Goal: Transaction & Acquisition: Book appointment/travel/reservation

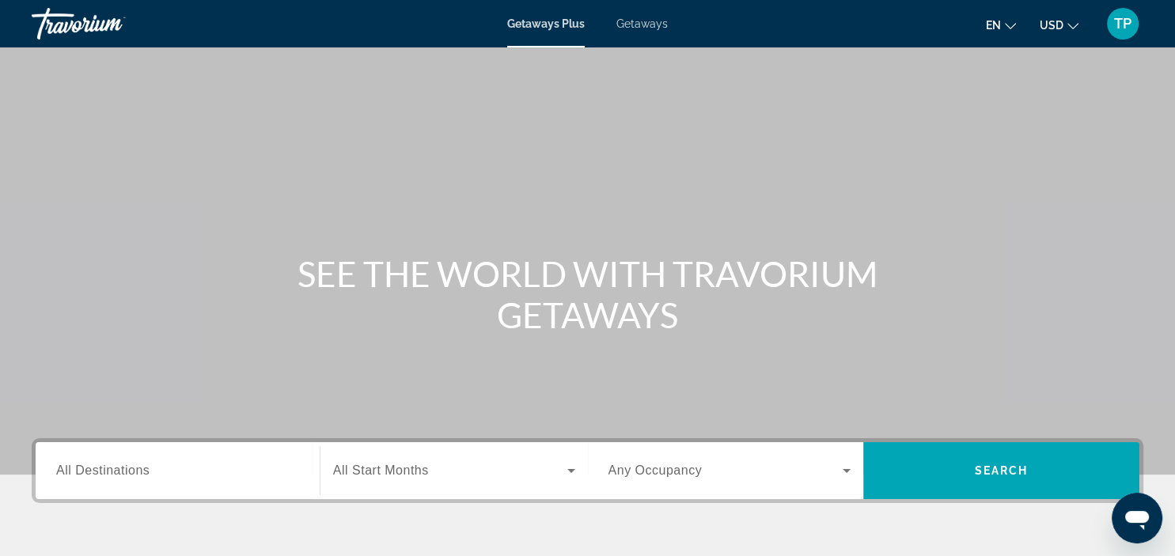
click at [644, 24] on span "Getaways" at bounding box center [642, 23] width 51 height 13
click at [1012, 31] on button "en English Español Français Italiano Português русский" at bounding box center [1001, 24] width 30 height 23
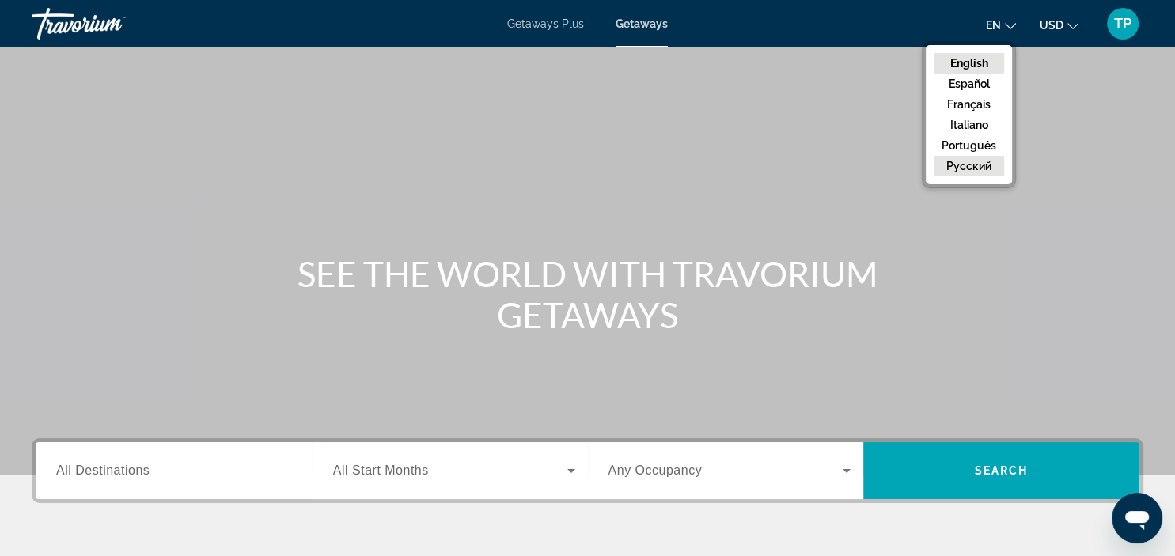
click at [986, 170] on button "русский" at bounding box center [969, 166] width 70 height 21
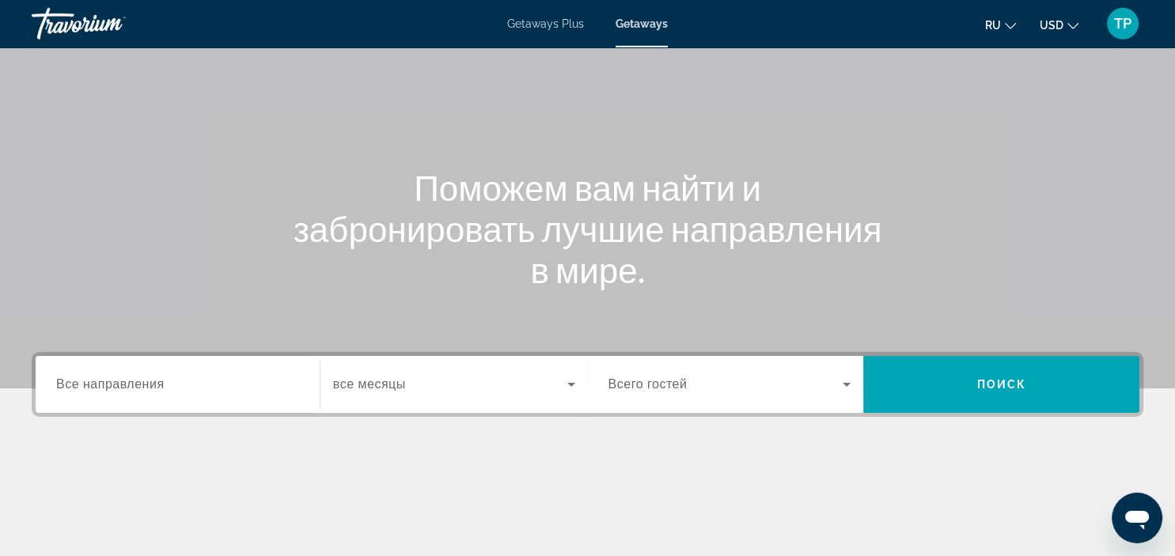
scroll to position [167, 0]
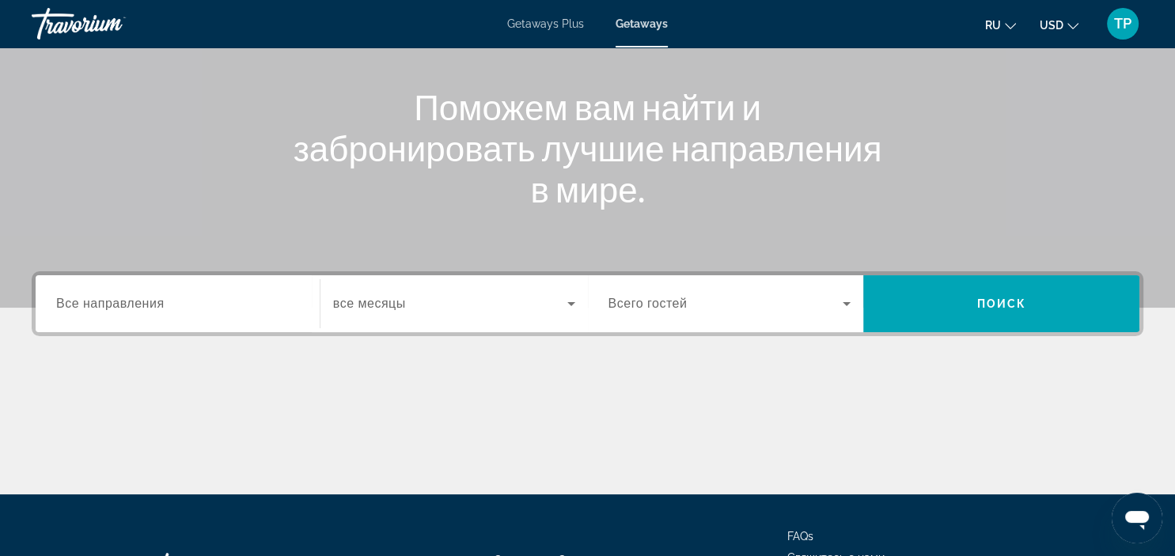
click at [169, 298] on input "Destination Все направления" at bounding box center [177, 304] width 243 height 19
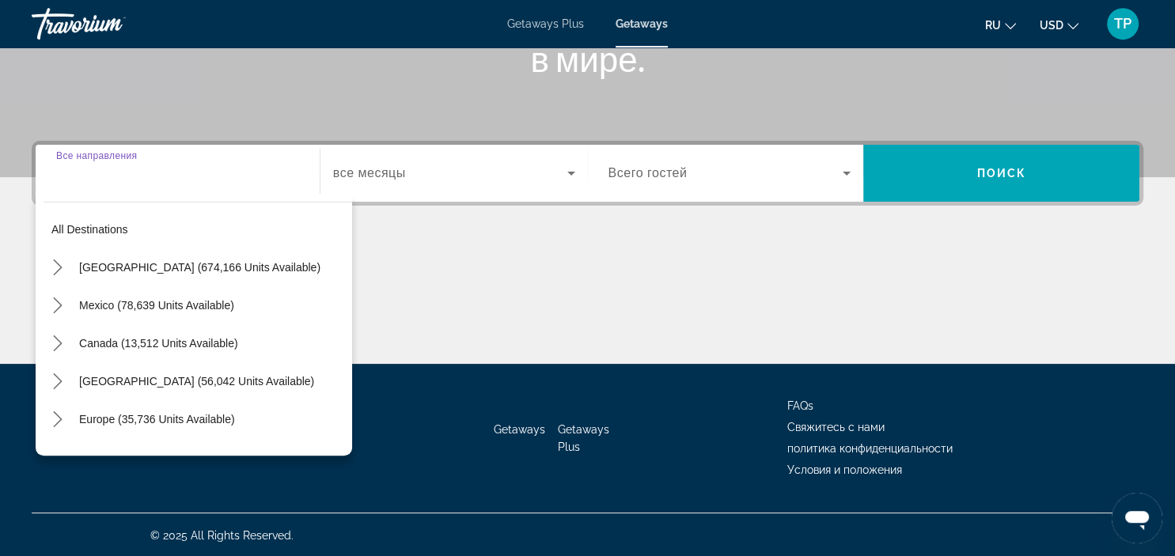
scroll to position [298, 0]
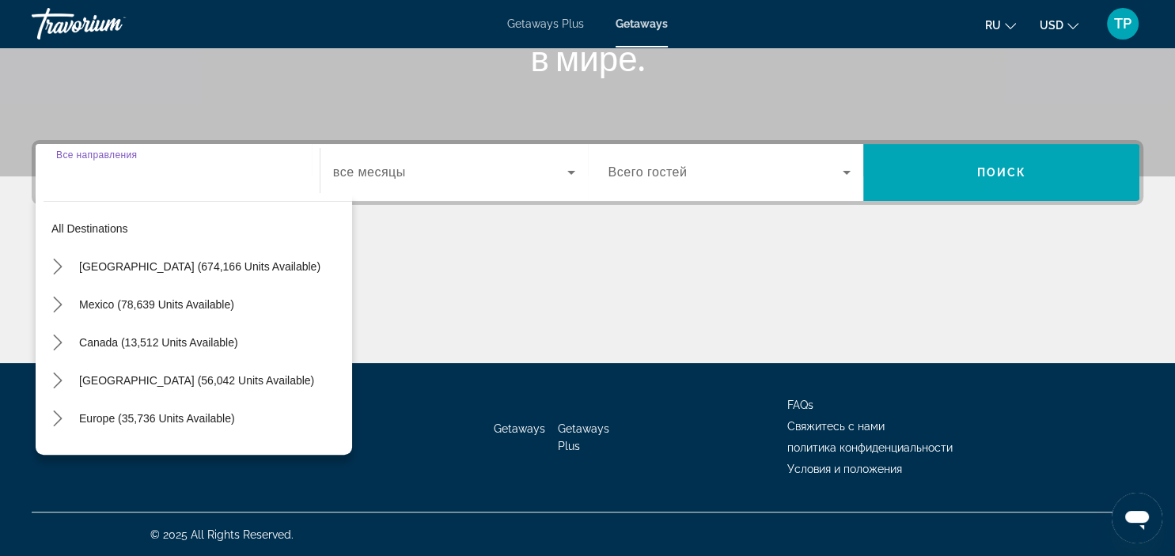
click at [378, 183] on div "Search widget" at bounding box center [454, 172] width 242 height 44
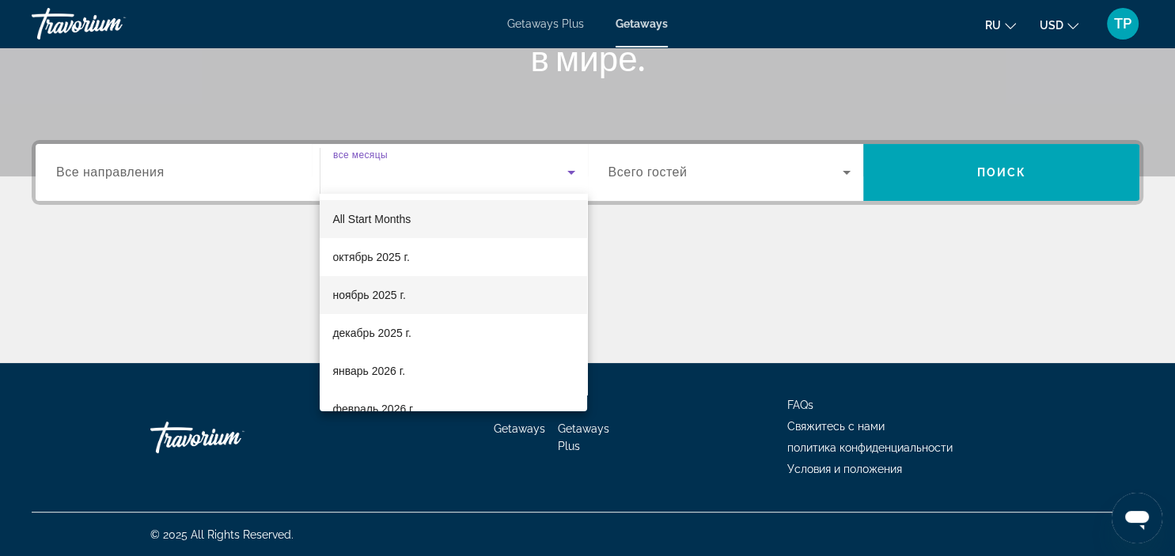
click at [381, 280] on mat-option "ноябрь 2025 г." at bounding box center [454, 295] width 268 height 38
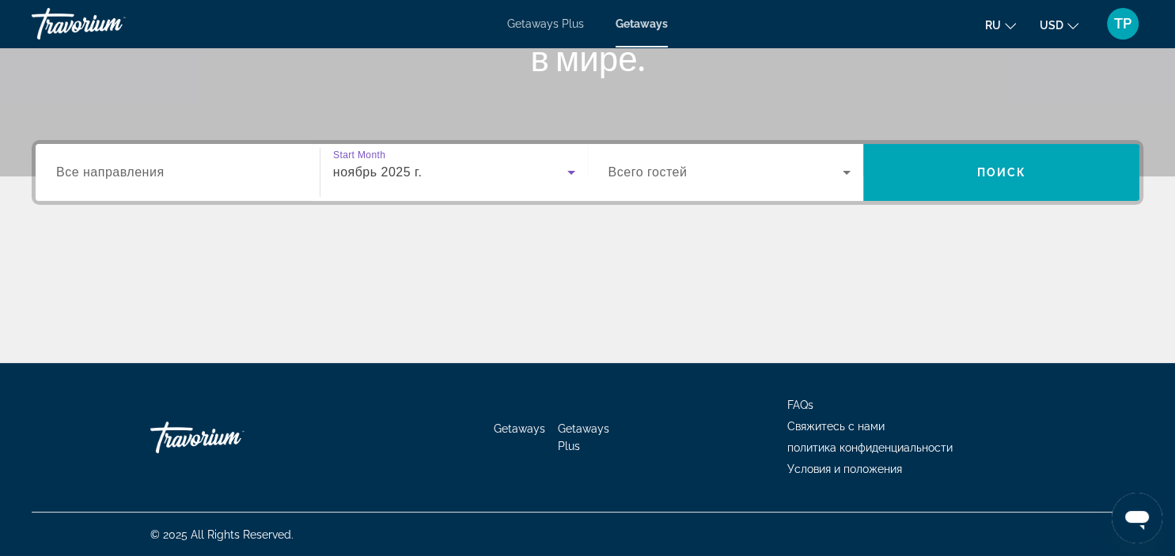
click at [663, 178] on span "Всего гостей" at bounding box center [648, 171] width 79 height 13
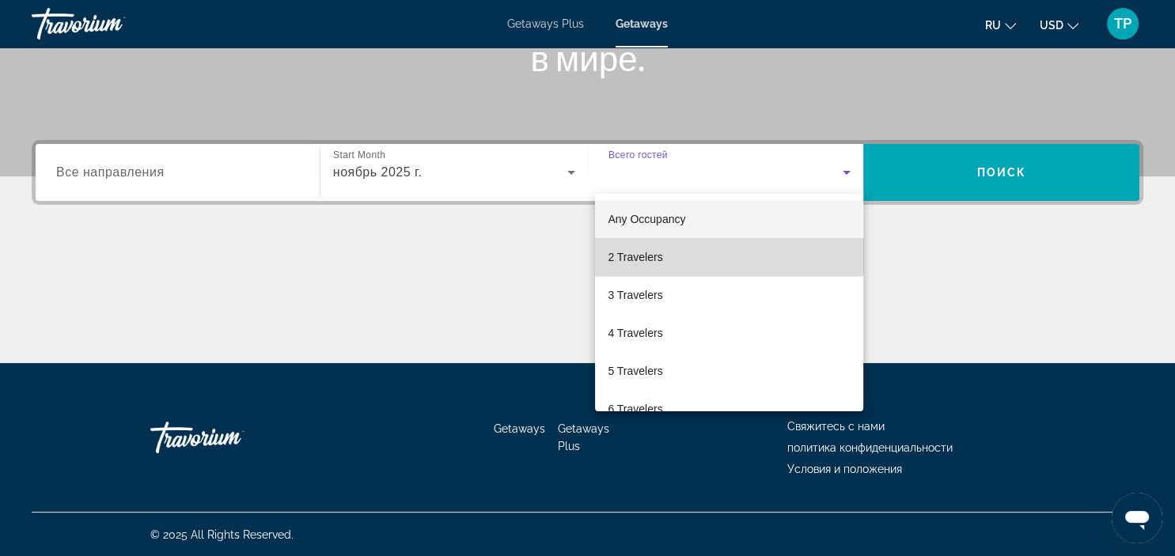
click at [650, 245] on mat-option "2 Travelers" at bounding box center [729, 257] width 268 height 38
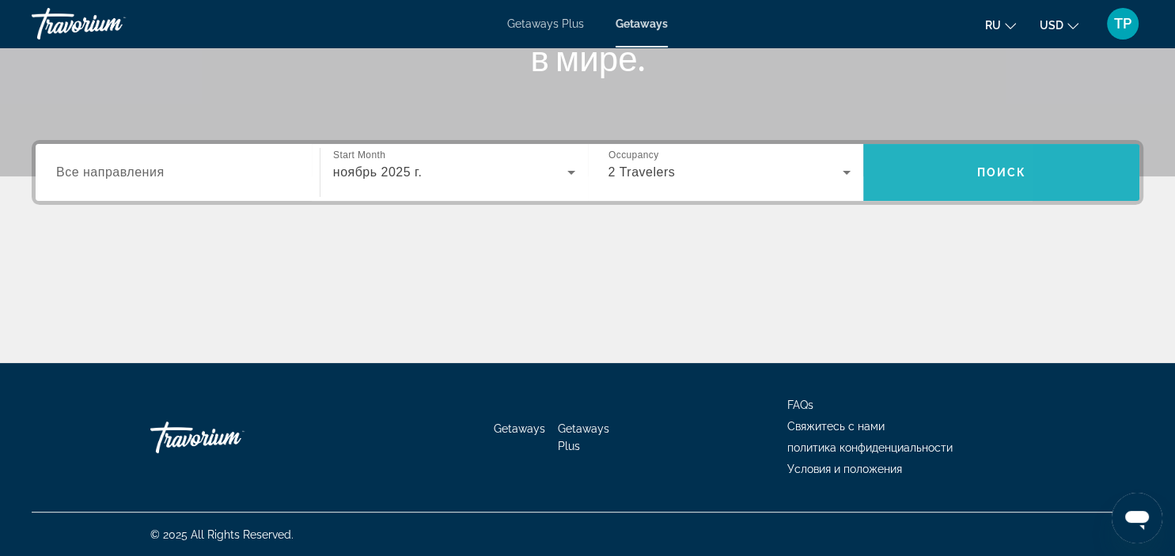
click at [886, 185] on span "Search" at bounding box center [1001, 173] width 276 height 38
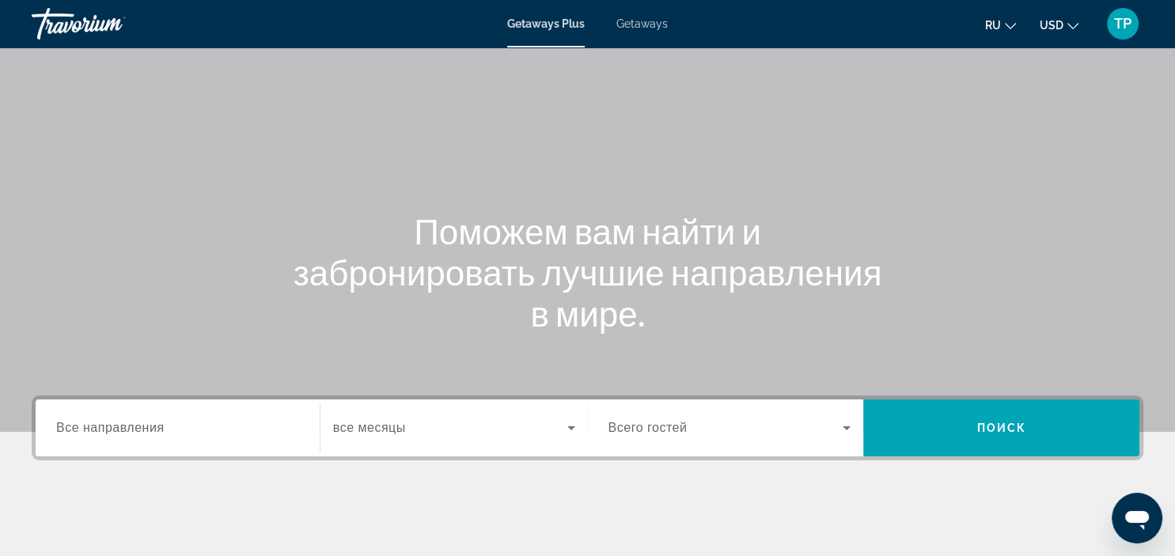
scroll to position [83, 0]
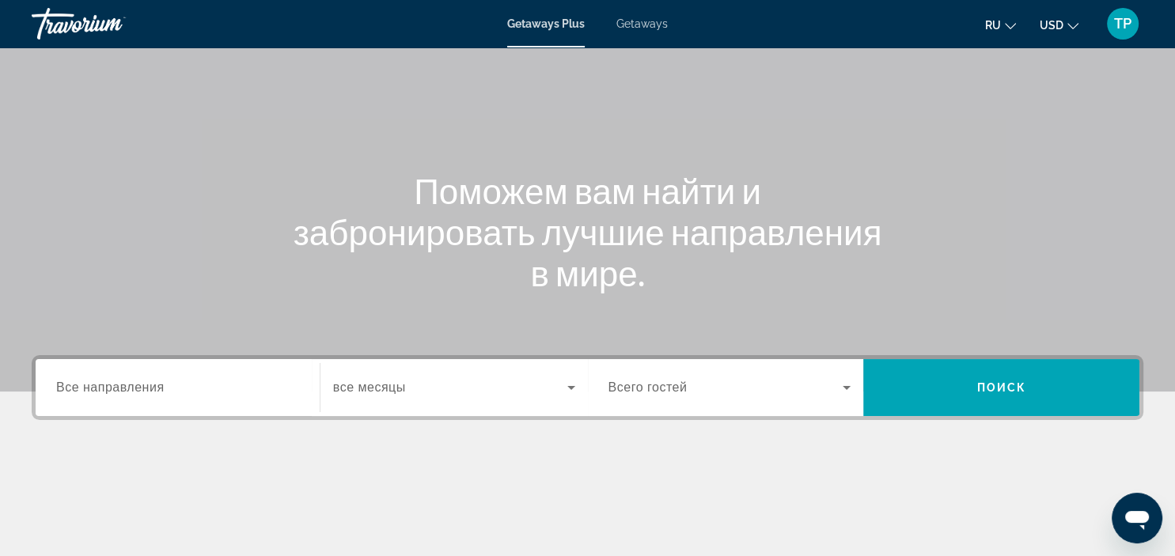
click at [428, 391] on span "Search widget" at bounding box center [450, 387] width 234 height 19
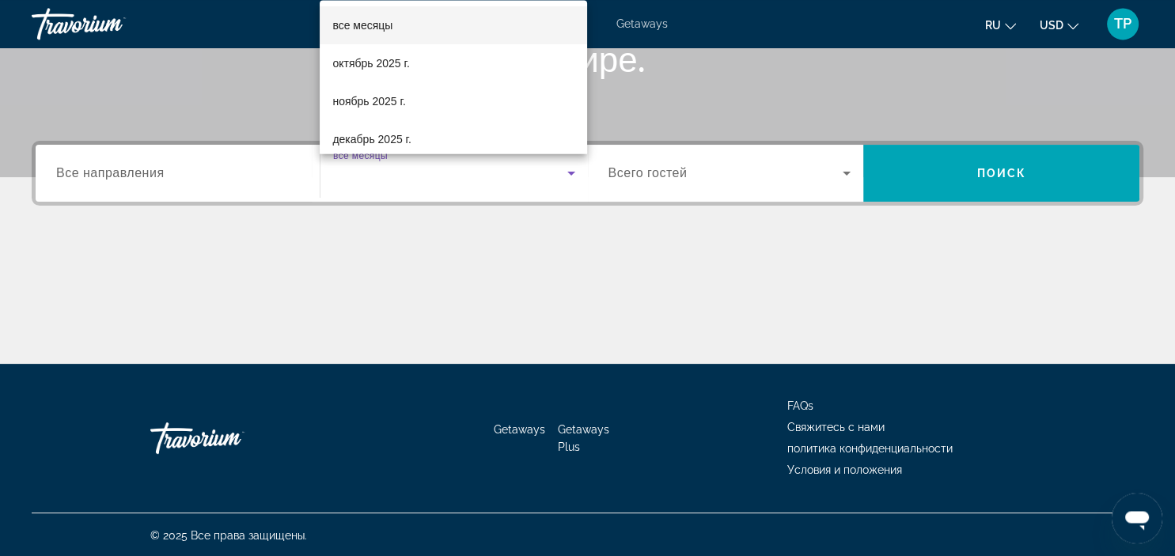
scroll to position [298, 0]
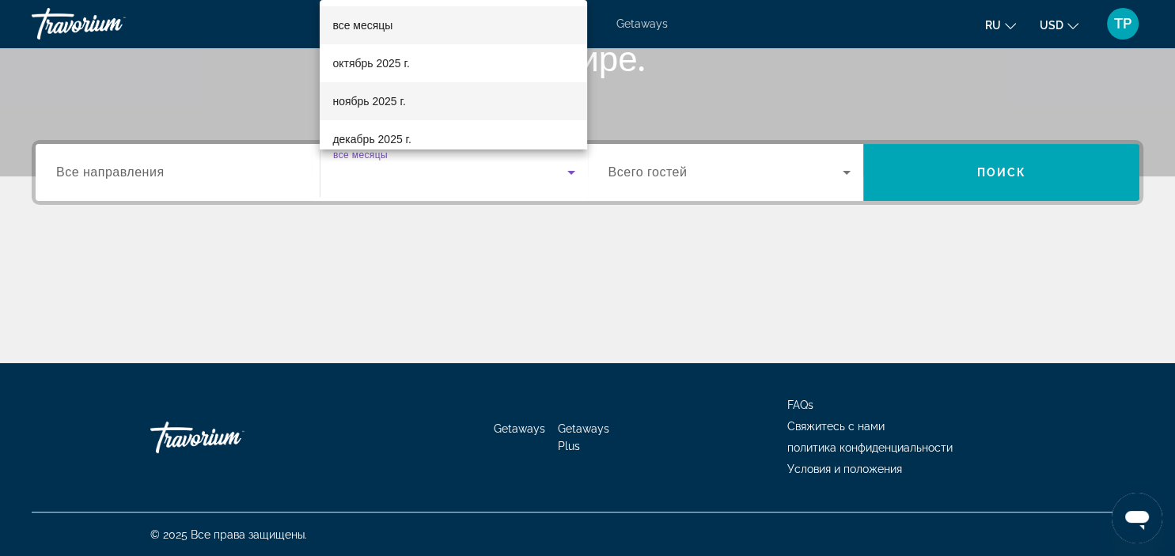
click at [415, 105] on mat-option "ноябрь 2025 г." at bounding box center [454, 101] width 268 height 38
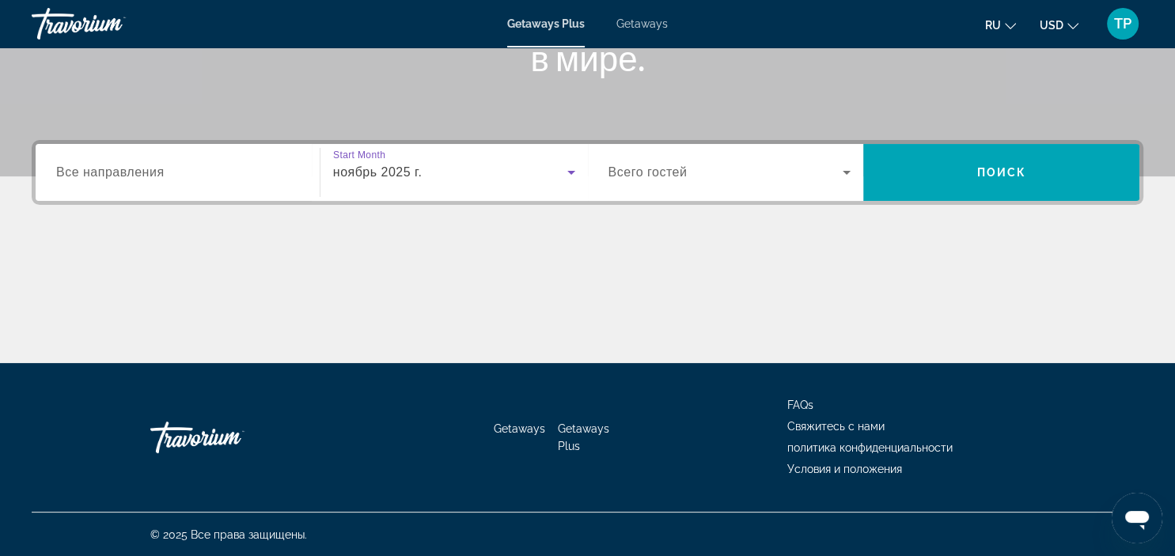
click at [271, 149] on div "Destination Все направления" at bounding box center [178, 172] width 268 height 57
click at [271, 169] on input "Destination Все направления" at bounding box center [177, 173] width 243 height 19
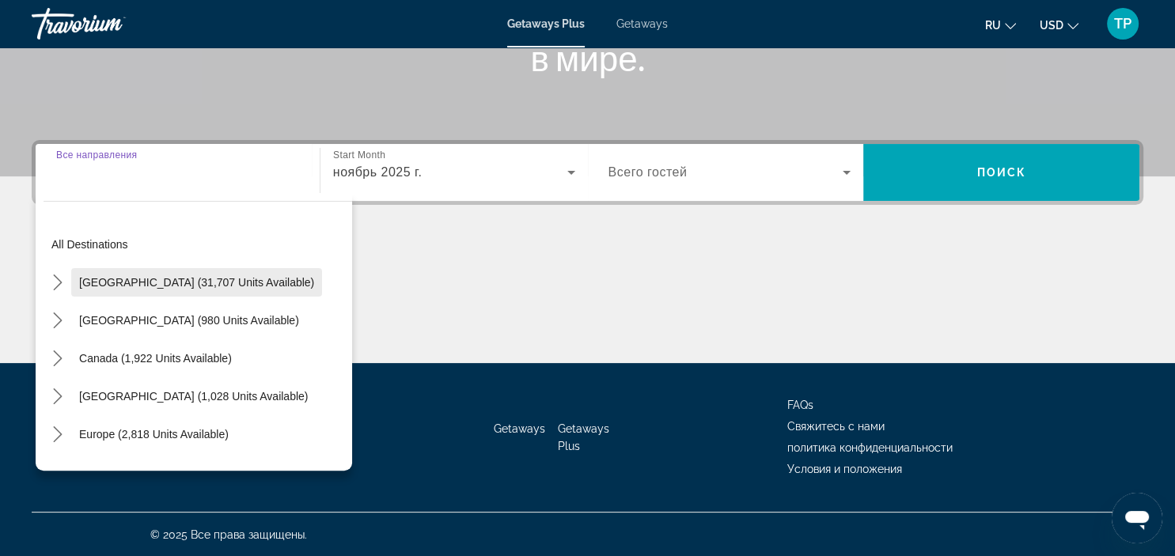
click at [252, 266] on span "Select destination: United States (31,707 units available)" at bounding box center [196, 283] width 251 height 38
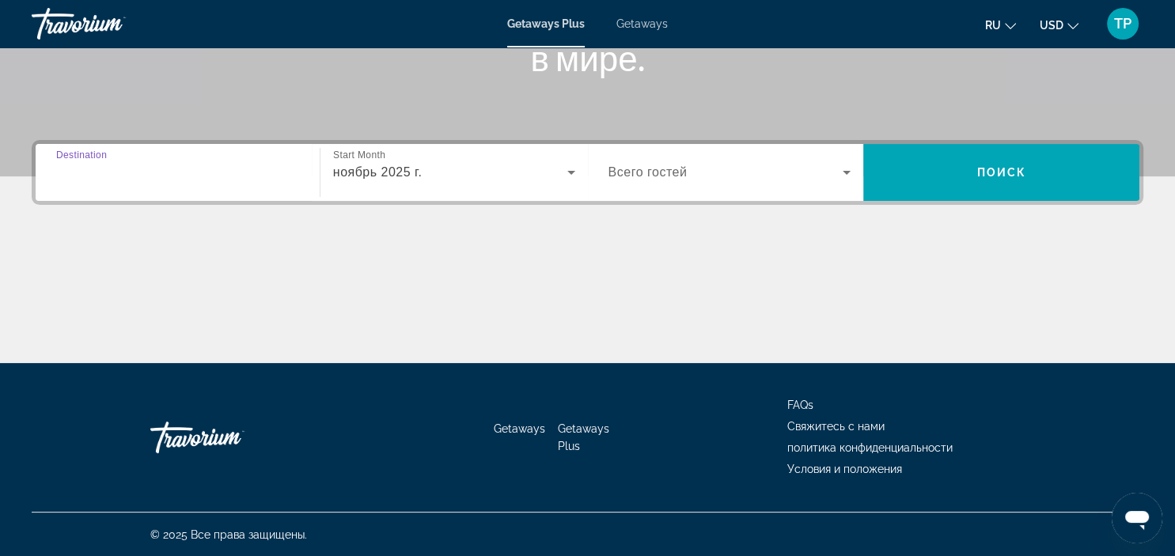
type input "**********"
click at [632, 176] on span "Всего гостей" at bounding box center [648, 171] width 79 height 13
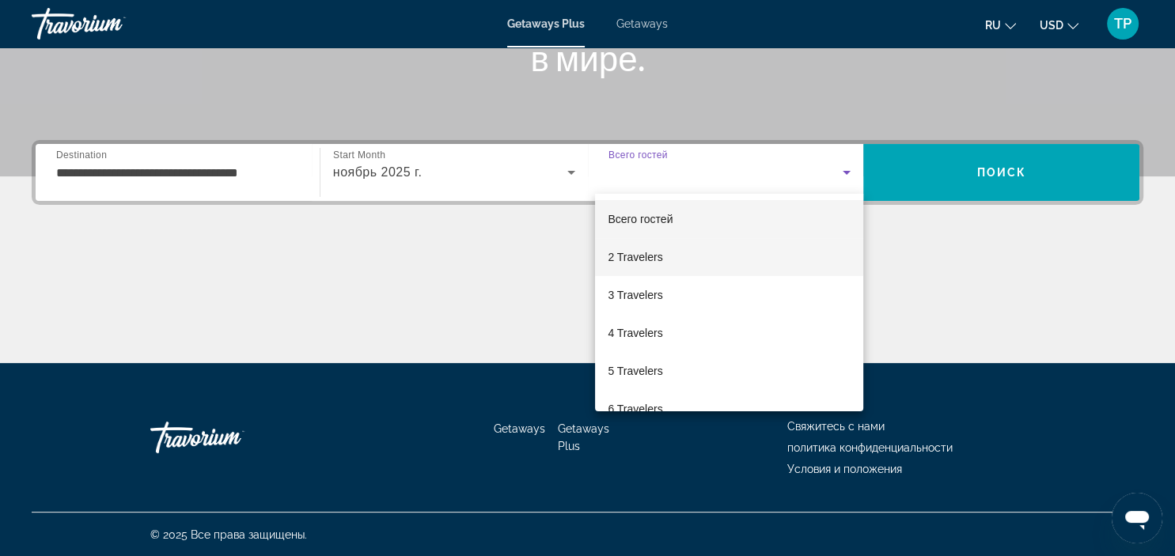
click at [624, 249] on span "2 Travelers" at bounding box center [635, 257] width 55 height 19
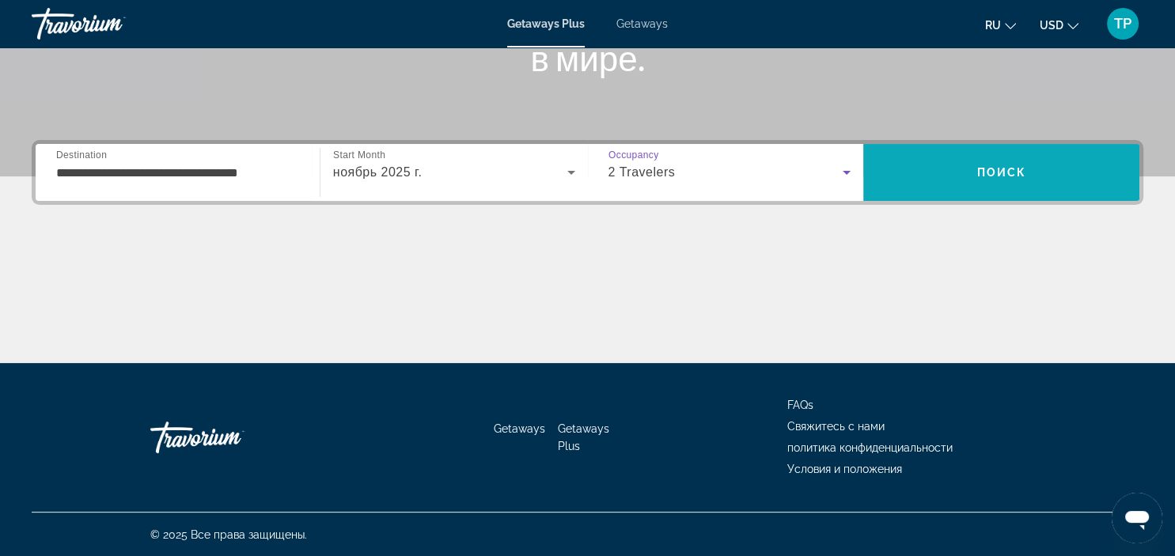
click at [889, 156] on span "Search" at bounding box center [1001, 173] width 276 height 38
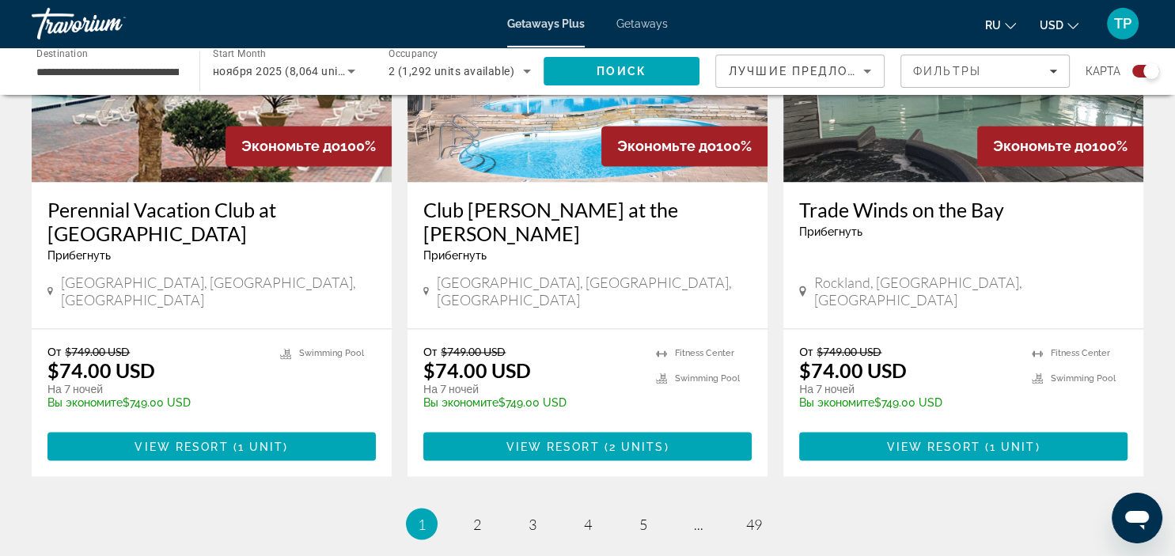
scroll to position [2505, 0]
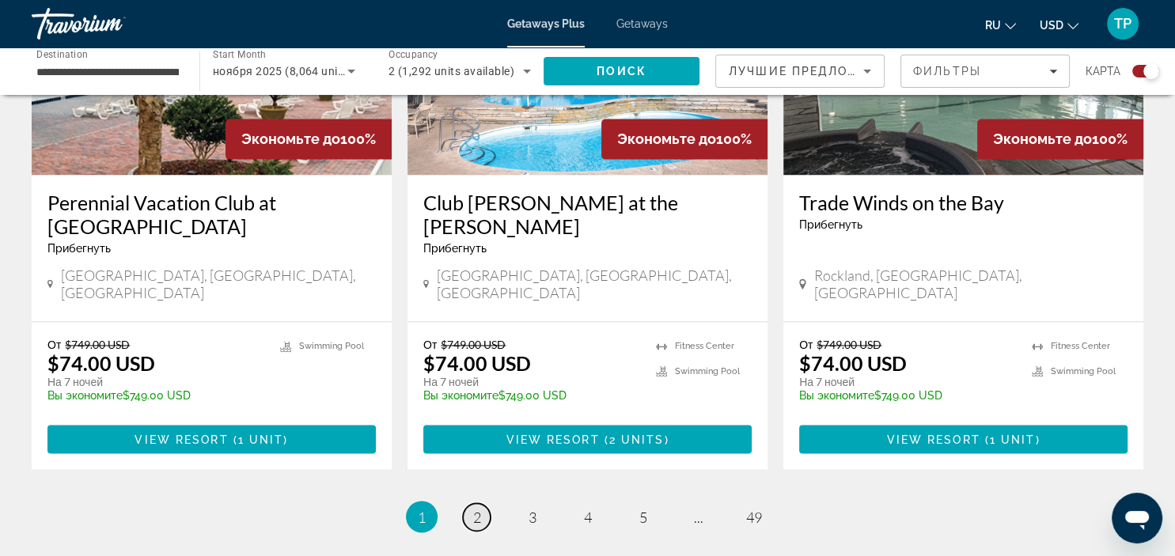
click at [471, 503] on link "page 2" at bounding box center [477, 517] width 28 height 28
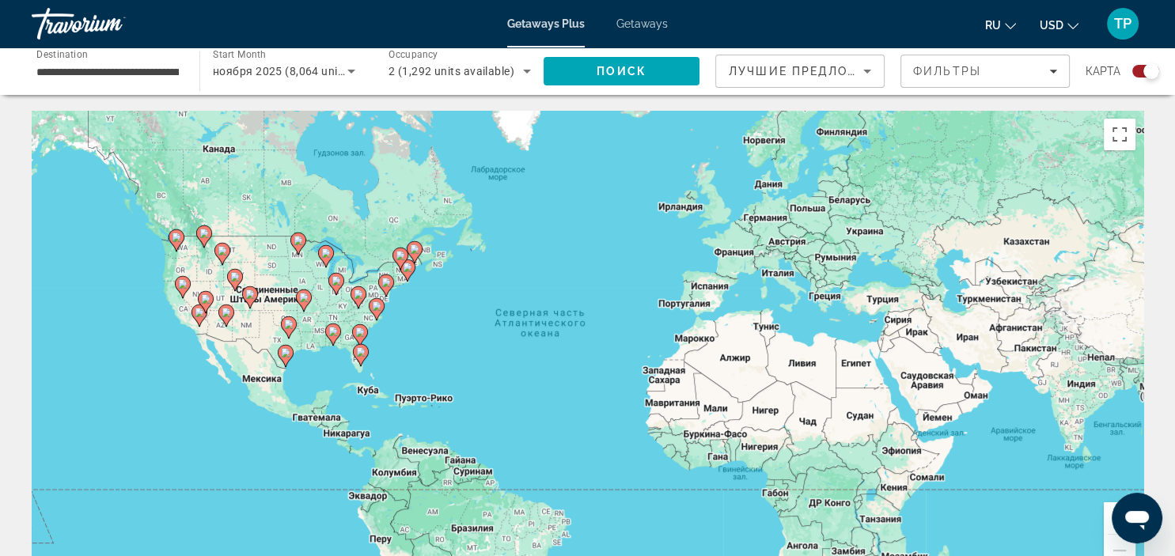
click at [416, 253] on image "Main content" at bounding box center [414, 249] width 9 height 9
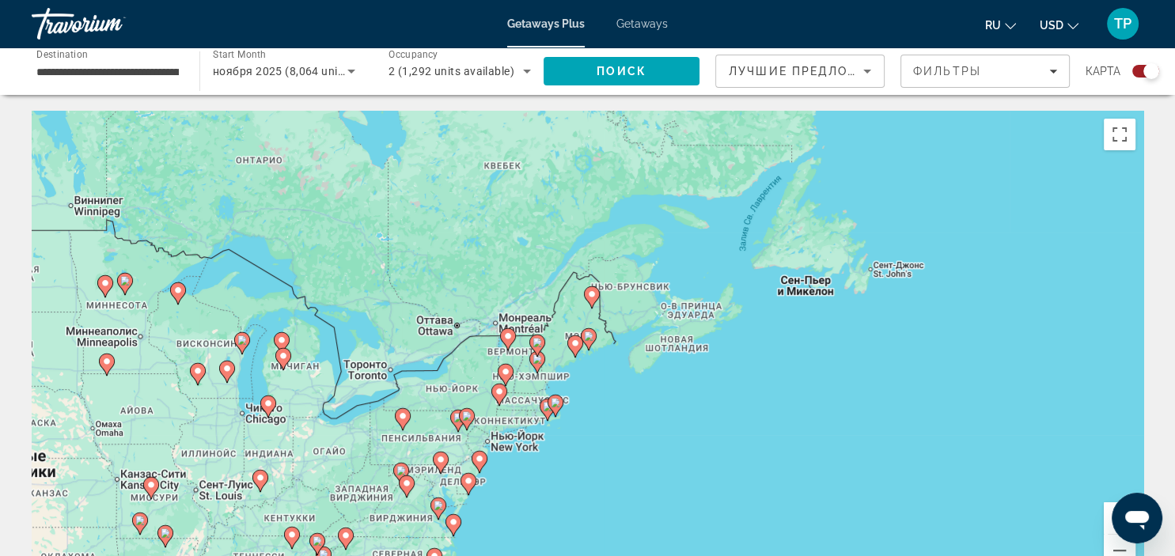
click at [552, 400] on image "Main content" at bounding box center [555, 402] width 9 height 9
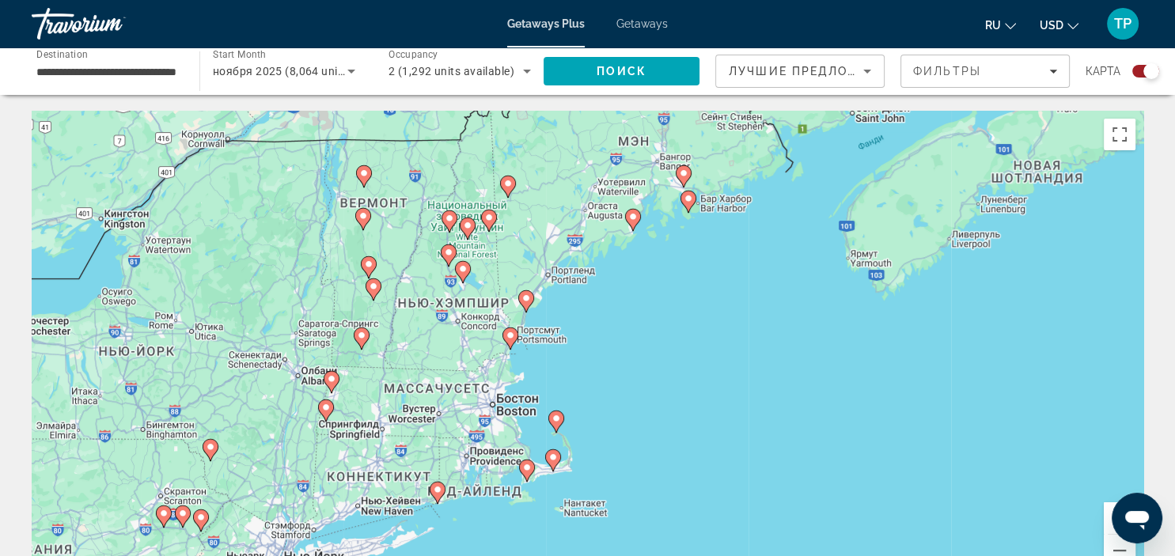
drag, startPoint x: 508, startPoint y: 227, endPoint x: 479, endPoint y: 353, distance: 129.2
click at [479, 353] on div "Для навигации используйте клавиши со стрелками. Чтобы активировать перетаскиван…" at bounding box center [588, 348] width 1112 height 475
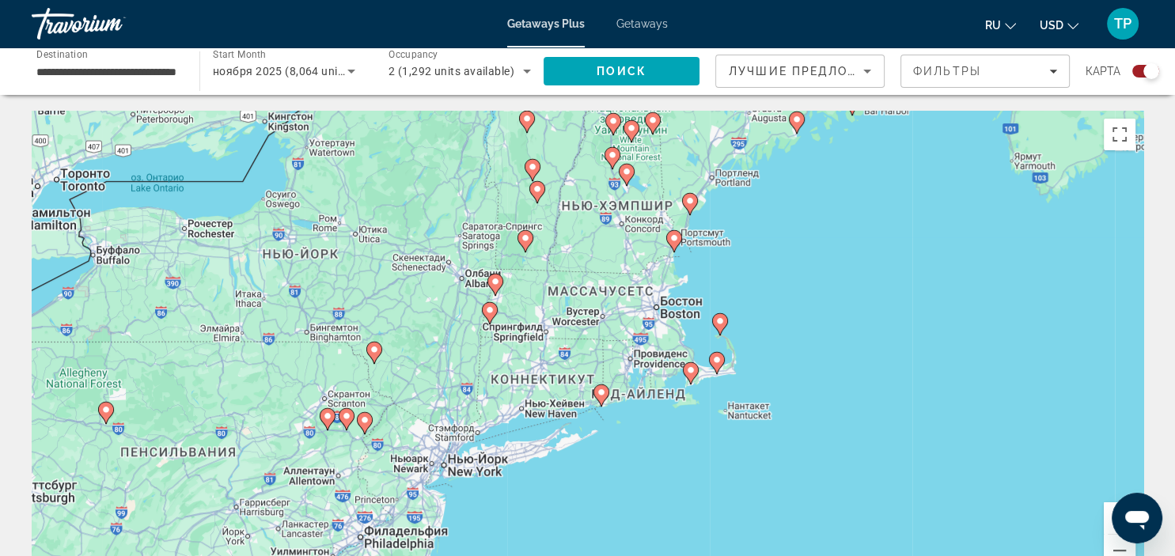
drag, startPoint x: 472, startPoint y: 354, endPoint x: 659, endPoint y: 237, distance: 220.5
click at [659, 237] on div "Для навигации используйте клавиши со стрелками. Чтобы активировать перетаскиван…" at bounding box center [588, 348] width 1112 height 475
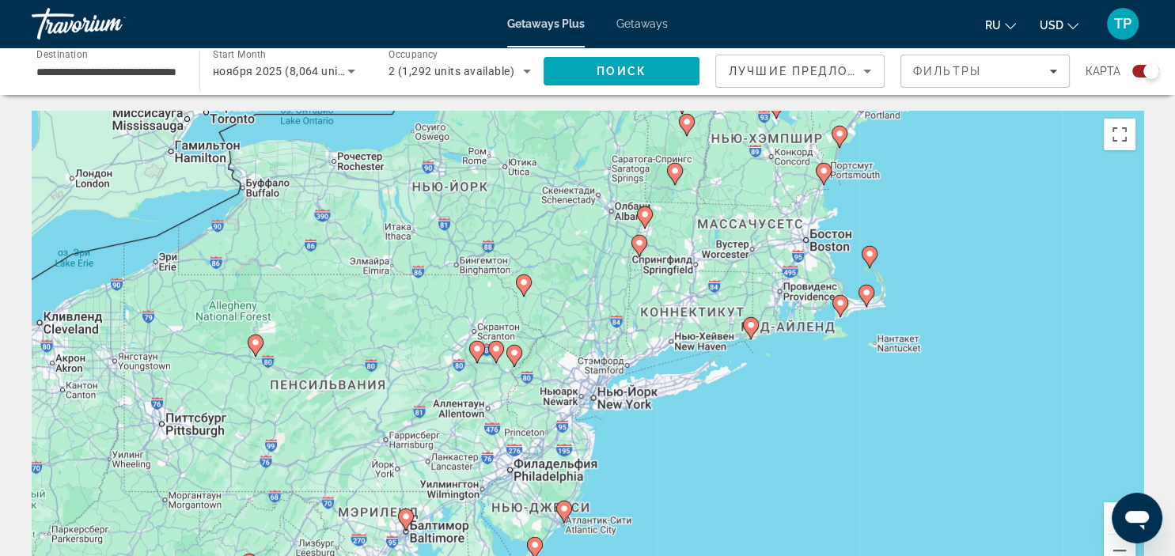
drag, startPoint x: 510, startPoint y: 348, endPoint x: 634, endPoint y: 300, distance: 133.3
click at [634, 300] on div "Для навигации используйте клавиши со стрелками. Чтобы активировать перетаскиван…" at bounding box center [588, 348] width 1112 height 475
click at [753, 331] on icon "Main content" at bounding box center [750, 328] width 14 height 21
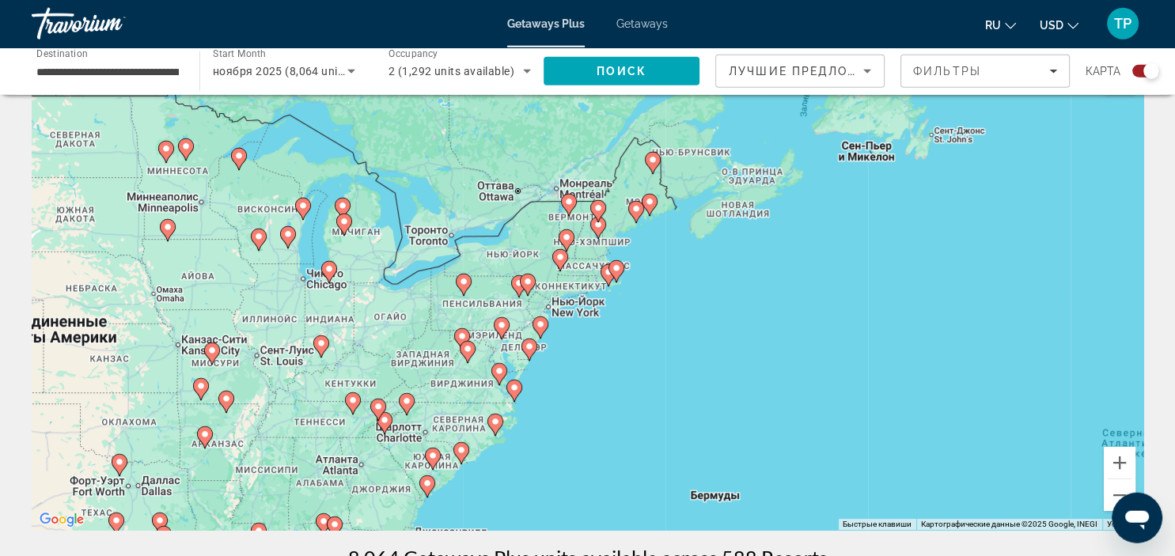
scroll to position [83, 0]
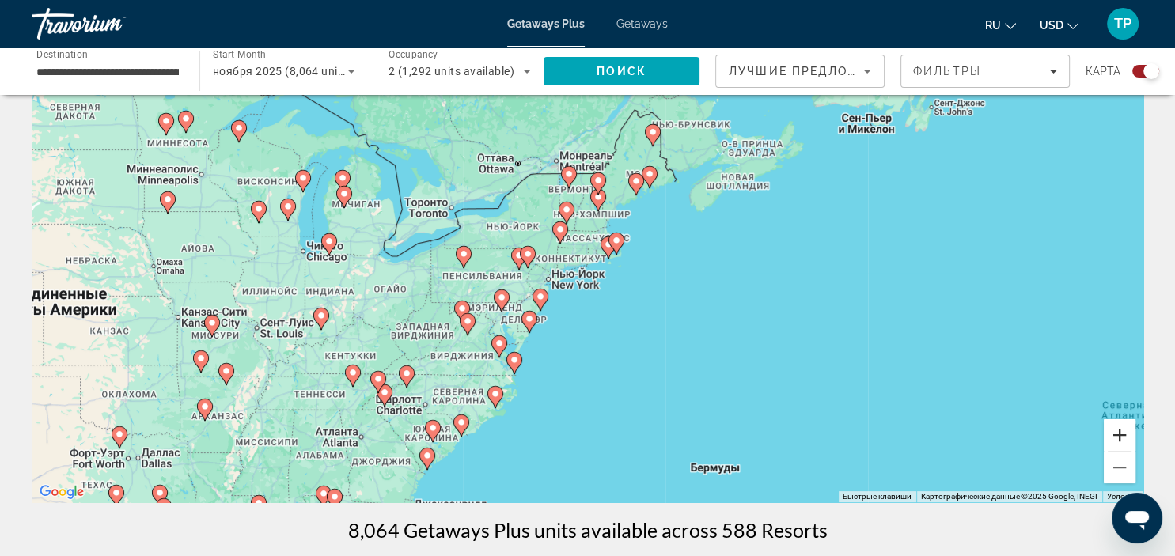
click at [1133, 429] on button "Увеличить" at bounding box center [1120, 435] width 32 height 32
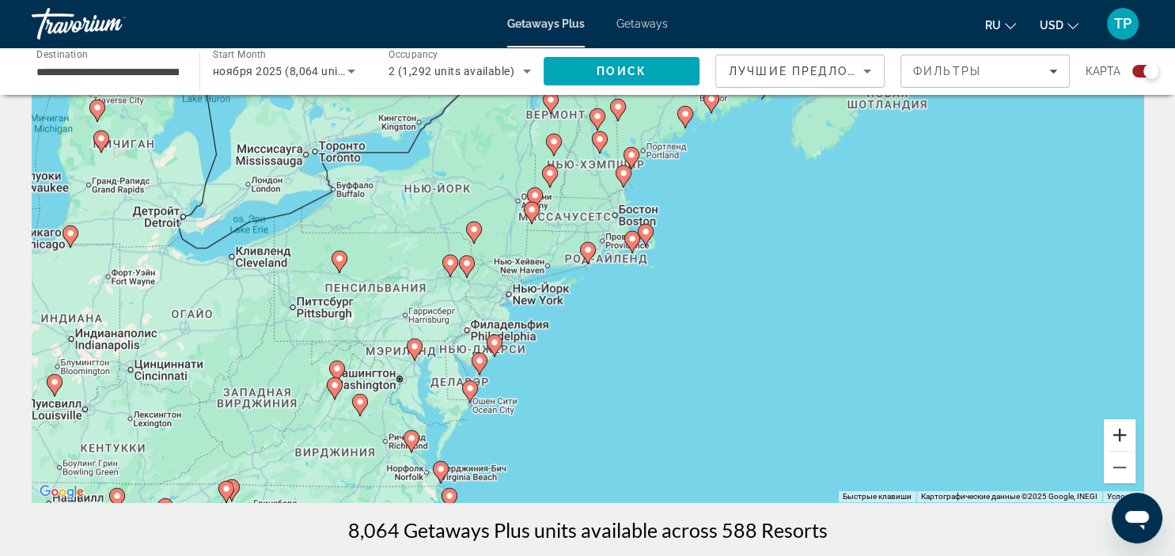
click at [1133, 429] on button "Увеличить" at bounding box center [1120, 435] width 32 height 32
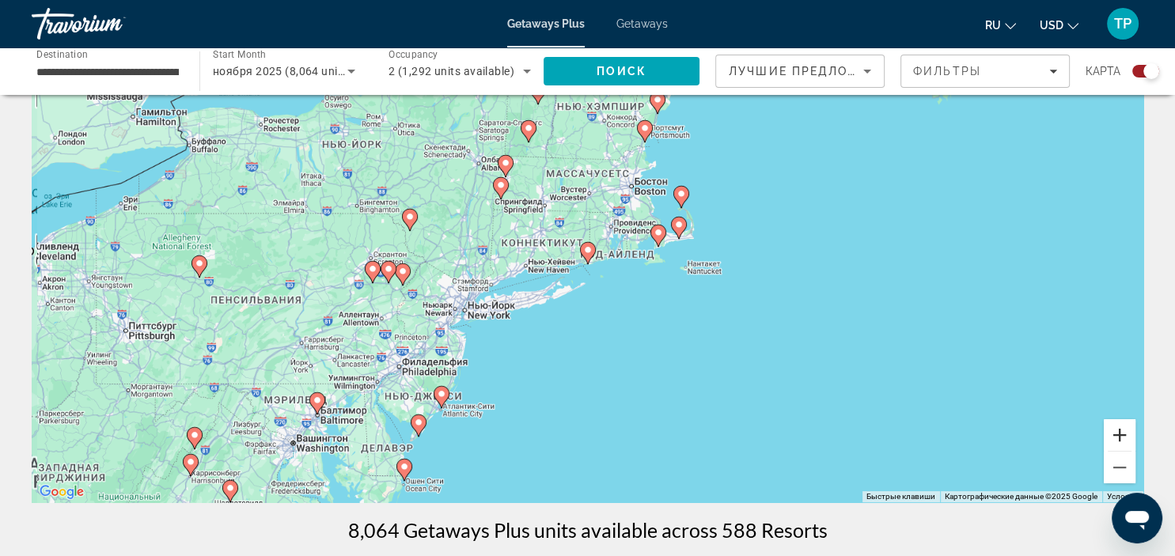
click at [1133, 429] on button "Увеличить" at bounding box center [1120, 435] width 32 height 32
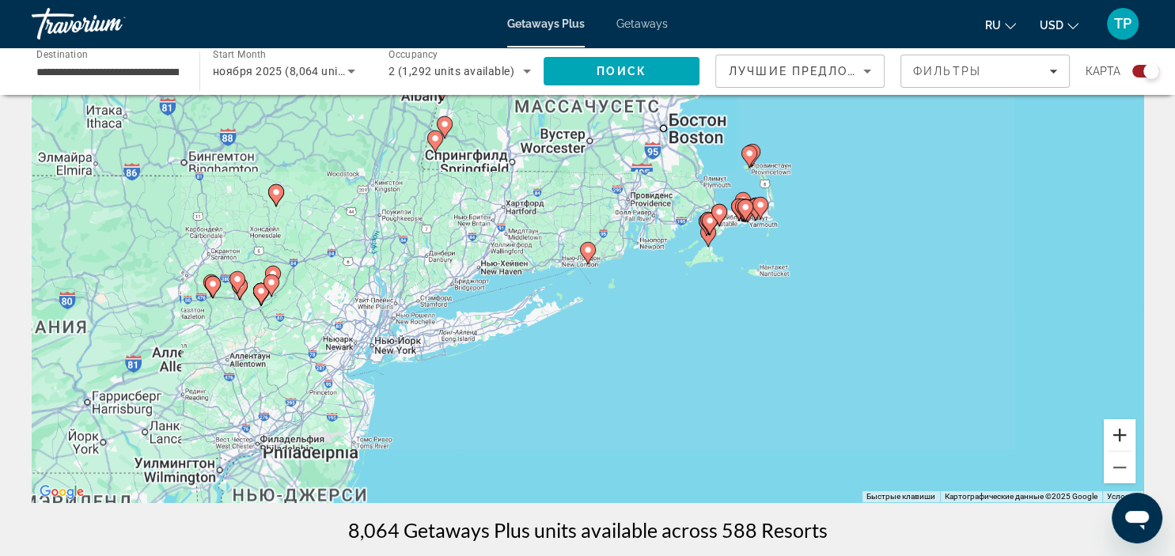
click at [1133, 429] on button "Увеличить" at bounding box center [1120, 435] width 32 height 32
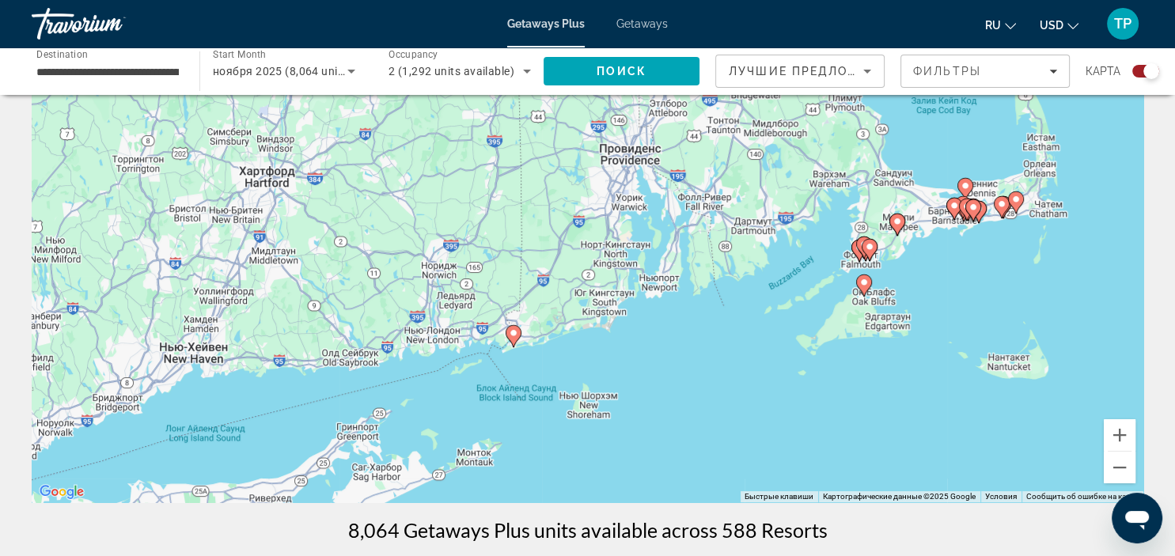
drag, startPoint x: 897, startPoint y: 324, endPoint x: 863, endPoint y: 374, distance: 60.2
click at [821, 416] on div "Для навигации используйте клавиши со стрелками. Чтобы активировать перетаскиван…" at bounding box center [588, 265] width 1112 height 475
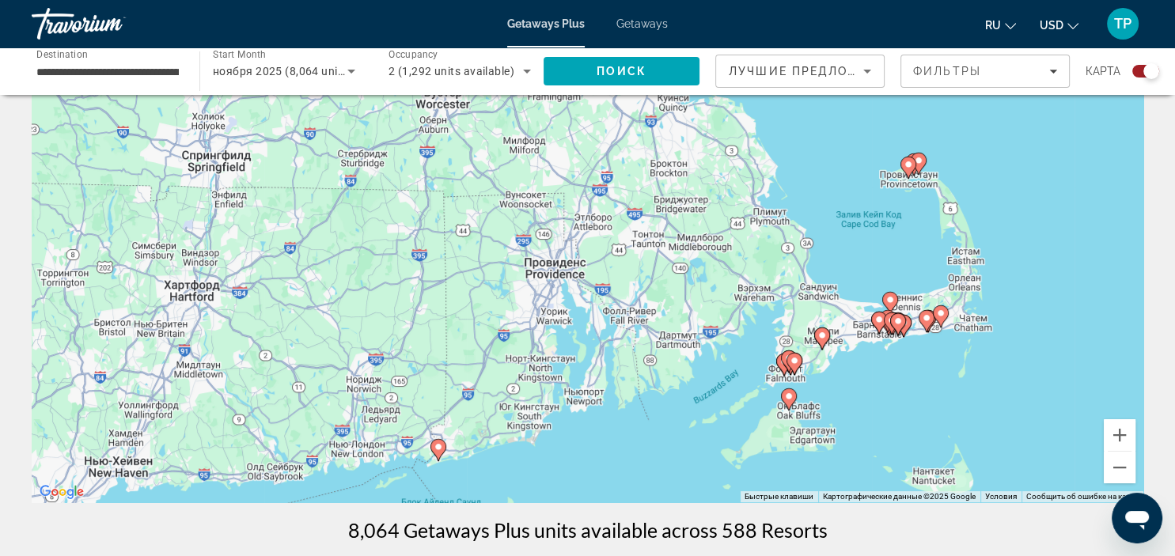
drag, startPoint x: 971, startPoint y: 245, endPoint x: 894, endPoint y: 354, distance: 133.5
click at [894, 354] on div "Для навигации используйте клавиши со стрелками. Чтобы активировать перетаскиван…" at bounding box center [588, 265] width 1112 height 475
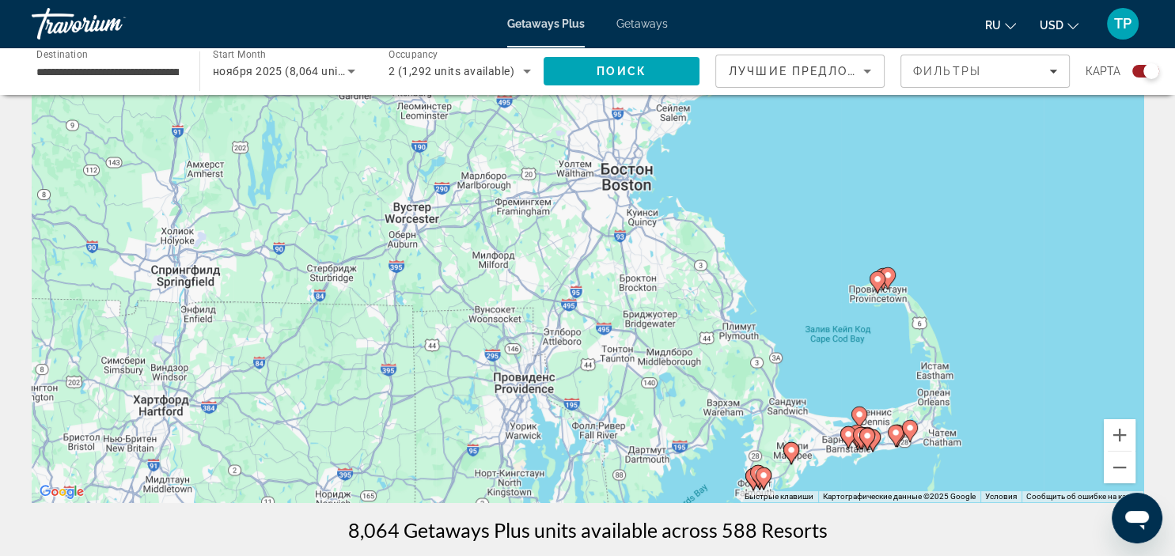
drag, startPoint x: 865, startPoint y: 249, endPoint x: 835, endPoint y: 365, distance: 120.2
click at [835, 365] on div "Для навигации используйте клавиши со стрелками. Чтобы активировать перетаскиван…" at bounding box center [588, 265] width 1112 height 475
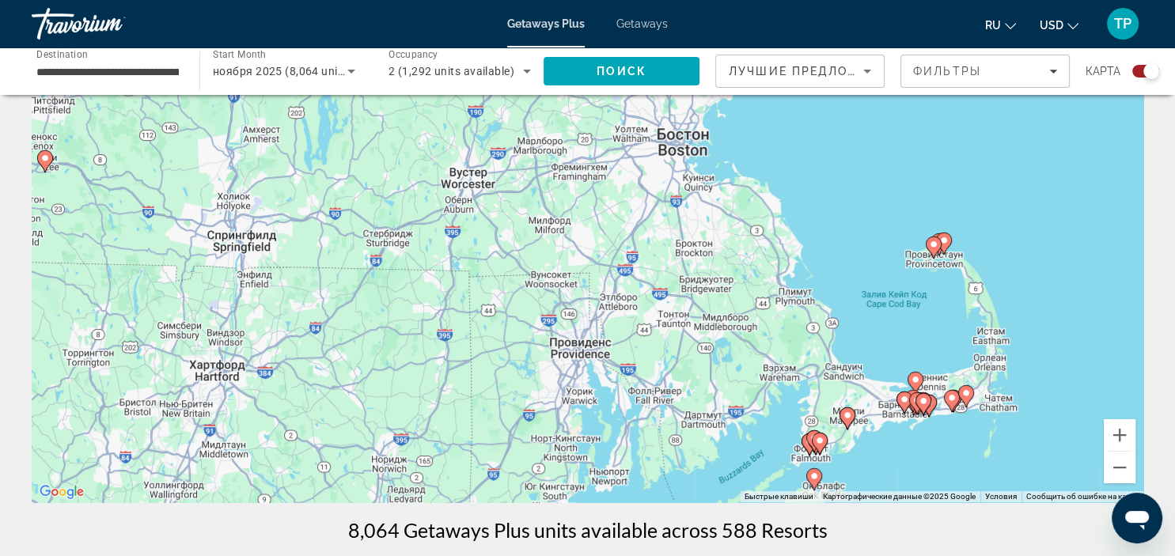
drag, startPoint x: 765, startPoint y: 324, endPoint x: 989, endPoint y: 197, distance: 258.4
click at [982, 198] on div "Для навигации используйте клавиши со стрелками. Чтобы активировать перетаскиван…" at bounding box center [588, 265] width 1112 height 475
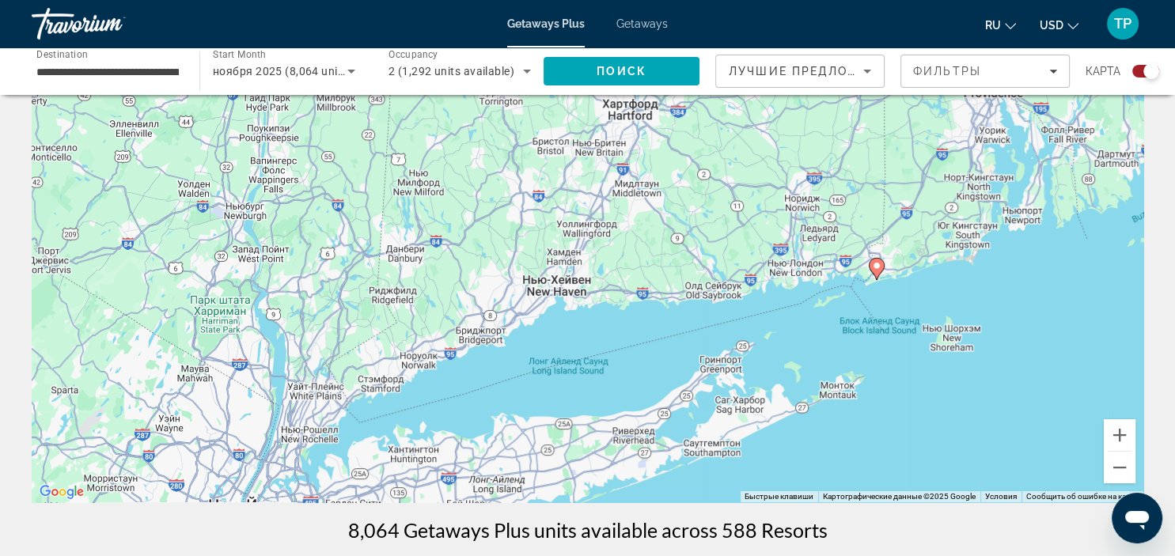
drag, startPoint x: 618, startPoint y: 333, endPoint x: 771, endPoint y: 206, distance: 198.9
click at [781, 200] on div "Для навигации используйте клавиши со стрелками. Чтобы активировать перетаскиван…" at bounding box center [588, 265] width 1112 height 475
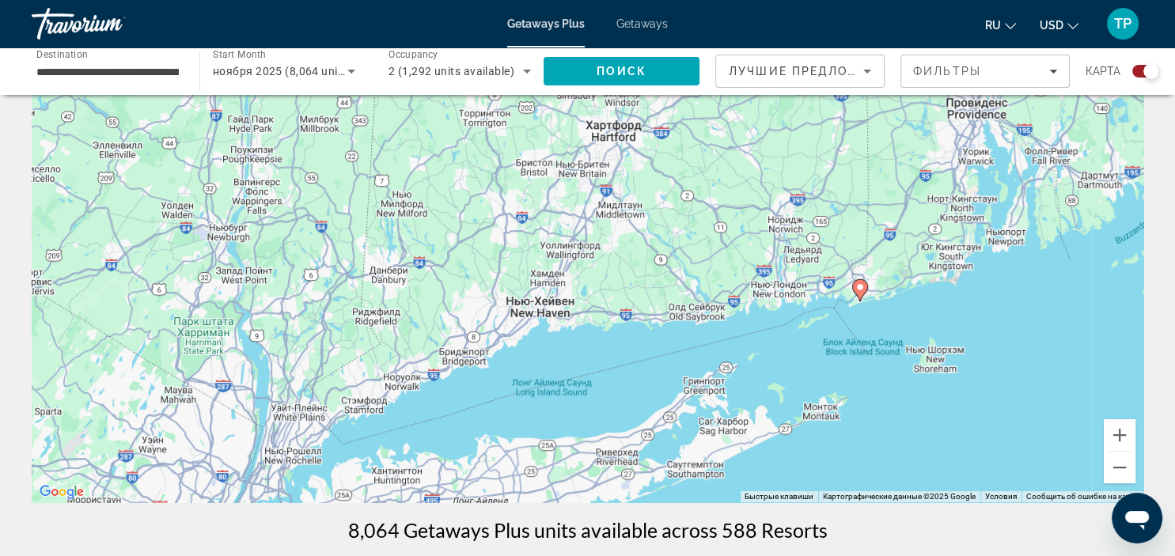
drag, startPoint x: 992, startPoint y: 180, endPoint x: 878, endPoint y: 261, distance: 140.8
click at [878, 261] on div "Для навигации используйте клавиши со стрелками. Чтобы активировать перетаскиван…" at bounding box center [588, 265] width 1112 height 475
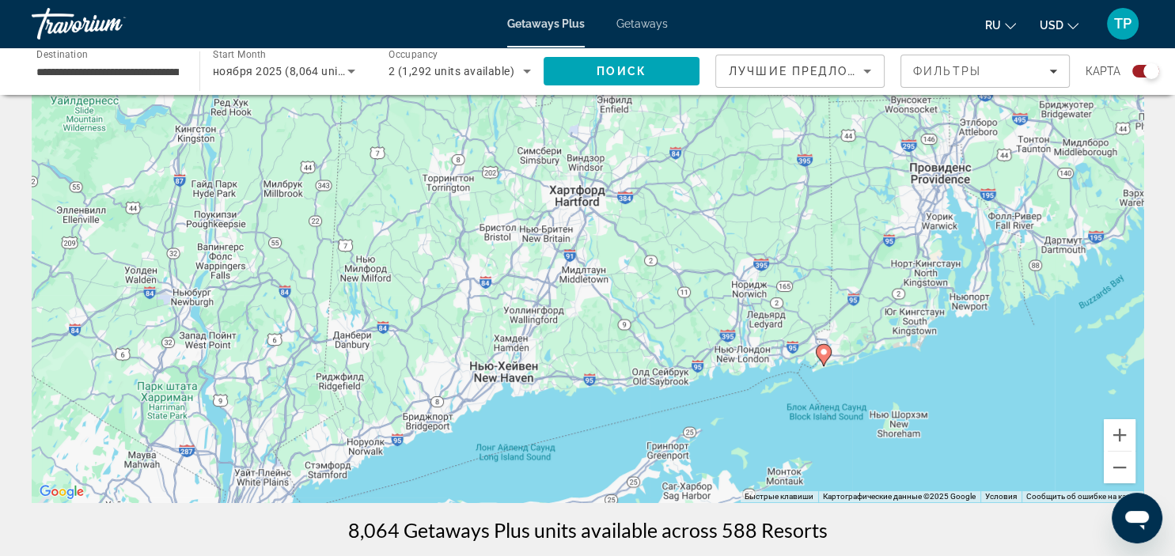
drag, startPoint x: 973, startPoint y: 152, endPoint x: 929, endPoint y: 236, distance: 94.5
click at [929, 236] on div "Для навигации используйте клавиши со стрелками. Чтобы активировать перетаскиван…" at bounding box center [588, 265] width 1112 height 475
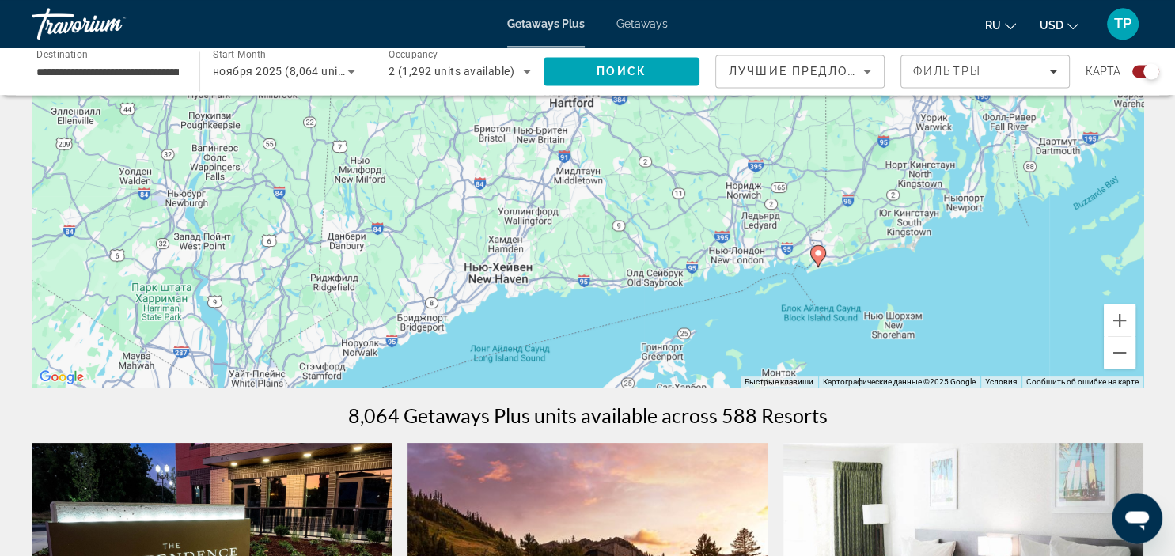
scroll to position [167, 0]
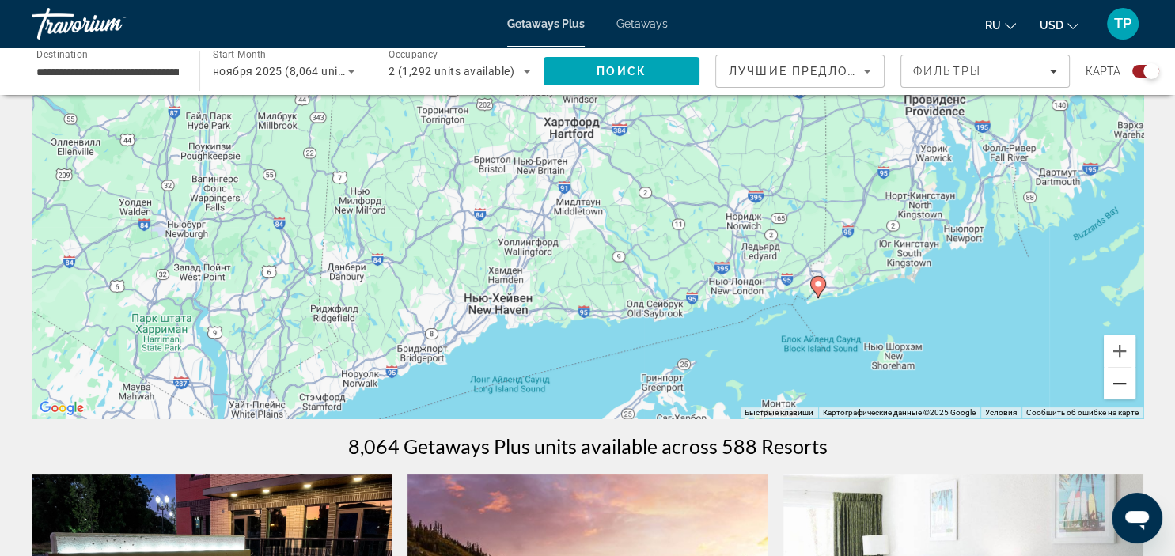
click at [1125, 388] on button "Уменьшить" at bounding box center [1120, 384] width 32 height 32
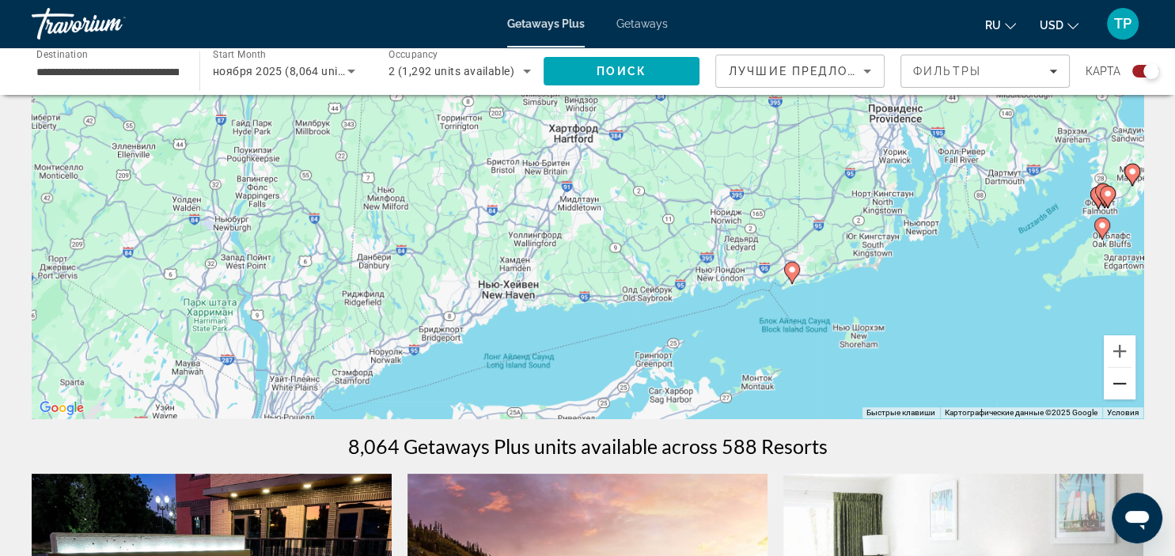
click at [1125, 388] on button "Уменьшить" at bounding box center [1120, 384] width 32 height 32
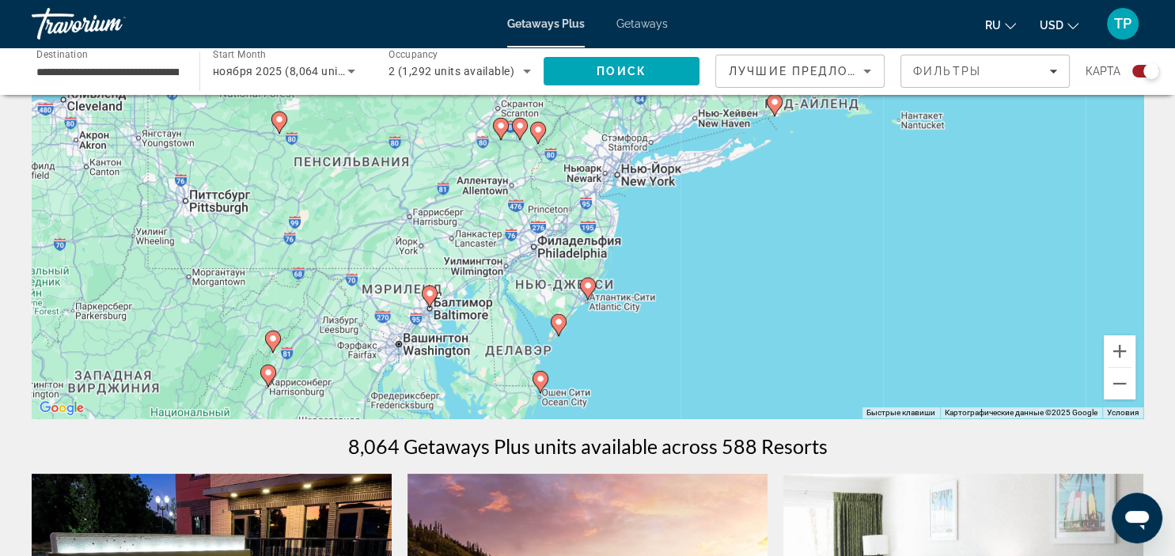
drag, startPoint x: 866, startPoint y: 326, endPoint x: 960, endPoint y: 222, distance: 140.1
click at [1015, 215] on div "Для навигации используйте клавиши со стрелками. Чтобы активировать перетаскиван…" at bounding box center [588, 181] width 1112 height 475
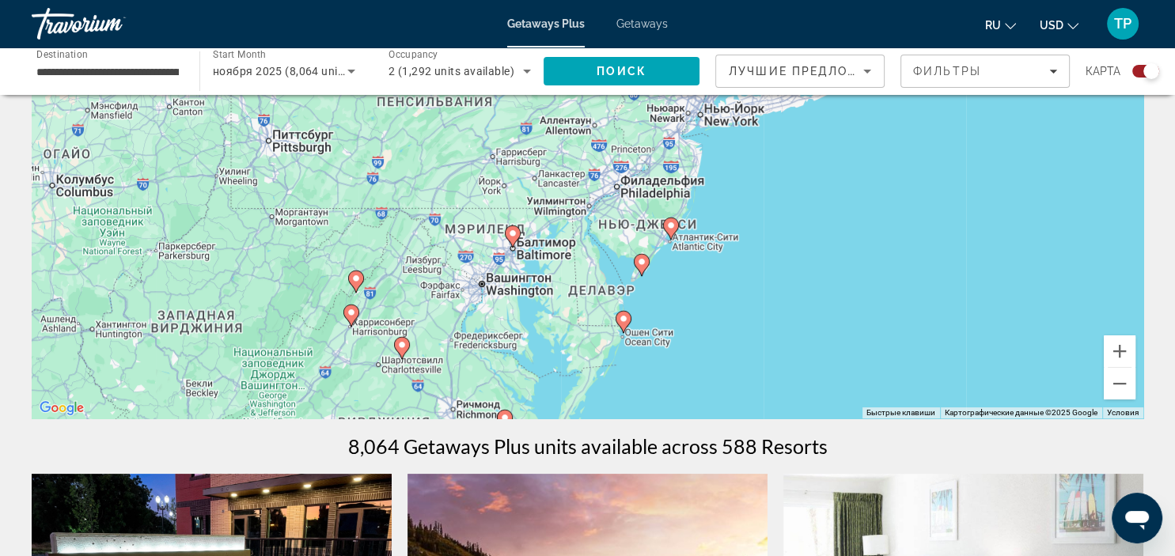
click at [508, 235] on image "Main content" at bounding box center [512, 233] width 9 height 9
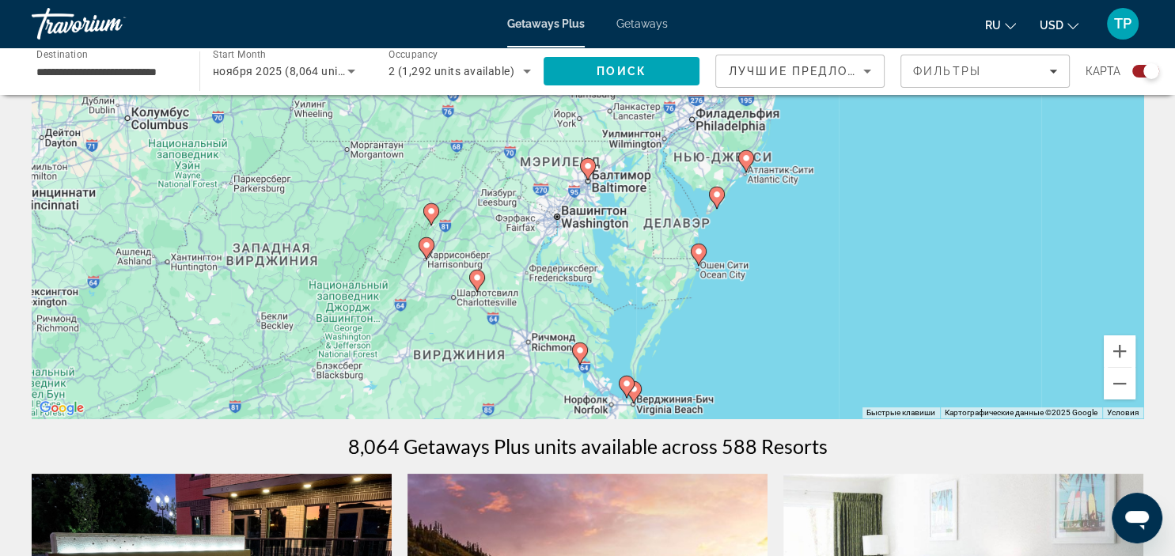
click at [587, 173] on icon "Main content" at bounding box center [587, 169] width 14 height 21
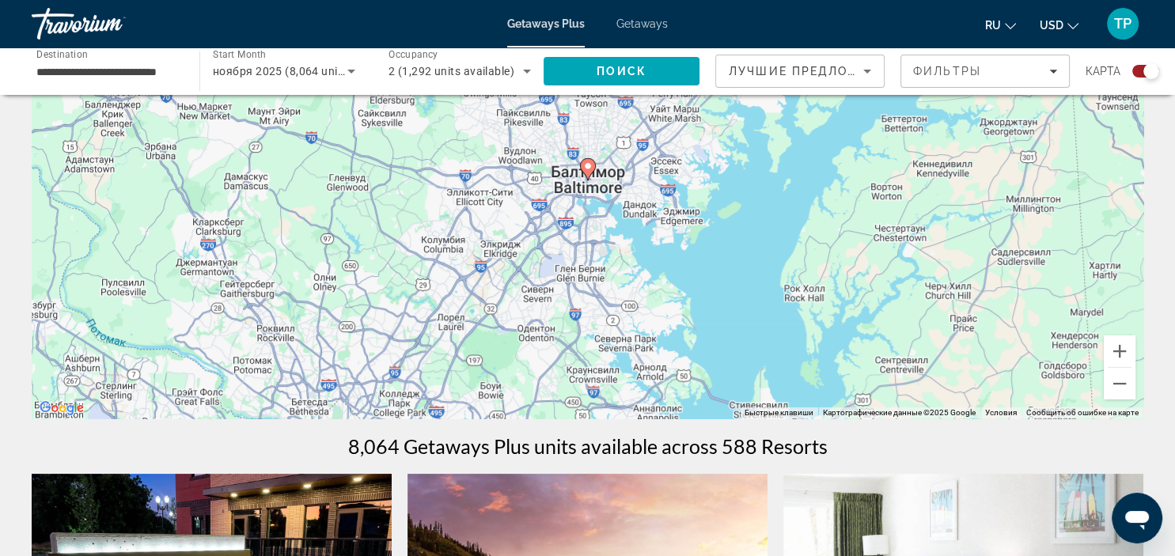
click at [587, 173] on icon "Main content" at bounding box center [587, 169] width 14 height 21
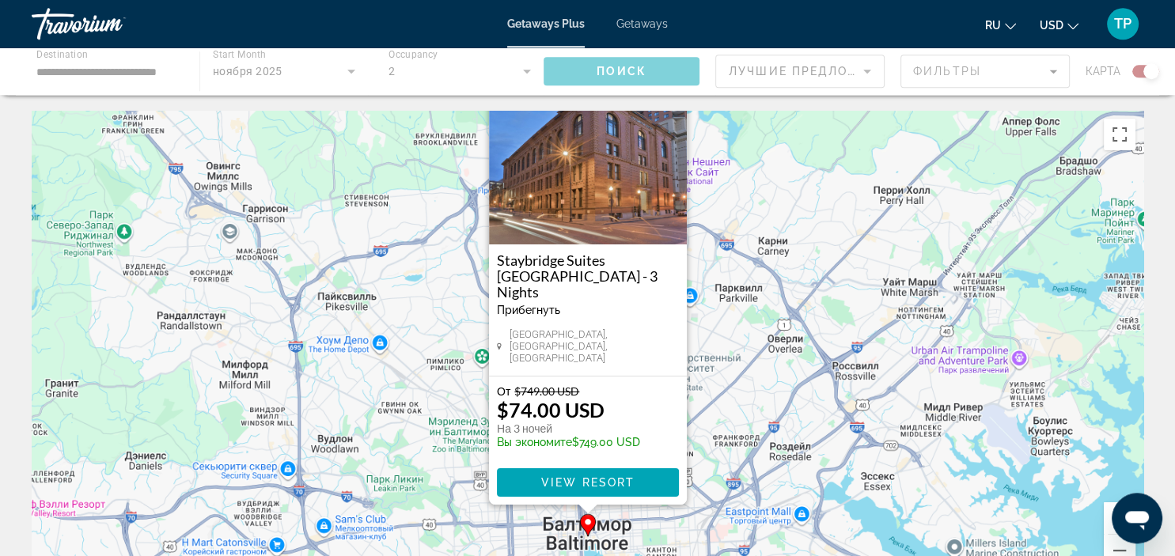
scroll to position [0, 0]
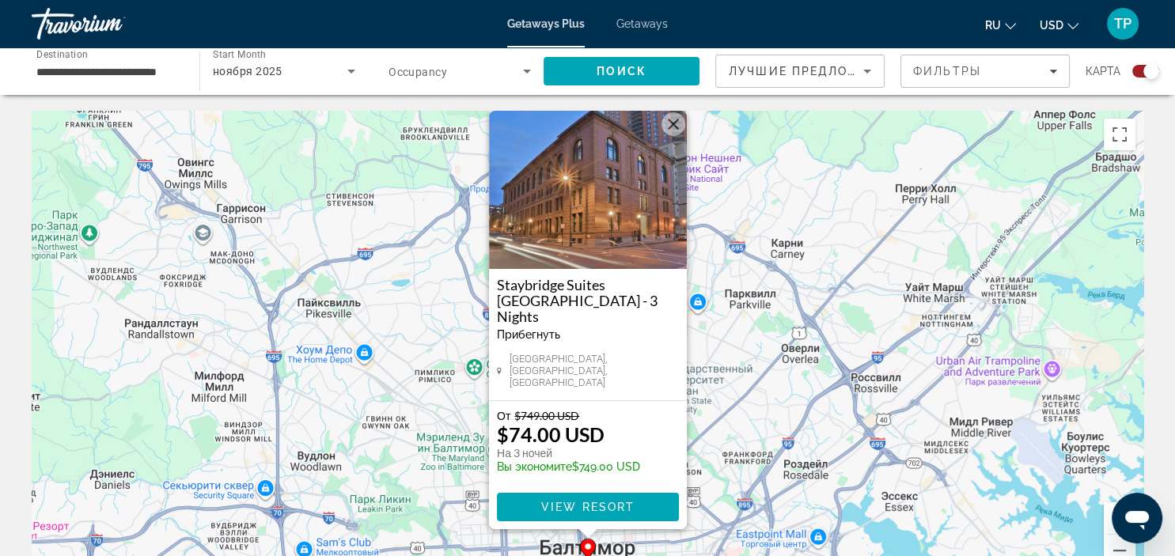
click at [680, 136] on button "Закрыть" at bounding box center [674, 124] width 24 height 24
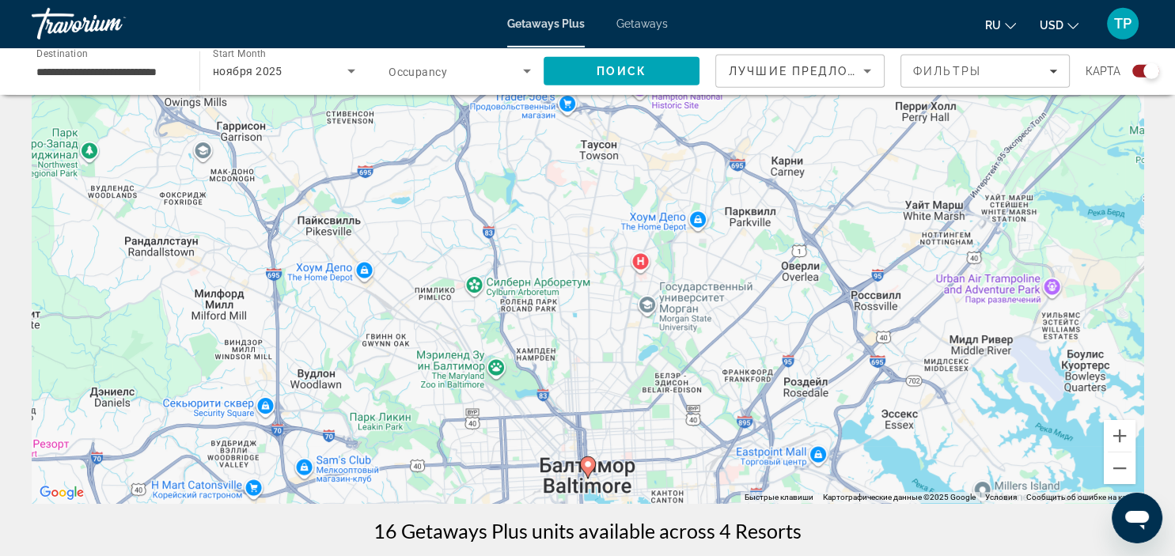
scroll to position [83, 0]
click at [1114, 464] on button "Уменьшить" at bounding box center [1120, 468] width 32 height 32
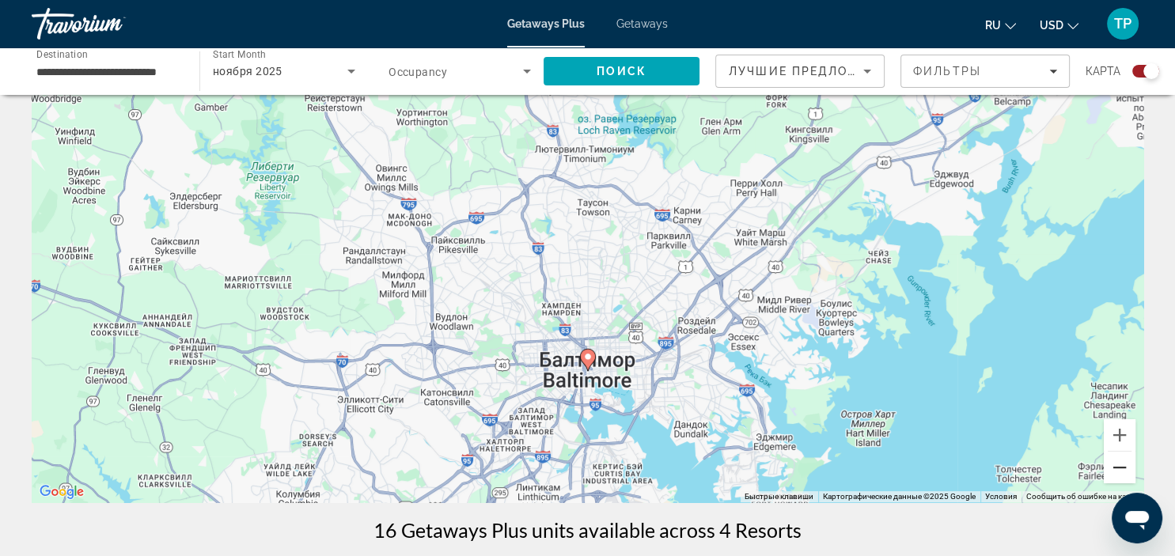
click at [1114, 464] on button "Уменьшить" at bounding box center [1120, 468] width 32 height 32
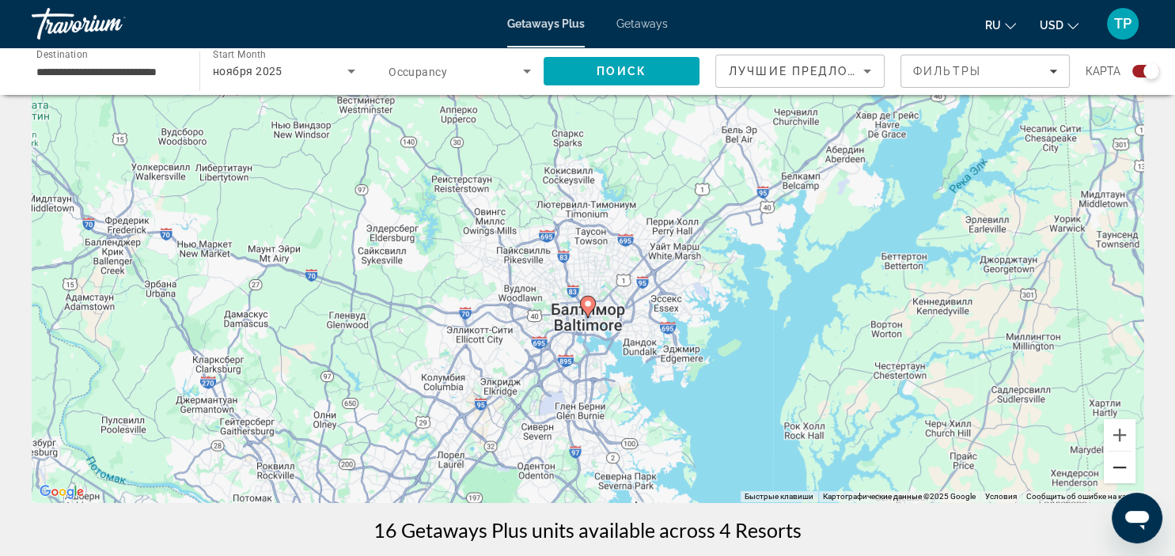
click at [1114, 464] on button "Уменьшить" at bounding box center [1120, 468] width 32 height 32
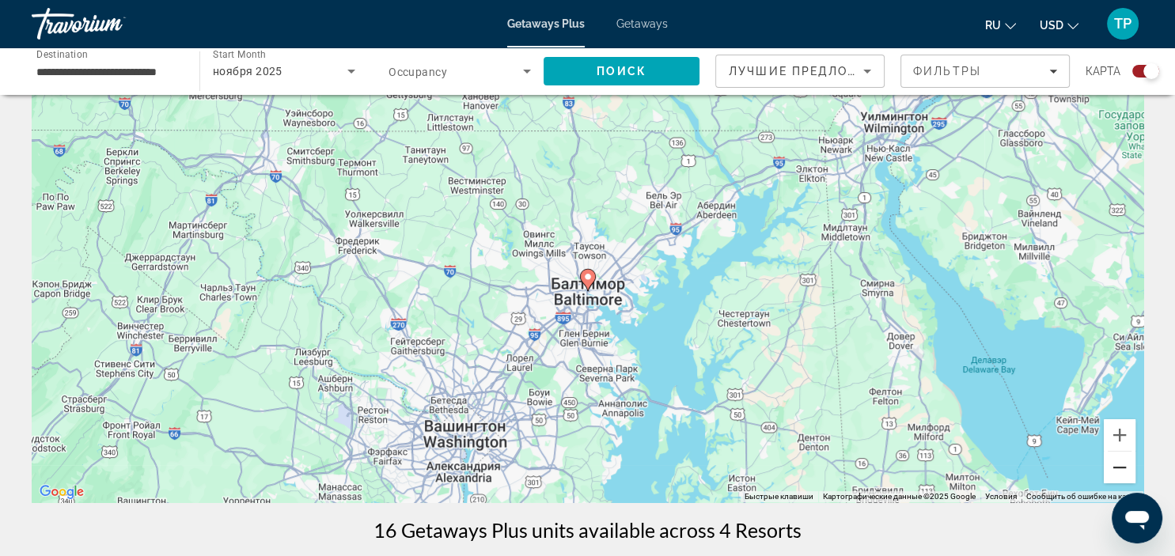
click at [1114, 464] on button "Уменьшить" at bounding box center [1120, 468] width 32 height 32
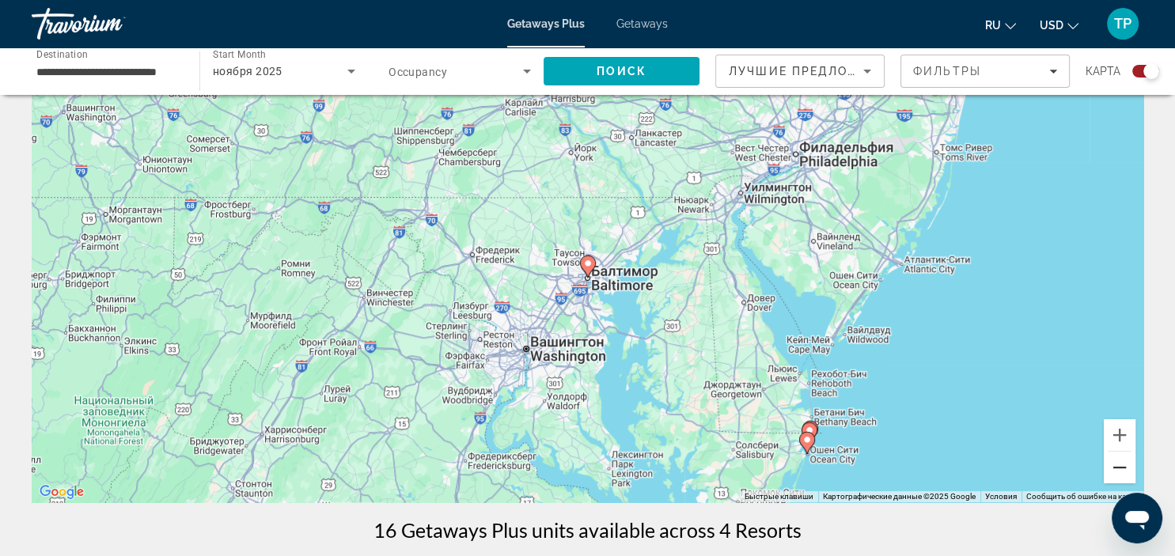
click at [1114, 464] on button "Уменьшить" at bounding box center [1120, 468] width 32 height 32
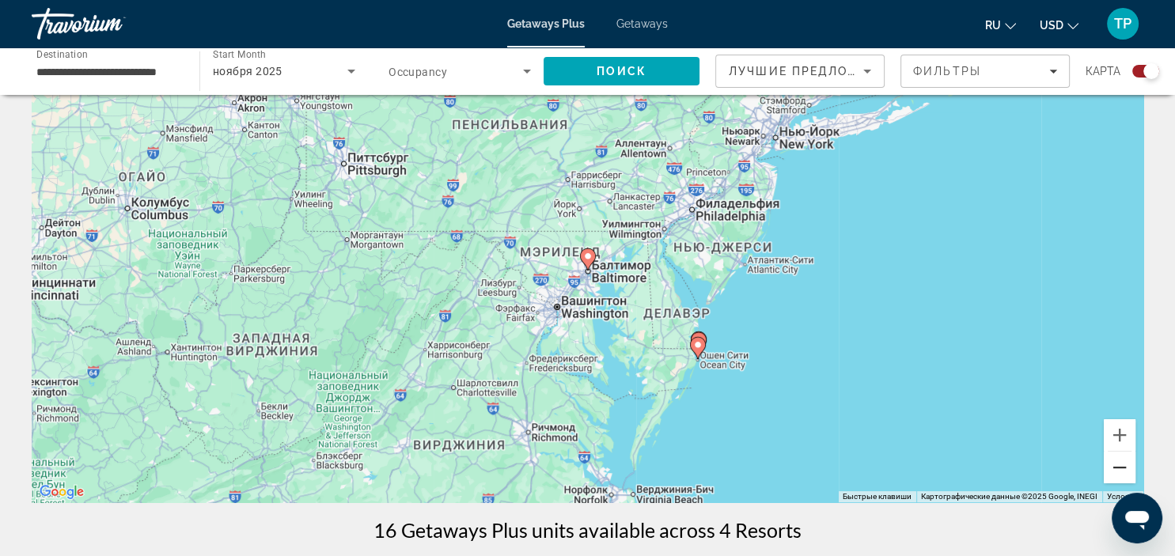
click at [1114, 464] on button "Уменьшить" at bounding box center [1120, 468] width 32 height 32
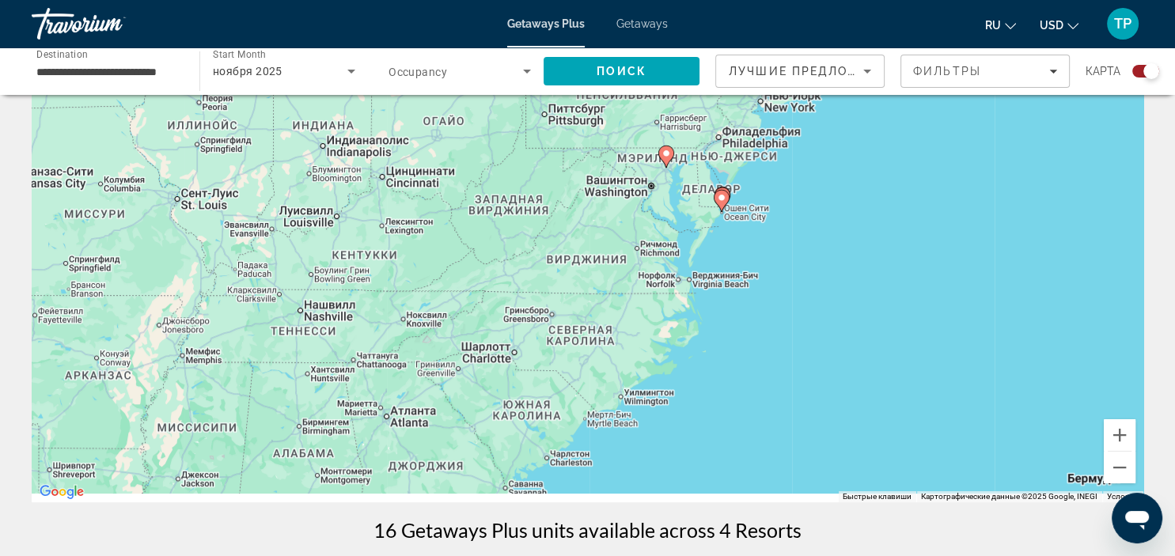
drag, startPoint x: 921, startPoint y: 393, endPoint x: 992, endPoint y: 305, distance: 112.5
click at [992, 305] on div "Чтобы активировать перетаскивание с помощью клавиатуры, нажмите Alt + Ввод. Пос…" at bounding box center [588, 265] width 1112 height 475
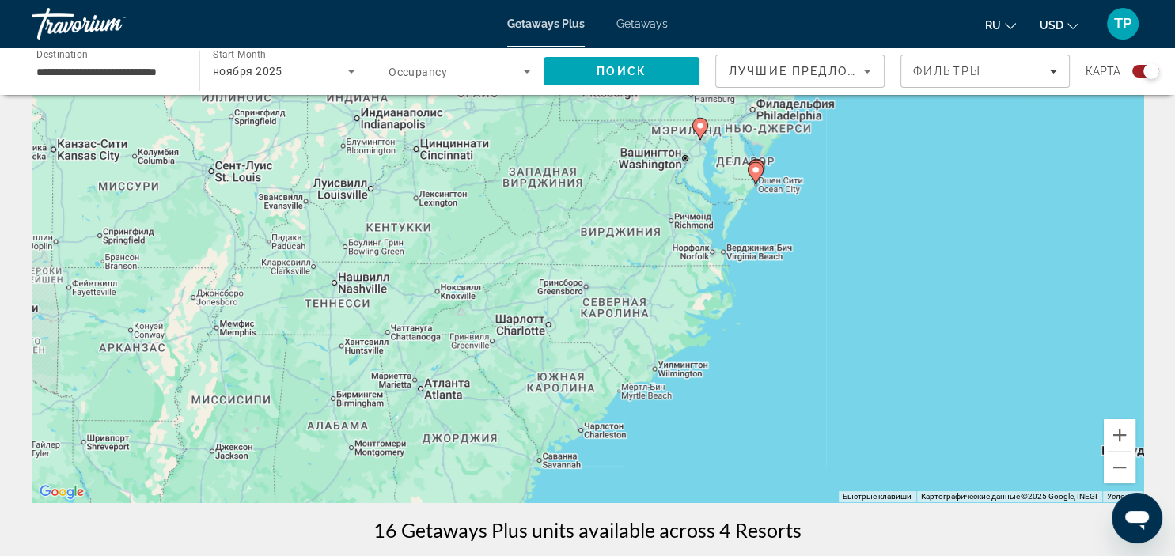
drag, startPoint x: 495, startPoint y: 386, endPoint x: 628, endPoint y: 263, distance: 181.4
click at [628, 263] on div "Чтобы активировать перетаскивание с помощью клавиатуры, нажмите Alt + Ввод. Пос…" at bounding box center [588, 265] width 1112 height 475
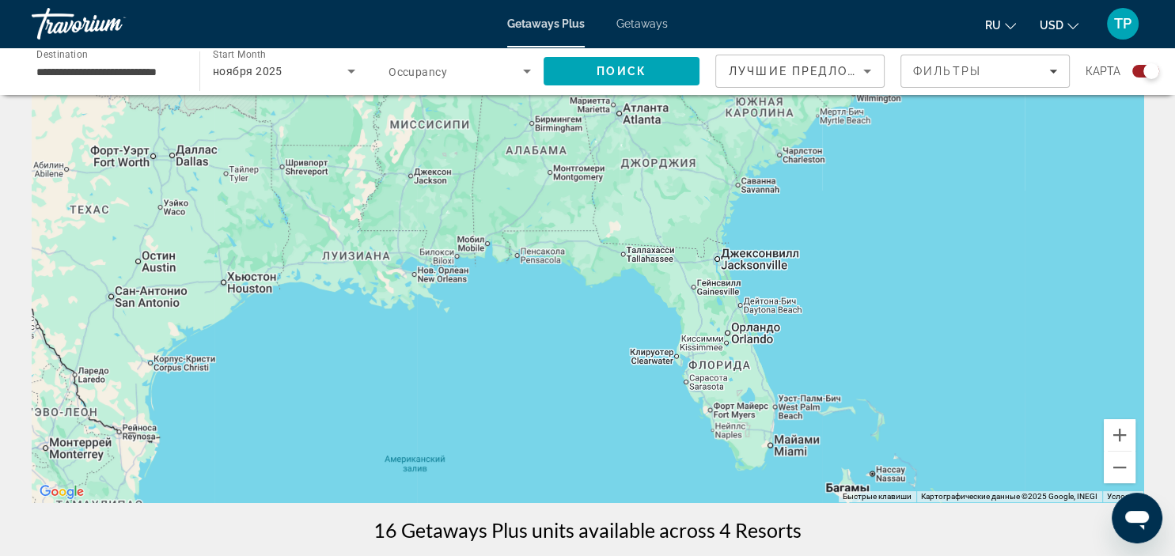
drag, startPoint x: 632, startPoint y: 415, endPoint x: 714, endPoint y: 248, distance: 186.9
click at [714, 248] on div "Чтобы активировать перетаскивание с помощью клавиатуры, нажмите Alt + Ввод. Пос…" at bounding box center [588, 265] width 1112 height 475
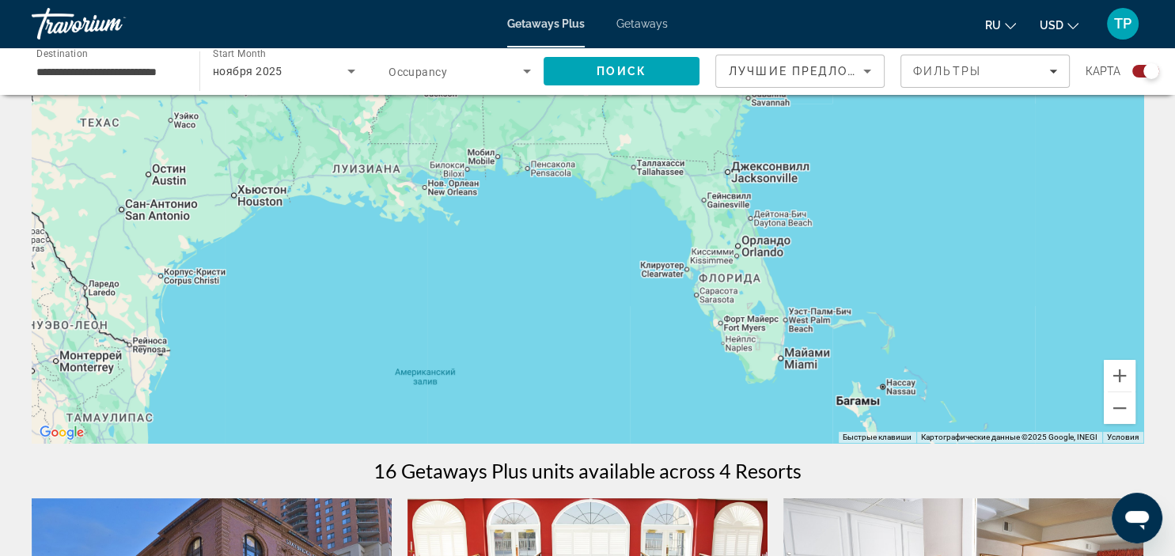
scroll to position [167, 0]
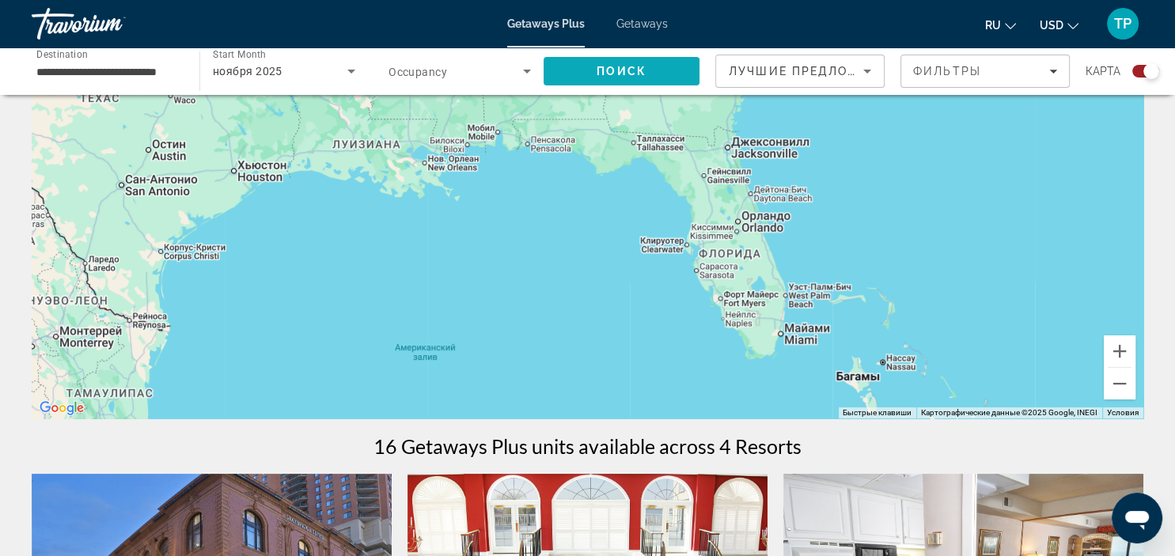
click at [663, 73] on span "Search" at bounding box center [622, 71] width 156 height 38
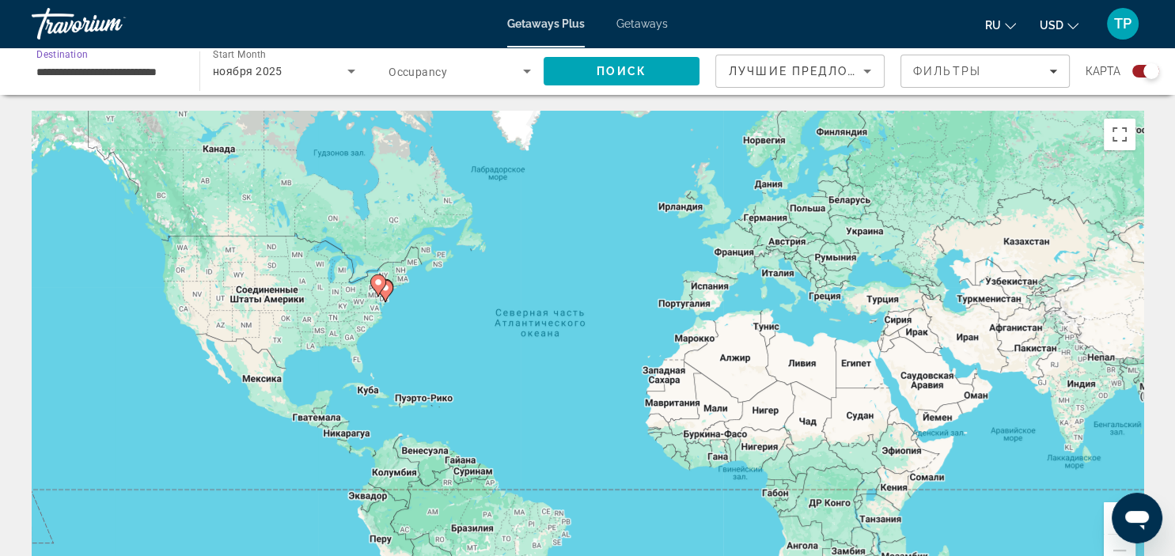
click at [152, 73] on input "**********" at bounding box center [107, 72] width 142 height 19
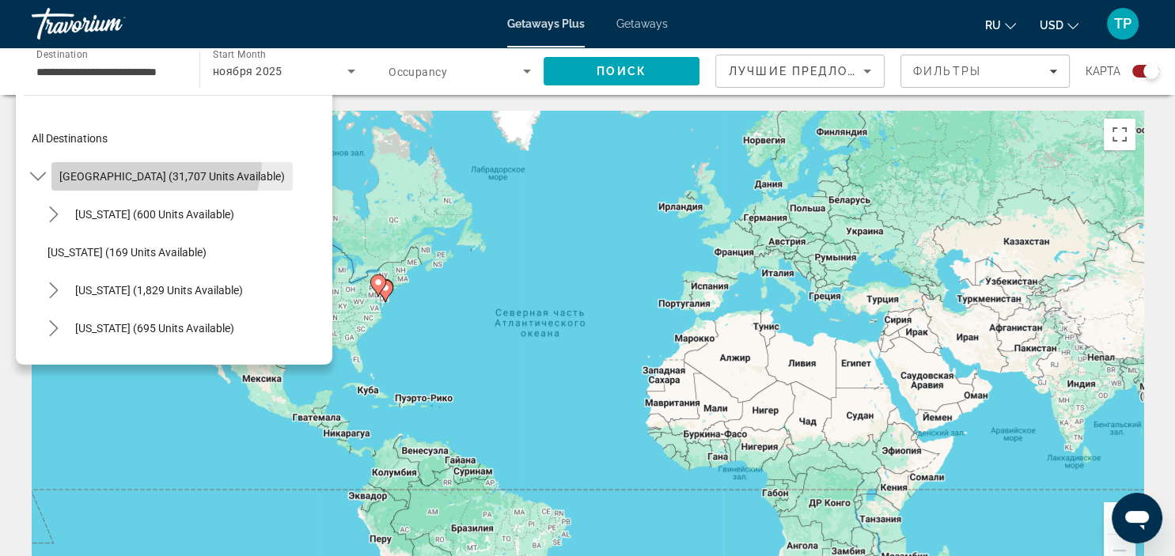
click at [154, 159] on span "Select destination: United States (31,707 units available)" at bounding box center [171, 176] width 241 height 38
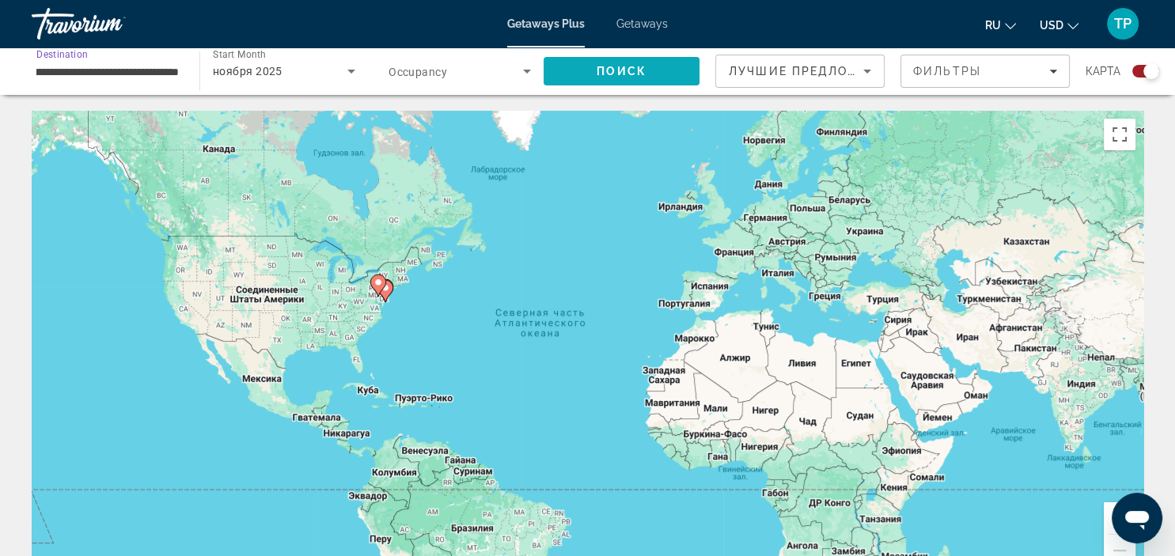
click at [560, 68] on span "Search" at bounding box center [622, 71] width 156 height 38
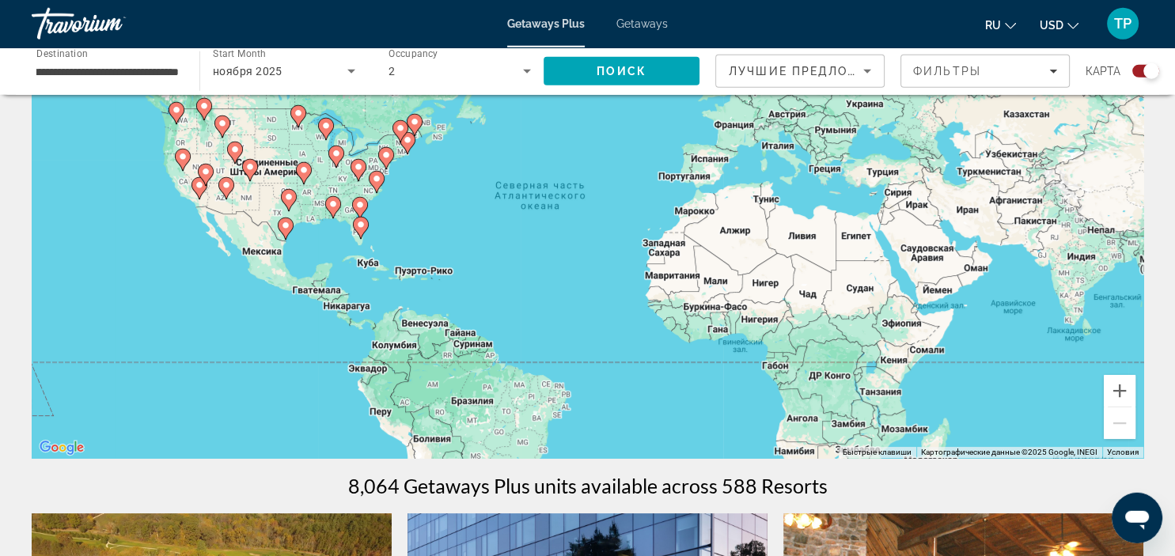
scroll to position [167, 0]
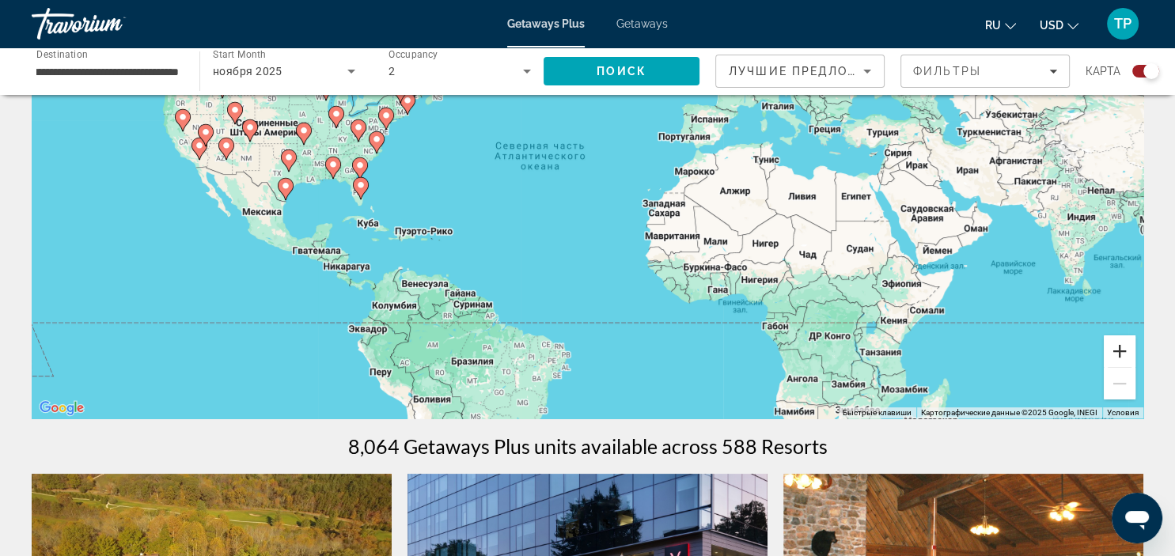
click at [1114, 341] on button "Увеличить" at bounding box center [1120, 352] width 32 height 32
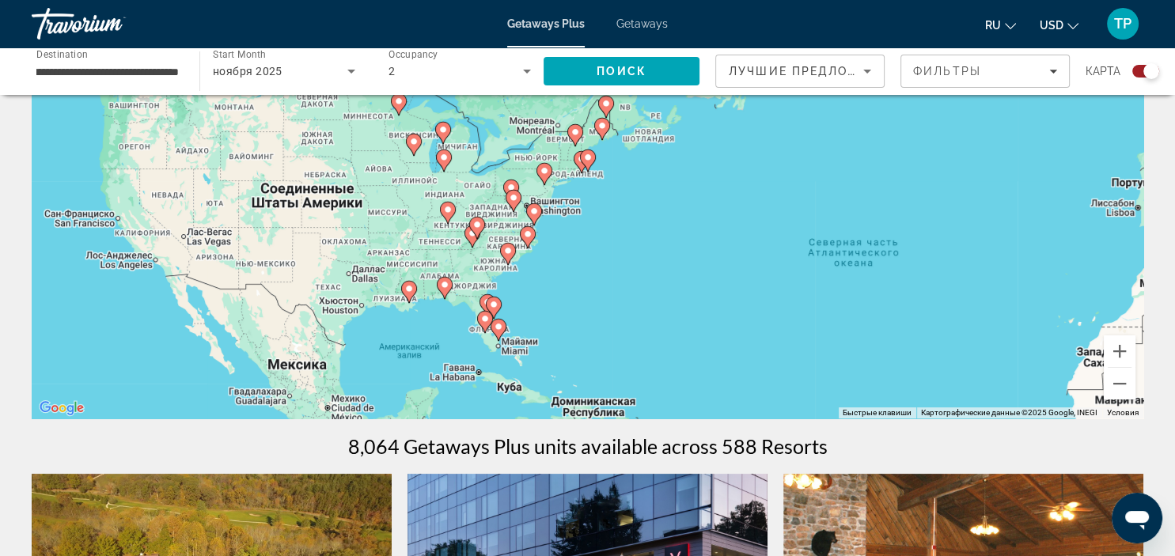
drag, startPoint x: 326, startPoint y: 247, endPoint x: 690, endPoint y: 368, distance: 383.7
click at [690, 368] on div "Чтобы активировать перетаскивание с помощью клавиатуры, нажмите Alt + Ввод. Пос…" at bounding box center [588, 181] width 1112 height 475
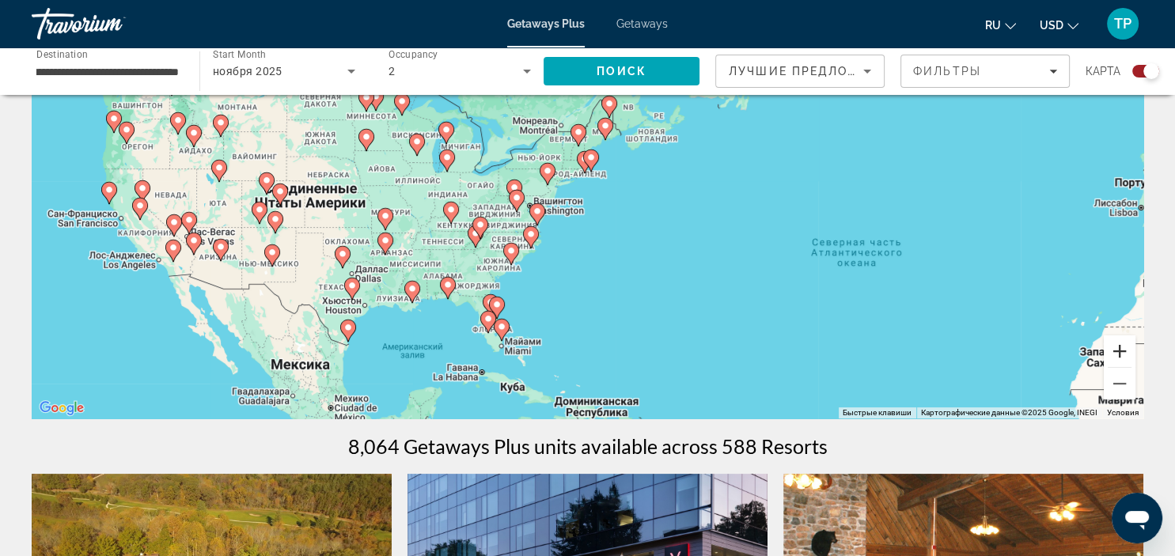
click at [1117, 351] on button "Увеличить" at bounding box center [1120, 352] width 32 height 32
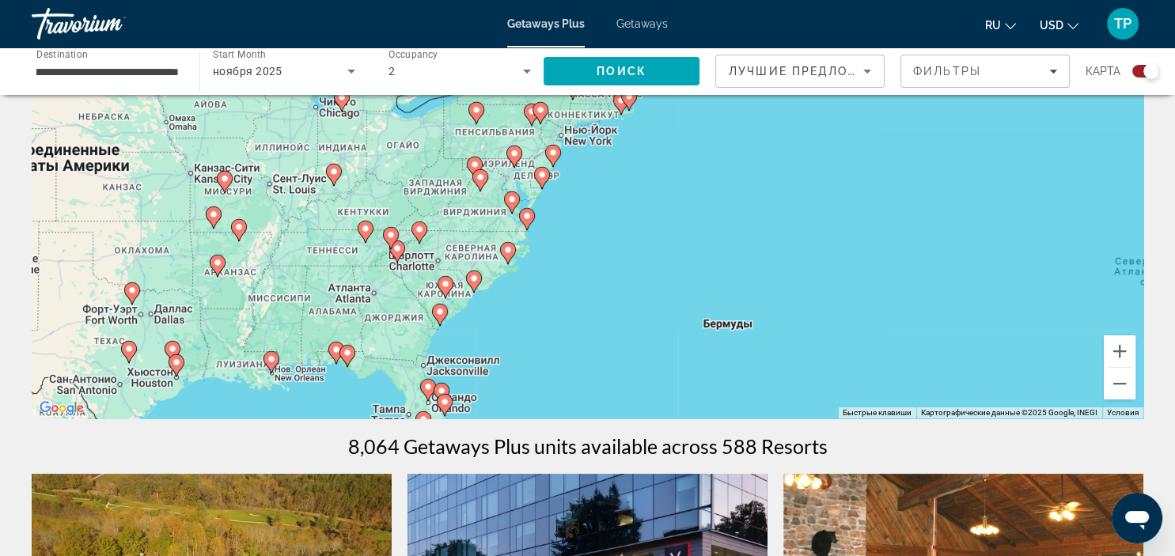
drag, startPoint x: 658, startPoint y: 349, endPoint x: 725, endPoint y: 245, distance: 123.2
click at [725, 247] on div "Чтобы активировать перетаскивание с помощью клавиатуры, нажмите Alt + Ввод. Пос…" at bounding box center [588, 181] width 1112 height 475
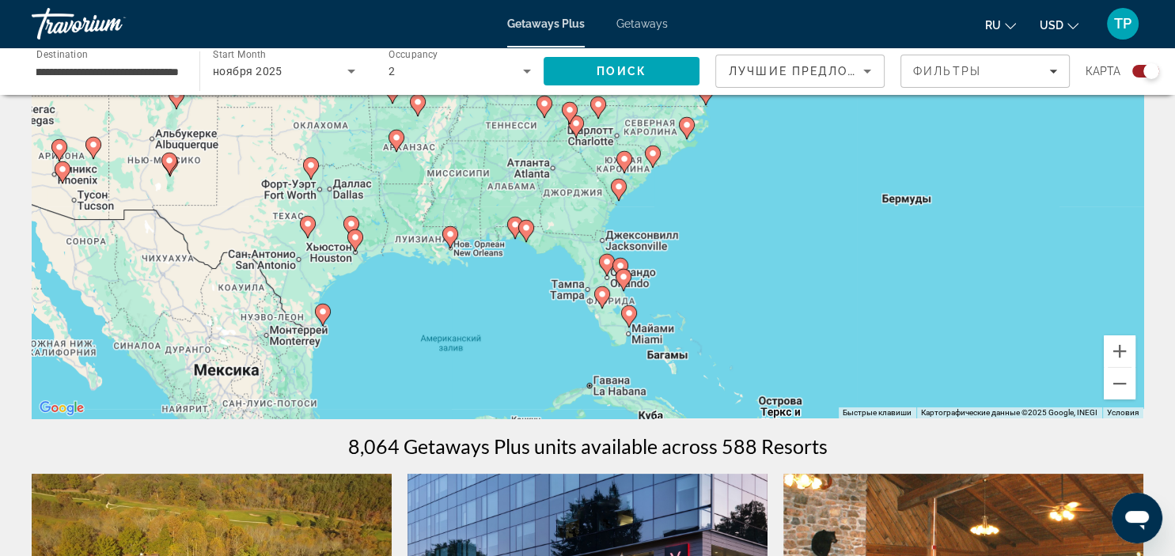
drag, startPoint x: 587, startPoint y: 312, endPoint x: 729, endPoint y: 245, distance: 156.8
click at [729, 245] on div "Чтобы активировать перетаскивание с помощью клавиатуры, нажмите Alt + Ввод. Пос…" at bounding box center [588, 181] width 1112 height 475
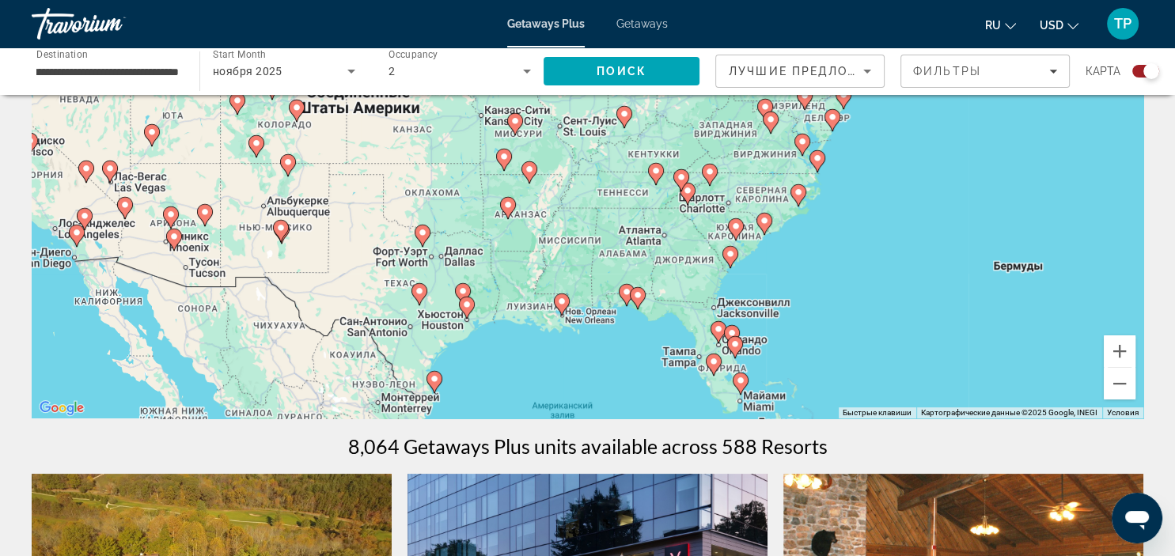
drag, startPoint x: 397, startPoint y: 230, endPoint x: 579, endPoint y: 317, distance: 202.1
click at [578, 317] on div "Чтобы активировать перетаскивание с помощью клавиатуры, нажмите Alt + Ввод. Пос…" at bounding box center [588, 181] width 1112 height 475
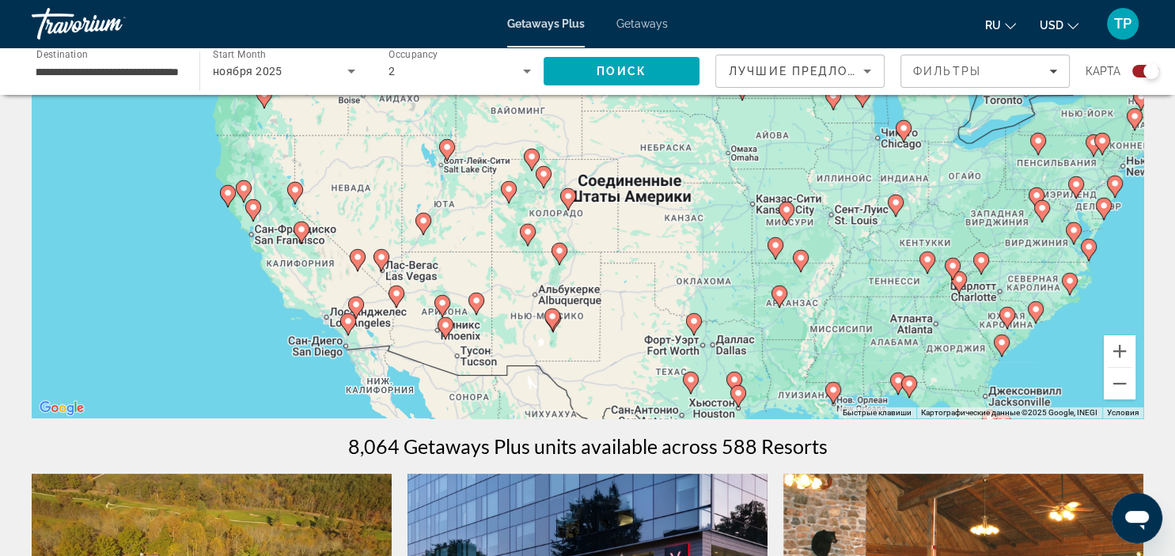
drag, startPoint x: 330, startPoint y: 257, endPoint x: 529, endPoint y: 326, distance: 211.0
click at [529, 325] on div "Чтобы активировать перетаскивание с помощью клавиатуры, нажмите Alt + Ввод. Пос…" at bounding box center [588, 181] width 1112 height 475
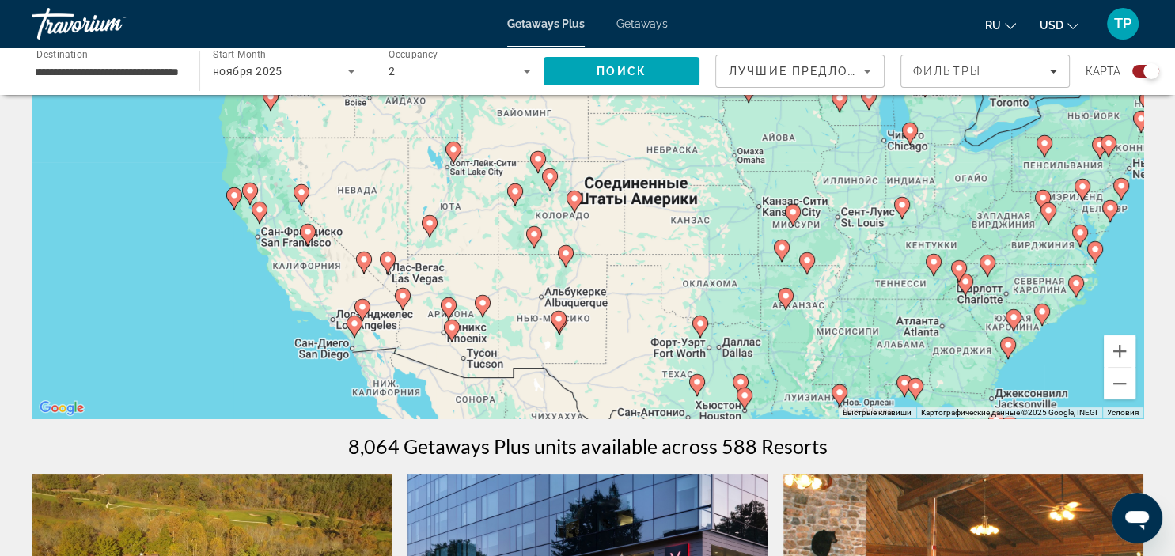
click at [260, 211] on image "Main content" at bounding box center [259, 209] width 9 height 9
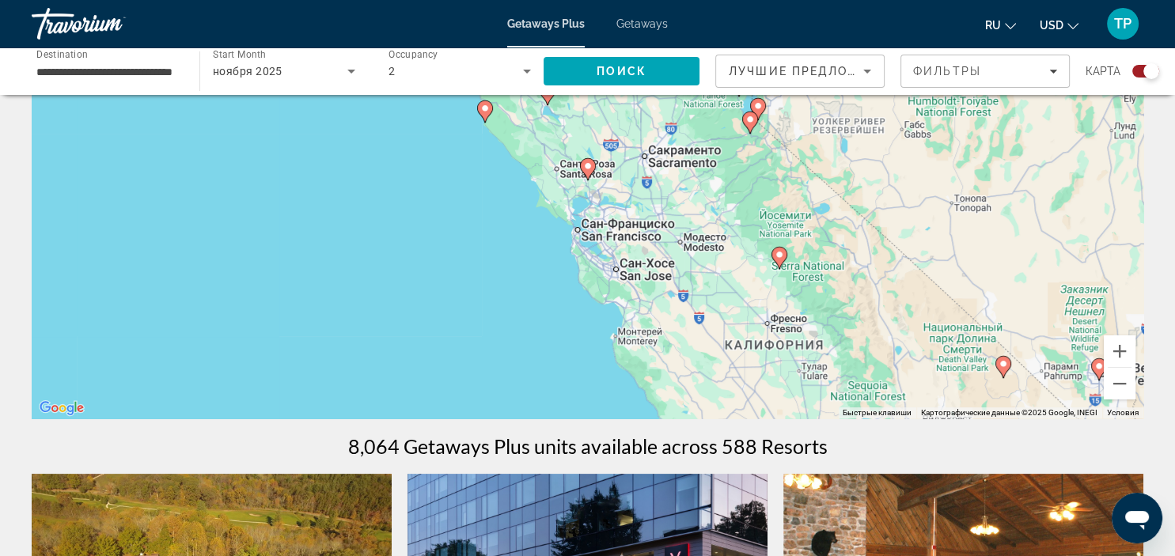
scroll to position [83, 0]
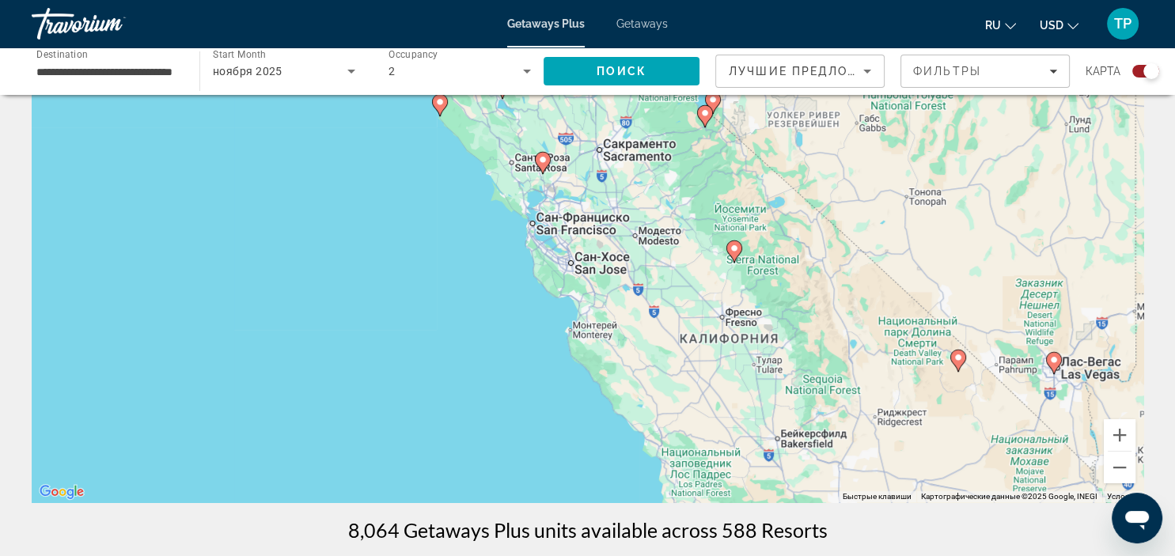
drag, startPoint x: 632, startPoint y: 360, endPoint x: 578, endPoint y: 252, distance: 120.3
click at [578, 254] on div "Чтобы активировать перетаскивание с помощью клавиатуры, нажмите Alt + Ввод. Пос…" at bounding box center [588, 265] width 1112 height 475
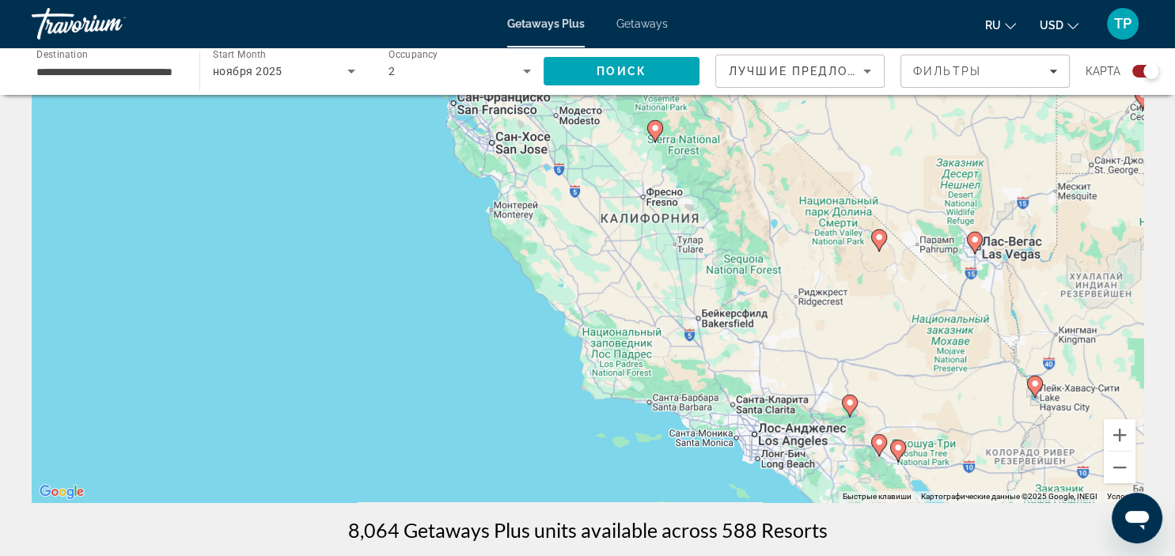
drag, startPoint x: 643, startPoint y: 331, endPoint x: 565, endPoint y: 214, distance: 139.8
click at [565, 215] on div "Чтобы активировать перетаскивание с помощью клавиатуры, нажмите Alt + Ввод. Пос…" at bounding box center [588, 265] width 1112 height 475
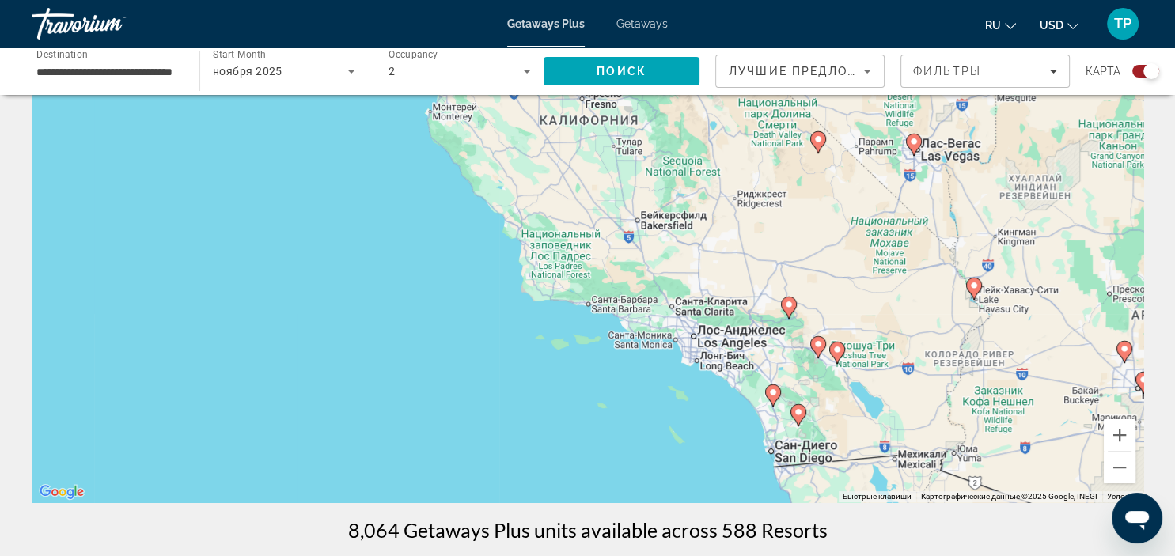
drag, startPoint x: 613, startPoint y: 281, endPoint x: 563, endPoint y: 197, distance: 97.6
click at [563, 197] on div "Чтобы активировать перетаскивание с помощью клавиатуры, нажмите Alt + Ввод. Пос…" at bounding box center [588, 265] width 1112 height 475
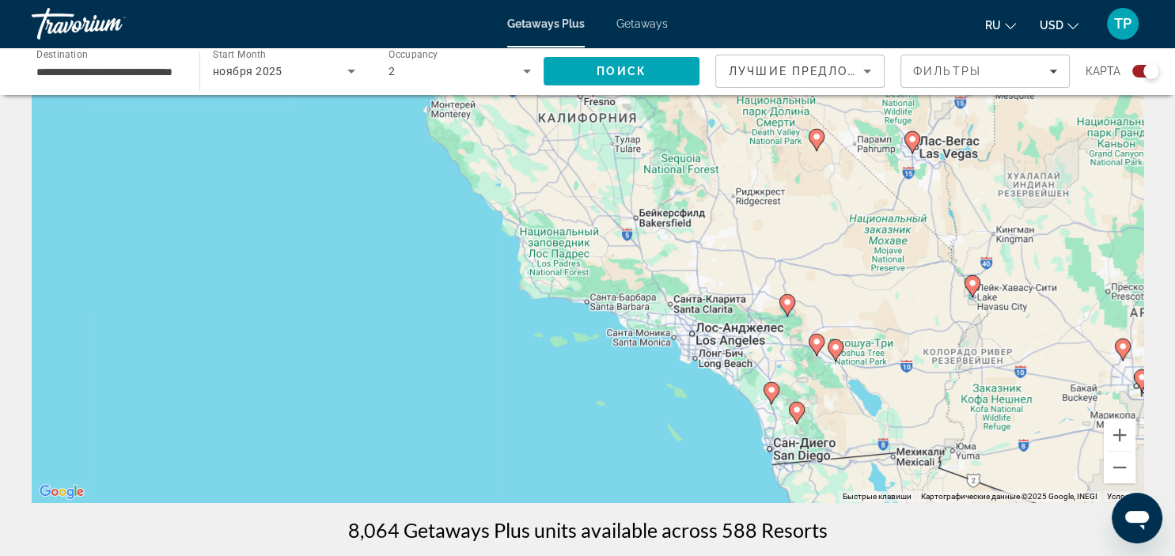
click at [772, 388] on image "Main content" at bounding box center [771, 389] width 9 height 9
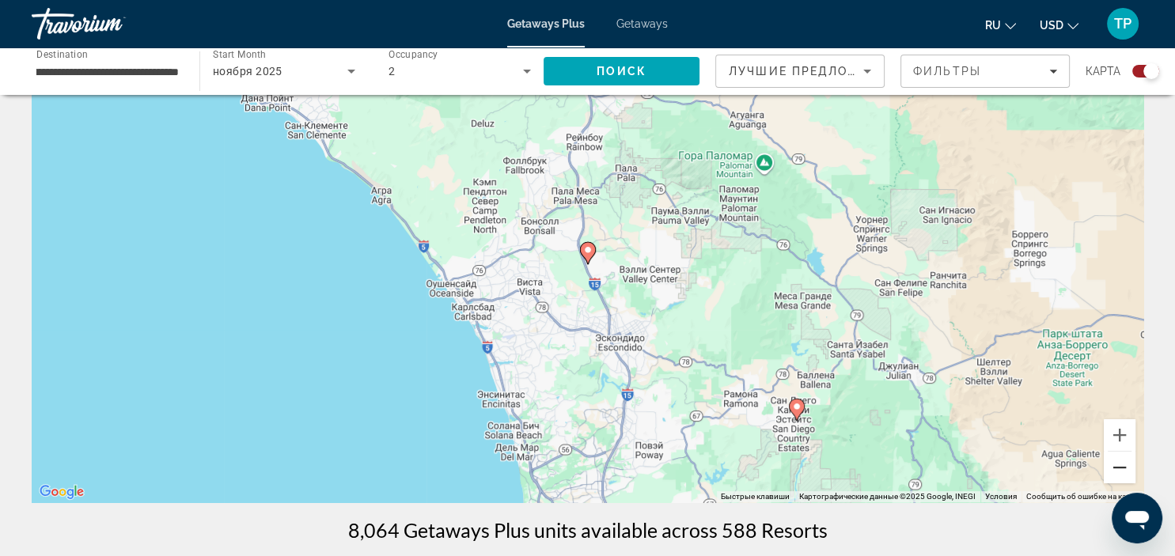
click at [1109, 457] on button "Уменьшить" at bounding box center [1120, 468] width 32 height 32
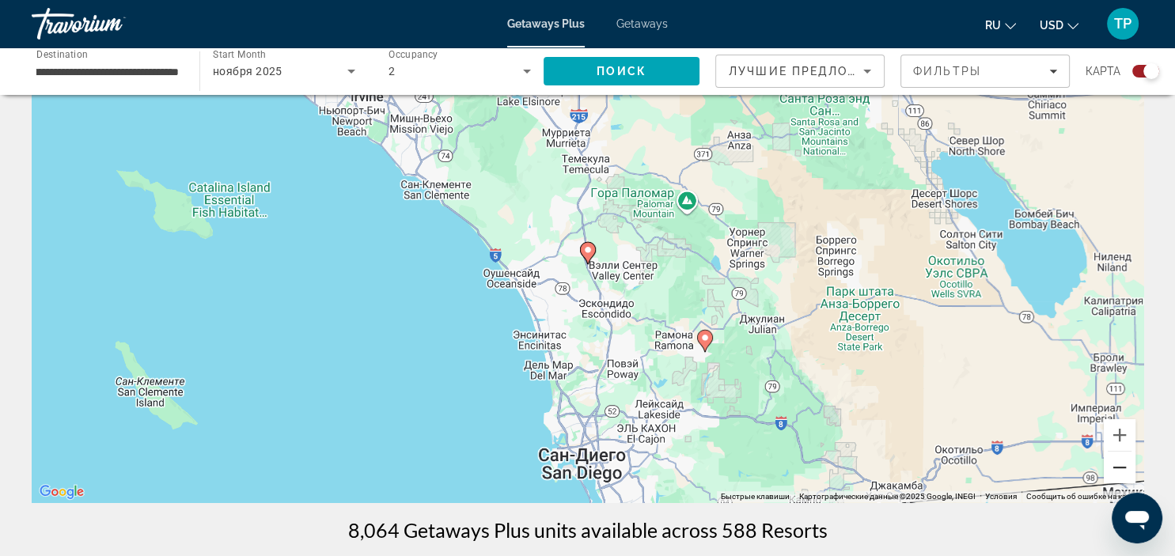
click at [1109, 457] on button "Уменьшить" at bounding box center [1120, 468] width 32 height 32
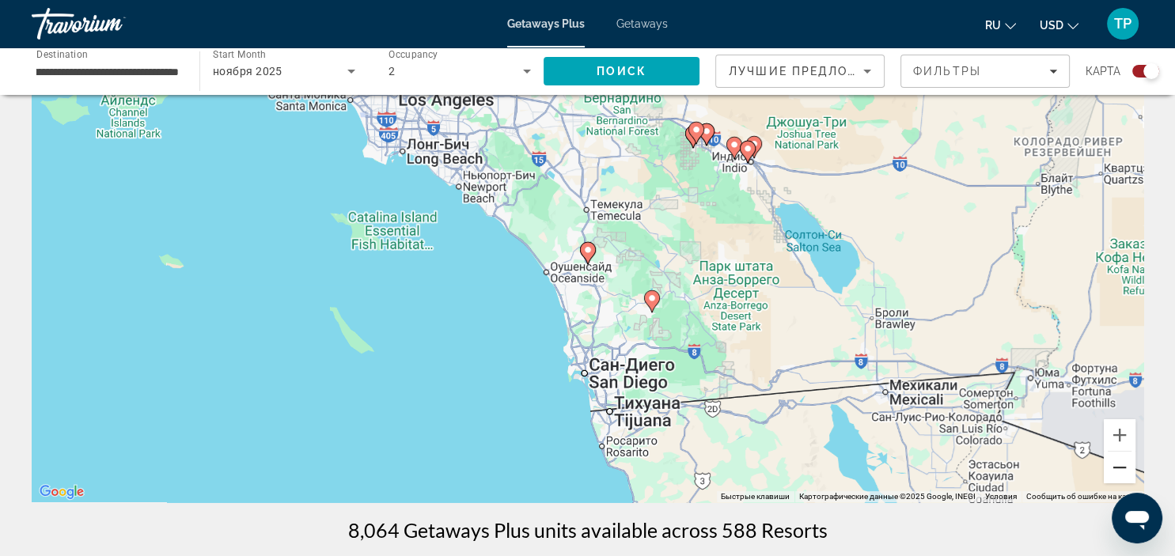
click at [1109, 457] on button "Уменьшить" at bounding box center [1120, 468] width 32 height 32
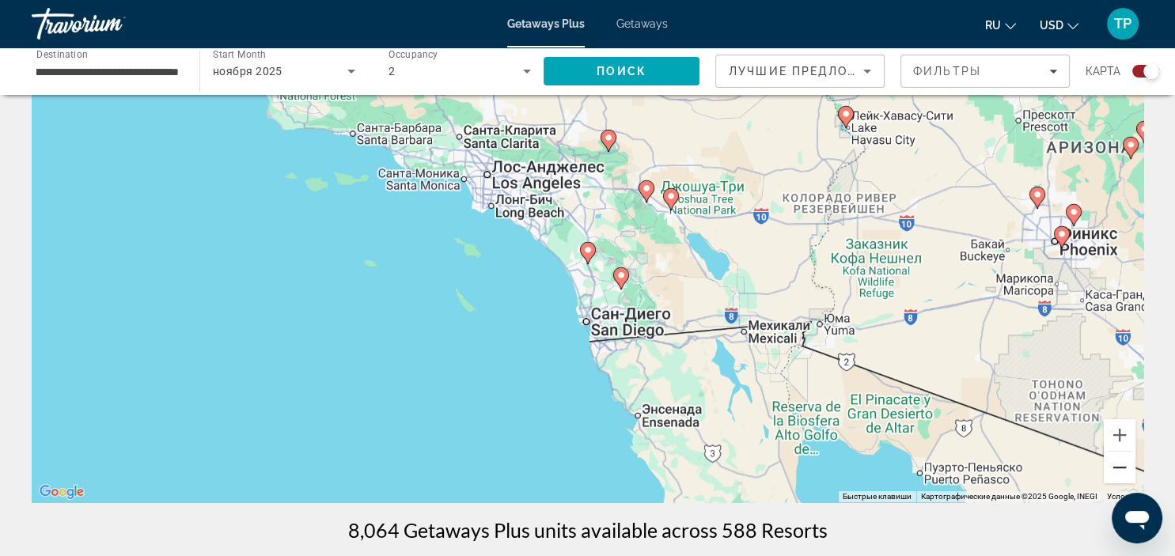
click at [1109, 457] on button "Уменьшить" at bounding box center [1120, 468] width 32 height 32
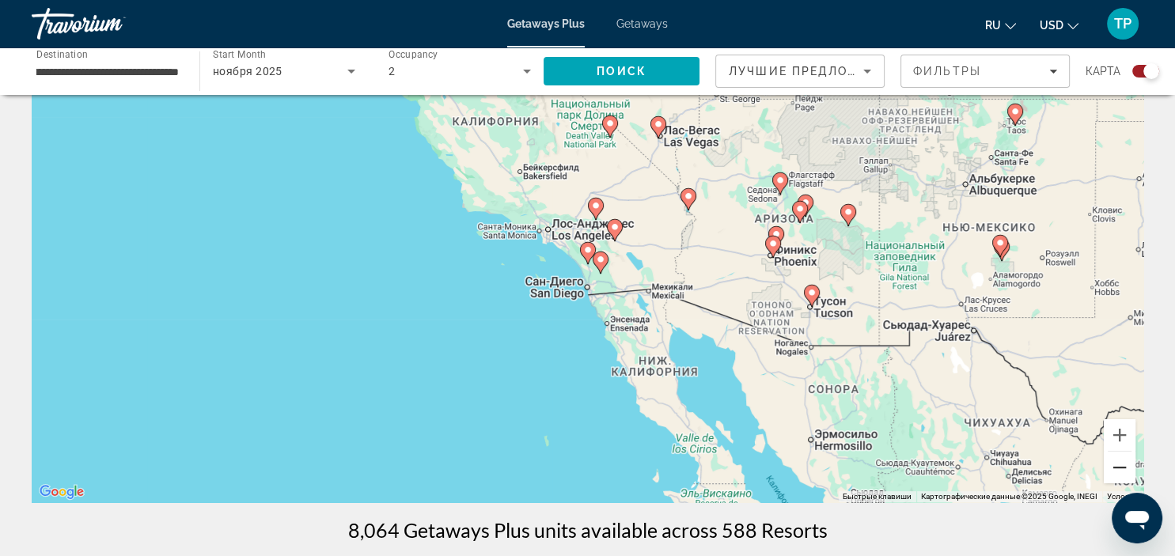
click at [1110, 457] on button "Уменьшить" at bounding box center [1120, 468] width 32 height 32
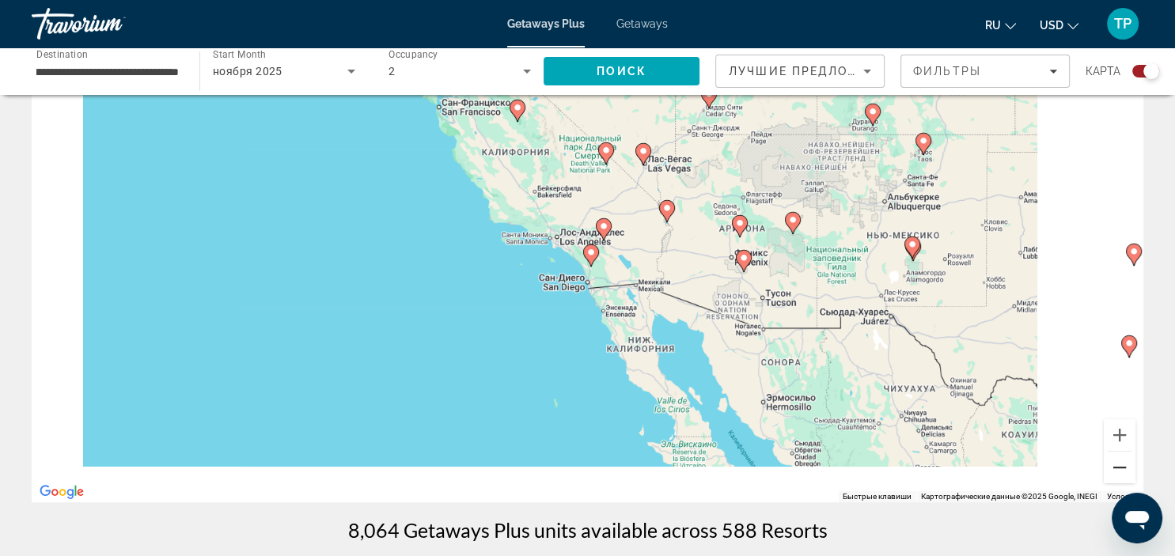
click at [1110, 457] on button "Уменьшить" at bounding box center [1120, 468] width 32 height 32
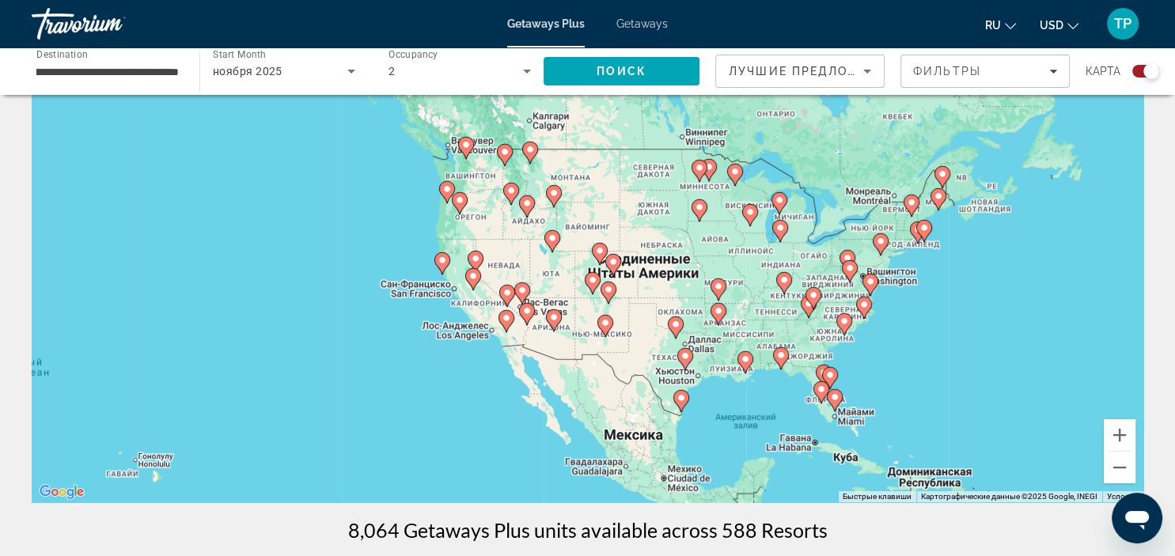
drag, startPoint x: 885, startPoint y: 281, endPoint x: 787, endPoint y: 364, distance: 128.6
click at [787, 364] on div "Чтобы активировать перетаскивание с помощью клавиатуры, нажмите Alt + Ввод. Пос…" at bounding box center [588, 265] width 1112 height 475
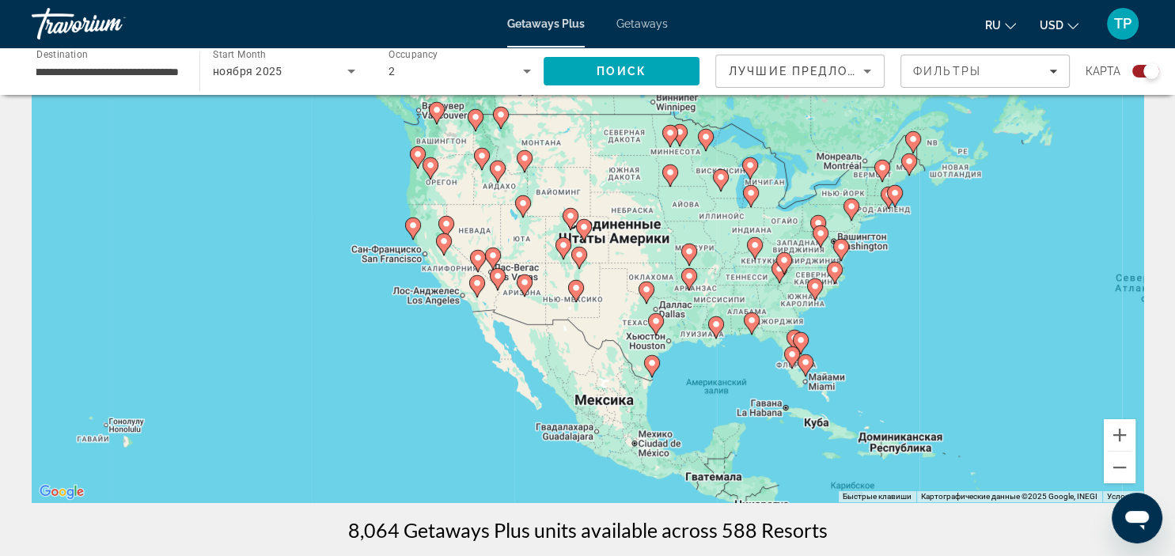
drag, startPoint x: 903, startPoint y: 378, endPoint x: 856, endPoint y: 321, distance: 73.7
click at [857, 321] on div "Чтобы активировать перетаскивание с помощью клавиатуры, нажмите Alt + Ввод. Пос…" at bounding box center [588, 265] width 1112 height 475
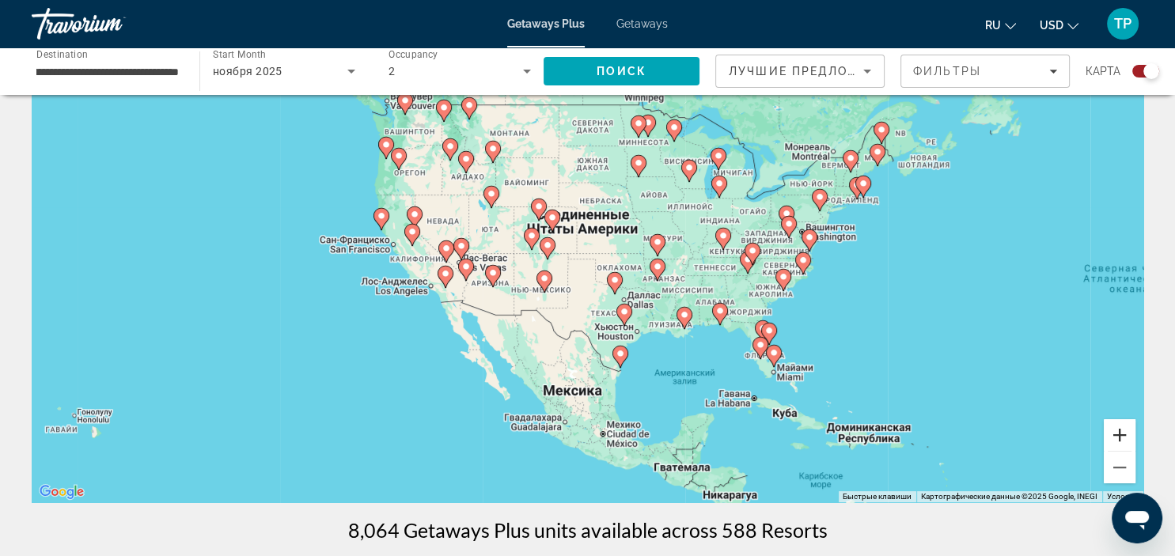
click at [1122, 439] on button "Увеличить" at bounding box center [1120, 435] width 32 height 32
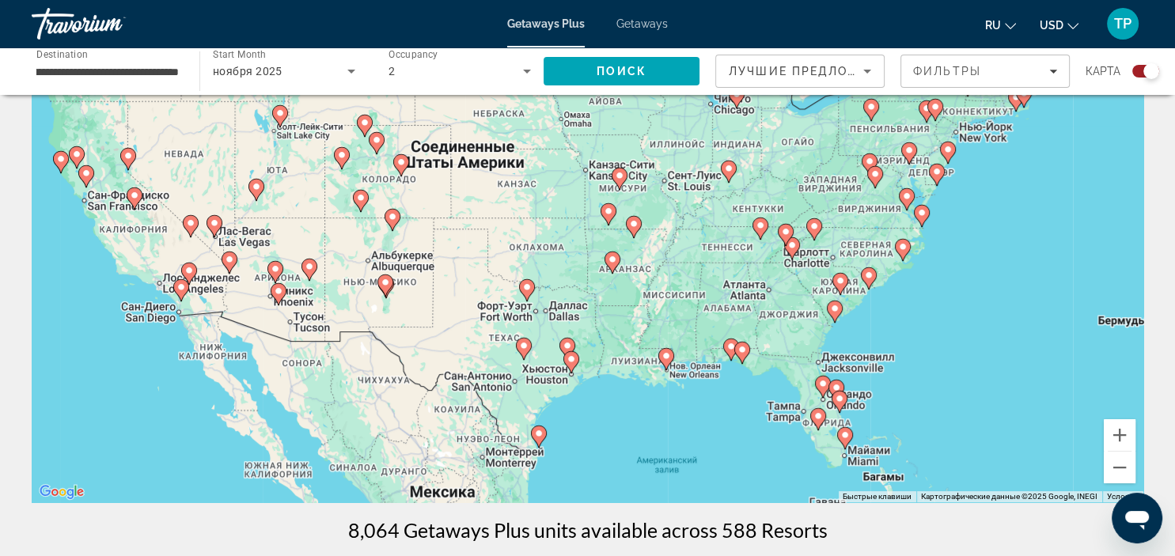
drag, startPoint x: 1062, startPoint y: 365, endPoint x: 907, endPoint y: 332, distance: 158.5
click at [907, 332] on div "Чтобы активировать перетаскивание с помощью клавиатуры, нажмите Alt + Ввод. Пос…" at bounding box center [588, 265] width 1112 height 475
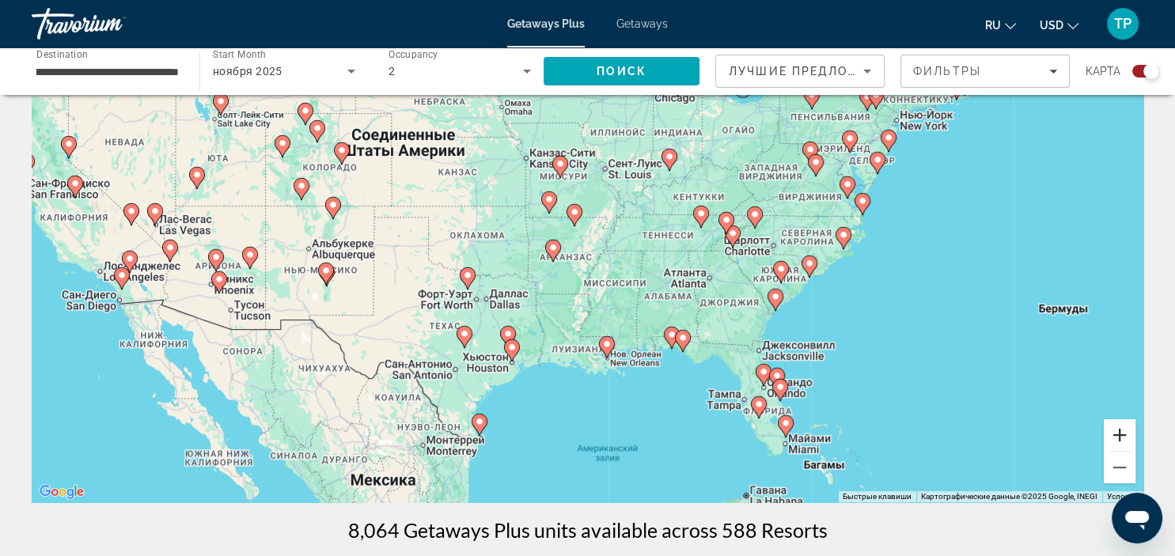
click at [1115, 431] on button "Увеличить" at bounding box center [1120, 435] width 32 height 32
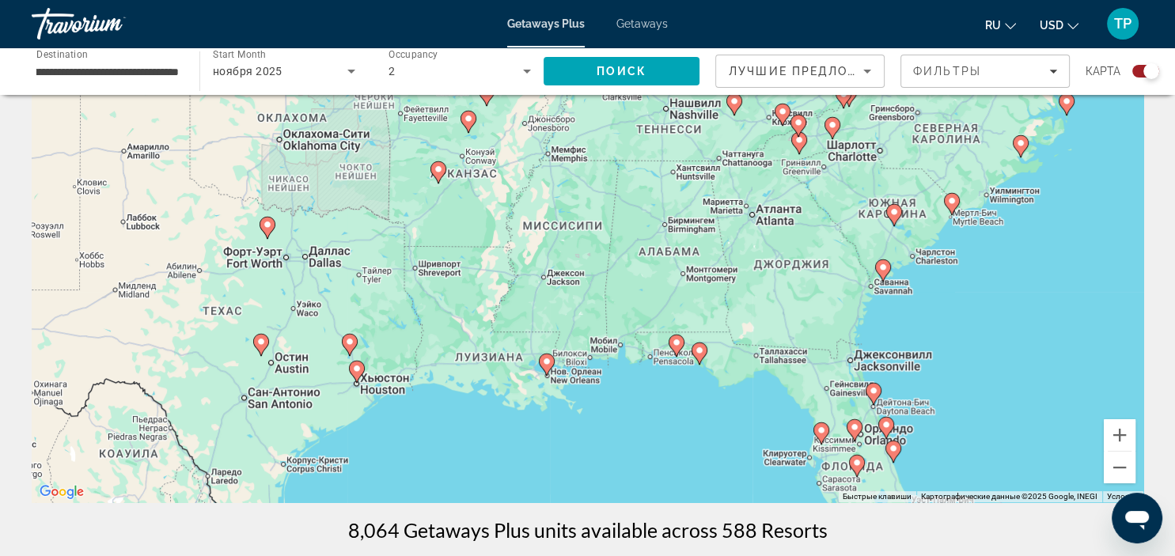
drag, startPoint x: 1024, startPoint y: 380, endPoint x: 941, endPoint y: 300, distance: 115.3
click at [942, 302] on div "Чтобы активировать перетаскивание с помощью клавиатуры, нажмите Alt + Ввод. Пос…" at bounding box center [588, 265] width 1112 height 475
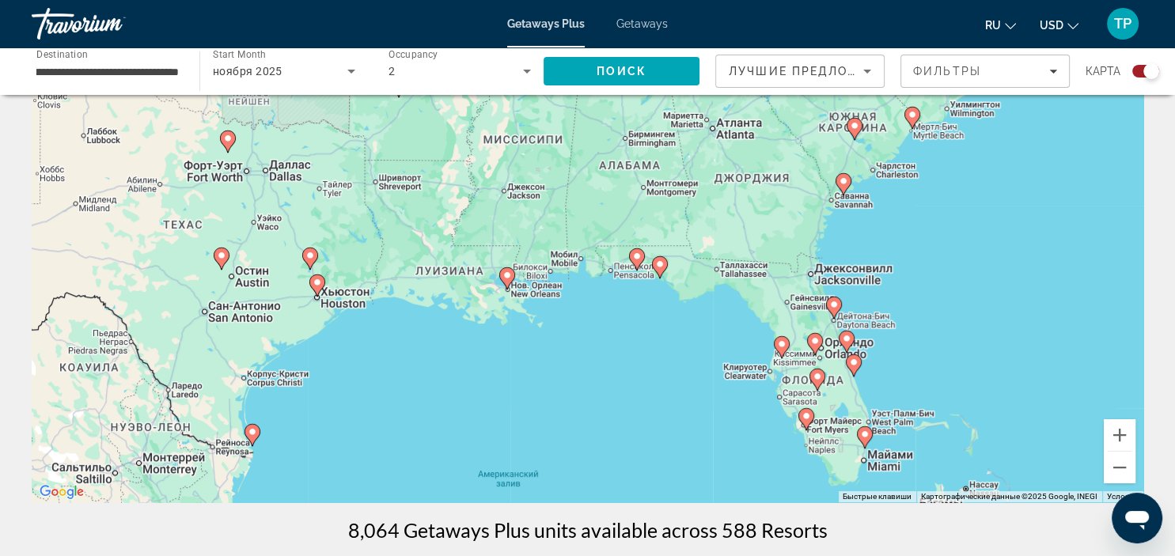
drag, startPoint x: 916, startPoint y: 315, endPoint x: 882, endPoint y: 235, distance: 87.2
click at [882, 235] on div "Чтобы активировать перетаскивание с помощью клавиатуры, нажмите Alt + Ввод. Пос…" at bounding box center [588, 265] width 1112 height 475
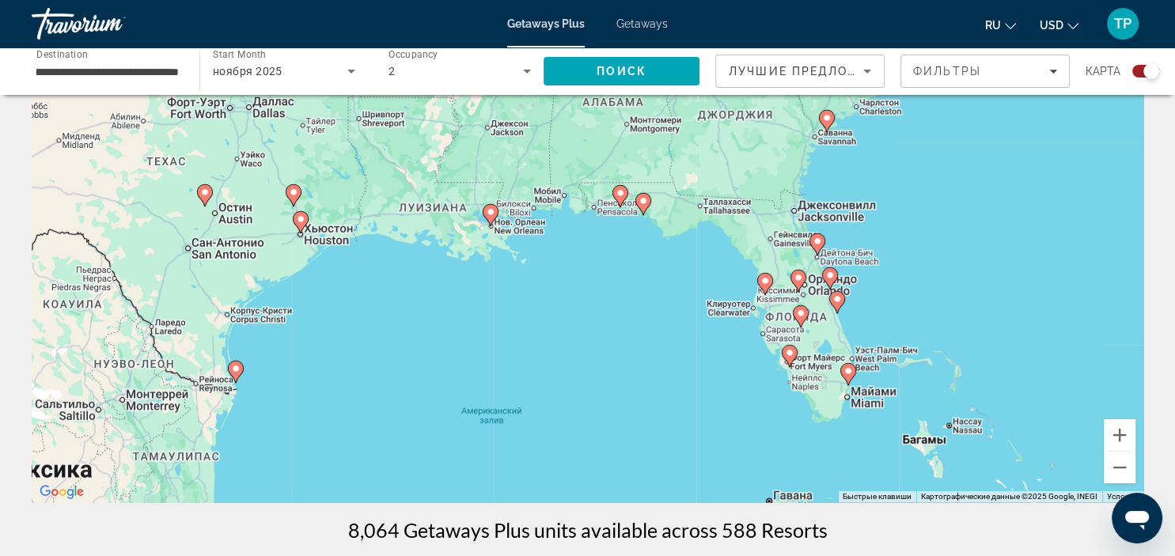
drag, startPoint x: 899, startPoint y: 344, endPoint x: 883, endPoint y: 277, distance: 69.1
click at [883, 277] on div "Чтобы активировать перетаскивание с помощью клавиатуры, нажмите Alt + Ввод. Пос…" at bounding box center [588, 265] width 1112 height 475
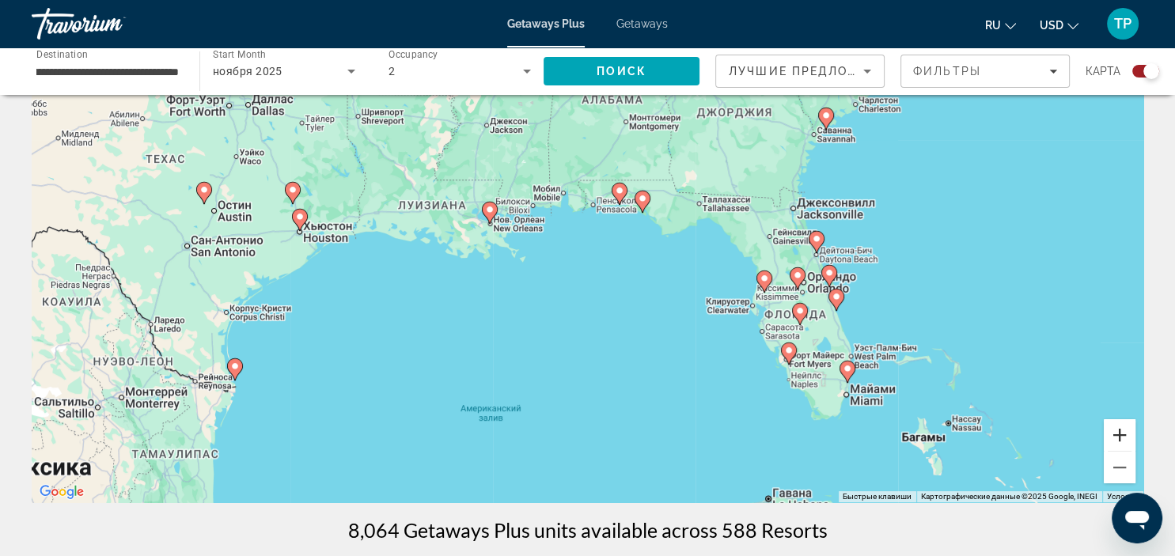
click at [1116, 433] on button "Увеличить" at bounding box center [1120, 435] width 32 height 32
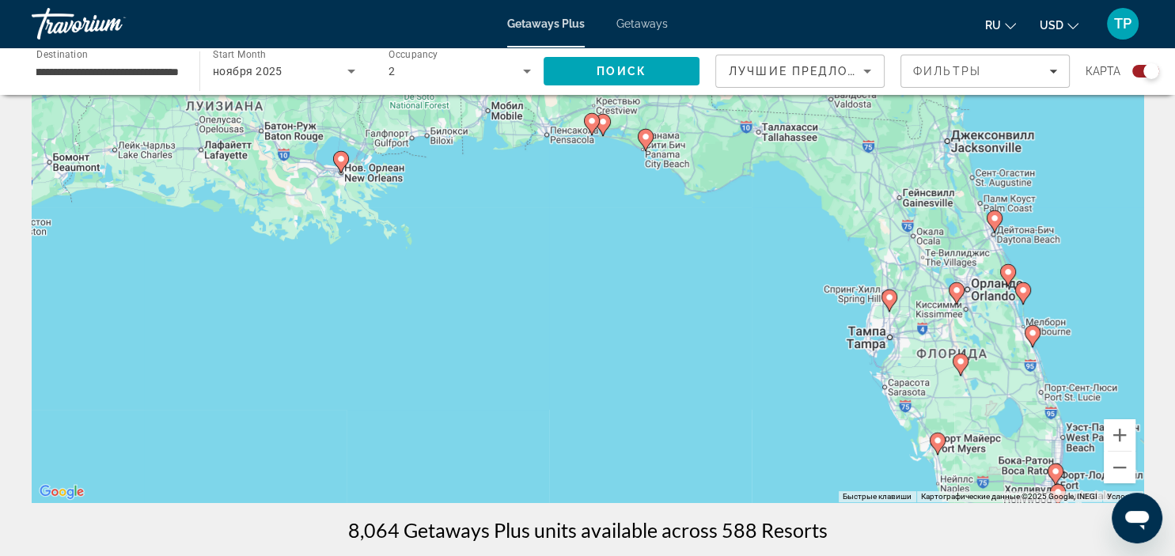
drag, startPoint x: 1034, startPoint y: 373, endPoint x: 912, endPoint y: 367, distance: 122.8
click at [912, 367] on div "Чтобы активировать перетаскивание с помощью клавиатуры, нажмите Alt + Ввод. Пос…" at bounding box center [588, 265] width 1112 height 475
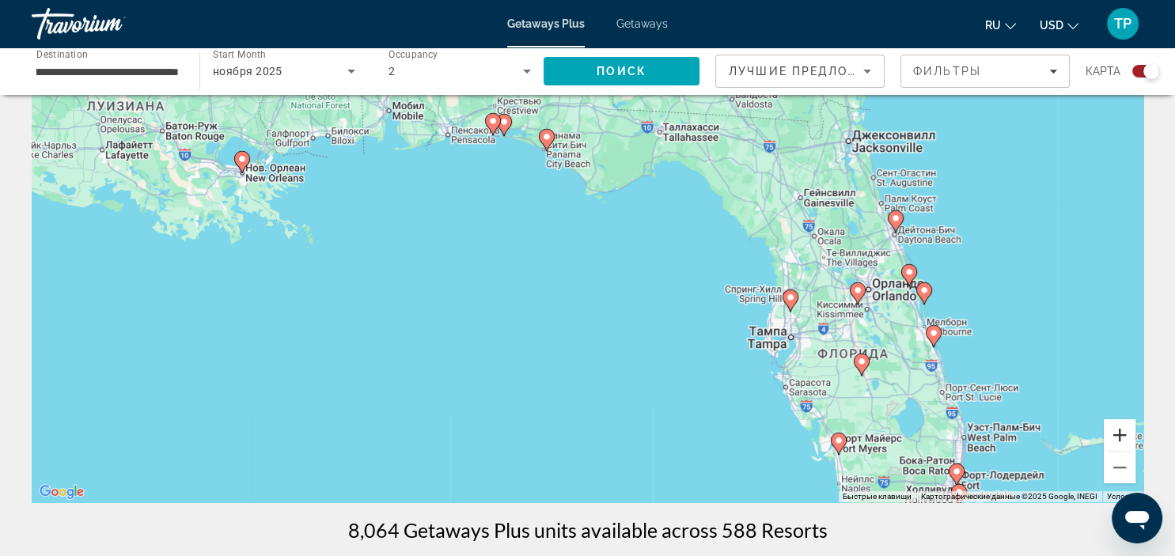
click at [1110, 438] on button "Увеличить" at bounding box center [1120, 435] width 32 height 32
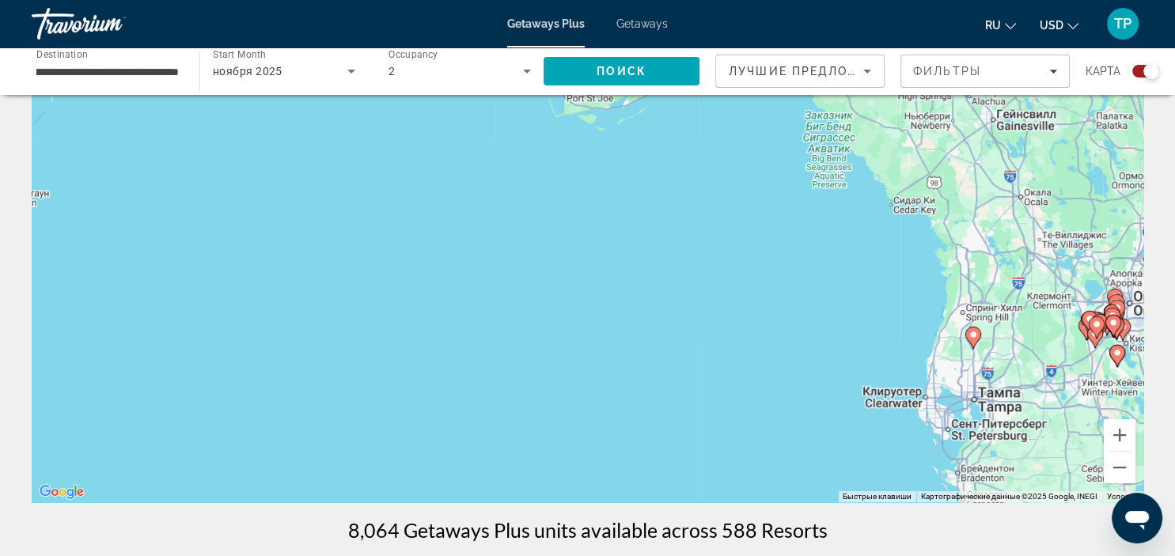
drag, startPoint x: 1049, startPoint y: 392, endPoint x: 809, endPoint y: 326, distance: 249.4
click at [818, 328] on div "Чтобы активировать перетаскивание с помощью клавиатуры, нажмите Alt + Ввод. Пос…" at bounding box center [588, 265] width 1112 height 475
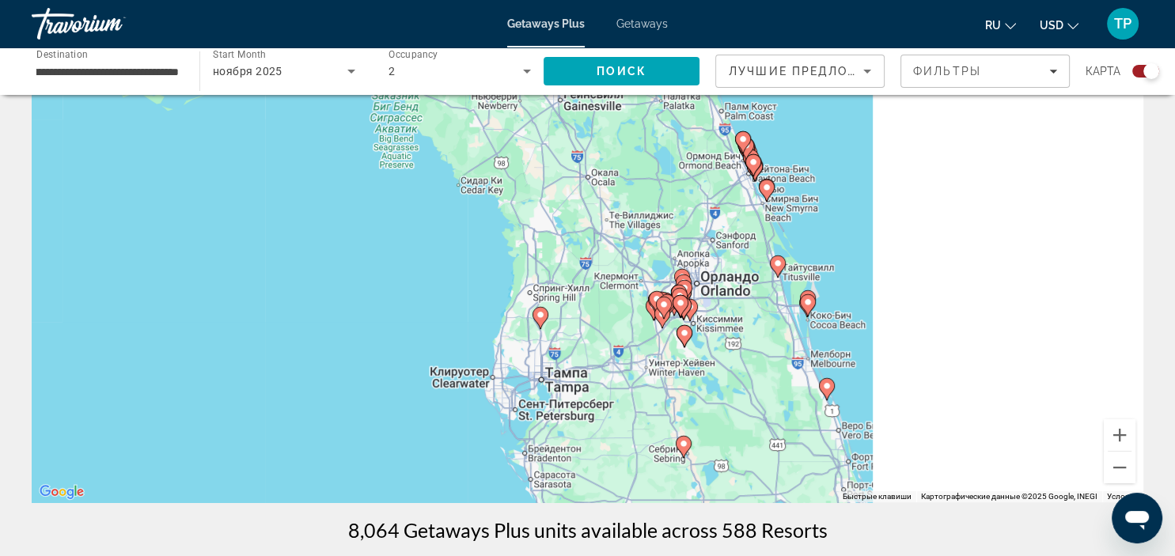
drag, startPoint x: 755, startPoint y: 275, endPoint x: 766, endPoint y: 362, distance: 88.5
click at [766, 362] on div "Чтобы активировать перетаскивание с помощью клавиатуры, нажмите Alt + Ввод. Пос…" at bounding box center [588, 265] width 1112 height 475
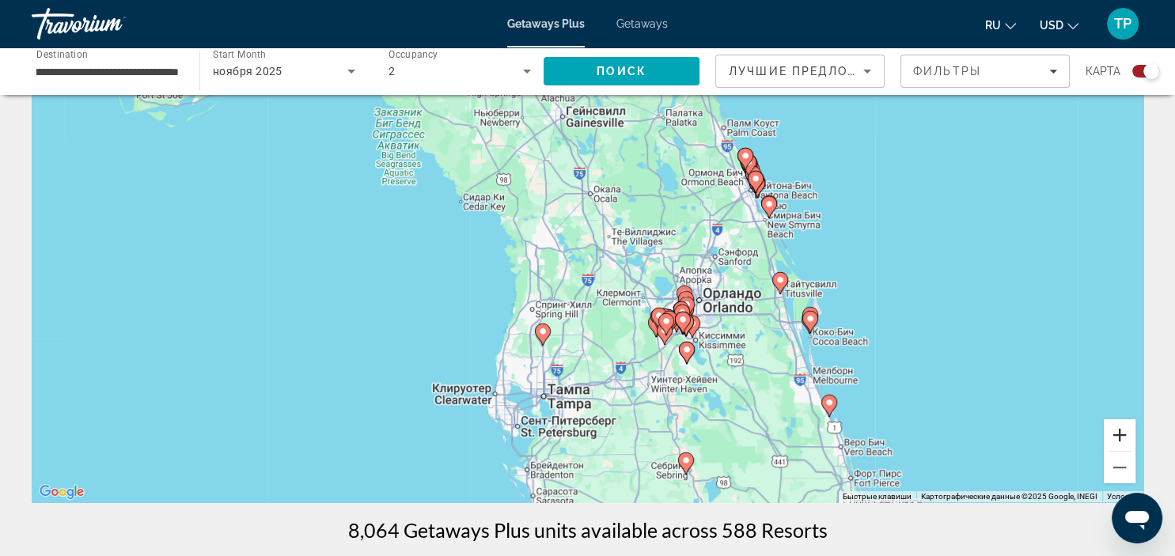
click at [1116, 440] on button "Увеличить" at bounding box center [1120, 435] width 32 height 32
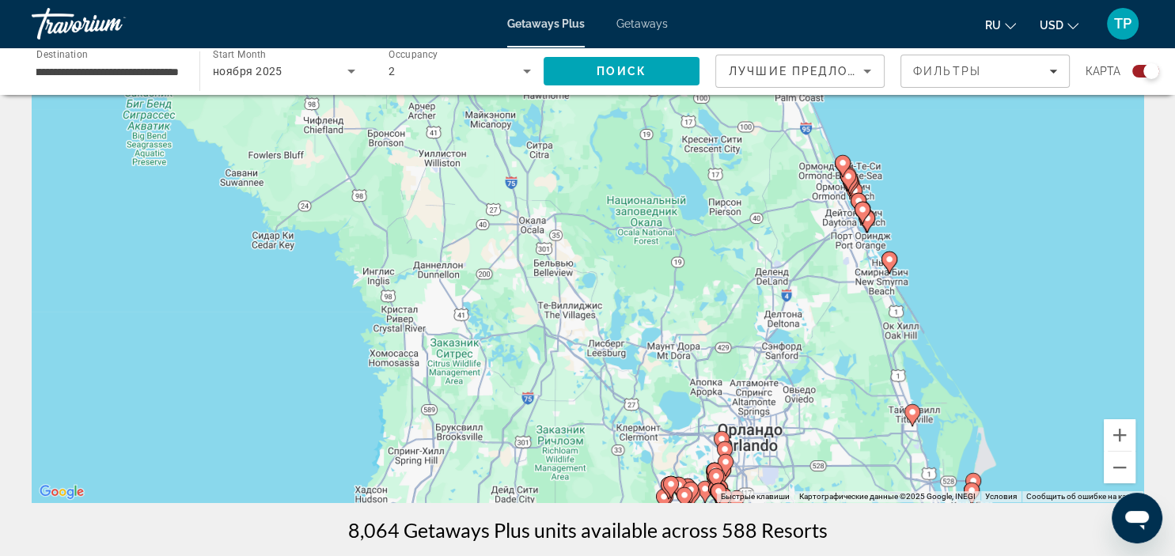
drag, startPoint x: 931, startPoint y: 324, endPoint x: 866, endPoint y: 442, distance: 133.9
click at [866, 442] on div "Чтобы активировать перетаскивание с помощью клавиатуры, нажмите Alt + Ввод. Пос…" at bounding box center [588, 265] width 1112 height 475
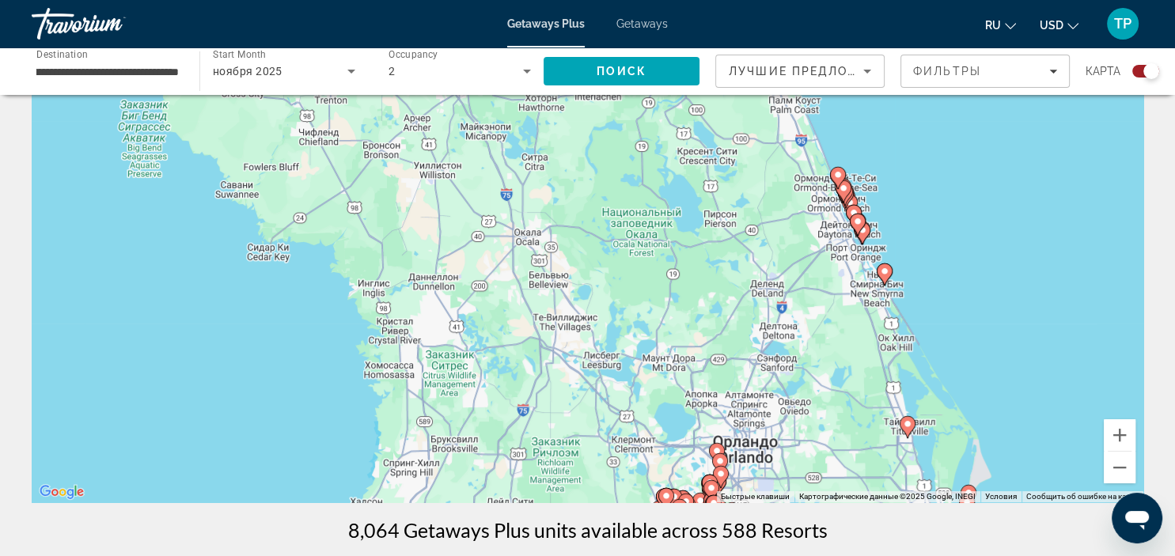
drag, startPoint x: 816, startPoint y: 310, endPoint x: 830, endPoint y: 228, distance: 83.5
click at [829, 232] on div "Чтобы активировать перетаскивание с помощью клавиатуры, нажмите Alt + Ввод. Пос…" at bounding box center [588, 265] width 1112 height 475
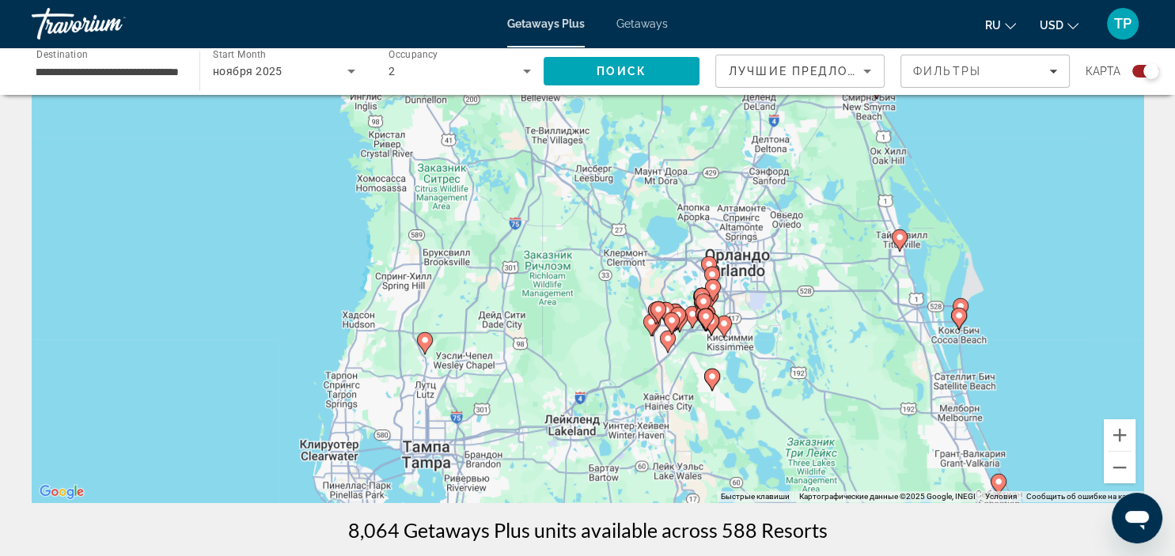
drag, startPoint x: 818, startPoint y: 379, endPoint x: 779, endPoint y: 255, distance: 130.4
click at [780, 255] on div "Чтобы активировать перетаскивание с помощью клавиатуры, нажмите Alt + Ввод. Пос…" at bounding box center [588, 265] width 1112 height 475
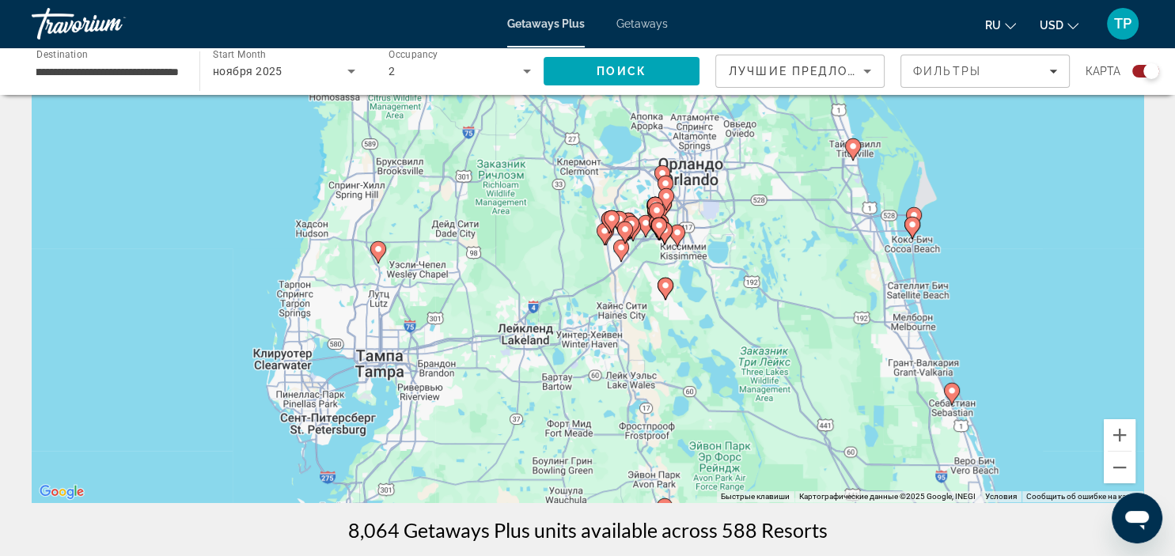
drag, startPoint x: 832, startPoint y: 332, endPoint x: 711, endPoint y: 211, distance: 171.2
click at [715, 213] on div "Чтобы активировать перетаскивание с помощью клавиатуры, нажмите Alt + Ввод. Пос…" at bounding box center [588, 265] width 1112 height 475
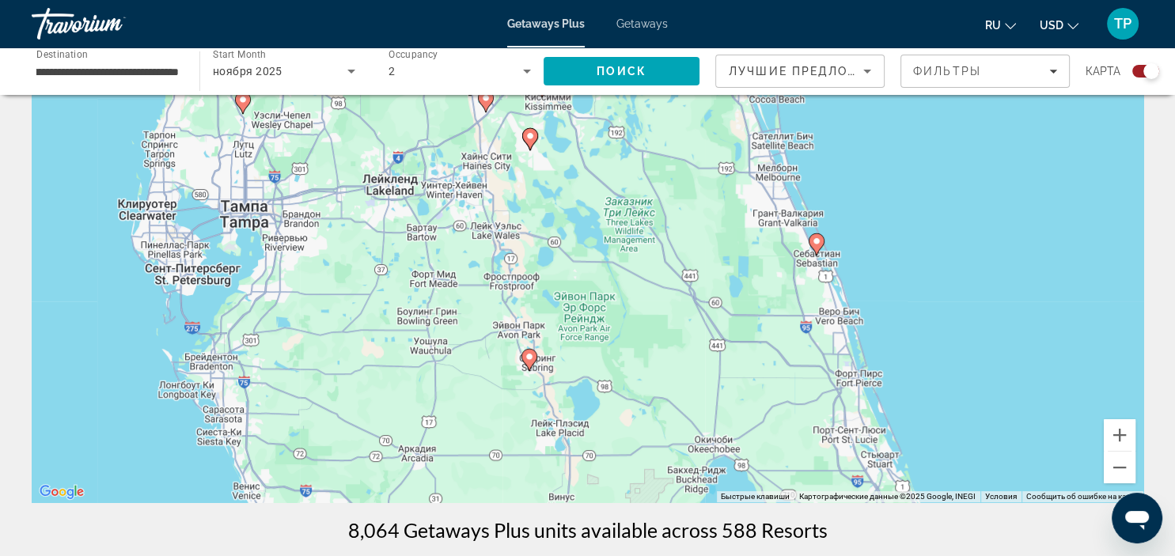
drag, startPoint x: 840, startPoint y: 362, endPoint x: 702, endPoint y: 166, distance: 240.2
click at [714, 175] on div "Чтобы активировать перетаскивание с помощью клавиатуры, нажмите Alt + Ввод. Пос…" at bounding box center [588, 265] width 1112 height 475
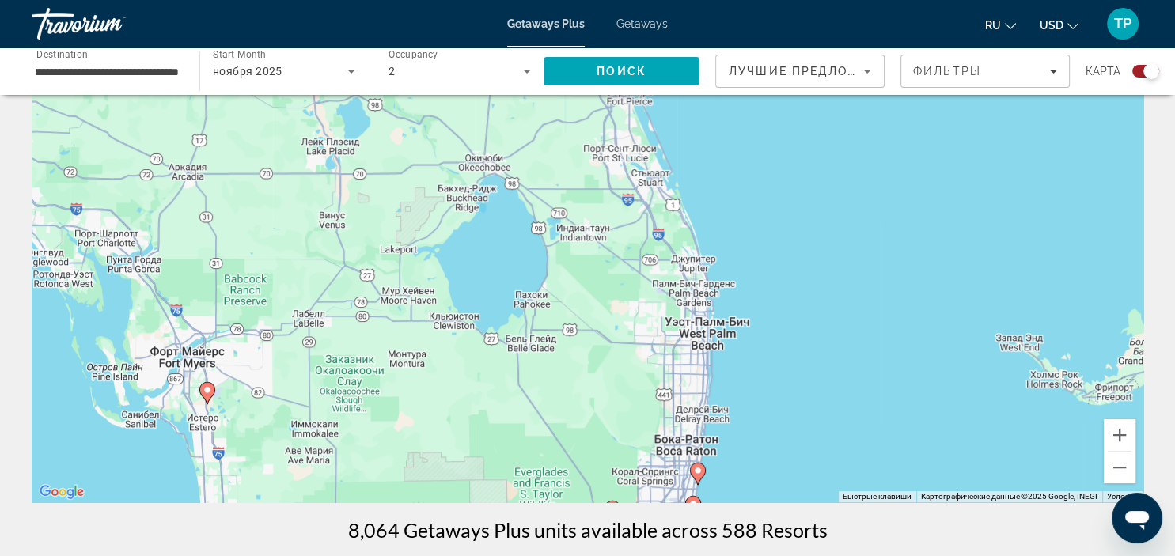
drag, startPoint x: 723, startPoint y: 305, endPoint x: 721, endPoint y: 209, distance: 95.8
click at [721, 209] on div "Чтобы активировать перетаскивание с помощью клавиатуры, нажмите Alt + Ввод. Пос…" at bounding box center [588, 265] width 1112 height 475
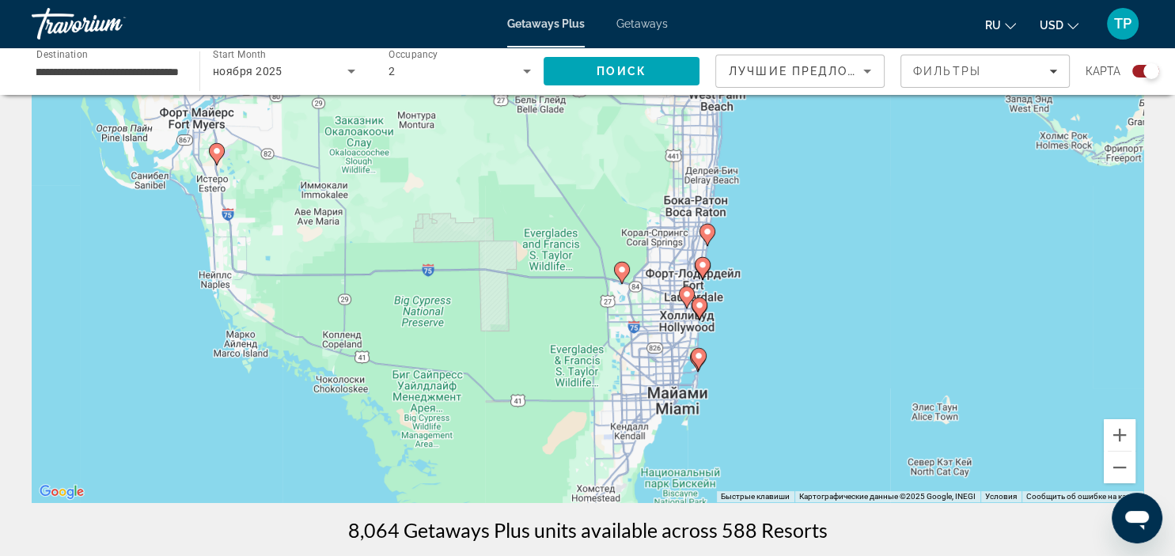
drag, startPoint x: 711, startPoint y: 354, endPoint x: 723, endPoint y: 272, distance: 82.3
click at [723, 272] on div "Чтобы активировать перетаскивание с помощью клавиатуры, нажмите Alt + Ввод. Пос…" at bounding box center [588, 265] width 1112 height 475
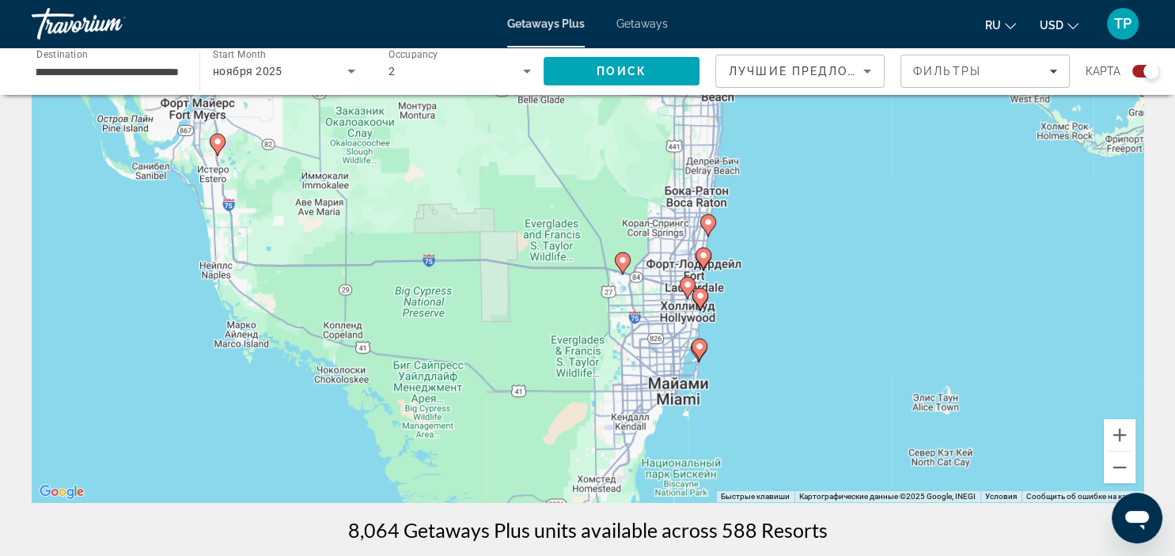
click at [700, 353] on icon "Main content" at bounding box center [699, 350] width 14 height 21
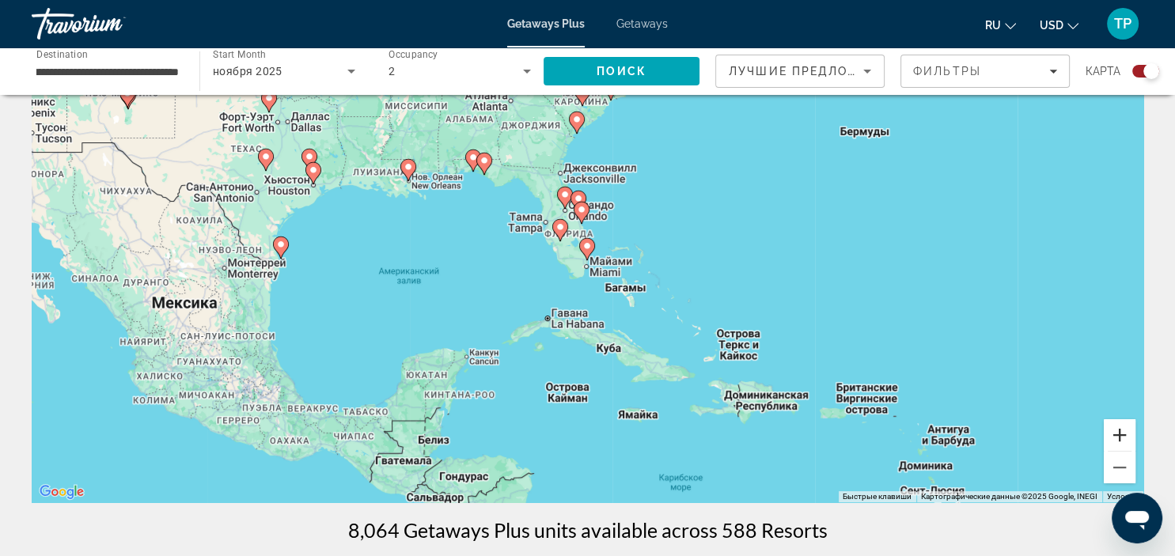
click at [1125, 428] on button "Увеличить" at bounding box center [1120, 435] width 32 height 32
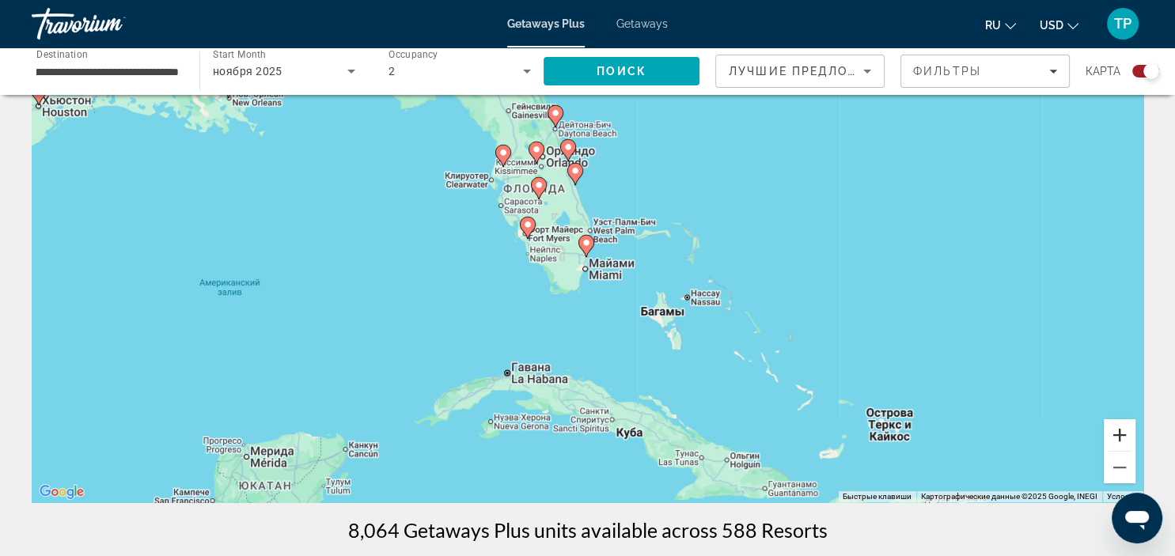
click at [1125, 428] on button "Увеличить" at bounding box center [1120, 435] width 32 height 32
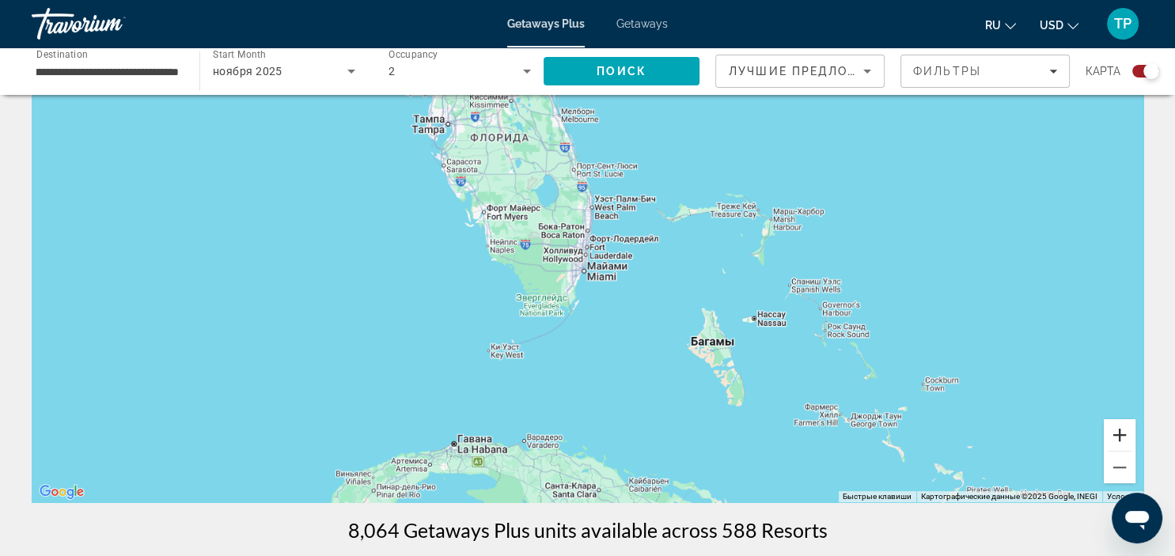
click at [1125, 428] on button "Увеличить" at bounding box center [1120, 435] width 32 height 32
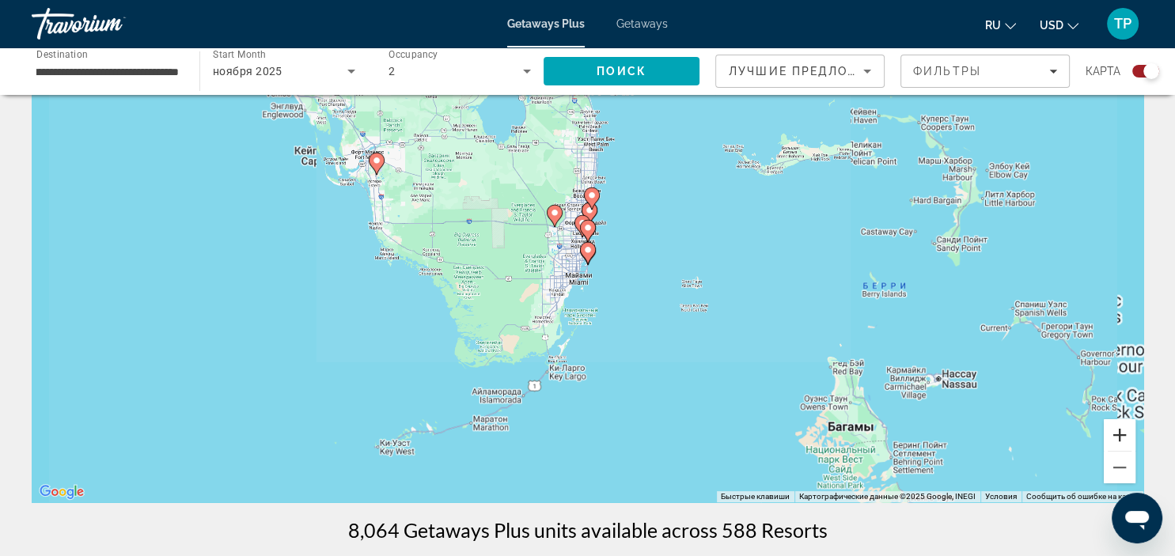
click at [1125, 428] on button "Увеличить" at bounding box center [1120, 435] width 32 height 32
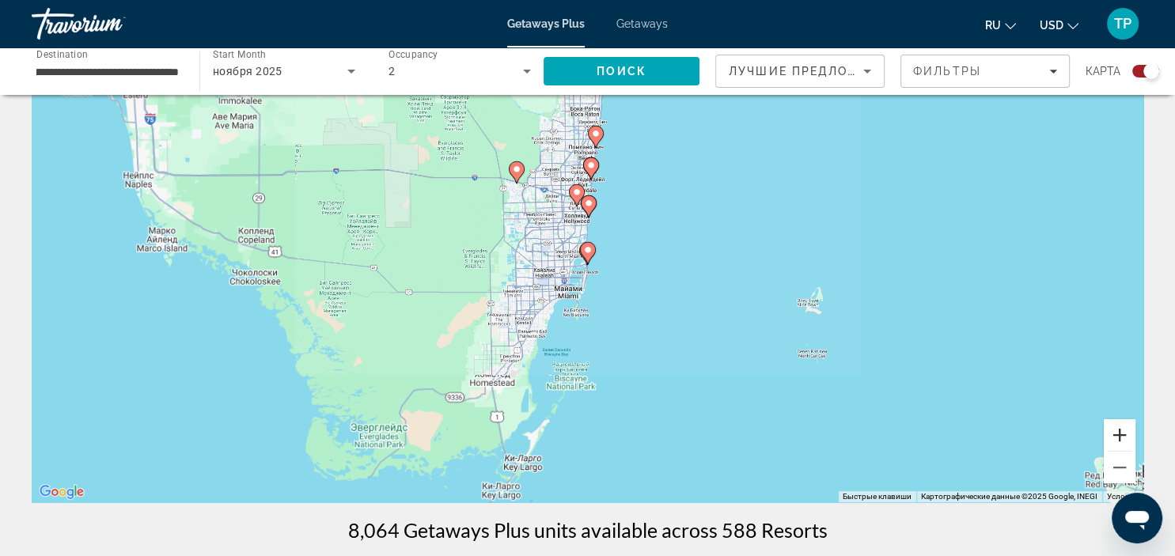
click at [1125, 428] on button "Увеличить" at bounding box center [1120, 435] width 32 height 32
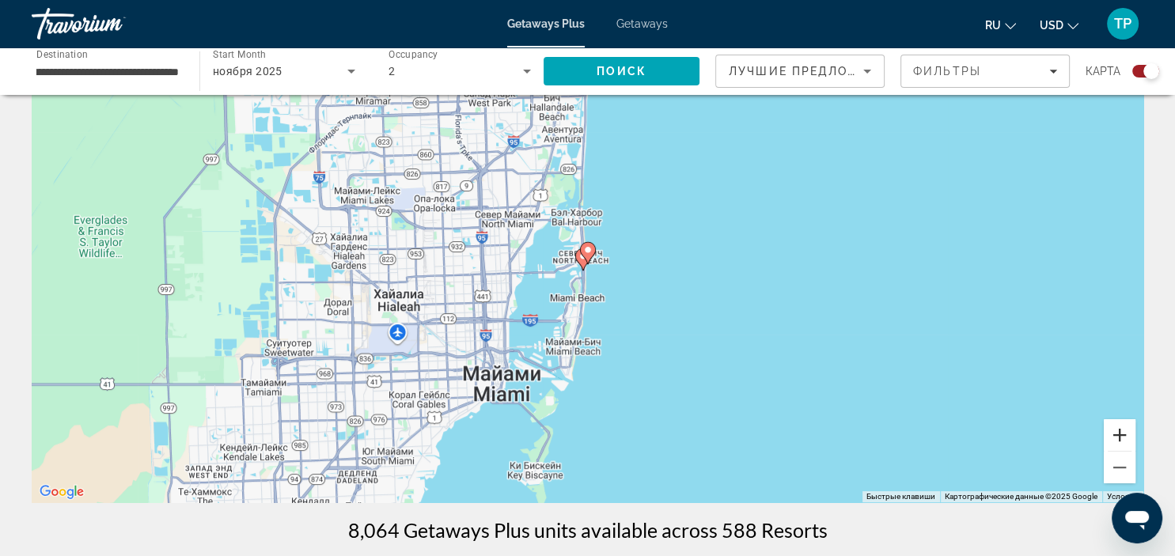
click at [1125, 427] on button "Увеличить" at bounding box center [1120, 435] width 32 height 32
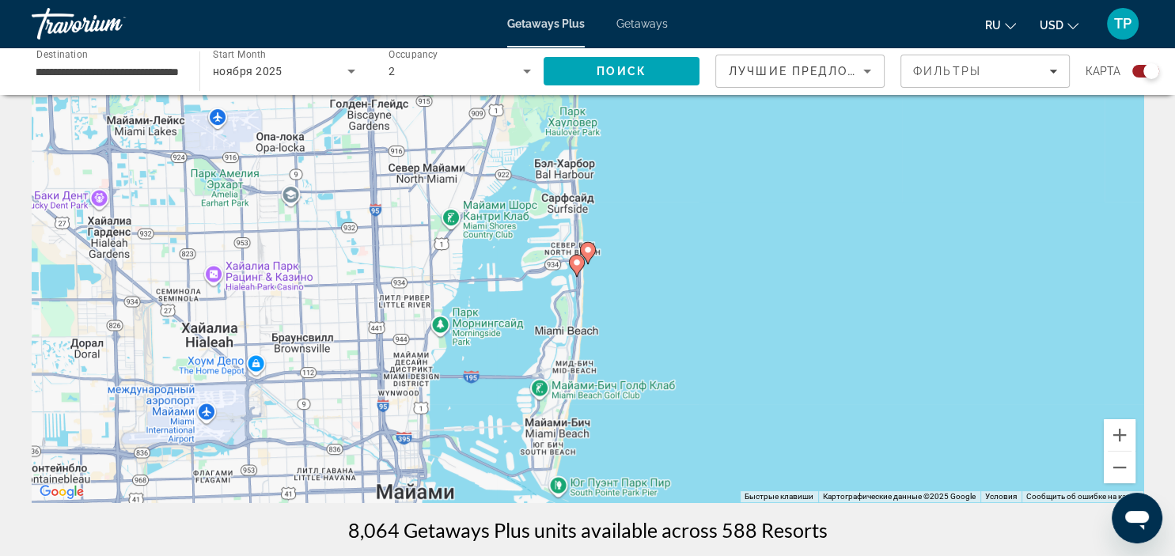
click at [588, 256] on icon "Main content" at bounding box center [587, 253] width 14 height 21
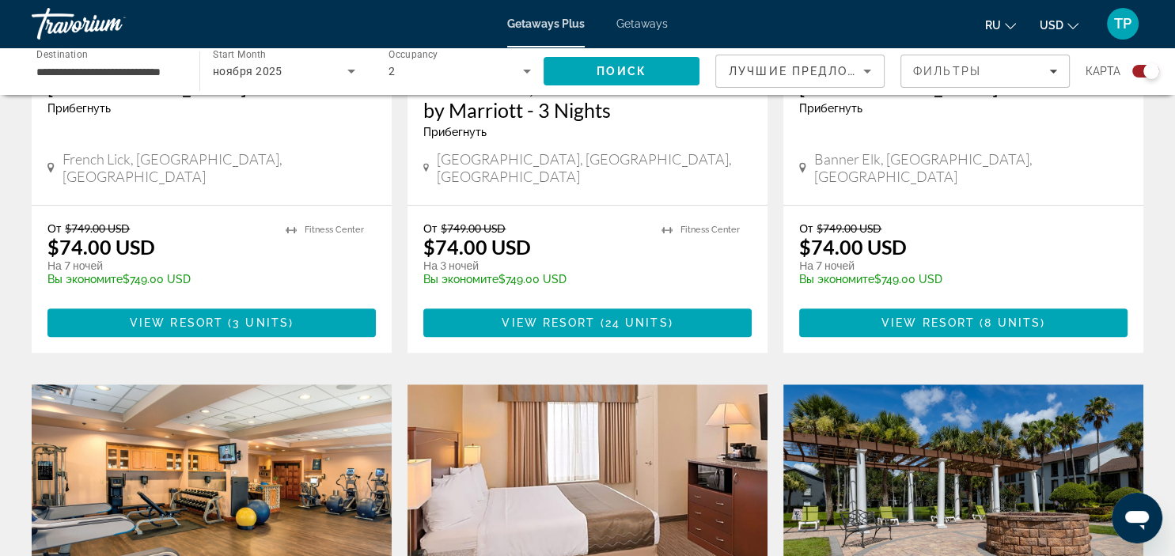
scroll to position [334, 0]
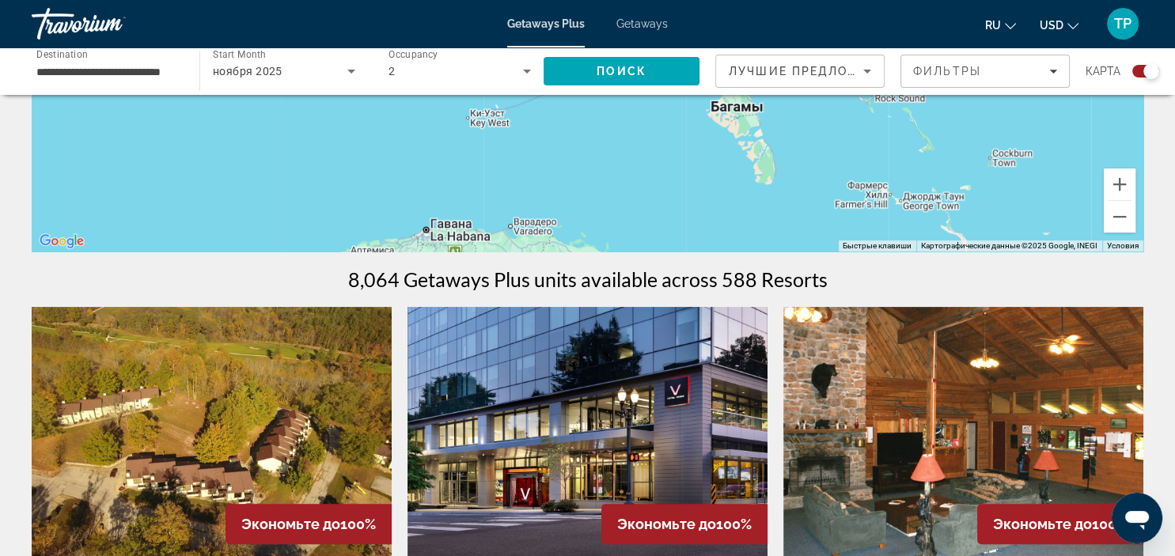
click at [165, 65] on input "**********" at bounding box center [107, 72] width 142 height 19
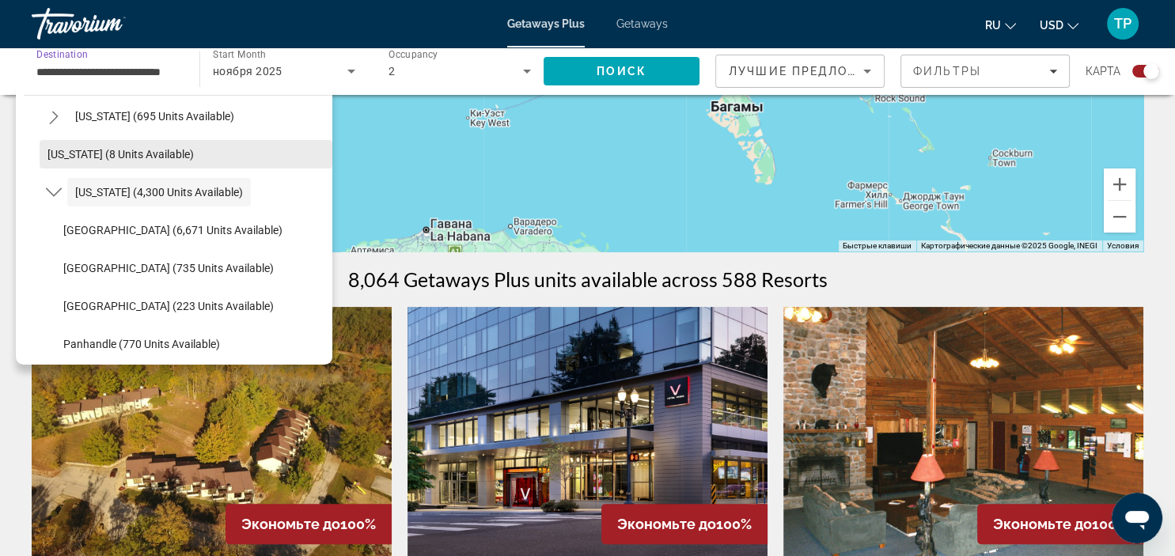
scroll to position [436, 0]
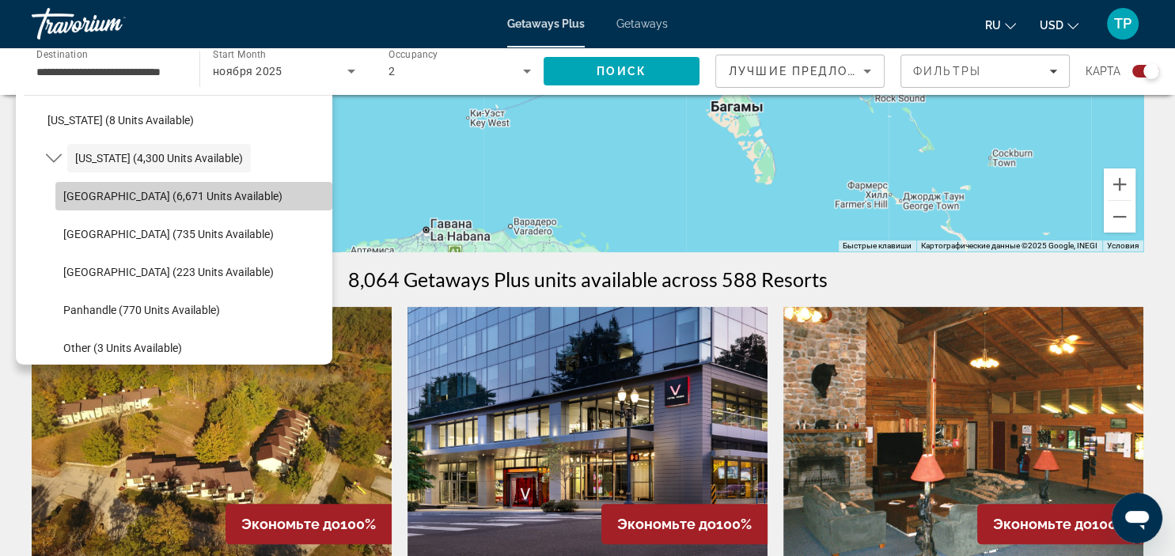
click at [91, 199] on span "Orlando & Disney Area (6,671 units available)" at bounding box center [172, 196] width 219 height 13
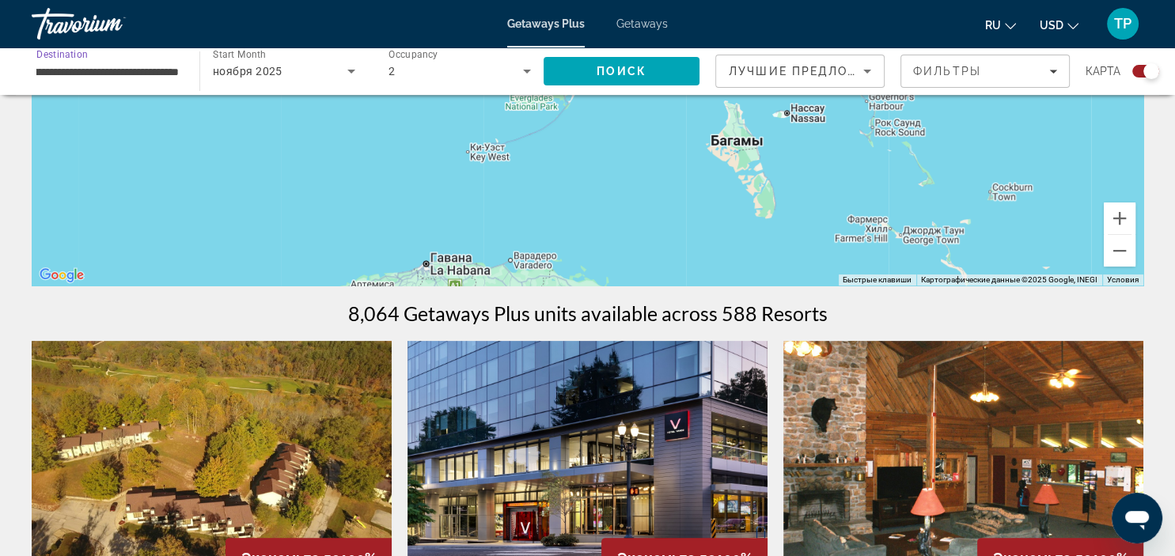
scroll to position [83, 0]
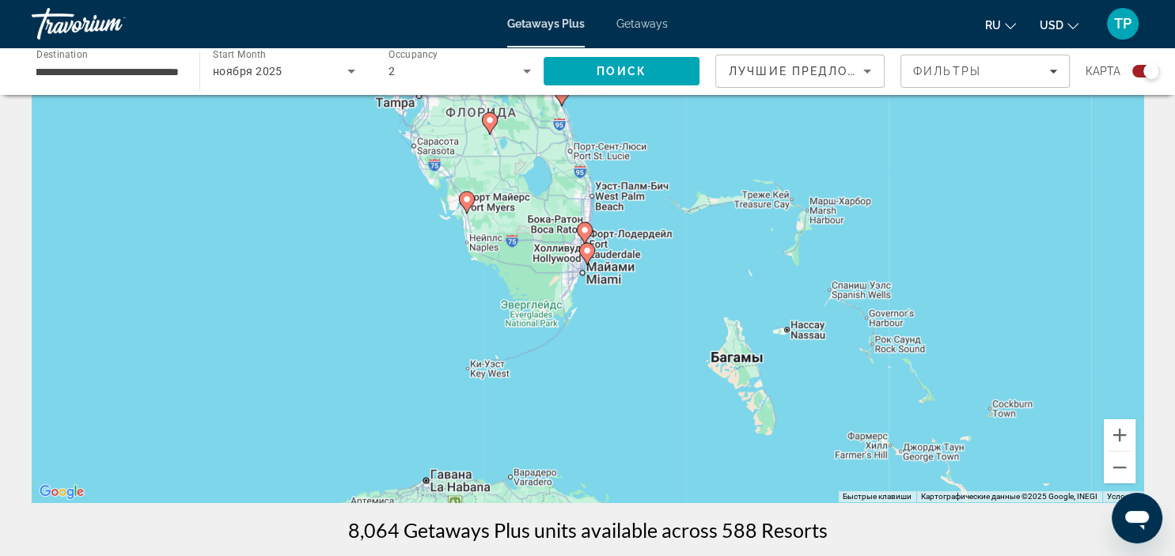
click at [467, 207] on icon "Main content" at bounding box center [466, 202] width 14 height 21
type input "**********"
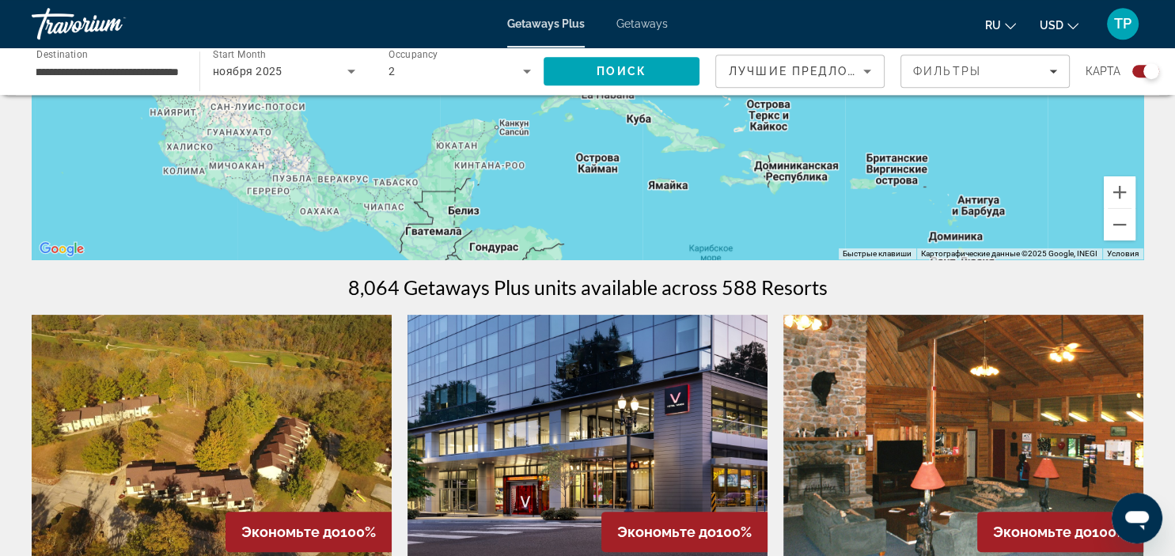
scroll to position [0, 0]
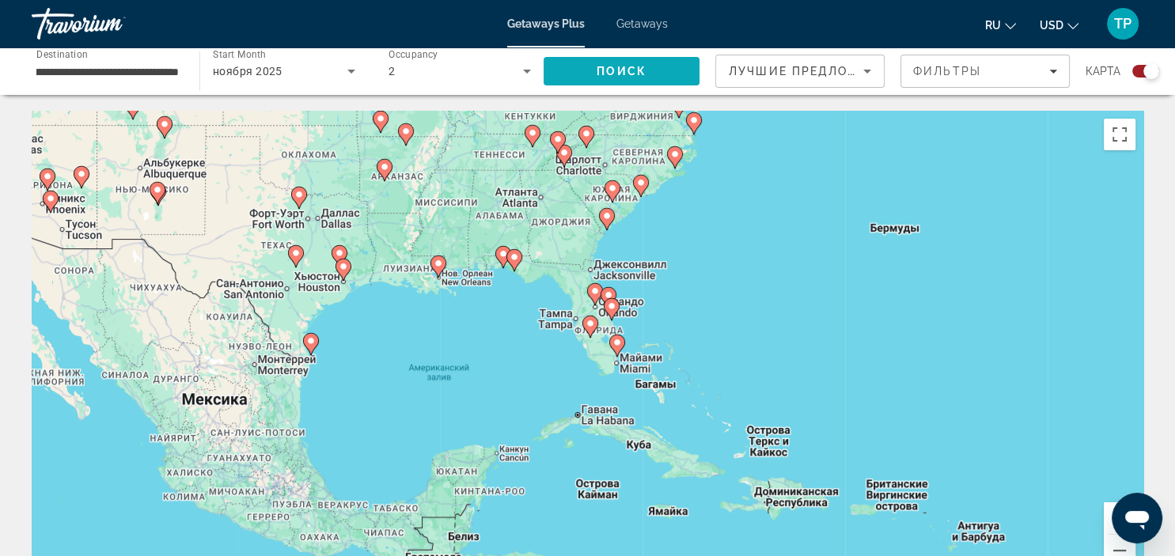
click at [618, 83] on span "Search" at bounding box center [622, 71] width 156 height 38
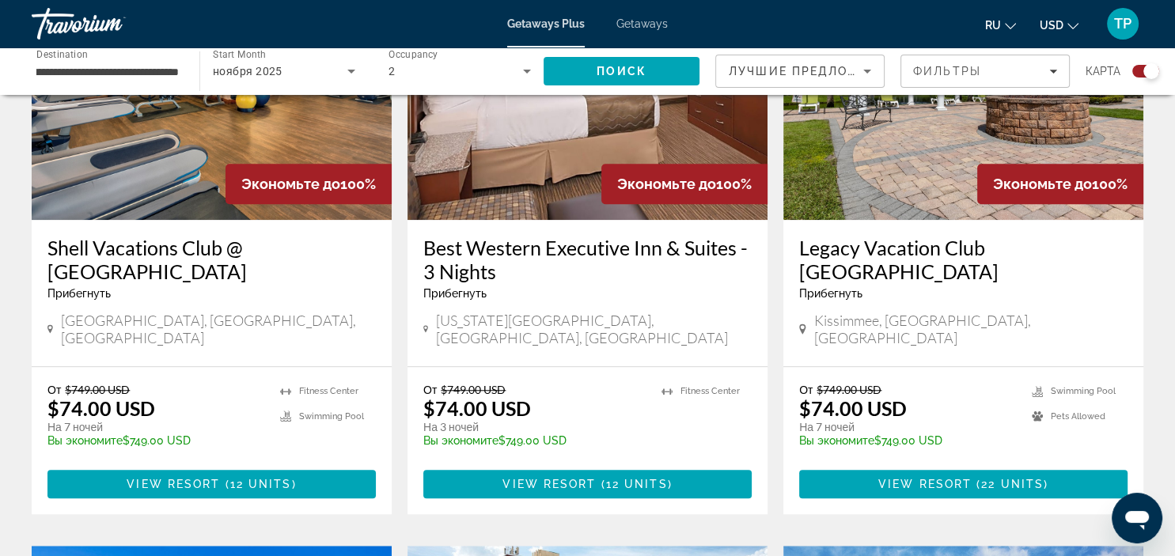
scroll to position [1671, 0]
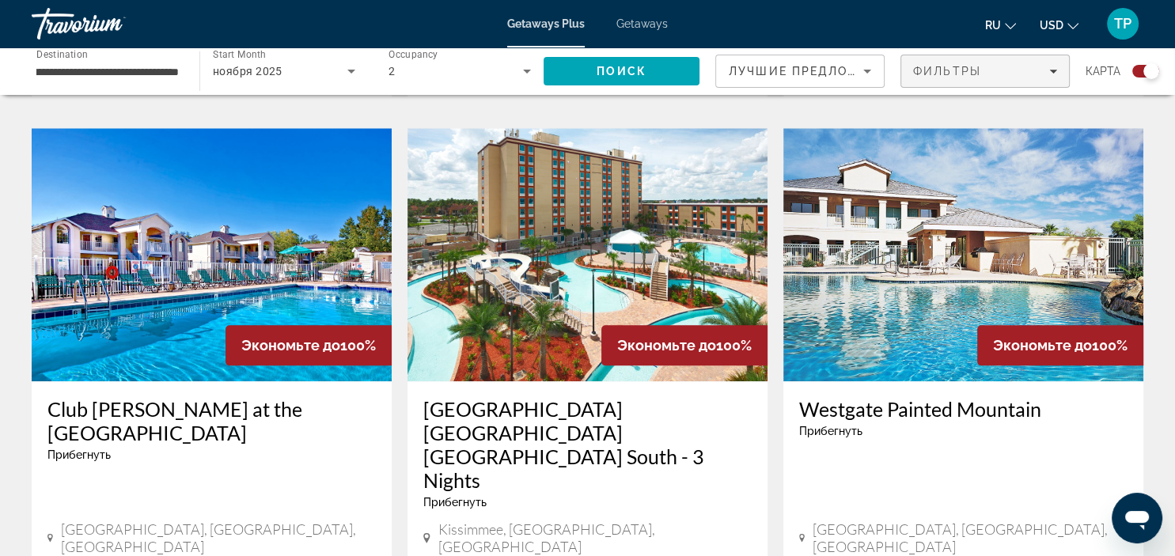
click at [916, 76] on span "Фильтры" at bounding box center [947, 71] width 68 height 13
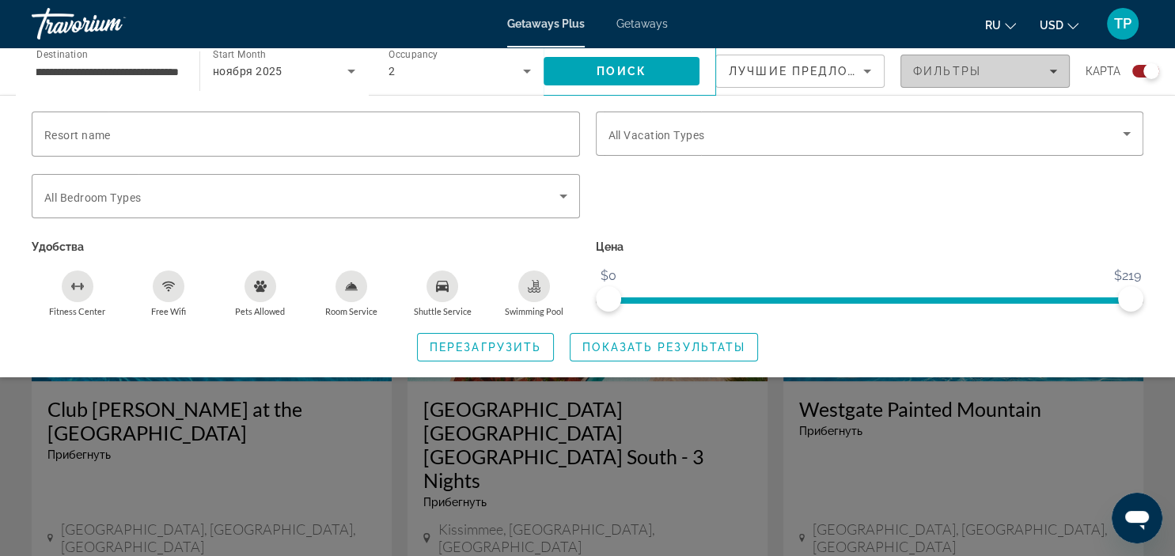
click at [916, 76] on span "Фильтры" at bounding box center [947, 71] width 68 height 13
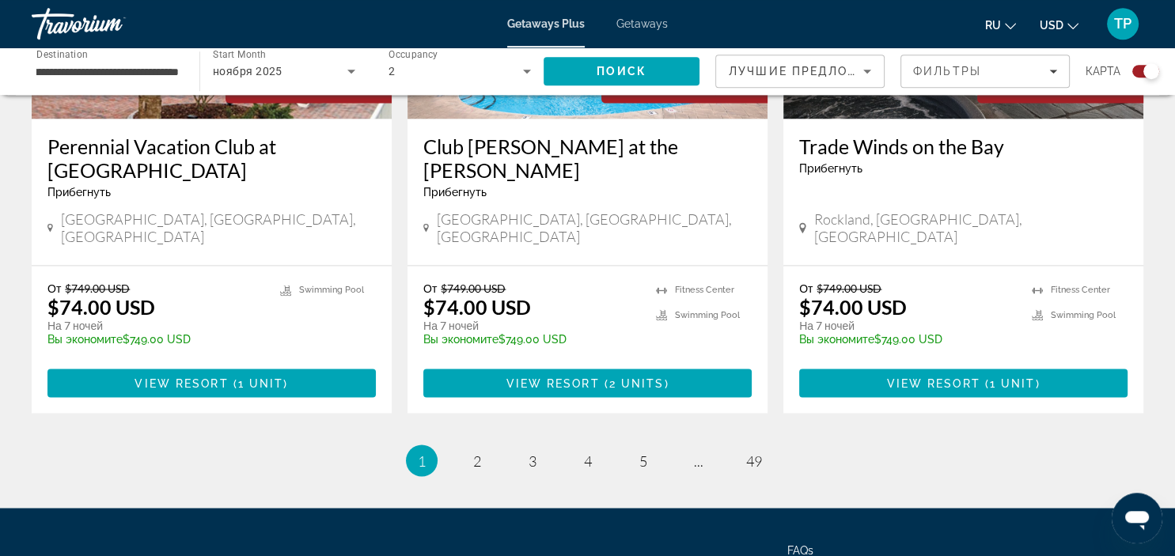
scroll to position [2589, 0]
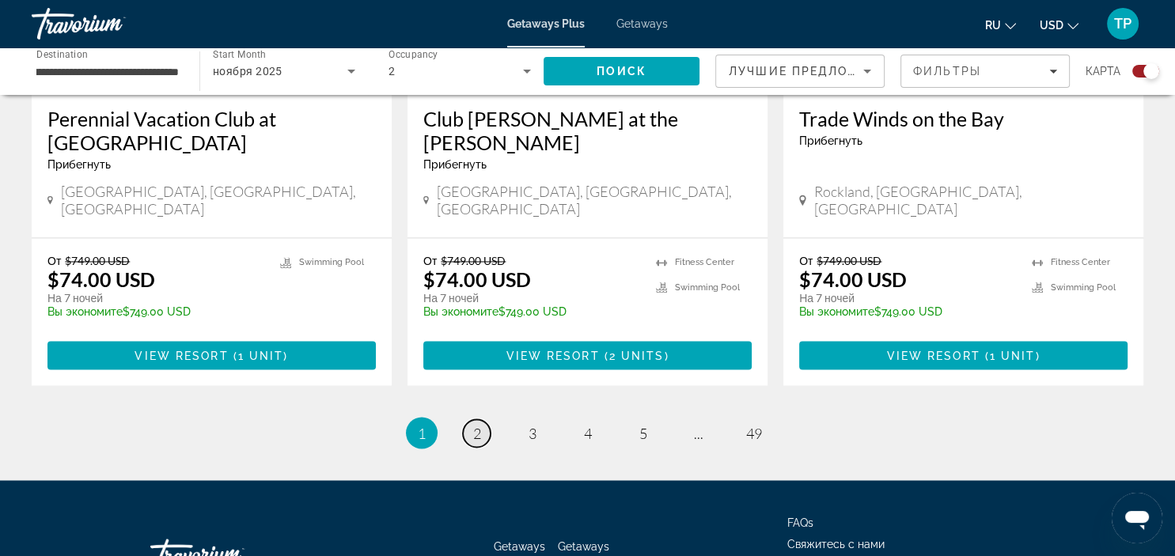
click at [484, 419] on link "page 2" at bounding box center [477, 433] width 28 height 28
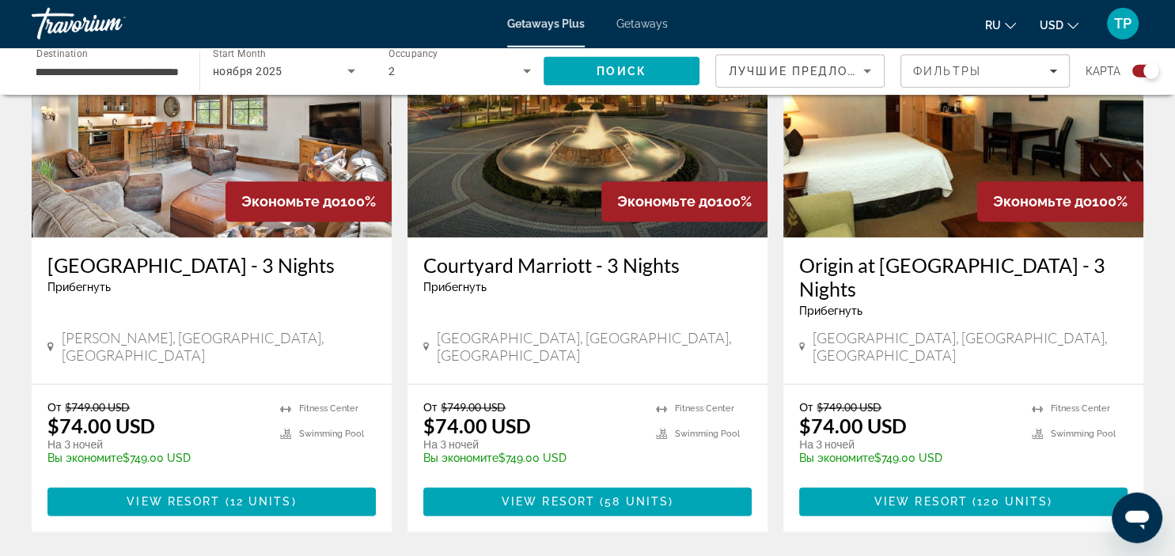
scroll to position [2403, 0]
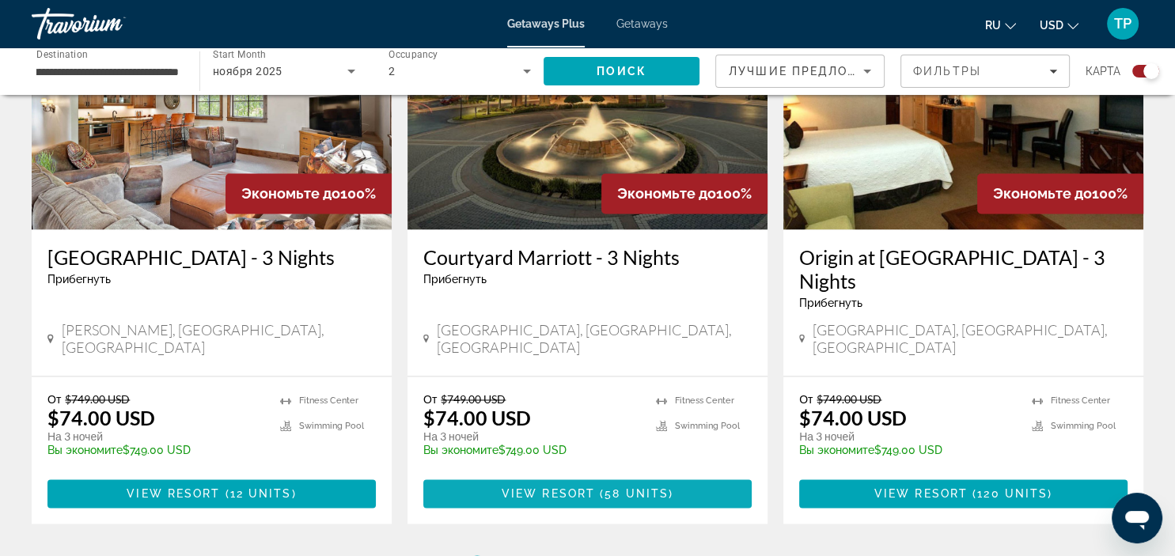
click at [597, 488] on span "Main content" at bounding box center [597, 494] width 5 height 13
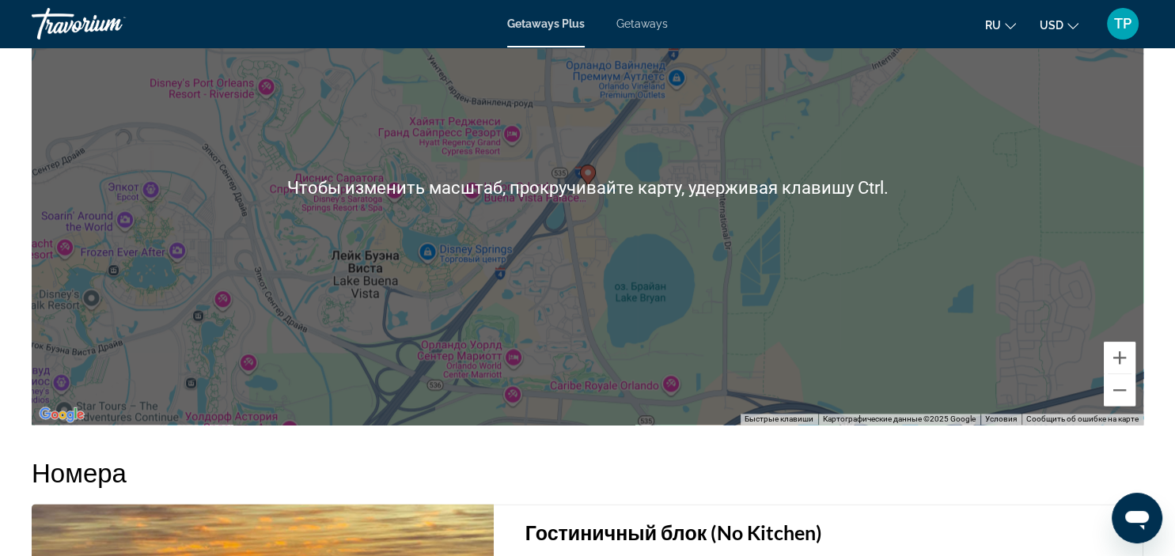
scroll to position [1755, 0]
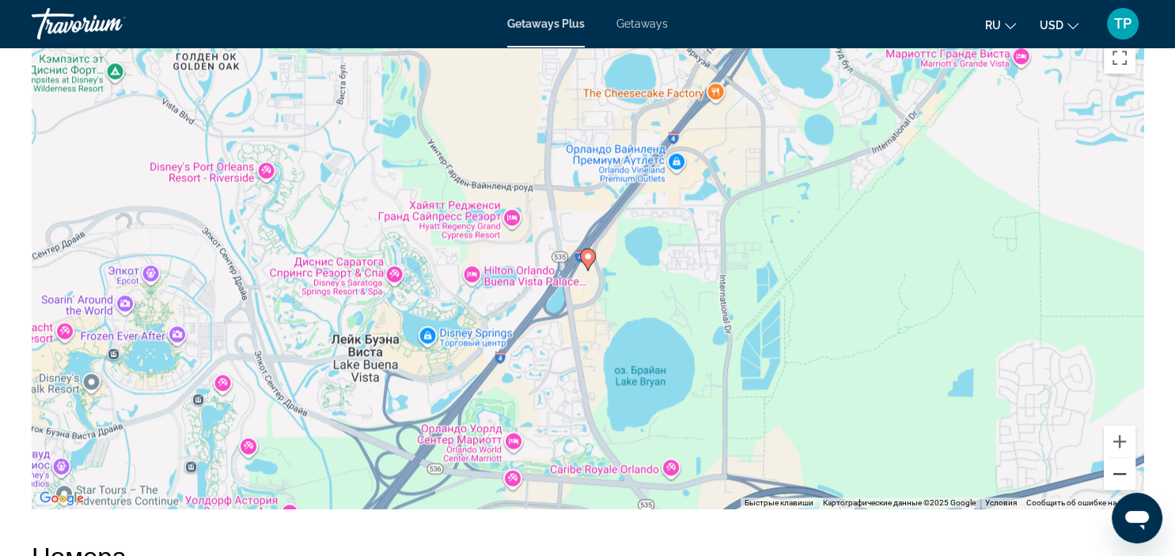
click at [1119, 483] on button "Уменьшить" at bounding box center [1120, 474] width 32 height 32
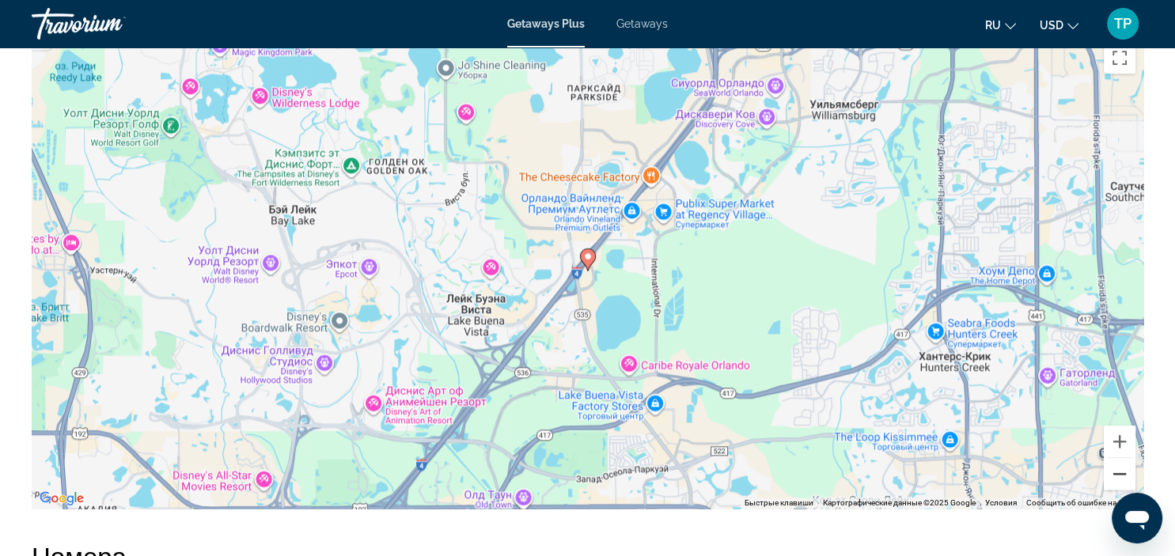
click at [1118, 483] on button "Уменьшить" at bounding box center [1120, 474] width 32 height 32
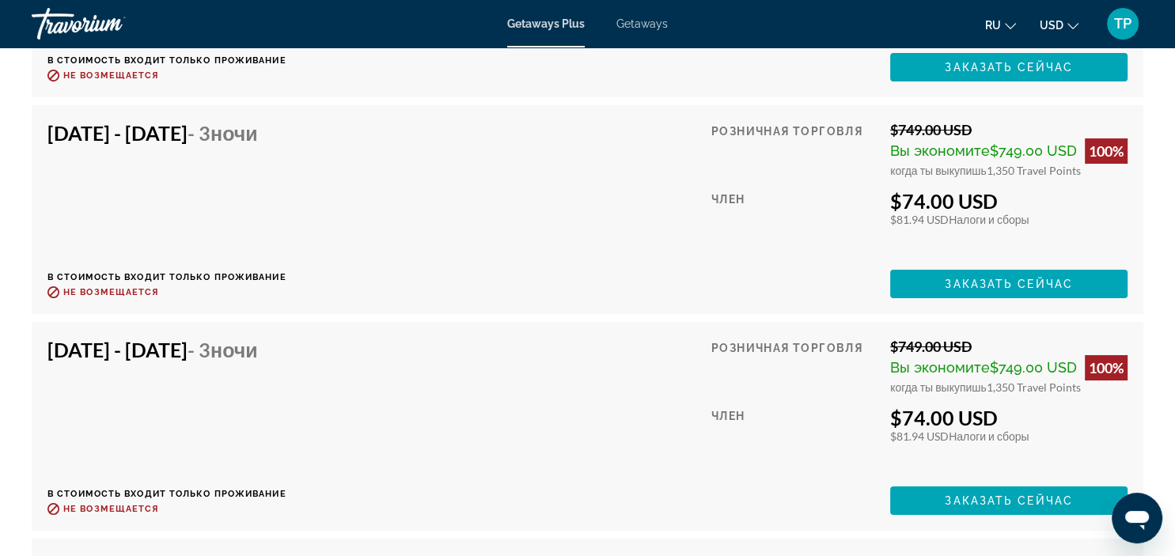
scroll to position [5432, 0]
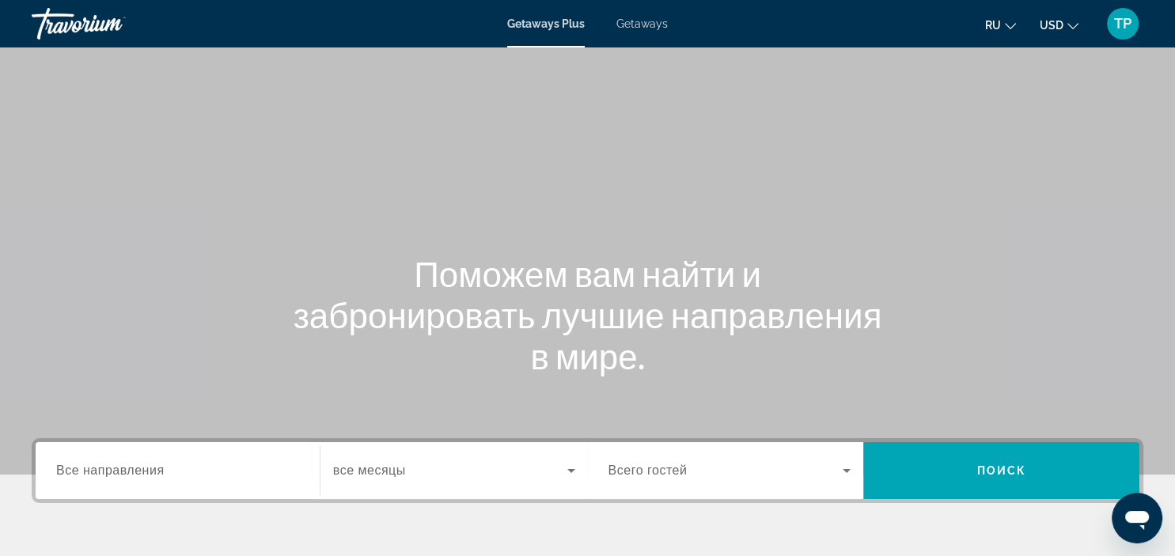
click at [628, 27] on span "Getaways" at bounding box center [642, 23] width 51 height 13
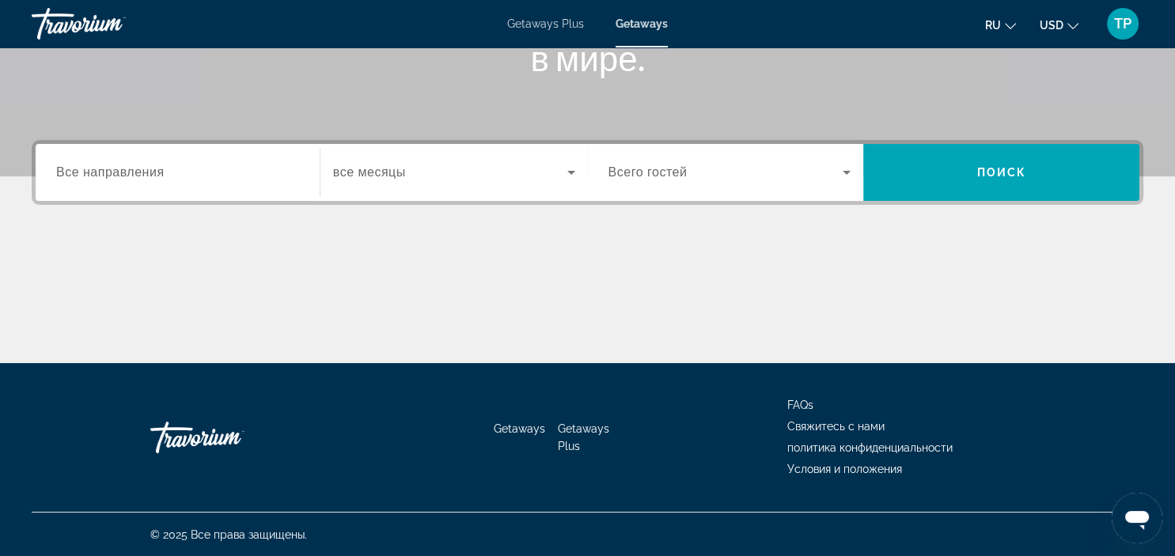
click at [427, 179] on span "Search widget" at bounding box center [450, 172] width 234 height 19
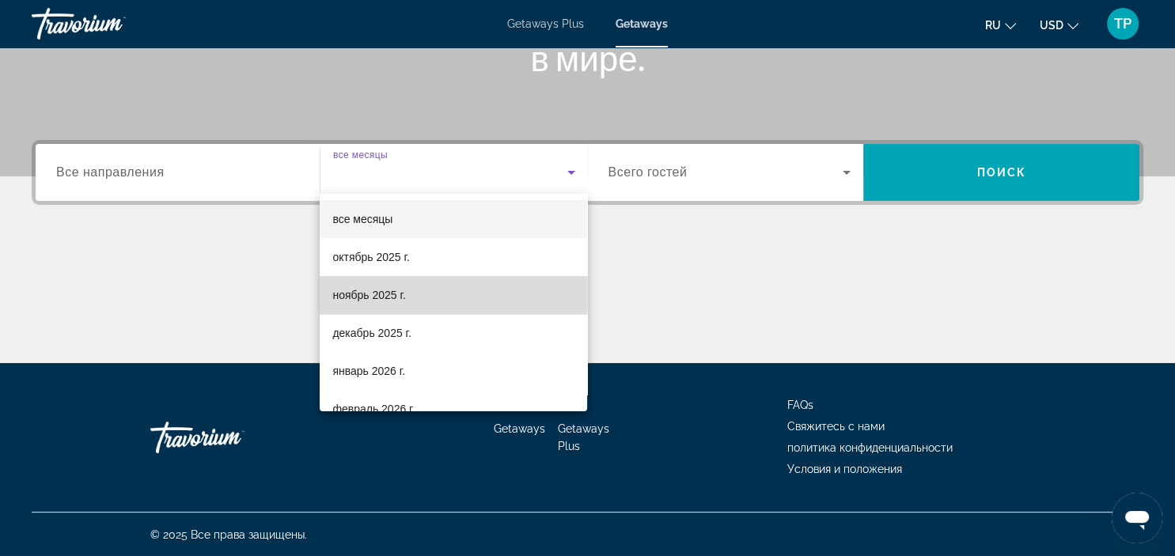
click at [403, 286] on mat-option "ноябрь 2025 г." at bounding box center [454, 295] width 268 height 38
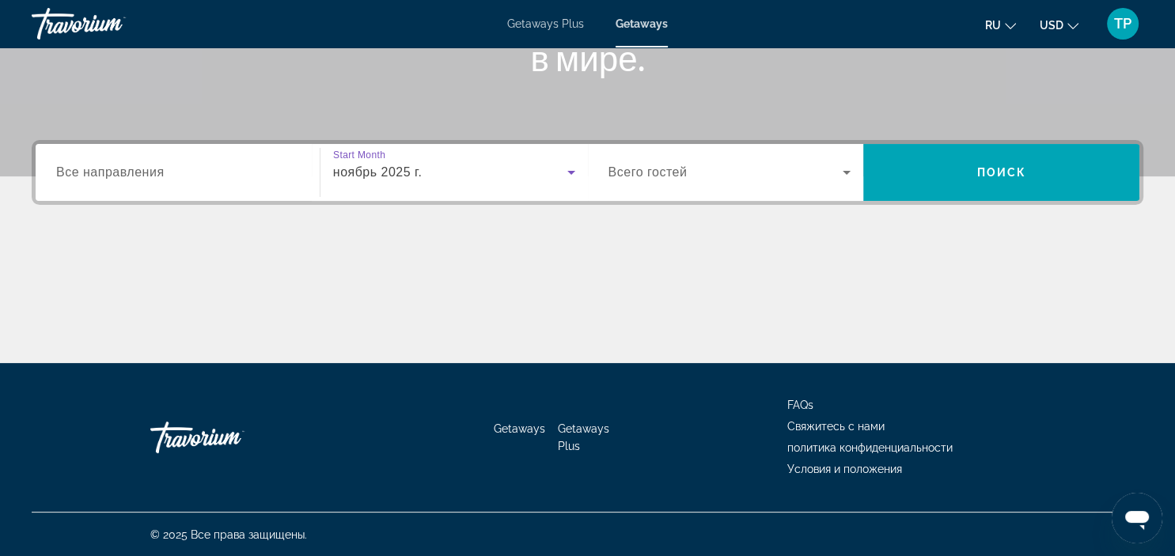
click at [261, 188] on div "Search widget" at bounding box center [177, 172] width 243 height 45
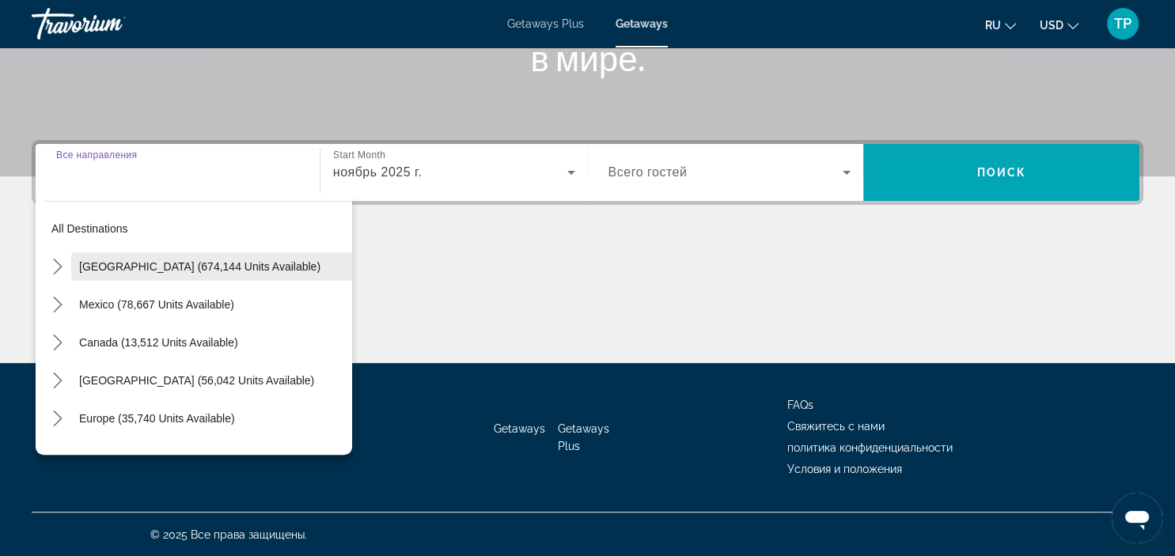
click at [208, 256] on span "Select destination: United States (674,144 units available)" at bounding box center [211, 267] width 281 height 38
type input "**********"
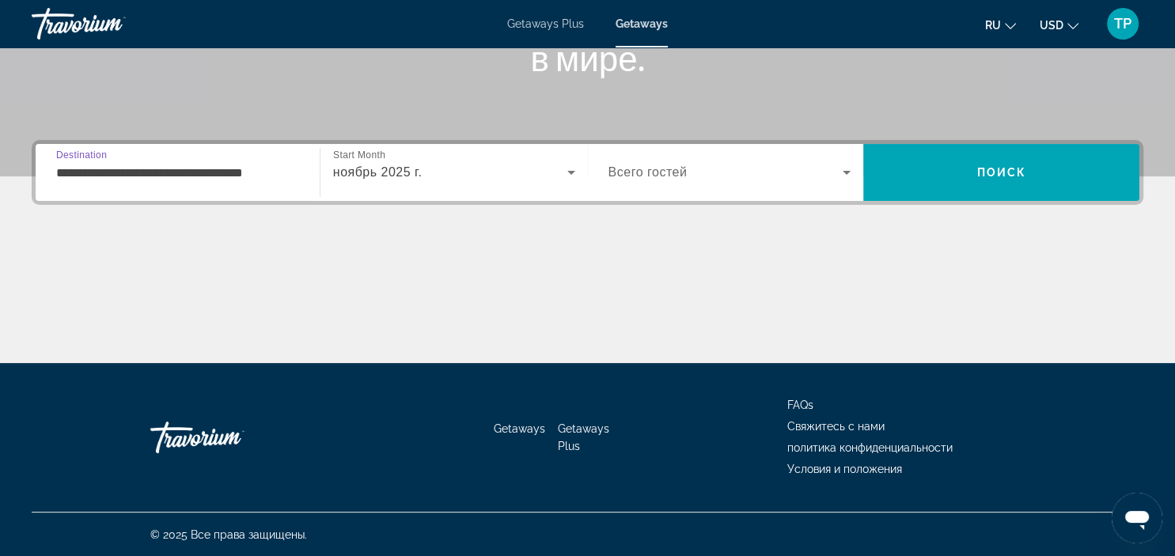
click at [814, 197] on div "Occupancy Всего гостей" at bounding box center [730, 172] width 268 height 57
click at [788, 190] on div "Search widget" at bounding box center [730, 172] width 243 height 44
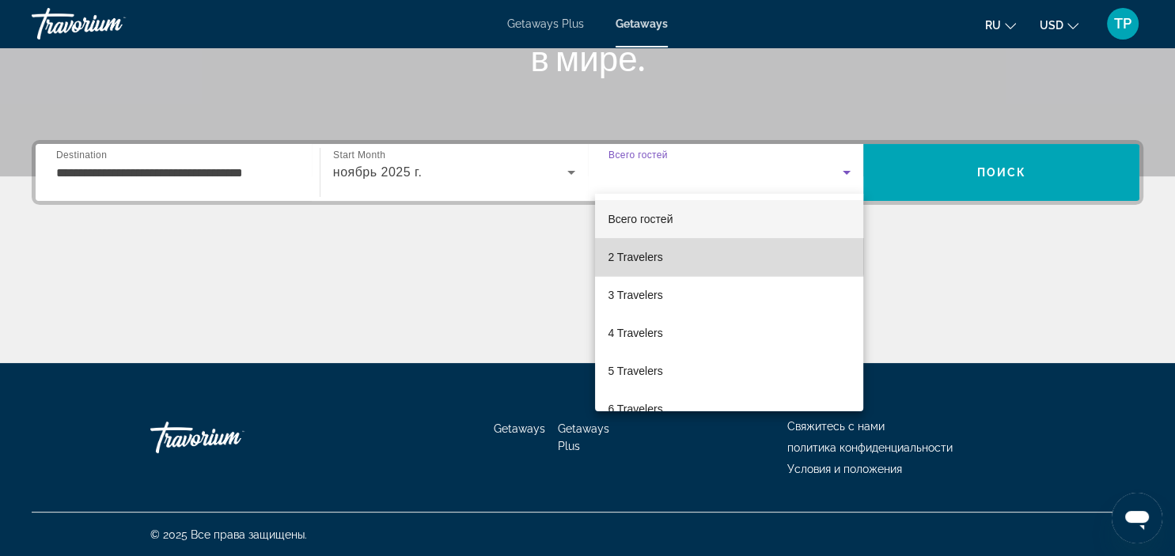
click at [715, 252] on mat-option "2 Travelers" at bounding box center [729, 257] width 268 height 38
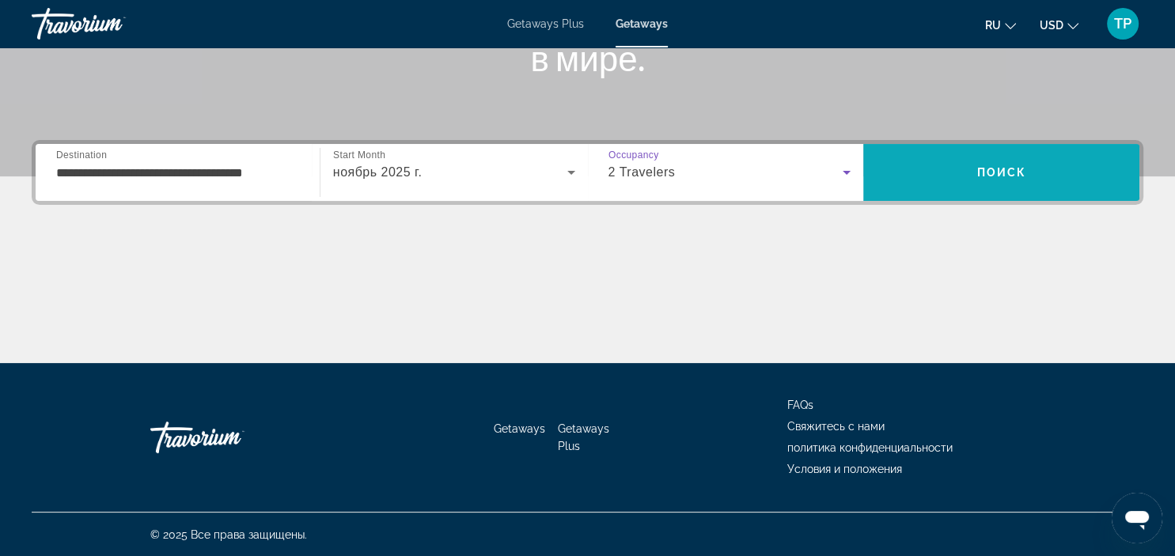
click at [904, 184] on span "Search" at bounding box center [1001, 173] width 276 height 38
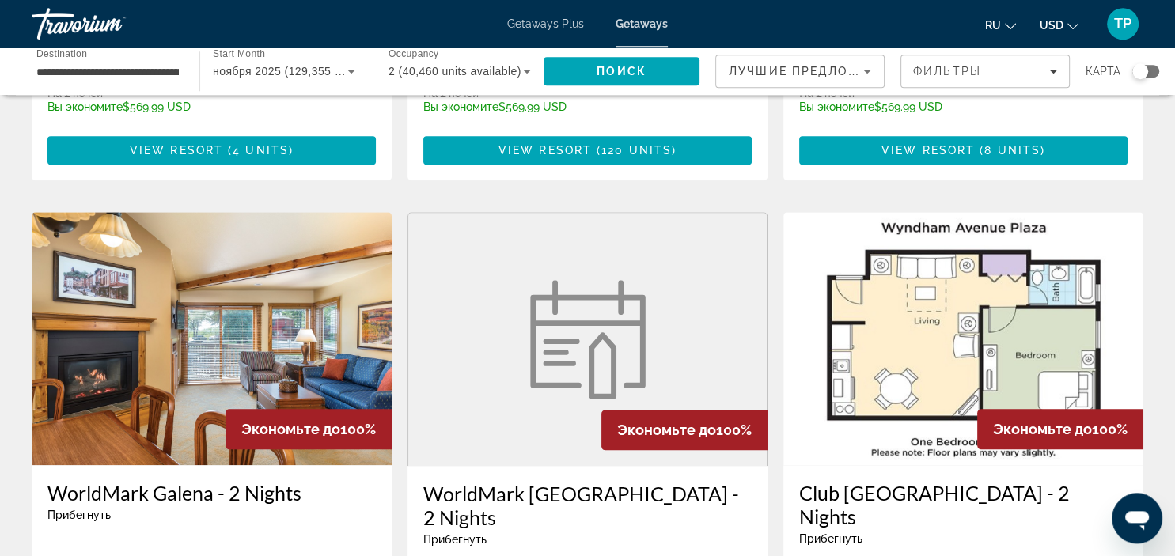
scroll to position [1755, 0]
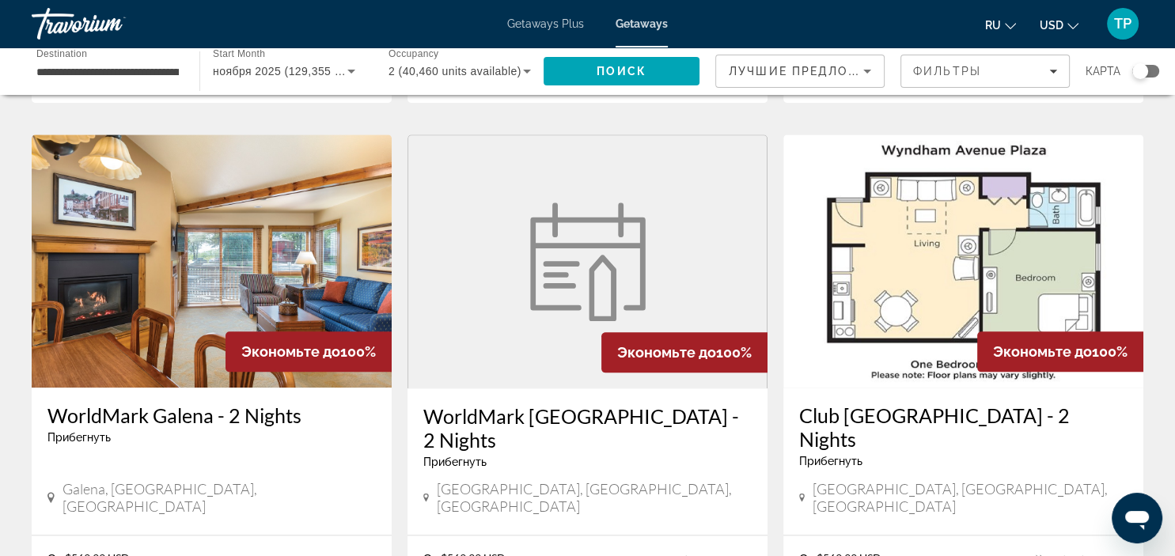
click at [527, 404] on h3 "WorldMark San Francisco - 2 Nights" at bounding box center [587, 427] width 328 height 47
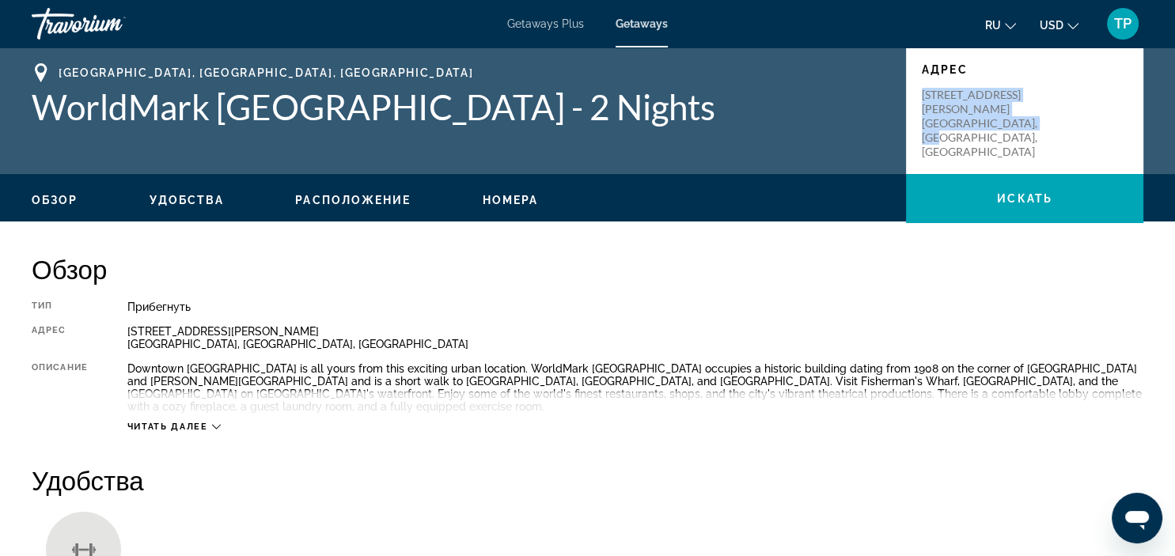
drag, startPoint x: 923, startPoint y: 95, endPoint x: 1047, endPoint y: 116, distance: 125.9
click at [1047, 116] on p "590 Bush Street San Francisco, CA, USA" at bounding box center [985, 123] width 127 height 71
click at [928, 128] on div "Адрес 590 Bush Street San Francisco, CA, USA" at bounding box center [1024, 110] width 237 height 127
drag, startPoint x: 922, startPoint y: 93, endPoint x: 1053, endPoint y: 109, distance: 131.5
click at [1053, 109] on div "590 Bush Street San Francisco, CA, USA" at bounding box center [1025, 123] width 206 height 71
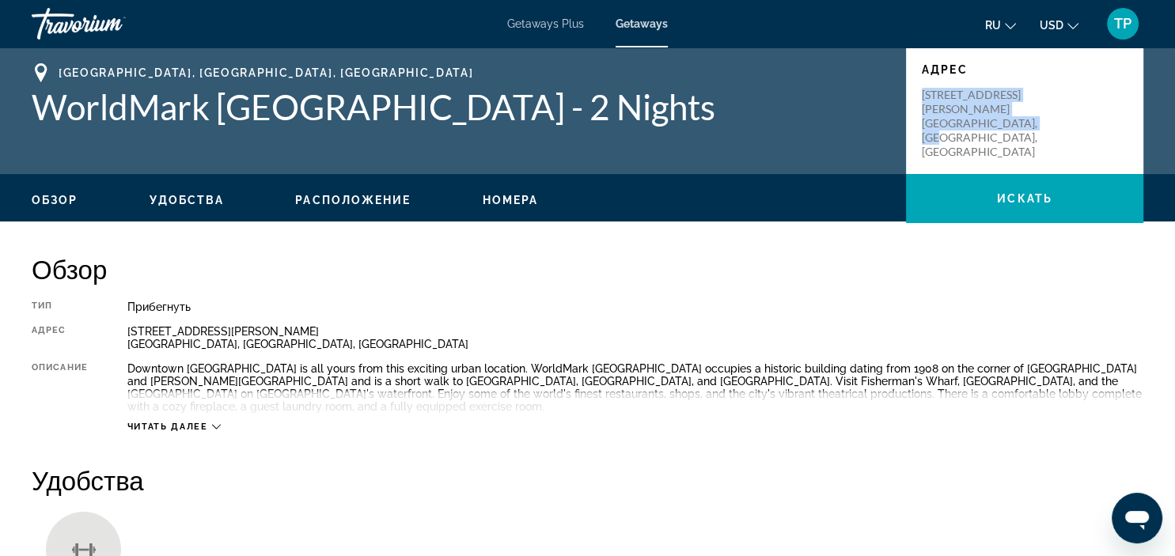
click at [1046, 106] on p "590 Bush Street San Francisco, CA, USA" at bounding box center [985, 123] width 127 height 71
drag, startPoint x: 1040, startPoint y: 108, endPoint x: 919, endPoint y: 93, distance: 122.1
click at [919, 93] on div "Адрес 590 Bush Street San Francisco, CA, USA" at bounding box center [1024, 110] width 237 height 127
click at [920, 93] on div "Адрес 590 Bush Street San Francisco, CA, USA" at bounding box center [1024, 110] width 237 height 127
drag, startPoint x: 920, startPoint y: 91, endPoint x: 1051, endPoint y: 104, distance: 132.0
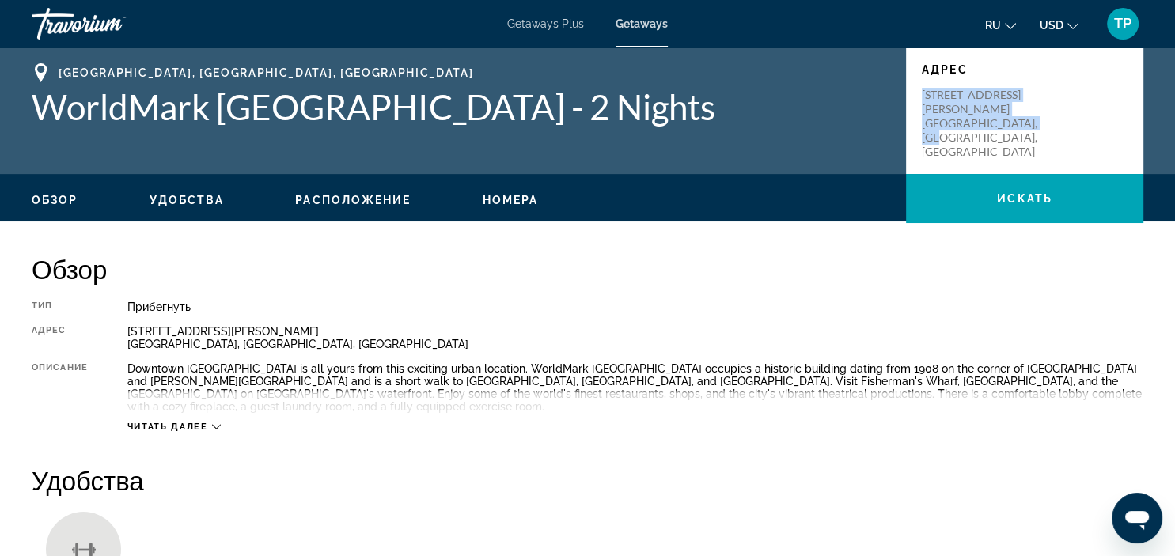
click at [1051, 104] on div "Адрес 590 Bush Street San Francisco, CA, USA" at bounding box center [1024, 110] width 237 height 127
click at [1056, 113] on div "590 Bush Street San Francisco, CA, USA" at bounding box center [1025, 123] width 206 height 71
drag, startPoint x: 1046, startPoint y: 110, endPoint x: 918, endPoint y: 101, distance: 128.5
click at [918, 101] on div "Адрес 590 Bush Street San Francisco, CA, USA" at bounding box center [1024, 110] width 237 height 127
copy p "590 Bush Street San Francisco, CA, USA"
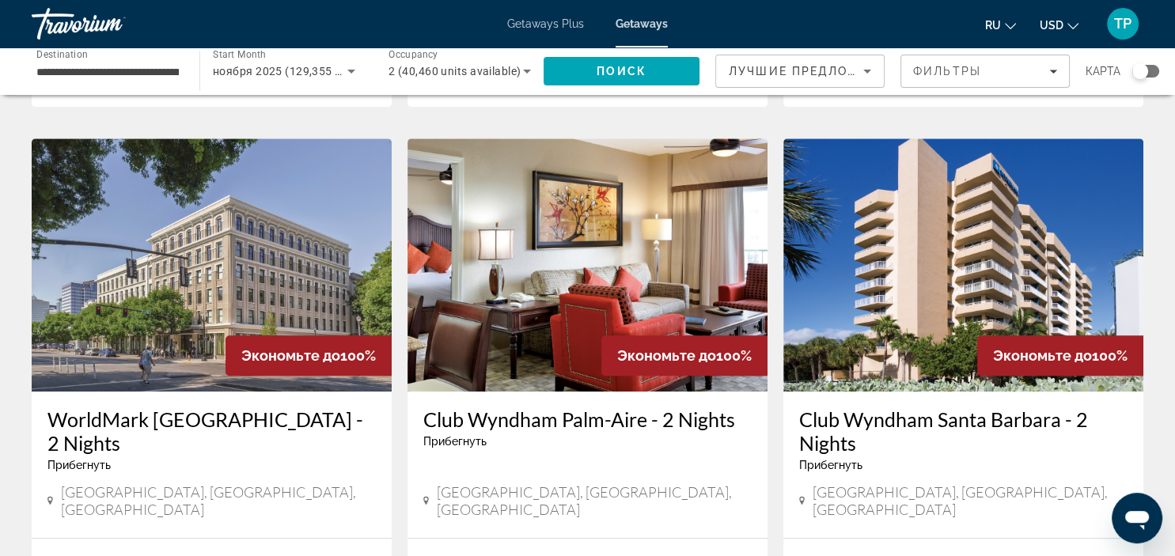
scroll to position [1254, 0]
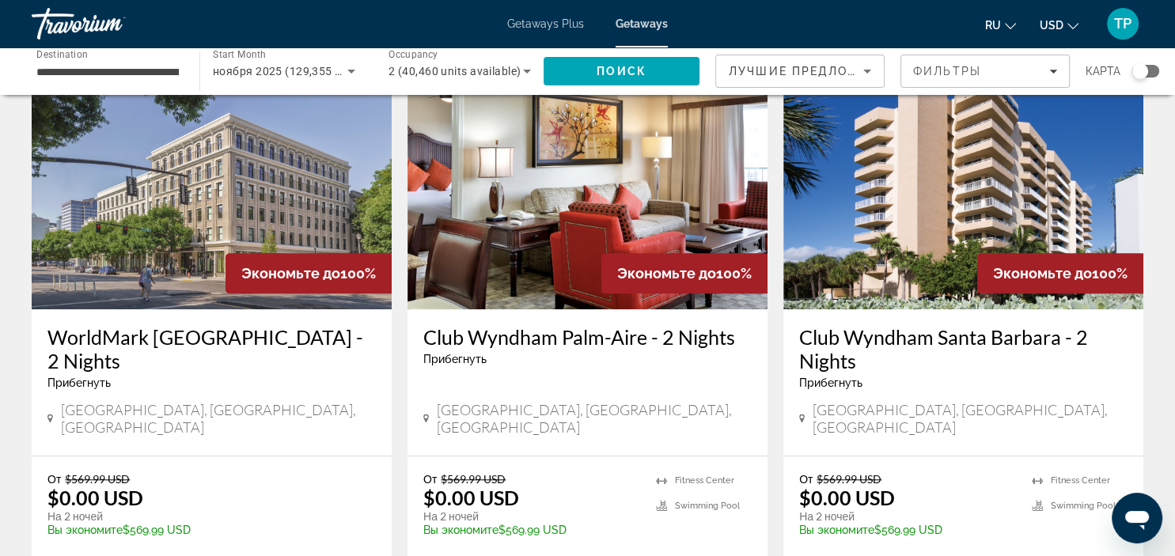
click at [927, 325] on h3 "Club Wyndham Santa Barbara - 2 Nights" at bounding box center [963, 348] width 328 height 47
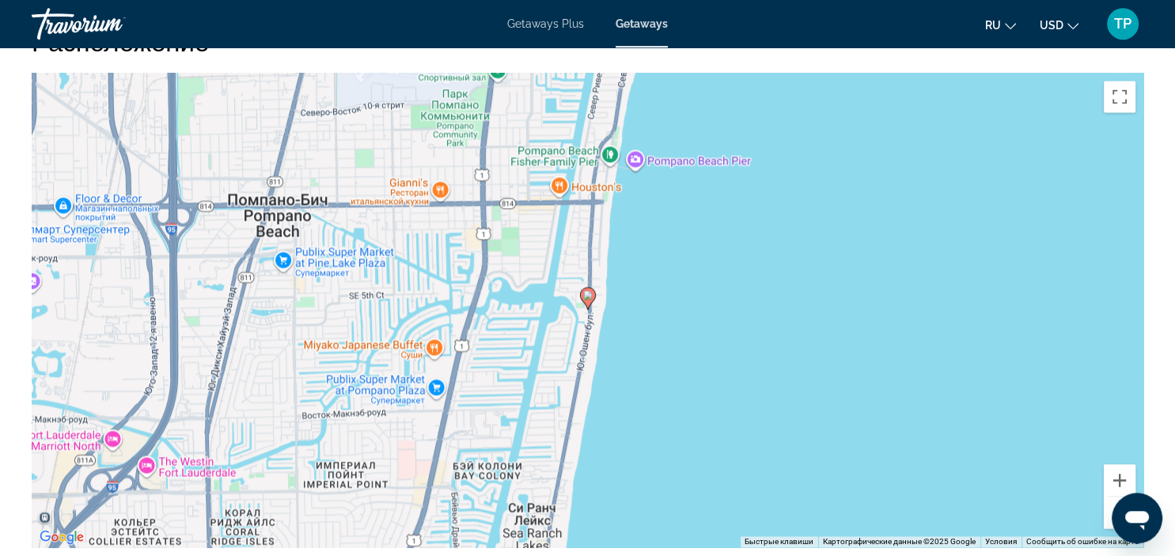
scroll to position [2339, 0]
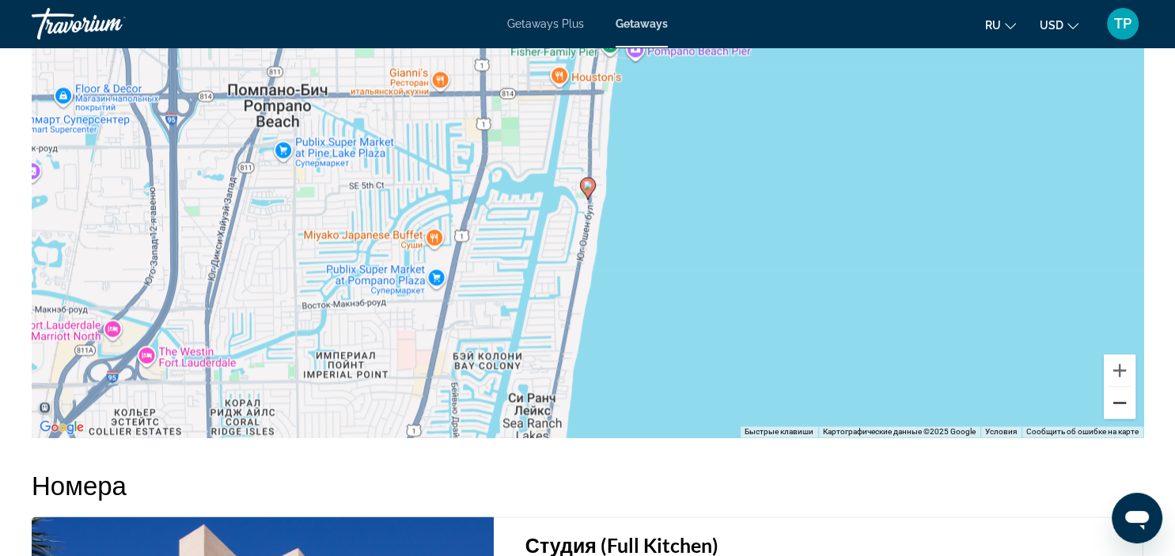
click at [1123, 402] on button "Уменьшить" at bounding box center [1120, 403] width 32 height 32
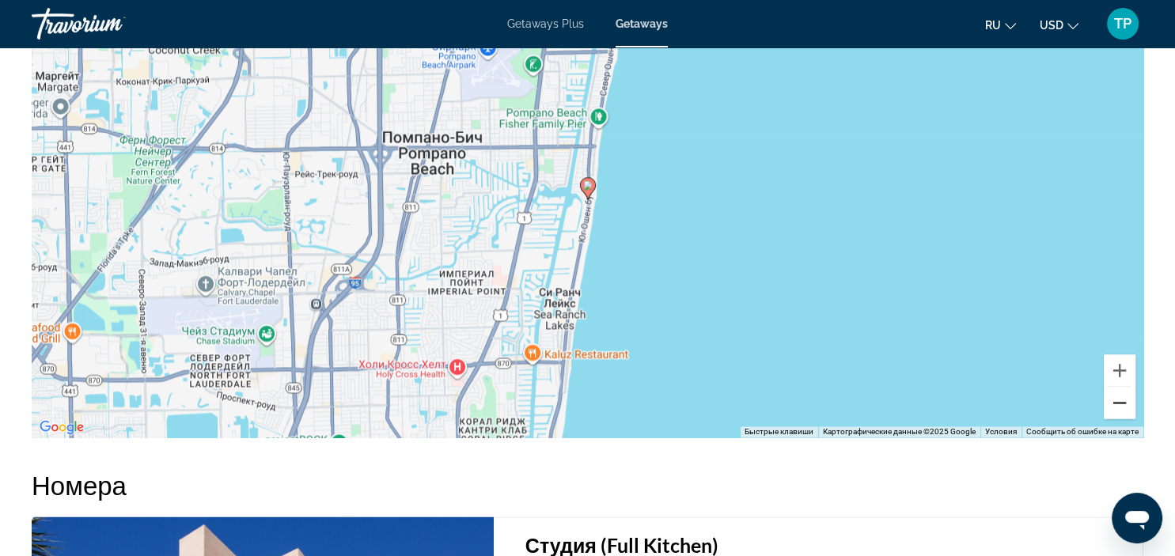
click at [1123, 402] on button "Уменьшить" at bounding box center [1120, 403] width 32 height 32
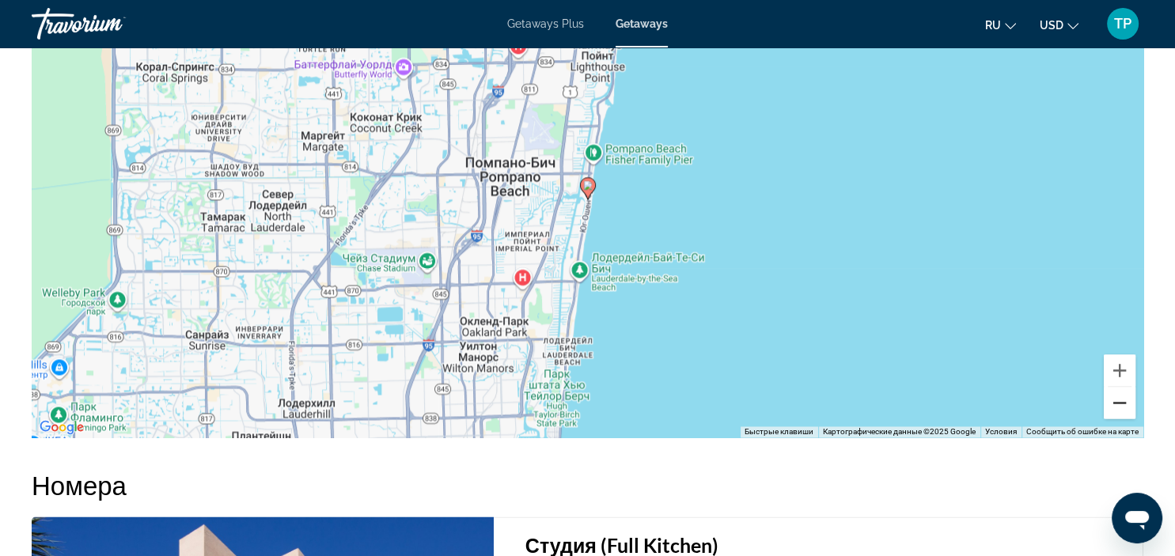
click at [1123, 402] on button "Уменьшить" at bounding box center [1120, 403] width 32 height 32
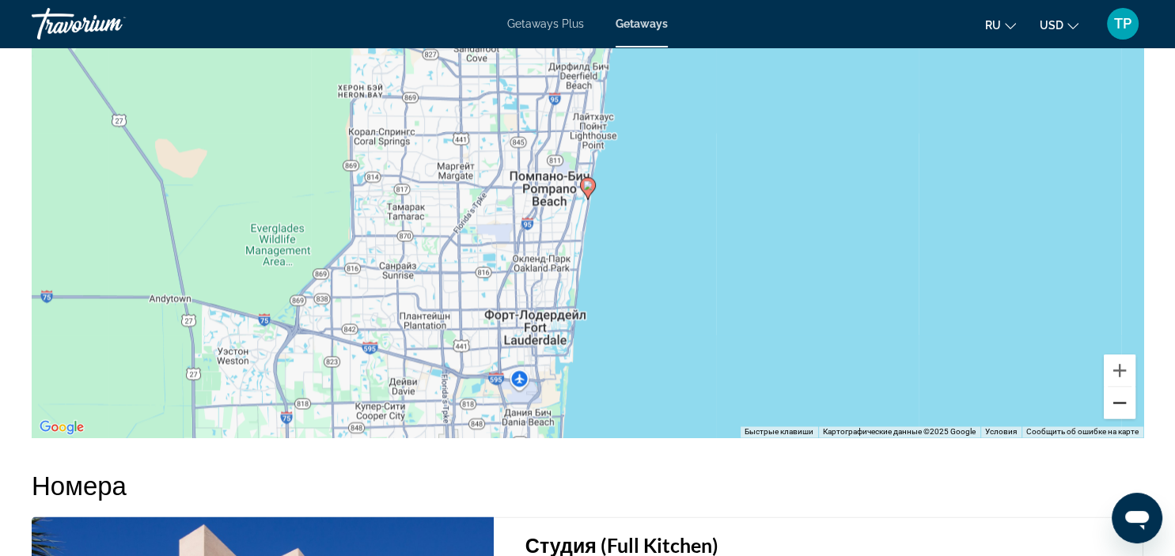
click at [1123, 402] on button "Уменьшить" at bounding box center [1120, 403] width 32 height 32
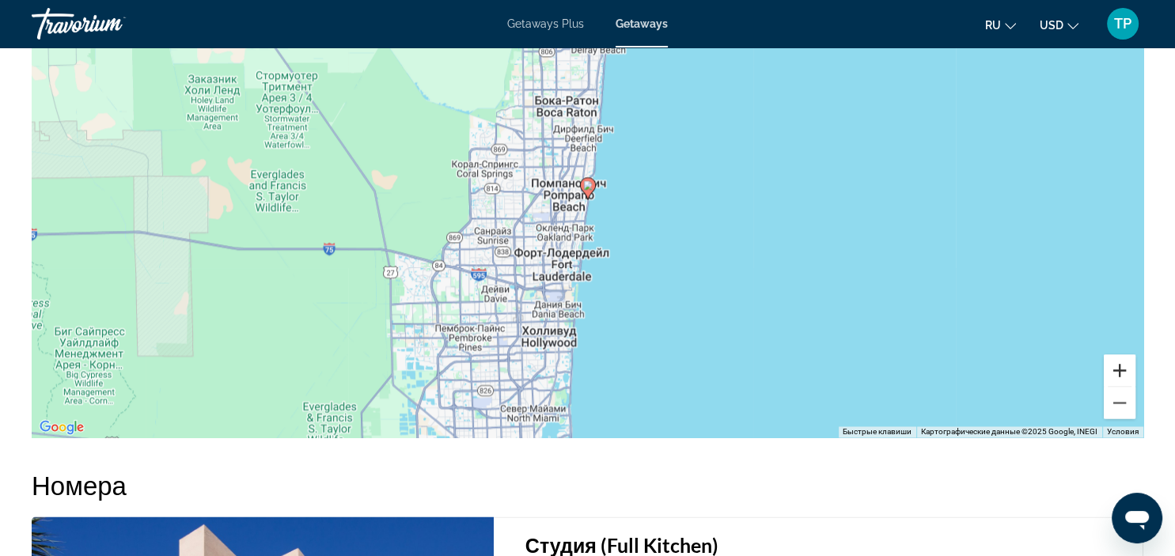
click at [1111, 366] on button "Увеличить" at bounding box center [1120, 371] width 32 height 32
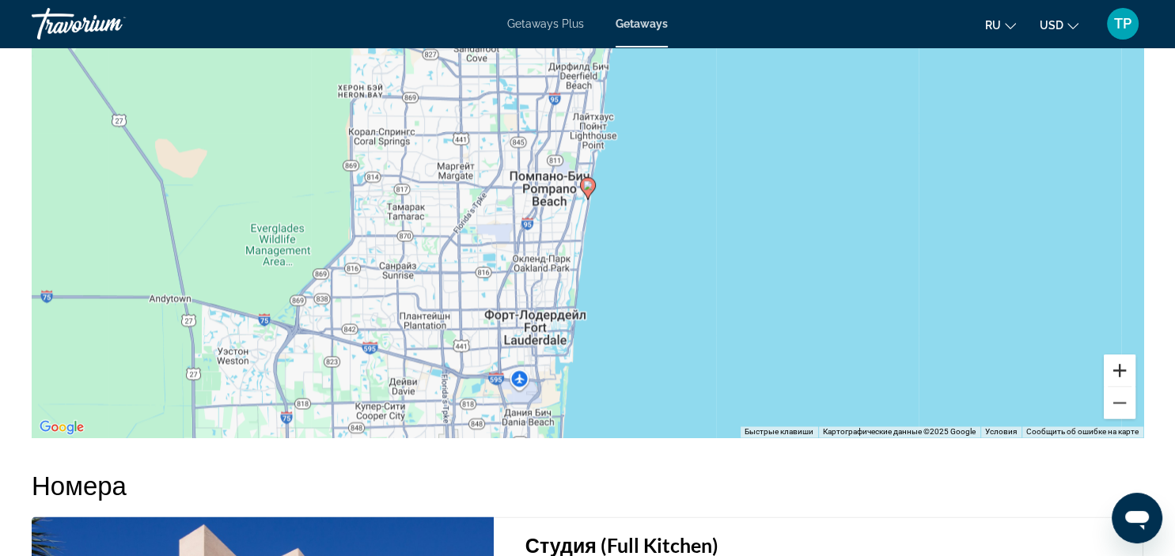
click at [1111, 366] on button "Увеличить" at bounding box center [1120, 371] width 32 height 32
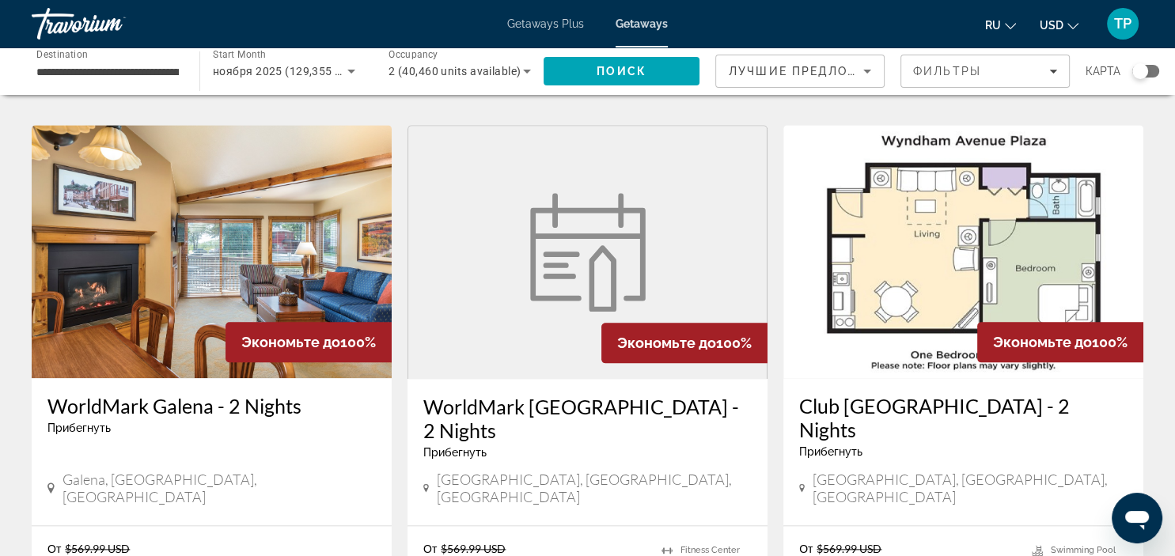
scroll to position [2099, 0]
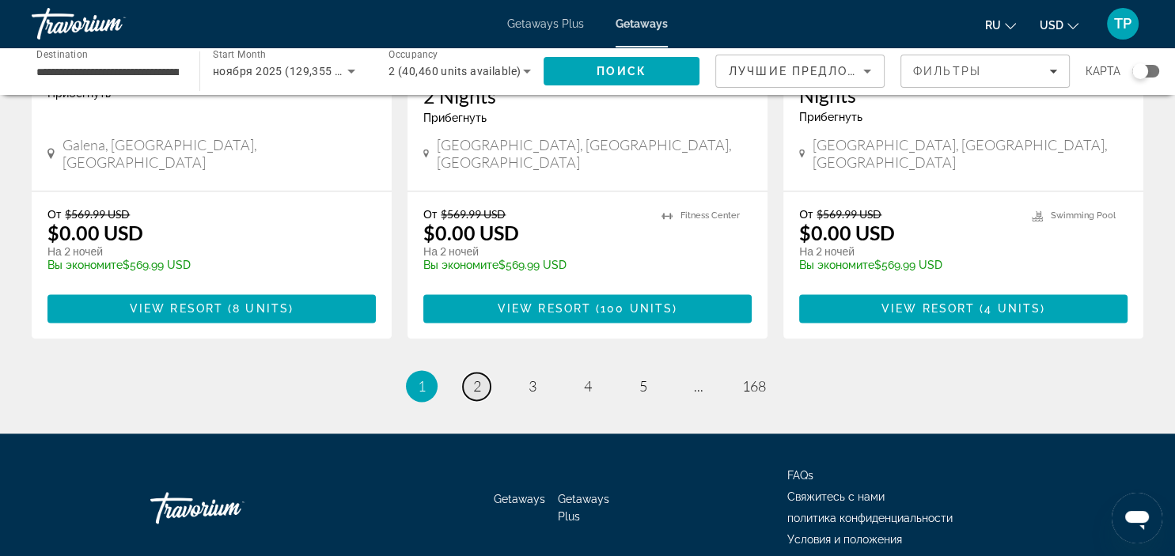
click at [476, 378] on span "2" at bounding box center [477, 386] width 8 height 17
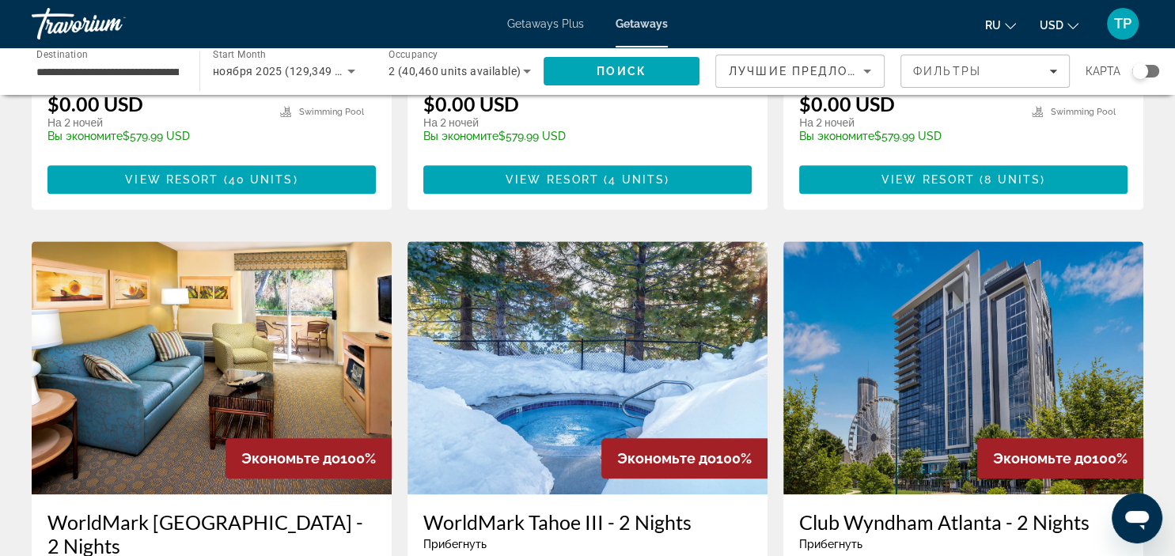
scroll to position [2089, 0]
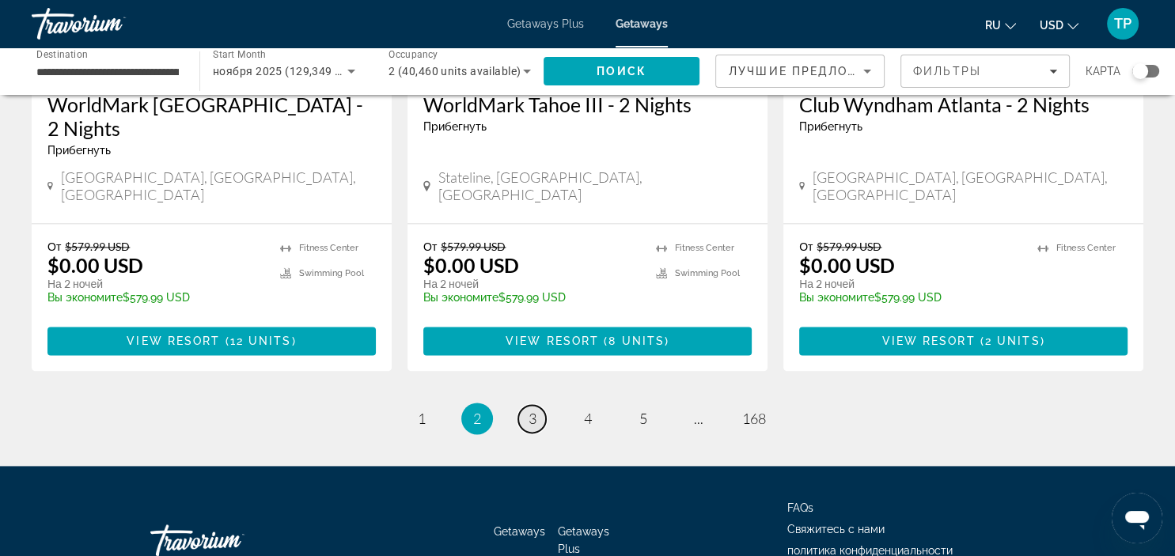
click at [529, 405] on link "page 3" at bounding box center [532, 419] width 28 height 28
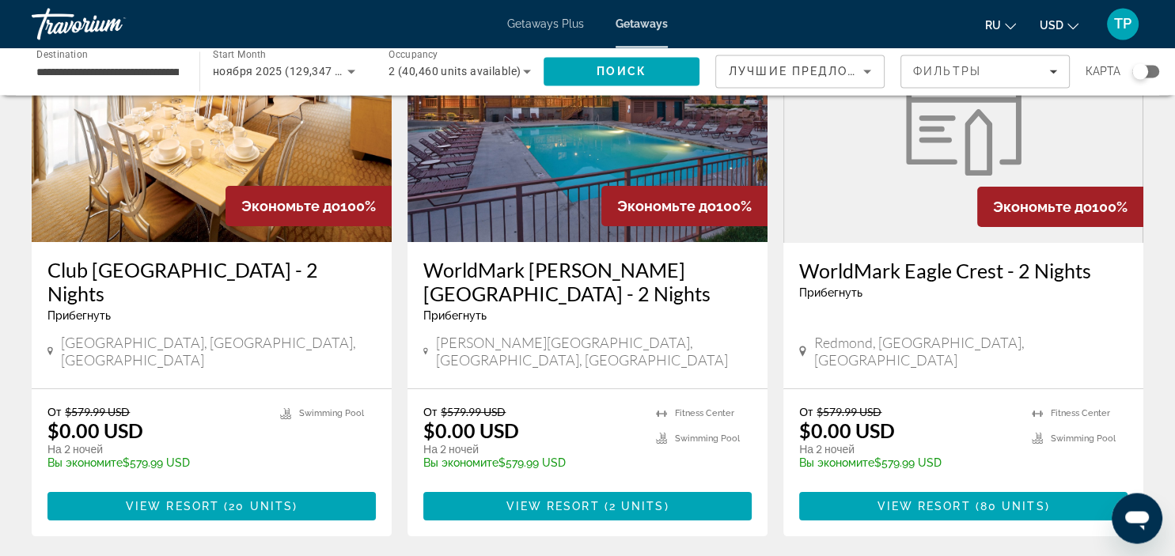
scroll to position [167, 0]
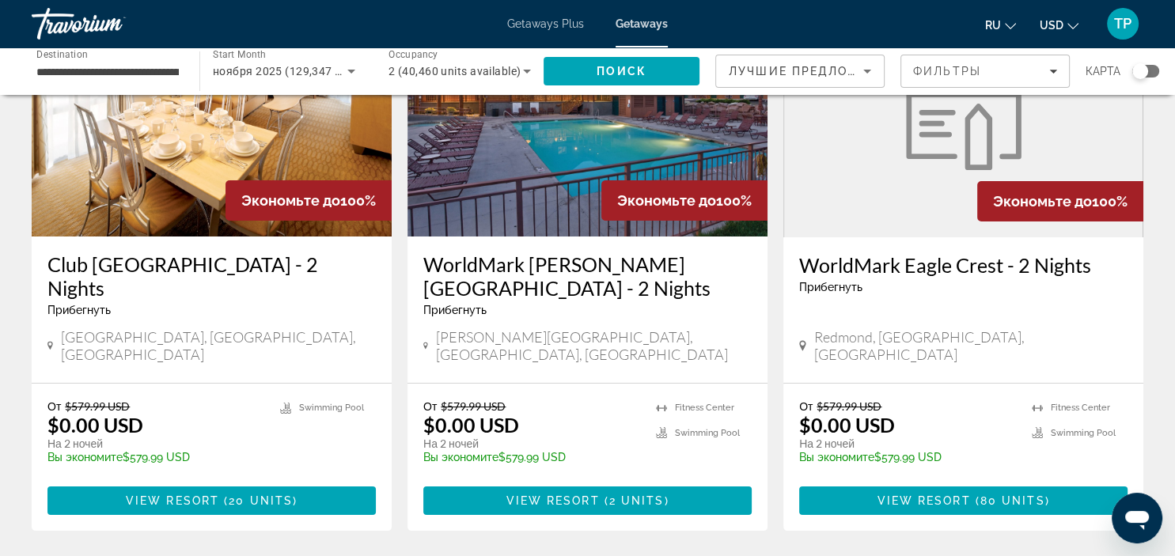
click at [677, 274] on h3 "WorldMark Estes Park - 2 Nights" at bounding box center [587, 275] width 328 height 47
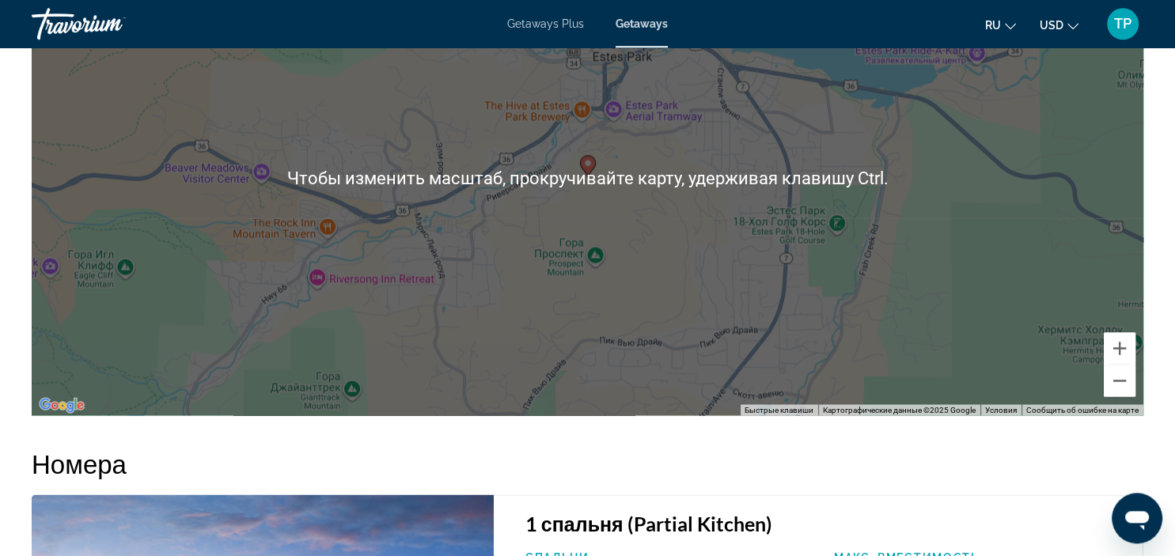
scroll to position [2757, 0]
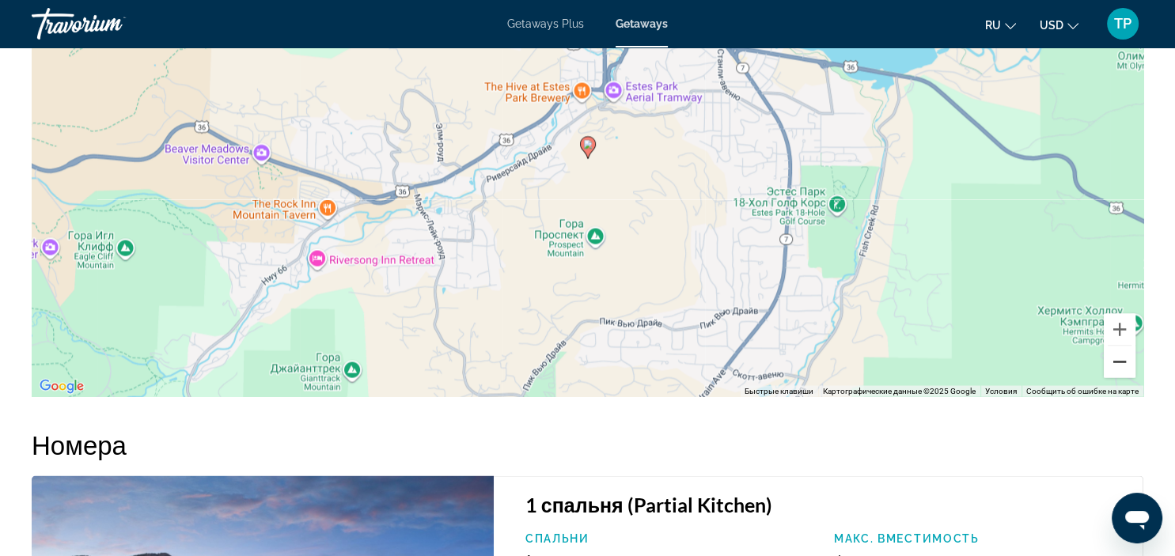
click at [1127, 361] on button "Уменьшить" at bounding box center [1120, 362] width 32 height 32
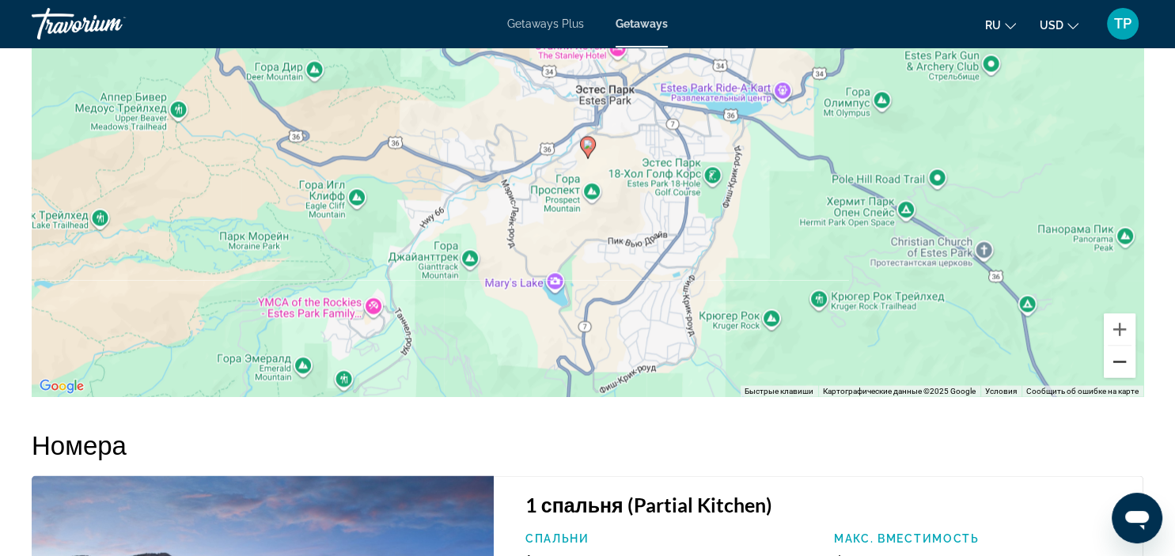
click at [1127, 361] on button "Уменьшить" at bounding box center [1120, 362] width 32 height 32
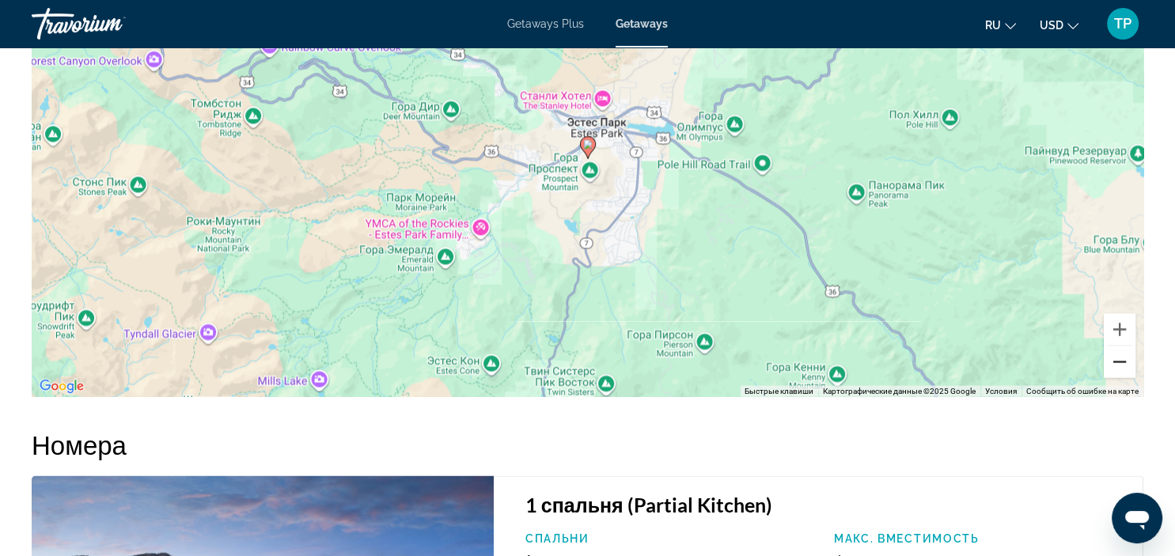
click at [1127, 361] on button "Уменьшить" at bounding box center [1120, 362] width 32 height 32
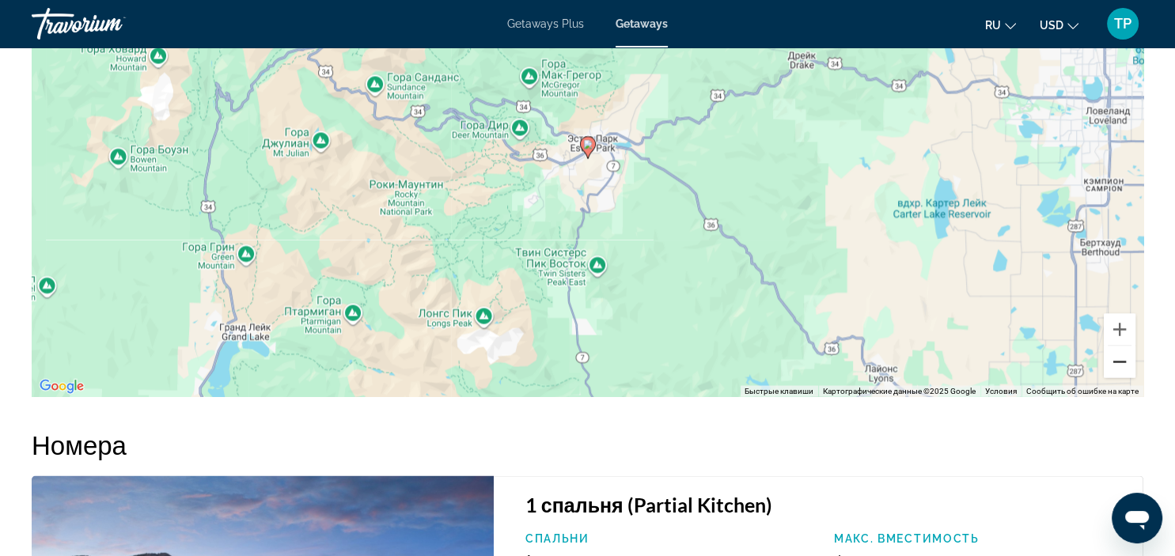
click at [1127, 361] on button "Уменьшить" at bounding box center [1120, 362] width 32 height 32
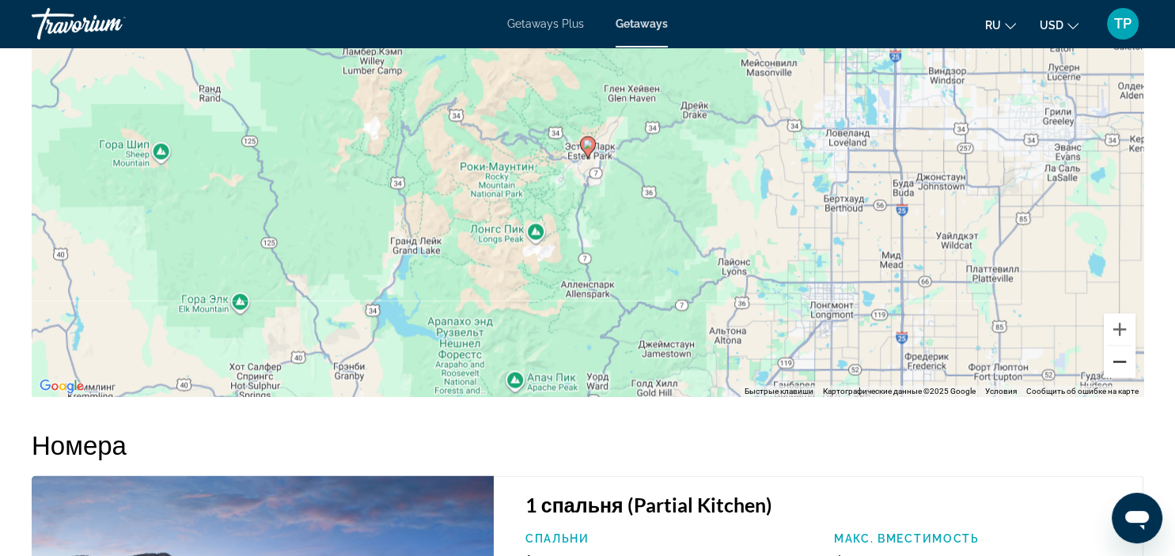
click at [1127, 361] on button "Уменьшить" at bounding box center [1120, 362] width 32 height 32
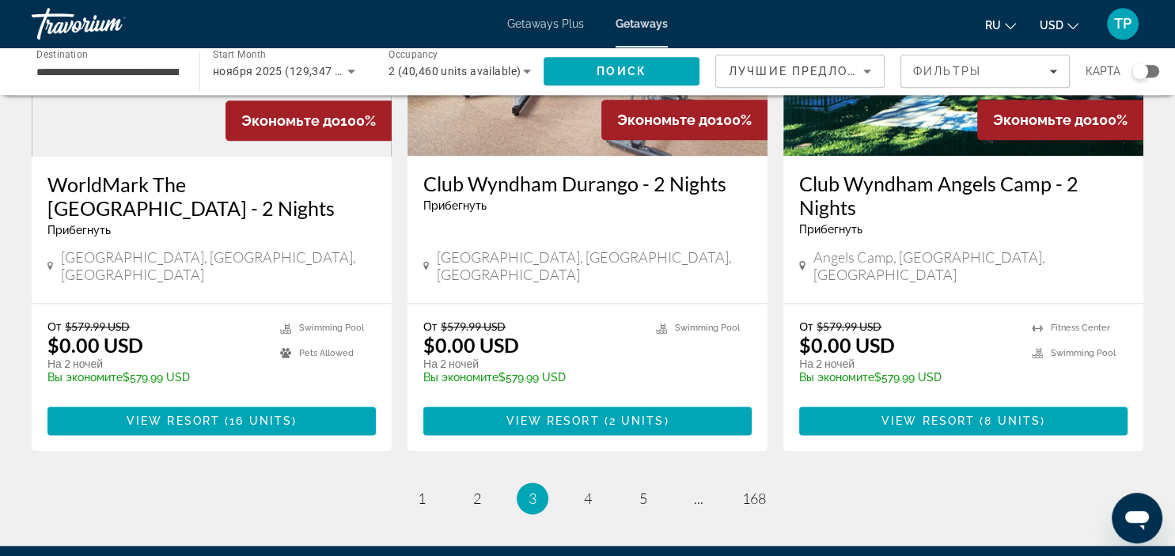
scroll to position [2005, 0]
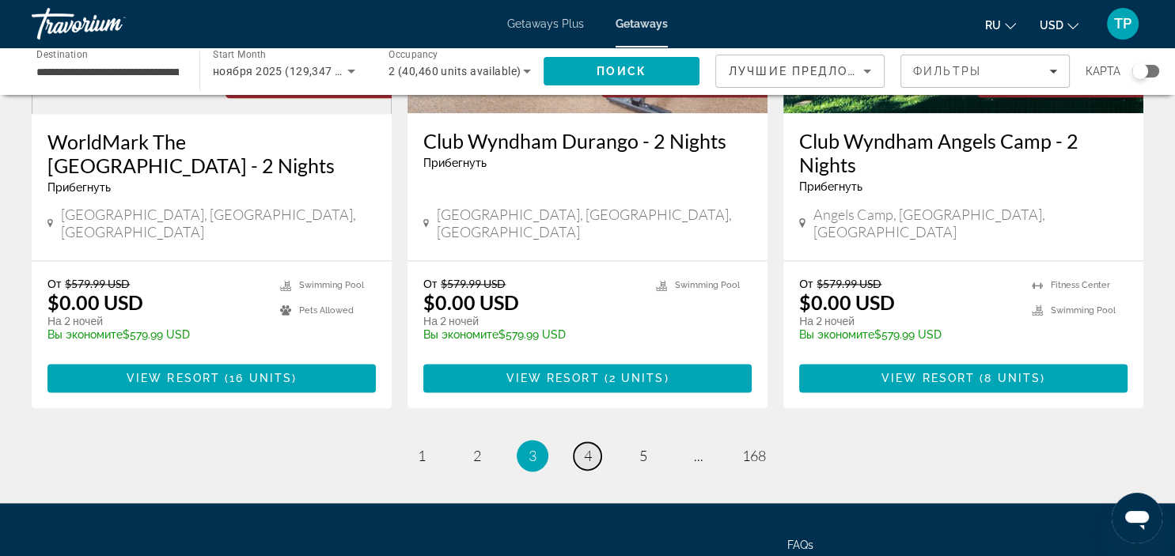
click at [580, 442] on link "page 4" at bounding box center [588, 456] width 28 height 28
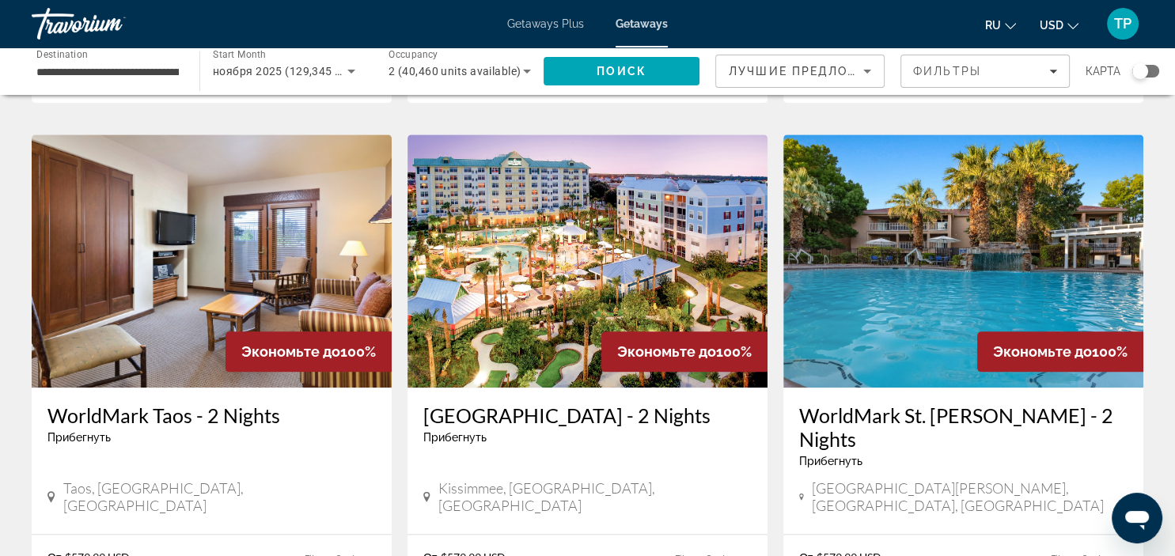
scroll to position [2027, 0]
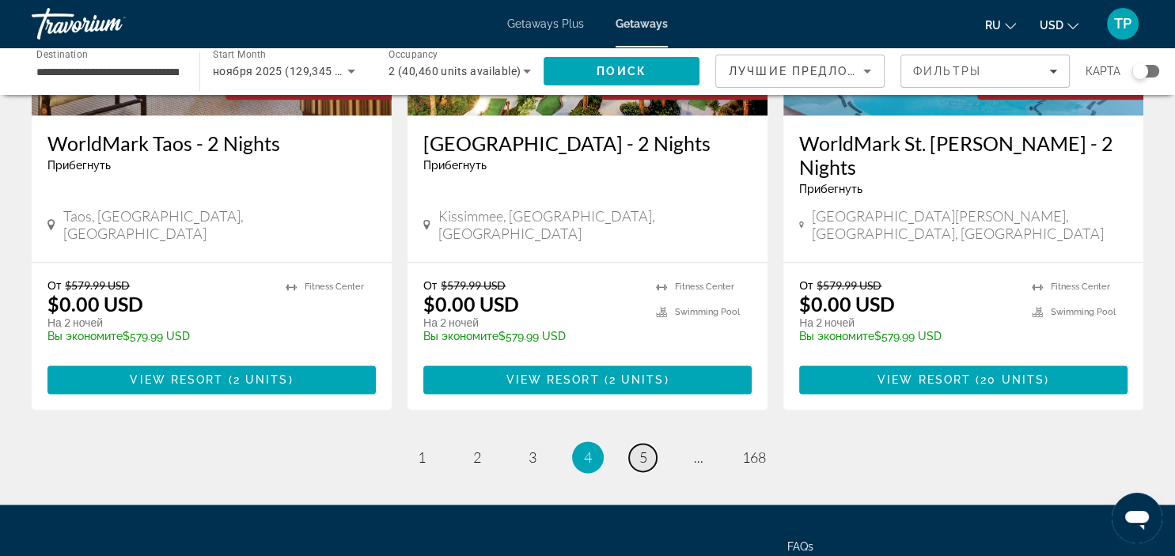
click at [632, 444] on link "page 5" at bounding box center [643, 458] width 28 height 28
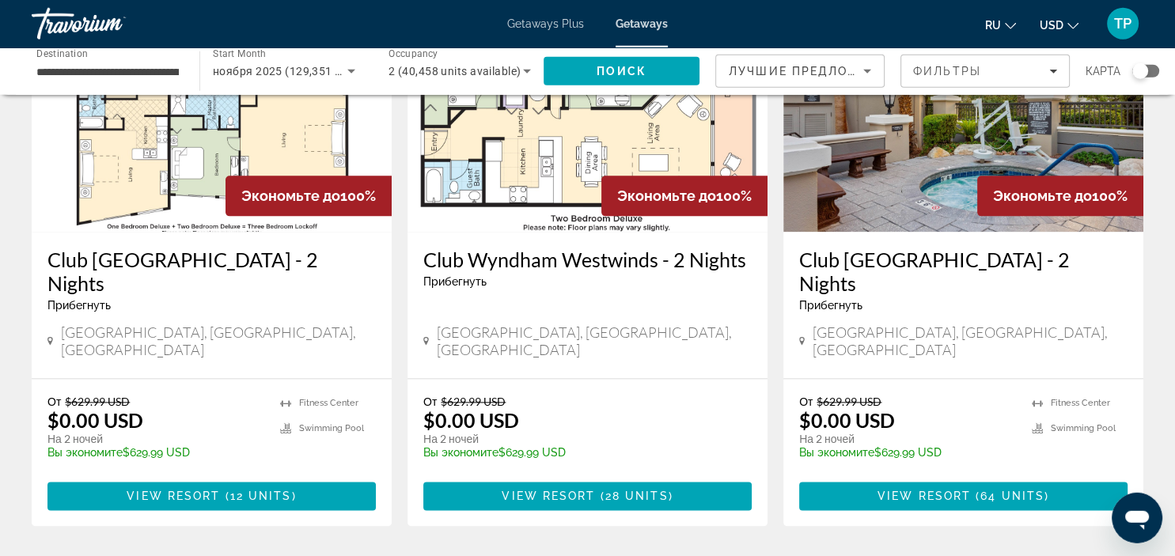
scroll to position [2005, 0]
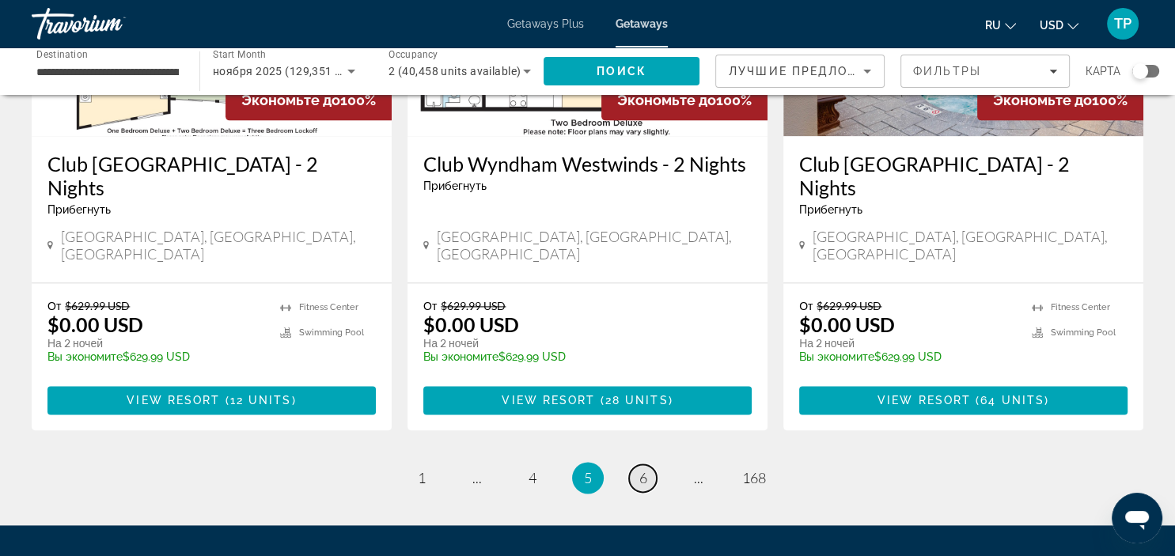
click at [641, 469] on span "6" at bounding box center [643, 477] width 8 height 17
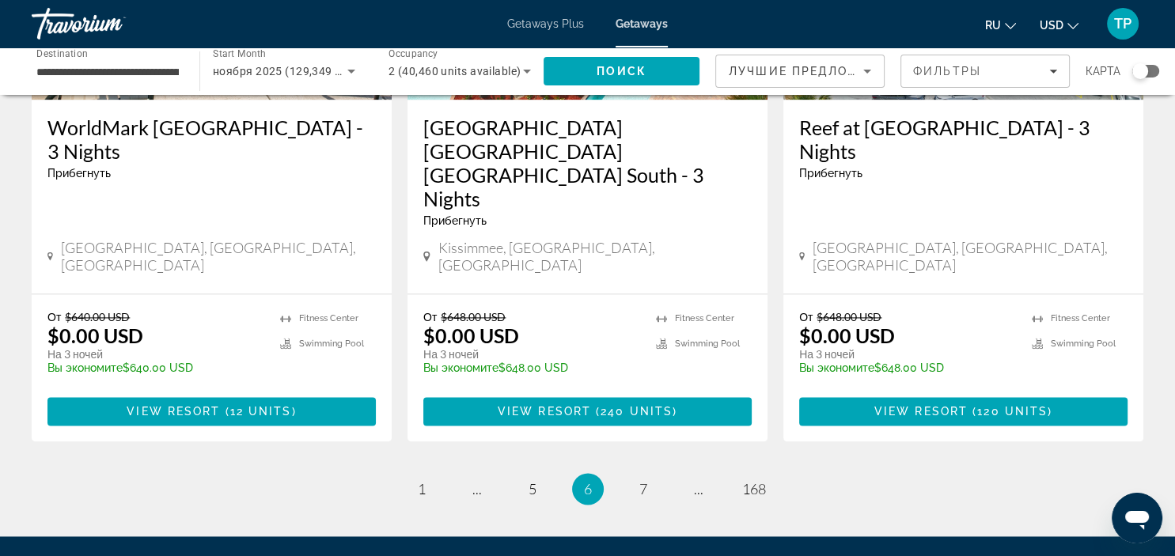
scroll to position [2098, 0]
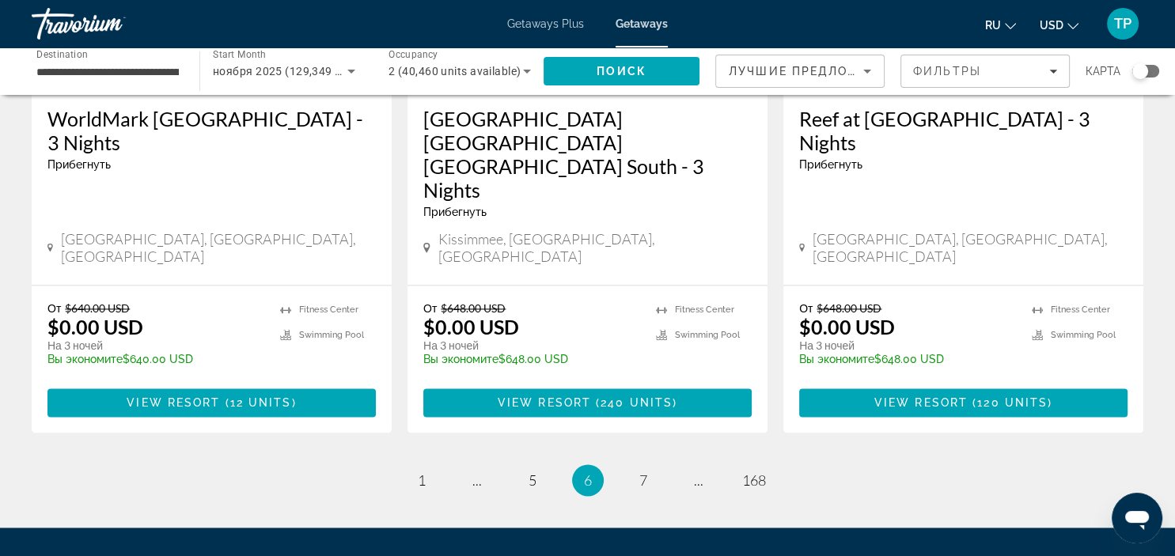
click at [1137, 74] on div "Search widget" at bounding box center [1141, 71] width 16 height 16
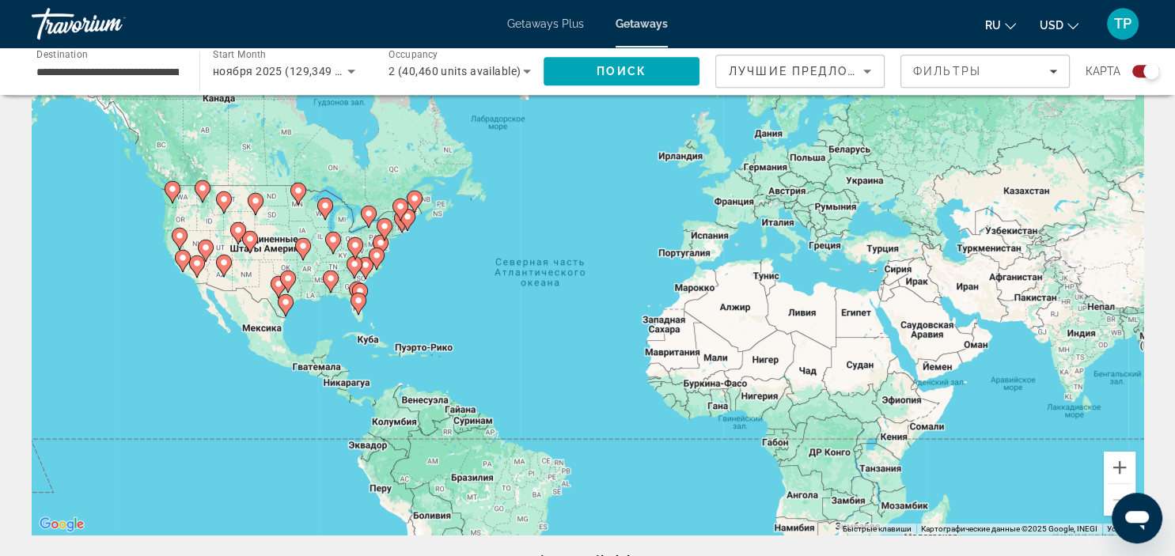
scroll to position [83, 0]
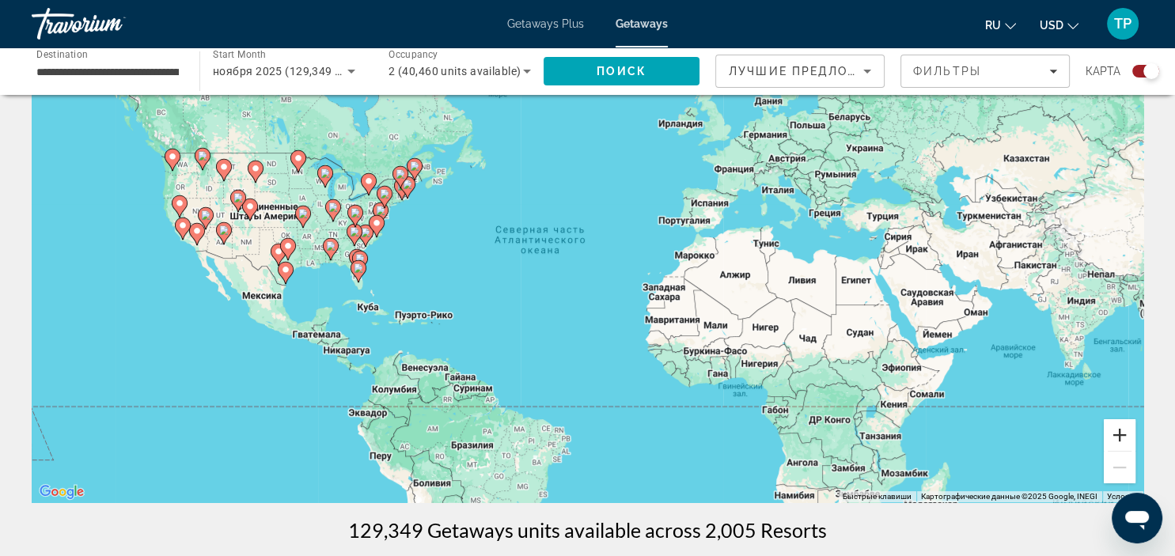
click at [1124, 427] on button "Увеличить" at bounding box center [1120, 435] width 32 height 32
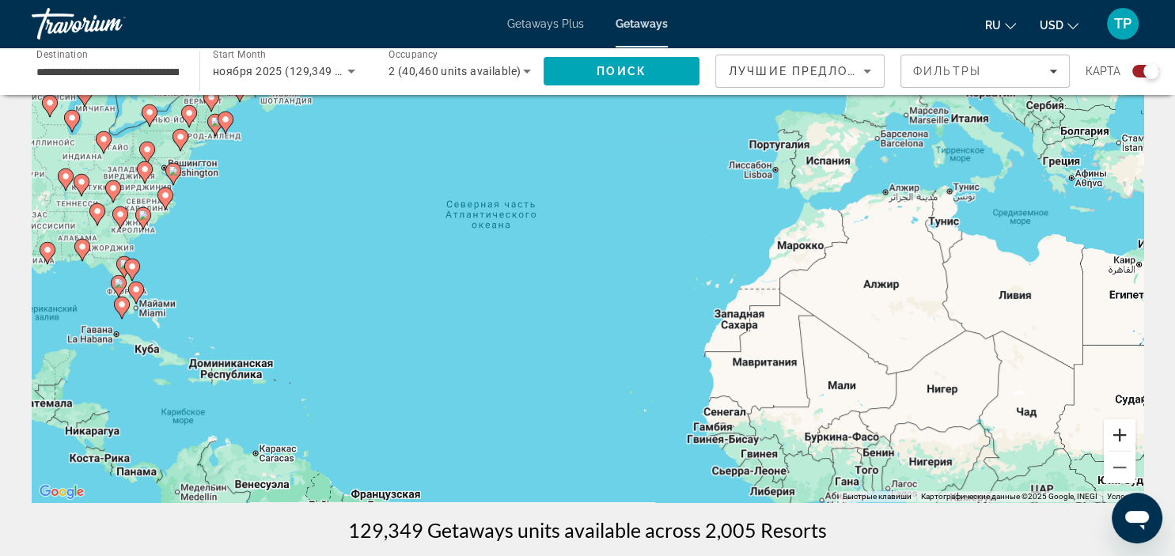
click at [1124, 427] on button "Увеличить" at bounding box center [1120, 435] width 32 height 32
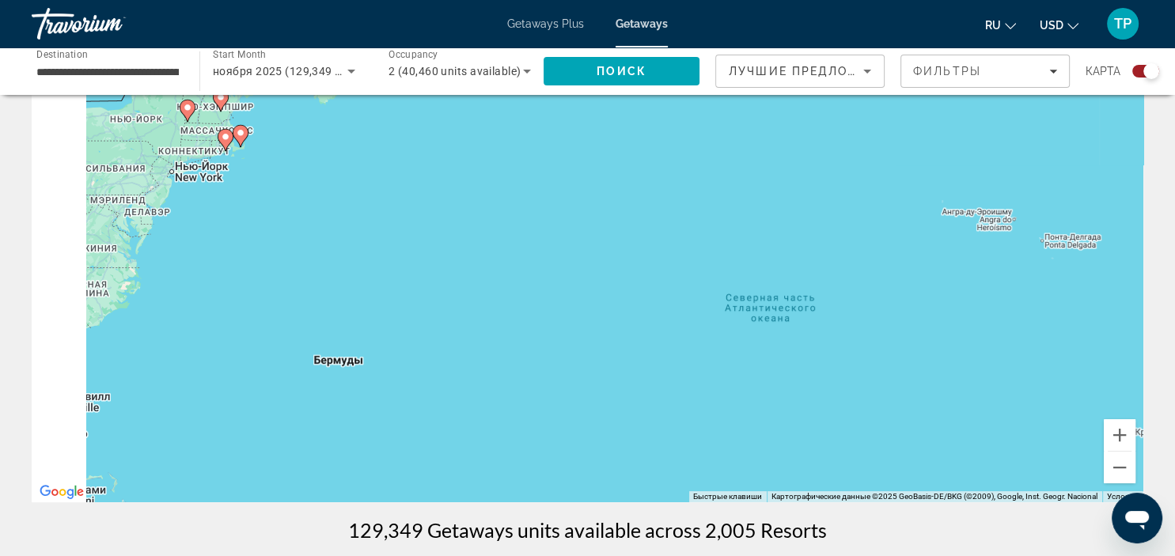
drag, startPoint x: 495, startPoint y: 258, endPoint x: 1038, endPoint y: 461, distance: 579.5
click at [1038, 461] on div "Чтобы активировать перетаскивание с помощью клавиатуры, нажмите Alt + Ввод. Пос…" at bounding box center [588, 265] width 1112 height 475
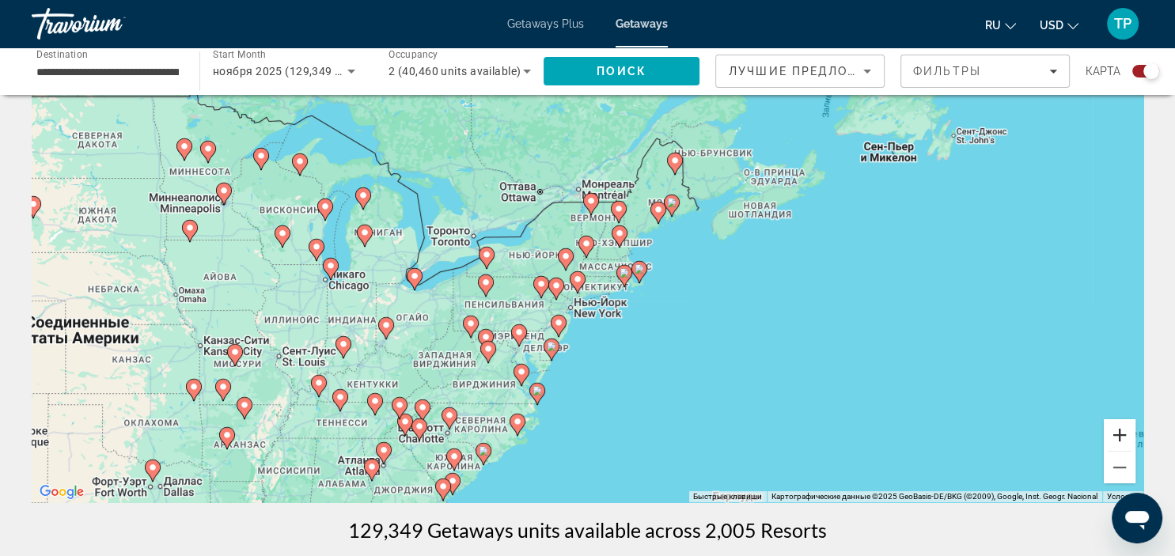
click at [1132, 426] on button "Увеличить" at bounding box center [1120, 435] width 32 height 32
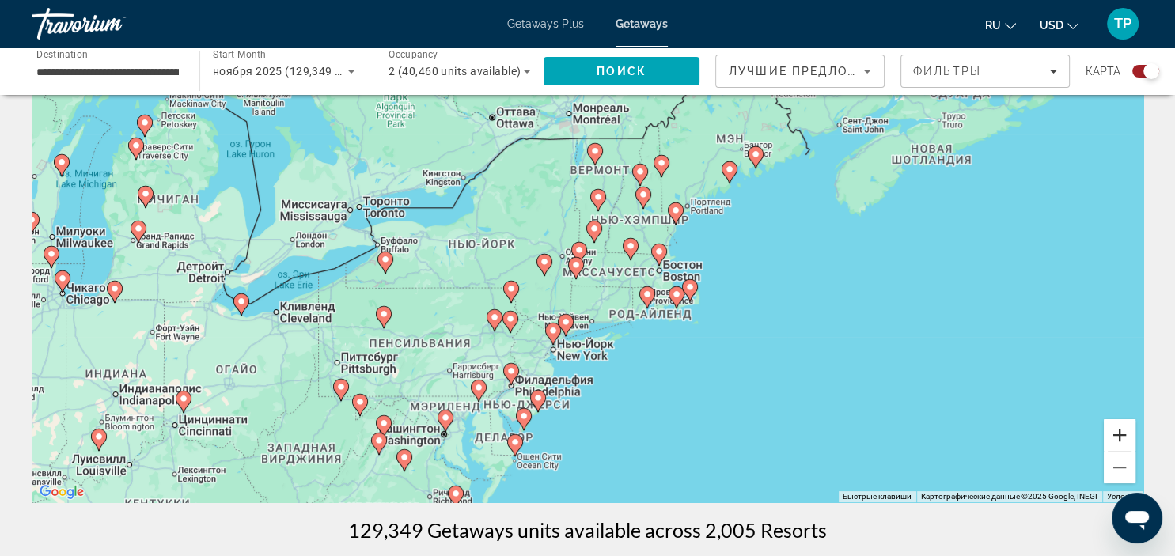
click at [1110, 428] on button "Увеличить" at bounding box center [1120, 435] width 32 height 32
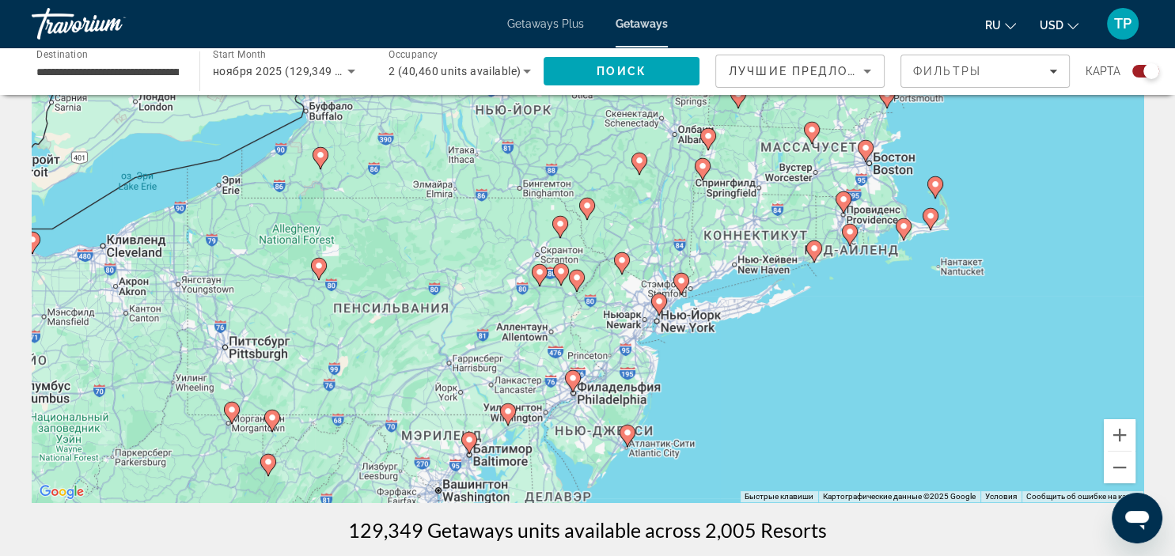
drag, startPoint x: 920, startPoint y: 375, endPoint x: 1038, endPoint y: 280, distance: 151.4
click at [1038, 280] on div "Чтобы активировать перетаскивание с помощью клавиатуры, нажмите Alt + Ввод. Пос…" at bounding box center [588, 265] width 1112 height 475
click at [1118, 425] on button "Увеличить" at bounding box center [1120, 435] width 32 height 32
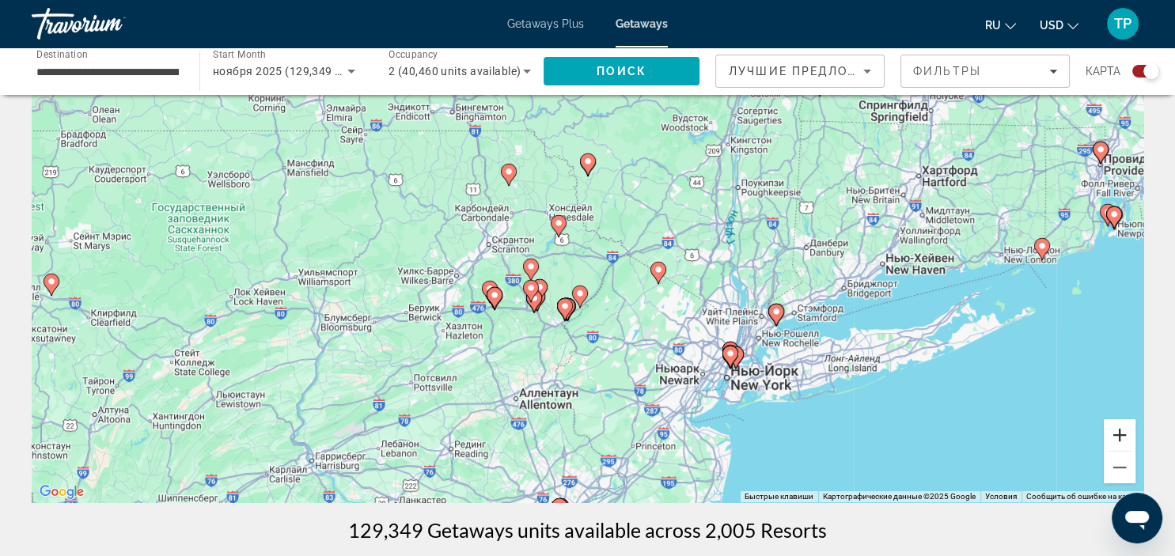
click at [1118, 425] on button "Увеличить" at bounding box center [1120, 435] width 32 height 32
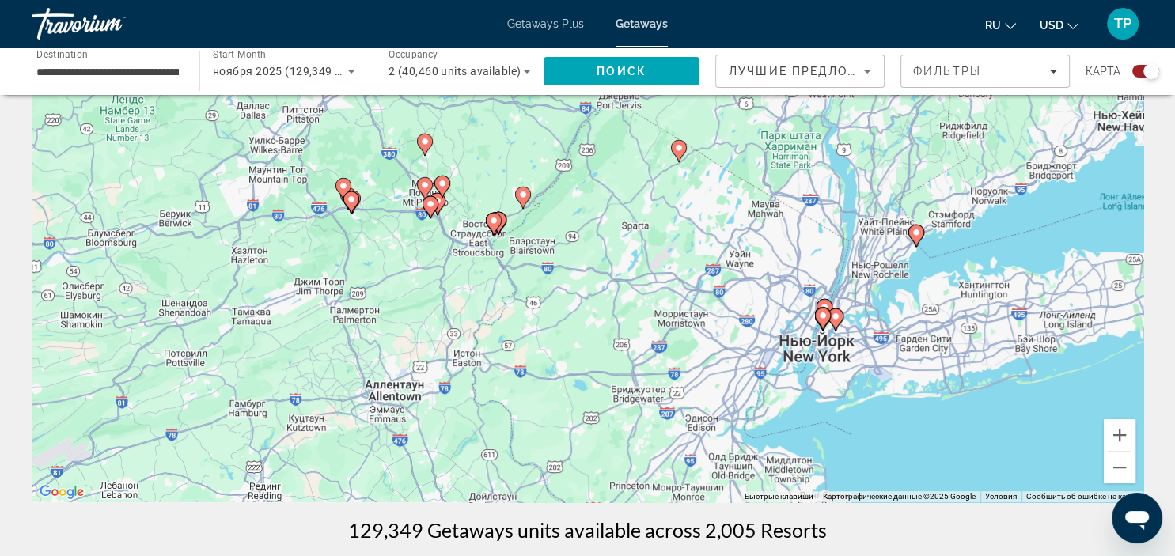
drag, startPoint x: 941, startPoint y: 384, endPoint x: 871, endPoint y: 236, distance: 163.6
click at [871, 236] on div "Чтобы активировать перетаскивание с помощью клавиатуры, нажмите Alt + Ввод. Пос…" at bounding box center [588, 265] width 1112 height 475
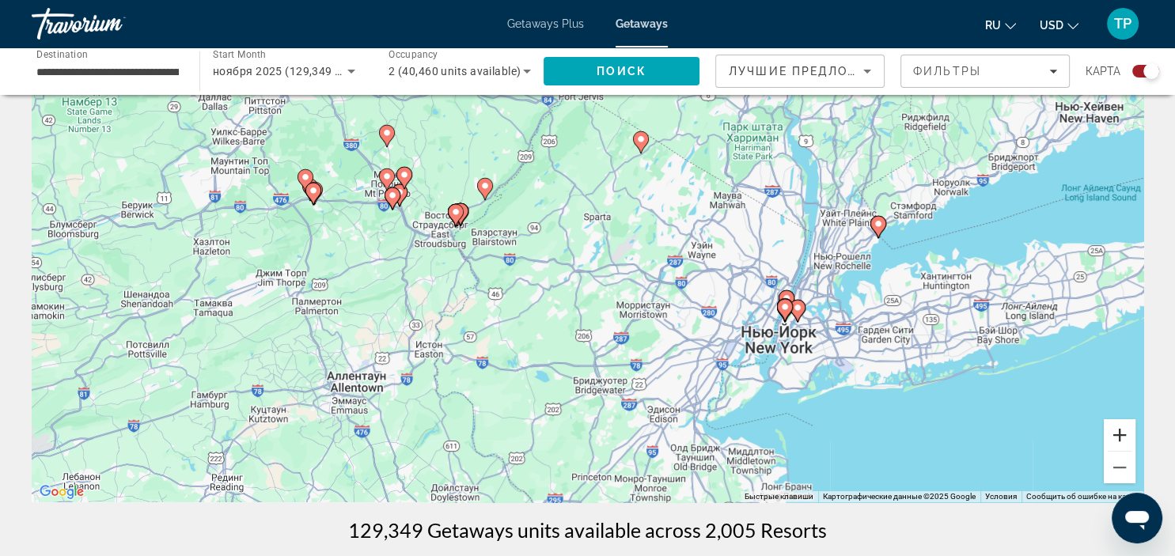
click at [1120, 431] on button "Увеличить" at bounding box center [1120, 435] width 32 height 32
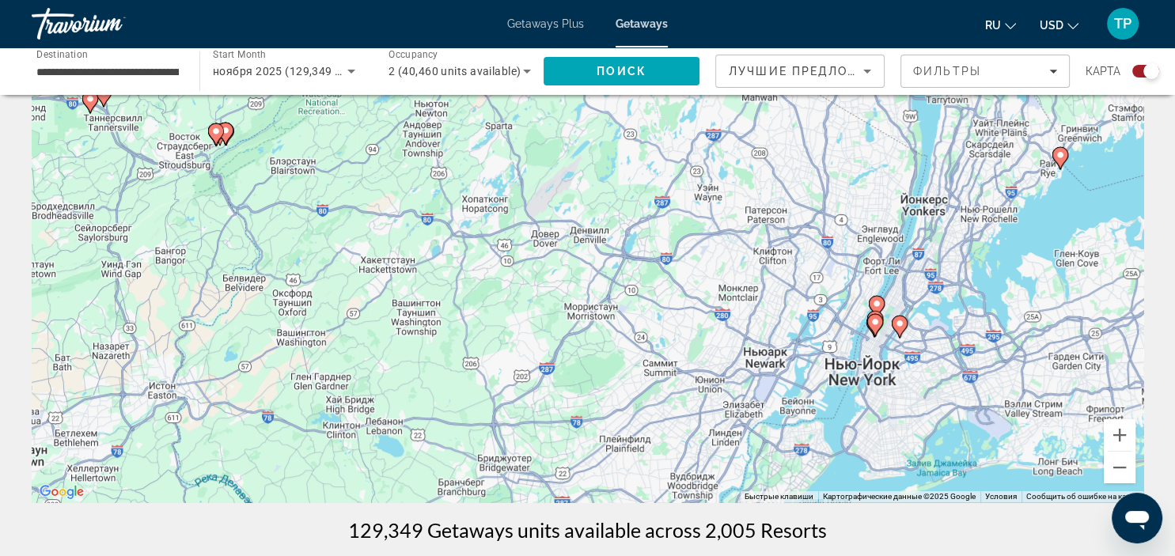
drag, startPoint x: 993, startPoint y: 366, endPoint x: 884, endPoint y: 331, distance: 114.6
click at [885, 331] on div "Чтобы активировать перетаскивание с помощью клавиатуры, нажмите Alt + Ввод. Пос…" at bounding box center [588, 265] width 1112 height 475
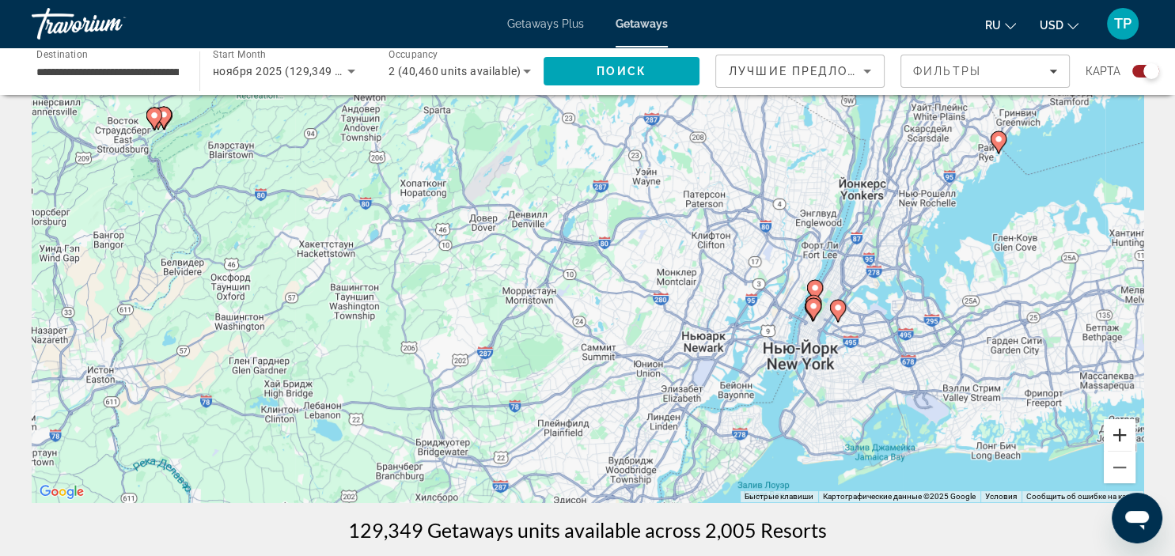
click at [1124, 433] on button "Увеличить" at bounding box center [1120, 435] width 32 height 32
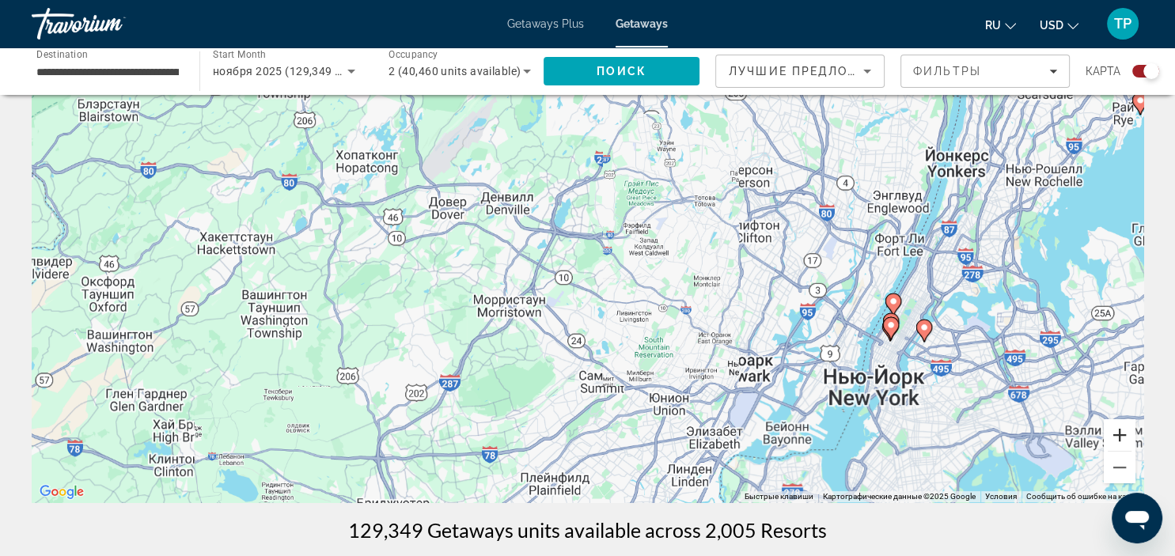
click at [1124, 433] on button "Увеличить" at bounding box center [1120, 435] width 32 height 32
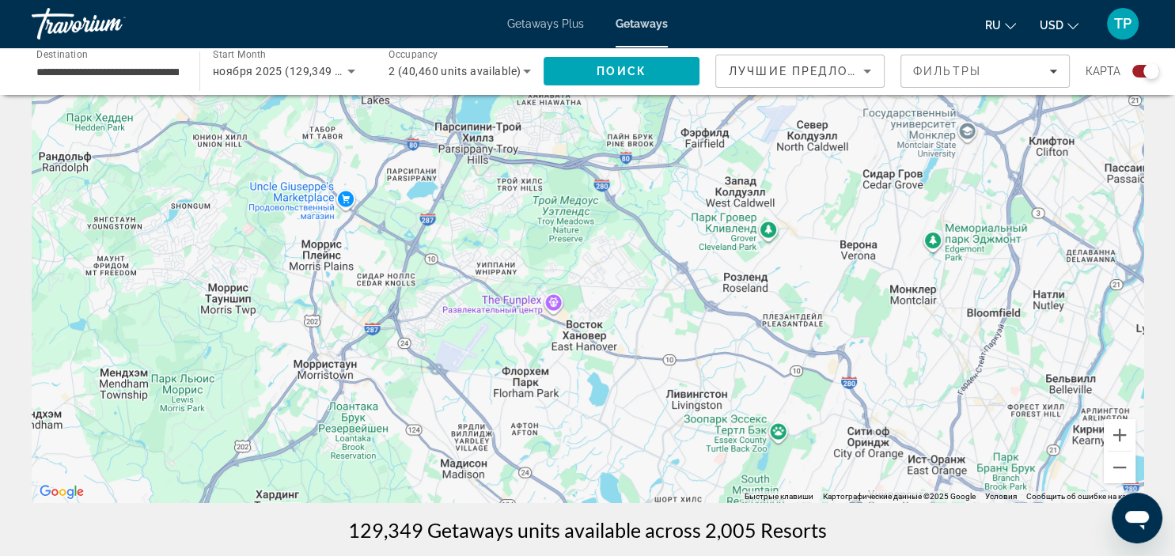
drag, startPoint x: 1002, startPoint y: 390, endPoint x: 815, endPoint y: 303, distance: 206.1
click at [815, 303] on div "Main content" at bounding box center [588, 265] width 1112 height 475
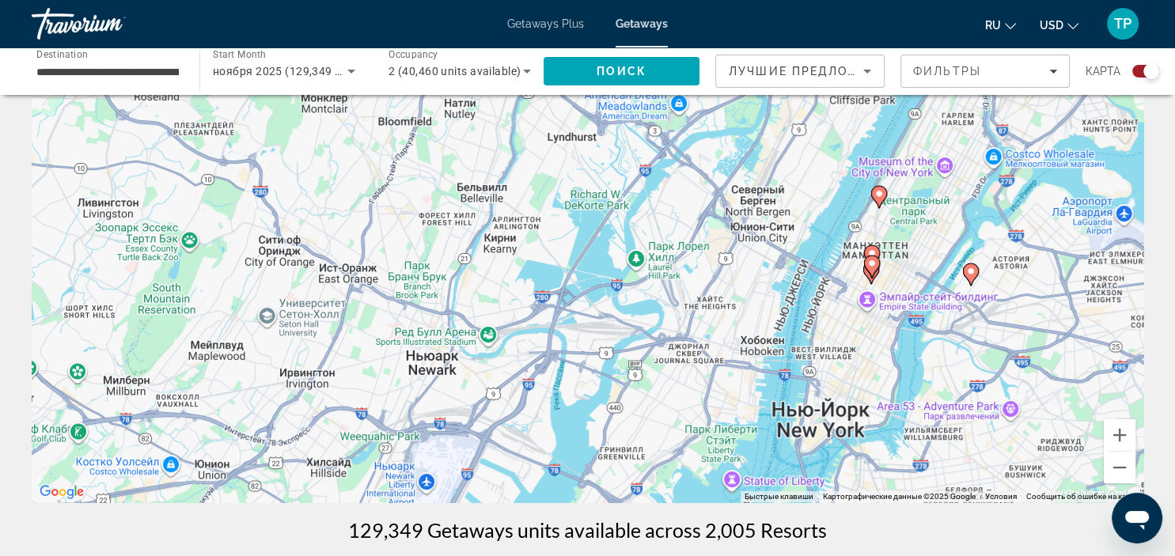
drag, startPoint x: 919, startPoint y: 326, endPoint x: 807, endPoint y: 347, distance: 113.5
click at [807, 347] on div "Чтобы активировать перетаскивание с помощью клавиатуры, нажмите Alt + Ввод. Пос…" at bounding box center [588, 265] width 1112 height 475
click at [876, 204] on icon "Main content" at bounding box center [877, 198] width 14 height 21
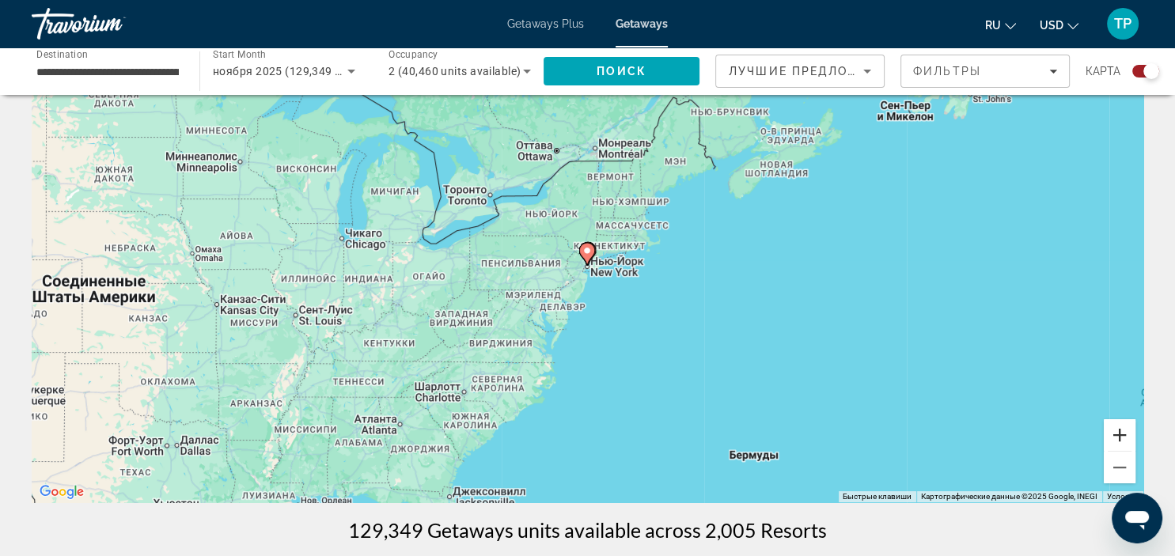
click at [1110, 434] on button "Увеличить" at bounding box center [1120, 435] width 32 height 32
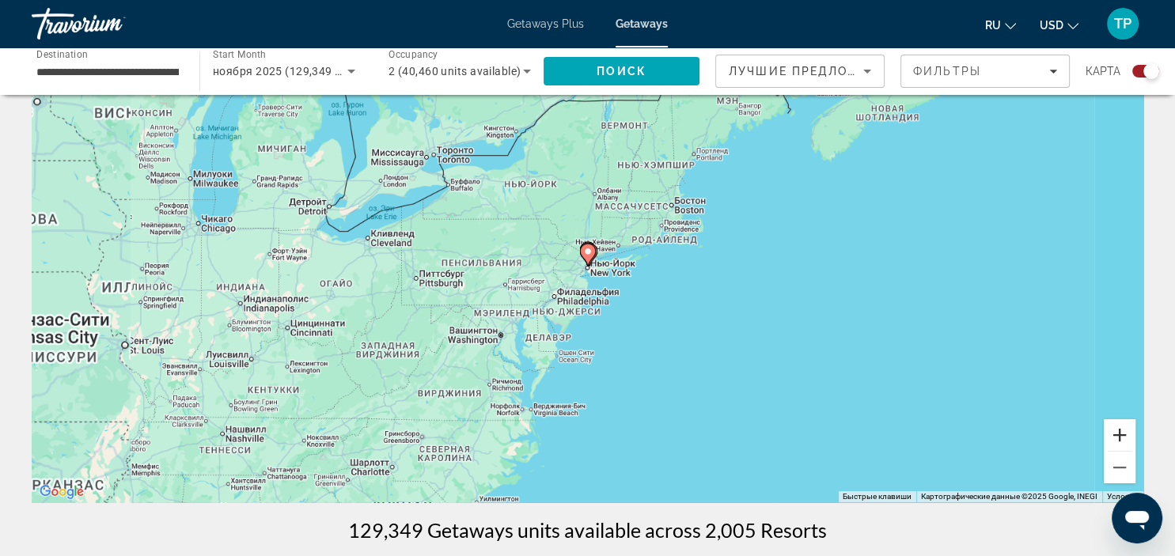
click at [1110, 434] on button "Увеличить" at bounding box center [1120, 435] width 32 height 32
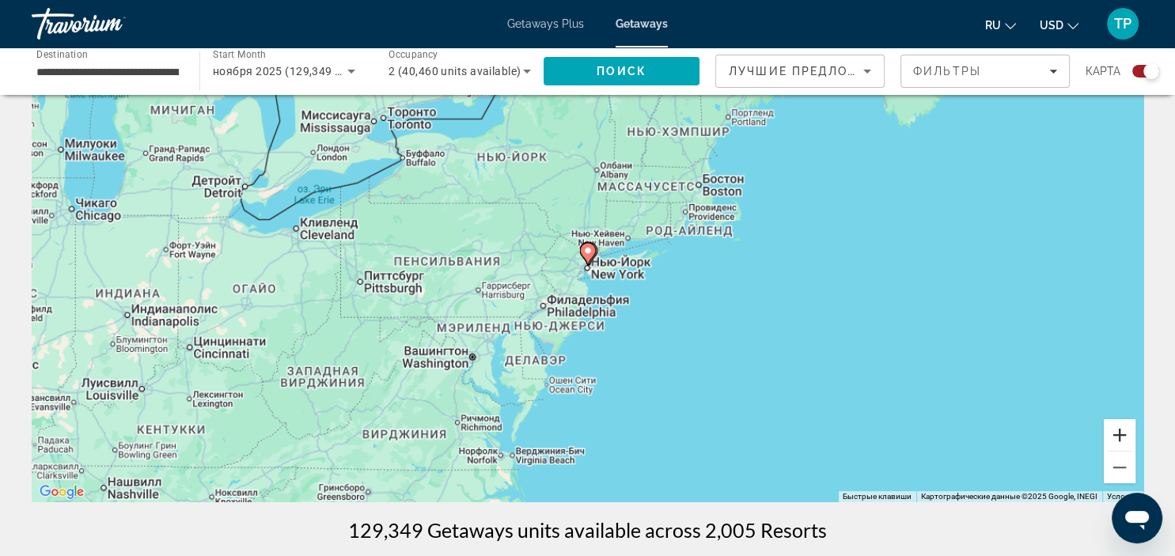
click at [1110, 434] on button "Увеличить" at bounding box center [1120, 435] width 32 height 32
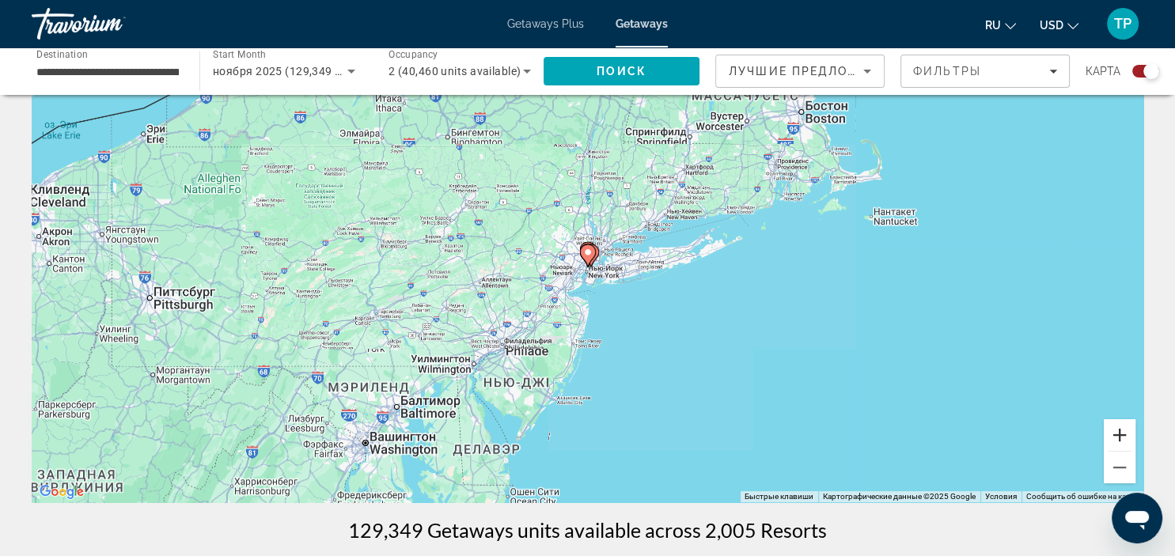
click at [1110, 434] on button "Увеличить" at bounding box center [1120, 435] width 32 height 32
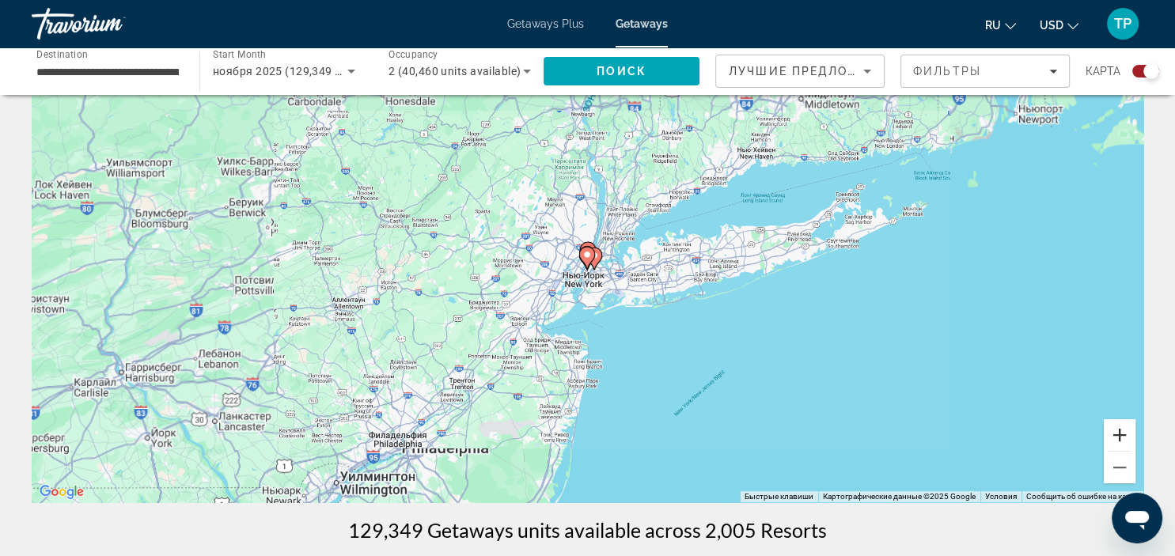
click at [1110, 434] on button "Увеличить" at bounding box center [1120, 435] width 32 height 32
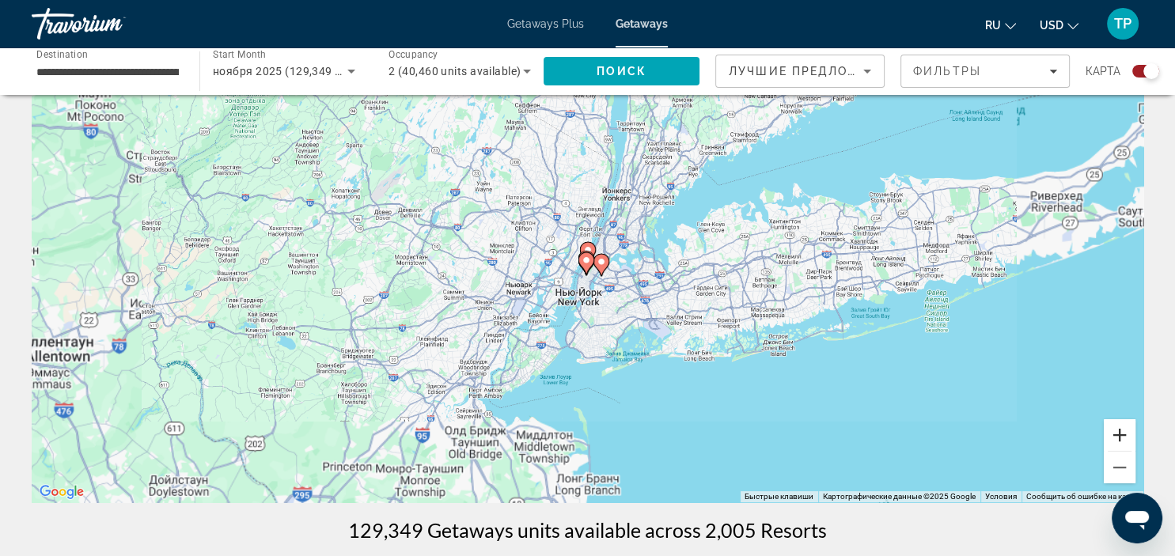
click at [1110, 434] on button "Увеличить" at bounding box center [1120, 435] width 32 height 32
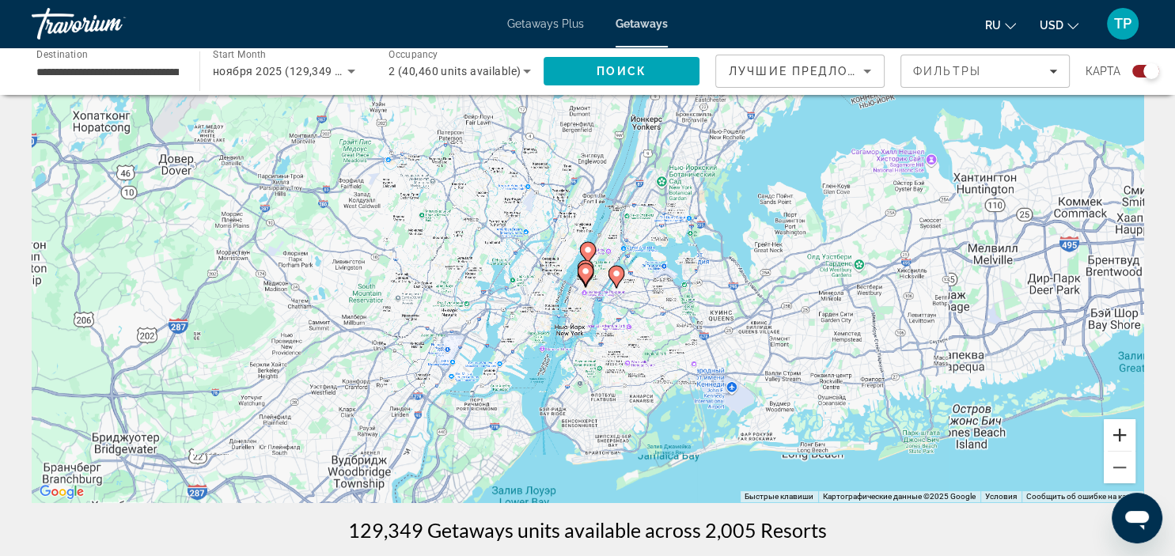
click at [1110, 434] on button "Увеличить" at bounding box center [1120, 435] width 32 height 32
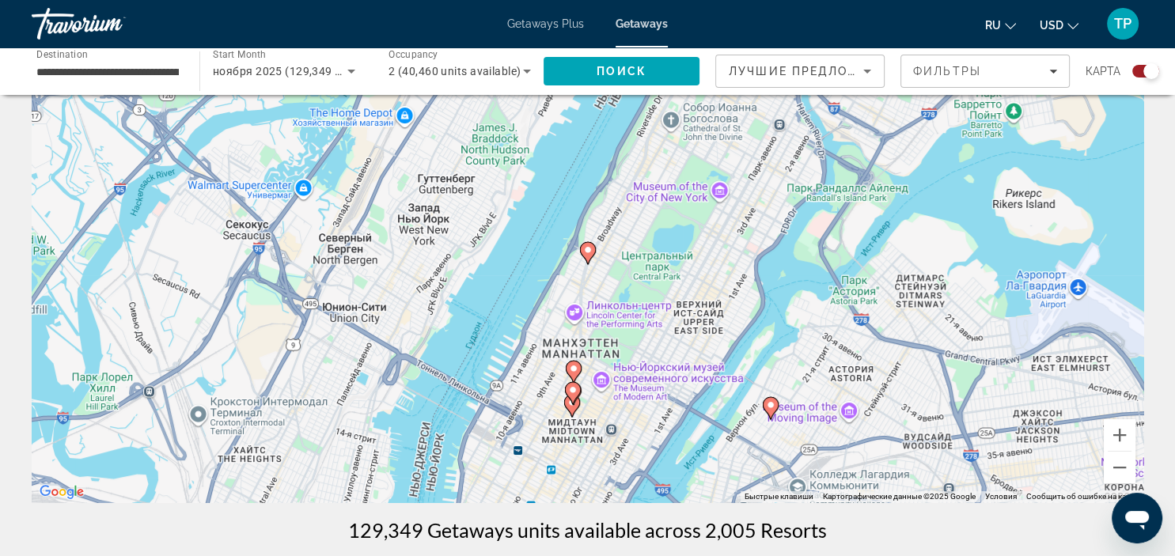
click at [772, 404] on image "Main content" at bounding box center [770, 404] width 9 height 9
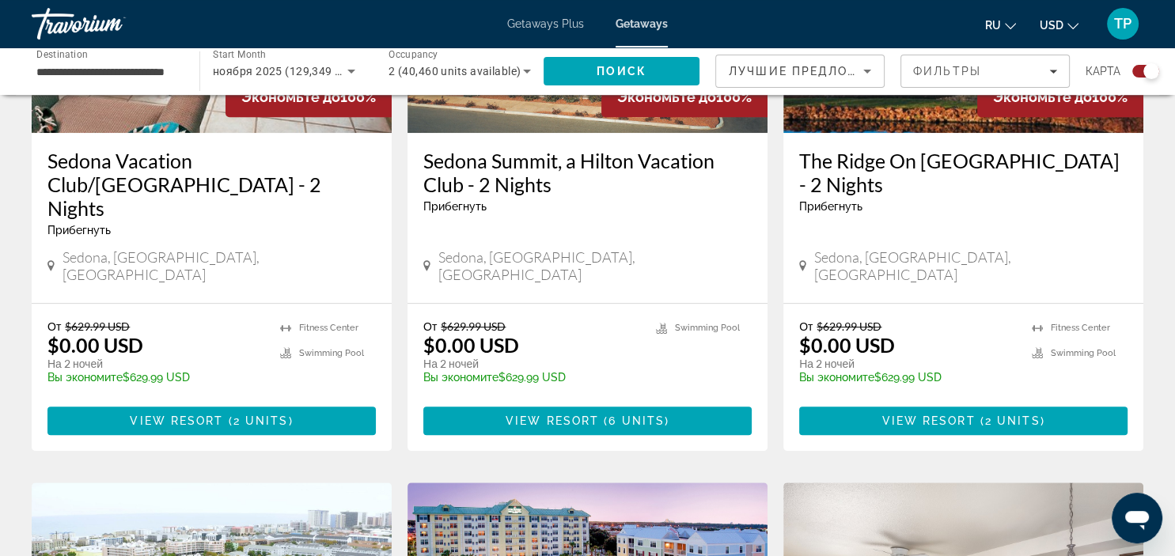
scroll to position [1170, 0]
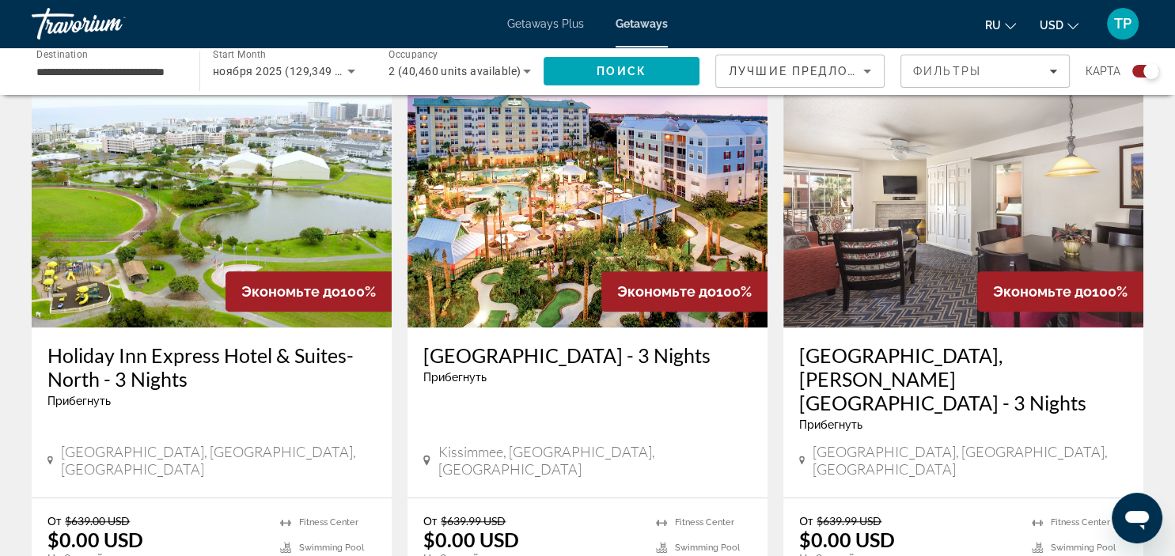
click at [128, 66] on input "**********" at bounding box center [107, 72] width 142 height 19
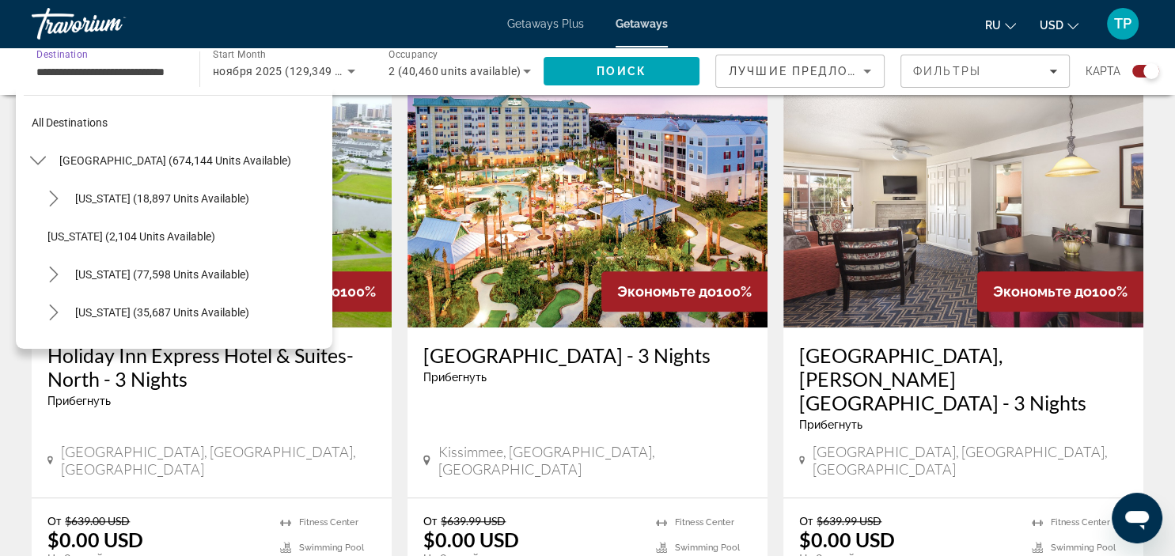
scroll to position [968, 0]
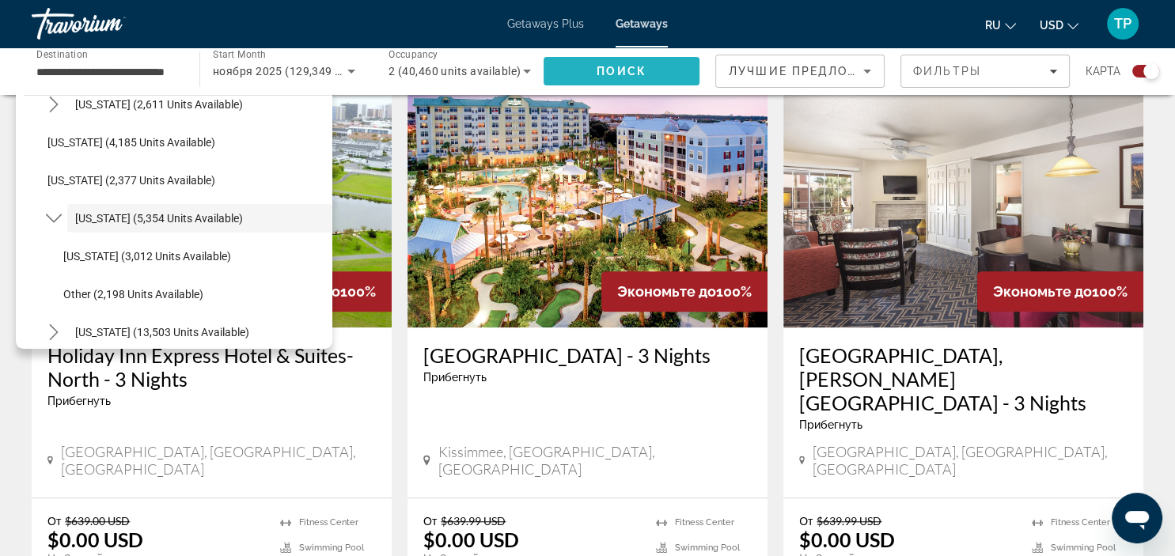
click at [600, 66] on span "Поиск" at bounding box center [622, 71] width 50 height 13
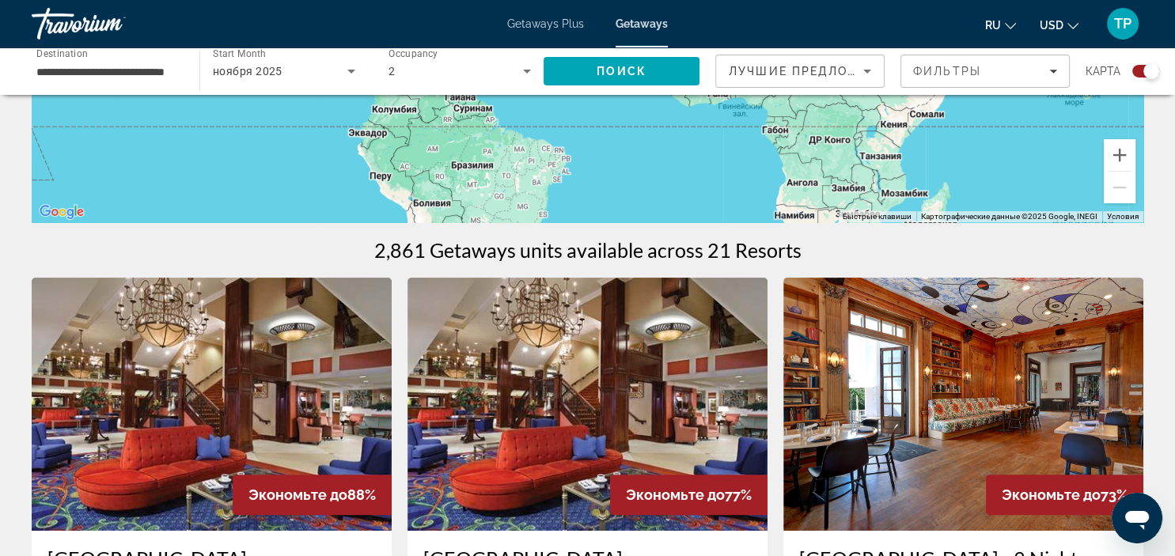
scroll to position [334, 0]
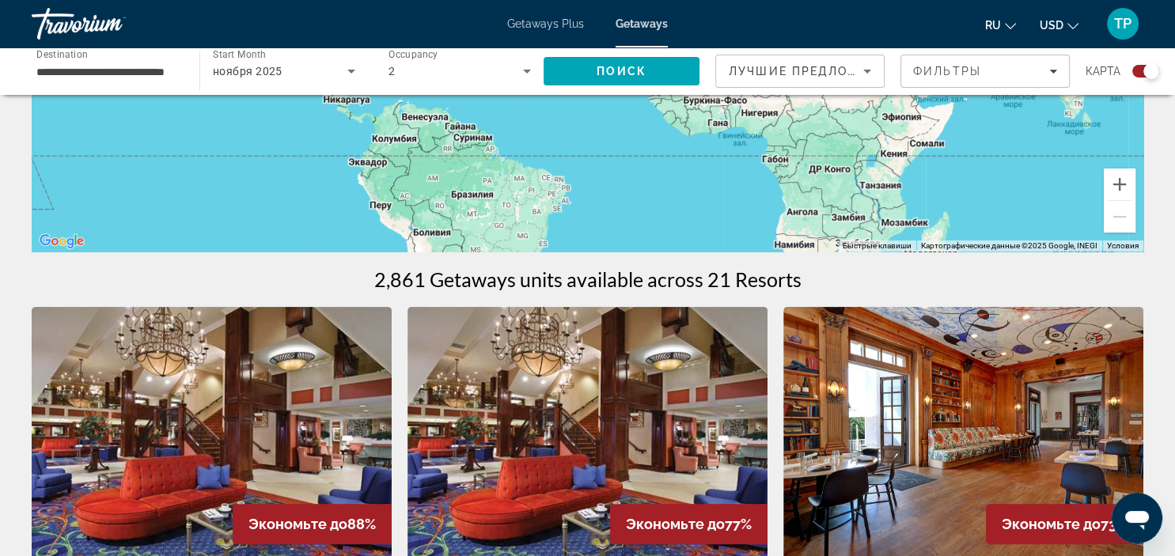
click at [166, 82] on div "**********" at bounding box center [107, 71] width 142 height 45
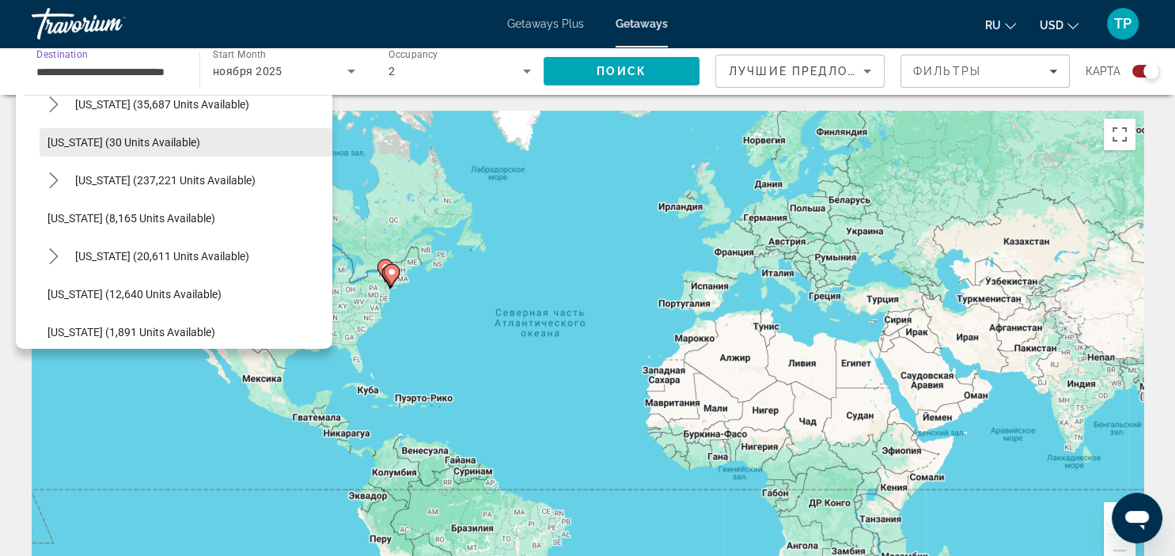
scroll to position [0, 0]
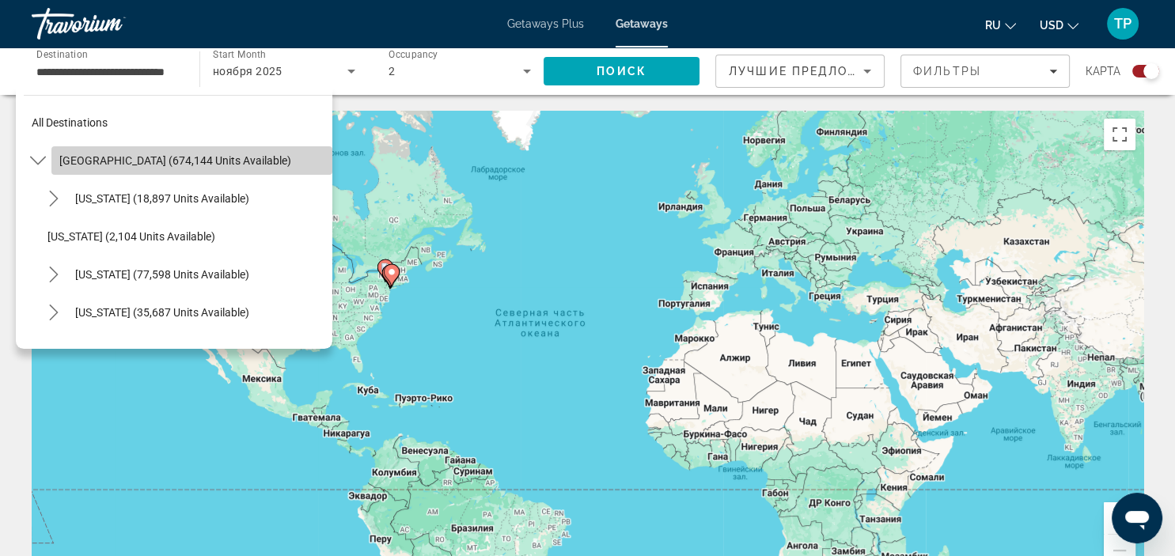
click at [214, 158] on span "United States (674,144 units available)" at bounding box center [175, 160] width 232 height 13
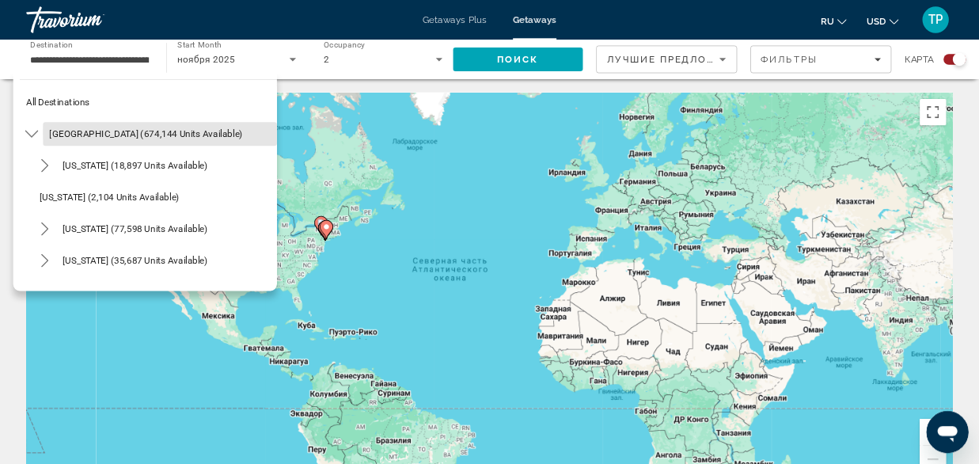
scroll to position [0, 59]
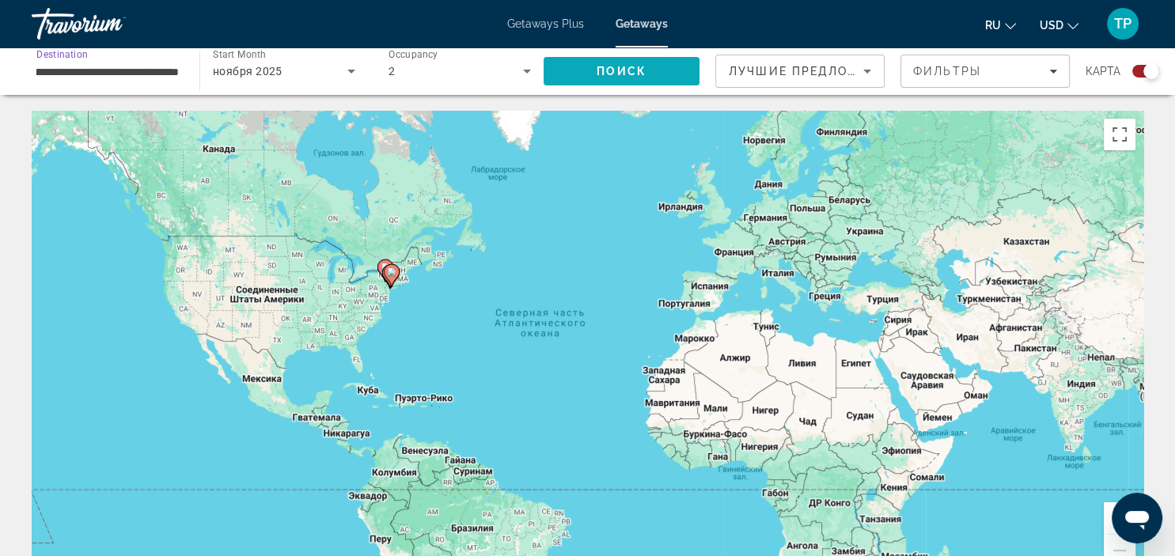
click at [575, 77] on span "Search" at bounding box center [622, 71] width 156 height 38
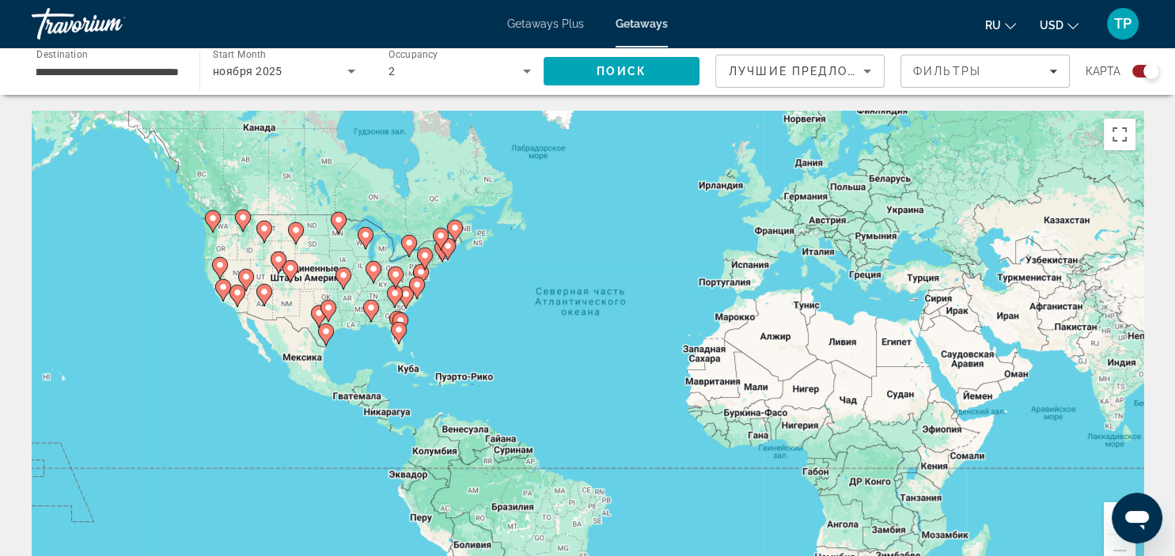
drag, startPoint x: 397, startPoint y: 229, endPoint x: 438, endPoint y: 216, distance: 43.1
click at [445, 205] on div "Для навигации используйте клавиши со стрелками. Чтобы активировать перетаскиван…" at bounding box center [588, 348] width 1112 height 475
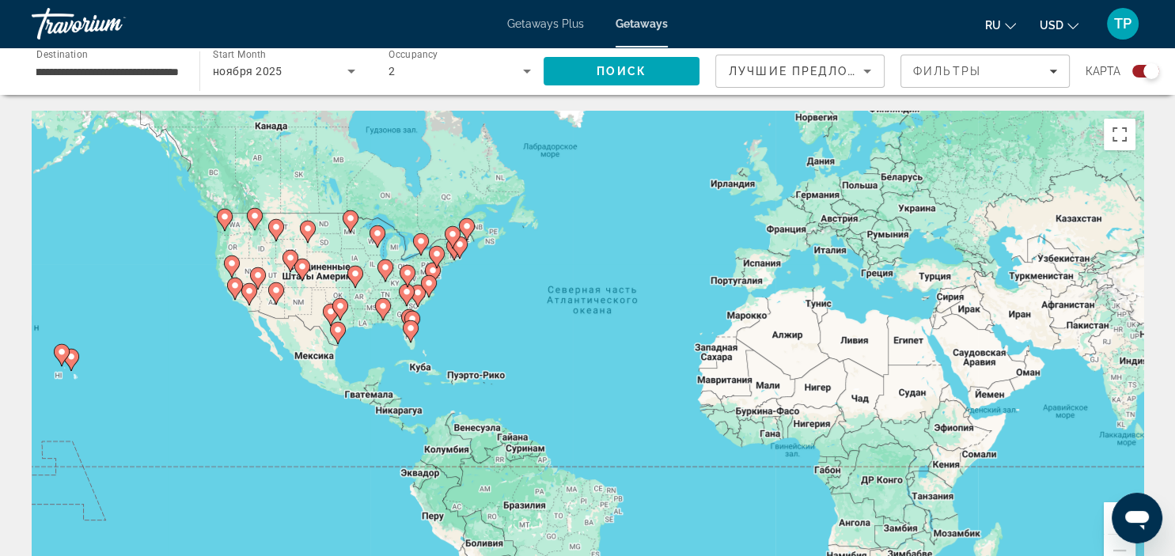
drag, startPoint x: 211, startPoint y: 223, endPoint x: 442, endPoint y: 274, distance: 236.6
click at [439, 274] on div "Для навигации используйте клавиши со стрелками. Чтобы активировать перетаскиван…" at bounding box center [588, 348] width 1112 height 475
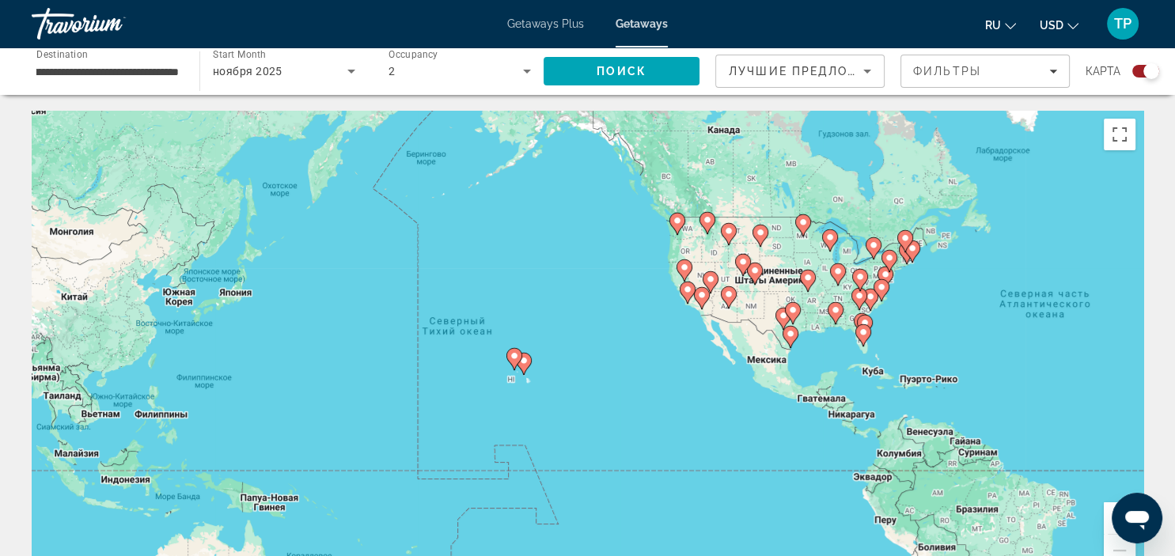
drag, startPoint x: 696, startPoint y: 362, endPoint x: 464, endPoint y: 208, distance: 278.1
click at [464, 208] on div "Для навигации используйте клавиши со стрелками. Чтобы активировать перетаскиван…" at bounding box center [588, 348] width 1112 height 475
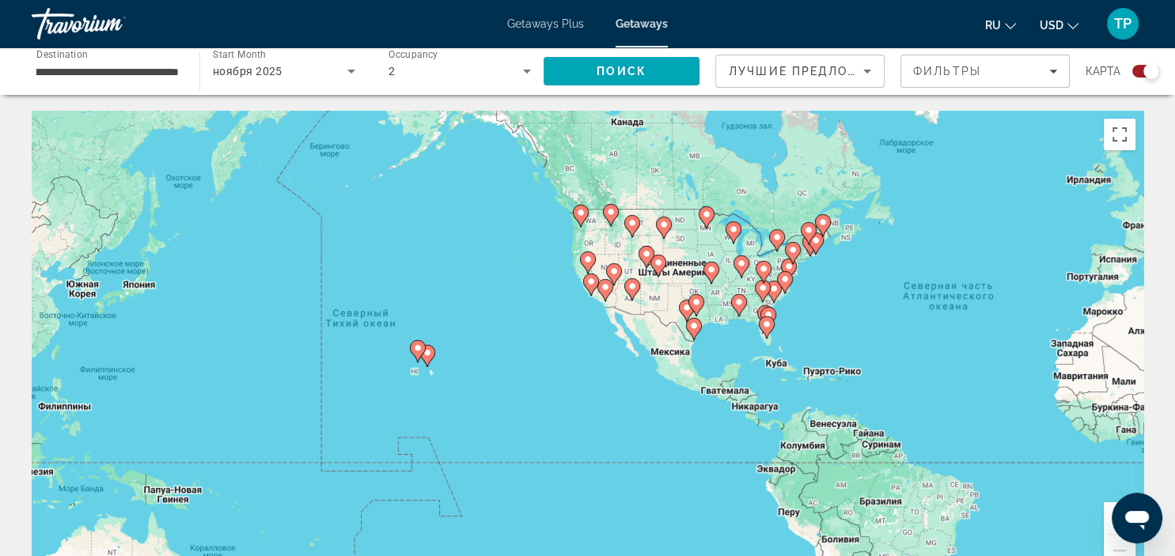
drag, startPoint x: 622, startPoint y: 260, endPoint x: 524, endPoint y: 250, distance: 98.6
click at [524, 250] on div "Для навигации используйте клавиши со стрелками. Чтобы активировать перетаскиван…" at bounding box center [588, 348] width 1112 height 475
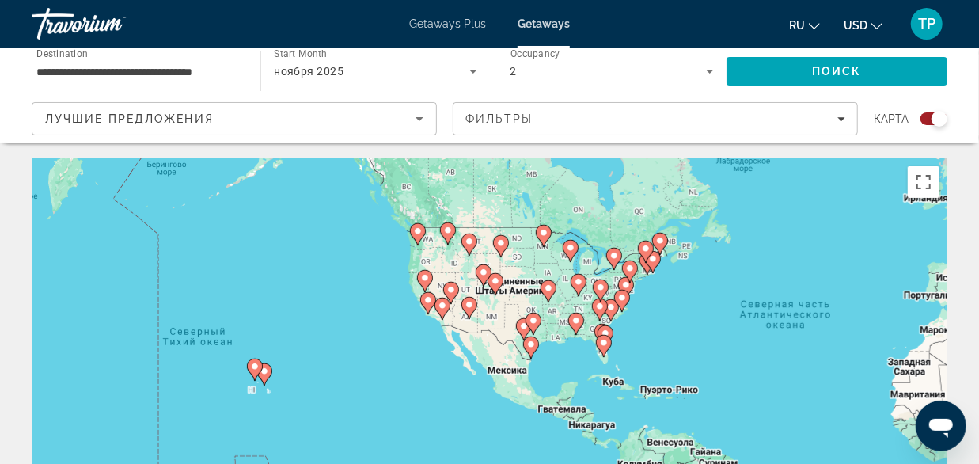
drag, startPoint x: 797, startPoint y: 230, endPoint x: 730, endPoint y: 199, distance: 73.3
click at [730, 199] on div "Для навигации используйте клавиши со стрелками. Чтобы активировать перетаскиван…" at bounding box center [490, 395] width 916 height 475
click at [452, 237] on icon "Main content" at bounding box center [448, 233] width 16 height 22
type input "**********"
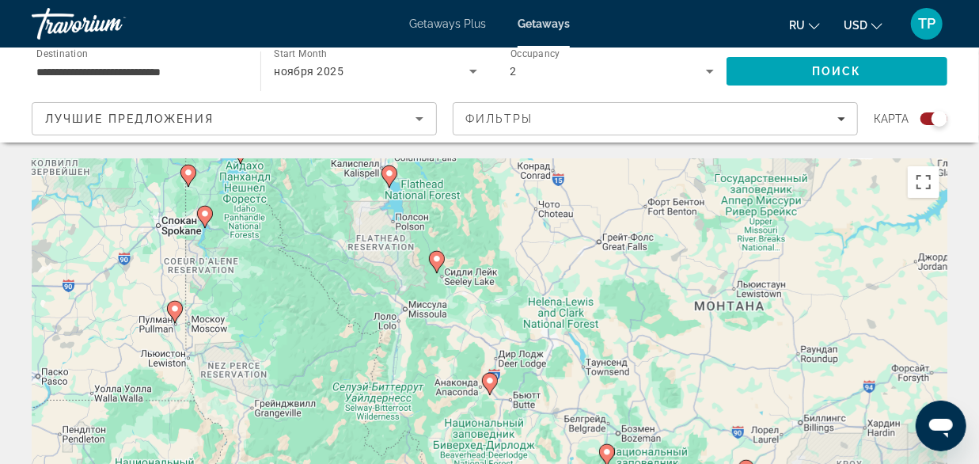
click at [386, 175] on image "Main content" at bounding box center [389, 173] width 9 height 9
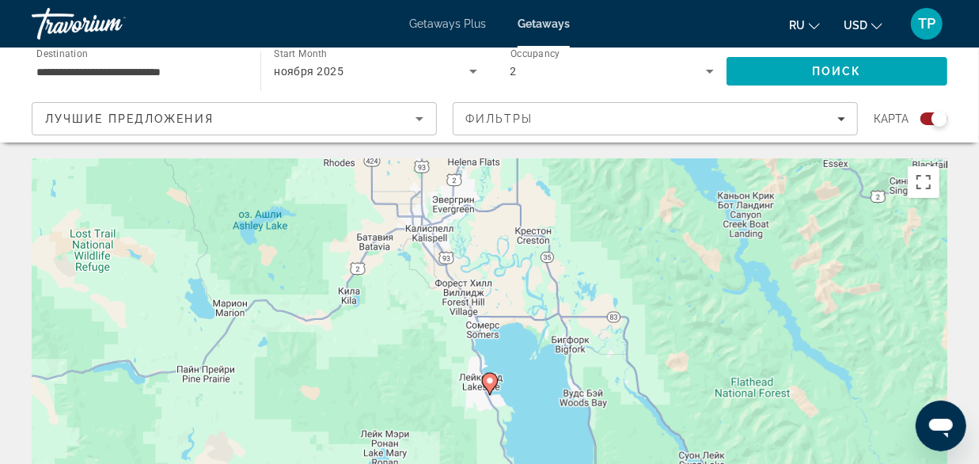
click at [493, 380] on image "Main content" at bounding box center [489, 380] width 9 height 9
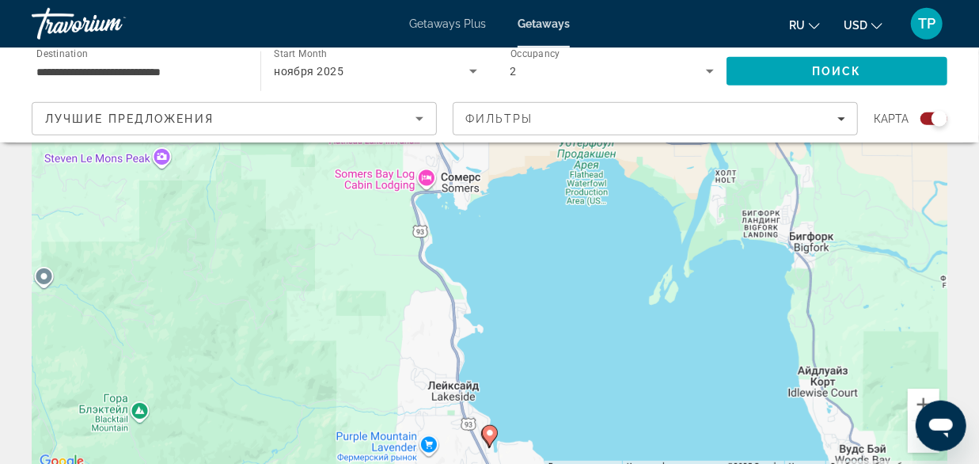
scroll to position [165, 0]
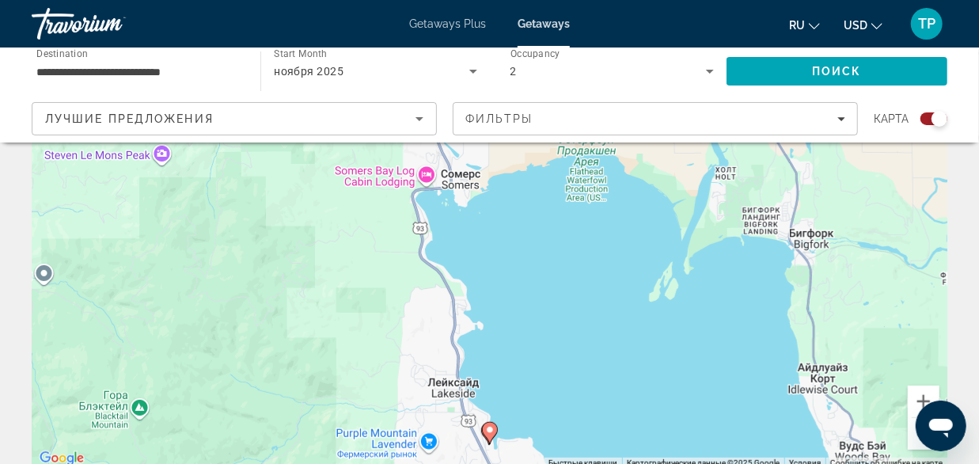
click at [487, 427] on image "Main content" at bounding box center [489, 429] width 9 height 9
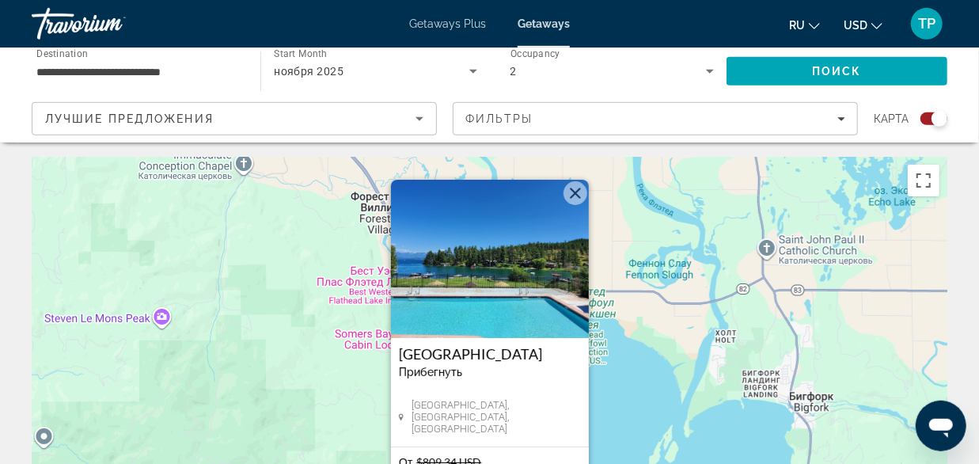
scroll to position [0, 0]
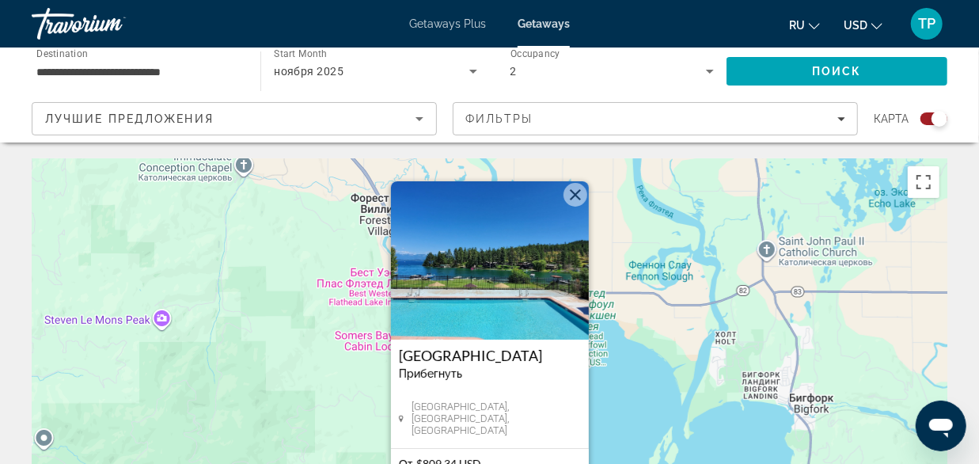
click at [537, 237] on img "Main content" at bounding box center [490, 260] width 198 height 158
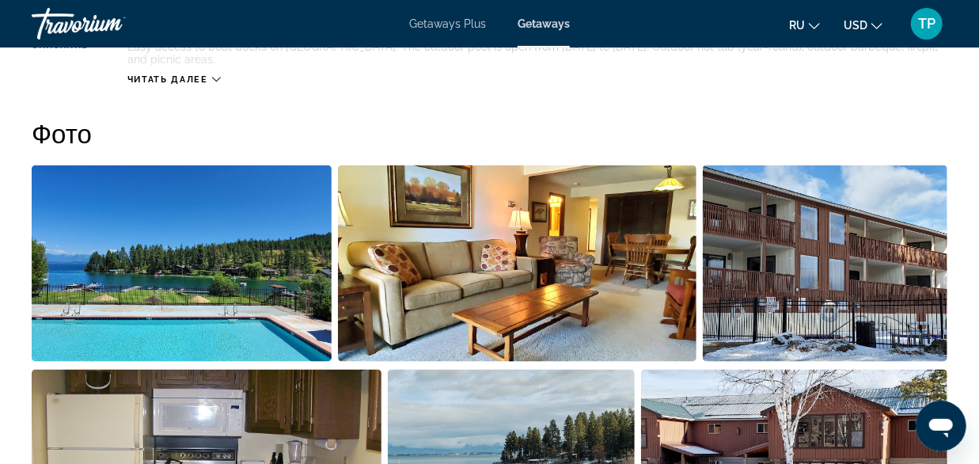
scroll to position [1070, 0]
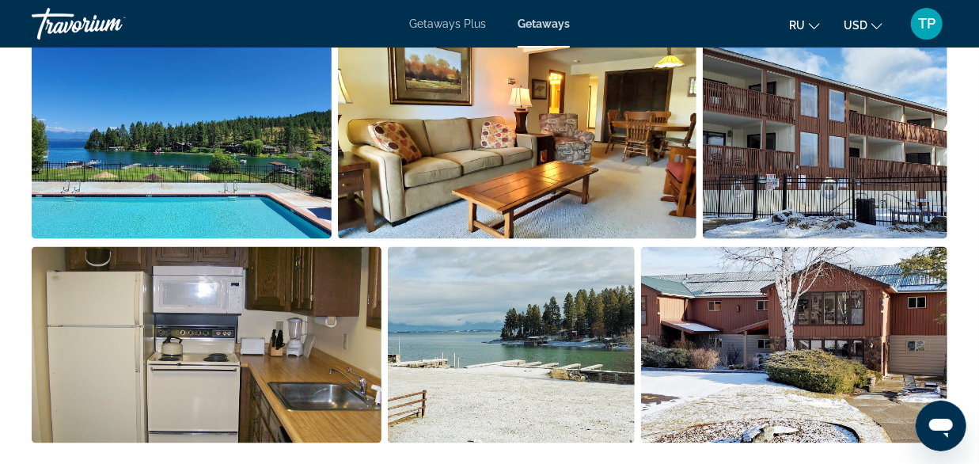
click at [512, 286] on img "Open full-screen image slider" at bounding box center [511, 345] width 247 height 196
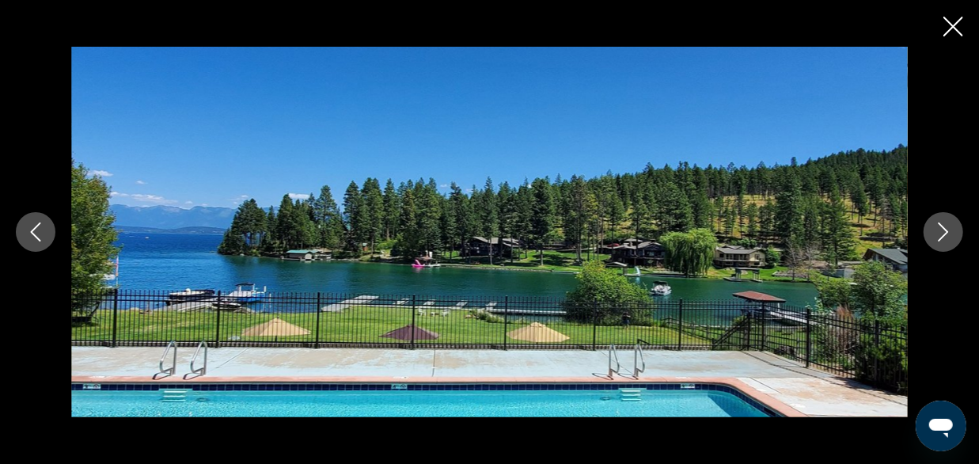
click at [954, 233] on button "Next image" at bounding box center [944, 232] width 40 height 40
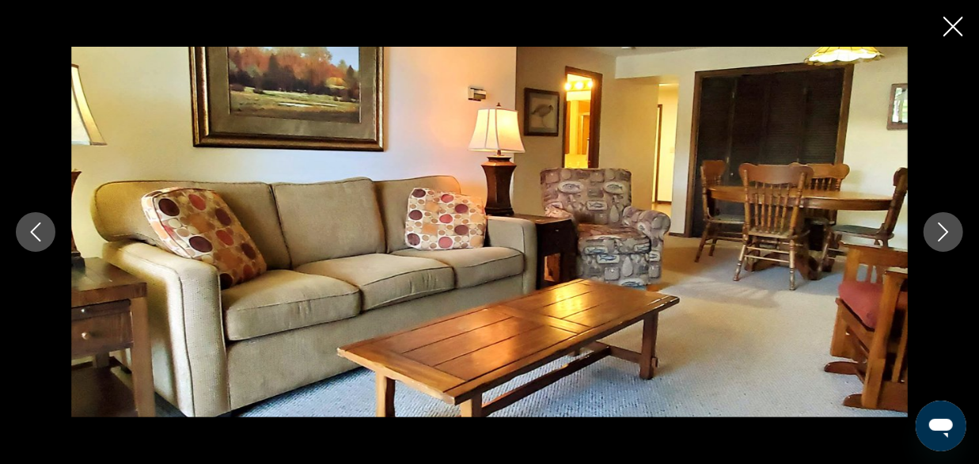
click at [954, 232] on button "Next image" at bounding box center [944, 232] width 40 height 40
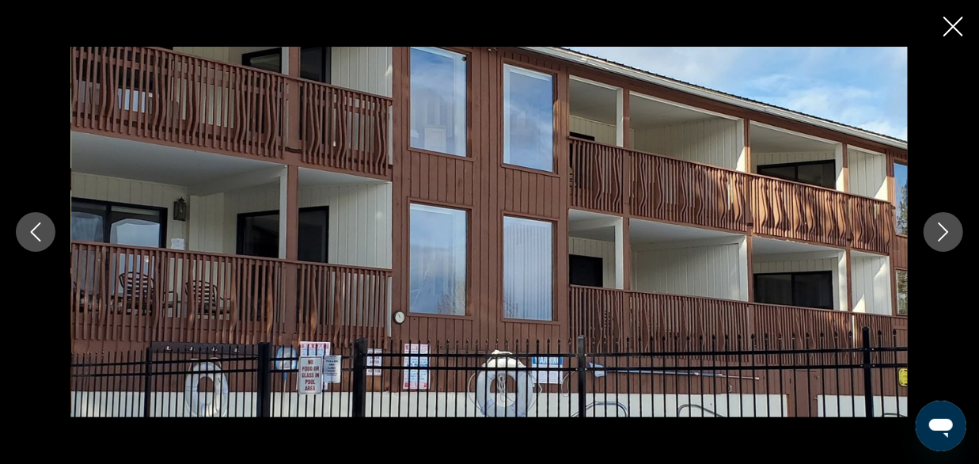
click at [954, 232] on button "Next image" at bounding box center [944, 232] width 40 height 40
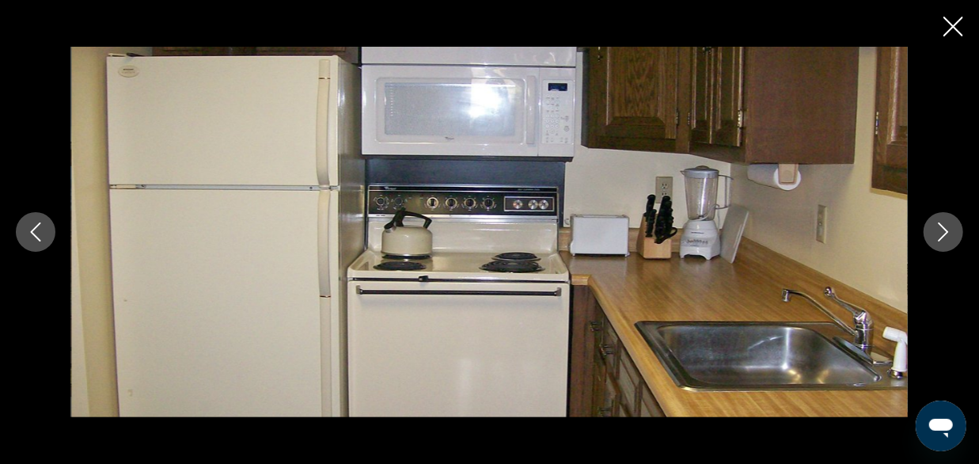
click at [954, 231] on button "Next image" at bounding box center [944, 232] width 40 height 40
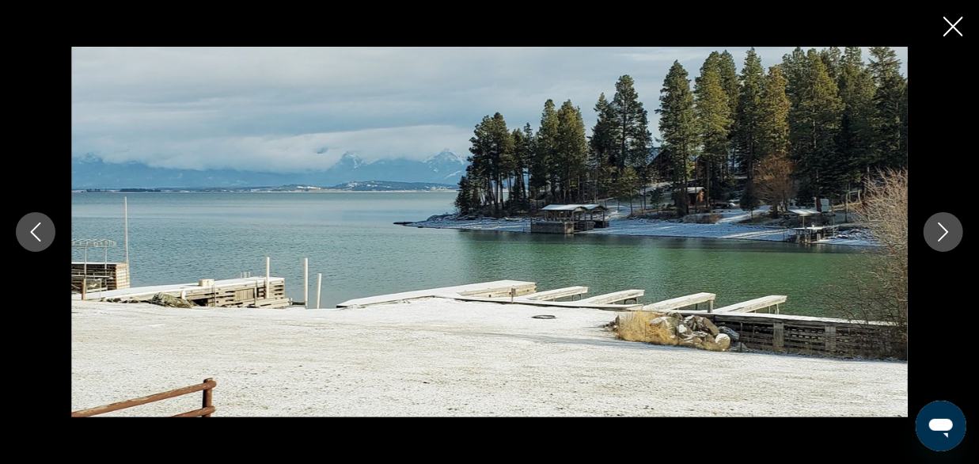
click at [954, 231] on button "Next image" at bounding box center [944, 232] width 40 height 40
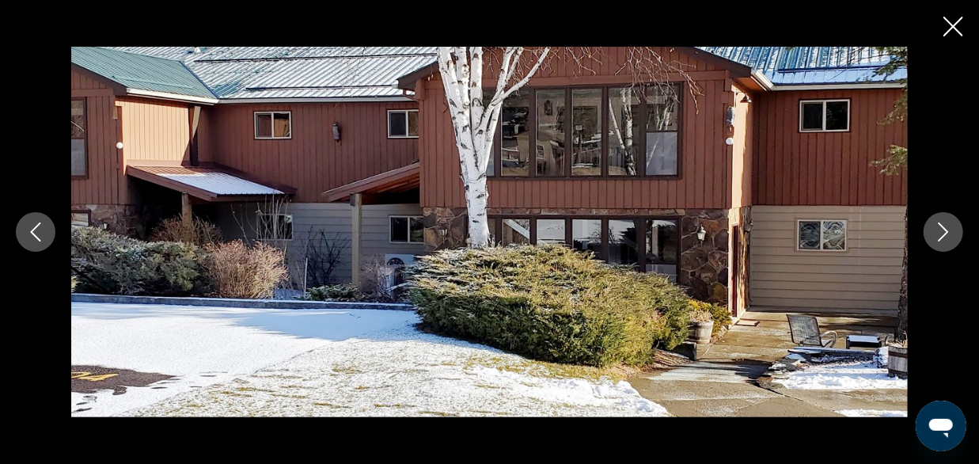
click at [954, 32] on icon "Close slideshow" at bounding box center [953, 27] width 20 height 20
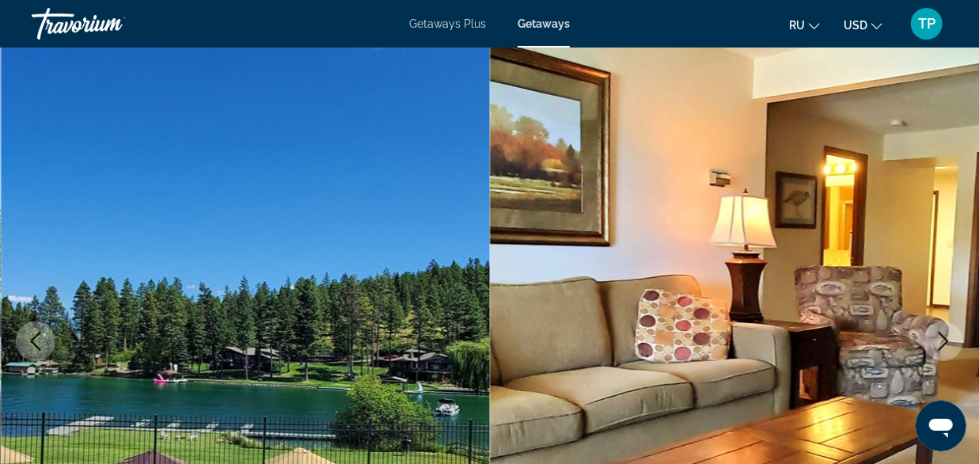
scroll to position [0, 0]
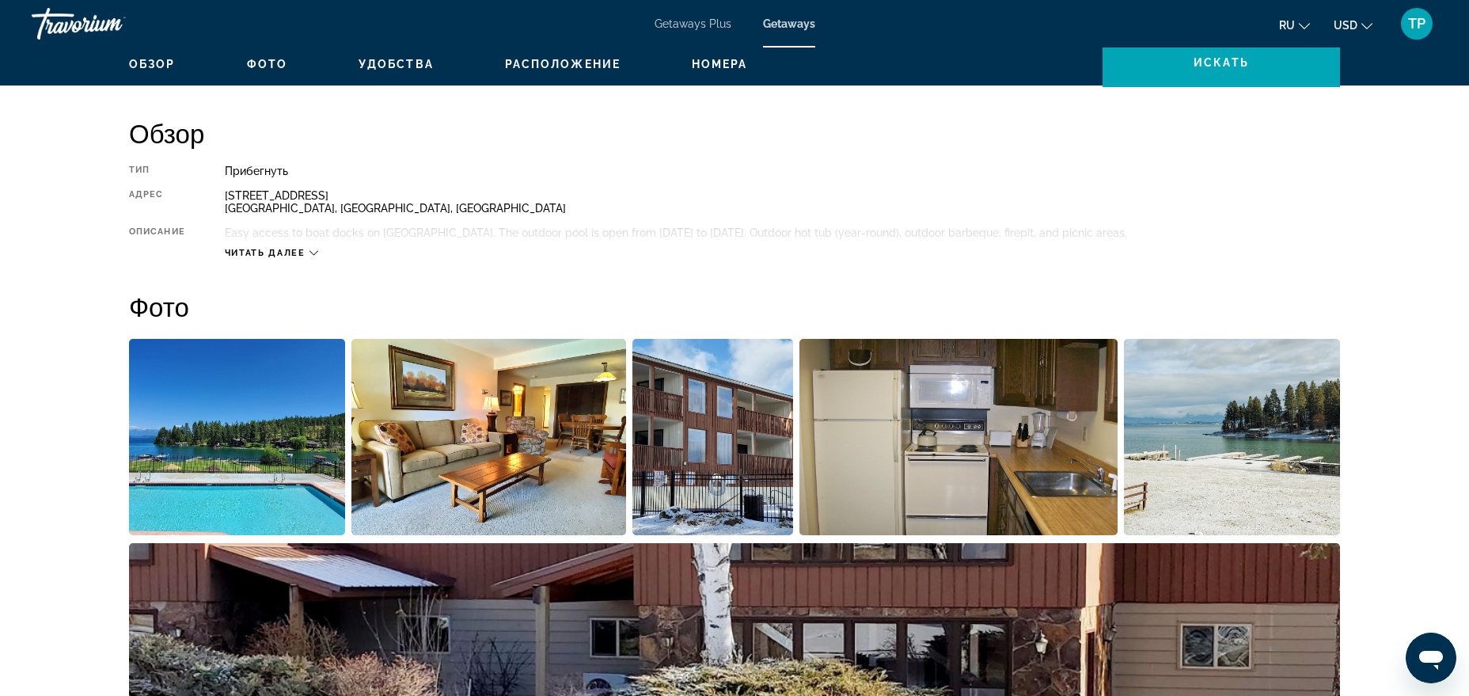
scroll to position [81, 0]
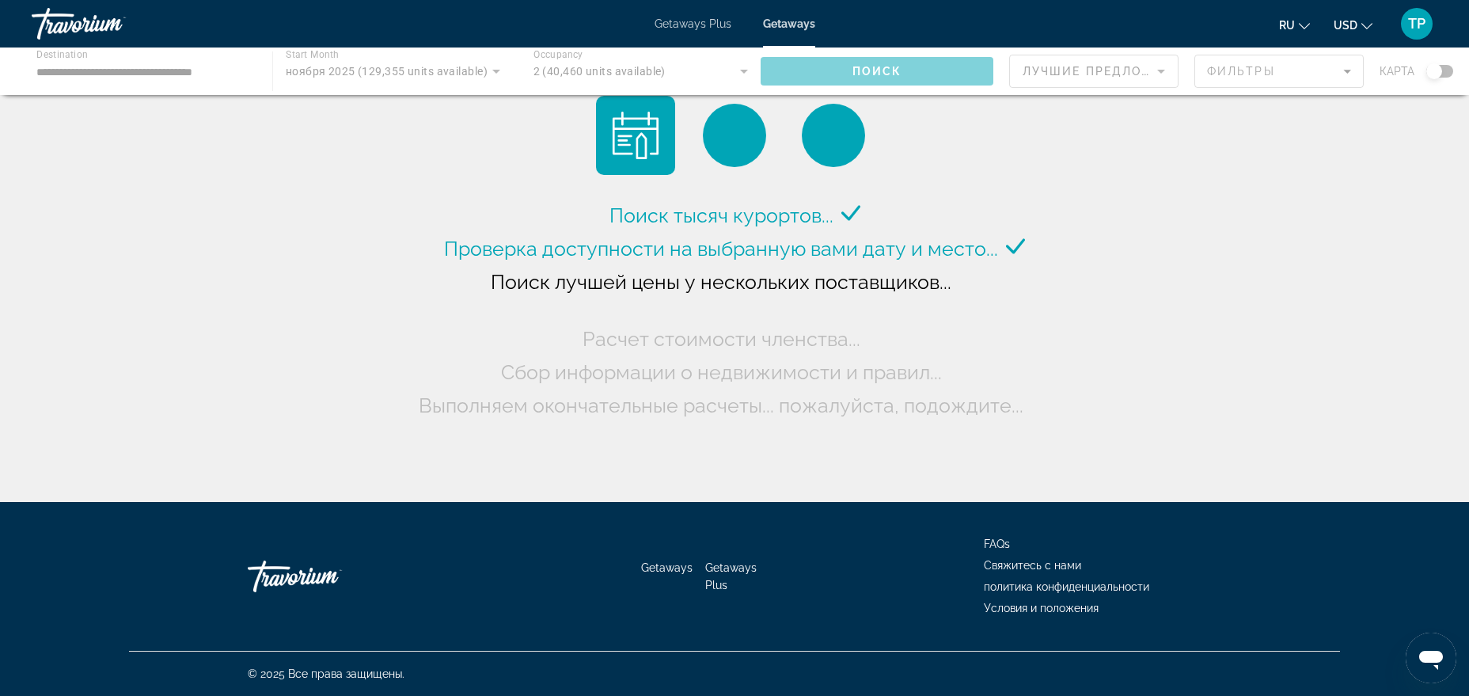
click at [150, 71] on div "Main content" at bounding box center [734, 70] width 1469 height 47
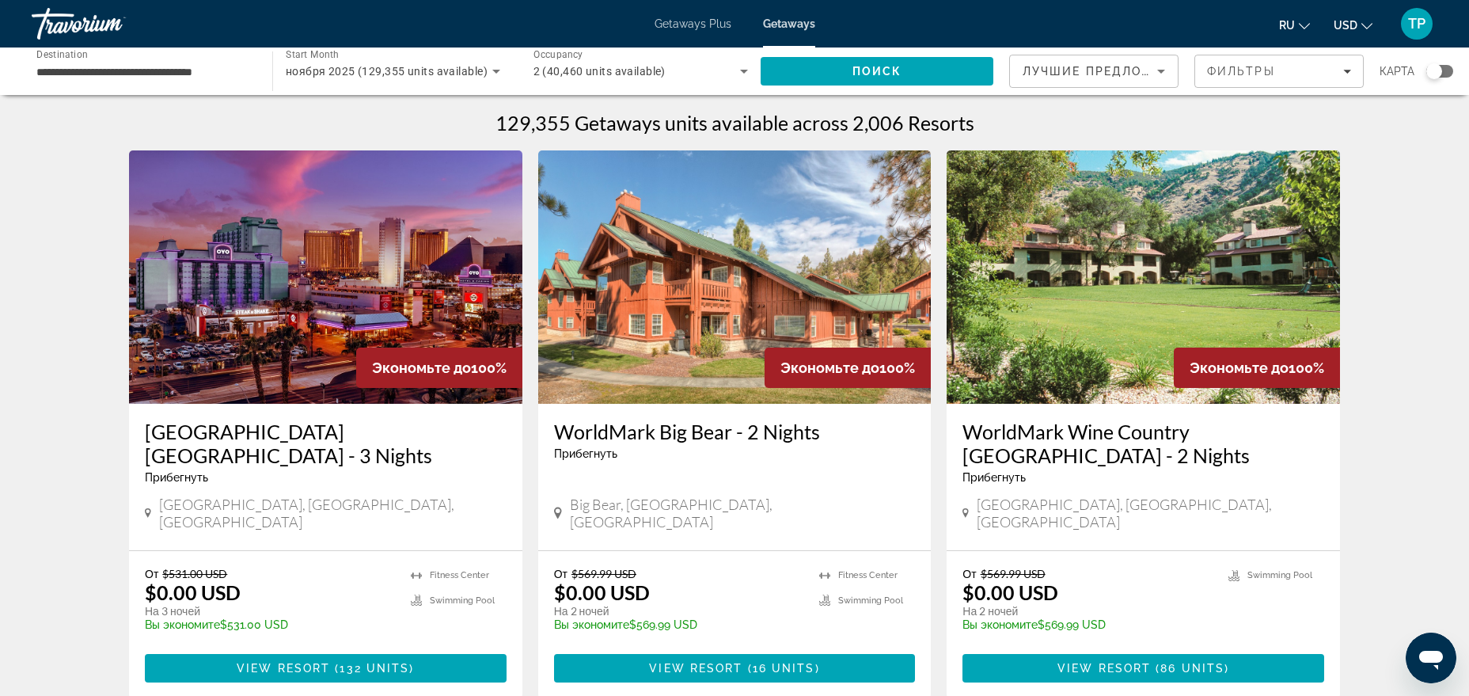
click at [1174, 63] on div "карта" at bounding box center [1416, 71] width 74 height 33
click at [1174, 68] on div "Search widget" at bounding box center [1434, 71] width 16 height 16
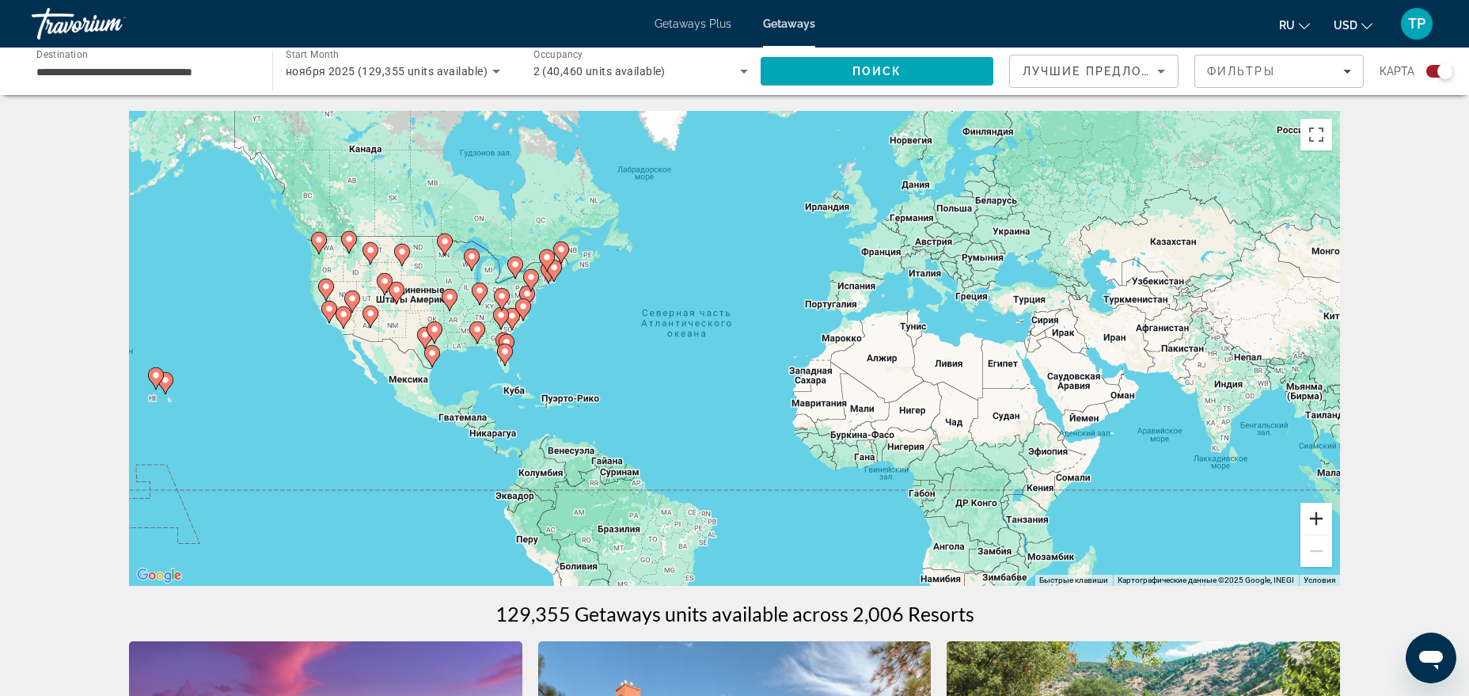
click at [1174, 517] on button "Увеличить" at bounding box center [1316, 519] width 32 height 32
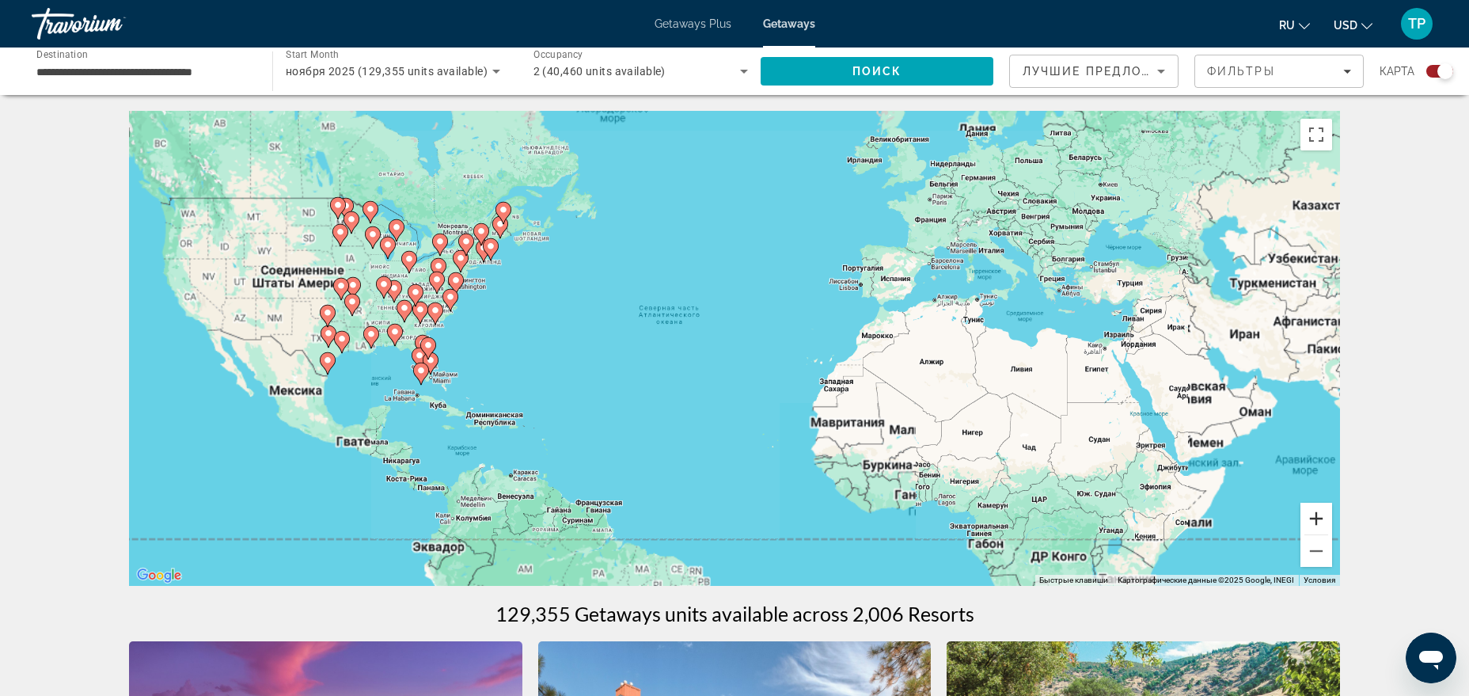
click at [1174, 516] on button "Увеличить" at bounding box center [1316, 519] width 32 height 32
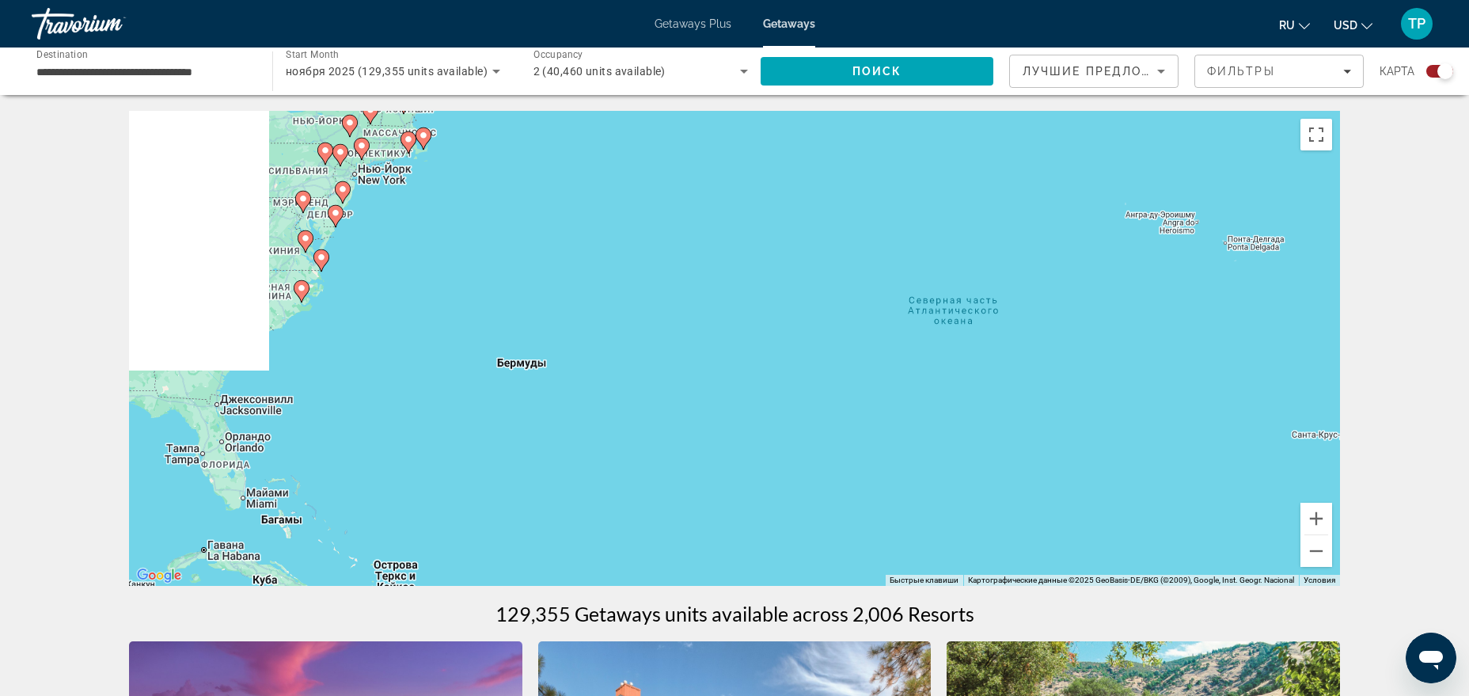
drag, startPoint x: 726, startPoint y: 359, endPoint x: 1110, endPoint y: 428, distance: 390.0
click at [1156, 425] on div "Чтобы активировать перетаскивание с помощью клавиатуры, нажмите Alt + Ввод. Пос…" at bounding box center [734, 348] width 1211 height 475
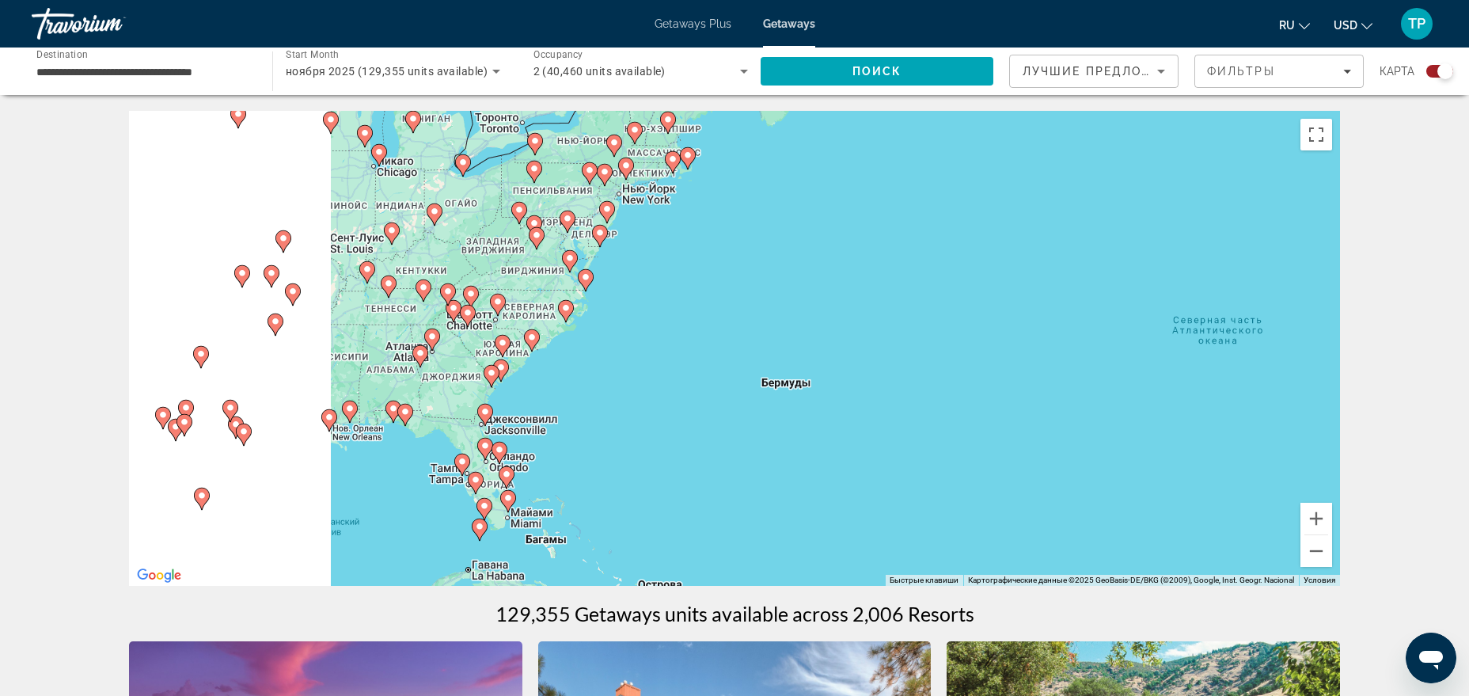
drag, startPoint x: 560, startPoint y: 372, endPoint x: 1055, endPoint y: 397, distance: 496.0
click at [1056, 397] on div "Чтобы активировать перетаскивание с помощью клавиатуры, нажмите Alt + Ввод. Пос…" at bounding box center [734, 348] width 1211 height 475
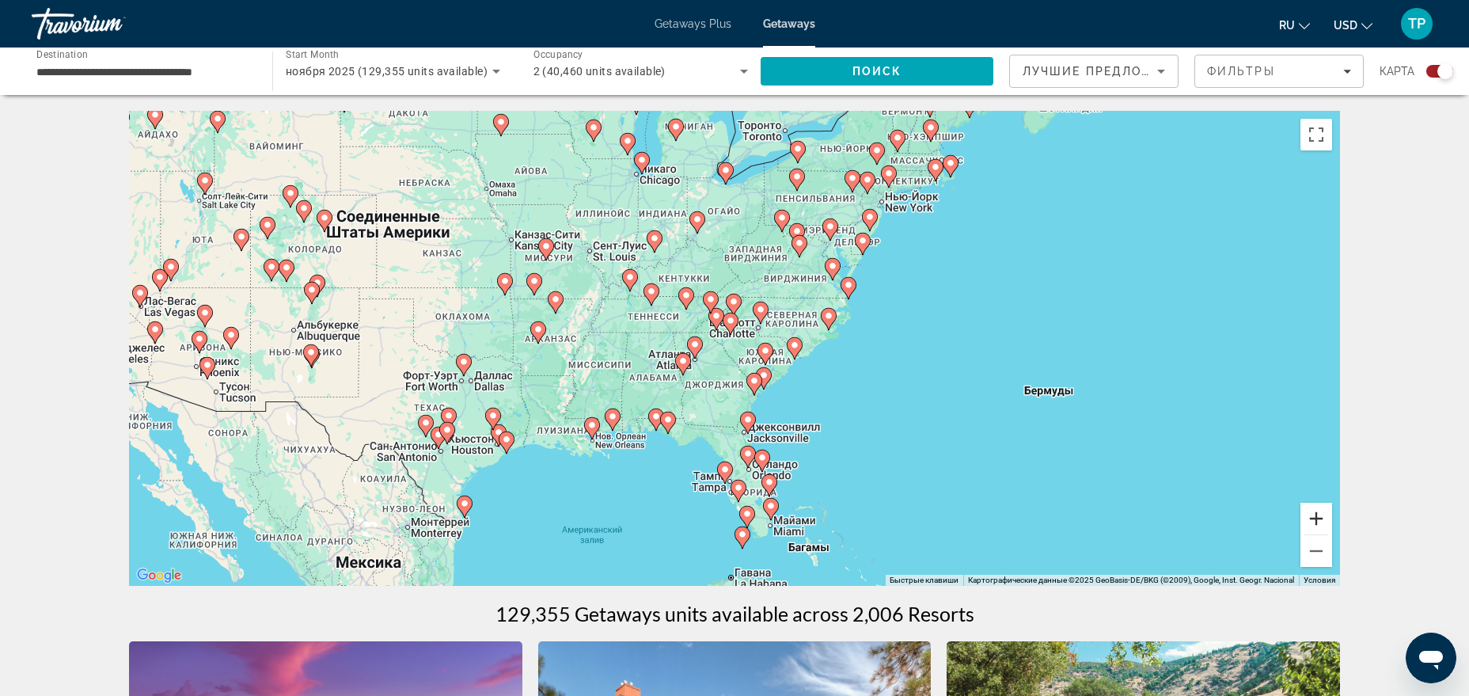
click at [1174, 521] on button "Увеличить" at bounding box center [1316, 519] width 32 height 32
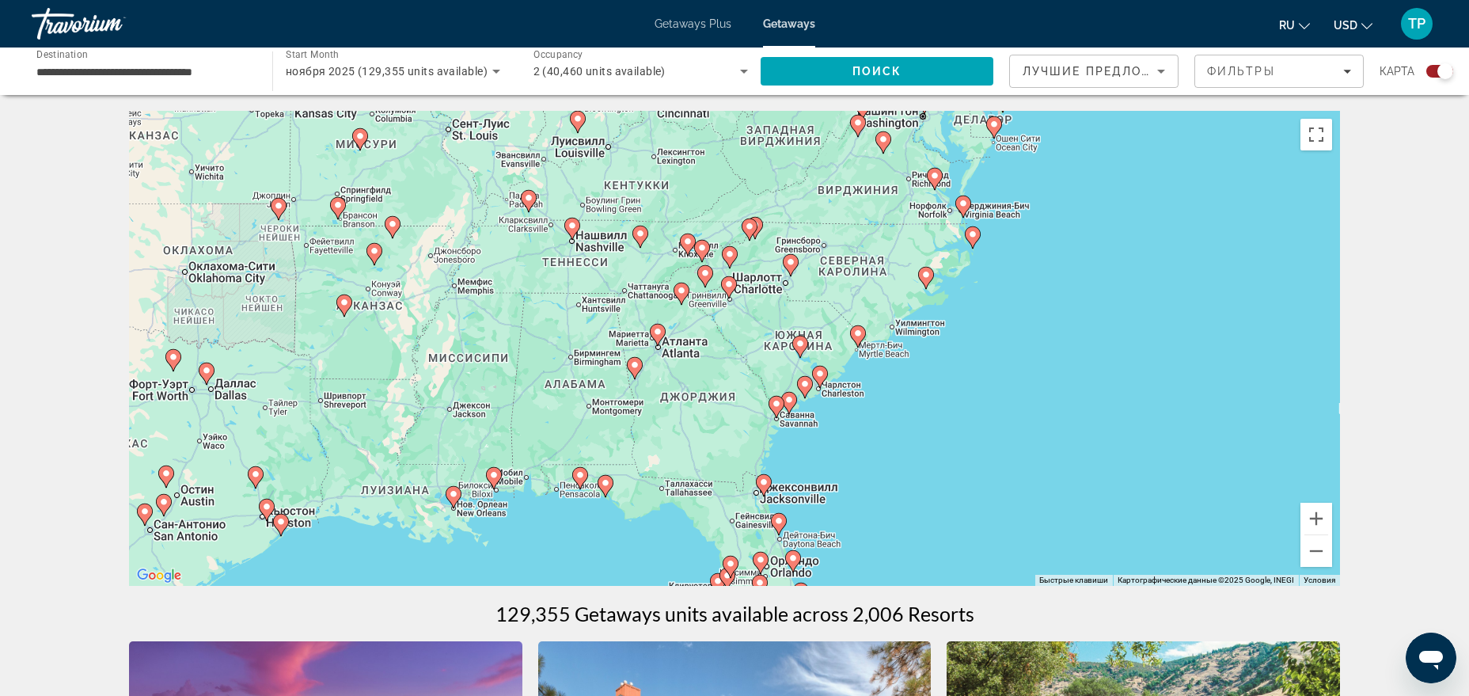
drag, startPoint x: 1060, startPoint y: 510, endPoint x: 1061, endPoint y: 443, distance: 67.3
click at [1061, 443] on div "Чтобы активировать перетаскивание с помощью клавиатуры, нажмите Alt + Ввод. Пос…" at bounding box center [734, 348] width 1211 height 475
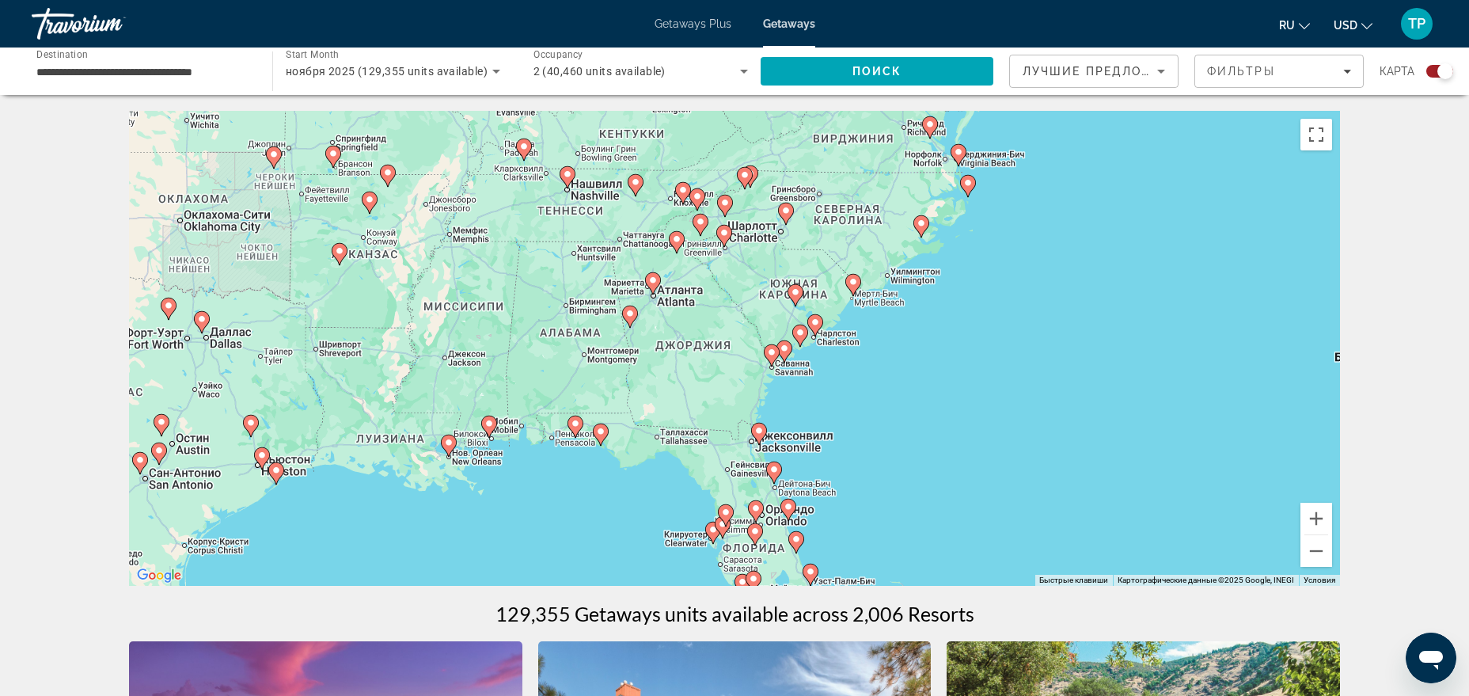
click at [454, 452] on gmp-advanced-marker "Main content" at bounding box center [449, 446] width 16 height 24
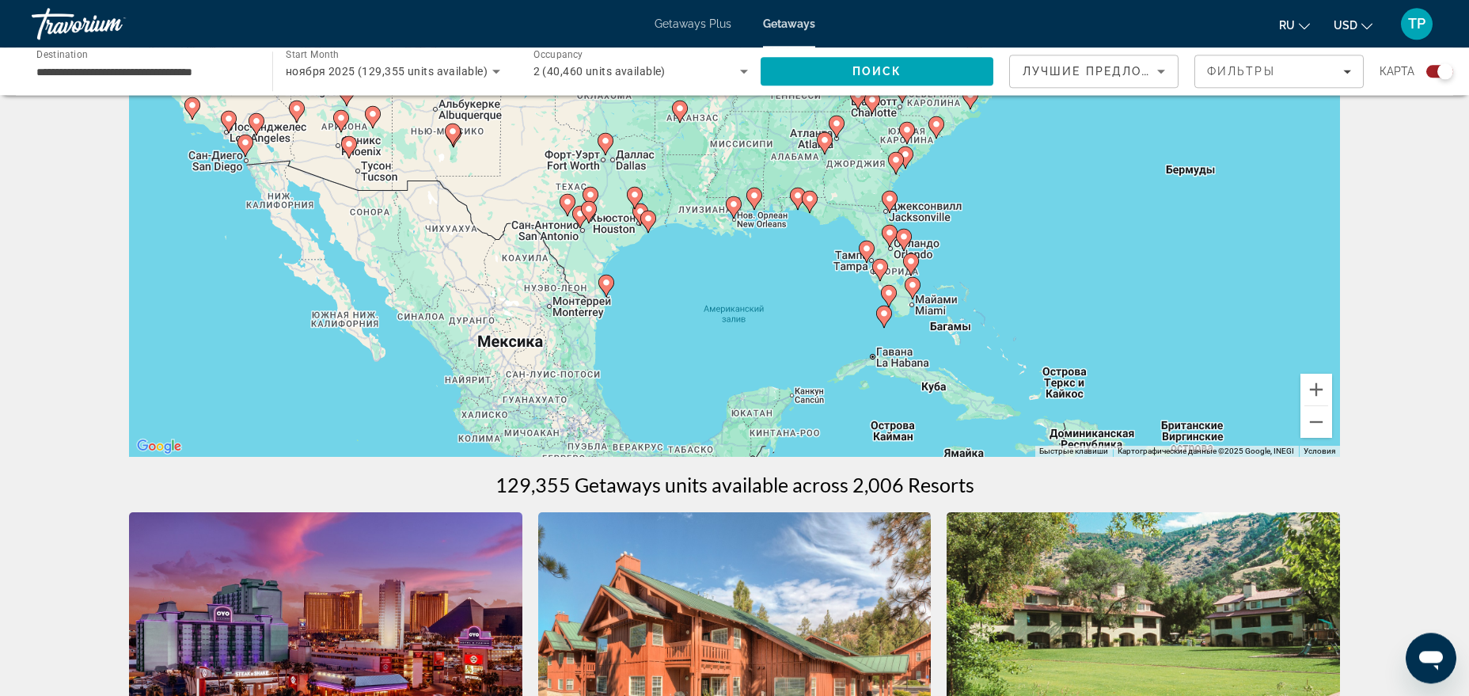
scroll to position [242, 0]
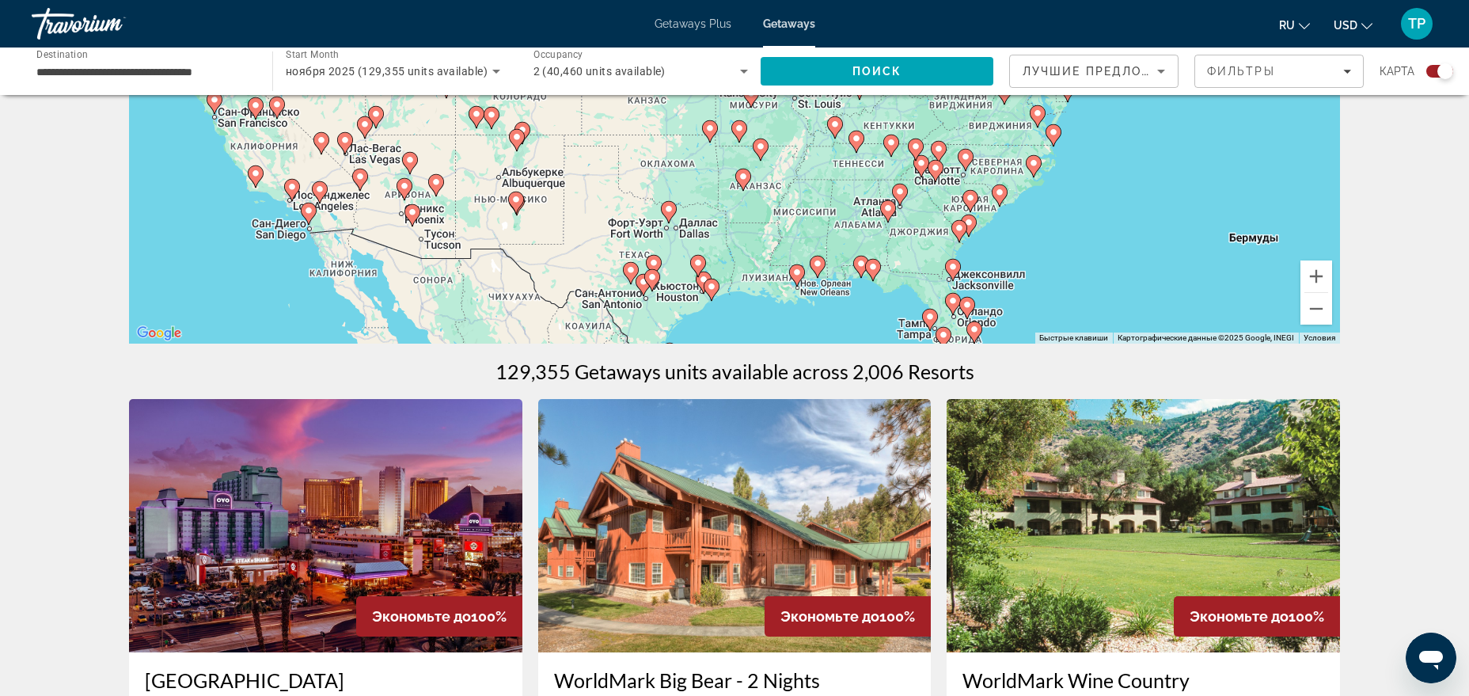
drag, startPoint x: 1060, startPoint y: 283, endPoint x: 1112, endPoint y: 427, distance: 153.2
click at [1112, 343] on div "Чтобы активировать перетаскивание с помощью клавиатуры, нажмите Alt + Ввод. Пос…" at bounding box center [734, 106] width 1211 height 475
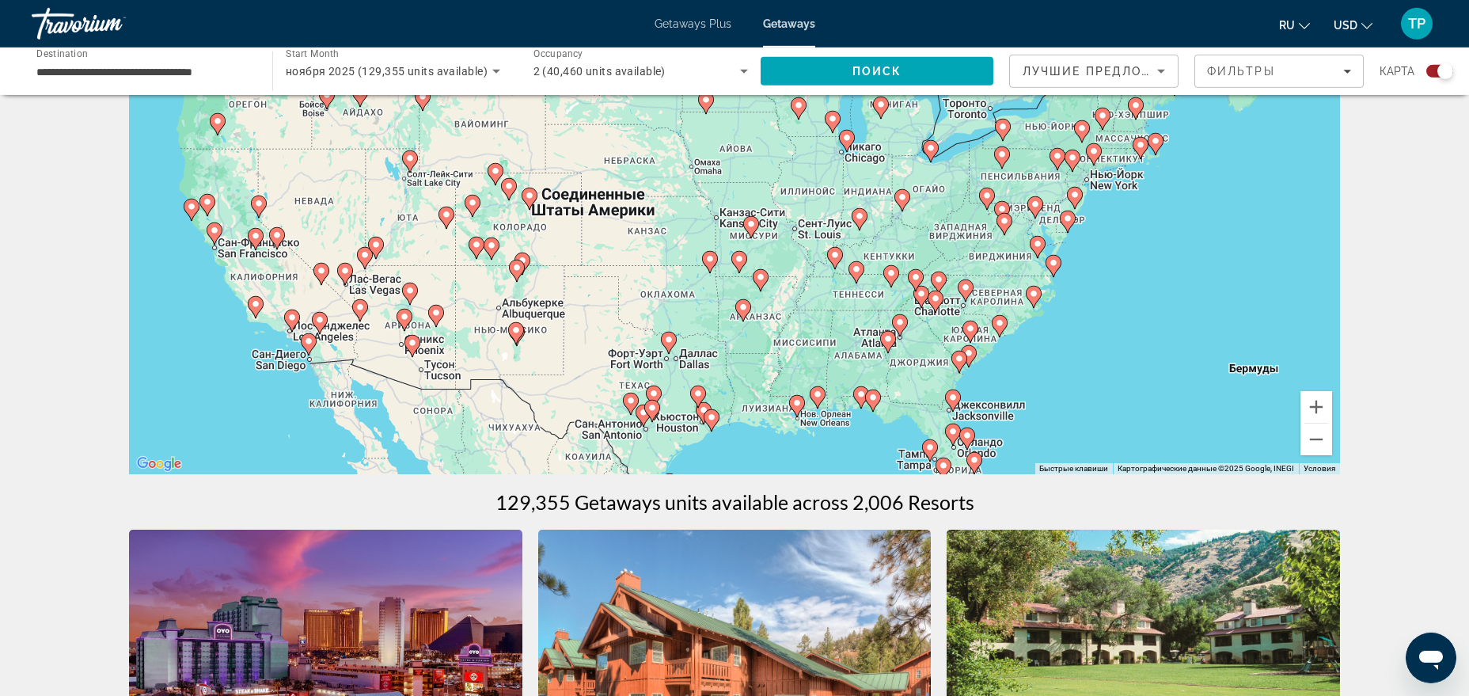
scroll to position [0, 0]
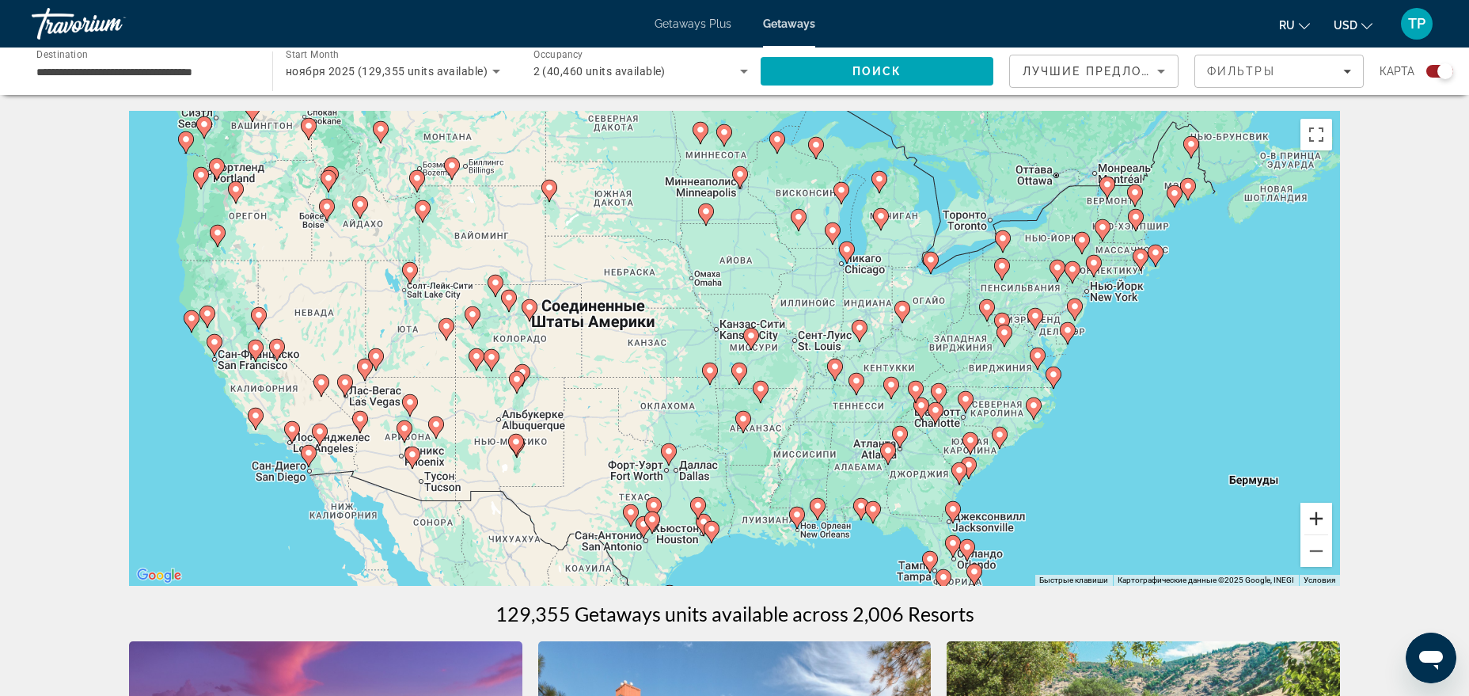
click at [1174, 515] on button "Увеличить" at bounding box center [1316, 519] width 32 height 32
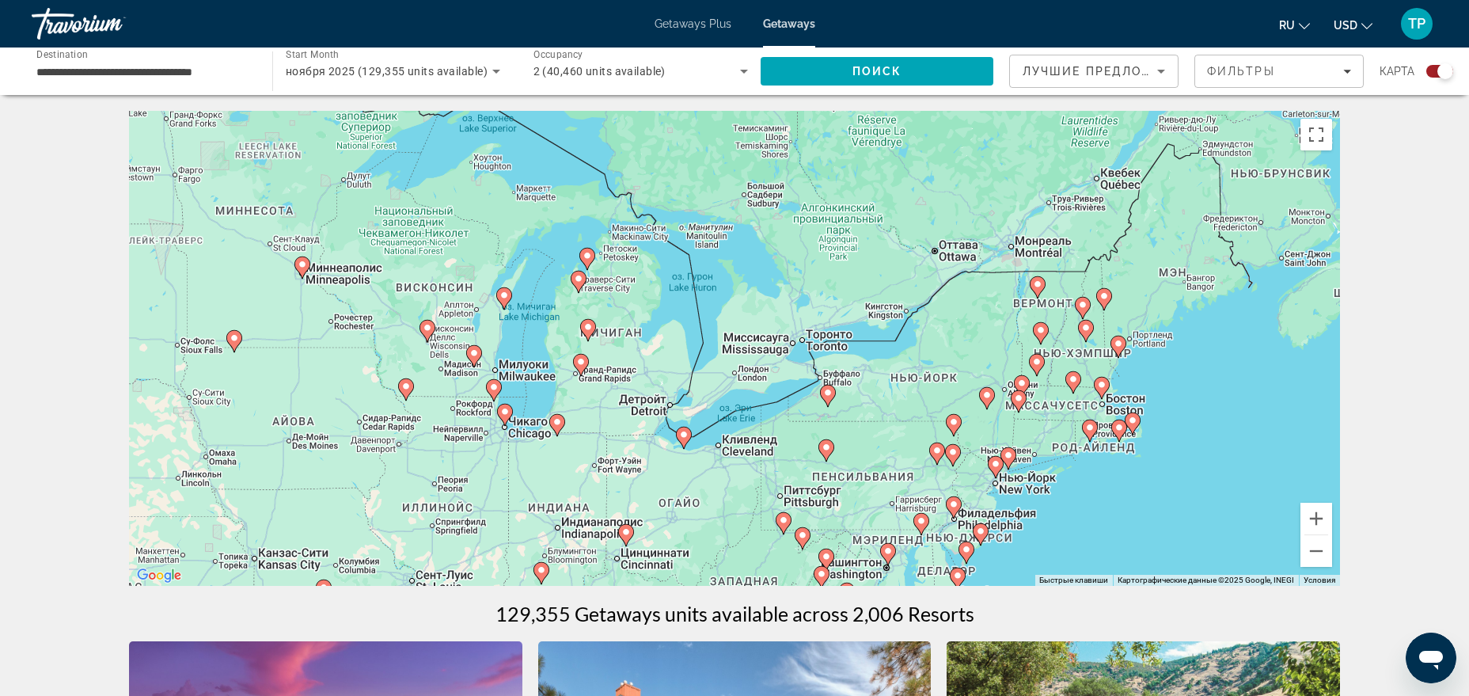
drag, startPoint x: 1135, startPoint y: 203, endPoint x: 688, endPoint y: 455, distance: 513.5
click at [688, 455] on div "Чтобы активировать перетаскивание с помощью клавиатуры, нажмите Alt + Ввод. Пос…" at bounding box center [734, 348] width 1211 height 475
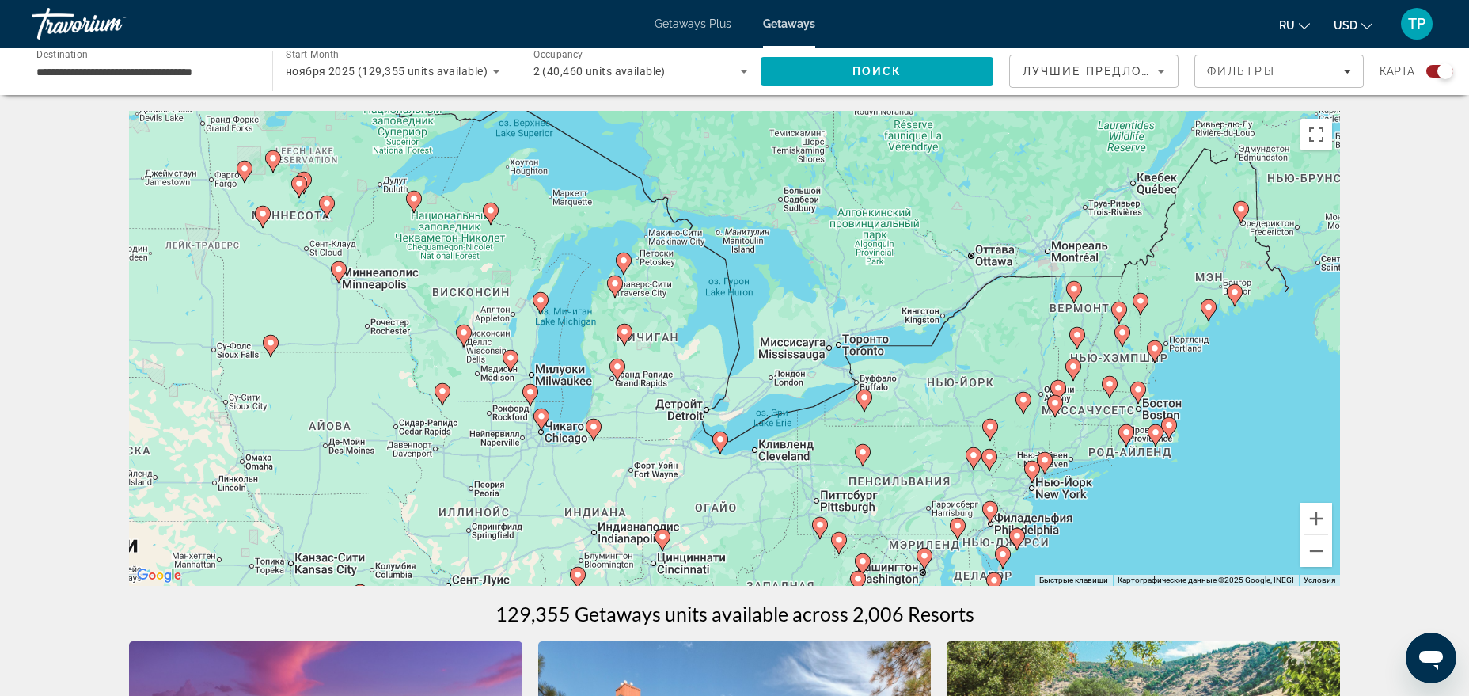
drag, startPoint x: 1000, startPoint y: 305, endPoint x: 1032, endPoint y: 310, distance: 32.0
click at [1032, 310] on div "Чтобы активировать перетаскивание с помощью клавиатуры, нажмите Alt + Ввод. Пос…" at bounding box center [734, 348] width 1211 height 475
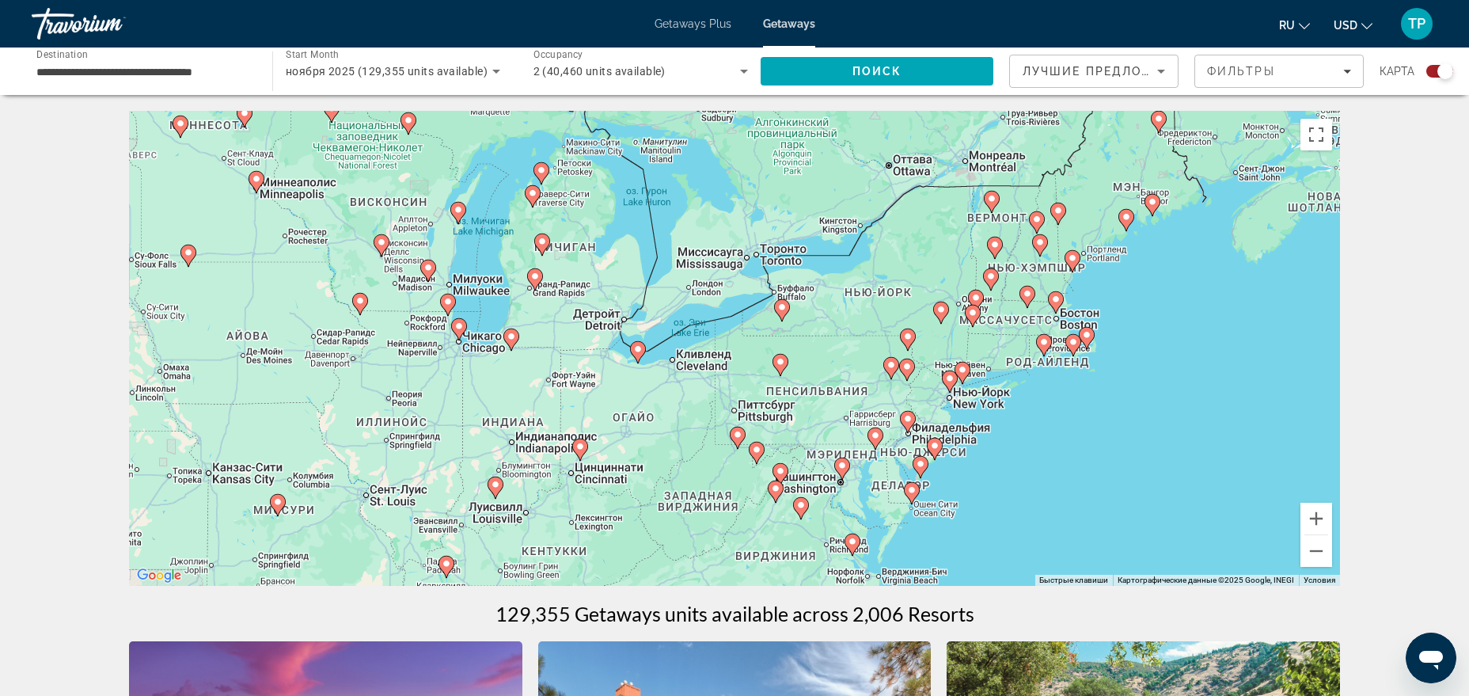
drag, startPoint x: 670, startPoint y: 309, endPoint x: 587, endPoint y: 213, distance: 126.8
click at [587, 213] on div "Чтобы активировать перетаскивание с помощью клавиатуры, нажмите Alt + Ввод. Пос…" at bounding box center [734, 348] width 1211 height 475
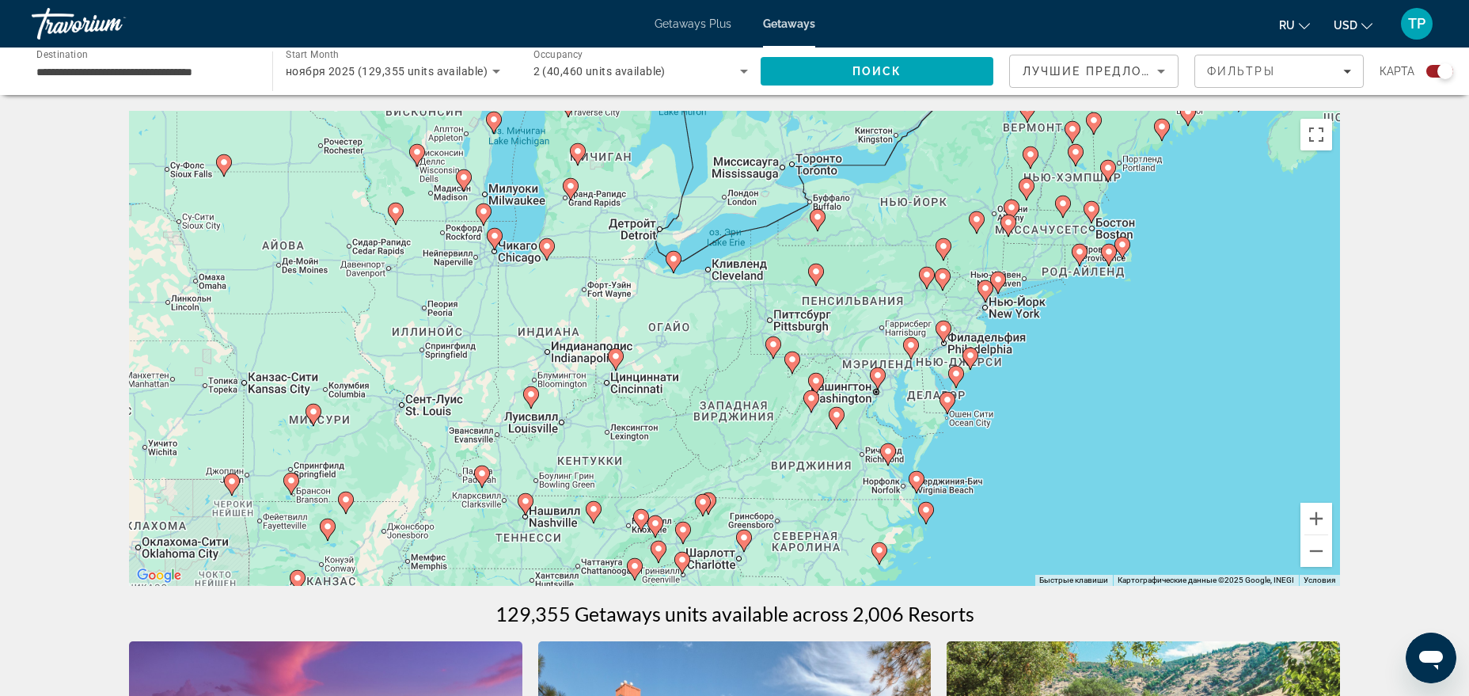
click at [780, 282] on div "Чтобы активировать перетаскивание с помощью клавиатуры, нажмите Alt + Ввод. Пос…" at bounding box center [734, 348] width 1211 height 475
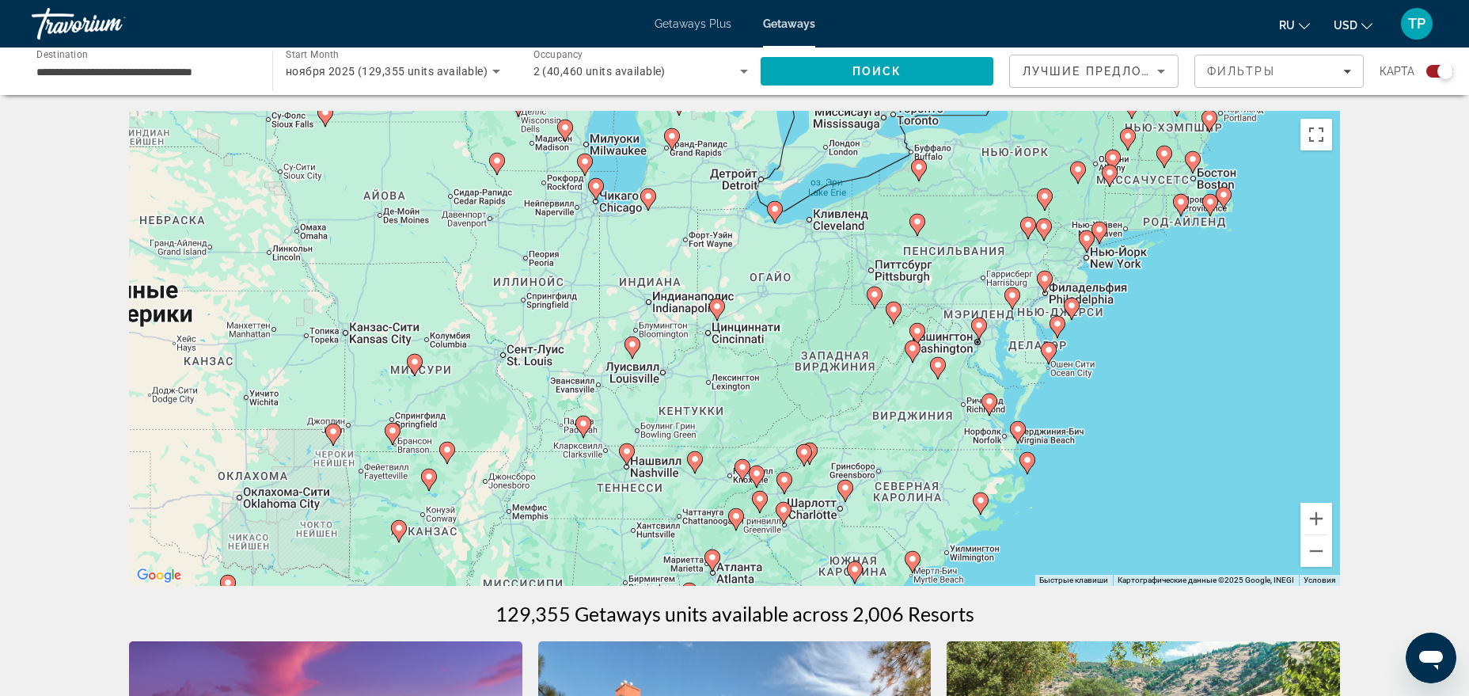
drag, startPoint x: 688, startPoint y: 327, endPoint x: 791, endPoint y: 276, distance: 114.7
click at [791, 276] on div "Чтобы активировать перетаскивание с помощью клавиатуры, нажмите Alt + Ввод. Пос…" at bounding box center [734, 348] width 1211 height 475
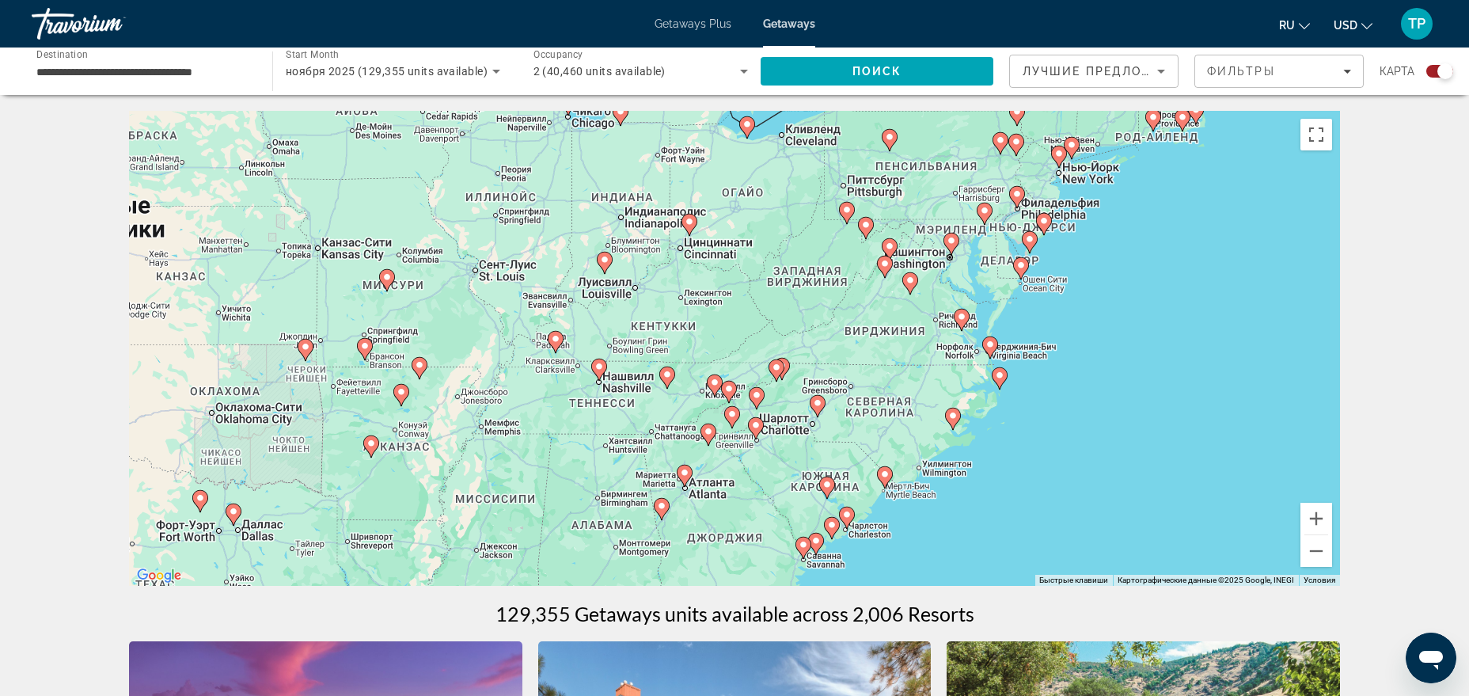
drag, startPoint x: 820, startPoint y: 405, endPoint x: 804, endPoint y: 355, distance: 53.1
click at [804, 355] on div "Чтобы активировать перетаскивание с помощью клавиатуры, нажмите Alt + Ввод. Пос…" at bounding box center [734, 348] width 1211 height 475
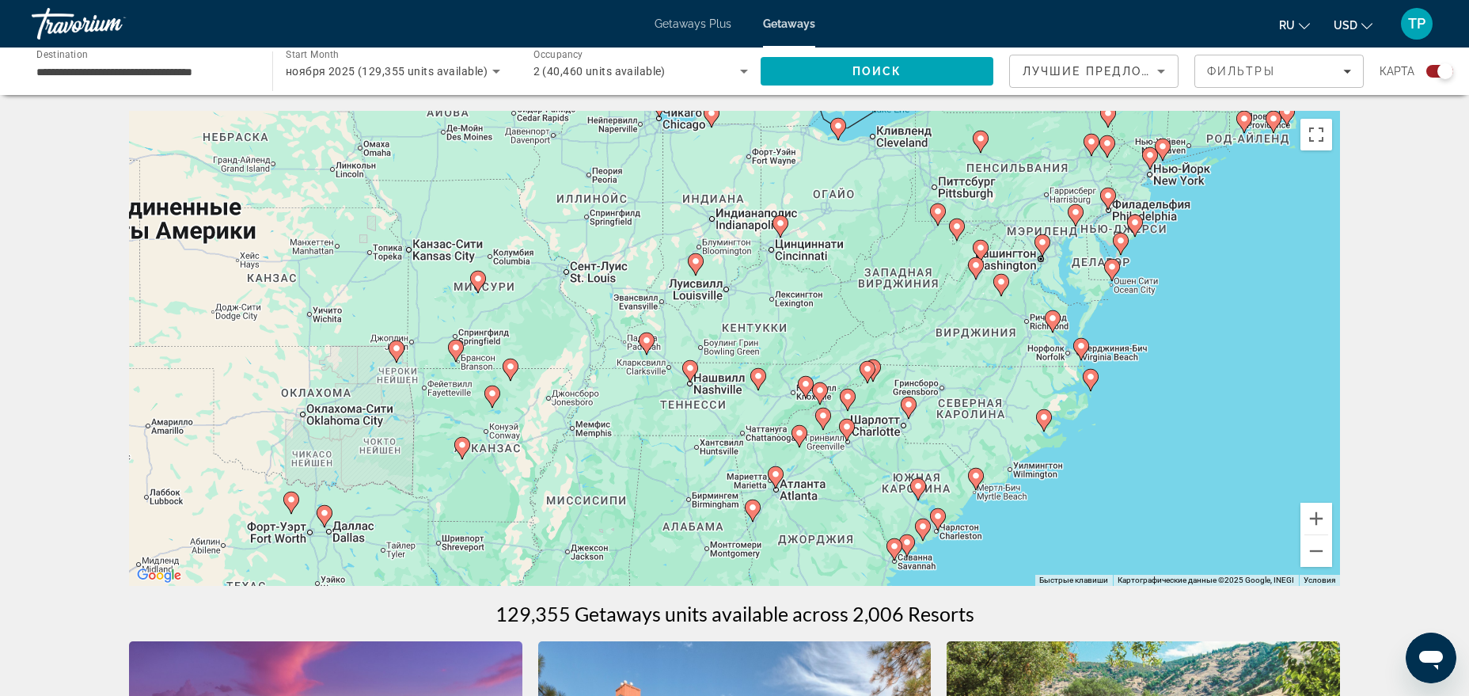
drag, startPoint x: 808, startPoint y: 264, endPoint x: 900, endPoint y: 268, distance: 91.9
click at [900, 268] on div "Чтобы активировать перетаскивание с помощью клавиатуры, нажмите Alt + Ввод. Пос…" at bounding box center [734, 348] width 1211 height 475
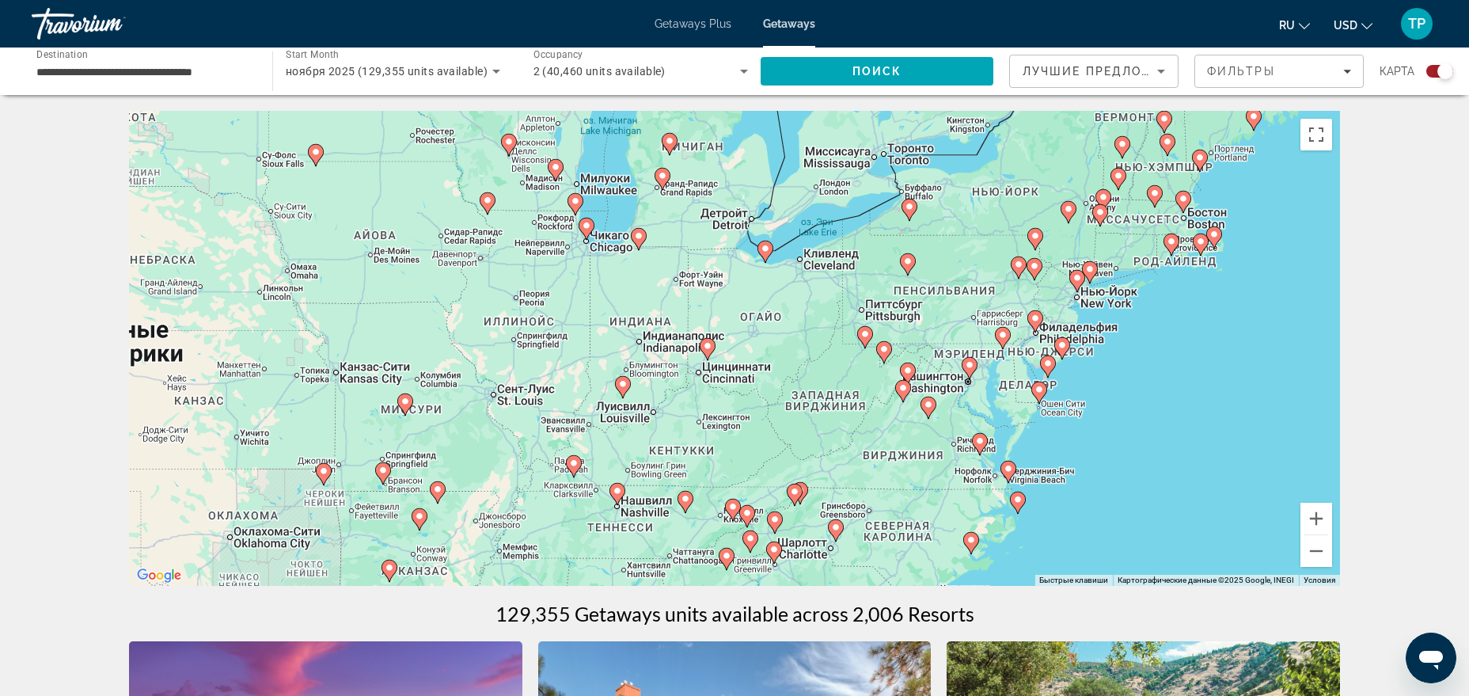
drag, startPoint x: 897, startPoint y: 264, endPoint x: 818, endPoint y: 398, distance: 156.1
click at [820, 400] on div "Чтобы активировать перетаскивание с помощью клавиатуры, нажмите Alt + Ввод. Пос…" at bounding box center [734, 348] width 1211 height 475
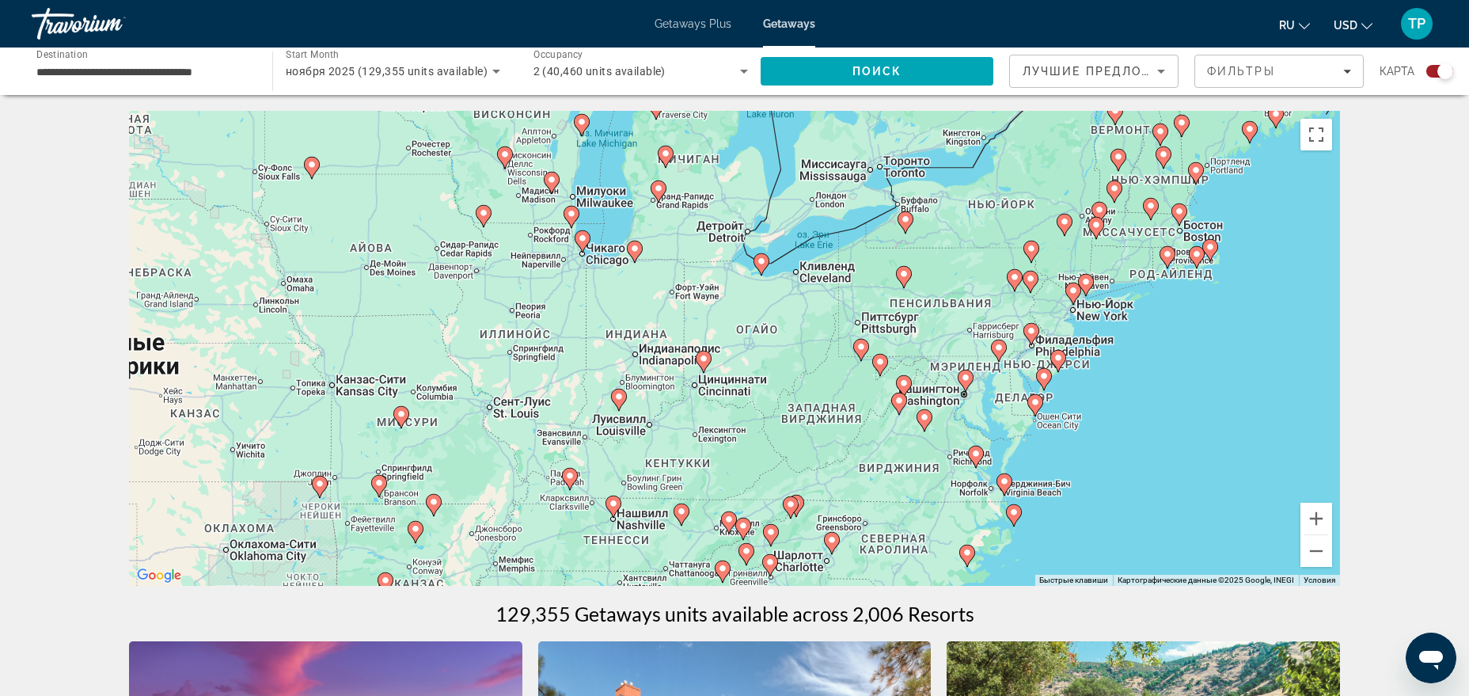
click at [757, 264] on icon "Main content" at bounding box center [761, 264] width 14 height 21
type input "**********"
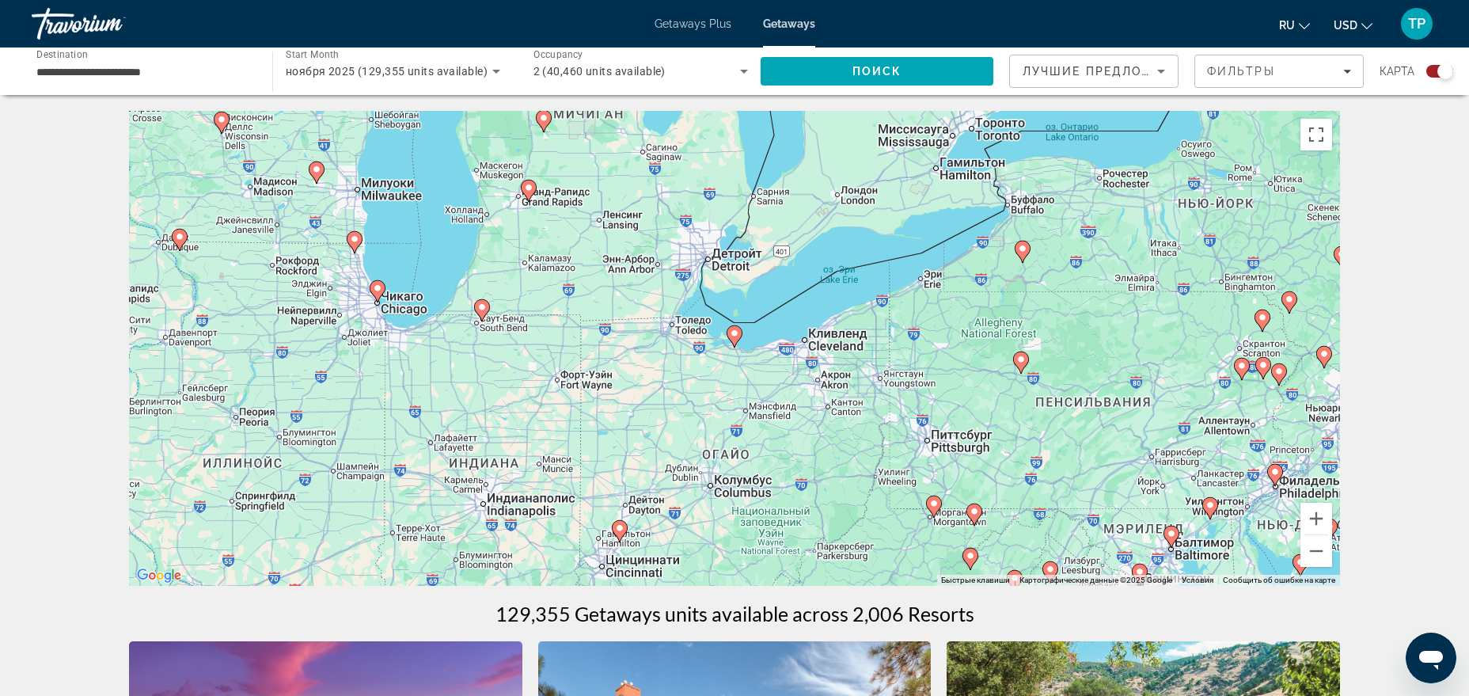
click at [735, 340] on icon "Main content" at bounding box center [734, 336] width 14 height 21
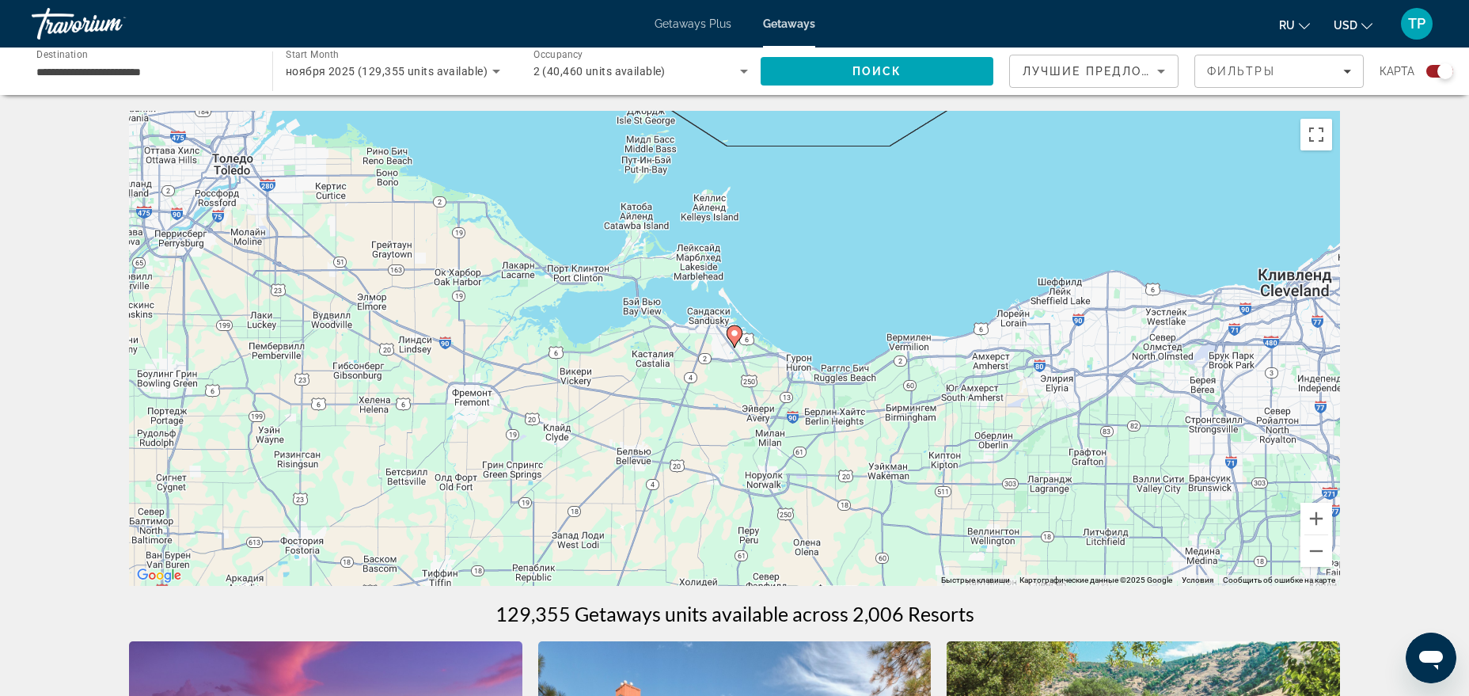
click at [734, 340] on icon "Main content" at bounding box center [734, 336] width 14 height 21
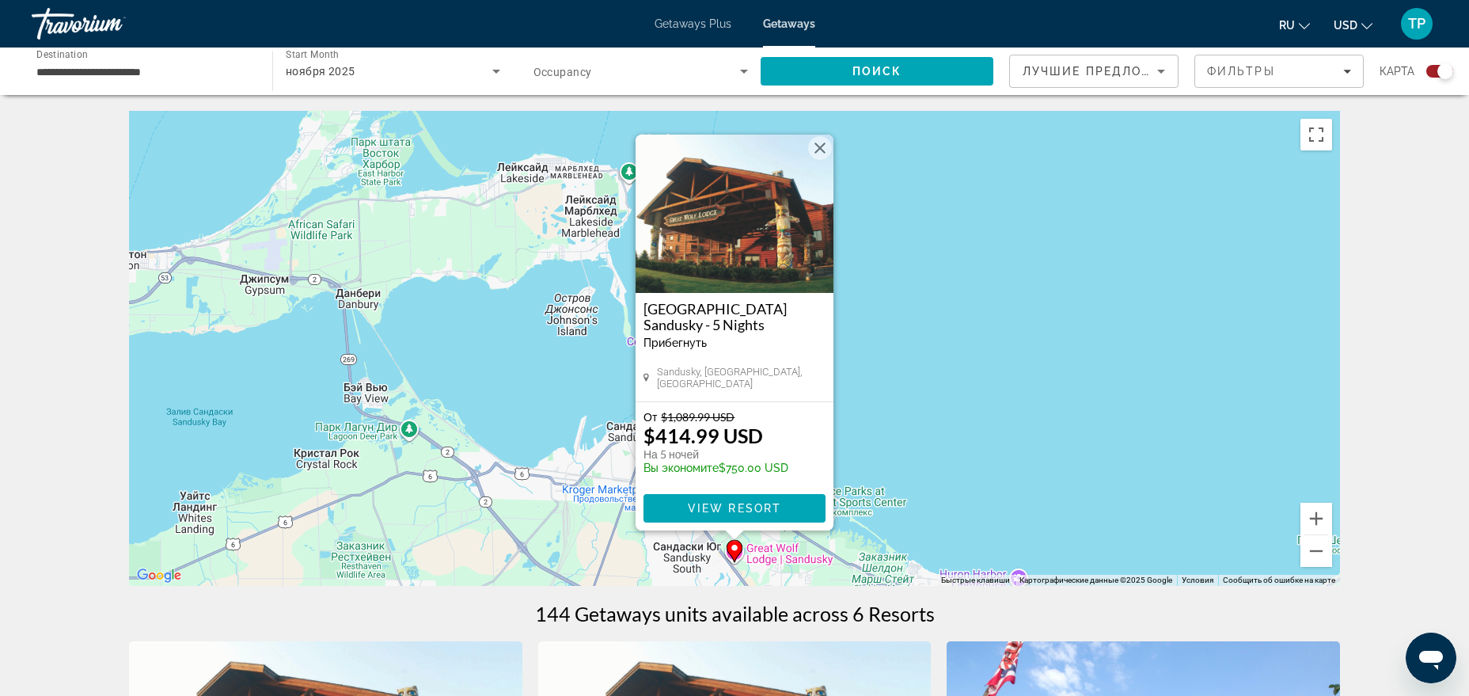
click at [795, 225] on img "Main content" at bounding box center [735, 214] width 198 height 158
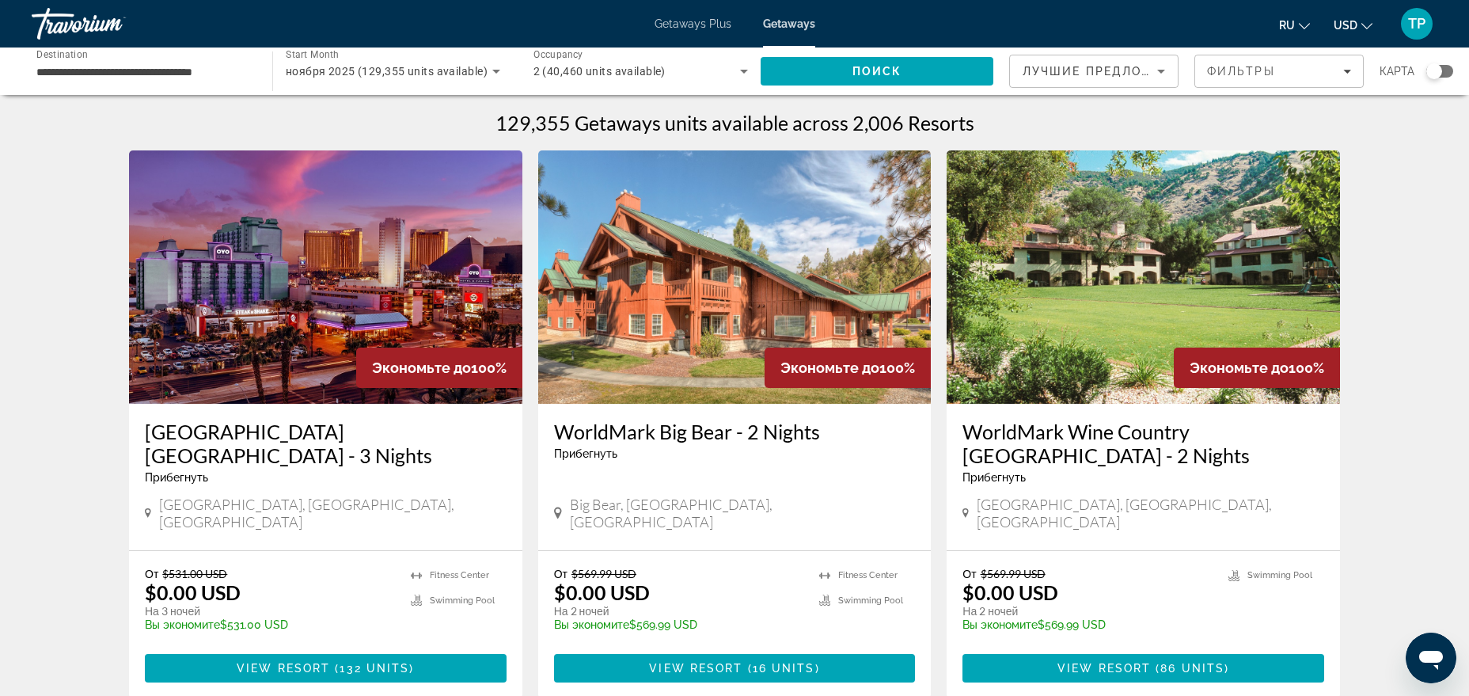
click at [1174, 79] on div "карта" at bounding box center [1416, 71] width 74 height 33
click at [1174, 74] on div "Search widget" at bounding box center [1434, 71] width 16 height 16
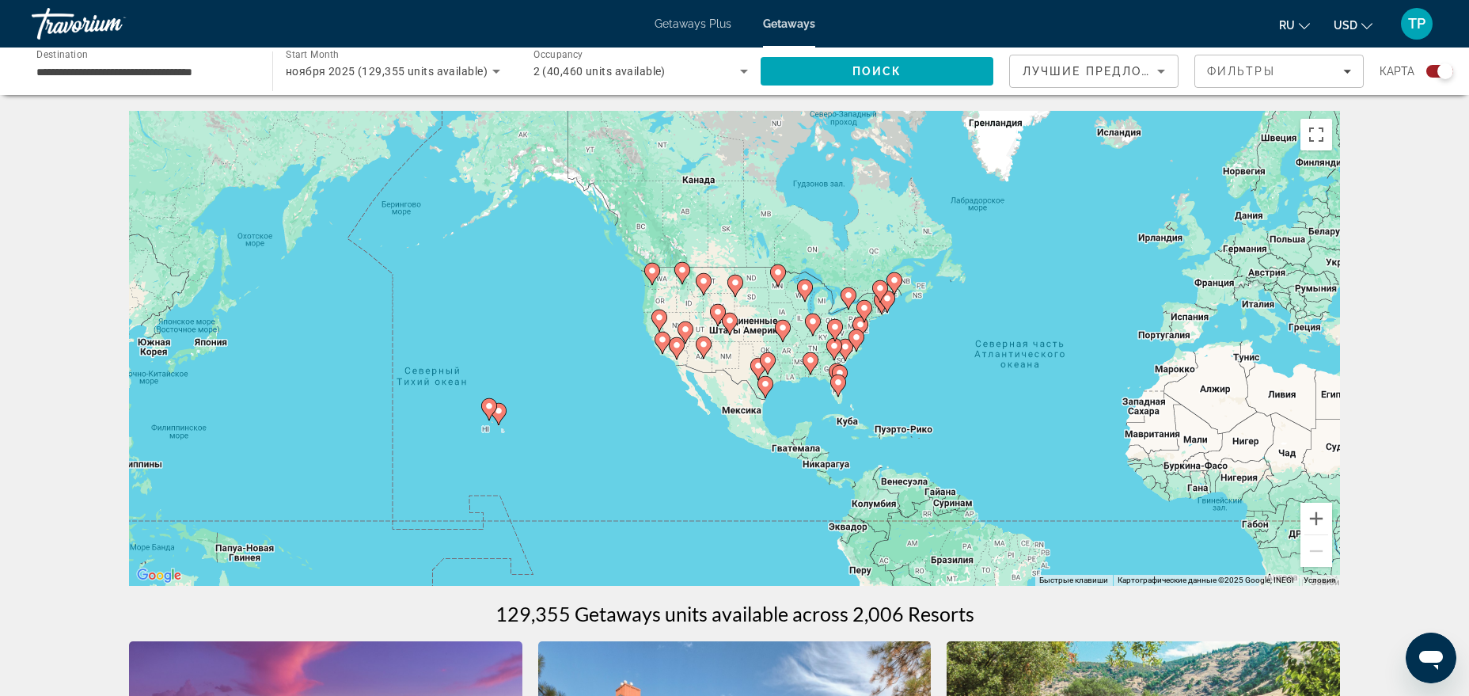
drag, startPoint x: 503, startPoint y: 253, endPoint x: 844, endPoint y: 296, distance: 344.6
click at [845, 290] on div "Чтобы активировать перетаскивание с помощью клавиатуры, нажмите Alt + Ввод. Пос…" at bounding box center [734, 348] width 1211 height 475
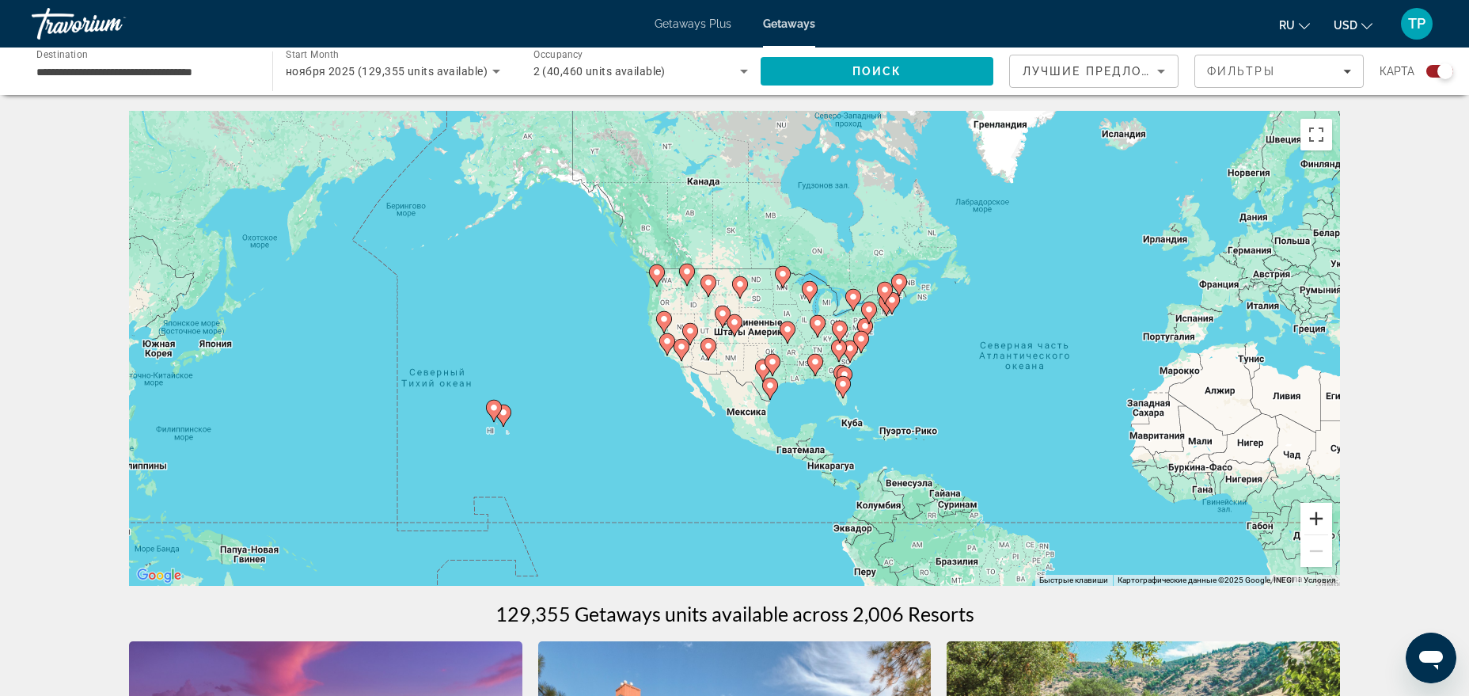
click at [1174, 519] on button "Увеличить" at bounding box center [1316, 519] width 32 height 32
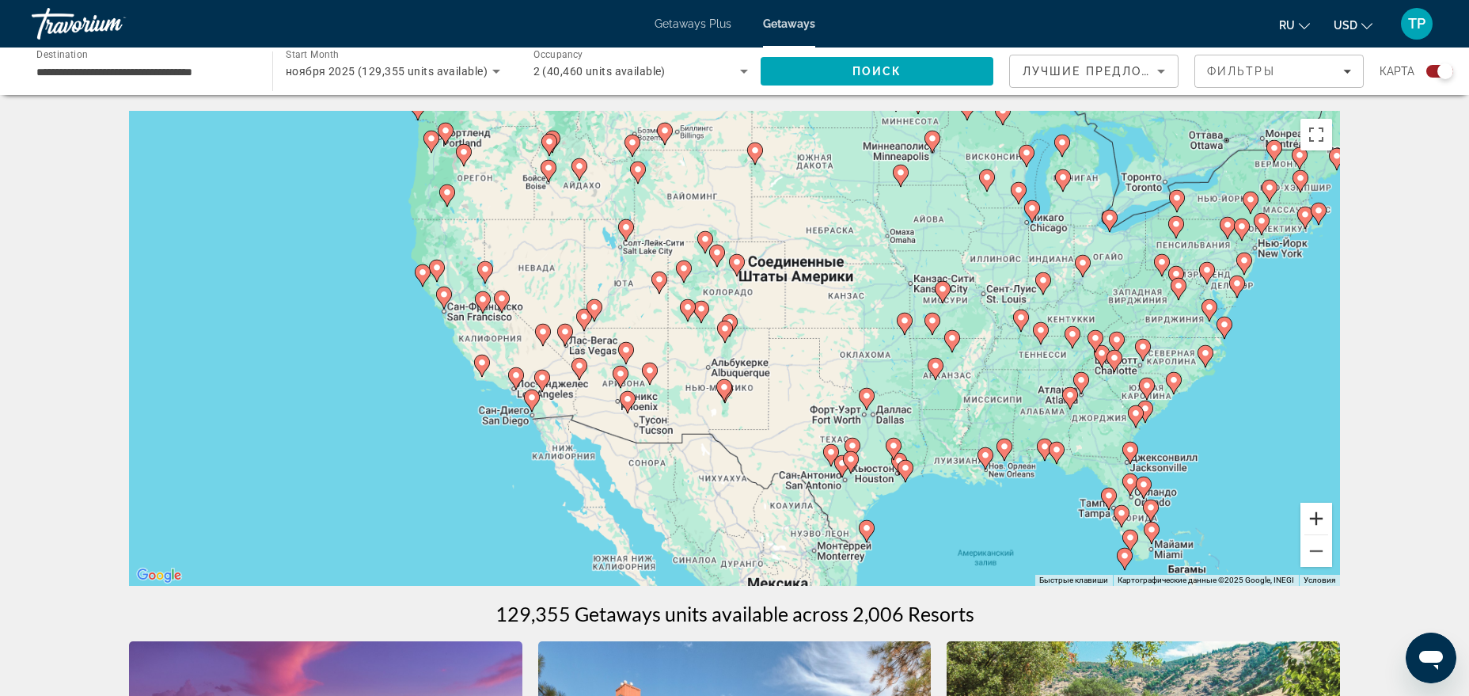
click at [1174, 519] on button "Увеличить" at bounding box center [1316, 519] width 32 height 32
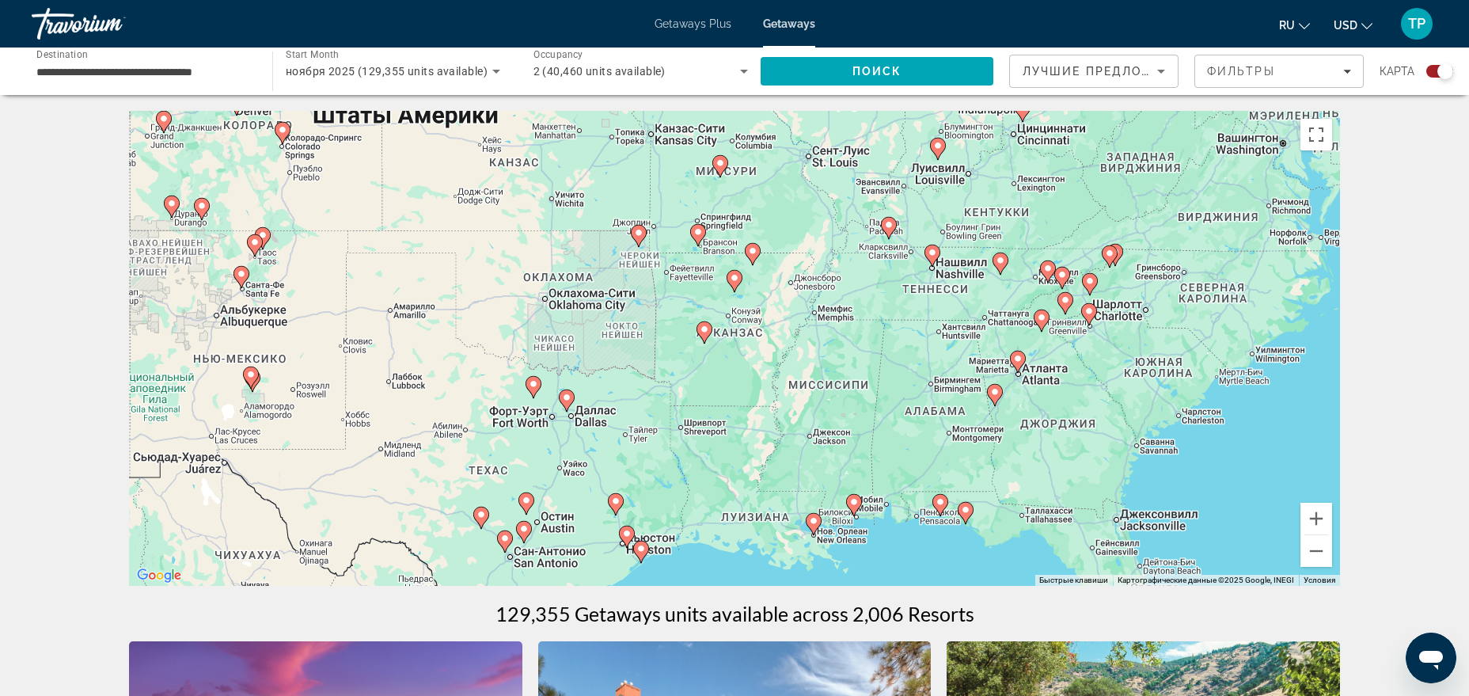
drag, startPoint x: 944, startPoint y: 354, endPoint x: 573, endPoint y: 307, distance: 374.1
click at [573, 307] on div "Чтобы активировать перетаскивание с помощью клавиатуры, нажмите Alt + Ввод. Пос…" at bounding box center [734, 348] width 1211 height 475
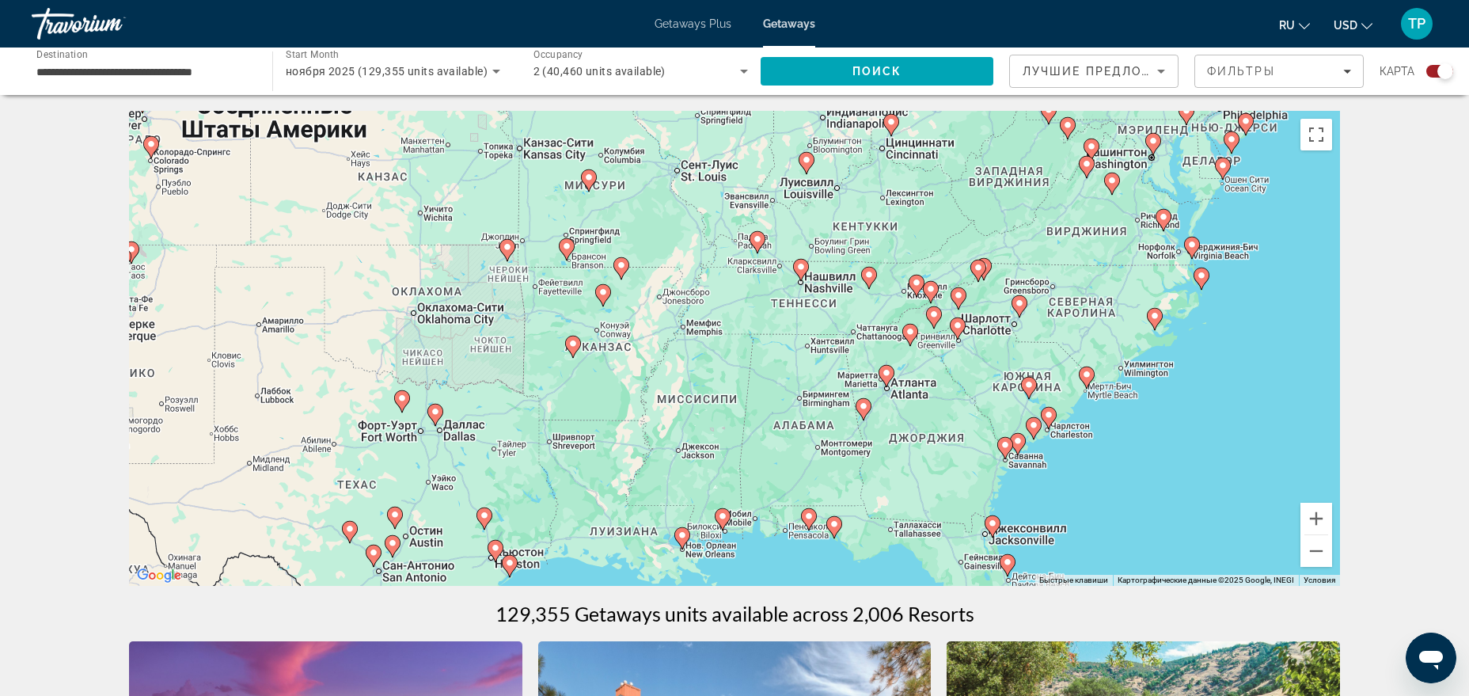
drag, startPoint x: 937, startPoint y: 348, endPoint x: 819, endPoint y: 353, distance: 118.0
click at [819, 353] on div "Чтобы активировать перетаскивание с помощью клавиатуры, нажмите Alt + Ввод. Пос…" at bounding box center [734, 348] width 1211 height 475
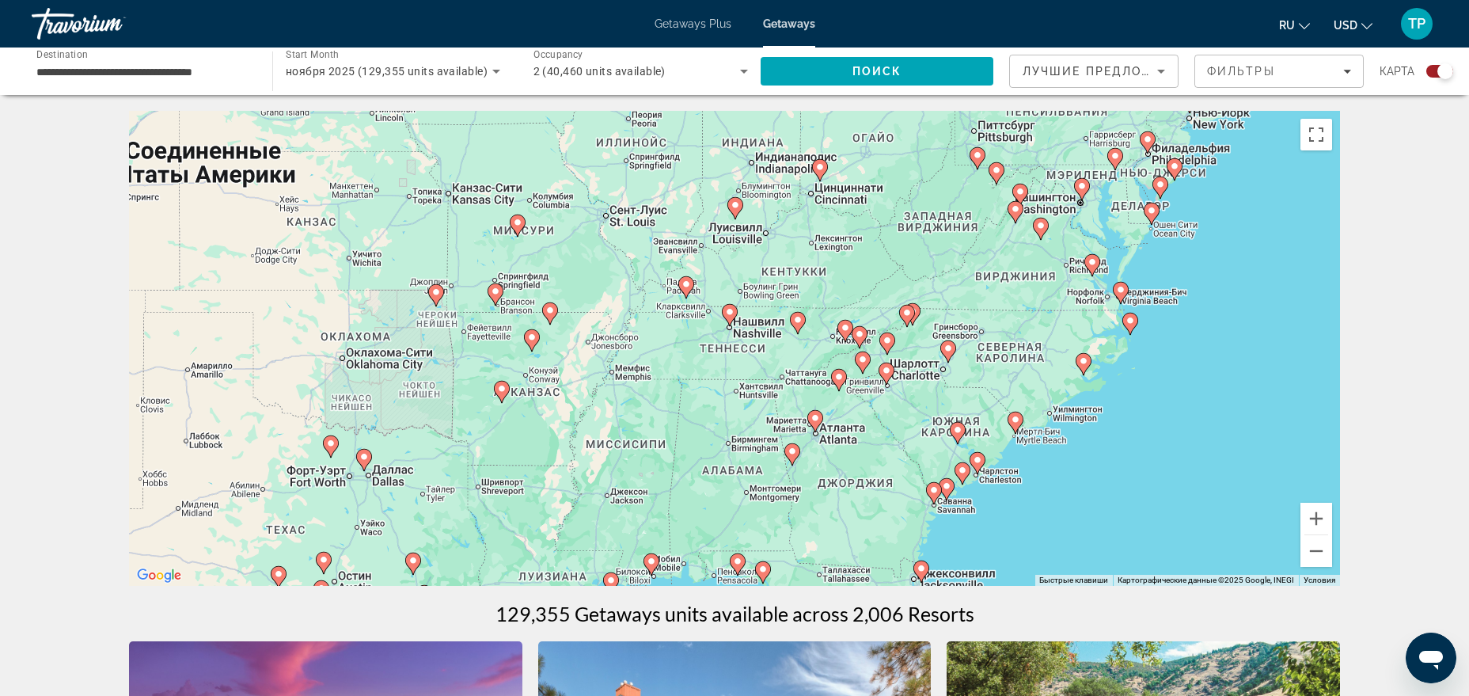
drag, startPoint x: 1051, startPoint y: 307, endPoint x: 978, endPoint y: 343, distance: 81.1
click at [978, 343] on div "Чтобы активировать перетаскивание с помощью клавиатуры, нажмите Alt + Ввод. Пос…" at bounding box center [734, 348] width 1211 height 475
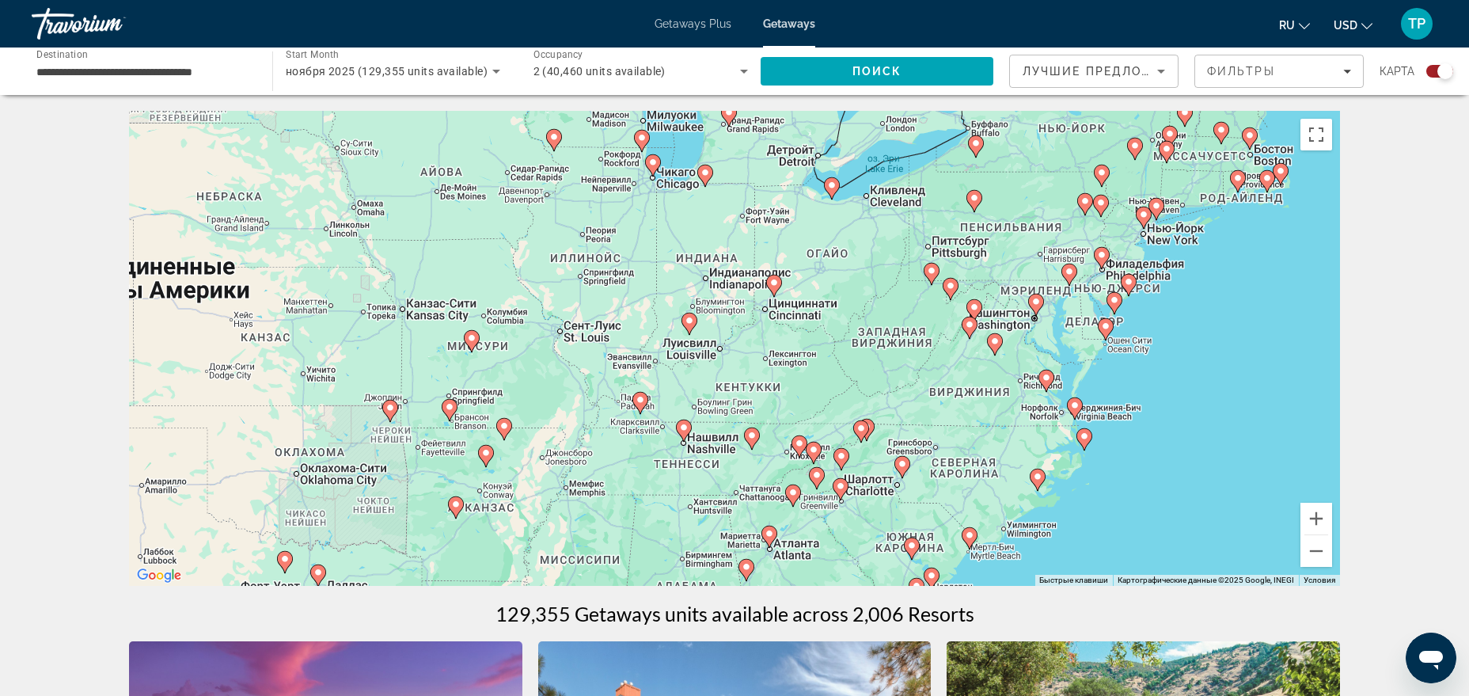
drag, startPoint x: 1022, startPoint y: 274, endPoint x: 998, endPoint y: 381, distance: 110.2
click at [998, 381] on div "Чтобы активировать перетаскивание с помощью клавиатуры, нажмите Alt + Ввод. Пос…" at bounding box center [734, 348] width 1211 height 475
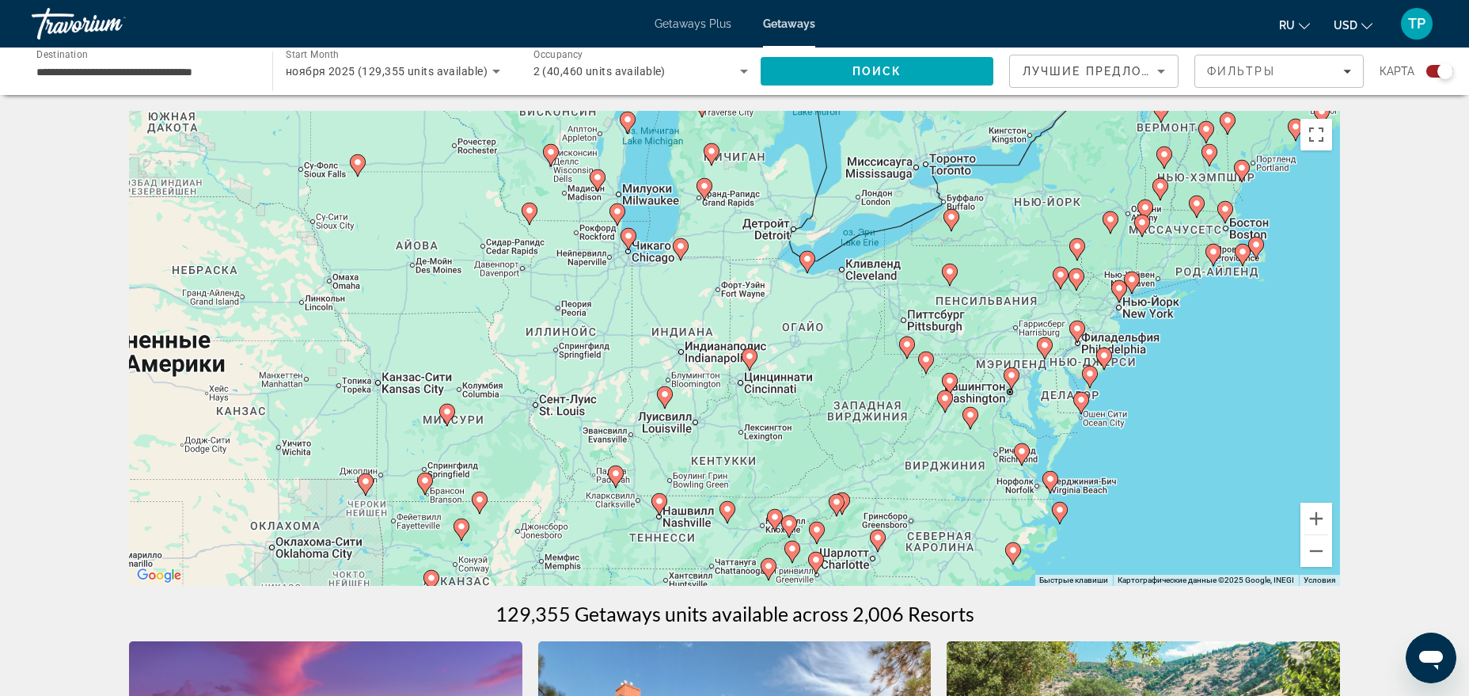
drag, startPoint x: 998, startPoint y: 380, endPoint x: 974, endPoint y: 457, distance: 80.4
click at [974, 457] on div "Чтобы активировать перетаскивание с помощью клавиатуры, нажмите Alt + Ввод. Пос…" at bounding box center [734, 348] width 1211 height 475
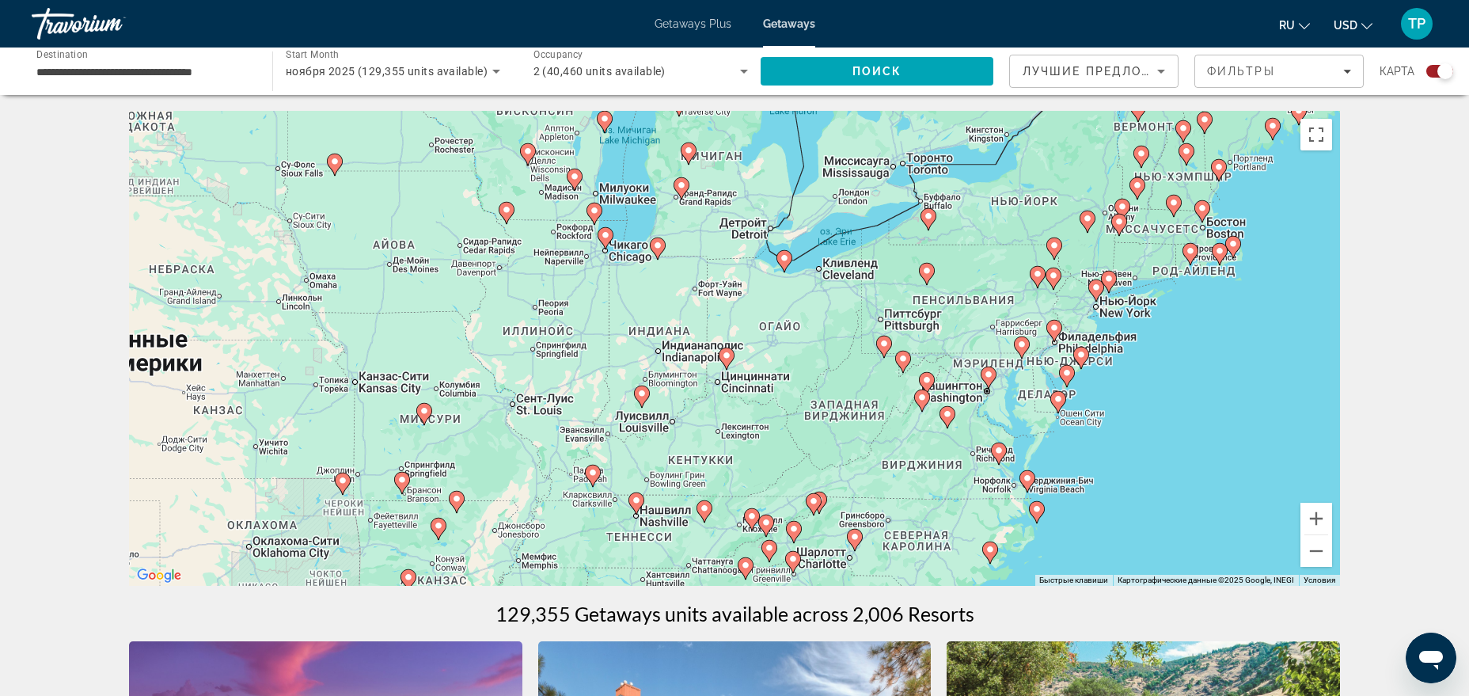
drag, startPoint x: 1136, startPoint y: 351, endPoint x: 1111, endPoint y: 351, distance: 24.5
click at [1111, 351] on div "Чтобы активировать перетаскивание с помощью клавиатуры, нажмите Alt + Ввод. Пос…" at bounding box center [734, 348] width 1211 height 475
click at [1174, 520] on button "Увеличить" at bounding box center [1316, 519] width 32 height 32
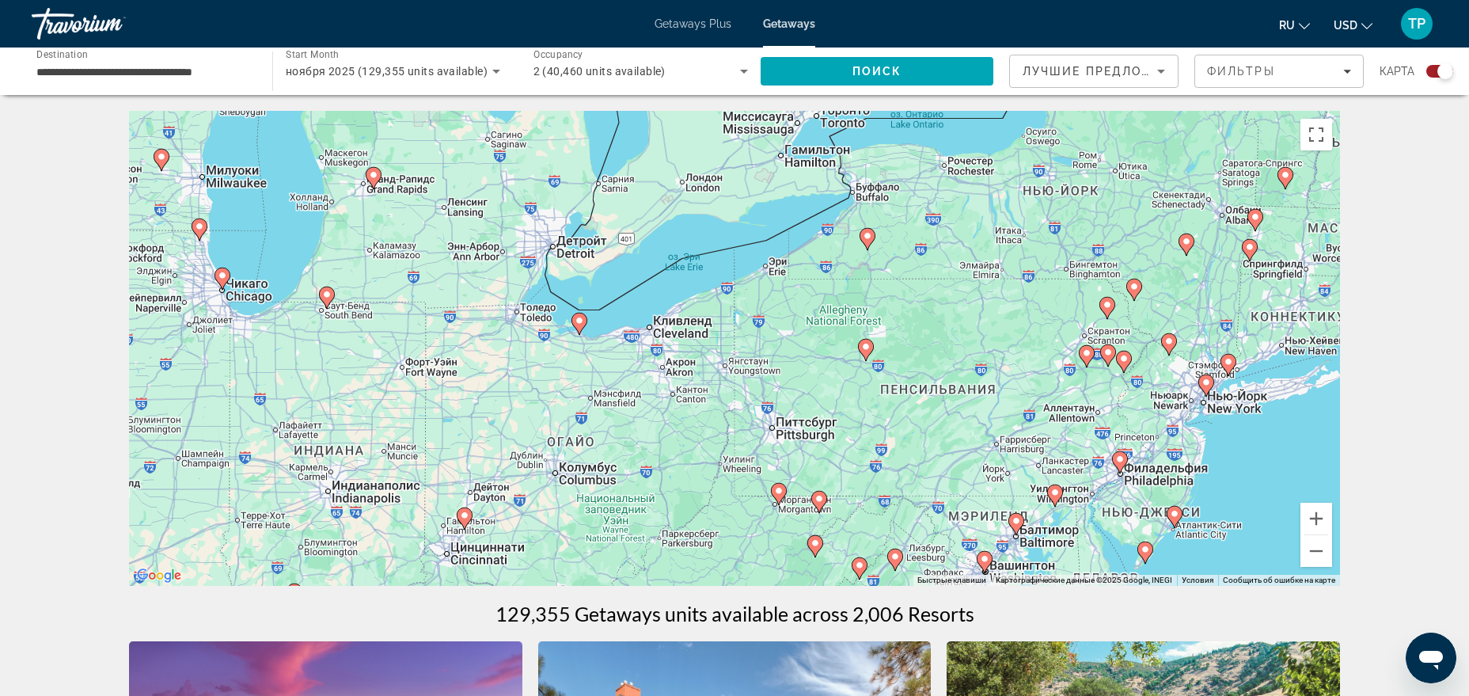
drag, startPoint x: 1103, startPoint y: 373, endPoint x: 855, endPoint y: 510, distance: 284.1
click at [855, 510] on div "Чтобы активировать перетаскивание с помощью клавиатуры, нажмите Alt + Ввод. Пос…" at bounding box center [734, 348] width 1211 height 475
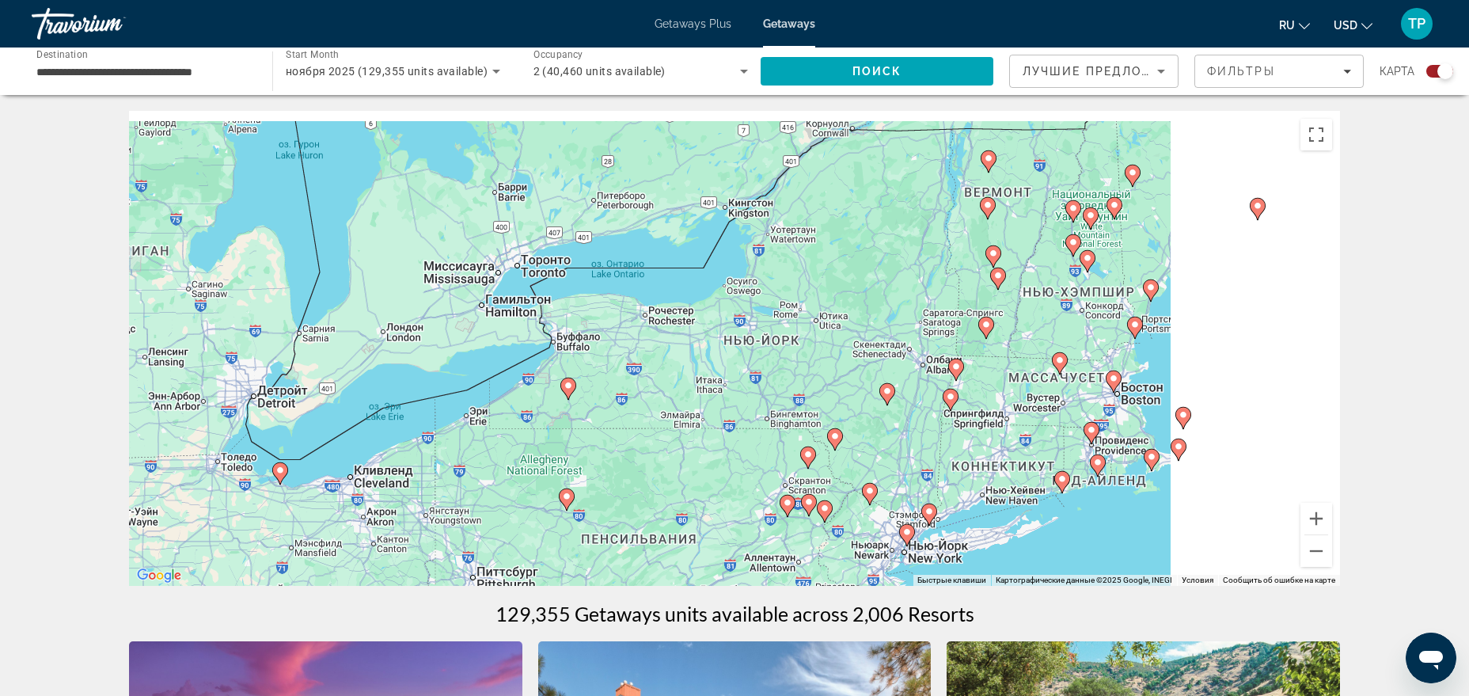
drag, startPoint x: 927, startPoint y: 276, endPoint x: 624, endPoint y: 428, distance: 338.4
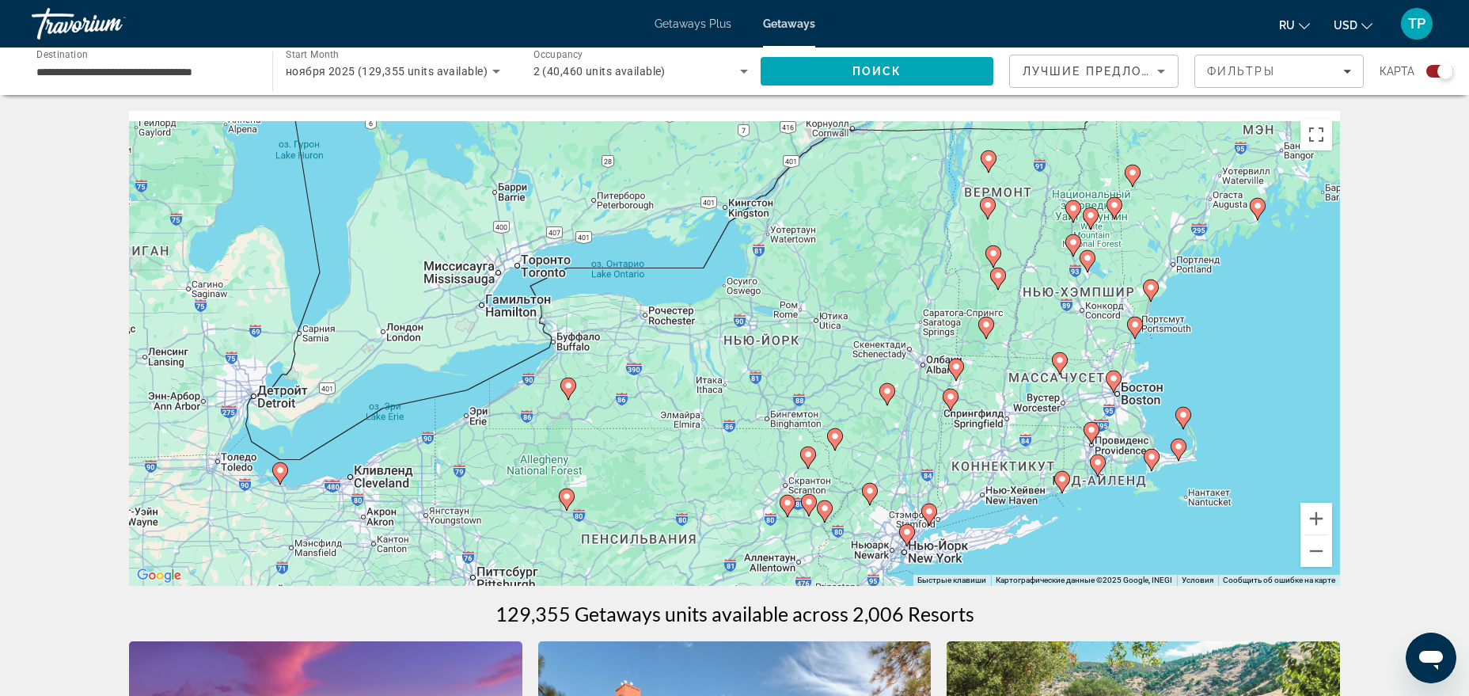
click at [624, 428] on div "Чтобы активировать перетаскивание с помощью клавиатуры, нажмите Alt + Ввод. Пос…" at bounding box center [734, 348] width 1211 height 475
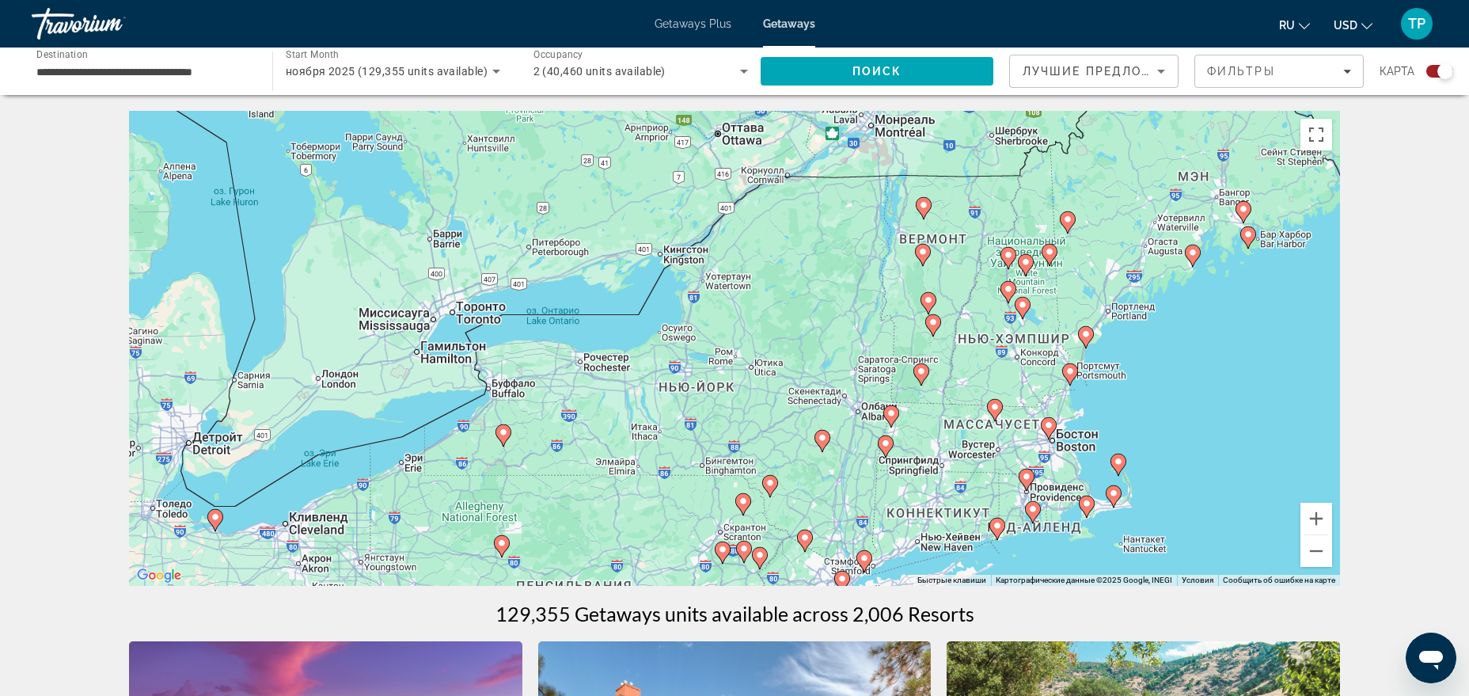
drag, startPoint x: 1026, startPoint y: 313, endPoint x: 1011, endPoint y: 326, distance: 20.8
click at [1011, 326] on div "Чтобы активировать перетаскивание с помощью клавиатуры, нажмите Alt + Ввод. Пос…" at bounding box center [734, 348] width 1211 height 475
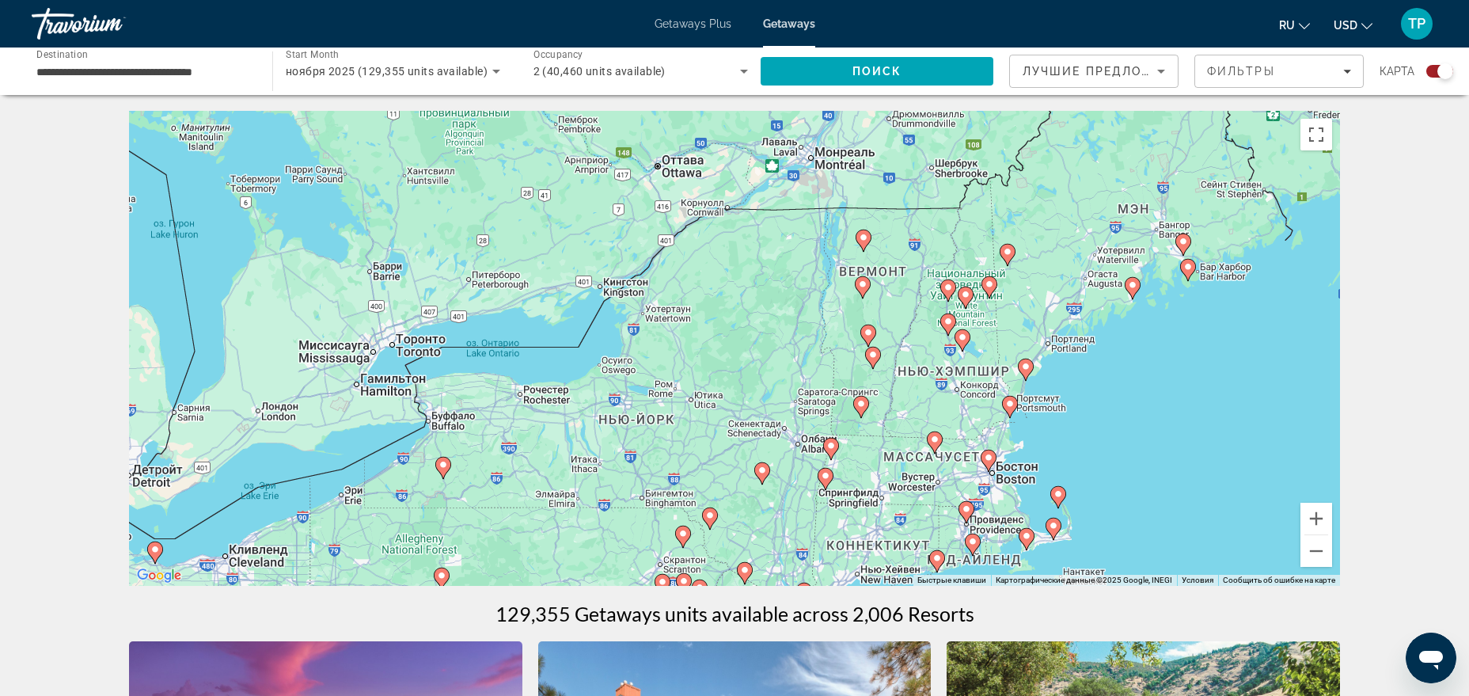
drag, startPoint x: 1174, startPoint y: 266, endPoint x: 1114, endPoint y: 301, distance: 69.5
click at [1114, 301] on div "Чтобы активировать перетаскивание с помощью клавиатуры, нажмите Alt + Ввод. Пос…" at bounding box center [734, 348] width 1211 height 475
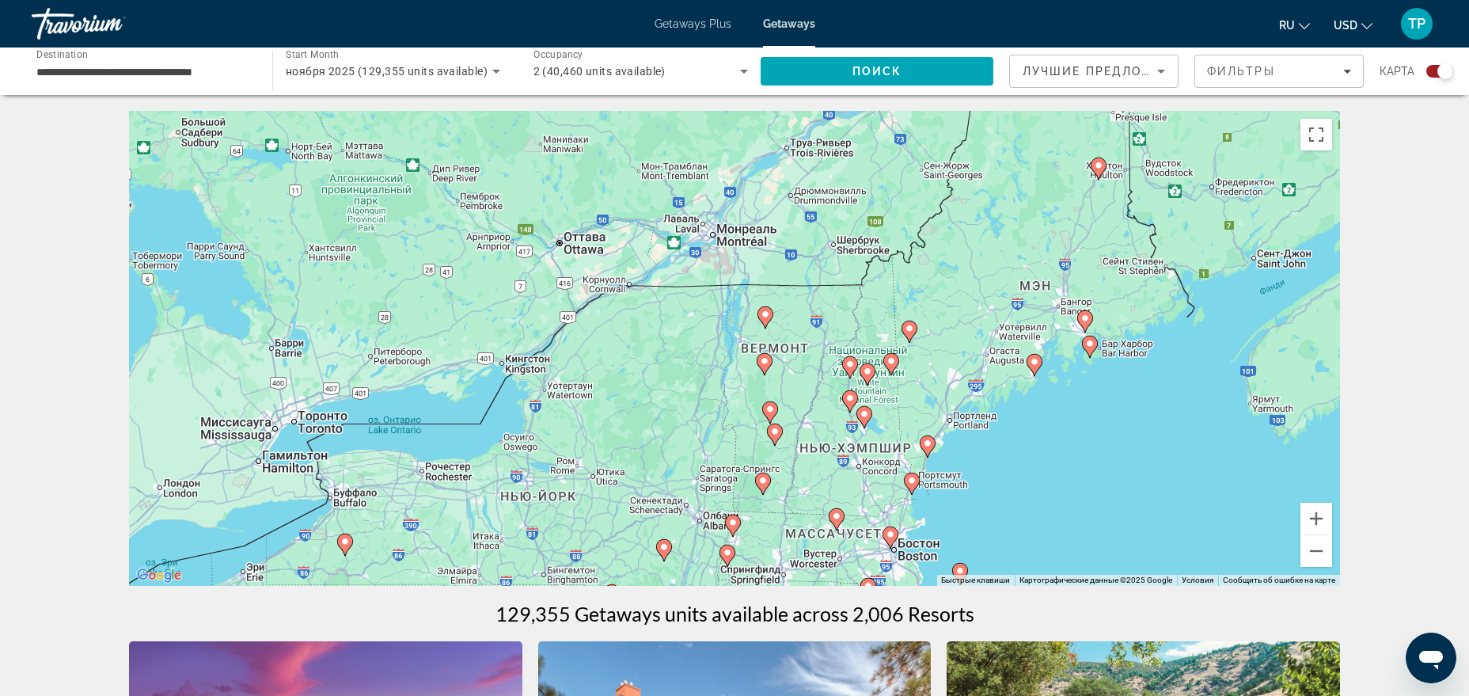
drag, startPoint x: 1068, startPoint y: 378, endPoint x: 1059, endPoint y: 392, distance: 16.7
click at [1059, 392] on div "Чтобы активировать перетаскивание с помощью клавиатуры, нажмите Alt + Ввод. Пос…" at bounding box center [734, 348] width 1211 height 475
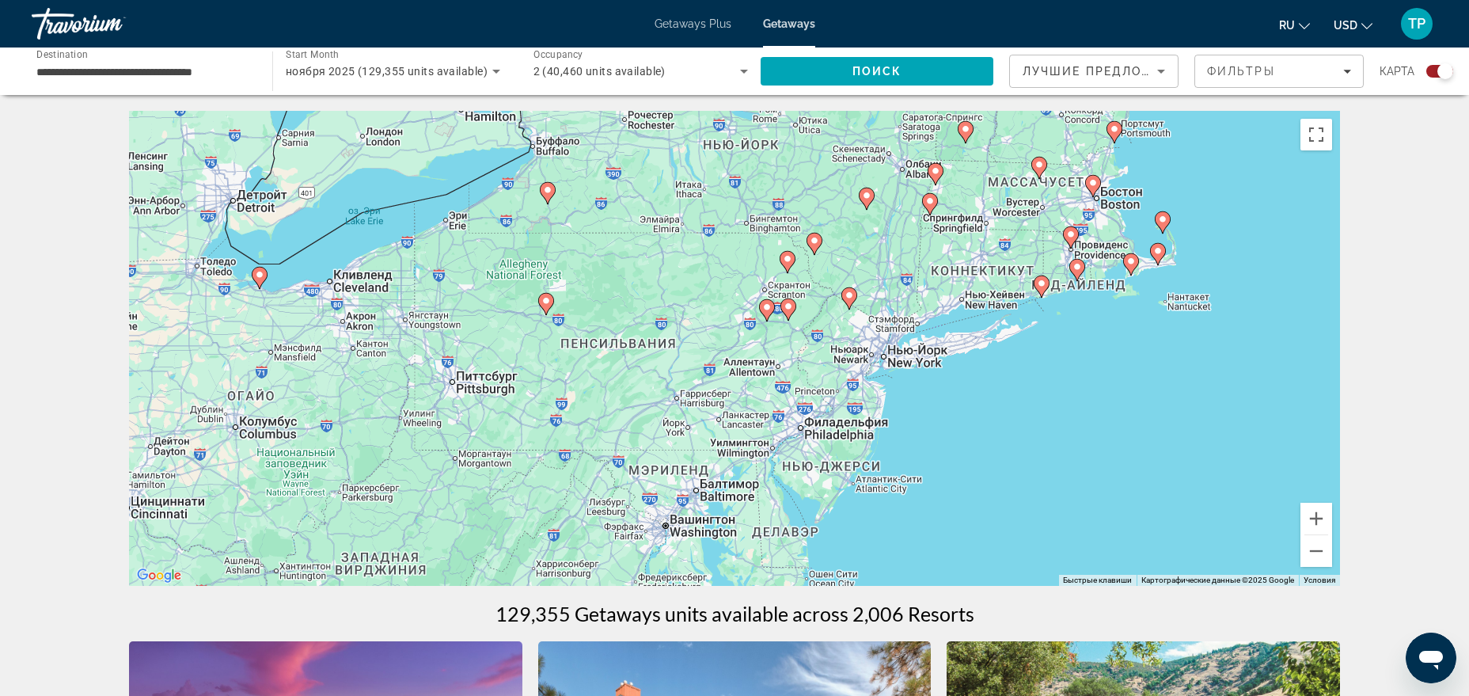
drag, startPoint x: 950, startPoint y: 516, endPoint x: 1153, endPoint y: 158, distance: 411.5
click at [1153, 158] on div "Чтобы активировать перетаскивание с помощью клавиатуры, нажмите Alt + Ввод. Пос…" at bounding box center [734, 348] width 1211 height 475
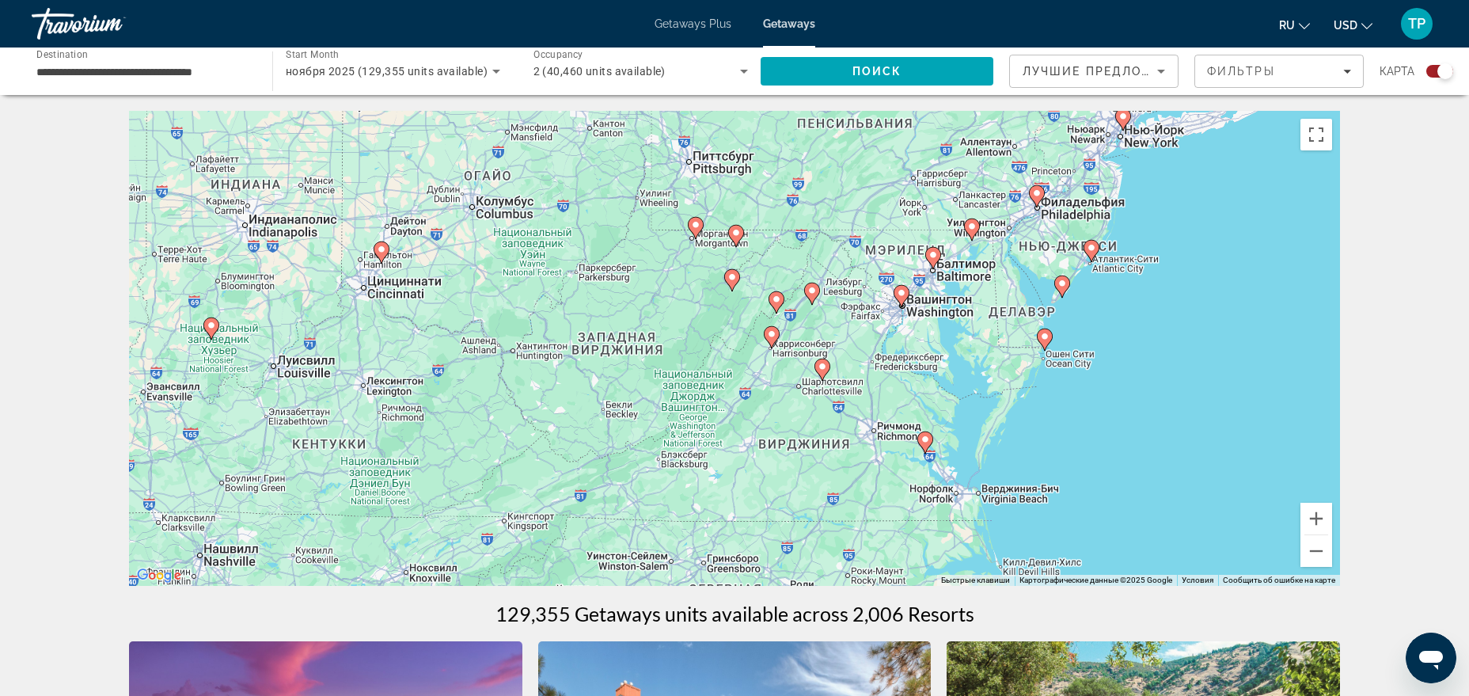
drag, startPoint x: 989, startPoint y: 433, endPoint x: 1228, endPoint y: 212, distance: 325.4
click at [1174, 212] on div "Чтобы активировать перетаскивание с помощью клавиатуры, нажмите Alt + Ввод. Пос…" at bounding box center [734, 348] width 1211 height 475
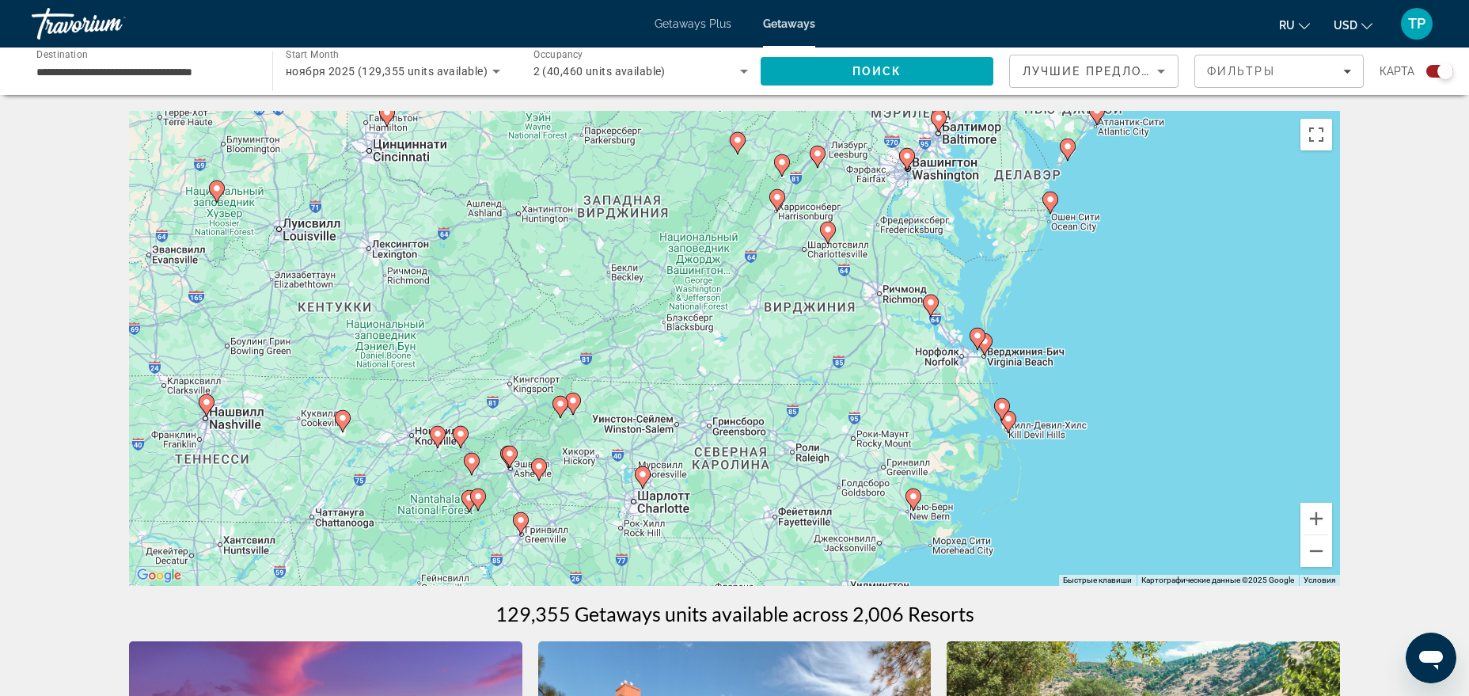
drag, startPoint x: 1106, startPoint y: 423, endPoint x: 1110, endPoint y: 285, distance: 137.8
click at [1110, 285] on div "Чтобы активировать перетаскивание с помощью клавиатуры, нажмите Alt + Ввод. Пос…" at bounding box center [734, 348] width 1211 height 475
click at [928, 305] on image "Main content" at bounding box center [930, 302] width 9 height 9
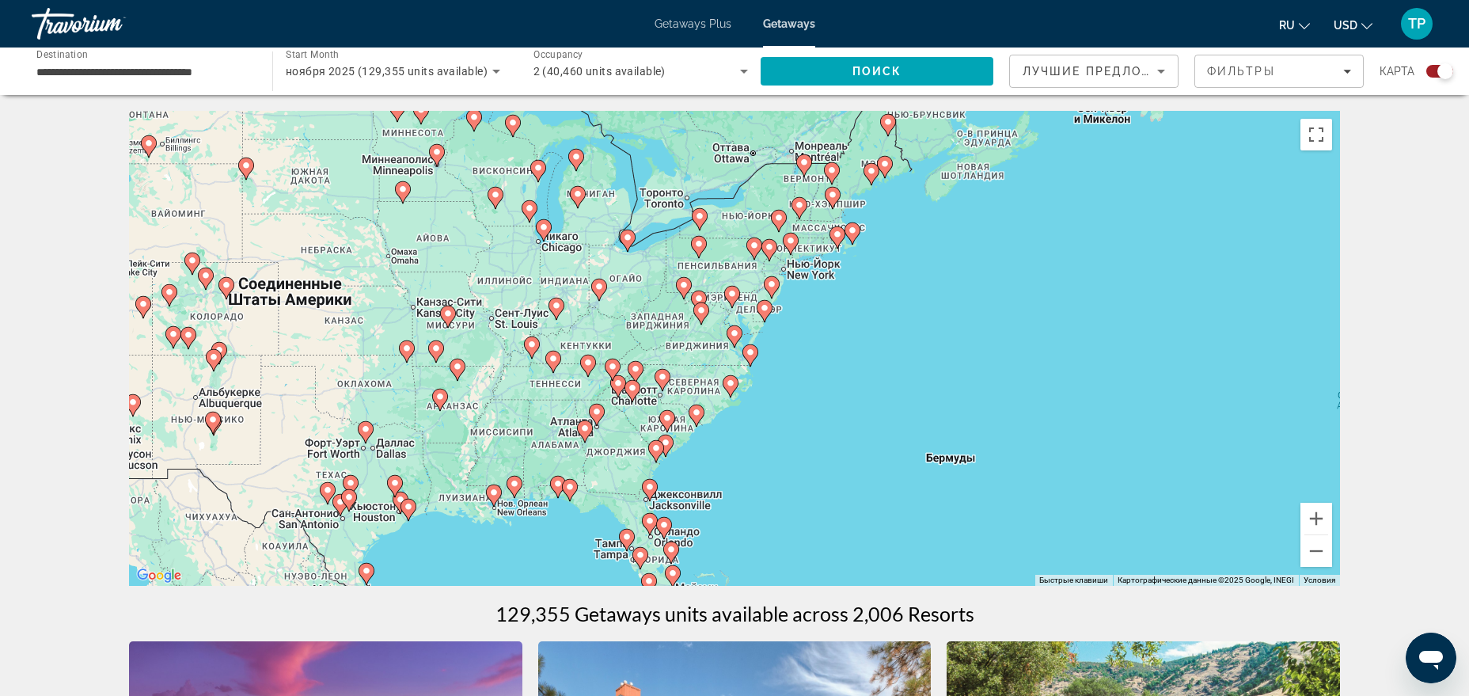
click at [735, 334] on image "Main content" at bounding box center [734, 332] width 9 height 9
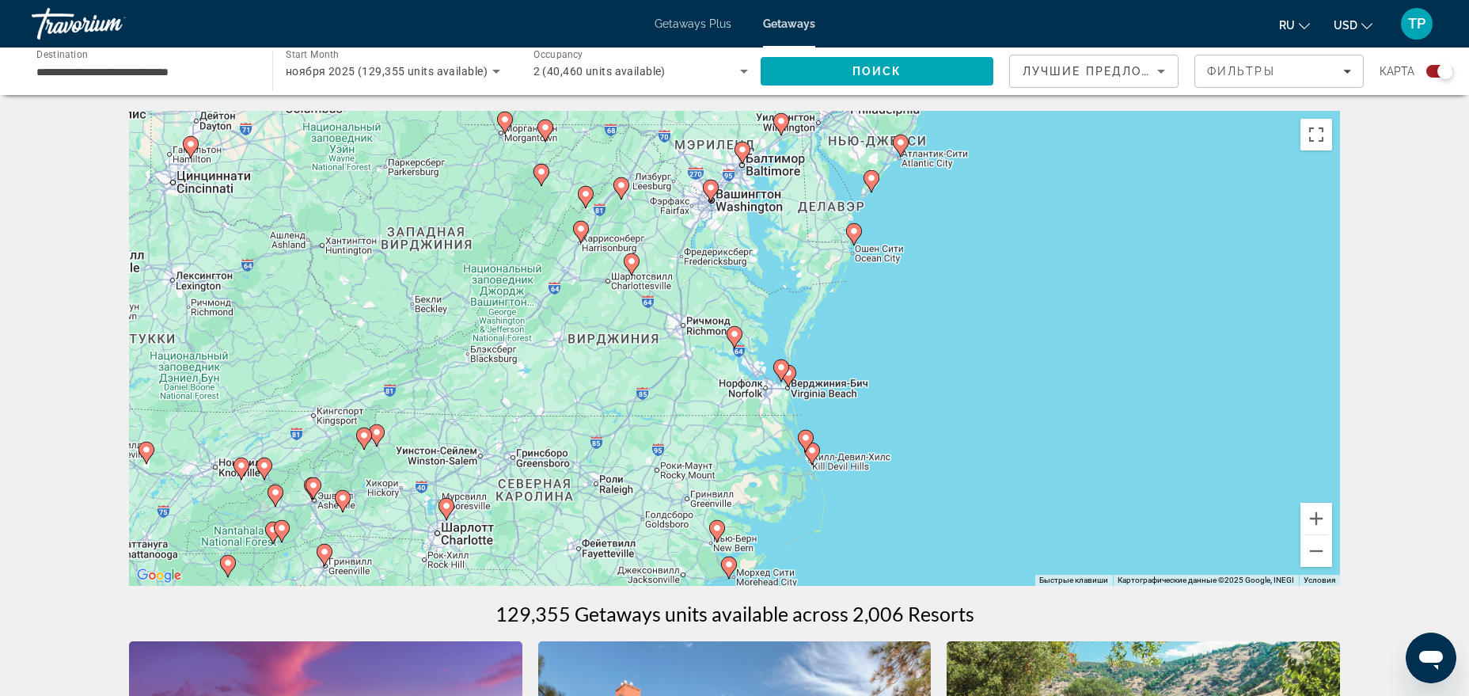
click at [732, 336] on image "Main content" at bounding box center [734, 333] width 9 height 9
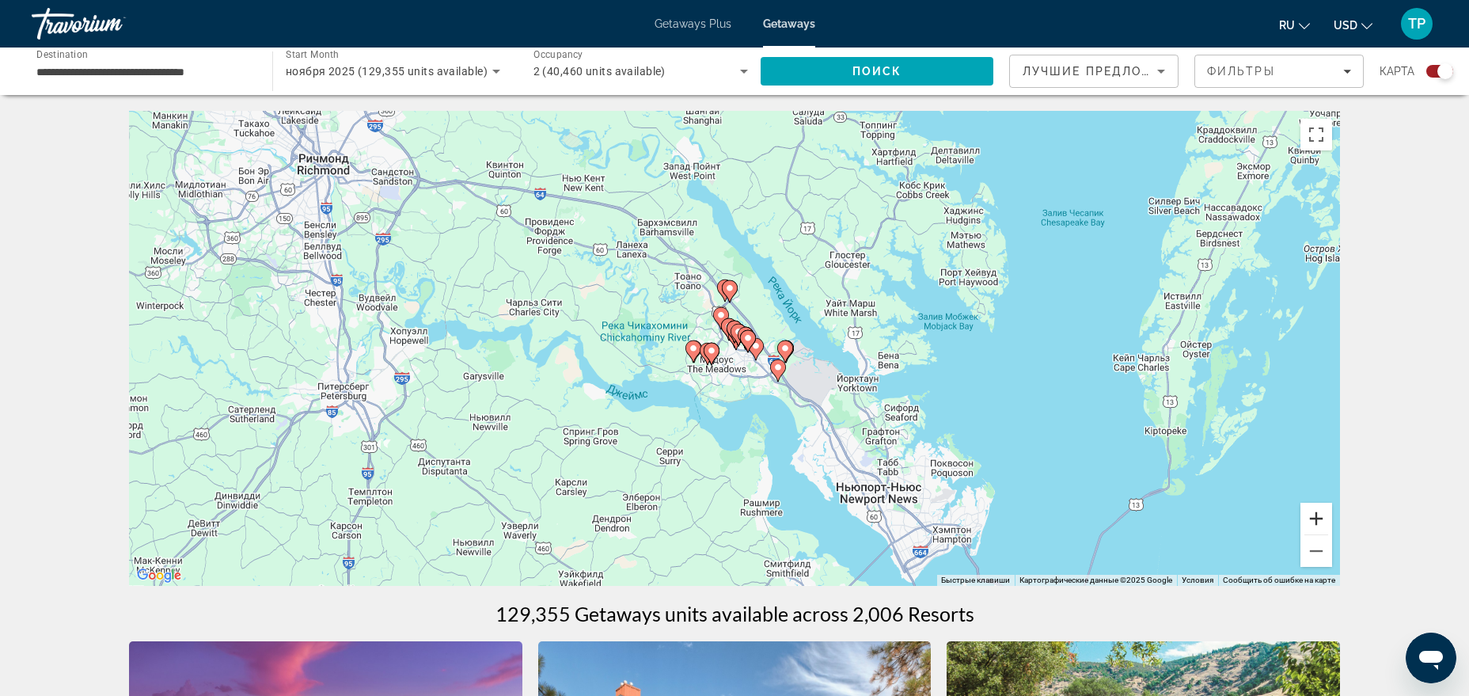
click at [1174, 530] on button "Увеличить" at bounding box center [1316, 519] width 32 height 32
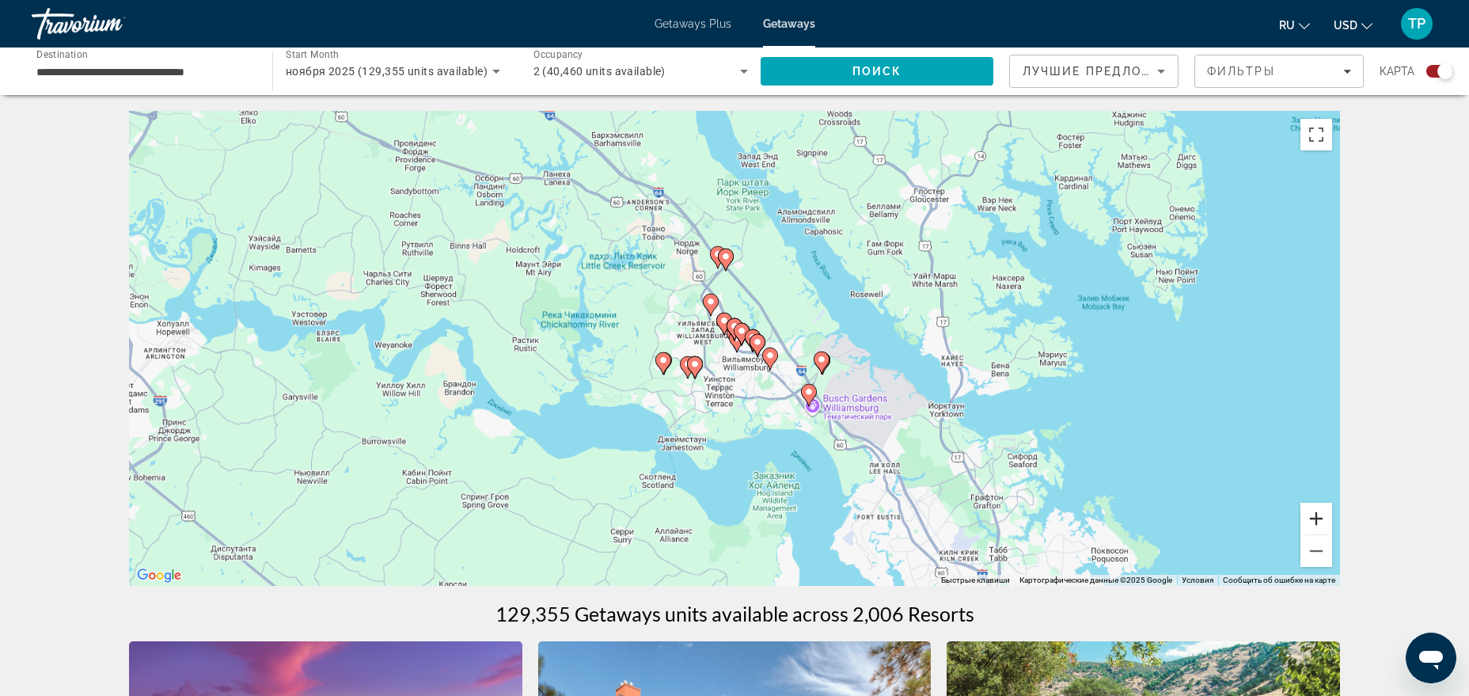
click at [1174, 530] on button "Увеличить" at bounding box center [1316, 519] width 32 height 32
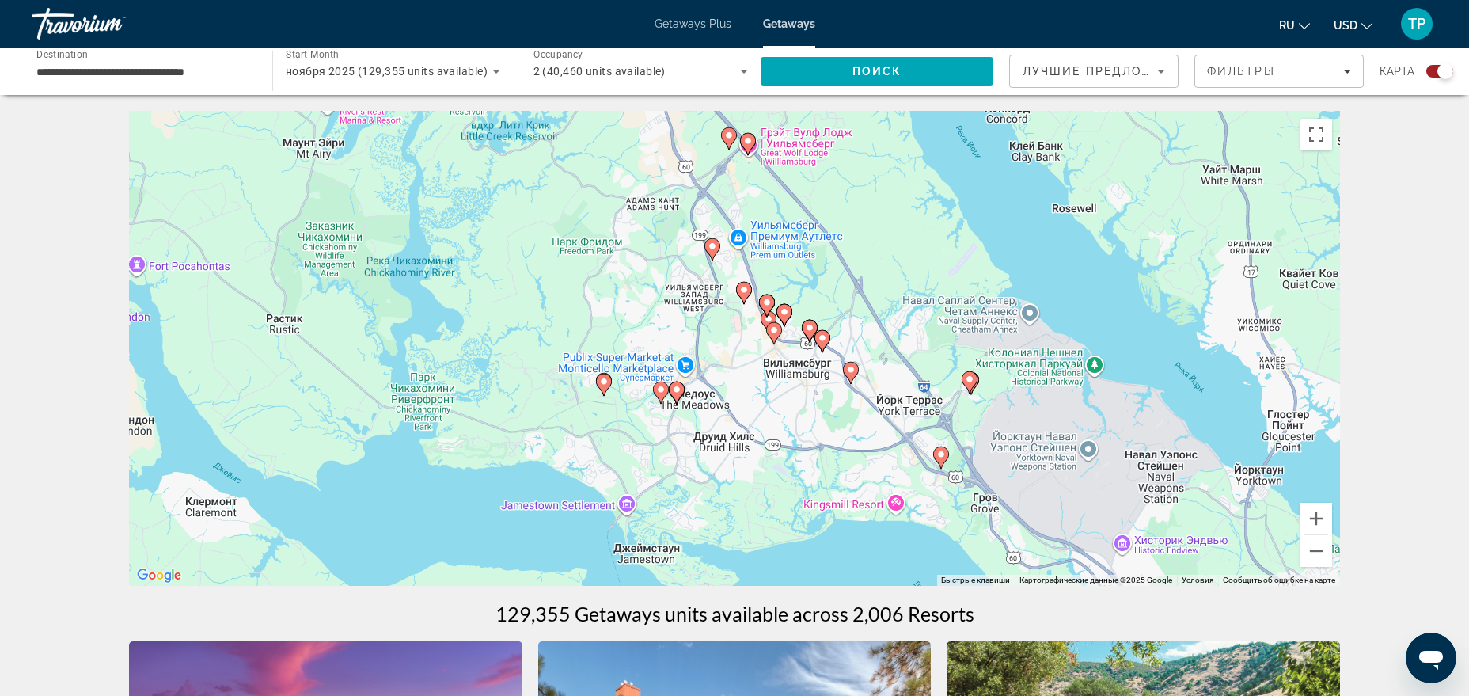
drag, startPoint x: 725, startPoint y: 452, endPoint x: 761, endPoint y: 435, distance: 39.3
click at [761, 435] on div "Для навигации используйте клавиши со стрелками. Чтобы активировать перетаскиван…" at bounding box center [734, 348] width 1211 height 475
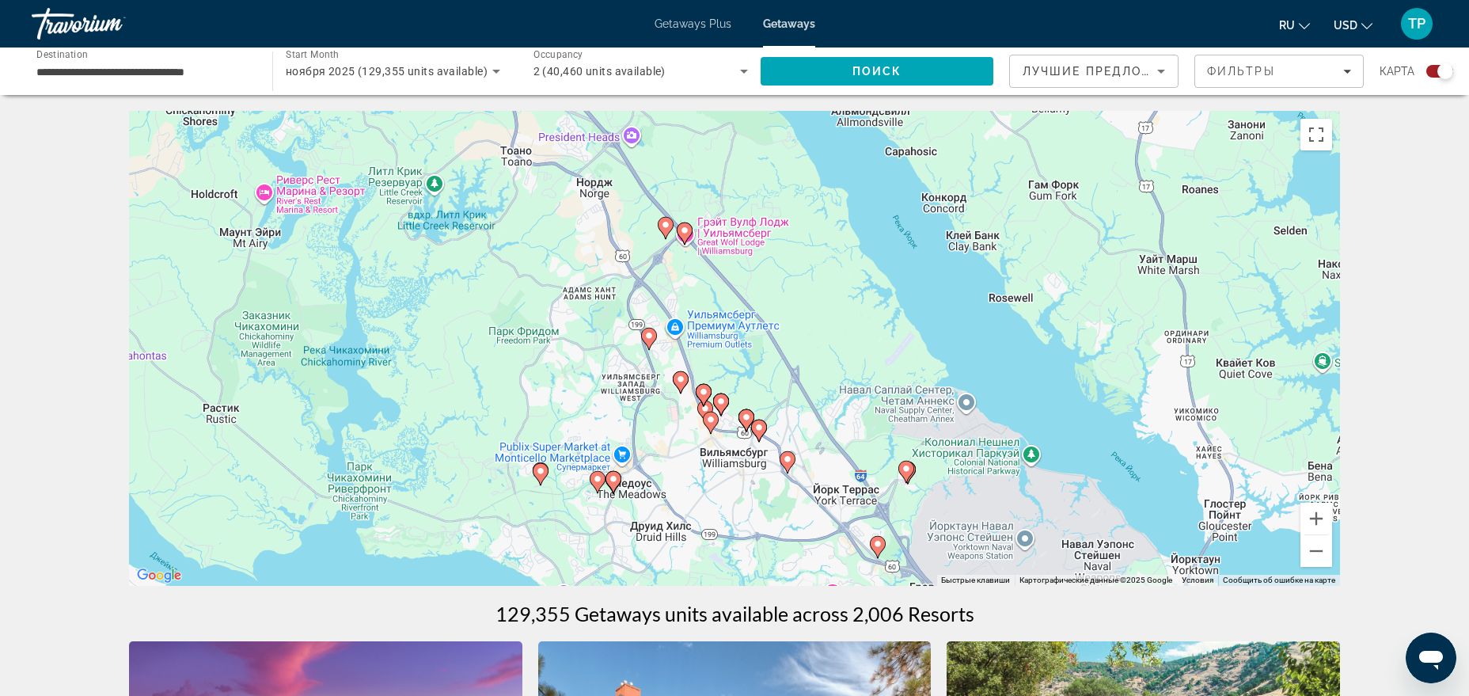
drag, startPoint x: 871, startPoint y: 310, endPoint x: 820, endPoint y: 378, distance: 85.3
click at [820, 378] on div "Для навигации используйте клавиши со стрелками. Чтобы активировать перетаскиван…" at bounding box center [734, 348] width 1211 height 475
click at [1174, 550] on button "Уменьшить" at bounding box center [1316, 551] width 32 height 32
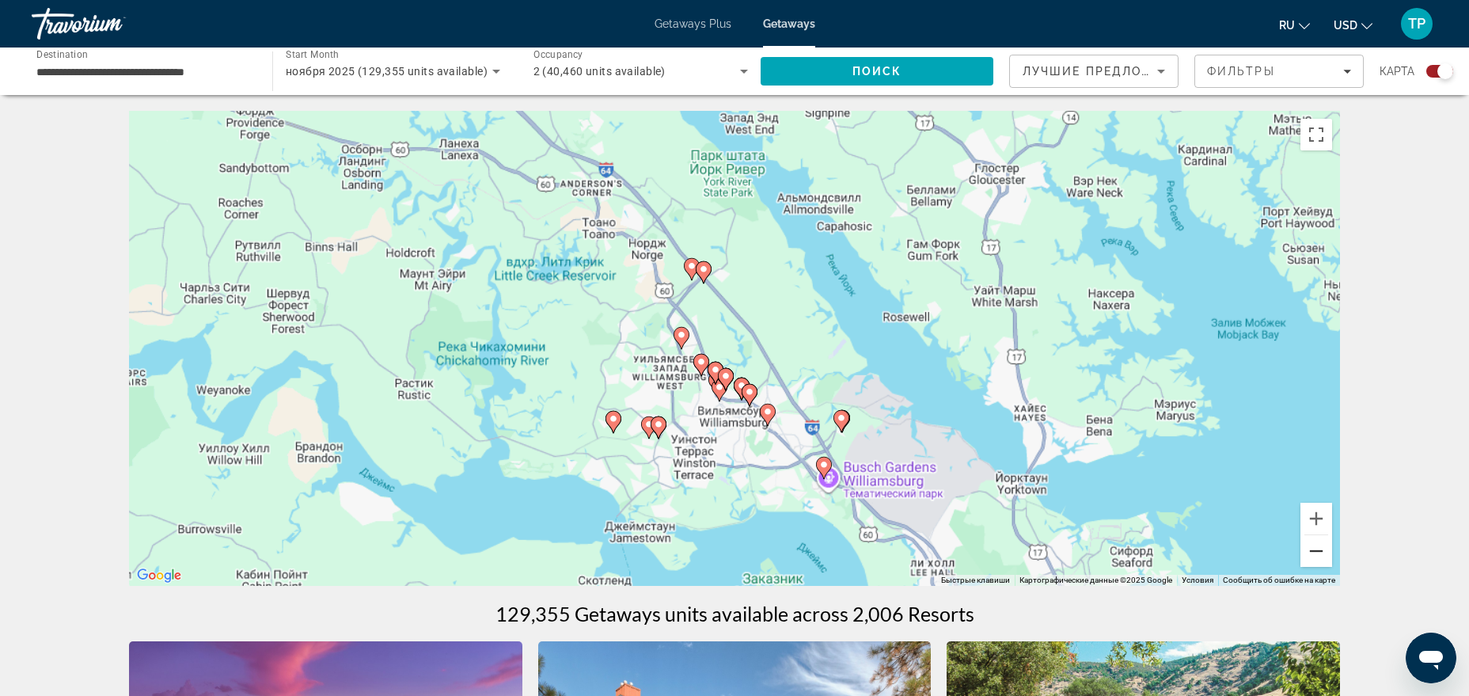
click at [1174, 550] on button "Уменьшить" at bounding box center [1316, 551] width 32 height 32
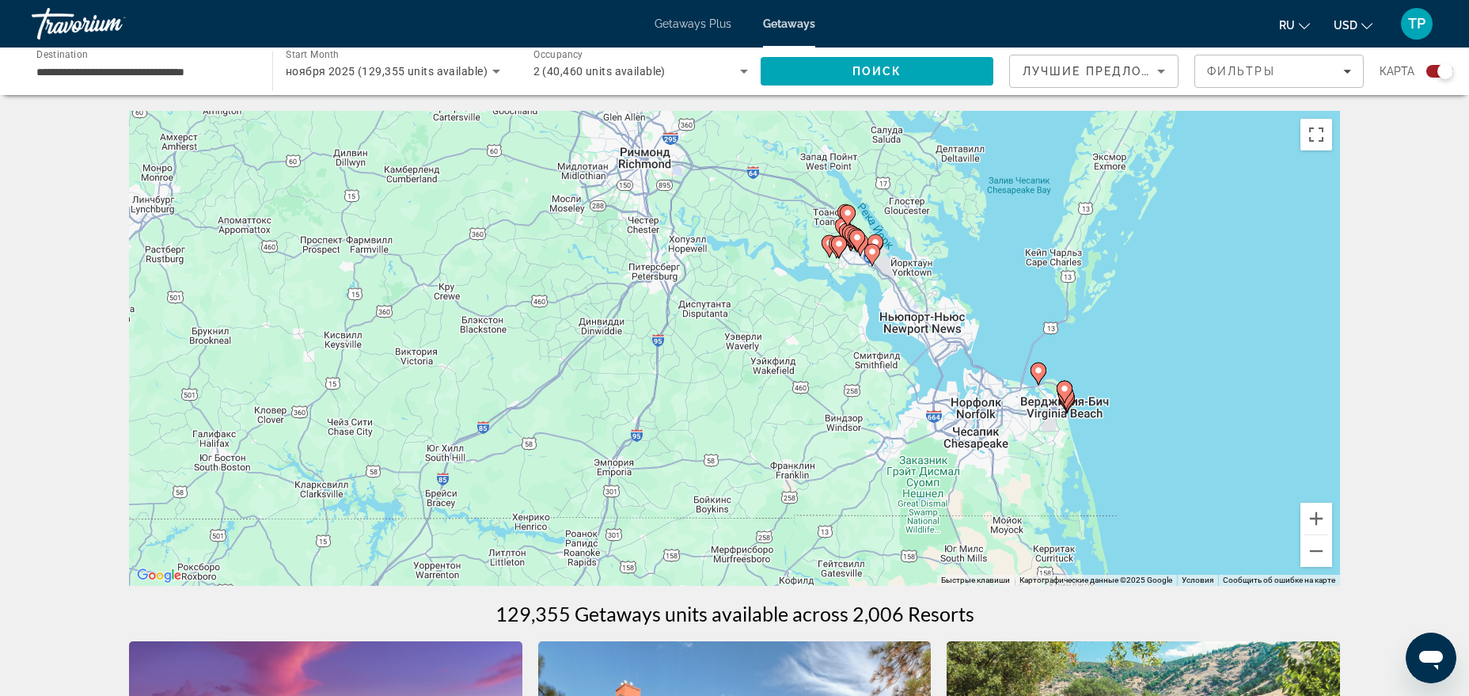
drag, startPoint x: 899, startPoint y: 433, endPoint x: 1019, endPoint y: 323, distance: 162.4
click at [1019, 323] on div "Для навигации используйте клавиши со стрелками. Чтобы активировать перетаскиван…" at bounding box center [734, 348] width 1211 height 475
click at [1174, 555] on button "Уменьшить" at bounding box center [1316, 551] width 32 height 32
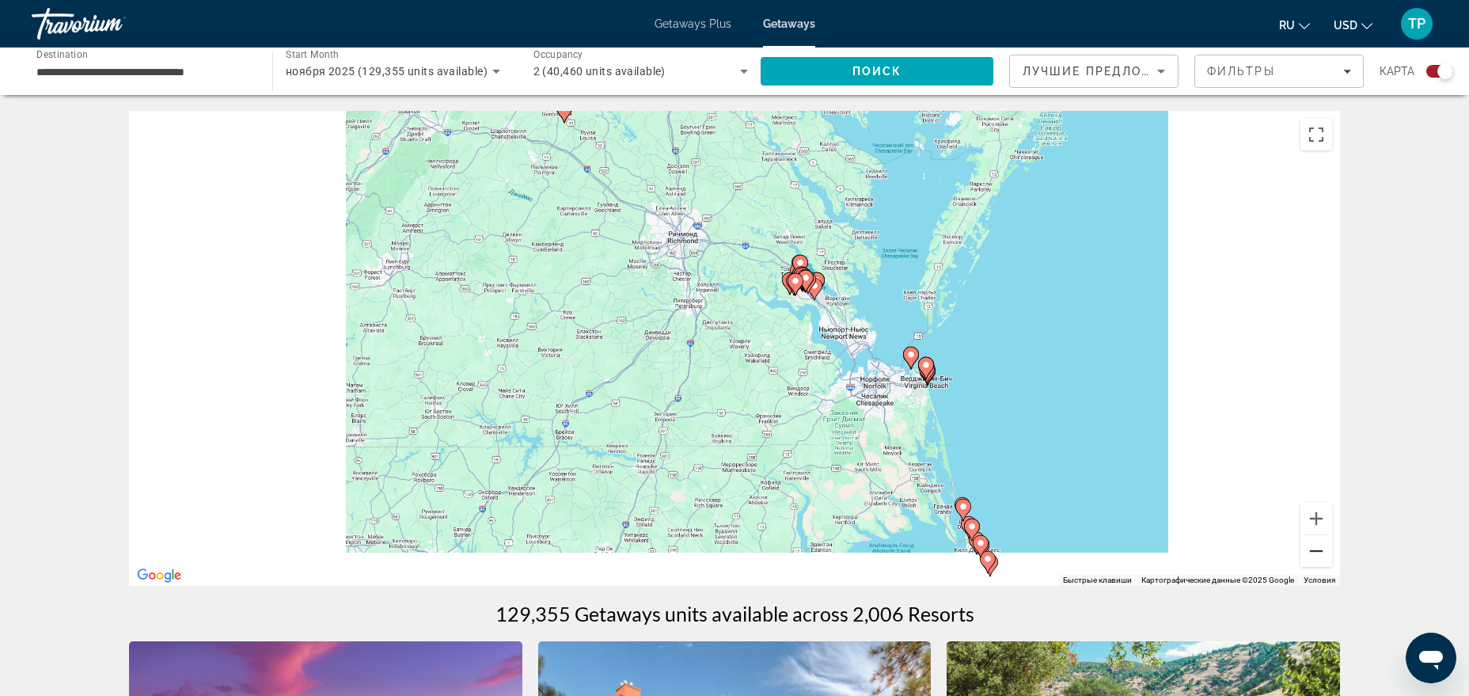
click at [1174, 555] on button "Уменьшить" at bounding box center [1316, 551] width 32 height 32
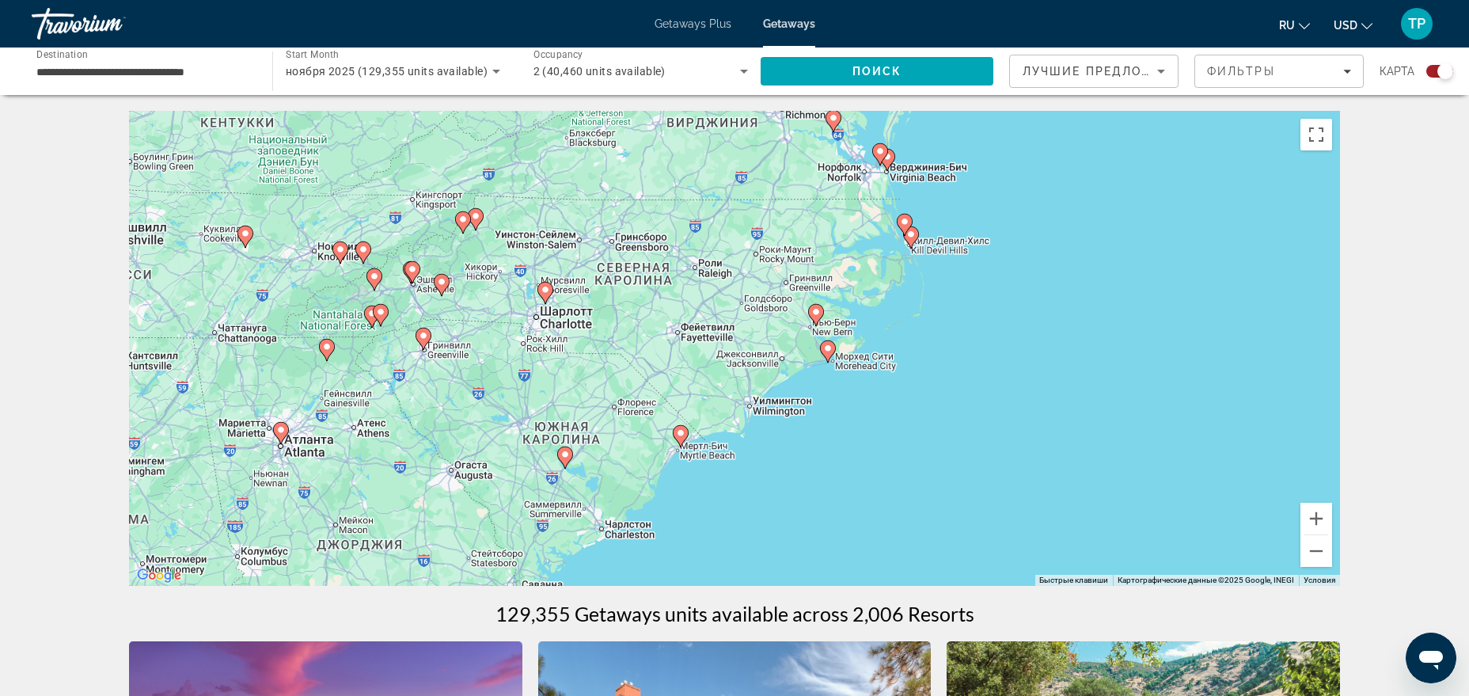
drag, startPoint x: 845, startPoint y: 510, endPoint x: 913, endPoint y: 328, distance: 193.3
click at [913, 328] on div "Для навигации используйте клавиши со стрелками. Чтобы активировать перетаскиван…" at bounding box center [734, 348] width 1211 height 475
click at [829, 352] on image "Main content" at bounding box center [827, 347] width 9 height 9
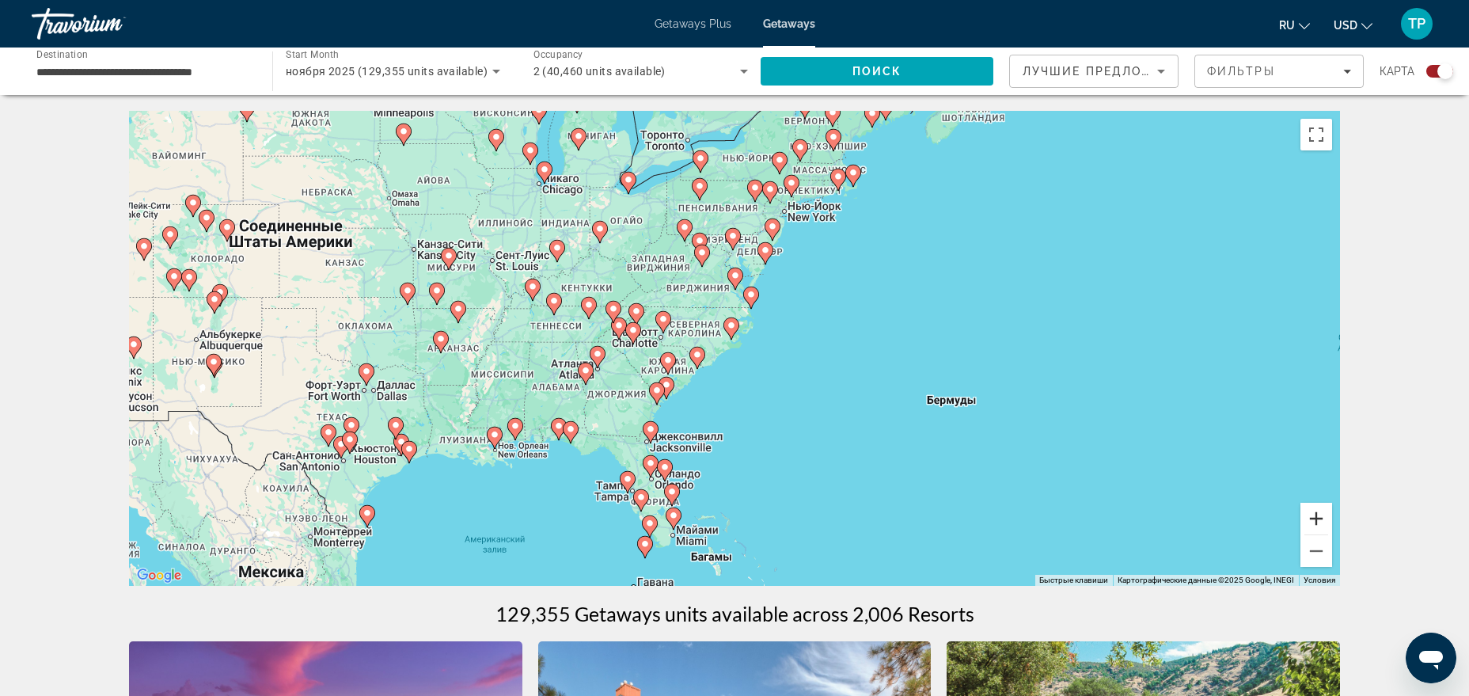
click at [1174, 518] on button "Увеличить" at bounding box center [1316, 519] width 32 height 32
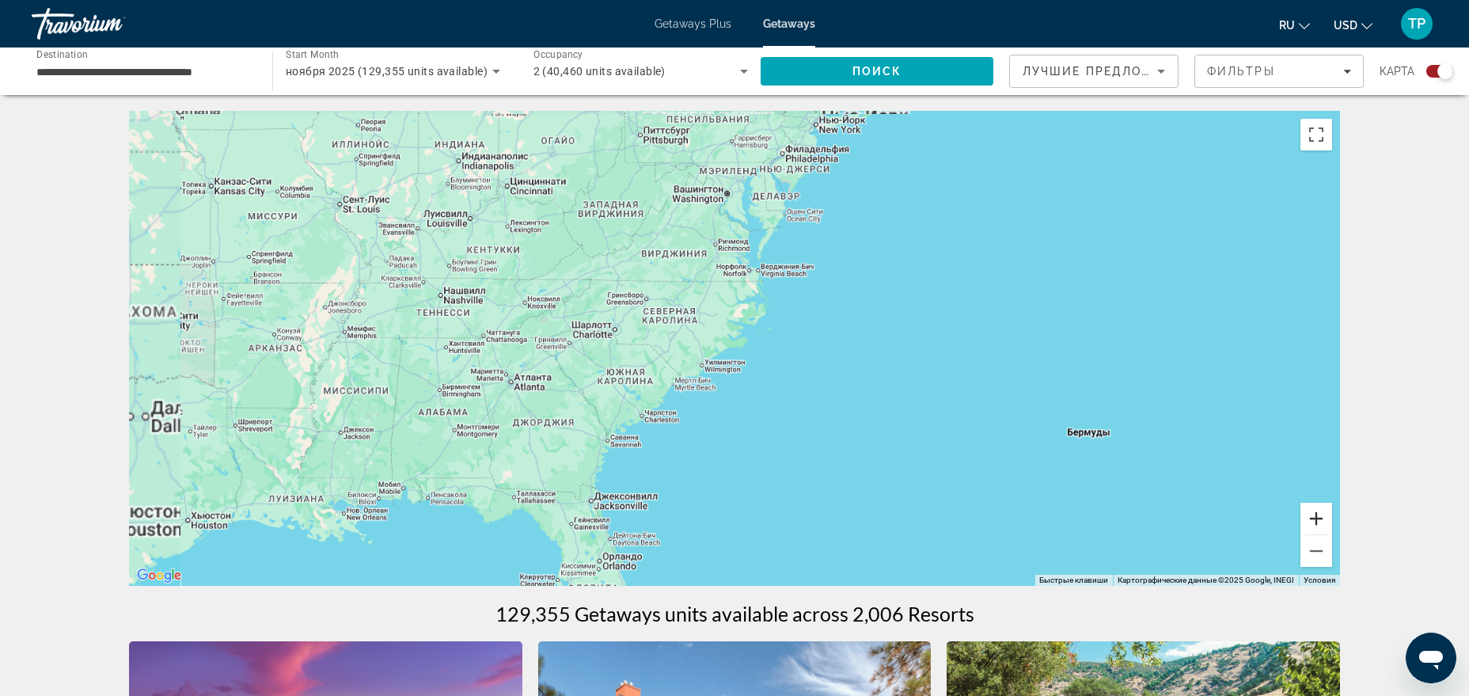
click at [1174, 518] on button "Увеличить" at bounding box center [1316, 519] width 32 height 32
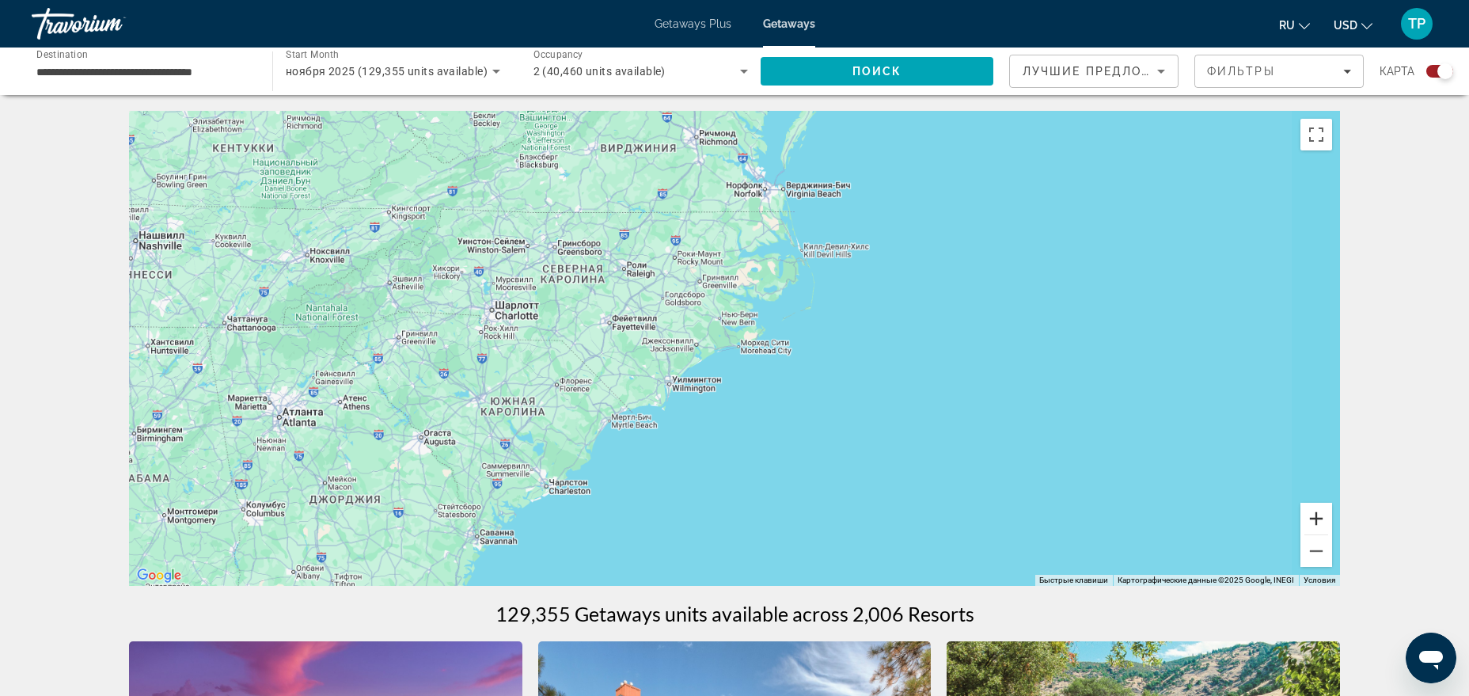
click at [1174, 518] on button "Увеличить" at bounding box center [1316, 519] width 32 height 32
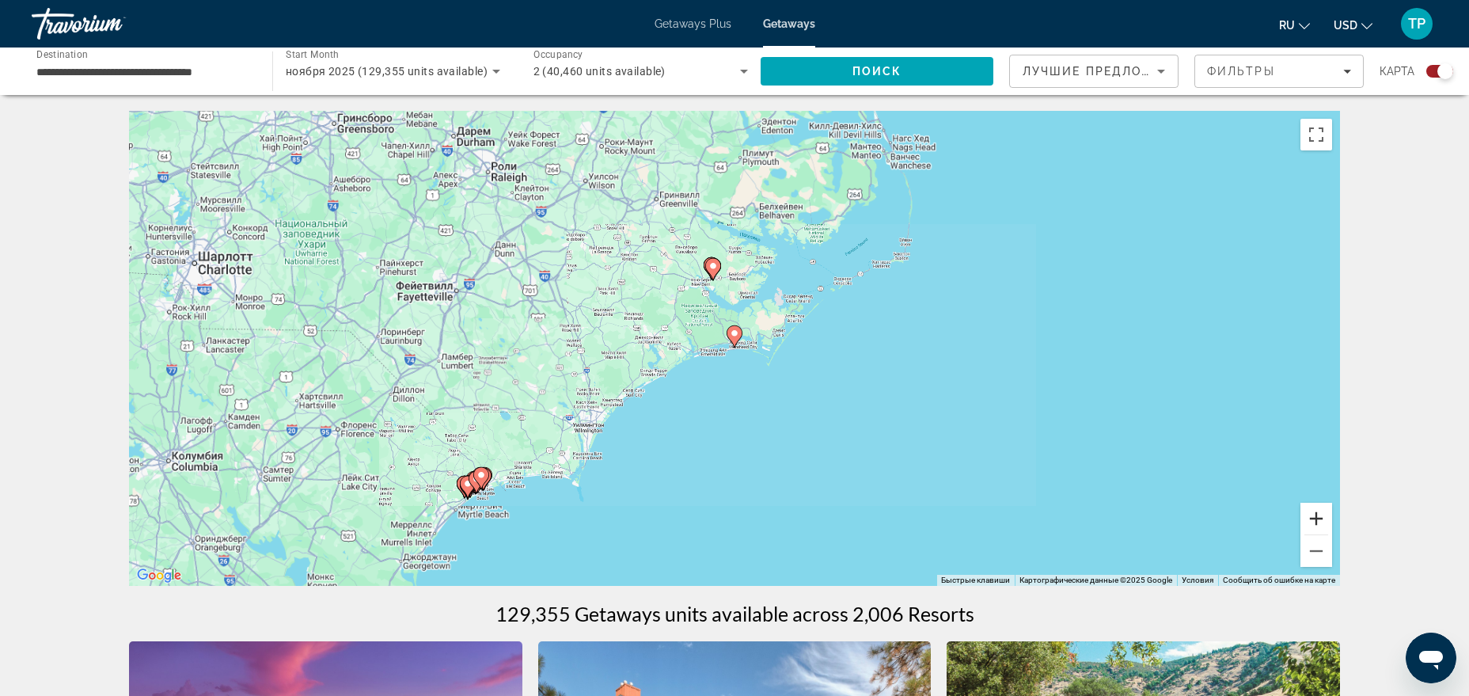
click at [1174, 518] on button "Увеличить" at bounding box center [1316, 519] width 32 height 32
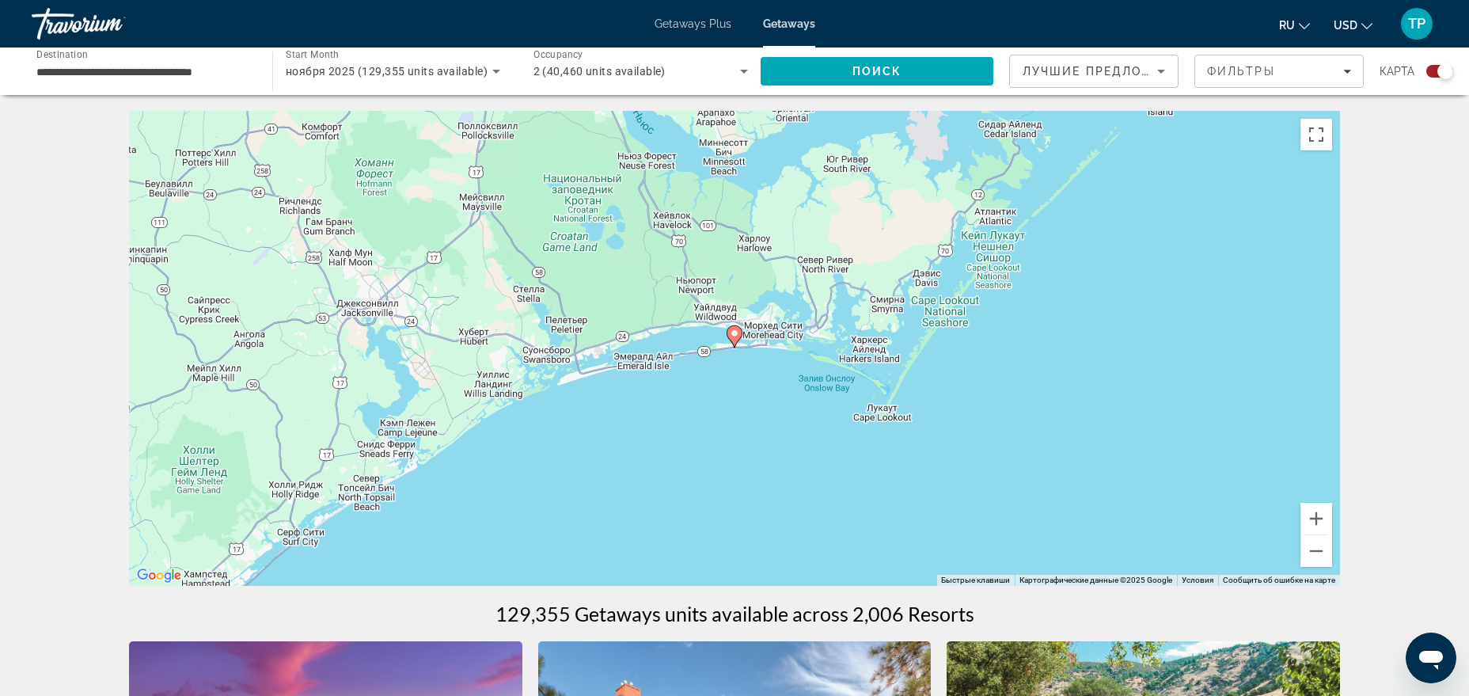
click at [733, 329] on image "Main content" at bounding box center [734, 332] width 9 height 9
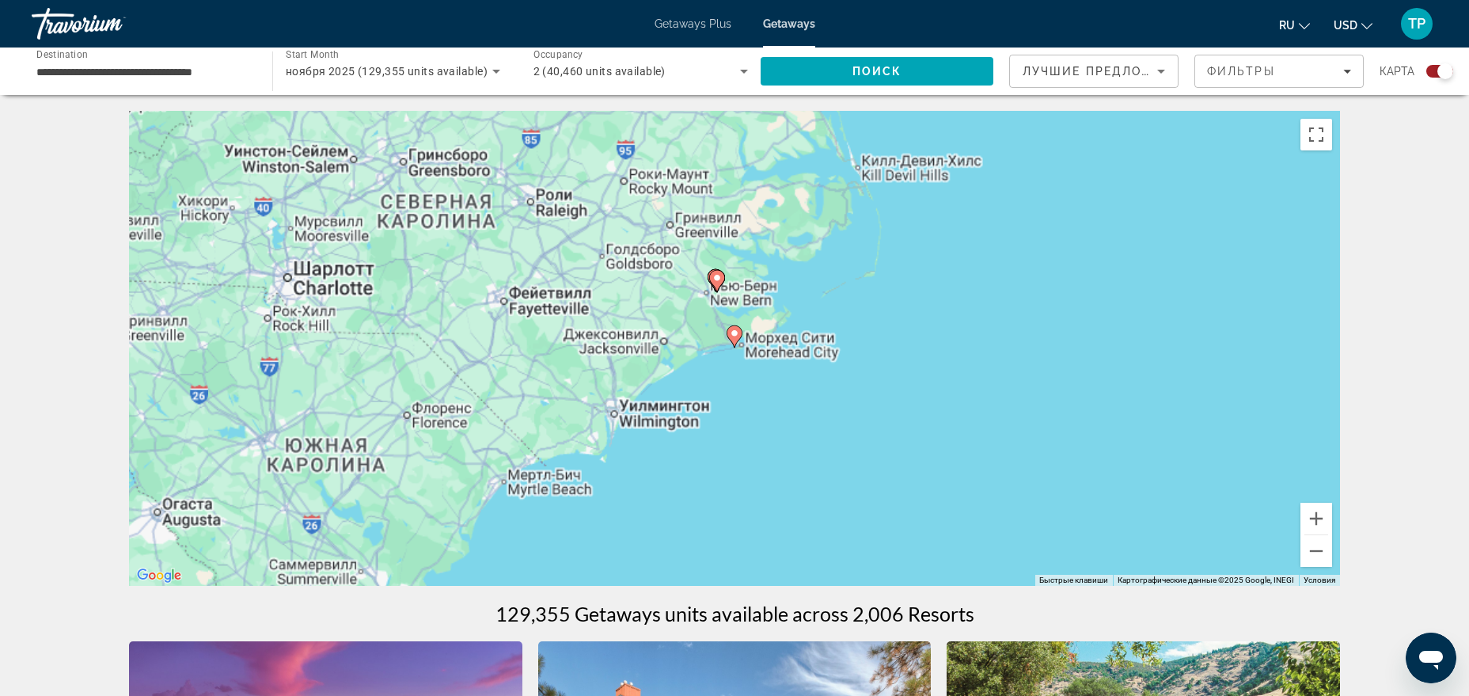
click at [734, 334] on image "Main content" at bounding box center [734, 332] width 9 height 9
type input "**********"
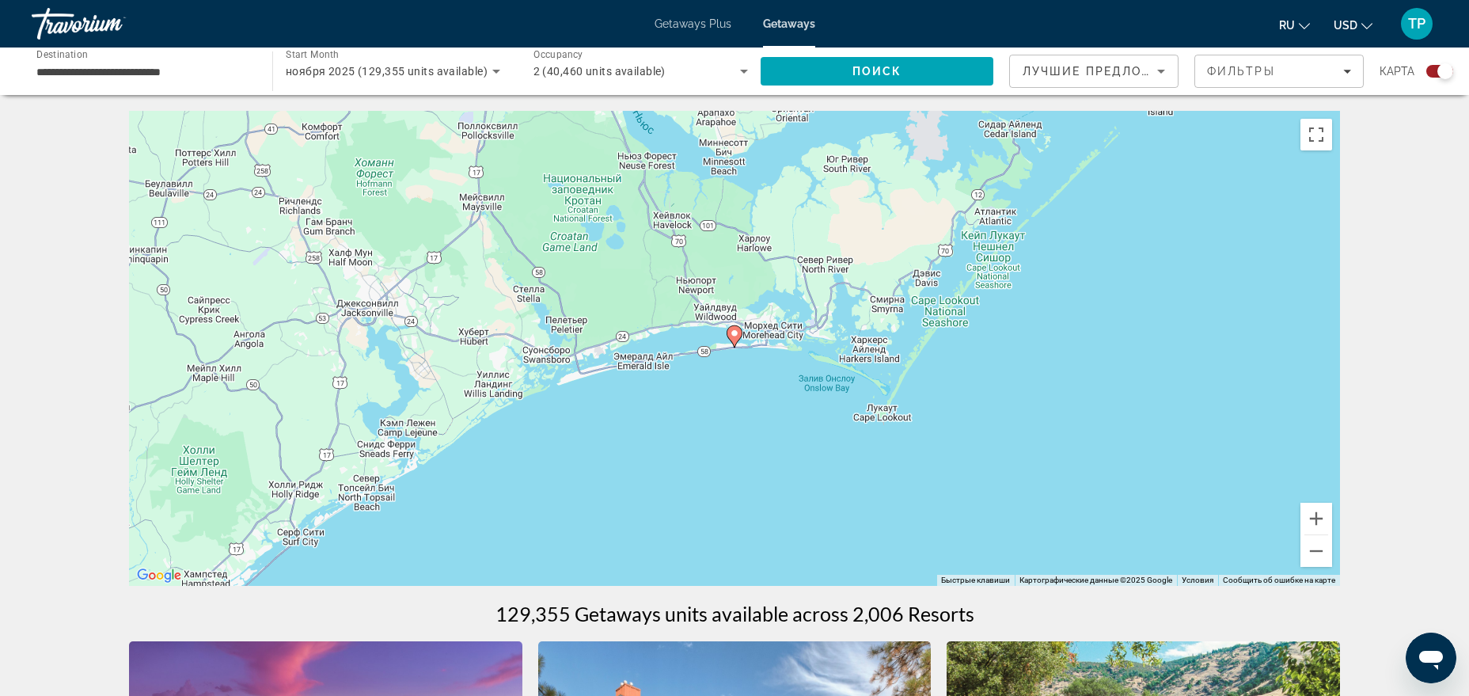
click at [736, 336] on image "Main content" at bounding box center [734, 332] width 9 height 9
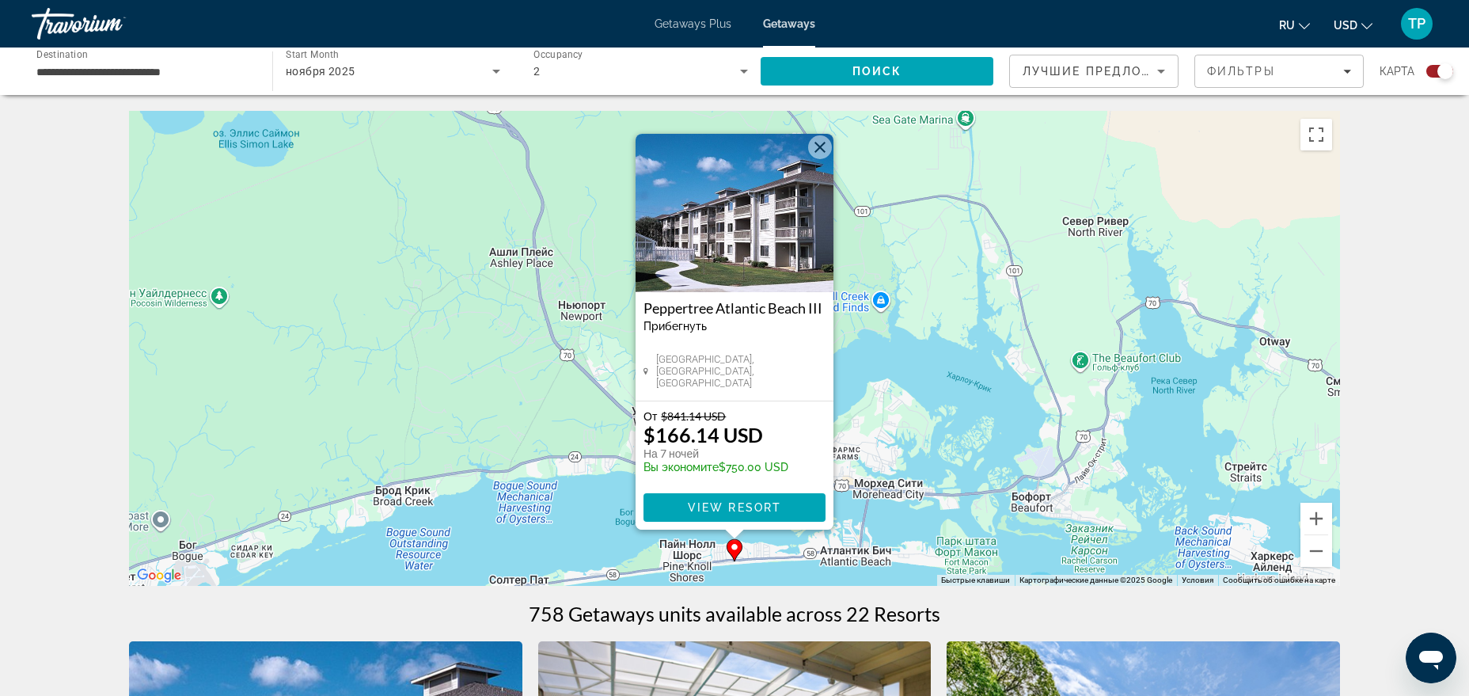
click at [801, 215] on img "Main content" at bounding box center [735, 213] width 198 height 158
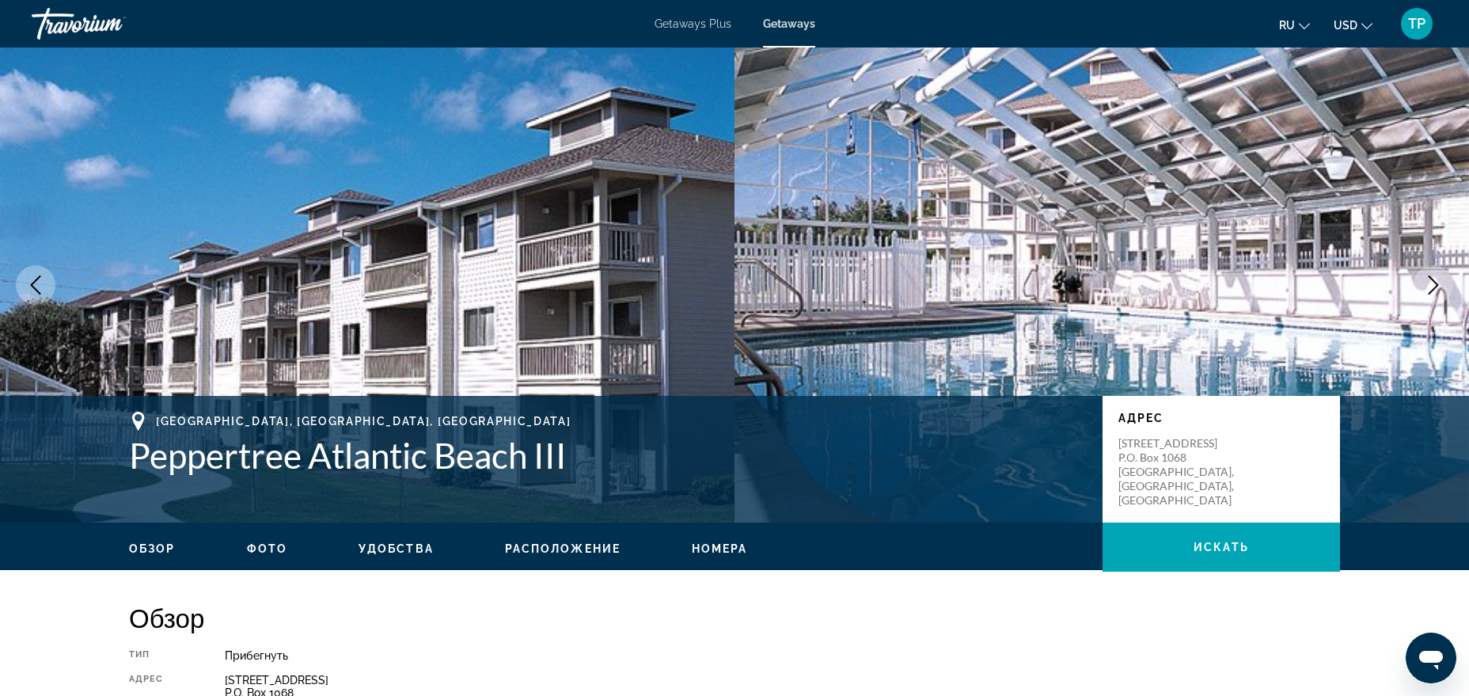
scroll to position [484, 0]
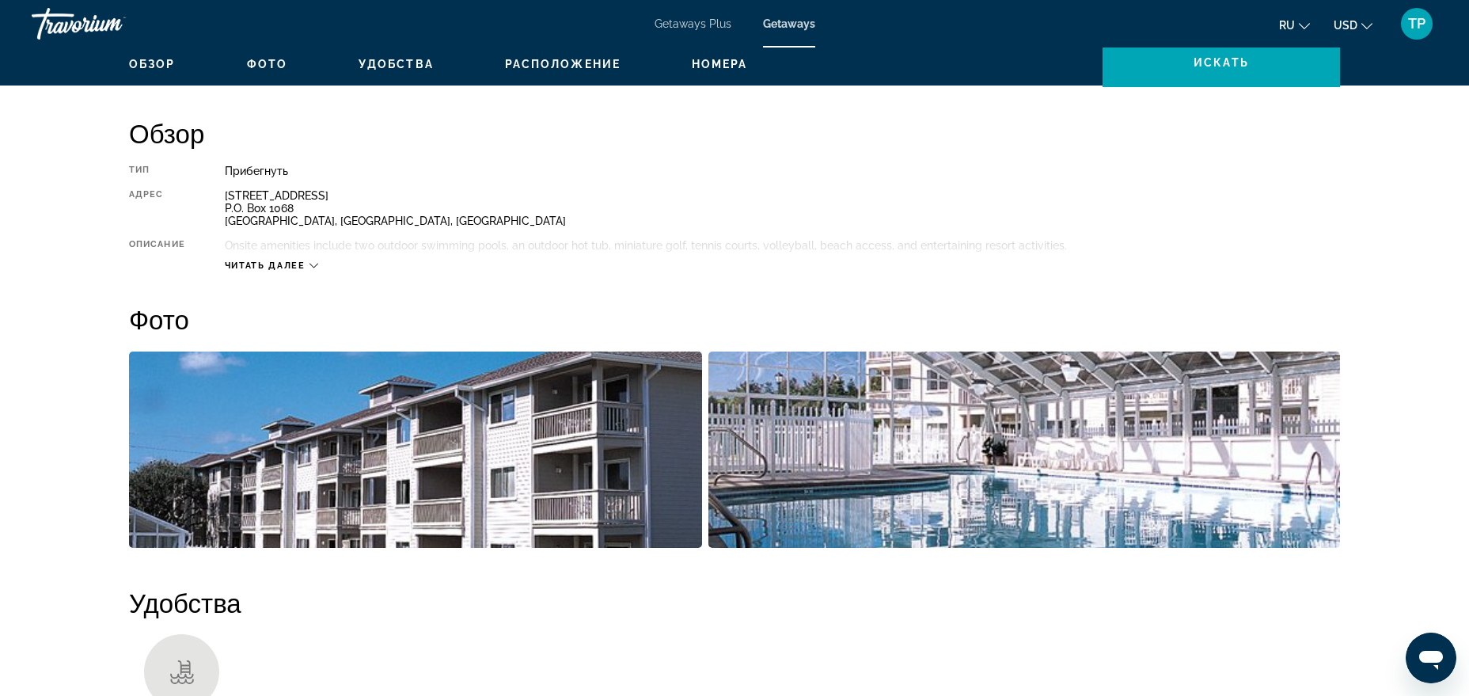
click at [259, 263] on span "Читать далее" at bounding box center [265, 265] width 81 height 10
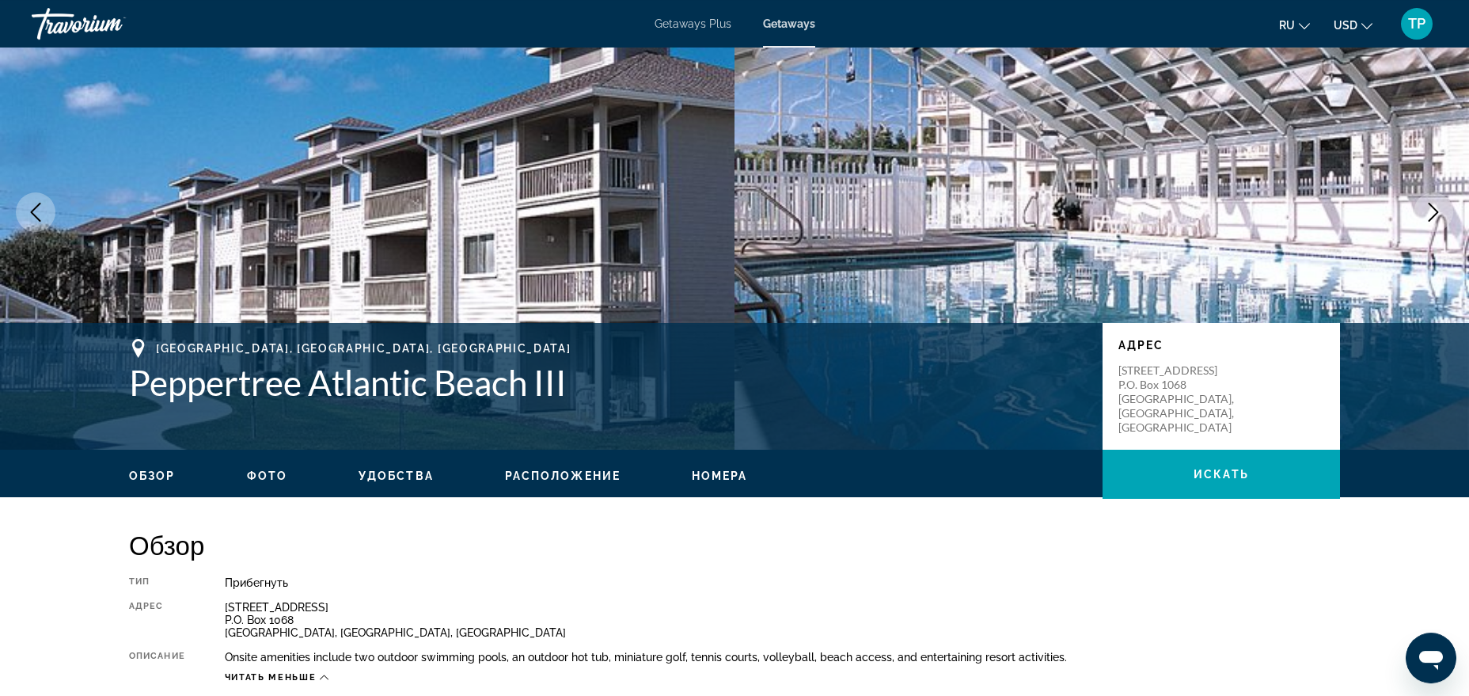
scroll to position [0, 0]
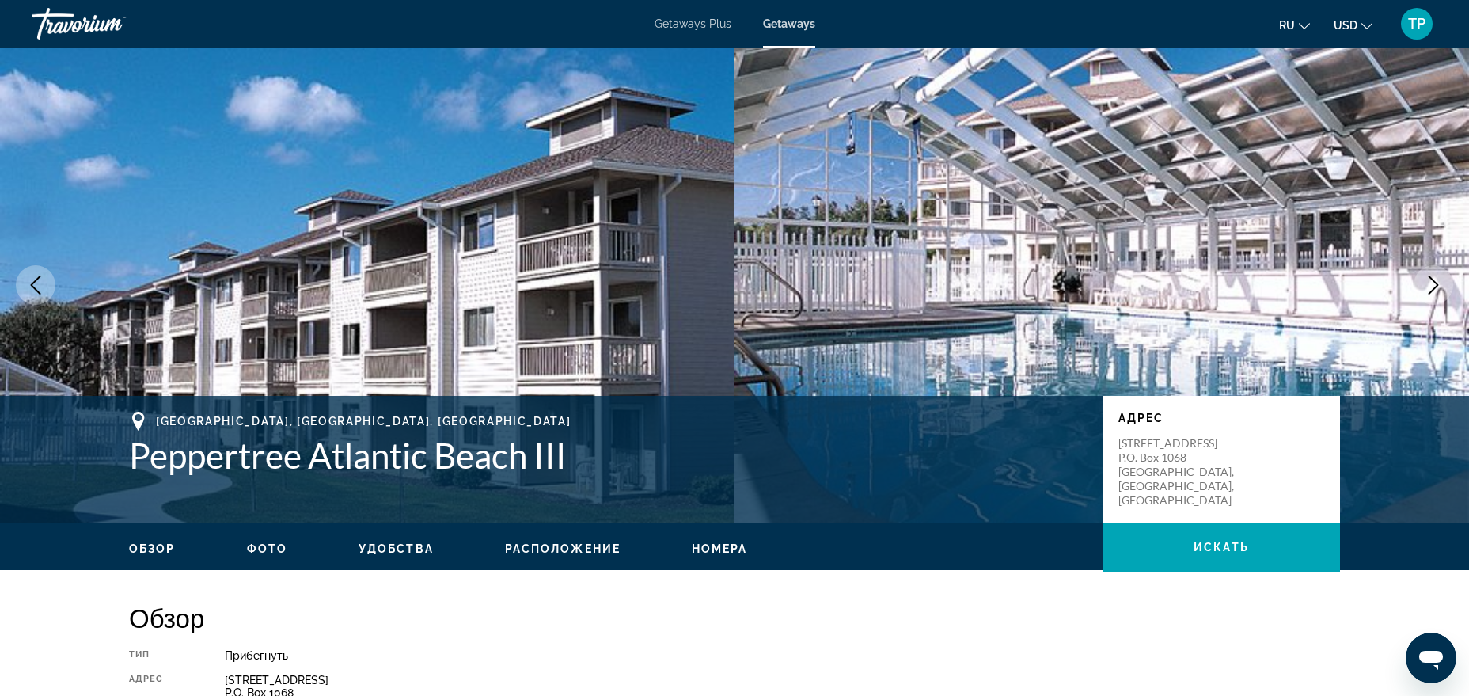
click at [677, 547] on ul "Обзор Фото Удобства Расположение Номера искать" at bounding box center [734, 546] width 1211 height 17
click at [705, 548] on span "Номера" at bounding box center [720, 548] width 56 height 13
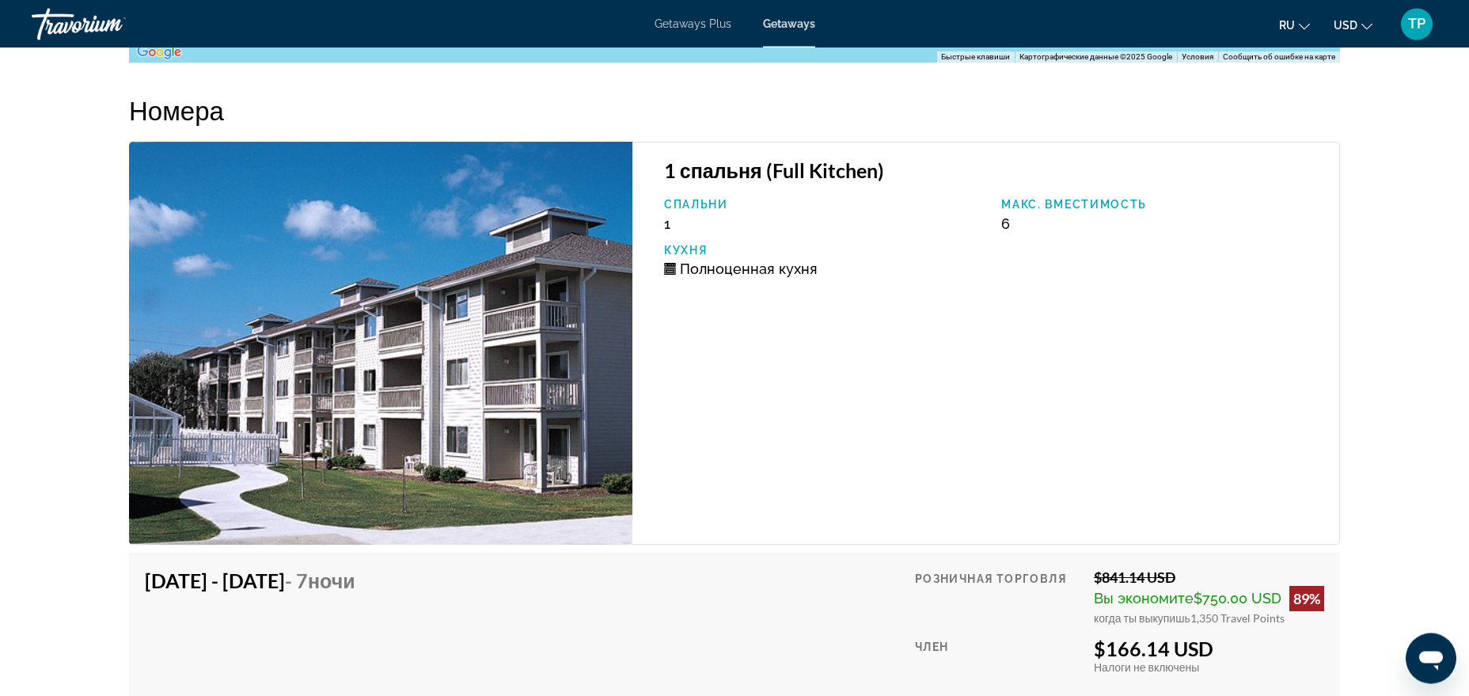
scroll to position [2092, 0]
click at [463, 367] on img "Main content" at bounding box center [380, 342] width 503 height 403
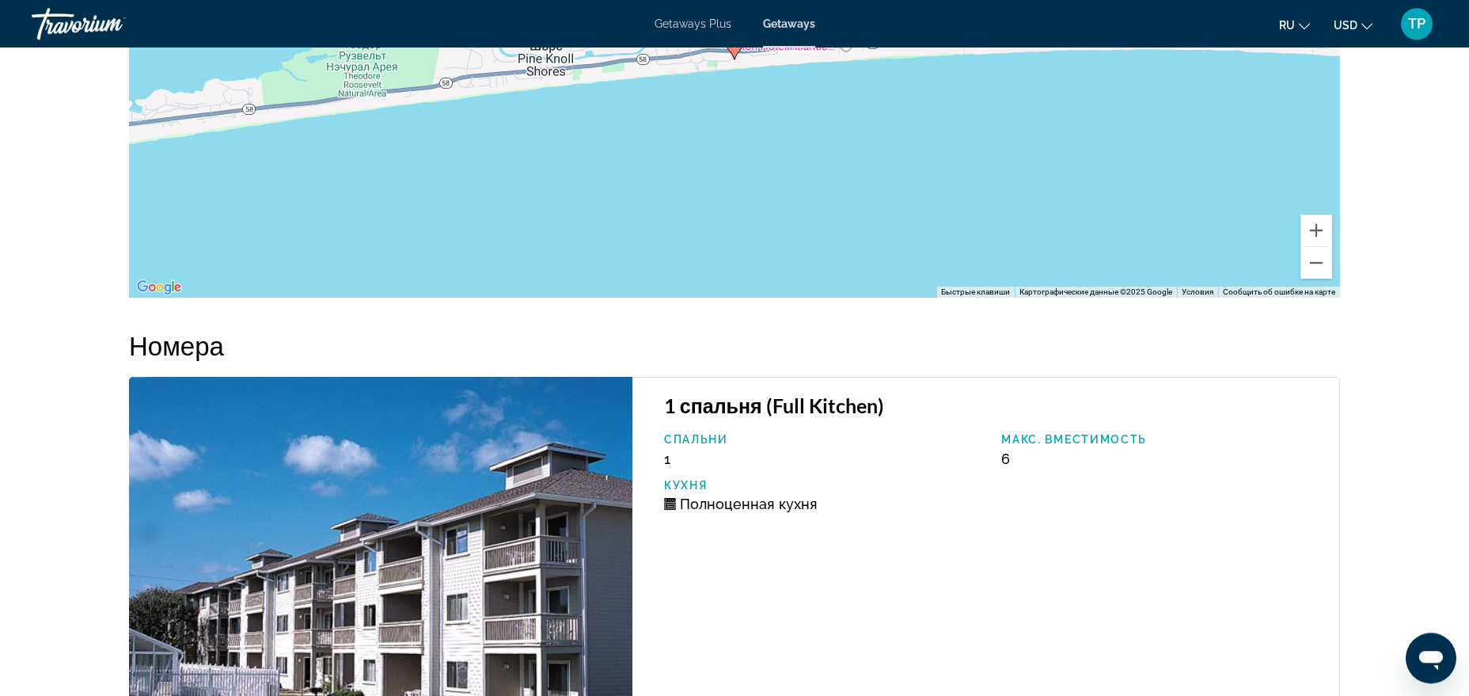
scroll to position [1826, 0]
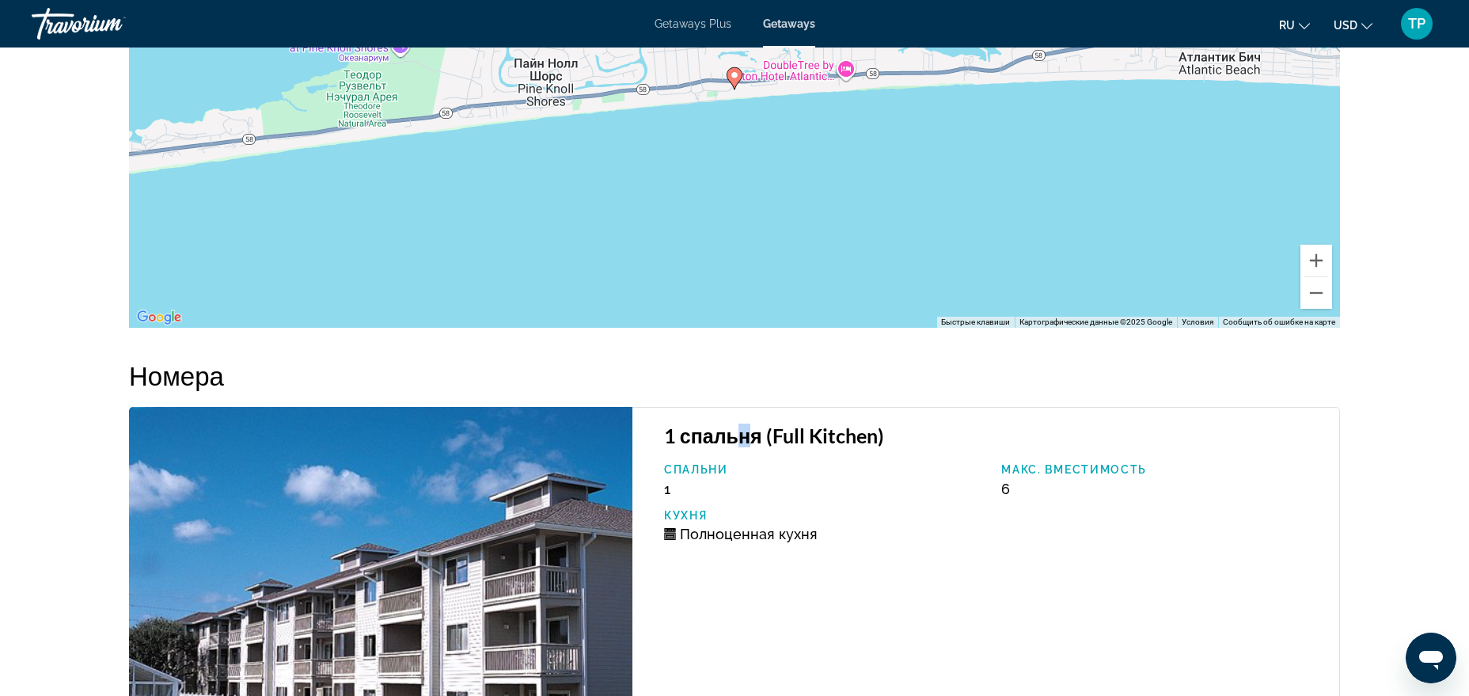
drag, startPoint x: 753, startPoint y: 438, endPoint x: 732, endPoint y: 442, distance: 21.7
click at [732, 442] on h3 "1 спальня (Full Kitchen)" at bounding box center [993, 435] width 659 height 24
drag, startPoint x: 977, startPoint y: 507, endPoint x: 1001, endPoint y: 498, distance: 25.3
click at [1001, 498] on div "Спальни 1 Макс. вместимость 6 Кухня Полноценная кухня" at bounding box center [993, 508] width 675 height 91
click at [905, 478] on div "Спальни 1" at bounding box center [825, 480] width 338 height 34
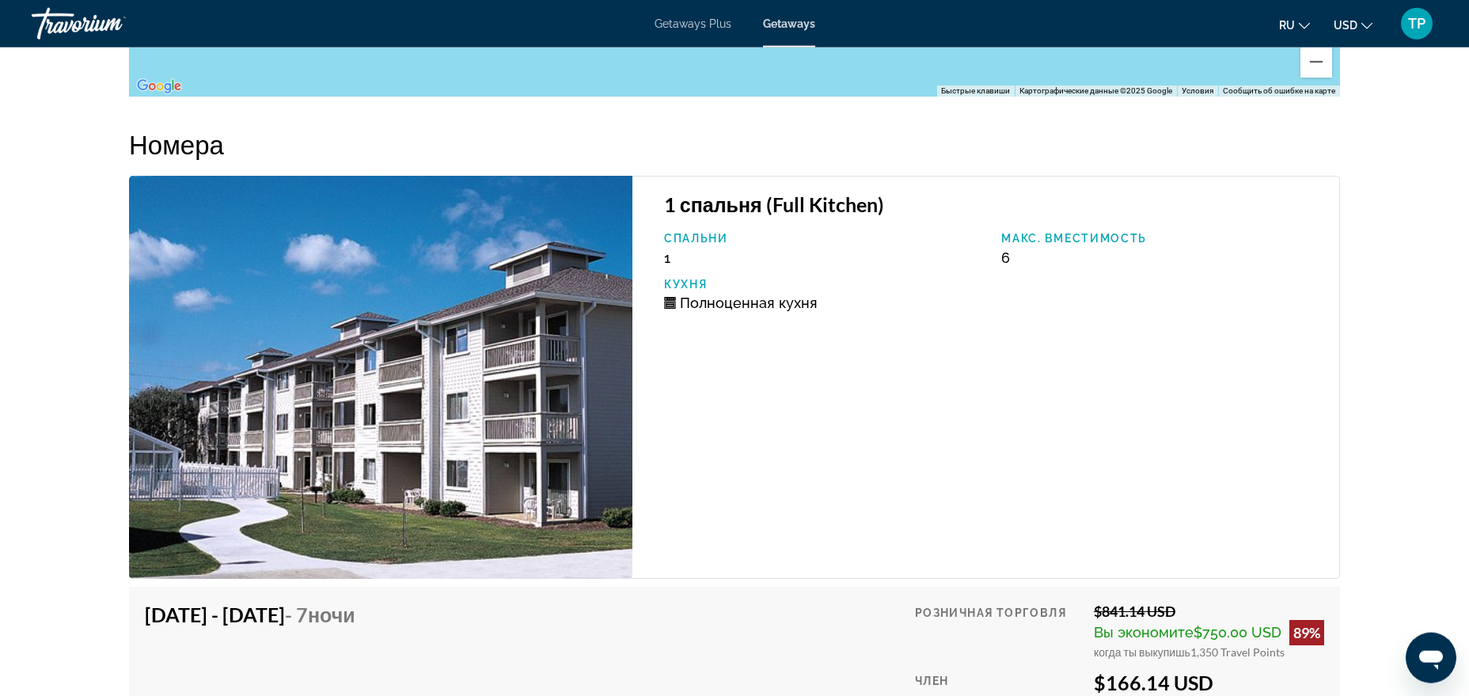
scroll to position [2149, 0]
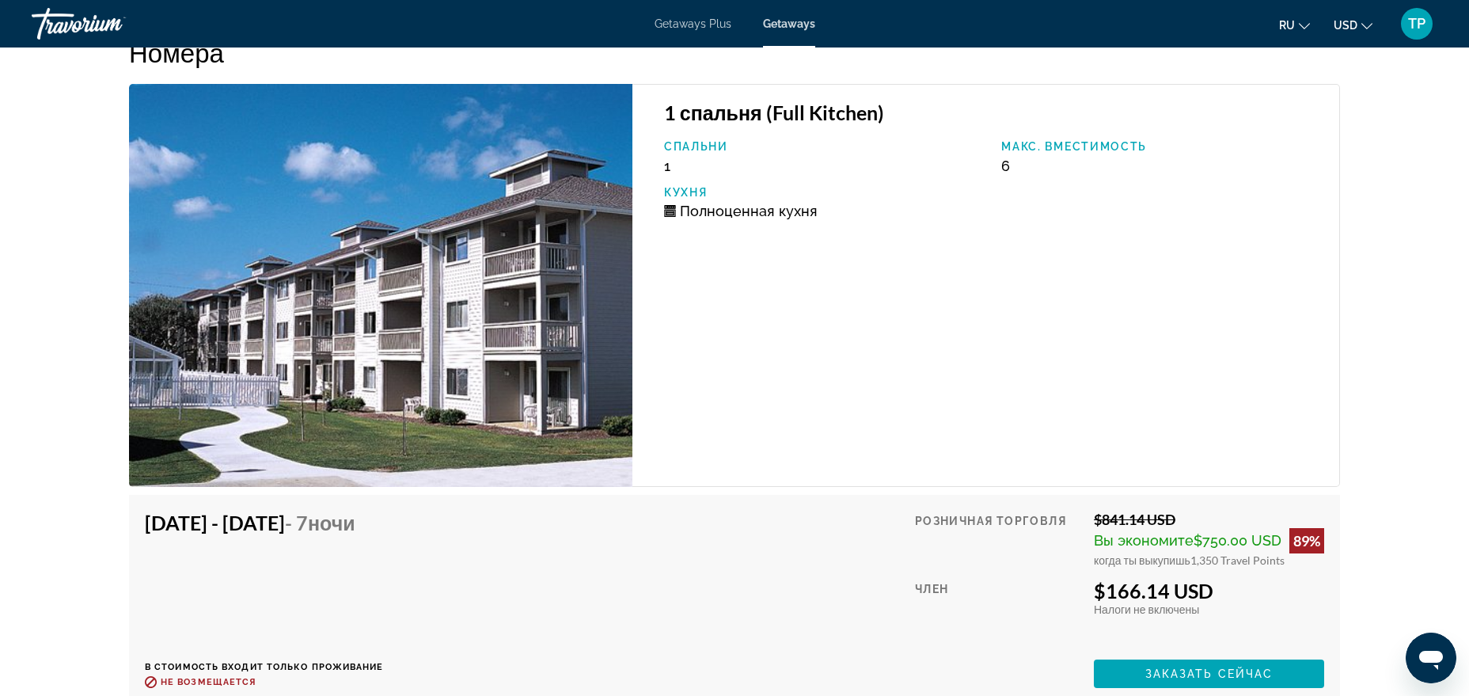
drag, startPoint x: 538, startPoint y: 547, endPoint x: 354, endPoint y: 546, distance: 184.4
click at [354, 546] on div "Nov 21, 2025 - Nov 28, 2025 - 7 ночи В стоимость входит только проживание Возвр…" at bounding box center [734, 598] width 1179 height 177
click at [926, 378] on div "1 спальня (Full Kitchen) Спальни 1 Макс. вместимость 6 Кухня Полноценная кухня" at bounding box center [986, 285] width 708 height 403
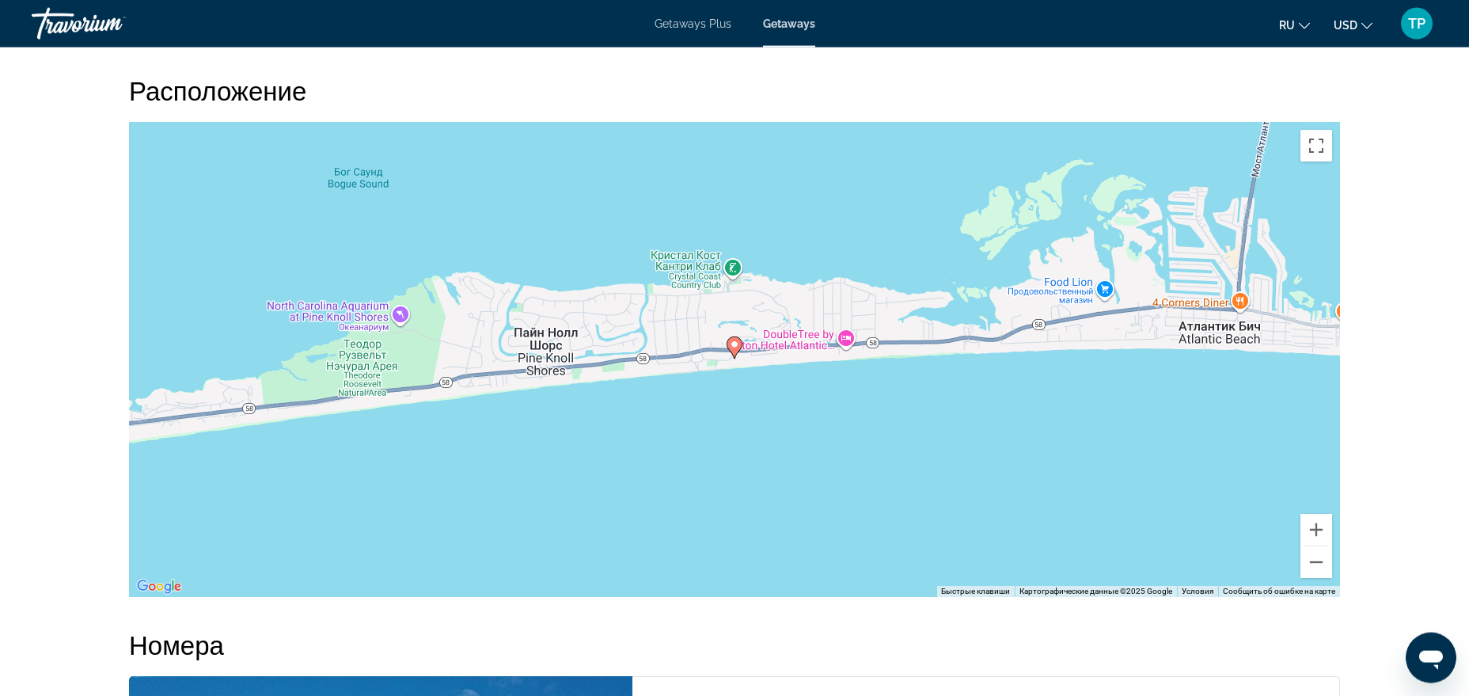
scroll to position [1503, 0]
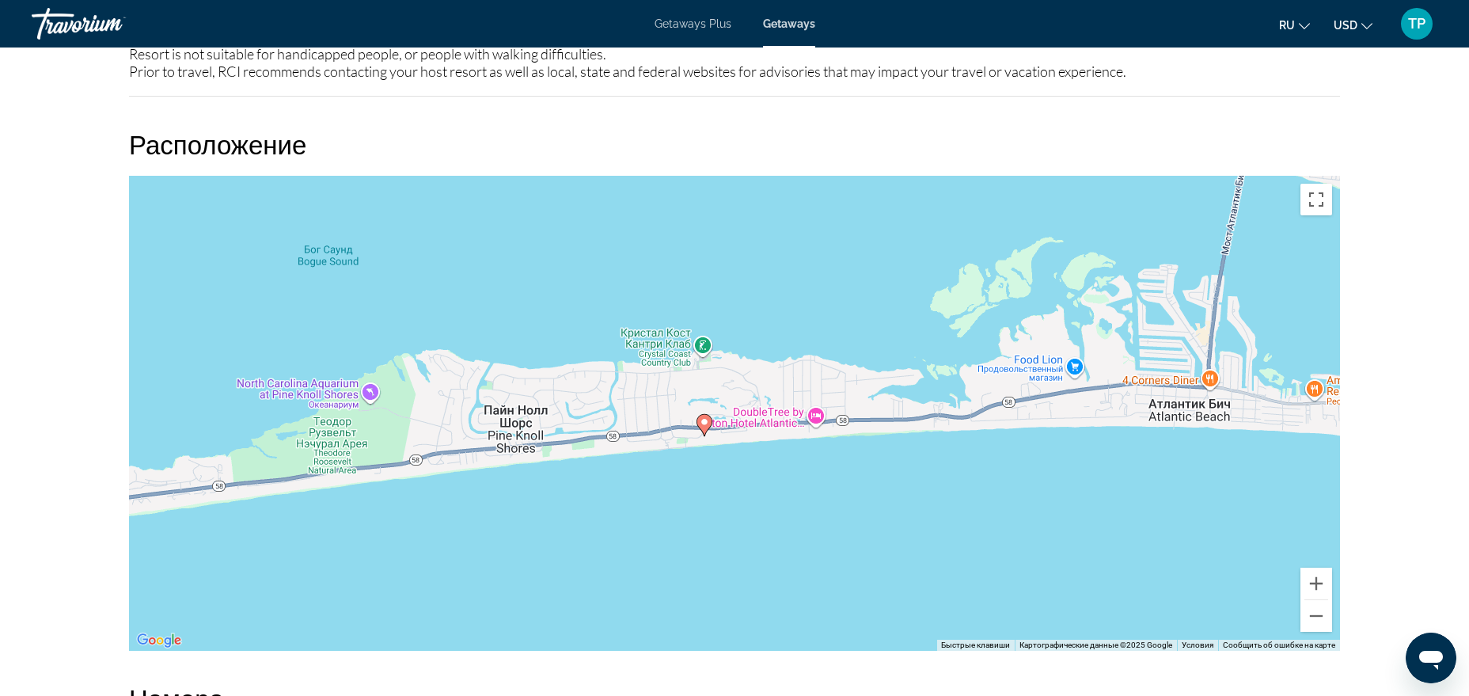
drag, startPoint x: 735, startPoint y: 426, endPoint x: 705, endPoint y: 452, distance: 39.8
click at [705, 452] on div "Чтобы активировать перетаскивание с помощью клавиатуры, нажмите Alt + Ввод. Пос…" at bounding box center [734, 413] width 1211 height 475
click at [1174, 556] on button "Уменьшить" at bounding box center [1316, 616] width 32 height 32
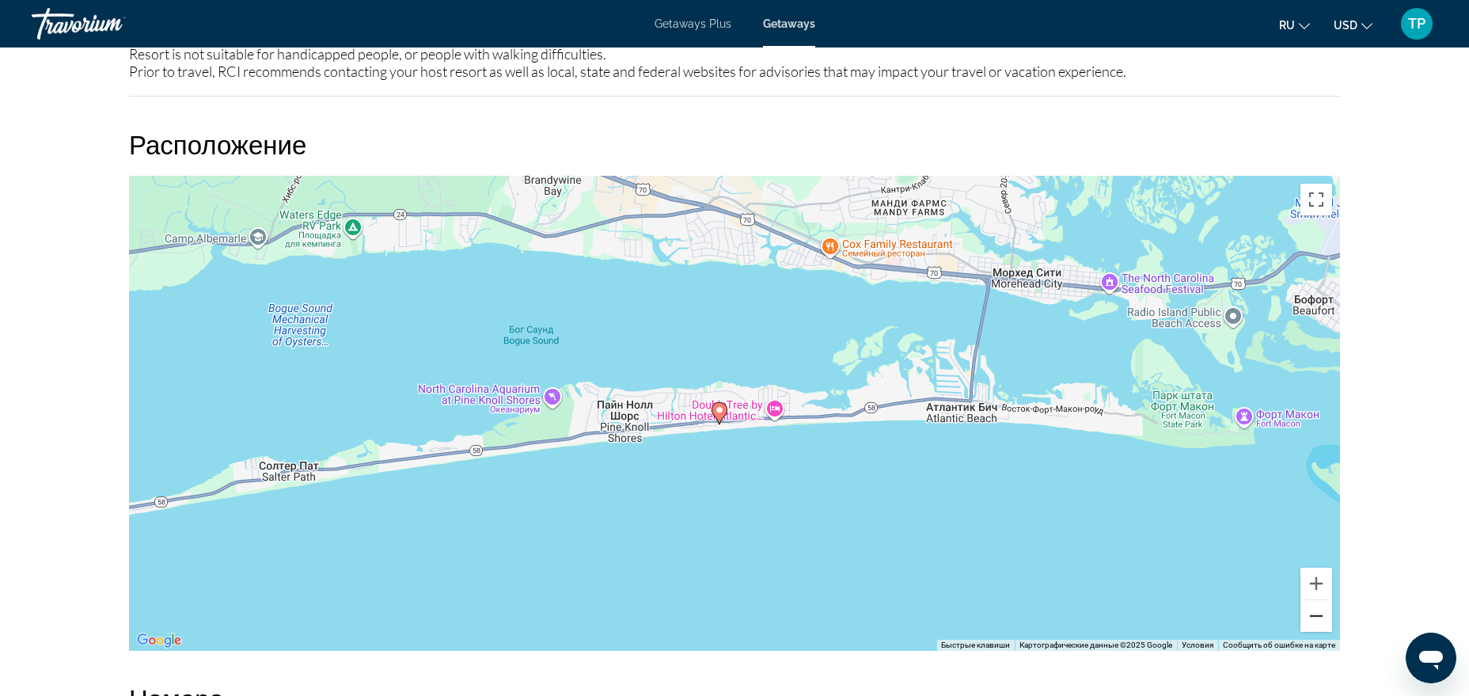
click at [1174, 556] on button "Уменьшить" at bounding box center [1316, 616] width 32 height 32
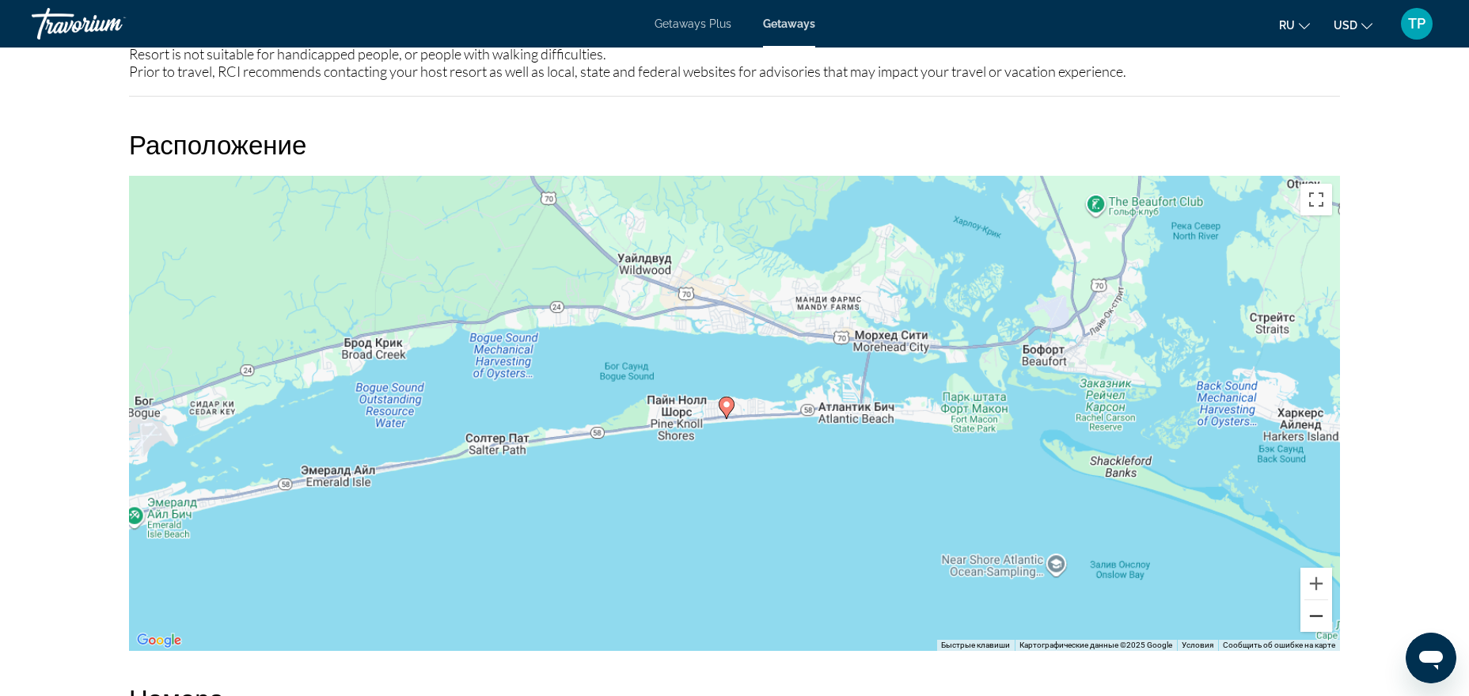
click at [1174, 556] on button "Уменьшить" at bounding box center [1316, 616] width 32 height 32
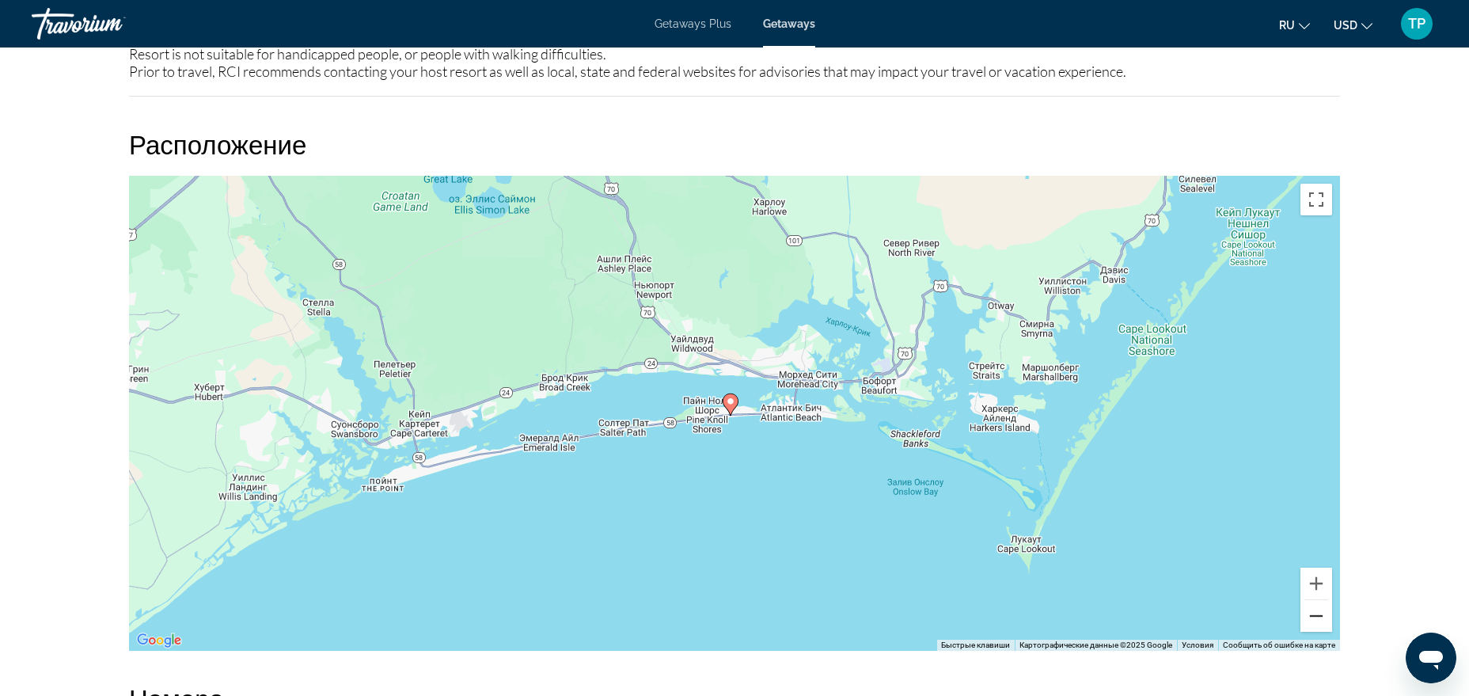
click at [1174, 556] on button "Уменьшить" at bounding box center [1316, 616] width 32 height 32
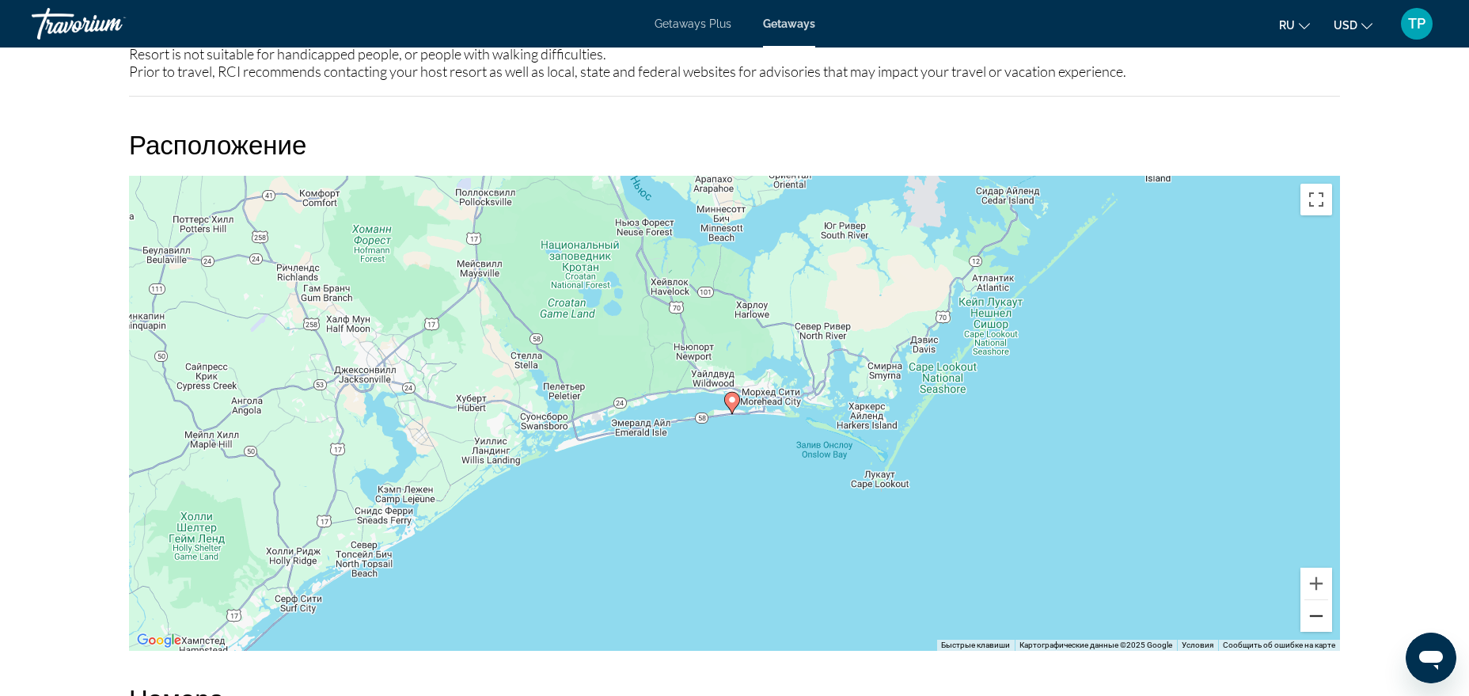
click at [1174, 556] on button "Уменьшить" at bounding box center [1316, 616] width 32 height 32
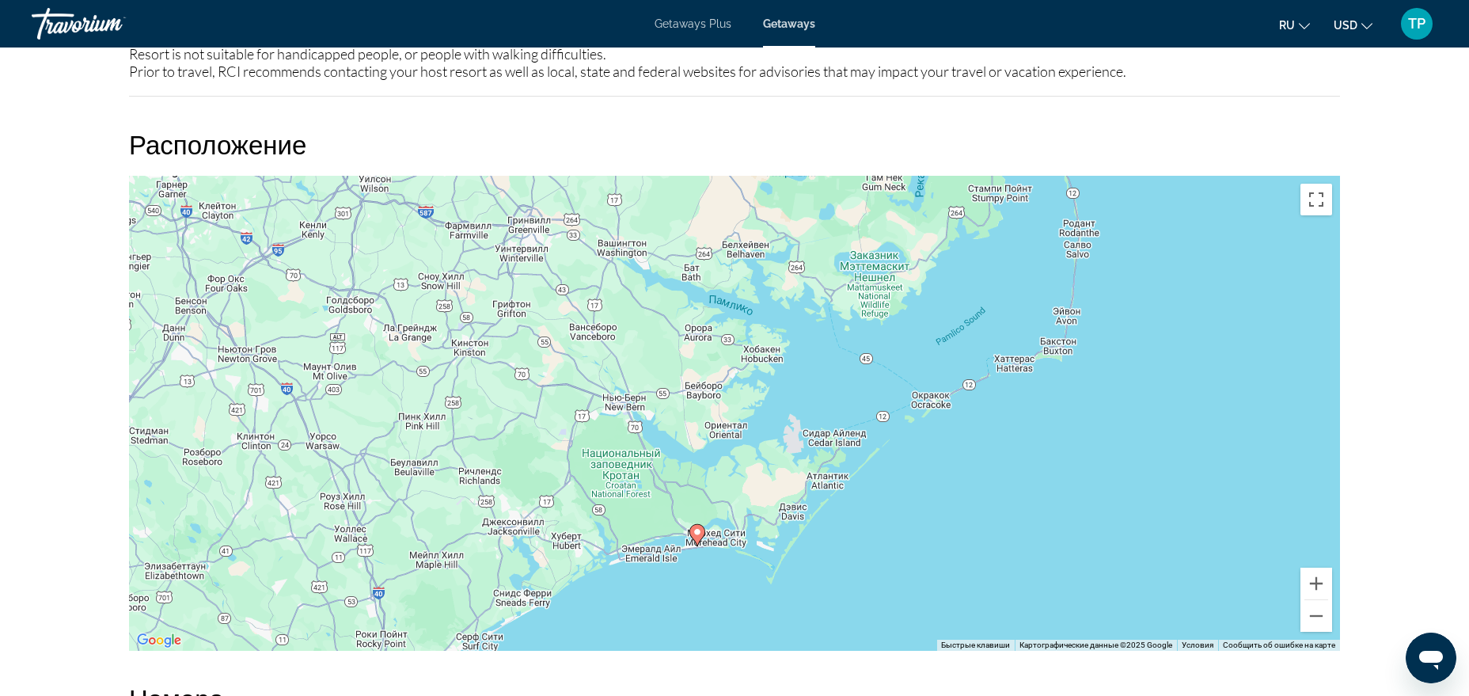
drag, startPoint x: 905, startPoint y: 383, endPoint x: 865, endPoint y: 522, distance: 145.0
click at [865, 522] on div "Чтобы активировать перетаскивание с помощью клавиатуры, нажмите Alt + Ввод. Пос…" at bounding box center [734, 413] width 1211 height 475
click at [1174, 556] on button "Уменьшить" at bounding box center [1316, 616] width 32 height 32
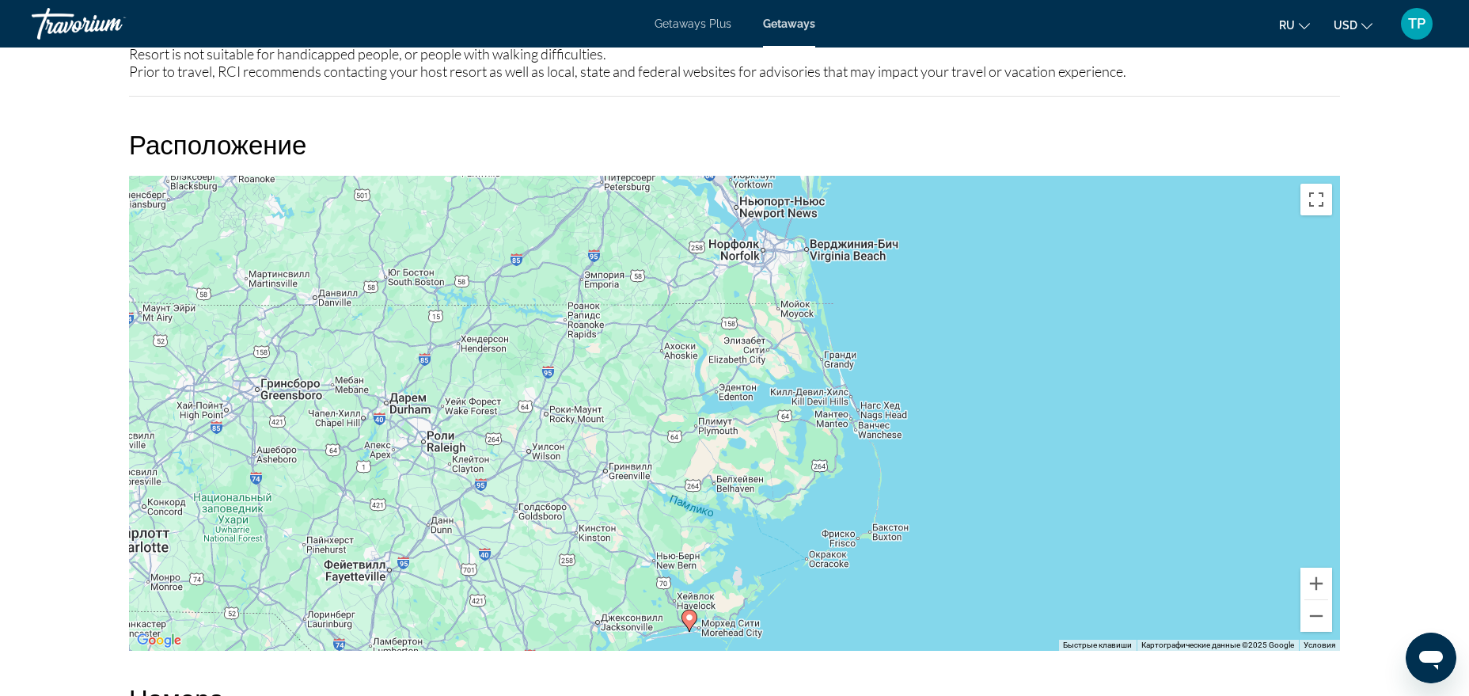
drag, startPoint x: 664, startPoint y: 445, endPoint x: 613, endPoint y: 541, distance: 108.3
click at [613, 541] on div "Чтобы активировать перетаскивание с помощью клавиатуры, нажмите Alt + Ввод. Пос…" at bounding box center [734, 413] width 1211 height 475
click at [1174, 556] on button "Уменьшить" at bounding box center [1316, 616] width 32 height 32
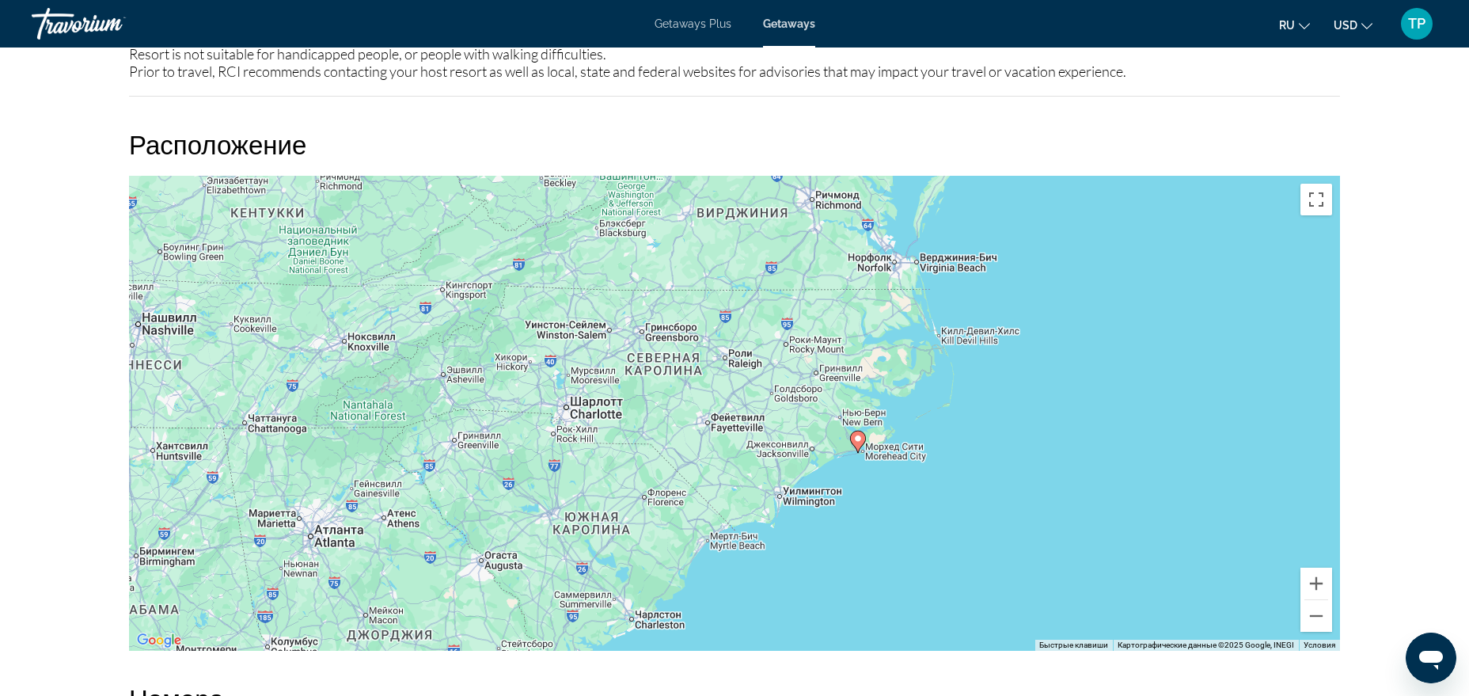
drag, startPoint x: 818, startPoint y: 379, endPoint x: 965, endPoint y: 310, distance: 161.8
click at [965, 310] on div "Чтобы активировать перетаскивание с помощью клавиатуры, нажмите Alt + Ввод. Пос…" at bounding box center [734, 413] width 1211 height 475
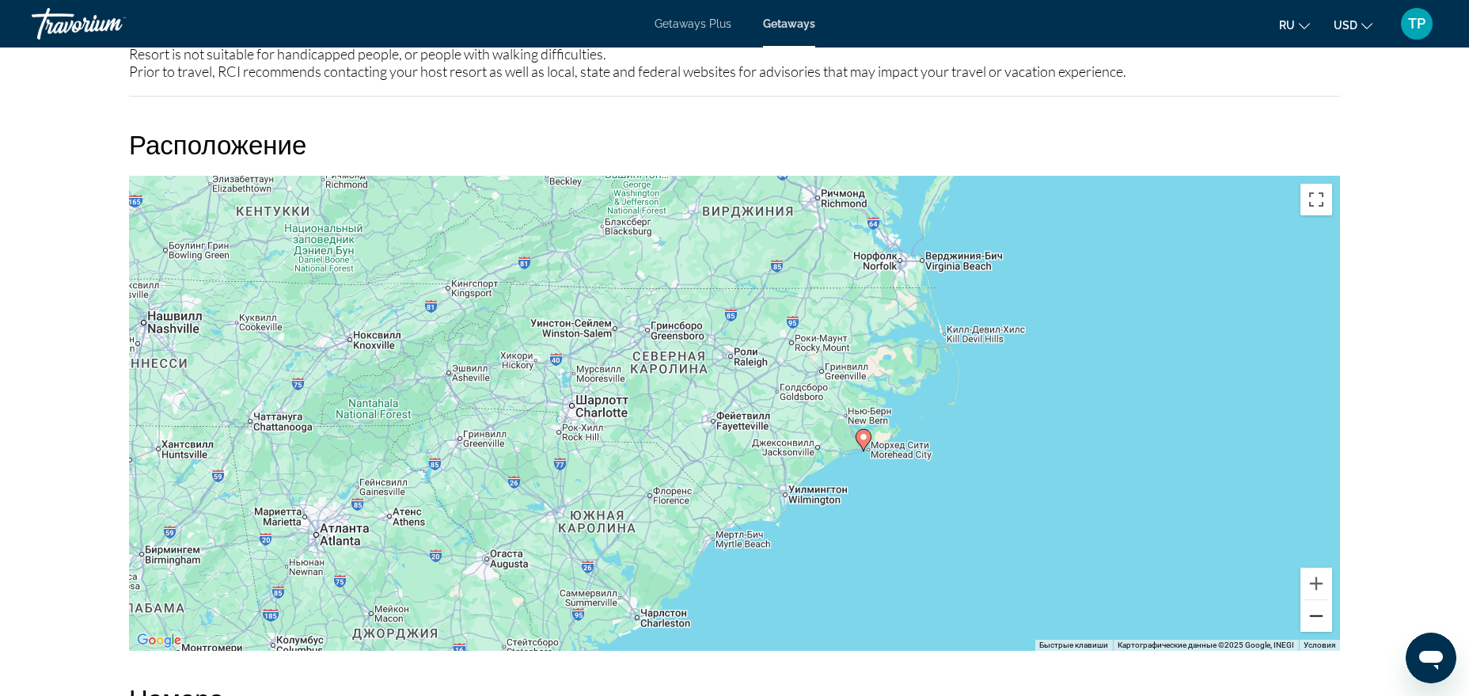
click at [1174, 556] on button "Уменьшить" at bounding box center [1316, 616] width 32 height 32
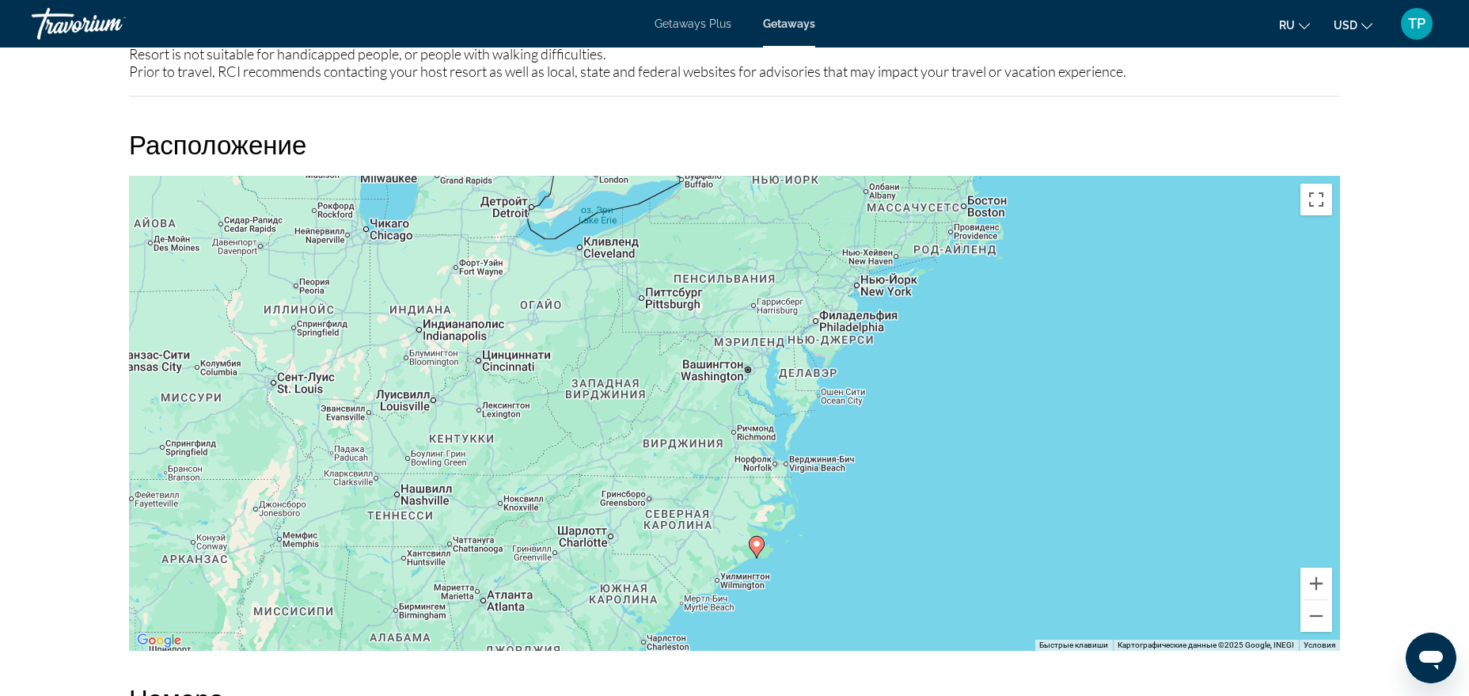
drag, startPoint x: 843, startPoint y: 343, endPoint x: 804, endPoint y: 421, distance: 87.4
click at [804, 421] on div "Чтобы активировать перетаскивание с помощью клавиатуры, нажмите Alt + Ввод. Пос…" at bounding box center [734, 413] width 1211 height 475
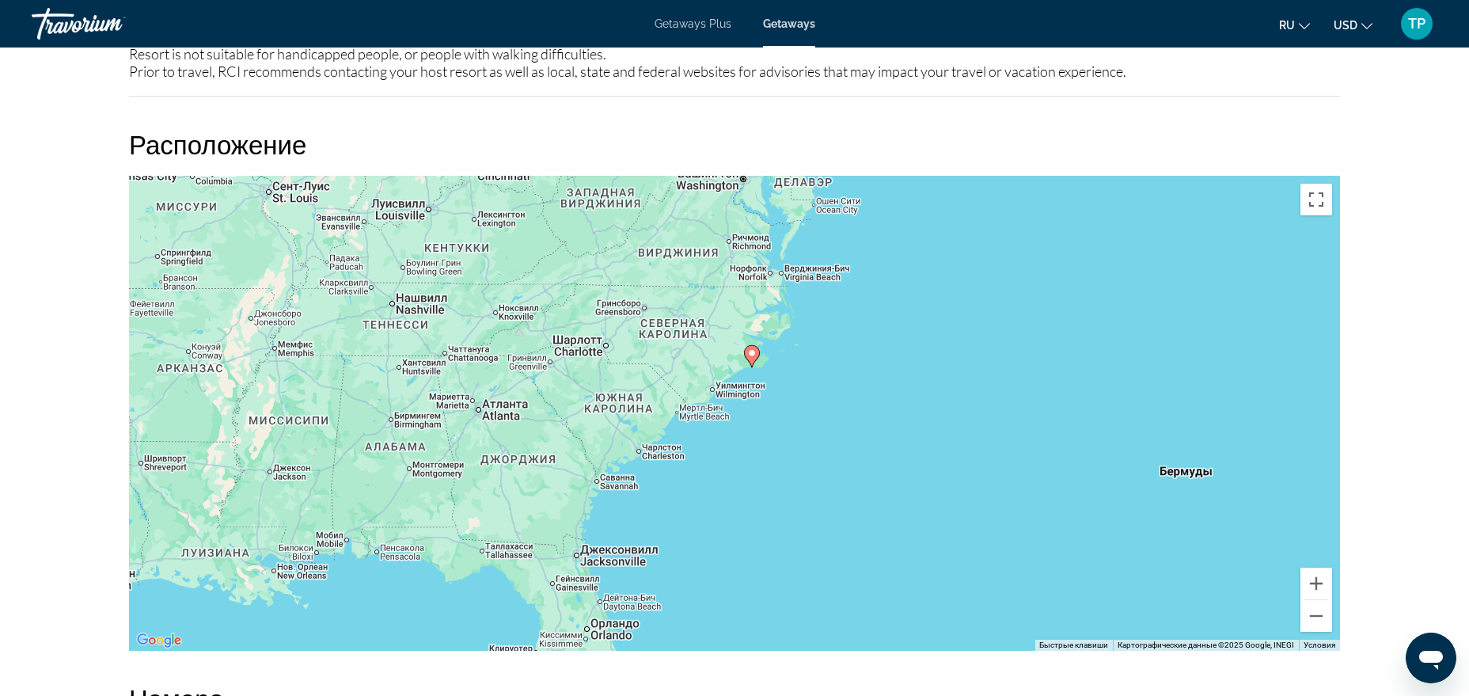
drag, startPoint x: 913, startPoint y: 381, endPoint x: 881, endPoint y: 173, distance: 210.7
click at [881, 176] on div "Чтобы активировать перетаскивание с помощью клавиатуры, нажмите Alt + Ввод. Пос…" at bounding box center [734, 413] width 1211 height 475
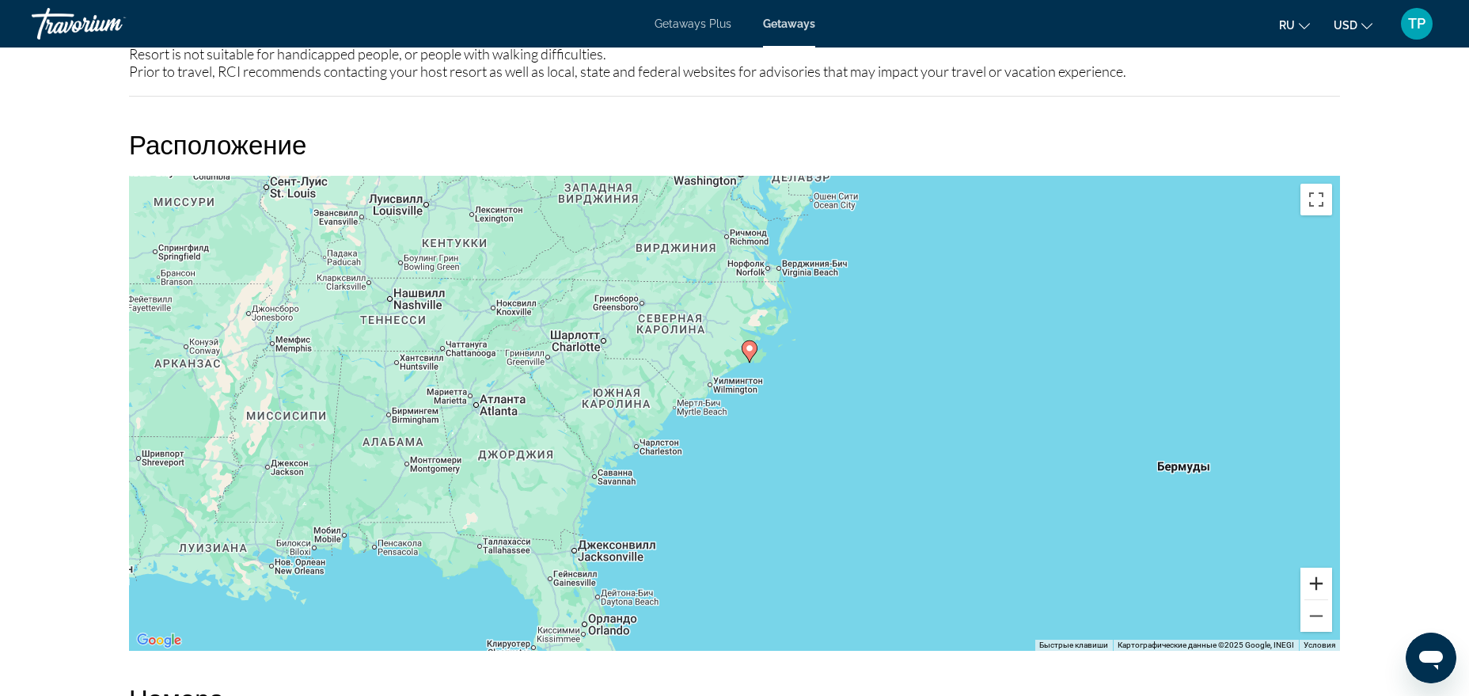
click at [1174, 556] on button "Увеличить" at bounding box center [1316, 583] width 32 height 32
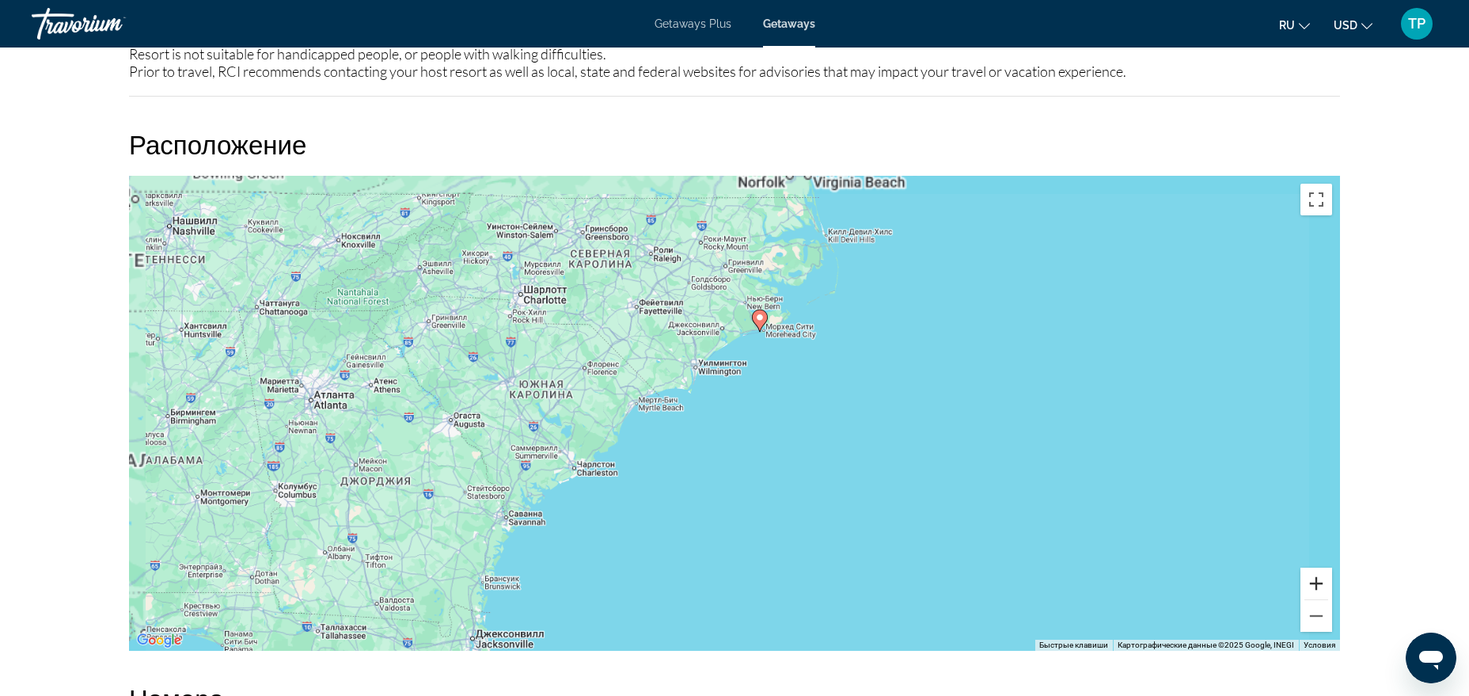
click at [1174, 556] on button "Увеличить" at bounding box center [1316, 583] width 32 height 32
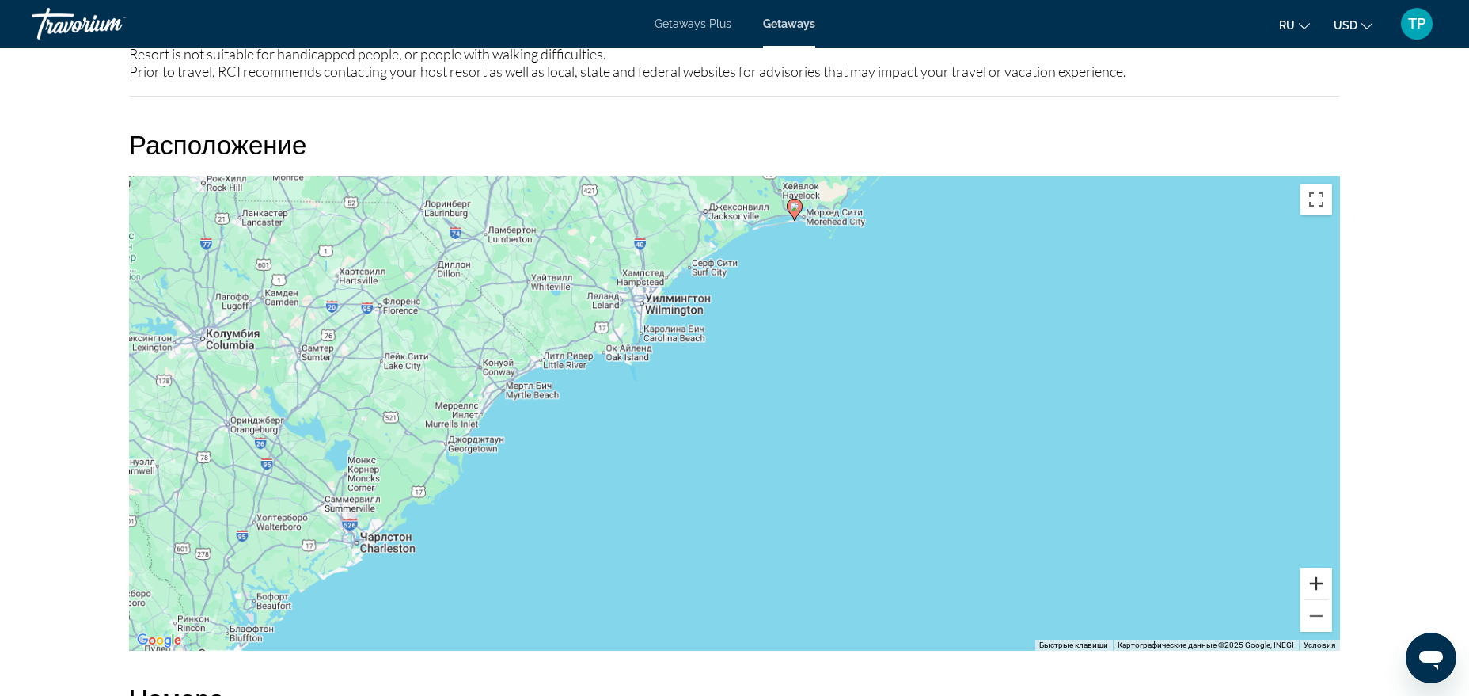
click at [1174, 556] on button "Увеличить" at bounding box center [1316, 583] width 32 height 32
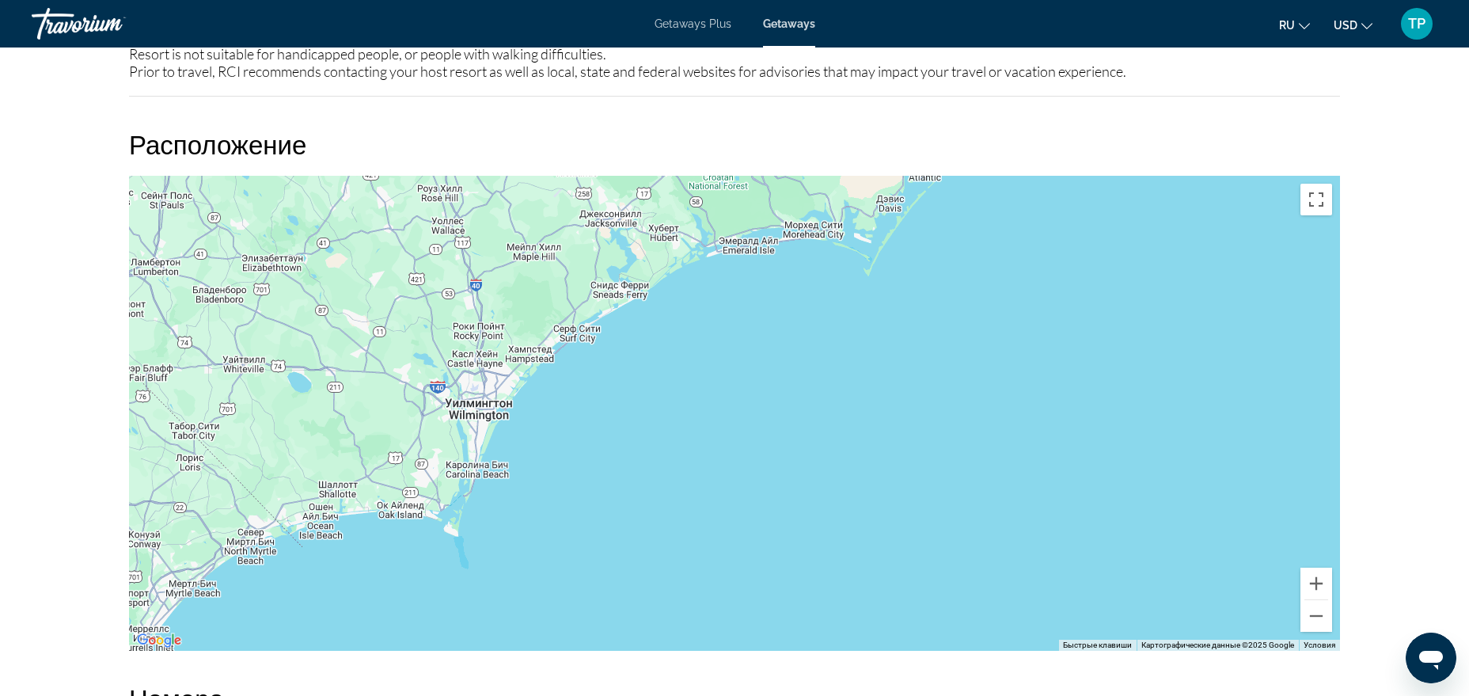
drag, startPoint x: 916, startPoint y: 238, endPoint x: 877, endPoint y: 496, distance: 260.9
click at [850, 496] on div "Main content" at bounding box center [734, 413] width 1211 height 475
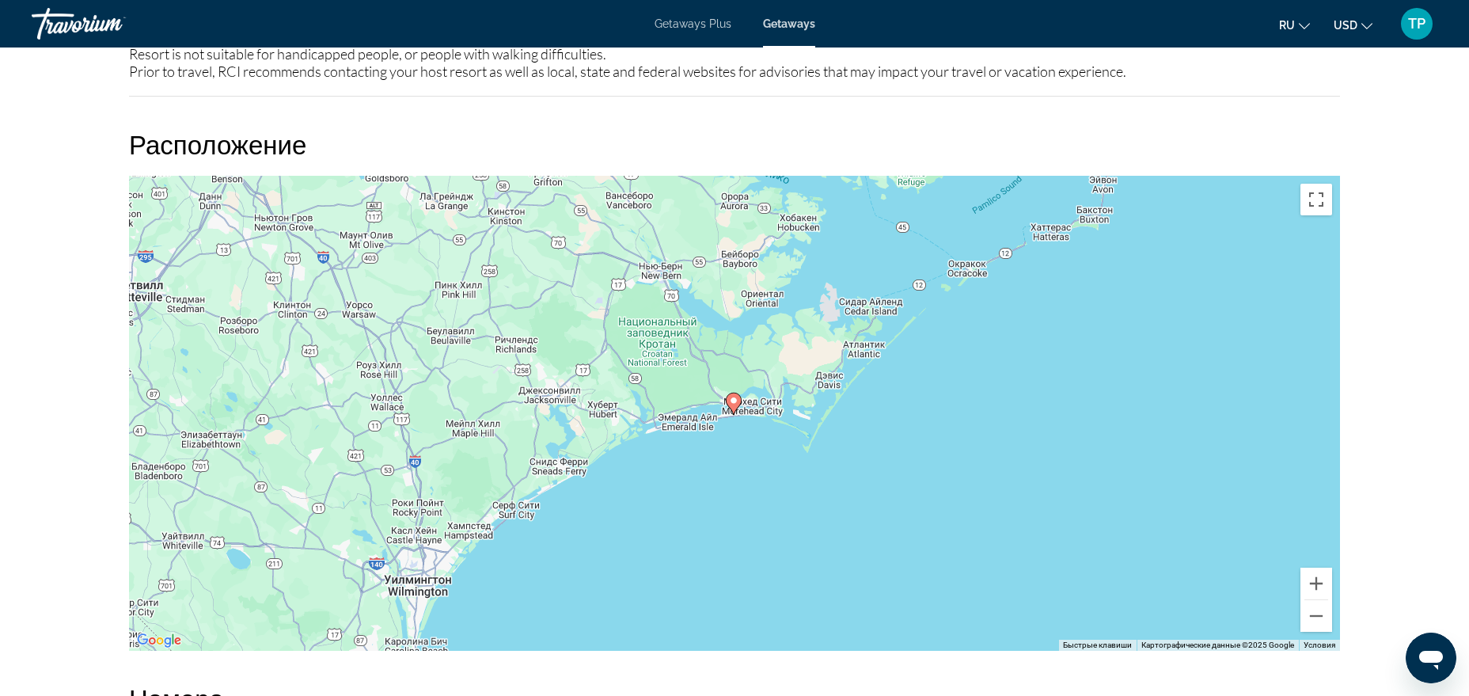
drag, startPoint x: 915, startPoint y: 344, endPoint x: 1202, endPoint y: 492, distance: 323.2
click at [878, 408] on div "Чтобы активировать перетаскивание с помощью клавиатуры, нажмите Alt + Ввод. Пос…" at bounding box center [734, 413] width 1211 height 475
click at [1174, 556] on button "Увеличить" at bounding box center [1316, 583] width 32 height 32
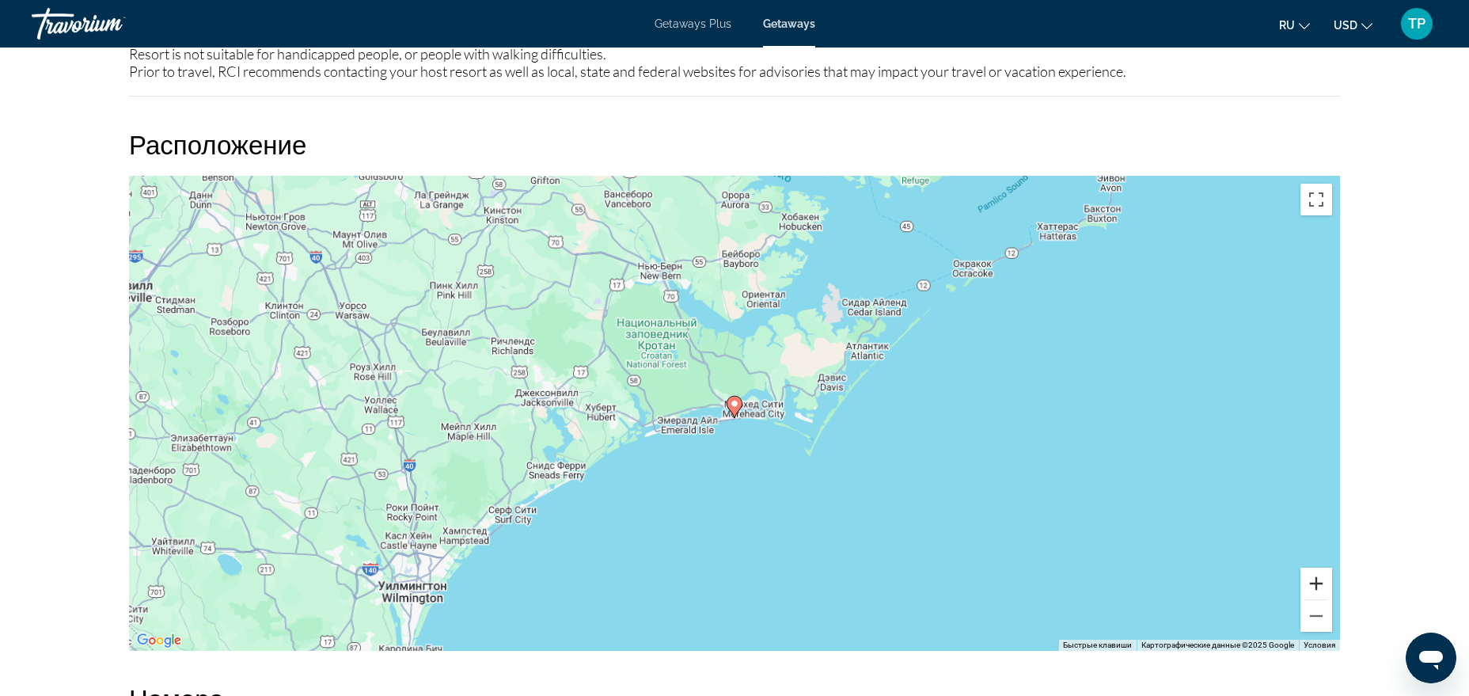
click at [1174, 556] on button "Увеличить" at bounding box center [1316, 583] width 32 height 32
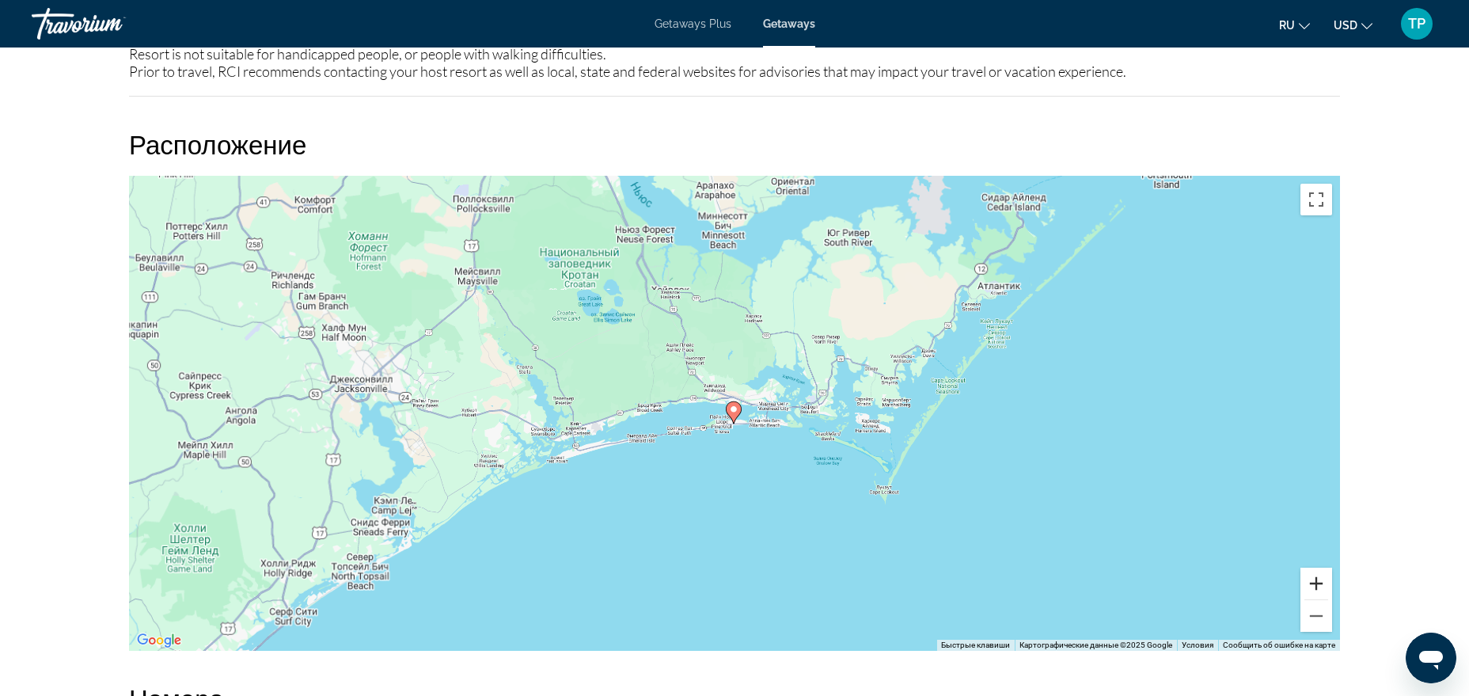
click at [1174, 556] on button "Увеличить" at bounding box center [1316, 583] width 32 height 32
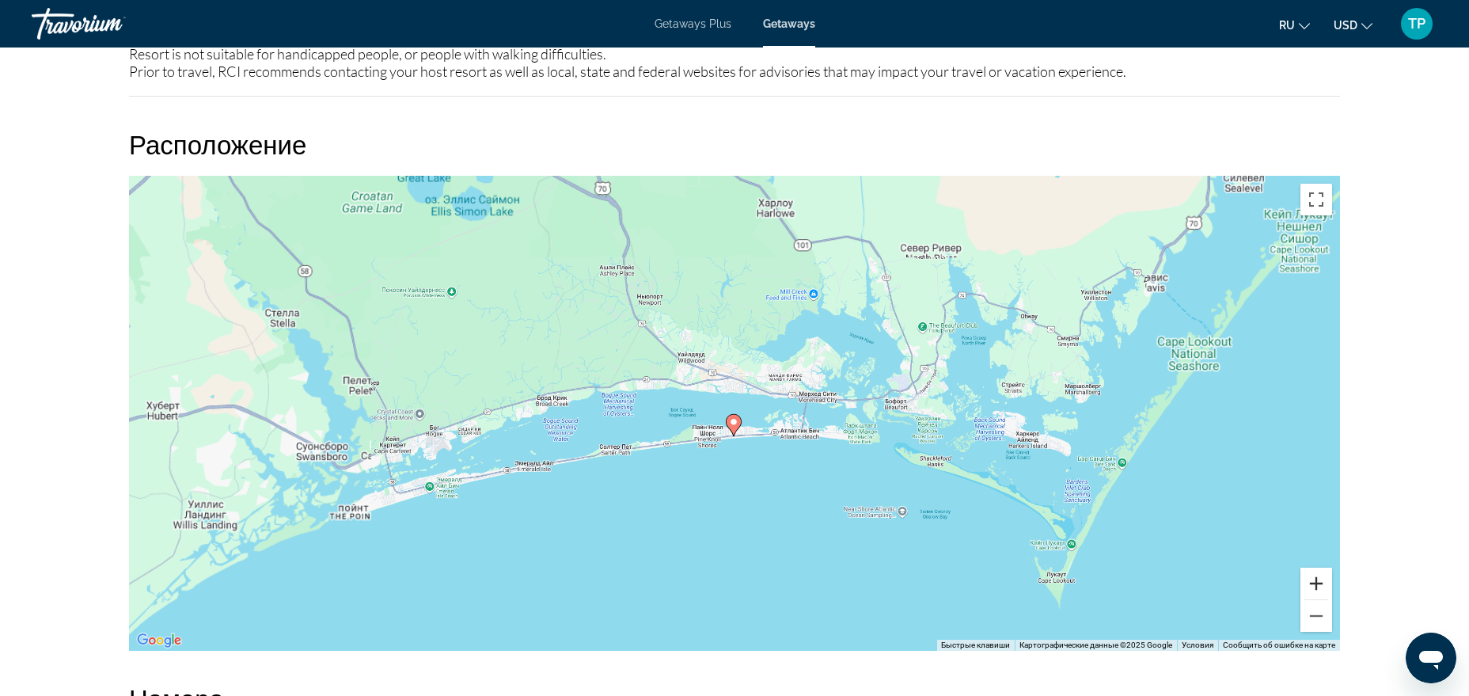
click at [1174, 556] on button "Увеличить" at bounding box center [1316, 583] width 32 height 32
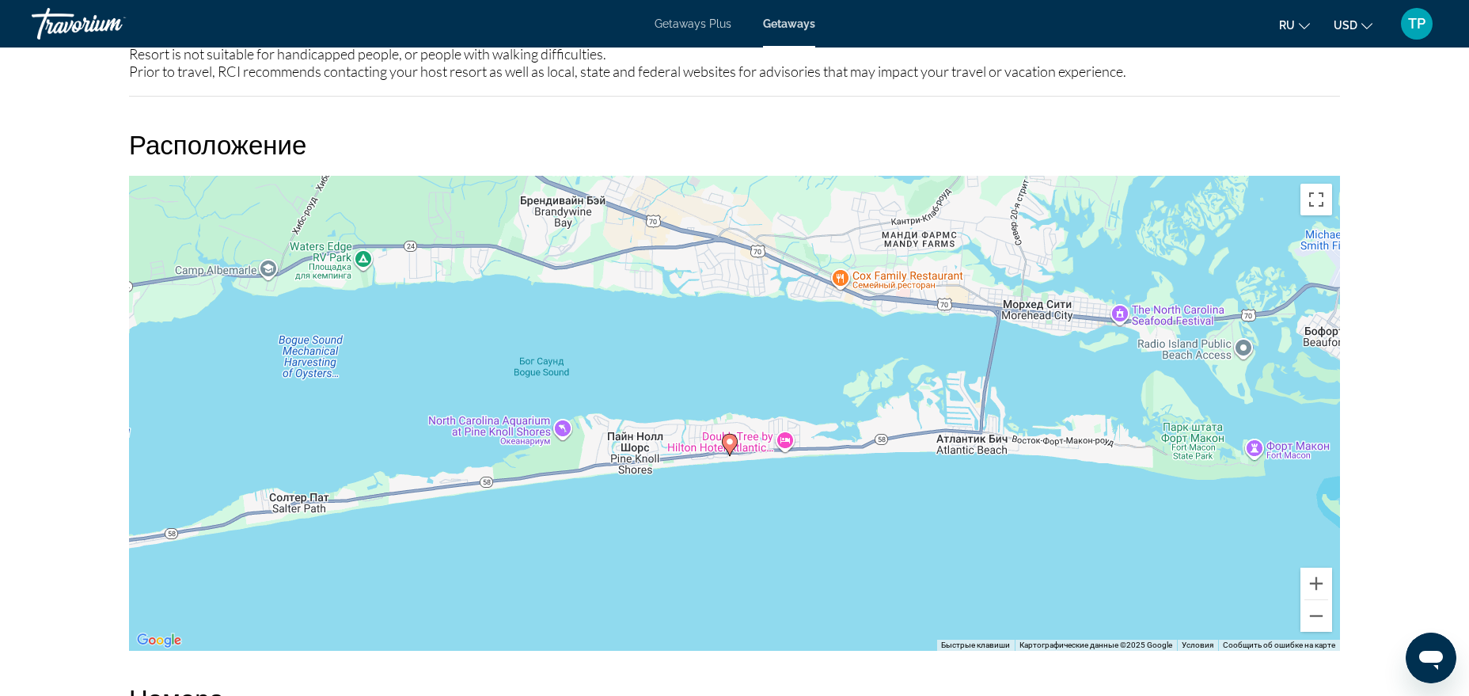
drag, startPoint x: 891, startPoint y: 477, endPoint x: 924, endPoint y: 340, distance: 140.9
click at [924, 340] on div "Чтобы активировать перетаскивание с помощью клавиатуры, нажмите Alt + Ввод. Пос…" at bounding box center [734, 413] width 1211 height 475
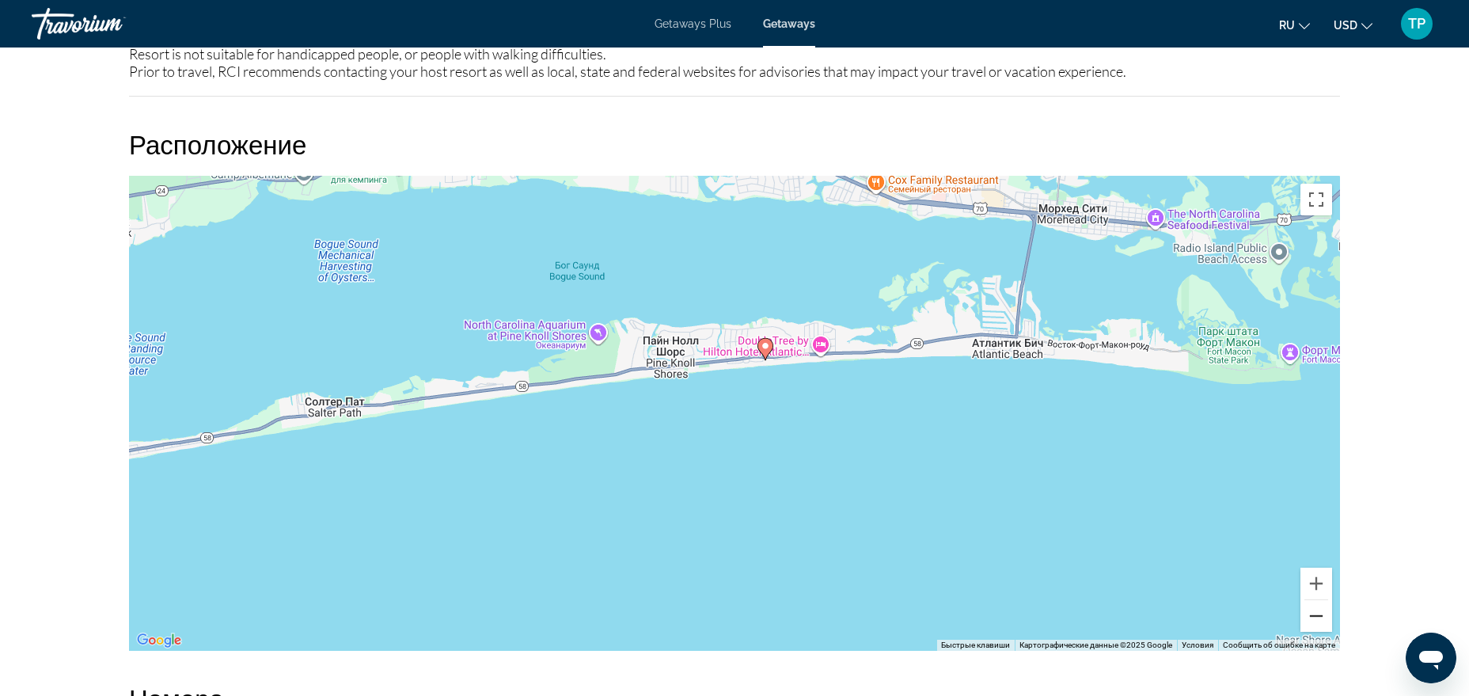
click at [1174, 556] on button "Уменьшить" at bounding box center [1316, 616] width 32 height 32
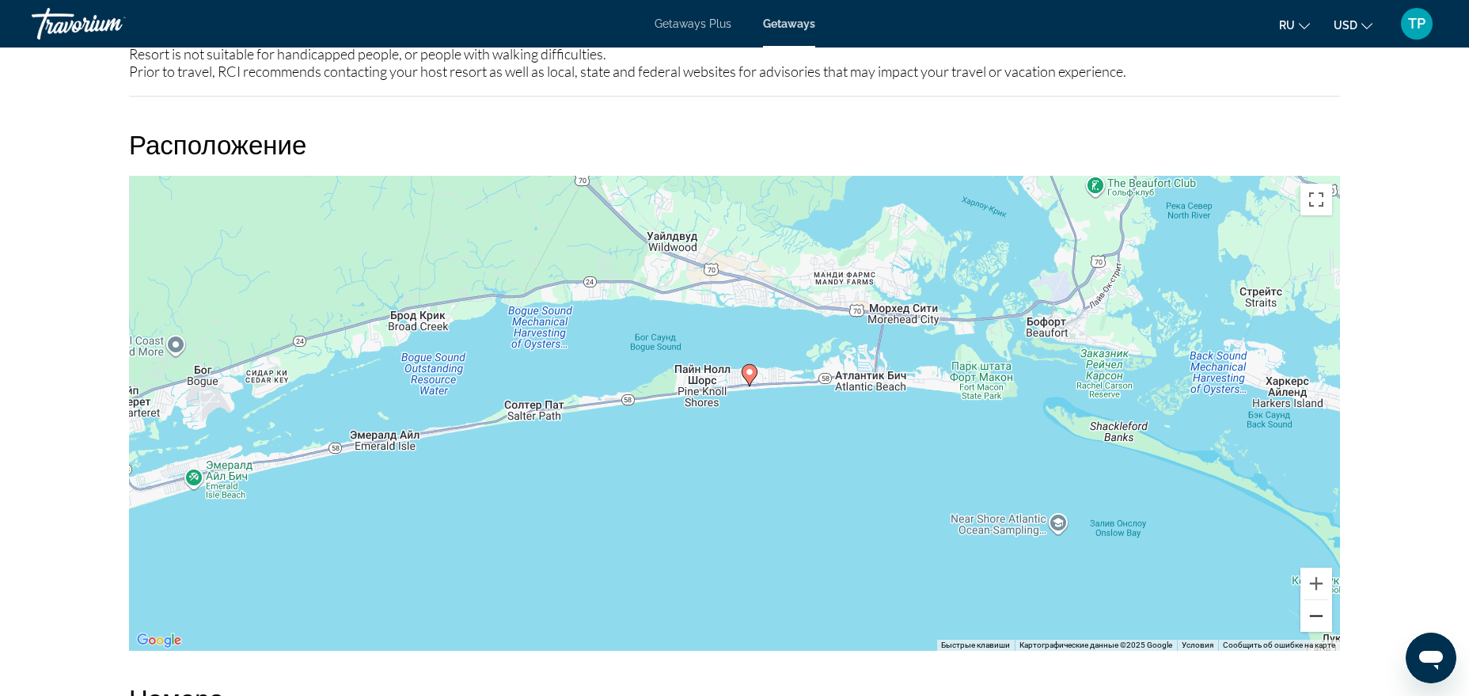
click at [1174, 556] on button "Уменьшить" at bounding box center [1316, 616] width 32 height 32
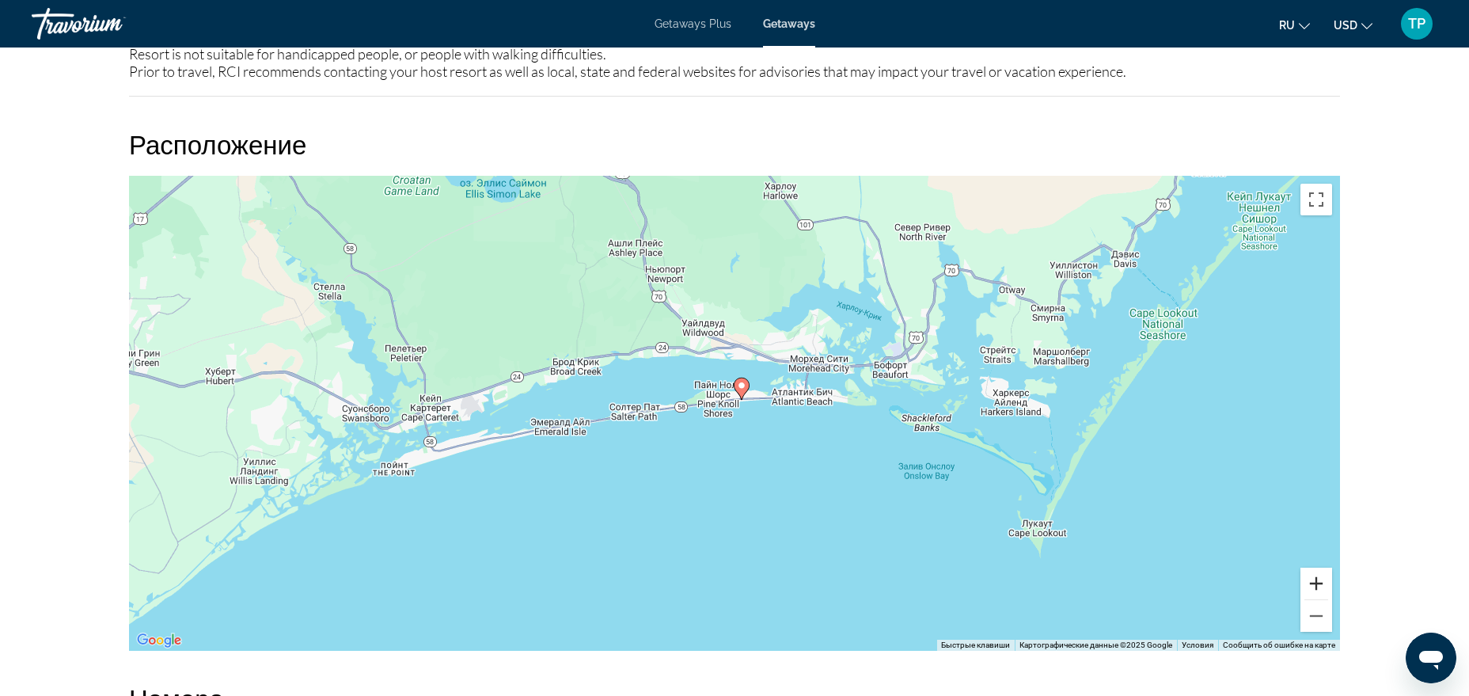
click at [1174, 556] on button "Увеличить" at bounding box center [1316, 583] width 32 height 32
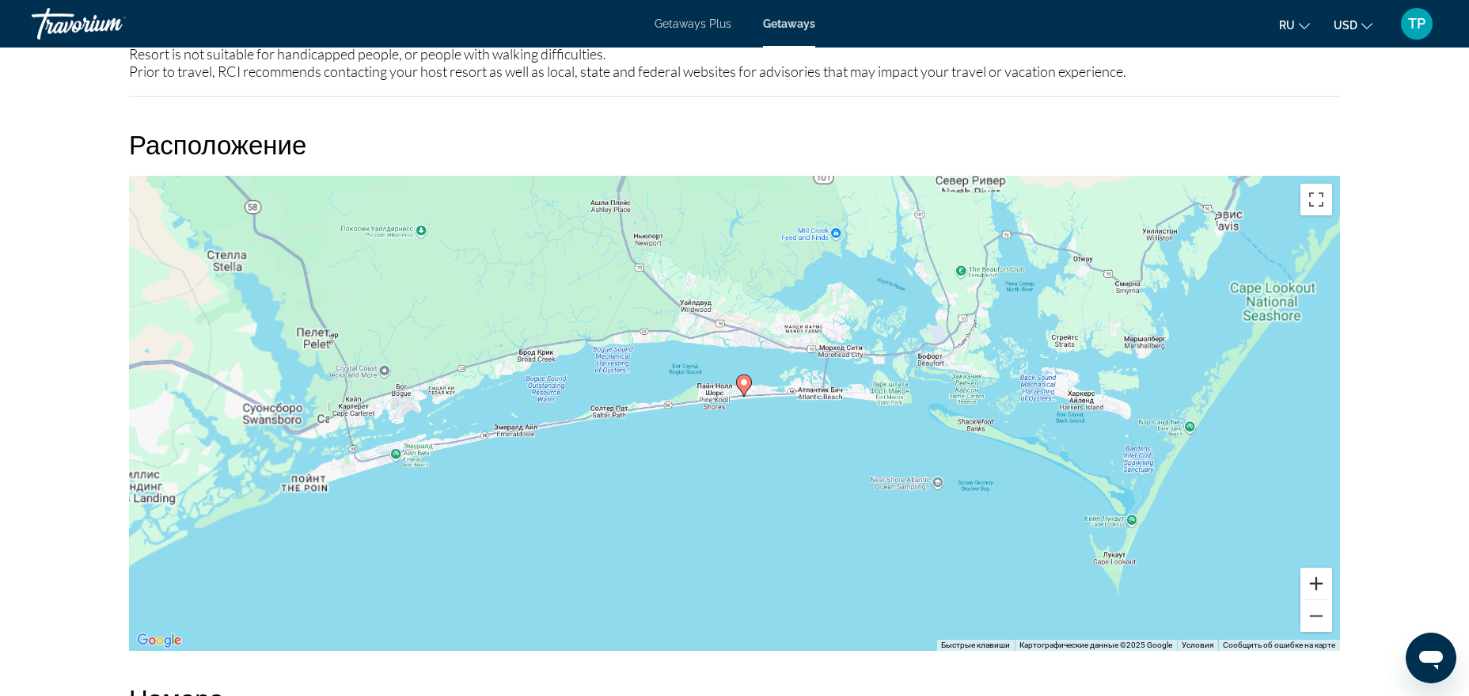
click at [1174, 556] on button "Увеличить" at bounding box center [1316, 583] width 32 height 32
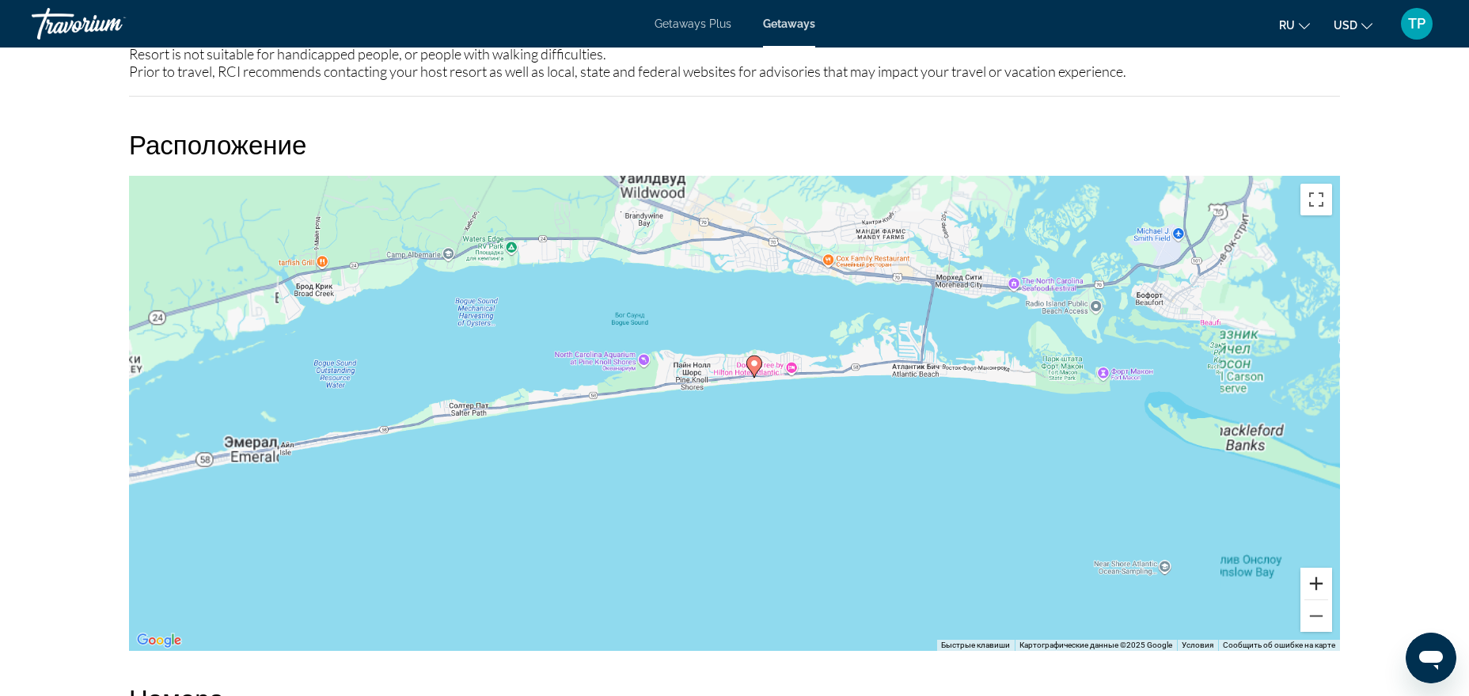
click at [1174, 556] on button "Увеличить" at bounding box center [1316, 583] width 32 height 32
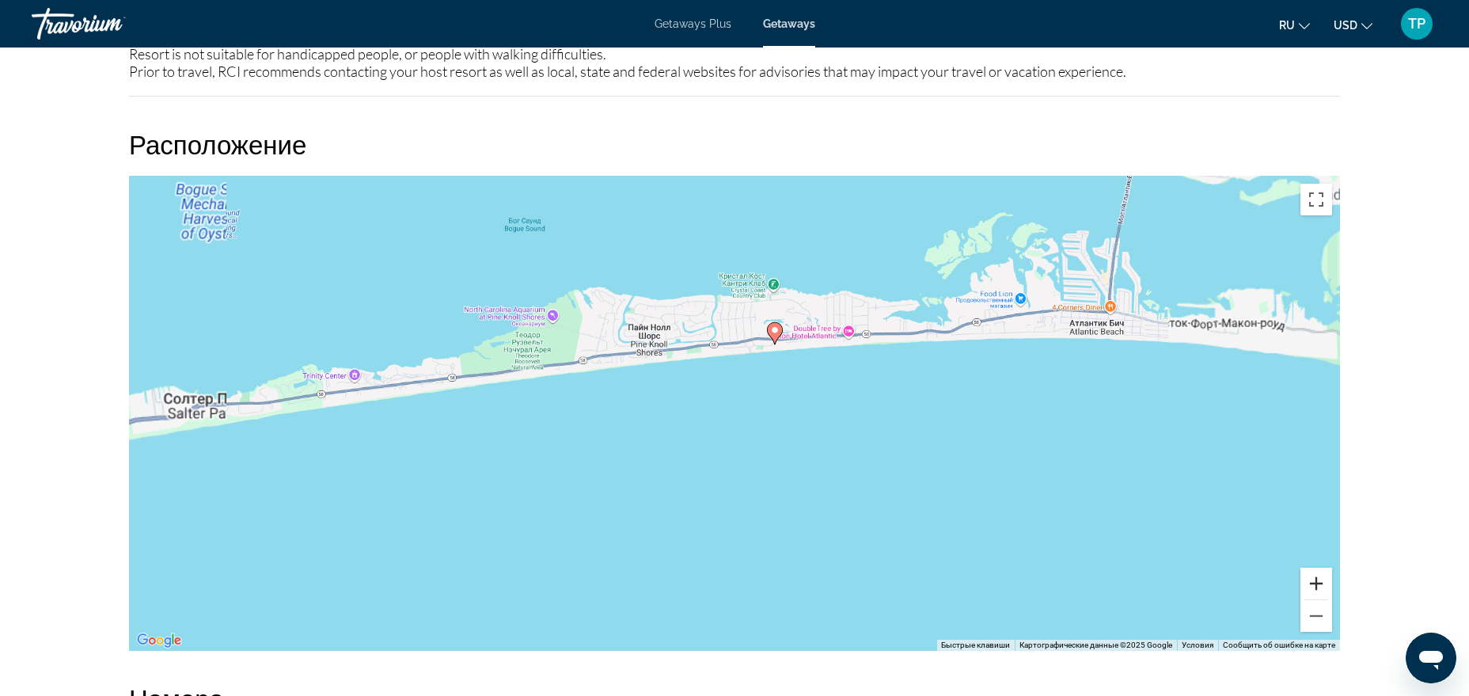
click at [1174, 556] on button "Увеличить" at bounding box center [1316, 583] width 32 height 32
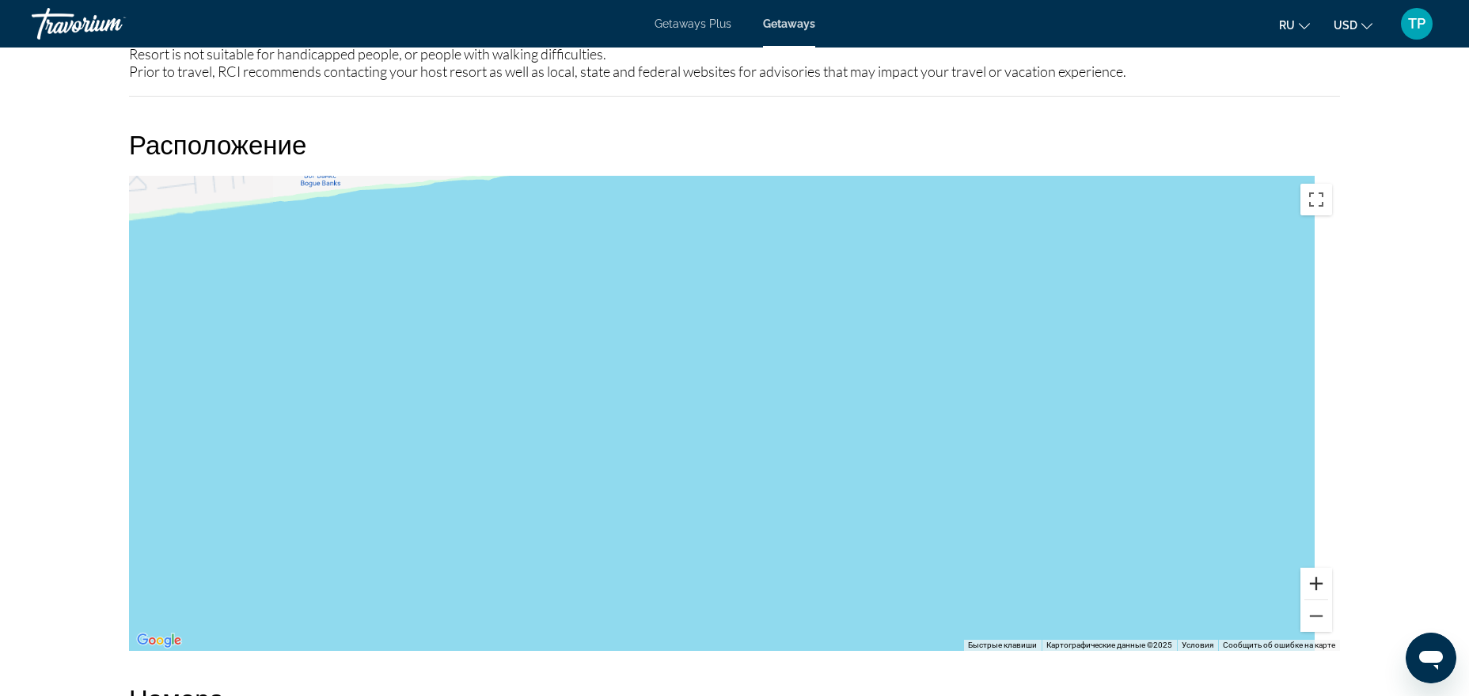
click at [1174, 556] on button "Увеличить" at bounding box center [1316, 583] width 32 height 32
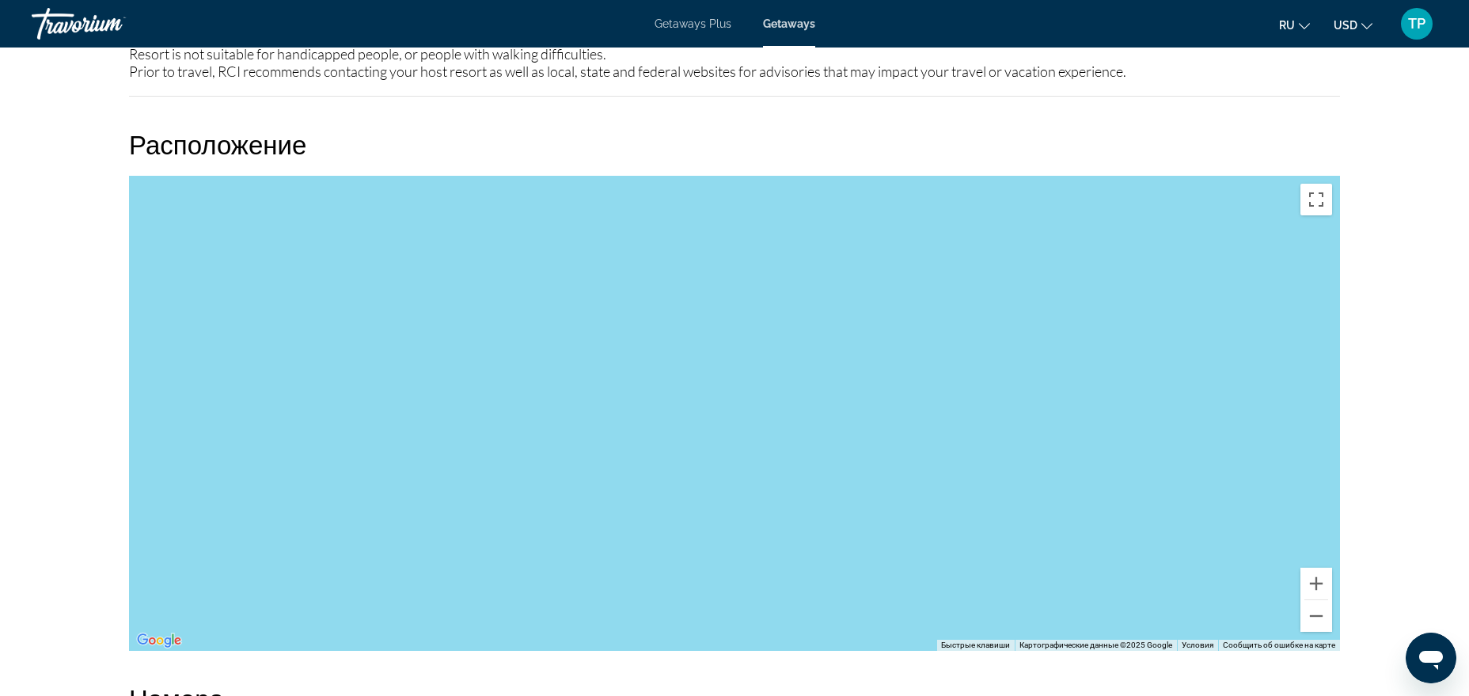
drag, startPoint x: 783, startPoint y: 258, endPoint x: 643, endPoint y: 582, distance: 353.4
click at [643, 556] on div "Чтобы активировать перетаскивание с помощью клавиатуры, нажмите Alt + Ввод. Пос…" at bounding box center [734, 413] width 1211 height 475
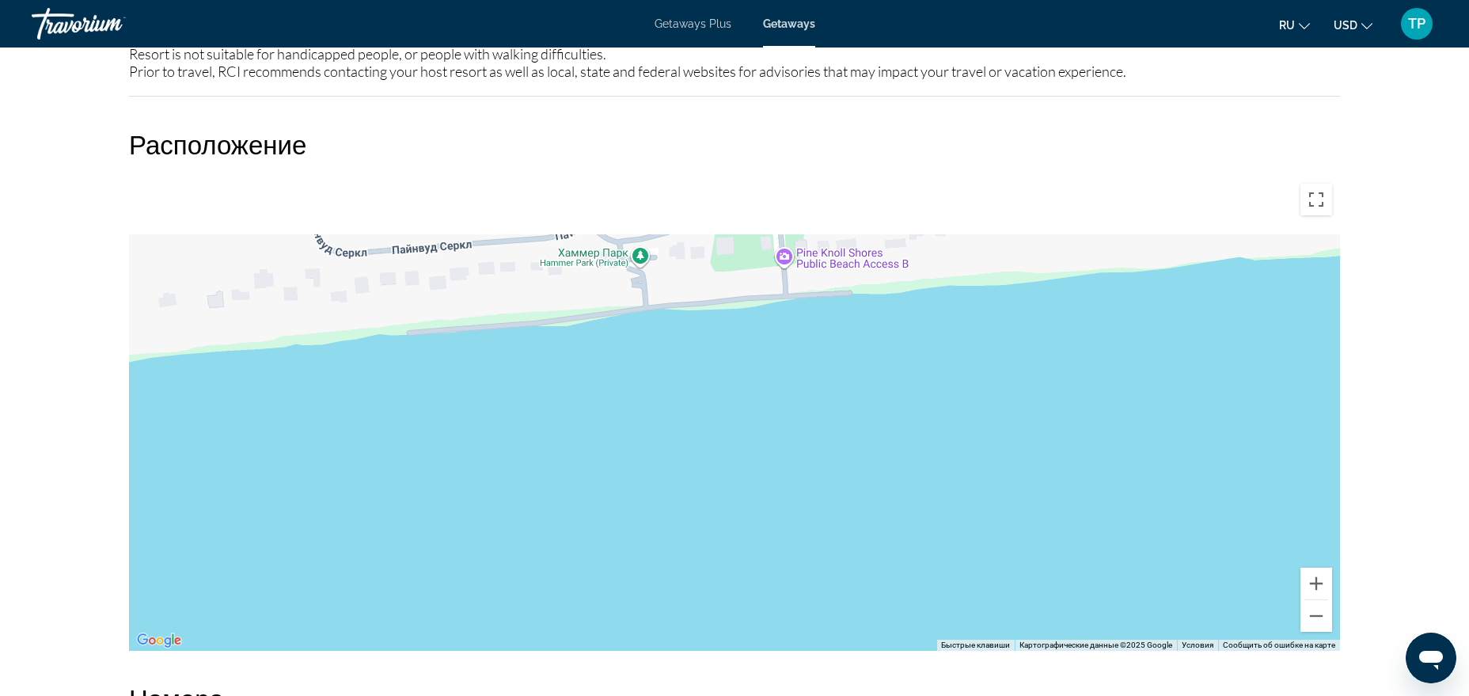
drag, startPoint x: 836, startPoint y: 306, endPoint x: 673, endPoint y: 639, distance: 370.2
click at [673, 556] on div "Main content" at bounding box center [734, 413] width 1211 height 475
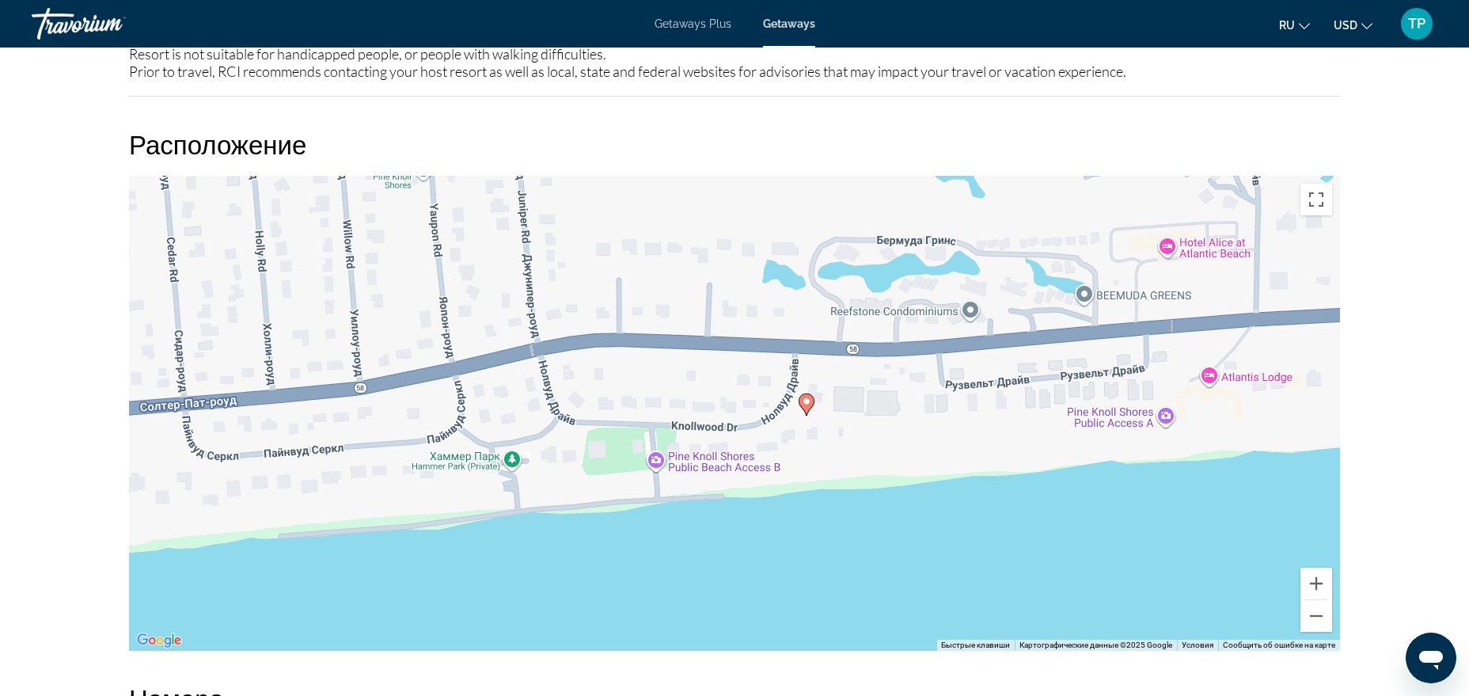
drag, startPoint x: 818, startPoint y: 374, endPoint x: 755, endPoint y: 446, distance: 95.9
click at [755, 446] on div "Чтобы активировать перетаскивание с помощью клавиатуры, нажмите Alt + Ввод. Пос…" at bounding box center [734, 413] width 1211 height 475
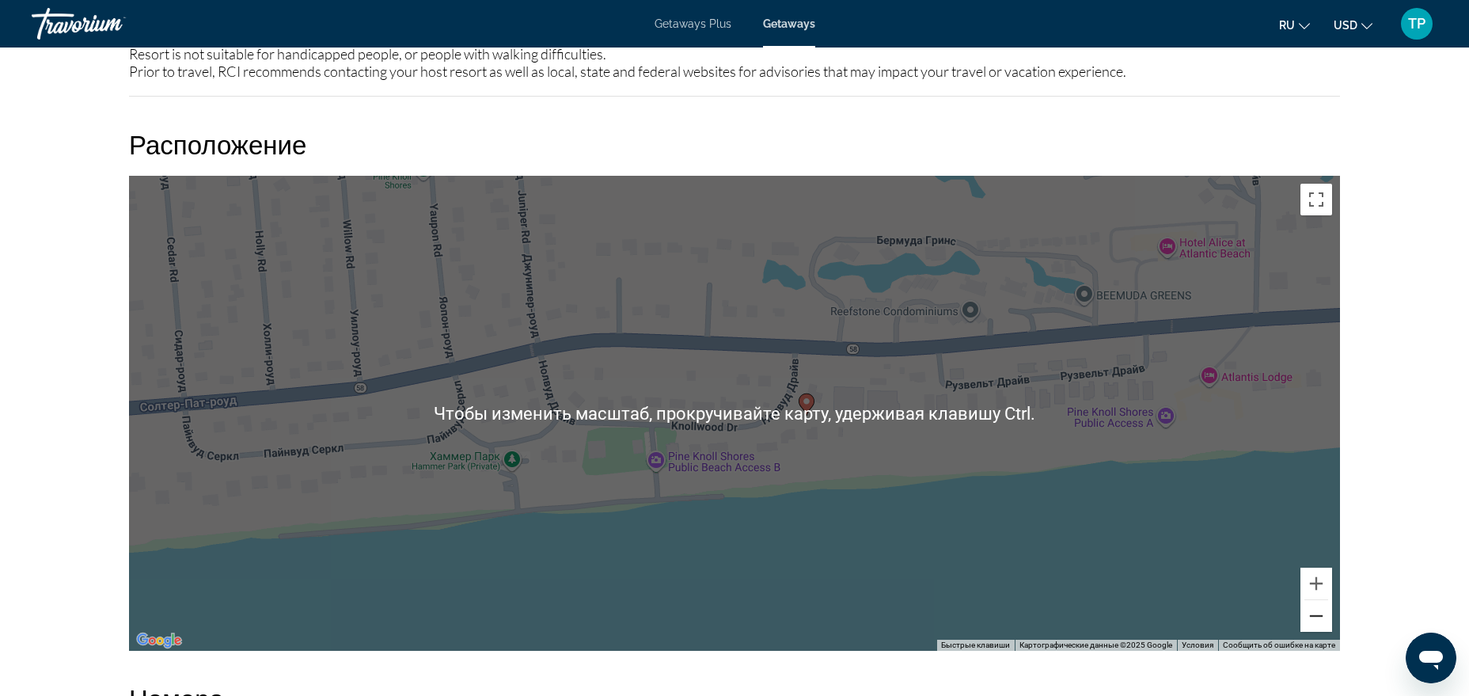
click at [1174, 556] on button "Уменьшить" at bounding box center [1316, 616] width 32 height 32
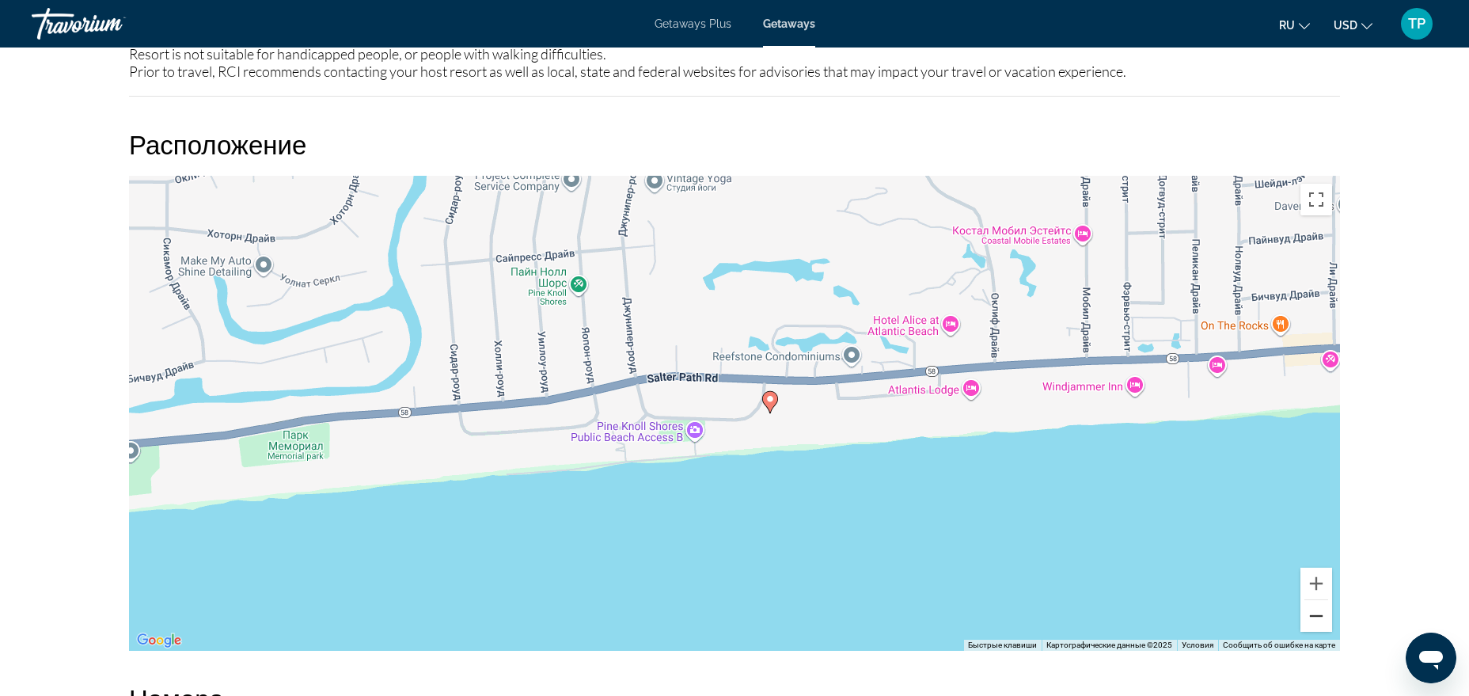
click at [1174, 556] on button "Уменьшить" at bounding box center [1316, 616] width 32 height 32
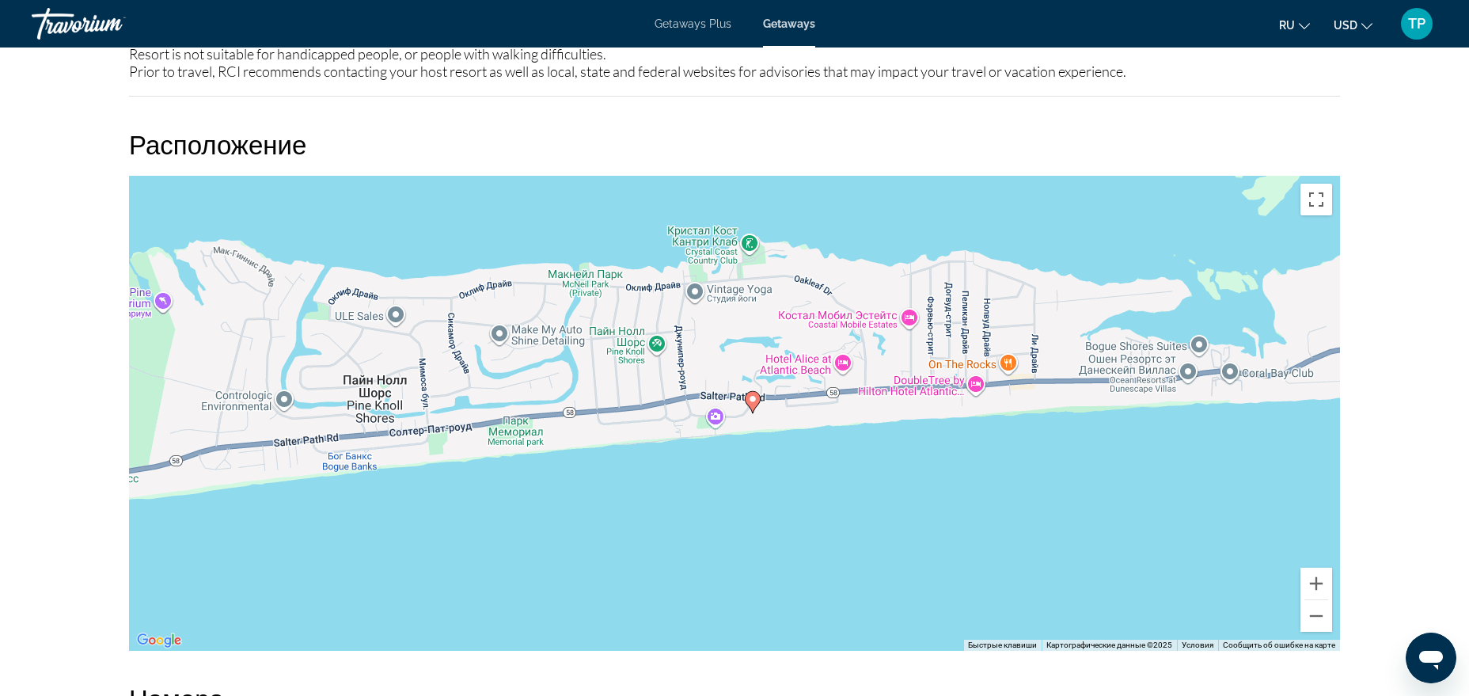
click at [749, 237] on div "Чтобы активировать перетаскивание с помощью клавиатуры, нажмите Alt + Ввод. Пос…" at bounding box center [734, 413] width 1211 height 475
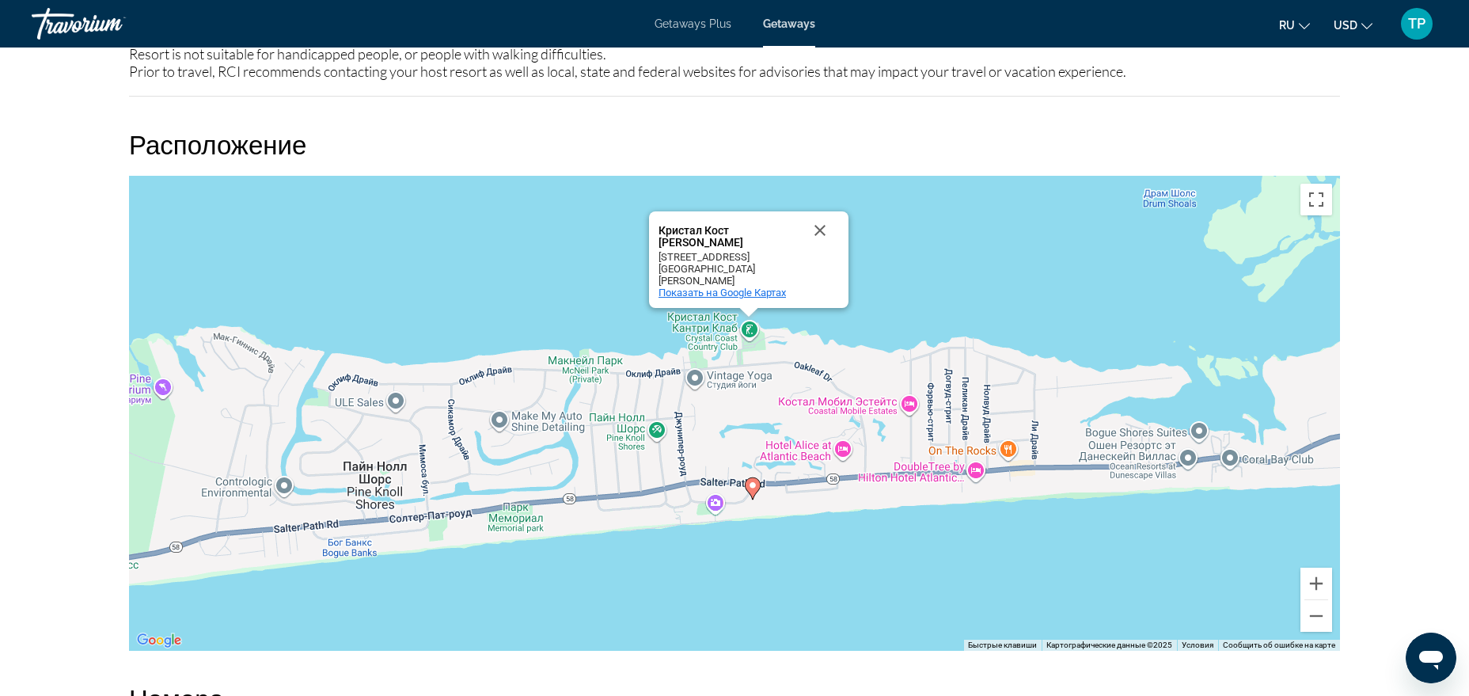
click at [782, 296] on span "Показать на Google Картах" at bounding box center [721, 292] width 127 height 12
click at [1174, 556] on button "Уменьшить" at bounding box center [1316, 616] width 32 height 32
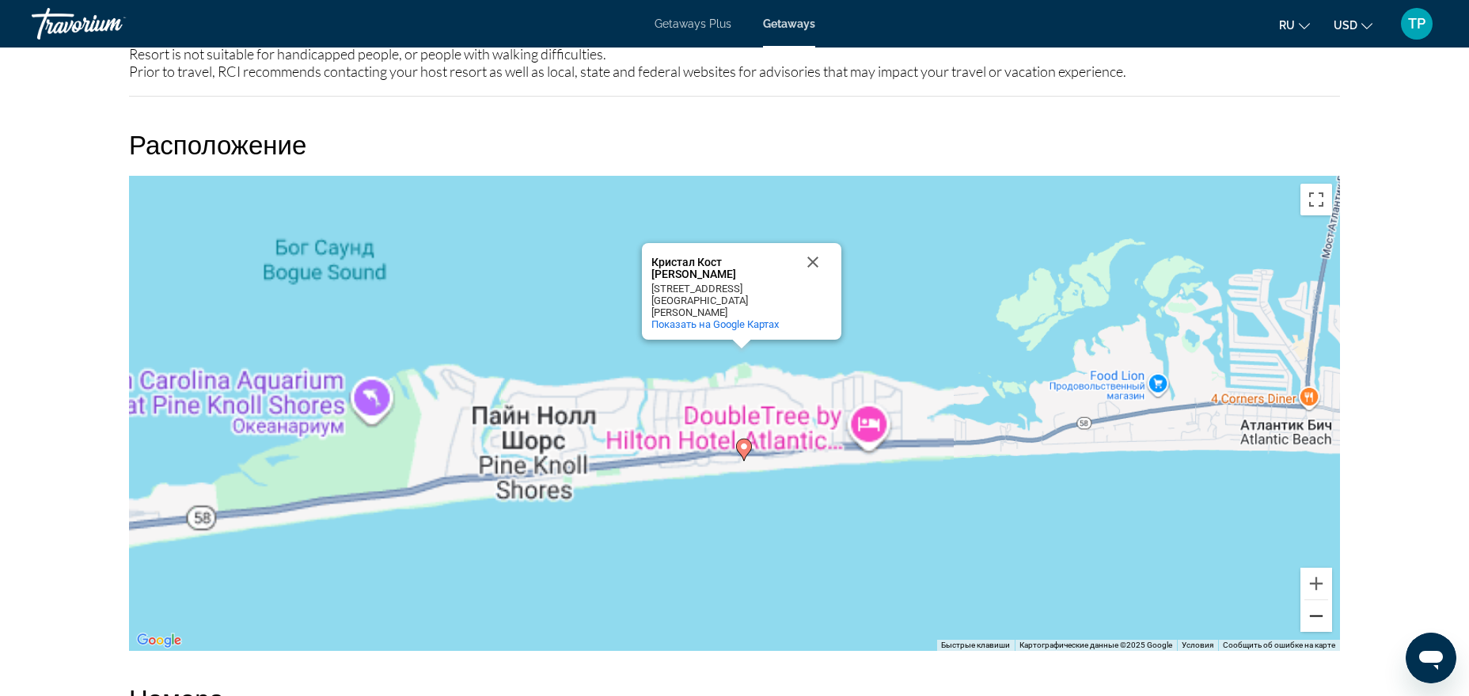
click at [1174, 556] on button "Уменьшить" at bounding box center [1316, 616] width 32 height 32
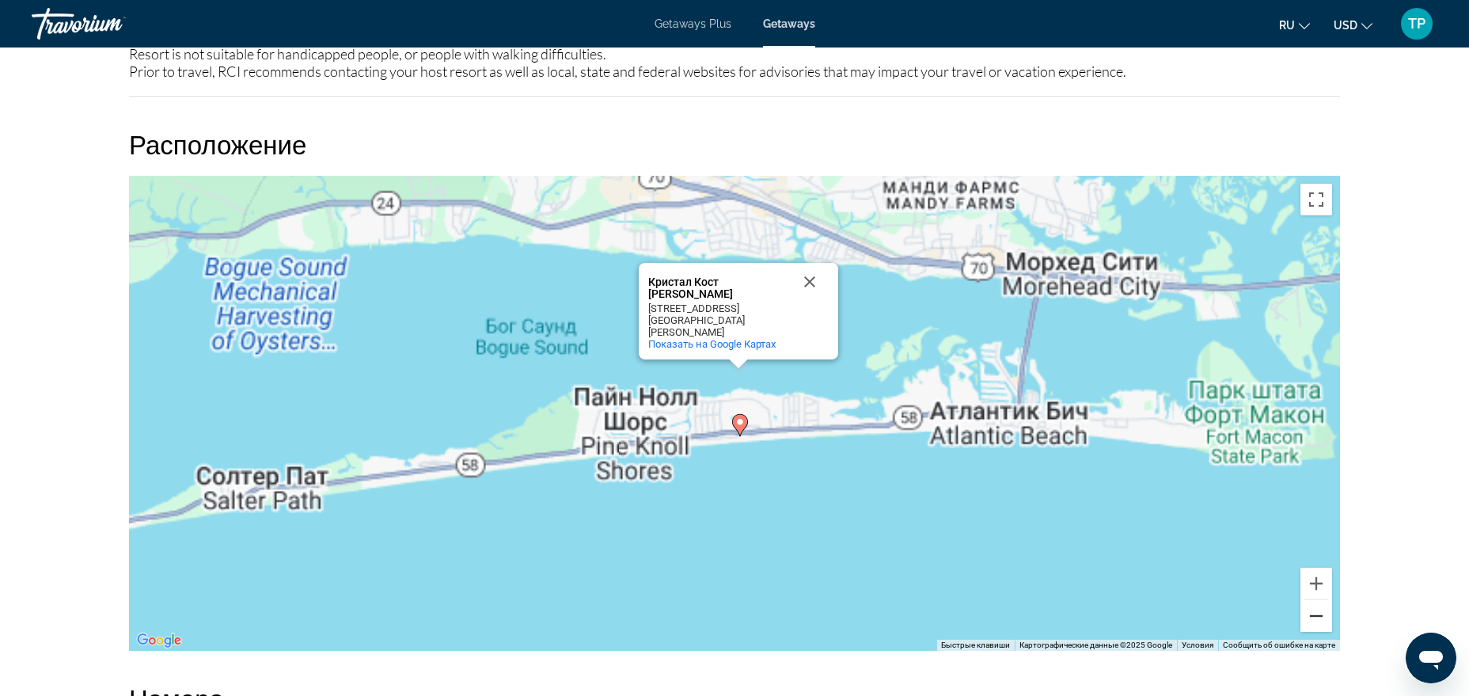
click at [1174, 556] on button "Уменьшить" at bounding box center [1316, 616] width 32 height 32
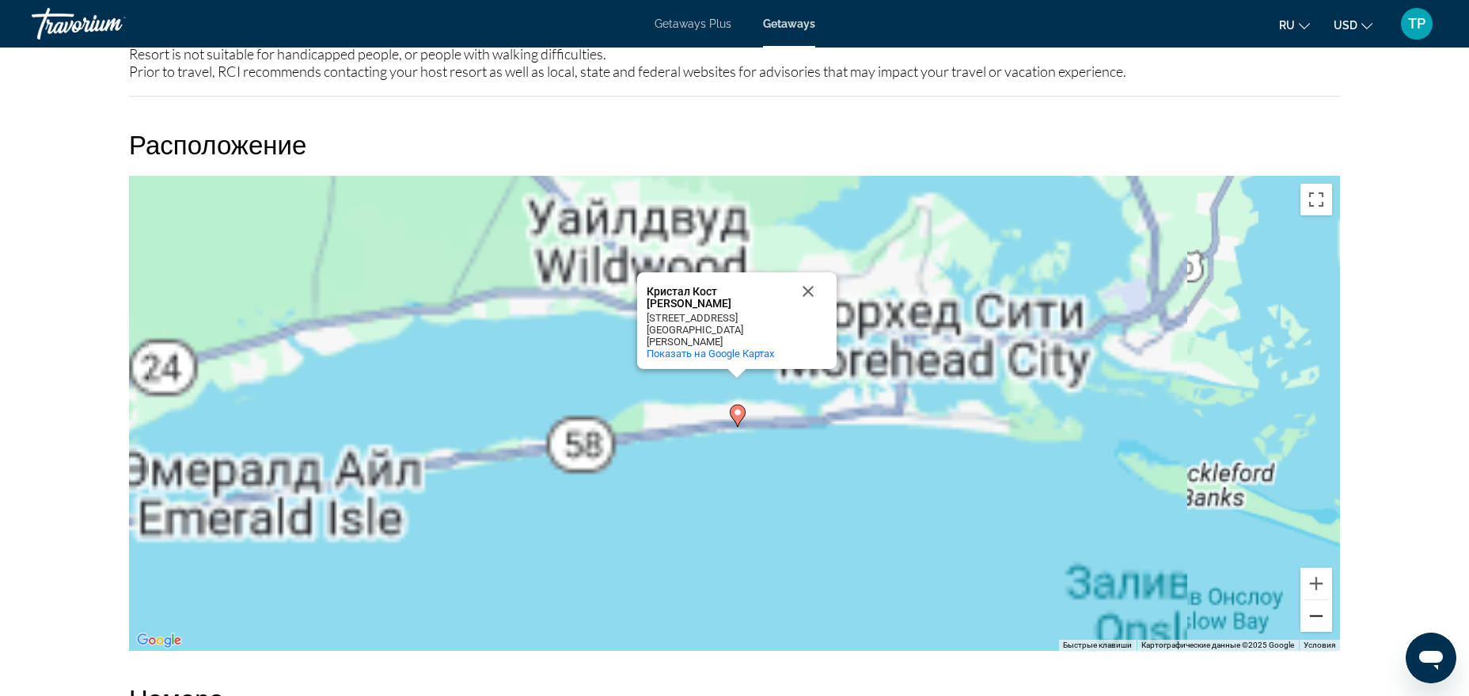
click at [1174, 556] on button "Уменьшить" at bounding box center [1316, 616] width 32 height 32
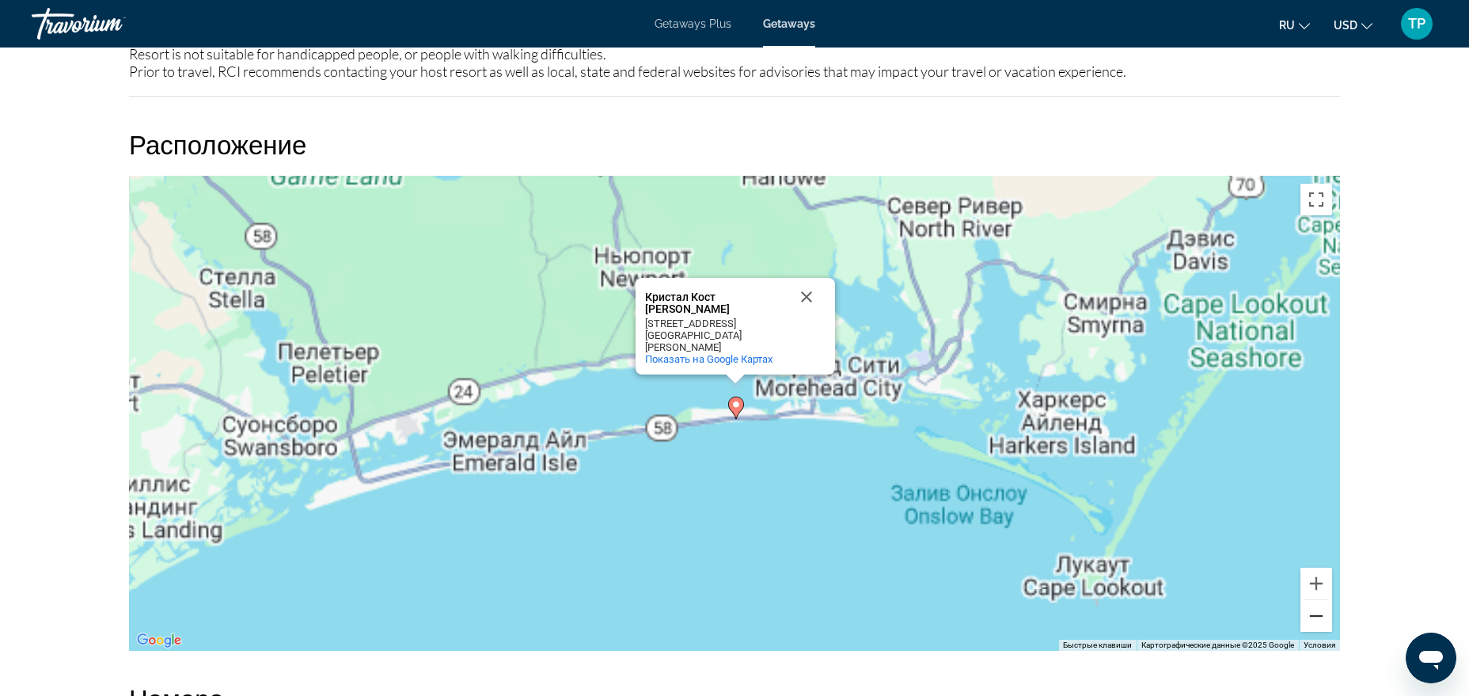
click at [1174, 556] on button "Уменьшить" at bounding box center [1316, 616] width 32 height 32
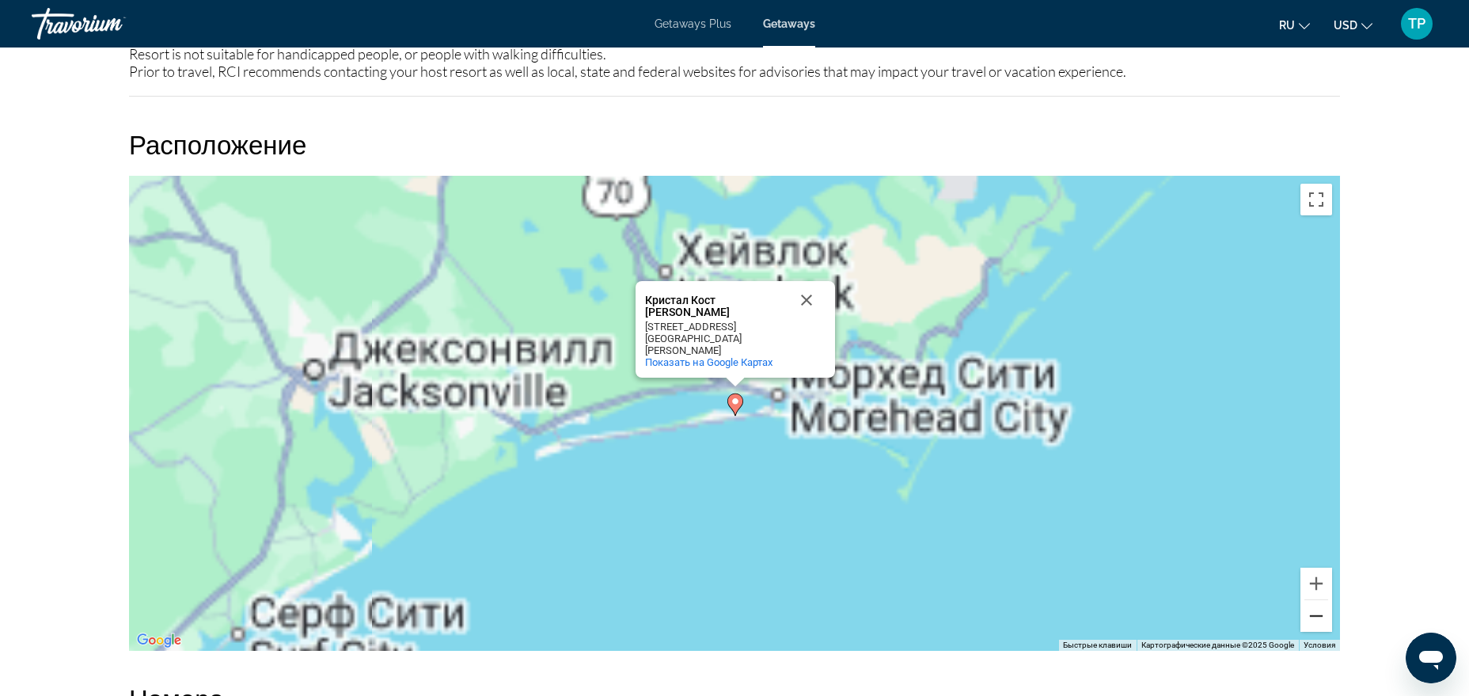
click at [1174, 556] on button "Уменьшить" at bounding box center [1316, 616] width 32 height 32
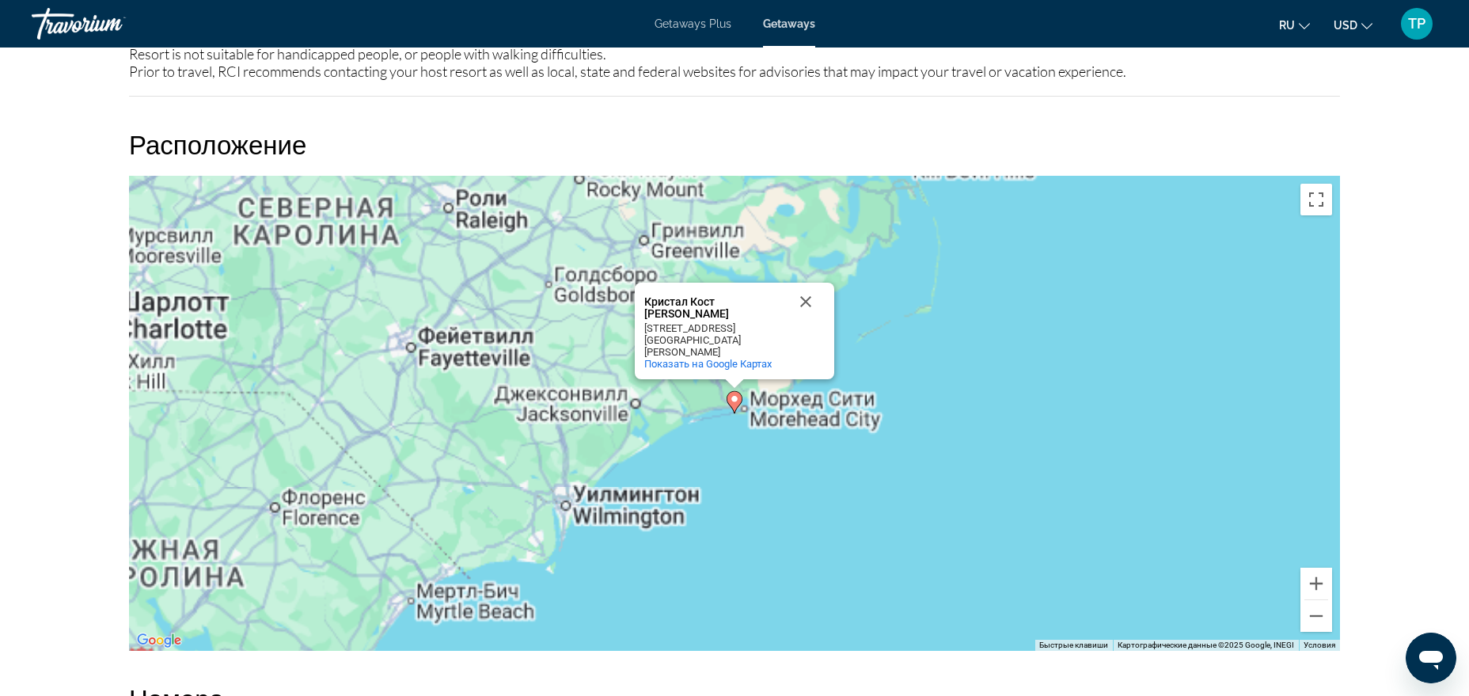
click at [723, 450] on div "Чтобы активировать перетаскивание с помощью клавиатуры, нажмите Alt + Ввод. Пос…" at bounding box center [734, 413] width 1211 height 475
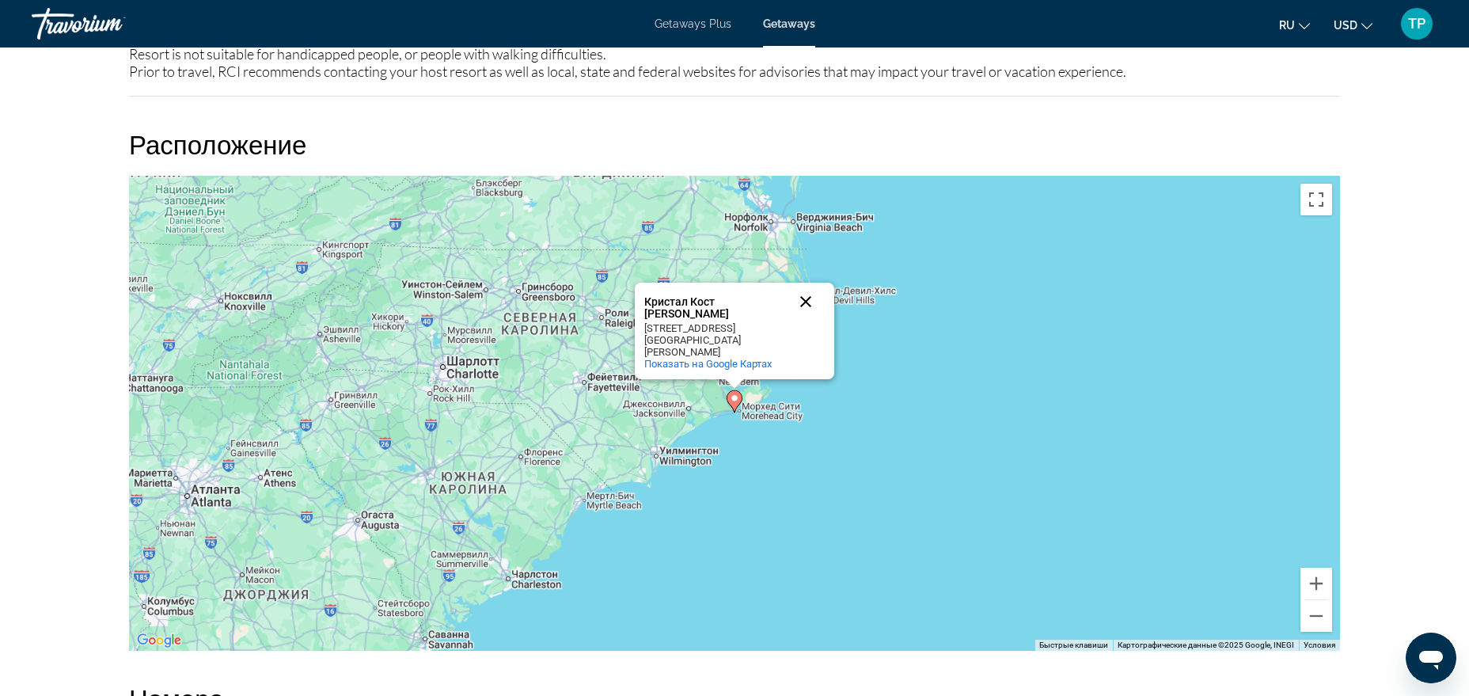
click at [805, 311] on button "Закрыть" at bounding box center [806, 302] width 38 height 38
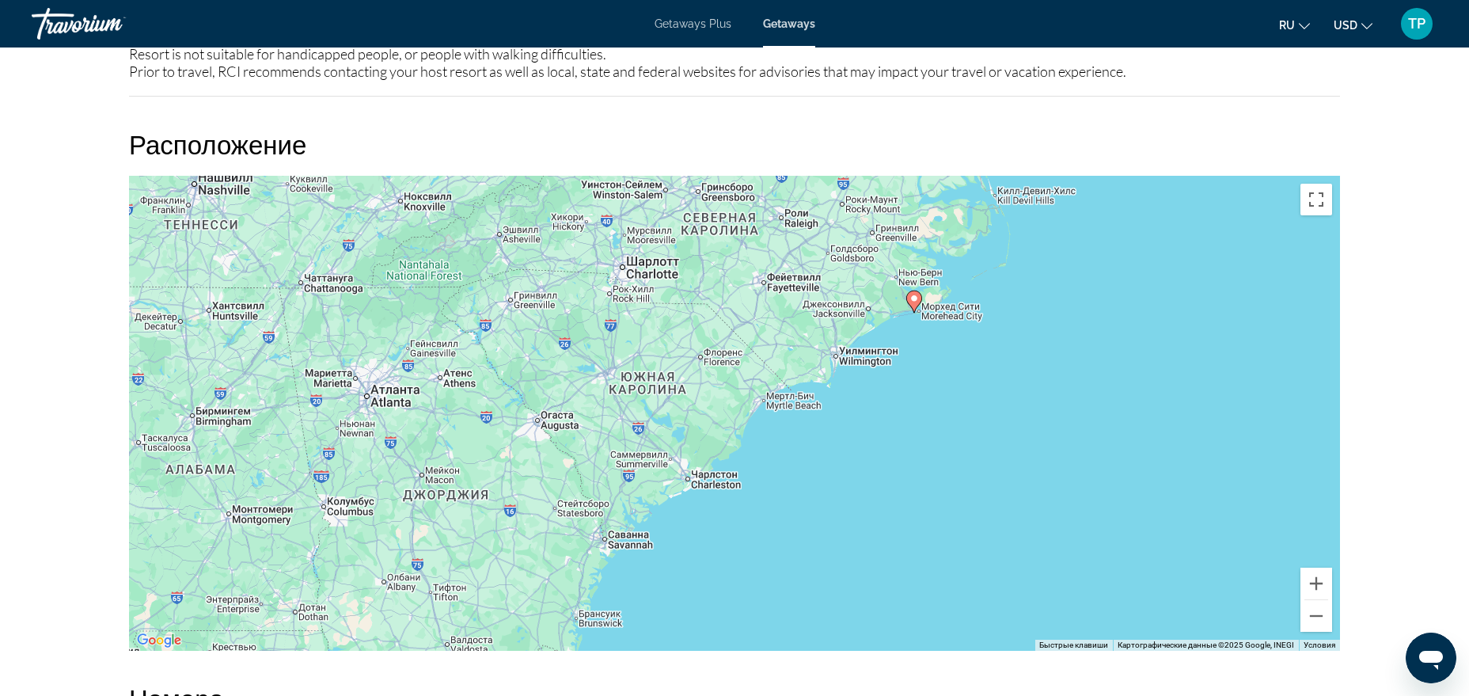
drag, startPoint x: 687, startPoint y: 503, endPoint x: 869, endPoint y: 404, distance: 207.6
click at [869, 404] on div "Чтобы активировать перетаскивание с помощью клавиатуры, нажмите Alt + Ввод. Пос…" at bounding box center [734, 413] width 1211 height 475
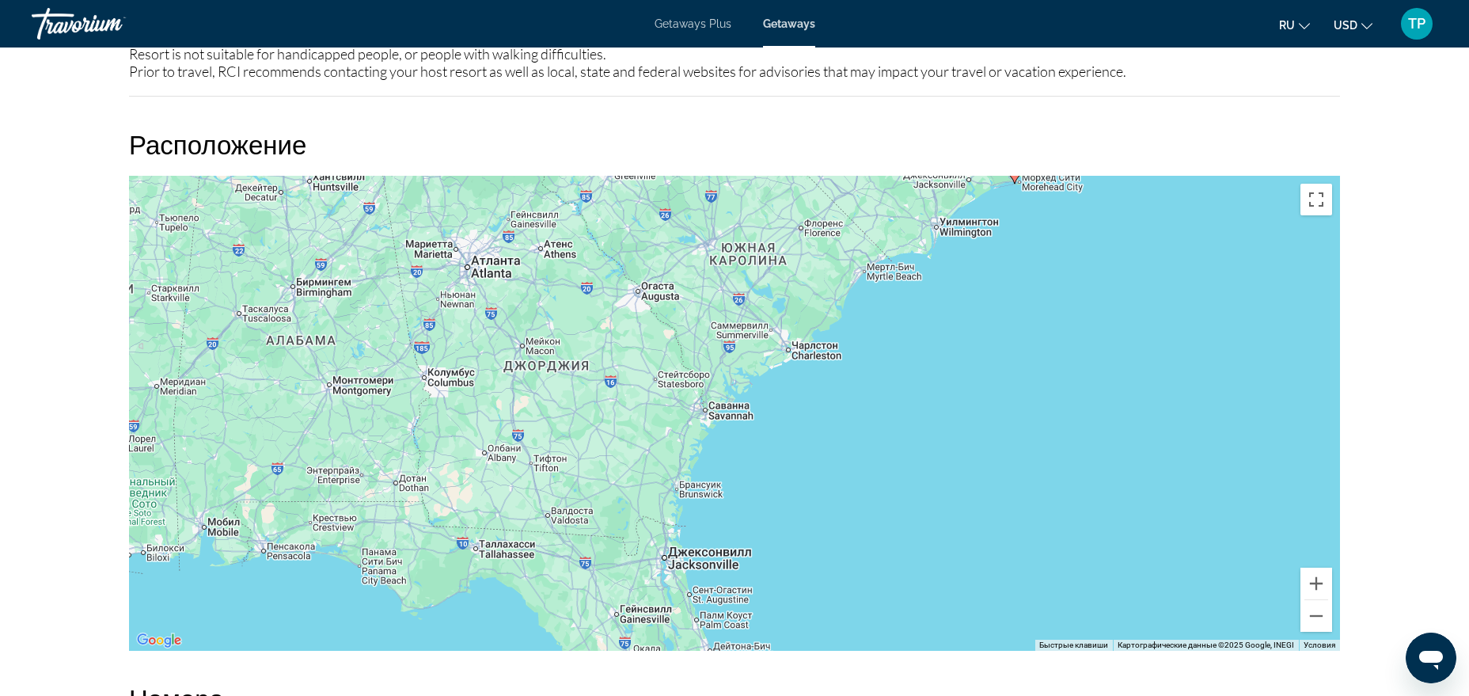
drag, startPoint x: 726, startPoint y: 472, endPoint x: 820, endPoint y: 357, distance: 148.5
click at [820, 357] on div "Чтобы активировать перетаскивание с помощью клавиатуры, нажмите Alt + Ввод. Пос…" at bounding box center [734, 413] width 1211 height 475
click at [1174, 556] on button "Увеличить" at bounding box center [1316, 583] width 32 height 32
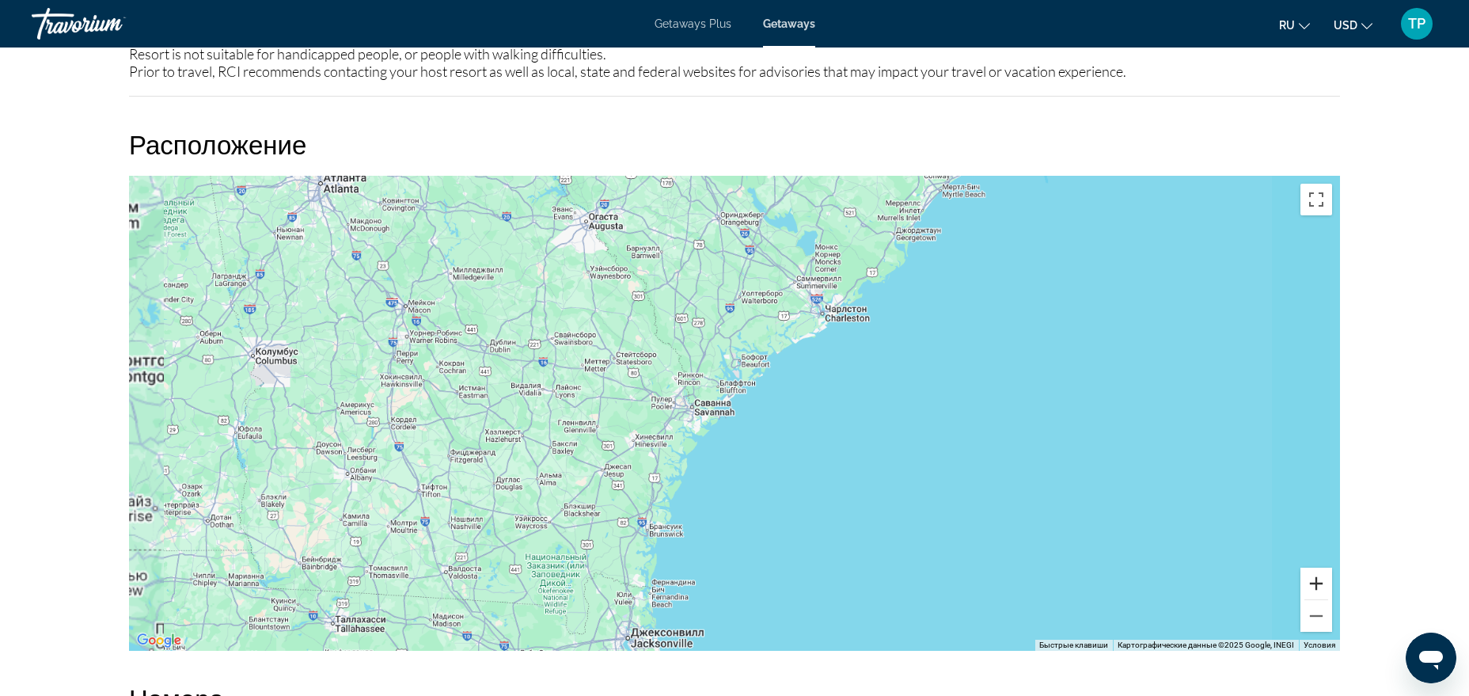
click at [1174, 556] on button "Увеличить" at bounding box center [1316, 583] width 32 height 32
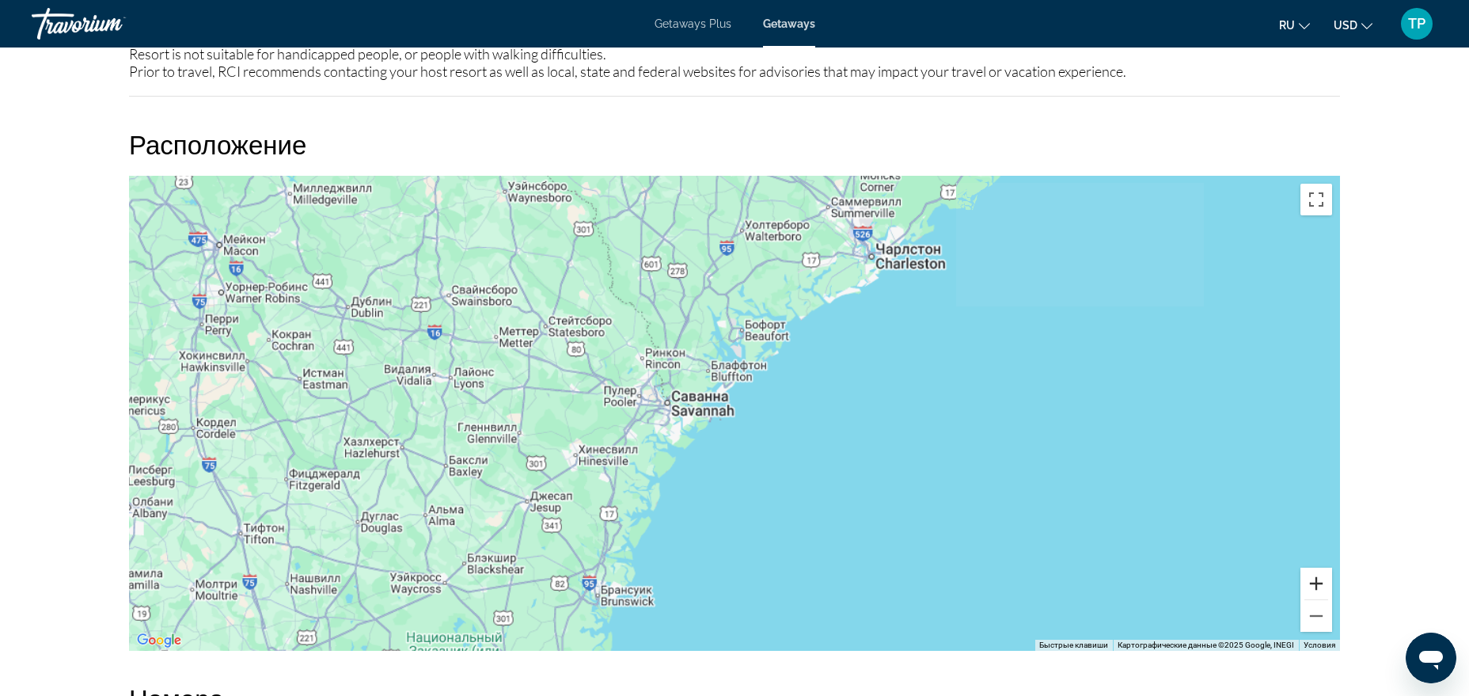
click at [1174, 556] on button "Увеличить" at bounding box center [1316, 583] width 32 height 32
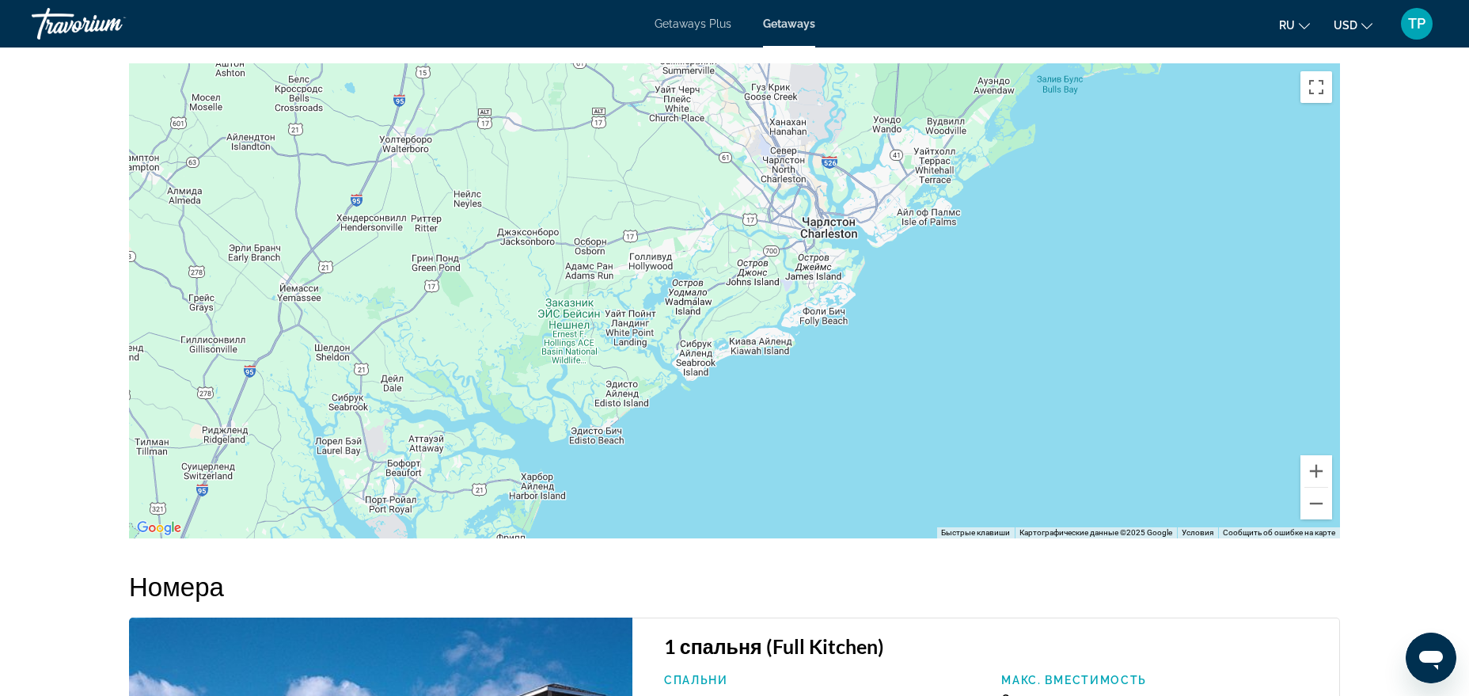
drag, startPoint x: 956, startPoint y: 446, endPoint x: 714, endPoint y: 721, distance: 366.2
click at [714, 538] on div "Чтобы изменить масштаб, прокручивайте карту, удерживая клавишу Ctrl." at bounding box center [734, 300] width 1211 height 475
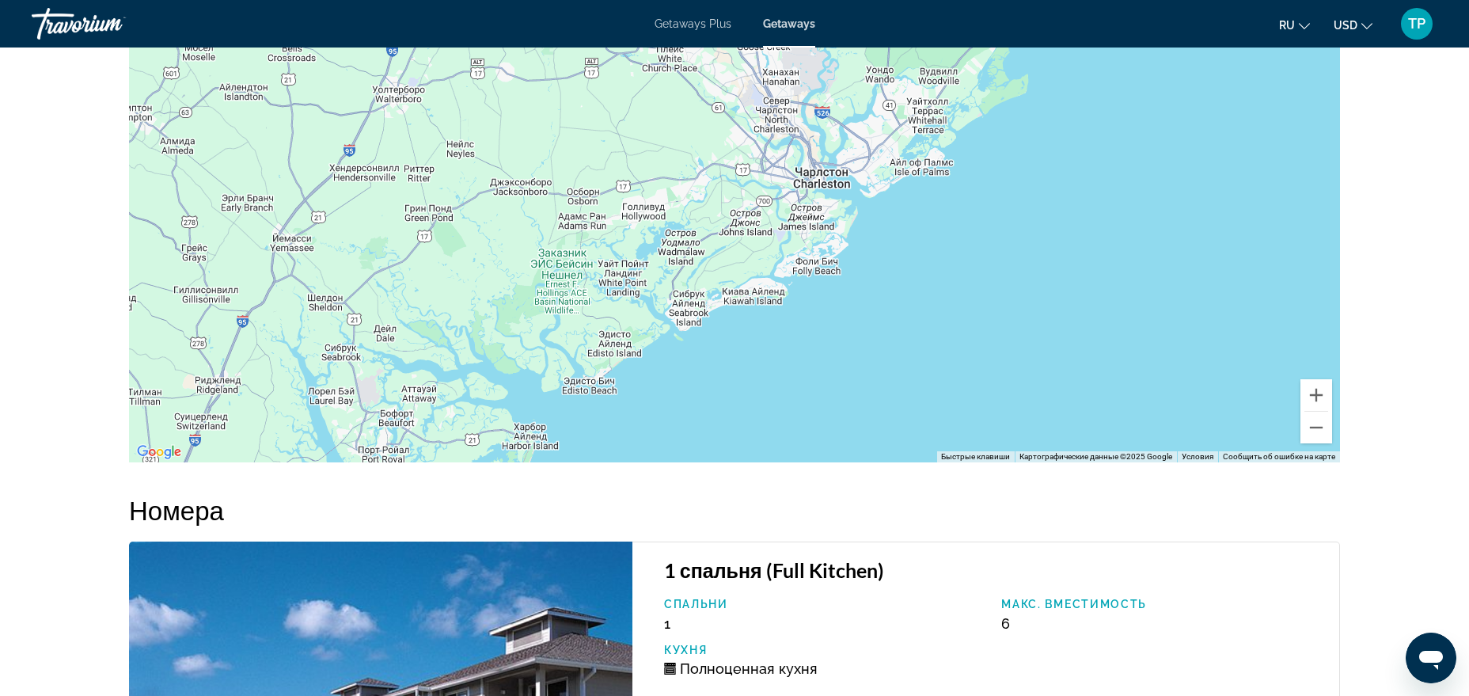
drag, startPoint x: 890, startPoint y: 228, endPoint x: 875, endPoint y: 282, distance: 55.9
click at [875, 282] on div "Main content" at bounding box center [734, 224] width 1211 height 475
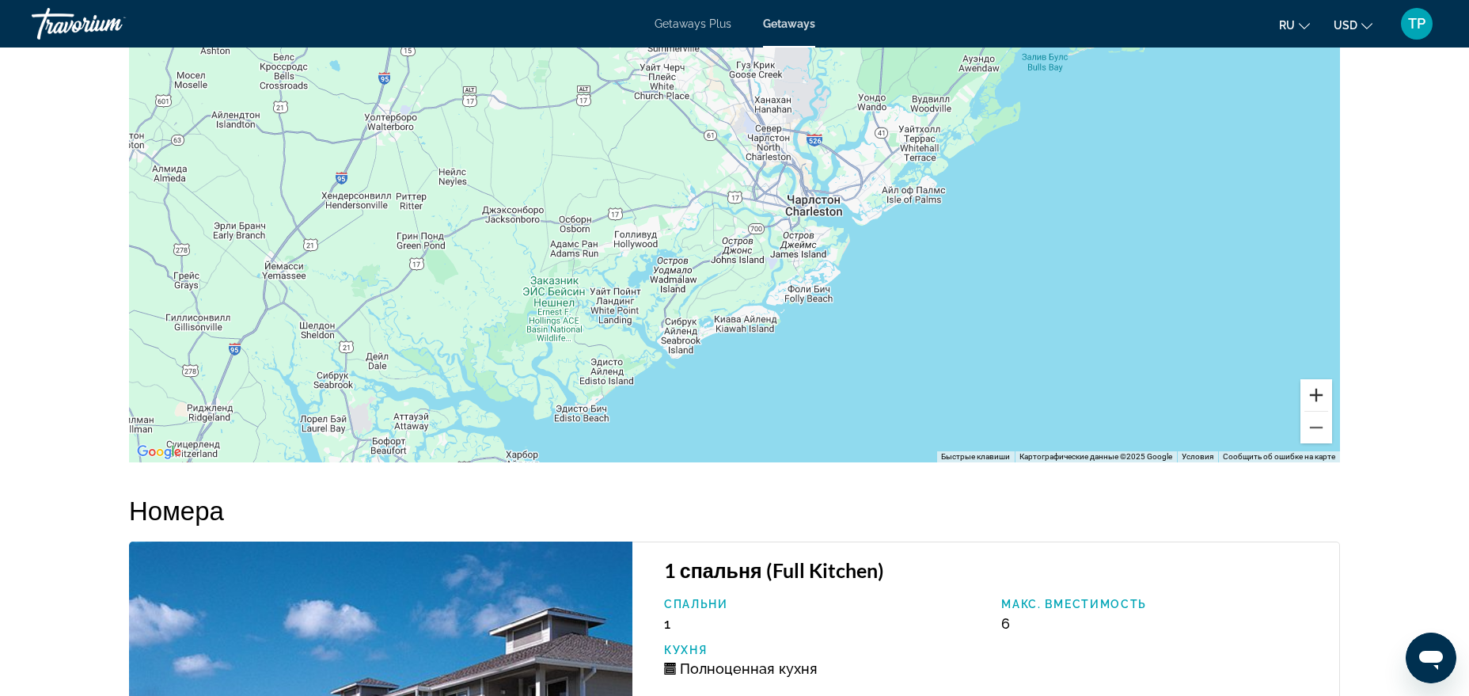
click at [1174, 395] on button "Увеличить" at bounding box center [1316, 395] width 32 height 32
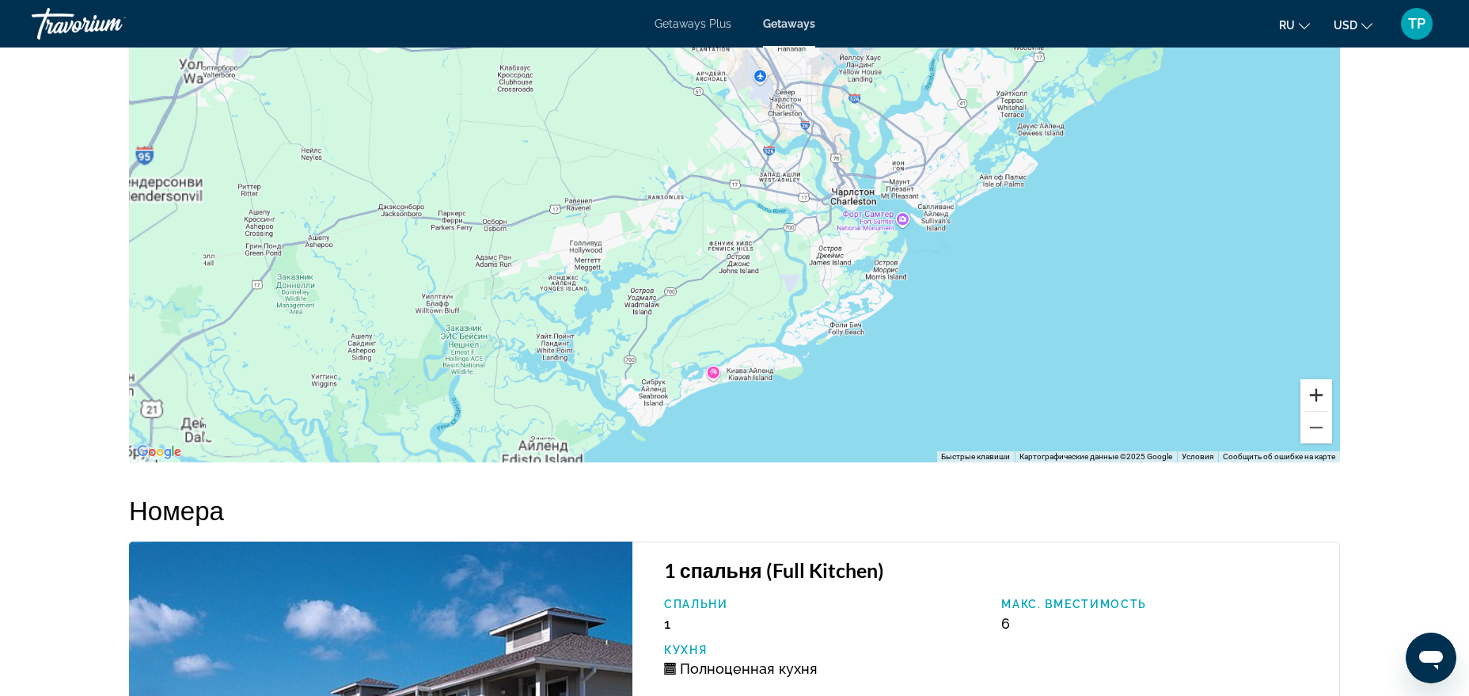
click at [1174, 395] on button "Увеличить" at bounding box center [1316, 395] width 32 height 32
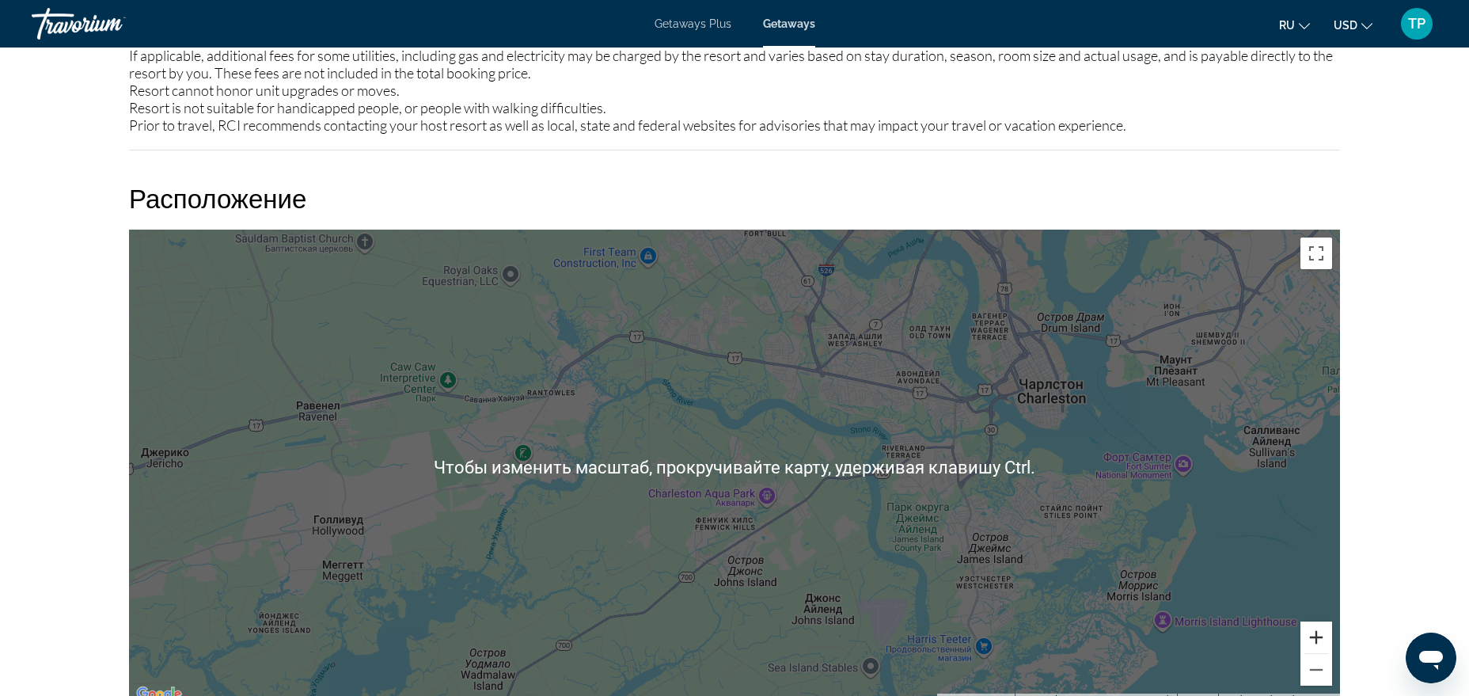
scroll to position [1530, 0]
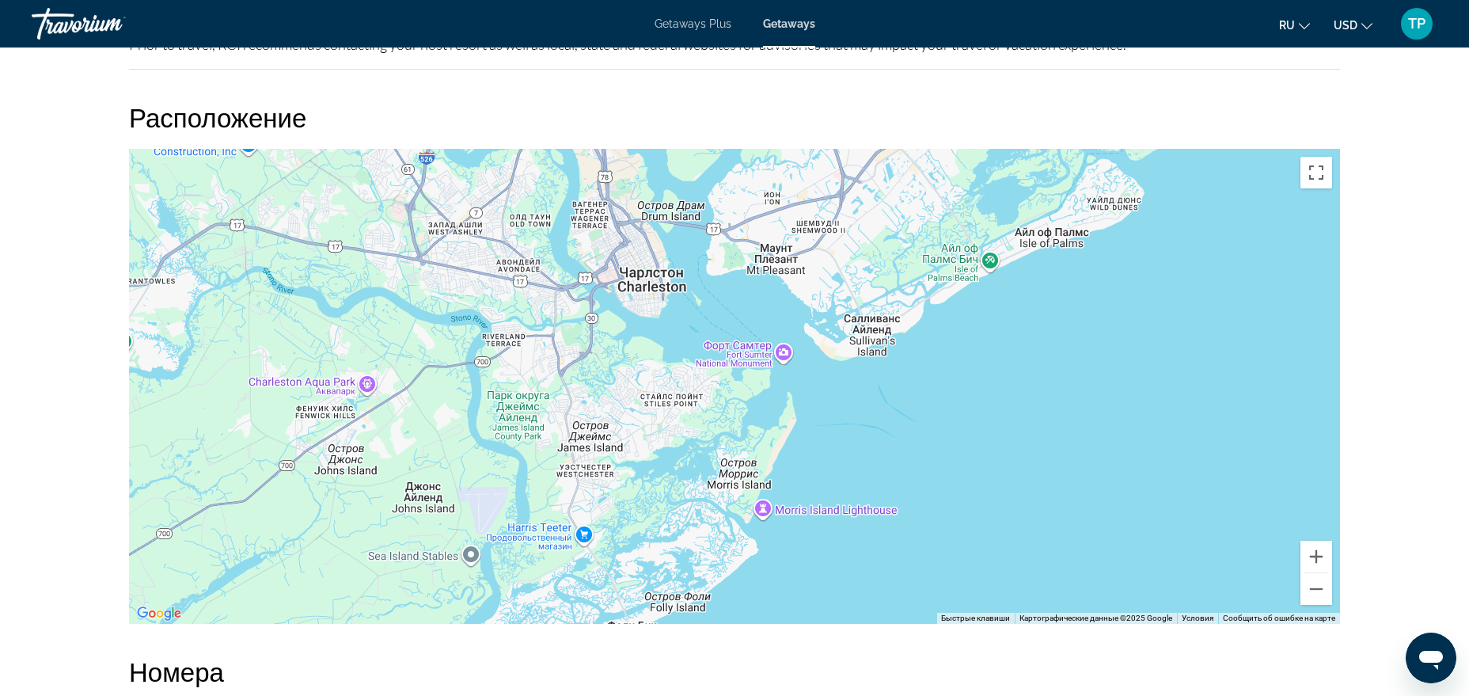
drag, startPoint x: 1064, startPoint y: 412, endPoint x: 651, endPoint y: 385, distance: 414.0
click at [653, 385] on div "Main content" at bounding box center [734, 386] width 1211 height 475
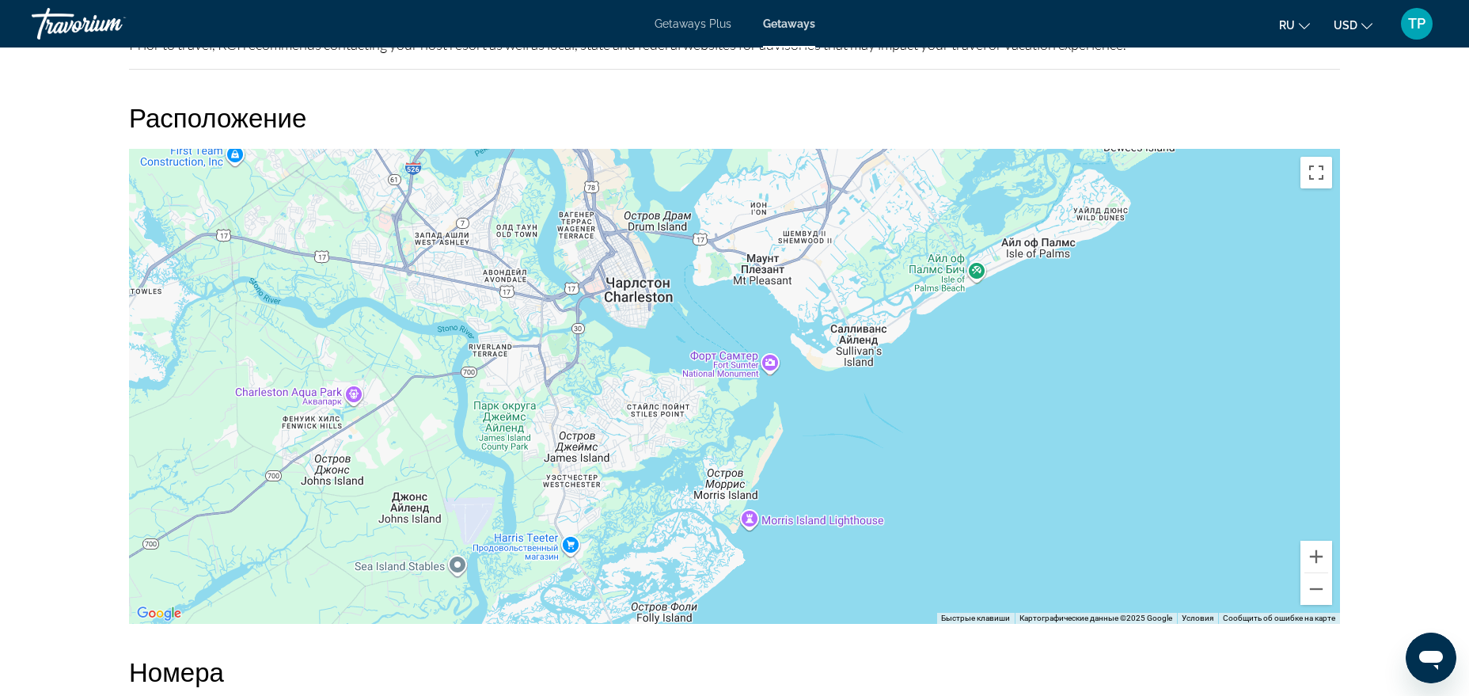
click at [841, 384] on div "Main content" at bounding box center [734, 386] width 1211 height 475
drag, startPoint x: 669, startPoint y: 408, endPoint x: 740, endPoint y: 468, distance: 92.7
click at [737, 468] on div "Main content" at bounding box center [734, 386] width 1211 height 475
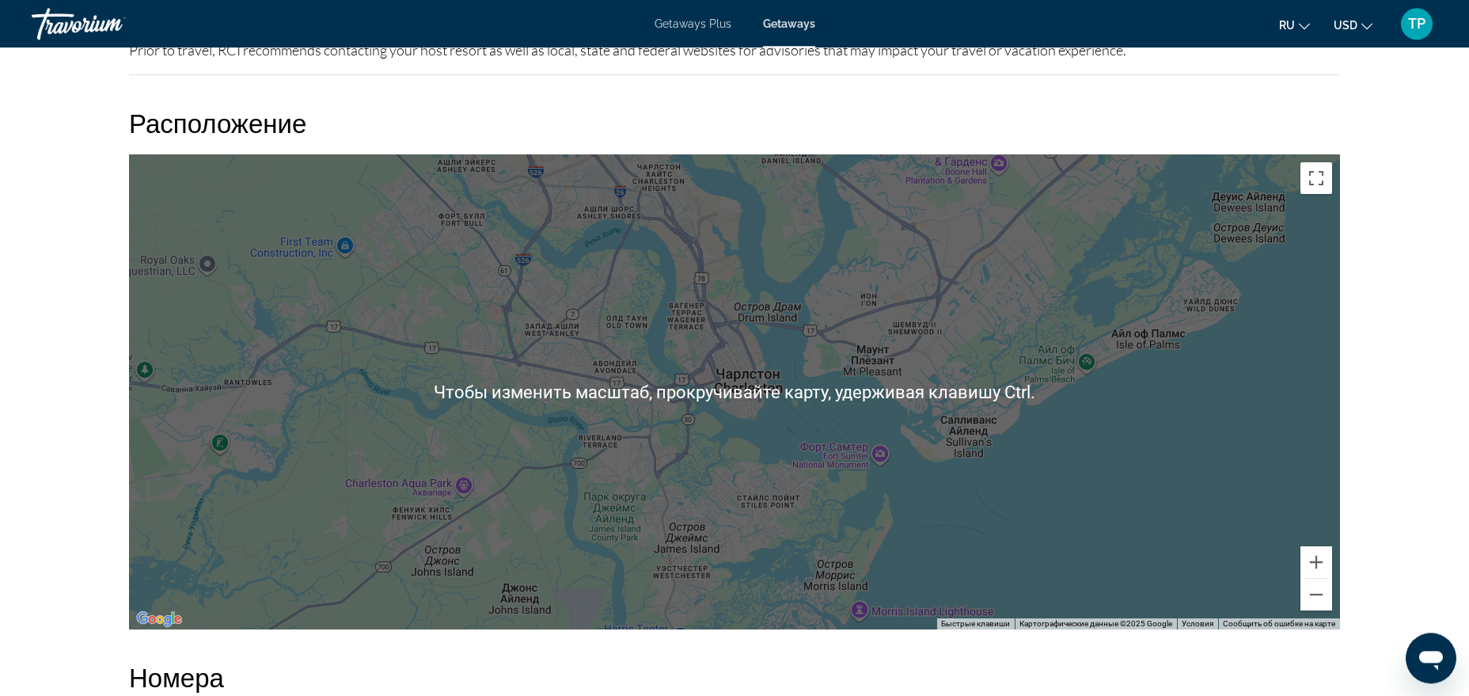
scroll to position [1691, 0]
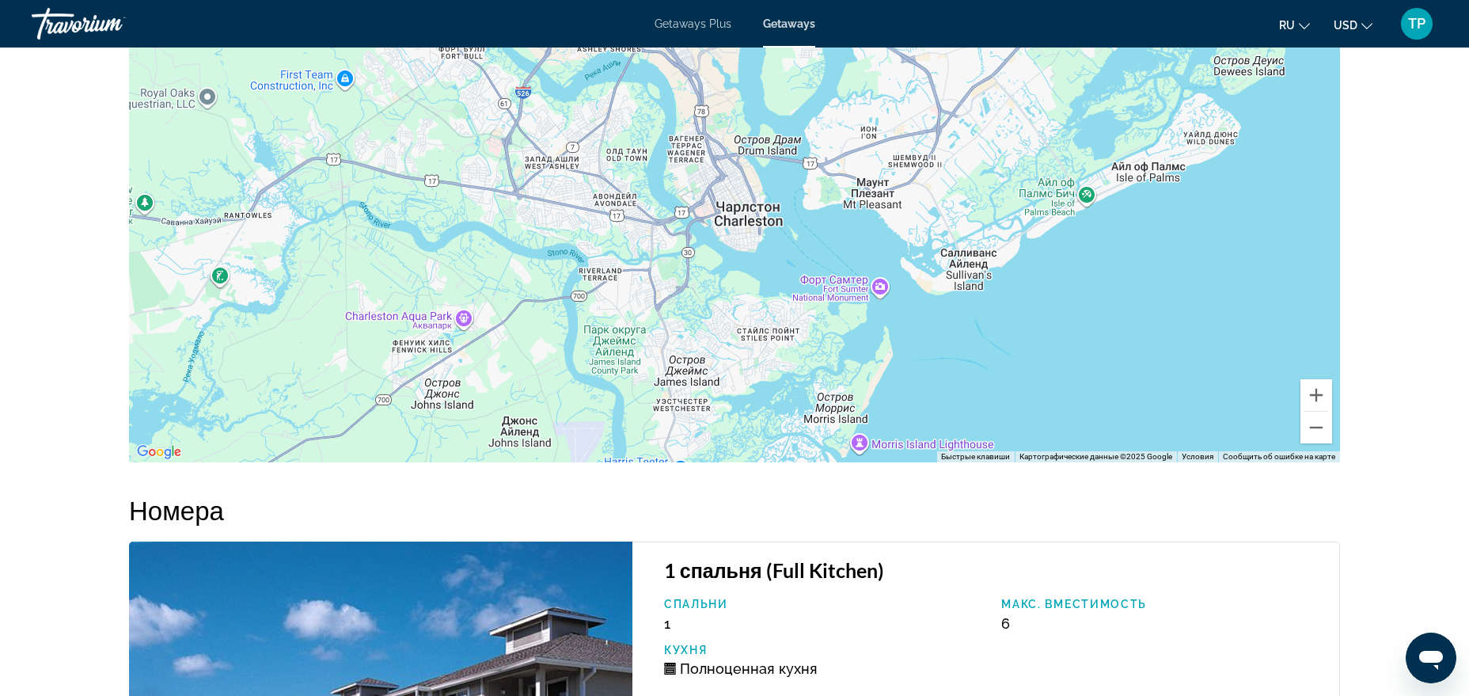
click at [1174, 398] on div "Main content" at bounding box center [734, 224] width 1211 height 475
click at [1174, 396] on button "Увеличить" at bounding box center [1316, 395] width 32 height 32
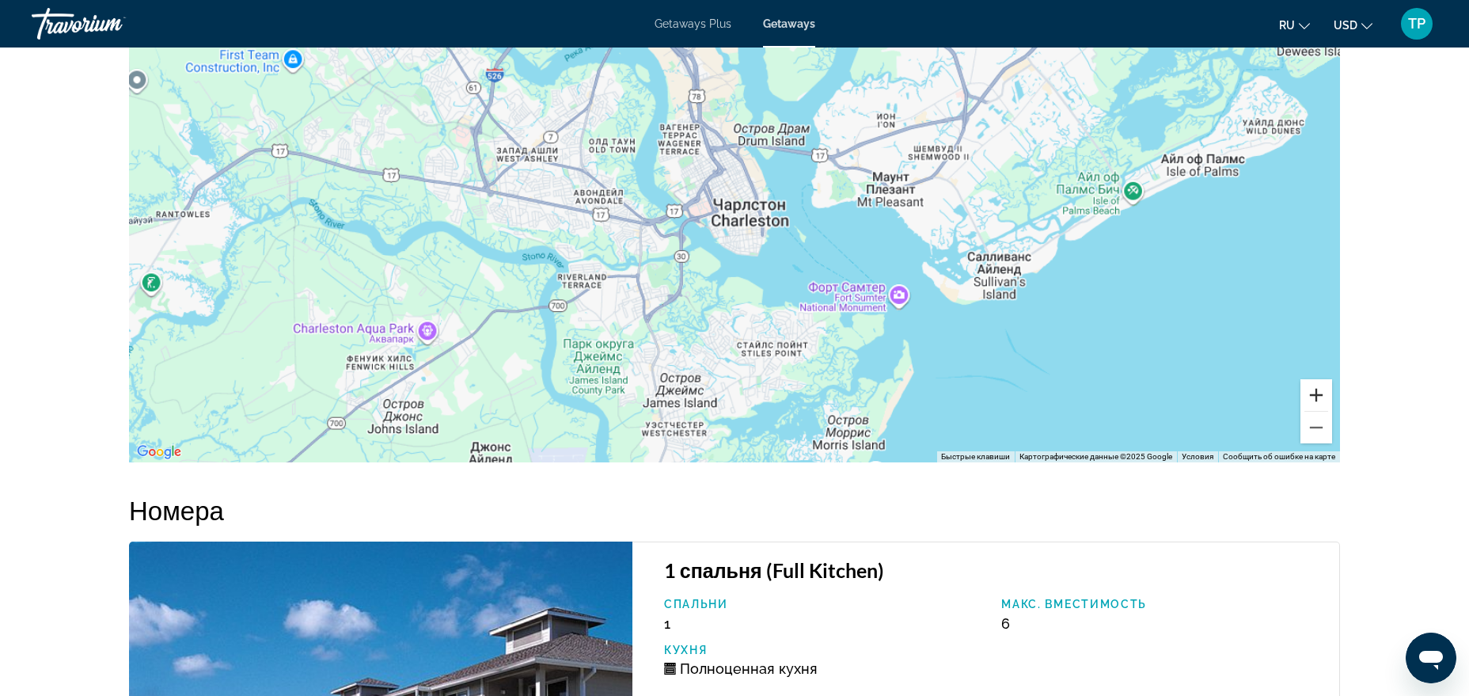
click at [1174, 396] on button "Увеличить" at bounding box center [1316, 395] width 32 height 32
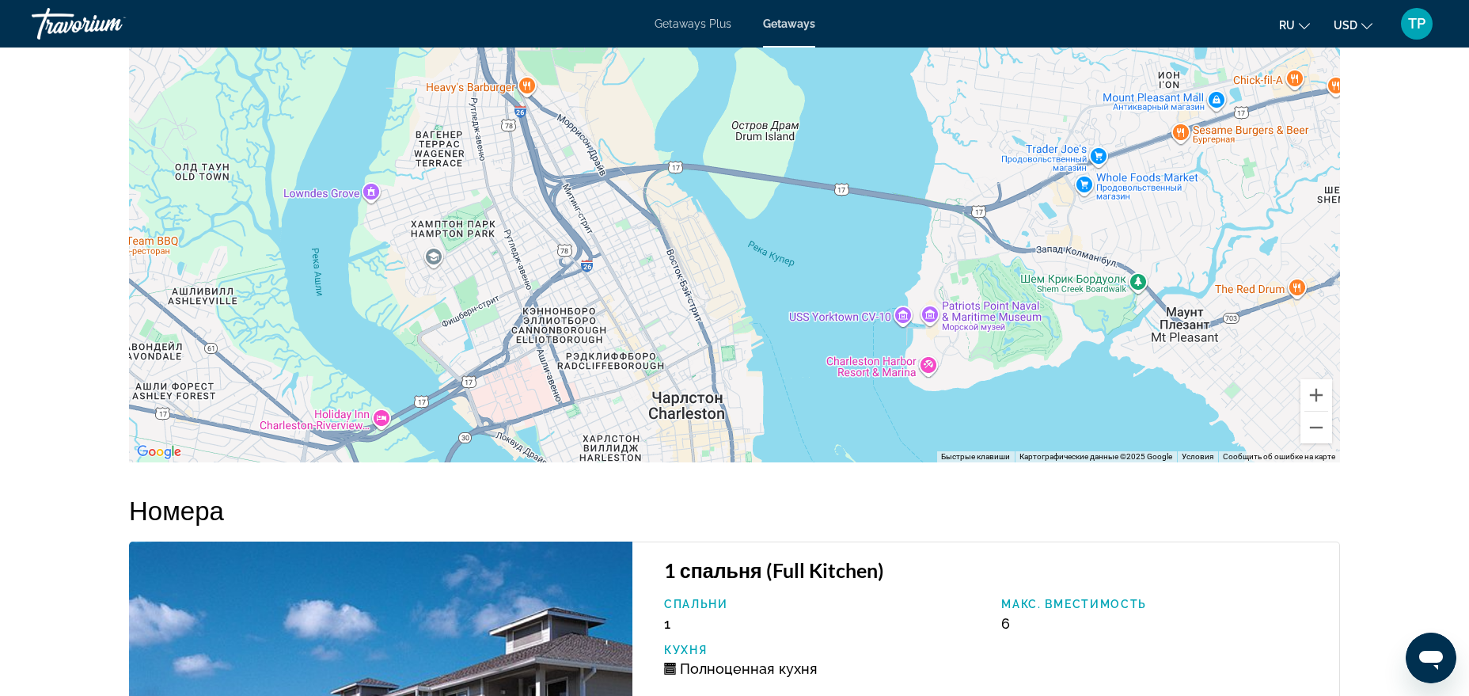
drag, startPoint x: 760, startPoint y: 298, endPoint x: 689, endPoint y: 451, distance: 168.5
click at [689, 451] on div "Main content" at bounding box center [734, 224] width 1211 height 475
click at [1174, 417] on button "Уменьшить" at bounding box center [1316, 428] width 32 height 32
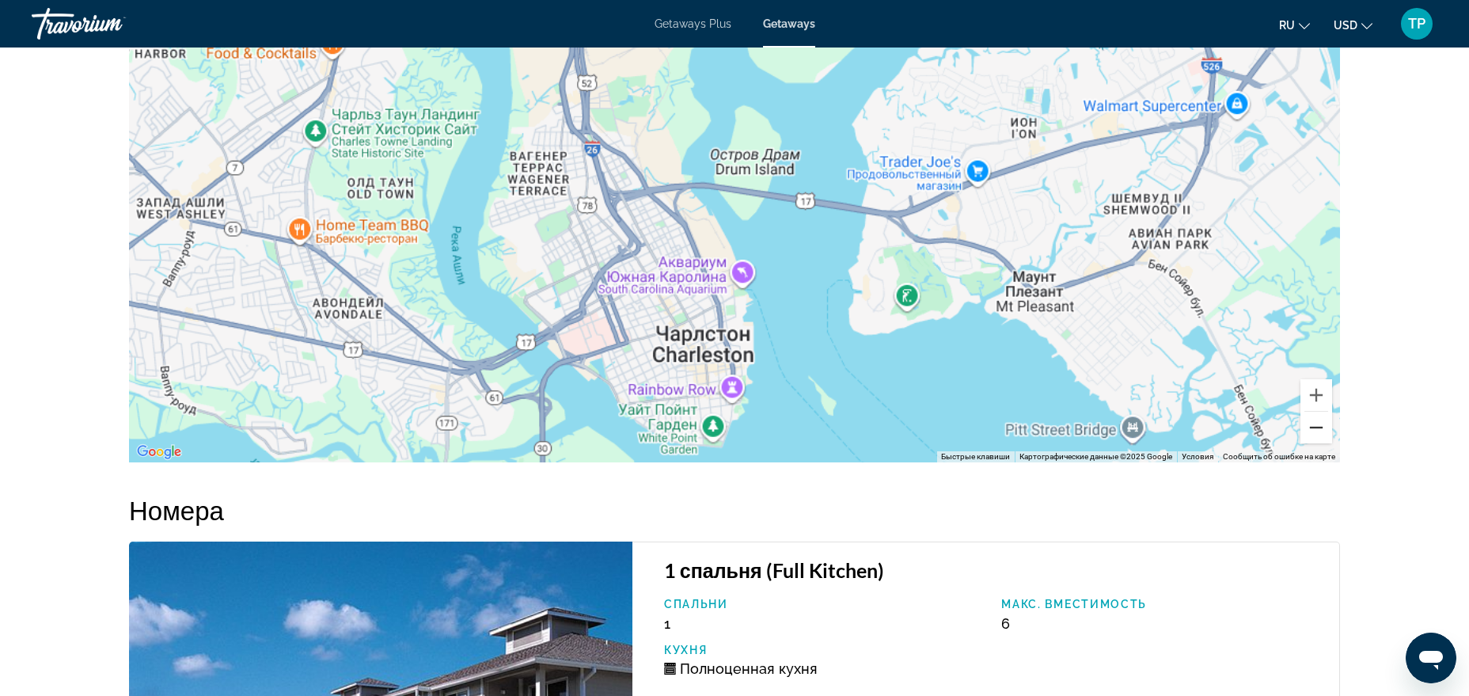
click at [1174, 417] on button "Уменьшить" at bounding box center [1316, 428] width 32 height 32
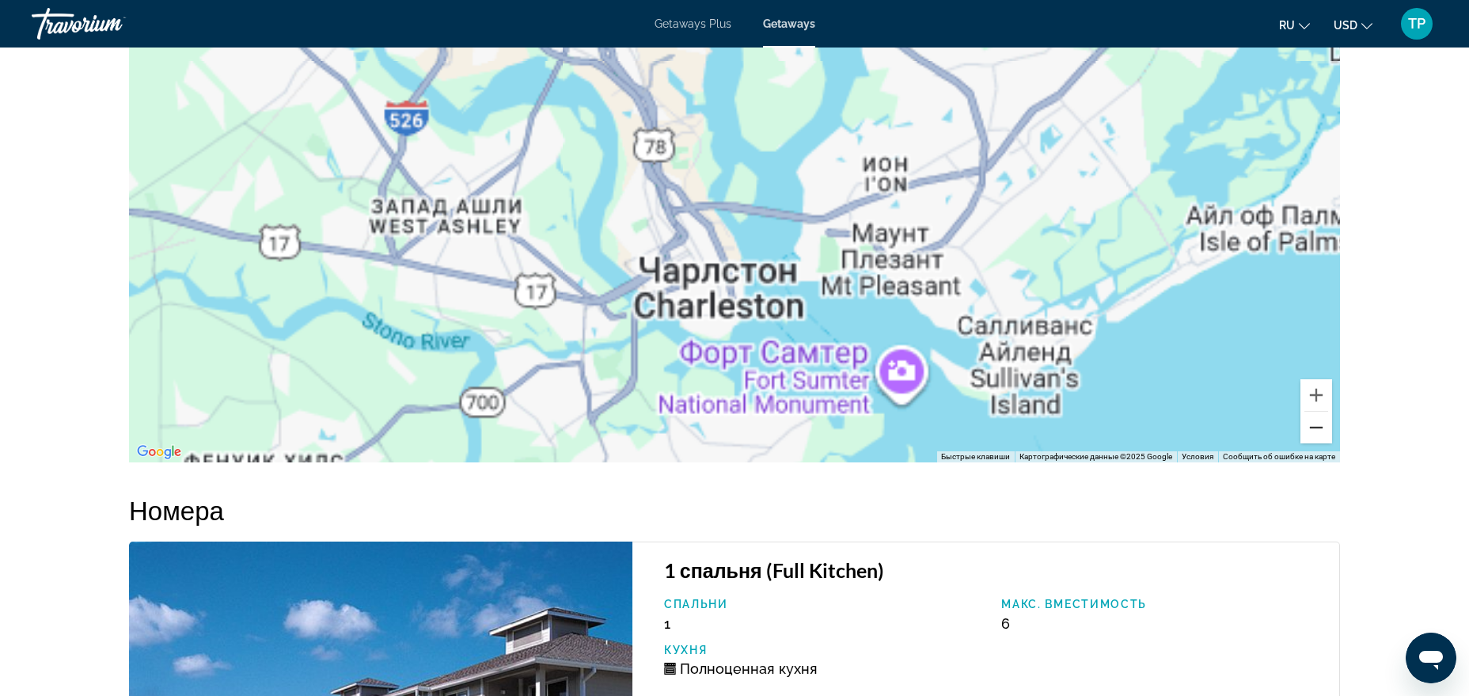
click at [1174, 417] on button "Уменьшить" at bounding box center [1316, 428] width 32 height 32
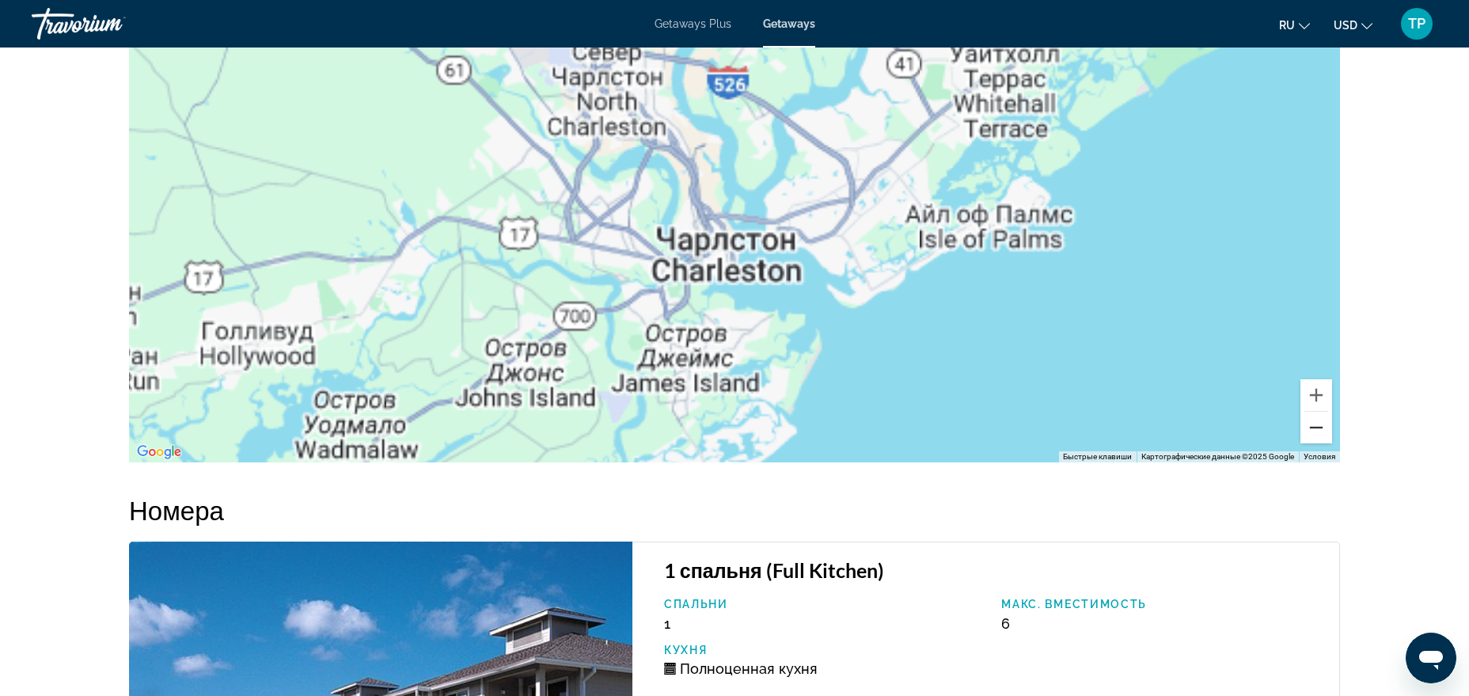
click at [1174, 417] on button "Уменьшить" at bounding box center [1316, 428] width 32 height 32
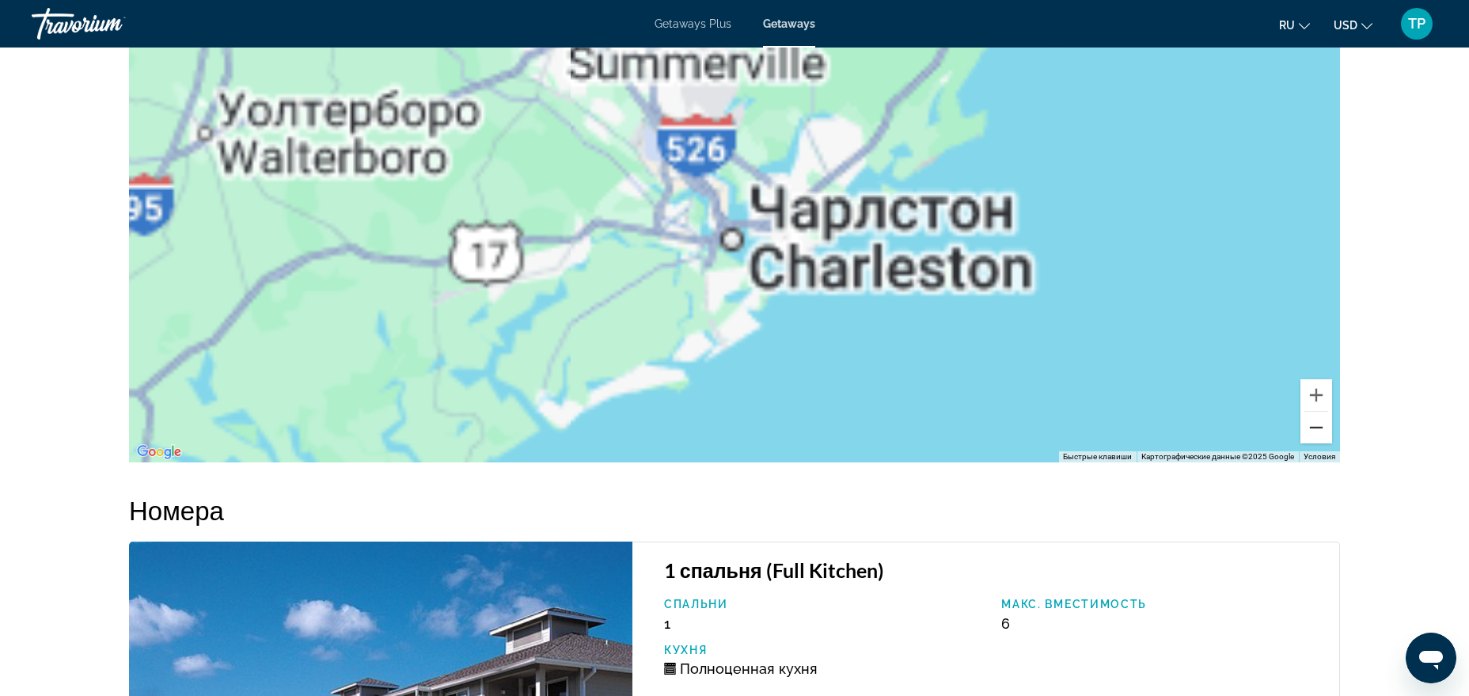
click at [1174, 417] on button "Уменьшить" at bounding box center [1316, 428] width 32 height 32
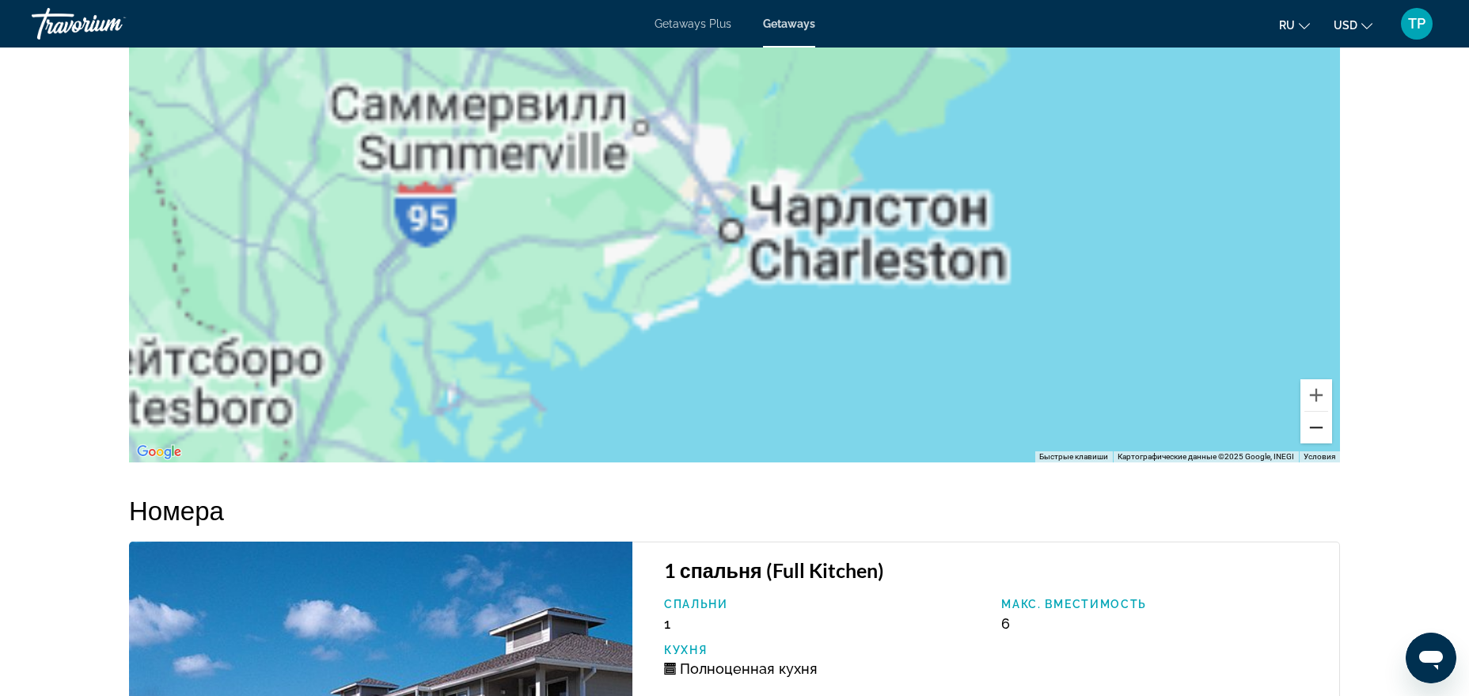
click at [1174, 417] on button "Уменьшить" at bounding box center [1316, 428] width 32 height 32
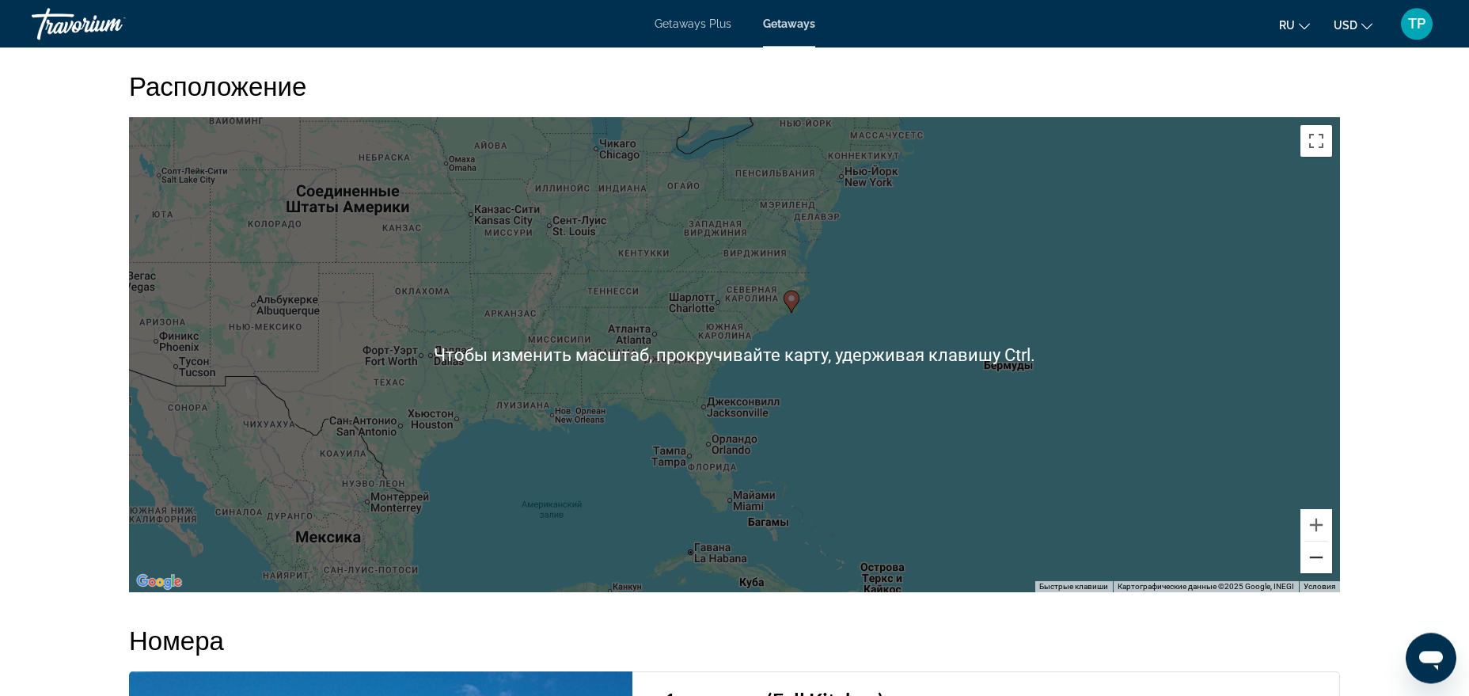
scroll to position [1530, 0]
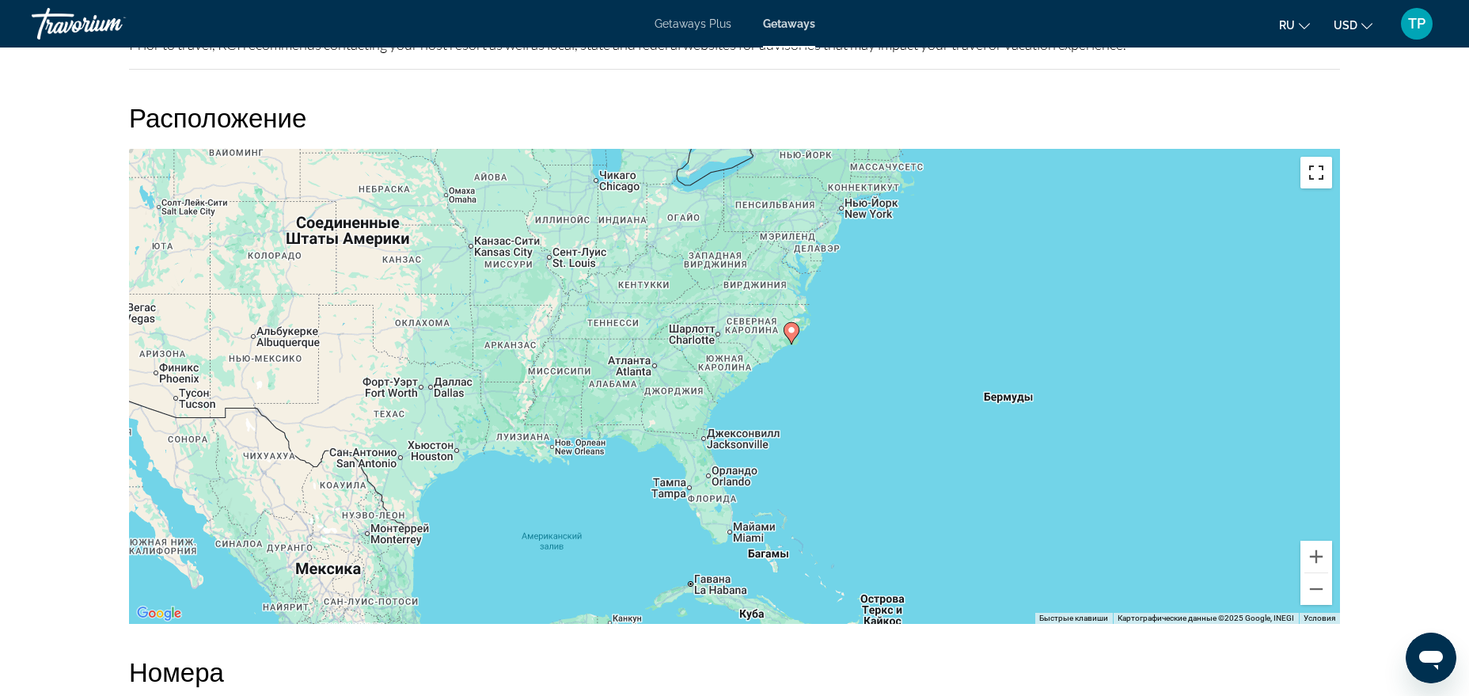
click at [1174, 165] on button "Включить полноэкранный режим" at bounding box center [1316, 173] width 32 height 32
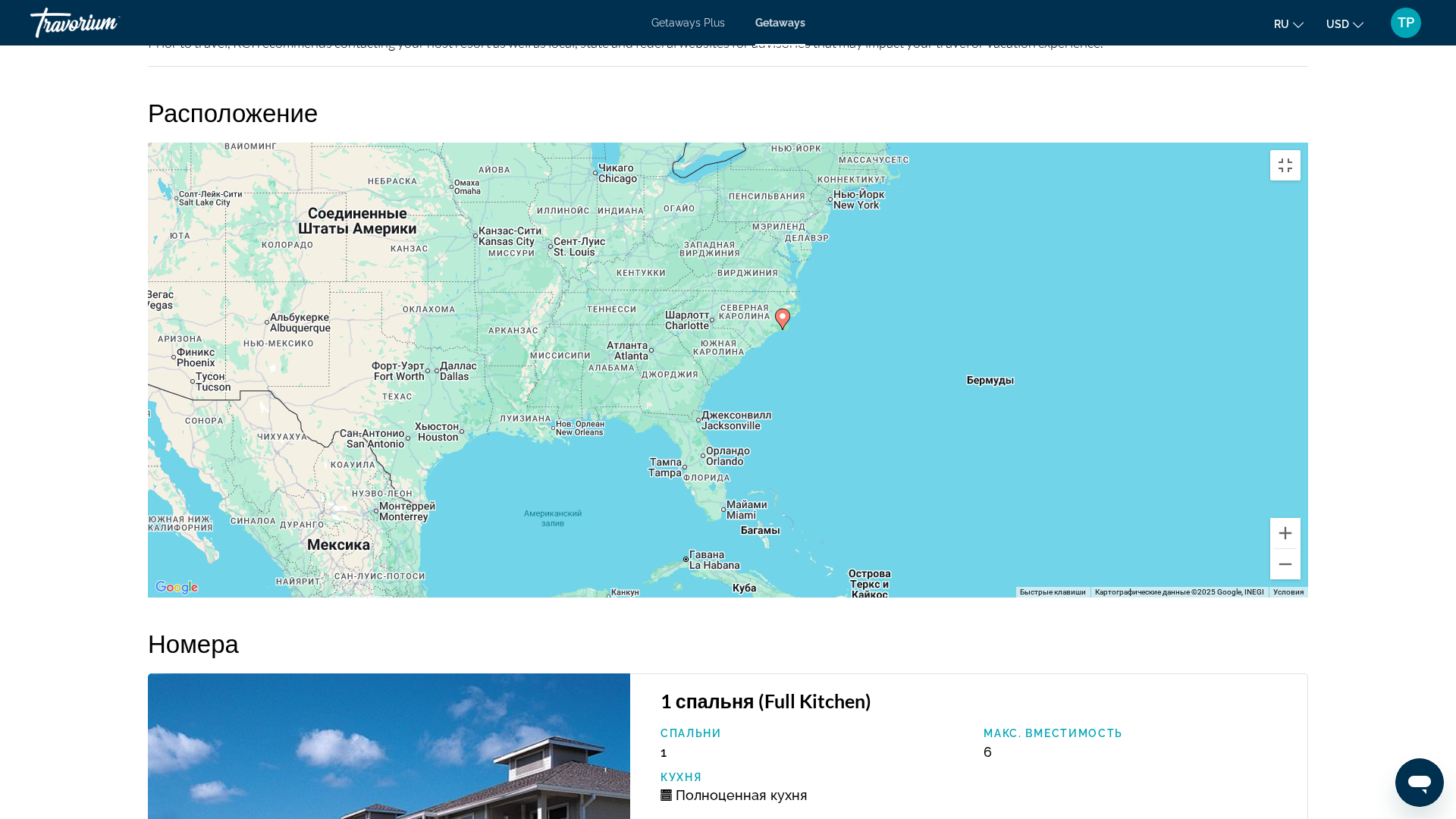
click at [782, 329] on icon "Main content" at bounding box center [783, 319] width 13 height 20
click at [783, 329] on icon "Main content" at bounding box center [783, 319] width 13 height 20
click at [778, 329] on icon "Main content" at bounding box center [783, 319] width 13 height 20
click at [1125, 150] on button "Включить полноэкранный режим" at bounding box center [1285, 166] width 31 height 31
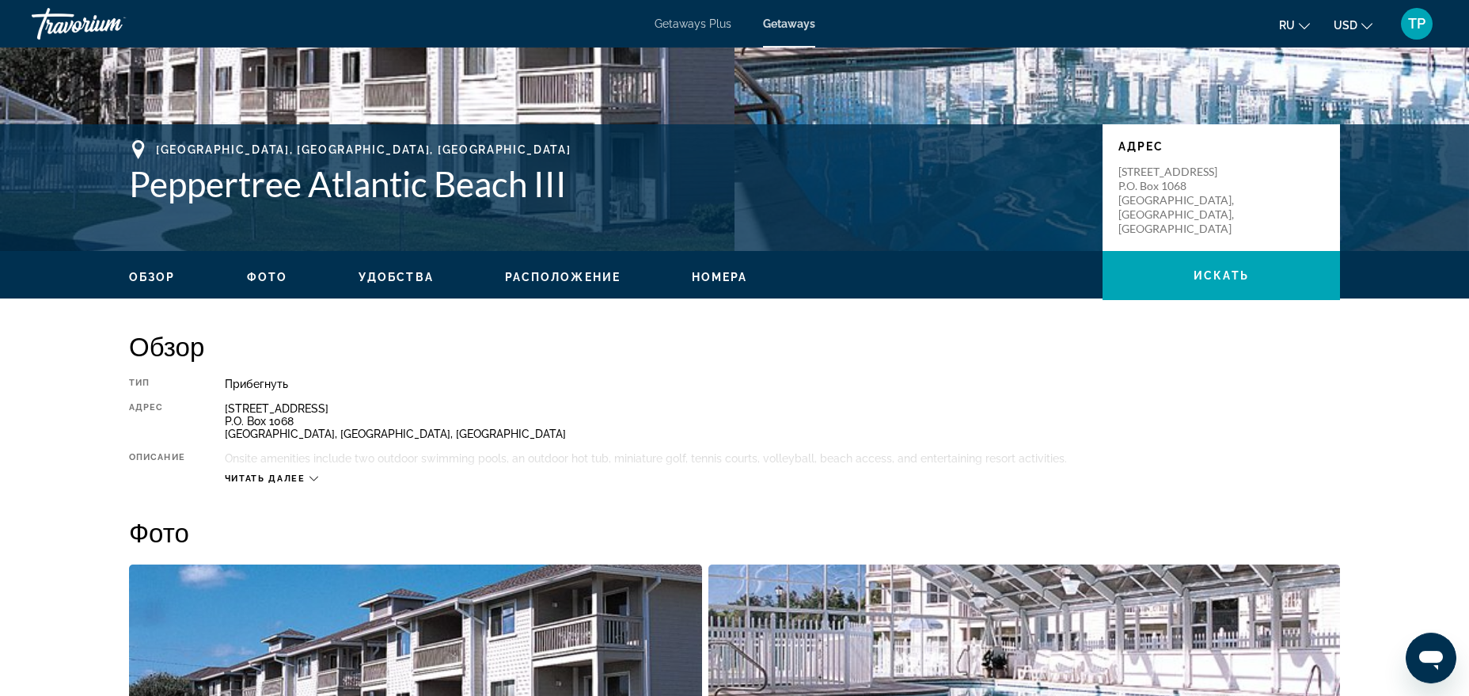
scroll to position [161, 0]
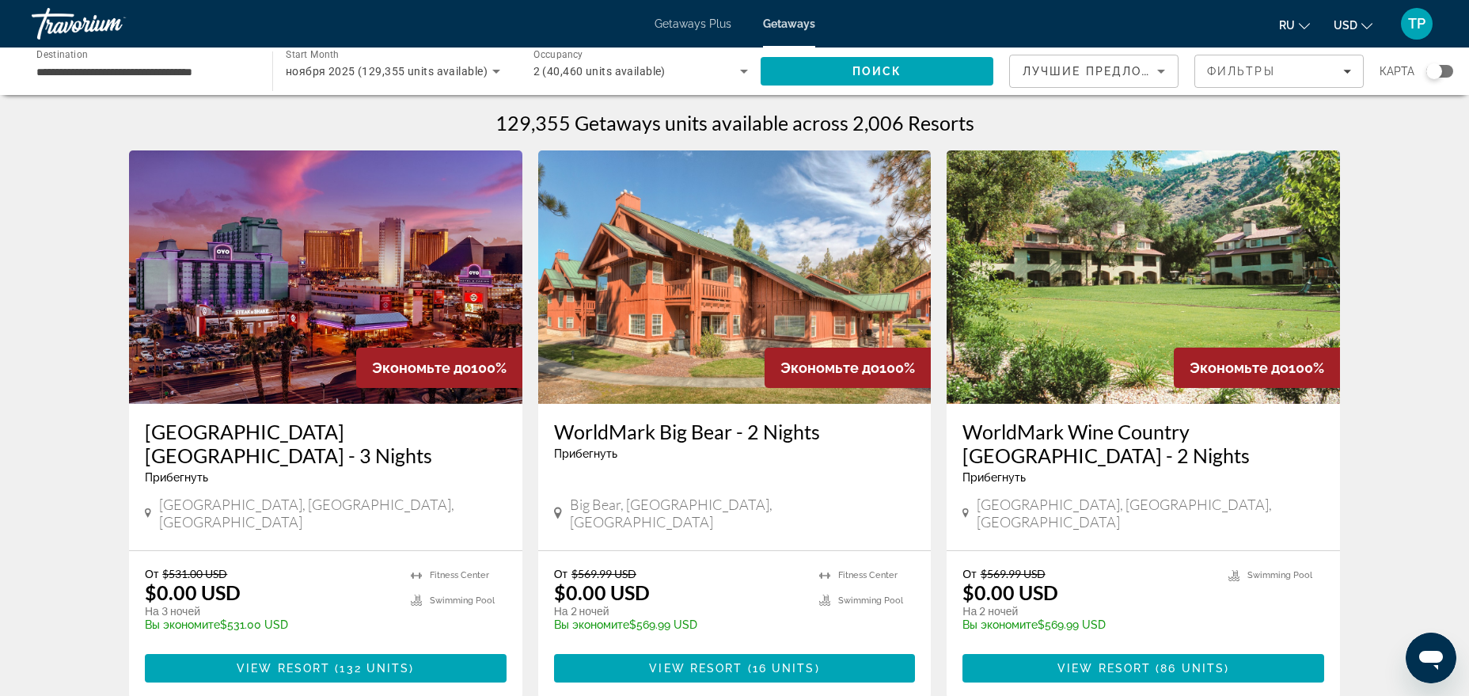
click at [1437, 79] on div "карта" at bounding box center [1416, 71] width 74 height 33
click at [1436, 74] on div "Search widget" at bounding box center [1434, 71] width 16 height 16
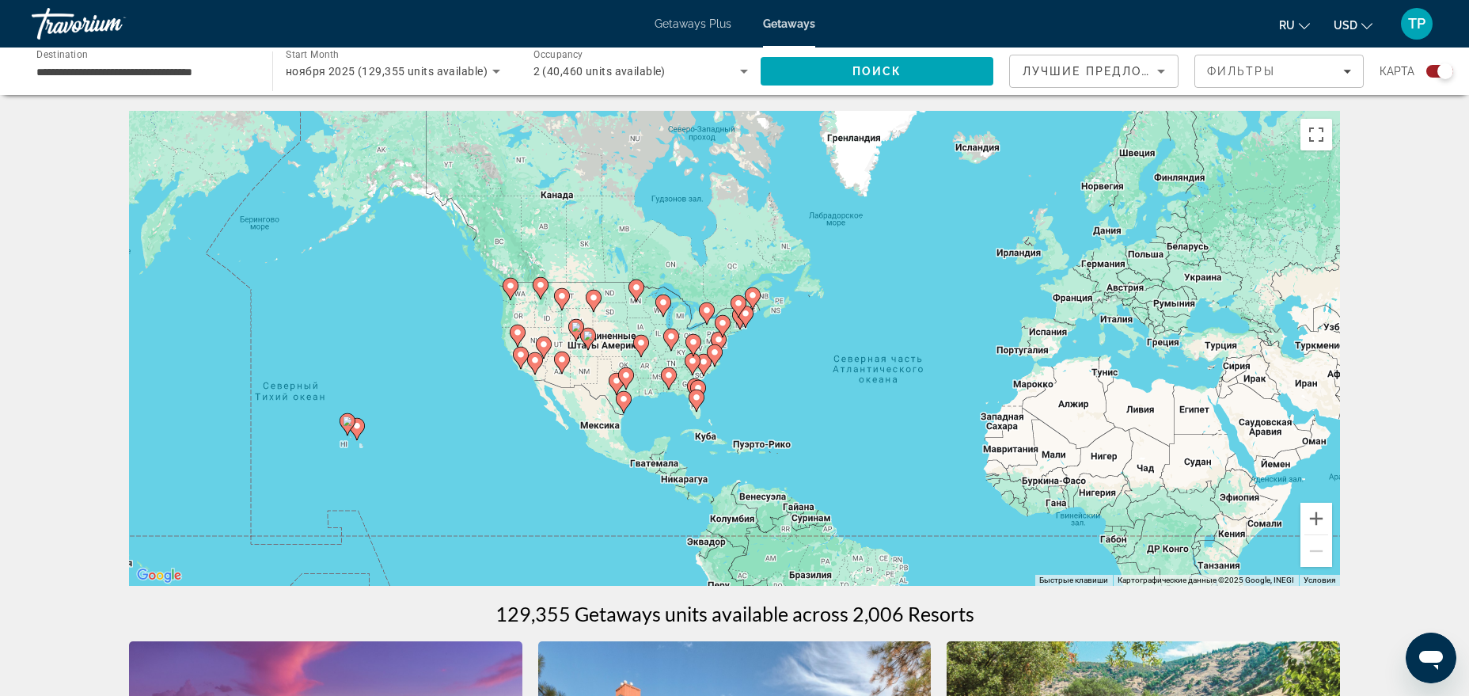
drag, startPoint x: 613, startPoint y: 353, endPoint x: 788, endPoint y: 402, distance: 182.4
click at [788, 402] on div "Чтобы активировать перетаскивание с помощью клавиатуры, нажмите Alt + Ввод. Пос…" at bounding box center [734, 348] width 1211 height 475
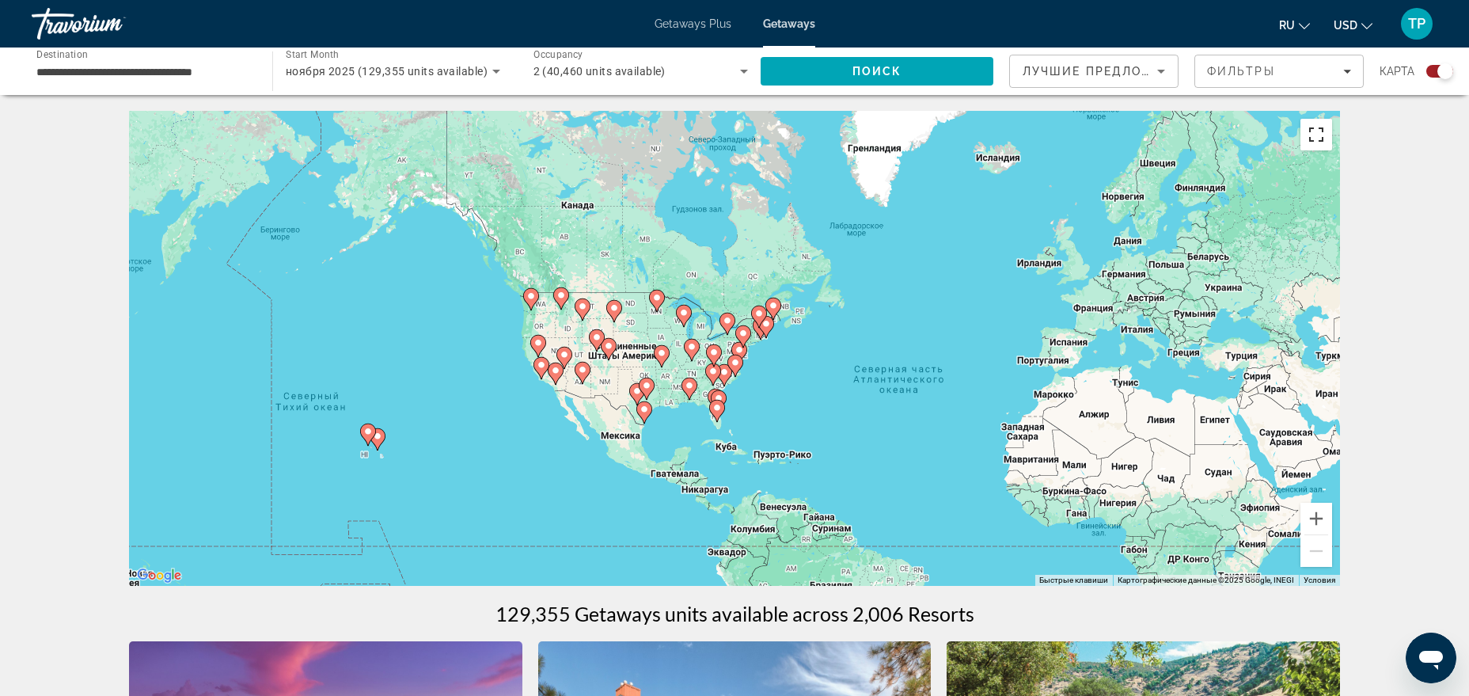
click at [1321, 127] on button "Включить полноэкранный режим" at bounding box center [1316, 135] width 32 height 32
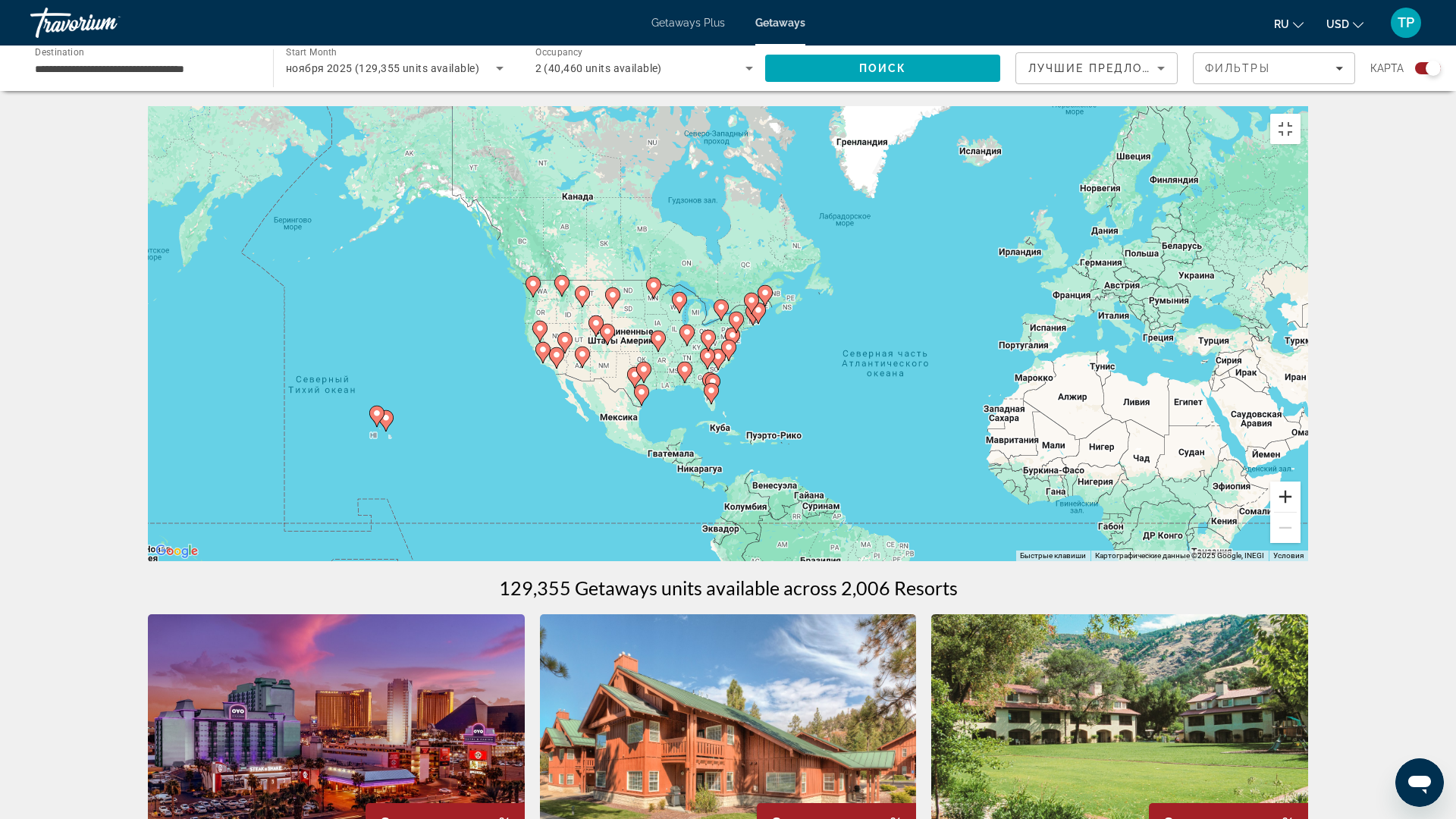
click at [1300, 512] on button "Увеличить" at bounding box center [1285, 497] width 31 height 31
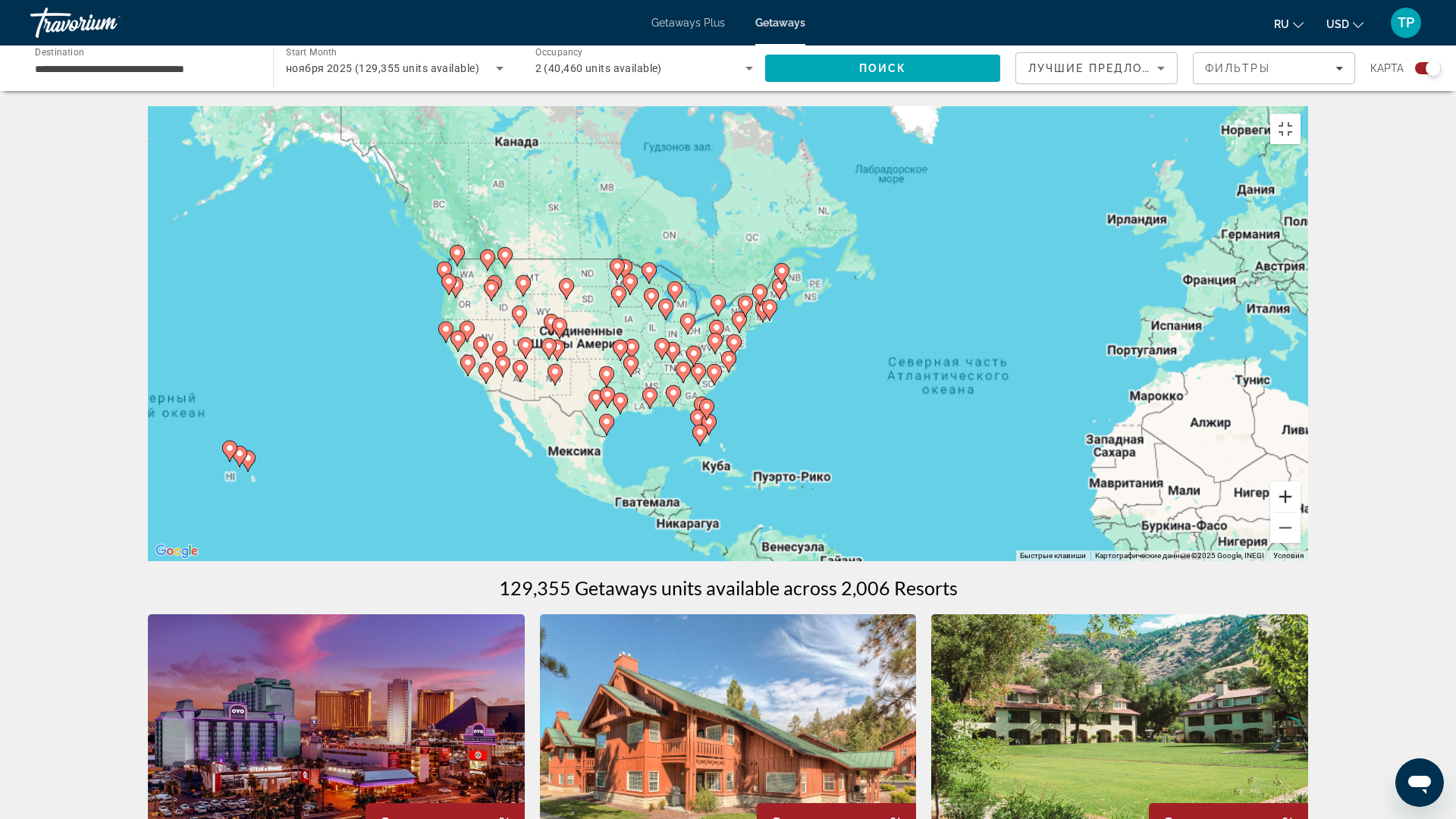
click at [1300, 512] on button "Увеличить" at bounding box center [1285, 497] width 31 height 31
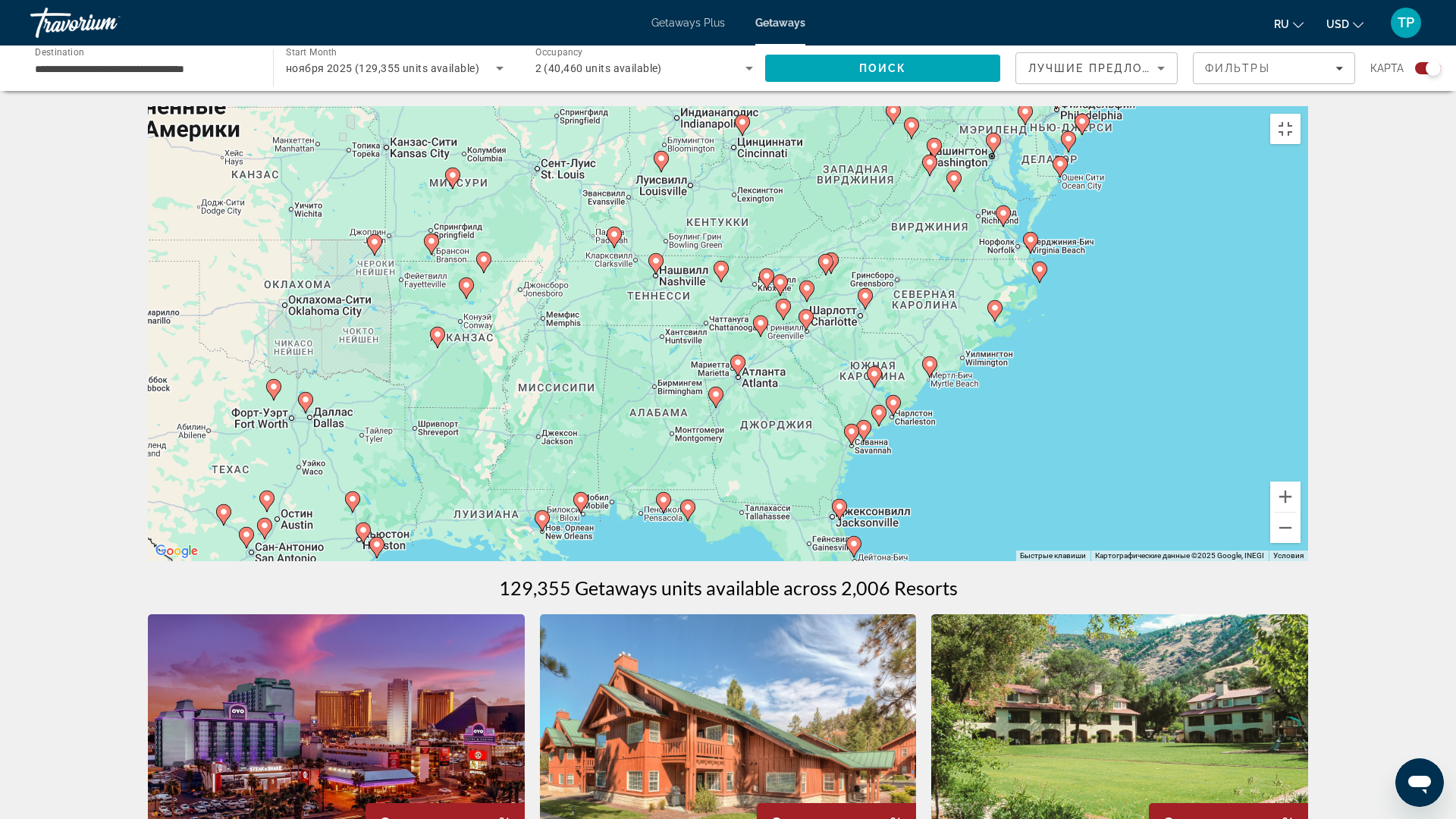
drag, startPoint x: 568, startPoint y: 482, endPoint x: 777, endPoint y: 272, distance: 296.3
click at [777, 272] on div "Чтобы активировать перетаскивание с помощью клавиатуры, нажмите Alt + Ввод. Пос…" at bounding box center [727, 333] width 1160 height 455
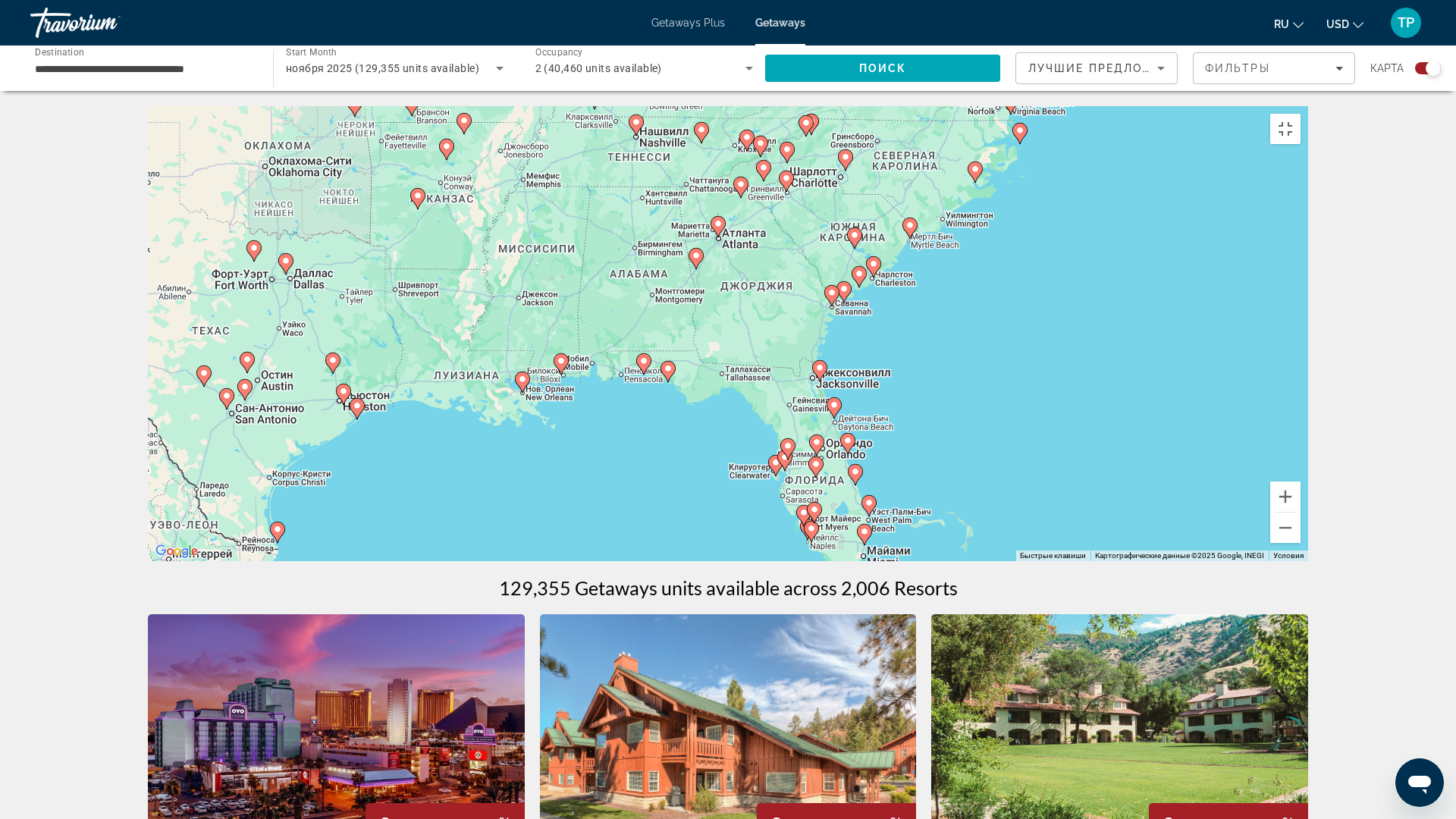
drag, startPoint x: 963, startPoint y: 575, endPoint x: 941, endPoint y: 436, distance: 140.7
click at [941, 436] on div "Чтобы активировать перетаскивание с помощью клавиатуры, нажмите Alt + Ввод. Пос…" at bounding box center [727, 333] width 1160 height 455
click at [1300, 512] on button "Увеличить" at bounding box center [1285, 497] width 31 height 31
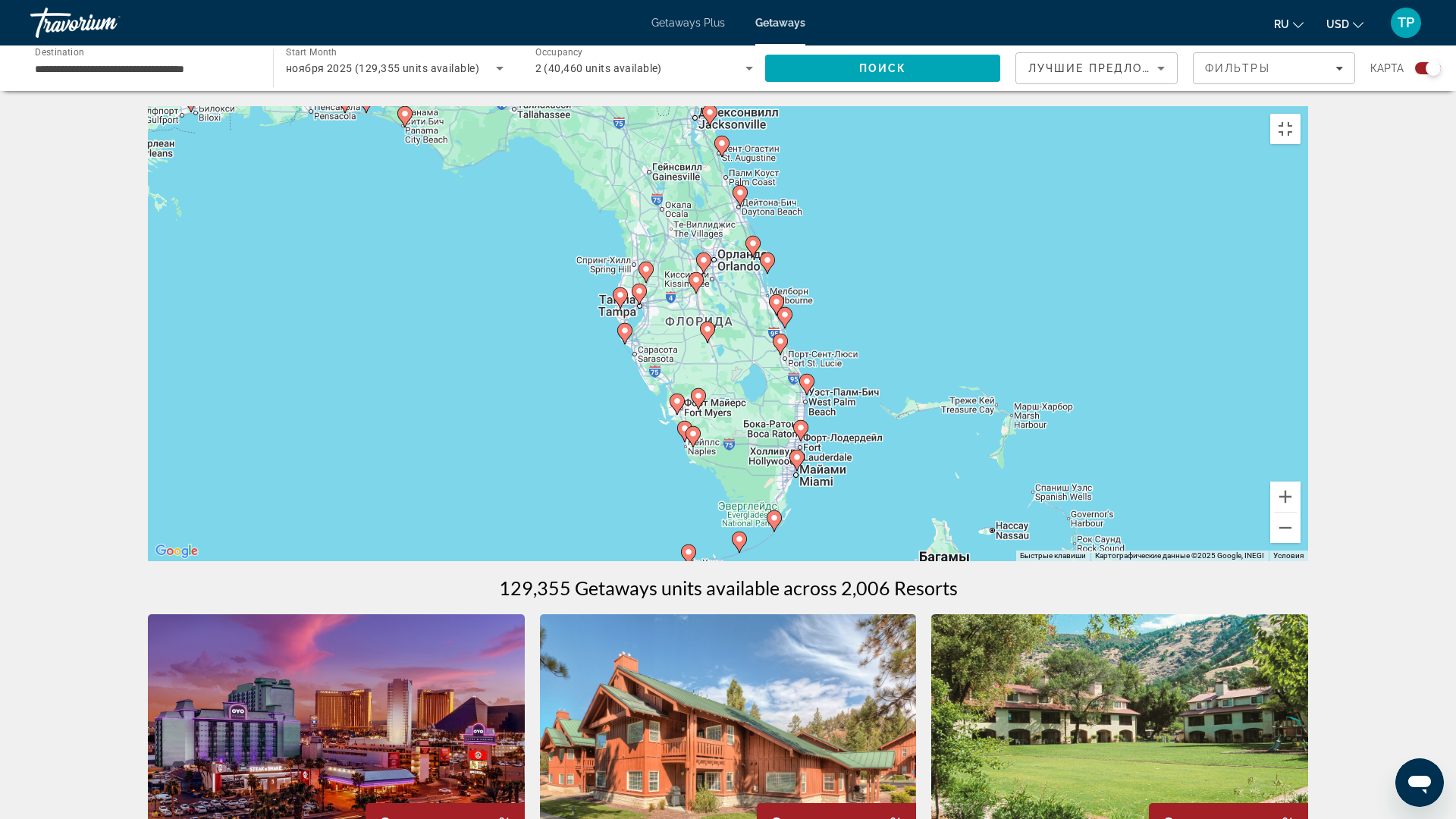
drag, startPoint x: 1008, startPoint y: 580, endPoint x: 808, endPoint y: 296, distance: 347.4
click at [808, 296] on div "Чтобы активировать перетаскивание с помощью клавиатуры, нажмите Alt + Ввод. Пос…" at bounding box center [727, 333] width 1160 height 455
click at [1300, 512] on button "Увеличить" at bounding box center [1285, 497] width 31 height 31
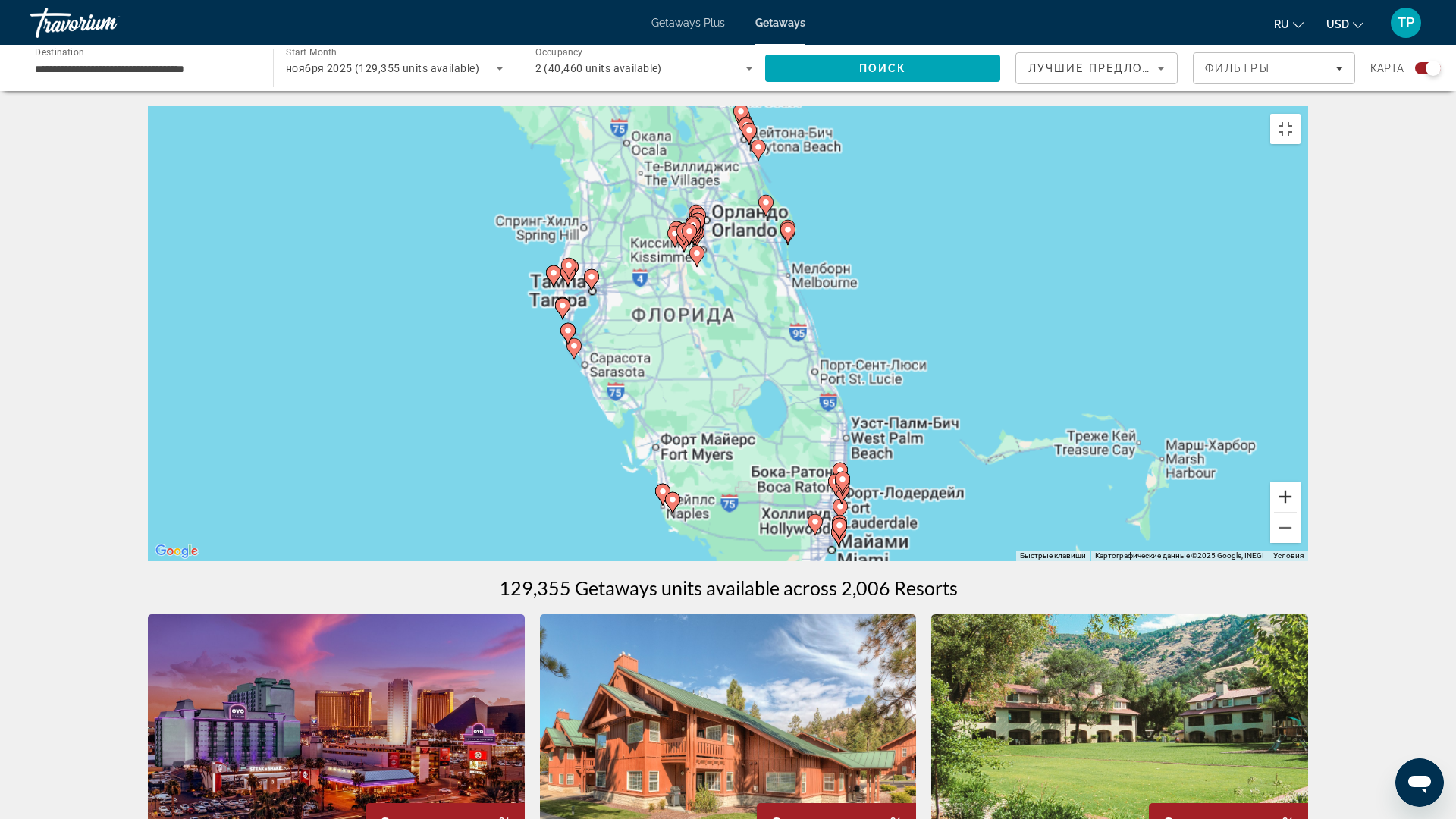
click at [1300, 512] on button "Увеличить" at bounding box center [1285, 497] width 31 height 31
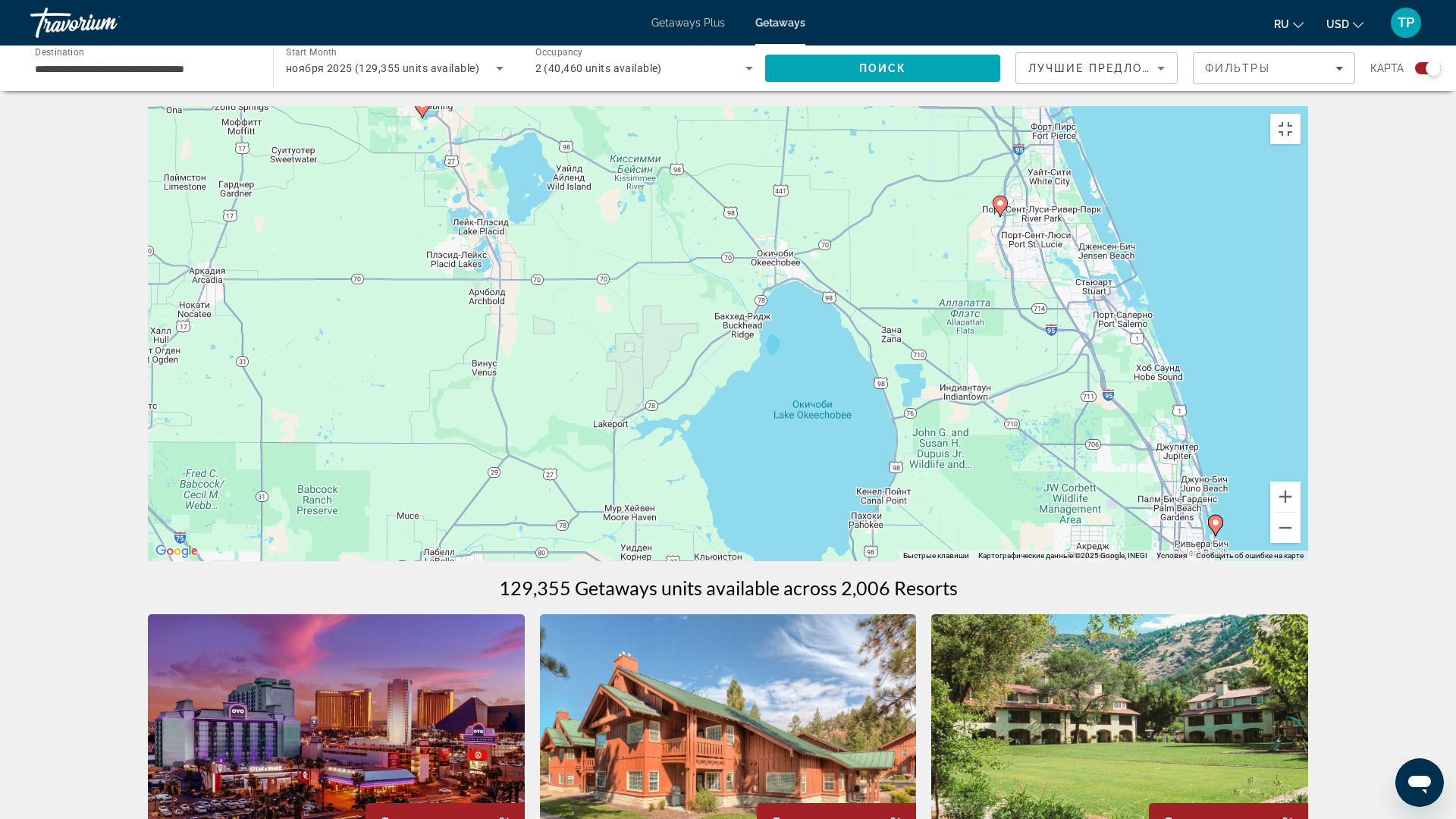
drag, startPoint x: 1049, startPoint y: 561, endPoint x: 867, endPoint y: 262, distance: 350.0
click at [850, 185] on div "Чтобы активировать перетаскивание с помощью клавиатуры, нажмите Alt + Ввод. Пос…" at bounding box center [727, 333] width 1160 height 455
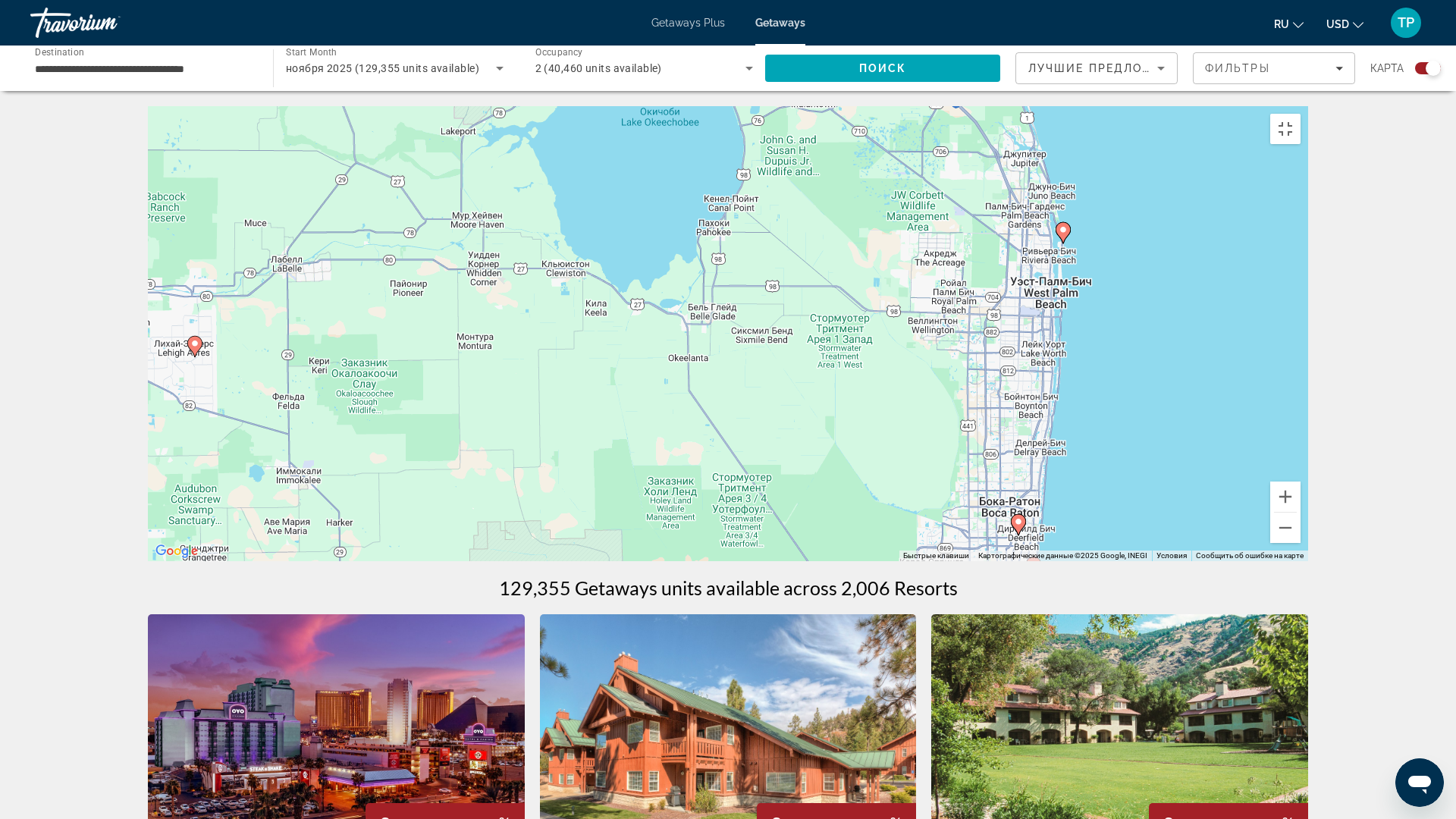
drag, startPoint x: 1001, startPoint y: 595, endPoint x: 977, endPoint y: 291, distance: 304.9
click at [976, 269] on div "Чтобы активировать перетаскивание с помощью клавиатуры, нажмите Alt + Ввод. Пос…" at bounding box center [727, 333] width 1160 height 455
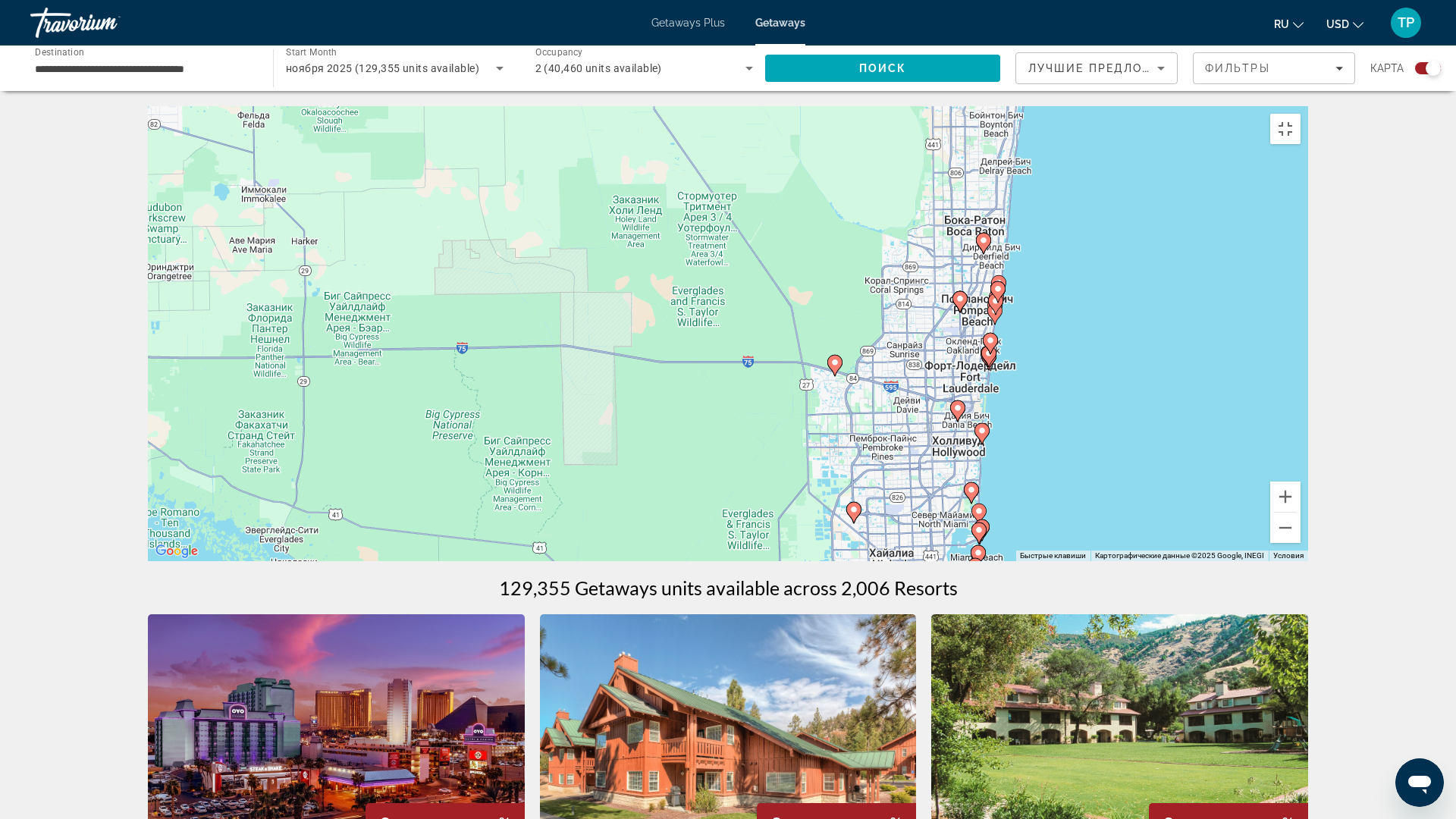
drag, startPoint x: 1099, startPoint y: 678, endPoint x: 1065, endPoint y: 389, distance: 291.0
click at [1065, 389] on div "Чтобы активировать перетаскивание с помощью клавиатуры, нажмите Alt + Ввод. Пос…" at bounding box center [727, 333] width 1160 height 455
click at [1300, 512] on button "Увеличить" at bounding box center [1285, 497] width 31 height 31
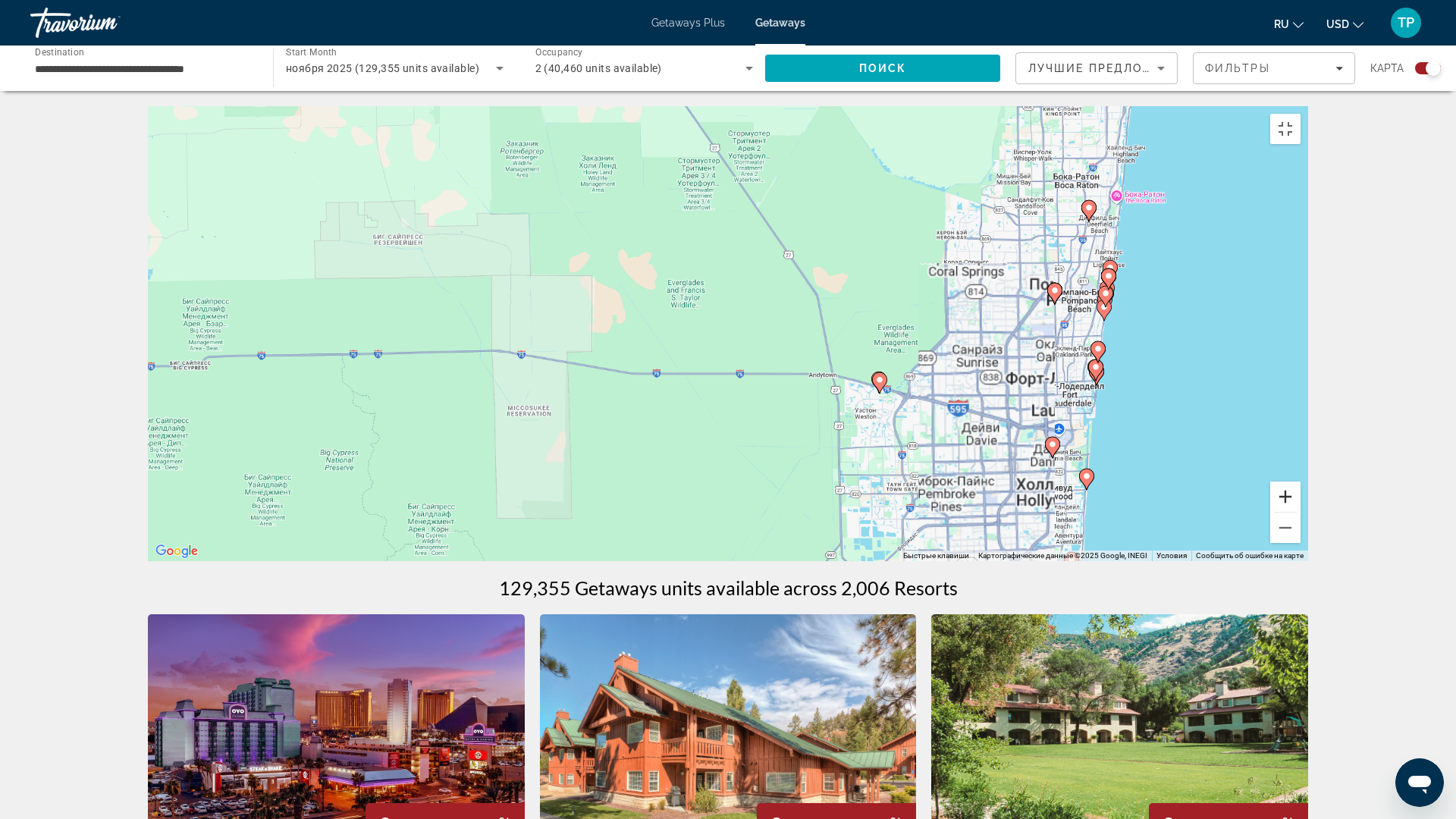
click at [1300, 512] on button "Увеличить" at bounding box center [1285, 497] width 31 height 31
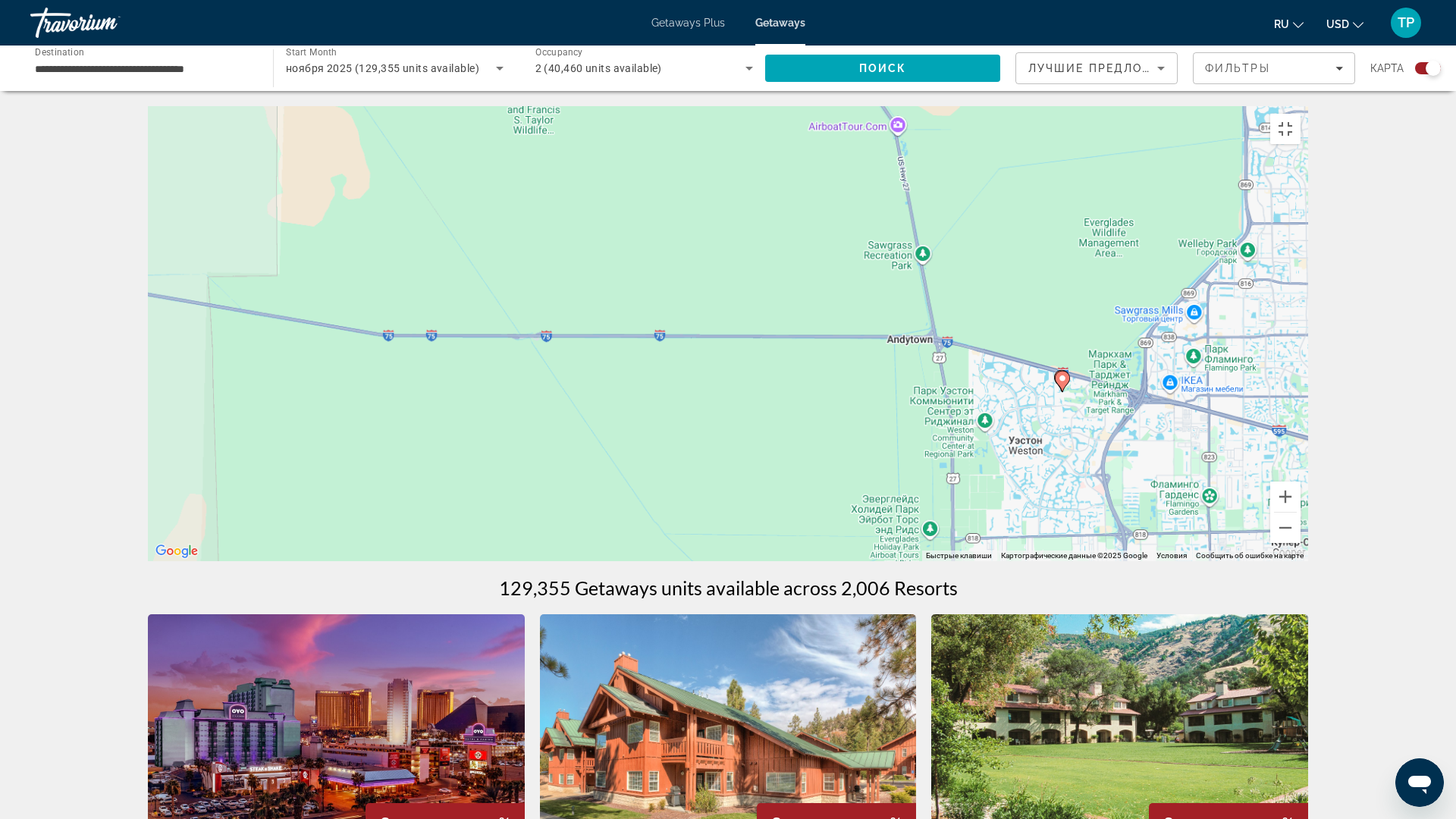
drag, startPoint x: 1044, startPoint y: 638, endPoint x: 674, endPoint y: 154, distance: 609.2
click at [674, 154] on div "Чтобы активировать перетаскивание с помощью клавиатуры, нажмите Alt + Ввод. Пос…" at bounding box center [727, 333] width 1160 height 455
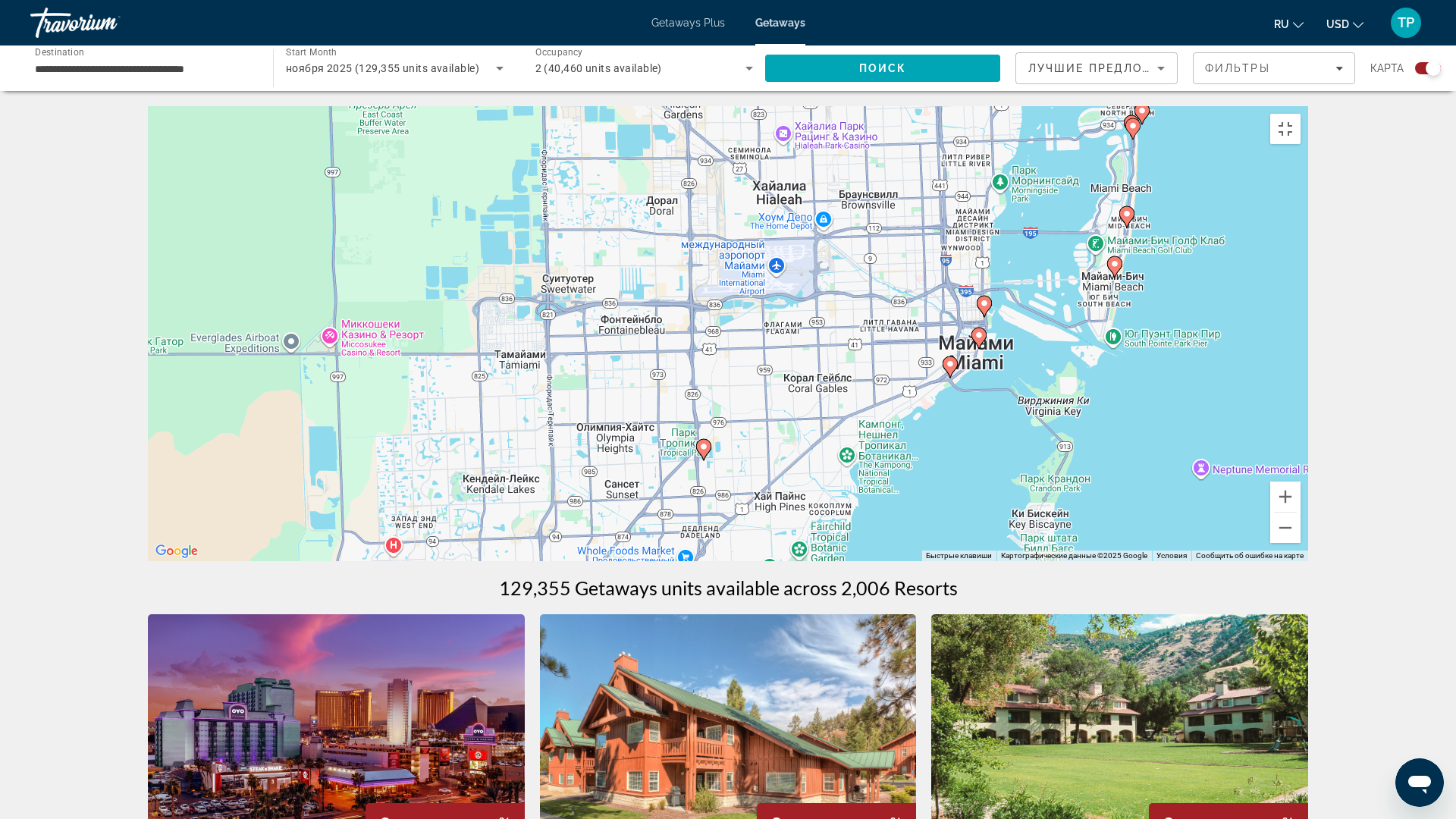
drag, startPoint x: 914, startPoint y: 457, endPoint x: 884, endPoint y: 219, distance: 239.9
click at [884, 219] on div "Чтобы активировать перетаскивание с помощью клавиатуры, нажмите Alt + Ввод. Пос…" at bounding box center [727, 333] width 1160 height 455
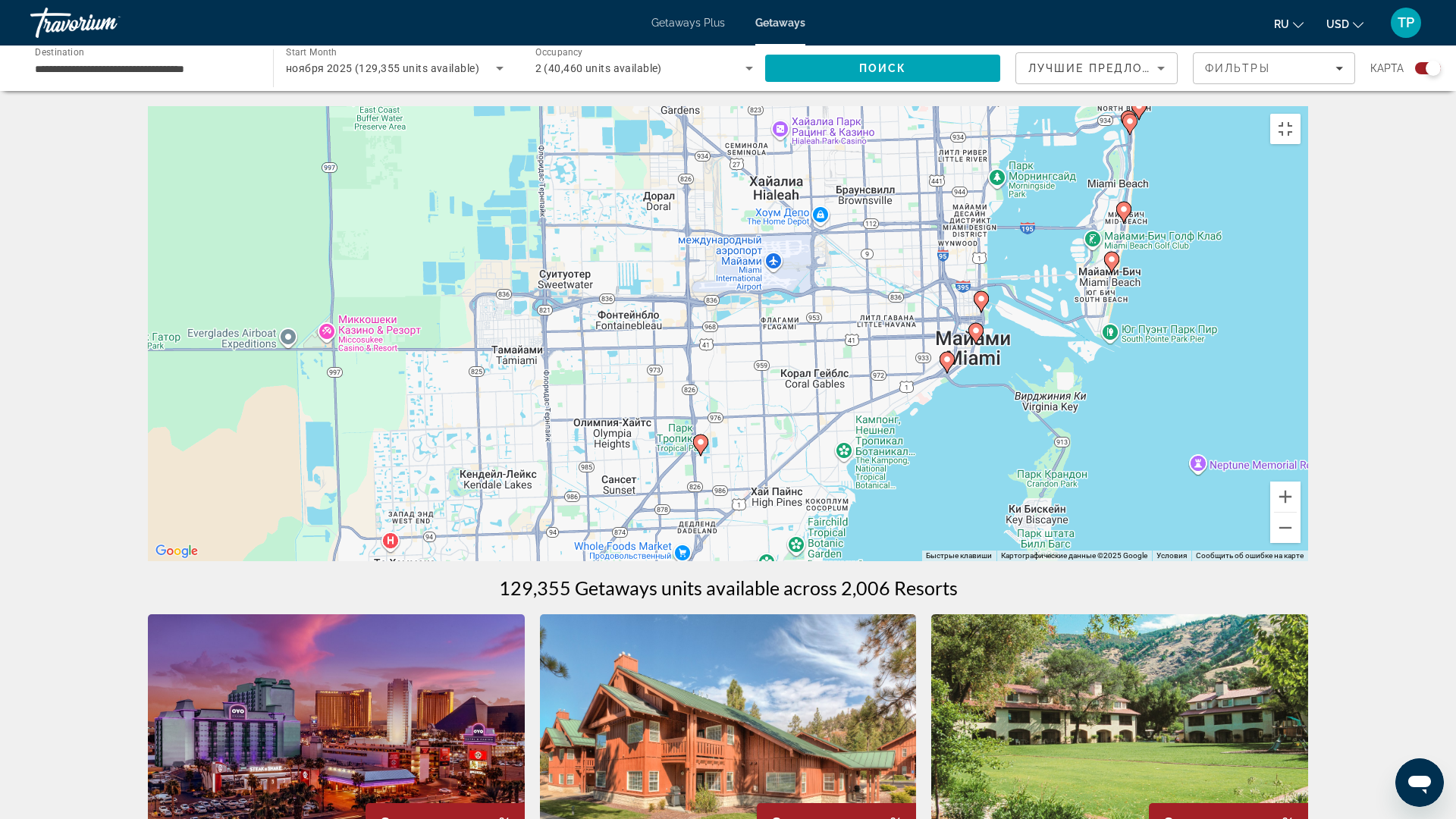
click at [950, 373] on icon "Main content" at bounding box center [946, 362] width 13 height 20
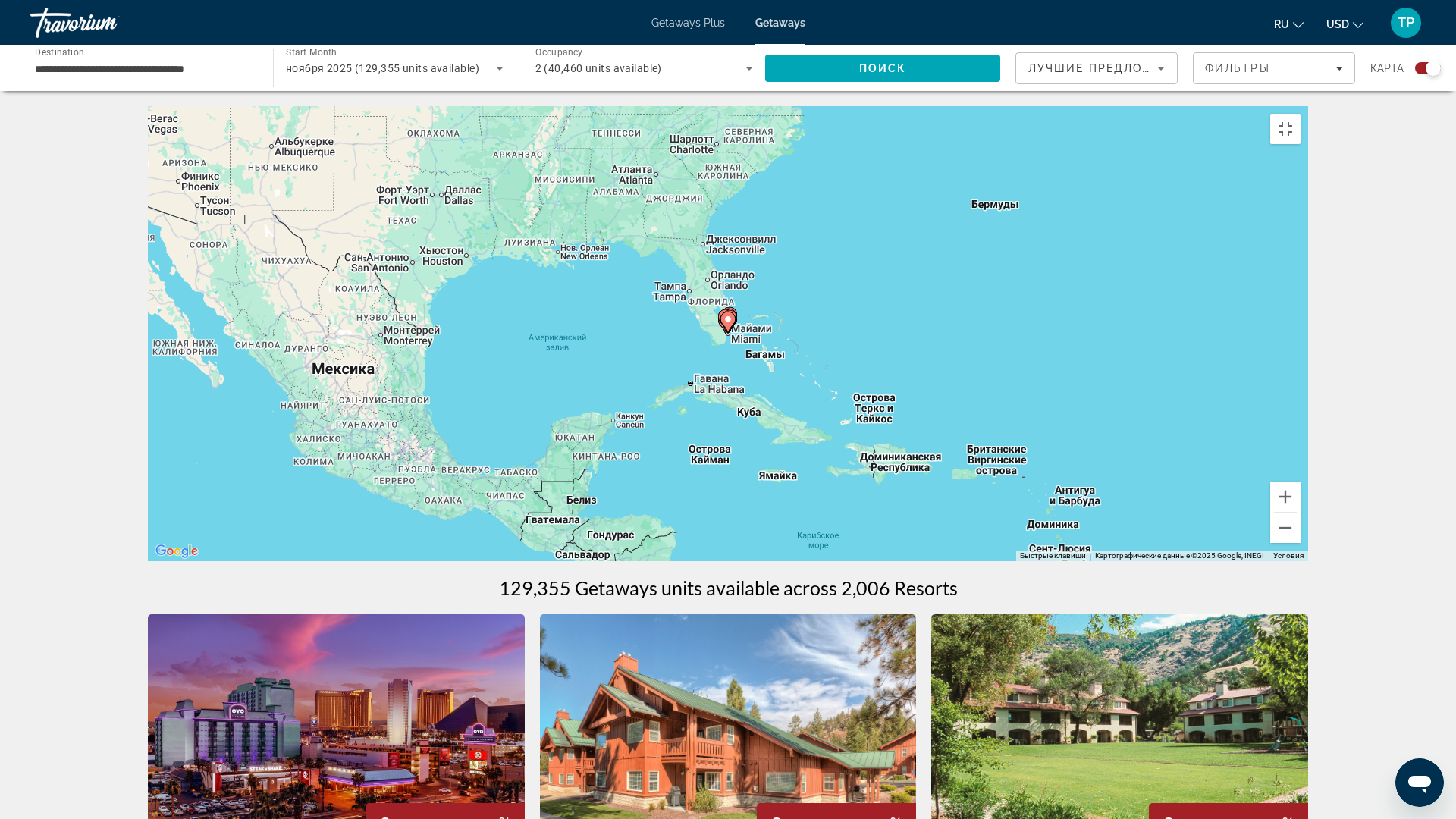
click at [729, 324] on image "Main content" at bounding box center [727, 318] width 9 height 9
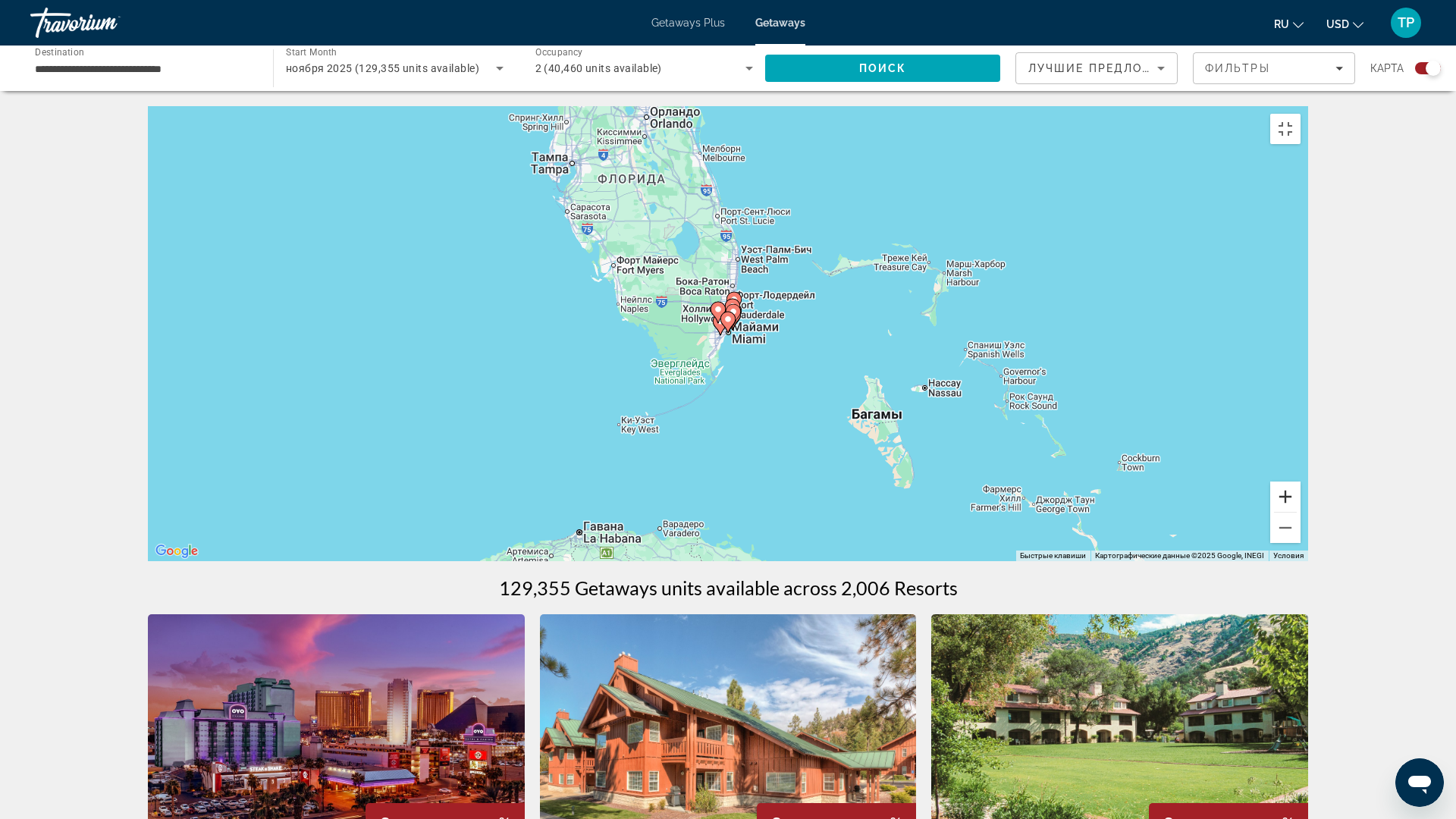
click at [1300, 512] on button "Увеличить" at bounding box center [1285, 497] width 31 height 31
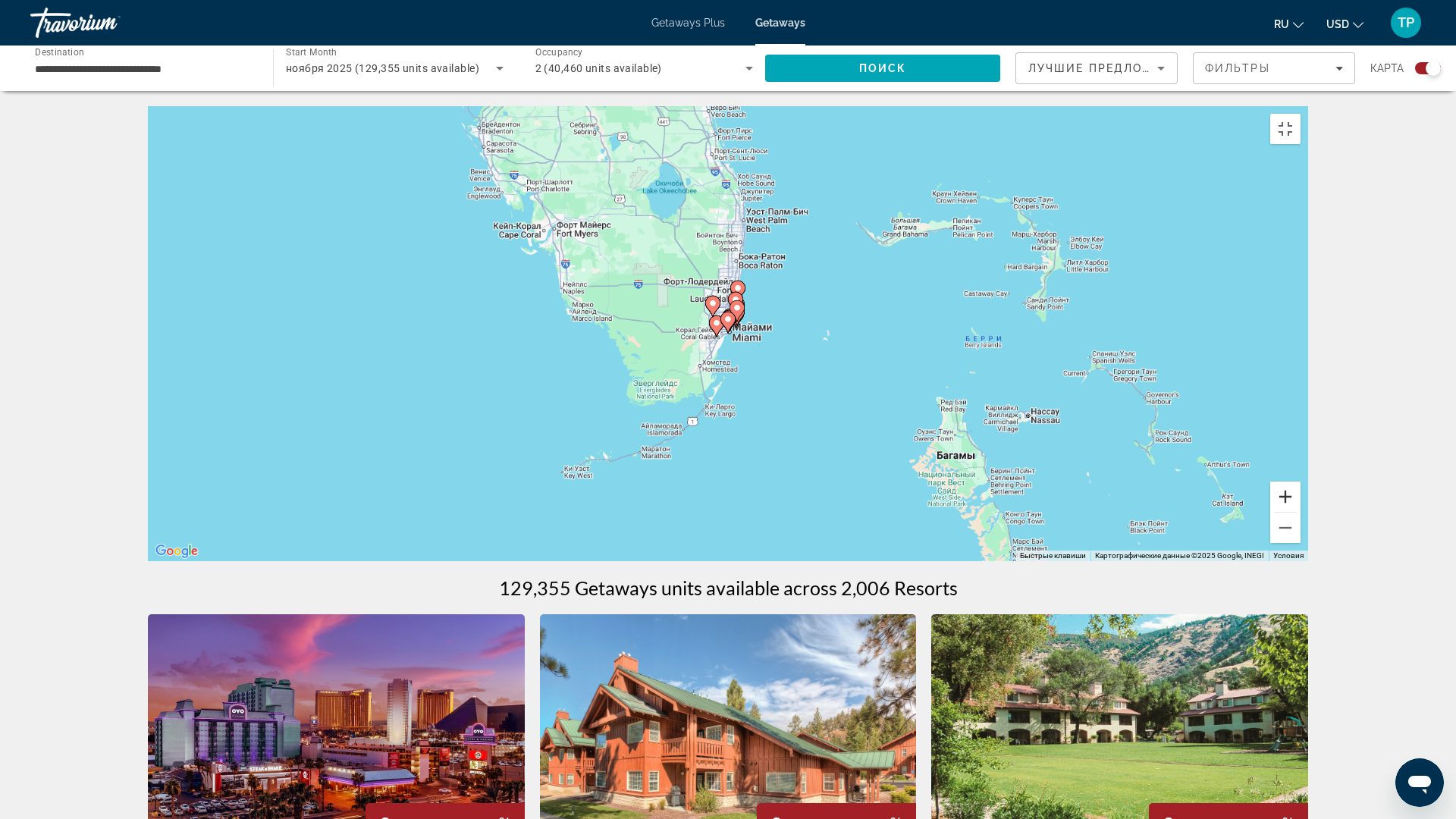
click at [1300, 512] on button "Увеличить" at bounding box center [1285, 497] width 31 height 31
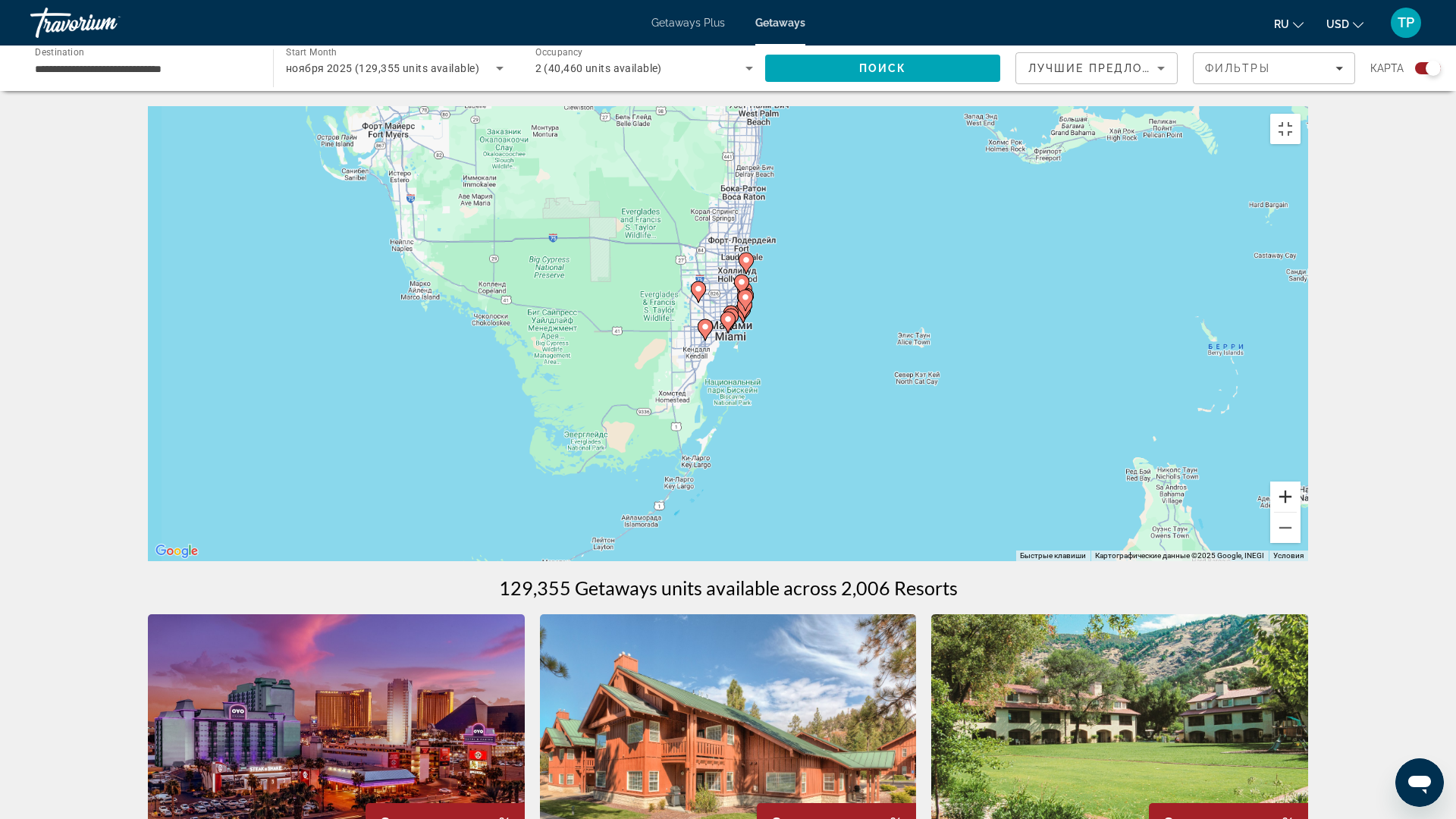
click at [1300, 512] on button "Увеличить" at bounding box center [1285, 497] width 31 height 31
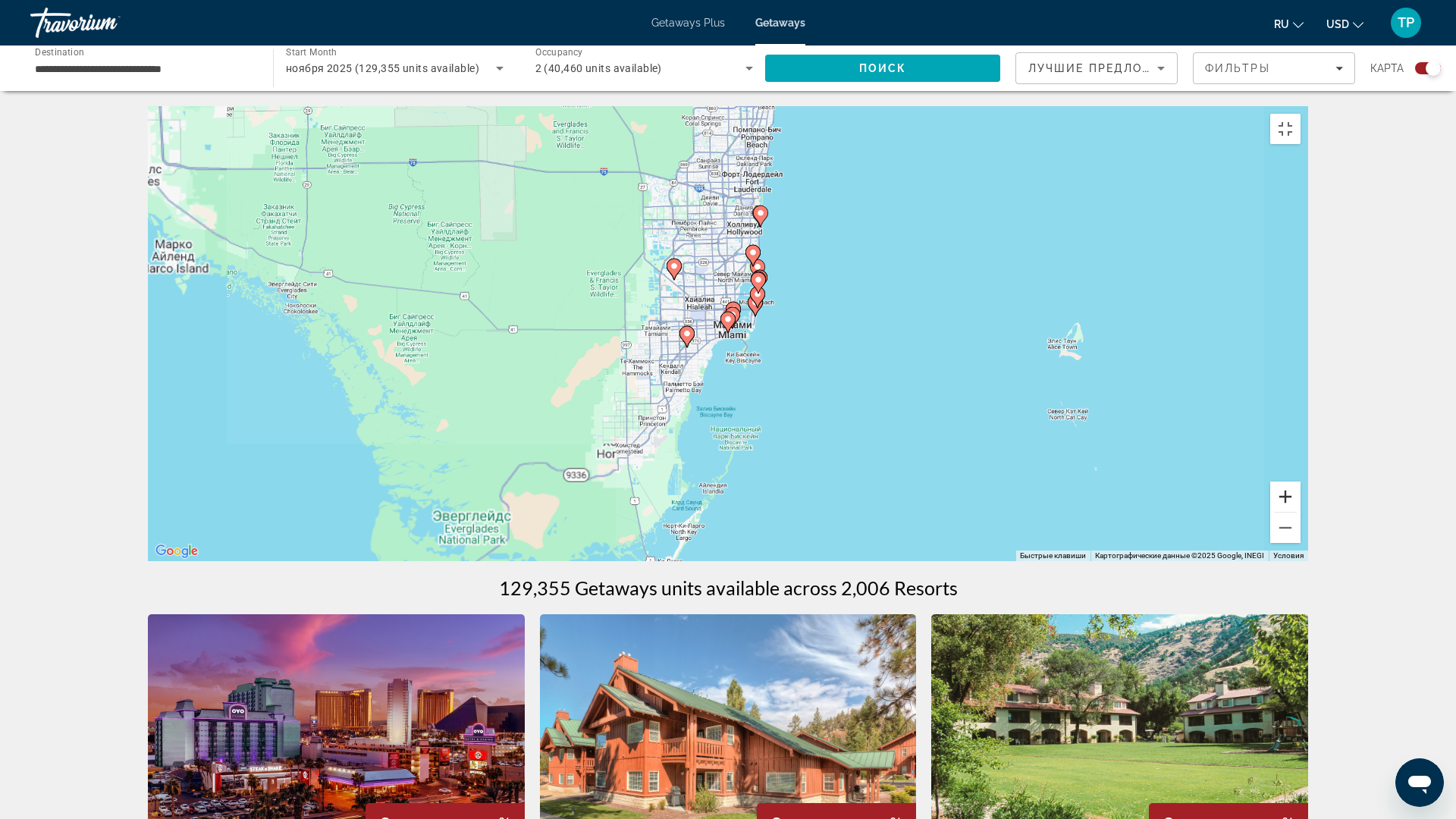
click at [1300, 512] on button "Увеличить" at bounding box center [1285, 497] width 31 height 31
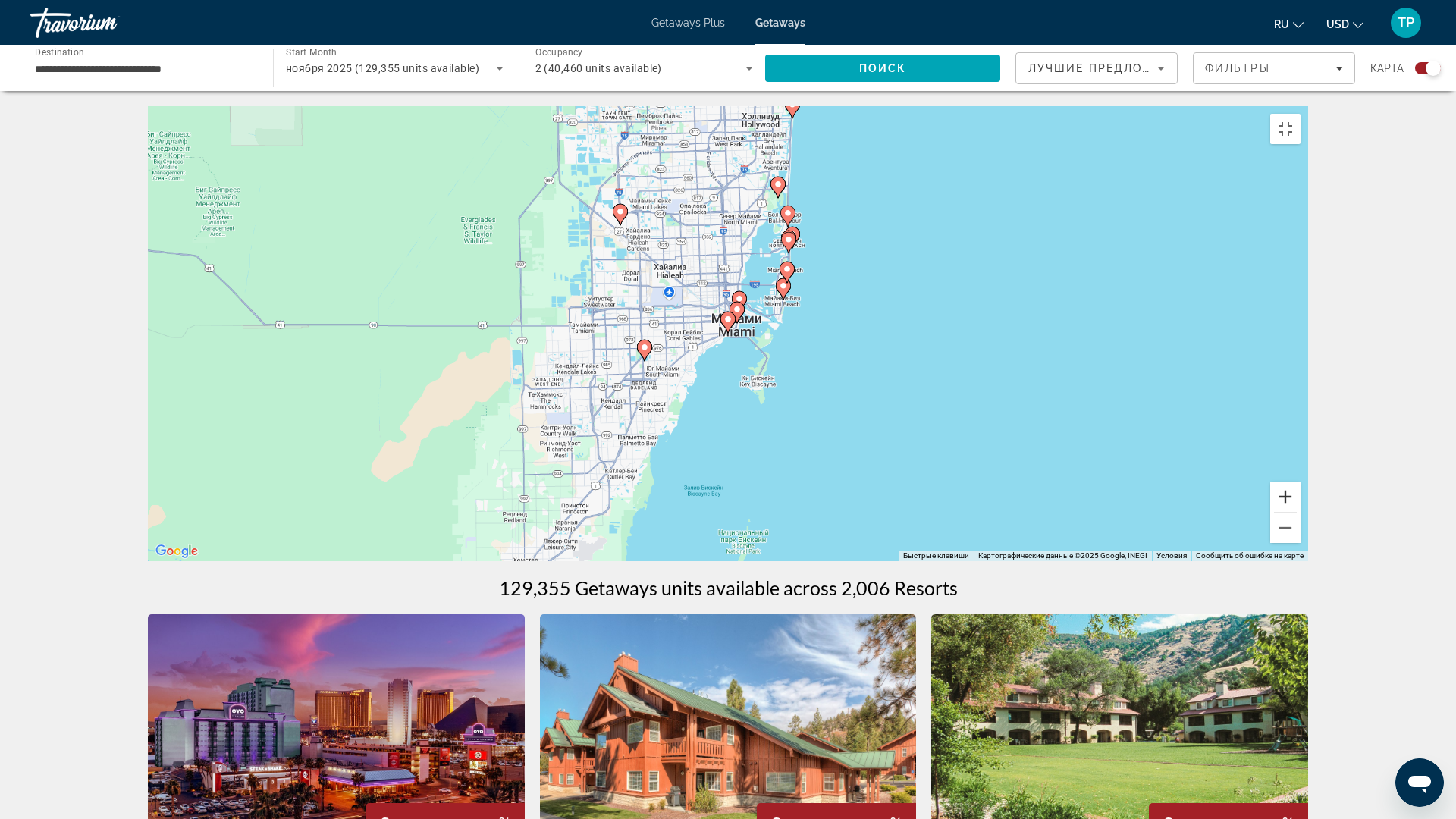
click at [1300, 512] on button "Увеличить" at bounding box center [1285, 497] width 31 height 31
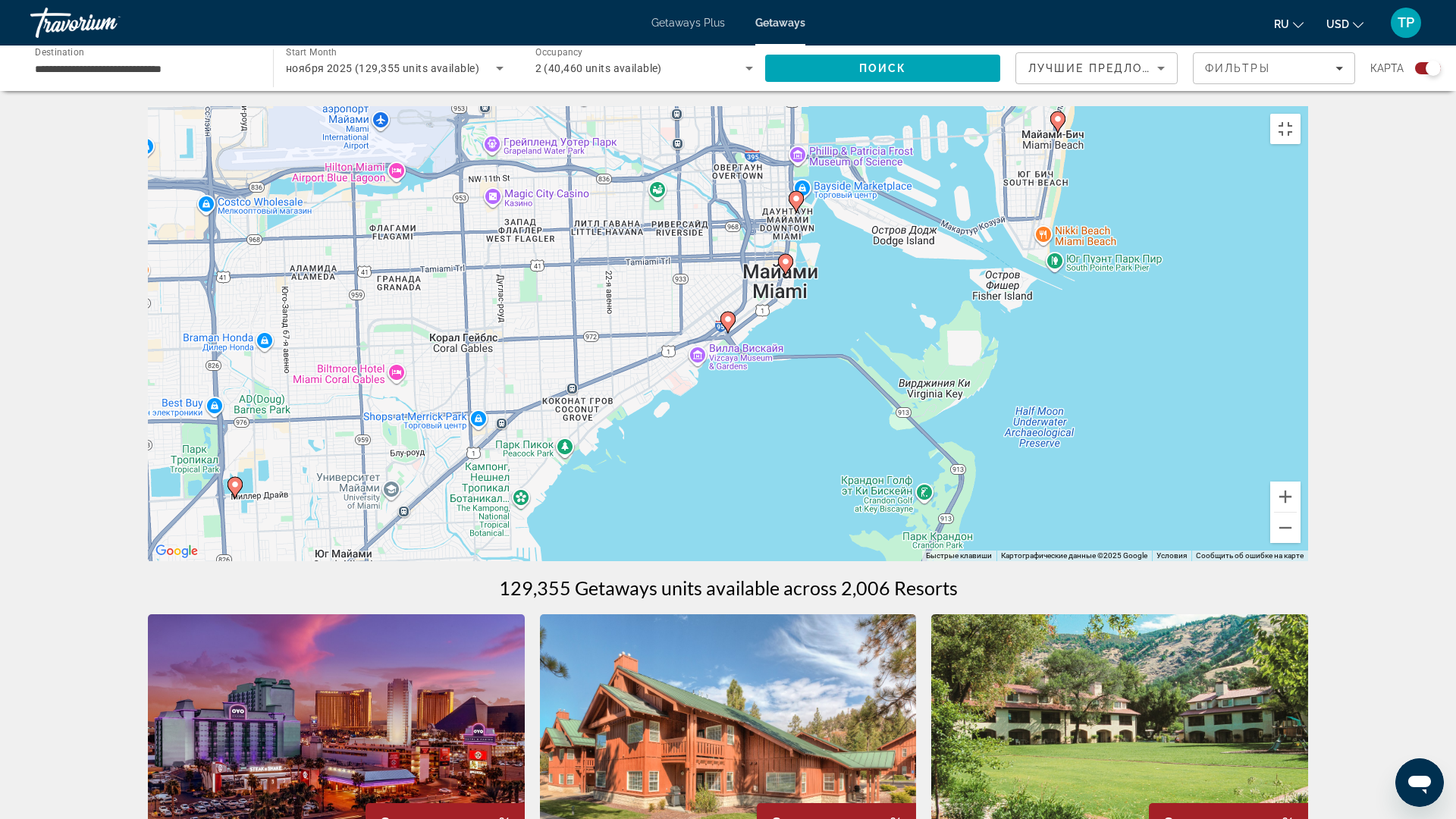
click at [787, 266] on image "Main content" at bounding box center [785, 261] width 9 height 9
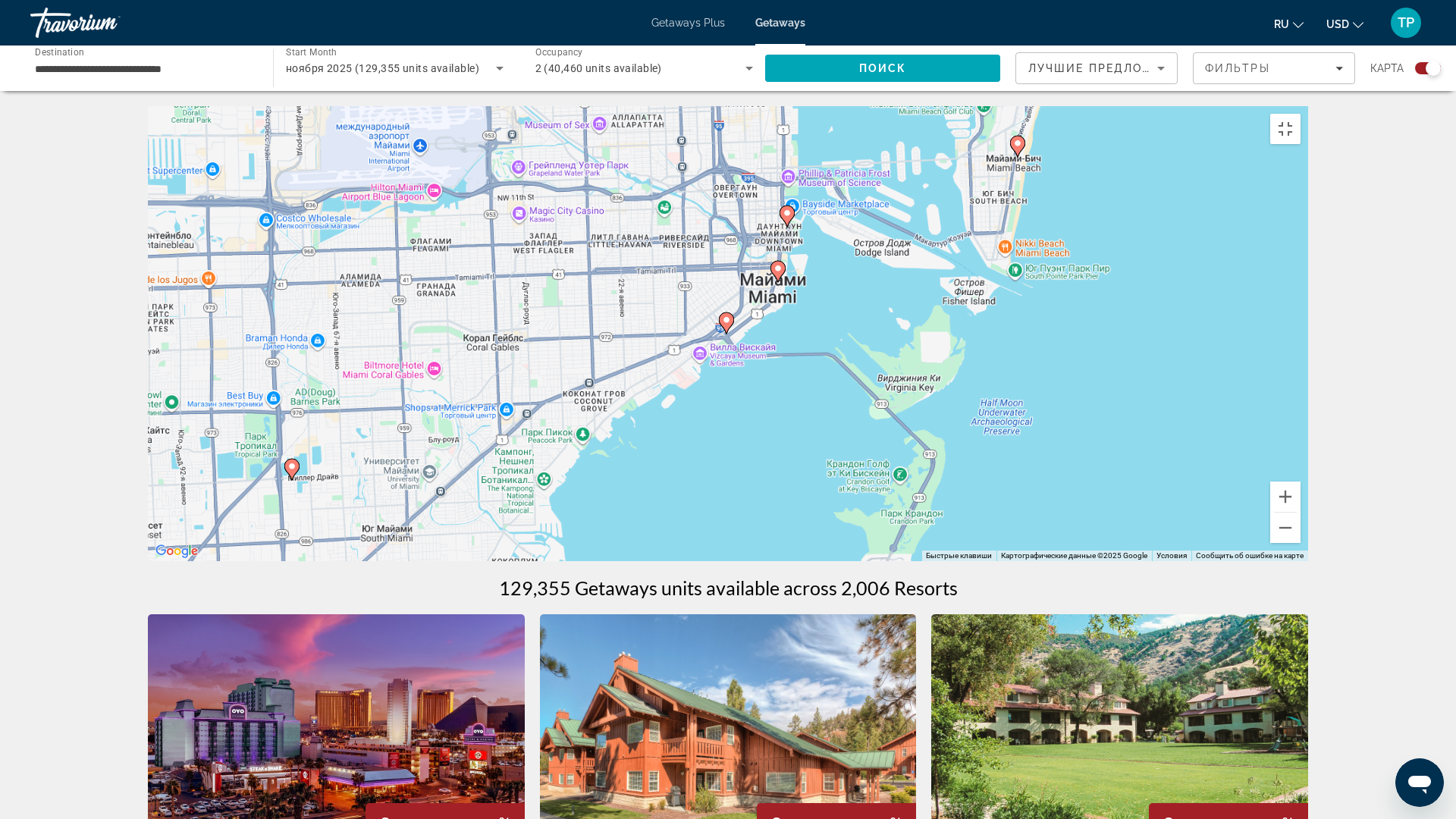
type input "**********"
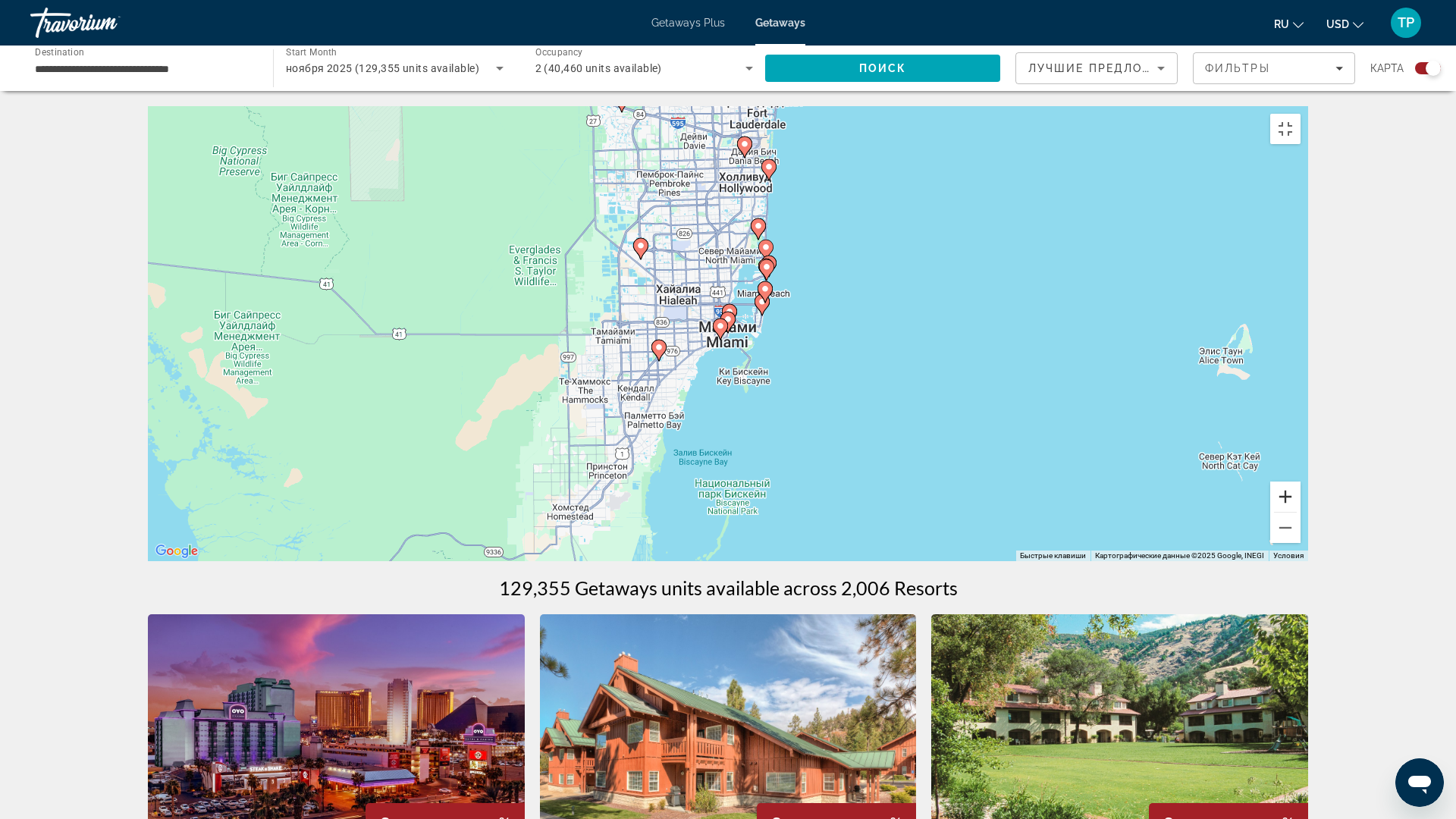
click at [1300, 512] on button "Увеличить" at bounding box center [1285, 497] width 31 height 31
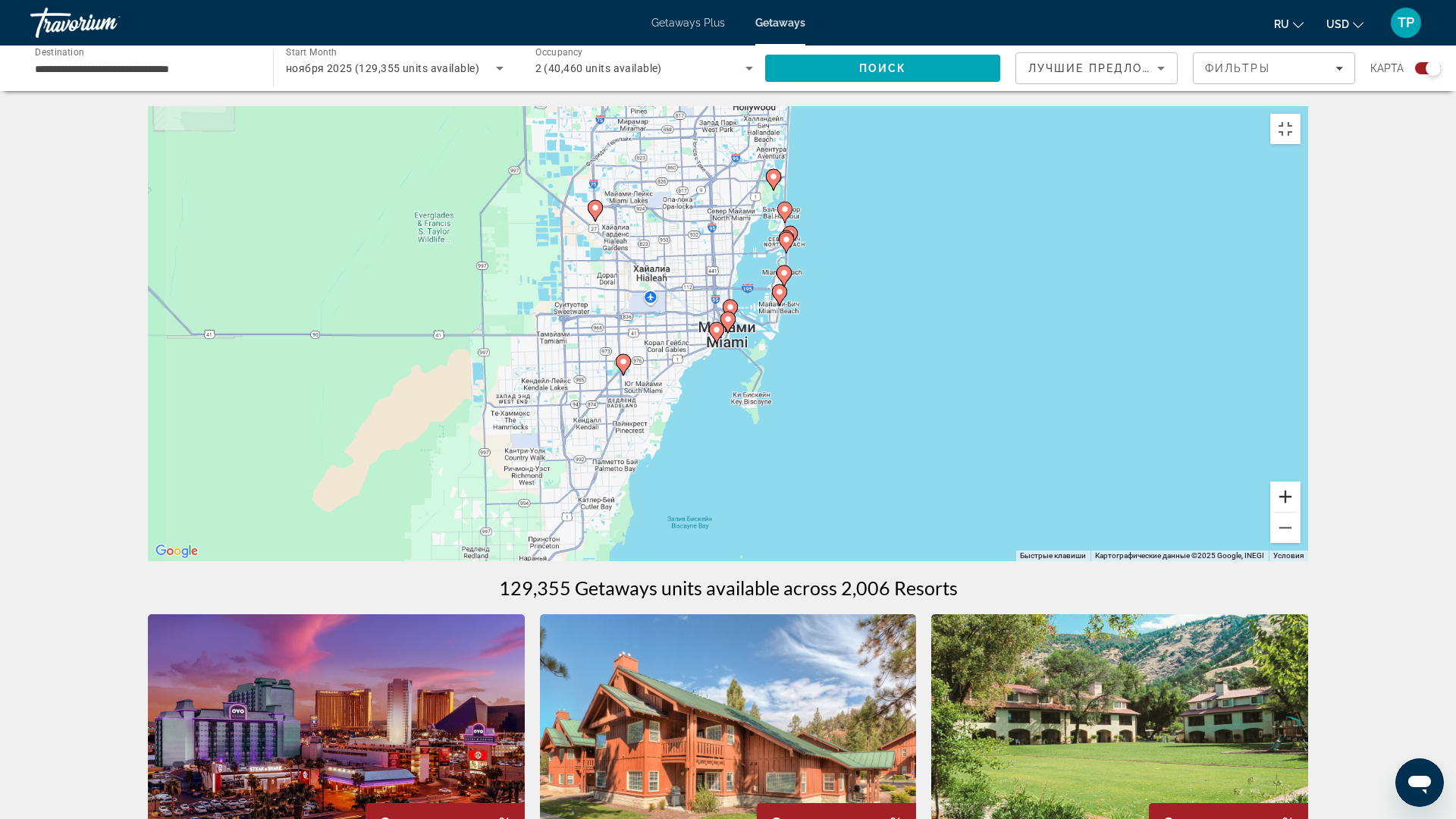
click at [1300, 512] on button "Увеличить" at bounding box center [1285, 497] width 31 height 31
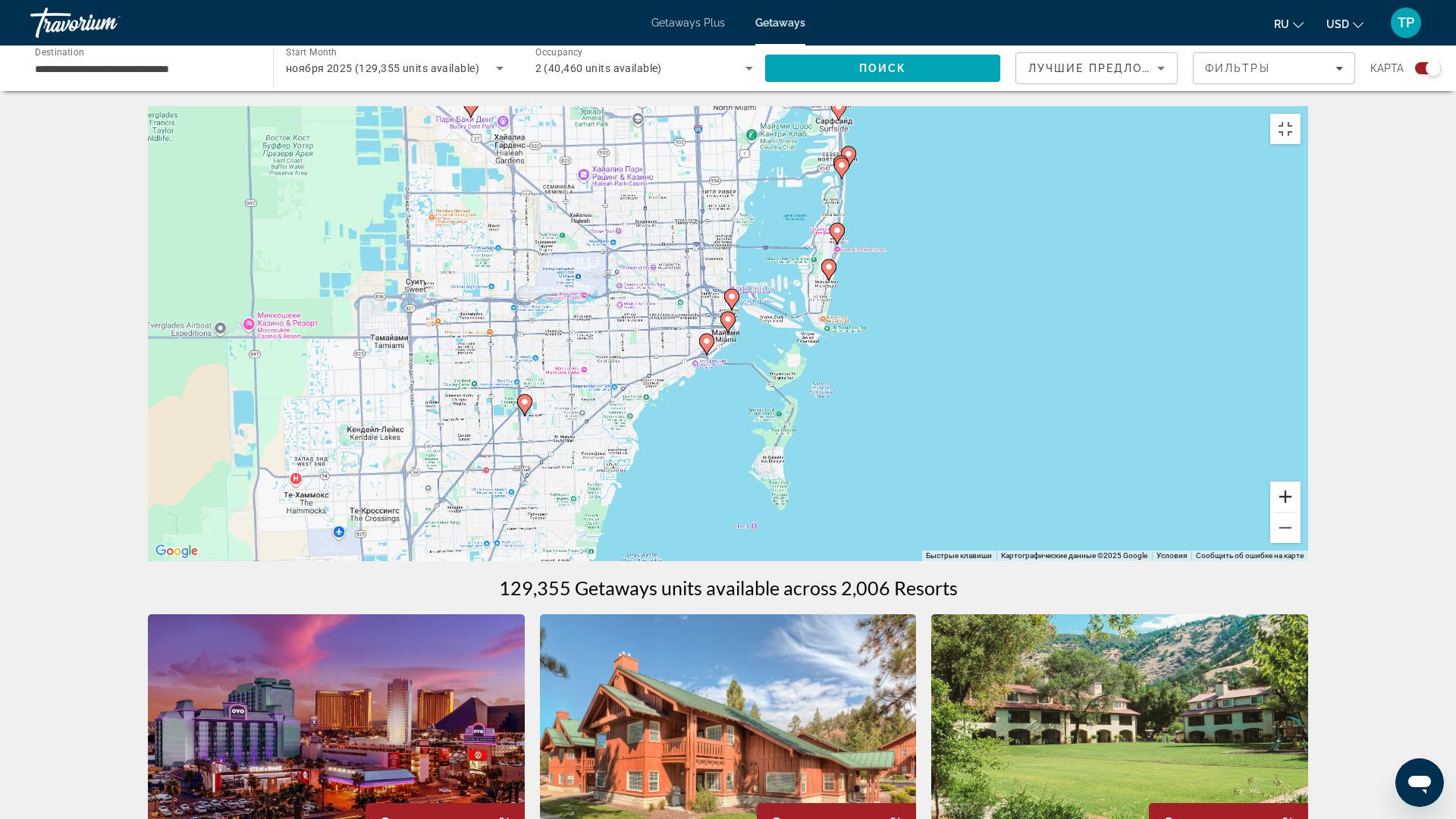
click at [1300, 512] on button "Увеличить" at bounding box center [1285, 497] width 31 height 31
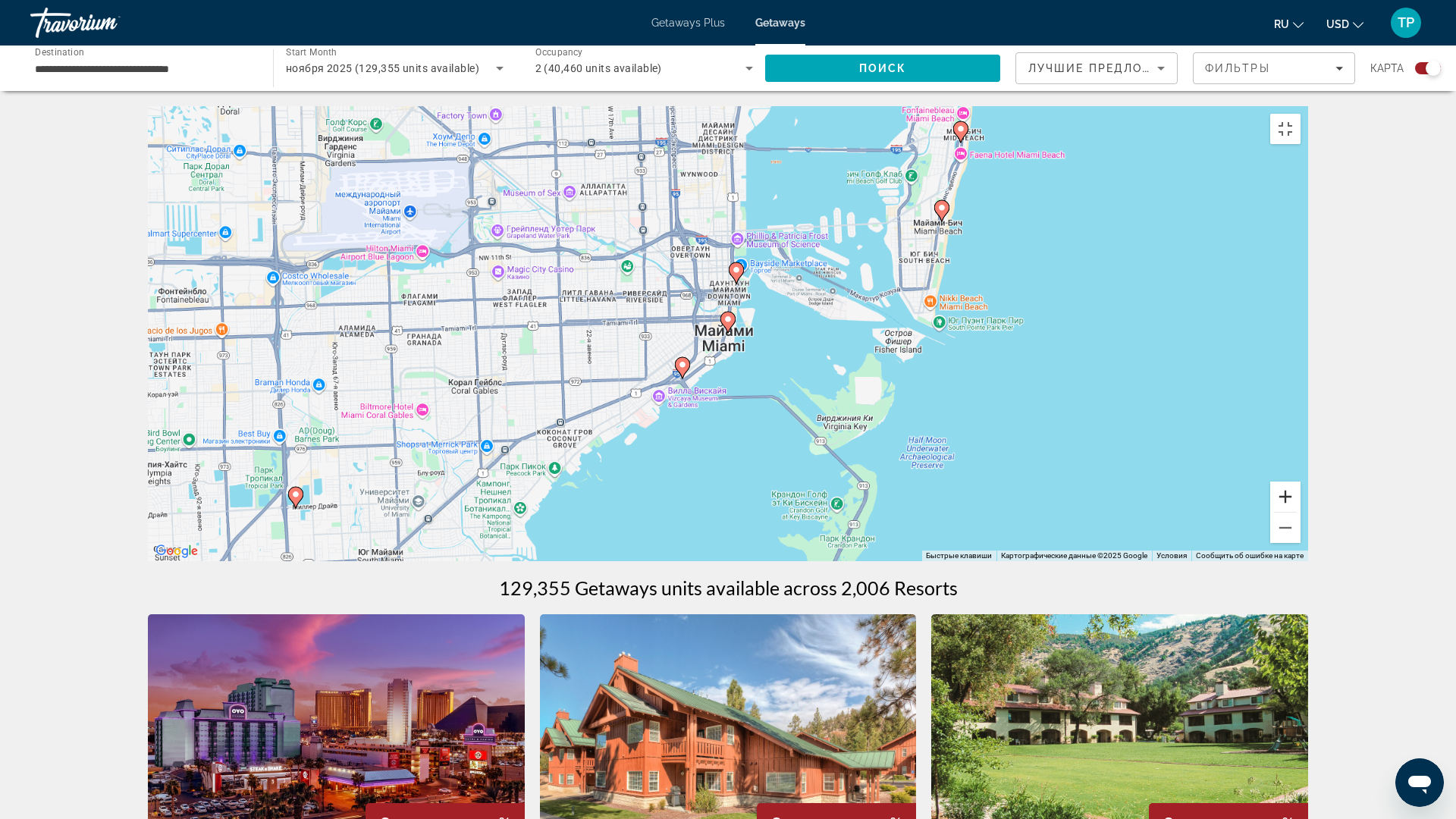
click at [1300, 512] on button "Увеличить" at bounding box center [1285, 497] width 31 height 31
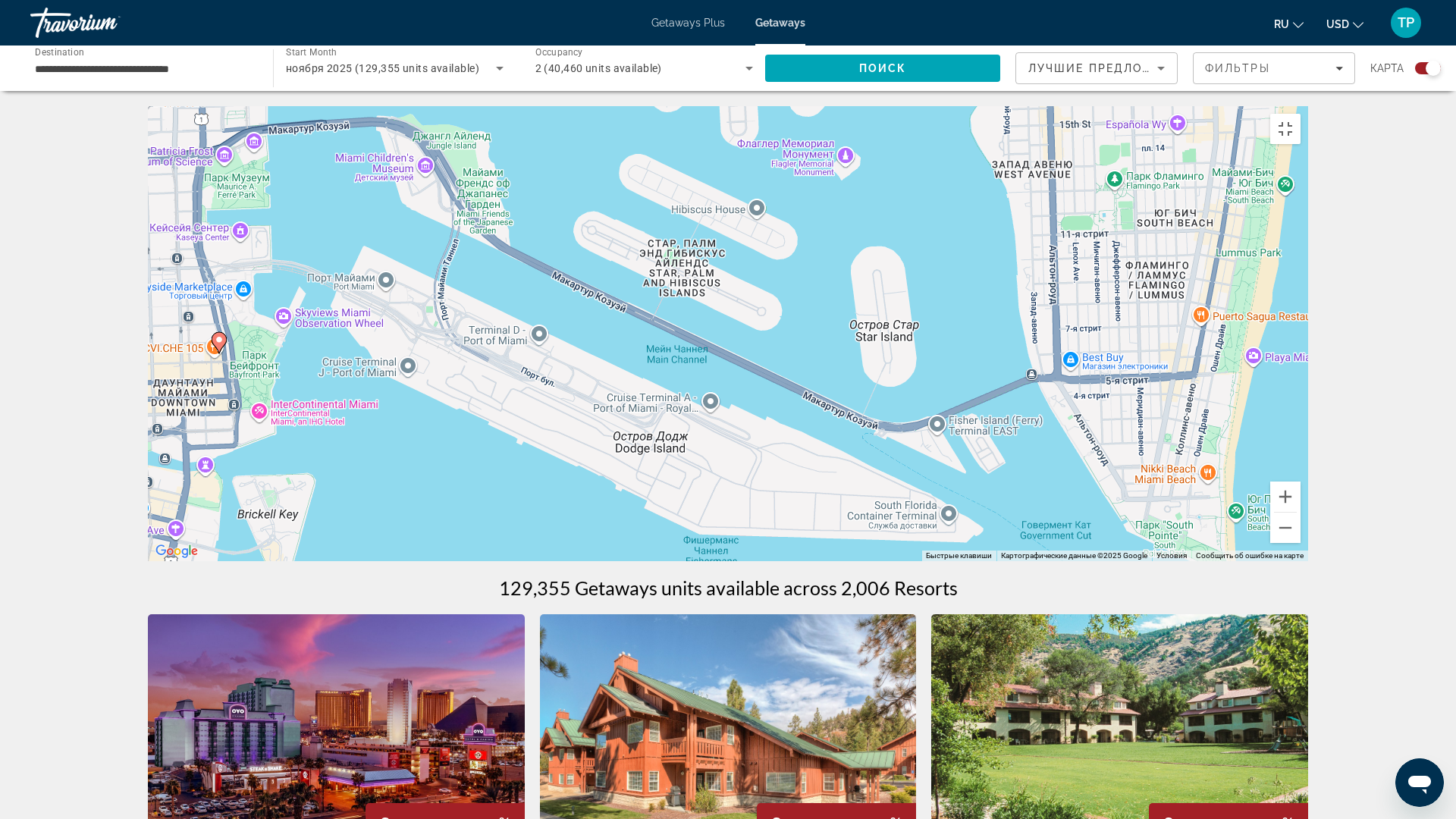
drag, startPoint x: 1110, startPoint y: 292, endPoint x: 556, endPoint y: 565, distance: 617.6
click at [556, 561] on div "Чтобы активировать перетаскивание с помощью клавиатуры, нажмите Alt + Ввод. Пос…" at bounding box center [727, 333] width 1160 height 455
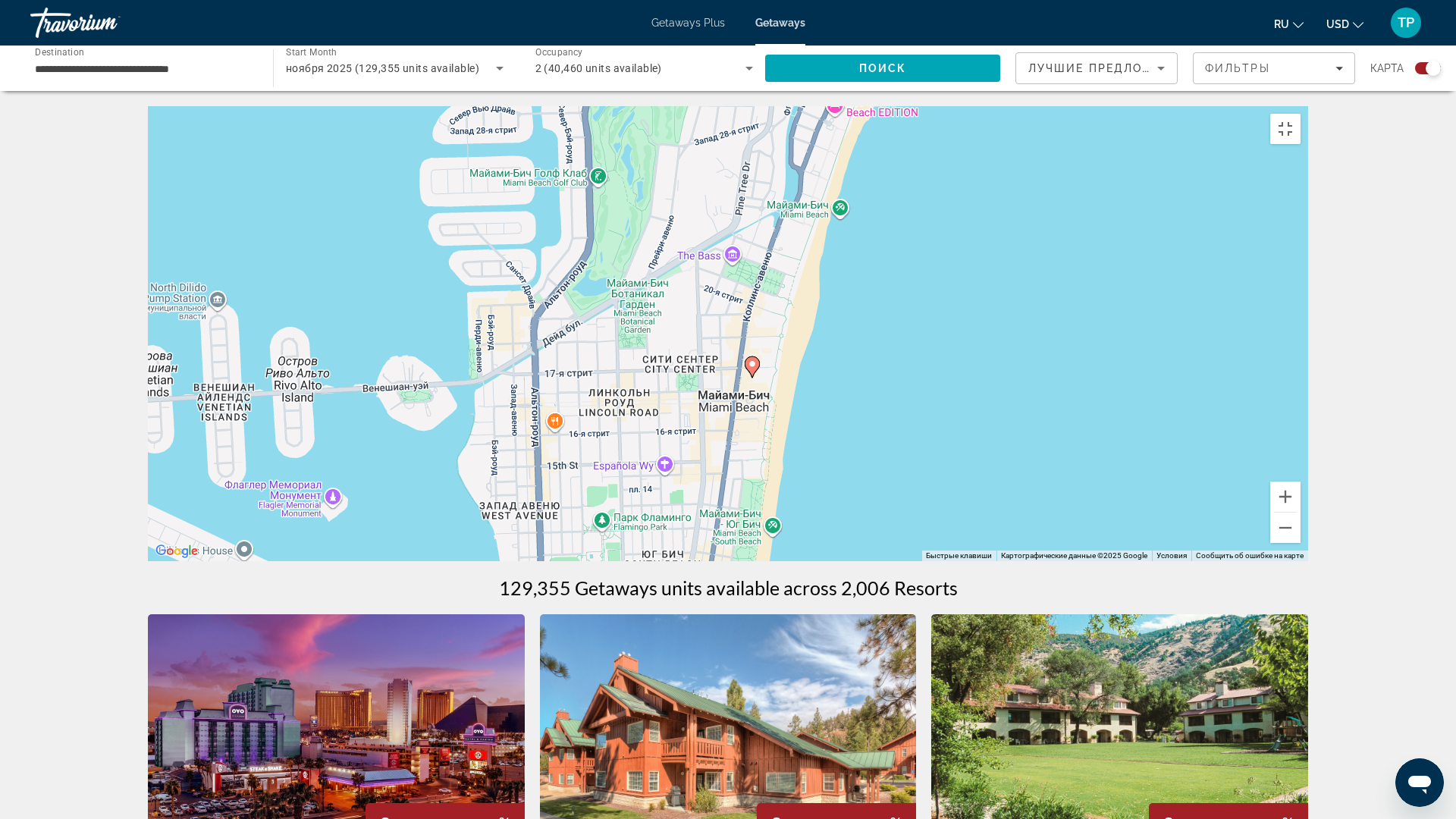
drag, startPoint x: 1003, startPoint y: 274, endPoint x: 583, endPoint y: 501, distance: 477.4
click at [547, 561] on div "Чтобы активировать перетаскивание с помощью клавиатуры, нажмите Alt + Ввод. Пос…" at bounding box center [727, 333] width 1160 height 455
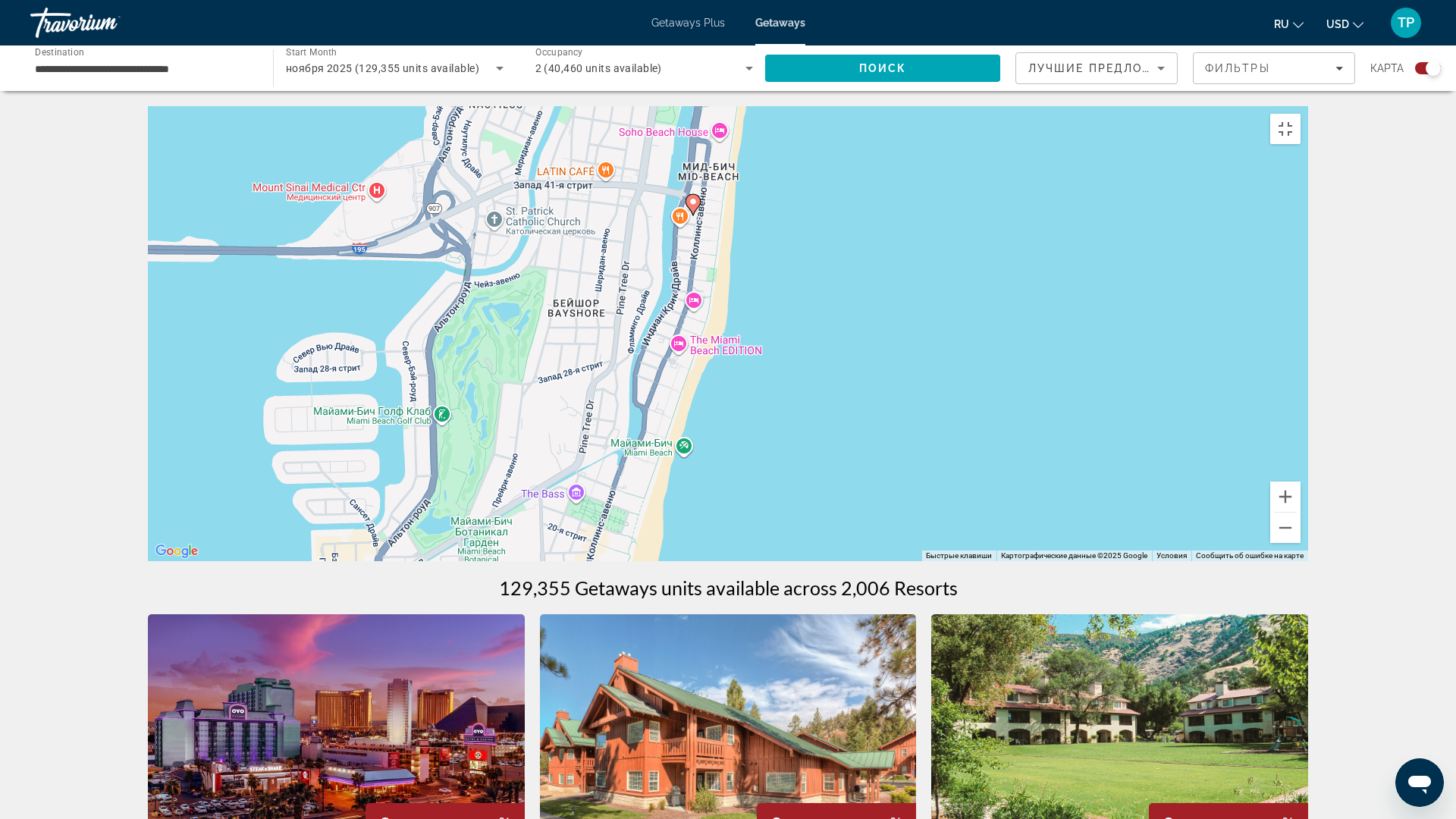
drag, startPoint x: 644, startPoint y: 452, endPoint x: 608, endPoint y: 500, distance: 60.0
click at [608, 500] on div "Чтобы активировать перетаскивание с помощью клавиатуры, нажмите Alt + Ввод. Пос…" at bounding box center [727, 333] width 1160 height 455
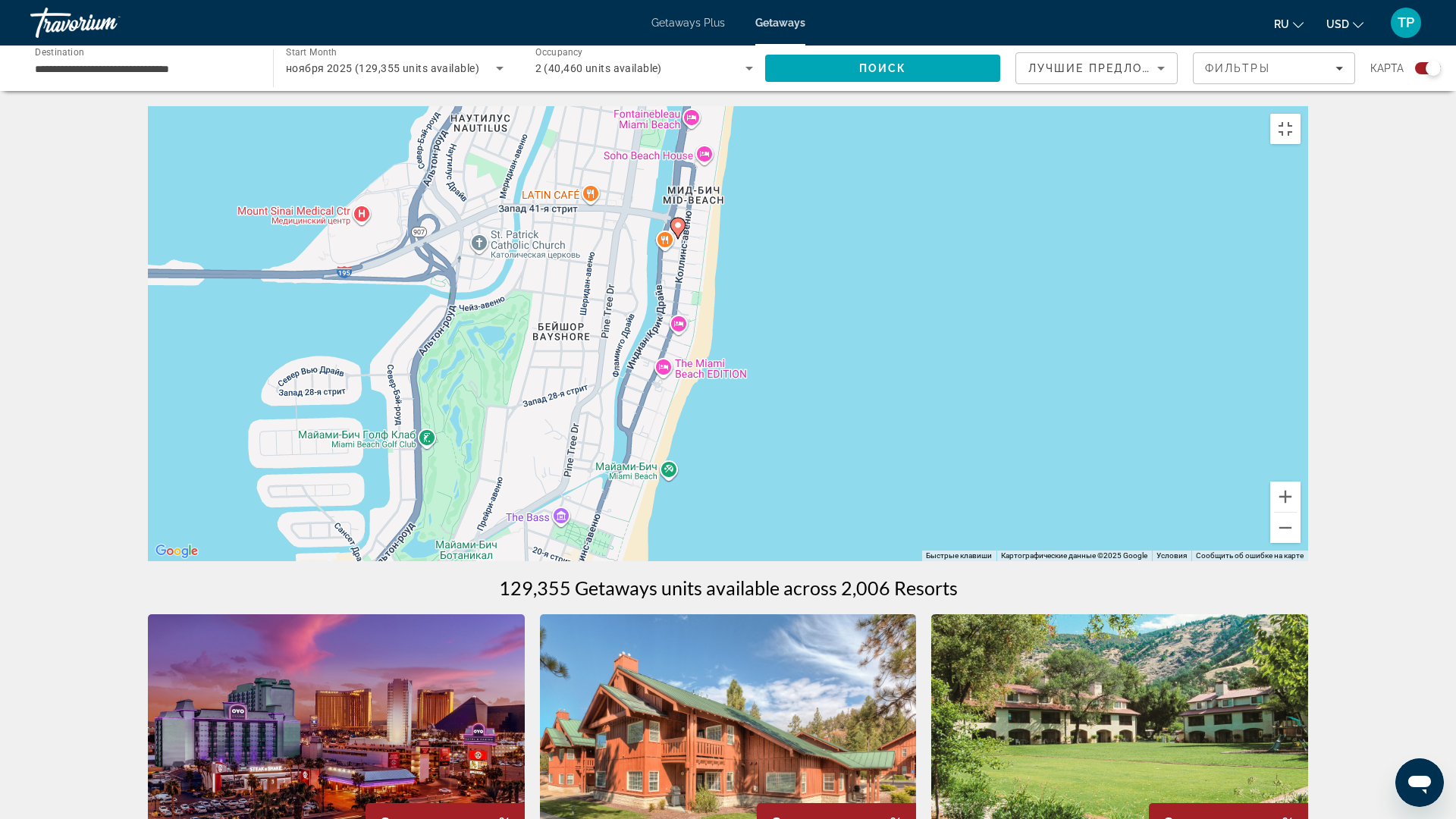
click at [681, 230] on image "Main content" at bounding box center [677, 224] width 9 height 9
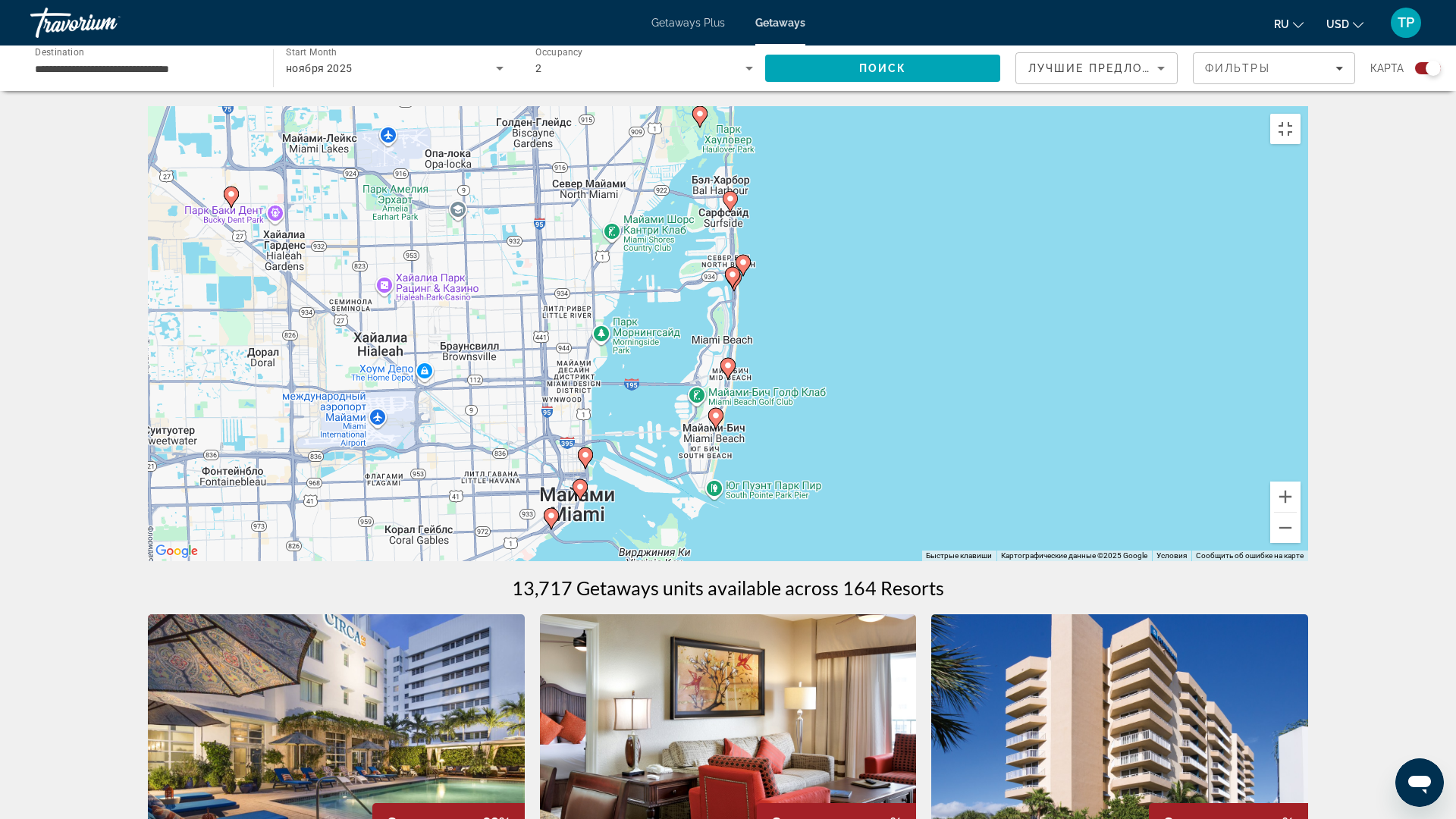
click at [551, 520] on image "Main content" at bounding box center [551, 514] width 9 height 9
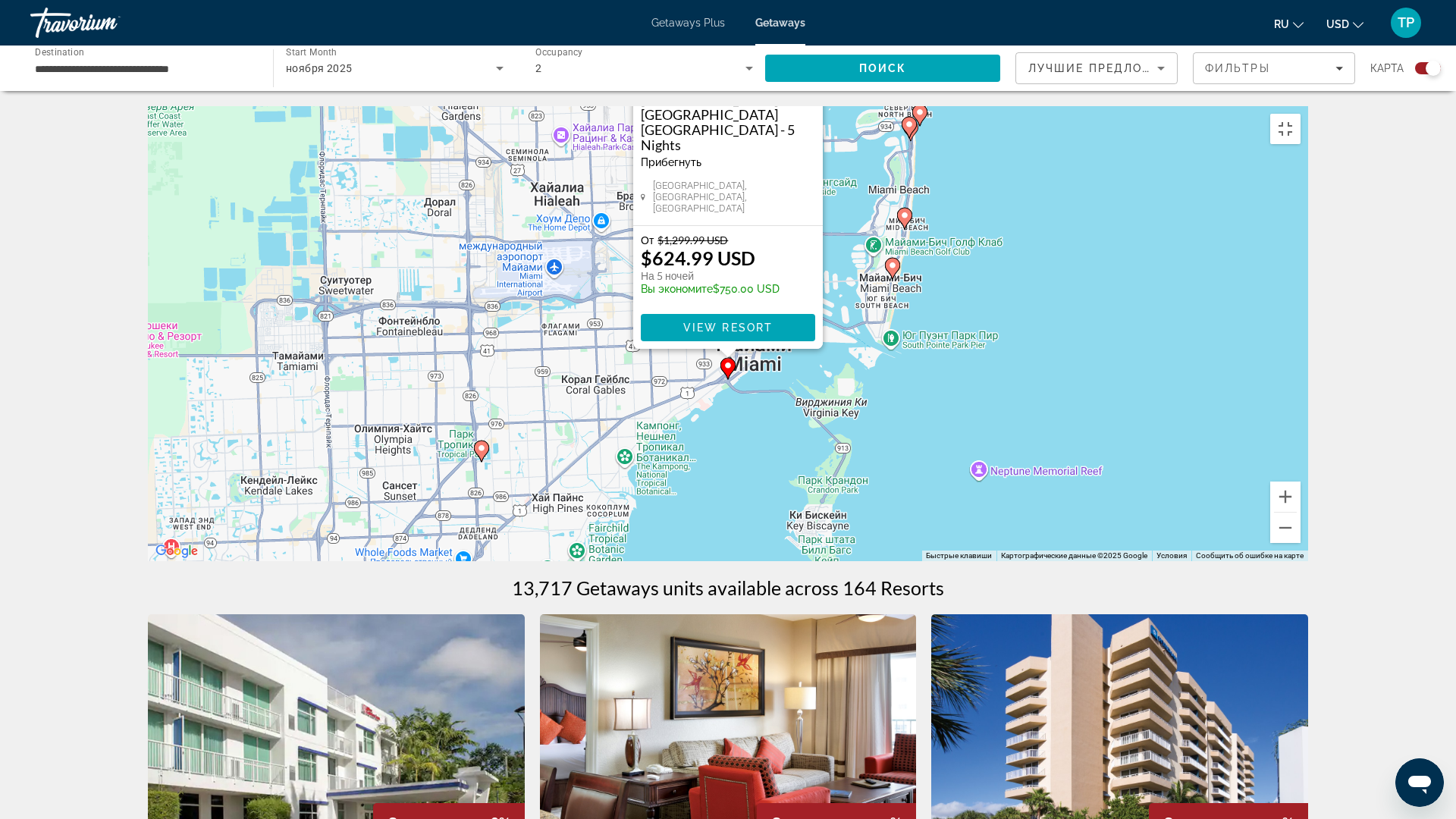
click at [746, 489] on div "Чтобы активировать перетаскивание с помощью клавиатуры, нажмите Alt + Ввод. Пос…" at bounding box center [727, 333] width 1160 height 455
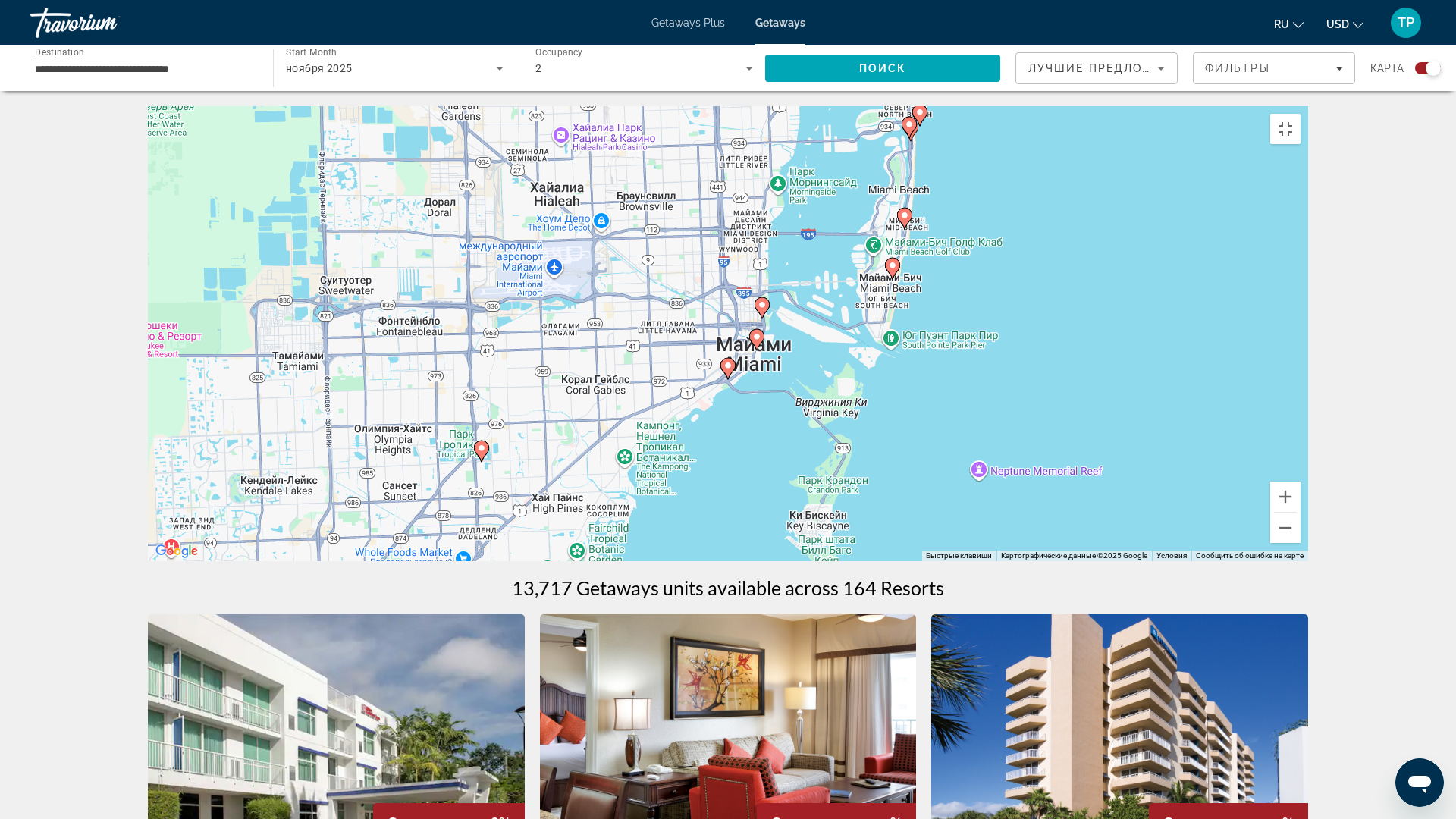
click at [754, 341] on image "Main content" at bounding box center [756, 336] width 9 height 9
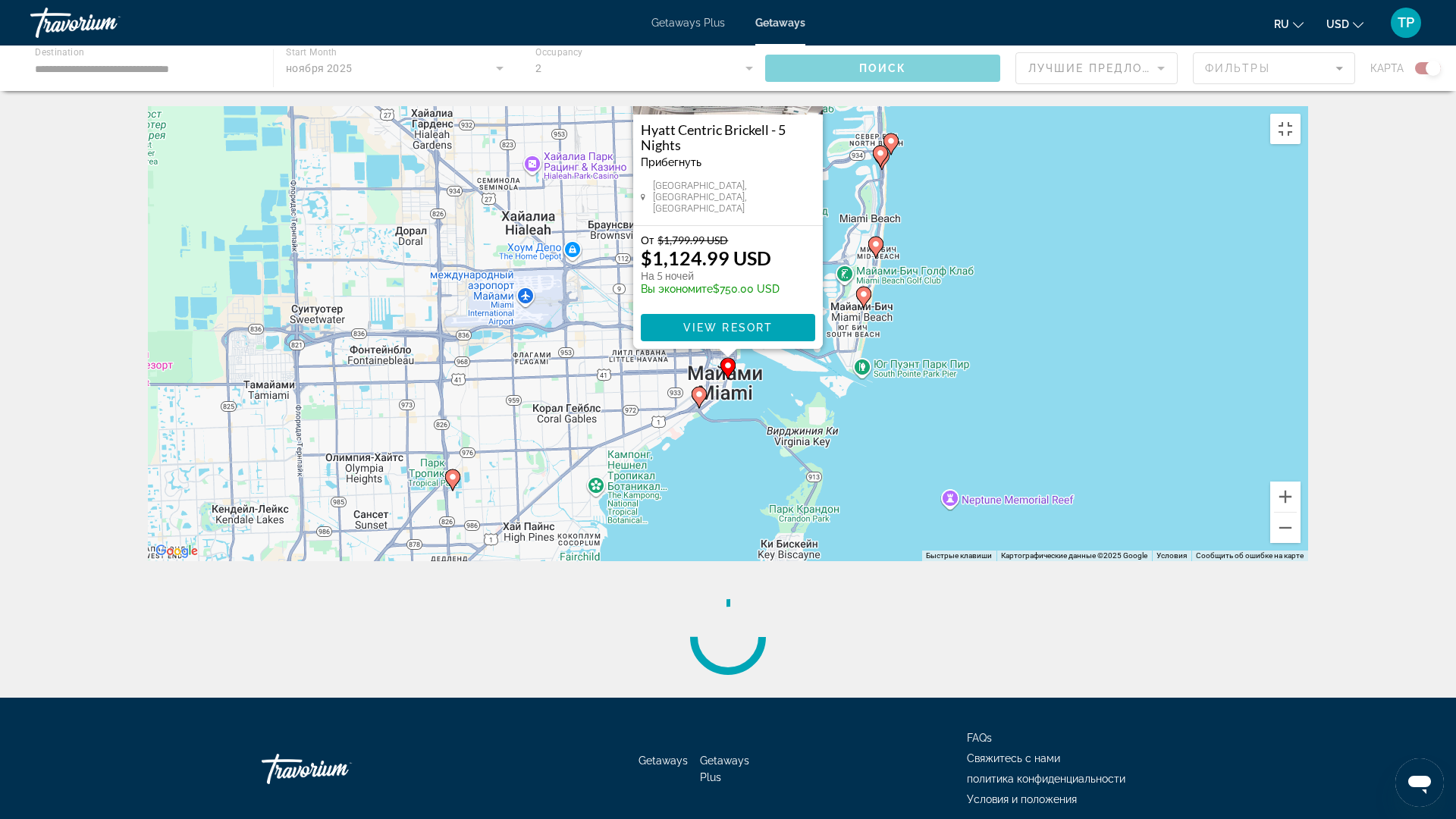
click at [716, 509] on div "Чтобы активировать перетаскивание с помощью клавиатуры, нажмите Alt + Ввод. Пос…" at bounding box center [727, 333] width 1160 height 455
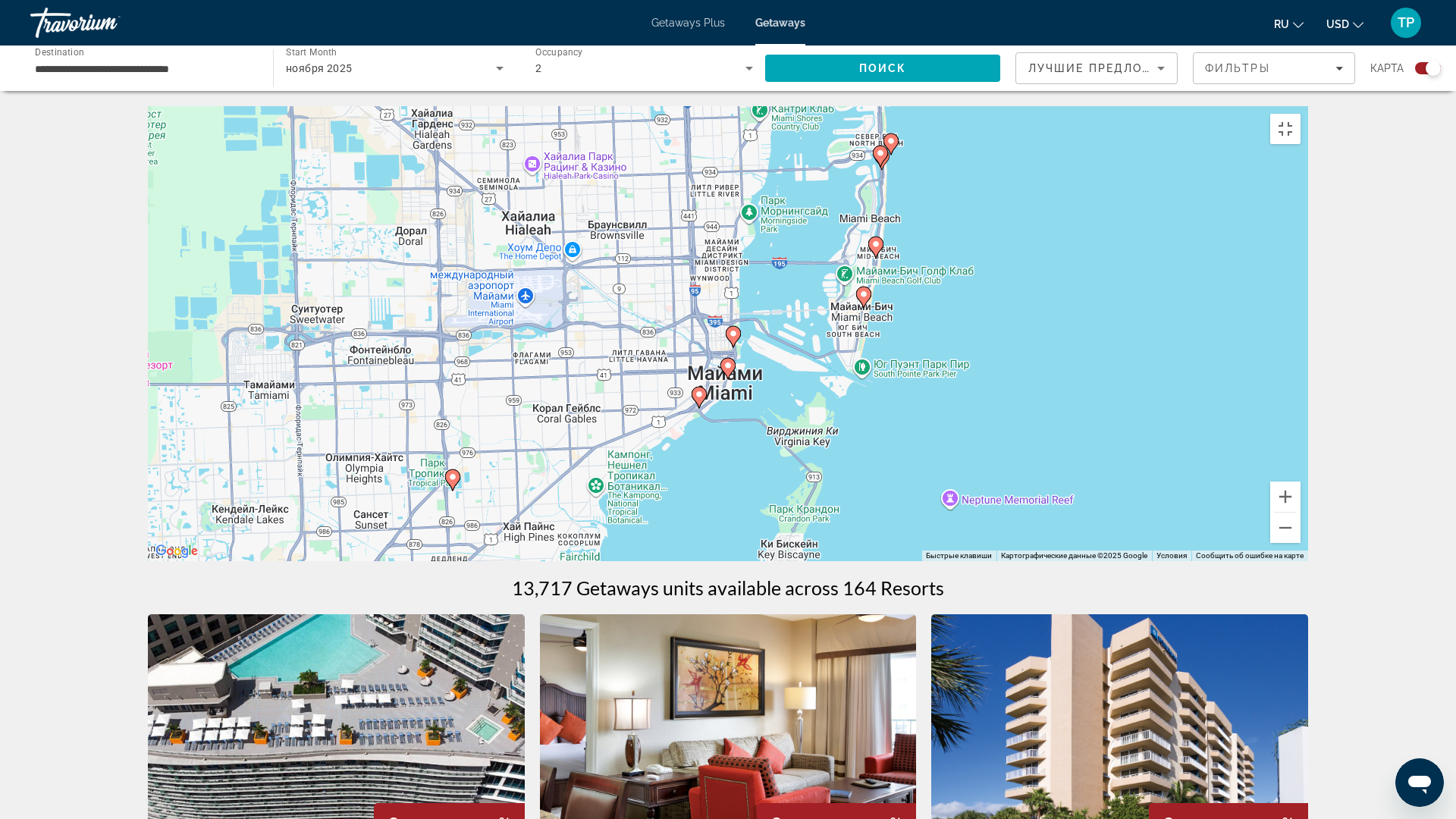
click at [736, 338] on image "Main content" at bounding box center [733, 332] width 9 height 9
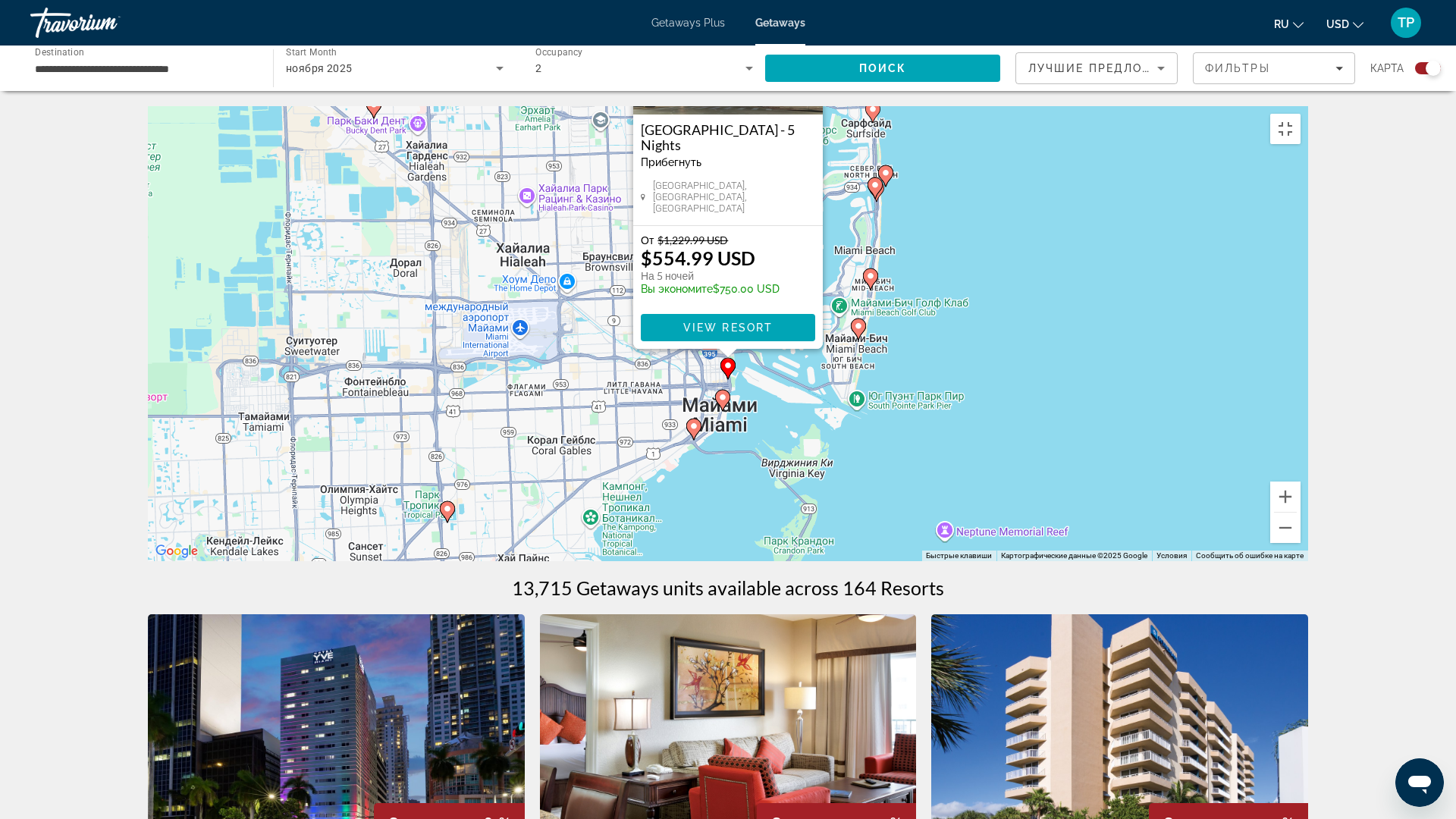
click at [702, 542] on div "Чтобы активировать перетаскивание с помощью клавиатуры, нажмите Alt + Ввод. Пос…" at bounding box center [727, 333] width 1160 height 455
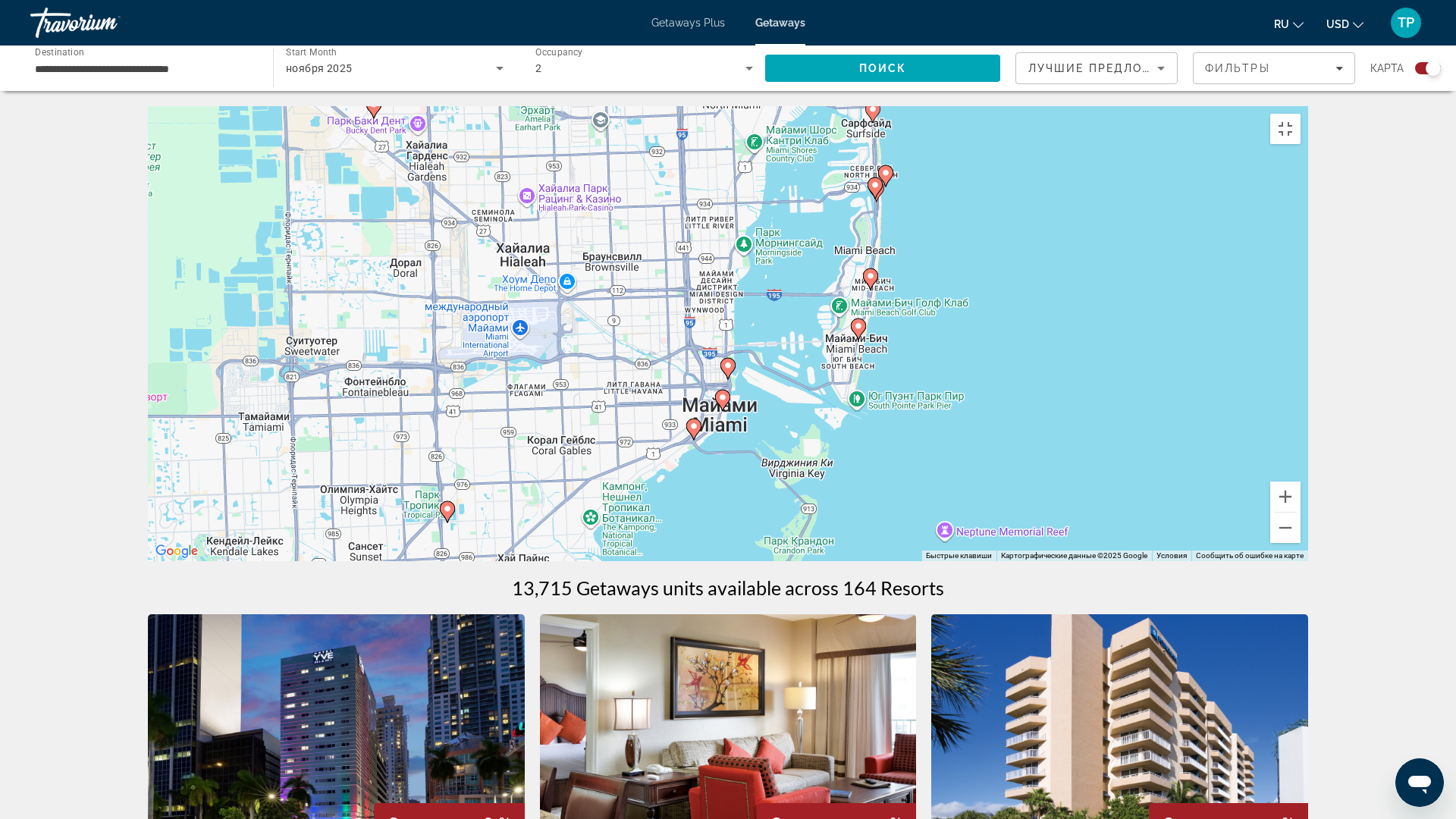
click at [450, 513] on image "Main content" at bounding box center [446, 508] width 9 height 9
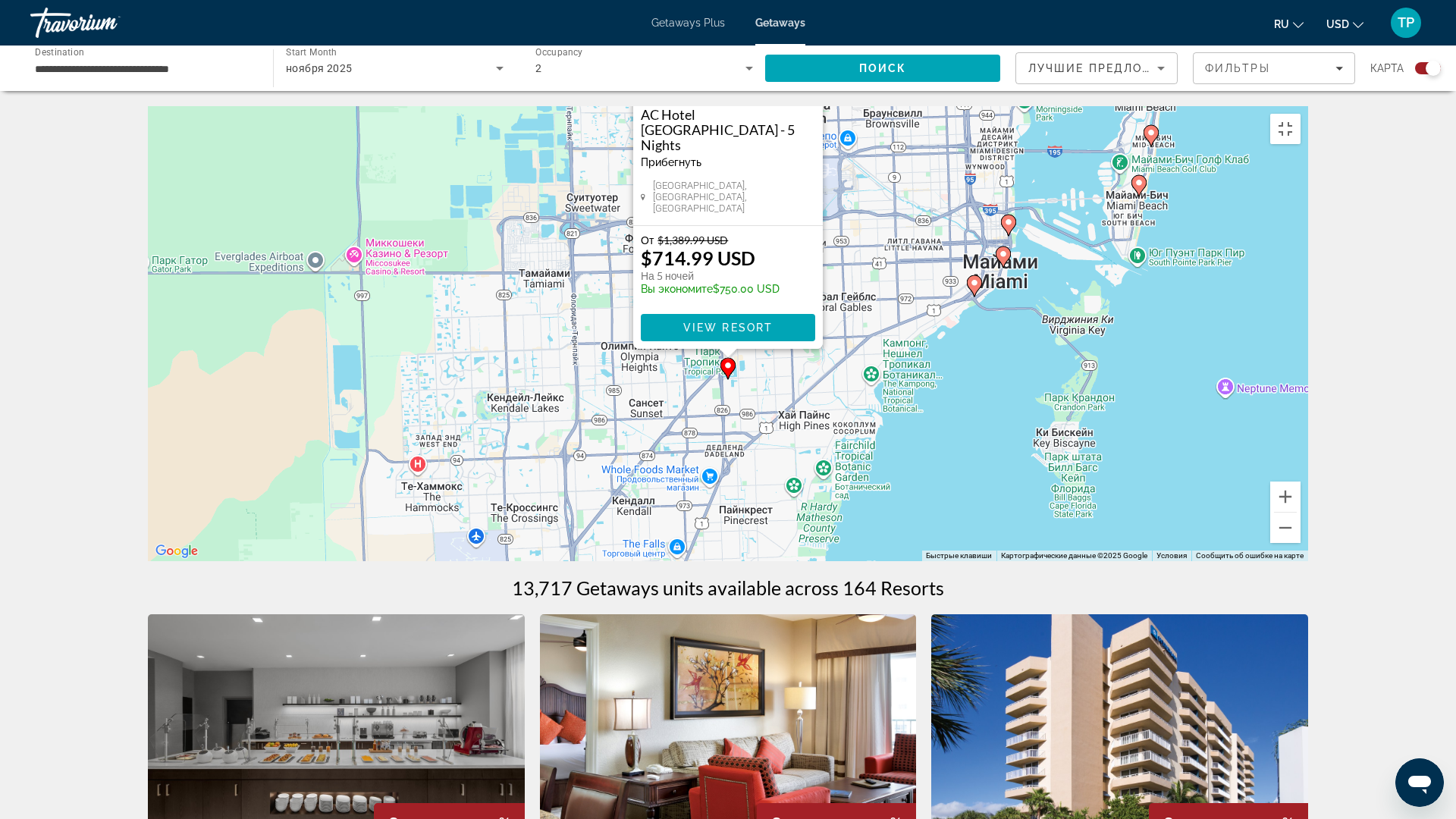
click at [922, 538] on div "Чтобы активировать перетаскивание с помощью клавиатуры, нажмите Alt + Ввод. Пос…" at bounding box center [727, 333] width 1160 height 455
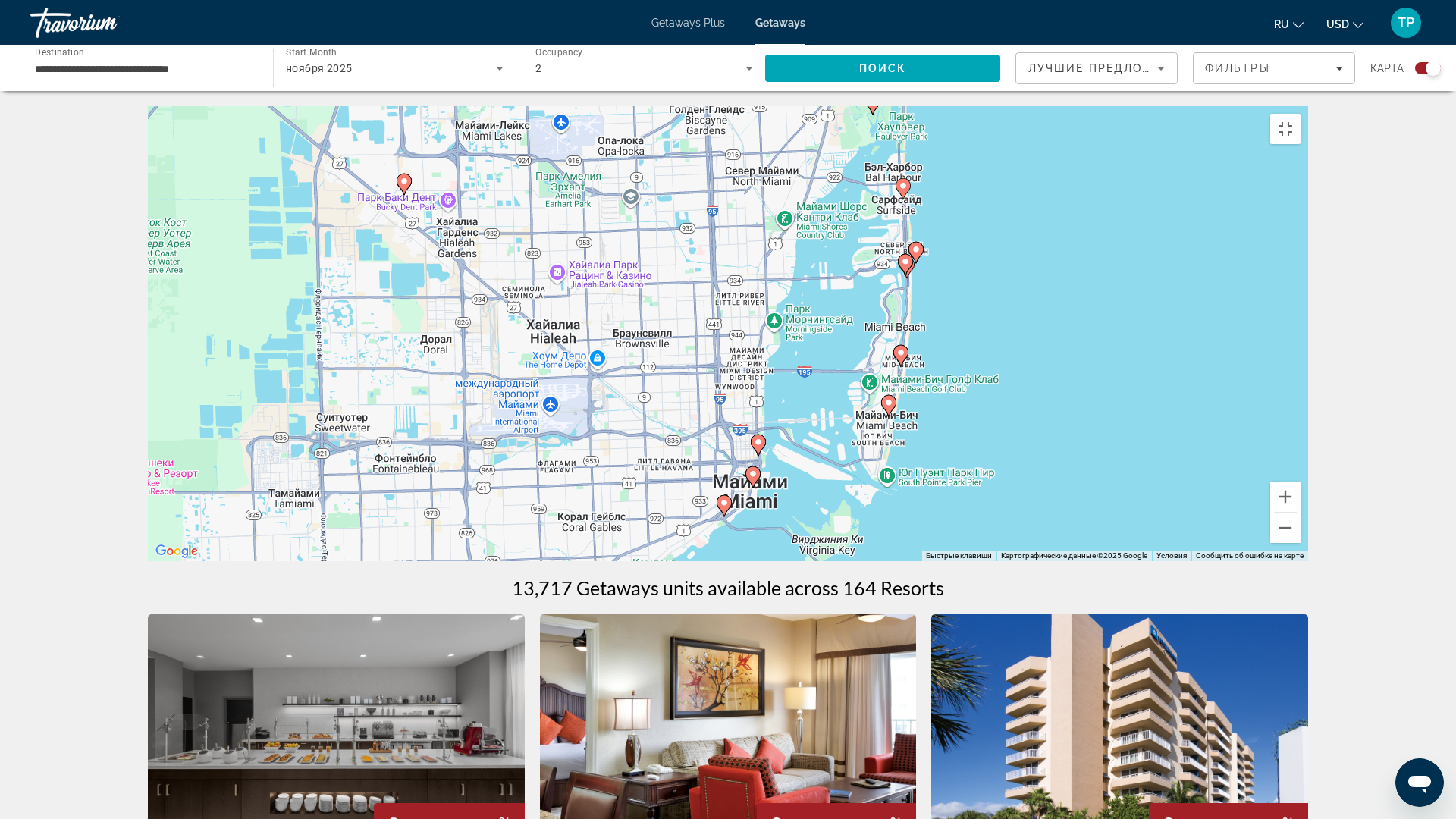
drag, startPoint x: 881, startPoint y: 419, endPoint x: 616, endPoint y: 703, distance: 388.4
click at [616, 561] on div "Чтобы активировать перетаскивание с помощью клавиатуры, нажмите Alt + Ввод. Пос…" at bounding box center [727, 333] width 1160 height 455
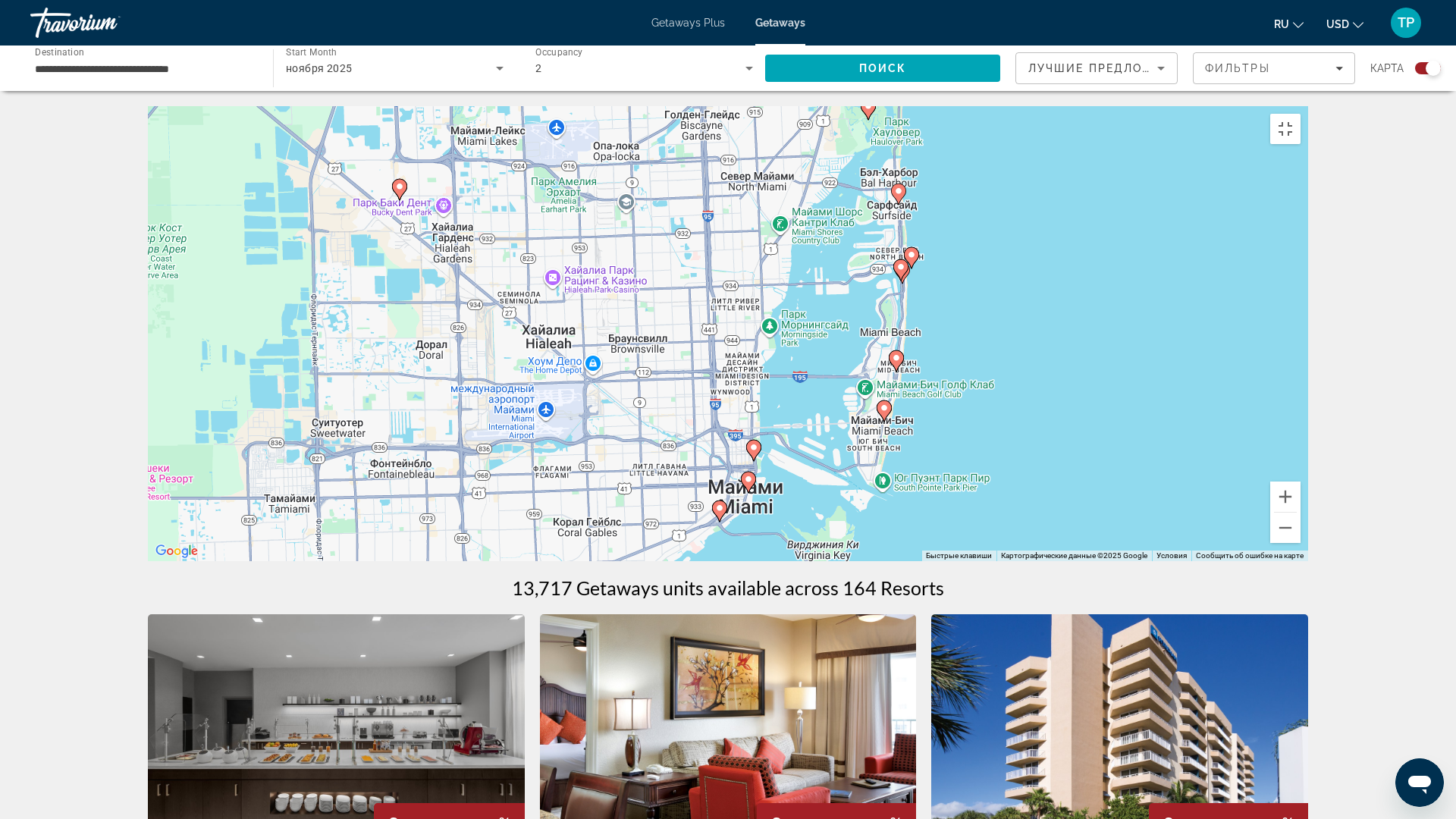
click at [868, 111] on image "Main content" at bounding box center [867, 105] width 9 height 9
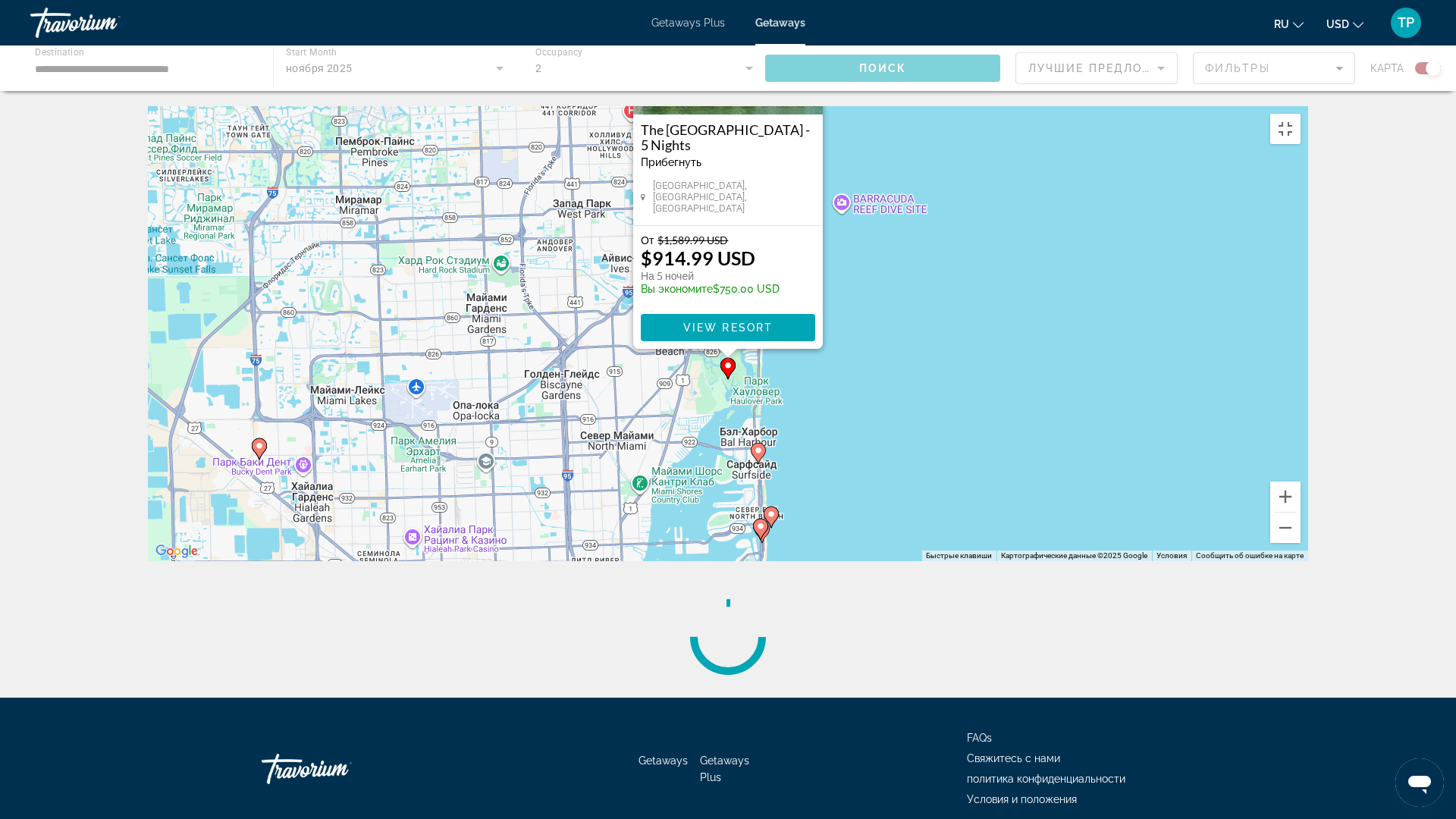
click at [823, 465] on div "Чтобы активировать перетаскивание с помощью клавиатуры, нажмите Alt + Ввод. Пос…" at bounding box center [727, 333] width 1160 height 455
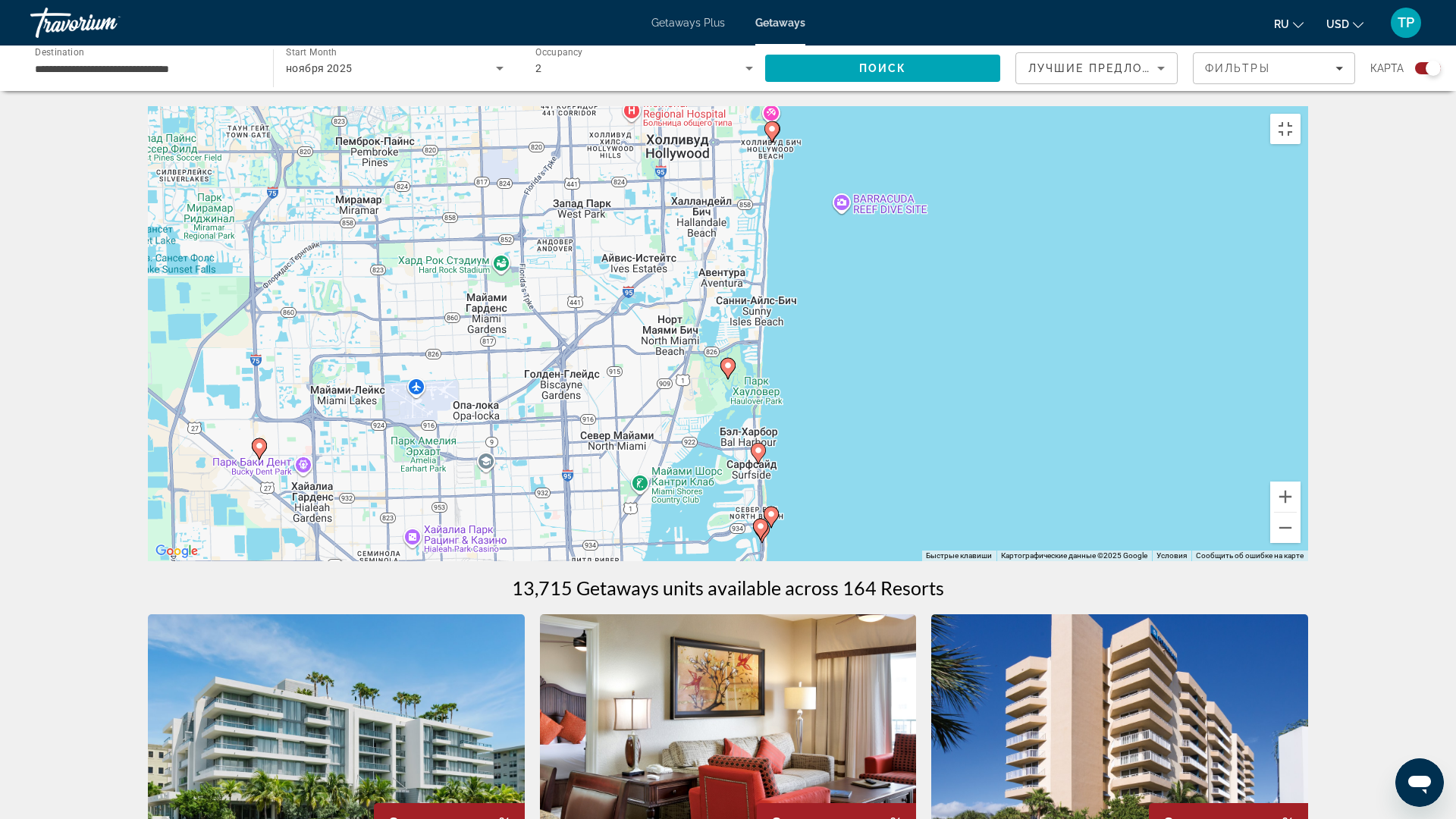
click at [762, 465] on gmp-advanced-marker "Main content" at bounding box center [759, 453] width 15 height 23
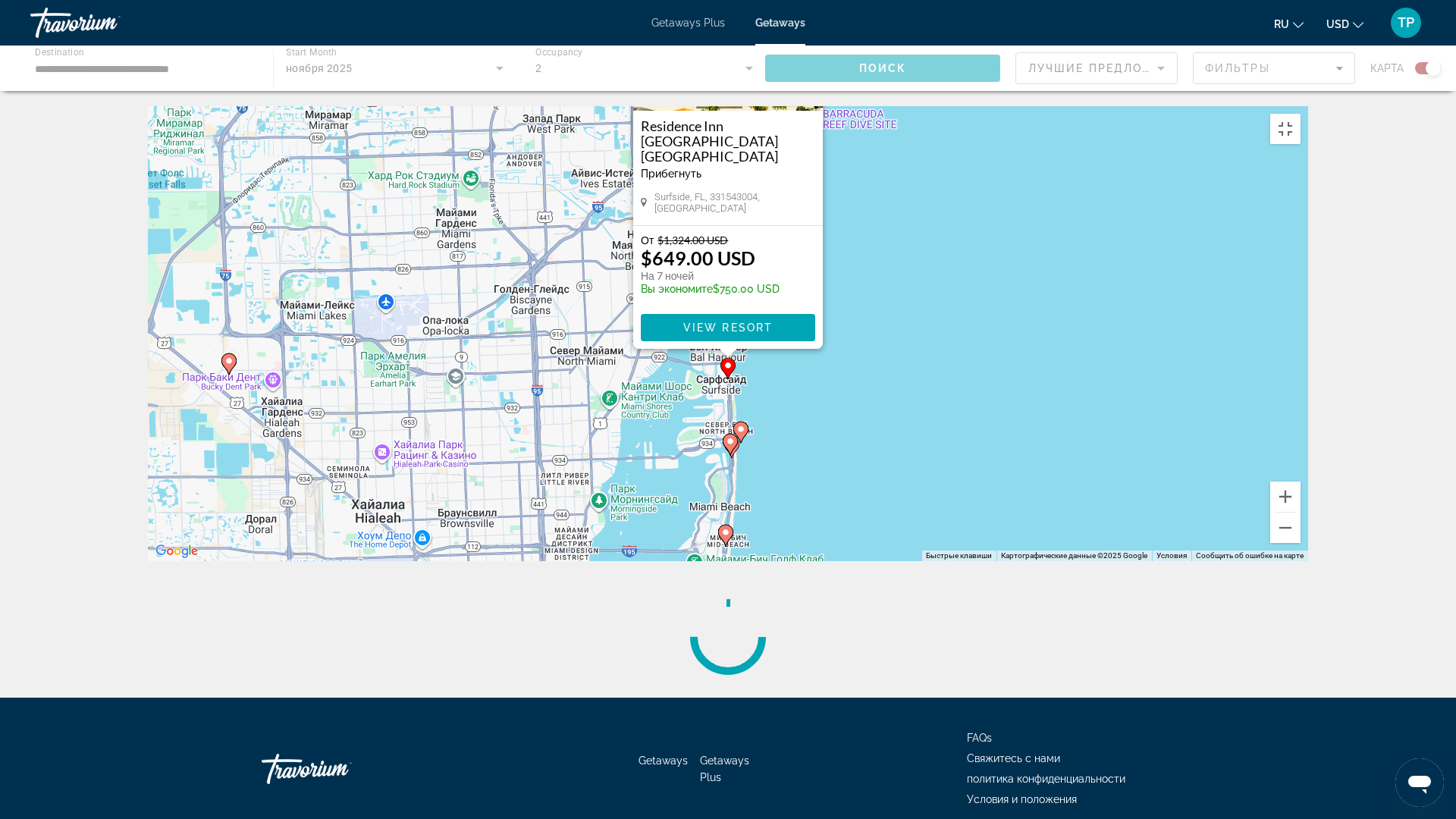
click at [898, 353] on div "Чтобы активировать перетаскивание с помощью клавиатуры, нажмите Alt + Ввод. Пос…" at bounding box center [727, 333] width 1160 height 455
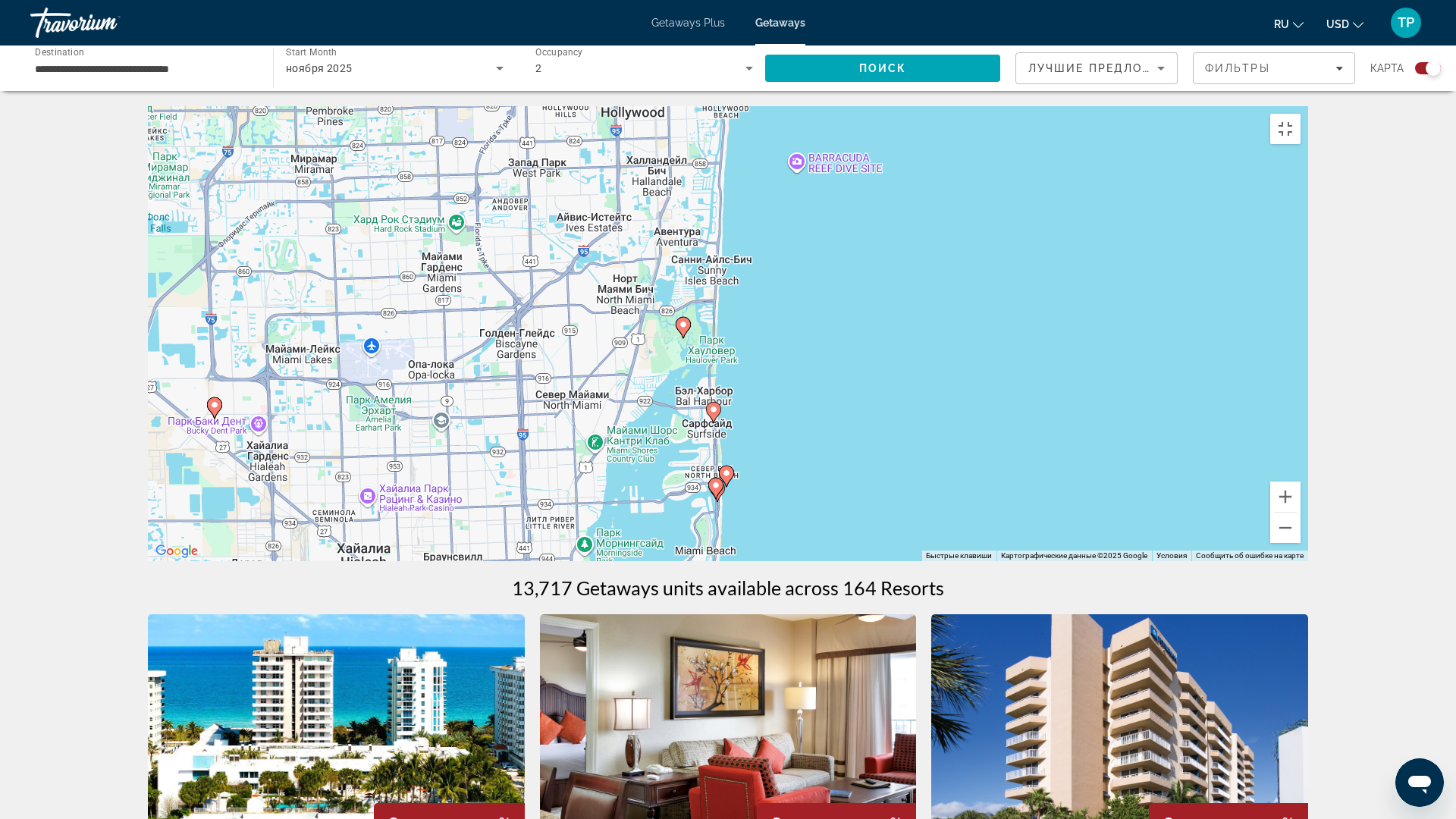
drag, startPoint x: 626, startPoint y: 199, endPoint x: 634, endPoint y: 342, distance: 143.2
click at [634, 342] on div "Чтобы активировать перетаскивание с помощью клавиатуры, нажмите Alt + Ввод. Пос…" at bounding box center [727, 333] width 1160 height 455
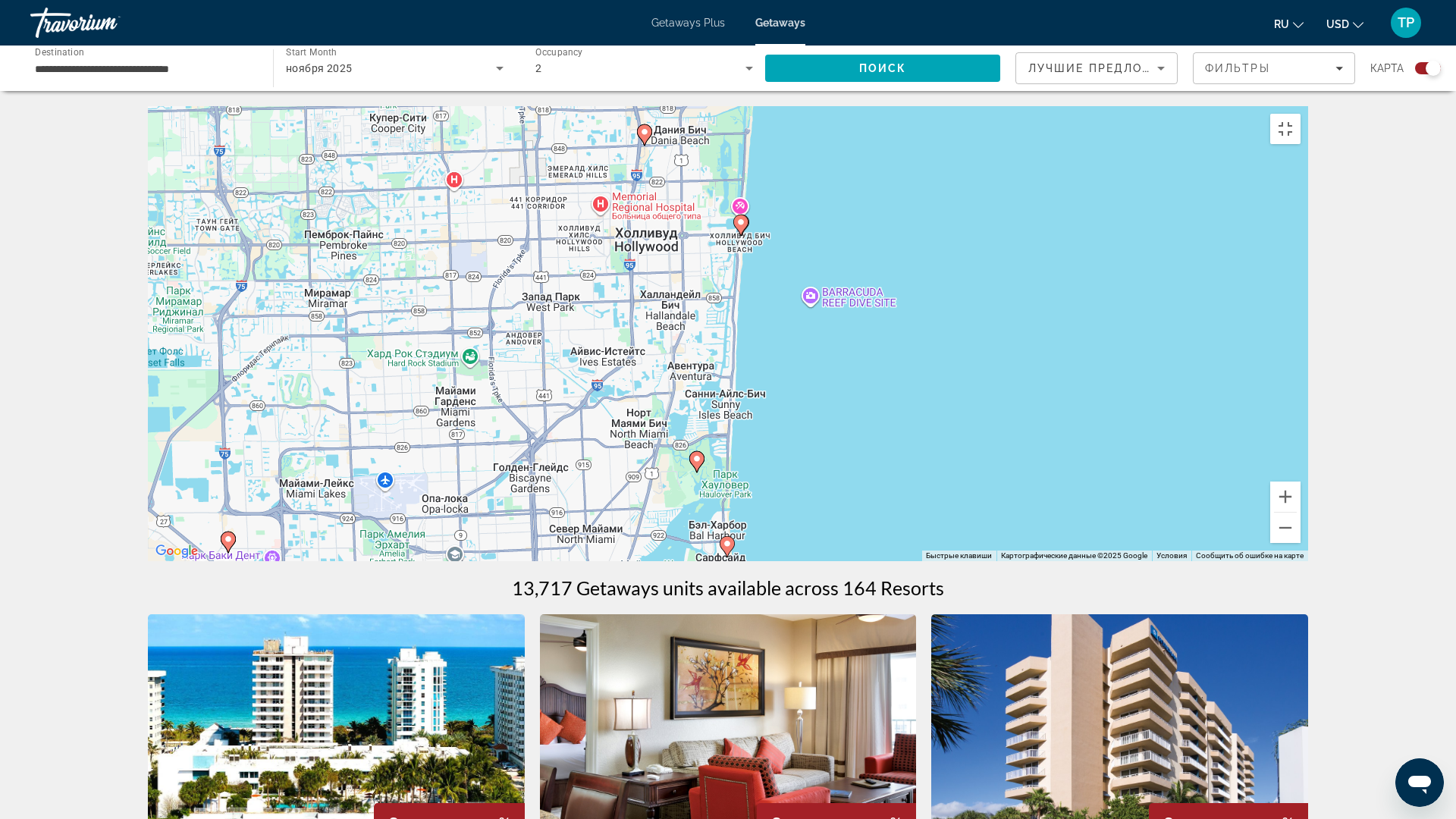
click at [741, 227] on image "Main content" at bounding box center [739, 221] width 9 height 9
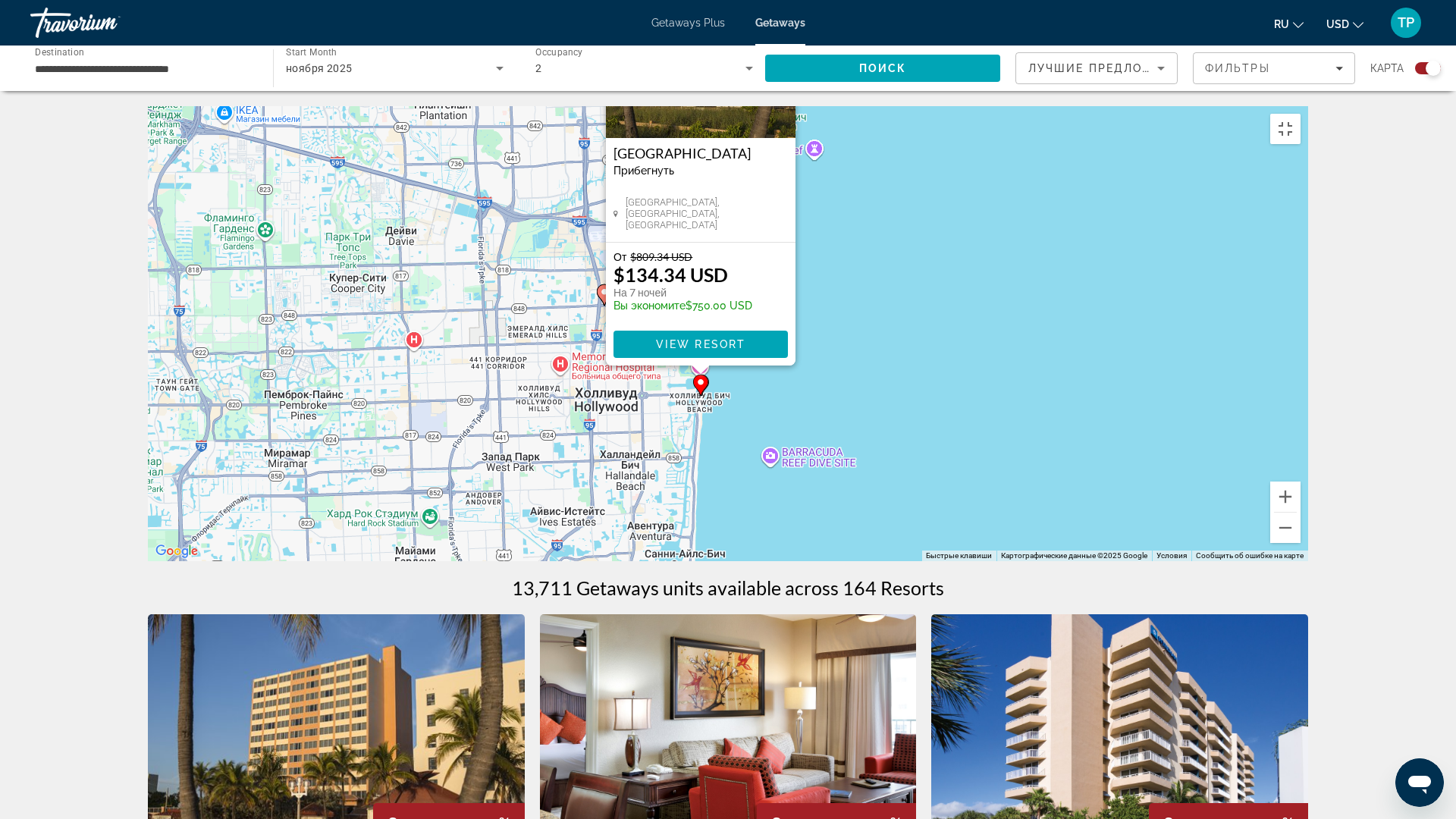
drag, startPoint x: 914, startPoint y: 304, endPoint x: 885, endPoint y: 321, distance: 33.6
click at [885, 321] on div "Чтобы активировать перетаскивание с помощью клавиатуры, нажмите Alt + Ввод. Пос…" at bounding box center [727, 333] width 1160 height 455
click at [1300, 114] on button "Включить полноэкранный режим" at bounding box center [1285, 129] width 31 height 31
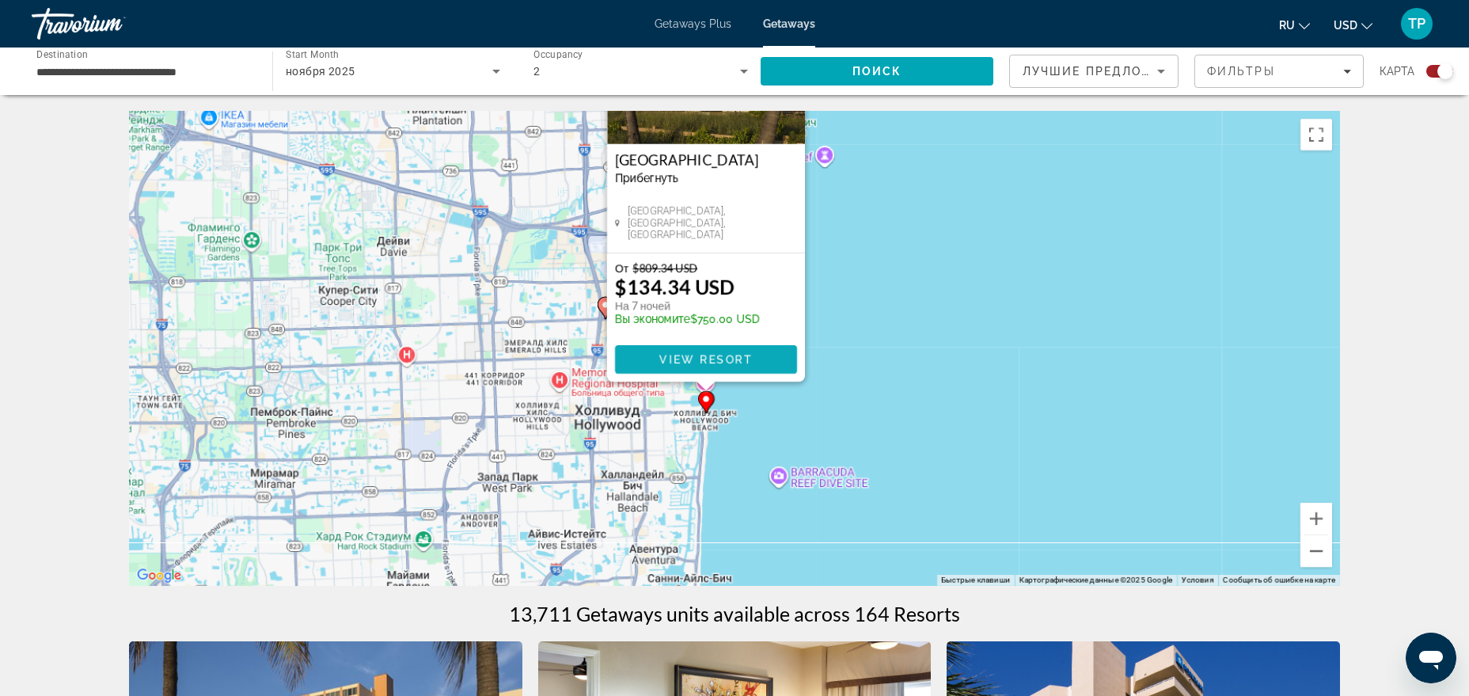
click at [739, 346] on span "Main content" at bounding box center [706, 359] width 182 height 38
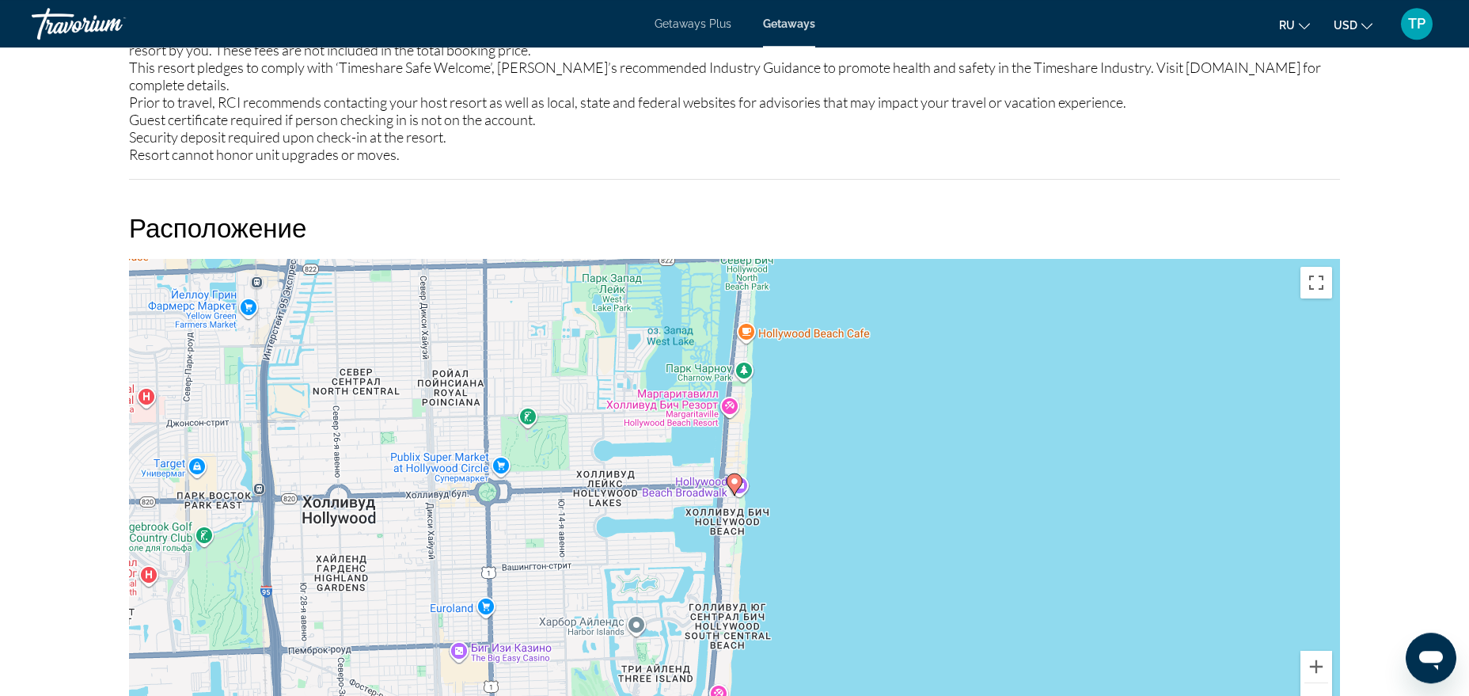
scroll to position [2099, 0]
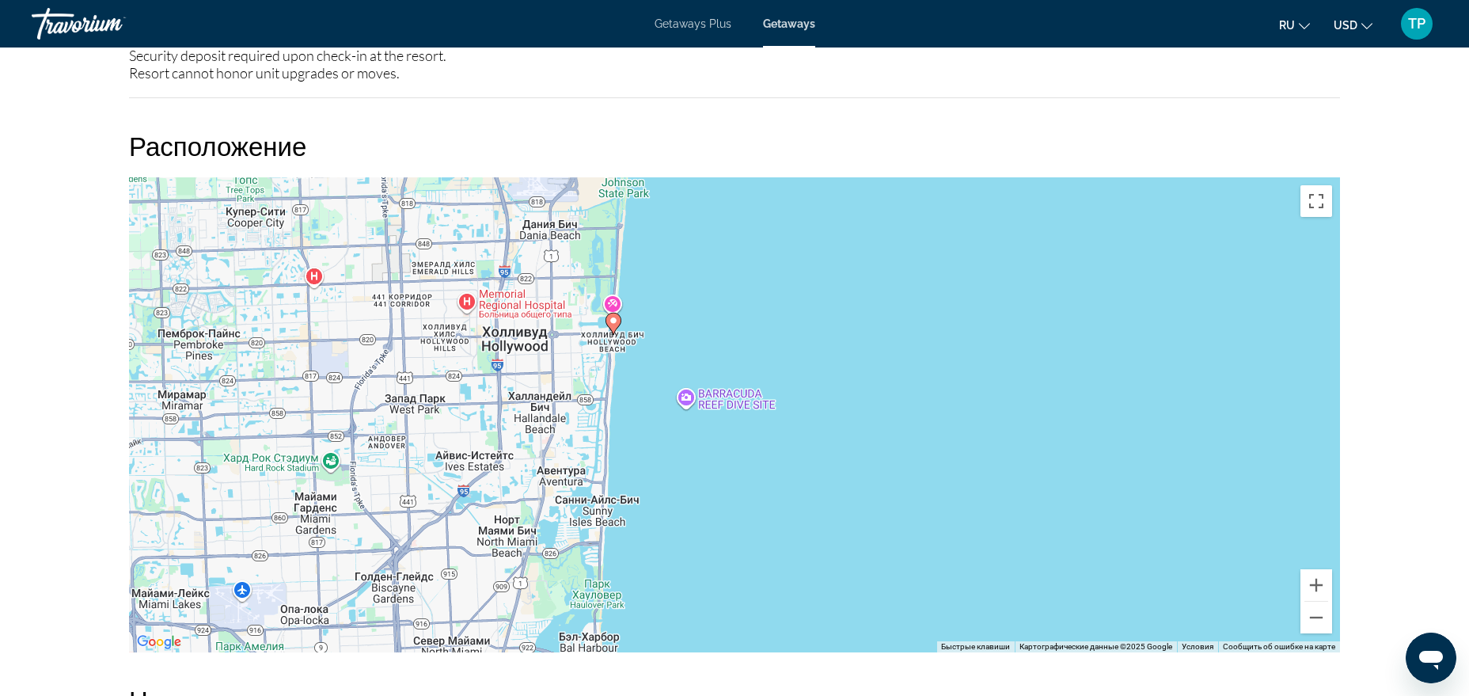
drag, startPoint x: 336, startPoint y: 427, endPoint x: 616, endPoint y: 305, distance: 304.8
click at [616, 305] on div "Чтобы активировать перетаскивание с помощью клавиатуры, нажмите Alt + Ввод. Пос…" at bounding box center [734, 414] width 1211 height 475
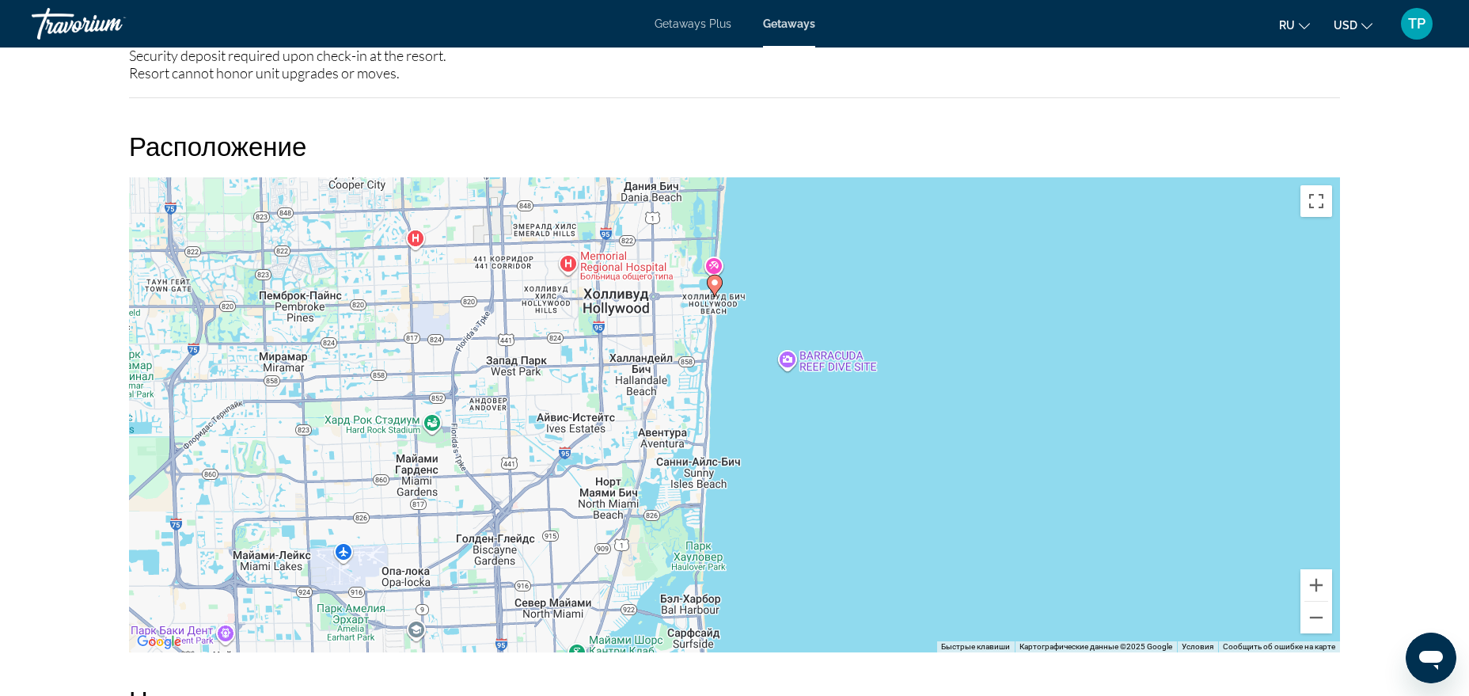
drag, startPoint x: 622, startPoint y: 357, endPoint x: 725, endPoint y: 325, distance: 107.6
click at [726, 325] on div "Чтобы активировать перетаскивание с помощью клавиатуры, нажмите Alt + Ввод. Пос…" at bounding box center [734, 414] width 1211 height 475
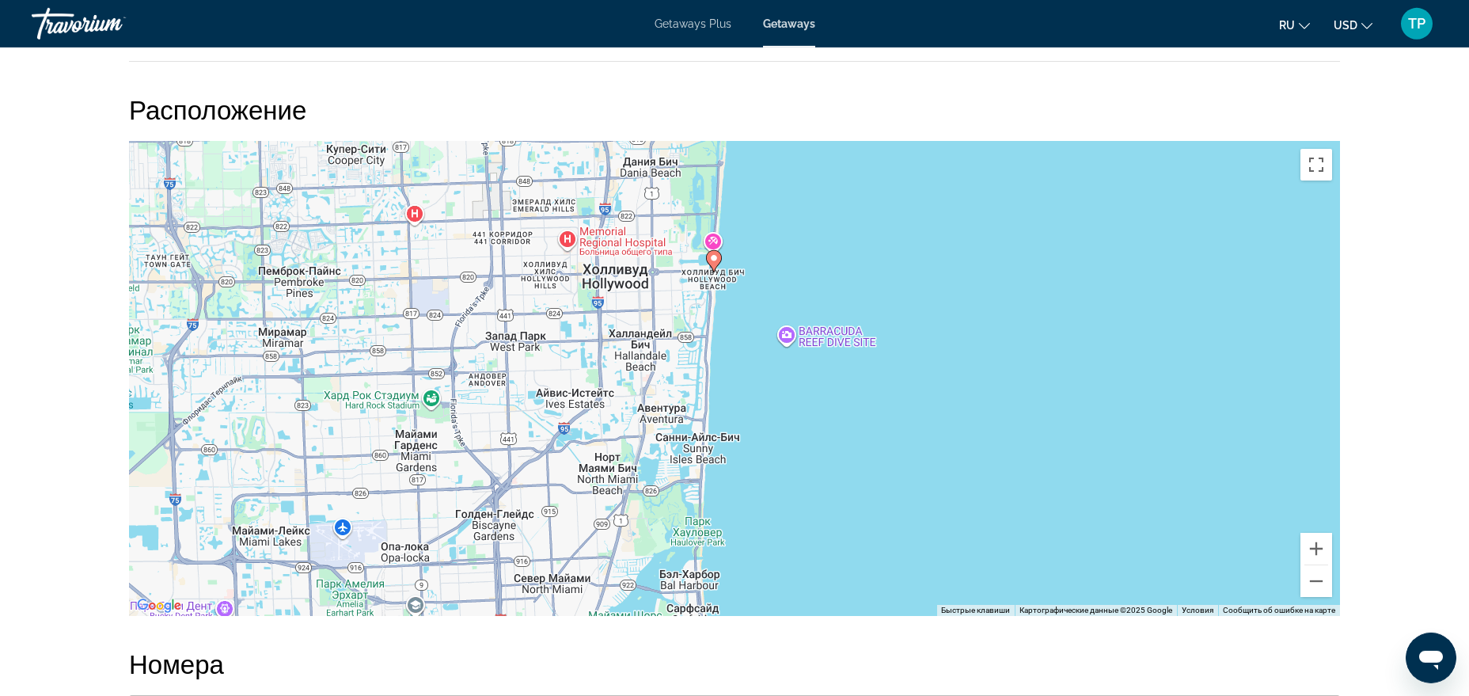
scroll to position [2180, 0]
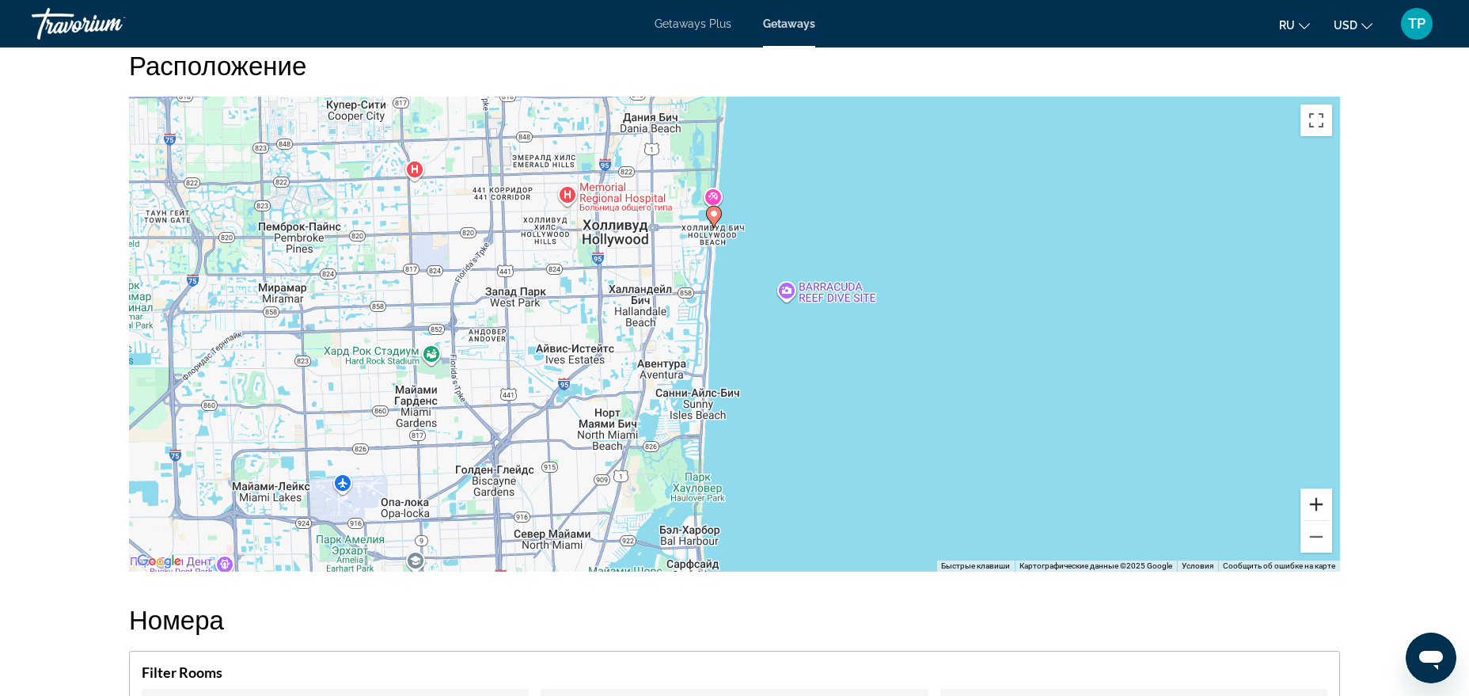
click at [1315, 491] on button "Увеличить" at bounding box center [1316, 504] width 32 height 32
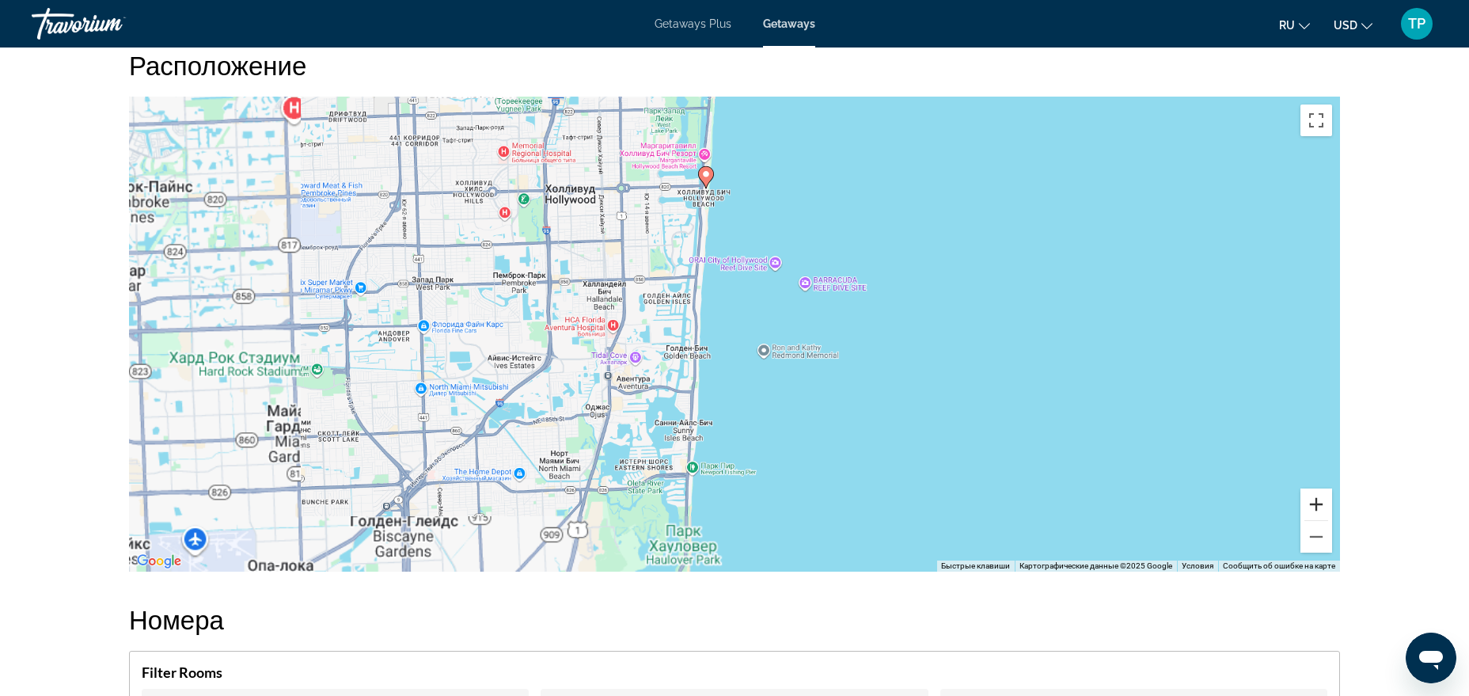
click at [1315, 491] on button "Увеличить" at bounding box center [1316, 504] width 32 height 32
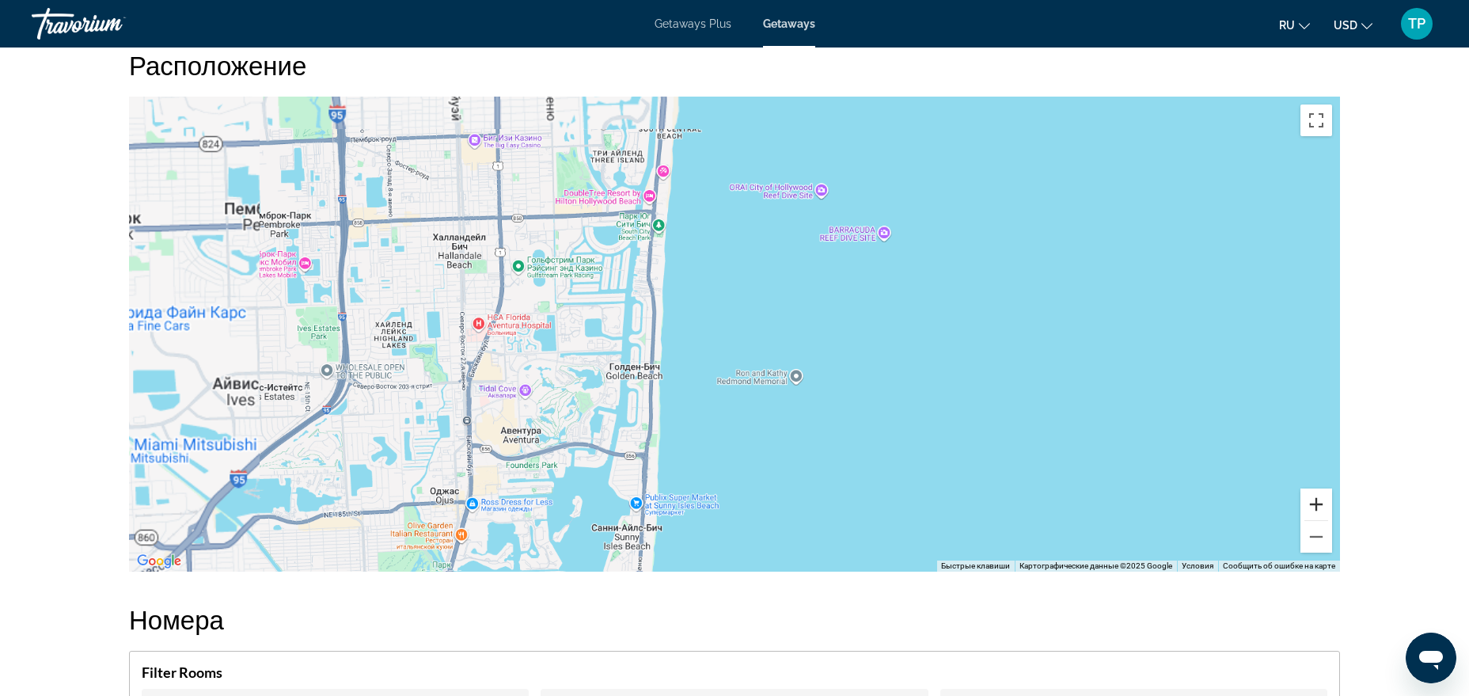
click at [1315, 491] on button "Увеличить" at bounding box center [1316, 504] width 32 height 32
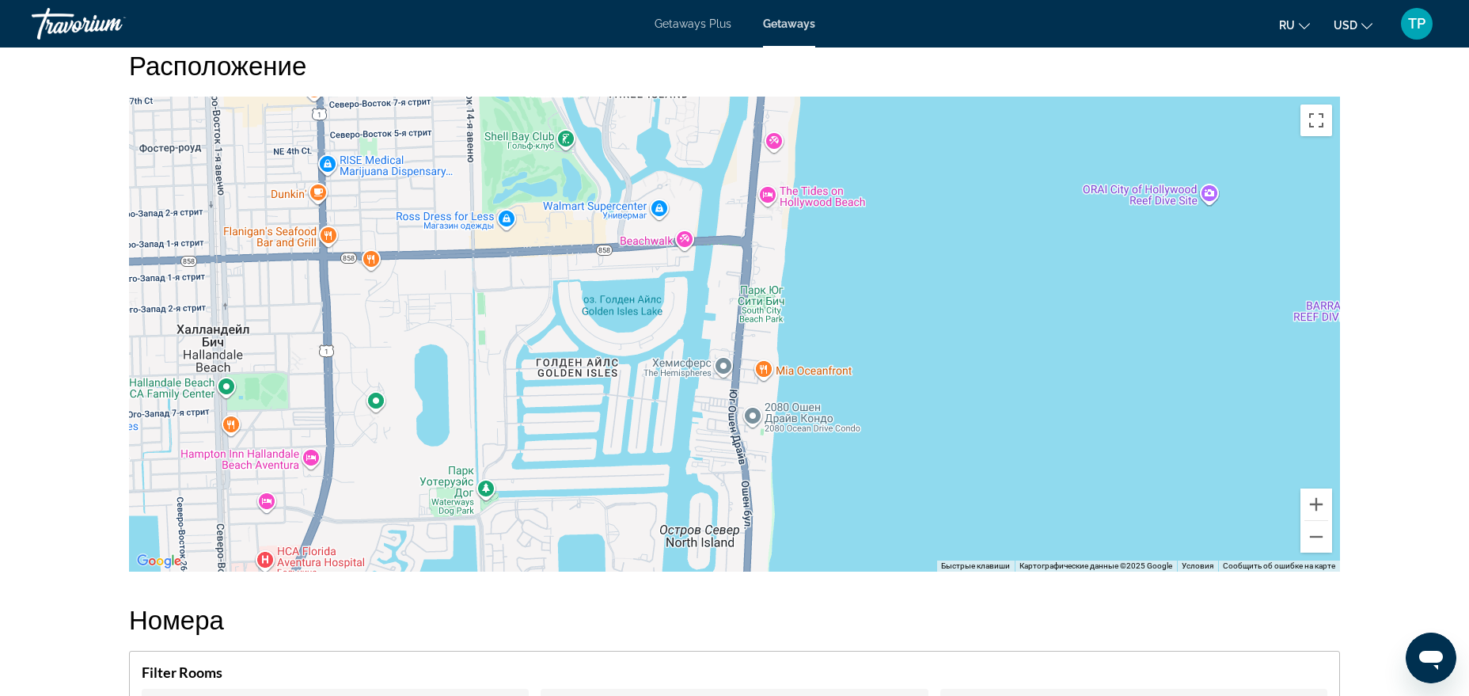
drag, startPoint x: 699, startPoint y: 239, endPoint x: 935, endPoint y: 487, distance: 342.6
click at [935, 487] on div "Main content" at bounding box center [734, 334] width 1211 height 475
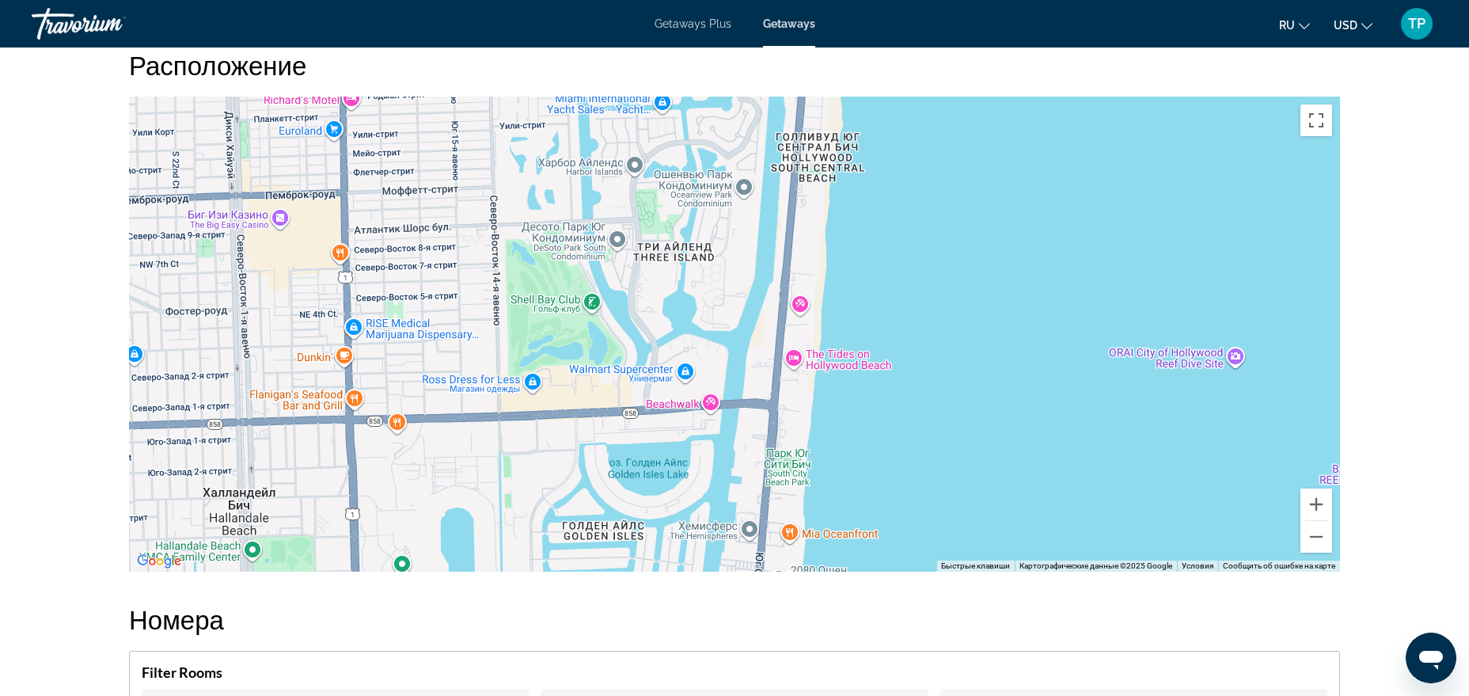
drag, startPoint x: 861, startPoint y: 293, endPoint x: 901, endPoint y: 514, distance: 225.1
click at [901, 514] on div "Main content" at bounding box center [734, 334] width 1211 height 475
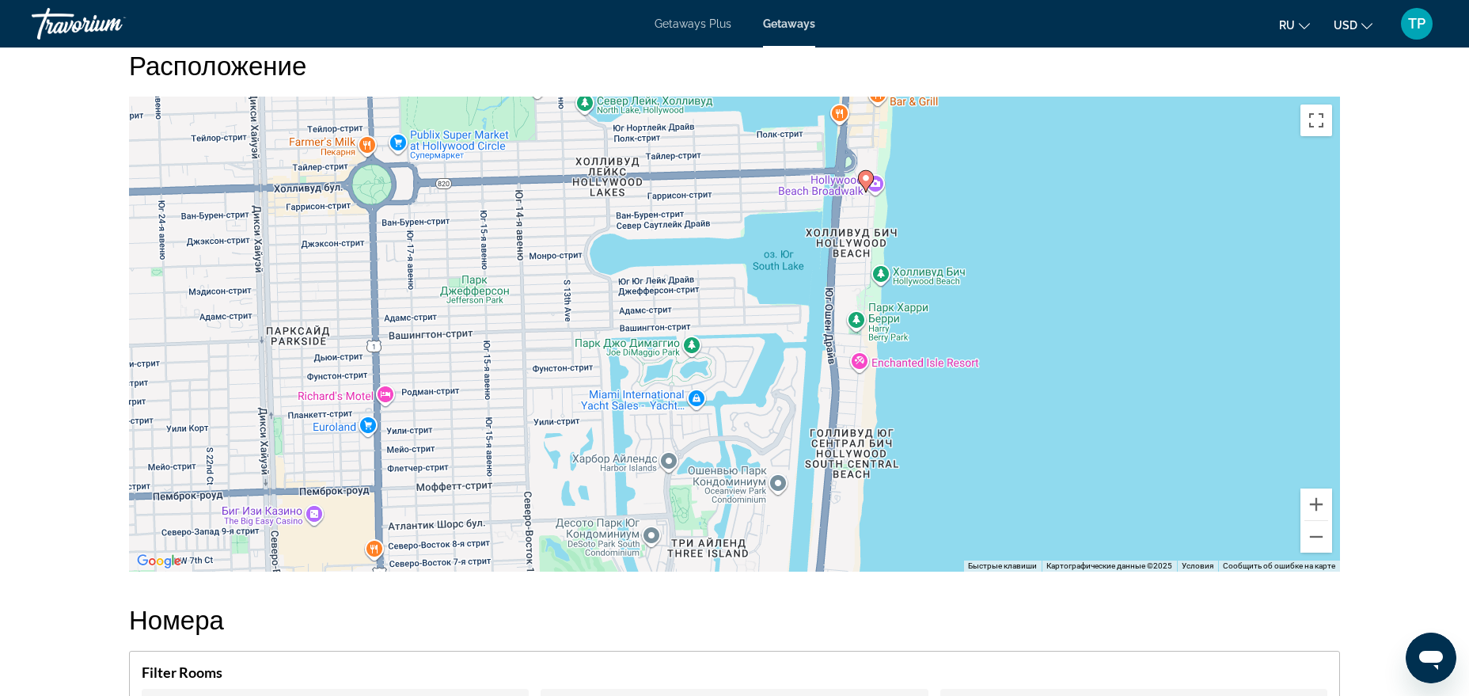
drag, startPoint x: 865, startPoint y: 220, endPoint x: 888, endPoint y: 465, distance: 246.4
click at [888, 465] on div "Чтобы активировать перетаскивание с помощью клавиатуры, нажмите Alt + Ввод. Пос…" at bounding box center [734, 334] width 1211 height 475
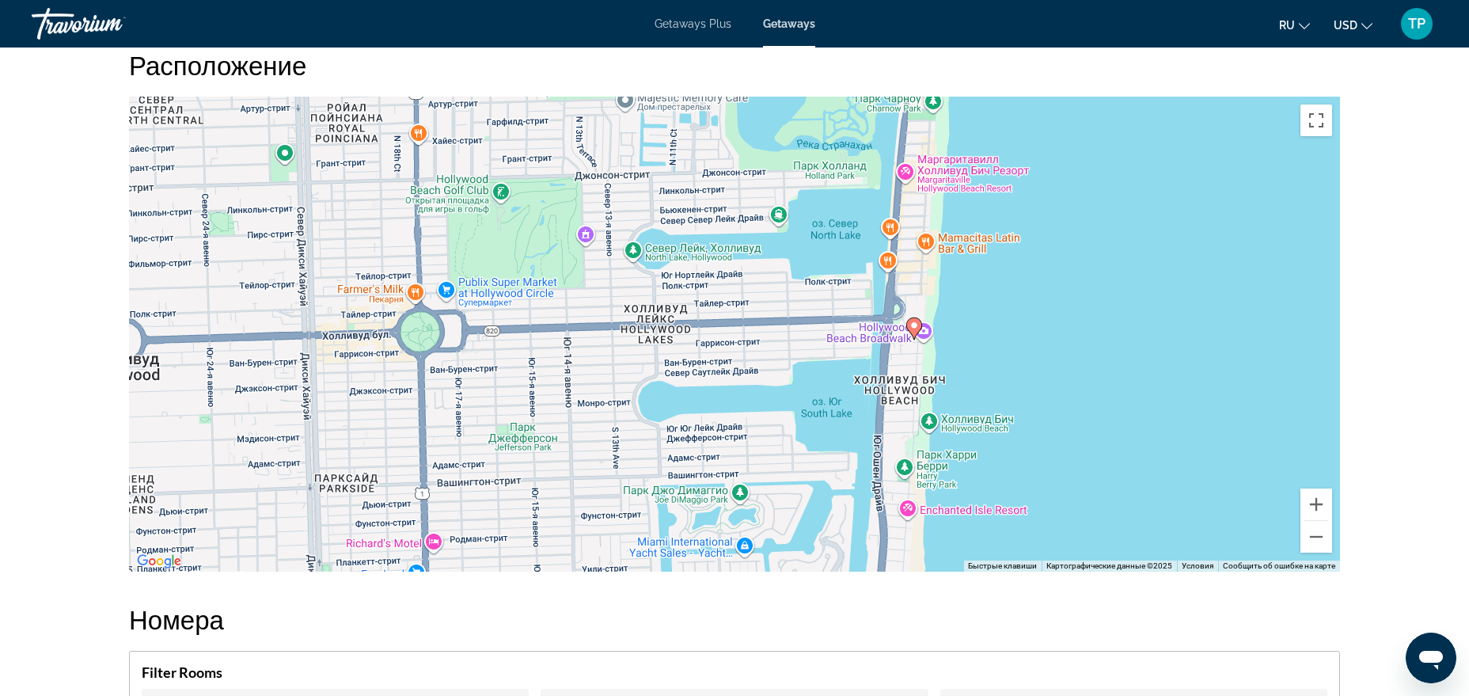
drag, startPoint x: 565, startPoint y: 171, endPoint x: 613, endPoint y: 318, distance: 154.9
click at [613, 318] on div "Чтобы активировать перетаскивание с помощью клавиатуры, нажмите Alt + Ввод. Пос…" at bounding box center [734, 334] width 1211 height 475
click at [1323, 104] on button "Включить полноэкранный режим" at bounding box center [1316, 120] width 32 height 32
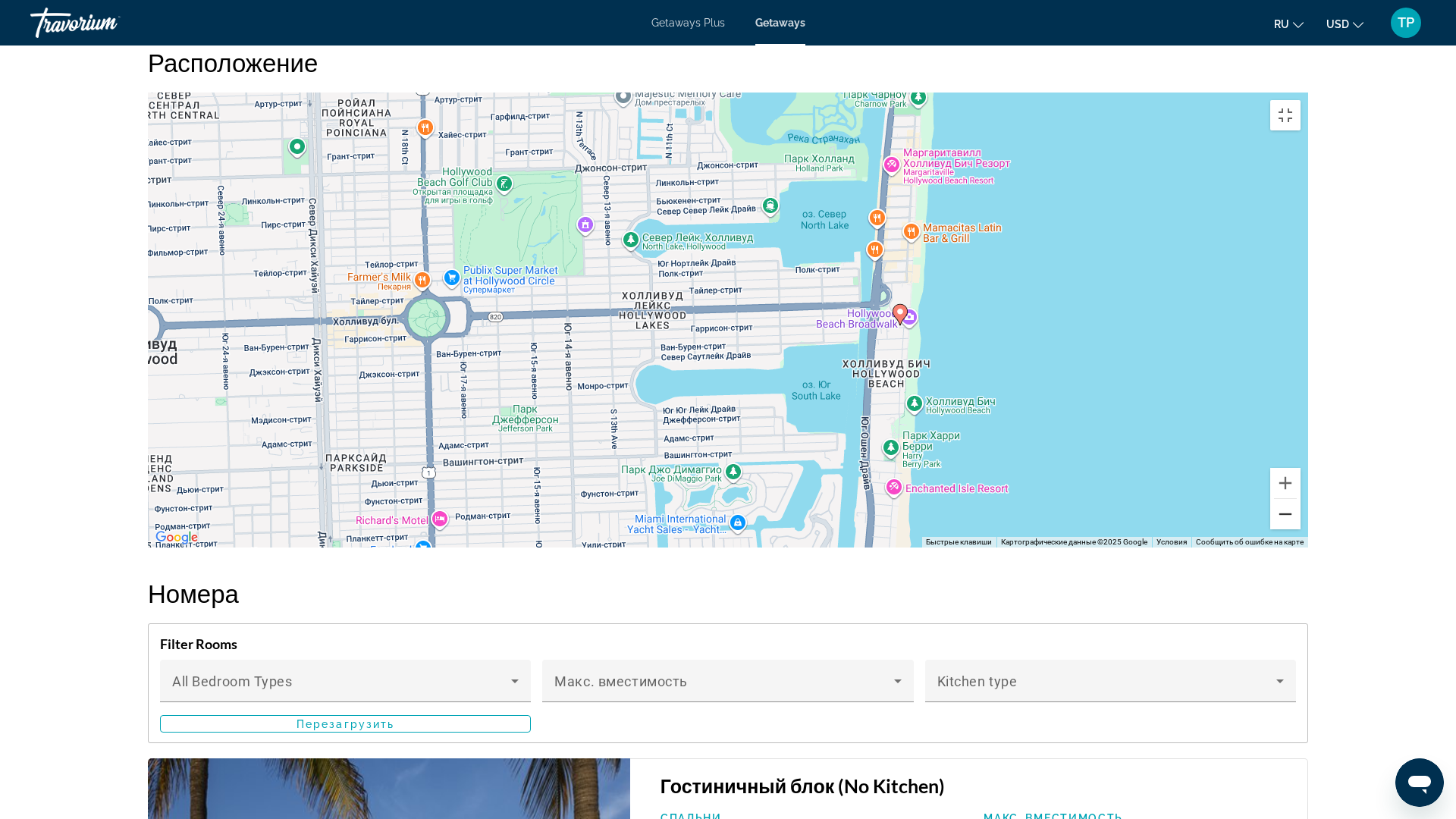
click at [1300, 529] on button "Уменьшить" at bounding box center [1285, 514] width 31 height 31
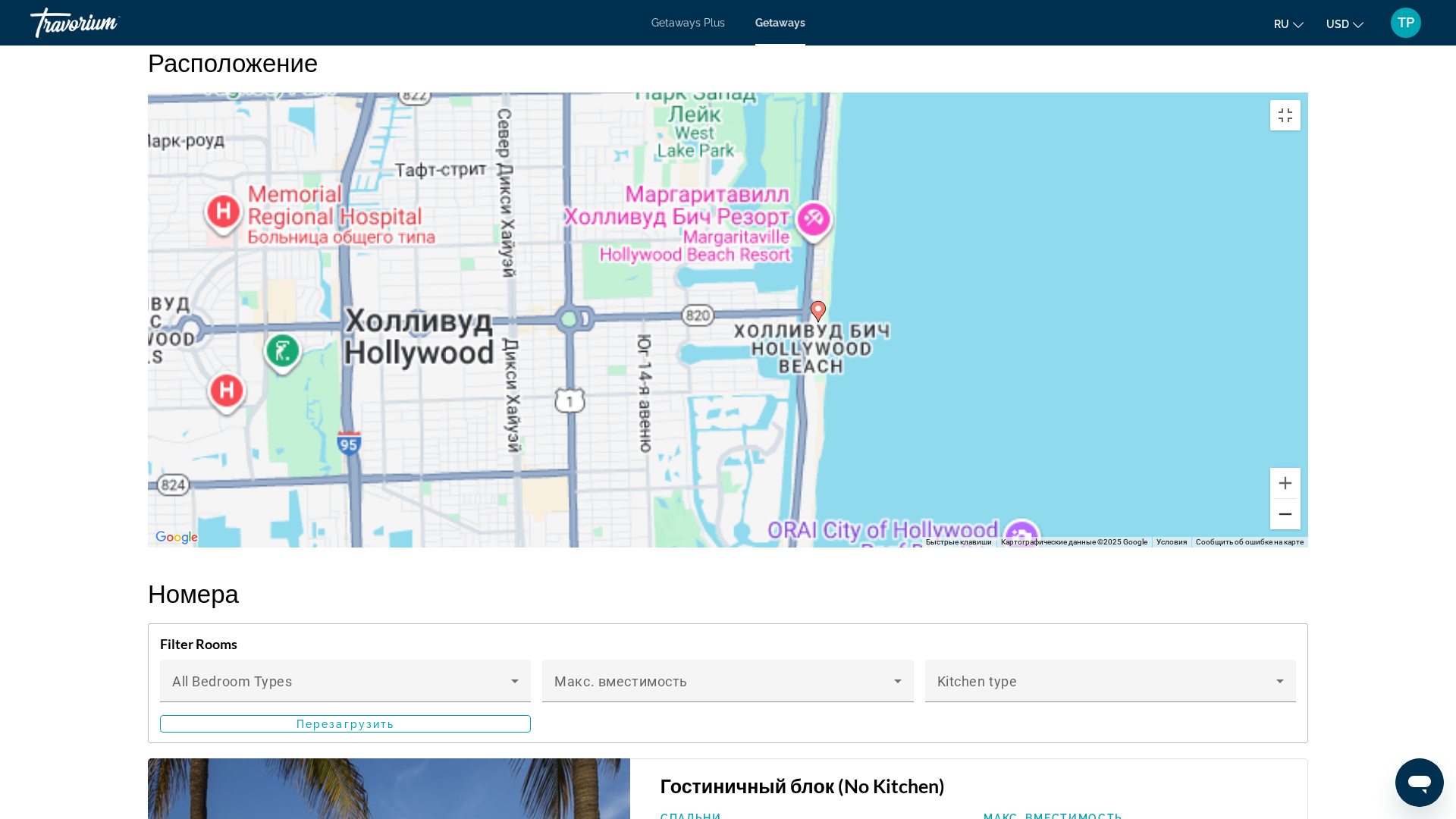
click at [1300, 529] on button "Уменьшить" at bounding box center [1285, 514] width 31 height 31
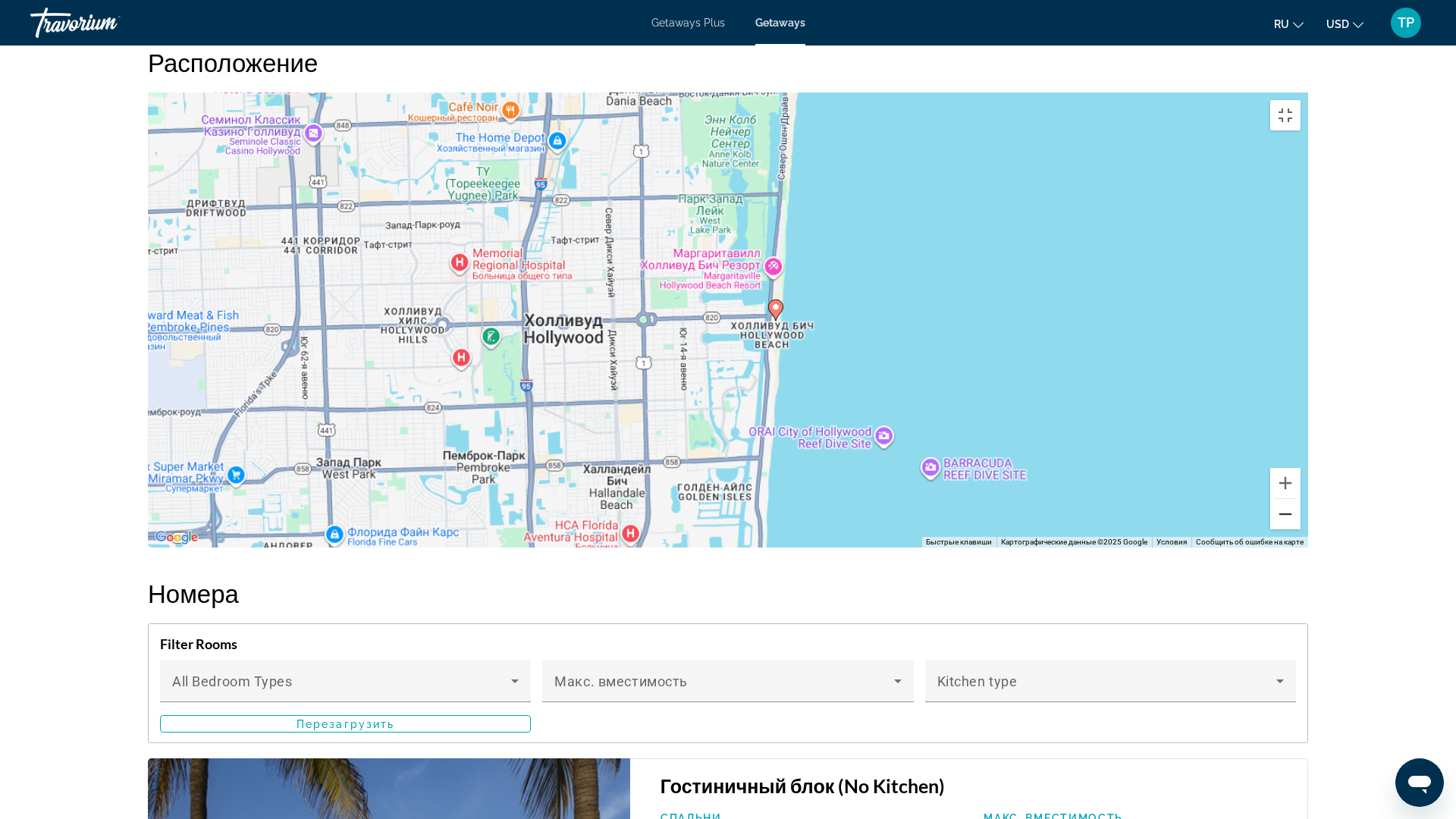
click at [1300, 529] on button "Уменьшить" at bounding box center [1285, 514] width 31 height 31
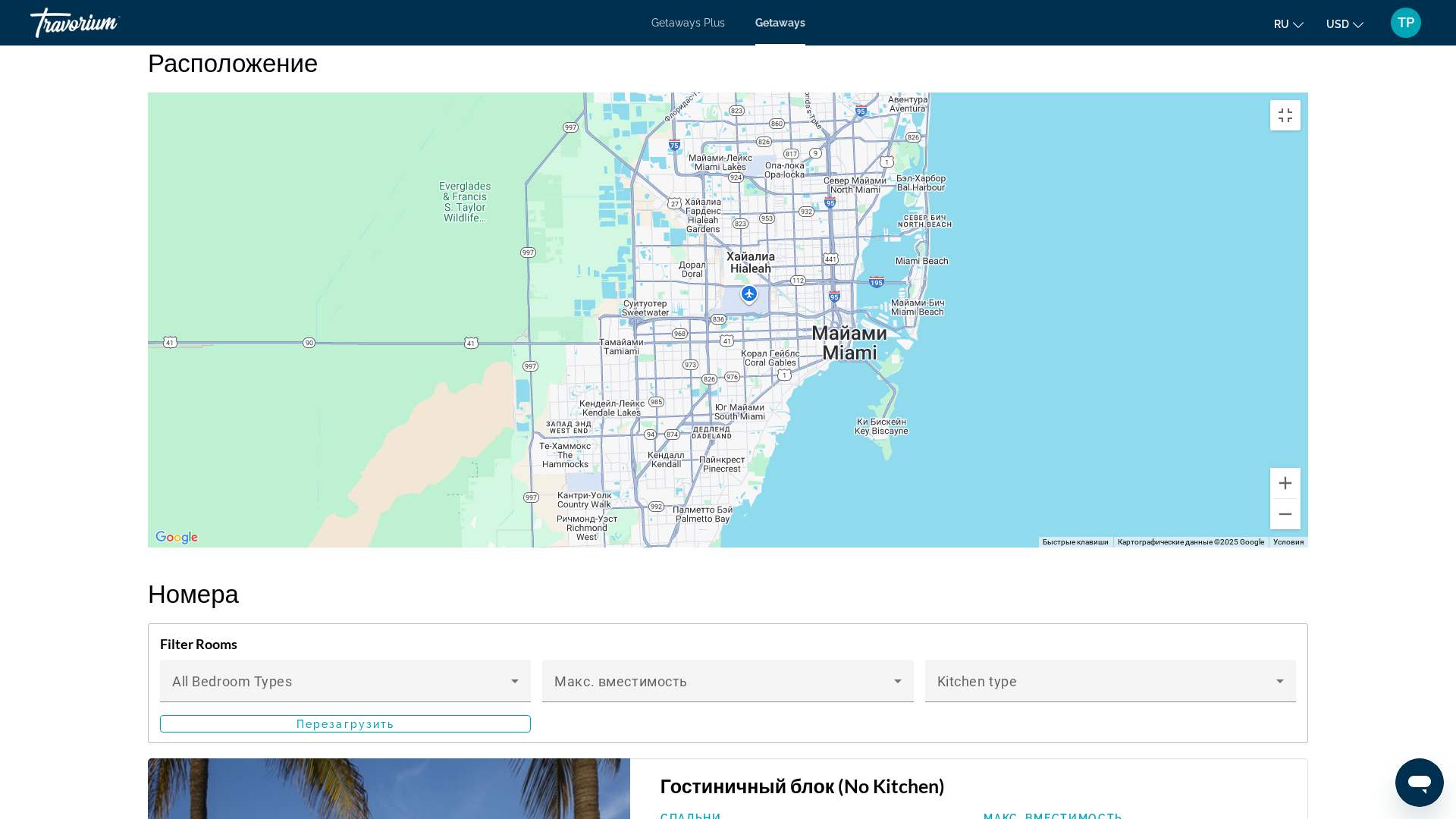
drag, startPoint x: 850, startPoint y: 631, endPoint x: 1044, endPoint y: 347, distance: 343.9
click at [1044, 347] on div "Чтобы активировать перетаскивание с помощью клавиатуры, нажмите Alt + Ввод. Пос…" at bounding box center [727, 320] width 1160 height 455
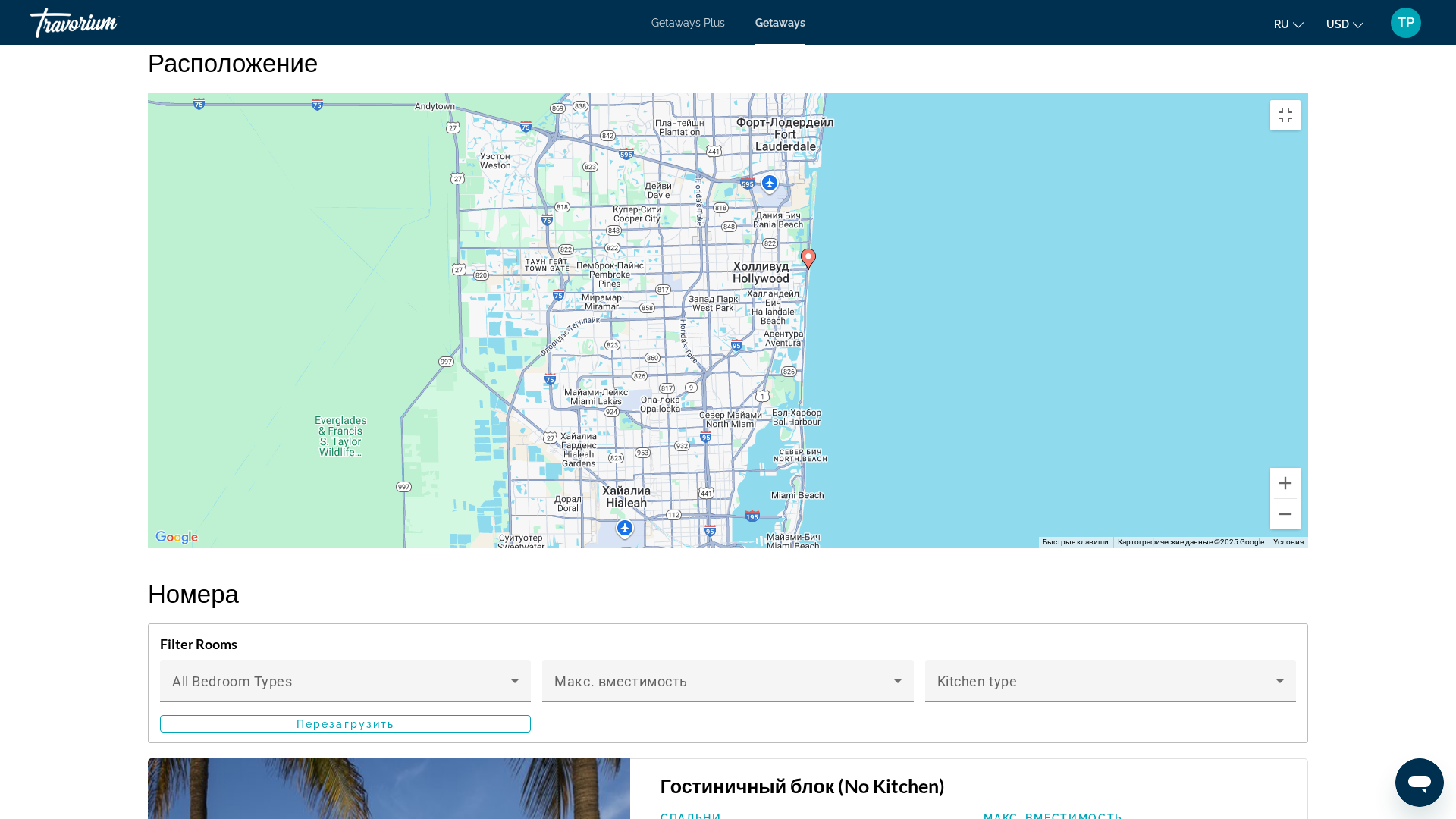
drag, startPoint x: 1263, startPoint y: 142, endPoint x: 1136, endPoint y: 385, distance: 274.2
click at [1136, 385] on div "Чтобы активировать перетаскивание с помощью клавиатуры, нажмите Alt + Ввод. Пос…" at bounding box center [727, 320] width 1160 height 455
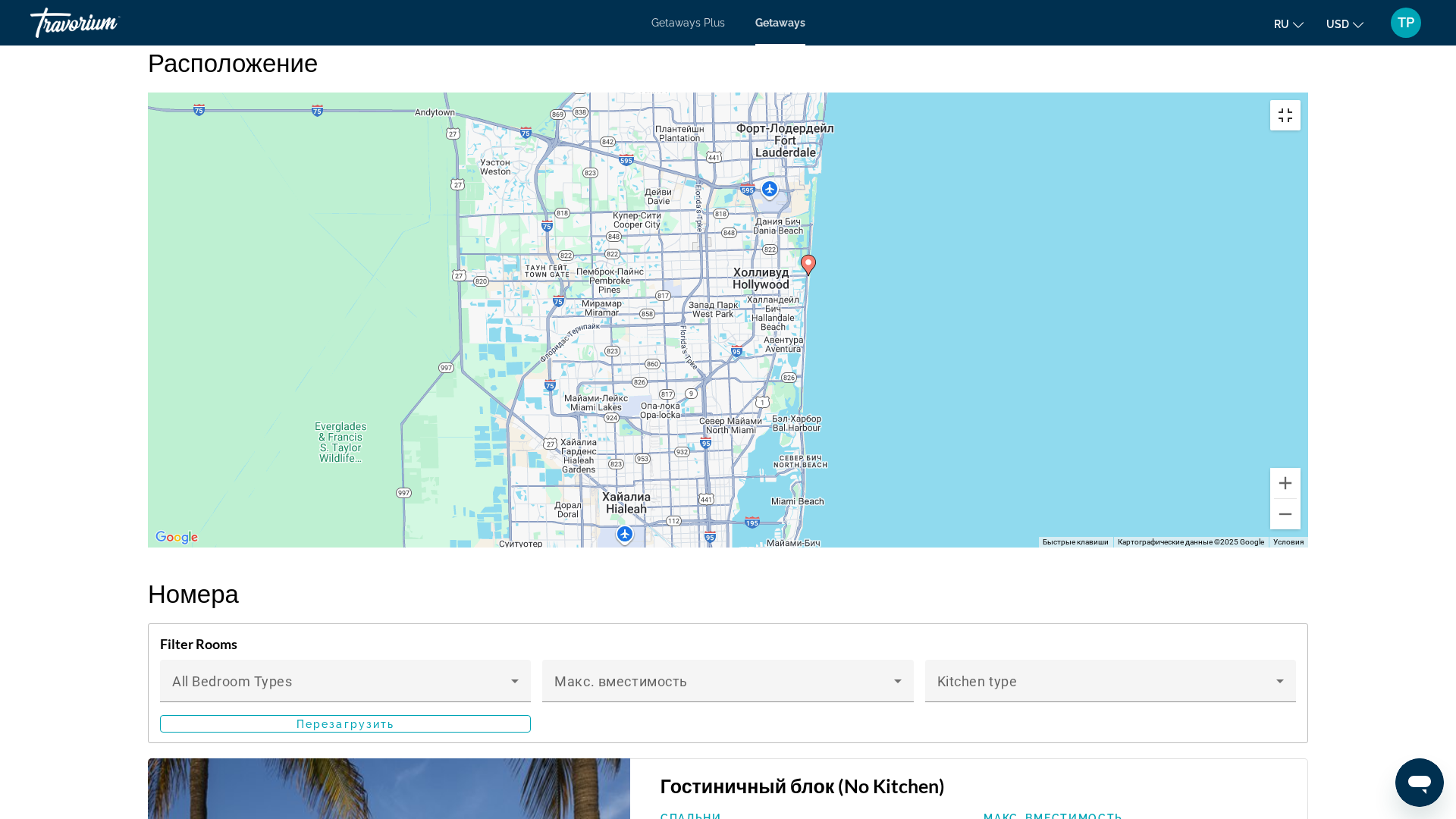
click at [1300, 100] on button "Включить полноэкранный режим" at bounding box center [1285, 115] width 31 height 31
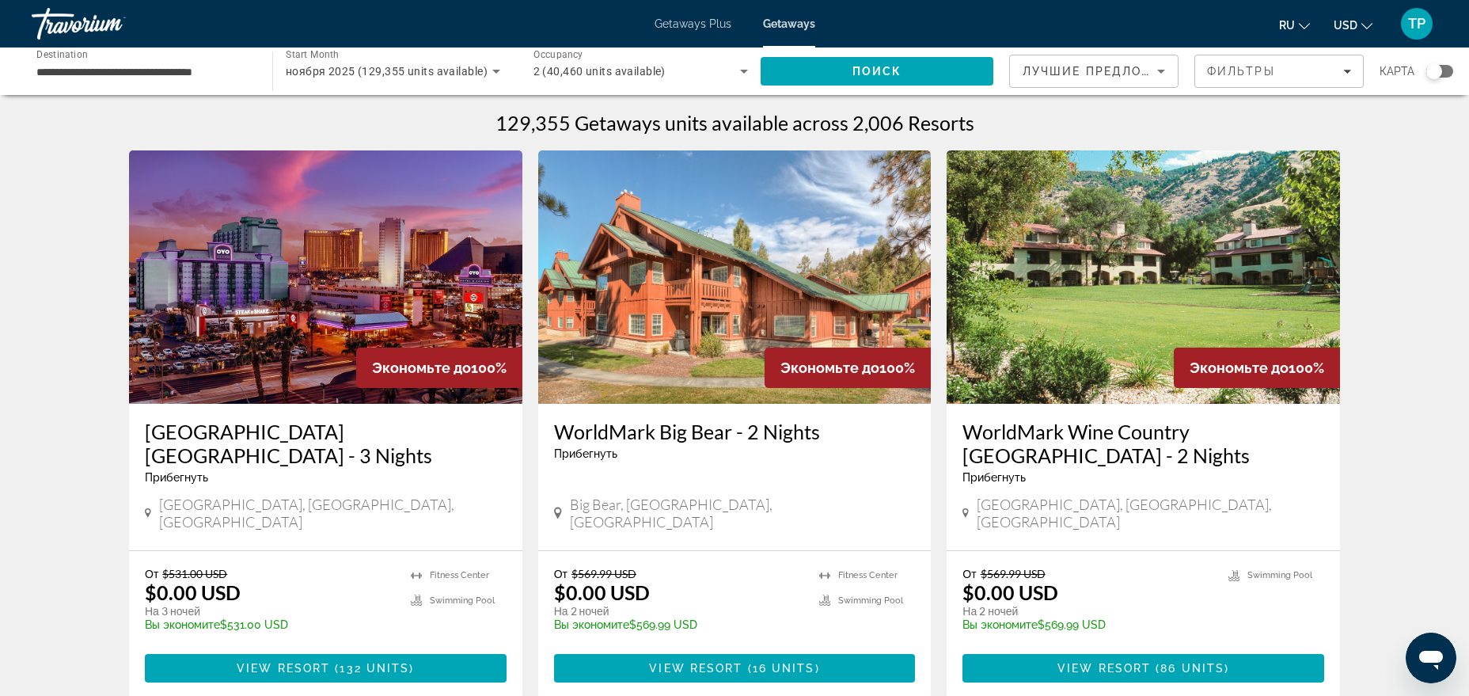
click at [1429, 78] on div "карта" at bounding box center [1416, 71] width 74 height 33
click at [1432, 76] on div "Search widget" at bounding box center [1434, 71] width 16 height 16
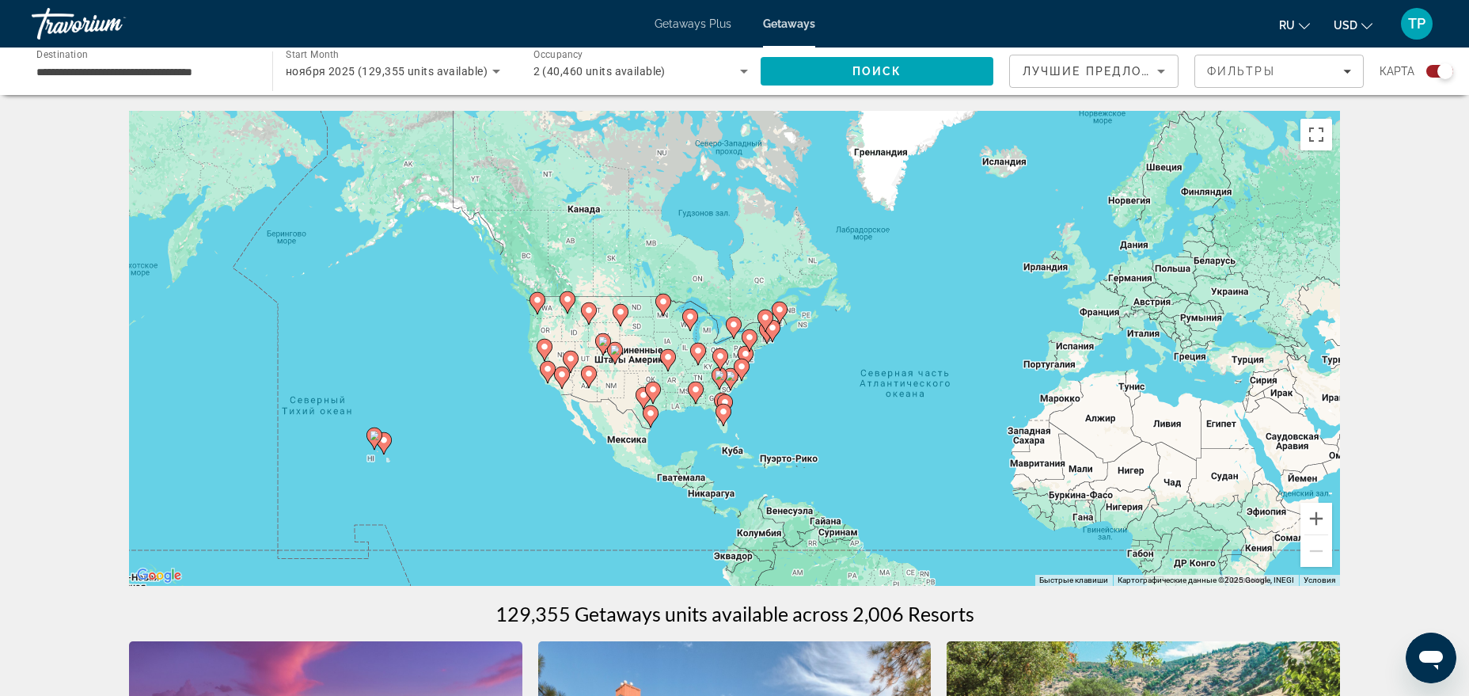
drag, startPoint x: 423, startPoint y: 385, endPoint x: 645, endPoint y: 446, distance: 229.6
click at [645, 446] on div "Чтобы активировать перетаскивание с помощью клавиатуры, нажмите Alt + Ввод. Пос…" at bounding box center [734, 348] width 1211 height 475
click at [1316, 522] on button "Увеличить" at bounding box center [1316, 519] width 32 height 32
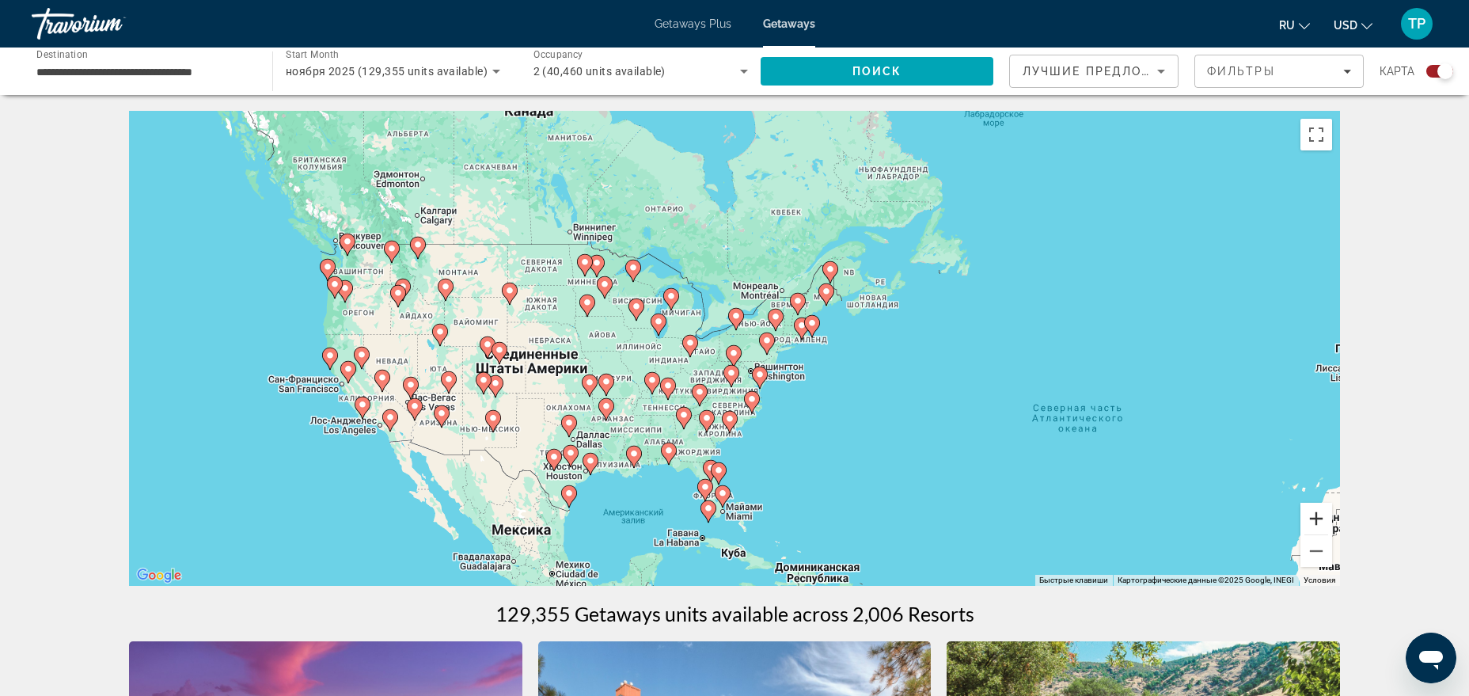
click at [1316, 522] on button "Увеличить" at bounding box center [1316, 519] width 32 height 32
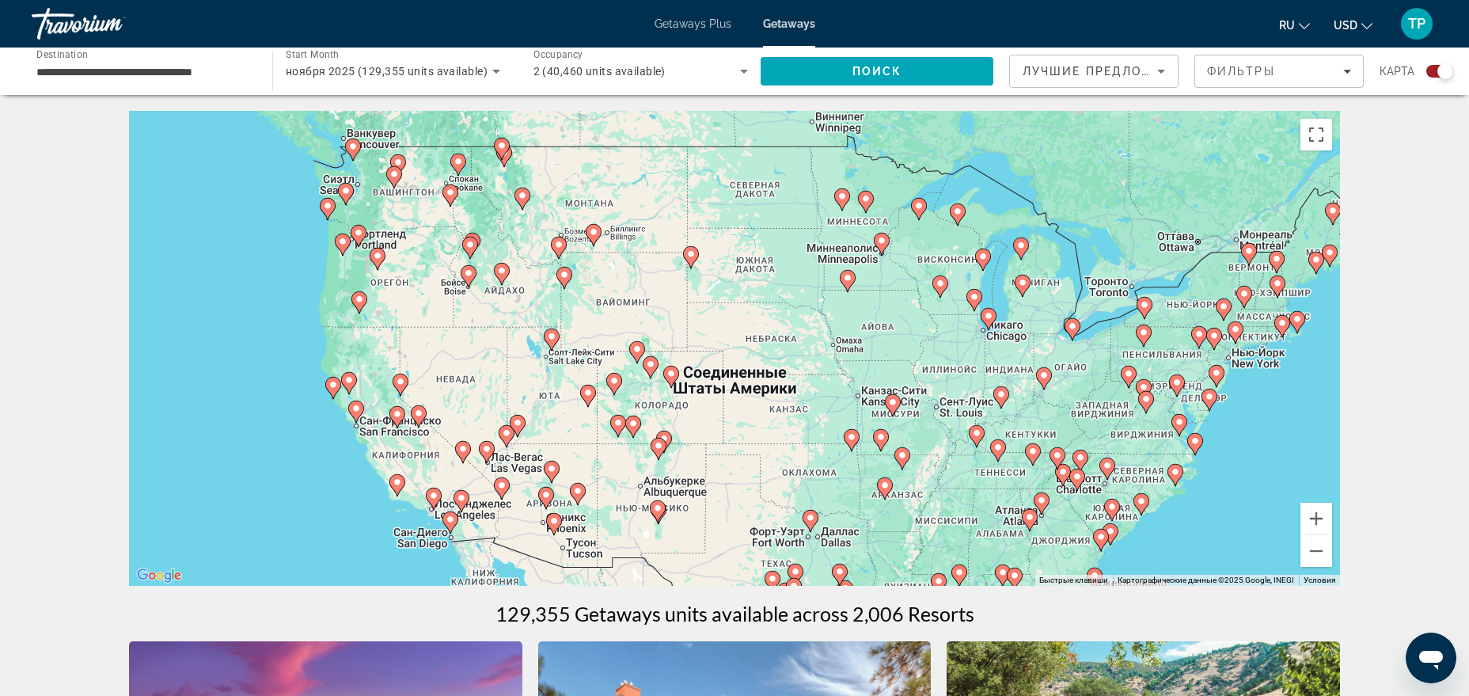
drag, startPoint x: 373, startPoint y: 400, endPoint x: 780, endPoint y: 406, distance: 407.6
click at [780, 406] on div "Чтобы активировать перетаскивание с помощью клавиатуры, нажмите Alt + Ввод. Пос…" at bounding box center [734, 348] width 1211 height 475
click at [1312, 519] on button "Увеличить" at bounding box center [1316, 519] width 32 height 32
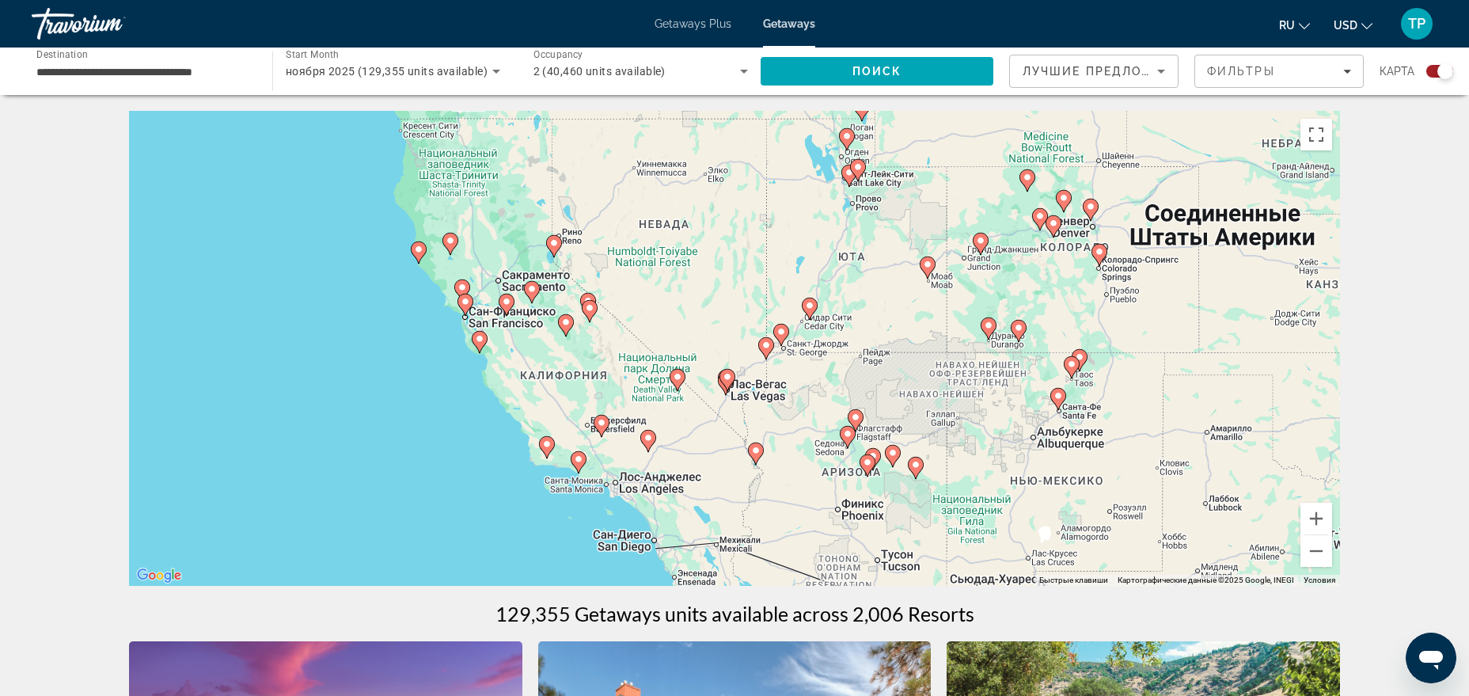
drag, startPoint x: 485, startPoint y: 350, endPoint x: 881, endPoint y: 227, distance: 414.3
click at [881, 227] on div "Чтобы активировать перетаскивание с помощью клавиатуры, нажмите Alt + Ввод. Пос…" at bounding box center [734, 348] width 1211 height 475
click at [412, 337] on div "Чтобы активировать перетаскивание с помощью клавиатуры, нажмите Alt + Ввод. Пос…" at bounding box center [734, 348] width 1211 height 475
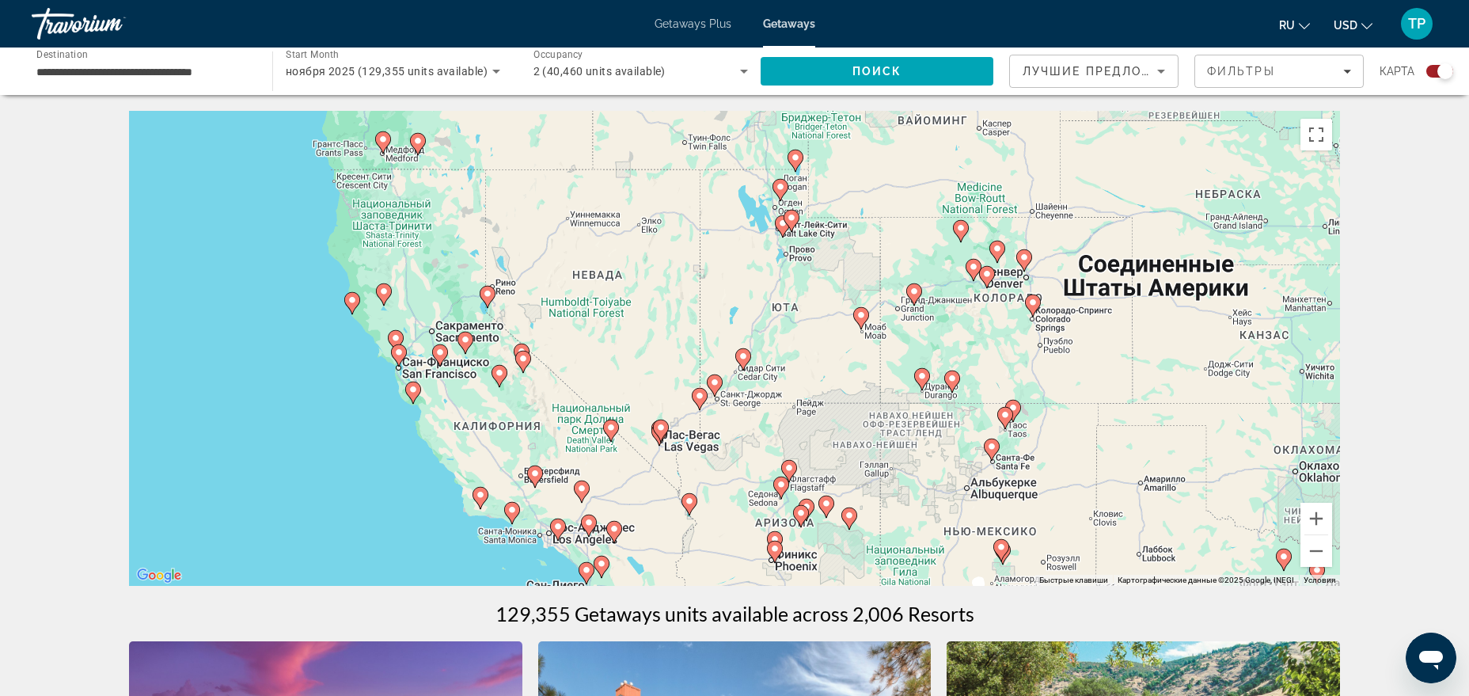
drag, startPoint x: 700, startPoint y: 258, endPoint x: 634, endPoint y: 309, distance: 83.6
click at [634, 309] on div "Чтобы активировать перетаскивание с помощью клавиатуры, нажмите Alt + Ввод. Пос…" at bounding box center [734, 348] width 1211 height 475
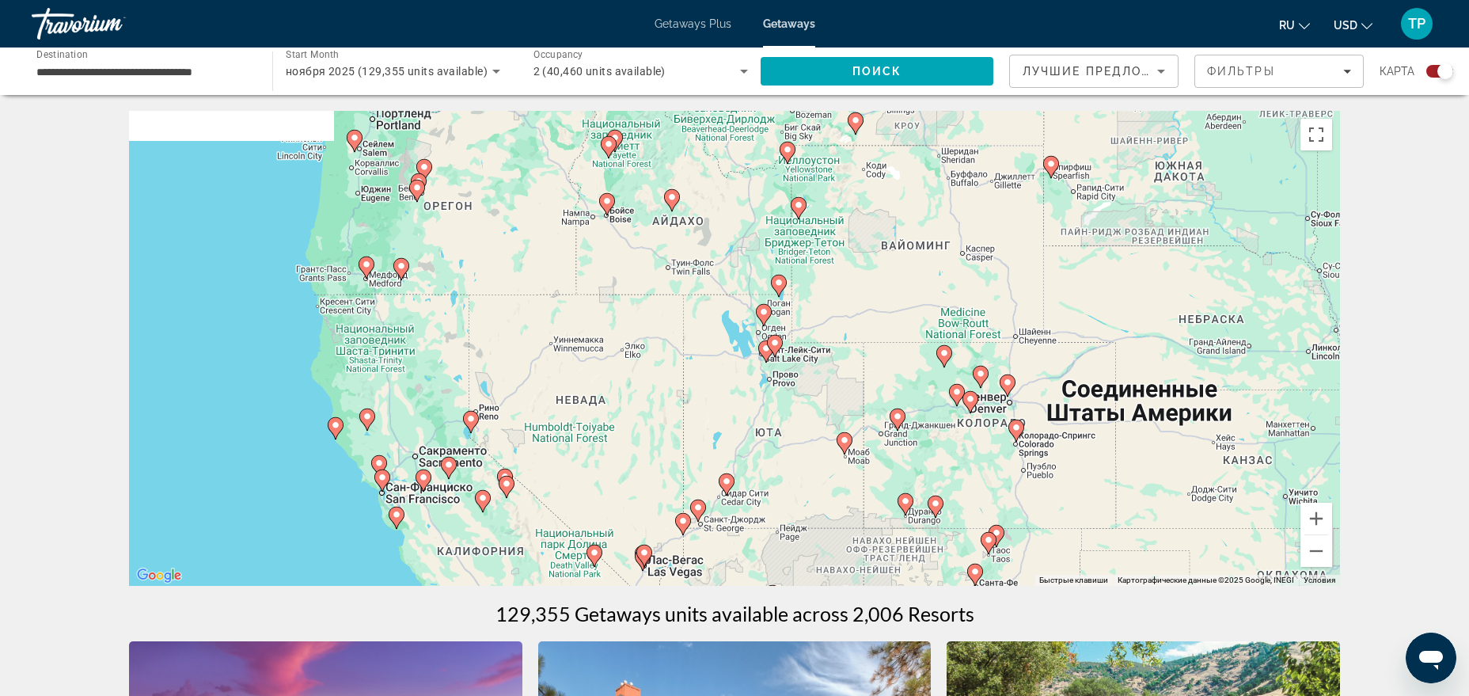
drag, startPoint x: 697, startPoint y: 270, endPoint x: 681, endPoint y: 433, distance: 163.8
click at [681, 433] on div "Чтобы активировать перетаскивание с помощью клавиатуры, нажмите Alt + Ввод. Пос…" at bounding box center [734, 348] width 1211 height 475
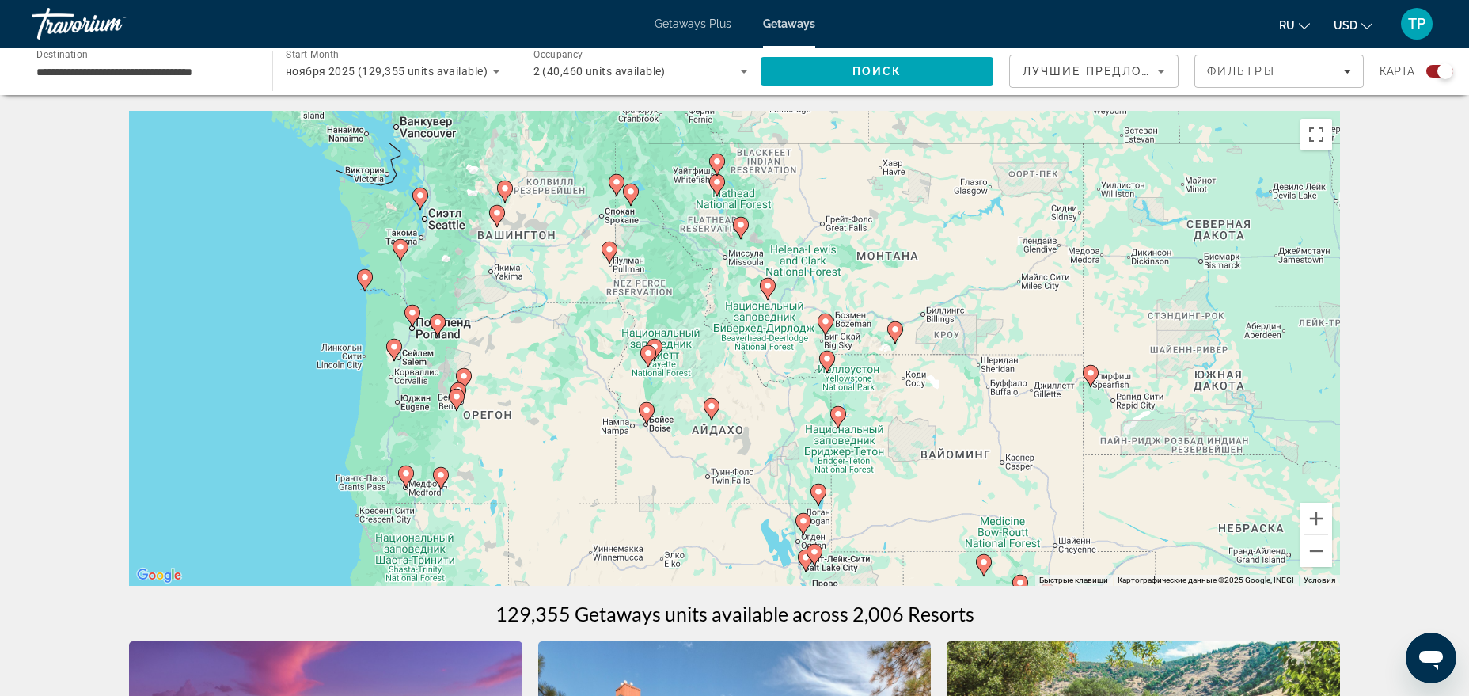
drag, startPoint x: 643, startPoint y: 272, endPoint x: 691, endPoint y: 475, distance: 208.3
click at [691, 475] on div "Чтобы активировать перетаскивание с помощью клавиатуры, нажмите Alt + Ввод. Пос…" at bounding box center [734, 348] width 1211 height 475
click at [1326, 136] on button "Включить полноэкранный режим" at bounding box center [1316, 135] width 32 height 32
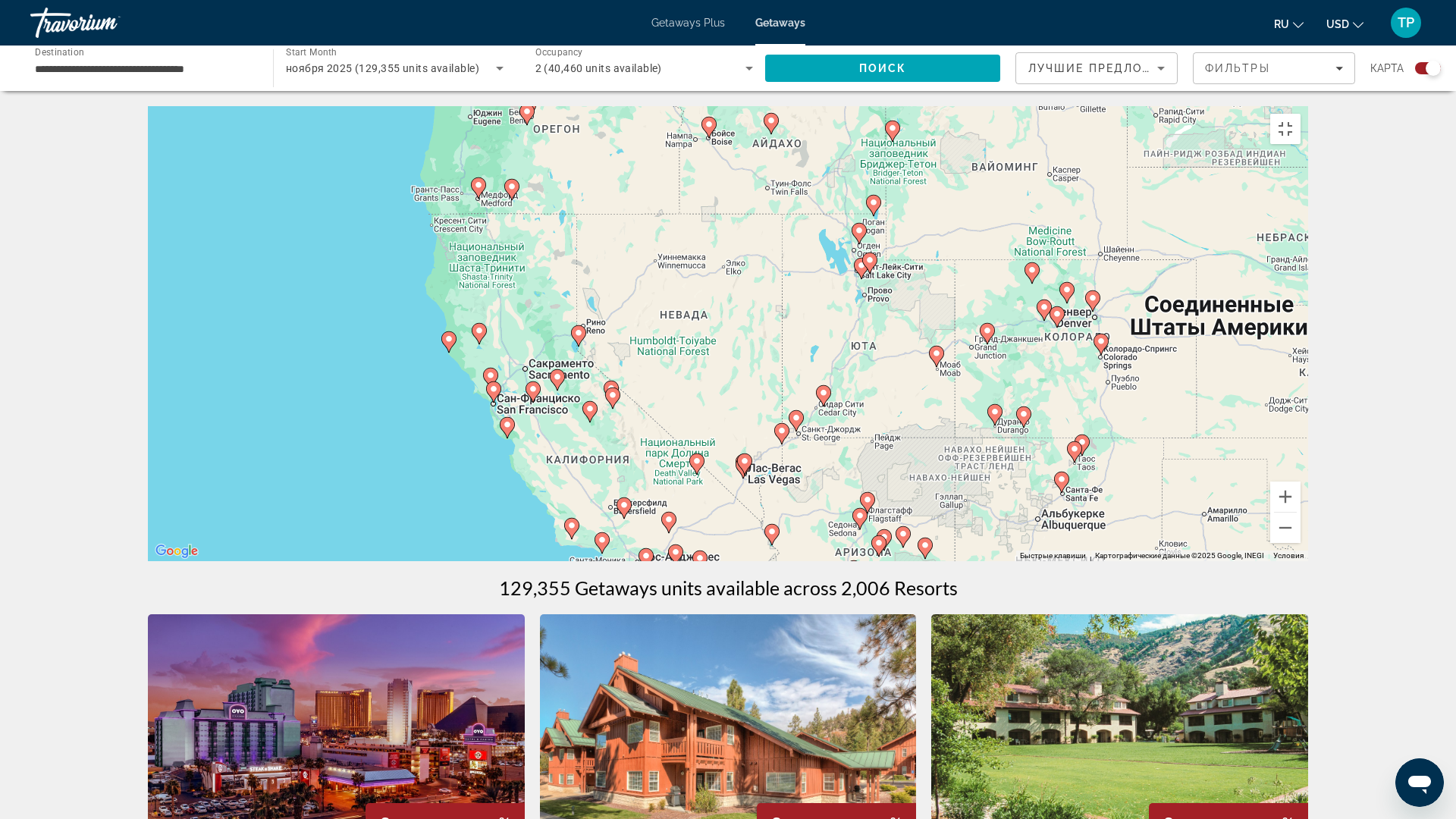
drag, startPoint x: 964, startPoint y: 517, endPoint x: 1030, endPoint y: 245, distance: 279.9
click at [1030, 245] on div "Чтобы активировать перетаскивание с помощью клавиатуры, нажмите Alt + Ввод. Пос…" at bounding box center [727, 333] width 1160 height 455
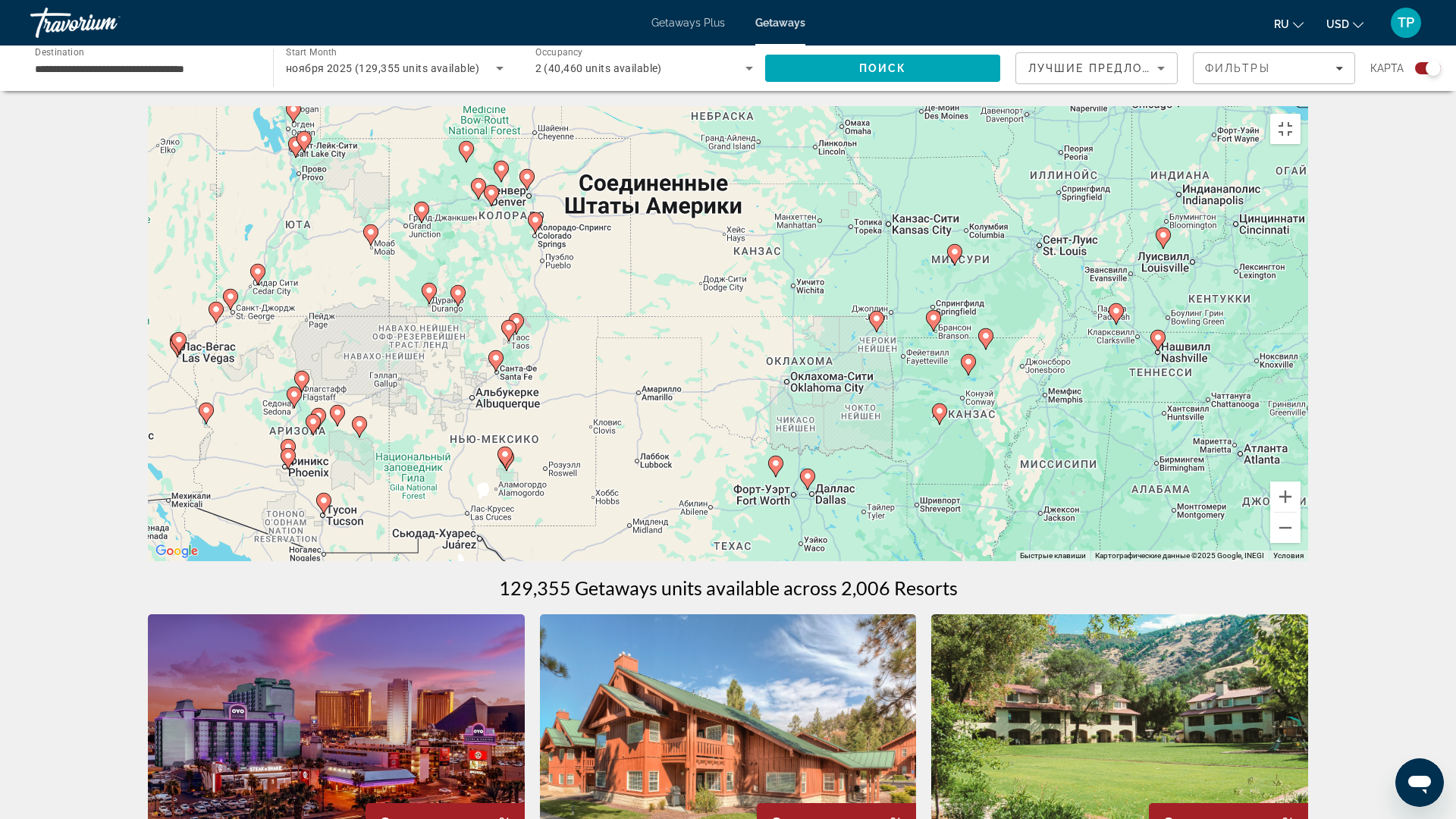
drag, startPoint x: 966, startPoint y: 602, endPoint x: 407, endPoint y: 474, distance: 573.5
click at [407, 474] on div "Чтобы активировать перетаскивание с помощью клавиатуры, нажмите Alt + Ввод. Пос…" at bounding box center [727, 333] width 1160 height 455
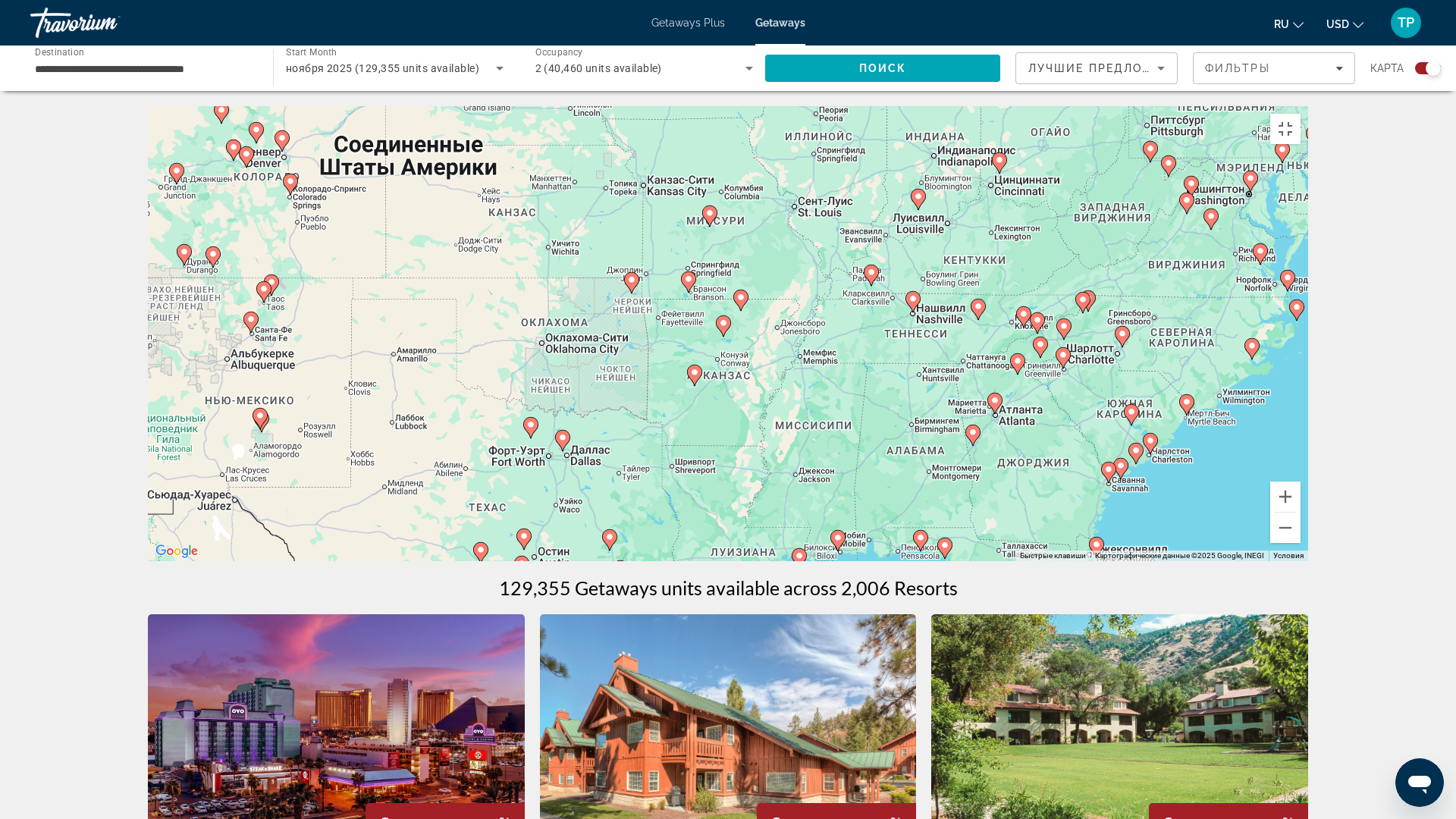
drag, startPoint x: 944, startPoint y: 532, endPoint x: 791, endPoint y: 489, distance: 158.9
click at [751, 537] on div "Чтобы активировать перетаскивание с помощью клавиатуры, нажмите Alt + Ввод. Пос…" at bounding box center [727, 333] width 1160 height 455
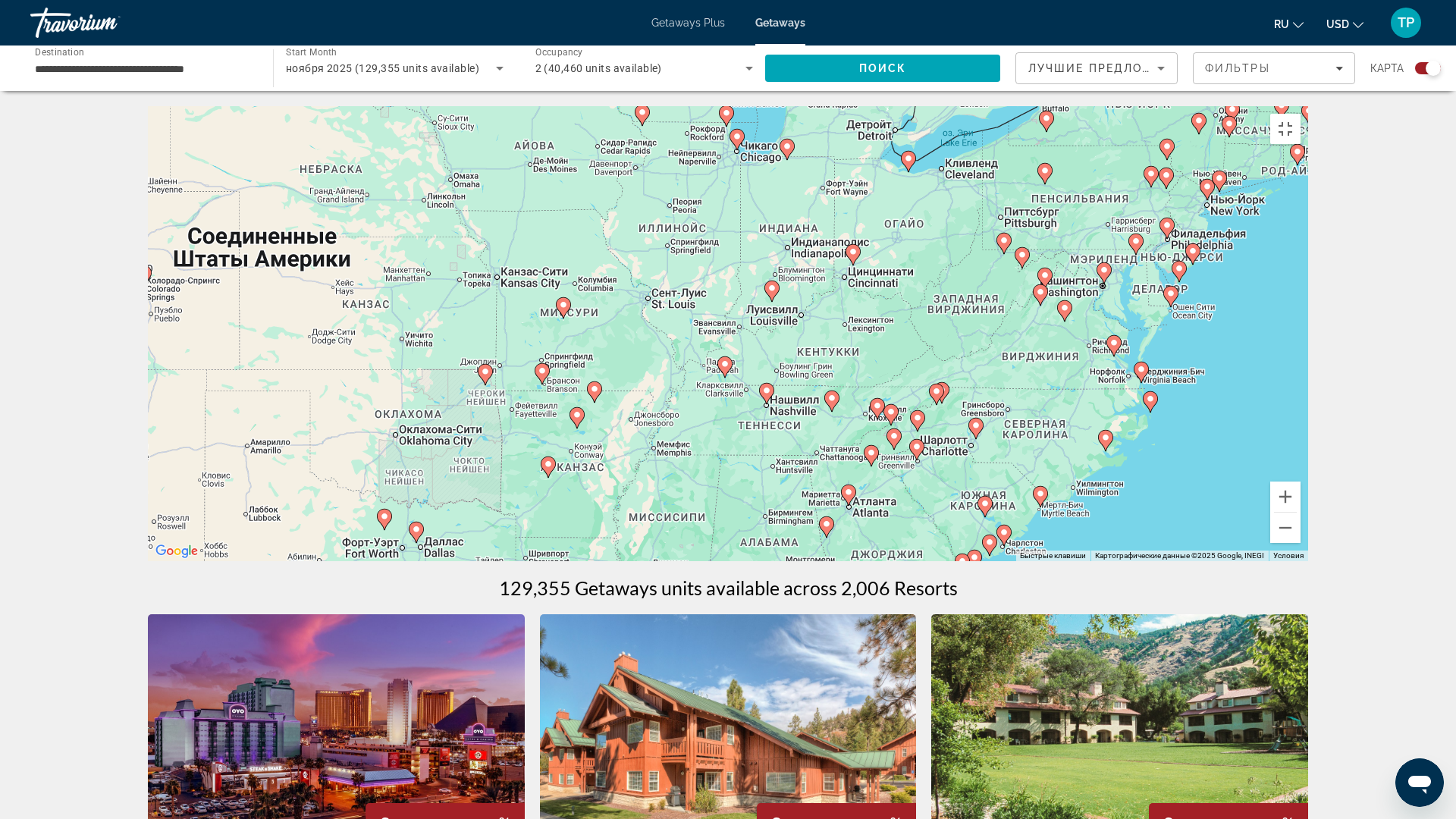
drag, startPoint x: 1032, startPoint y: 321, endPoint x: 882, endPoint y: 415, distance: 177.0
click at [884, 414] on div "Чтобы активировать перетаскивание с помощью клавиатуры, нажмите Alt + Ввод. Пос…" at bounding box center [727, 333] width 1160 height 455
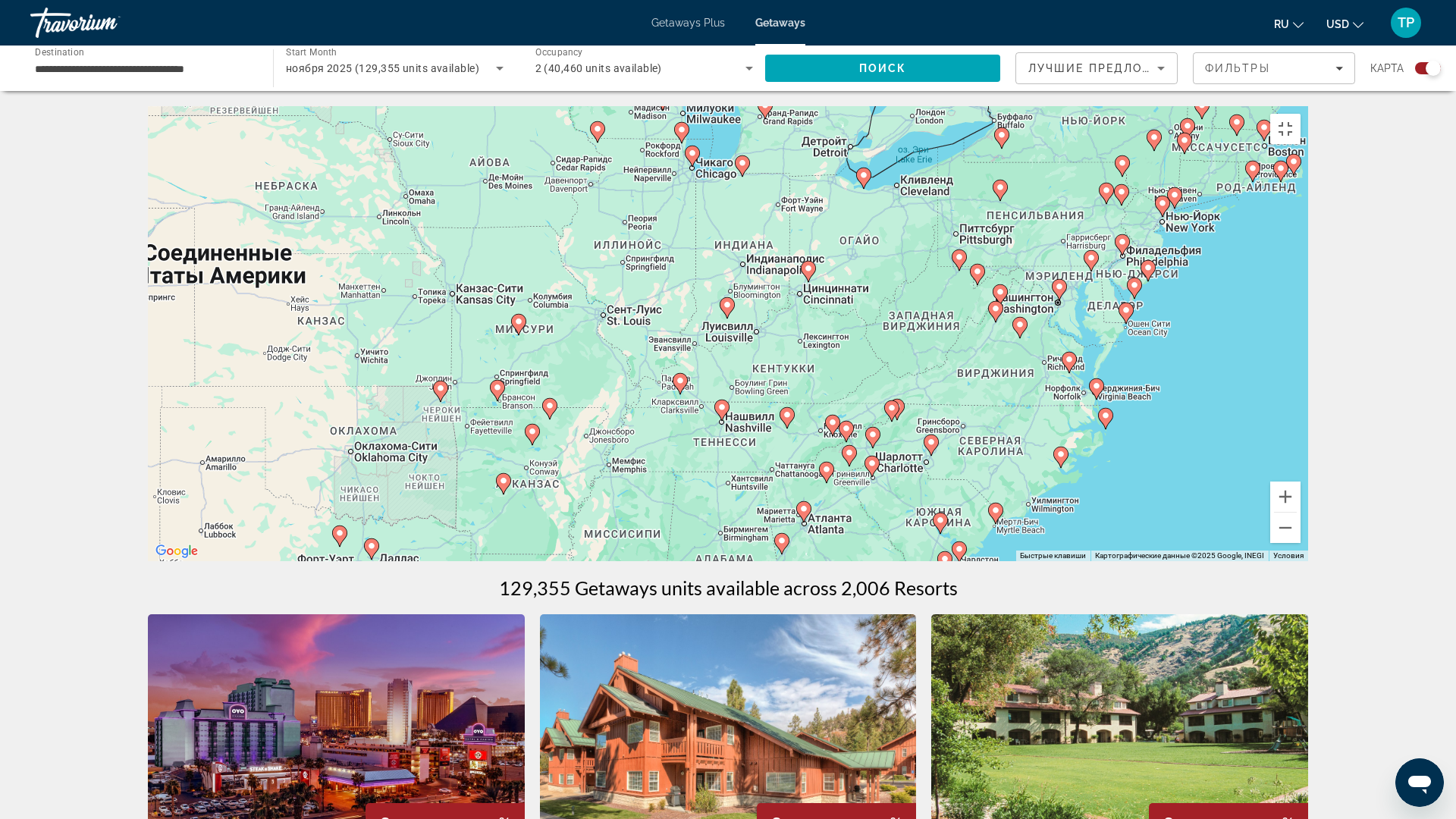
drag, startPoint x: 981, startPoint y: 434, endPoint x: 963, endPoint y: 438, distance: 18.4
click at [963, 438] on div "Чтобы активировать перетаскивание с помощью клавиатуры, нажмите Alt + Ввод. Пос…" at bounding box center [727, 333] width 1160 height 455
click at [1300, 512] on button "Увеличить" at bounding box center [1285, 497] width 31 height 31
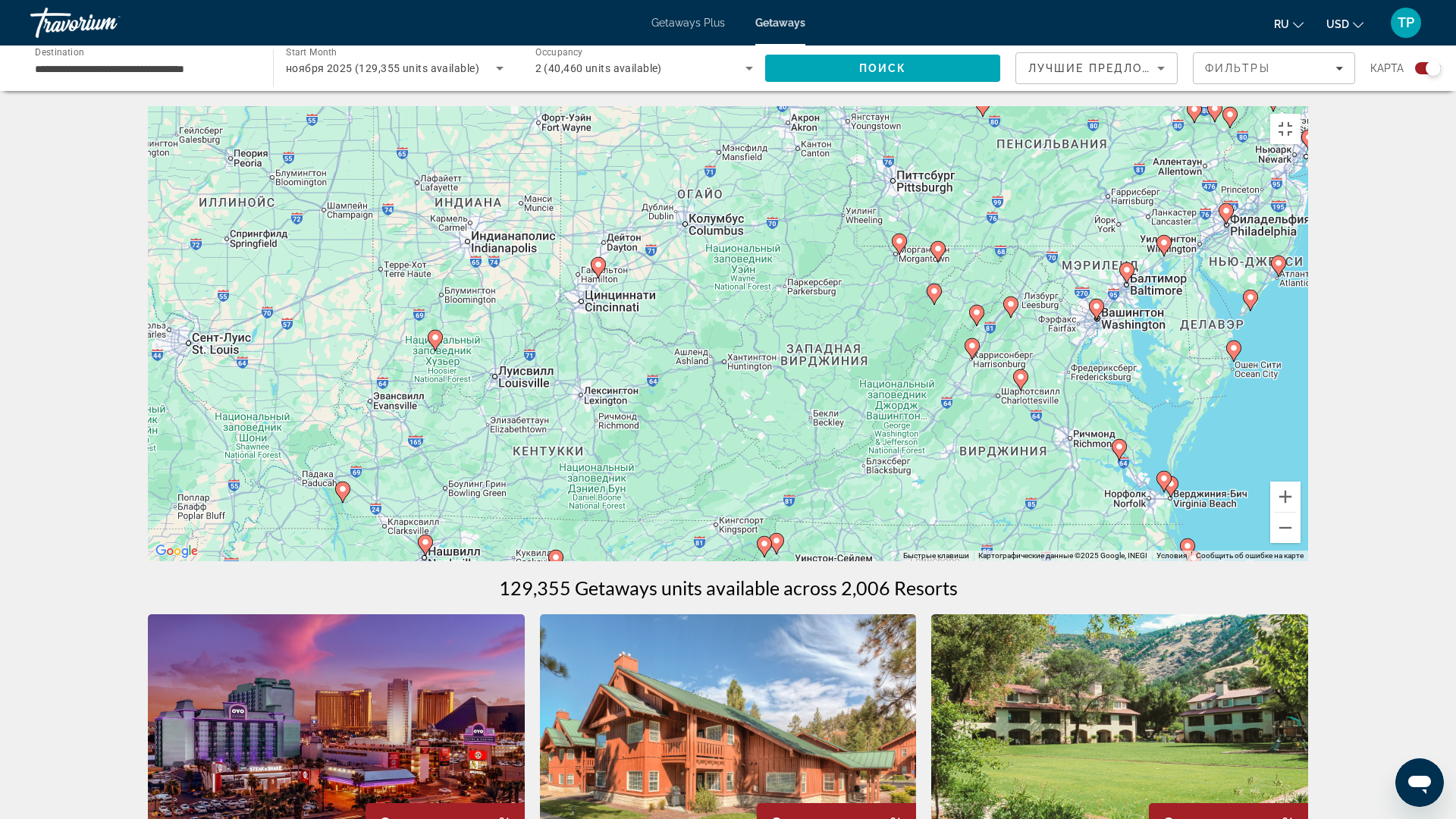
drag, startPoint x: 1251, startPoint y: 412, endPoint x: 864, endPoint y: 463, distance: 390.3
click at [865, 461] on div "Чтобы активировать перетаскивание с помощью клавиатуры, нажмите Alt + Ввод. Пос…" at bounding box center [727, 333] width 1160 height 455
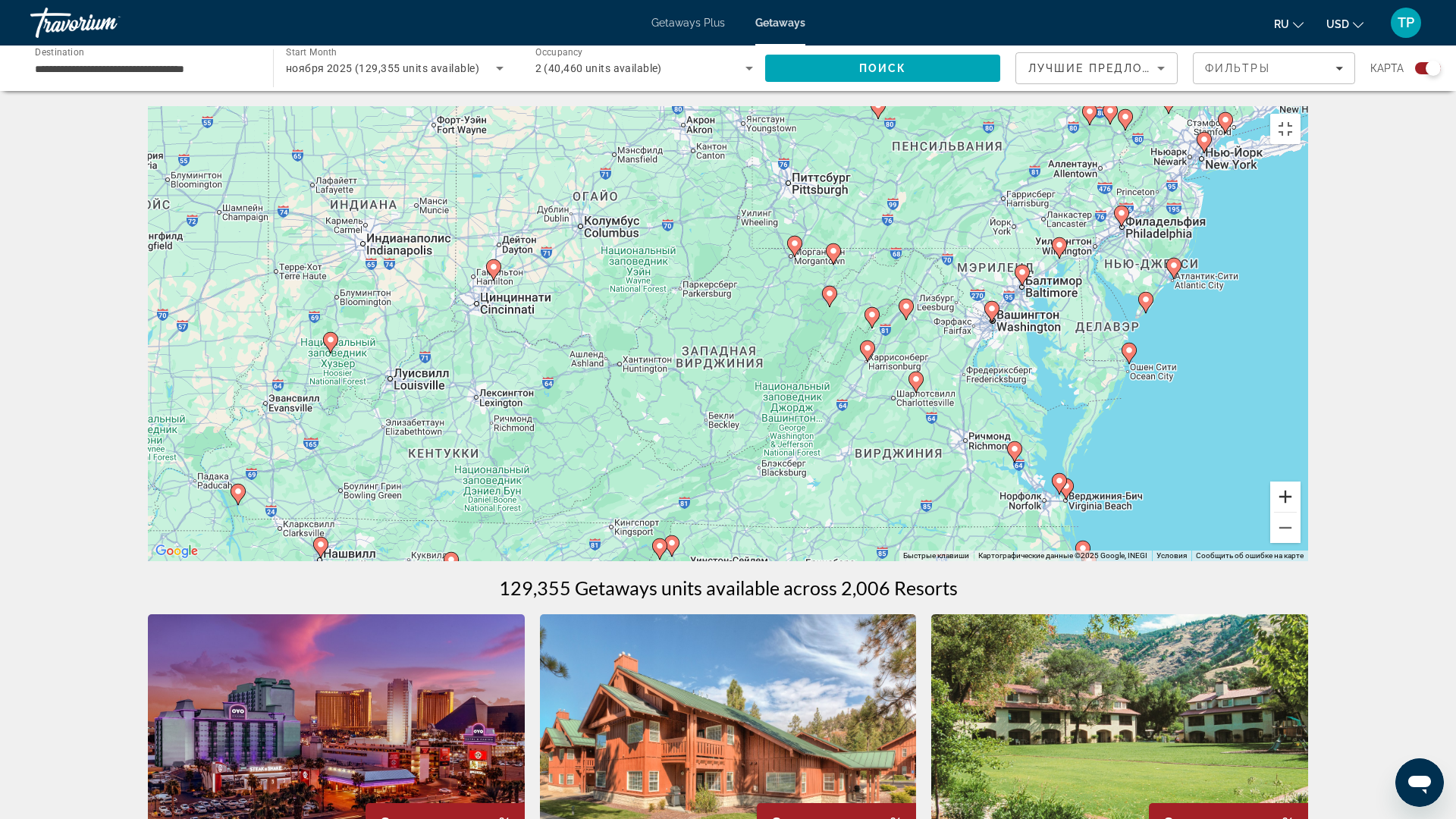
click at [1300, 512] on button "Увеличить" at bounding box center [1285, 497] width 31 height 31
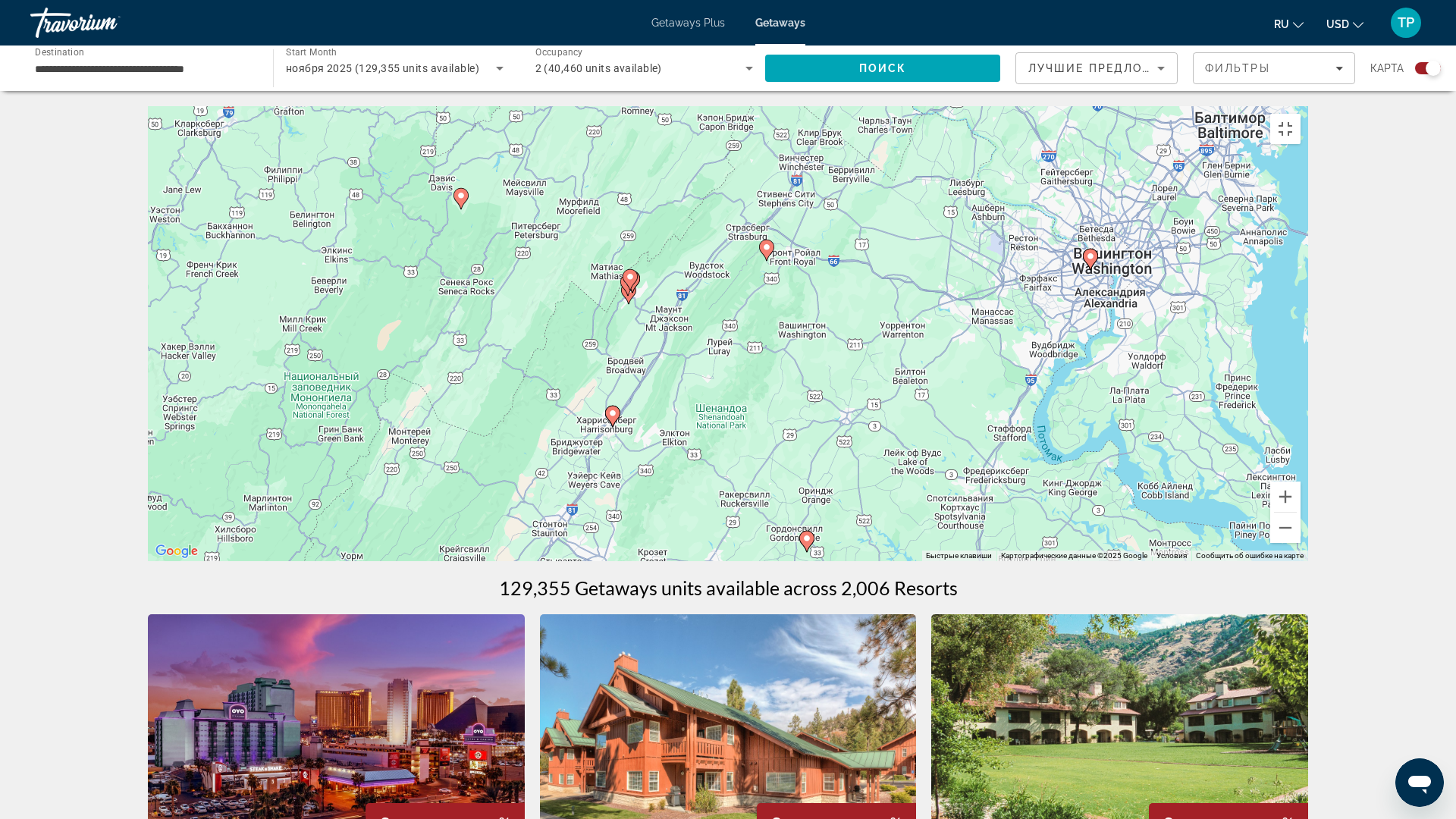
drag, startPoint x: 1310, startPoint y: 566, endPoint x: 775, endPoint y: 519, distance: 537.1
click at [637, 543] on div "Чтобы активировать перетаскивание с помощью клавиатуры, нажмите Alt + Ввод. Пос…" at bounding box center [727, 333] width 1160 height 455
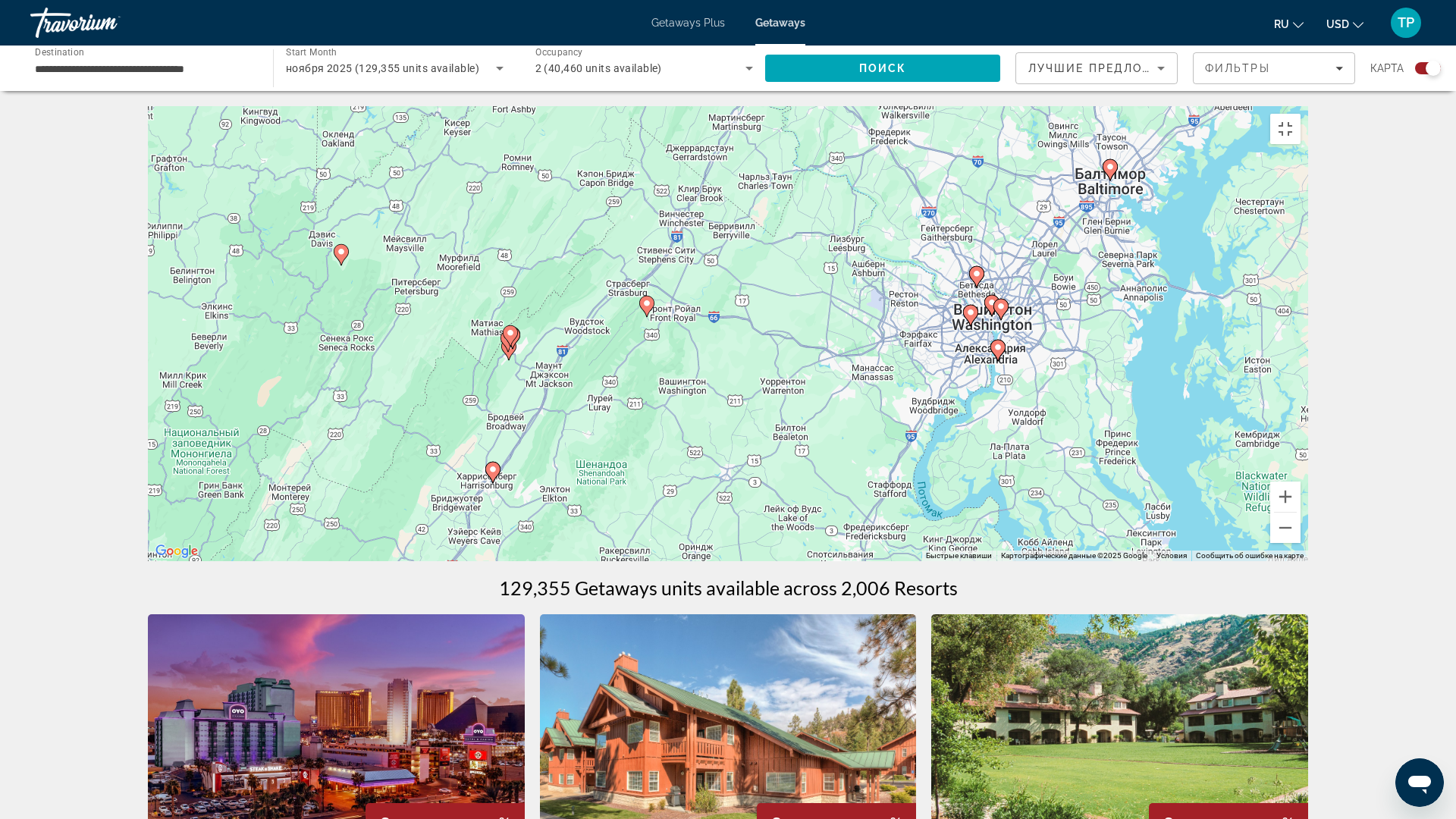
drag, startPoint x: 1037, startPoint y: 409, endPoint x: 928, endPoint y: 466, distance: 123.0
click at [928, 466] on div "Чтобы активировать перетаскивание с помощью клавиатуры, нажмите Alt + Ввод. Пос…" at bounding box center [727, 333] width 1160 height 455
click at [1300, 512] on button "Увеличить" at bounding box center [1285, 497] width 31 height 31
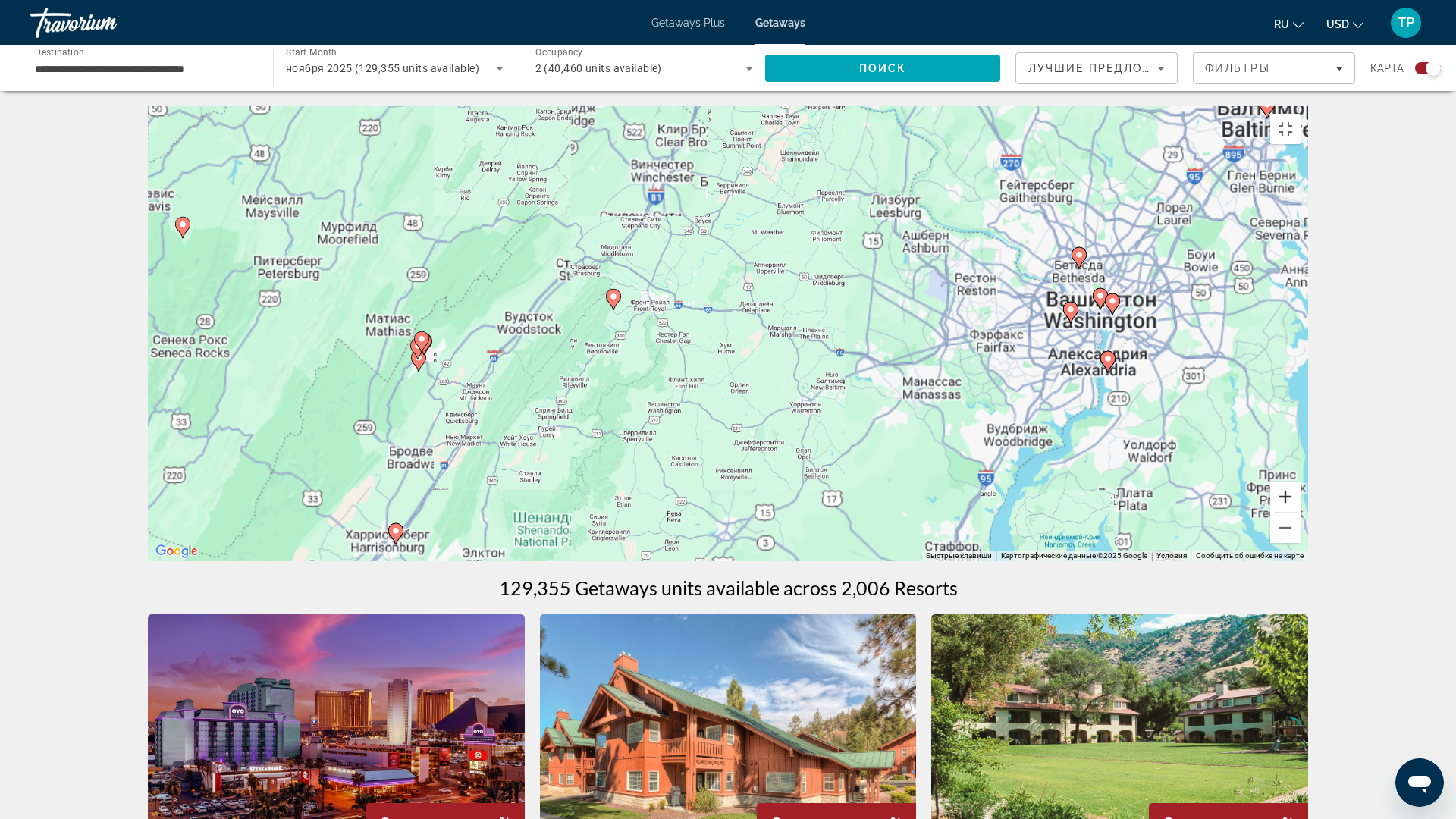
click at [1300, 512] on button "Увеличить" at bounding box center [1285, 497] width 31 height 31
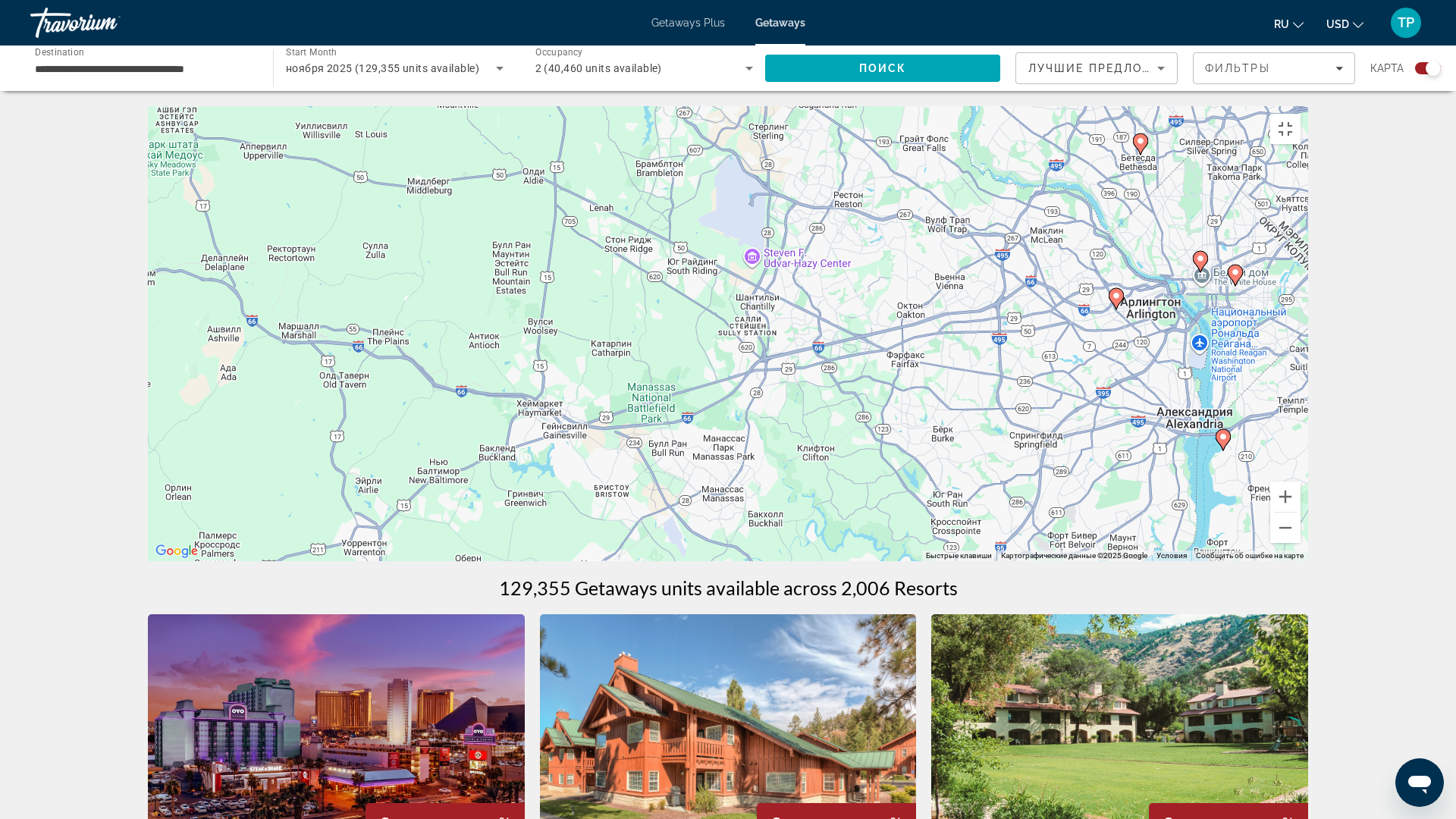
drag, startPoint x: 1201, startPoint y: 504, endPoint x: 617, endPoint y: 508, distance: 584.0
click at [617, 508] on div "Чтобы активировать перетаскивание с помощью клавиатуры, нажмите Alt + Ввод. Пос…" at bounding box center [727, 333] width 1160 height 455
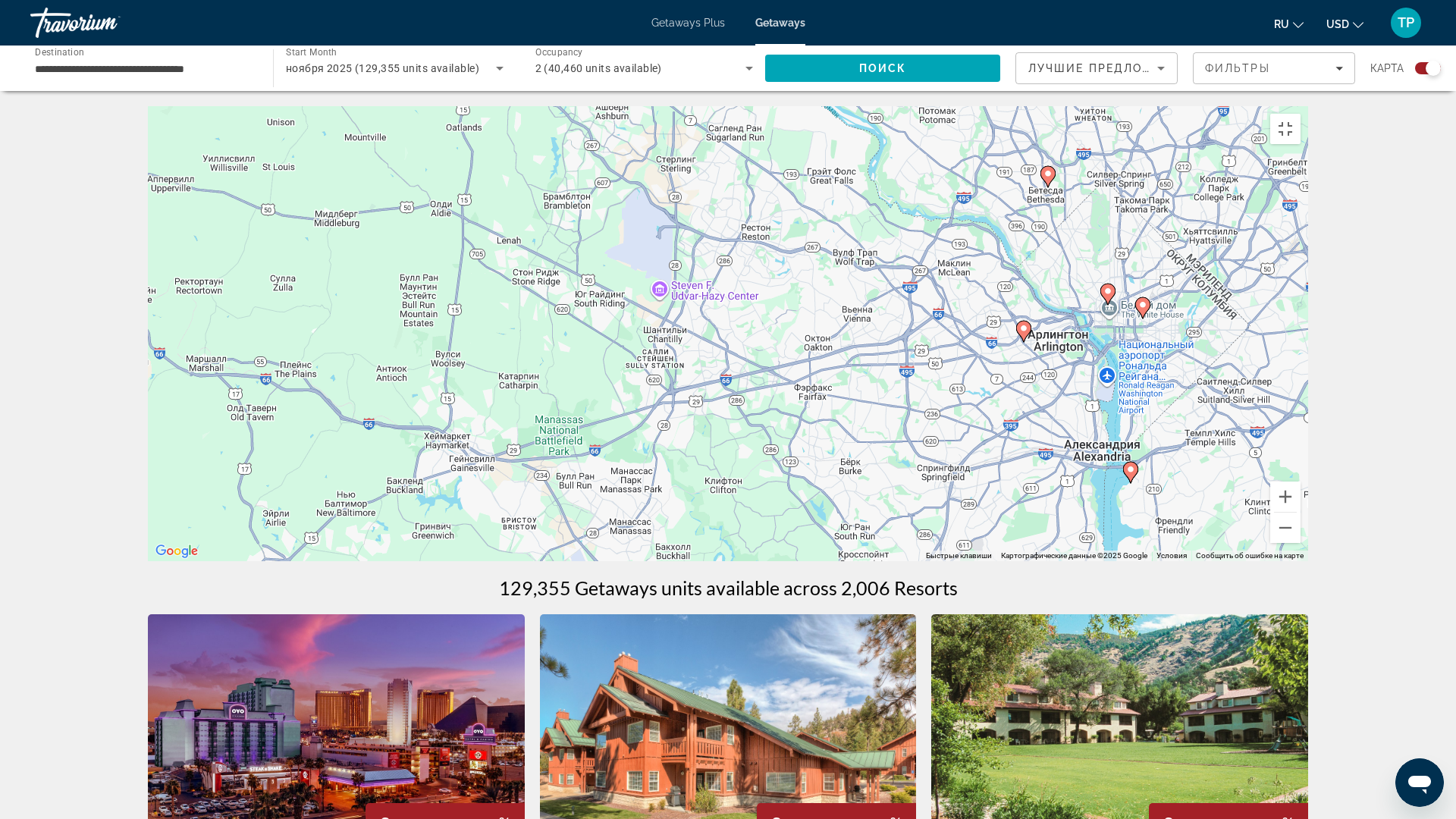
drag, startPoint x: 1054, startPoint y: 440, endPoint x: 959, endPoint y: 476, distance: 101.6
click at [959, 476] on div "Чтобы активировать перетаскивание с помощью клавиатуры, нажмите Alt + Ввод. Пос…" at bounding box center [727, 333] width 1160 height 455
click at [1132, 482] on icon "Main content" at bounding box center [1130, 472] width 13 height 20
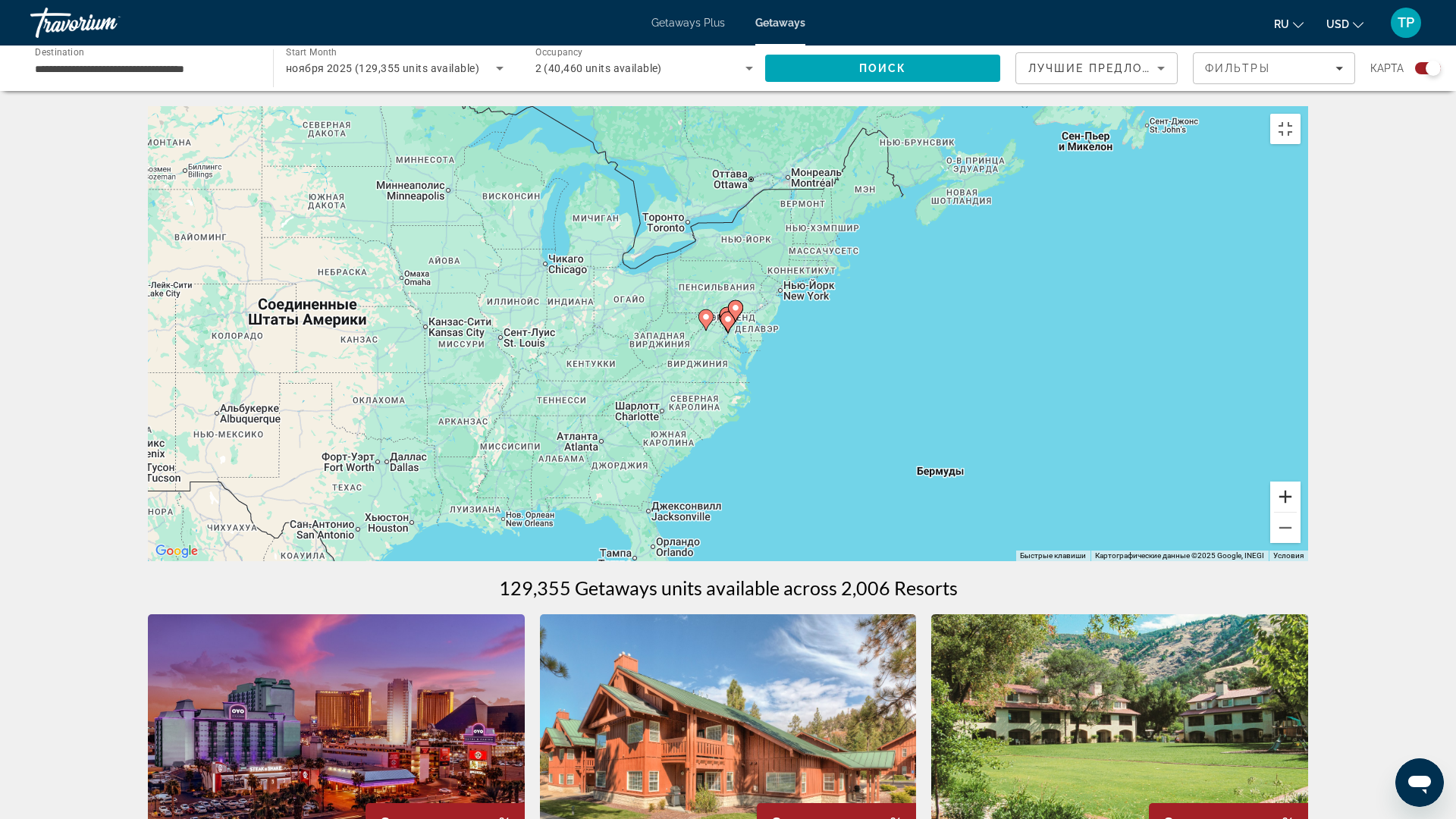
click at [1300, 512] on button "Увеличить" at bounding box center [1285, 497] width 31 height 31
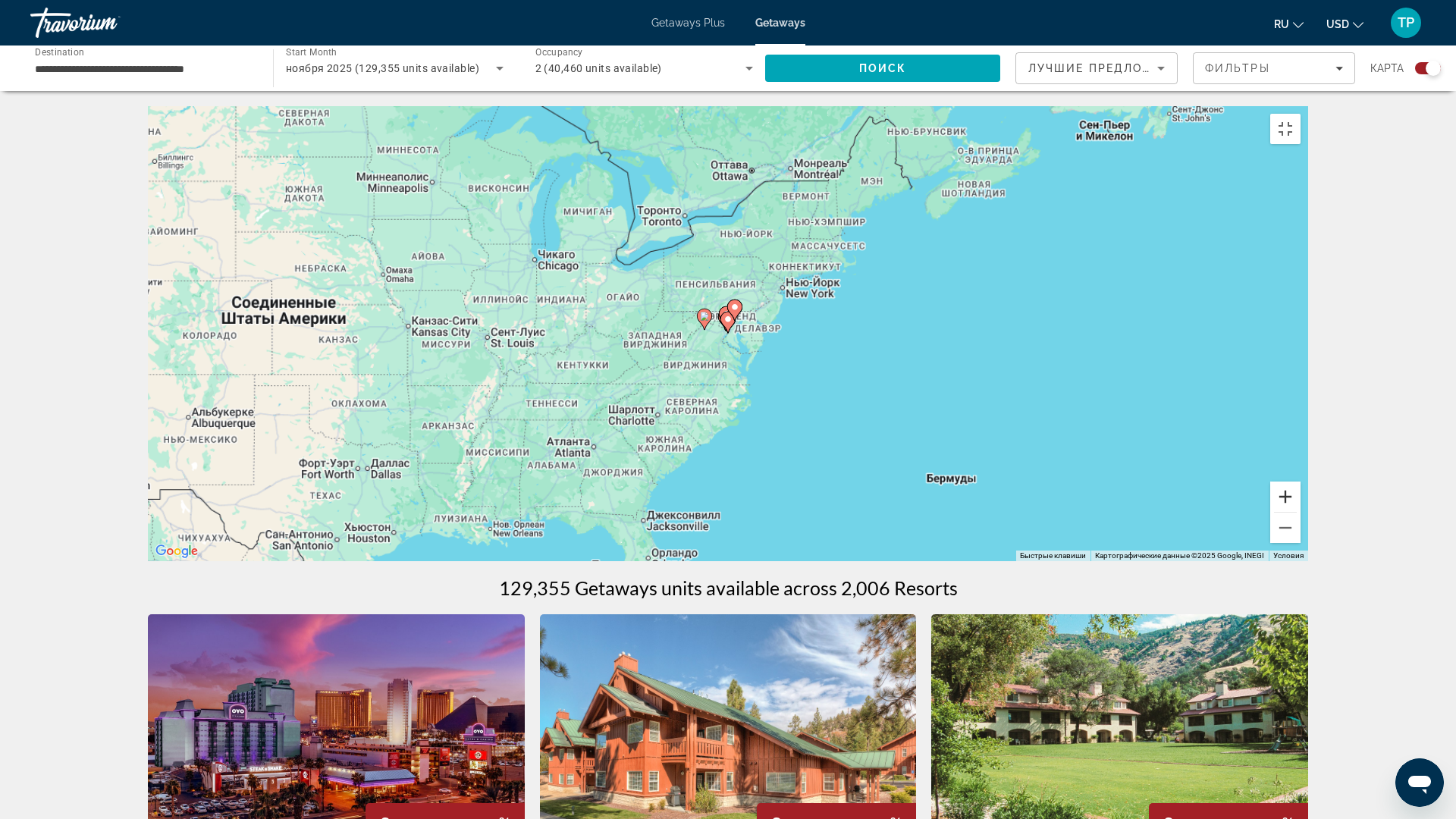
click at [1300, 512] on button "Увеличить" at bounding box center [1285, 497] width 31 height 31
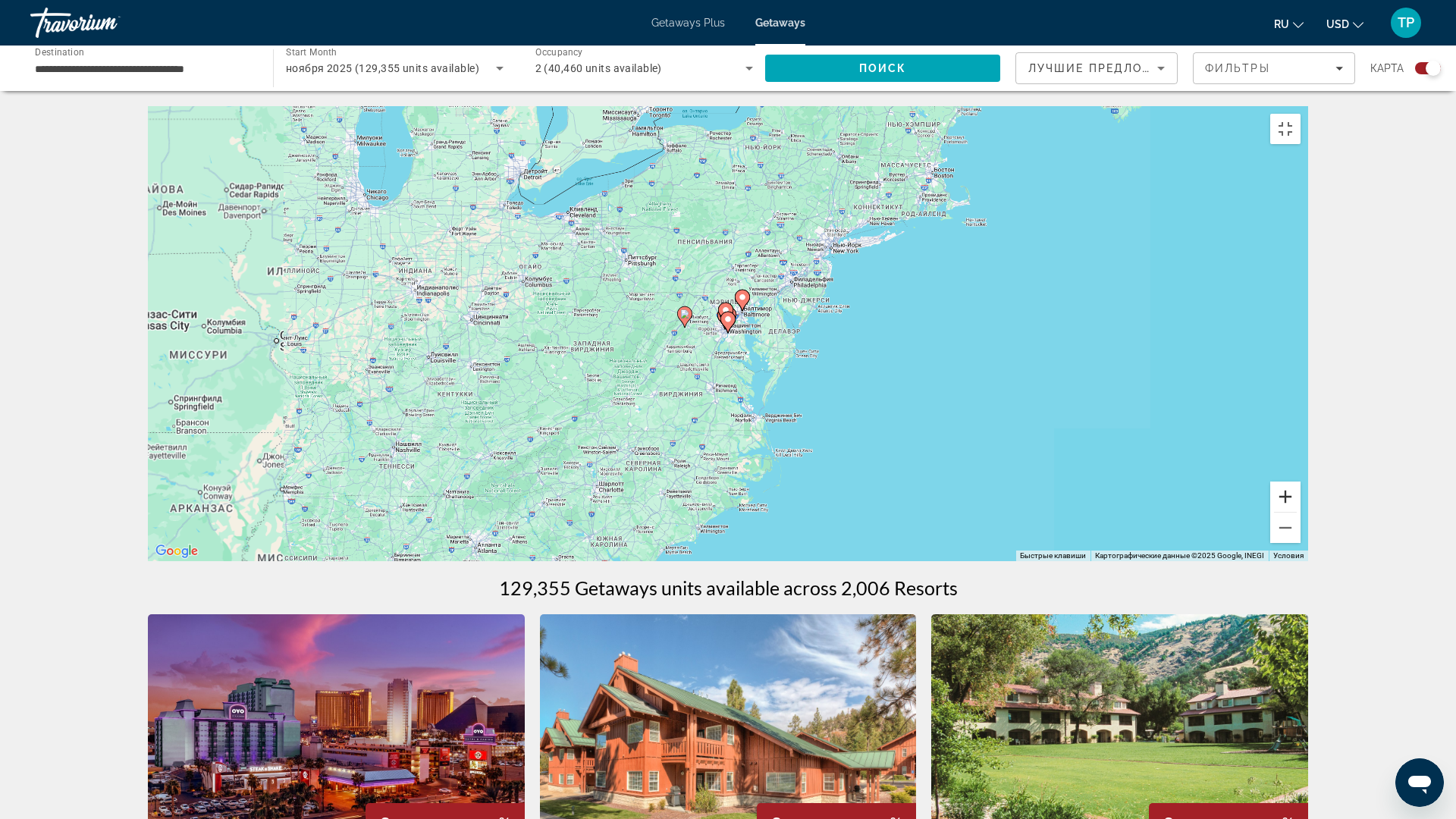
click at [1300, 512] on button "Увеличить" at bounding box center [1285, 497] width 31 height 31
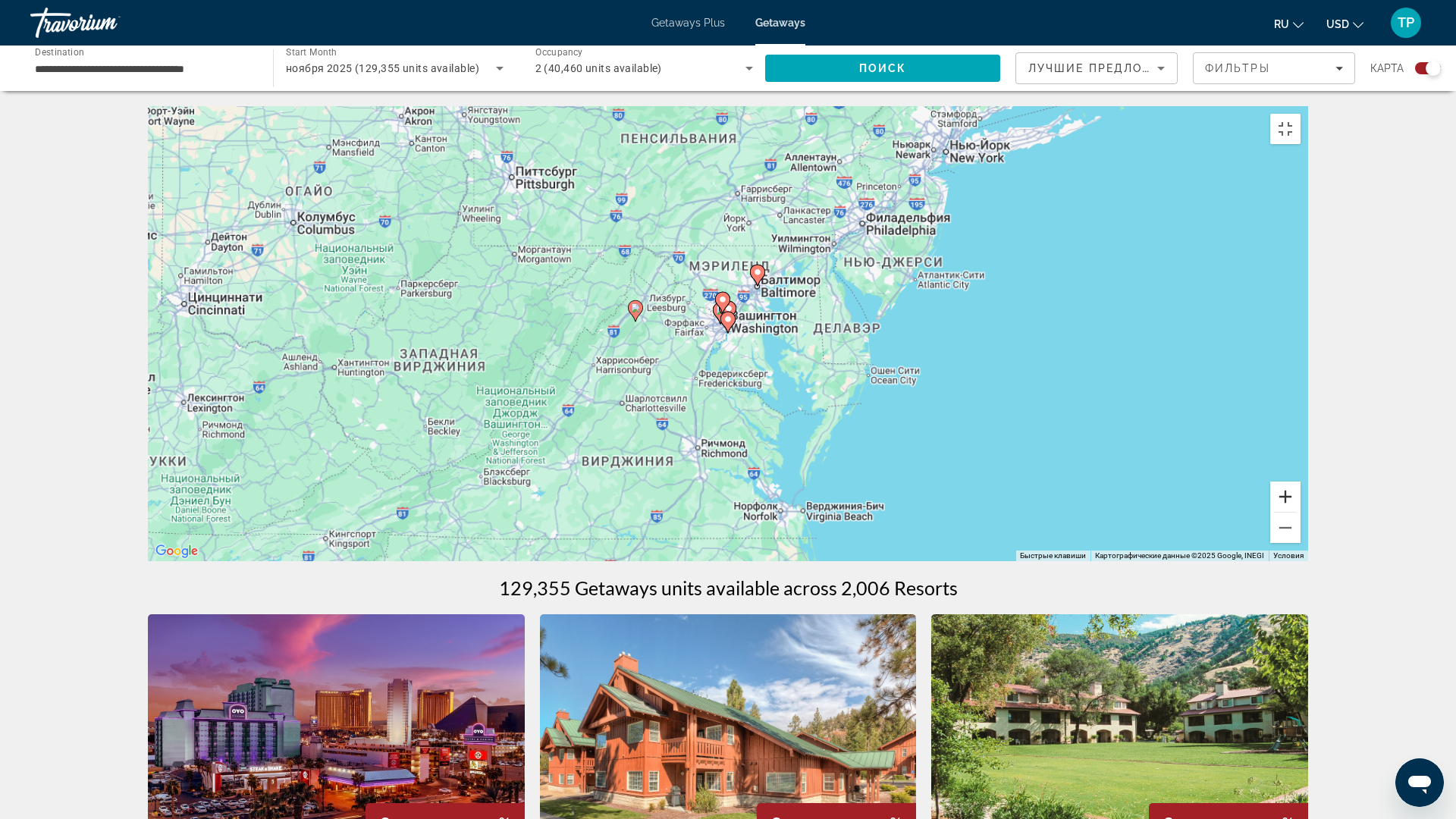
click at [1300, 512] on button "Увеличить" at bounding box center [1285, 497] width 31 height 31
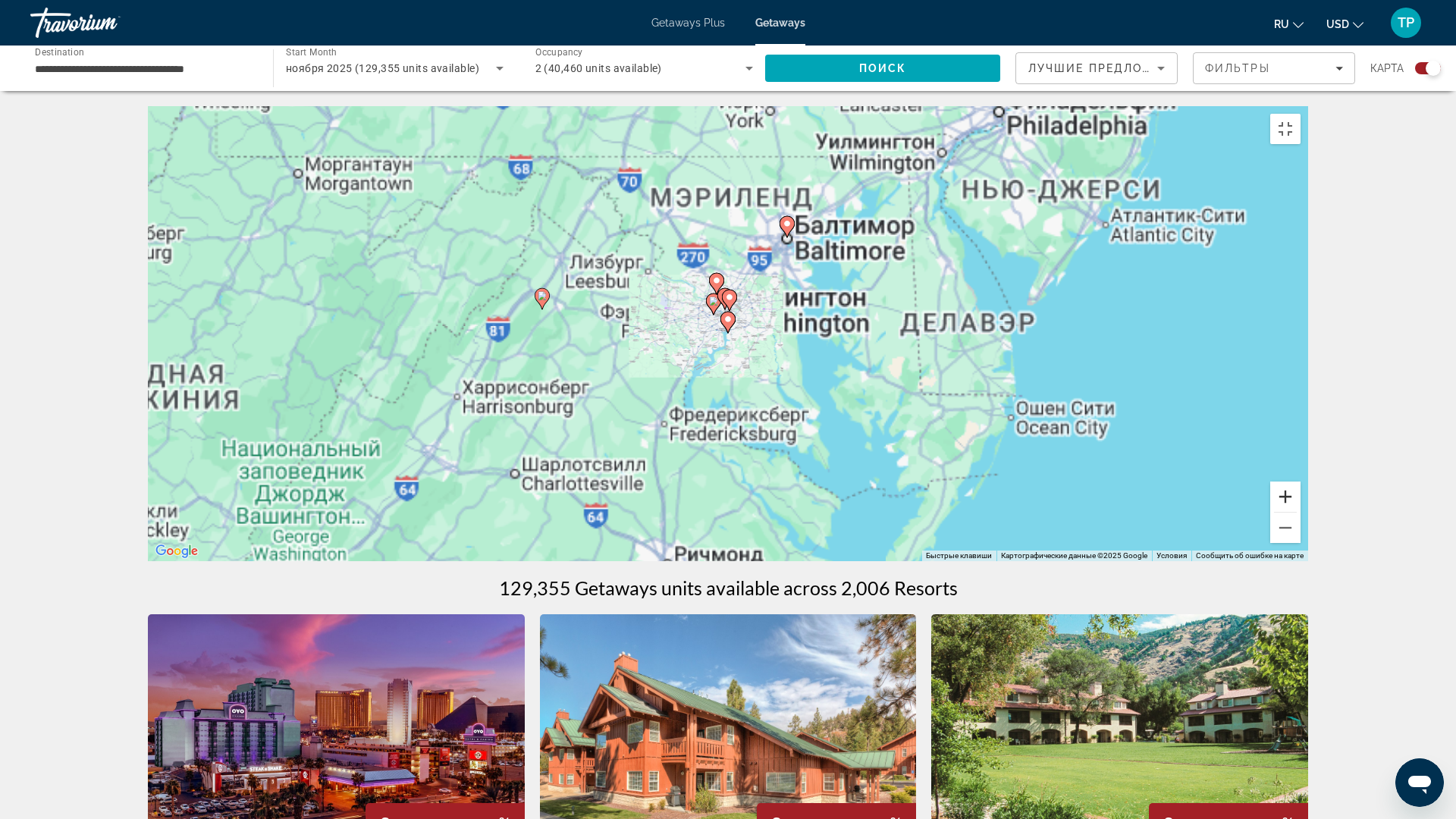
click at [1300, 512] on button "Увеличить" at bounding box center [1285, 497] width 31 height 31
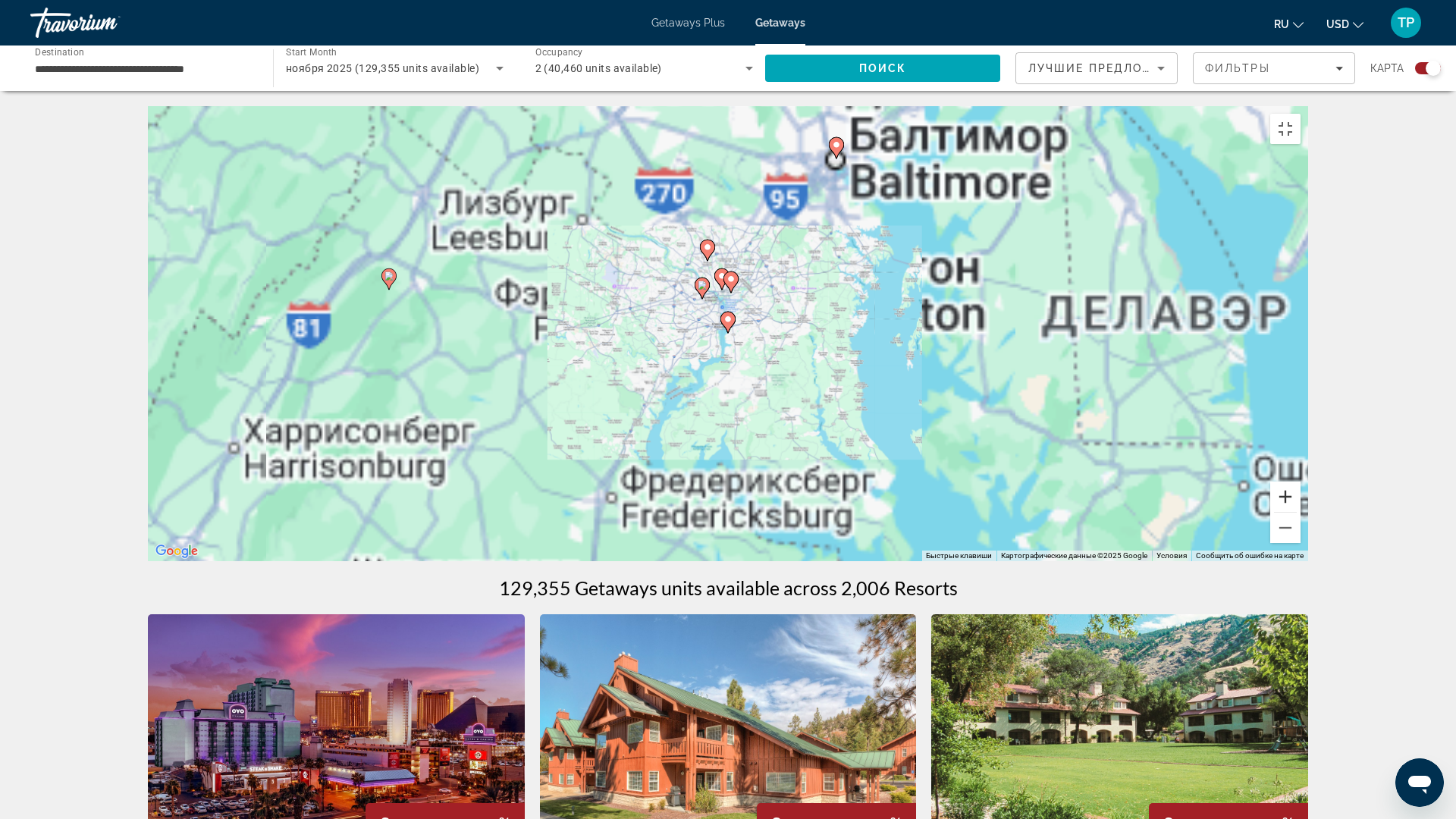
click at [1300, 512] on button "Увеличить" at bounding box center [1285, 497] width 31 height 31
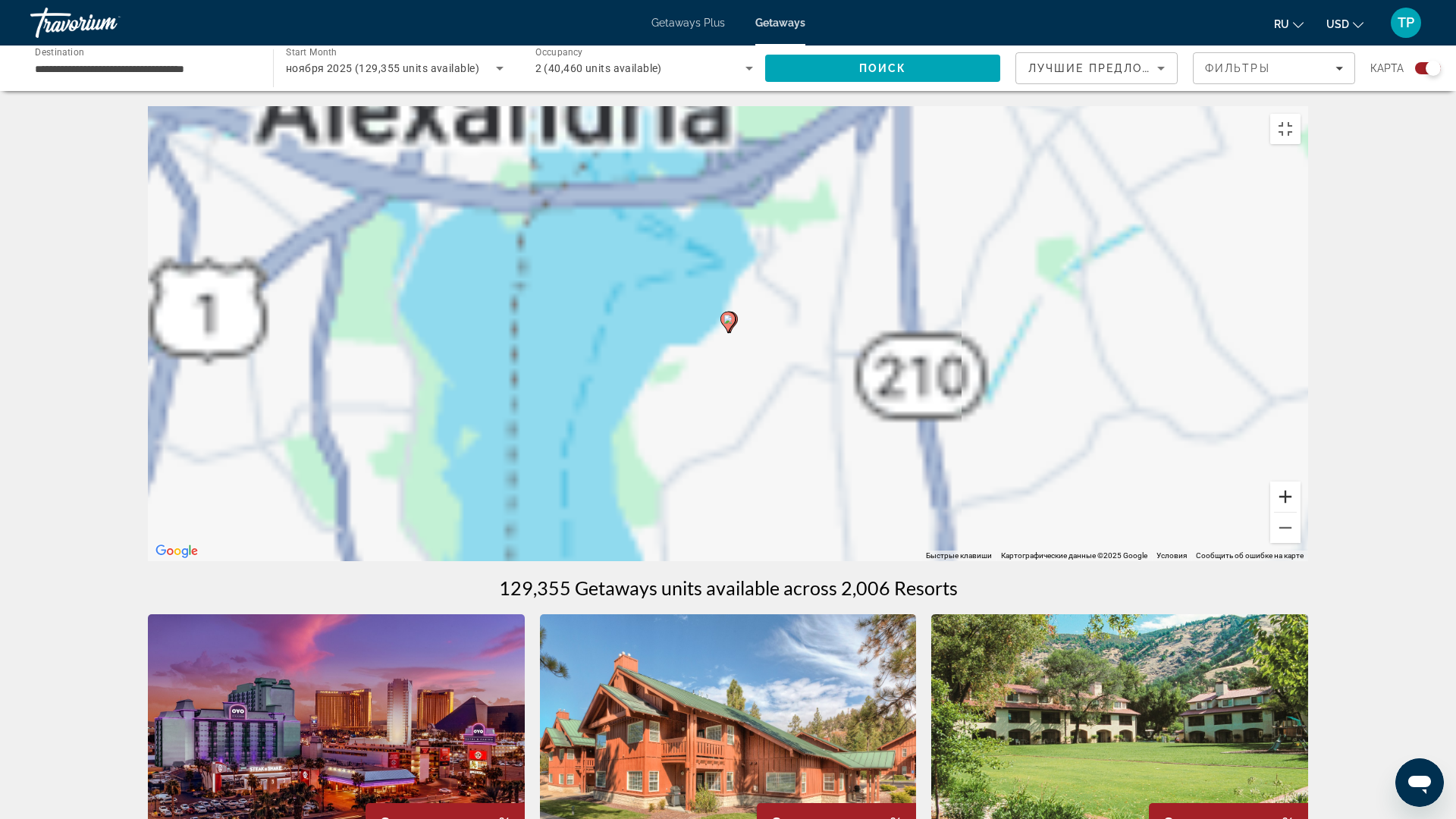
click at [1300, 512] on button "Увеличить" at bounding box center [1285, 497] width 31 height 31
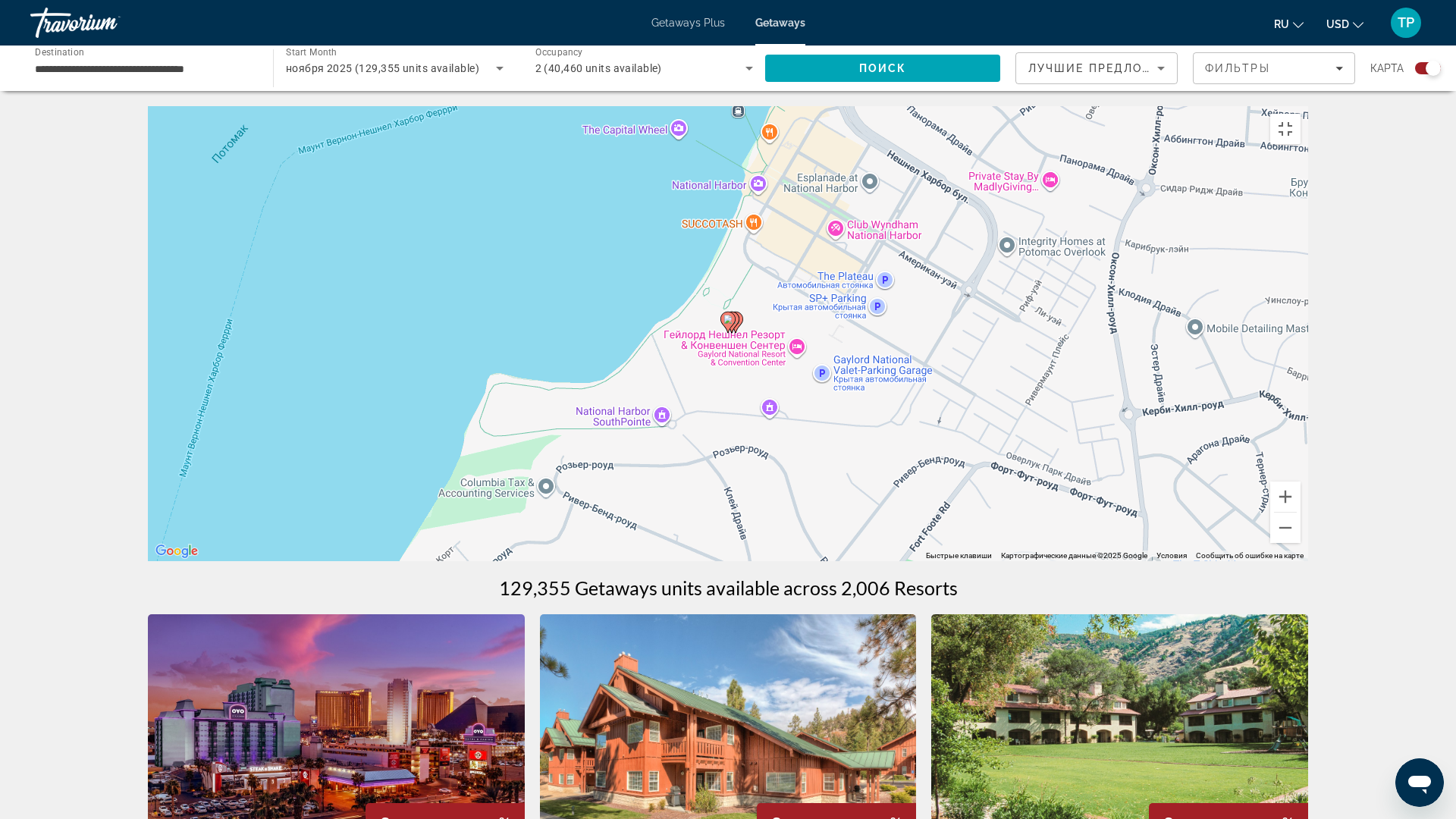
click at [732, 324] on image "Main content" at bounding box center [727, 318] width 9 height 9
type input "**********"
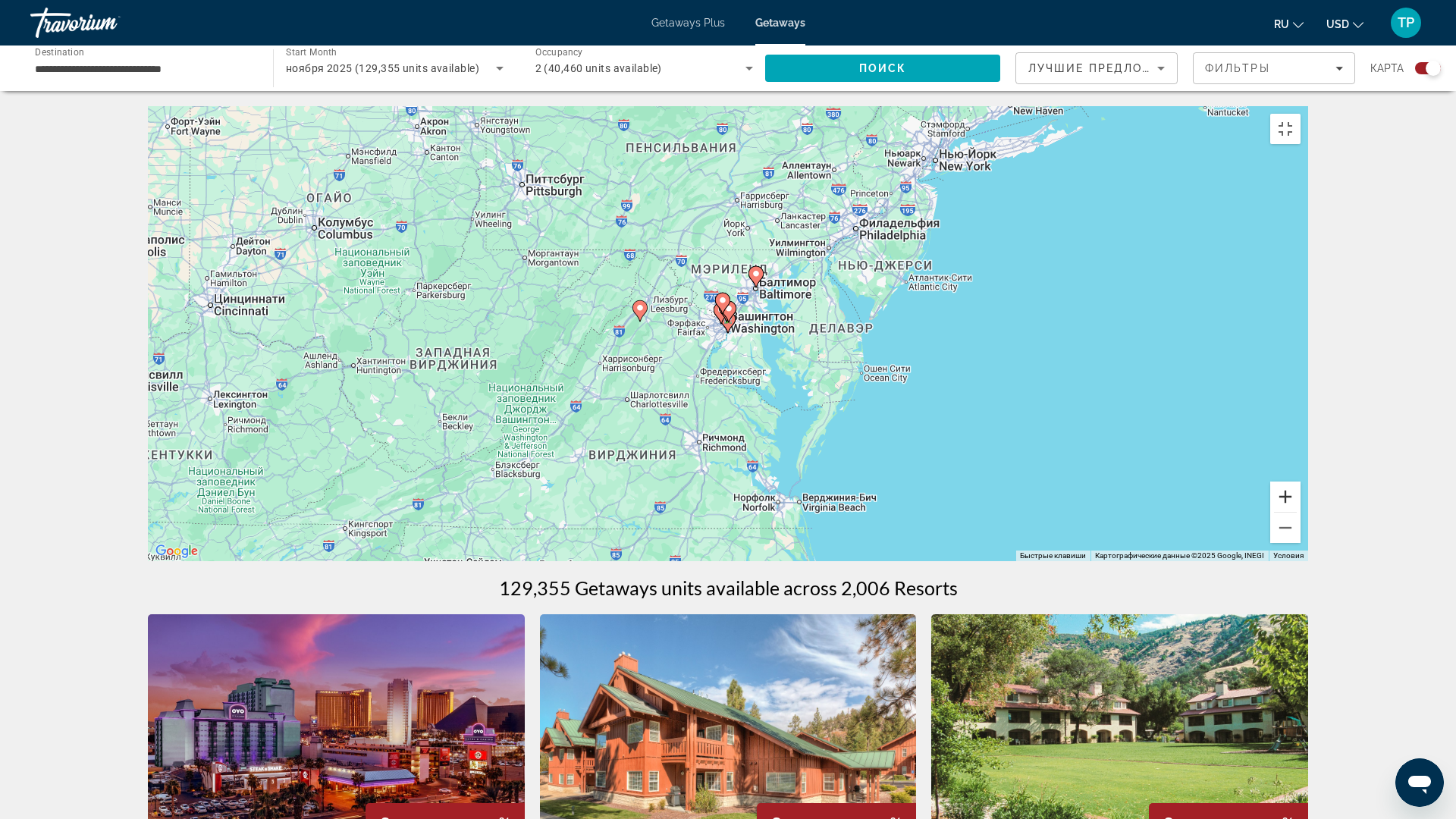
click at [1300, 512] on button "Увеличить" at bounding box center [1285, 497] width 31 height 31
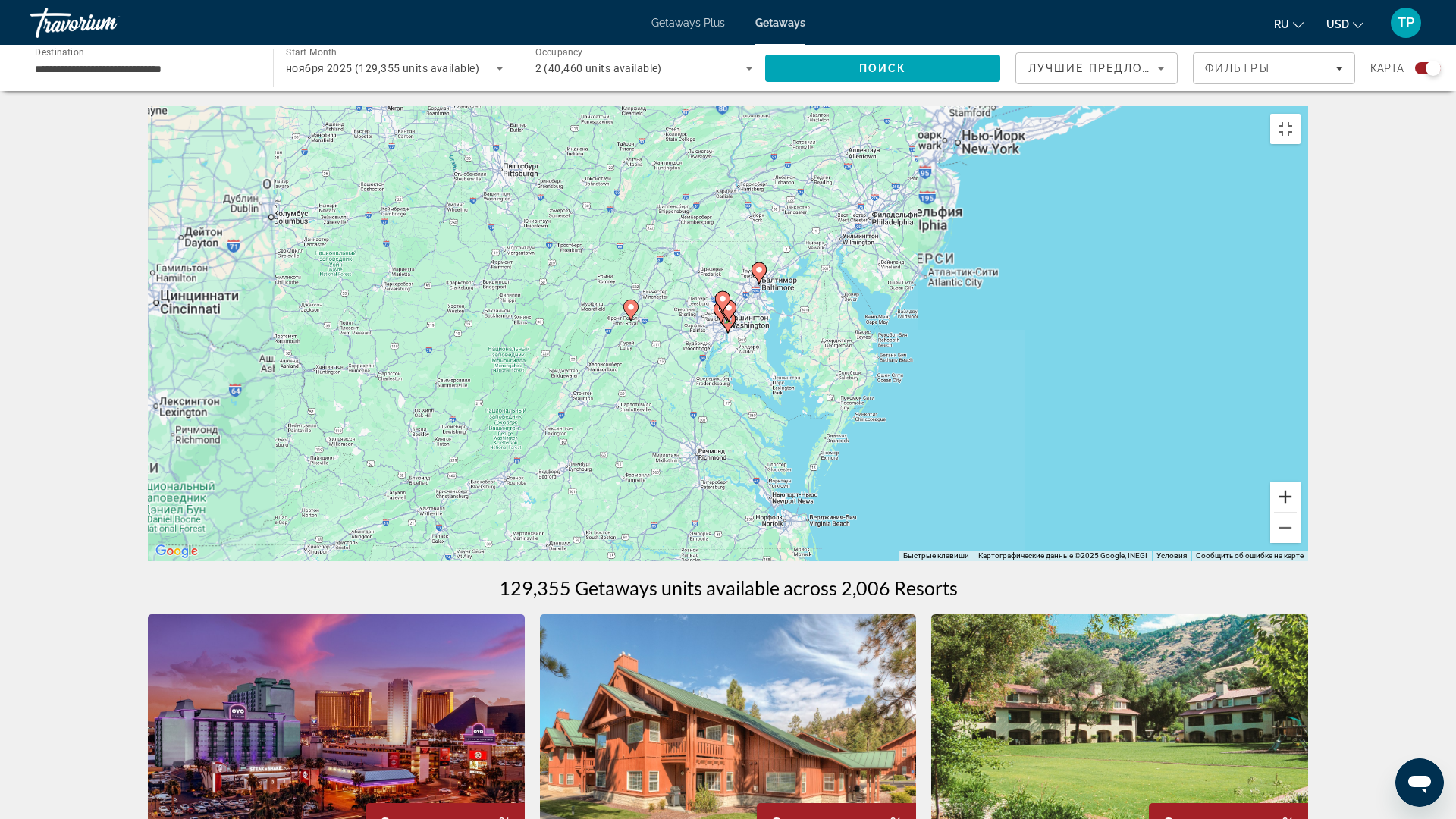
click at [1300, 512] on button "Увеличить" at bounding box center [1285, 497] width 31 height 31
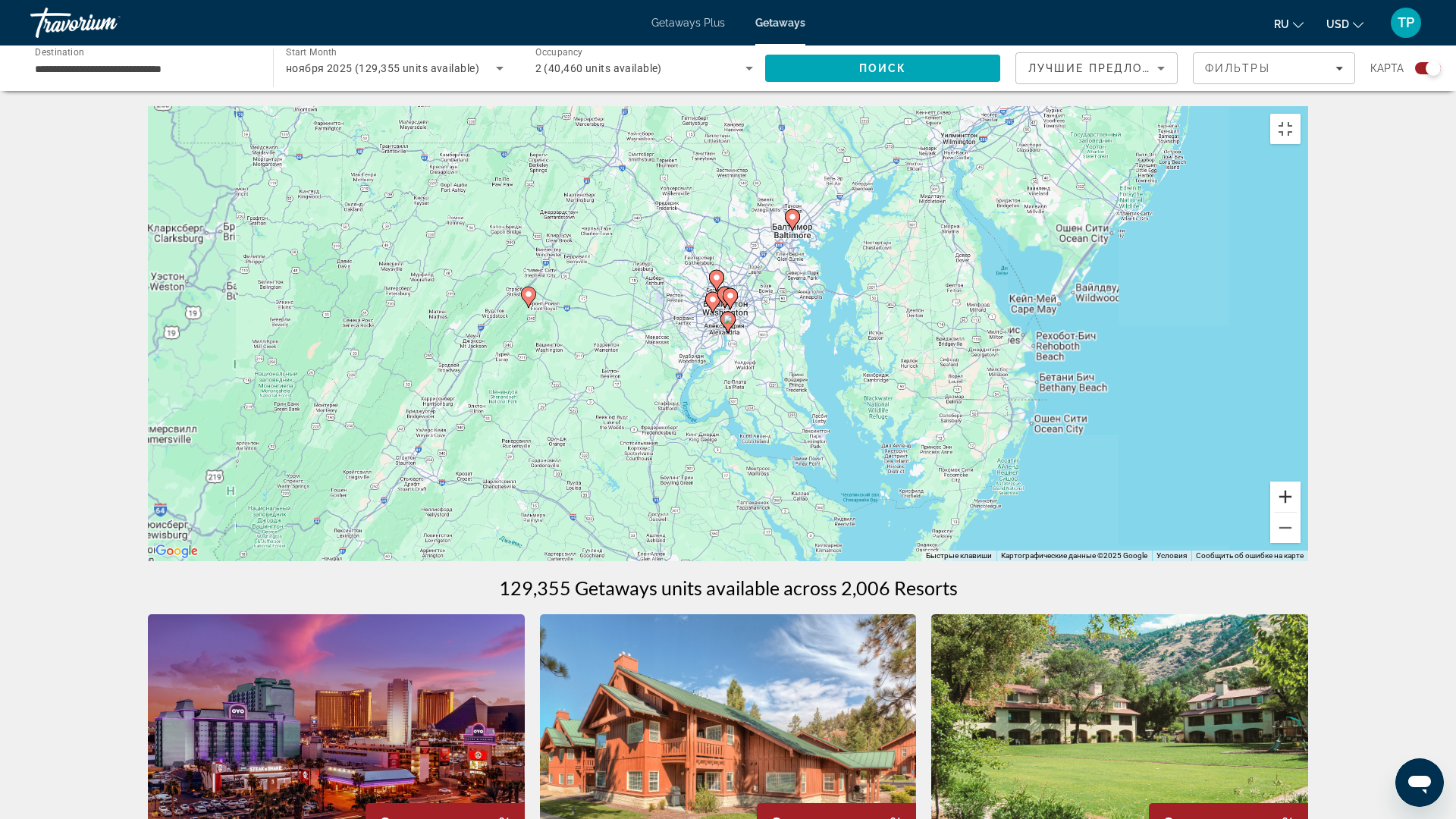
click at [1300, 512] on button "Увеличить" at bounding box center [1285, 497] width 31 height 31
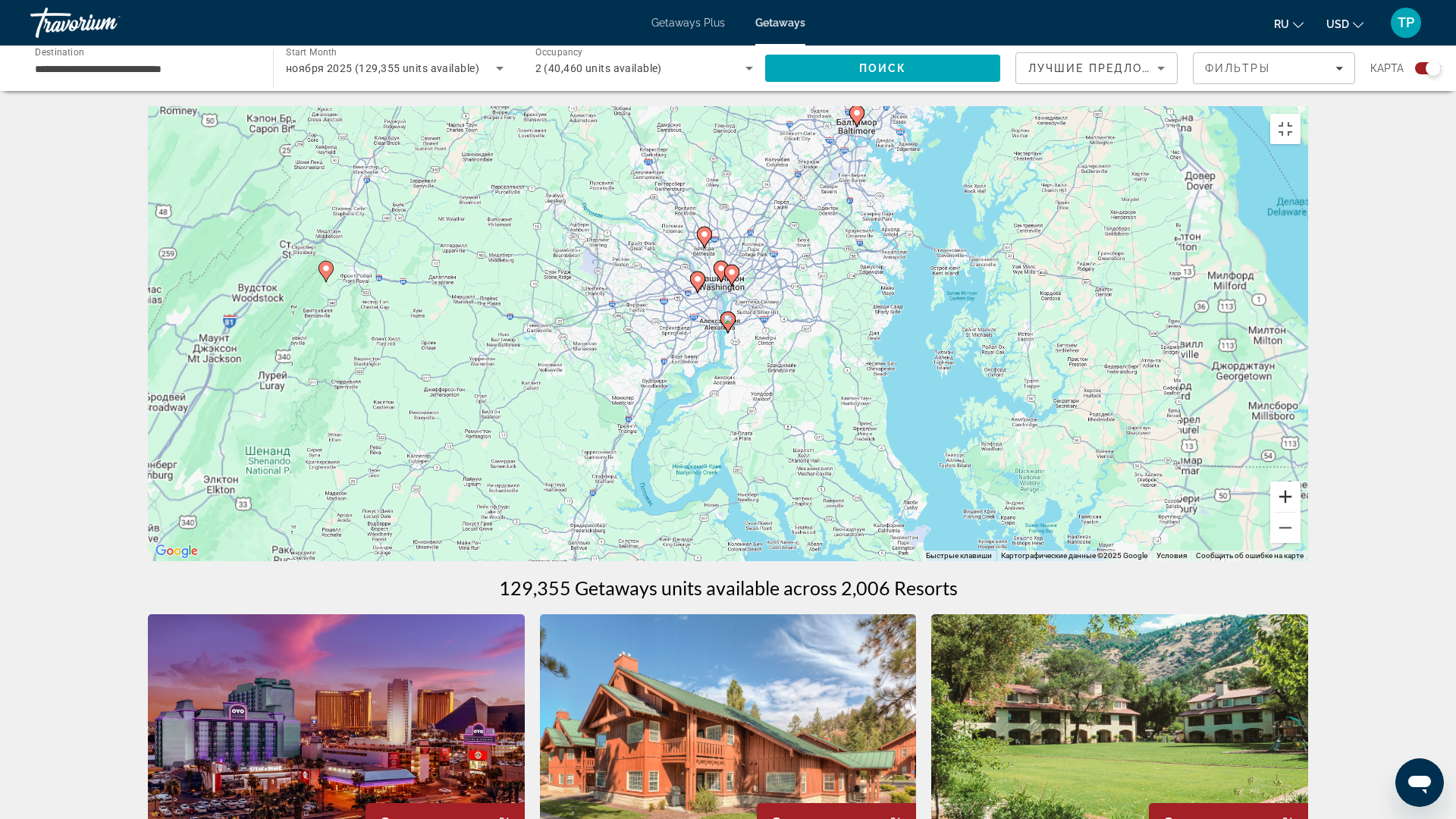
click at [1300, 512] on button "Увеличить" at bounding box center [1285, 497] width 31 height 31
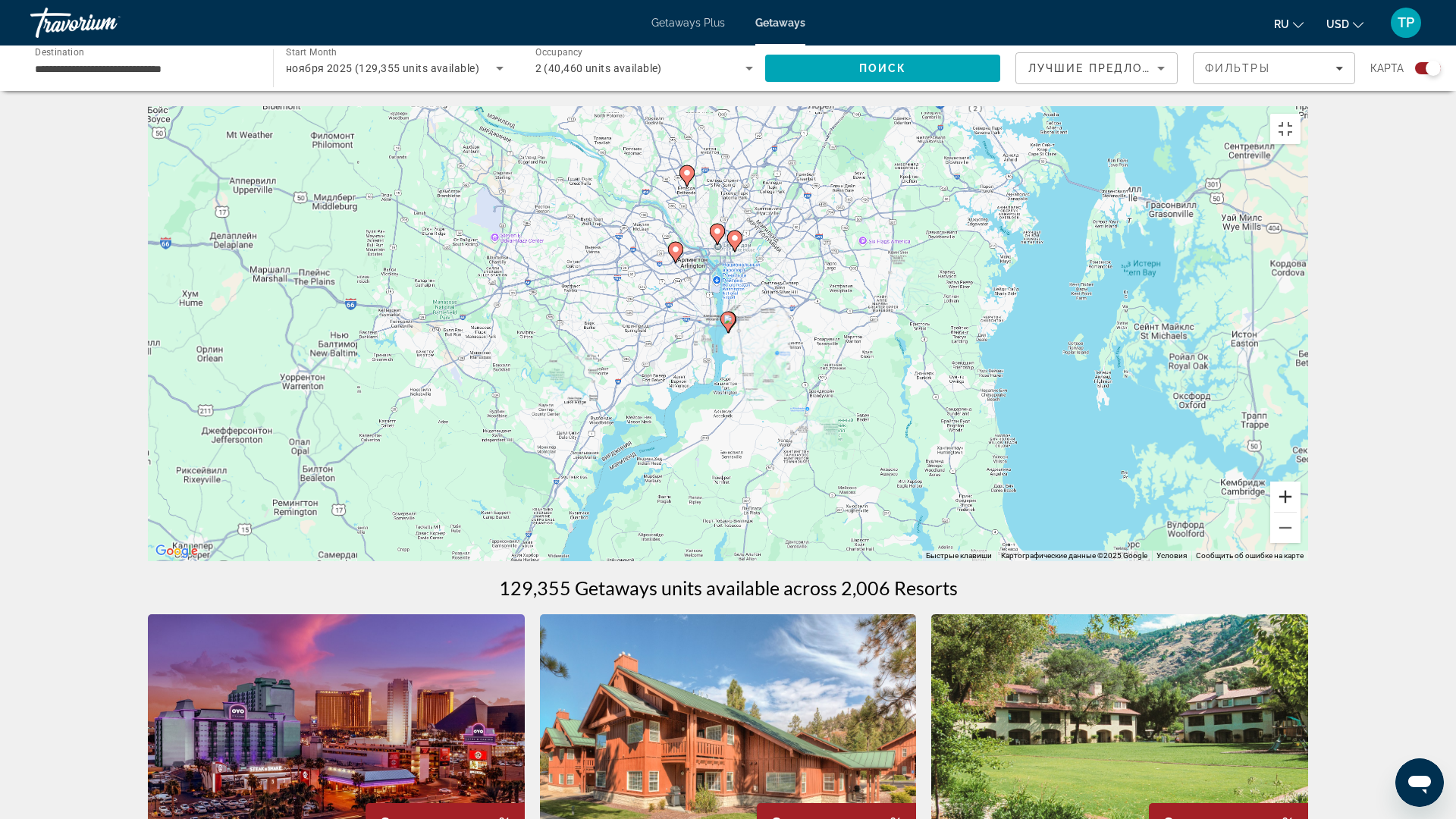
click at [1300, 512] on button "Увеличить" at bounding box center [1285, 497] width 31 height 31
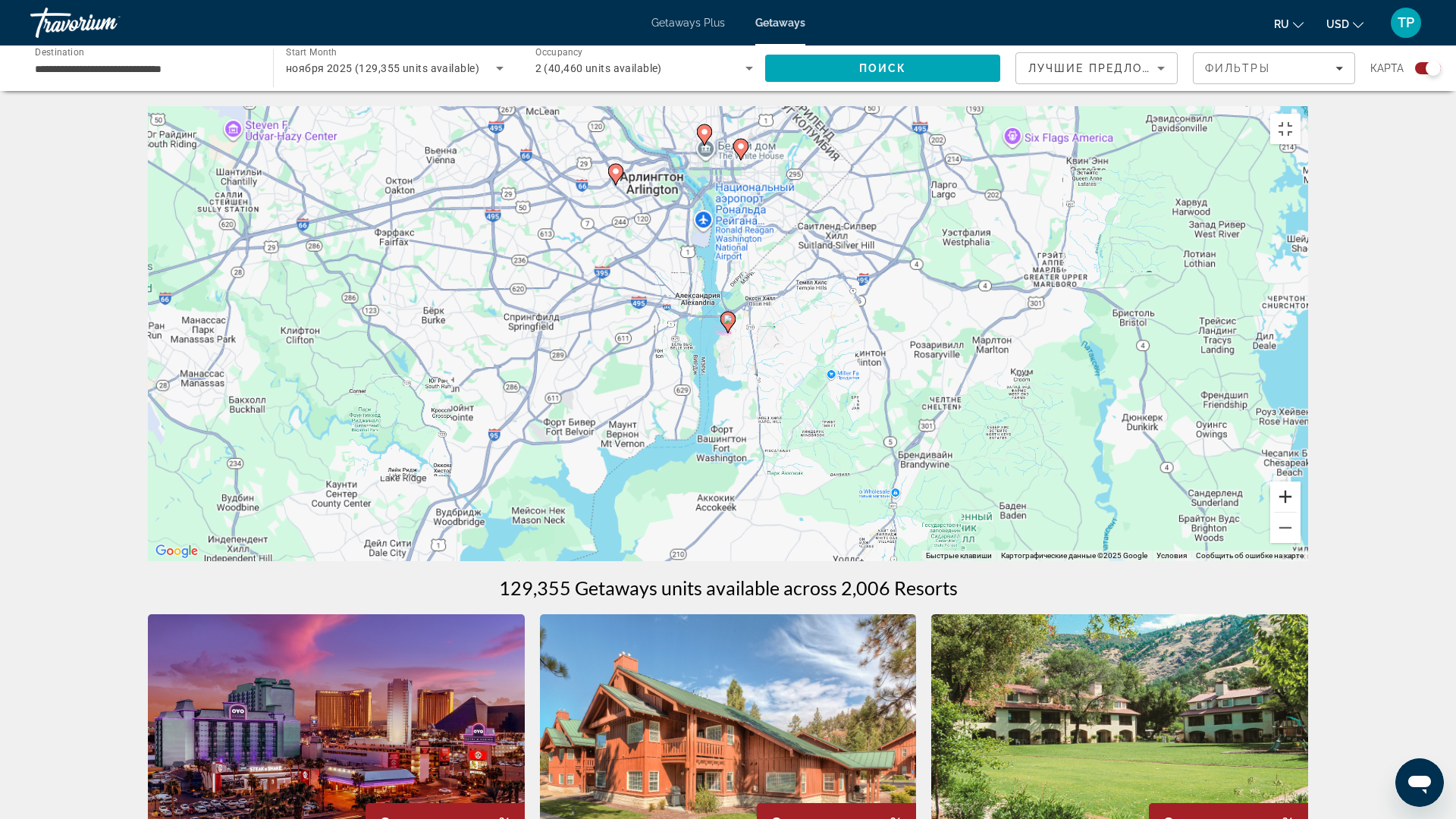
click at [1300, 512] on button "Увеличить" at bounding box center [1285, 497] width 31 height 31
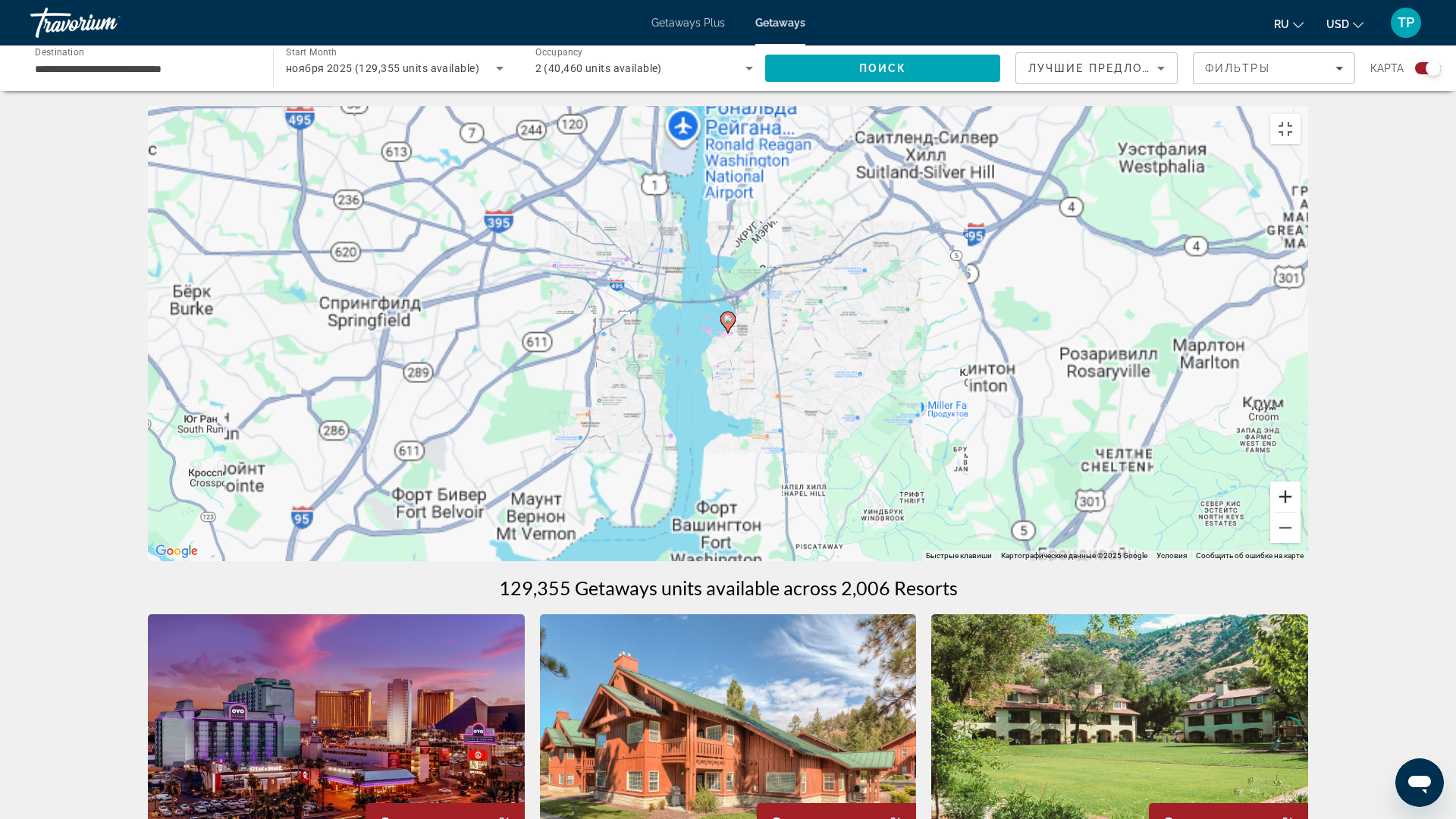
click at [1300, 512] on button "Увеличить" at bounding box center [1285, 497] width 31 height 31
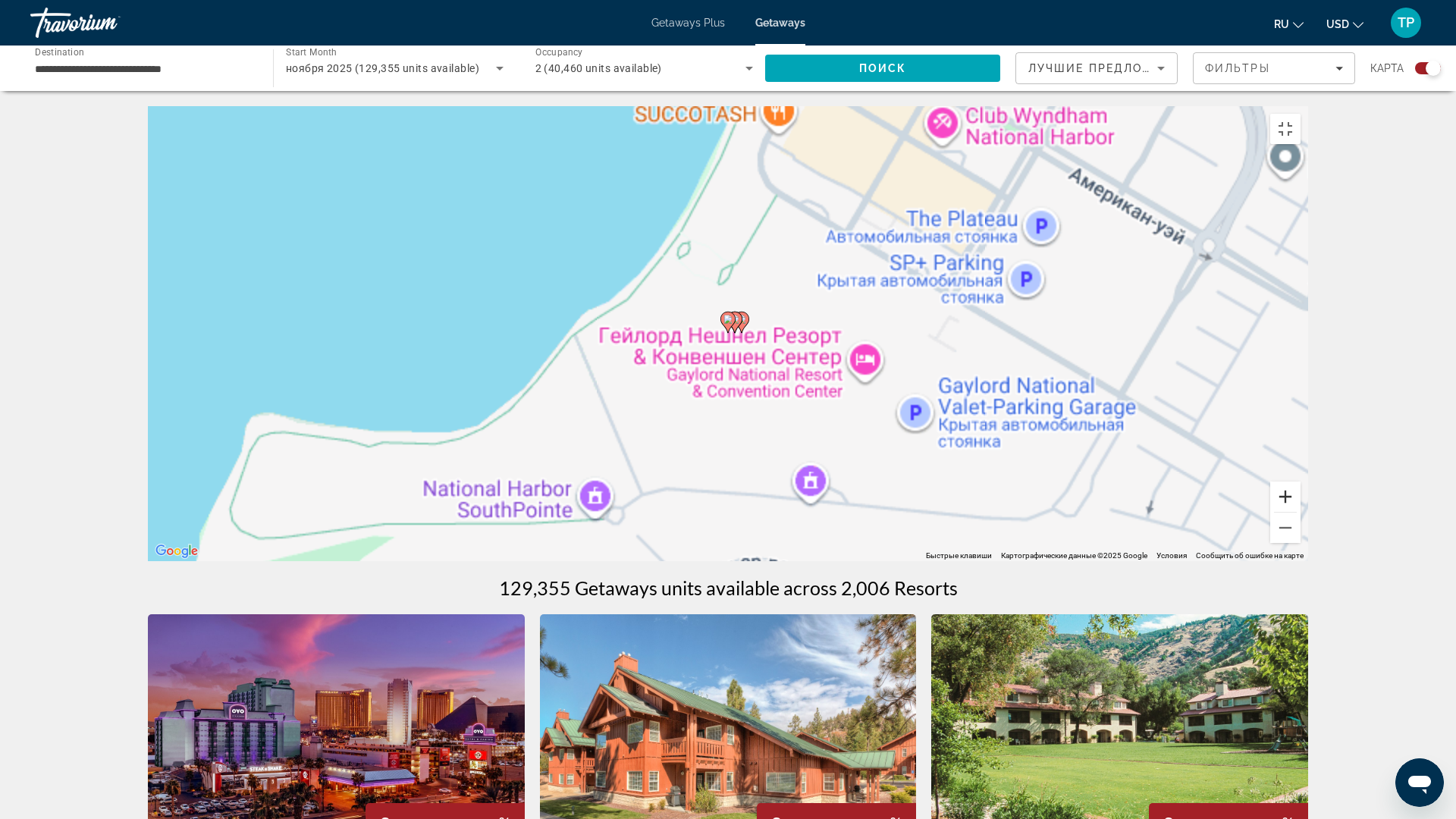
click at [1300, 512] on button "Увеличить" at bounding box center [1285, 497] width 31 height 31
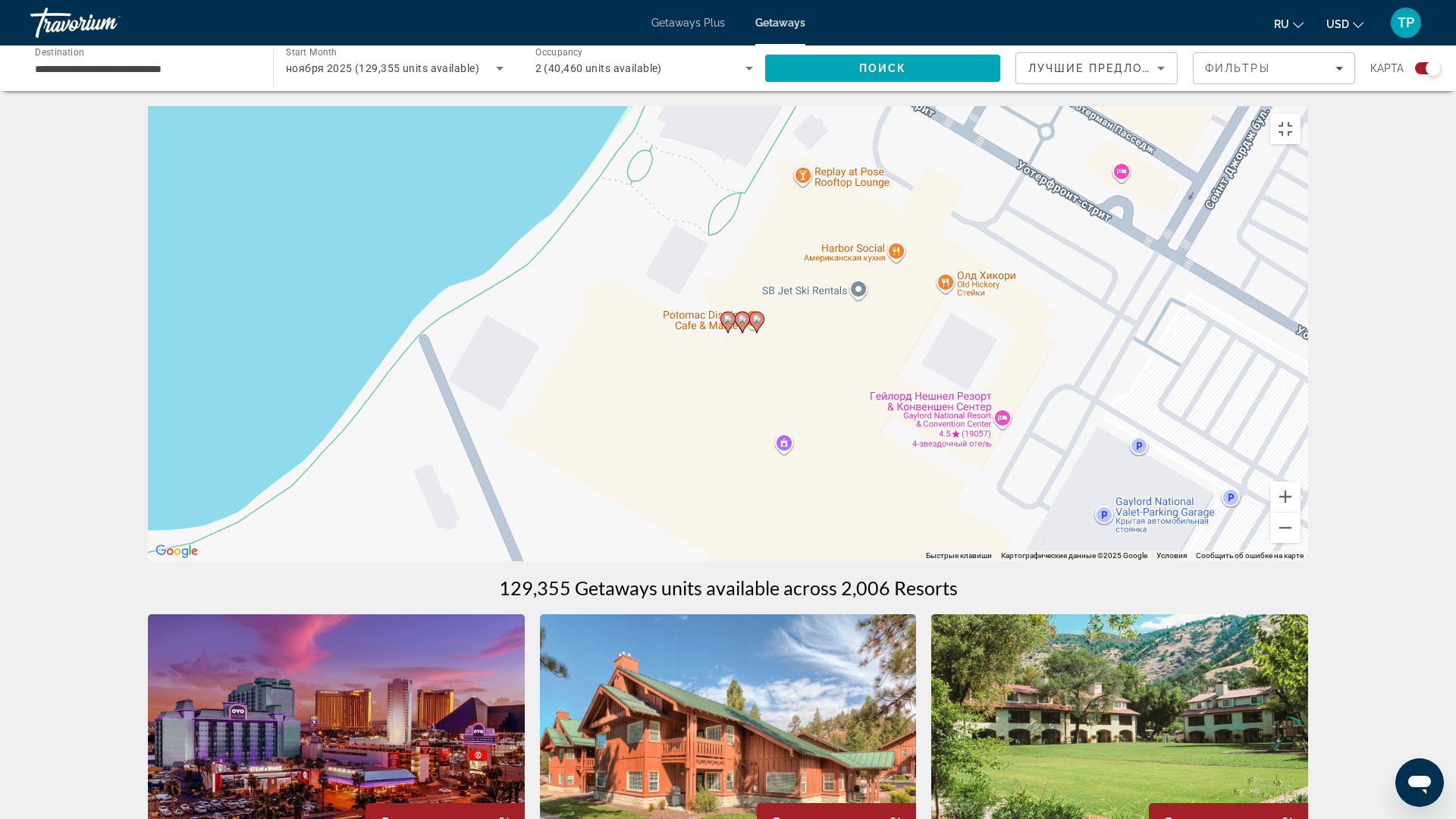
click at [743, 332] on icon "Main content" at bounding box center [742, 322] width 13 height 20
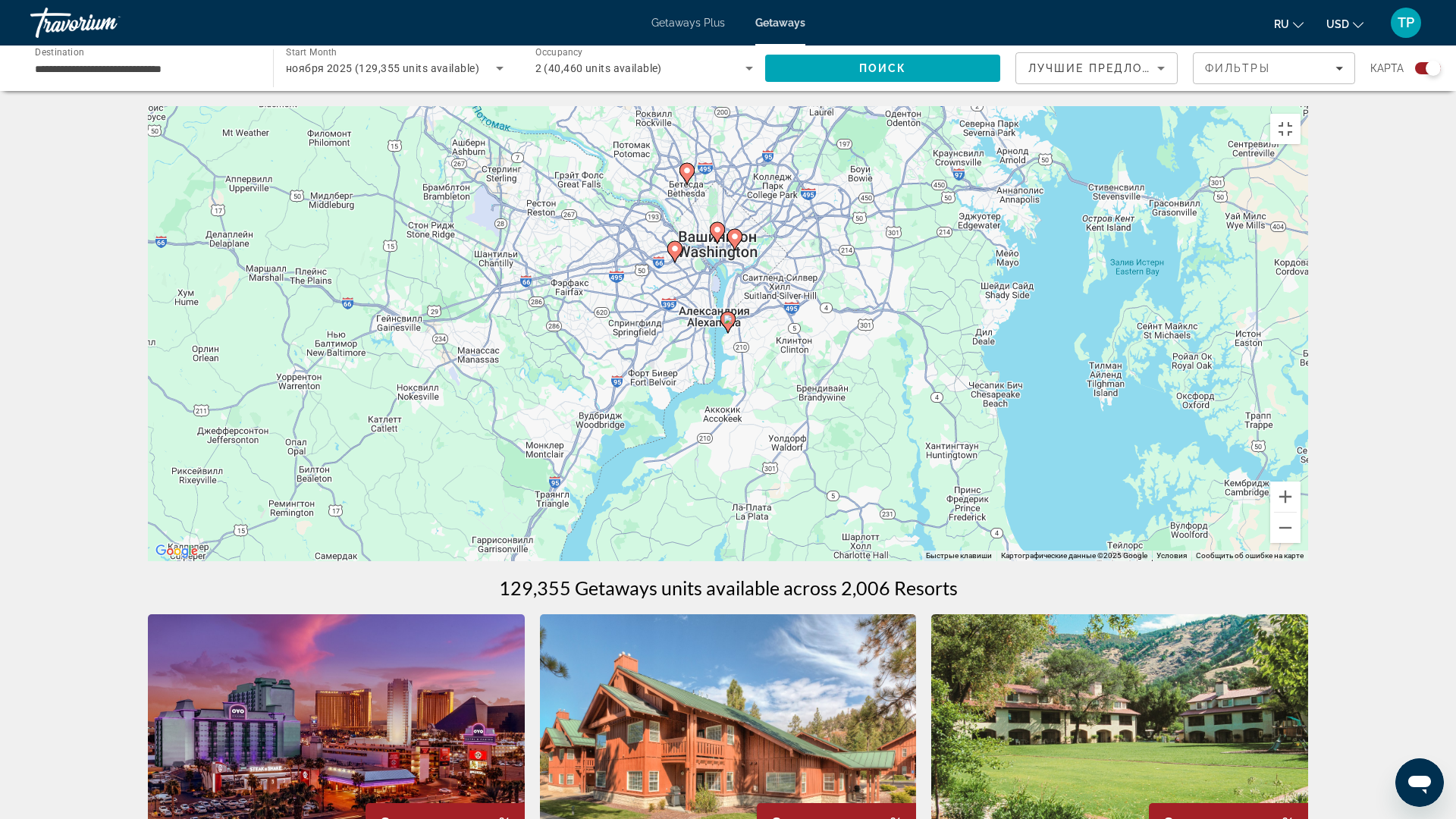
click at [727, 332] on icon "Main content" at bounding box center [728, 322] width 13 height 20
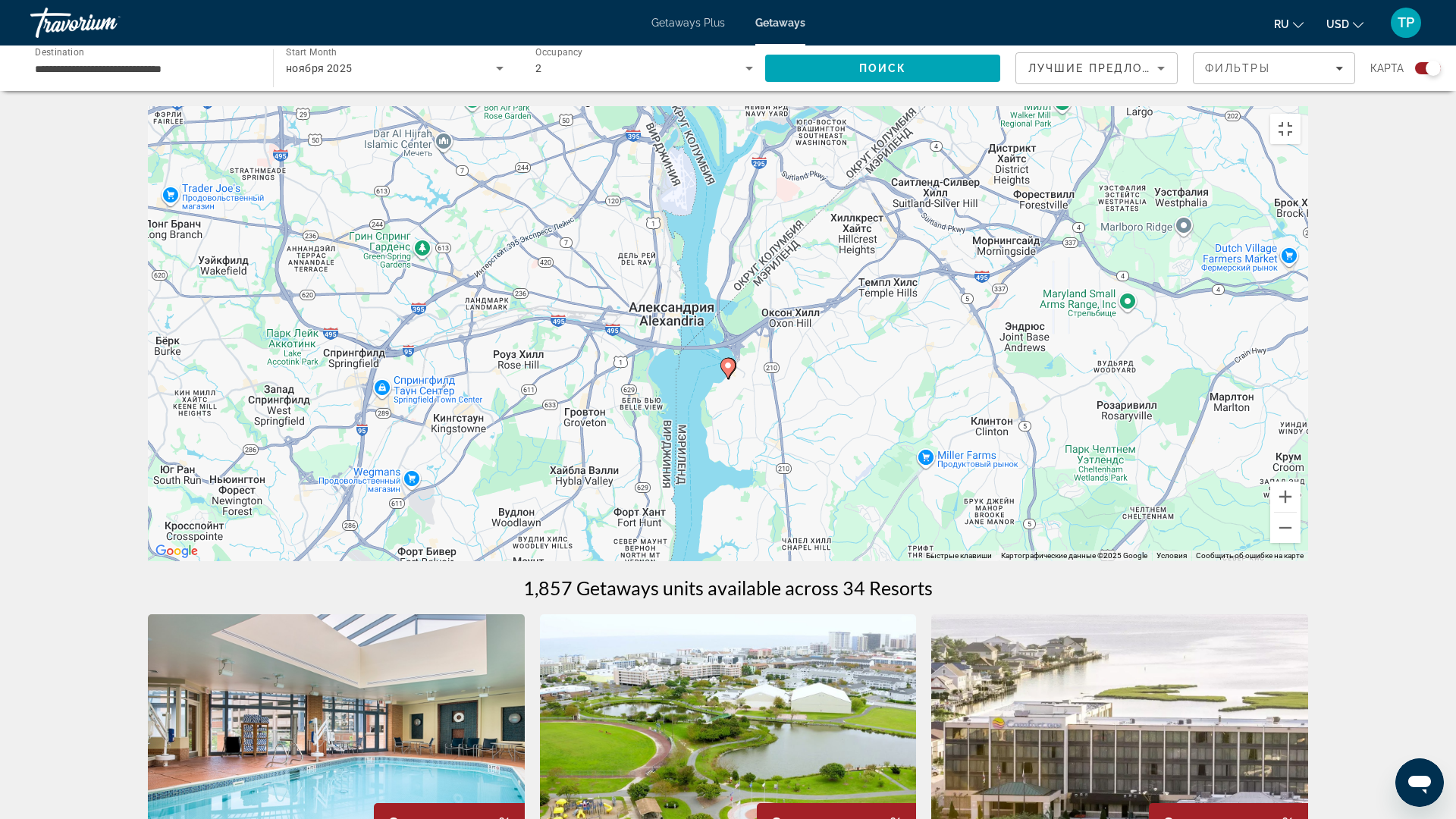
click at [727, 370] on image "Main content" at bounding box center [727, 365] width 9 height 9
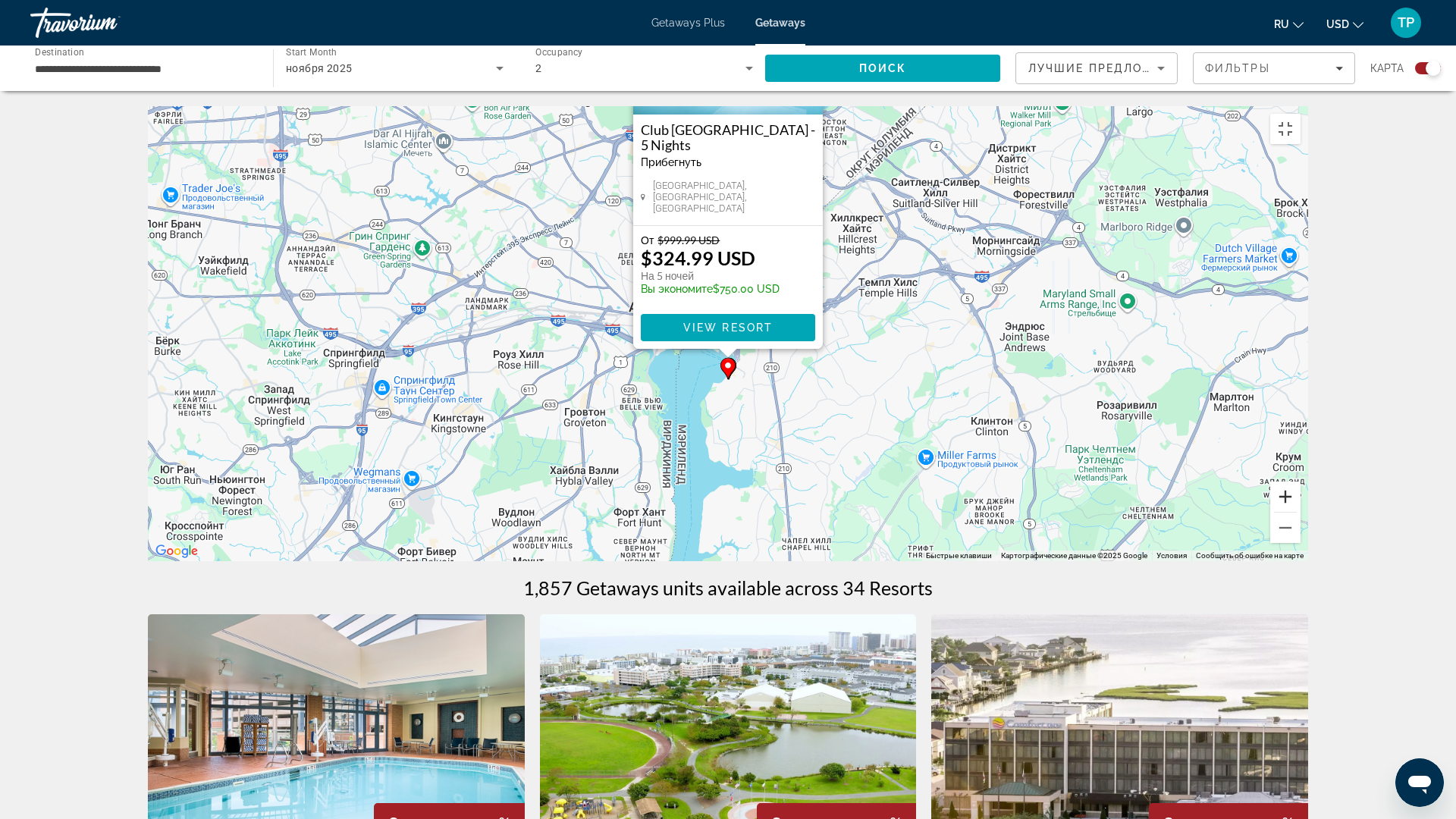
click at [1300, 512] on button "Увеличить" at bounding box center [1285, 497] width 31 height 31
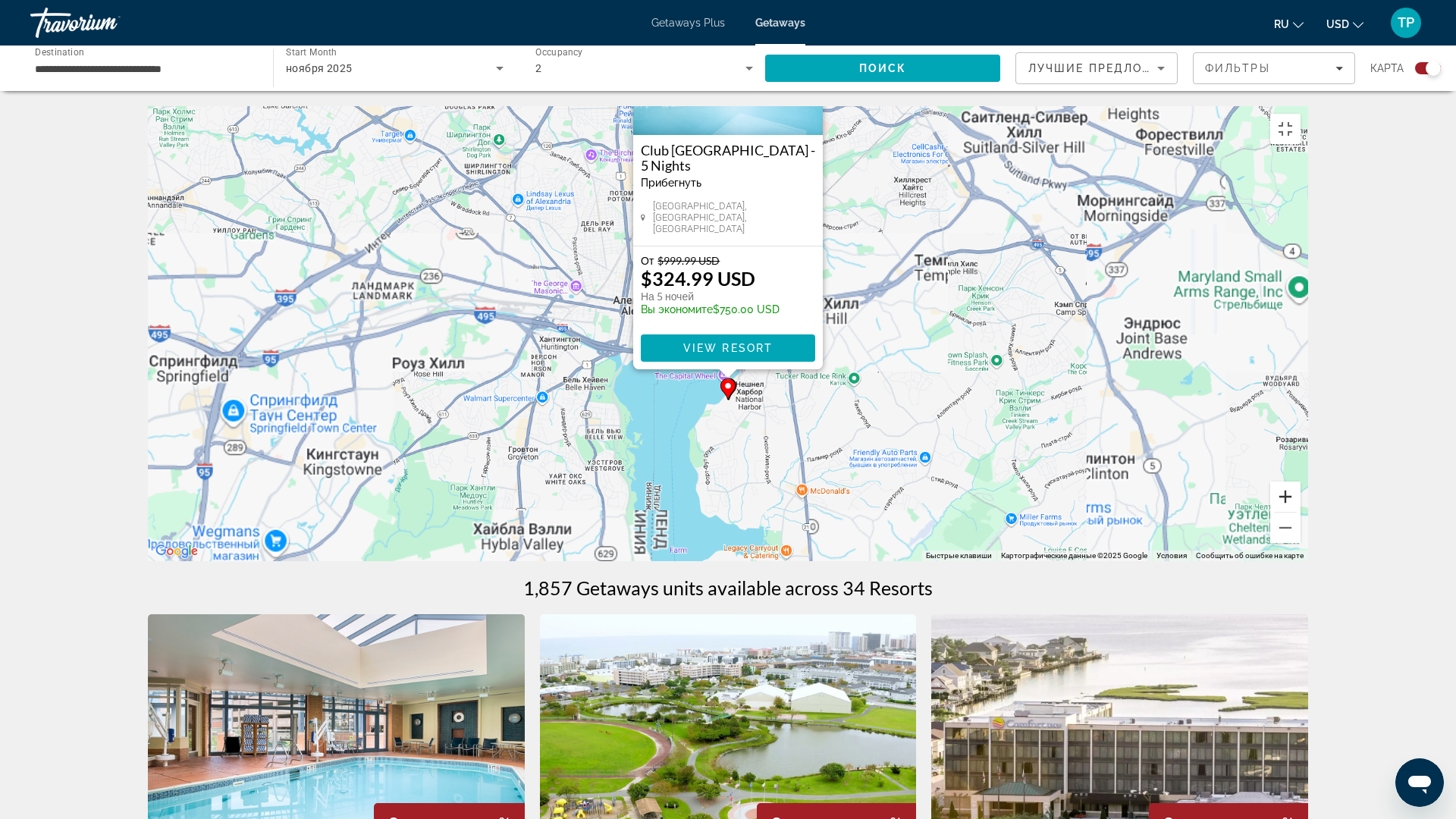
click at [1300, 512] on button "Увеличить" at bounding box center [1285, 497] width 31 height 31
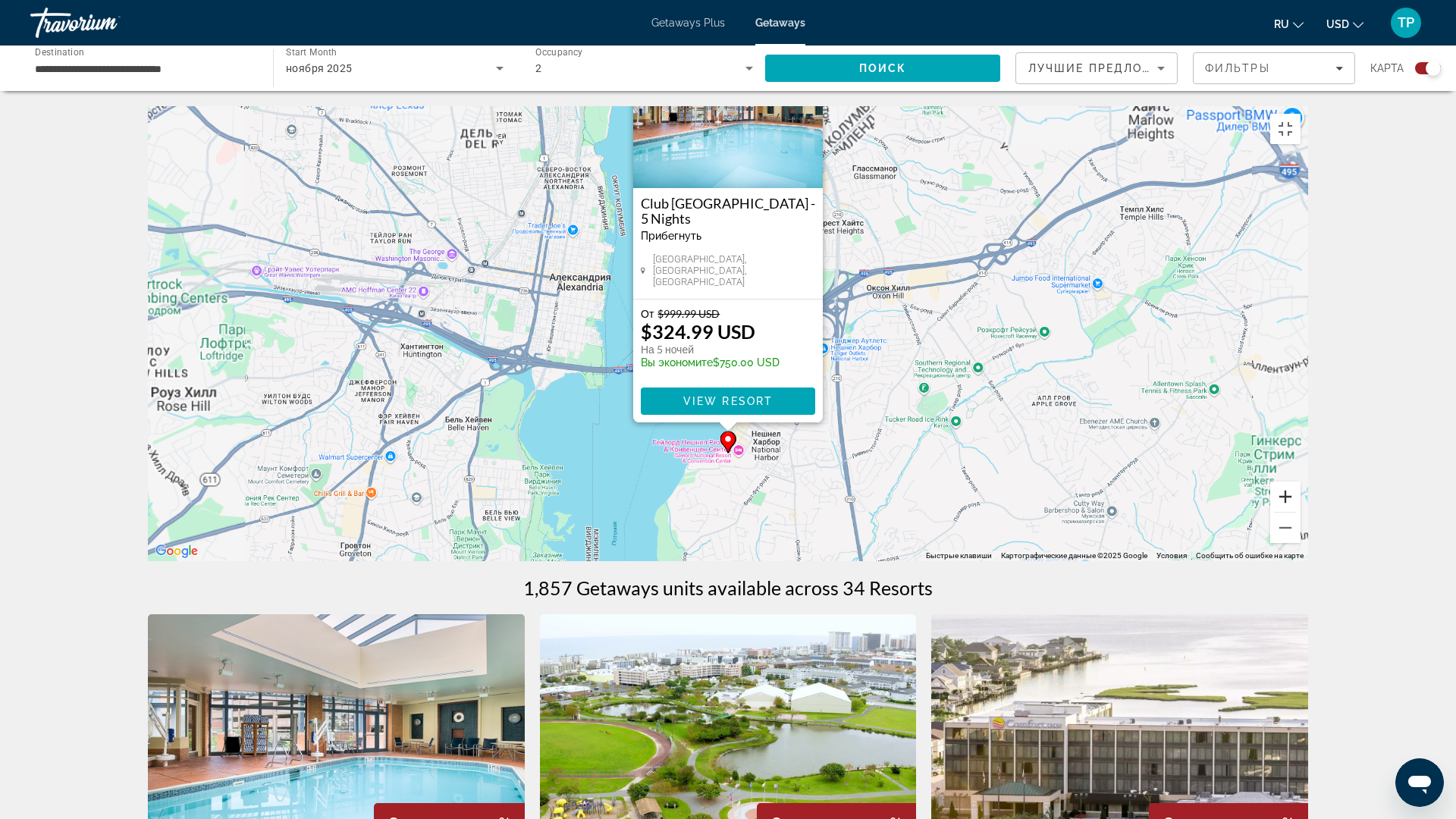
click at [1300, 512] on button "Увеличить" at bounding box center [1285, 497] width 31 height 31
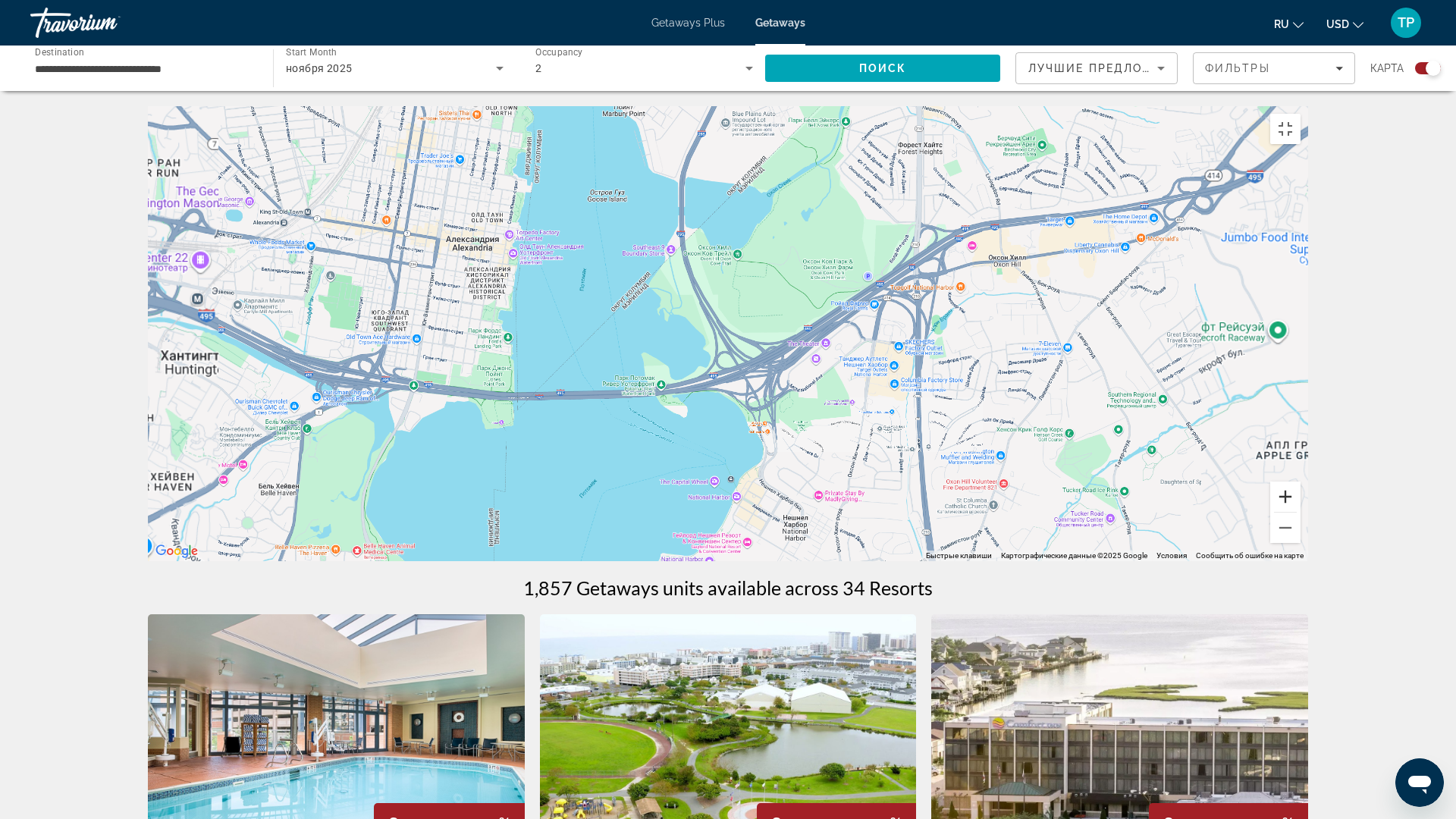
click at [1300, 512] on button "Увеличить" at bounding box center [1285, 497] width 31 height 31
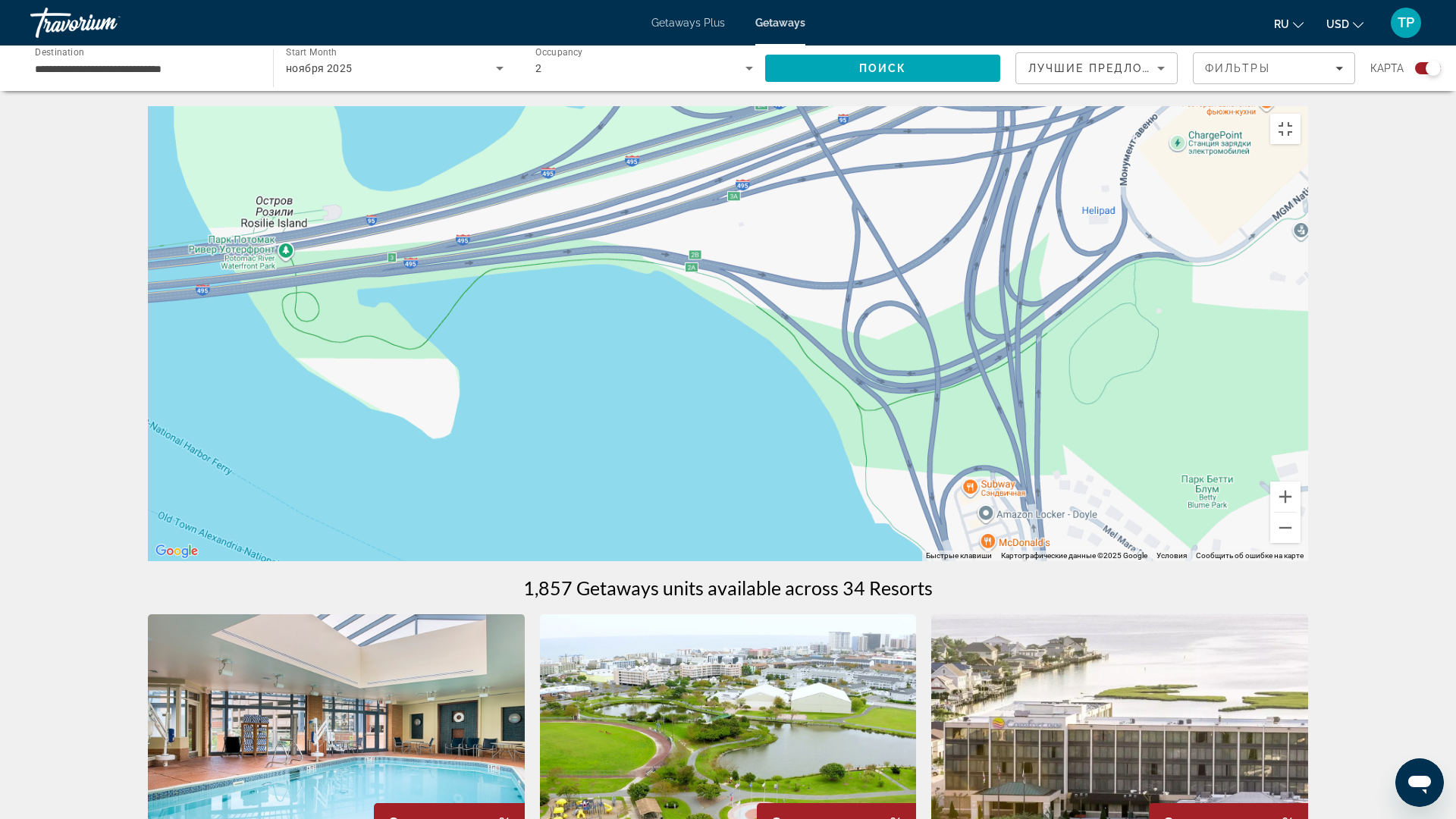
drag, startPoint x: 950, startPoint y: 660, endPoint x: 962, endPoint y: 186, distance: 474.2
click at [962, 186] on div "Main content" at bounding box center [727, 333] width 1160 height 455
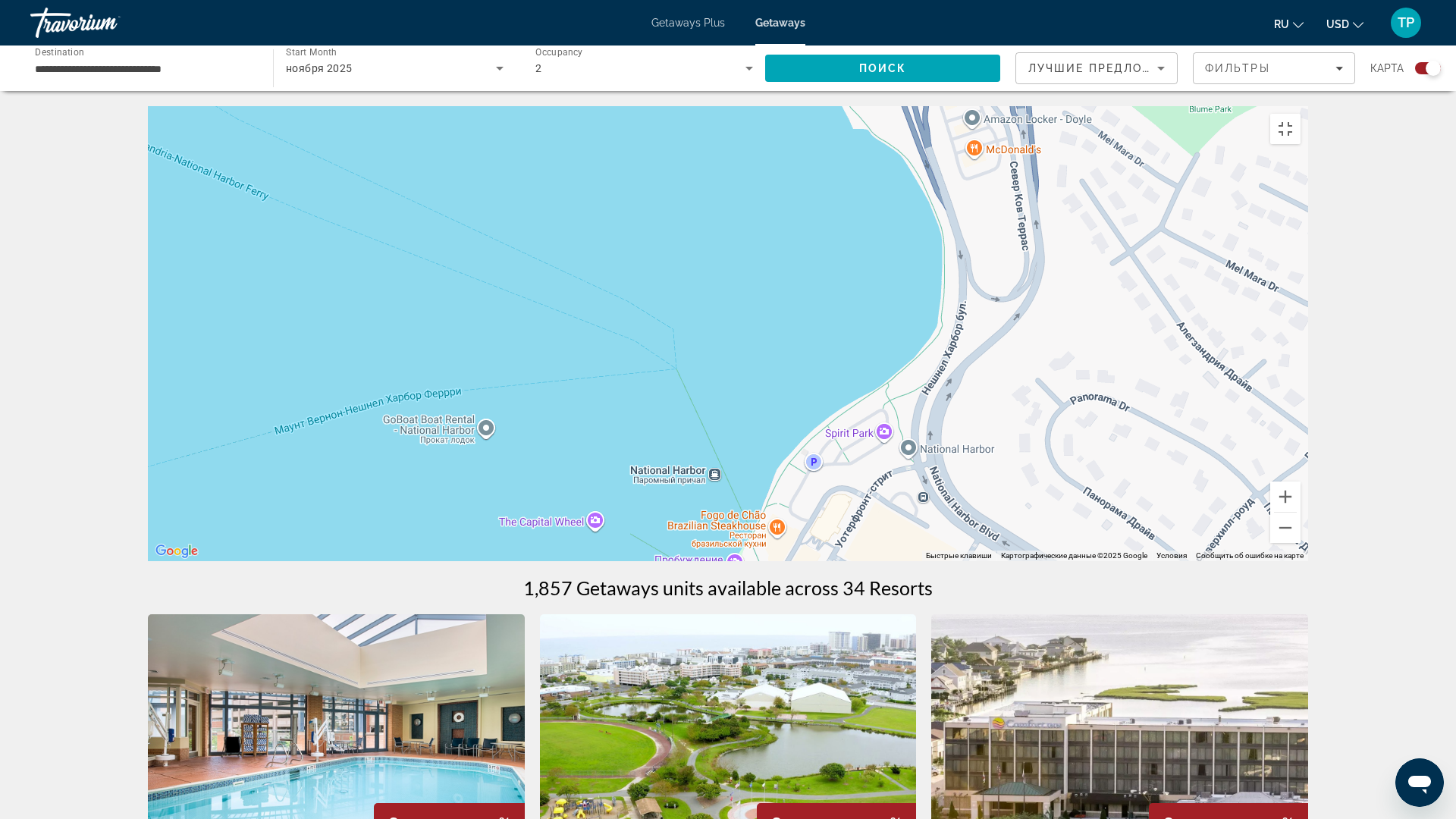
drag, startPoint x: 958, startPoint y: 223, endPoint x: 940, endPoint y: 169, distance: 56.9
click at [940, 169] on div "Чтобы активировать перетаскивание с помощью клавиатуры, нажмите Alt + Ввод. Пос…" at bounding box center [727, 333] width 1160 height 455
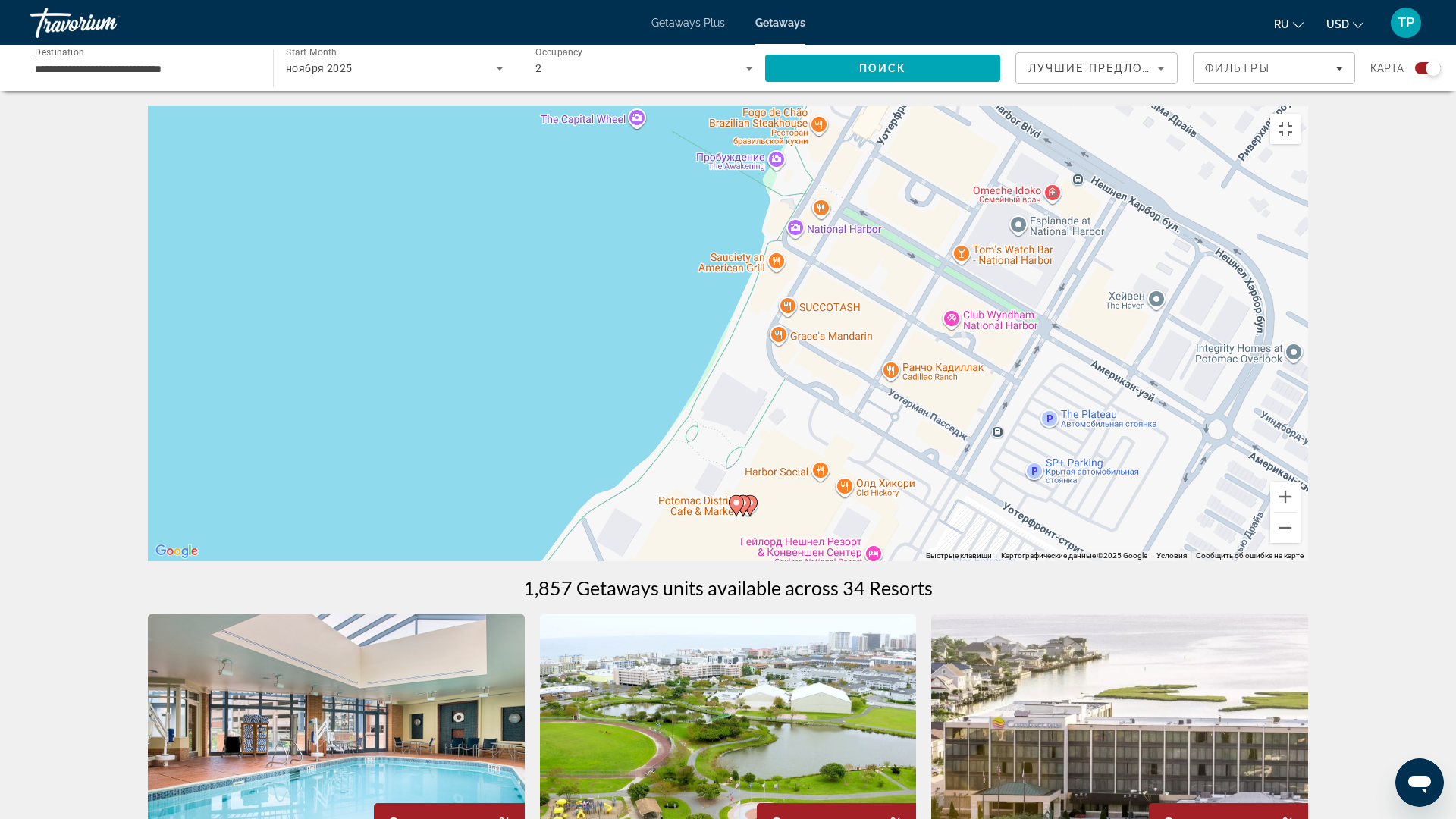
drag, startPoint x: 893, startPoint y: 520, endPoint x: 950, endPoint y: 156, distance: 368.4
click at [950, 156] on div "Чтобы активировать перетаскивание с помощью клавиатуры, нажмите Alt + Ввод. Пос…" at bounding box center [727, 333] width 1160 height 455
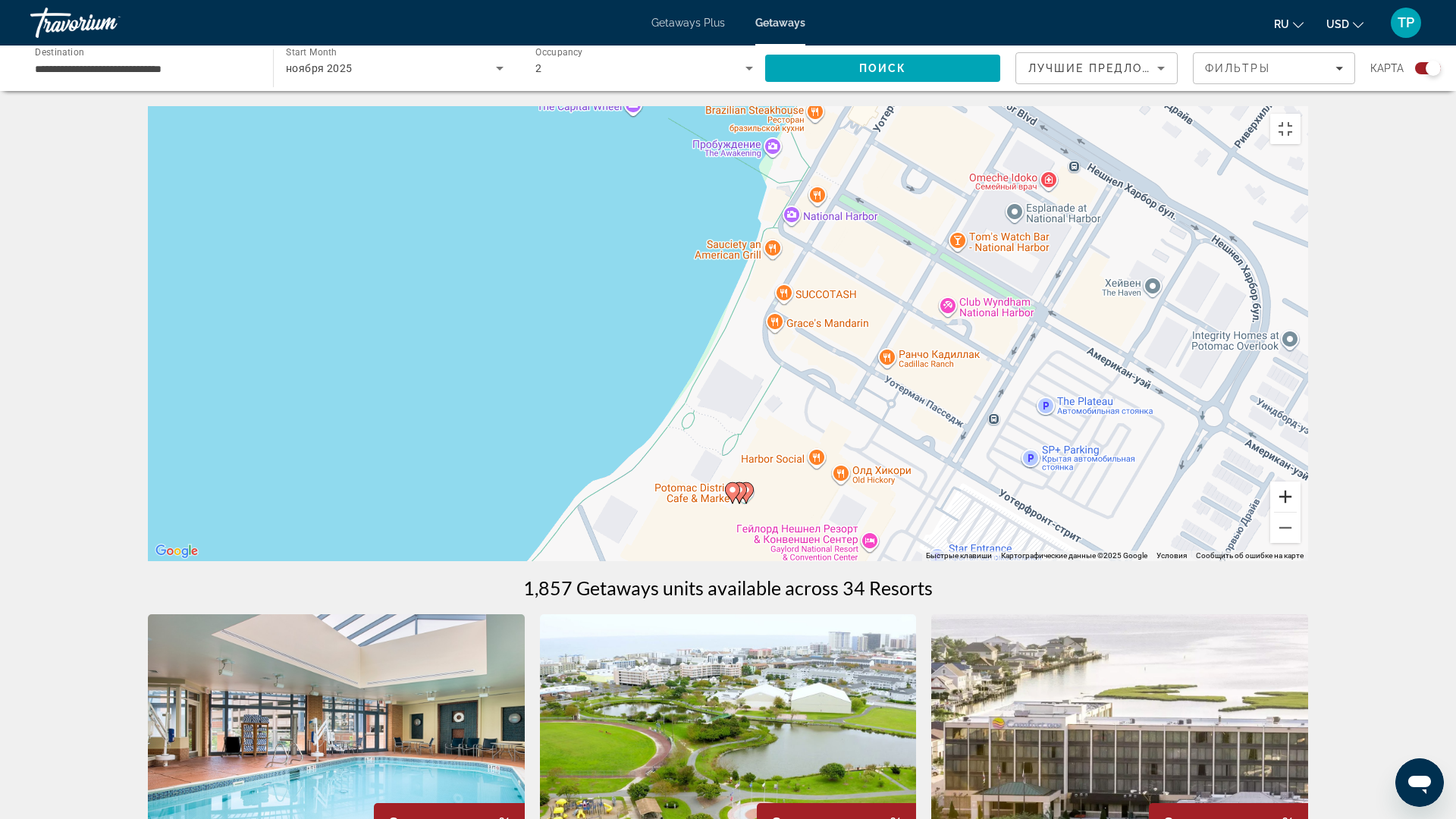
click at [1300, 512] on button "Увеличить" at bounding box center [1285, 497] width 31 height 31
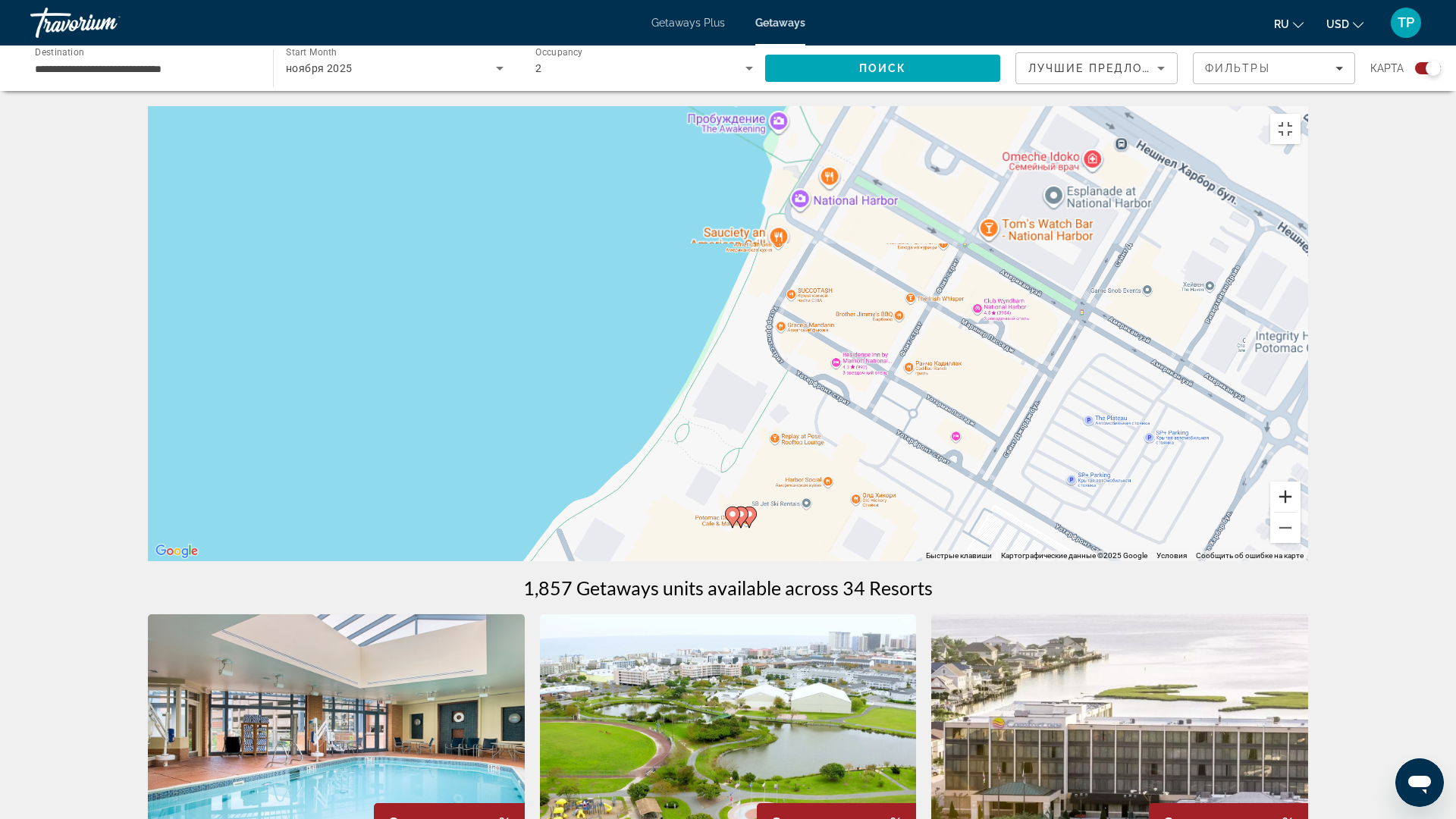
click at [1300, 512] on button "Увеличить" at bounding box center [1285, 497] width 31 height 31
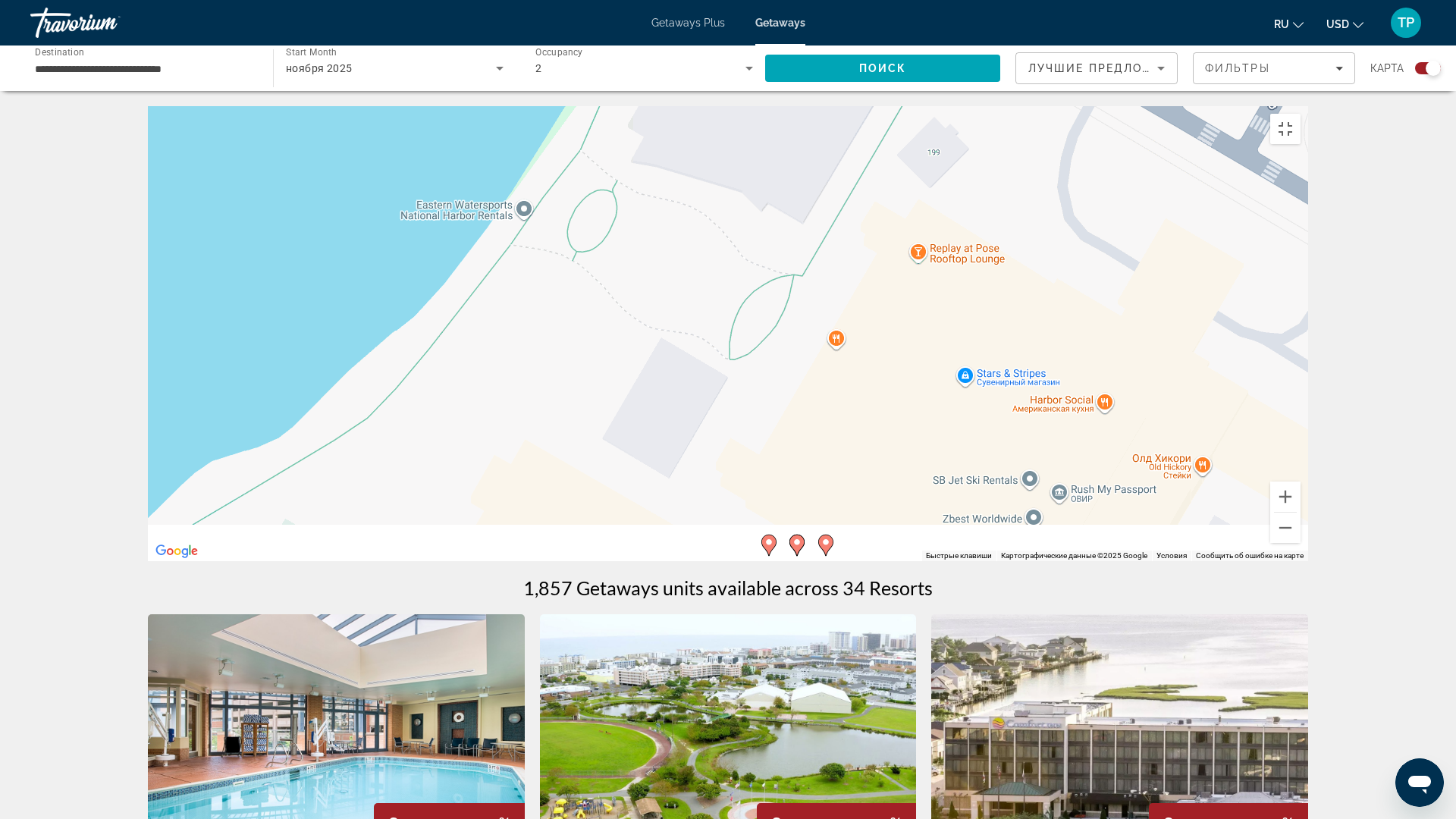
drag, startPoint x: 991, startPoint y: 255, endPoint x: 975, endPoint y: 130, distance: 126.0
click at [975, 130] on div "Чтобы активировать перетаскивание с помощью клавиатуры, нажмите Alt + Ввод. Пос…" at bounding box center [727, 333] width 1160 height 455
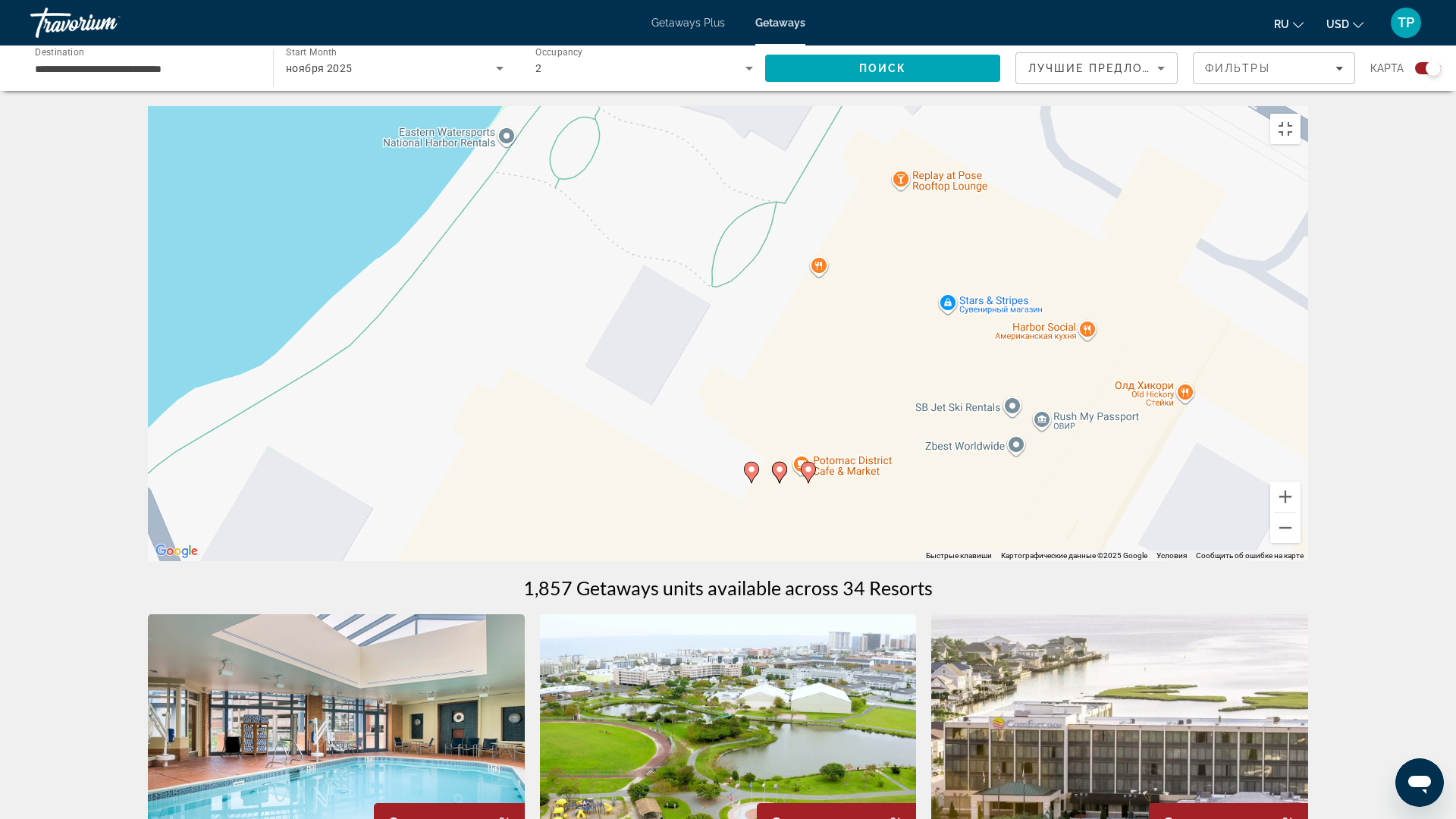
click at [780, 482] on icon "Main content" at bounding box center [779, 472] width 13 height 20
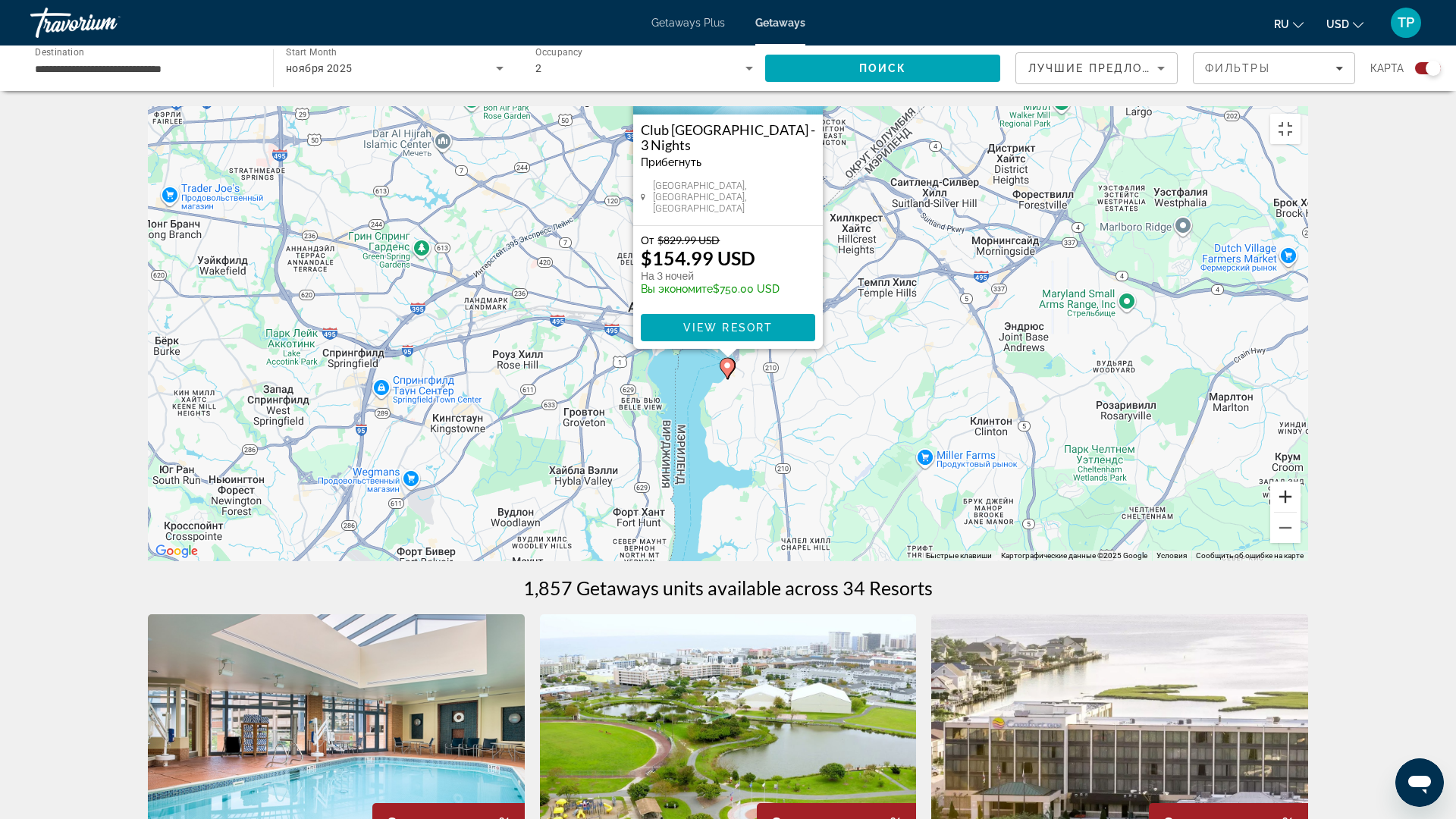
click at [1300, 512] on button "Увеличить" at bounding box center [1285, 497] width 31 height 31
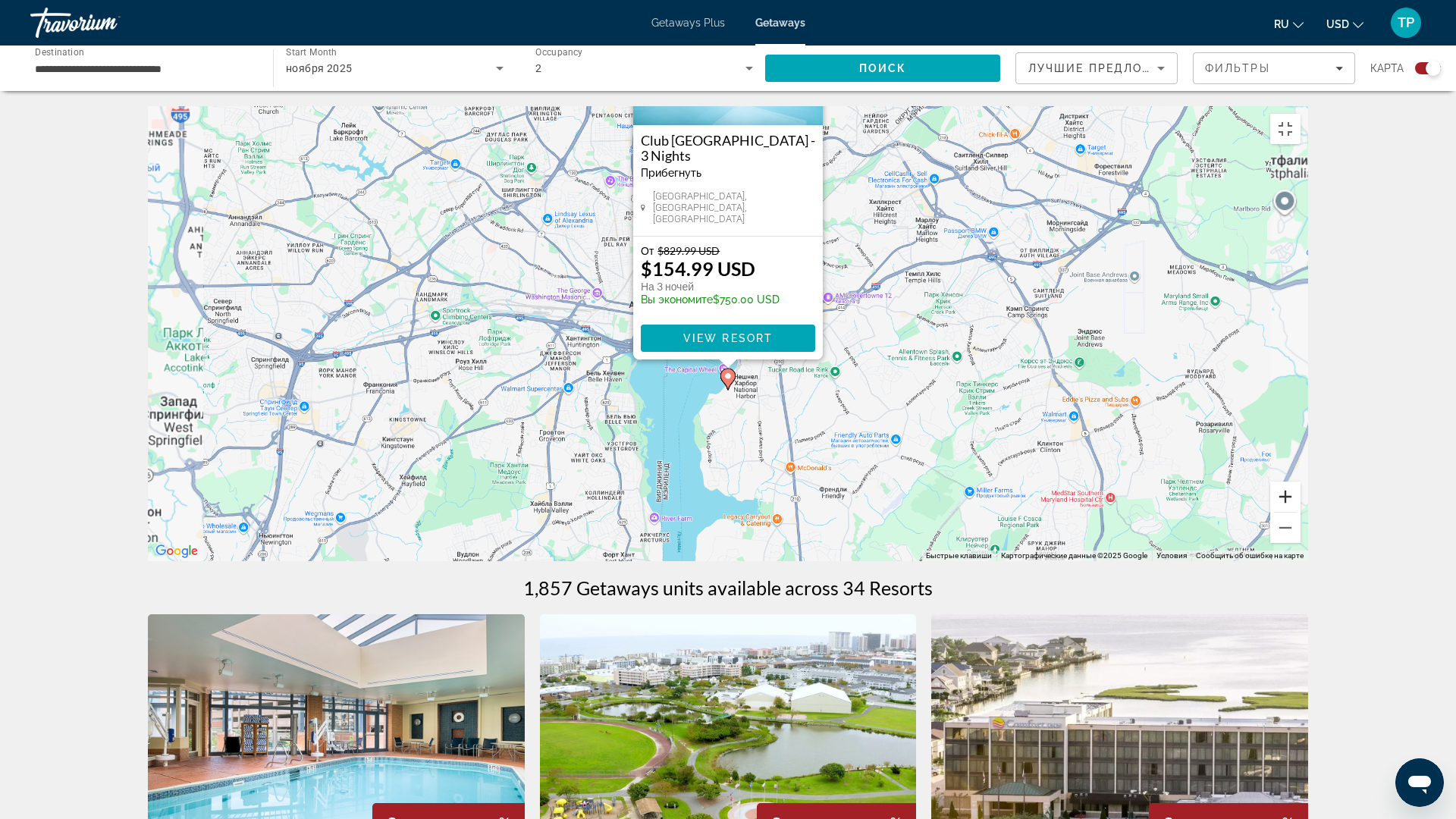
click at [1300, 512] on button "Увеличить" at bounding box center [1285, 497] width 31 height 31
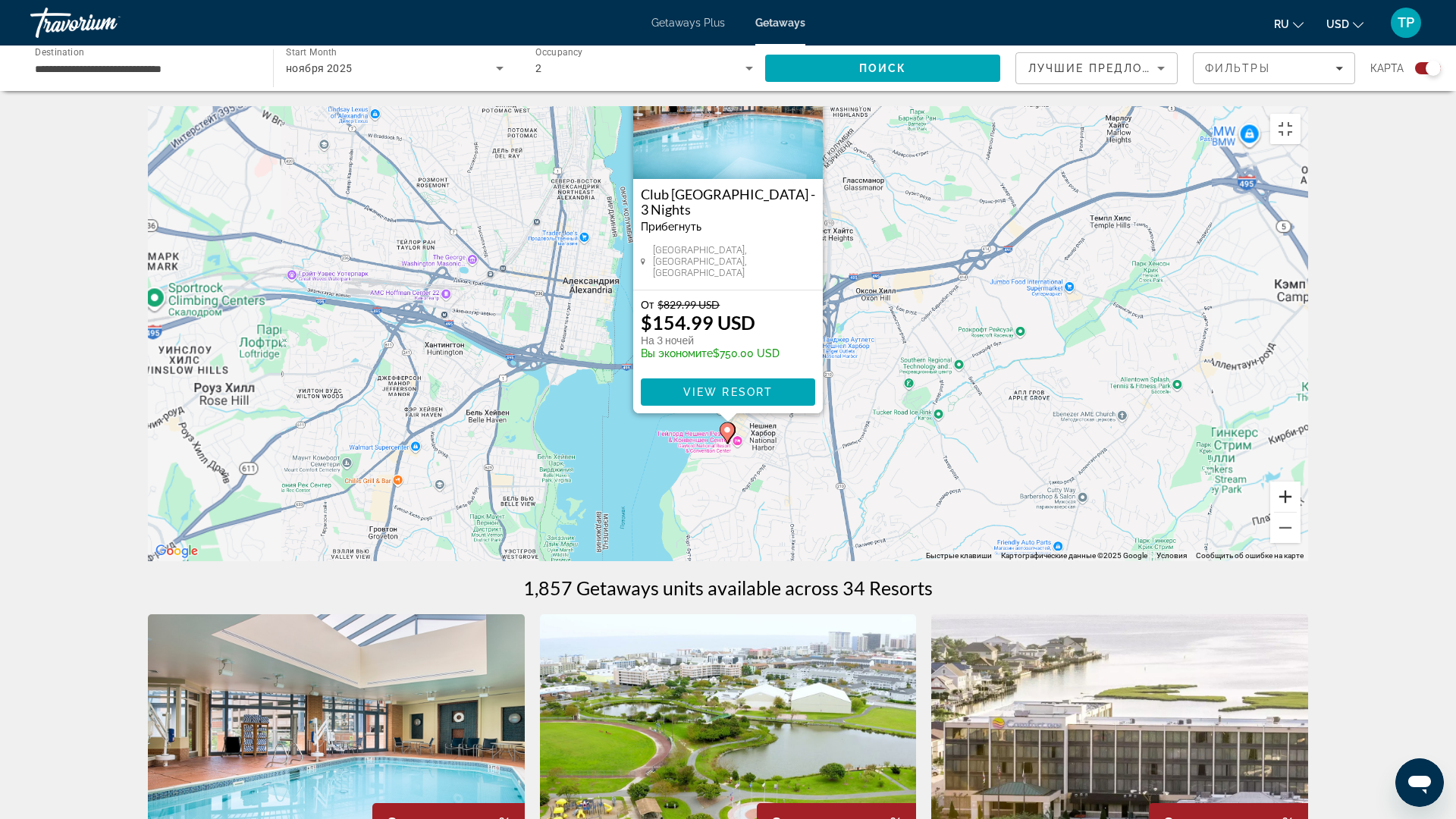
click at [1300, 512] on button "Увеличить" at bounding box center [1285, 497] width 31 height 31
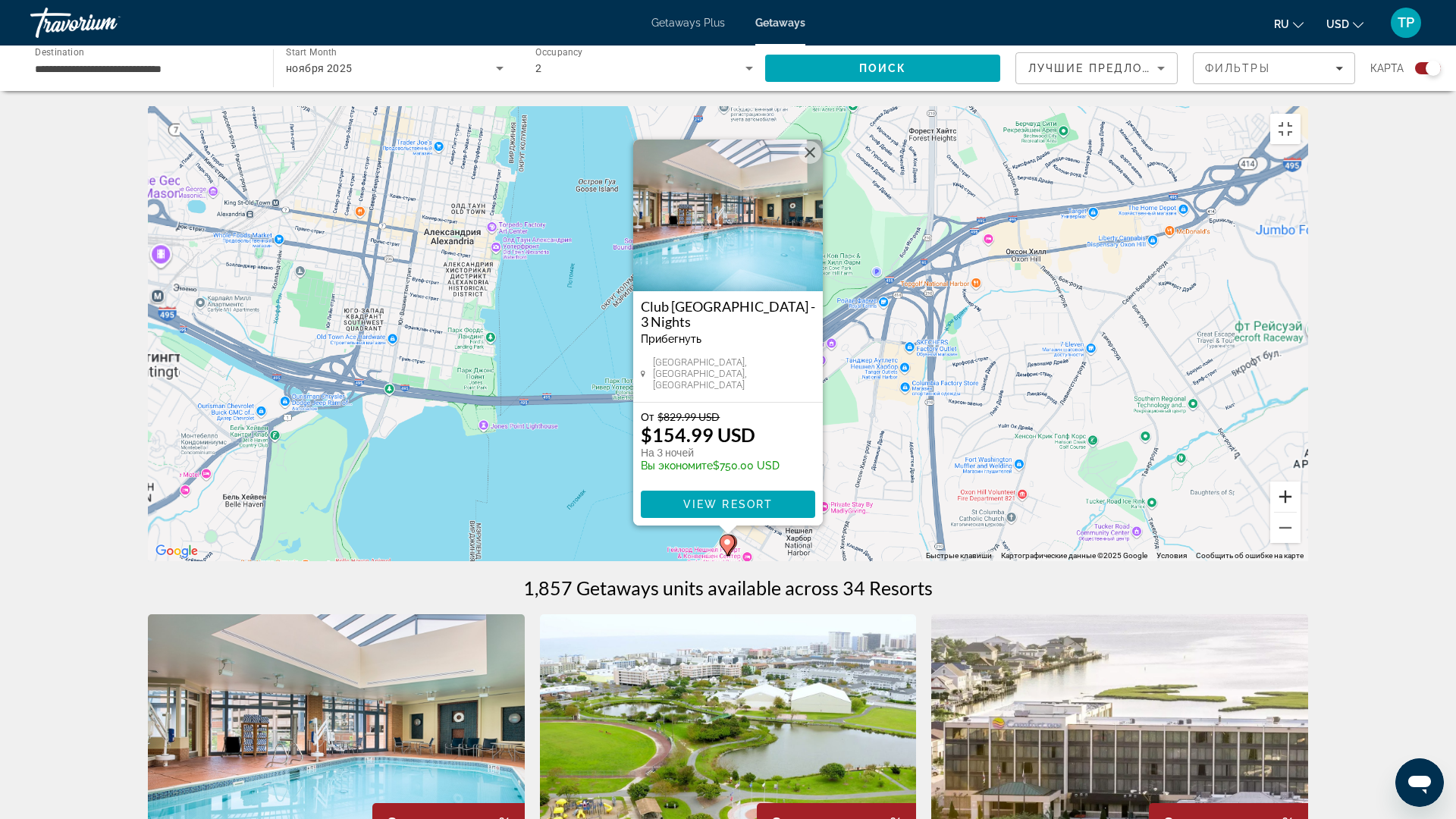
click at [1300, 512] on button "Увеличить" at bounding box center [1285, 497] width 31 height 31
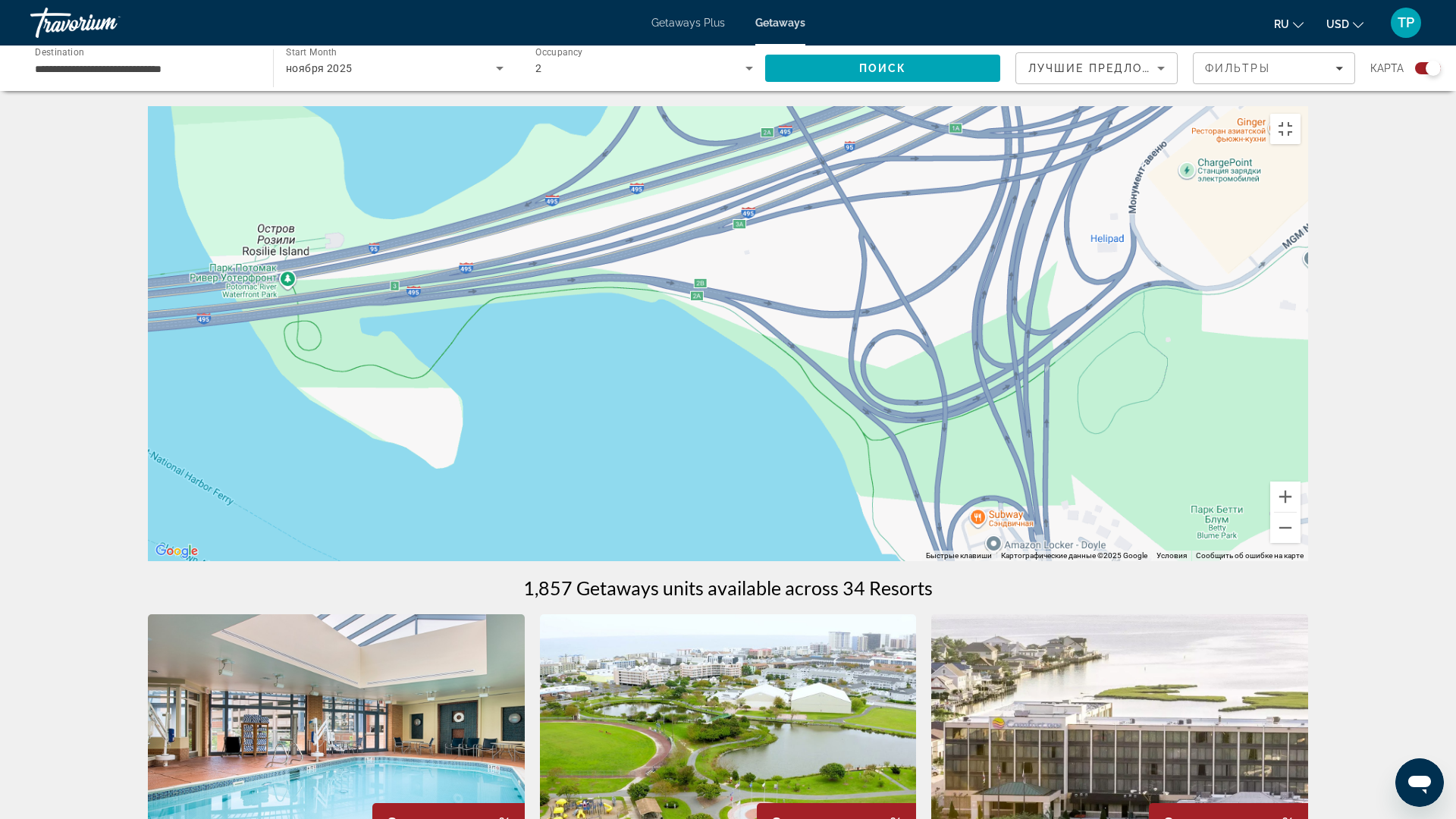
drag, startPoint x: 977, startPoint y: 555, endPoint x: 1001, endPoint y: 245, distance: 310.9
click at [1005, 231] on div "Main content" at bounding box center [727, 333] width 1160 height 455
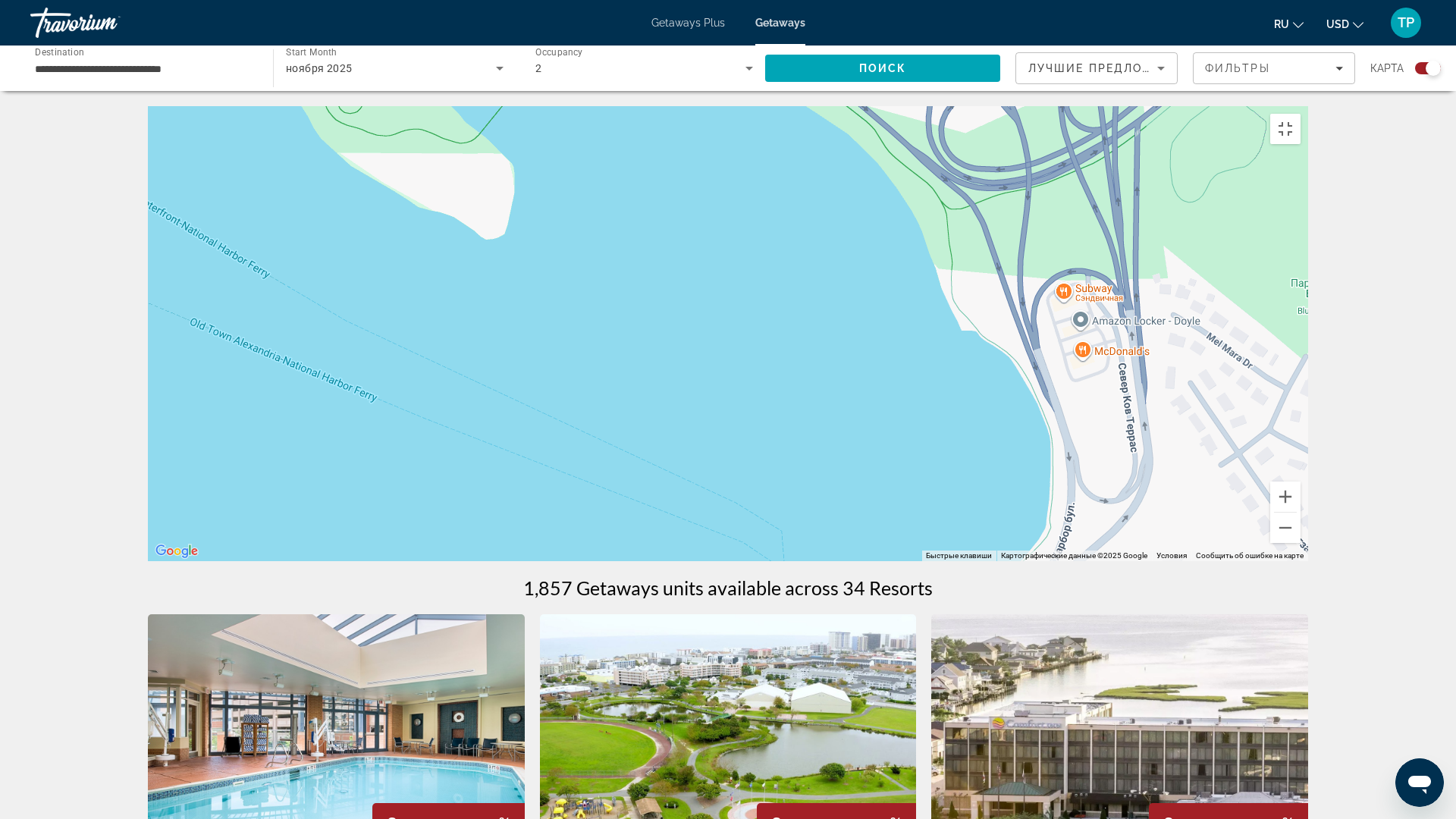
drag, startPoint x: 894, startPoint y: 543, endPoint x: 950, endPoint y: 234, distance: 314.0
click at [950, 234] on div "Main content" at bounding box center [727, 333] width 1160 height 455
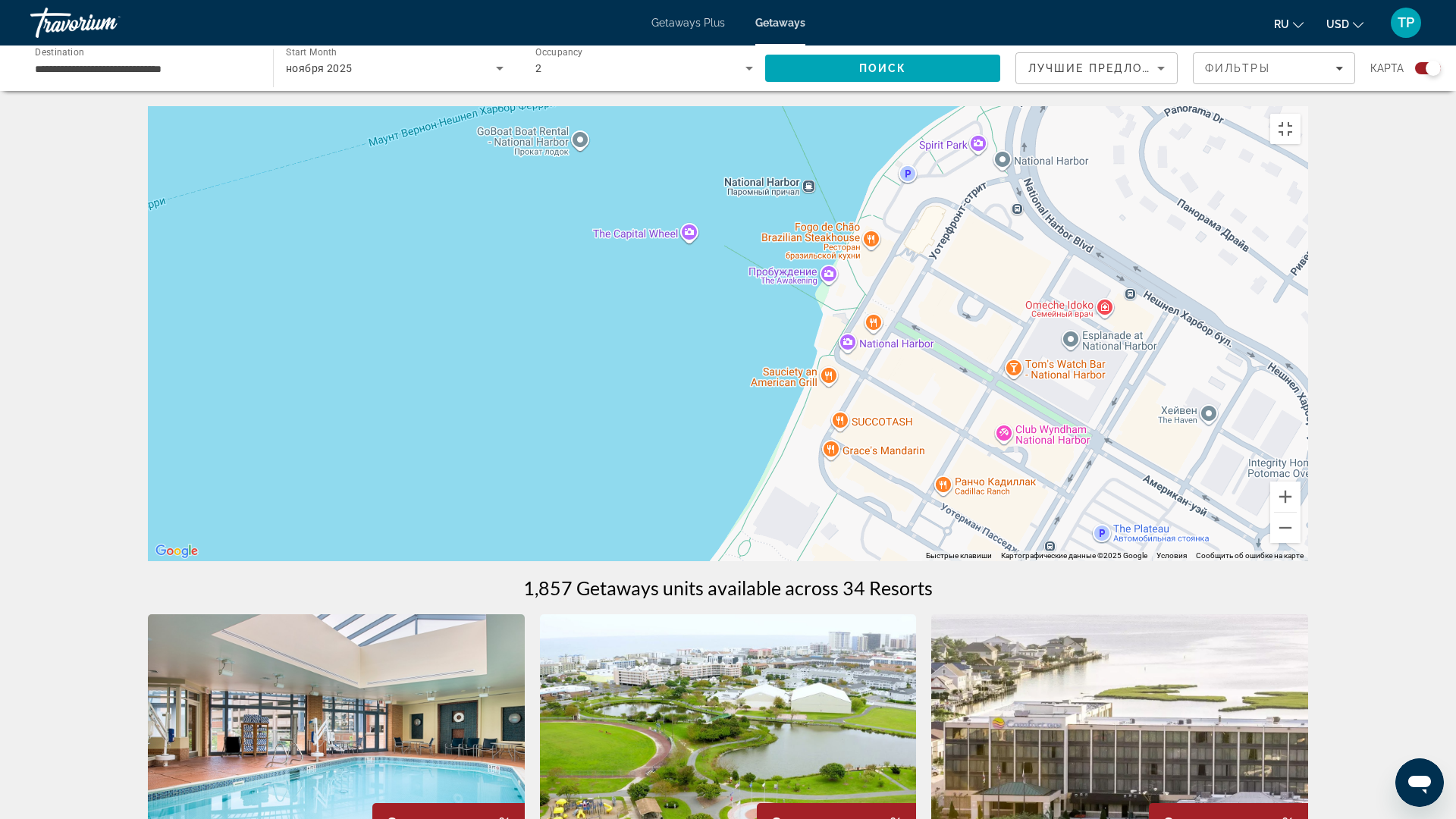
drag, startPoint x: 964, startPoint y: 639, endPoint x: 965, endPoint y: 241, distance: 398.0
click at [965, 241] on div "Чтобы активировать перетаскивание с помощью клавиатуры, нажмите Alt + Ввод. Пос…" at bounding box center [727, 333] width 1160 height 455
click at [807, 629] on icon "Main content" at bounding box center [801, 619] width 13 height 20
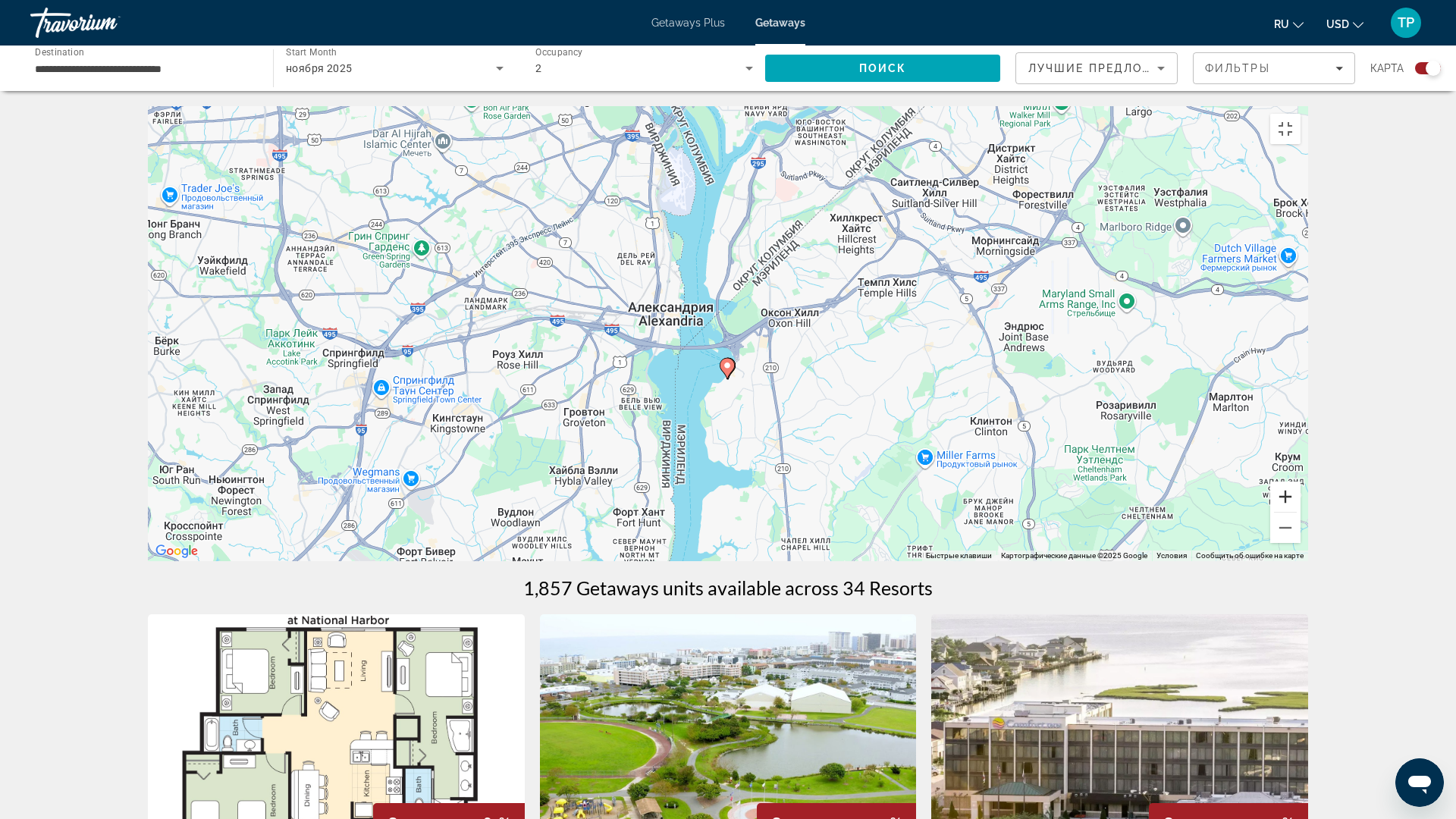
click at [1300, 512] on button "Увеличить" at bounding box center [1285, 497] width 31 height 31
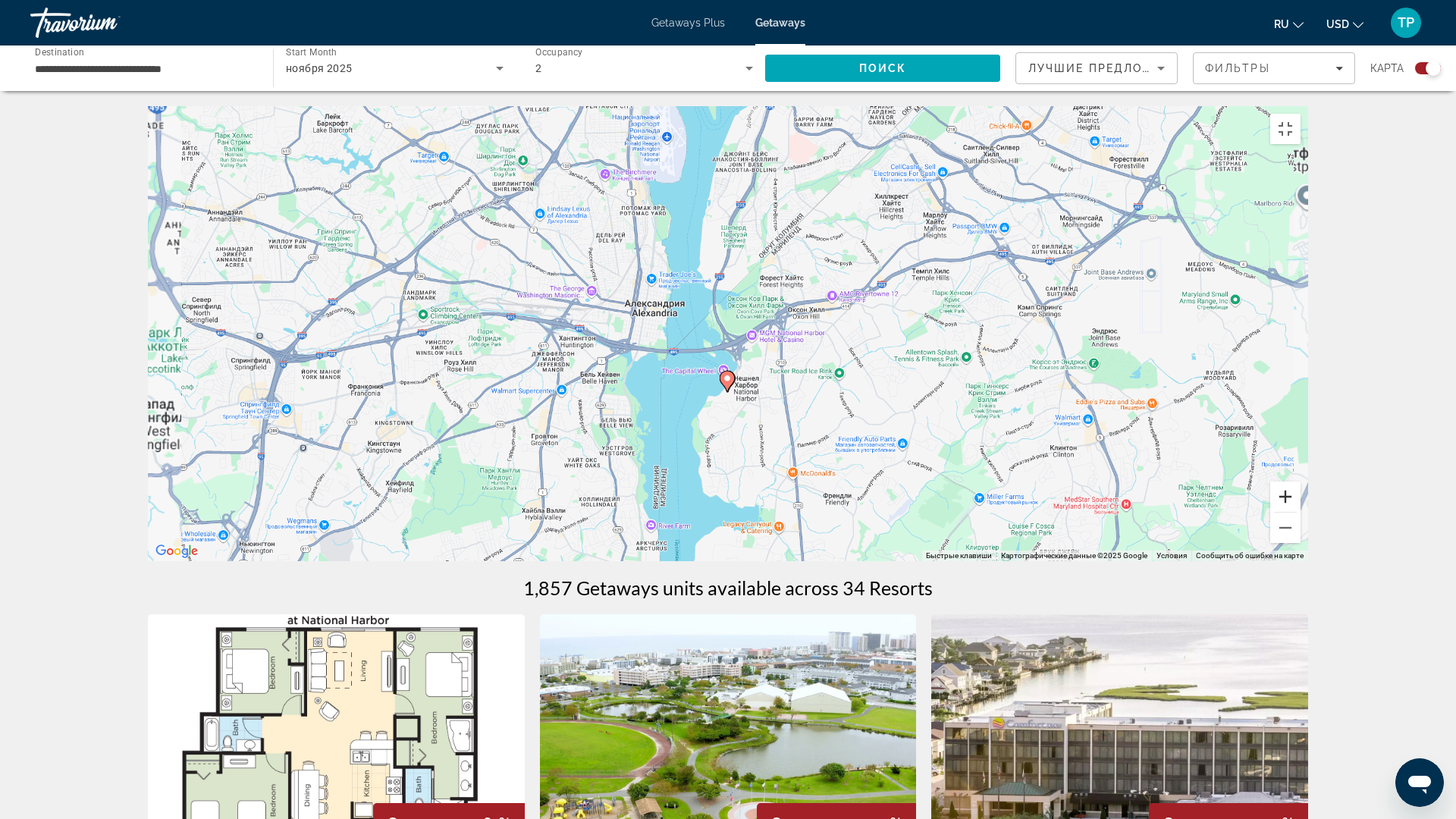
click at [1300, 512] on button "Увеличить" at bounding box center [1285, 497] width 31 height 31
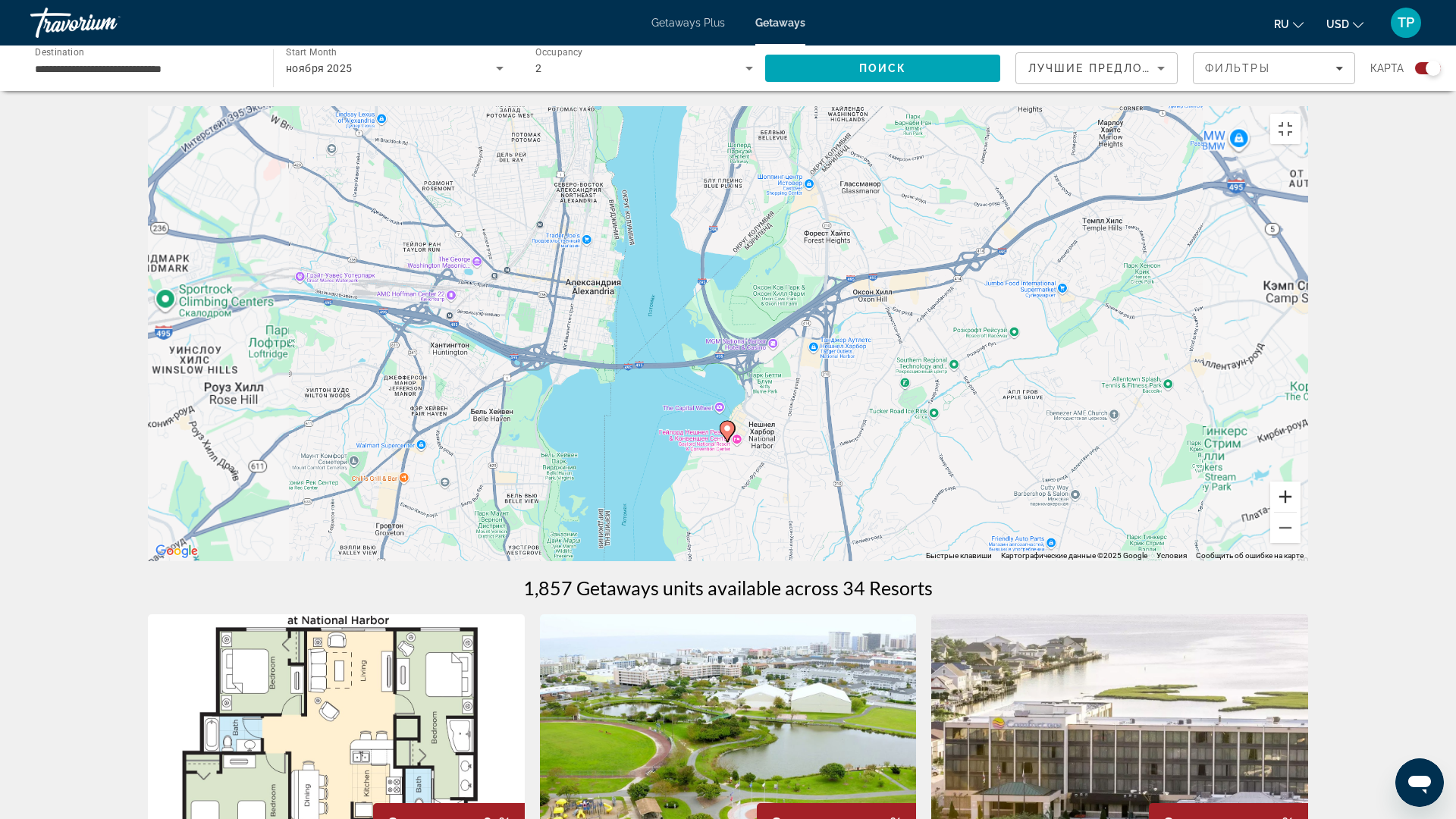
click at [1300, 512] on button "Увеличить" at bounding box center [1285, 497] width 31 height 31
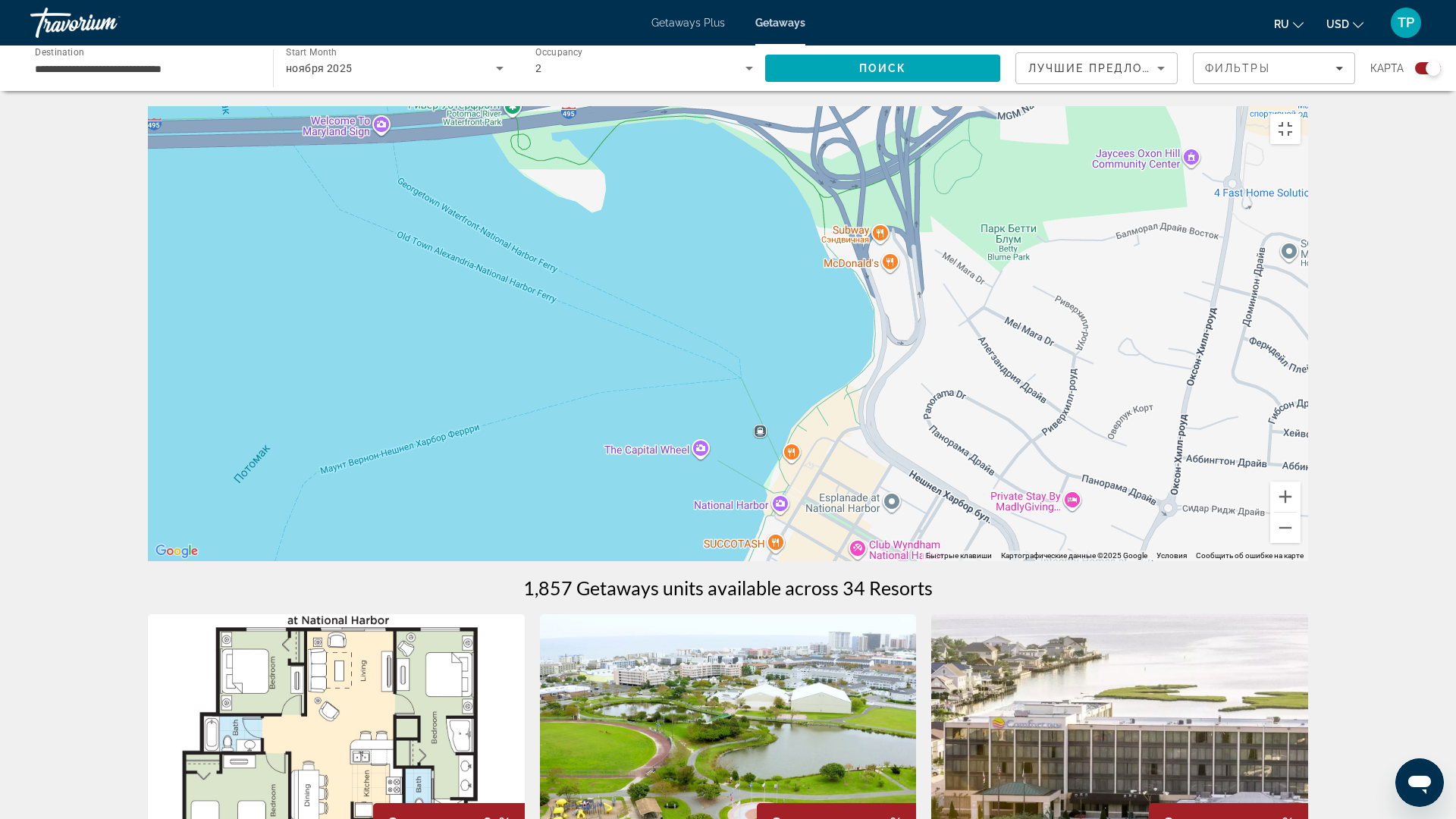
drag, startPoint x: 1237, startPoint y: 612, endPoint x: 1247, endPoint y: 190, distance: 422.1
click at [1268, 165] on div "Main content" at bounding box center [727, 333] width 1160 height 455
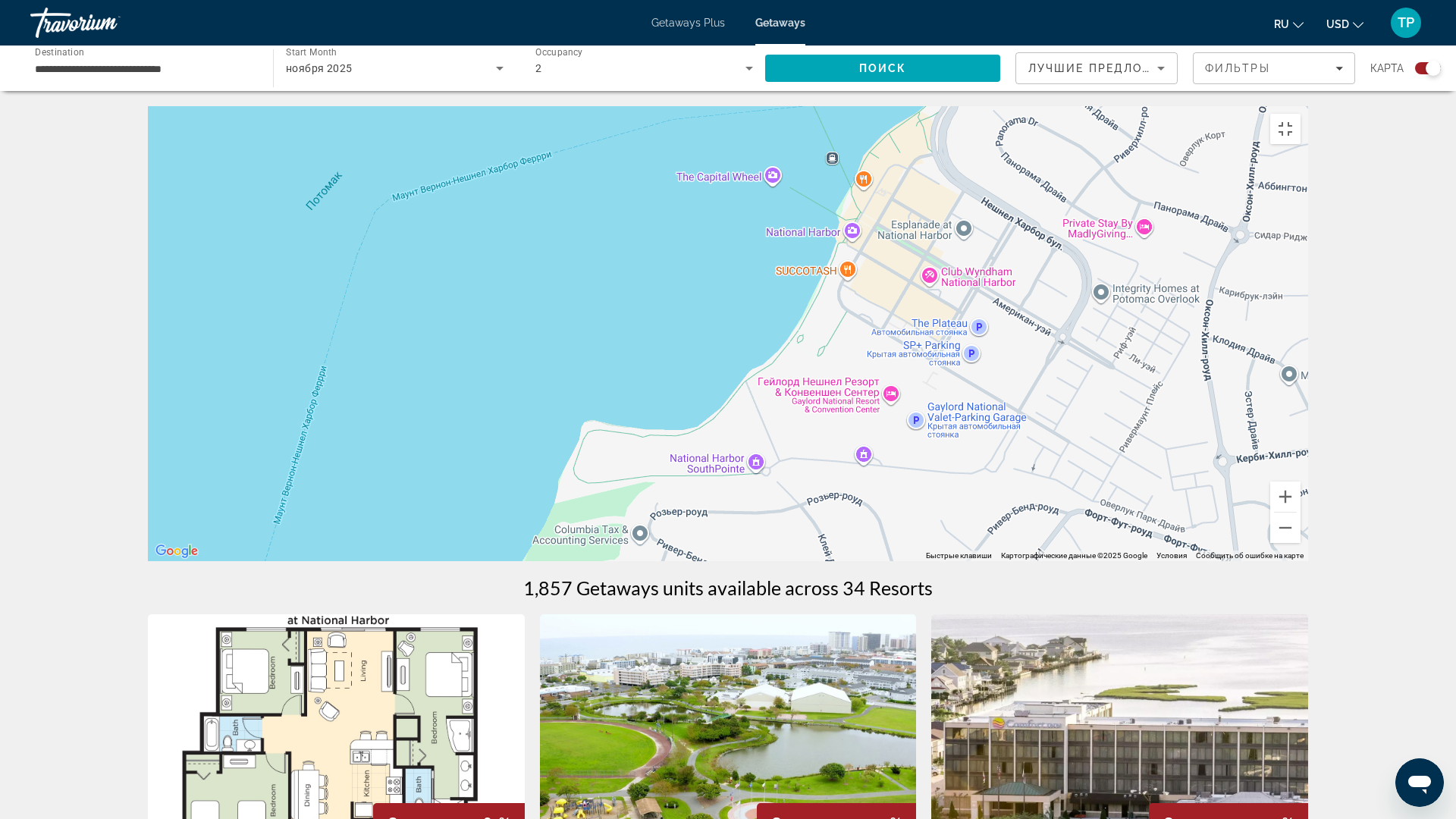
drag, startPoint x: 1005, startPoint y: 583, endPoint x: 1216, endPoint y: 238, distance: 404.4
click at [1216, 238] on div "Чтобы активировать перетаскивание с помощью клавиатуры, нажмите Alt + Ввод. Пос…" at bounding box center [727, 333] width 1160 height 455
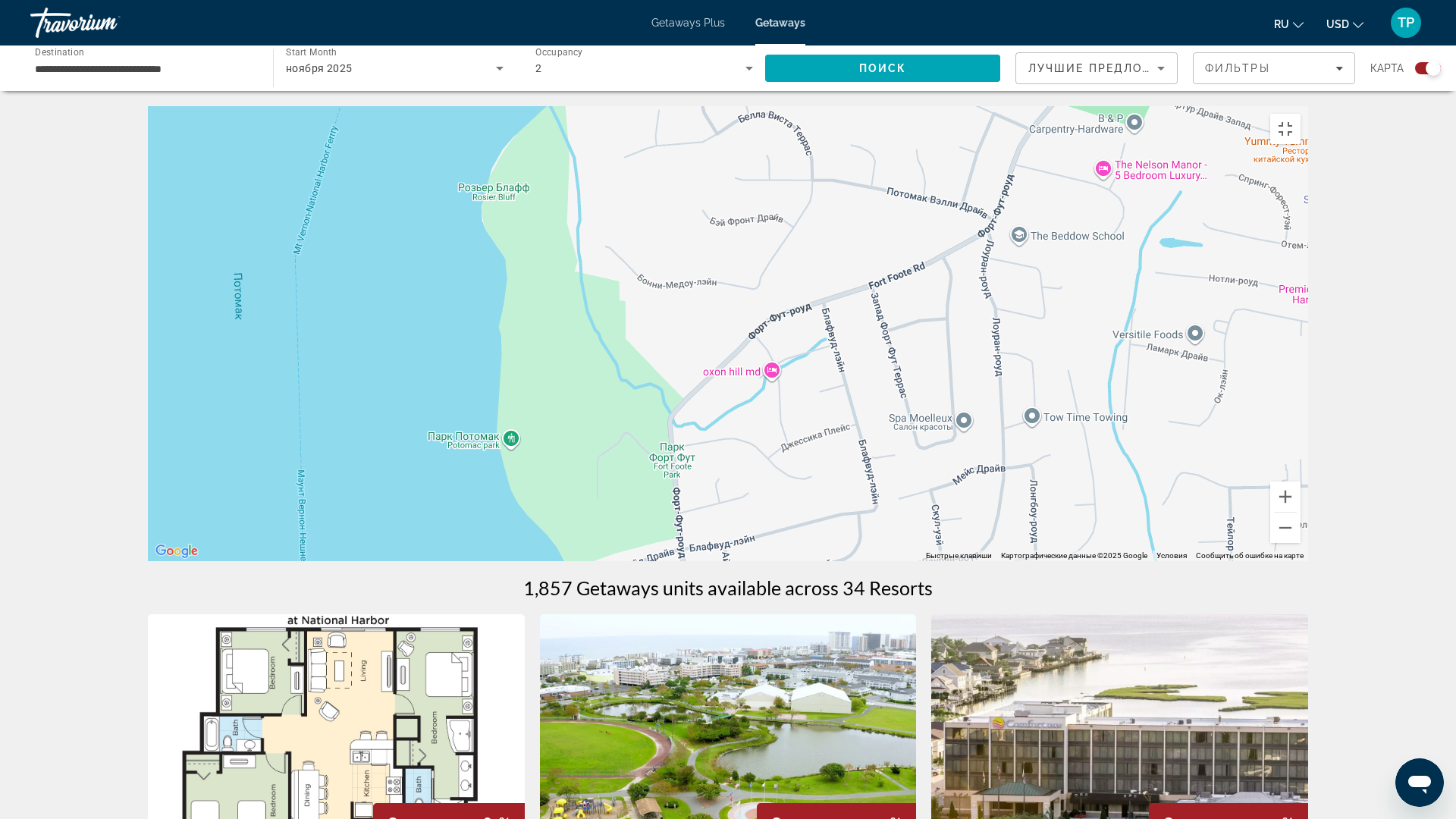
drag, startPoint x: 1065, startPoint y: 685, endPoint x: 1005, endPoint y: 343, distance: 347.2
click at [1005, 343] on div "Чтобы активировать перетаскивание с помощью клавиатуры, нажмите Alt + Ввод. Пос…" at bounding box center [727, 333] width 1160 height 455
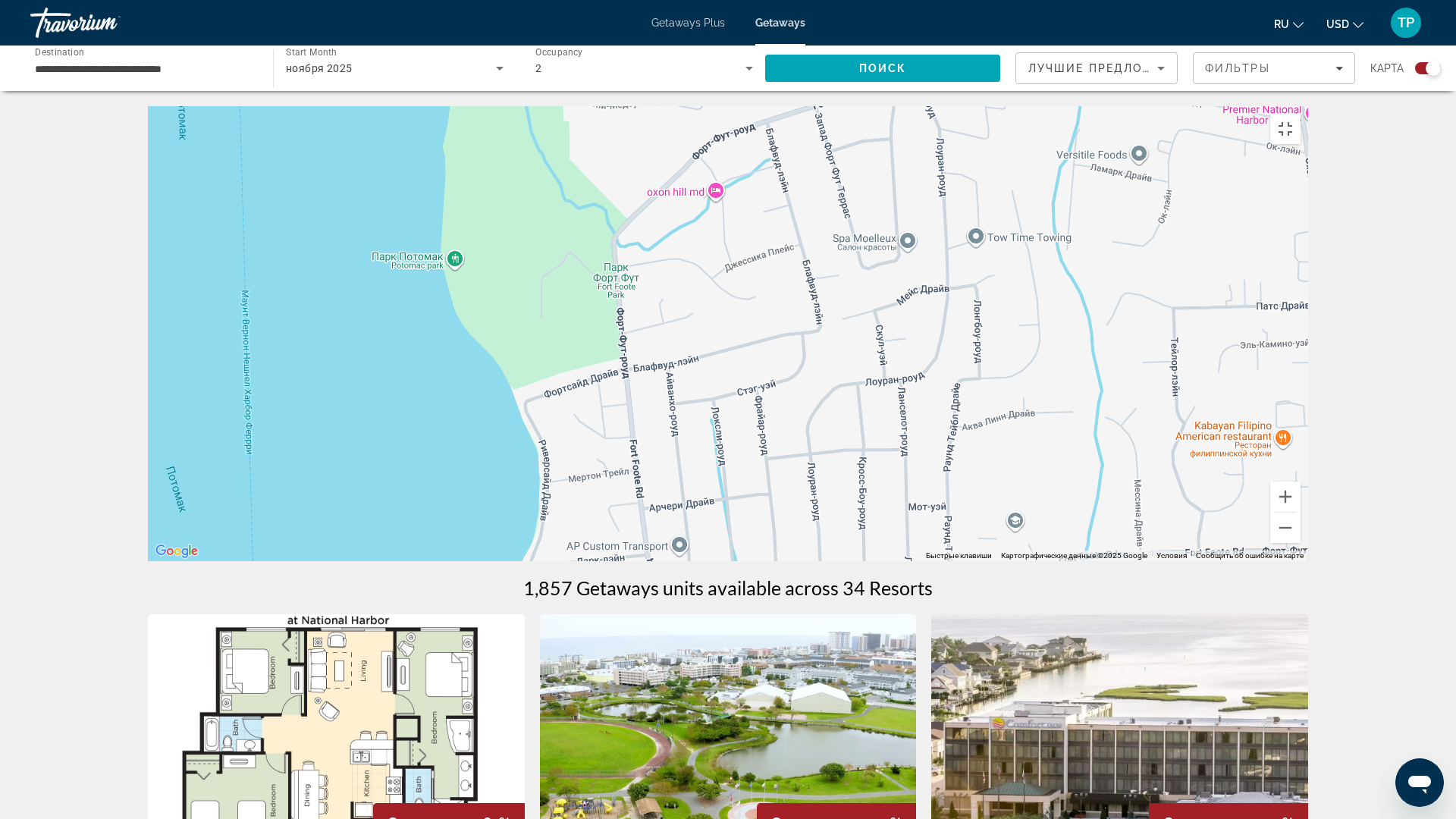
drag, startPoint x: 1137, startPoint y: 514, endPoint x: 1074, endPoint y: 275, distance: 247.2
click at [1074, 275] on div "Чтобы активировать перетаскивание с помощью клавиатуры, нажмите Alt + Ввод. Пос…" at bounding box center [727, 333] width 1160 height 455
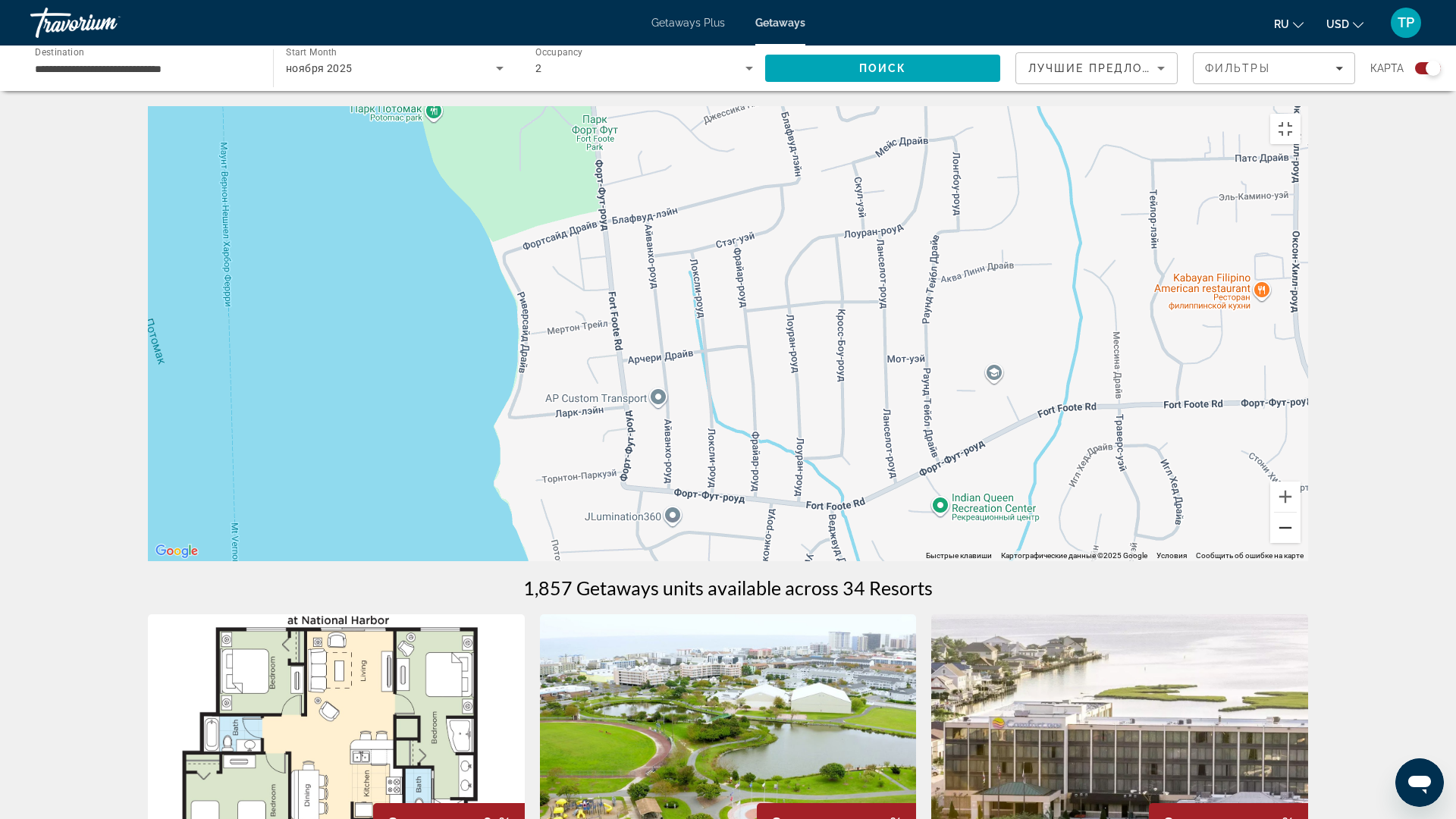
click at [1300, 543] on button "Уменьшить" at bounding box center [1285, 528] width 31 height 31
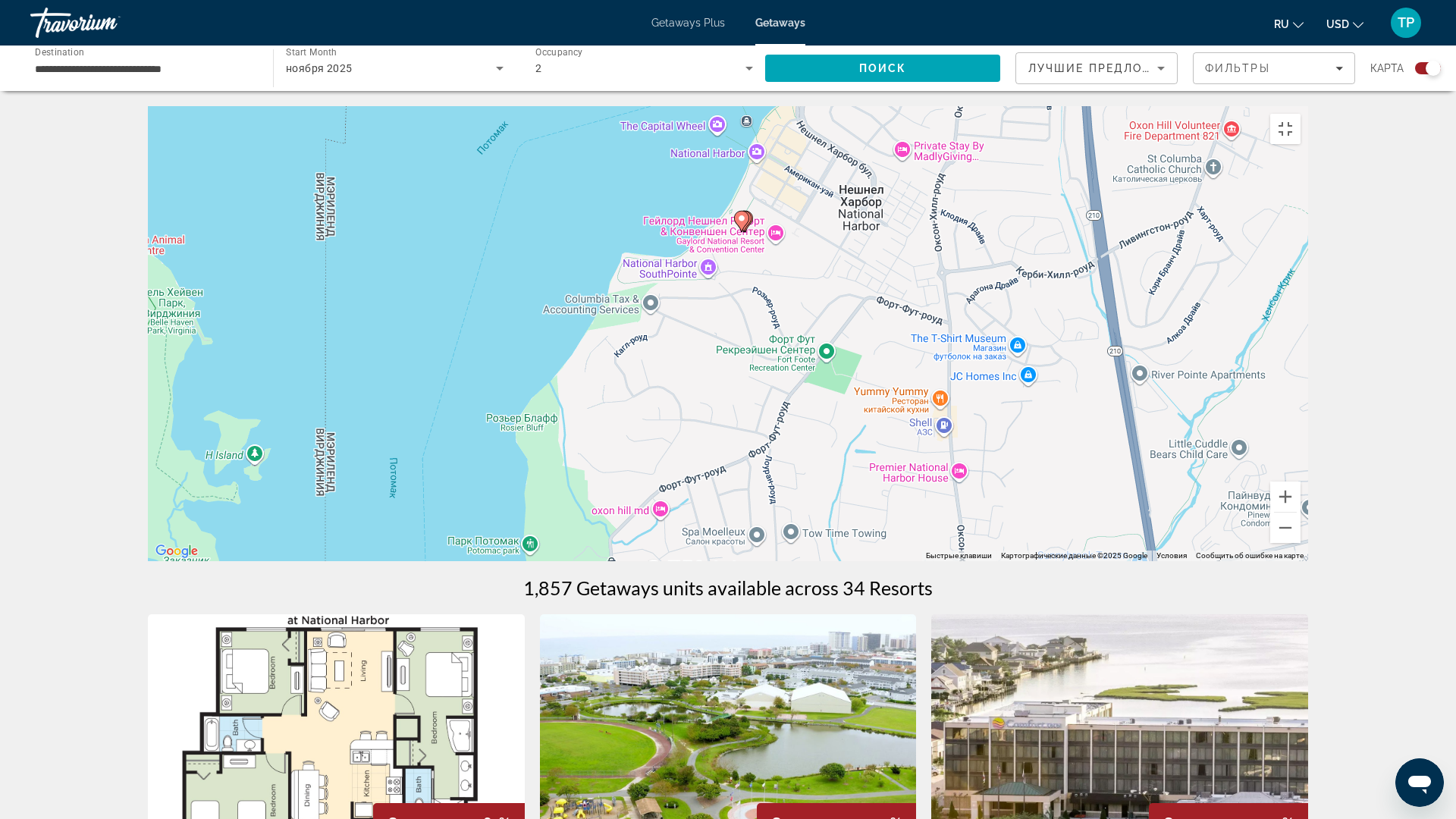
drag, startPoint x: 1038, startPoint y: 233, endPoint x: 988, endPoint y: 559, distance: 329.8
click at [988, 559] on div "Чтобы активировать перетаскивание с помощью клавиатуры, нажмите Alt + Ввод. Пос…" at bounding box center [727, 333] width 1160 height 455
click at [1300, 512] on button "Увеличить" at bounding box center [1285, 497] width 31 height 31
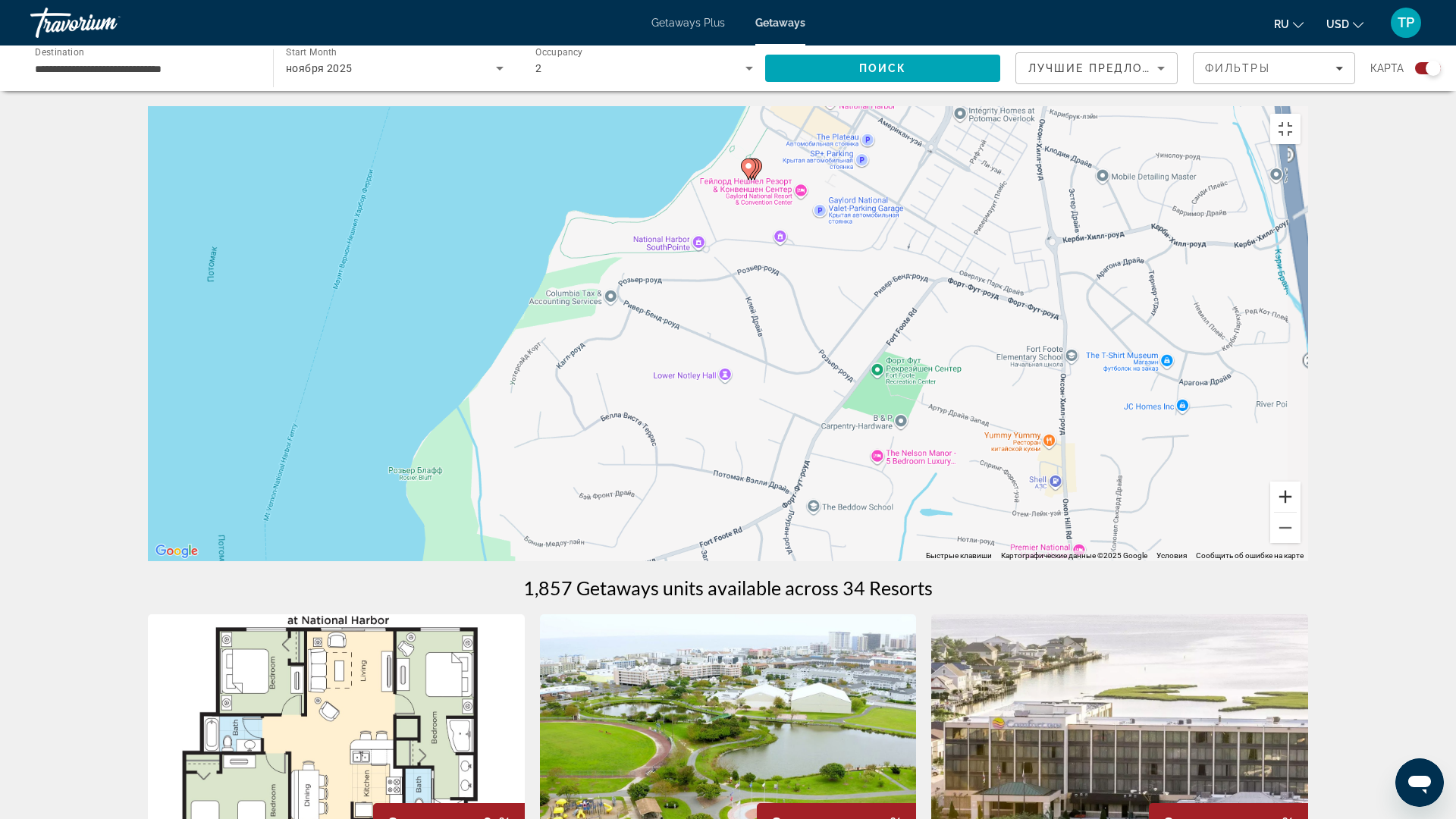
click at [1300, 512] on button "Увеличить" at bounding box center [1285, 497] width 31 height 31
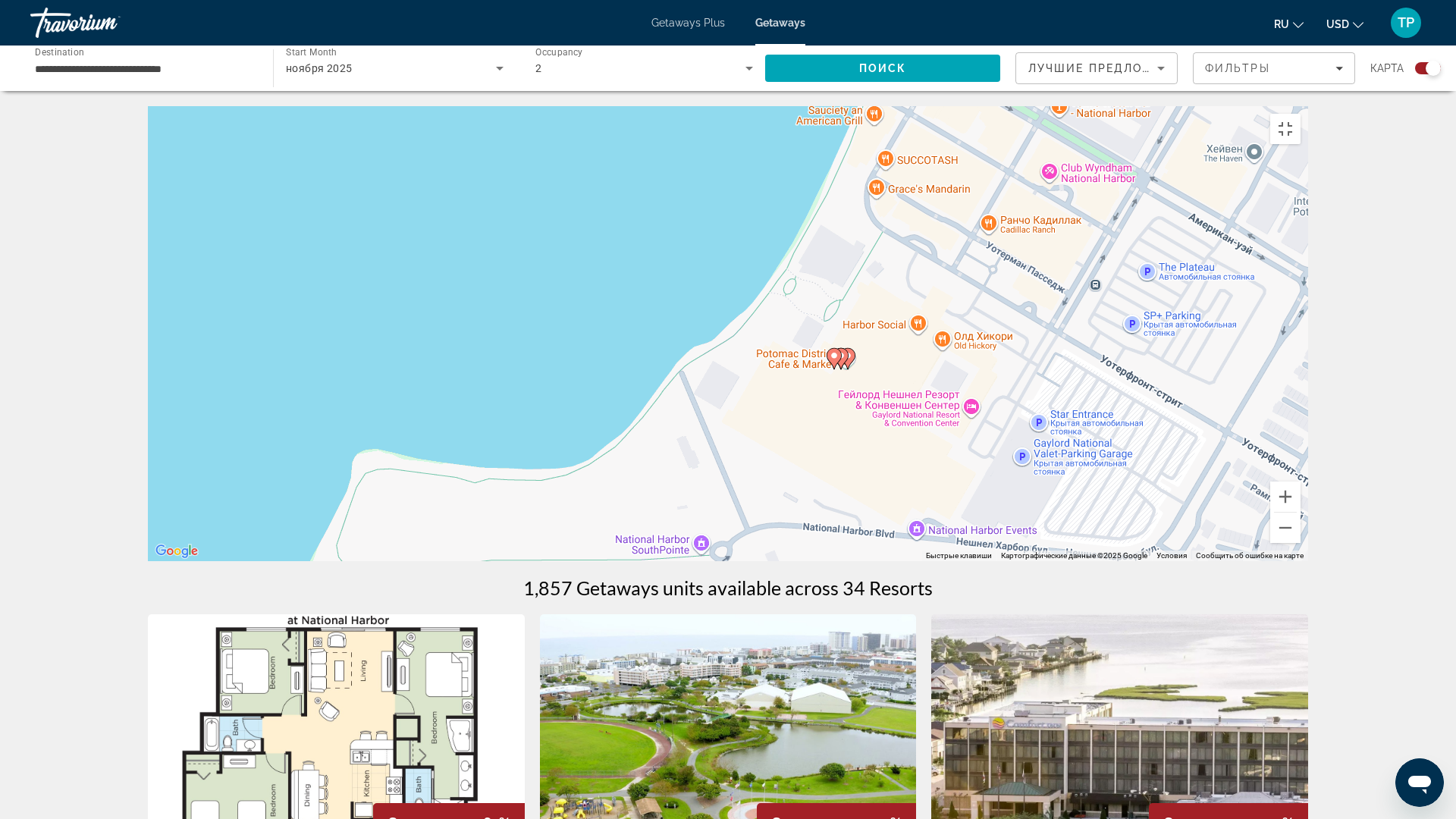
drag, startPoint x: 858, startPoint y: 249, endPoint x: 917, endPoint y: 665, distance: 420.2
click at [917, 561] on div "Чтобы активировать перетаскивание с помощью клавиатуры, нажмите Alt + Ввод. Пос…" at bounding box center [727, 333] width 1160 height 455
click at [1300, 512] on button "Увеличить" at bounding box center [1285, 497] width 31 height 31
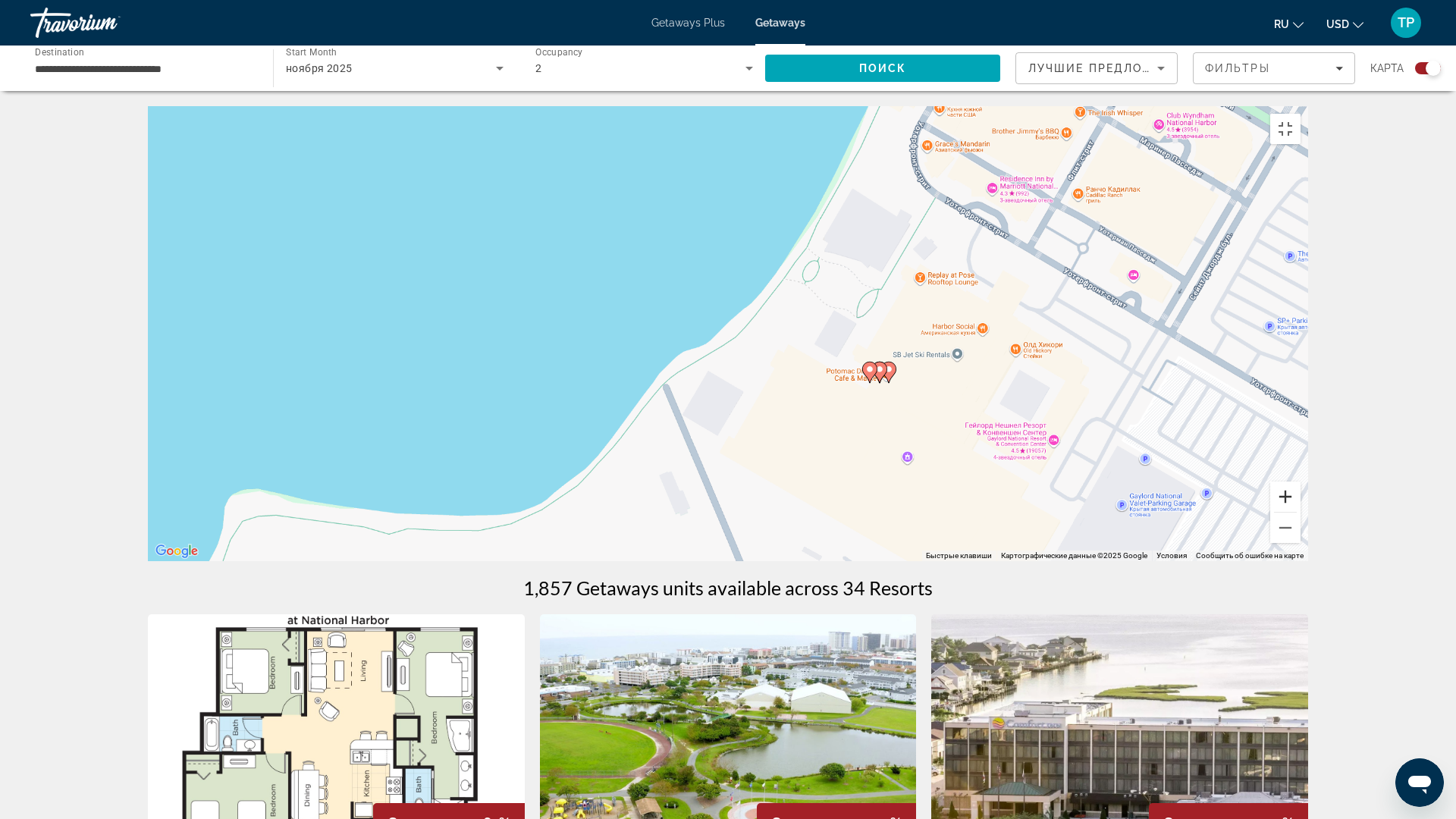
click at [1300, 512] on button "Увеличить" at bounding box center [1285, 497] width 31 height 31
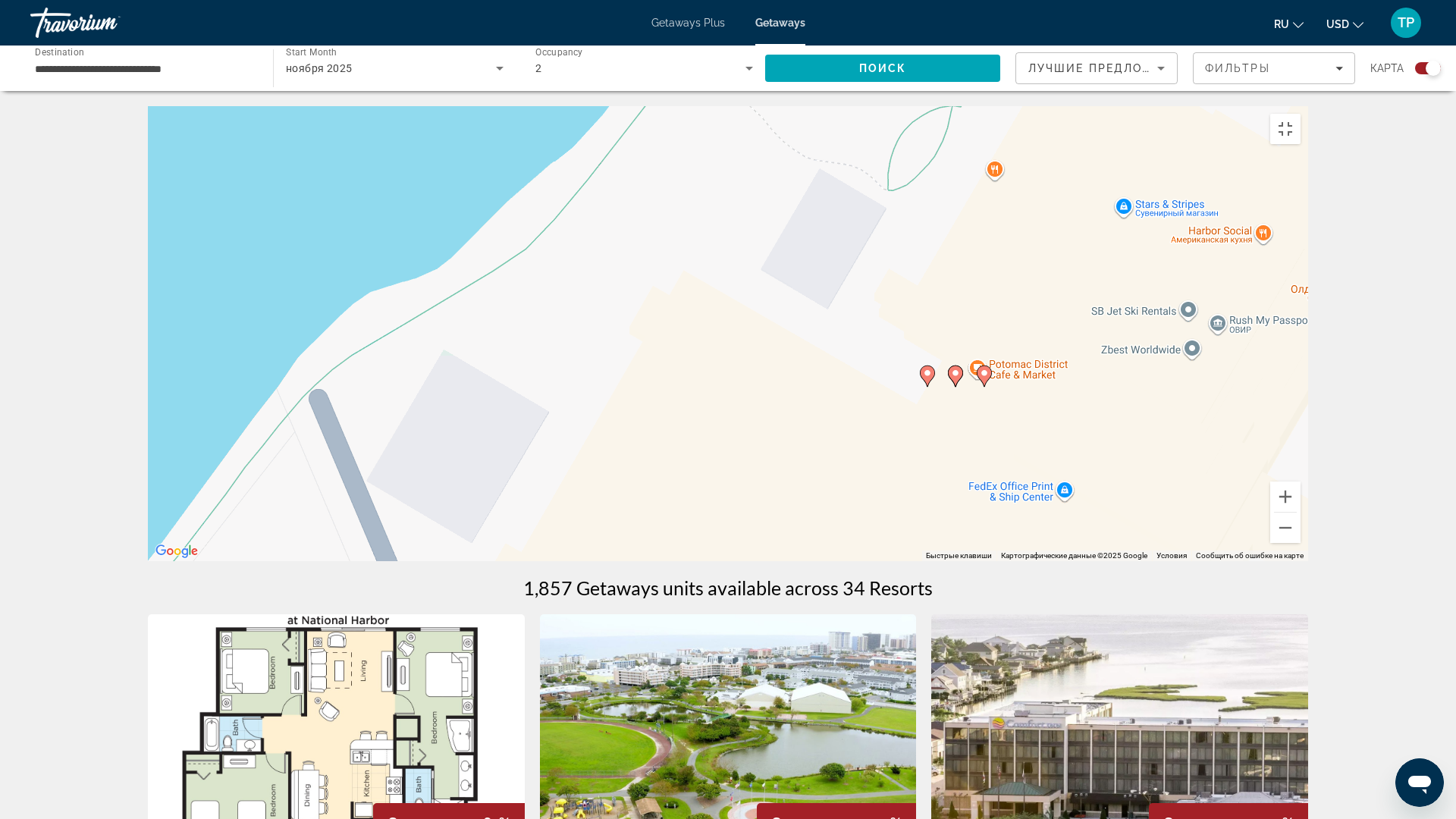
drag, startPoint x: 994, startPoint y: 575, endPoint x: 611, endPoint y: 445, distance: 404.5
click at [610, 445] on div "Чтобы активировать перетаскивание с помощью клавиатуры, нажмите Alt + Ввод. Пос…" at bounding box center [727, 333] width 1160 height 455
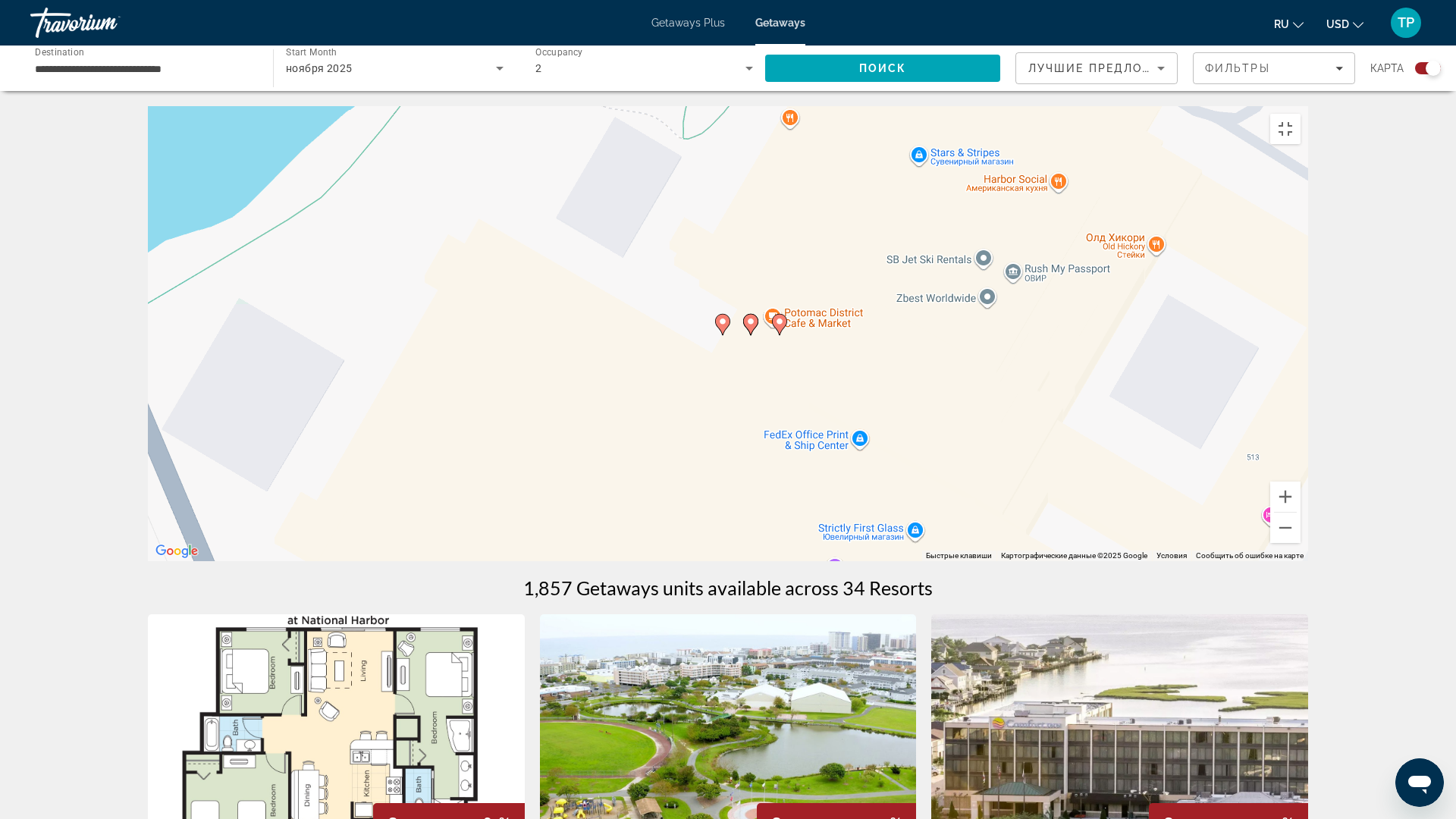
click at [780, 334] on icon "Main content" at bounding box center [779, 324] width 13 height 20
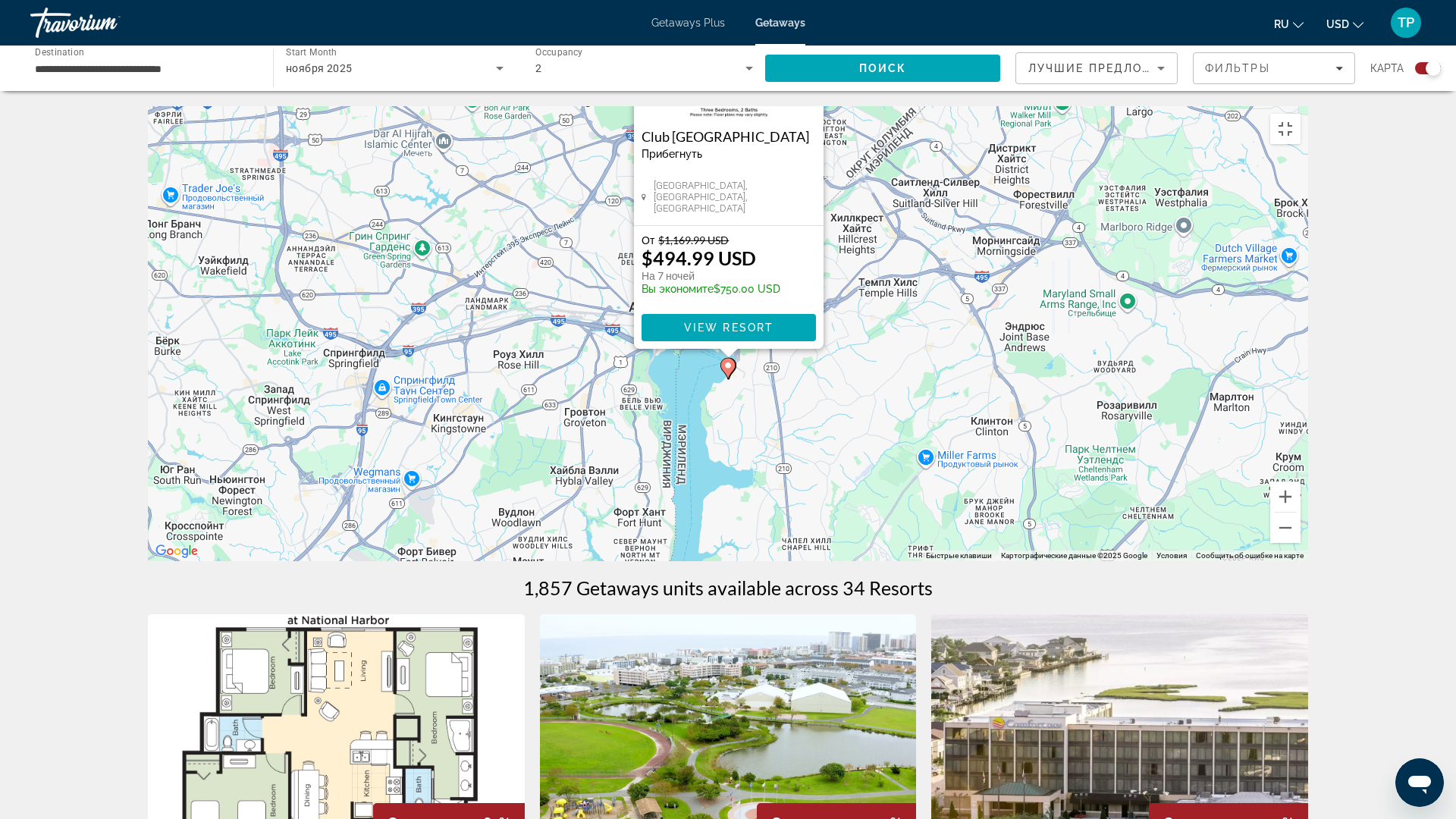
click at [775, 453] on div "Чтобы активировать перетаскивание с помощью клавиатуры, нажмите Alt + Ввод. Пос…" at bounding box center [727, 333] width 1160 height 455
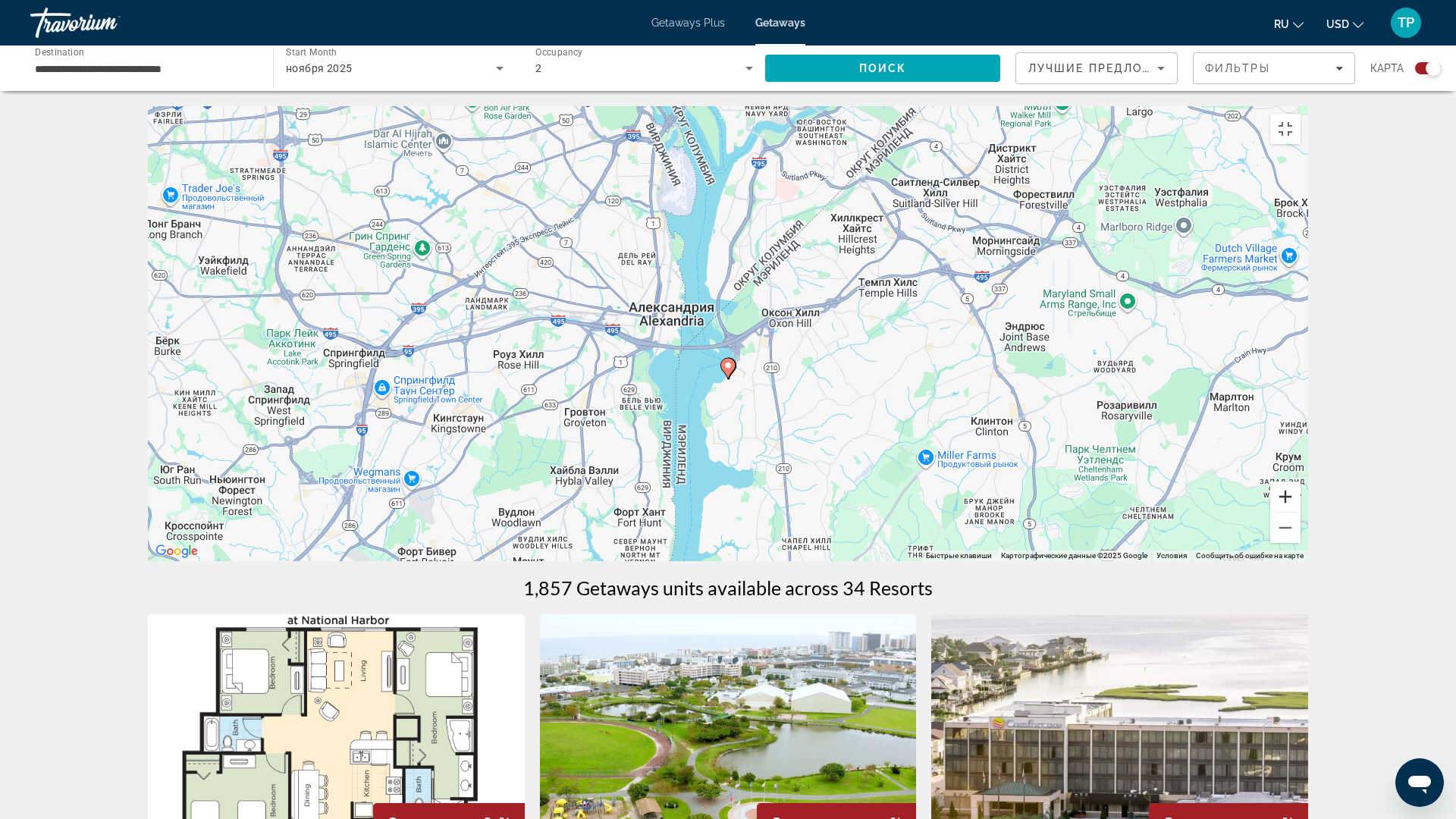
click at [1300, 512] on button "Увеличить" at bounding box center [1285, 497] width 31 height 31
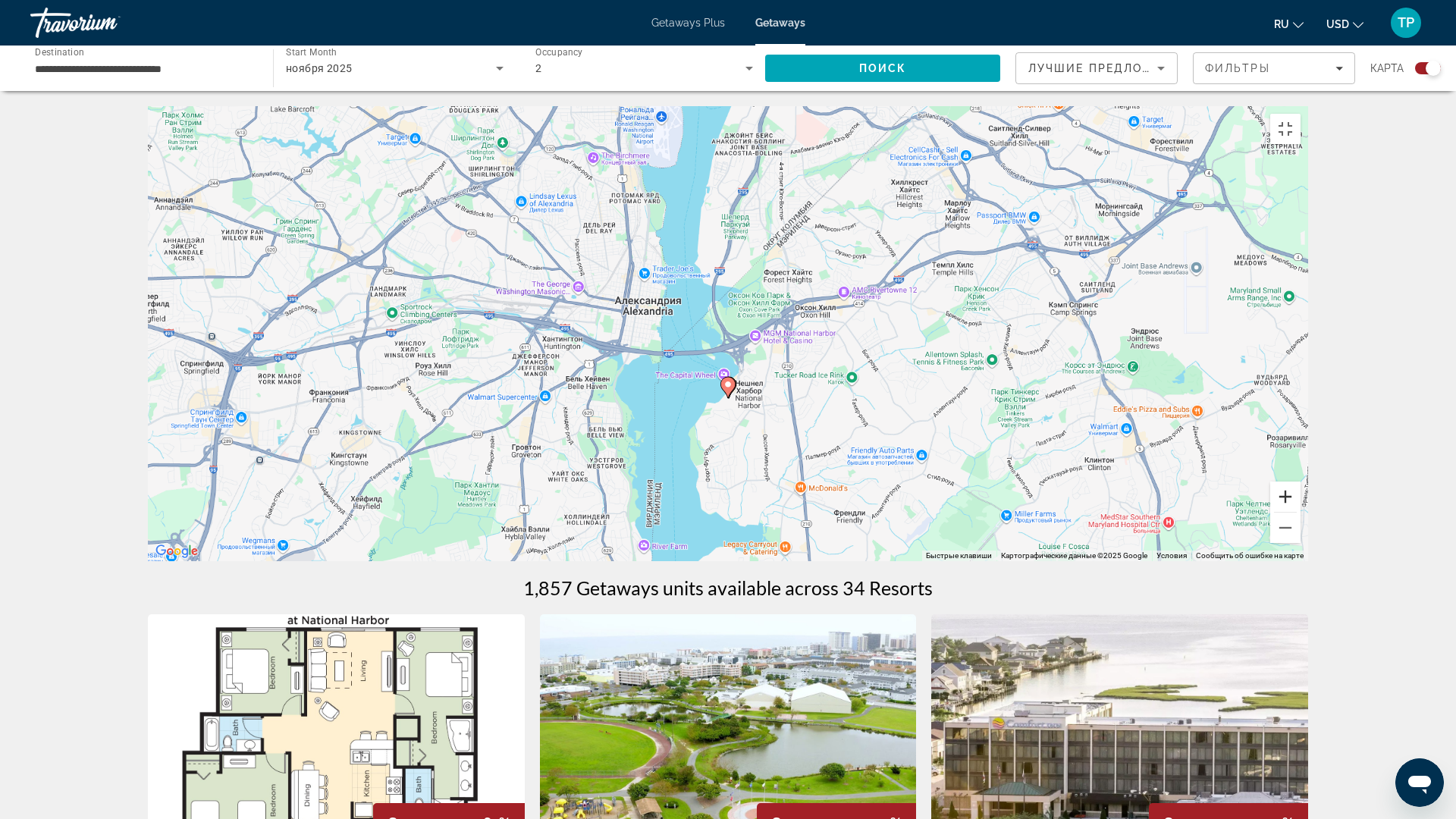
click at [1300, 512] on button "Увеличить" at bounding box center [1285, 497] width 31 height 31
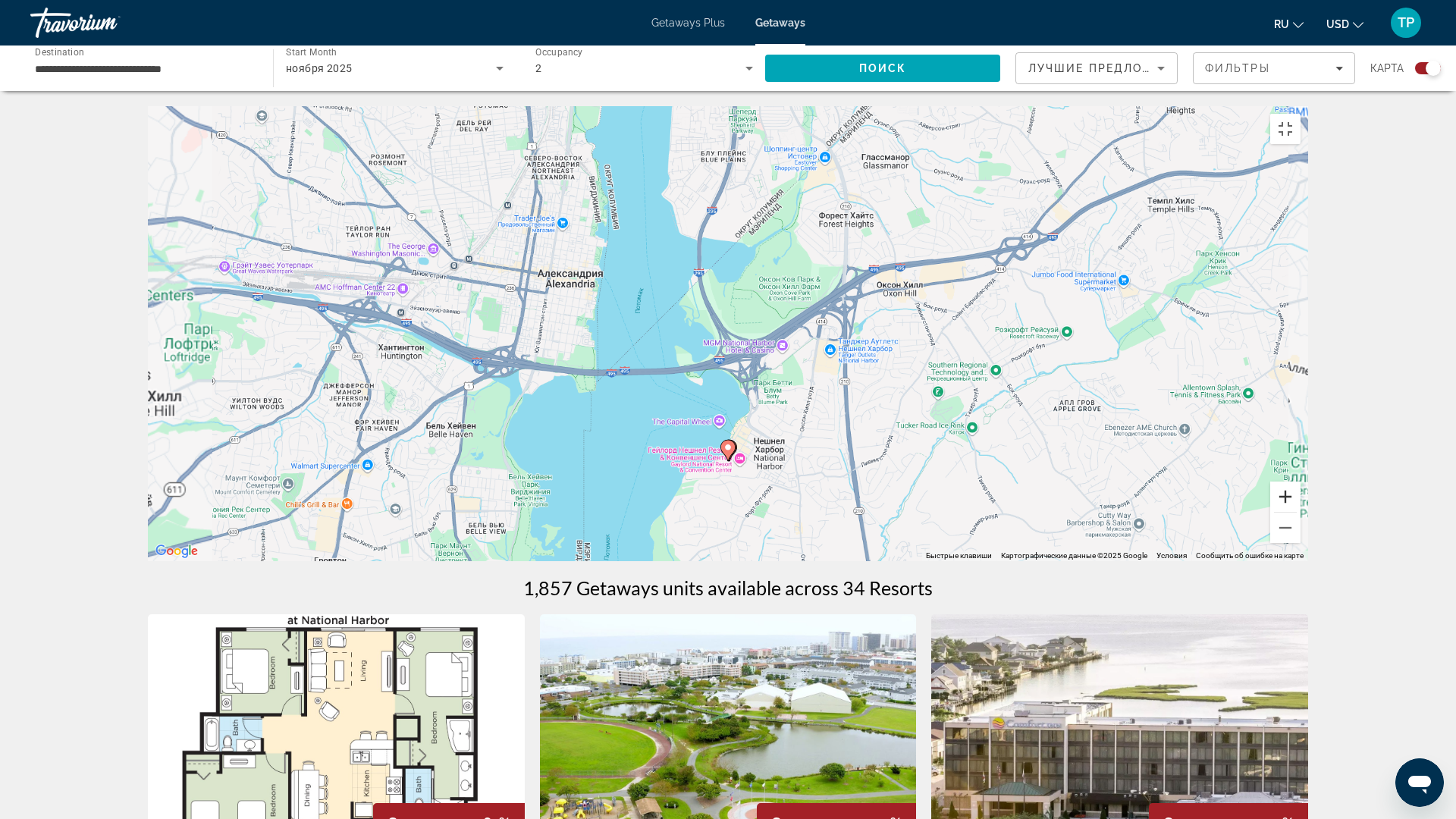
click at [1300, 512] on button "Увеличить" at bounding box center [1285, 497] width 31 height 31
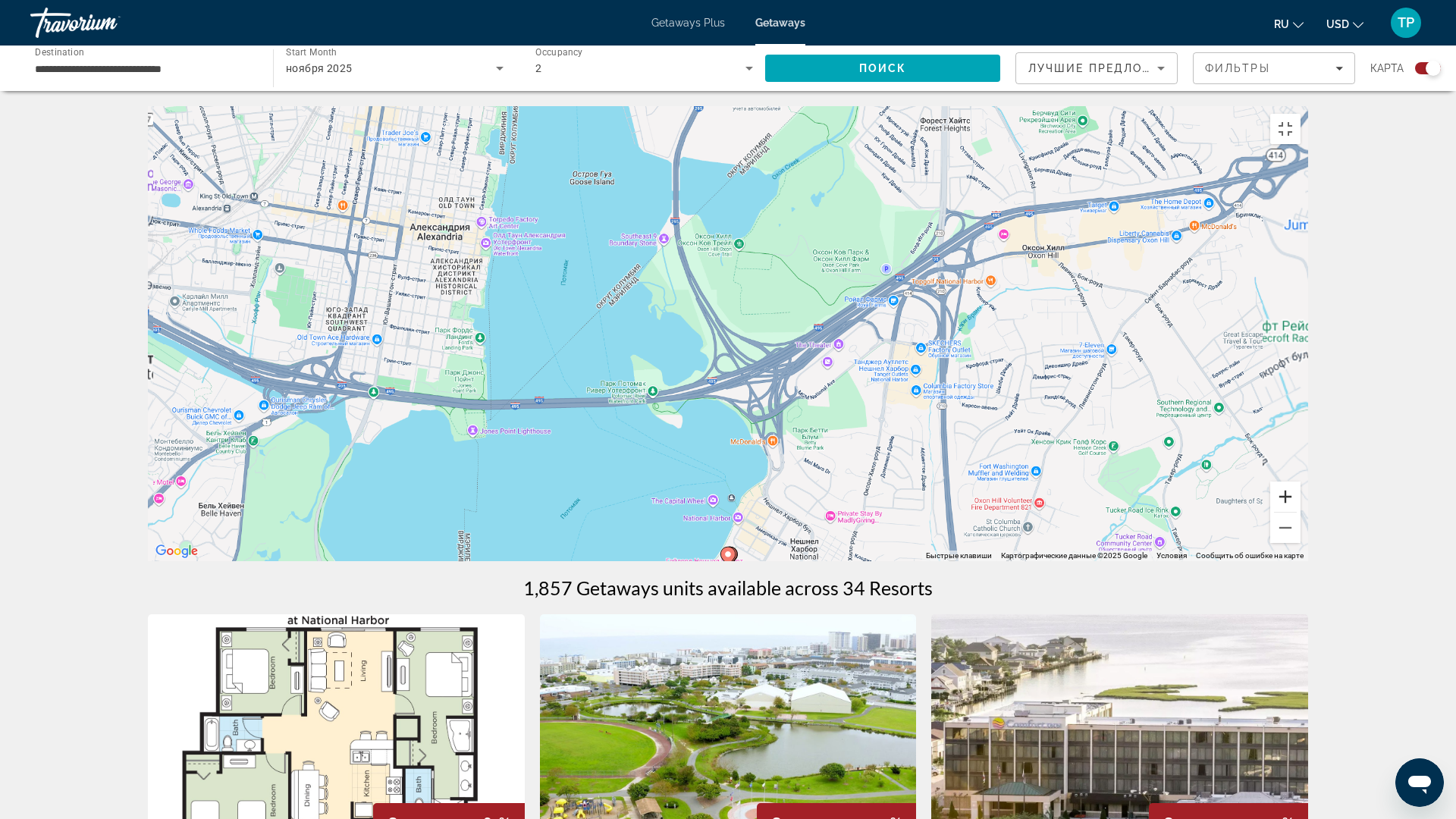
click at [1300, 512] on button "Увеличить" at bounding box center [1285, 497] width 31 height 31
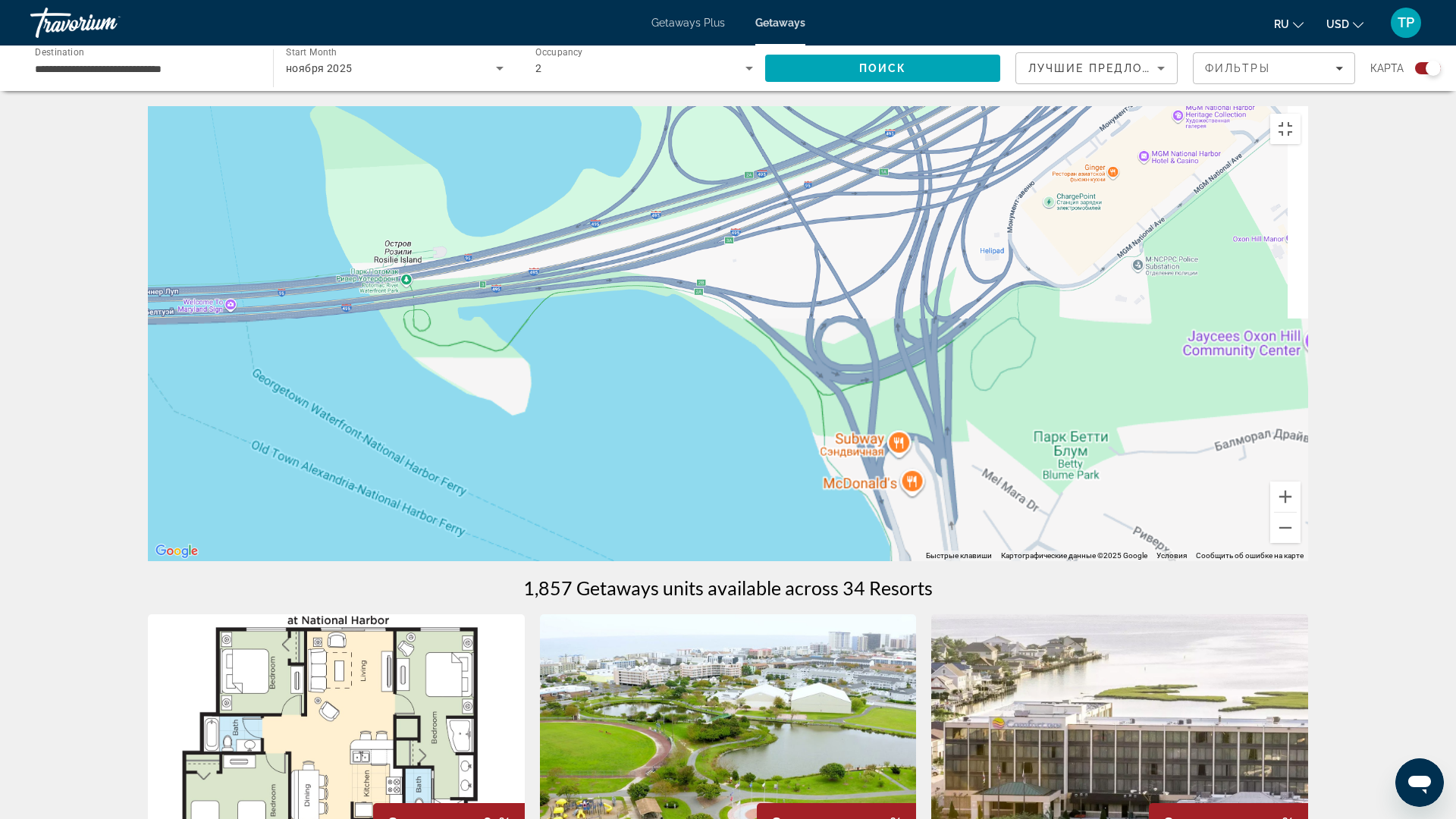
drag, startPoint x: 820, startPoint y: 621, endPoint x: 823, endPoint y: 216, distance: 405.0
click at [827, 229] on div "Main content" at bounding box center [727, 333] width 1160 height 455
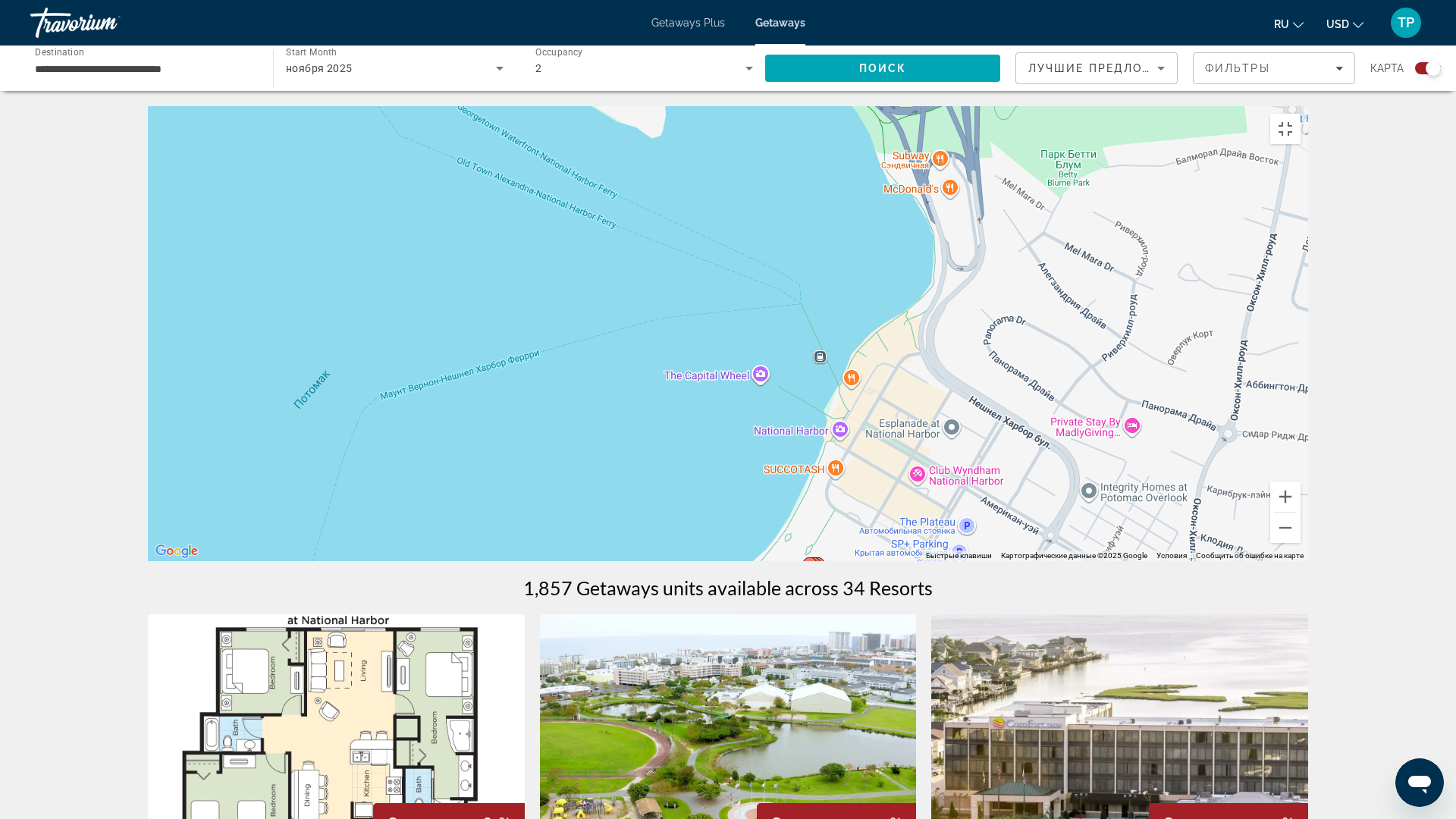
drag, startPoint x: 797, startPoint y: 476, endPoint x: 876, endPoint y: 299, distance: 193.8
click at [876, 299] on div "Чтобы активировать перетаскивание с помощью клавиатуры, нажмите Alt + Ввод. Пос…" at bounding box center [727, 333] width 1160 height 455
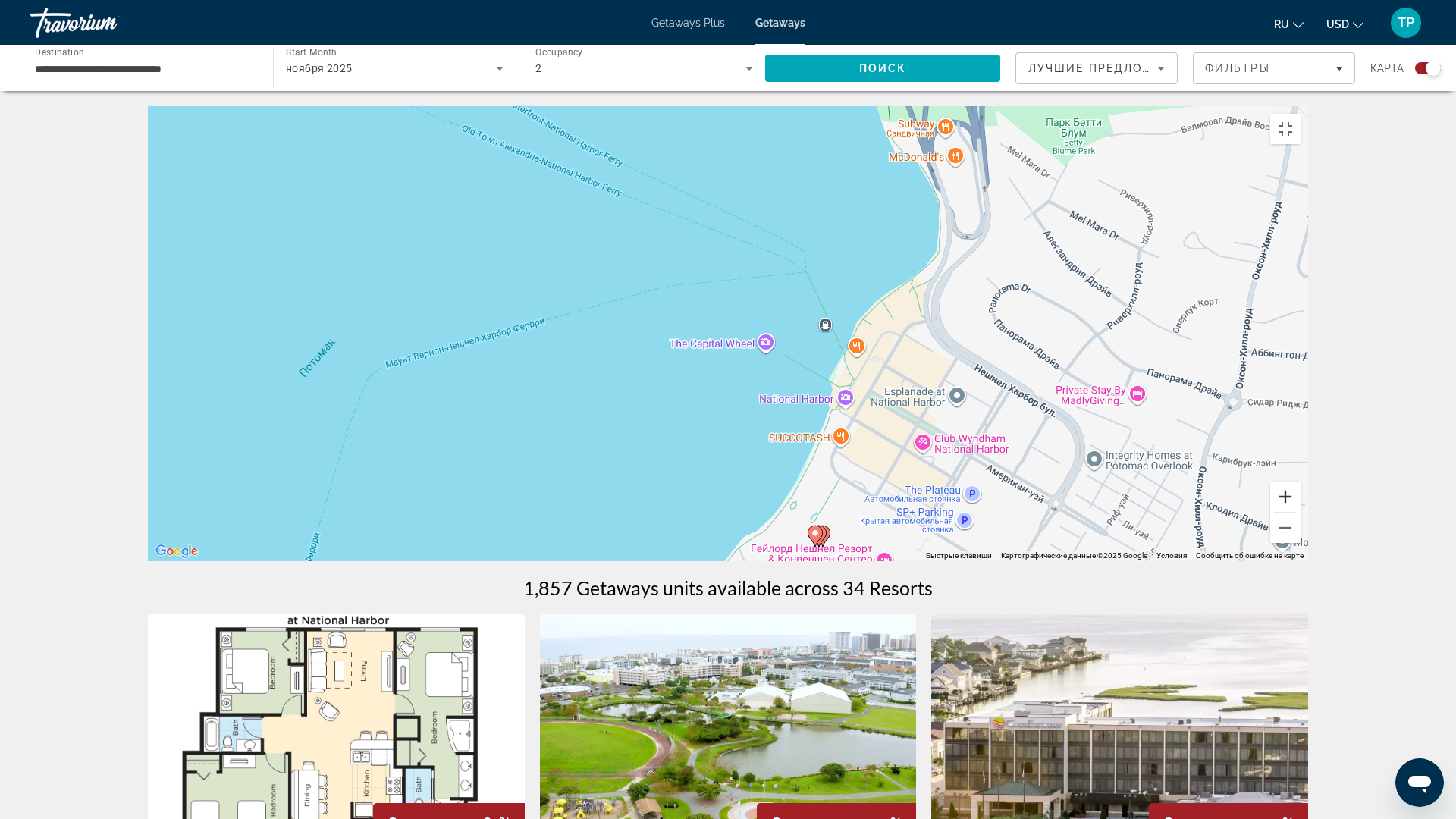
click at [1300, 512] on button "Увеличить" at bounding box center [1285, 497] width 31 height 31
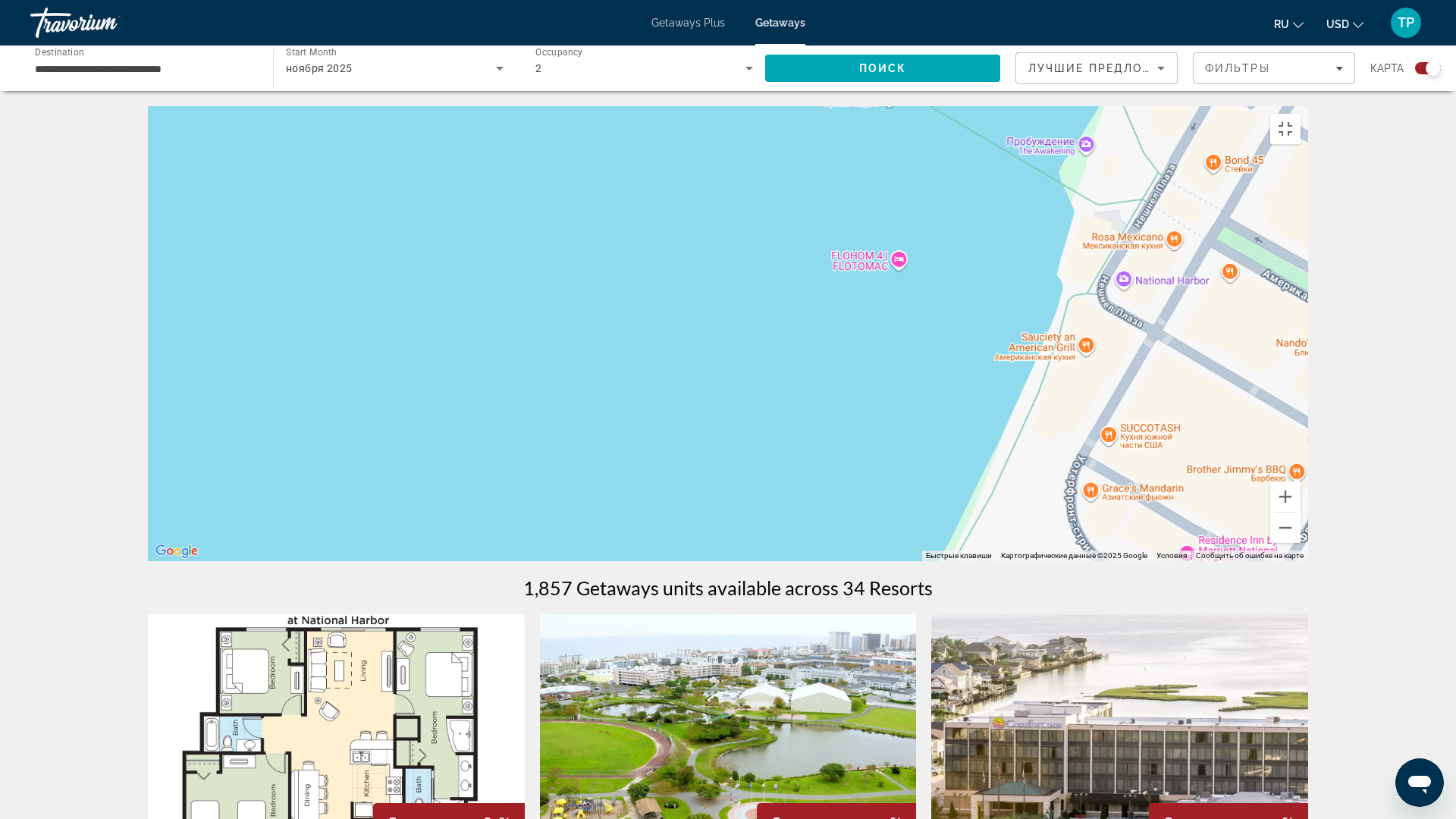
drag, startPoint x: 965, startPoint y: 668, endPoint x: 759, endPoint y: 222, distance: 491.3
click at [807, 245] on div "Main content" at bounding box center [727, 333] width 1160 height 455
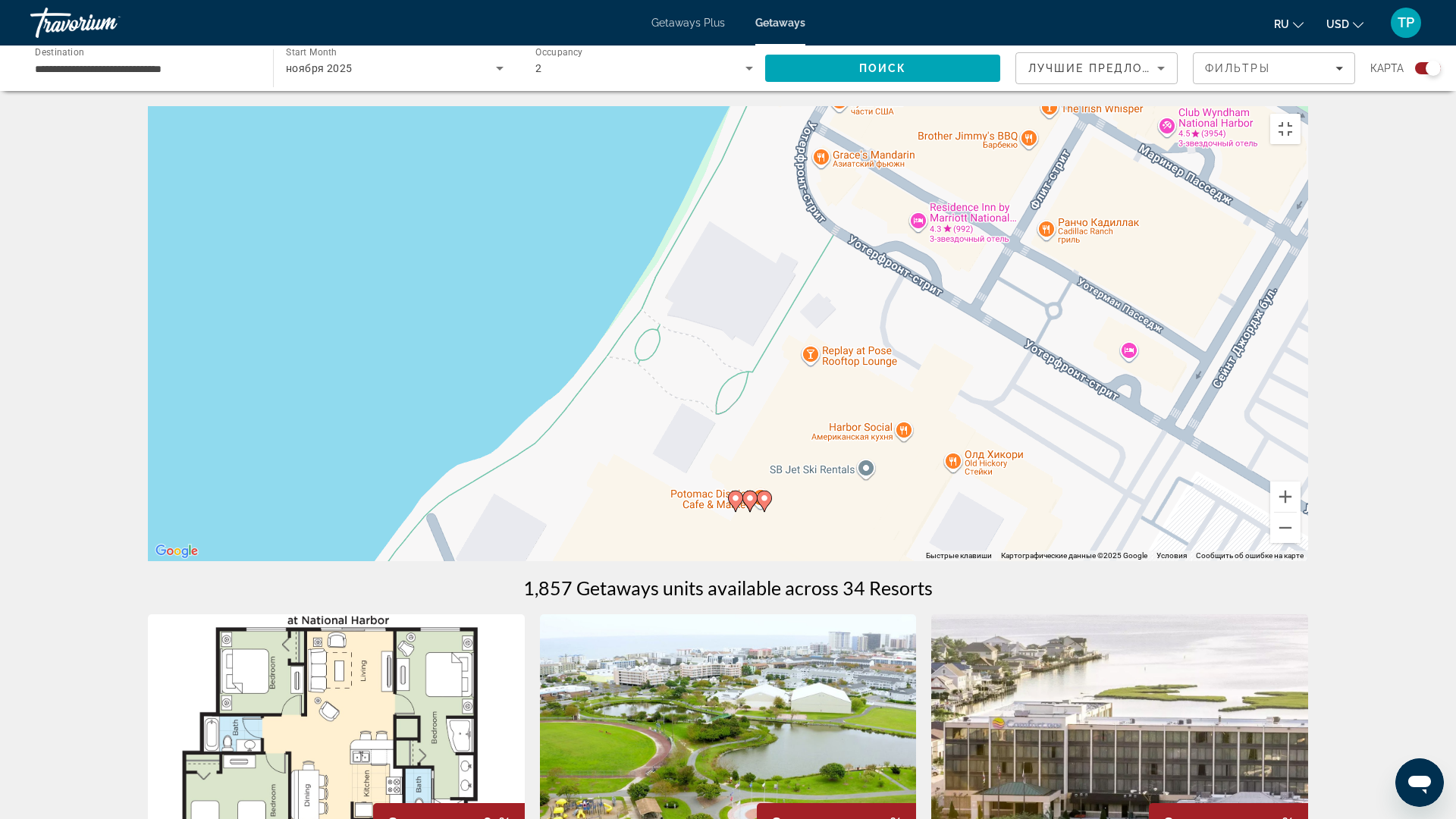
drag, startPoint x: 872, startPoint y: 551, endPoint x: 881, endPoint y: 506, distance: 45.9
click at [882, 506] on div "Чтобы активировать перетаскивание с помощью клавиатуры, нажмите Alt + Ввод. Пос…" at bounding box center [727, 333] width 1160 height 455
click at [733, 511] on icon "Main content" at bounding box center [735, 500] width 13 height 20
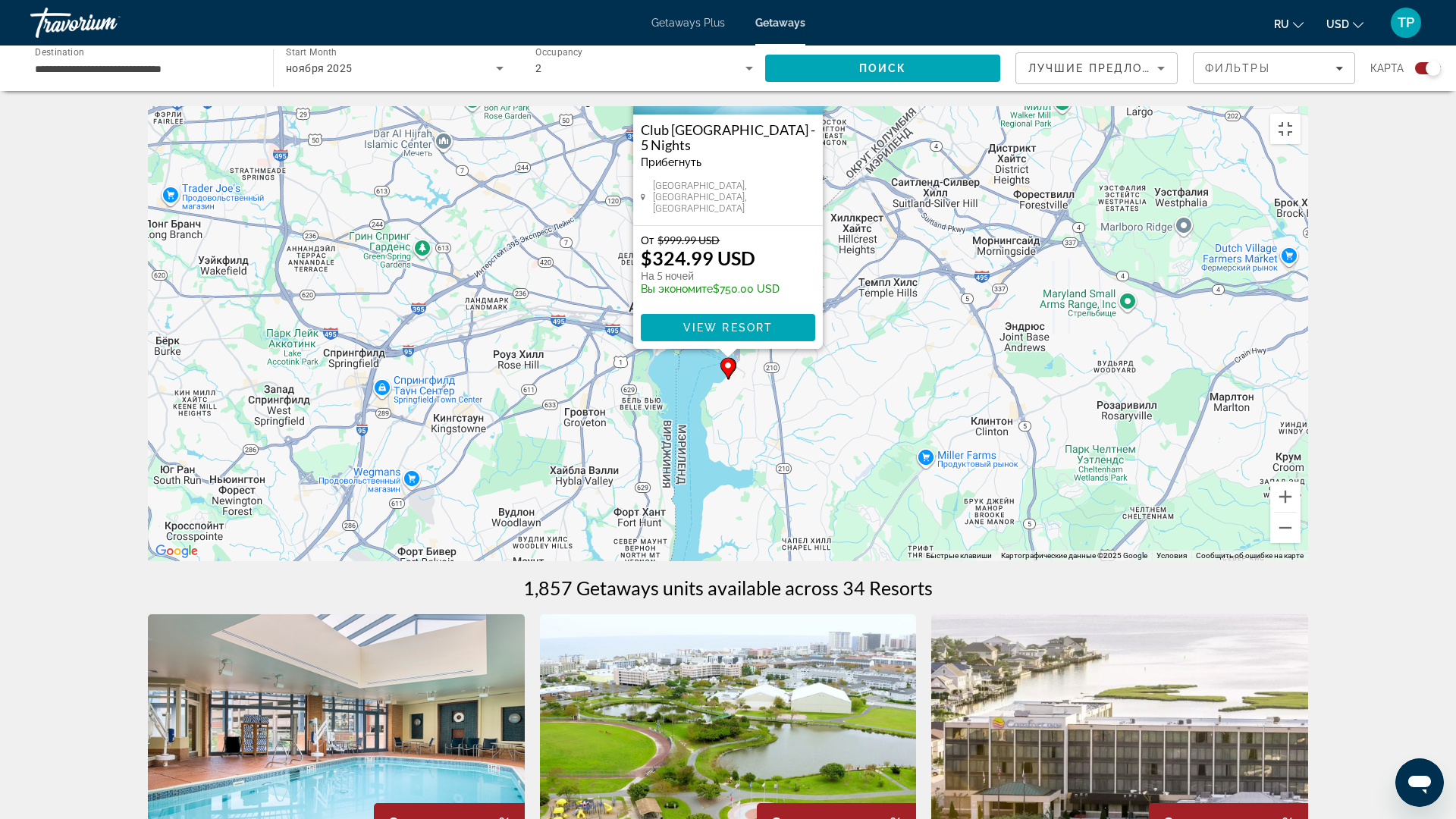
click at [802, 504] on div "Чтобы активировать перетаскивание с помощью клавиатуры, нажмите Alt + Ввод. Пос…" at bounding box center [727, 333] width 1160 height 455
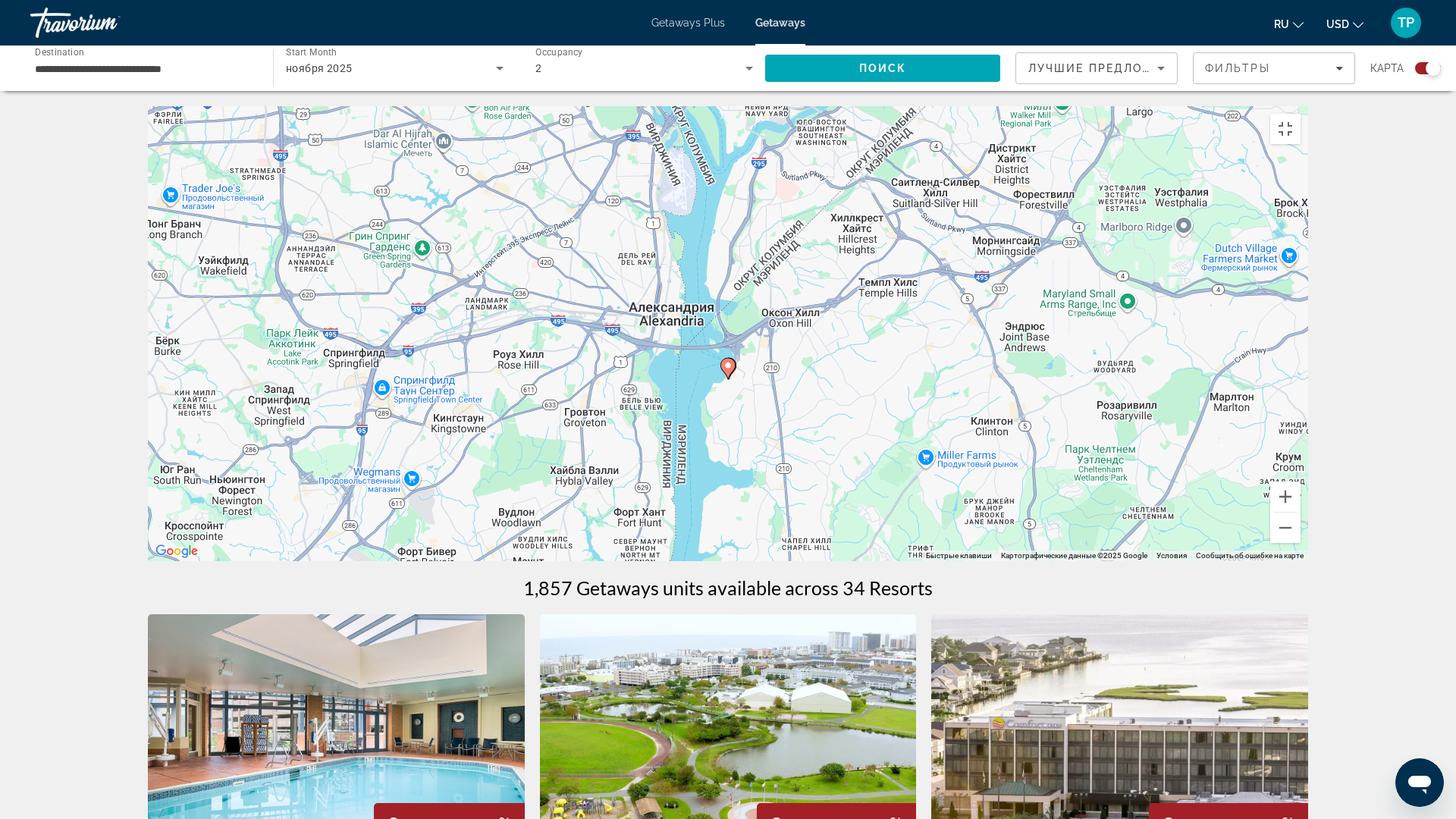
click at [767, 503] on div "Чтобы активировать перетаскивание с помощью клавиатуры, нажмите Alt + Ввод. Пос…" at bounding box center [727, 333] width 1160 height 455
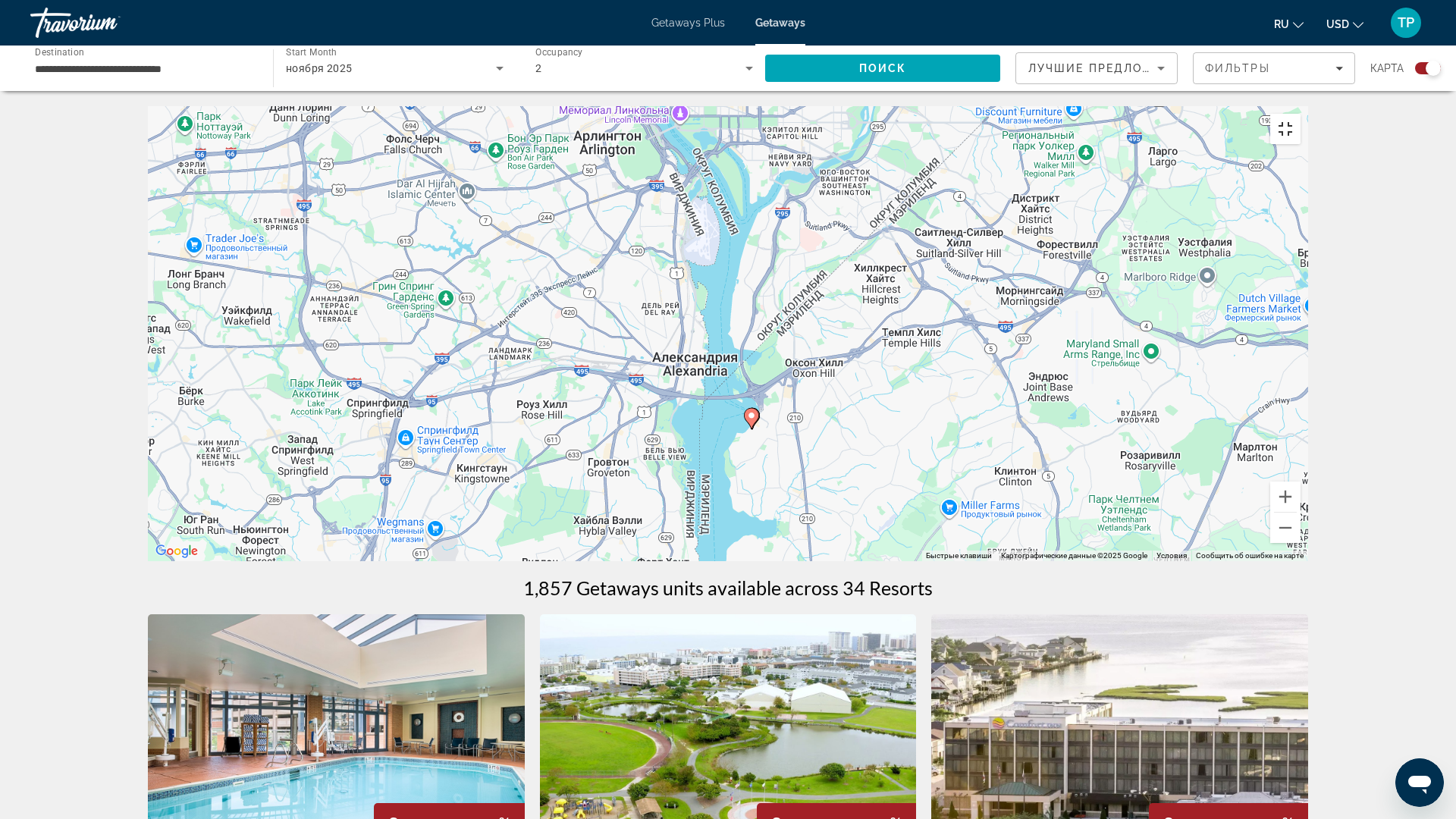
click at [1300, 114] on button "Включить полноэкранный режим" at bounding box center [1285, 129] width 31 height 31
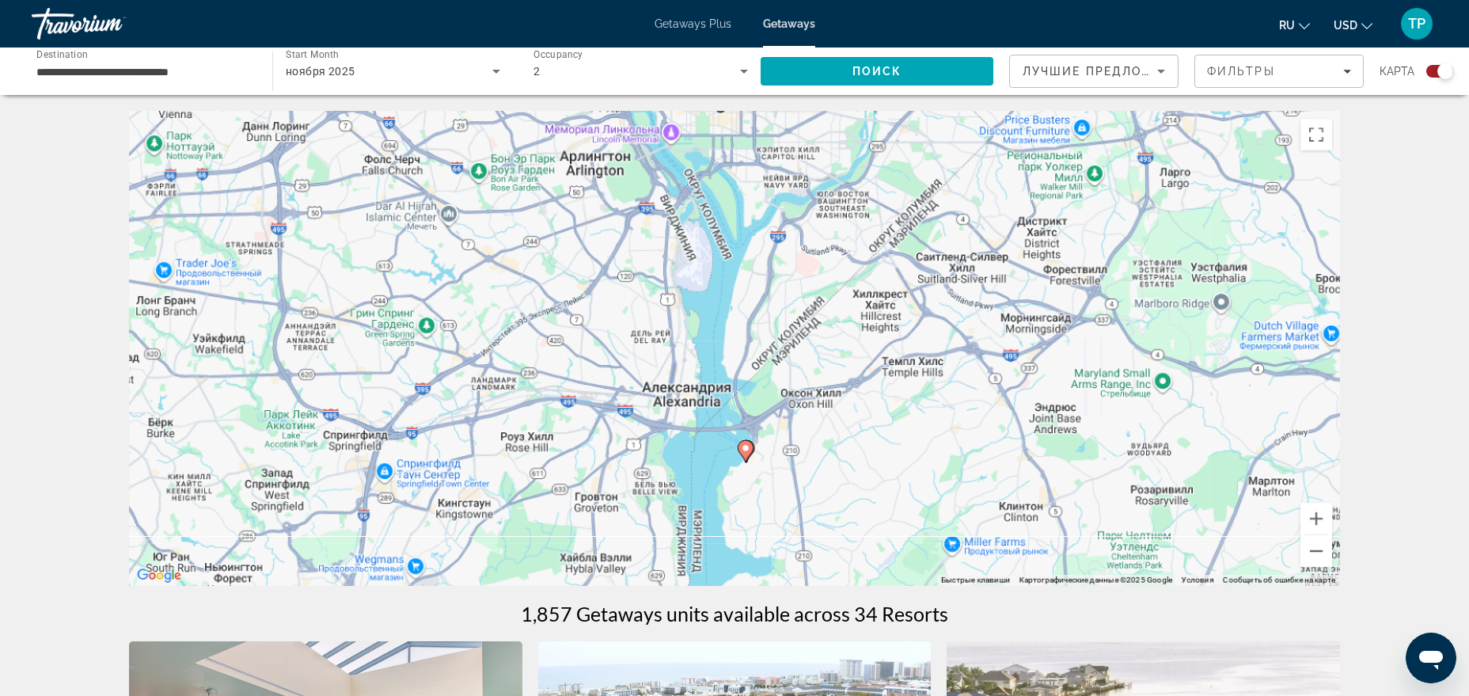
drag, startPoint x: 806, startPoint y: 351, endPoint x: 795, endPoint y: 359, distance: 13.2
click at [795, 359] on div "Чтобы активировать перетаскивание с помощью клавиатуры, нажмите Alt + Ввод. Пос…" at bounding box center [734, 348] width 1211 height 475
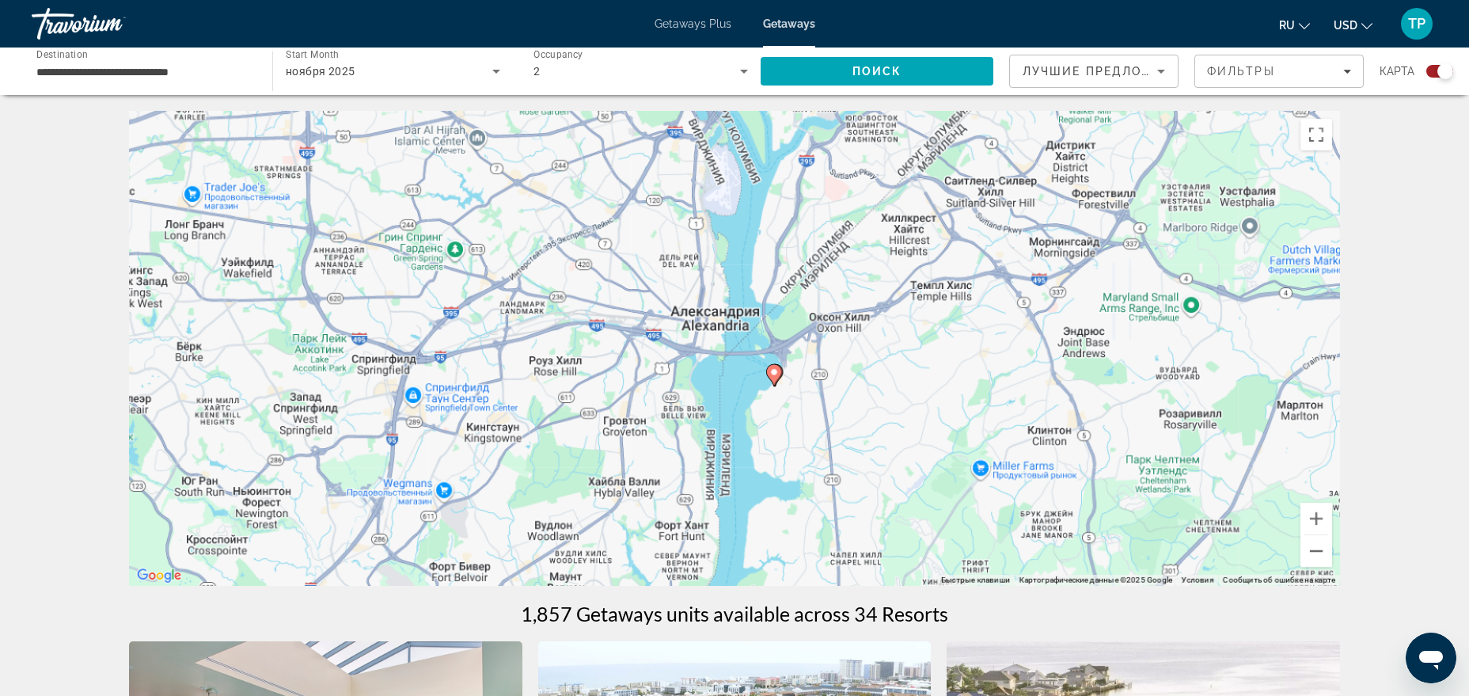
drag, startPoint x: 795, startPoint y: 363, endPoint x: 822, endPoint y: 286, distance: 82.1
click at [822, 286] on div "Чтобы активировать перетаскивание с помощью клавиатуры, нажмите Alt + Ввод. Пос…" at bounding box center [734, 348] width 1211 height 475
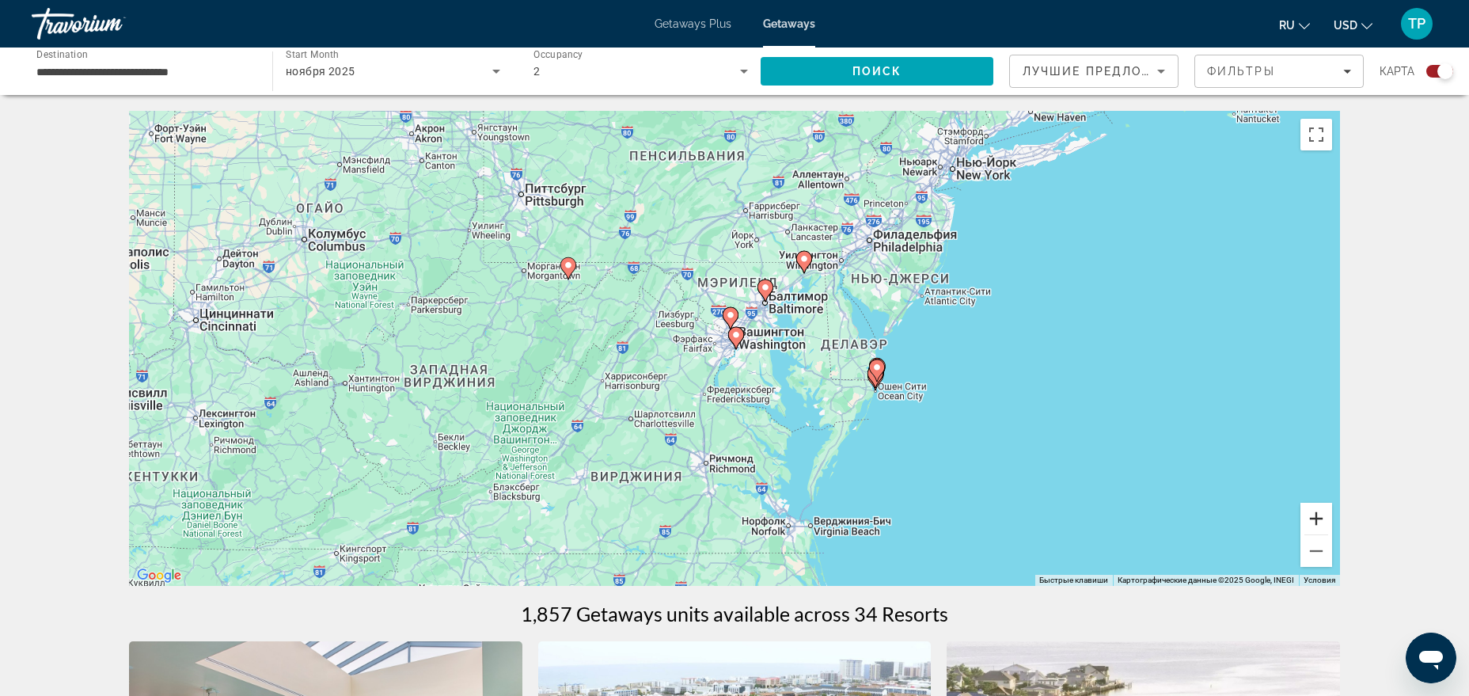
click at [1321, 510] on button "Увеличить" at bounding box center [1316, 519] width 32 height 32
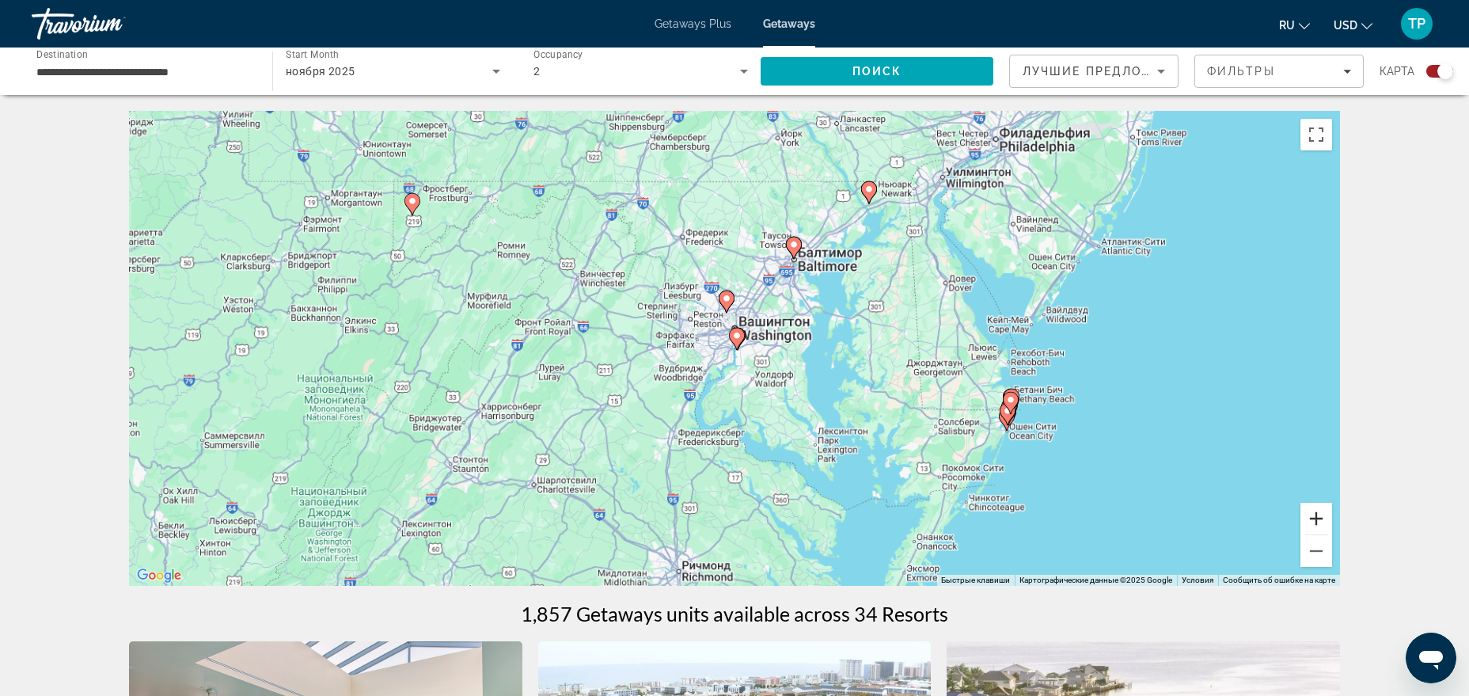
click at [1321, 510] on button "Увеличить" at bounding box center [1316, 519] width 32 height 32
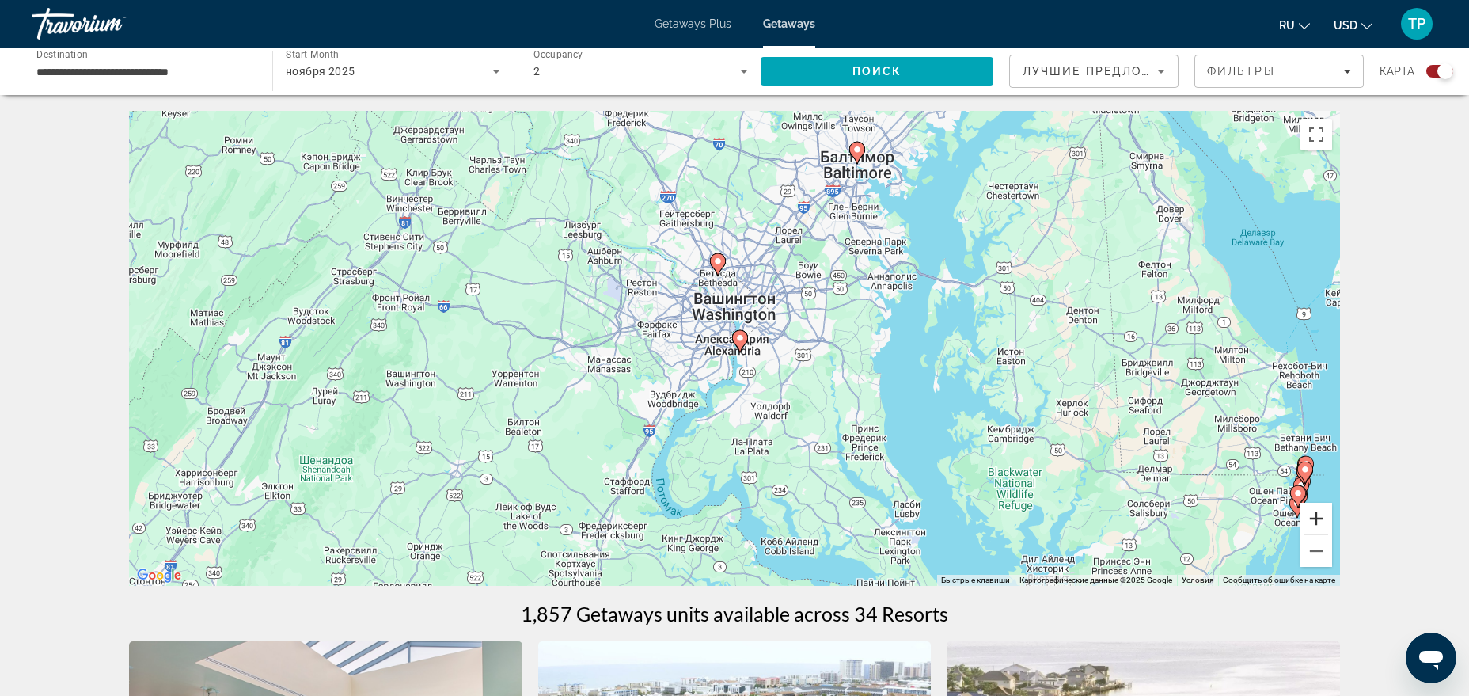
click at [1321, 510] on button "Увеличить" at bounding box center [1316, 519] width 32 height 32
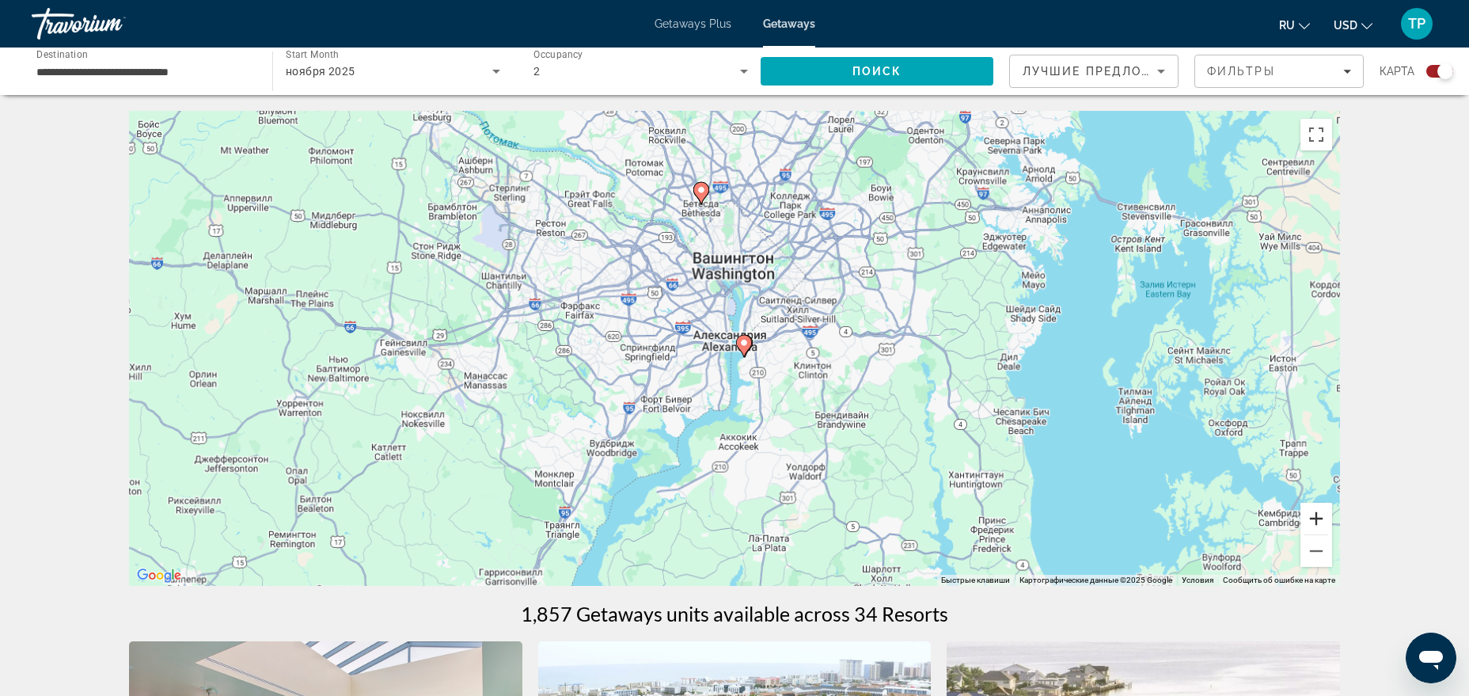
click at [1321, 510] on button "Увеличить" at bounding box center [1316, 519] width 32 height 32
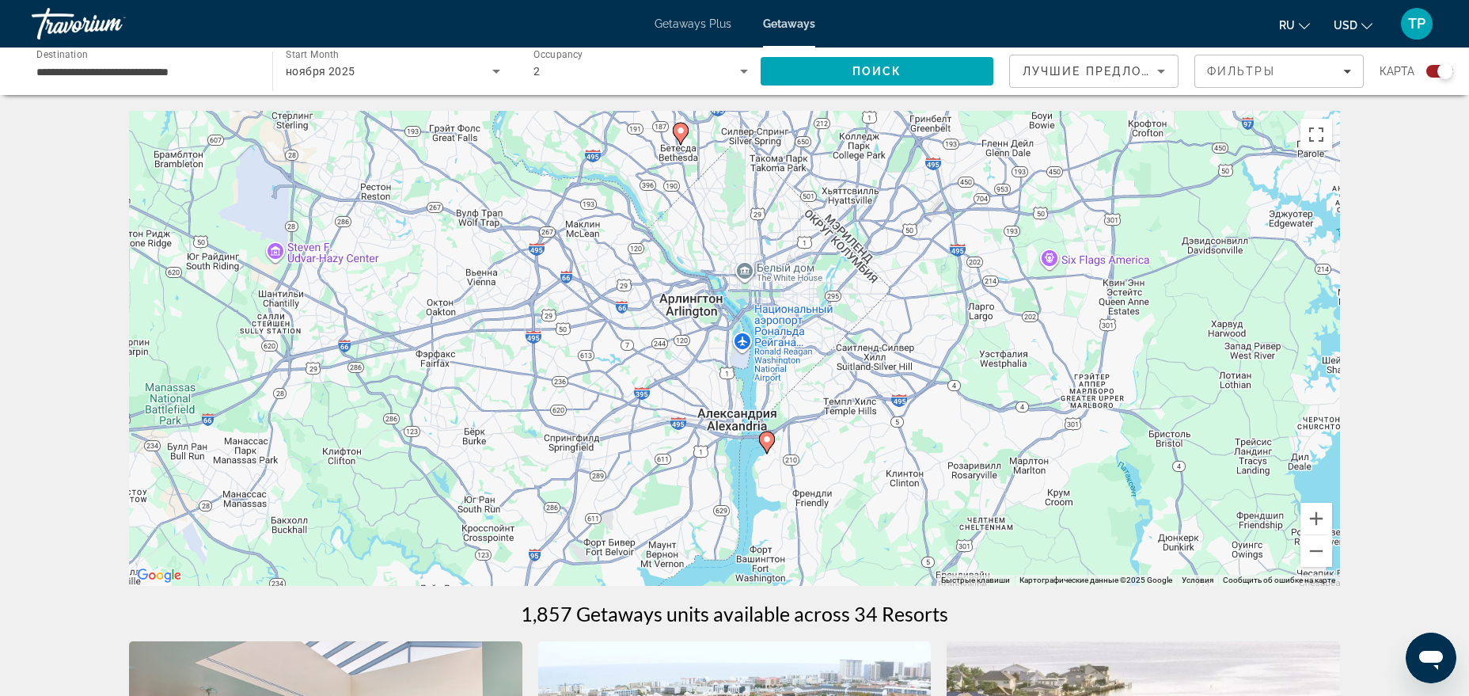
drag, startPoint x: 768, startPoint y: 231, endPoint x: 776, endPoint y: 339, distance: 107.9
click at [776, 339] on div "Чтобы активировать перетаскивание с помощью клавиатуры, нажмите Alt + Ввод. Пос…" at bounding box center [734, 348] width 1211 height 475
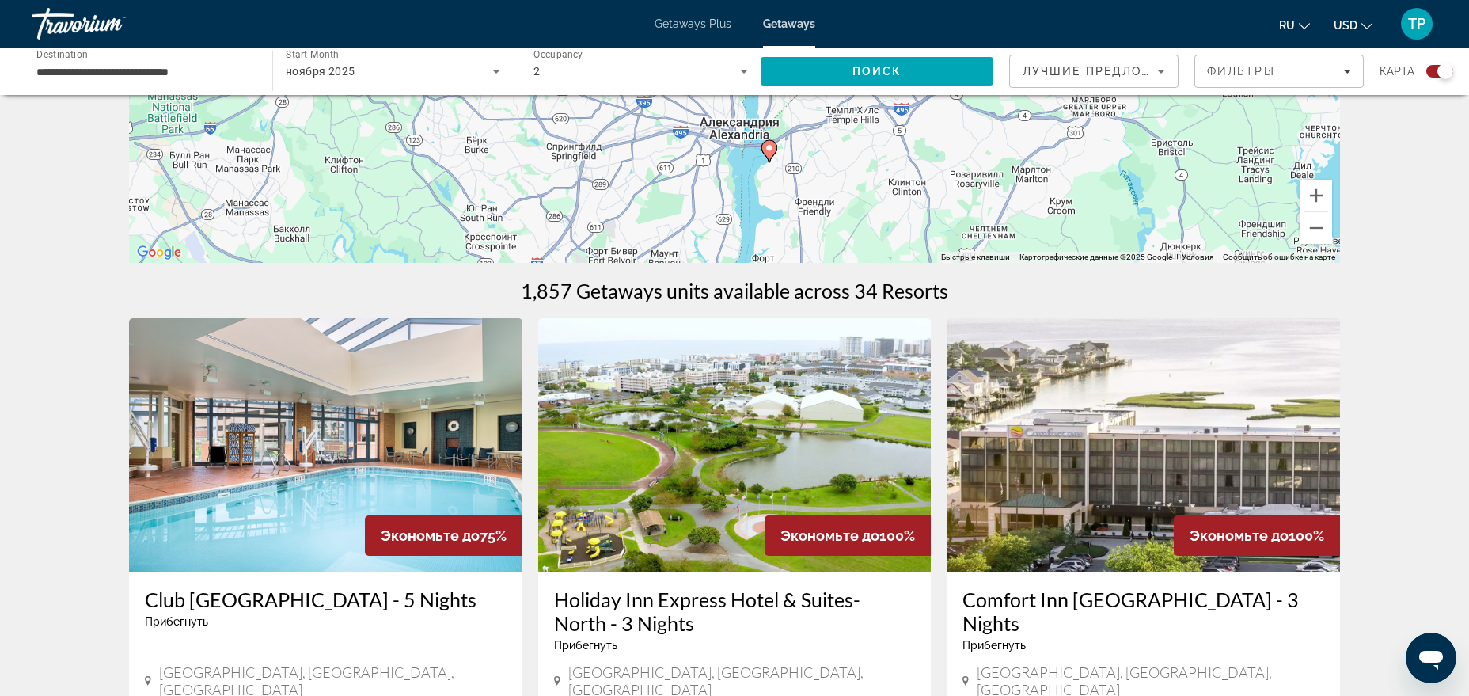
scroll to position [484, 0]
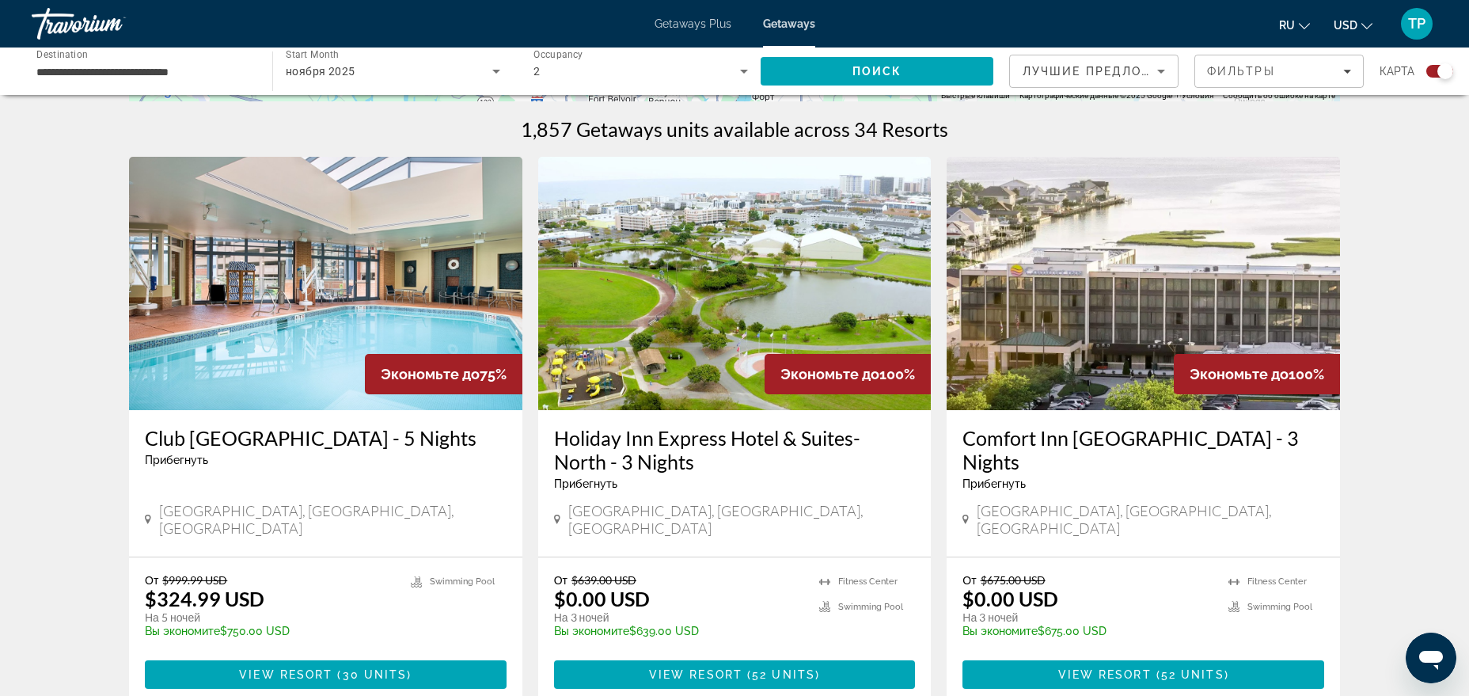
click at [1159, 255] on img "Main content" at bounding box center [1143, 283] width 393 height 253
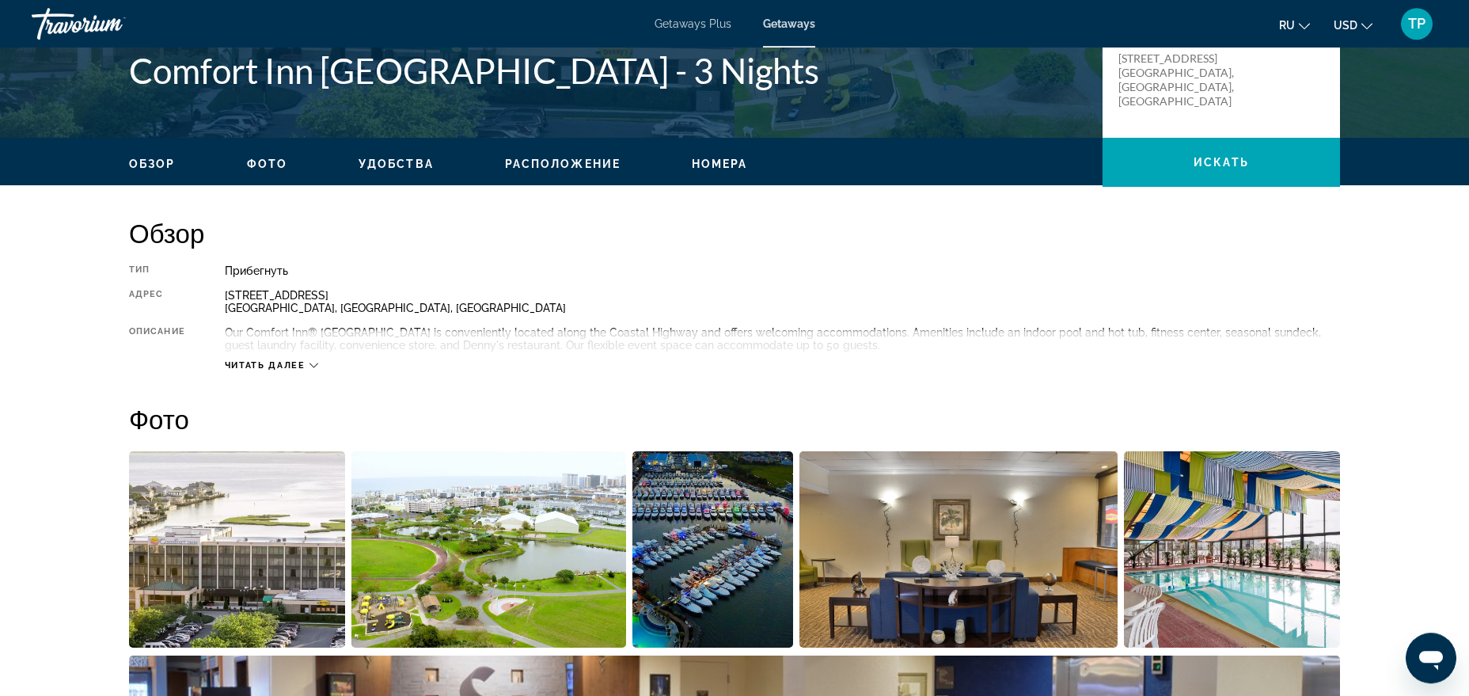
scroll to position [323, 0]
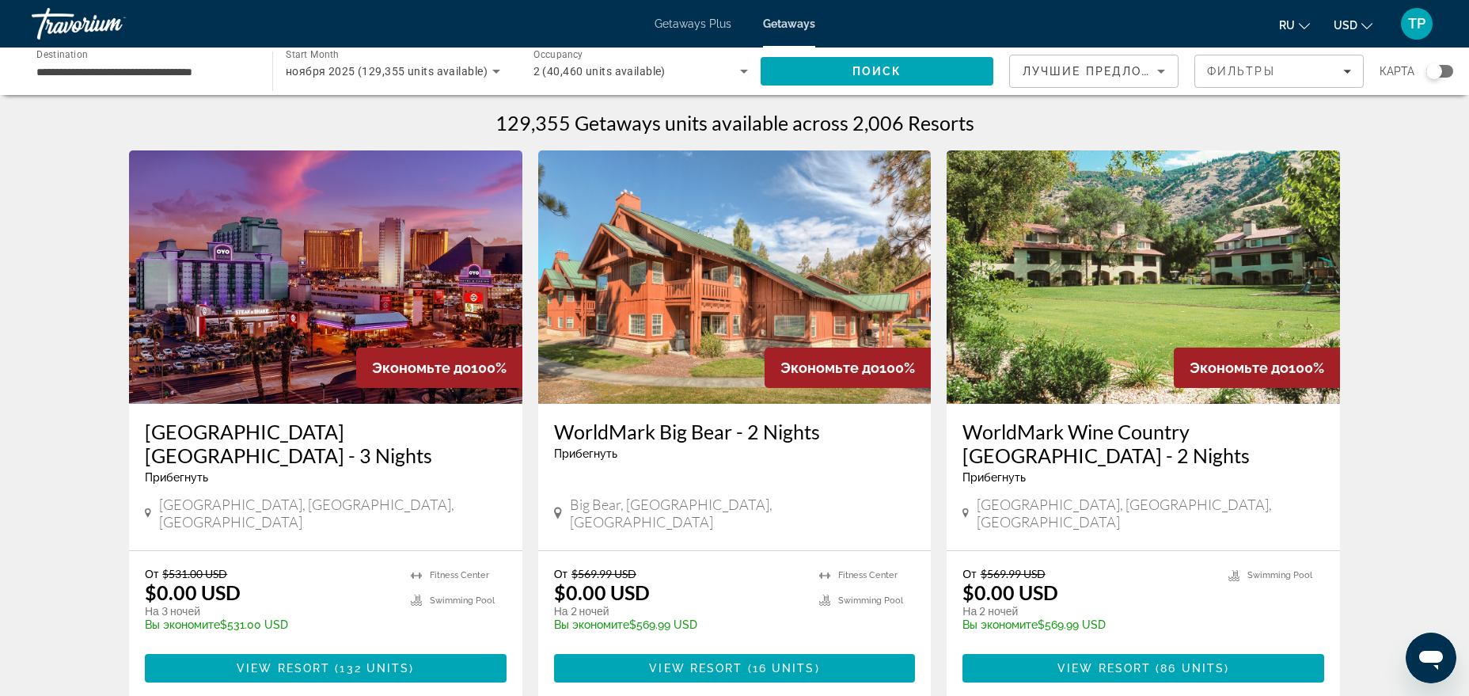
click at [1436, 76] on div "Search widget" at bounding box center [1434, 71] width 16 height 16
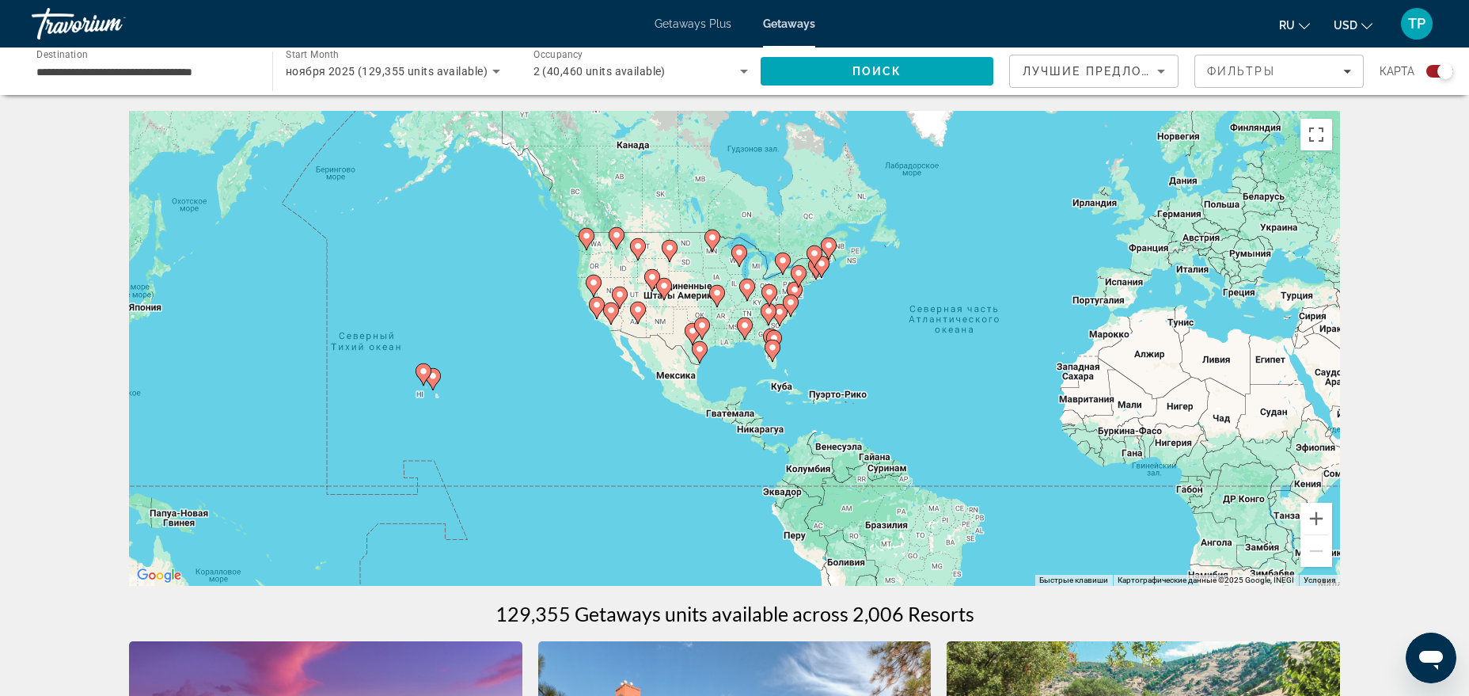
drag, startPoint x: 607, startPoint y: 370, endPoint x: 840, endPoint y: 384, distance: 233.9
click at [832, 378] on div "Чтобы активировать перетаскивание с помощью клавиатуры, нажмите Alt + Ввод. Пос…" at bounding box center [734, 348] width 1211 height 475
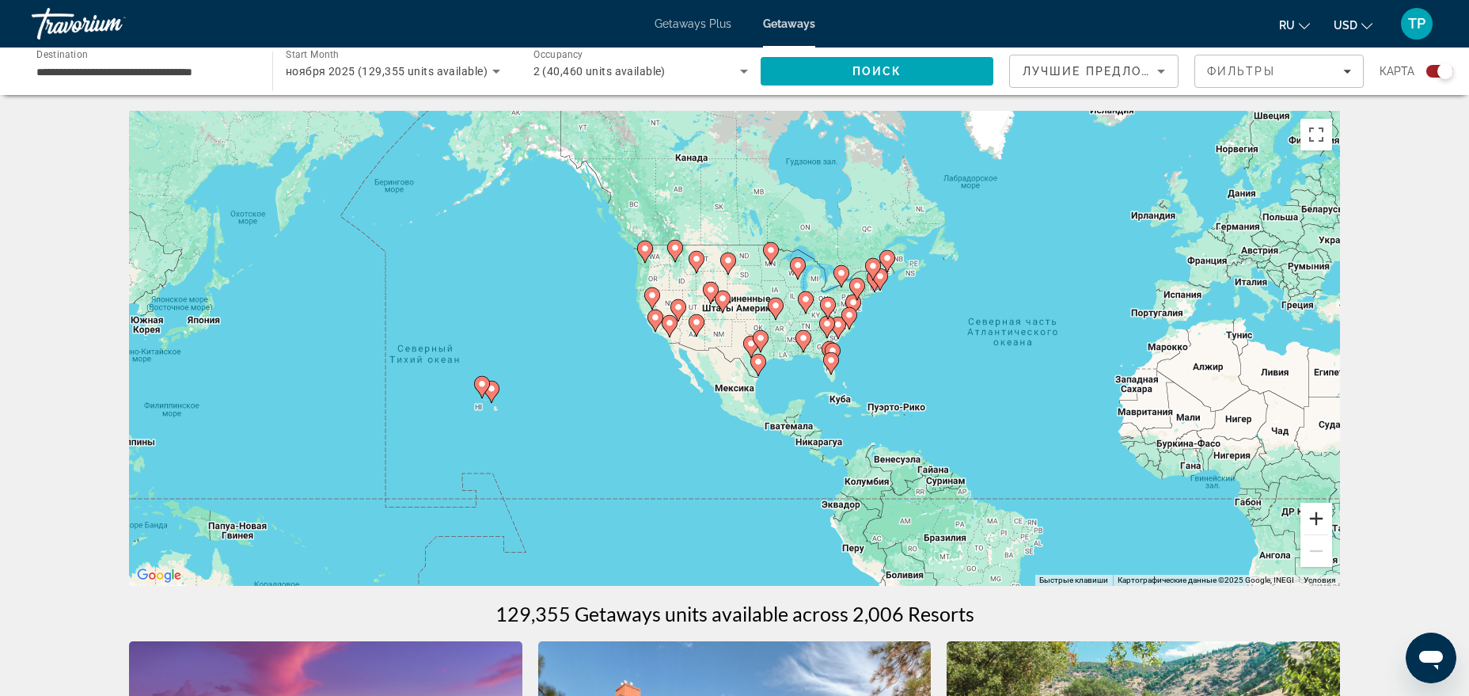
click at [1308, 519] on button "Увеличить" at bounding box center [1316, 519] width 32 height 32
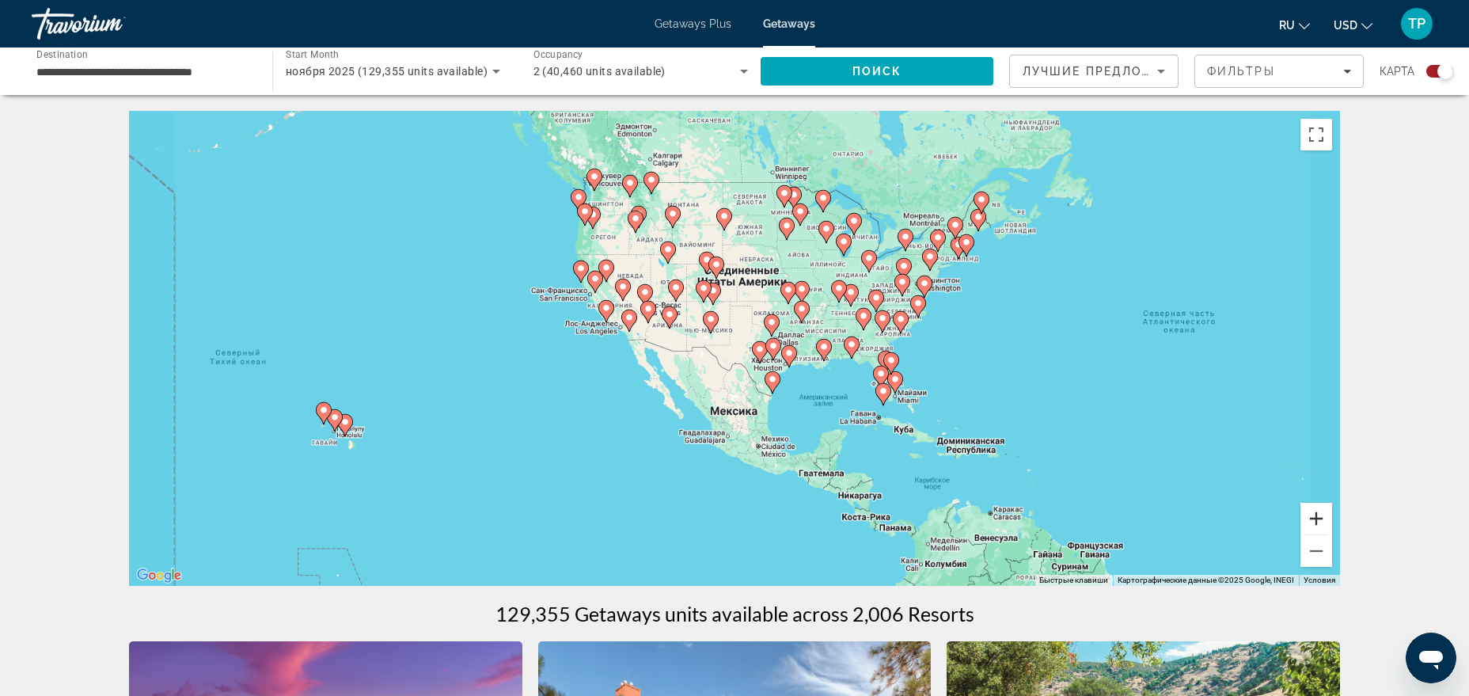
click at [1308, 519] on button "Увеличить" at bounding box center [1316, 519] width 32 height 32
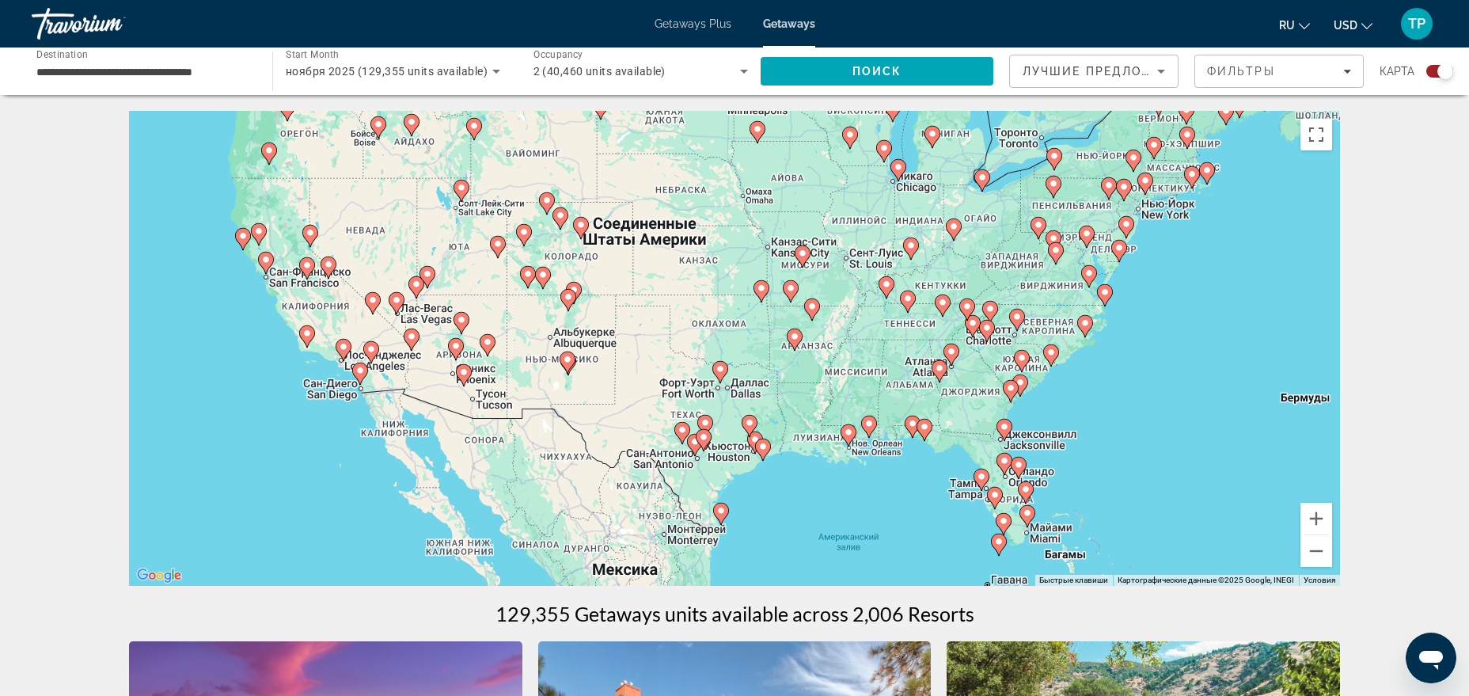
drag, startPoint x: 1010, startPoint y: 397, endPoint x: 890, endPoint y: 462, distance: 137.1
click at [897, 462] on div "Чтобы активировать перетаскивание с помощью клавиатуры, нажмите Alt + Ввод. Пос…" at bounding box center [734, 348] width 1211 height 475
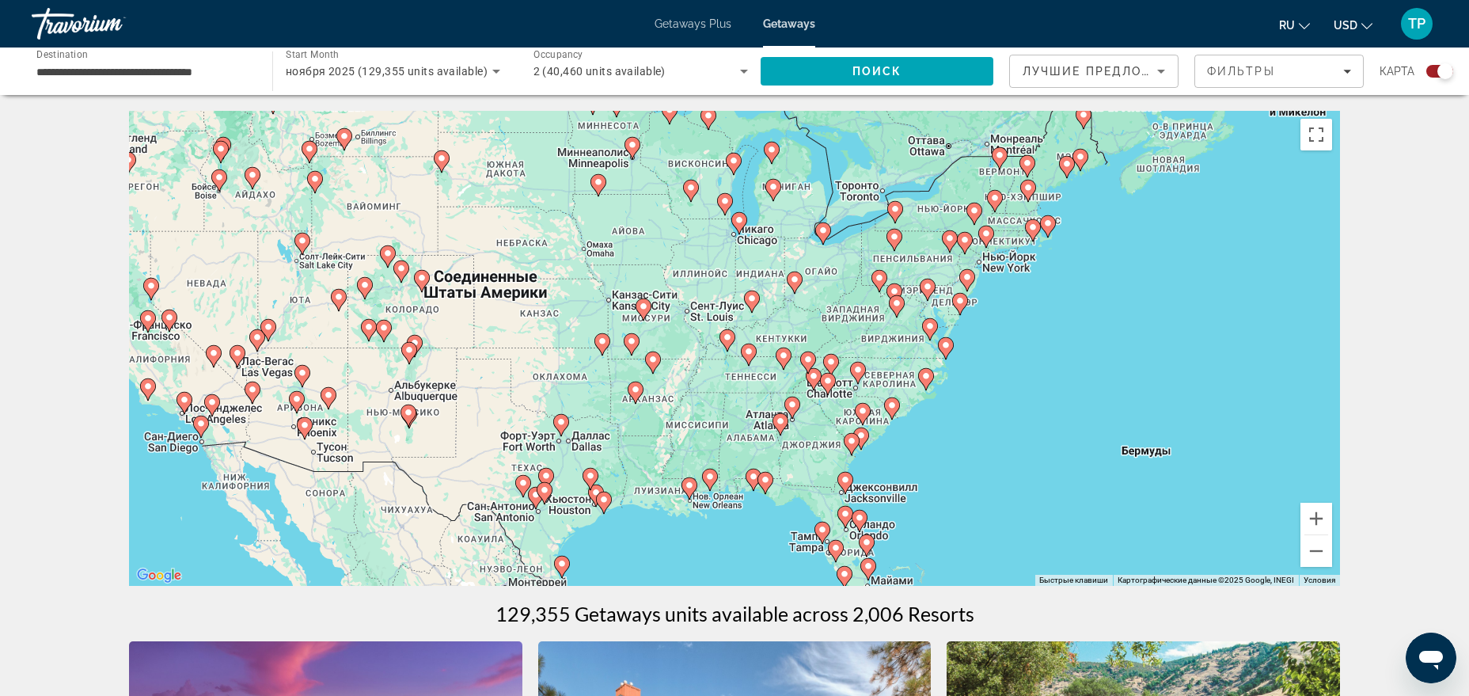
drag, startPoint x: 1125, startPoint y: 350, endPoint x: 939, endPoint y: 397, distance: 192.0
click at [948, 398] on div "Чтобы активировать перетаскивание с помощью клавиатуры, нажмите Alt + Ввод. Пос…" at bounding box center [734, 348] width 1211 height 475
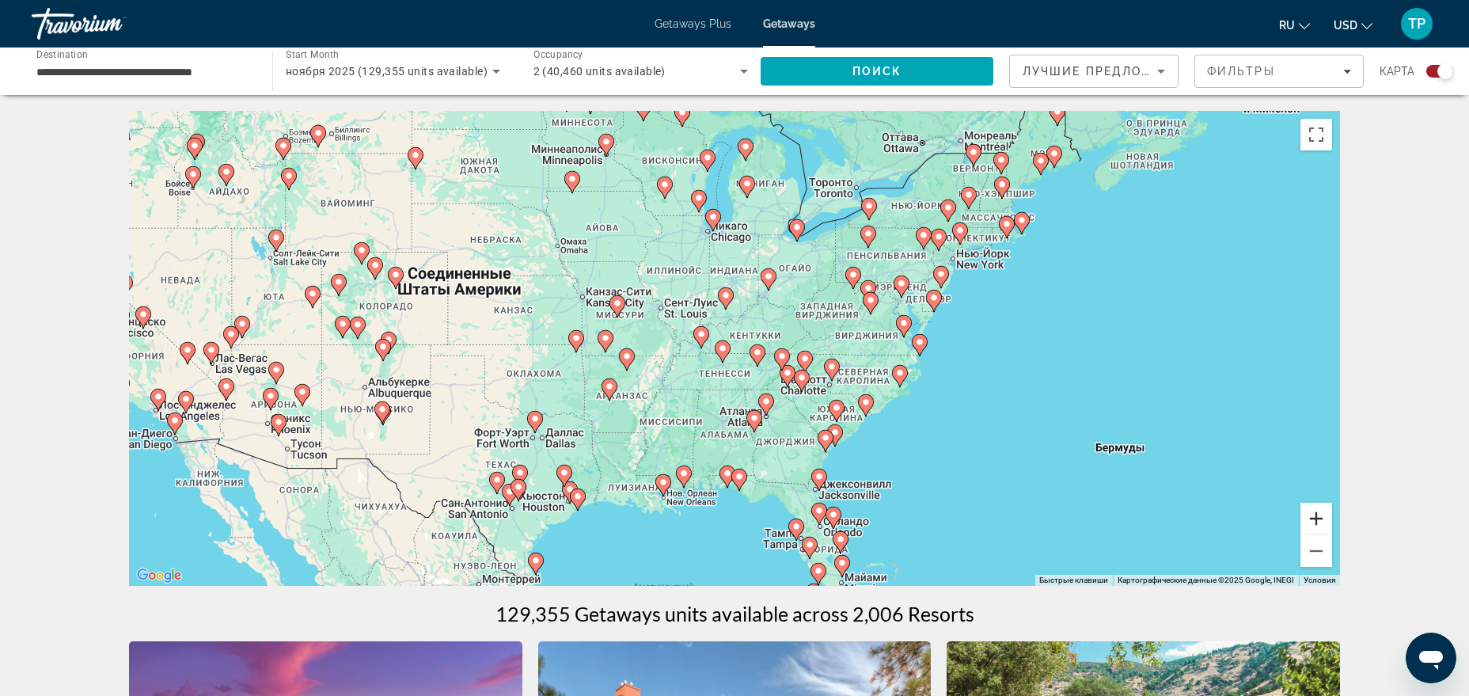
click at [1326, 510] on button "Увеличить" at bounding box center [1316, 519] width 32 height 32
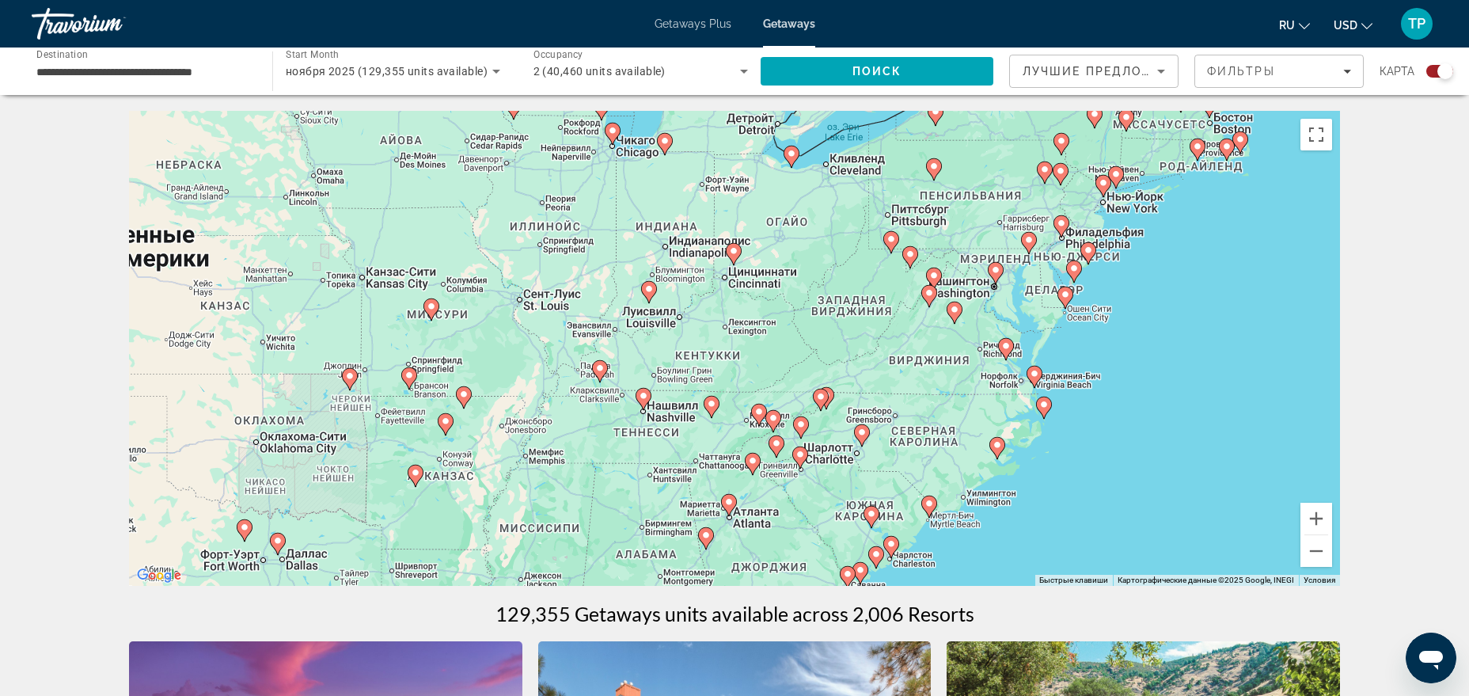
drag, startPoint x: 1185, startPoint y: 367, endPoint x: 1112, endPoint y: 401, distance: 80.4
click at [1112, 401] on div "Чтобы активировать перетаскивание с помощью клавиатуры, нажмите Alt + Ввод. Пос…" at bounding box center [734, 348] width 1211 height 475
click at [1314, 513] on button "Увеличить" at bounding box center [1316, 519] width 32 height 32
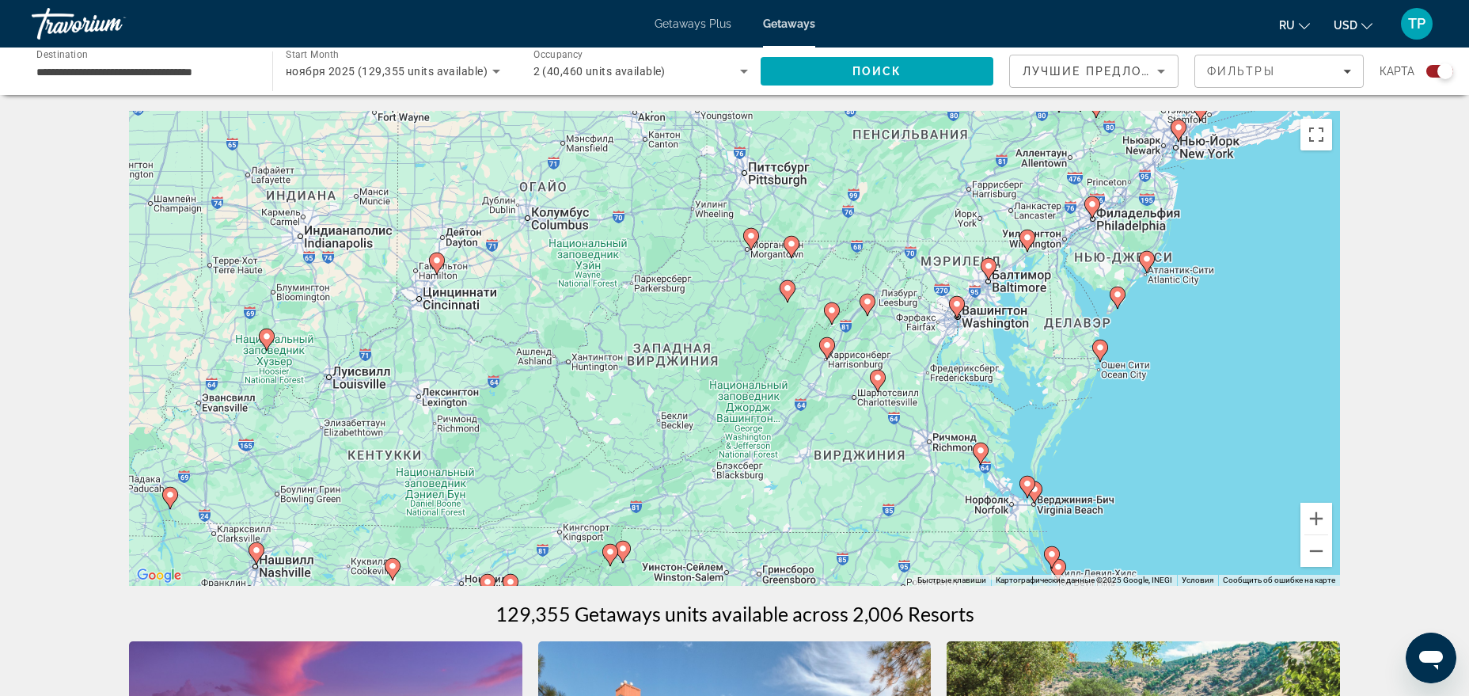
drag, startPoint x: 1058, startPoint y: 298, endPoint x: 756, endPoint y: 393, distance: 316.9
click at [756, 393] on div "Чтобы активировать перетаскивание с помощью клавиатуры, нажмите Alt + Ввод. Пос…" at bounding box center [734, 348] width 1211 height 475
click at [1320, 518] on button "Увеличить" at bounding box center [1316, 519] width 32 height 32
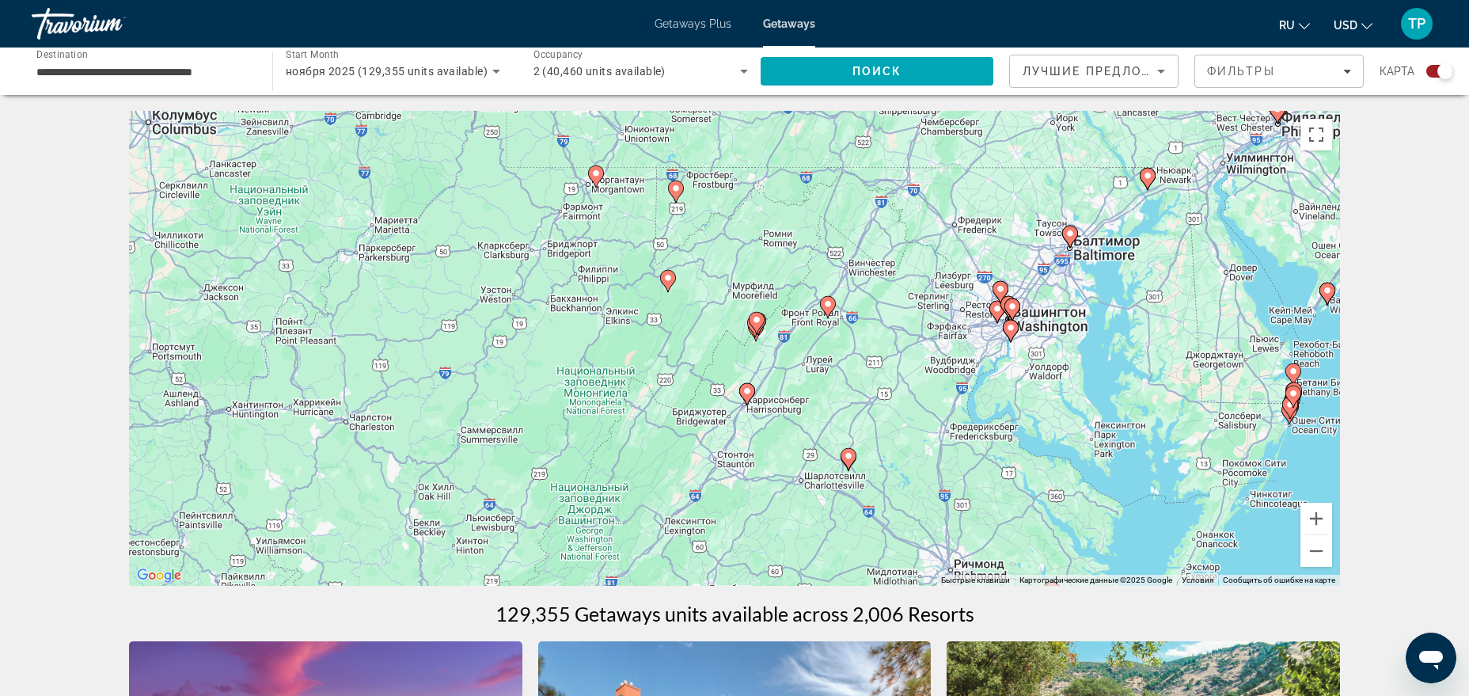
drag, startPoint x: 1105, startPoint y: 356, endPoint x: 893, endPoint y: 393, distance: 215.2
click at [893, 393] on div "Чтобы активировать перетаскивание с помощью клавиатуры, нажмите Alt + Ввод. Пос…" at bounding box center [734, 348] width 1211 height 475
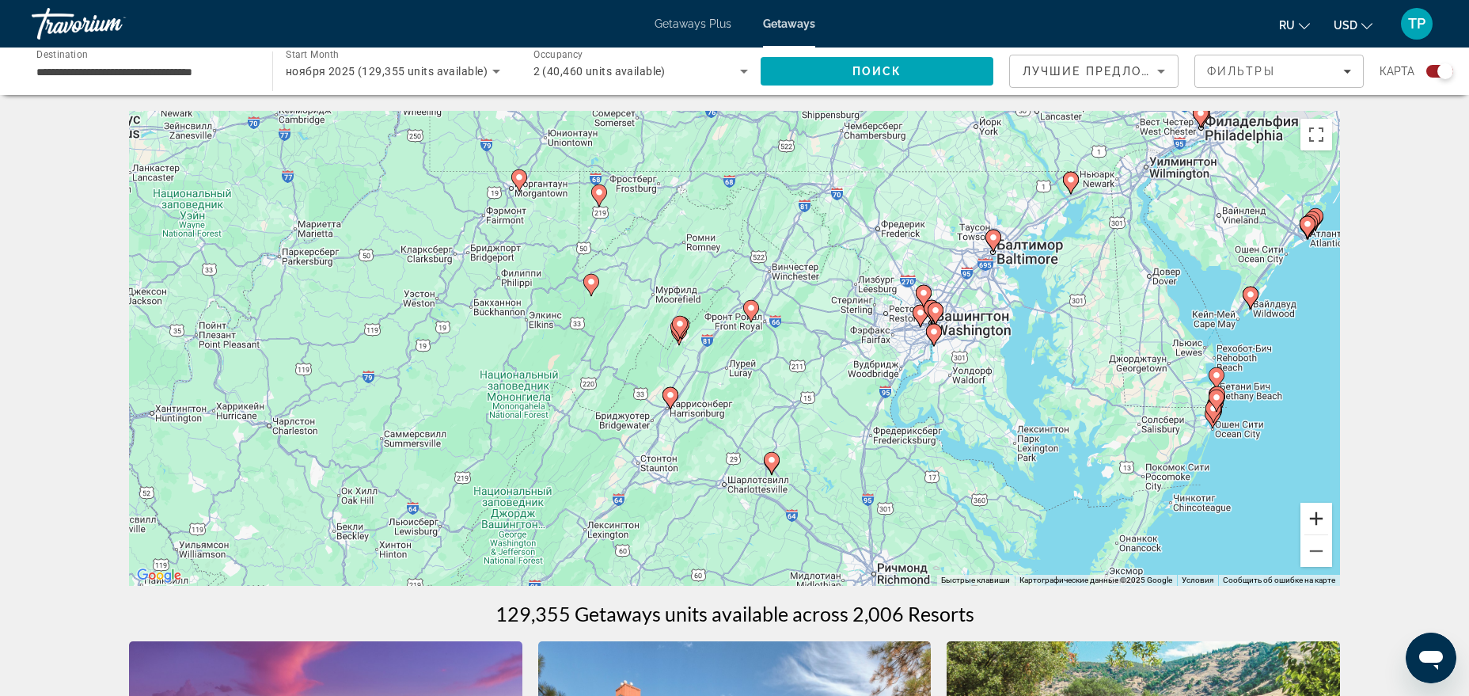
click at [1311, 523] on button "Увеличить" at bounding box center [1316, 519] width 32 height 32
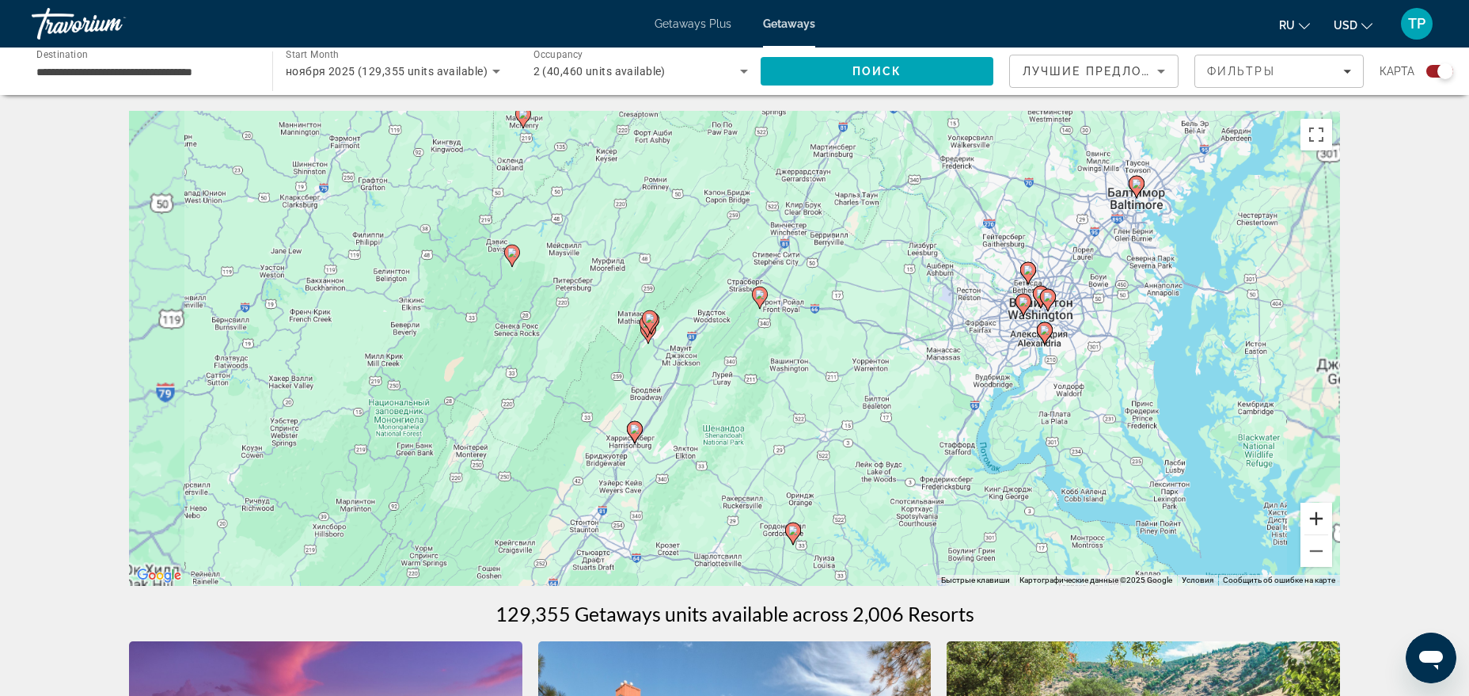
click at [1311, 523] on button "Увеличить" at bounding box center [1316, 519] width 32 height 32
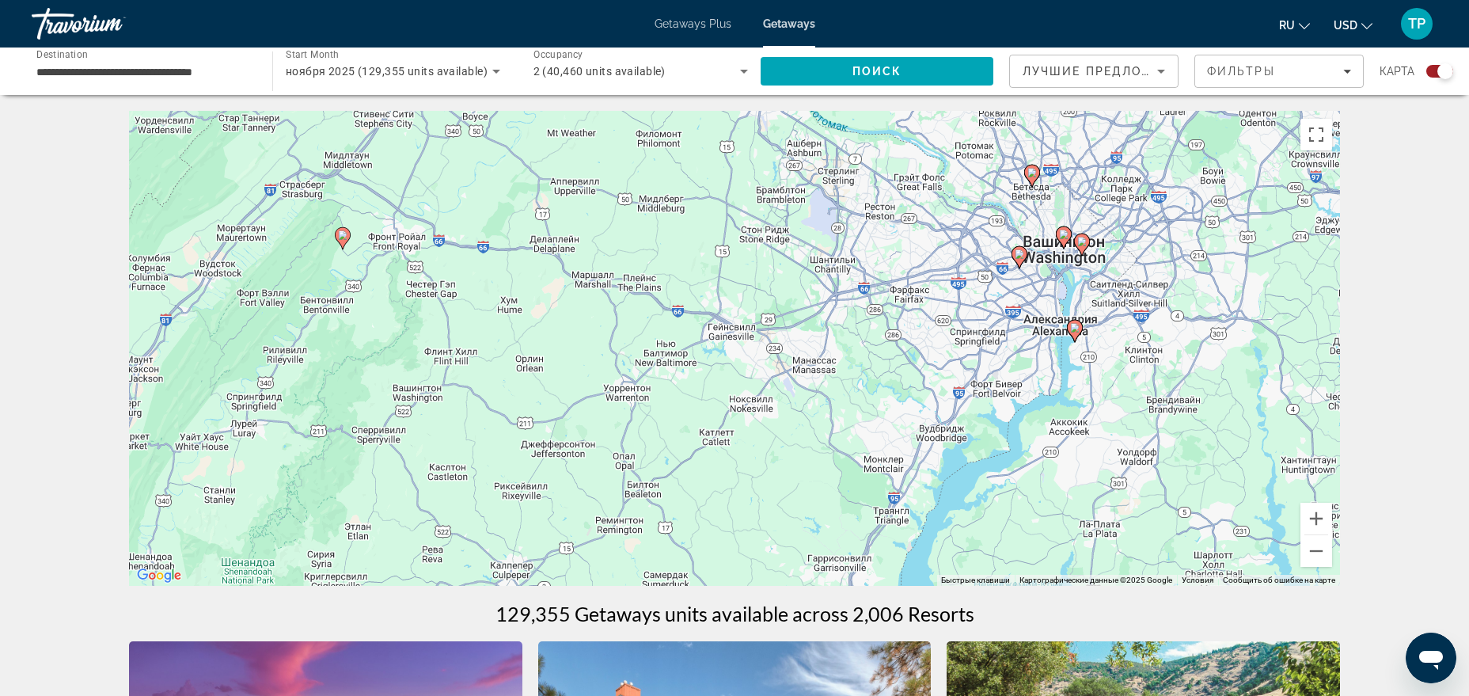
drag, startPoint x: 1069, startPoint y: 407, endPoint x: 616, endPoint y: 410, distance: 453.5
click at [616, 410] on div "Чтобы активировать перетаскивание с помощью клавиатуры, нажмите Alt + Ввод. Пос…" at bounding box center [734, 348] width 1211 height 475
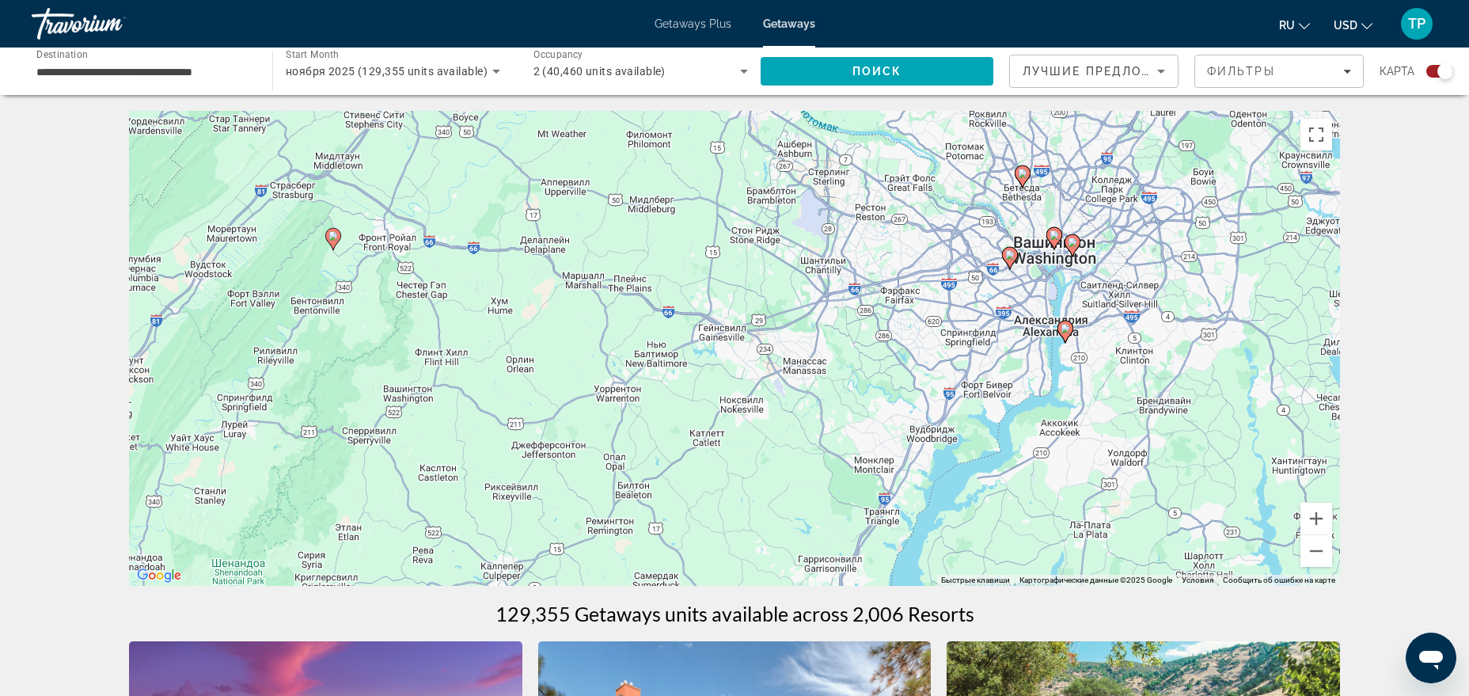
drag, startPoint x: 1109, startPoint y: 280, endPoint x: 1028, endPoint y: 339, distance: 99.7
click at [1028, 339] on div "Чтобы активировать перетаскивание с помощью клавиатуры, нажмите Alt + Ввод. Пос…" at bounding box center [734, 348] width 1211 height 475
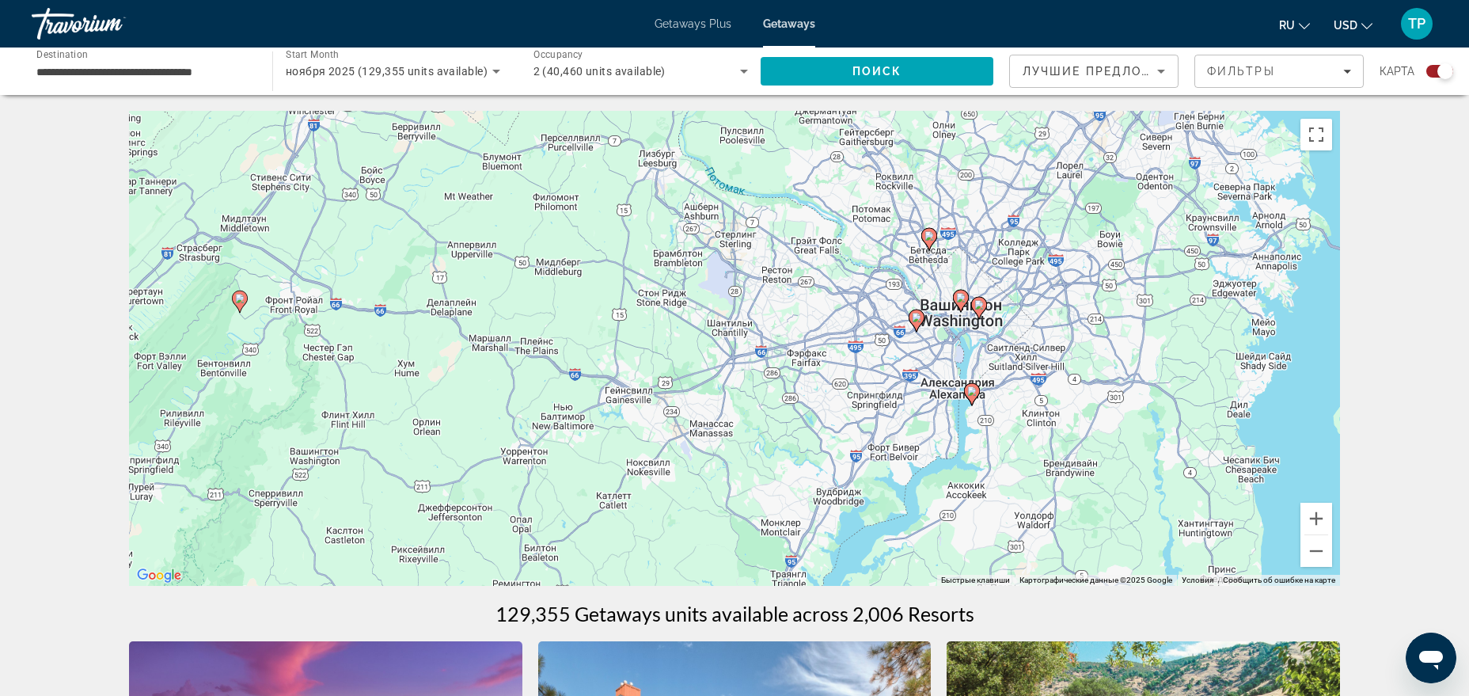
click at [1334, 519] on div "Чтобы активировать перетаскивание с помощью клавиатуры, нажмите Alt + Ввод. Пос…" at bounding box center [734, 348] width 1211 height 475
click at [1317, 525] on button "Увеличить" at bounding box center [1316, 519] width 32 height 32
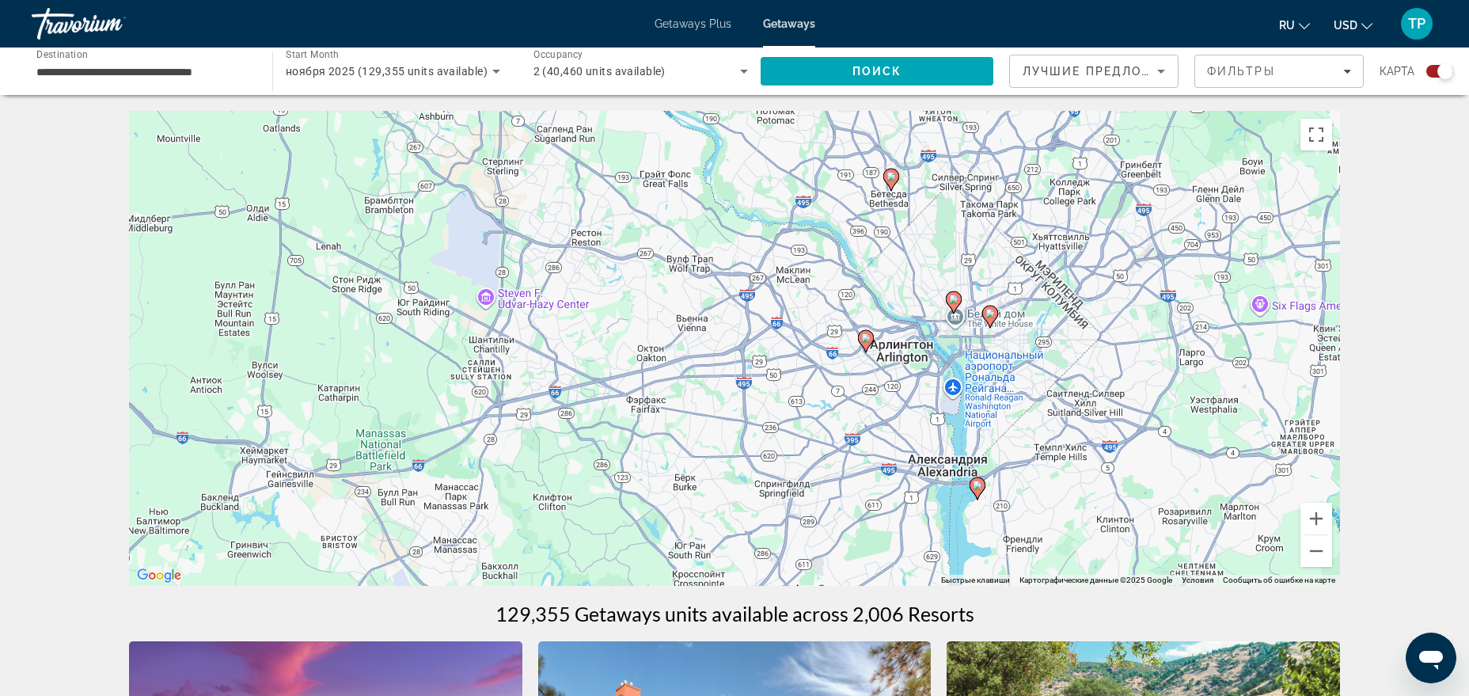
drag, startPoint x: 1057, startPoint y: 350, endPoint x: 821, endPoint y: 389, distance: 239.0
click at [821, 389] on div "Чтобы активировать перетаскивание с помощью клавиатуры, нажмите Alt + Ввод. Пос…" at bounding box center [734, 348] width 1211 height 475
click at [1320, 520] on button "Увеличить" at bounding box center [1316, 519] width 32 height 32
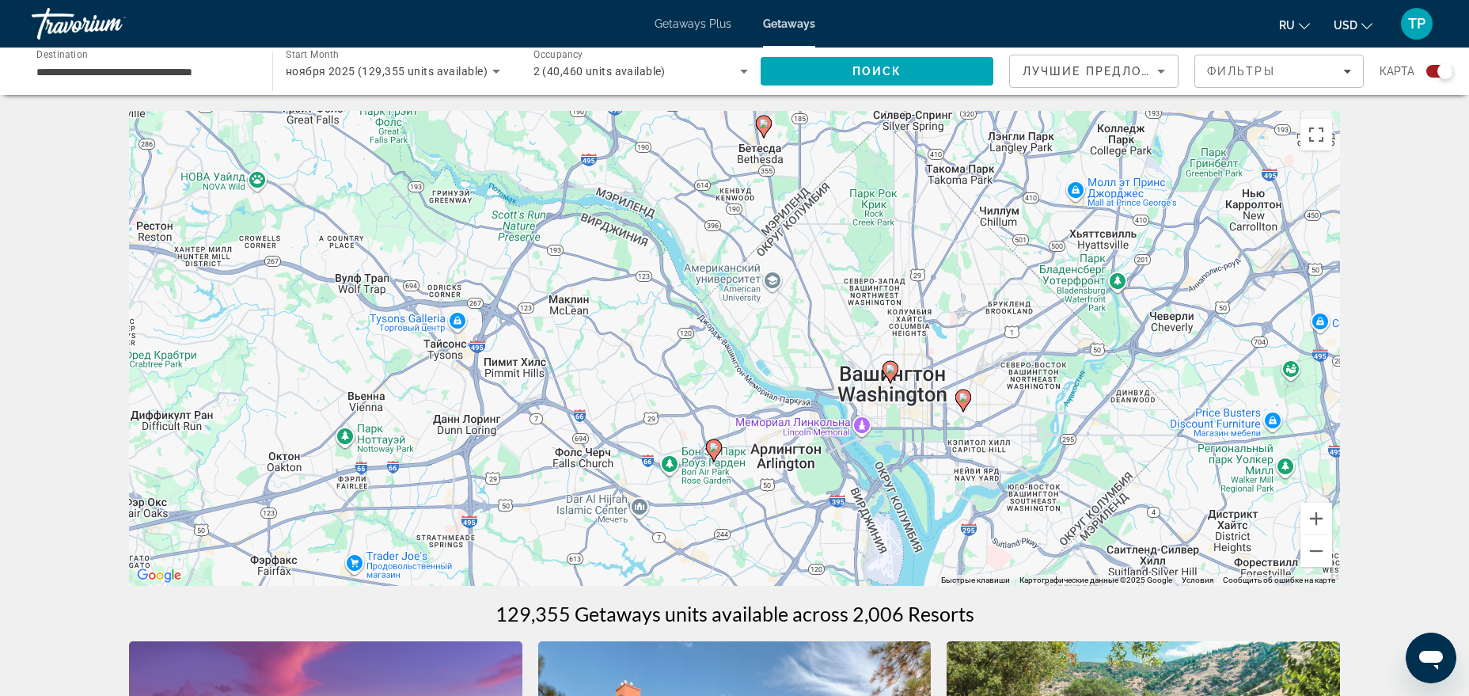
drag, startPoint x: 1231, startPoint y: 411, endPoint x: 953, endPoint y: 513, distance: 296.7
click at [953, 513] on div "Чтобы активировать перетаскивание с помощью клавиатуры, нажмите Alt + Ввод. Пос…" at bounding box center [734, 348] width 1211 height 475
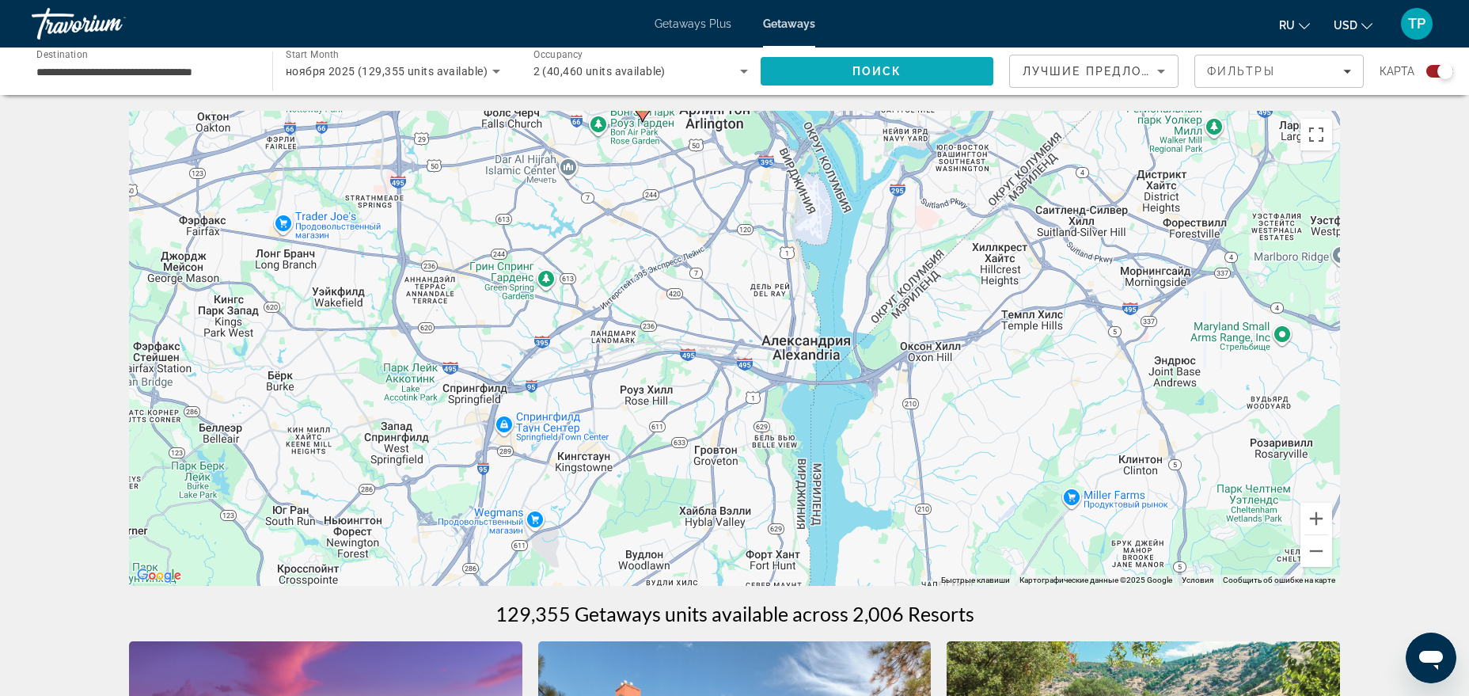
drag, startPoint x: 1112, startPoint y: 332, endPoint x: 929, endPoint y: 85, distance: 307.2
click at [931, 111] on div "Чтобы активировать перетаскивание с помощью клавиатуры, нажмите Alt + Ввод. Пос…" at bounding box center [734, 348] width 1211 height 475
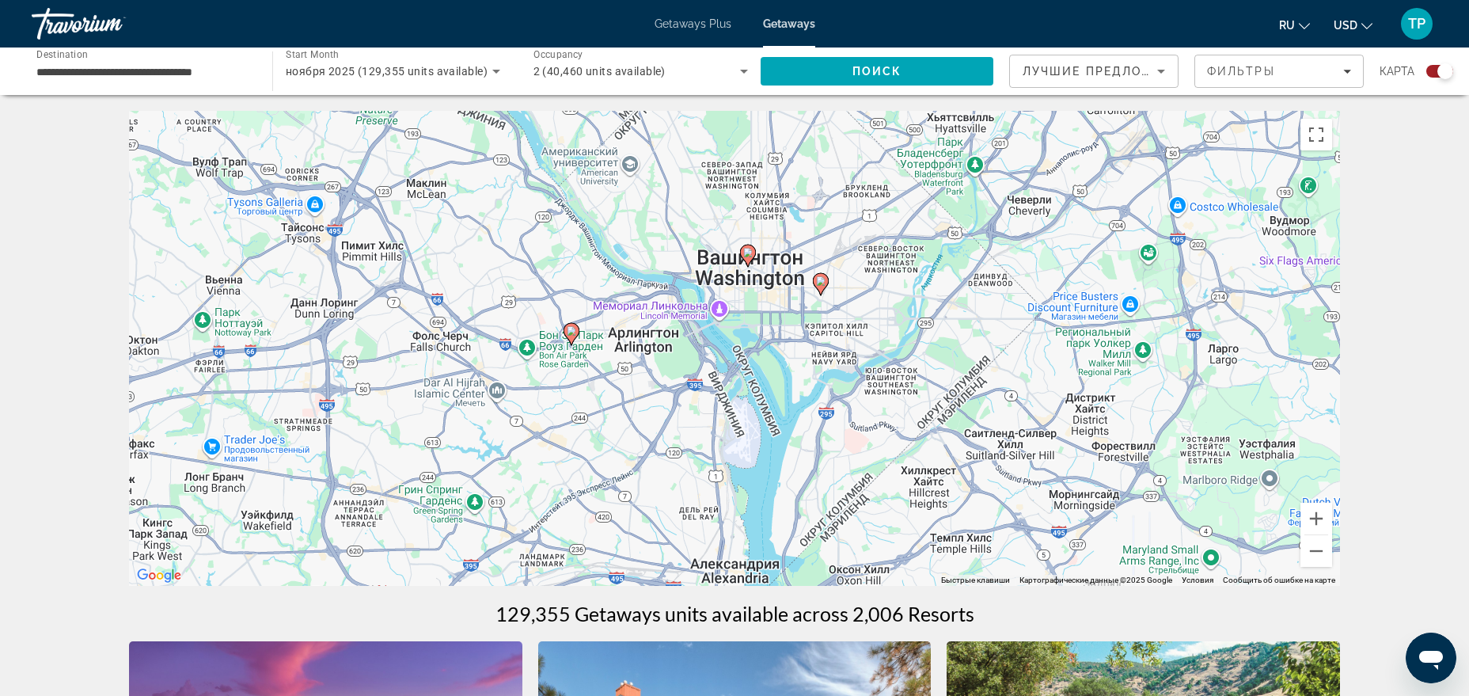
drag, startPoint x: 875, startPoint y: 279, endPoint x: 871, endPoint y: 540, distance: 261.2
click at [871, 540] on div "Чтобы активировать перетаскивание с помощью клавиатуры, нажмите Alt + Ввод. Пос…" at bounding box center [734, 348] width 1211 height 475
click at [748, 259] on icon "Main content" at bounding box center [748, 256] width 14 height 21
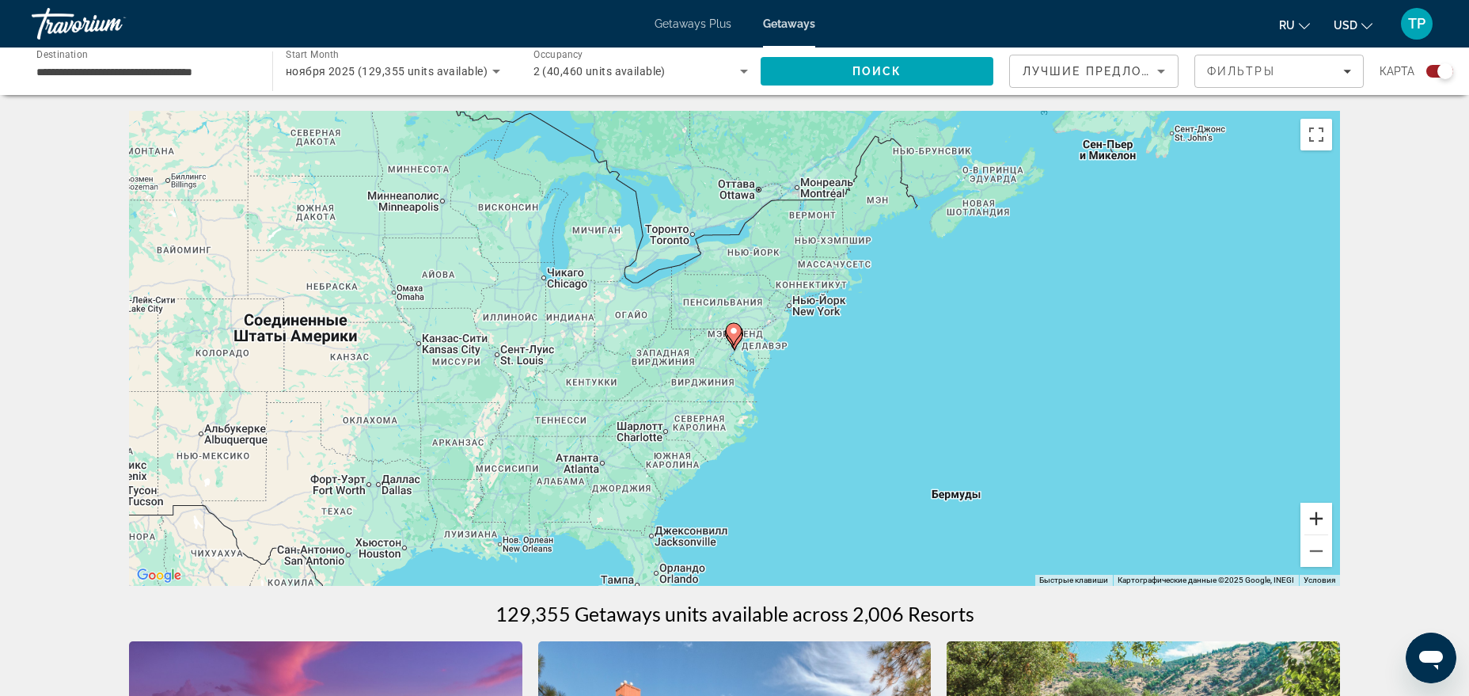
click at [1318, 513] on button "Увеличить" at bounding box center [1316, 519] width 32 height 32
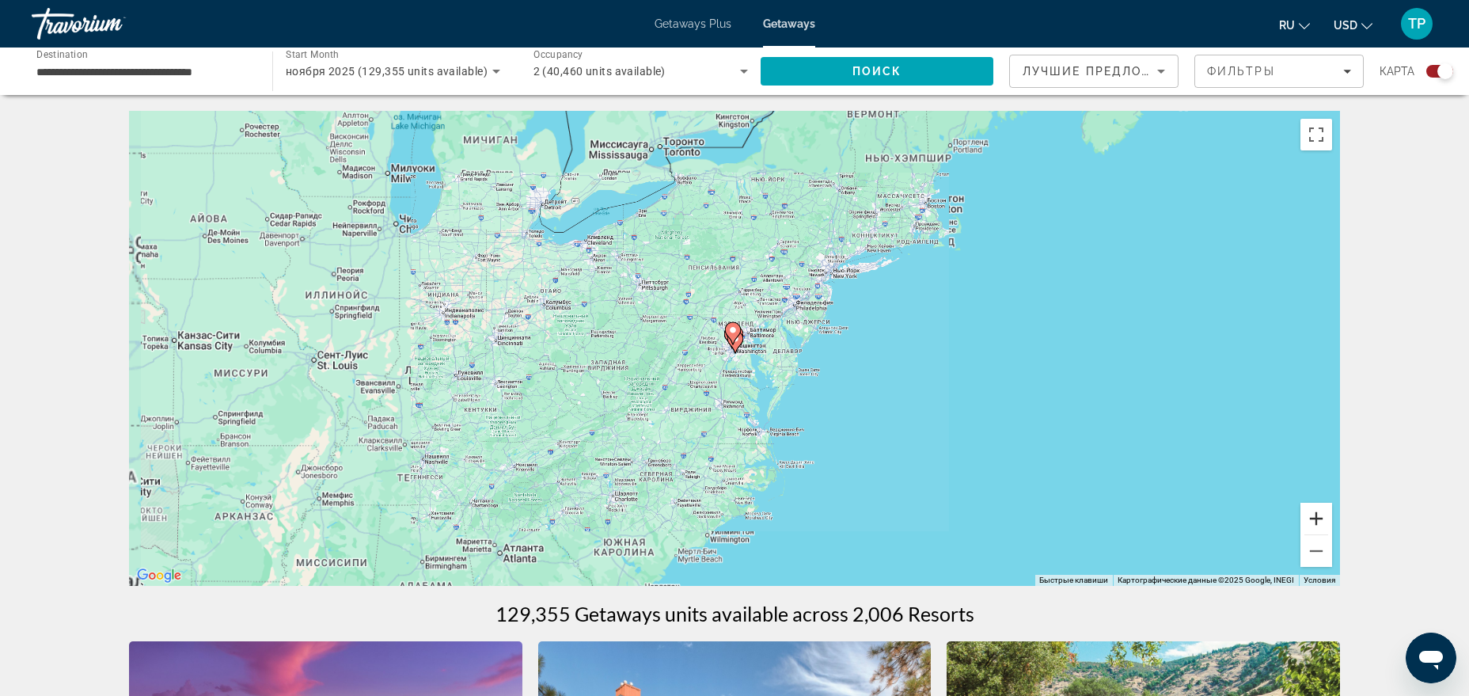
click at [1318, 513] on button "Увеличить" at bounding box center [1316, 519] width 32 height 32
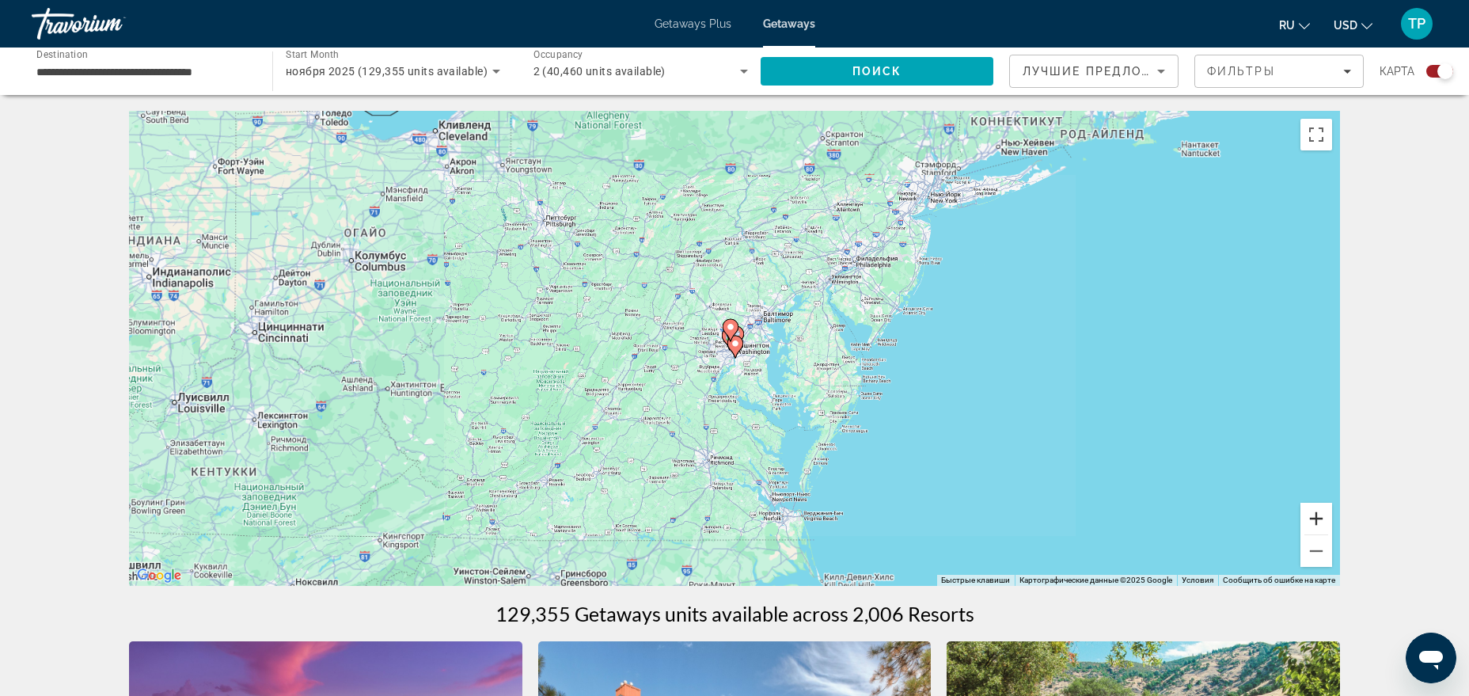
click at [1318, 513] on button "Увеличить" at bounding box center [1316, 519] width 32 height 32
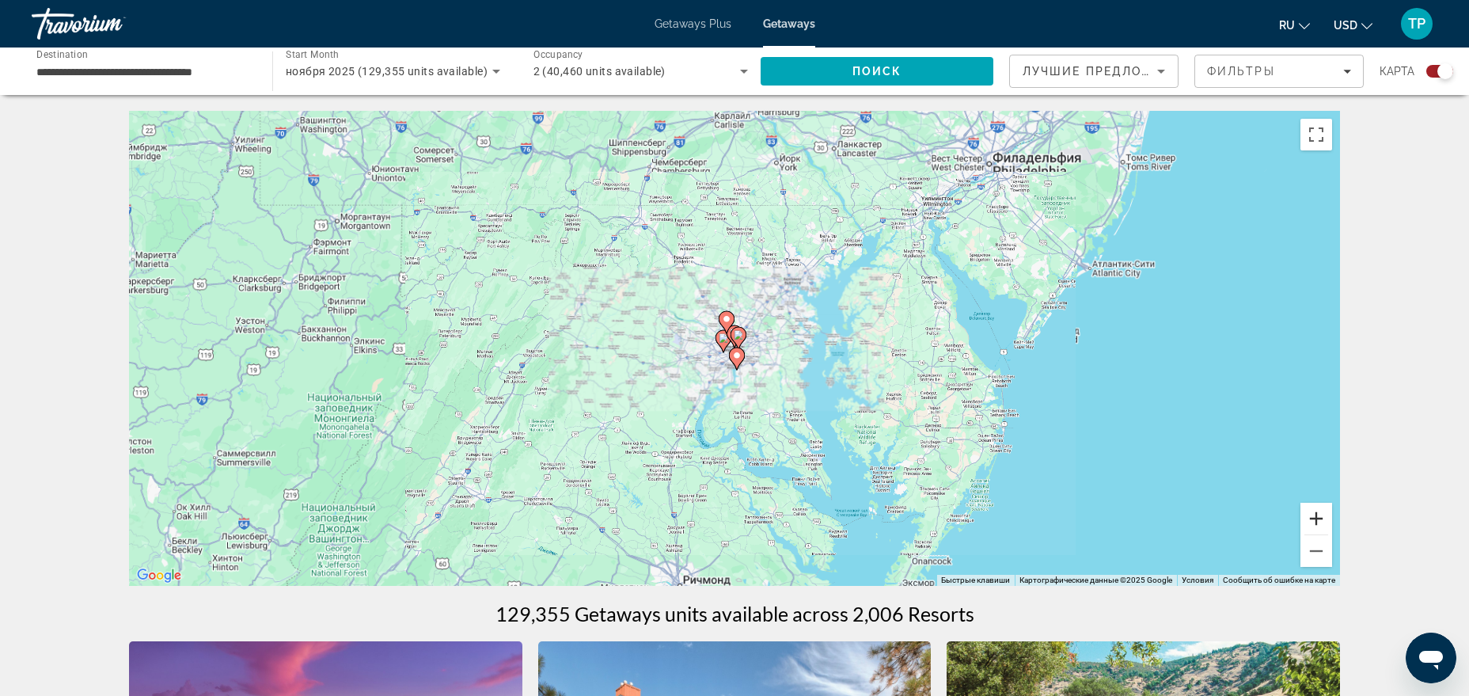
click at [1318, 513] on button "Увеличить" at bounding box center [1316, 519] width 32 height 32
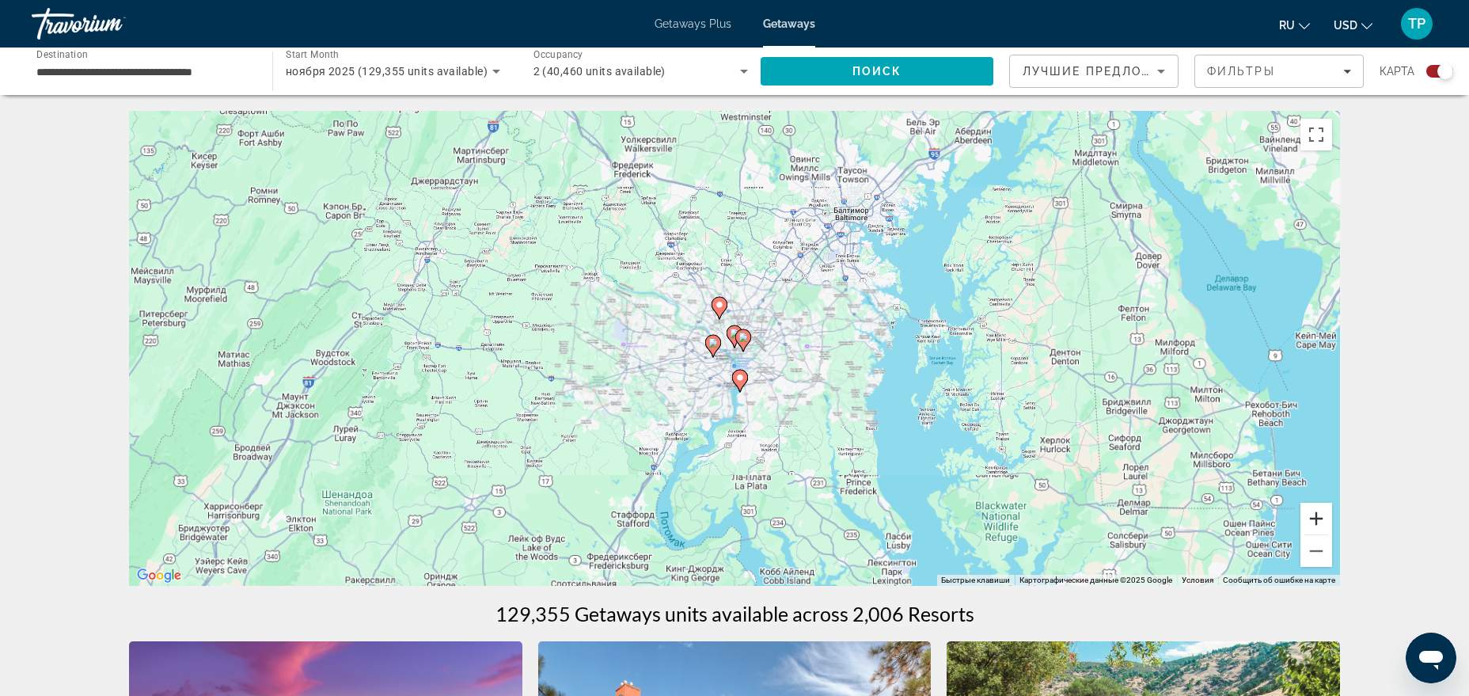
click at [1318, 513] on button "Увеличить" at bounding box center [1316, 519] width 32 height 32
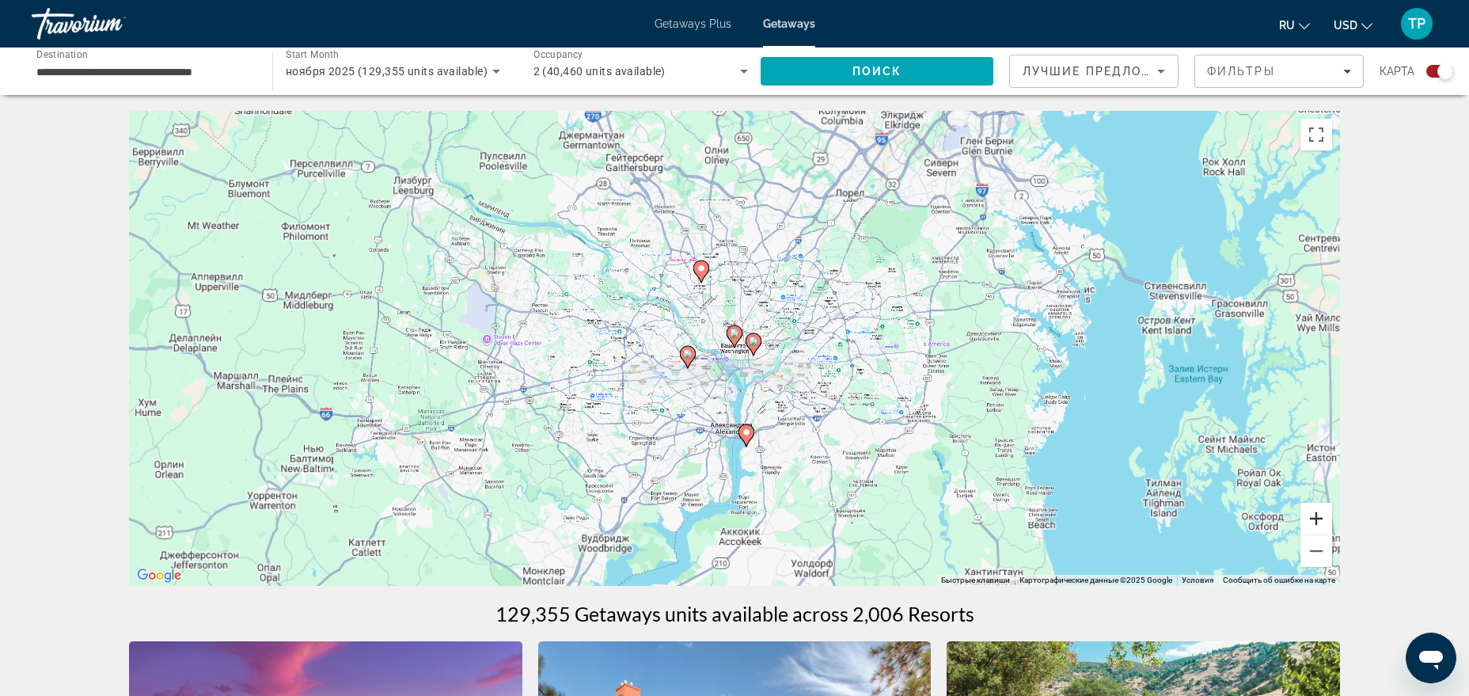
click at [1318, 513] on button "Увеличить" at bounding box center [1316, 519] width 32 height 32
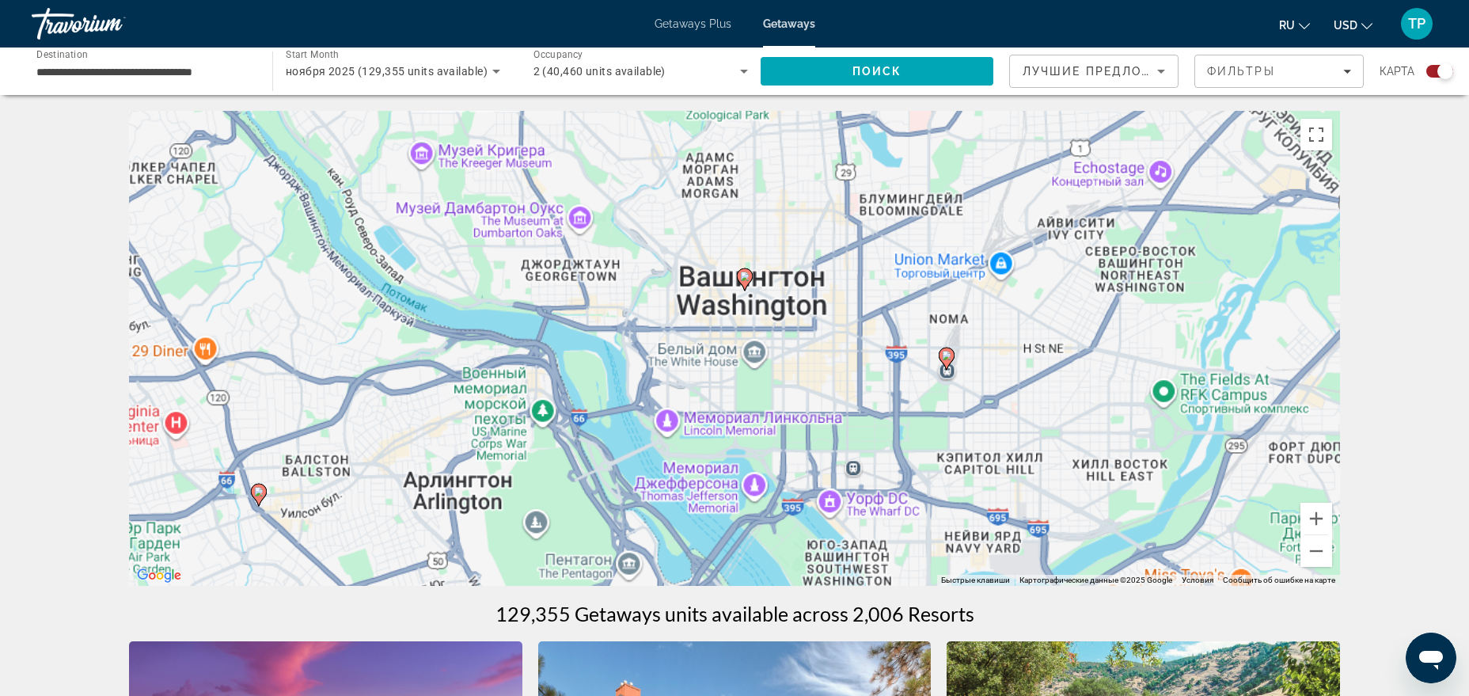
drag, startPoint x: 854, startPoint y: 434, endPoint x: 867, endPoint y: 375, distance: 60.9
click at [867, 375] on div "Чтобы активировать перетаскивание с помощью клавиатуры, нажмите Alt + Ввод. Пос…" at bounding box center [734, 348] width 1211 height 475
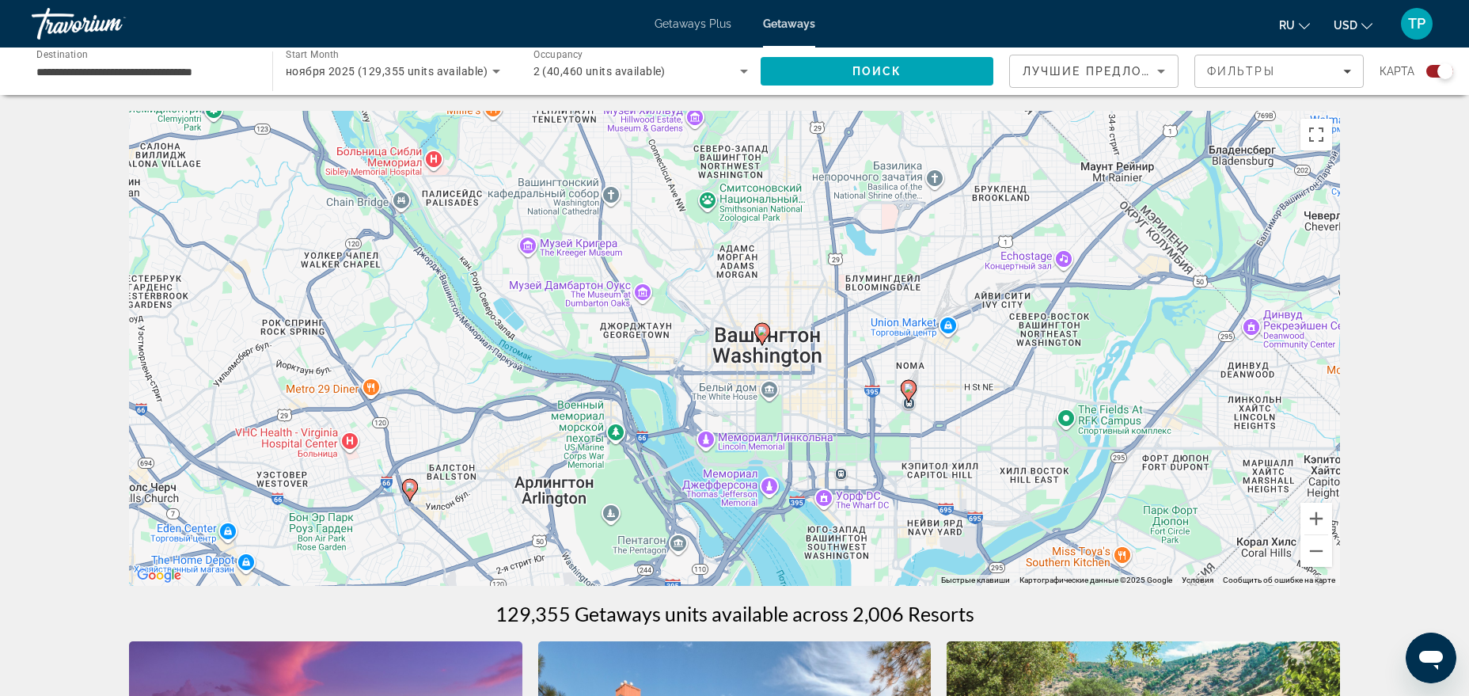
drag, startPoint x: 700, startPoint y: 335, endPoint x: 718, endPoint y: 369, distance: 38.2
click at [718, 369] on div "Чтобы активировать перетаскивание с помощью клавиатуры, нажмите Alt + Ввод. Пос…" at bounding box center [734, 348] width 1211 height 475
click at [761, 332] on image "Main content" at bounding box center [761, 330] width 9 height 9
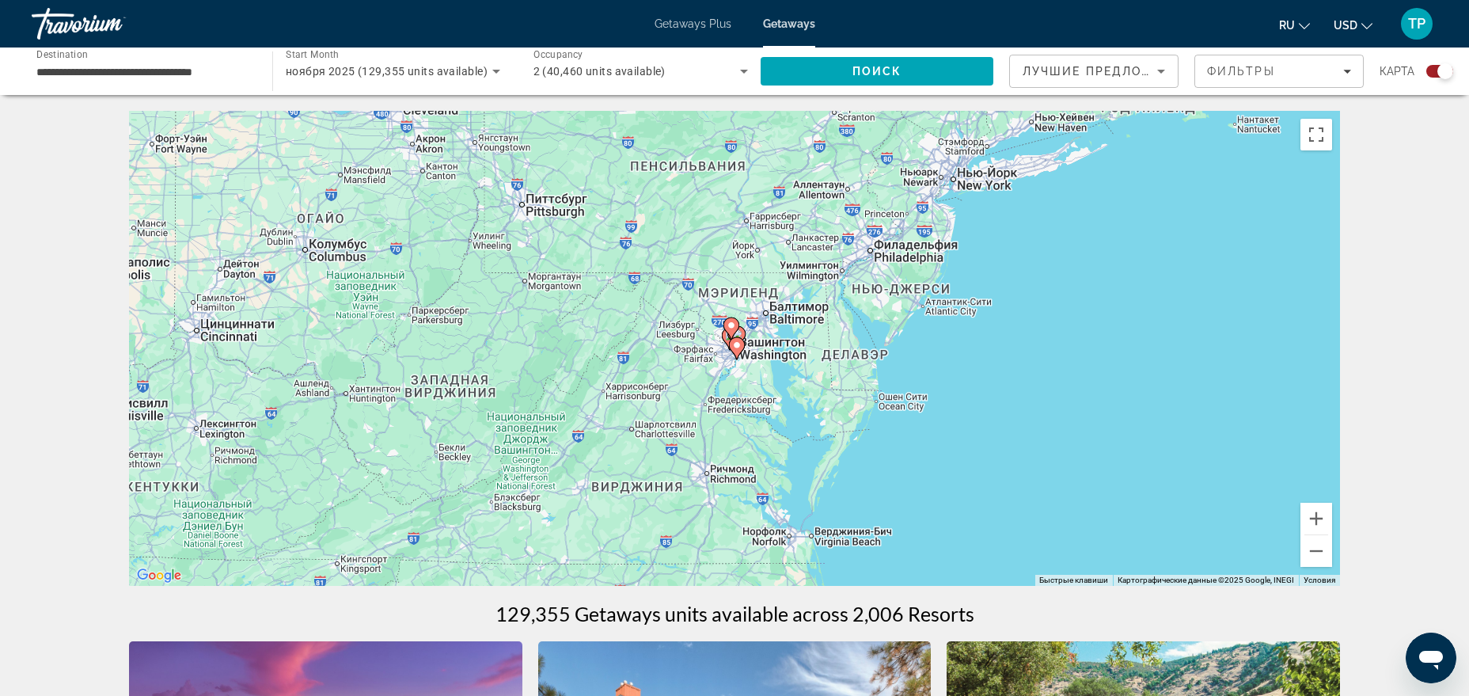
click at [731, 327] on image "Main content" at bounding box center [731, 325] width 9 height 9
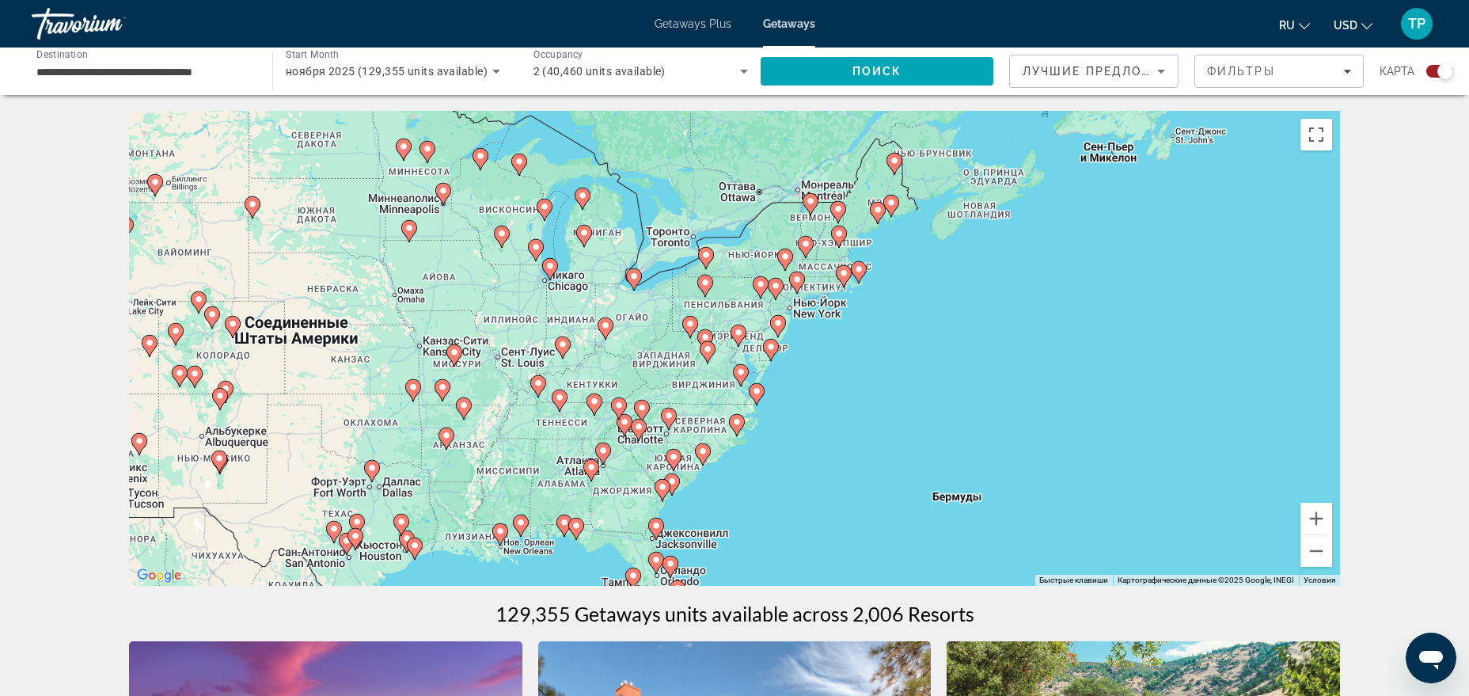
click at [737, 330] on image "Main content" at bounding box center [738, 332] width 9 height 9
type input "**********"
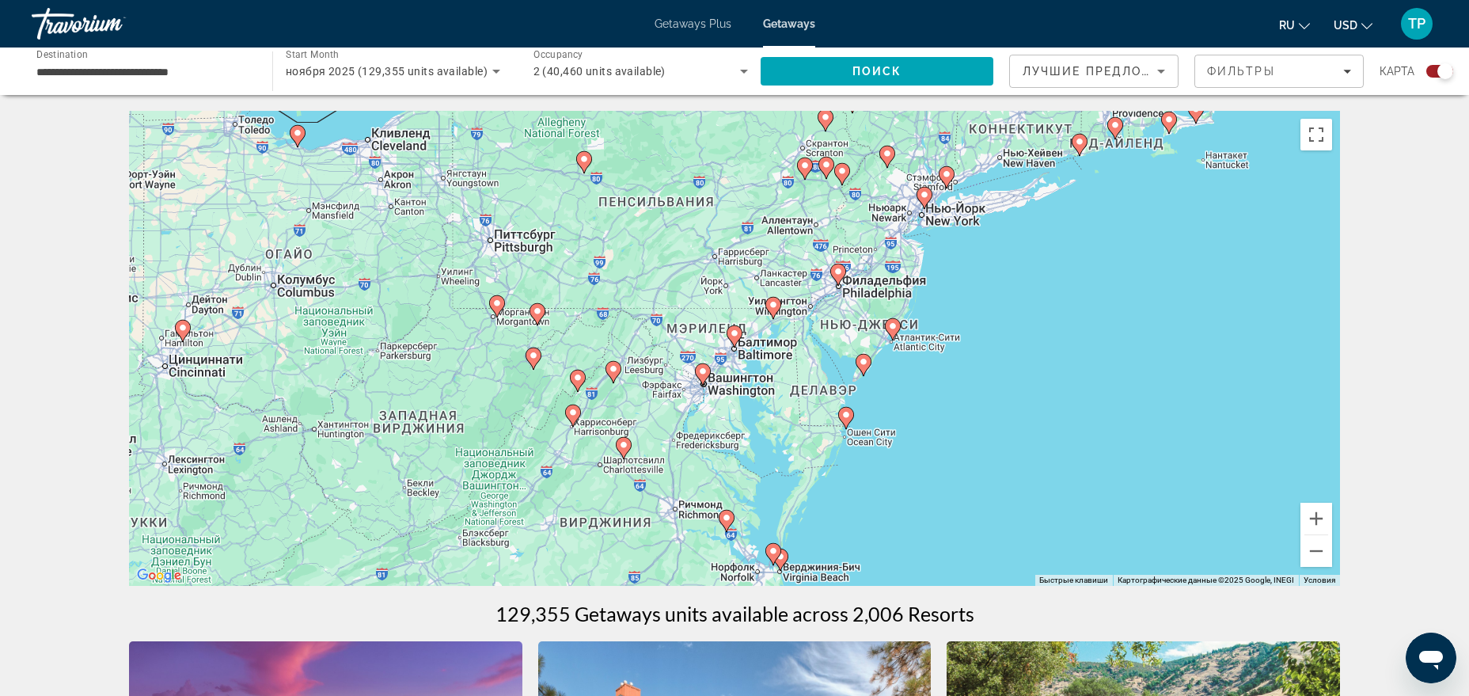
click at [734, 332] on image "Main content" at bounding box center [734, 332] width 9 height 9
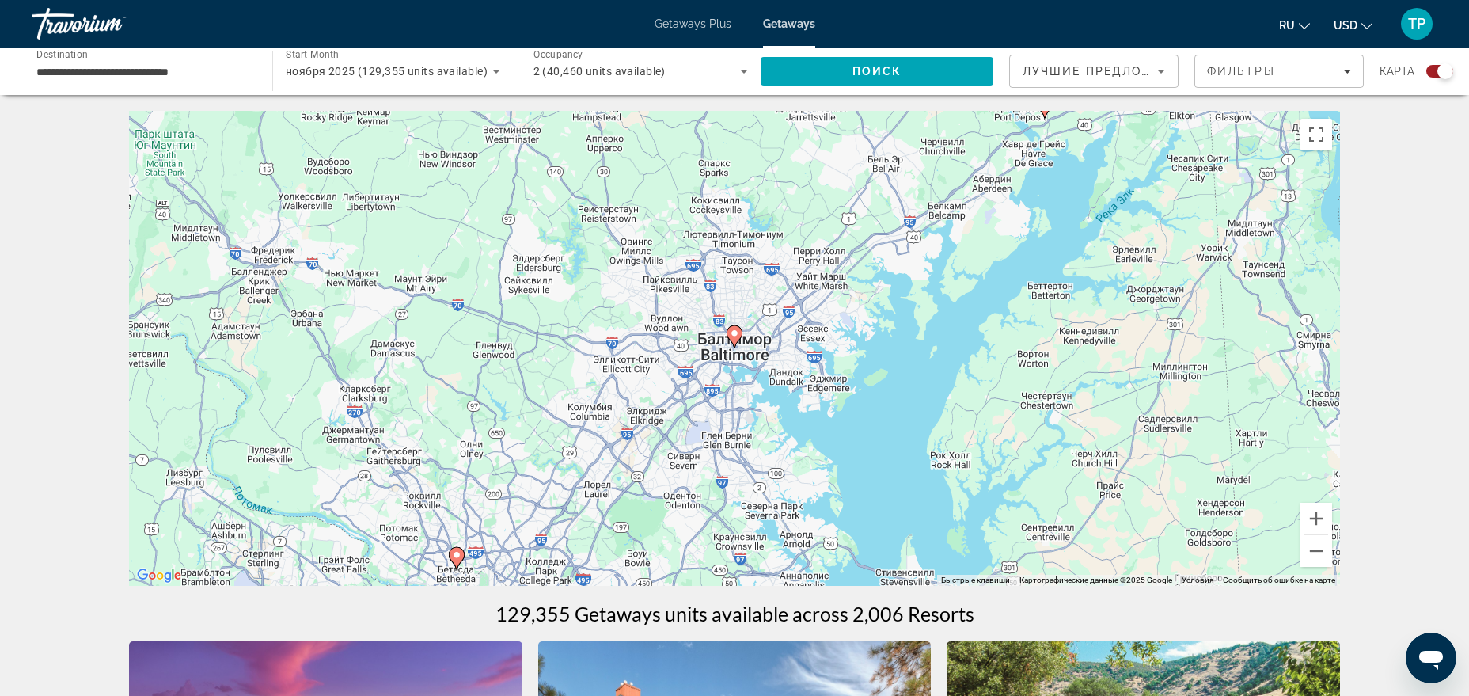
click at [734, 332] on image "Main content" at bounding box center [734, 332] width 9 height 9
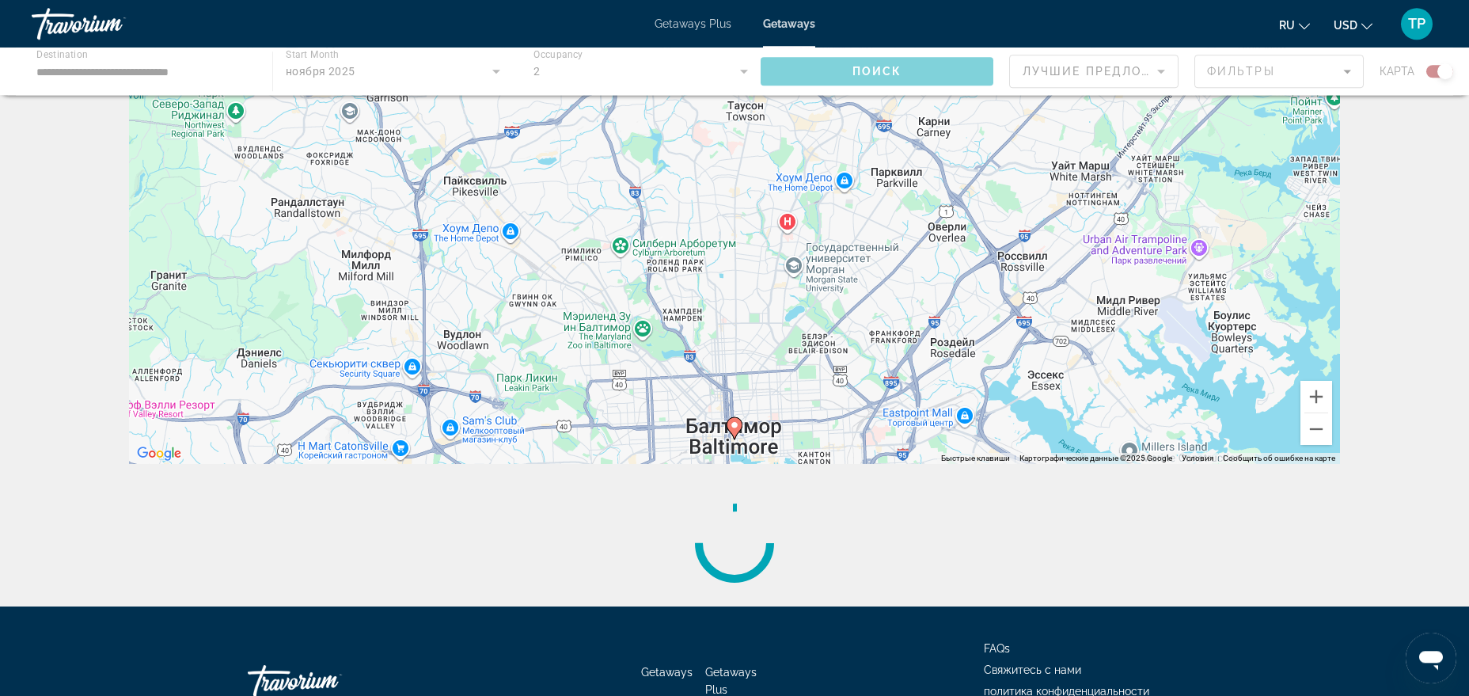
scroll to position [226, 0]
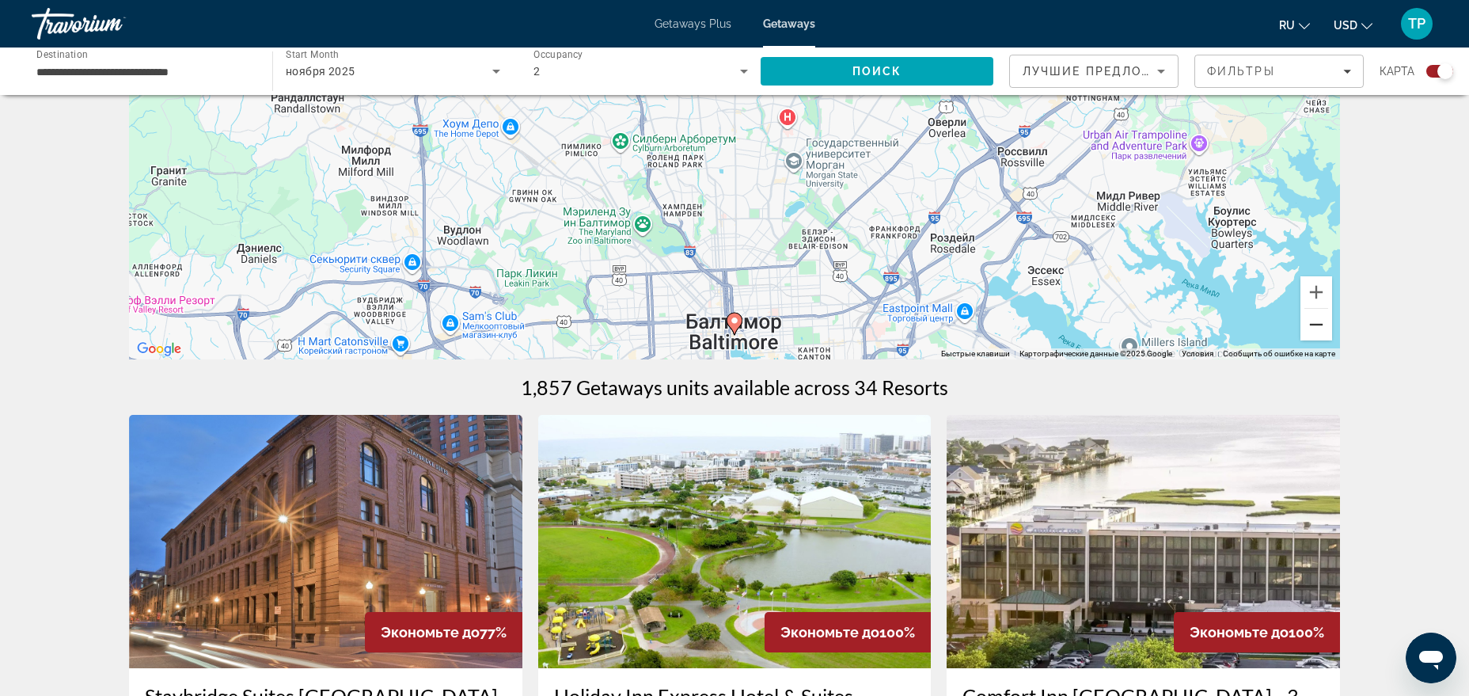
click at [1312, 325] on button "Уменьшить" at bounding box center [1316, 325] width 32 height 32
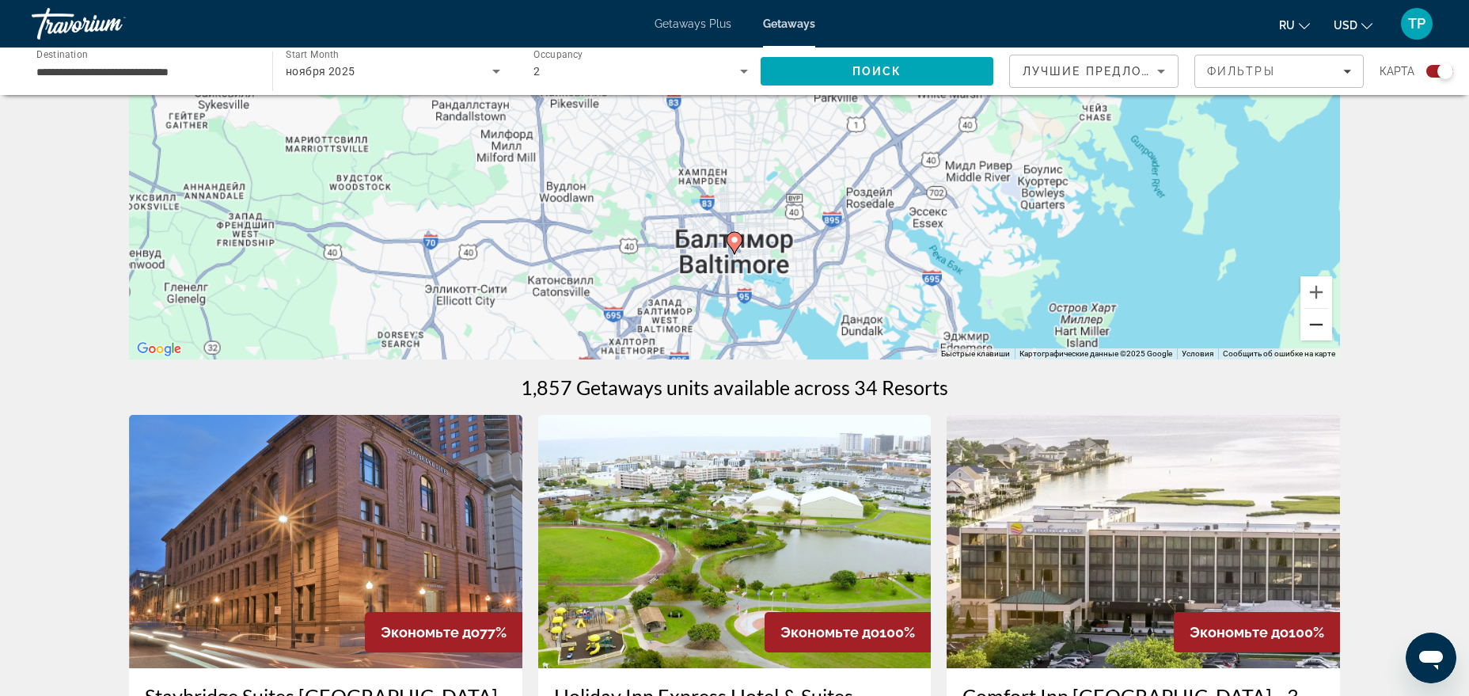
click at [1314, 325] on button "Уменьшить" at bounding box center [1316, 325] width 32 height 32
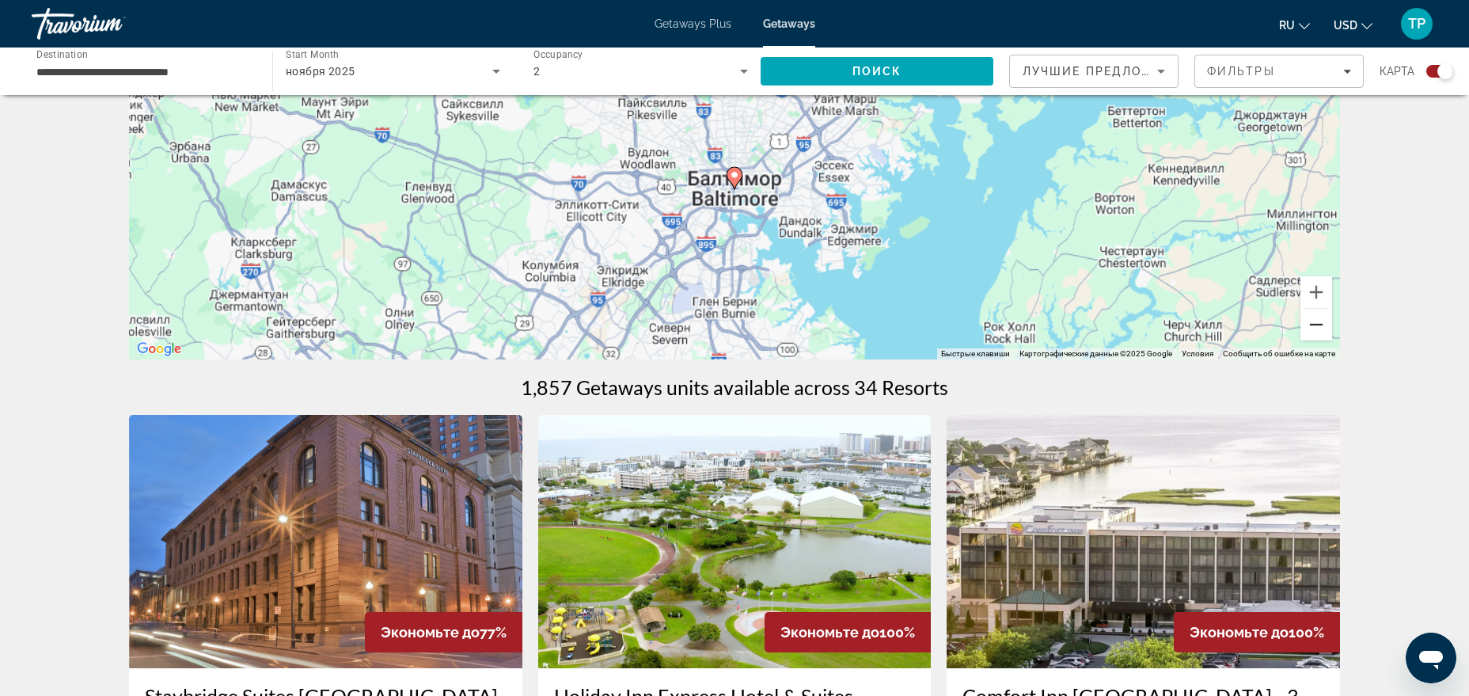
click at [1314, 325] on button "Уменьшить" at bounding box center [1316, 325] width 32 height 32
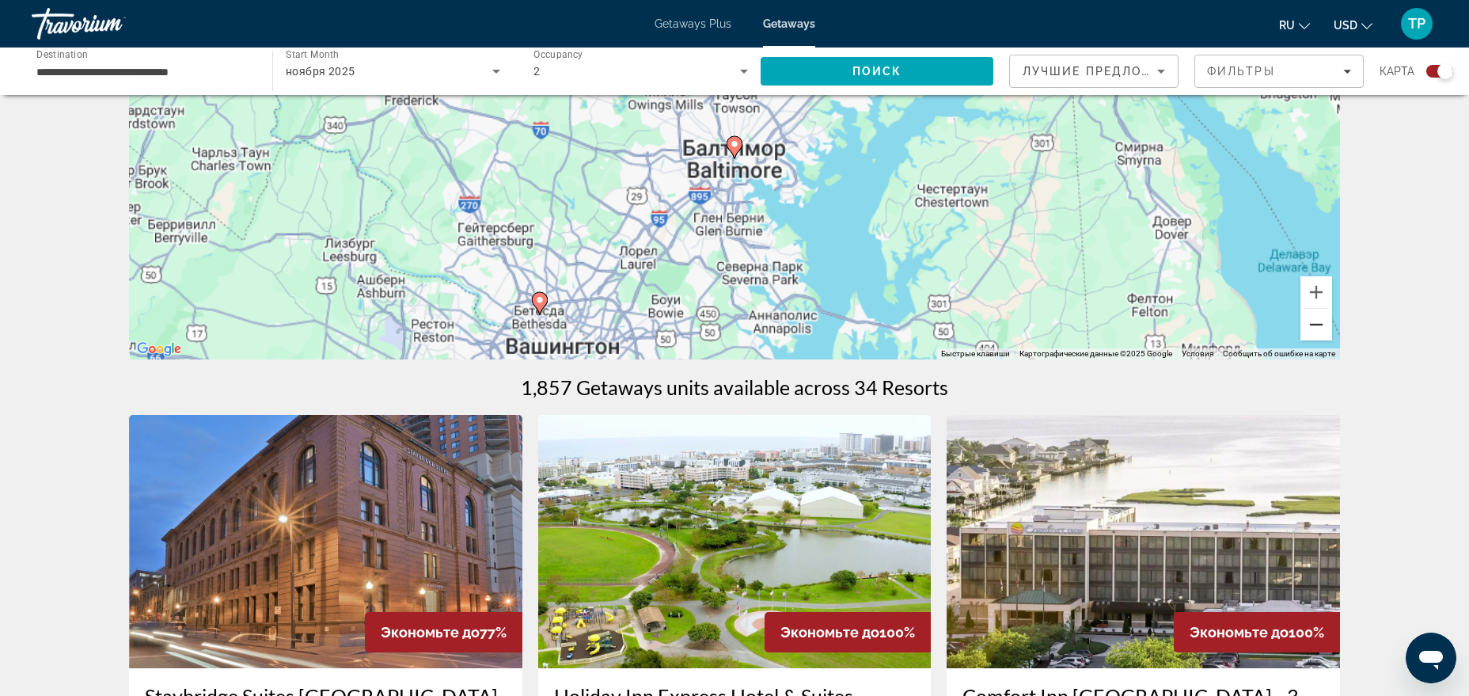
click at [1314, 325] on button "Уменьшить" at bounding box center [1316, 325] width 32 height 32
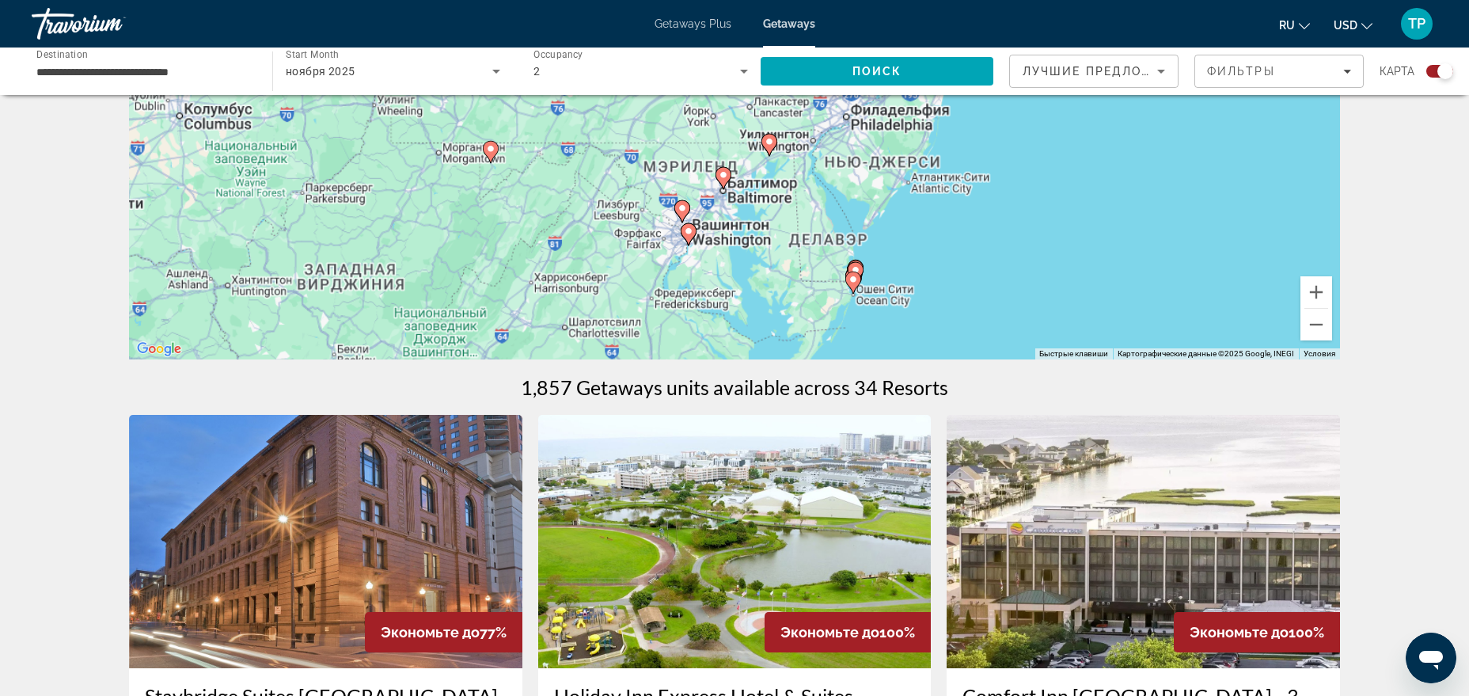
drag, startPoint x: 924, startPoint y: 222, endPoint x: 902, endPoint y: 294, distance: 75.1
click at [910, 292] on div "Чтобы активировать перетаскивание с помощью клавиатуры, нажмите Alt + Ввод. Пос…" at bounding box center [734, 121] width 1211 height 475
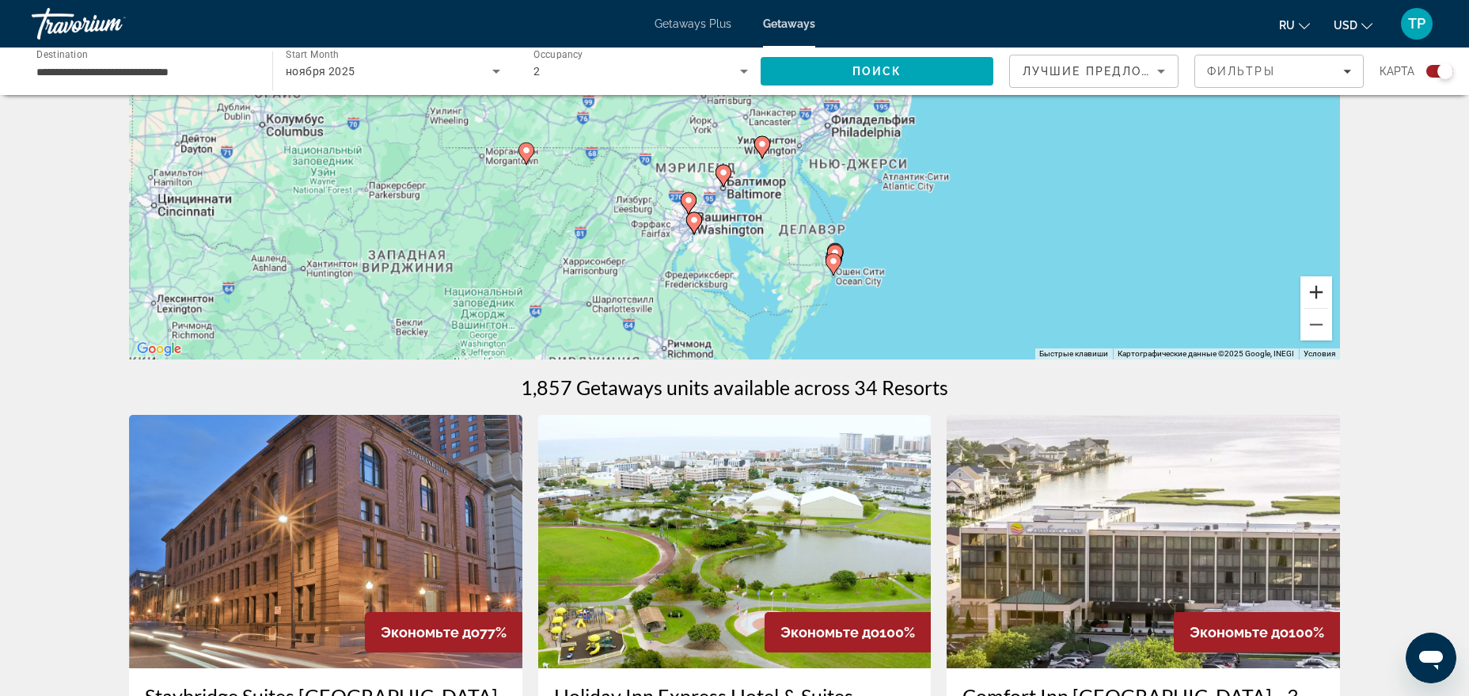
click at [1319, 293] on button "Увеличить" at bounding box center [1316, 292] width 32 height 32
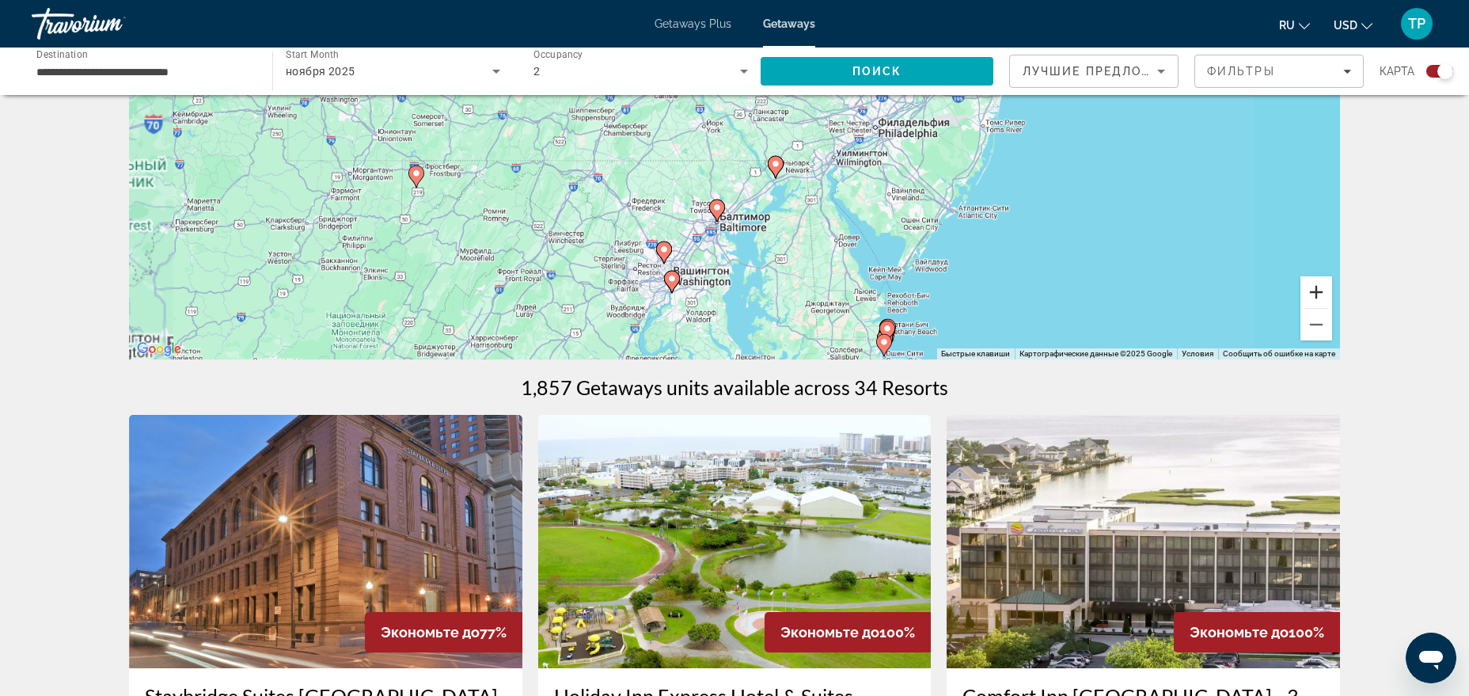
click at [1319, 293] on button "Увеличить" at bounding box center [1316, 292] width 32 height 32
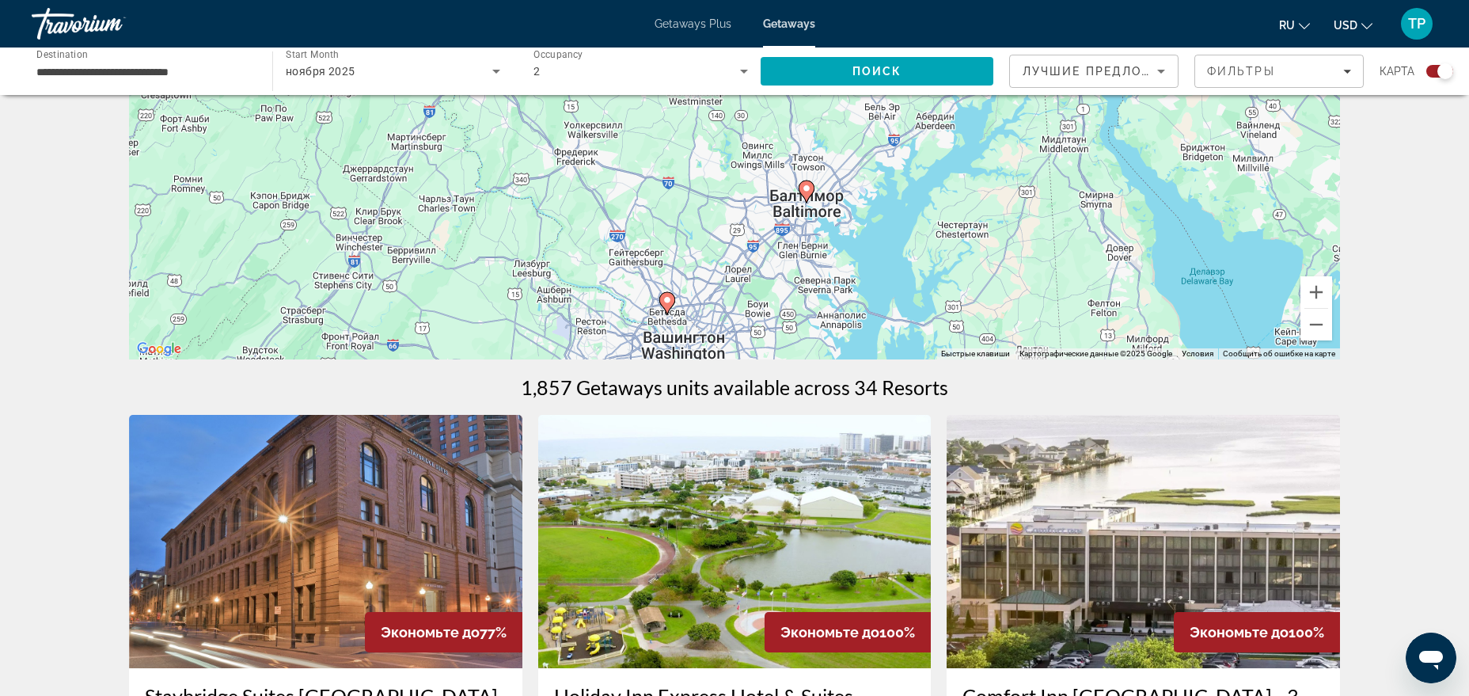
drag, startPoint x: 766, startPoint y: 318, endPoint x: 880, endPoint y: 128, distance: 221.5
click at [880, 128] on div "Чтобы активировать перетаскивание с помощью клавиатуры, нажмите Alt + Ввод. Пос…" at bounding box center [734, 121] width 1211 height 475
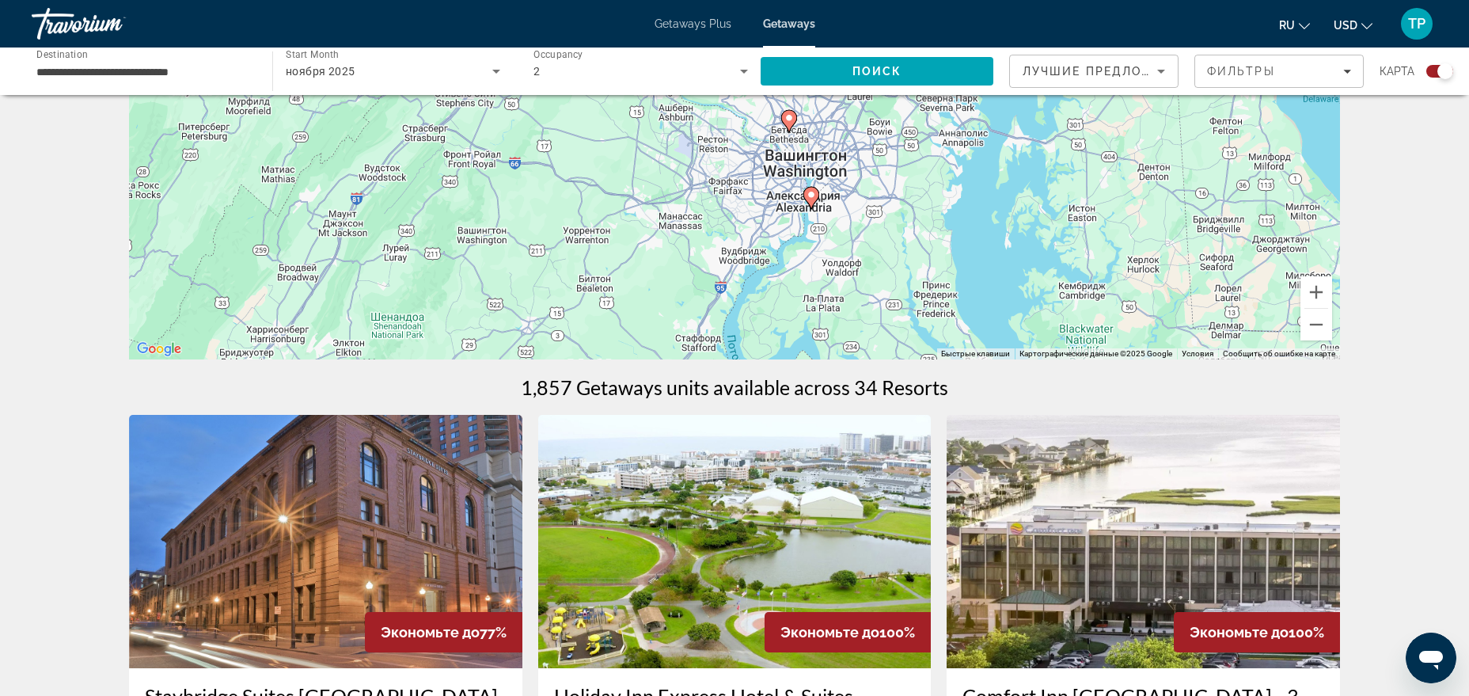
drag, startPoint x: 796, startPoint y: 279, endPoint x: 928, endPoint y: 96, distance: 225.1
click at [928, 96] on div "Чтобы активировать перетаскивание с помощью клавиатуры, нажмите Alt + Ввод. Пос…" at bounding box center [734, 121] width 1211 height 475
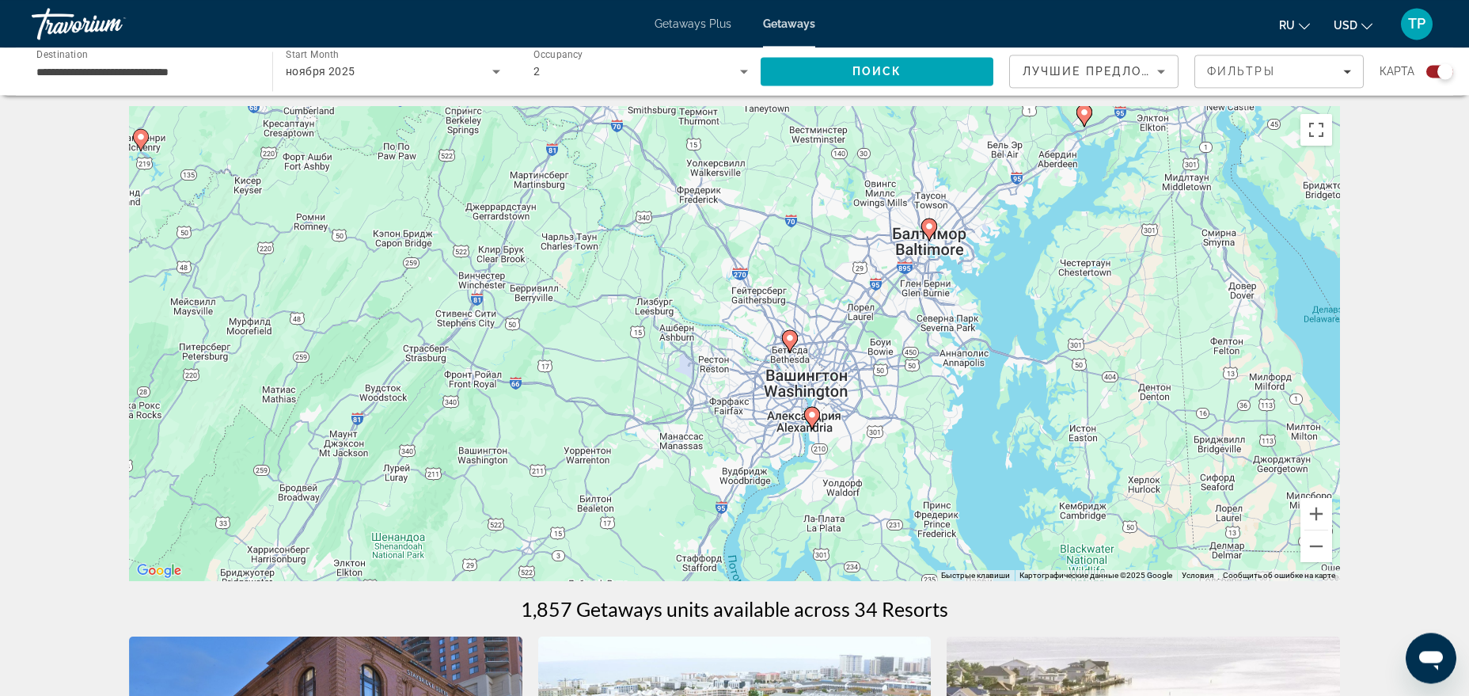
scroll to position [0, 0]
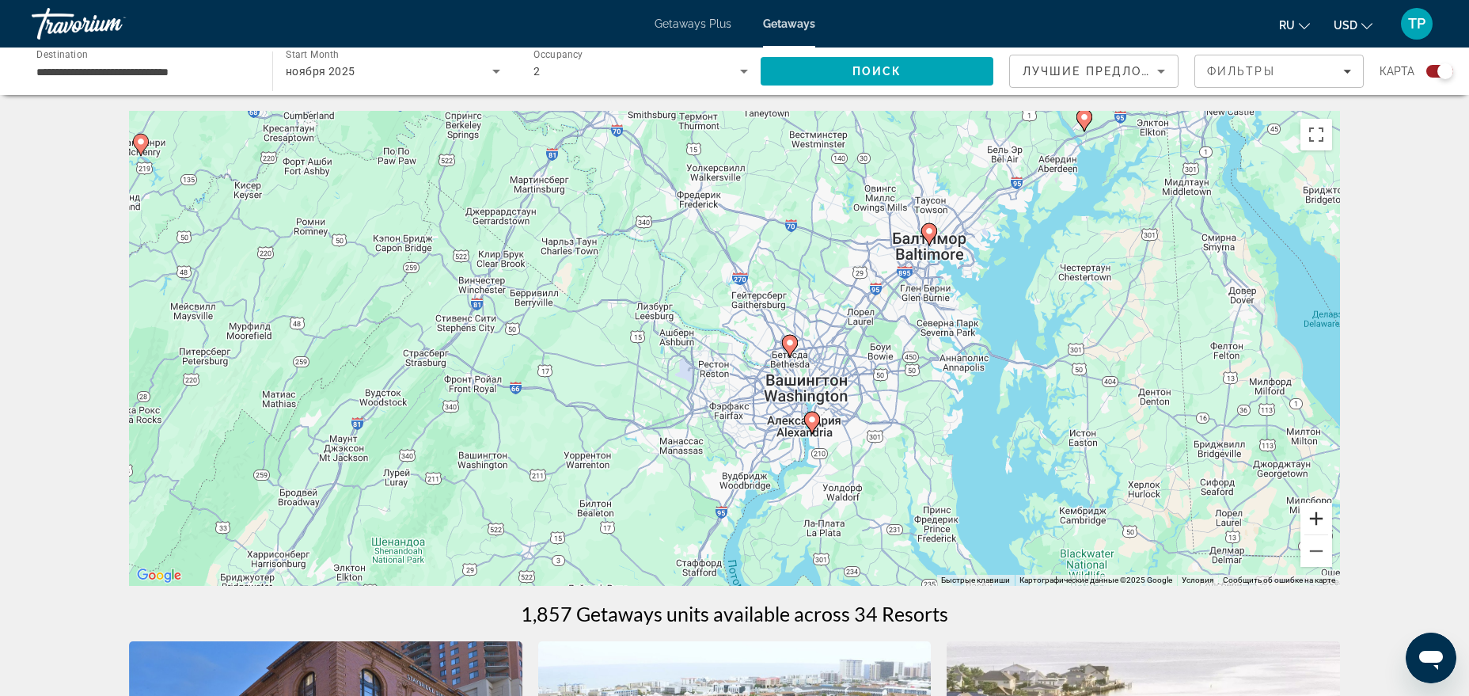
click at [1302, 511] on button "Увеличить" at bounding box center [1316, 519] width 32 height 32
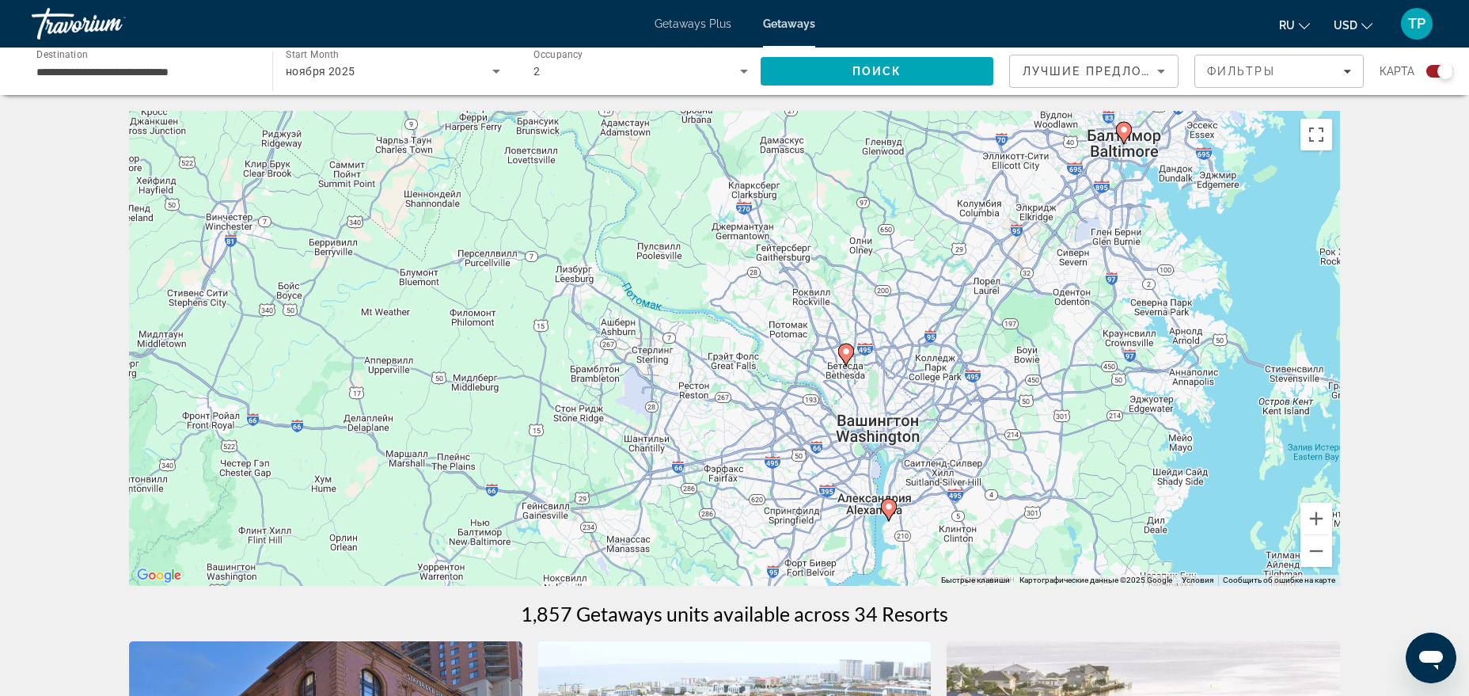
drag, startPoint x: 931, startPoint y: 425, endPoint x: 907, endPoint y: 299, distance: 128.1
click at [907, 299] on div "Чтобы активировать перетаскивание с помощью клавиатуры, нажмите Alt + Ввод. Пос…" at bounding box center [734, 348] width 1211 height 475
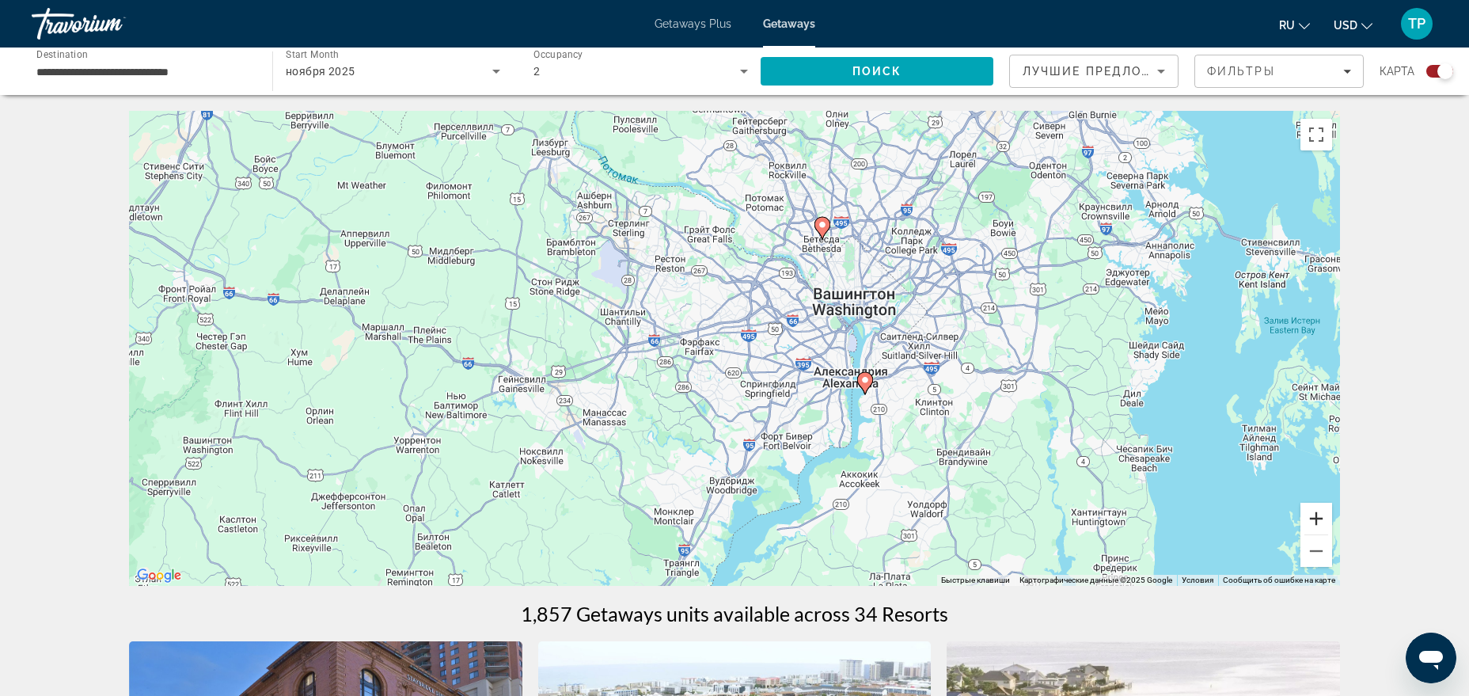
click at [1324, 520] on button "Увеличить" at bounding box center [1316, 519] width 32 height 32
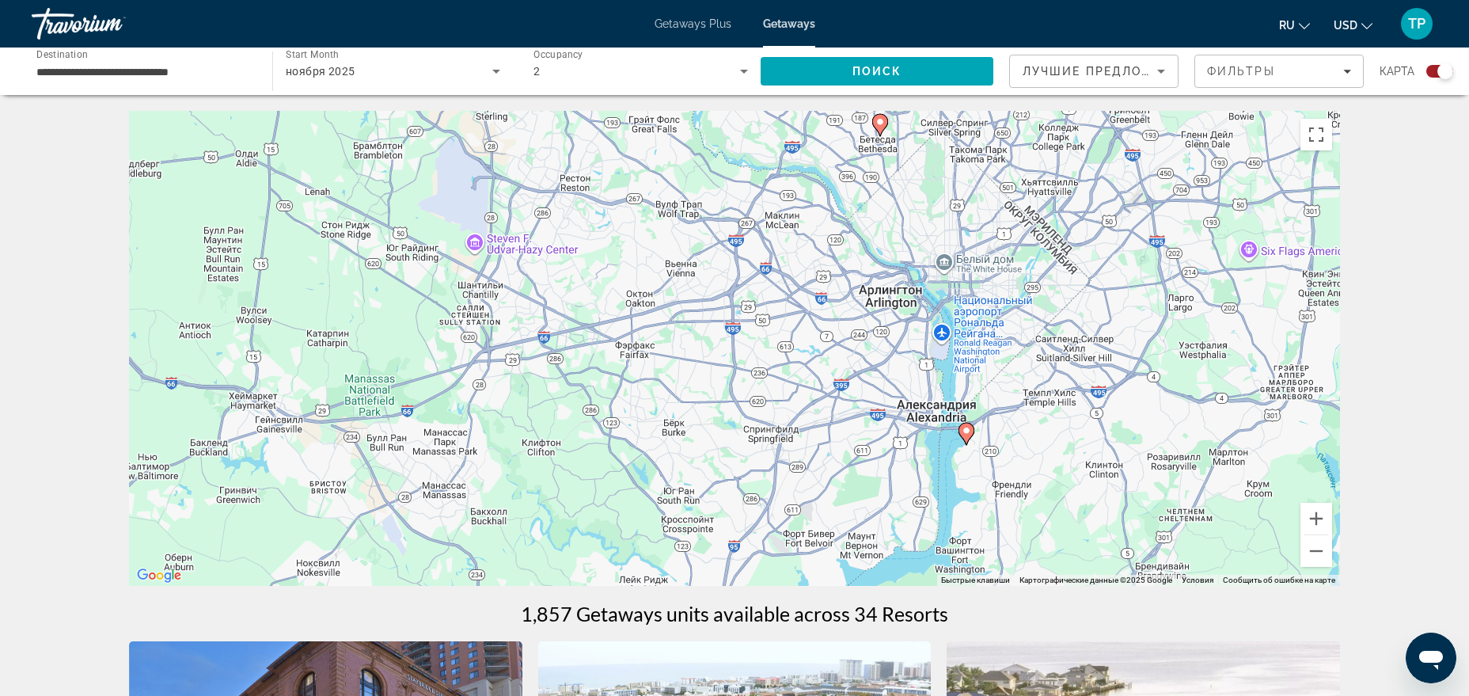
drag, startPoint x: 988, startPoint y: 349, endPoint x: 959, endPoint y: 359, distance: 31.0
click at [972, 349] on div "Чтобы активировать перетаскивание с помощью клавиатуры, нажмите Alt + Ввод. Пос…" at bounding box center [734, 348] width 1211 height 475
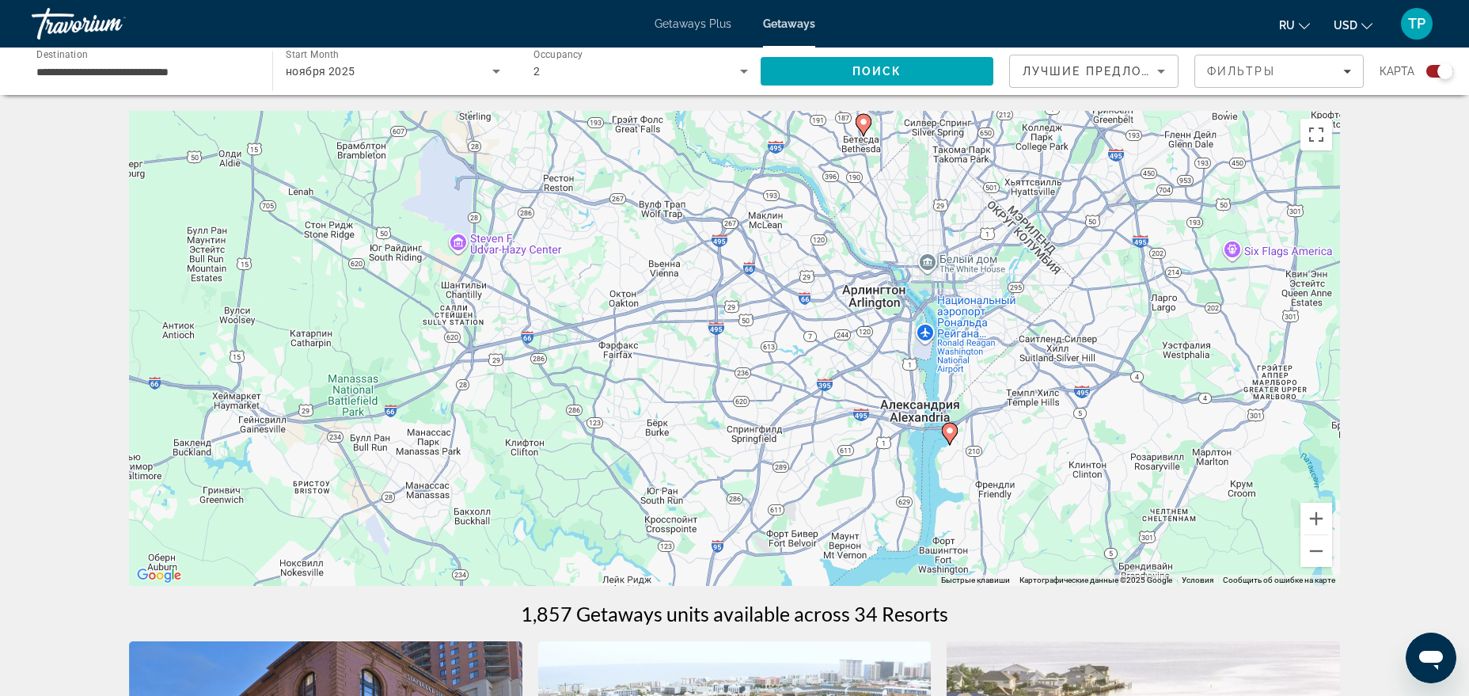
click at [948, 438] on icon "Main content" at bounding box center [950, 433] width 14 height 21
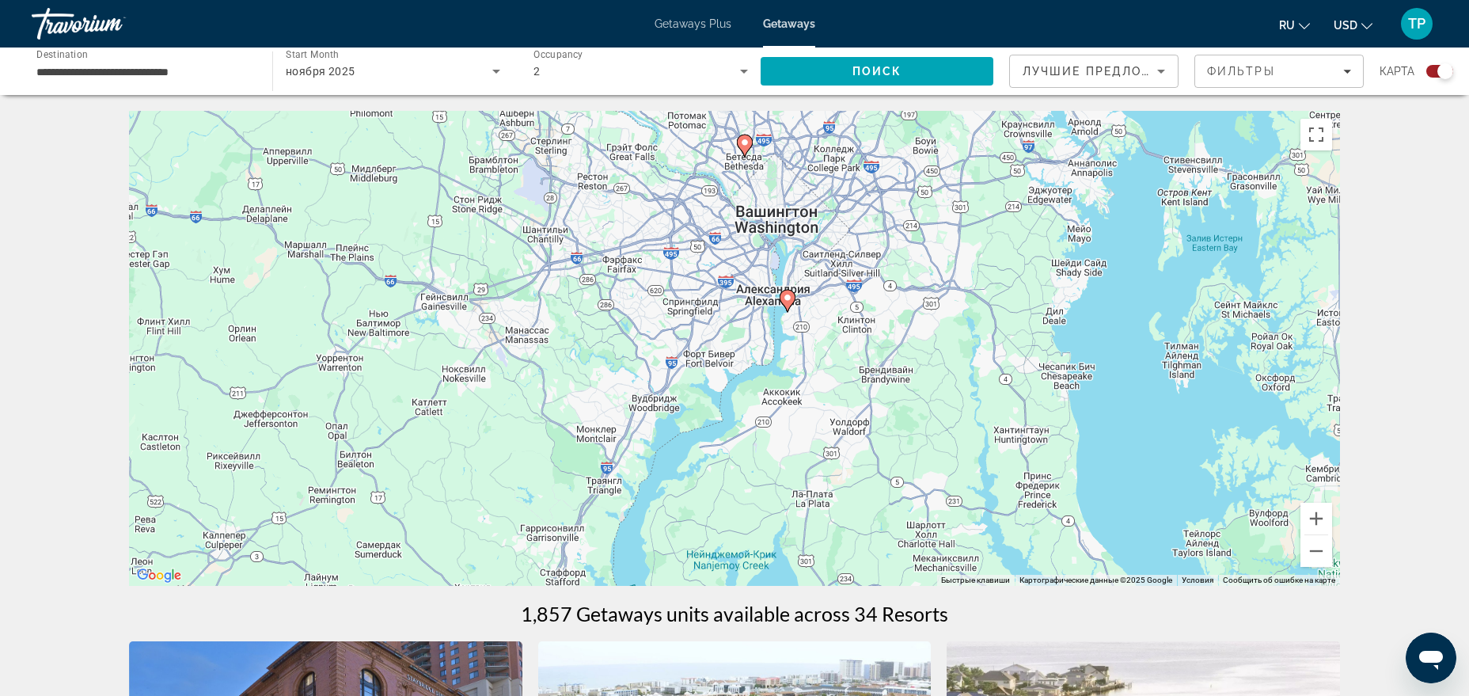
drag, startPoint x: 721, startPoint y: 392, endPoint x: 776, endPoint y: 355, distance: 66.7
click at [776, 355] on div "Чтобы активировать перетаскивание с помощью клавиатуры, нажмите Alt + Ввод. Пос…" at bounding box center [734, 348] width 1211 height 475
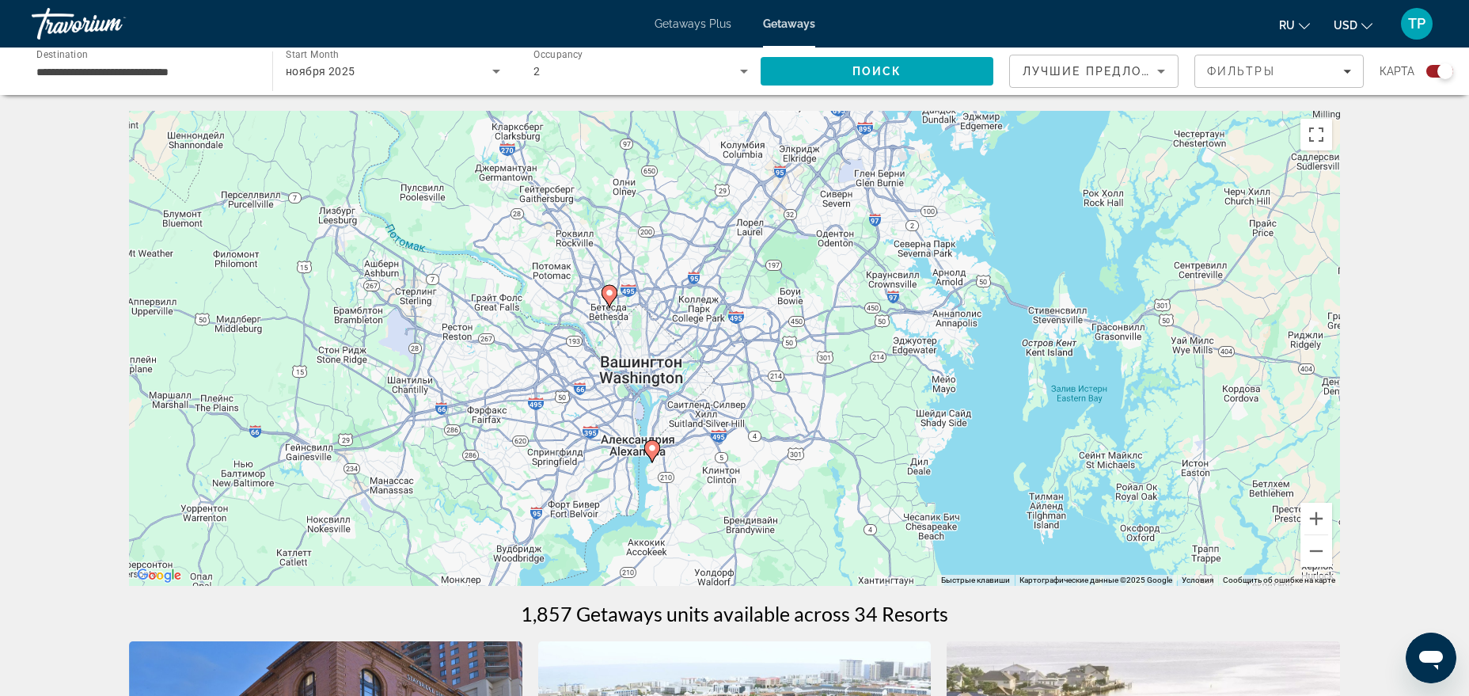
drag, startPoint x: 820, startPoint y: 303, endPoint x: 681, endPoint y: 456, distance: 206.7
click at [681, 456] on div "Чтобы активировать перетаскивание с помощью клавиатуры, нажмите Alt + Ввод. Пос…" at bounding box center [734, 348] width 1211 height 475
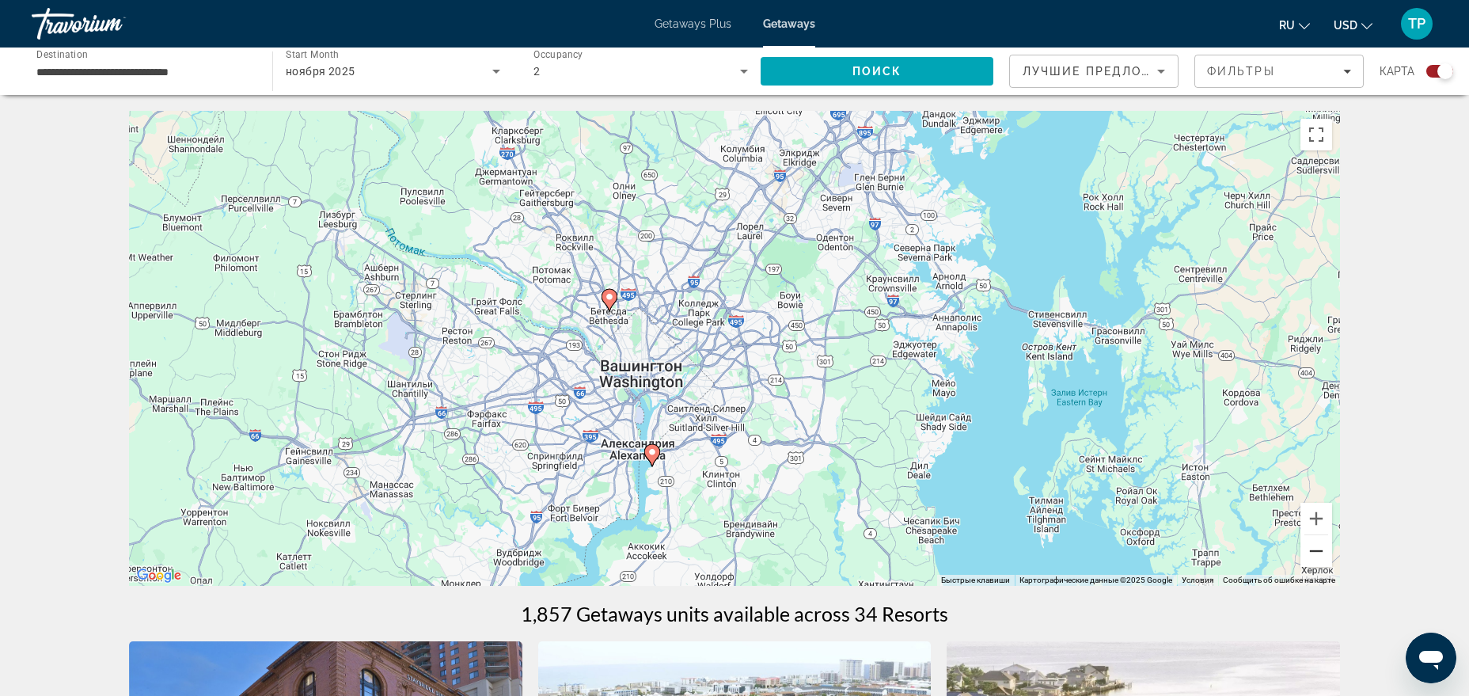
click at [1315, 552] on button "Уменьшить" at bounding box center [1316, 551] width 32 height 32
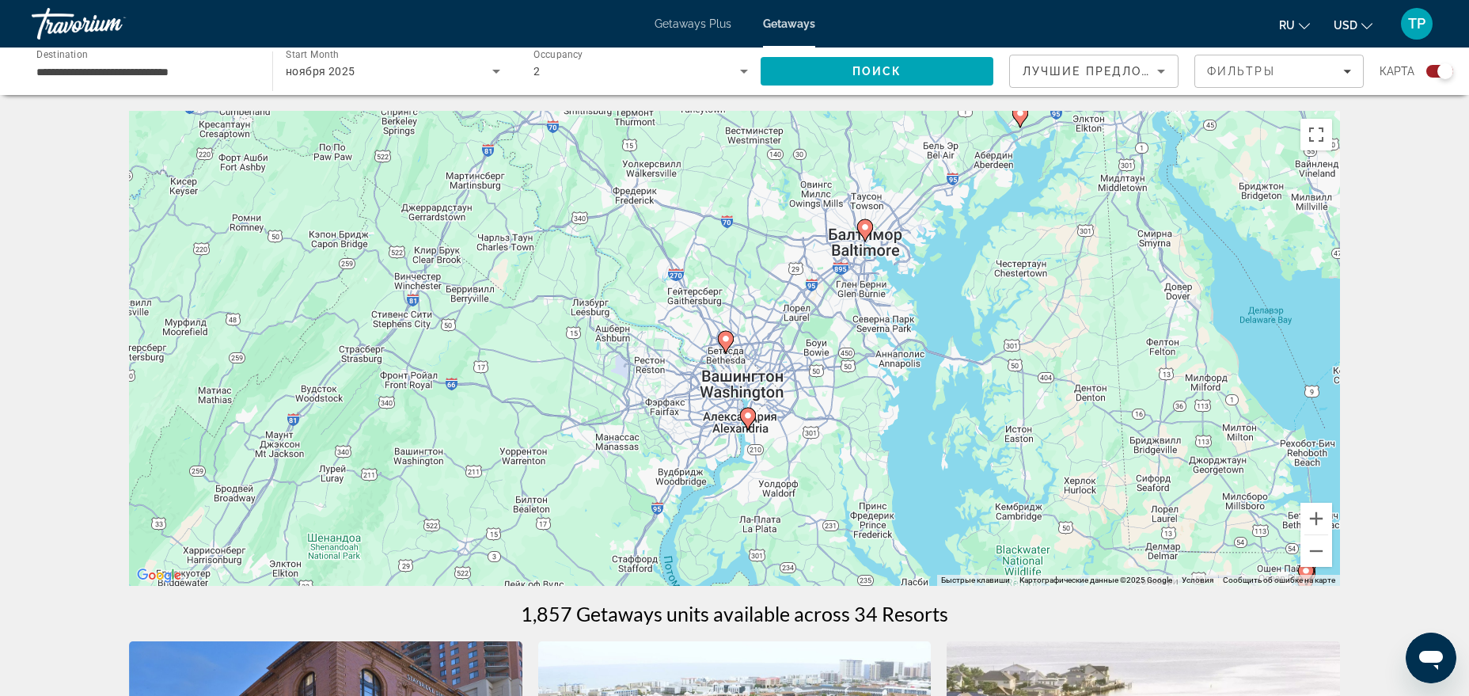
drag, startPoint x: 718, startPoint y: 389, endPoint x: 776, endPoint y: 411, distance: 61.6
click at [776, 412] on div "Чтобы активировать перетаскивание с помощью клавиатуры, нажмите Alt + Ввод. Пос…" at bounding box center [734, 348] width 1211 height 475
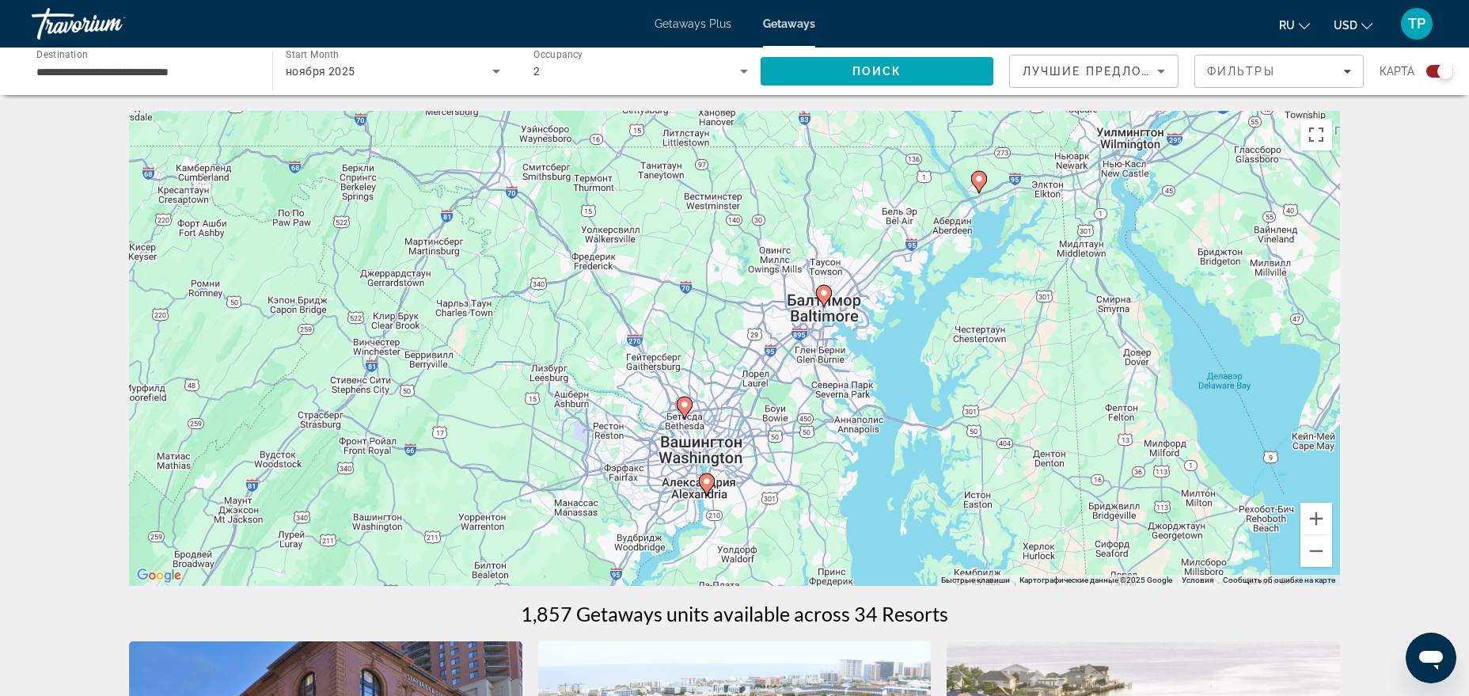
drag, startPoint x: 899, startPoint y: 291, endPoint x: 844, endPoint y: 374, distance: 98.8
click at [844, 374] on div "Чтобы активировать перетаскивание с помощью клавиатуры, нажмите Alt + Ввод. Пос…" at bounding box center [734, 348] width 1211 height 475
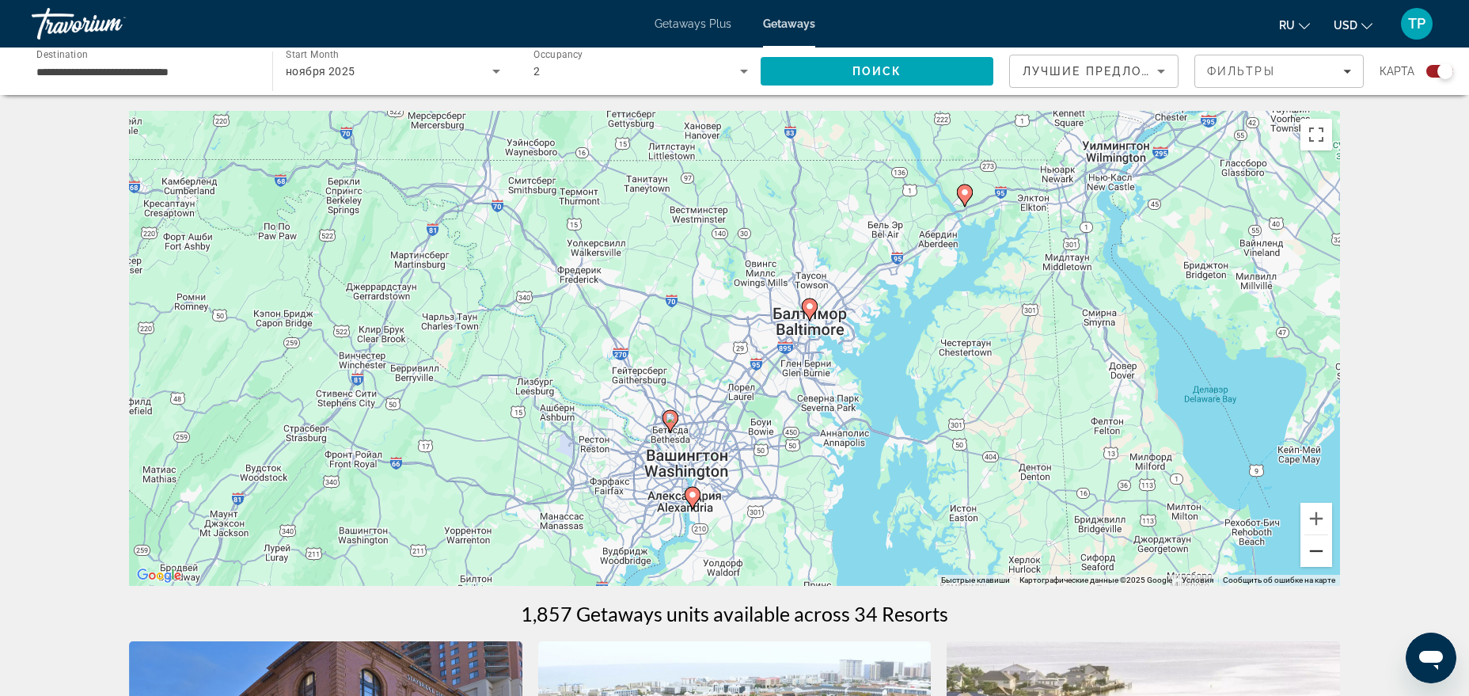
click at [1310, 541] on button "Уменьшить" at bounding box center [1316, 551] width 32 height 32
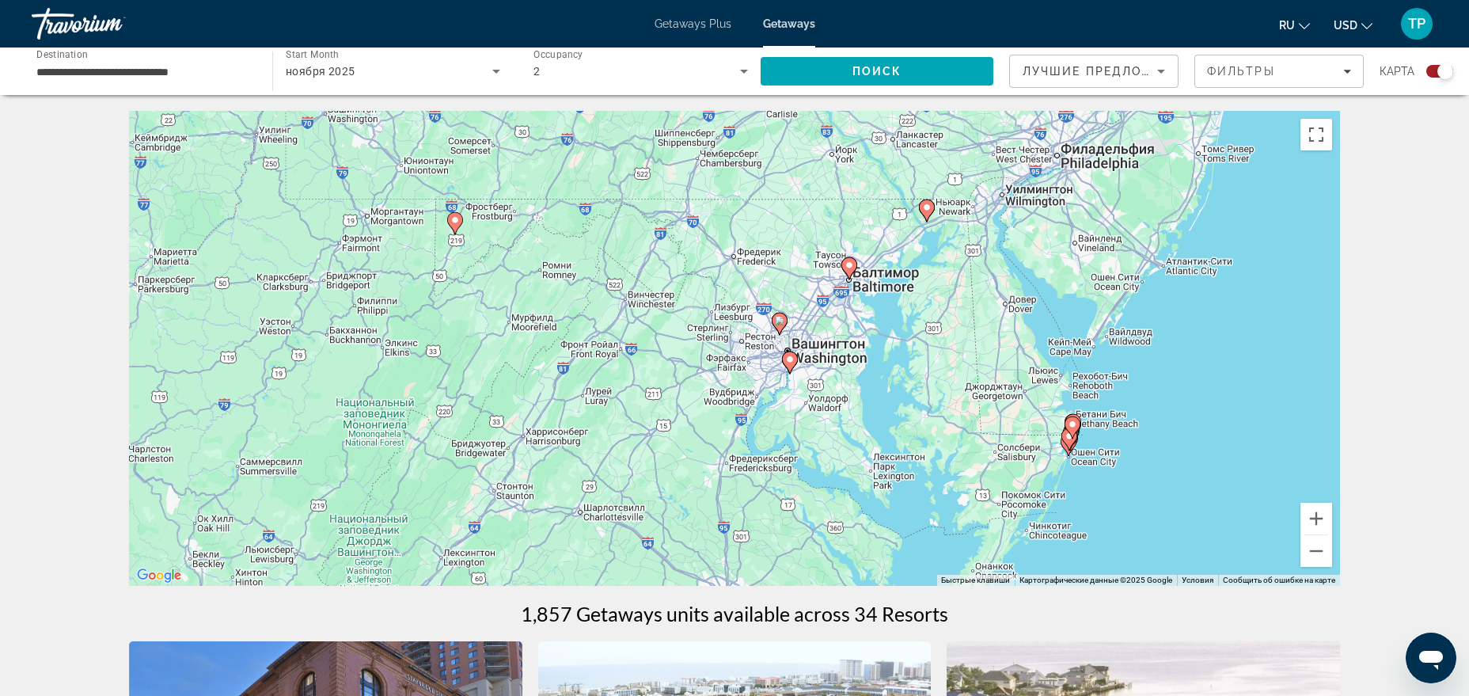
drag, startPoint x: 831, startPoint y: 397, endPoint x: 871, endPoint y: 372, distance: 46.6
click at [871, 372] on div "Чтобы активировать перетаскивание с помощью клавиатуры, нажмите Alt + Ввод. Пос…" at bounding box center [734, 348] width 1211 height 475
click at [1264, 75] on span "Фильтры" at bounding box center [1241, 71] width 68 height 13
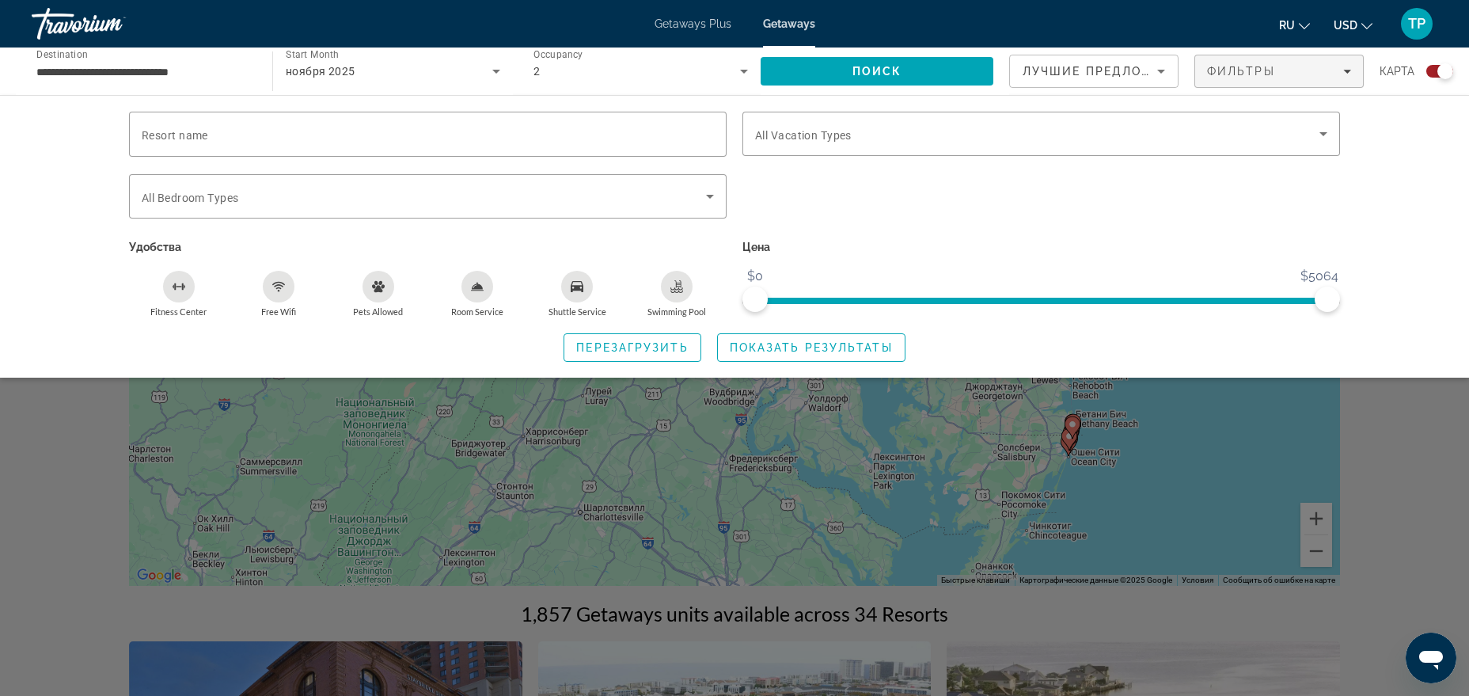
click at [1443, 63] on div "карта" at bounding box center [1416, 71] width 74 height 33
click at [1438, 69] on div "Search widget" at bounding box center [1445, 71] width 16 height 16
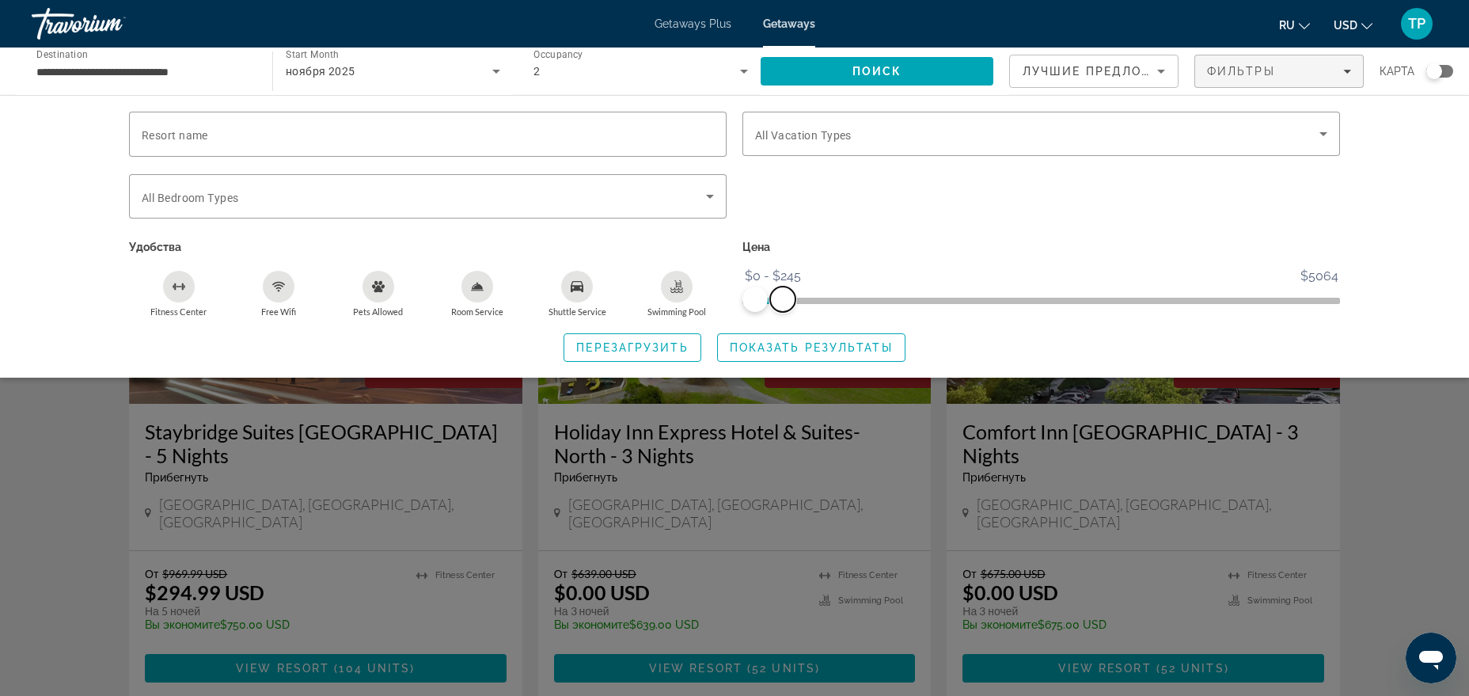
drag, startPoint x: 1328, startPoint y: 304, endPoint x: 783, endPoint y: 307, distance: 545.3
click at [783, 307] on span "ngx-slider-max" at bounding box center [782, 298] width 25 height 25
click at [742, 353] on span "Search widget" at bounding box center [811, 347] width 187 height 38
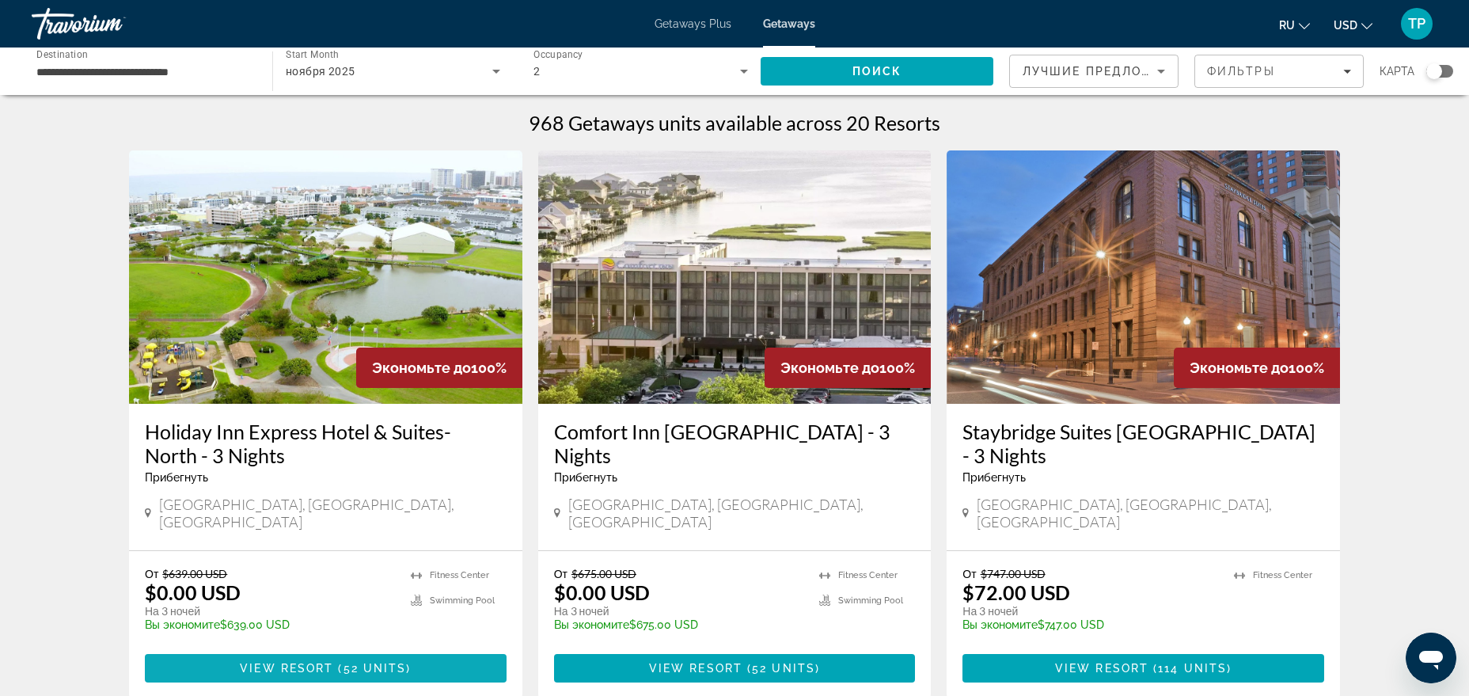
click at [315, 662] on span "View Resort" at bounding box center [286, 668] width 93 height 13
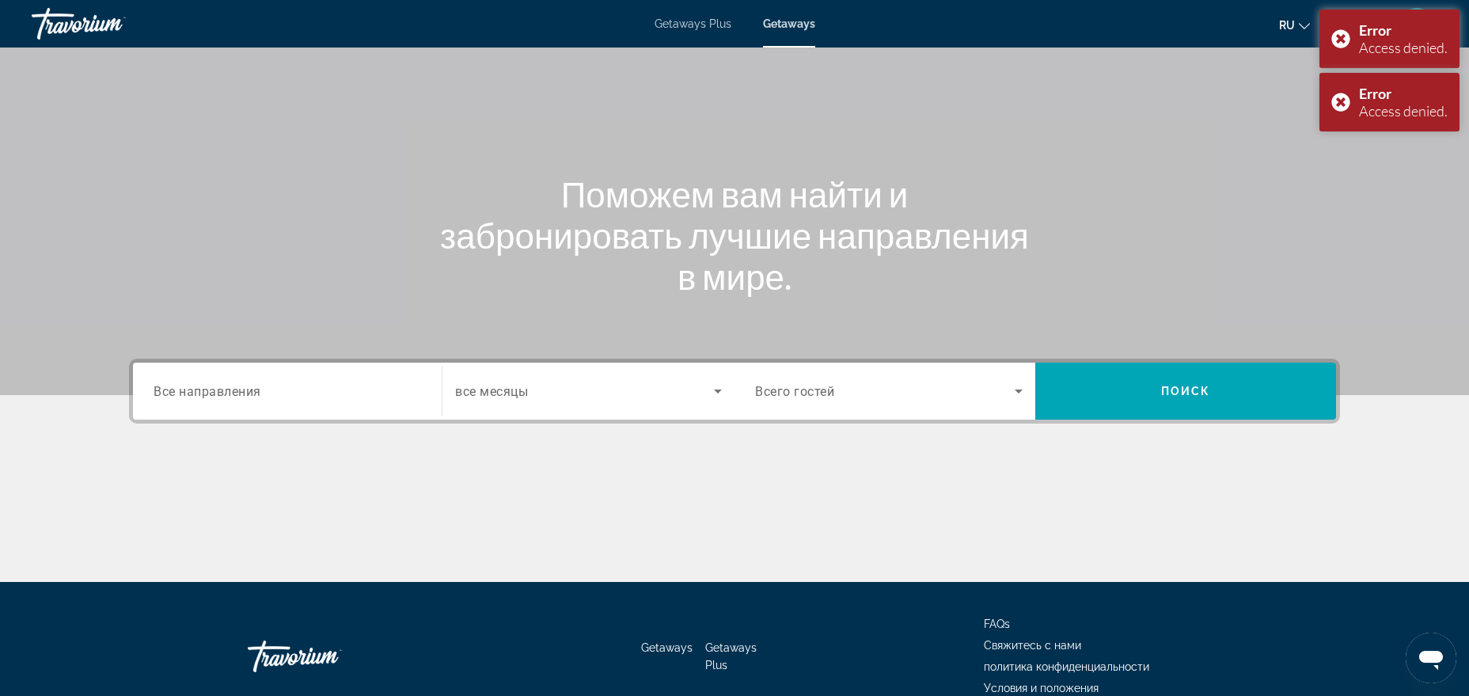
scroll to position [160, 0]
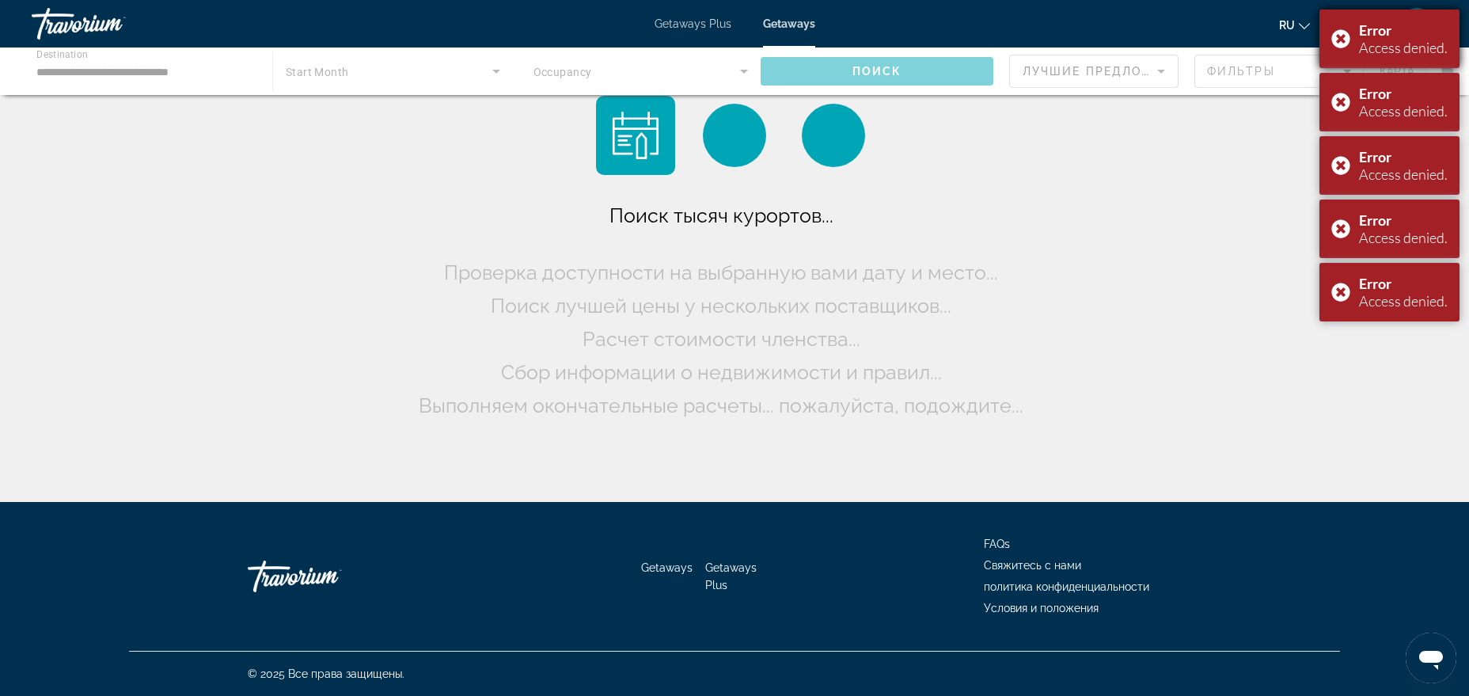
click at [1343, 38] on div "Error Access denied." at bounding box center [1389, 38] width 140 height 59
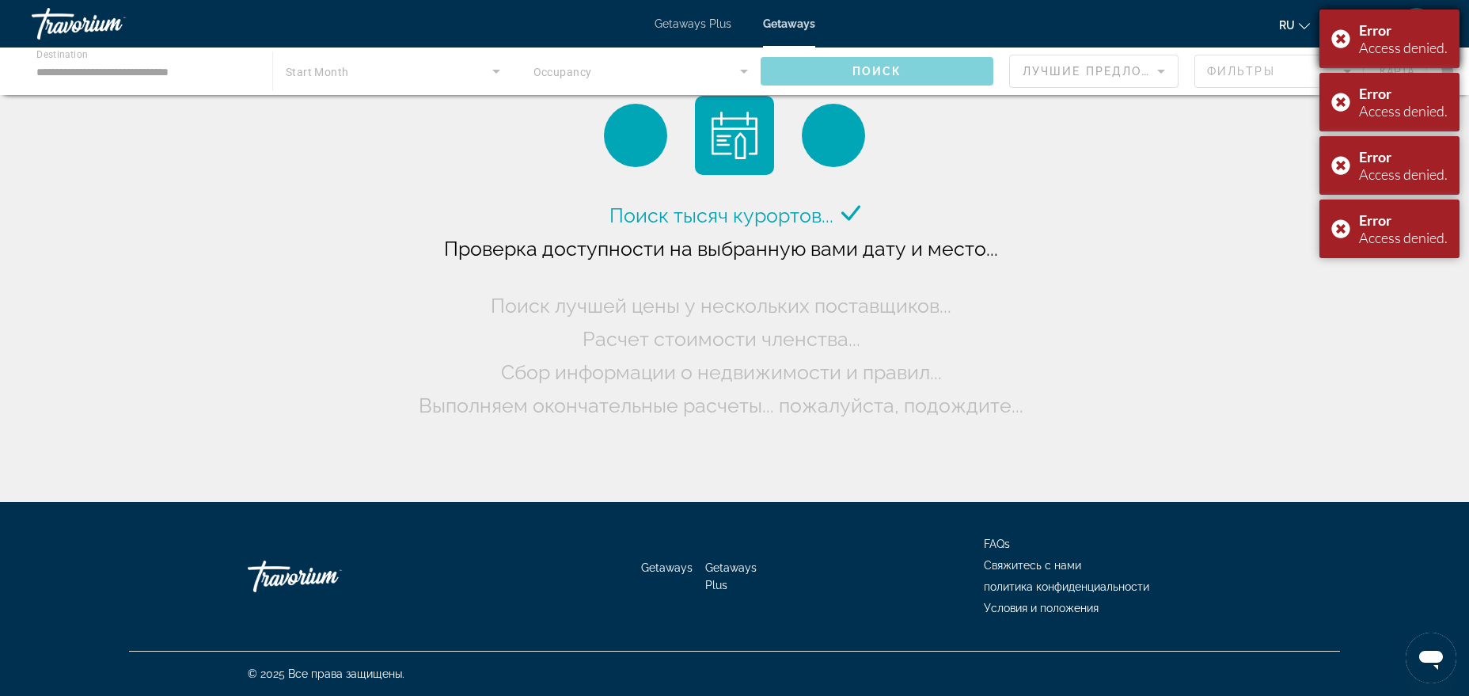
click at [1343, 44] on div "Error Access denied." at bounding box center [1389, 38] width 140 height 59
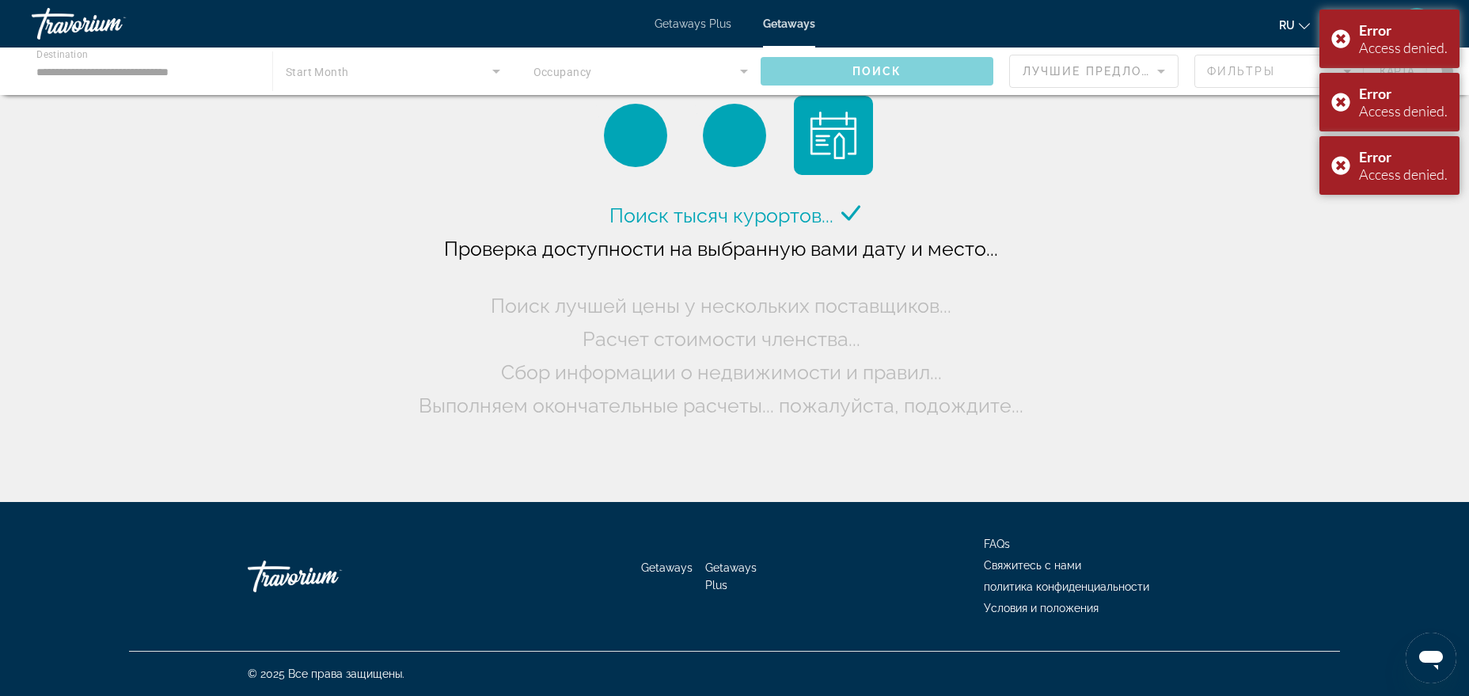
click at [1343, 44] on div "Error Access denied." at bounding box center [1389, 38] width 140 height 59
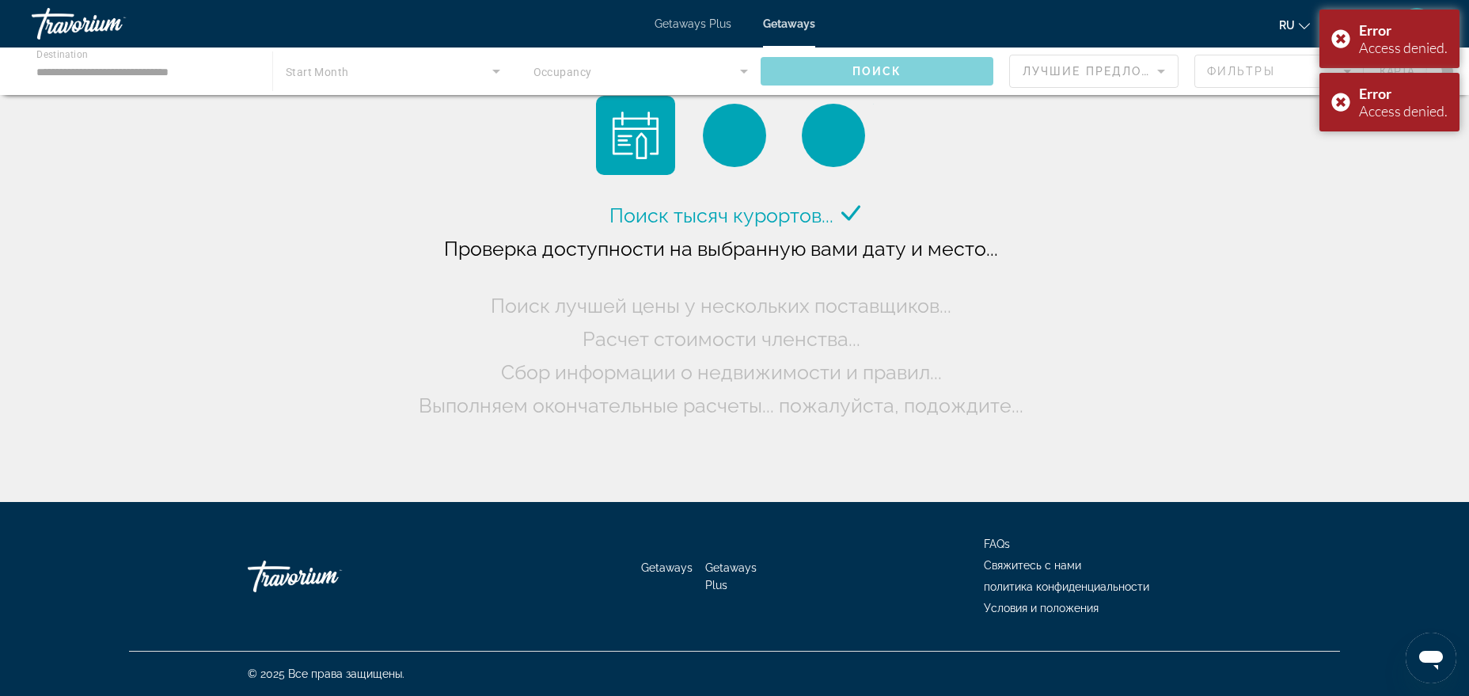
click at [1343, 44] on div "Error Access denied." at bounding box center [1389, 38] width 140 height 59
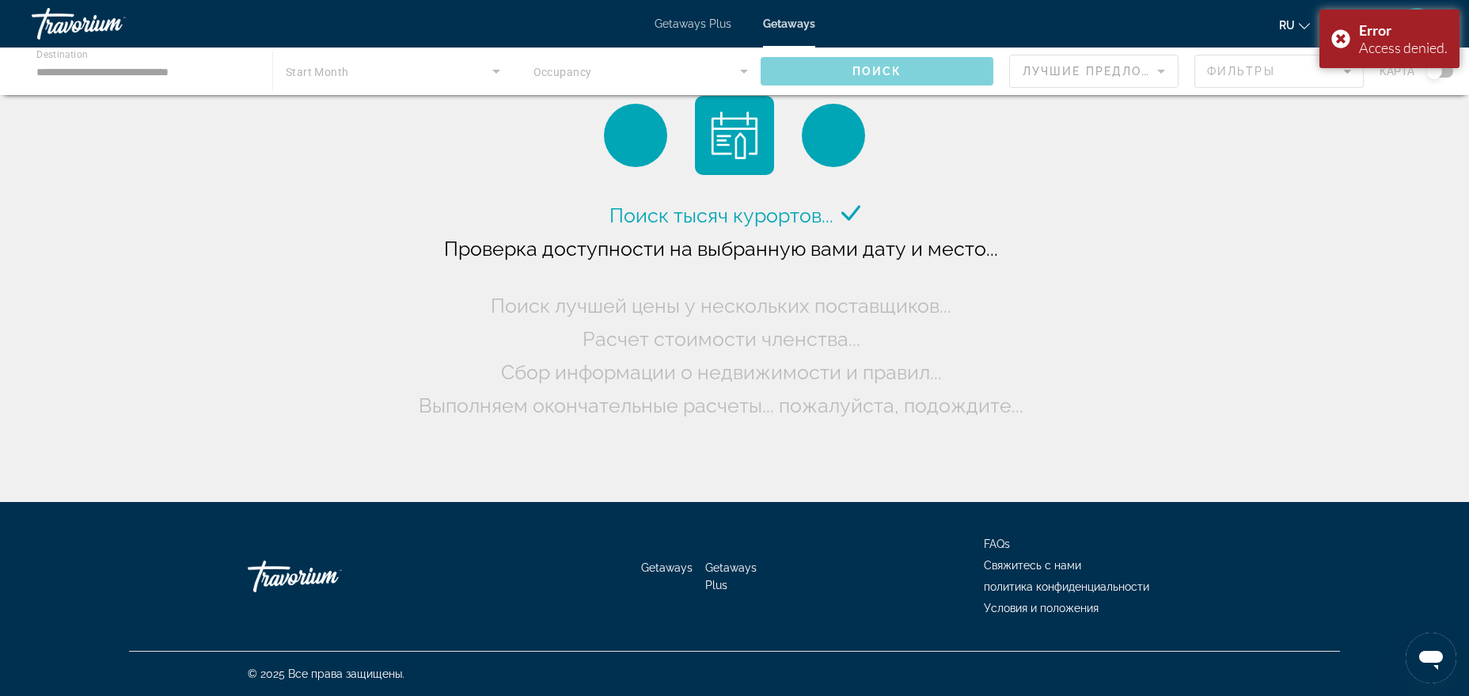
click at [1343, 44] on div "Error Access denied." at bounding box center [1389, 38] width 140 height 59
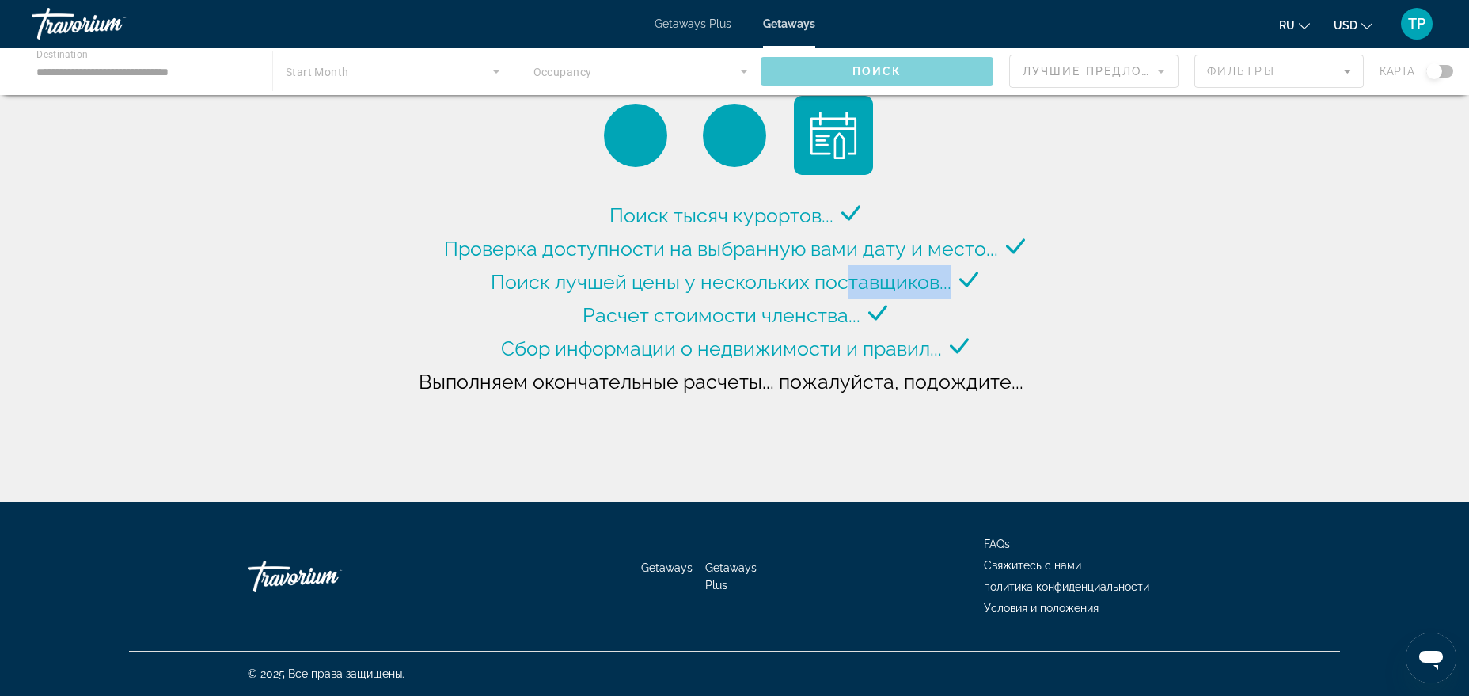
drag, startPoint x: 852, startPoint y: 272, endPoint x: 968, endPoint y: 285, distance: 117.0
click at [968, 285] on div "Поиск лучшей цены у нескольких поставщиков..." at bounding box center [735, 281] width 488 height 33
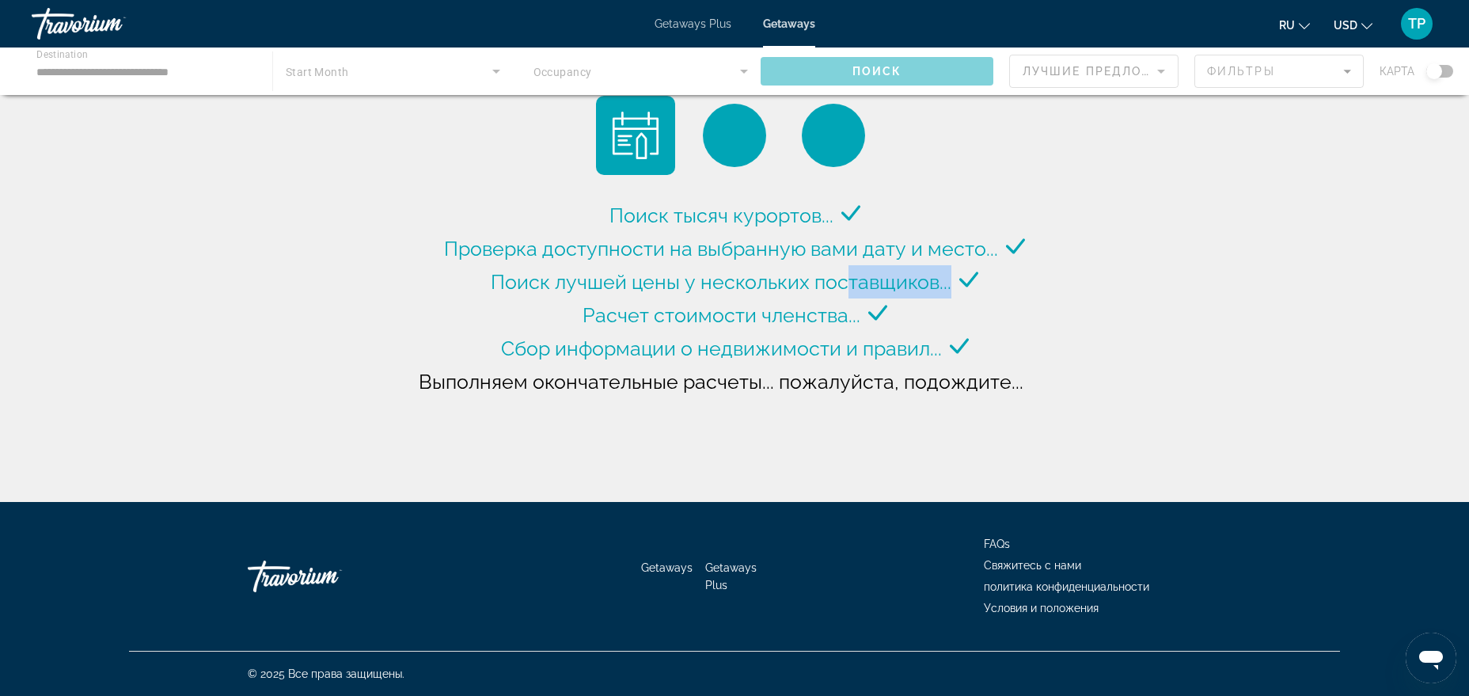
click at [929, 289] on span "Поиск лучшей цены у нескольких поставщиков..." at bounding box center [721, 282] width 461 height 24
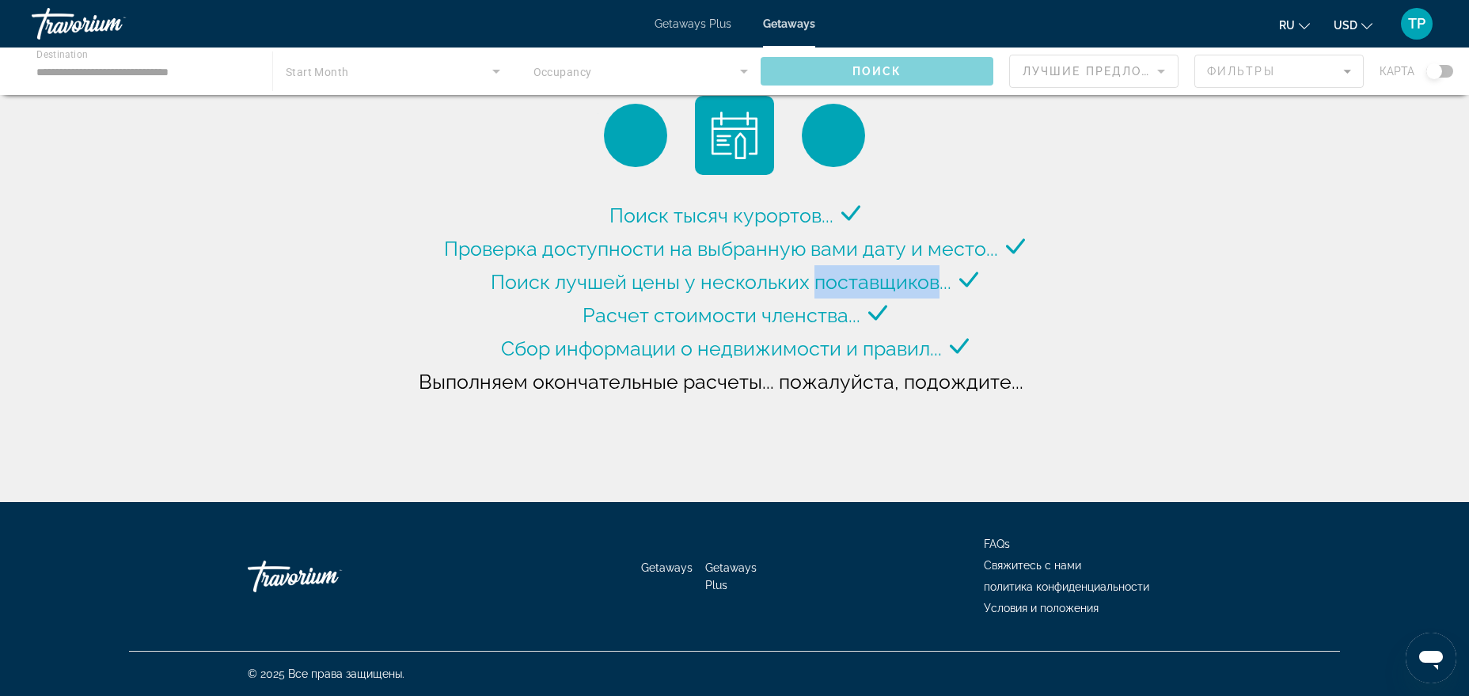
drag, startPoint x: 929, startPoint y: 289, endPoint x: 842, endPoint y: 290, distance: 87.1
click at [842, 290] on span "Поиск лучшей цены у нескольких поставщиков..." at bounding box center [721, 282] width 461 height 24
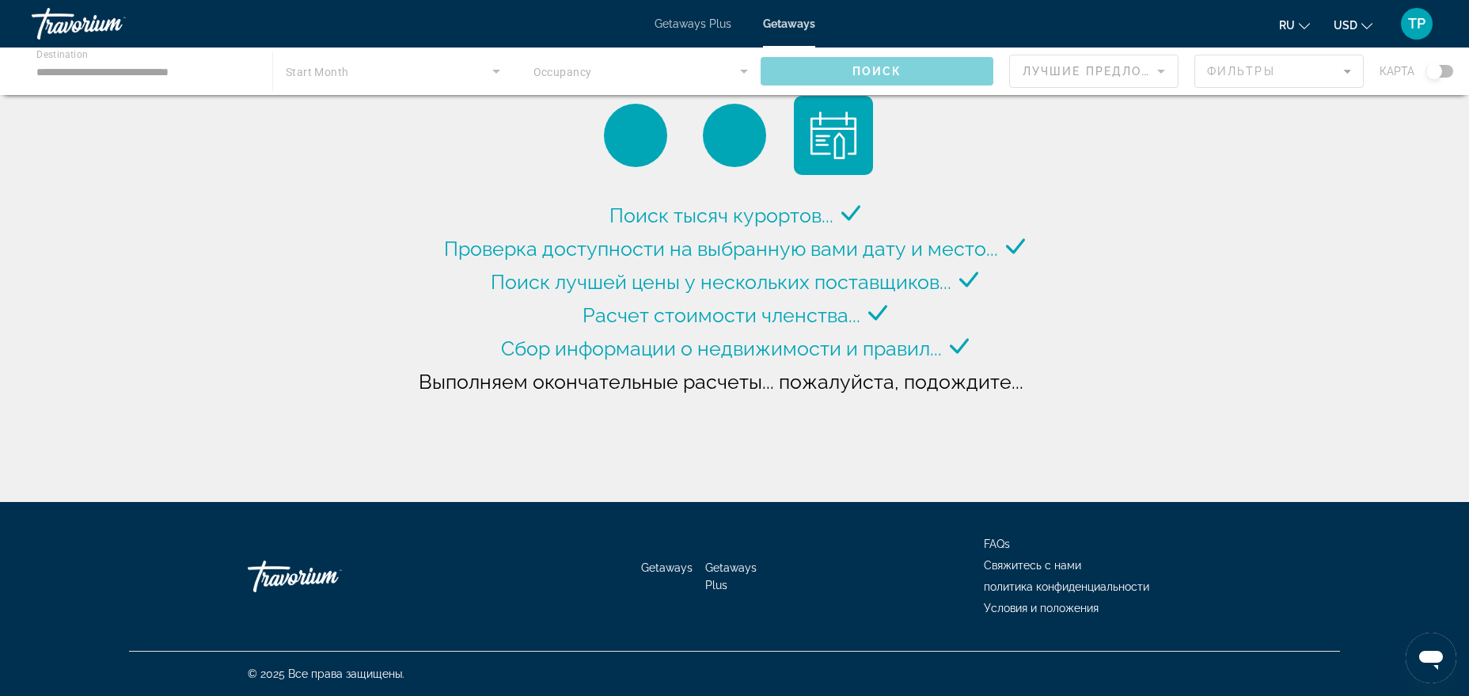
click at [926, 305] on div "Поиск тысяч курортов... Проверка доступности на выбранную вами дату и место... …" at bounding box center [734, 310] width 639 height 223
drag, startPoint x: 951, startPoint y: 341, endPoint x: 837, endPoint y: 221, distance: 165.2
click at [953, 432] on div "Поиск тысяч курортов... Проверка доступности на выбранную вами дату и место... …" at bounding box center [734, 255] width 1469 height 510
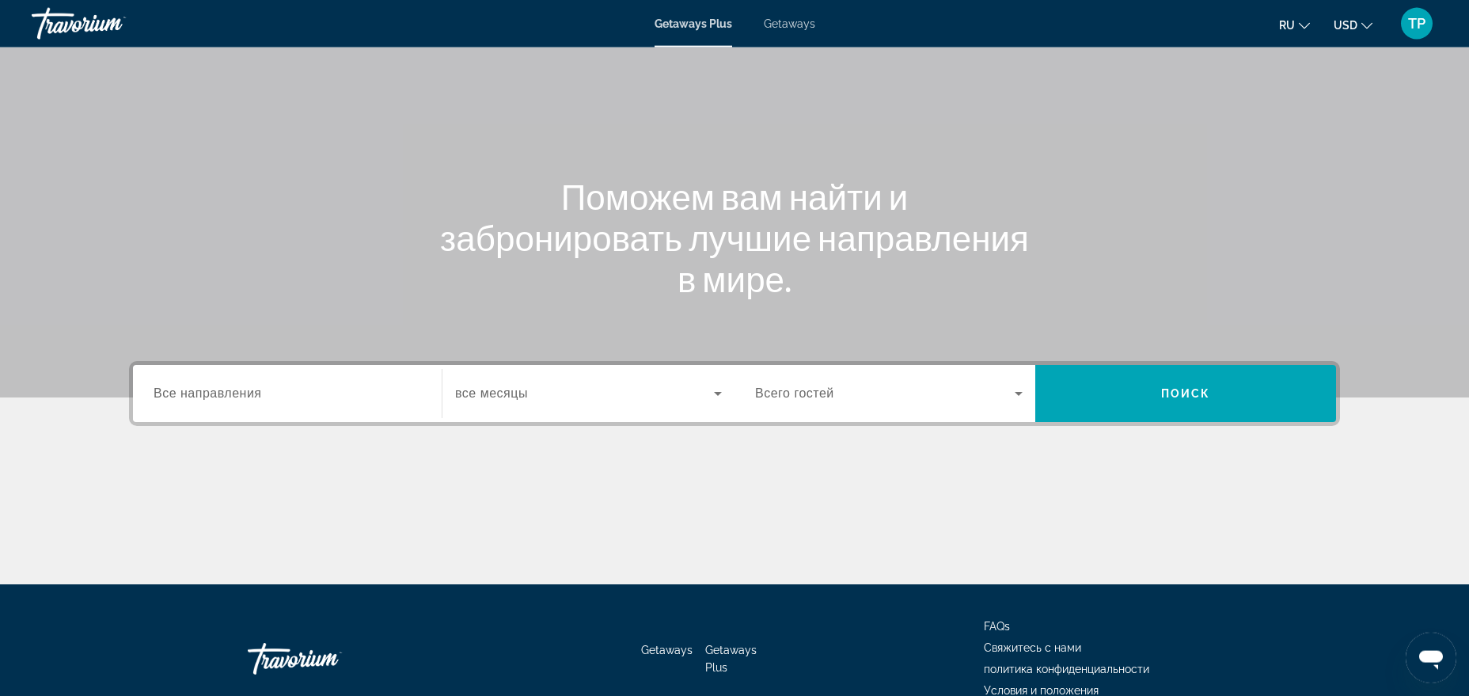
scroll to position [160, 0]
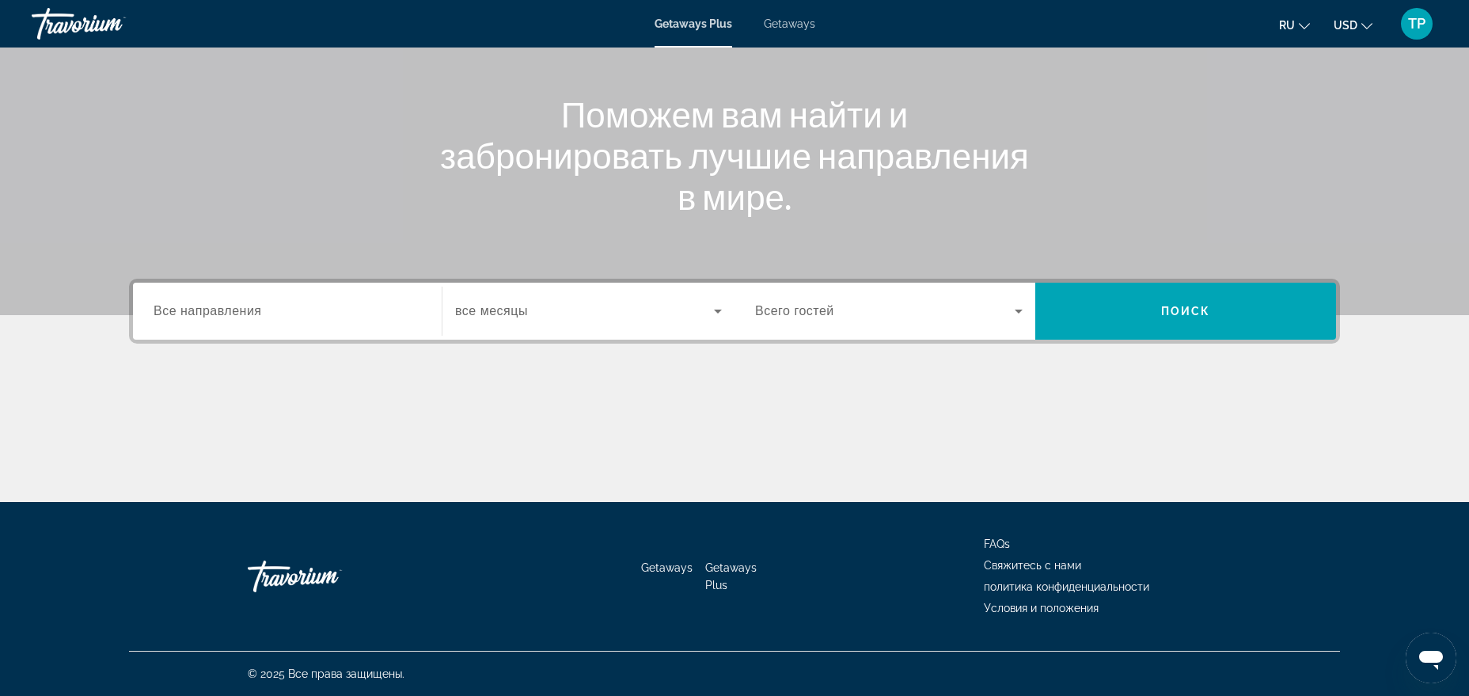
click at [378, 309] on input "Destination Все направления" at bounding box center [288, 311] width 268 height 19
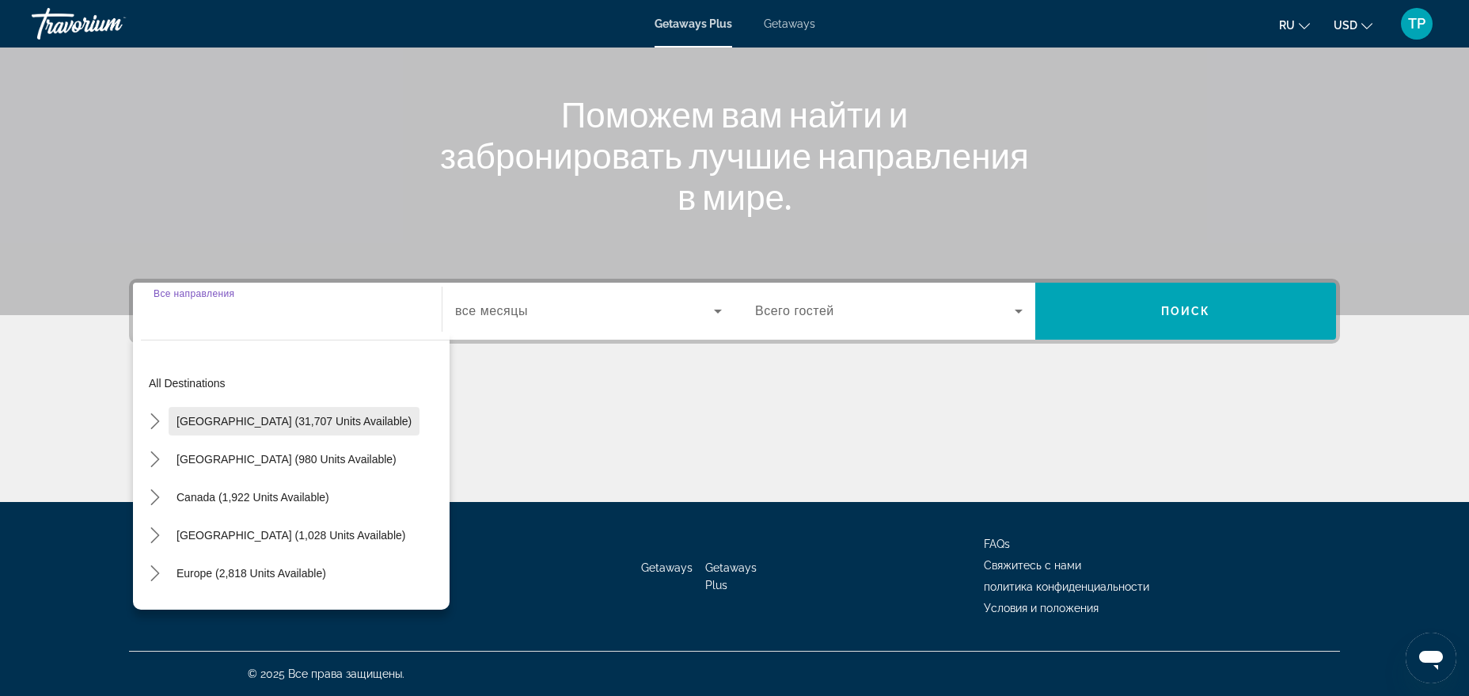
click at [290, 414] on span "Select destination: United States (31,707 units available)" at bounding box center [294, 421] width 251 height 38
type input "**********"
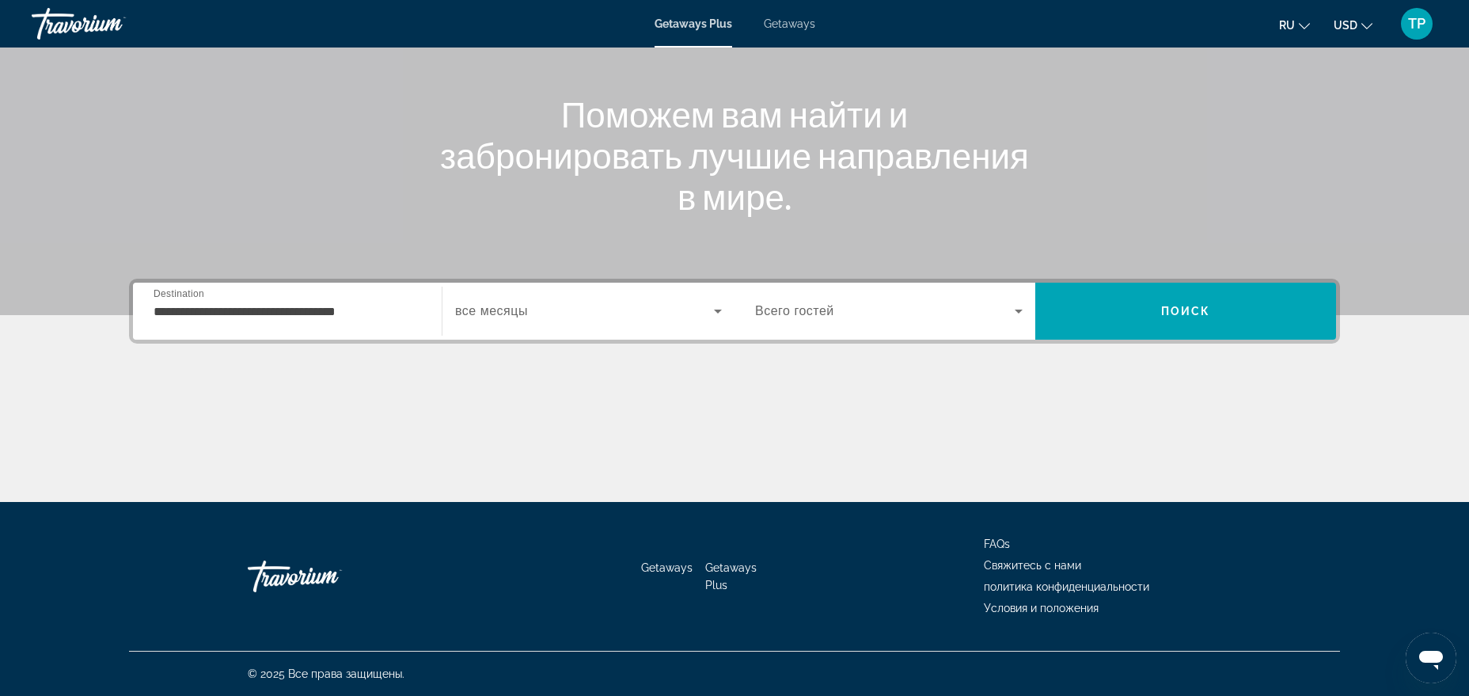
click at [527, 304] on label "Start Month все месяцы" at bounding box center [491, 311] width 73 height 14
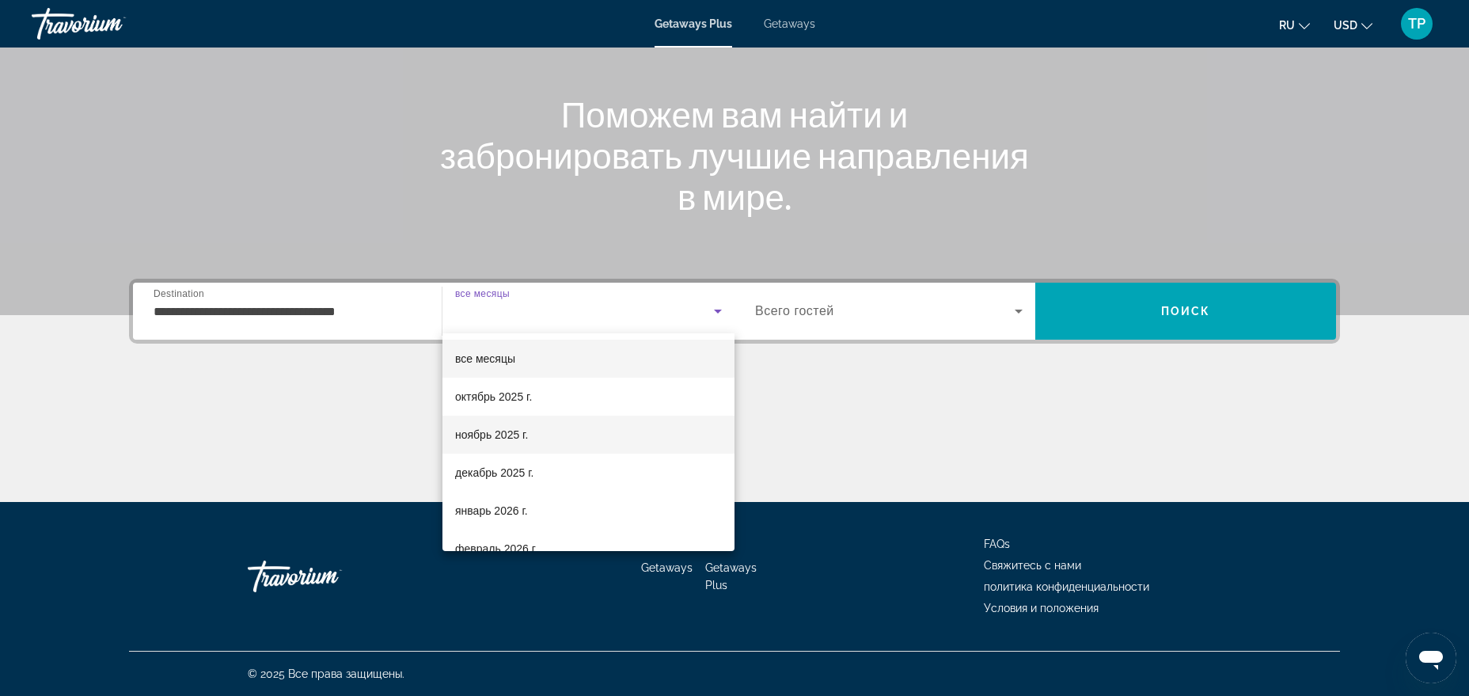
click at [514, 426] on span "ноябрь 2025 г." at bounding box center [491, 434] width 73 height 19
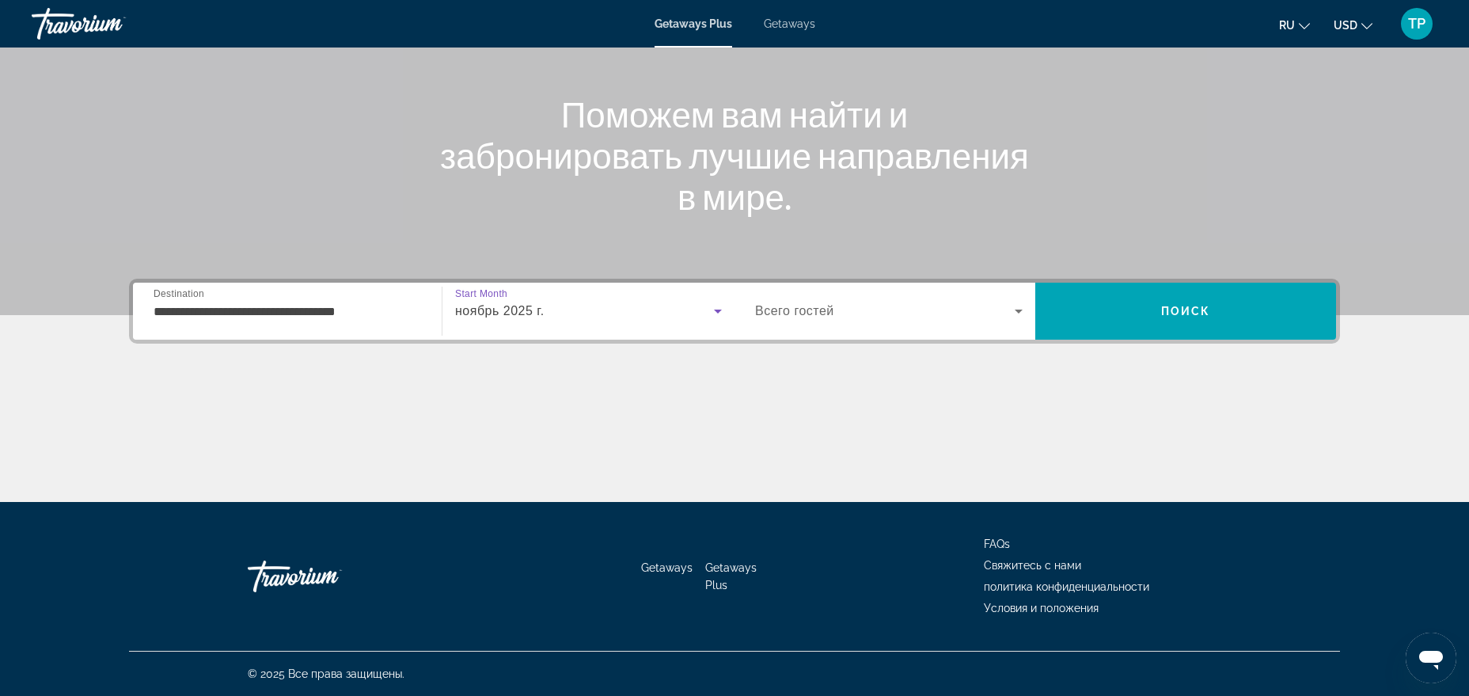
click at [795, 319] on span "Search widget" at bounding box center [885, 311] width 260 height 19
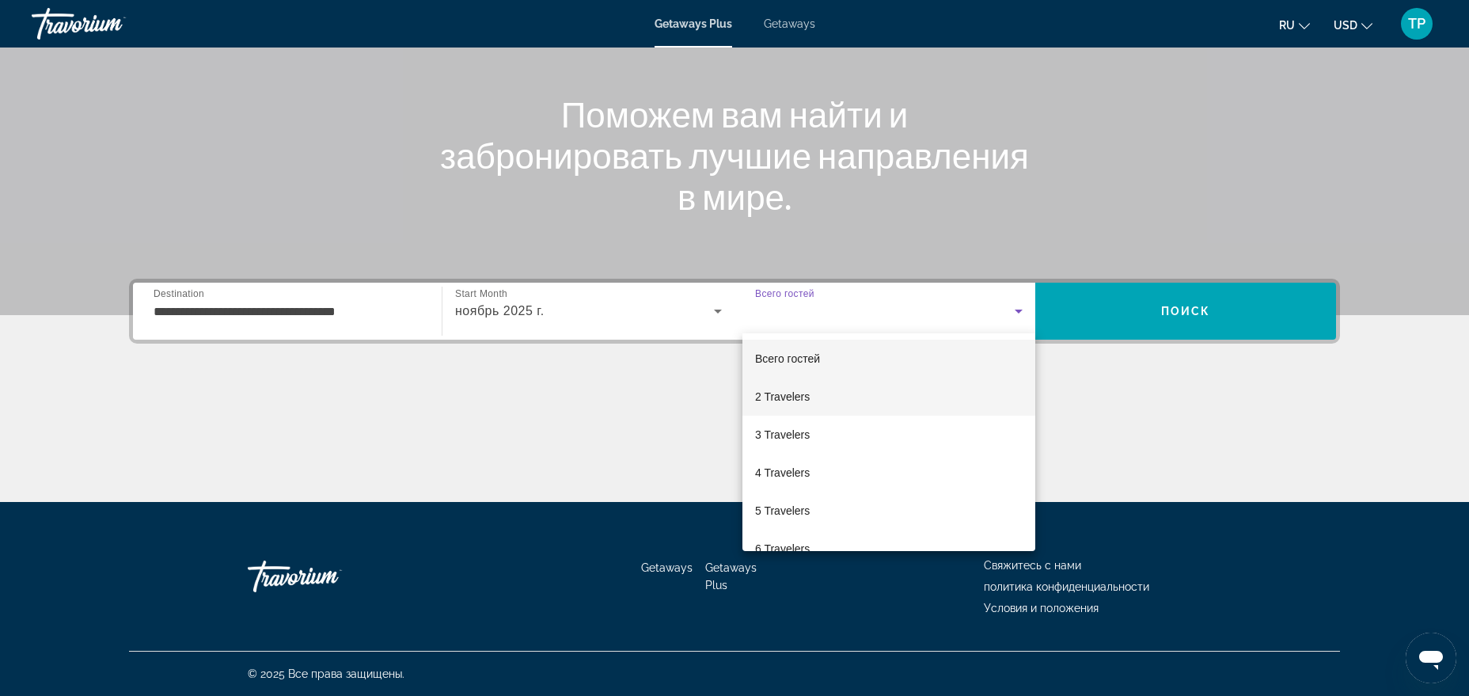
click at [785, 391] on span "2 Travelers" at bounding box center [782, 396] width 55 height 19
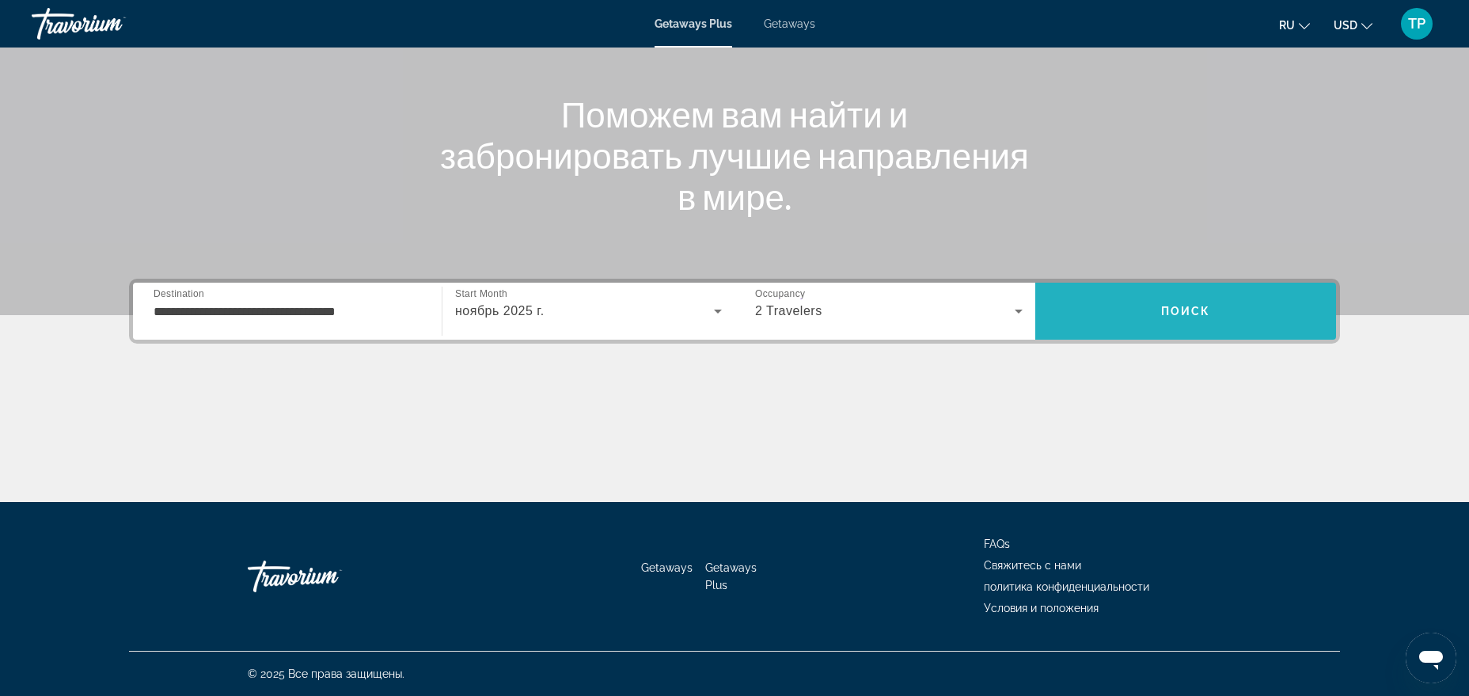
click at [1108, 301] on span "Search" at bounding box center [1185, 311] width 301 height 38
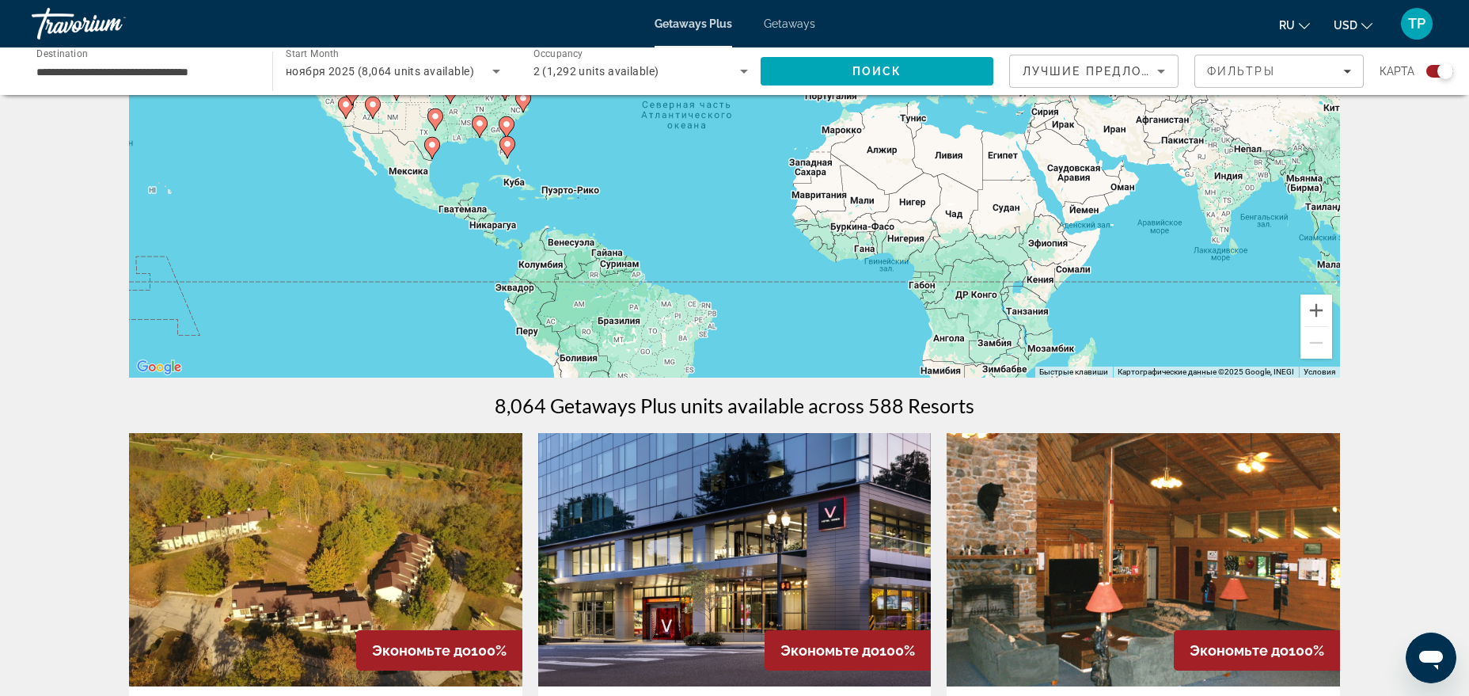
scroll to position [242, 0]
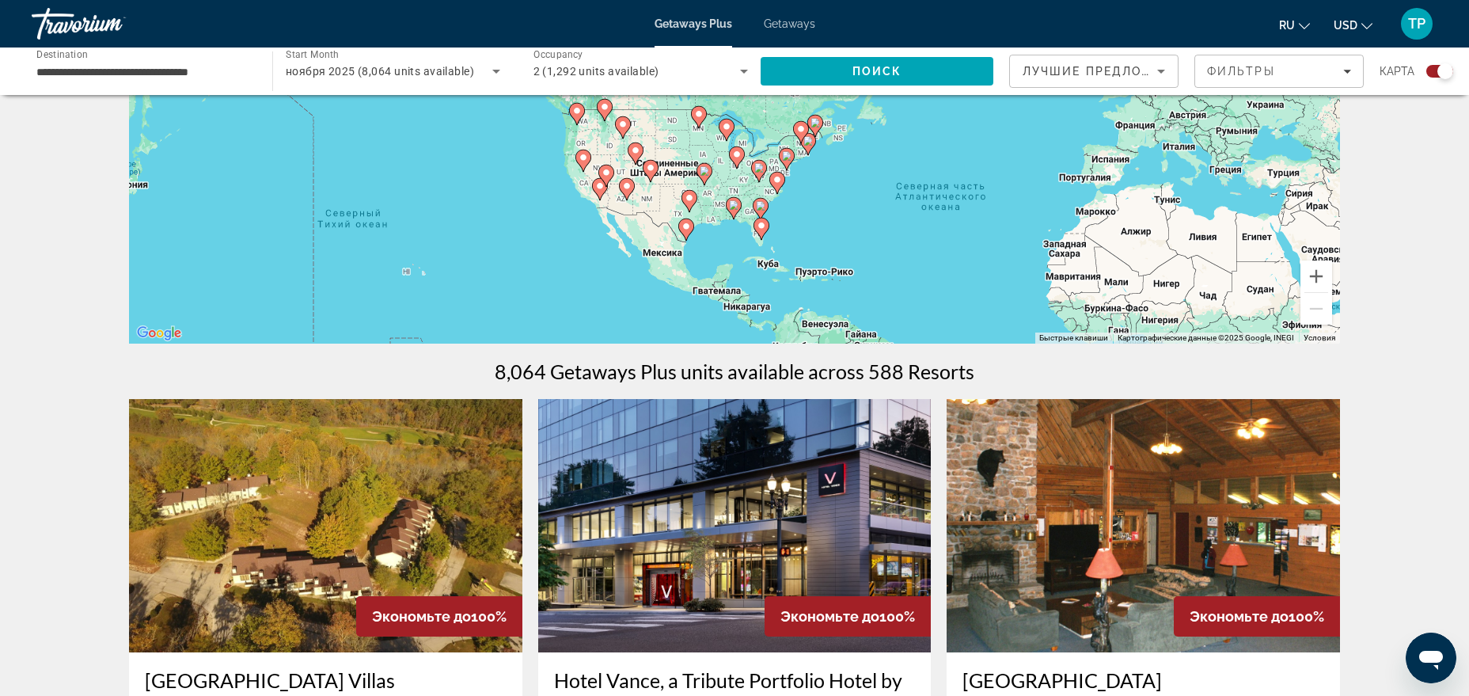
drag, startPoint x: 620, startPoint y: 215, endPoint x: 874, endPoint y: 331, distance: 279.1
click at [874, 331] on div "Чтобы активировать перетаскивание с помощью клавиатуры, нажмите Alt + Ввод. Пос…" at bounding box center [734, 106] width 1211 height 475
click at [1313, 284] on button "Увеличить" at bounding box center [1316, 276] width 32 height 32
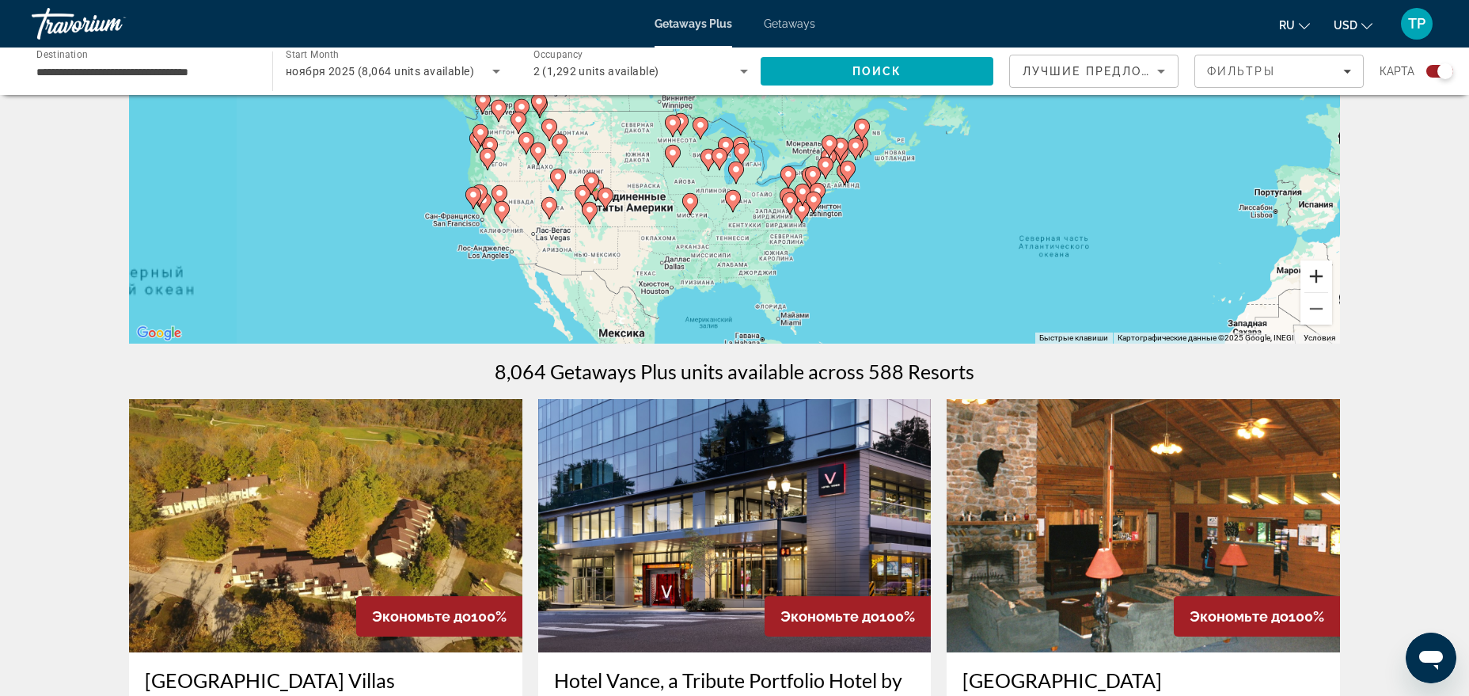
click at [1313, 284] on button "Увеличить" at bounding box center [1316, 276] width 32 height 32
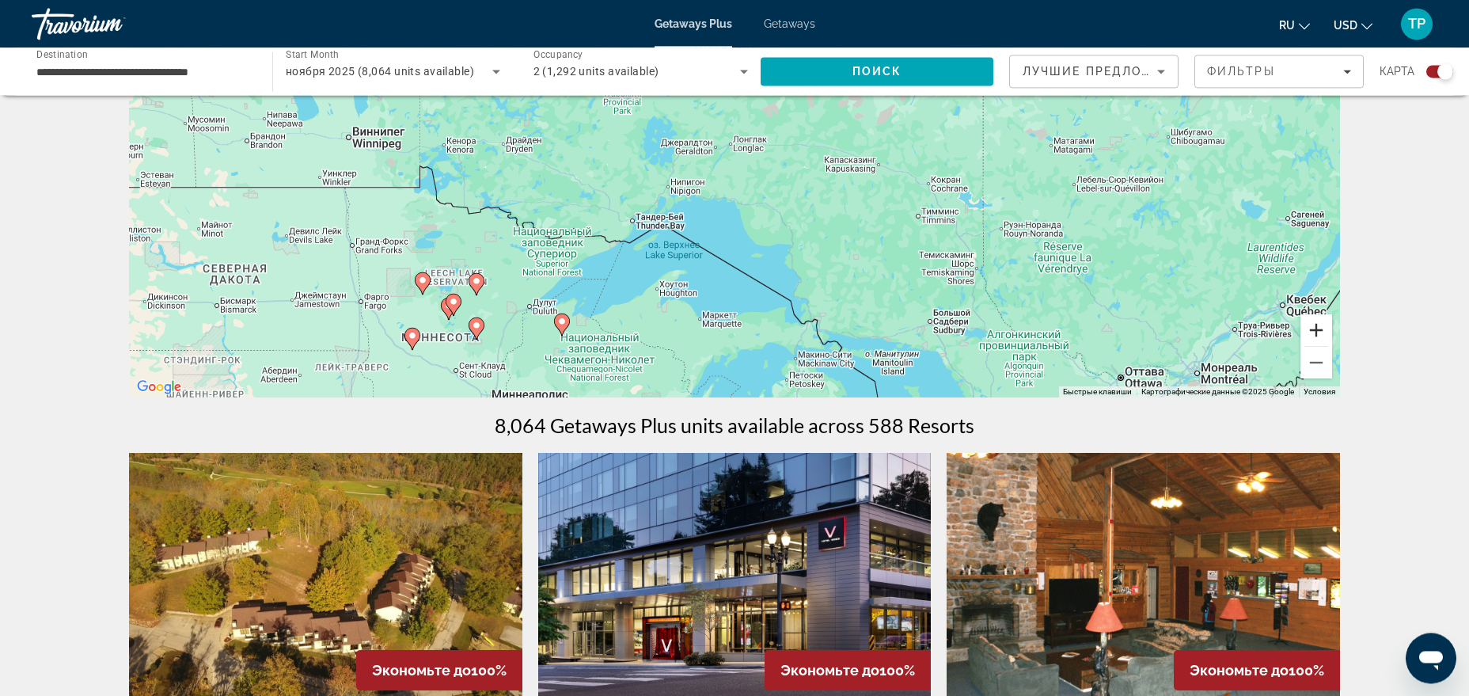
scroll to position [81, 0]
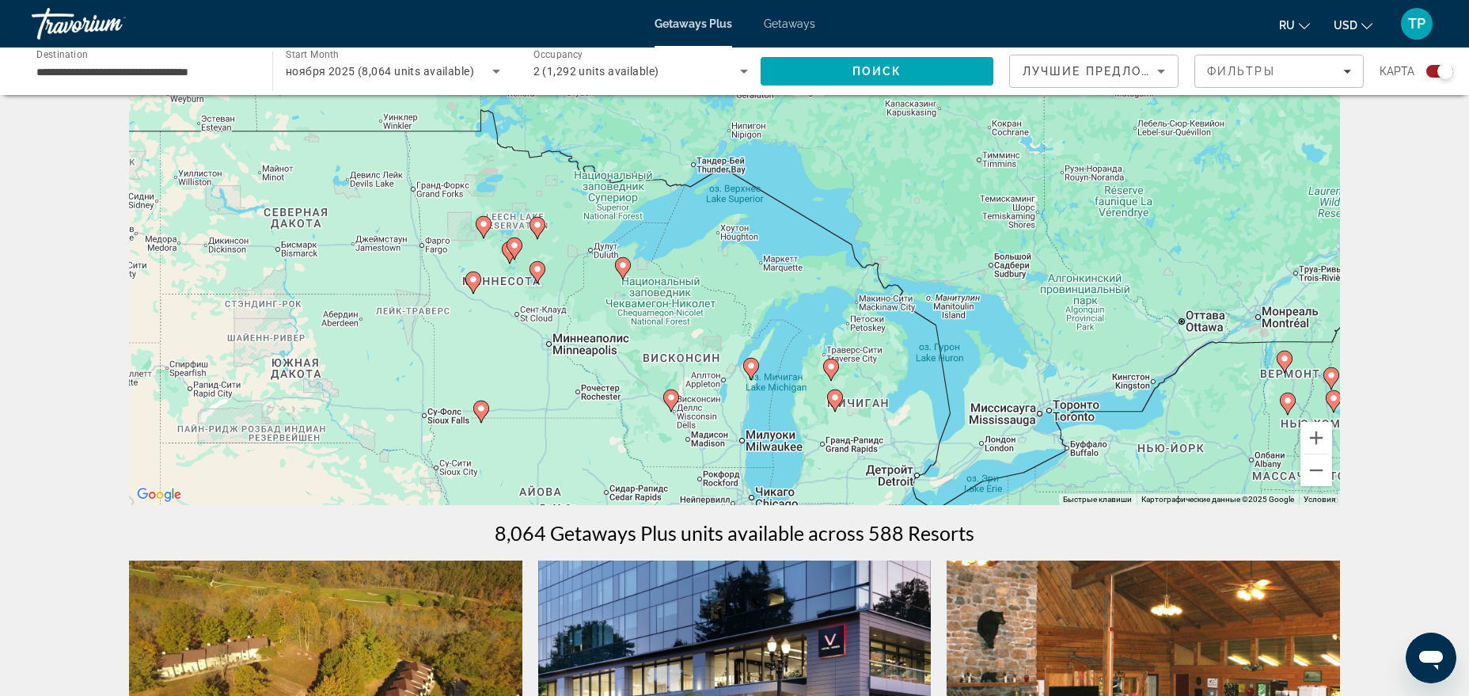
drag, startPoint x: 851, startPoint y: 267, endPoint x: 859, endPoint y: 166, distance: 100.8
click at [883, 126] on div "Чтобы активировать перетаскивание с помощью клавиатуры, нажмите Alt + Ввод. Пос…" at bounding box center [734, 267] width 1211 height 475
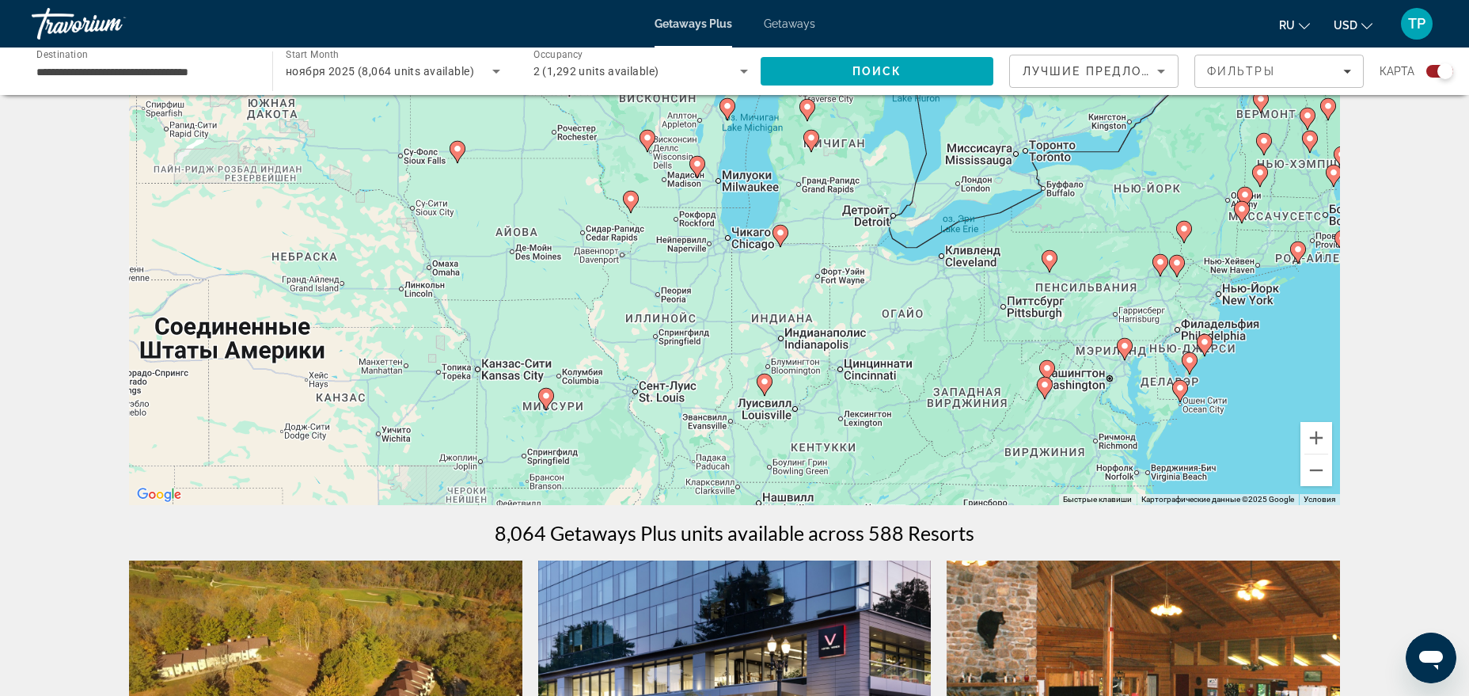
drag, startPoint x: 830, startPoint y: 370, endPoint x: 795, endPoint y: 194, distance: 180.0
click at [795, 194] on div "Чтобы активировать перетаскивание с помощью клавиатуры, нажмите Alt + Ввод. Пос…" at bounding box center [734, 267] width 1211 height 475
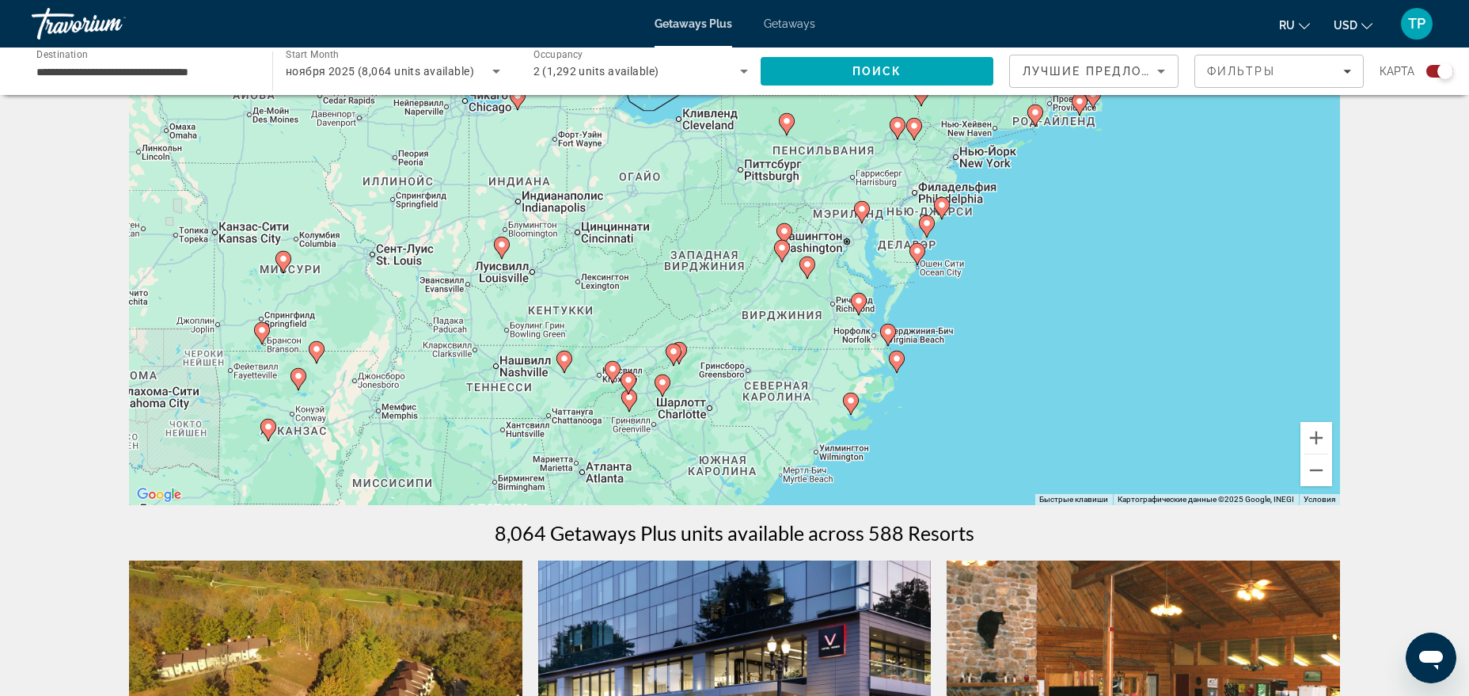
drag, startPoint x: 1031, startPoint y: 358, endPoint x: 764, endPoint y: 220, distance: 300.9
click at [764, 220] on div "Чтобы активировать перетаскивание с помощью клавиатуры, нажмите Alt + Ввод. Пос…" at bounding box center [734, 267] width 1211 height 475
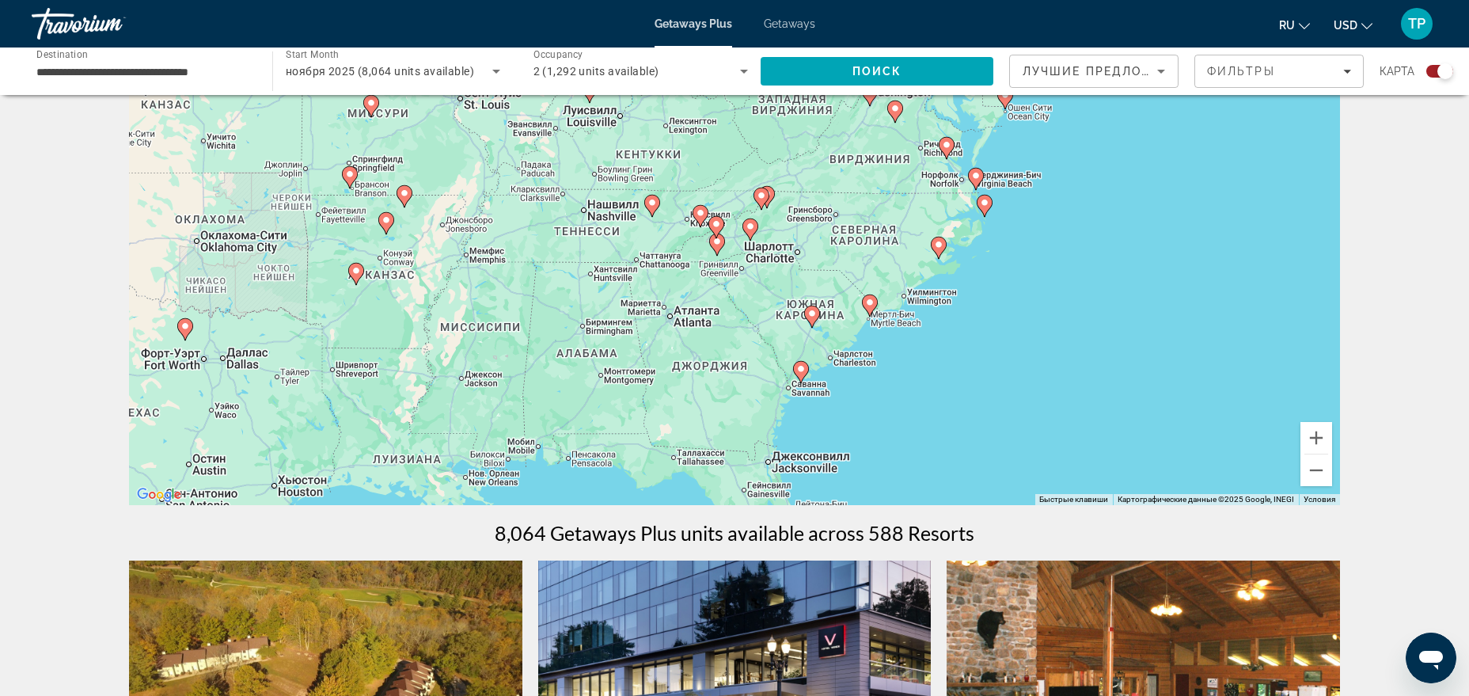
drag, startPoint x: 727, startPoint y: 380, endPoint x: 815, endPoint y: 218, distance: 183.8
click at [815, 218] on div "Чтобы активировать перетаскивание с помощью клавиатуры, нажмите Alt + Ввод. Пос…" at bounding box center [734, 267] width 1211 height 475
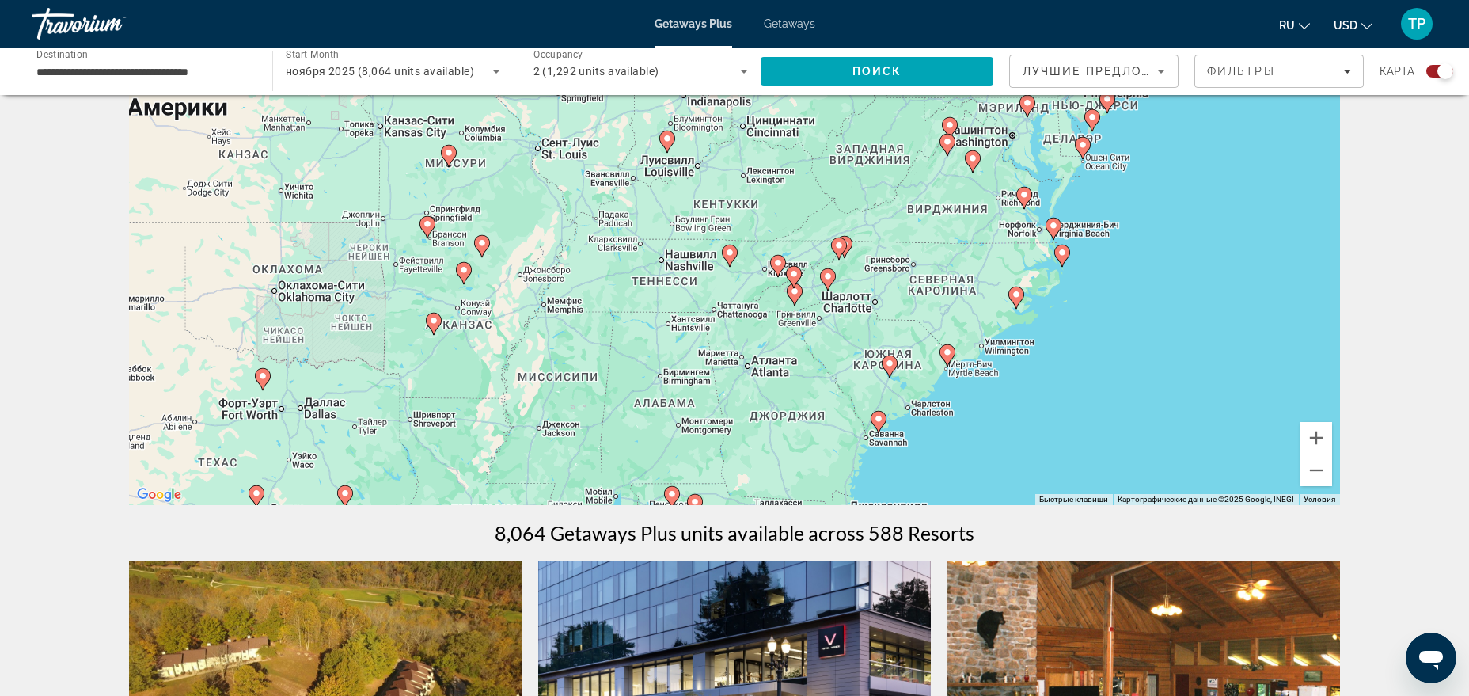
drag, startPoint x: 901, startPoint y: 439, endPoint x: 978, endPoint y: 492, distance: 94.0
click at [978, 492] on div "Чтобы активировать перетаскивание с помощью клавиатуры, нажмите Alt + Ввод. Пос…" at bounding box center [734, 267] width 1211 height 475
click at [1326, 436] on button "Увеличить" at bounding box center [1316, 438] width 32 height 32
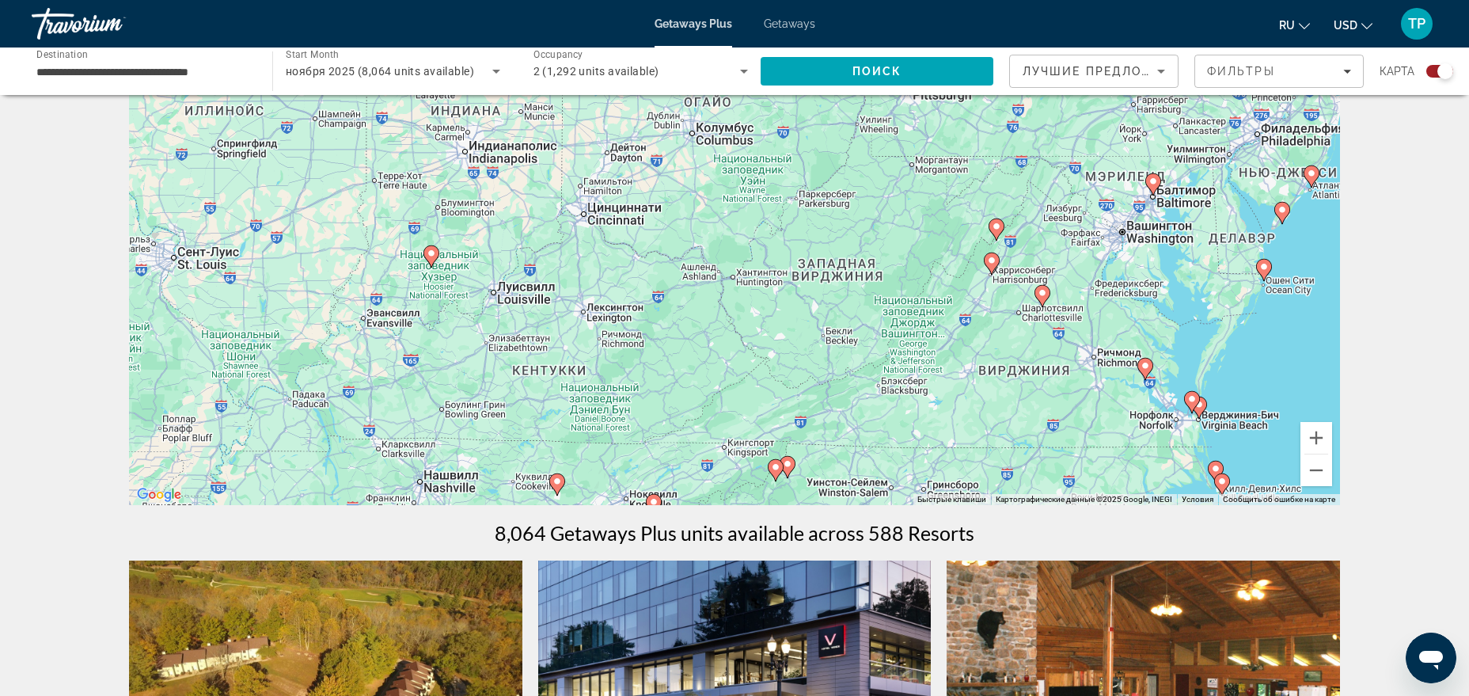
drag, startPoint x: 1087, startPoint y: 323, endPoint x: 921, endPoint y: 540, distance: 273.2
click at [921, 505] on div "Чтобы активировать перетаскивание с помощью клавиатуры, нажмите Alt + Ввод. Пос…" at bounding box center [734, 267] width 1211 height 475
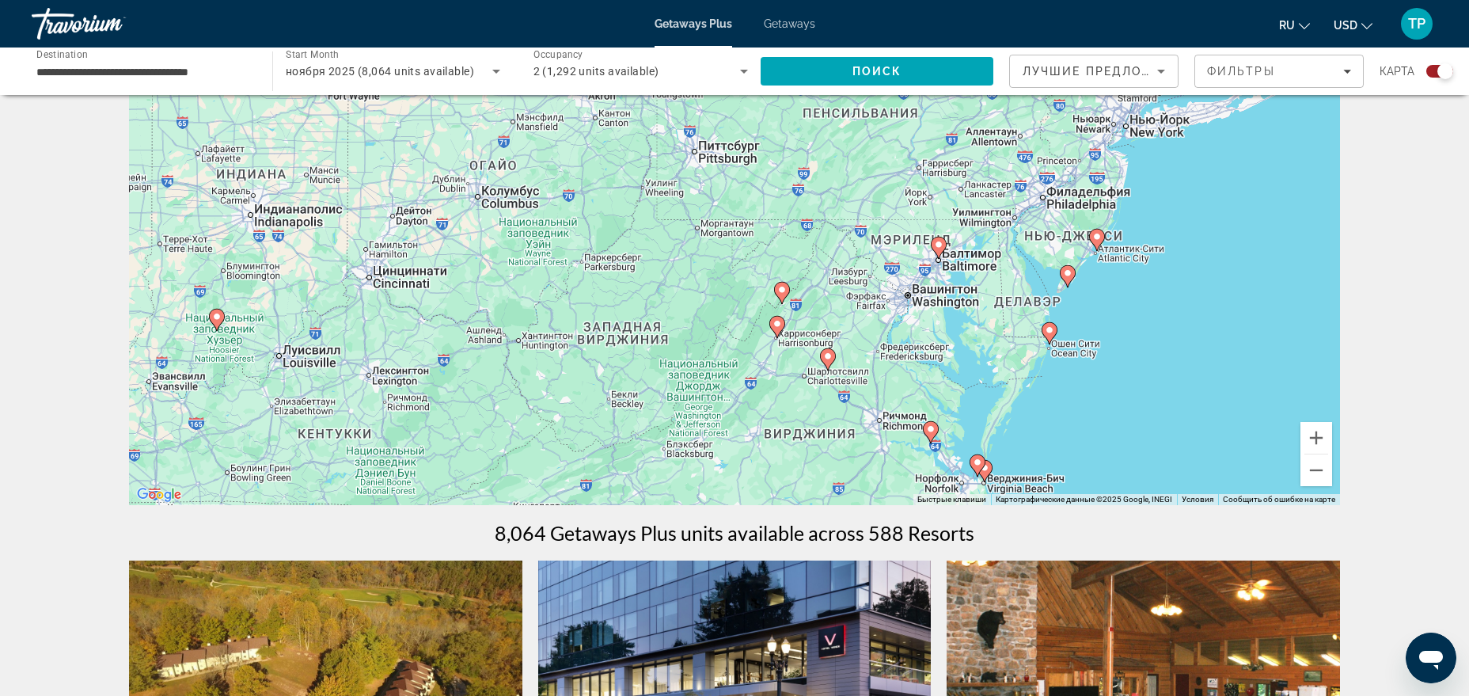
drag, startPoint x: 1168, startPoint y: 247, endPoint x: 950, endPoint y: 313, distance: 228.1
click at [950, 313] on div "Чтобы активировать перетаскивание с помощью клавиатуры, нажмите Alt + Ввод. Пос…" at bounding box center [734, 267] width 1211 height 475
click at [1319, 433] on button "Увеличить" at bounding box center [1316, 438] width 32 height 32
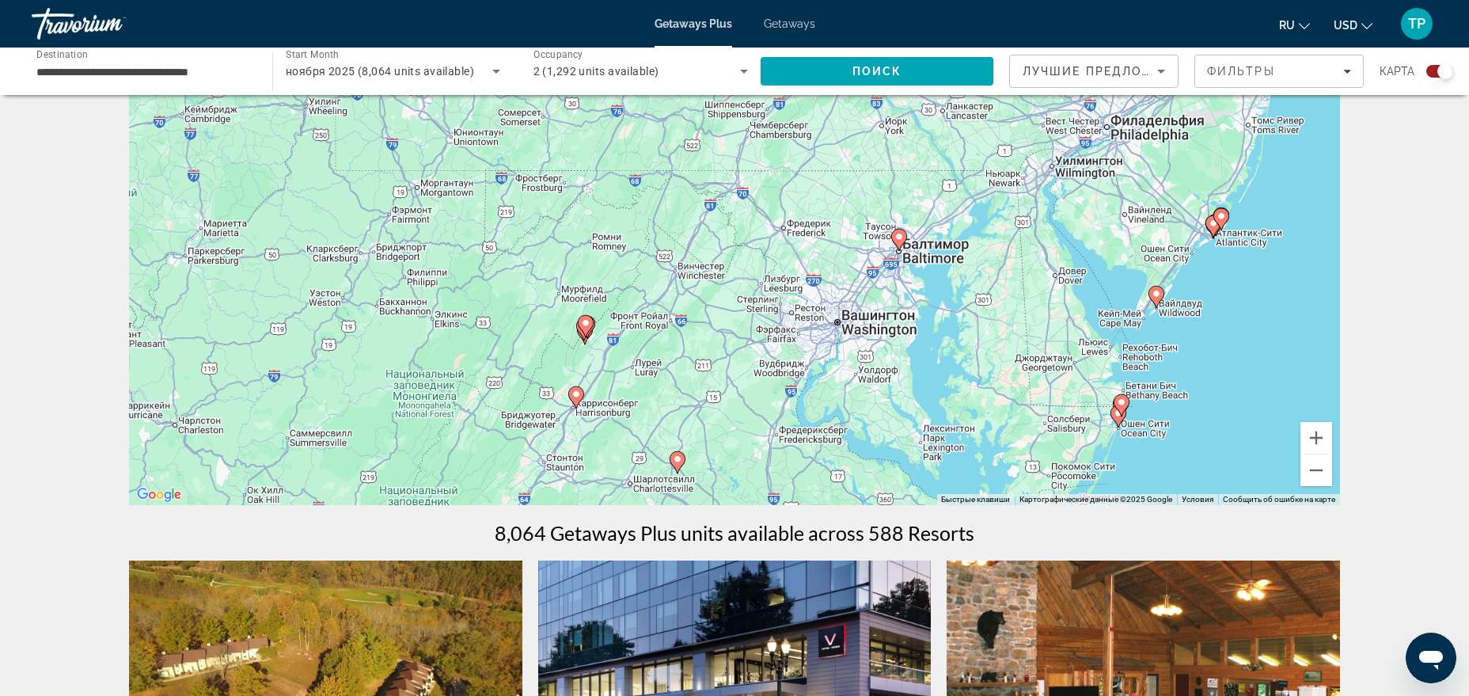
drag, startPoint x: 1186, startPoint y: 374, endPoint x: 941, endPoint y: 373, distance: 244.6
click at [941, 373] on div "Чтобы активировать перетаскивание с помощью клавиатуры, нажмите Alt + Ввод. Пос…" at bounding box center [734, 267] width 1211 height 475
click at [1314, 439] on button "Увеличить" at bounding box center [1316, 438] width 32 height 32
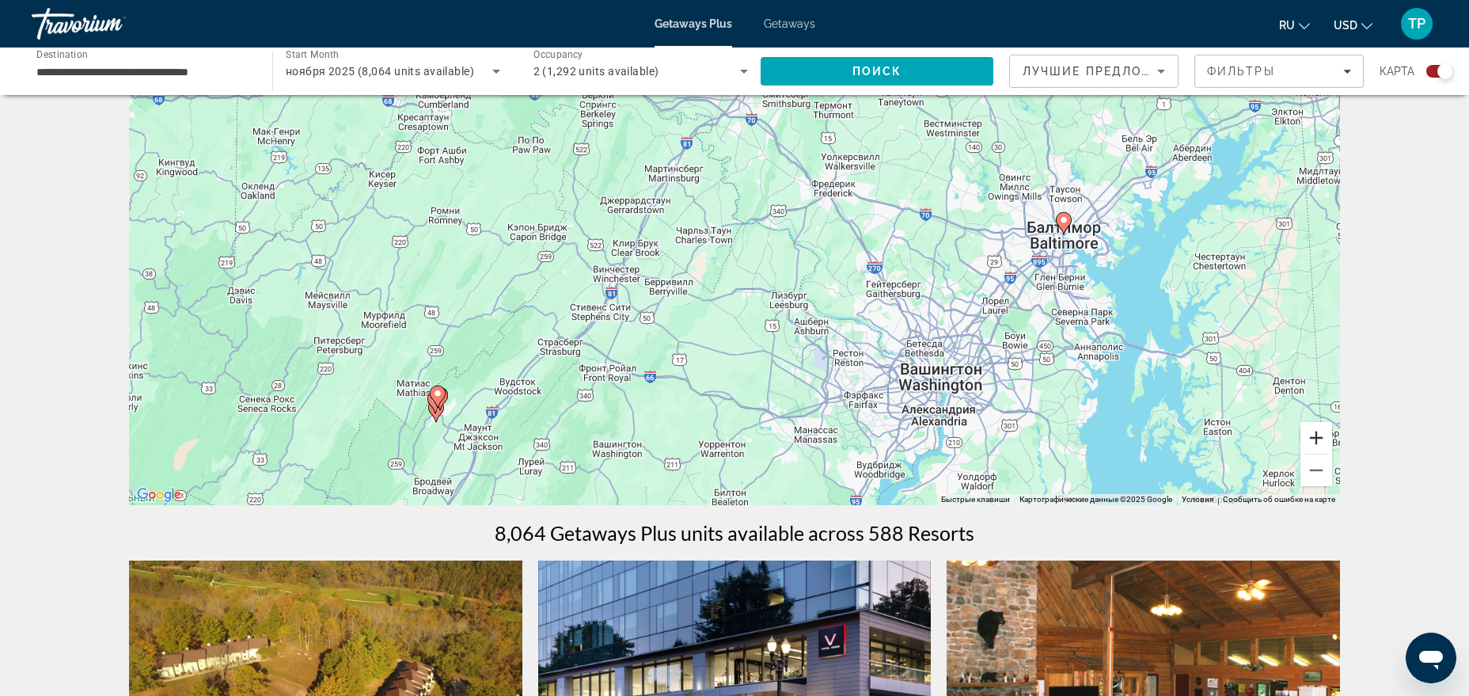
click at [1314, 439] on button "Увеличить" at bounding box center [1316, 438] width 32 height 32
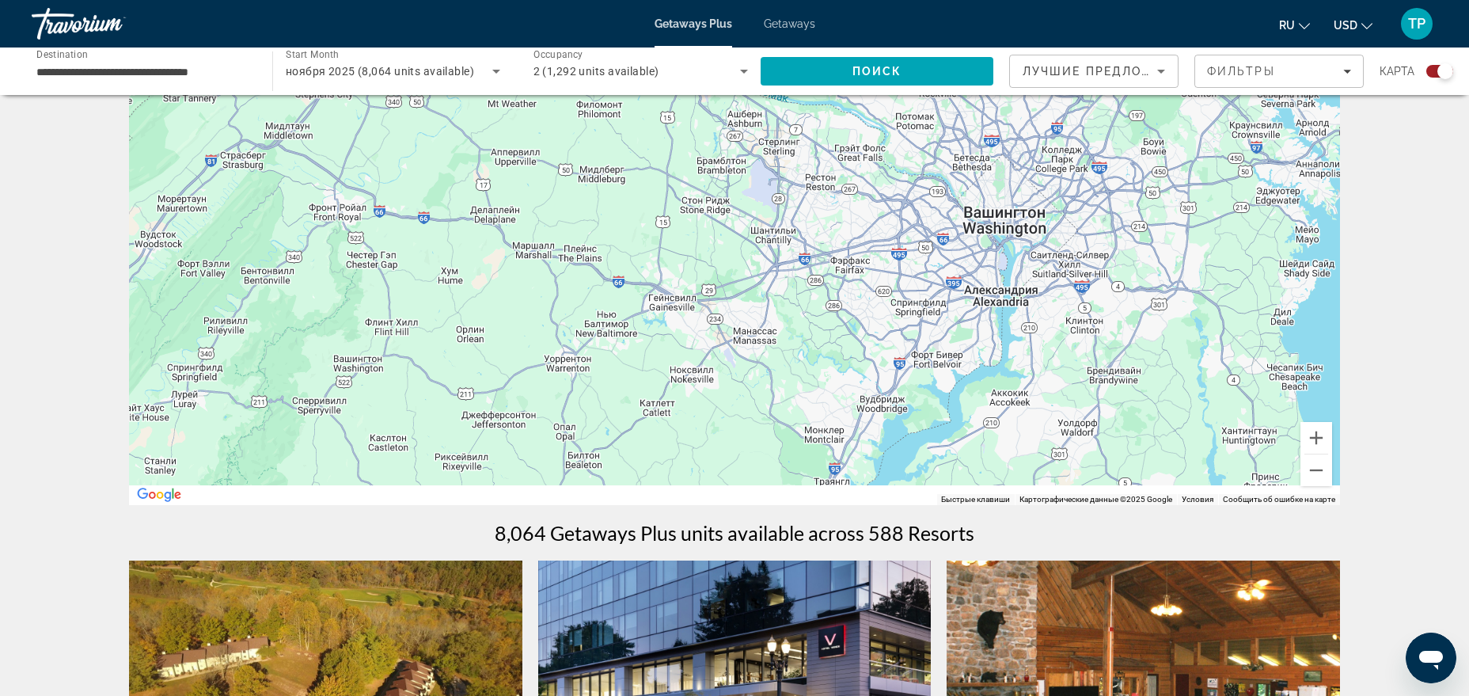
drag, startPoint x: 941, startPoint y: 186, endPoint x: 832, endPoint y: 73, distance: 157.3
click at [832, 73] on div "Чтобы активировать перетаскивание с помощью клавиатуры, нажмите Alt + Ввод. Пос…" at bounding box center [734, 267] width 1211 height 475
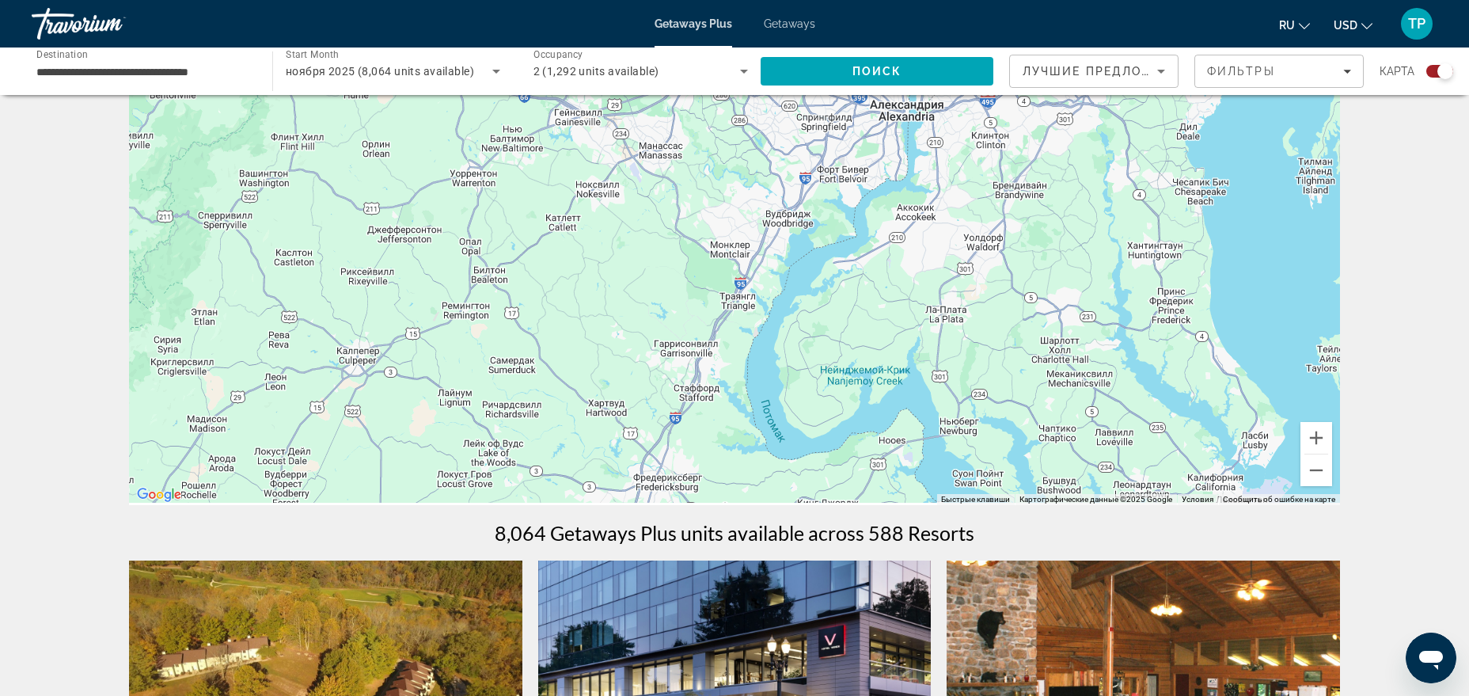
drag, startPoint x: 1004, startPoint y: 326, endPoint x: 1040, endPoint y: 216, distance: 115.9
click at [1040, 216] on div "Чтобы активировать перетаскивание с помощью клавиатуры, нажмите Alt + Ввод. Пос…" at bounding box center [734, 267] width 1211 height 475
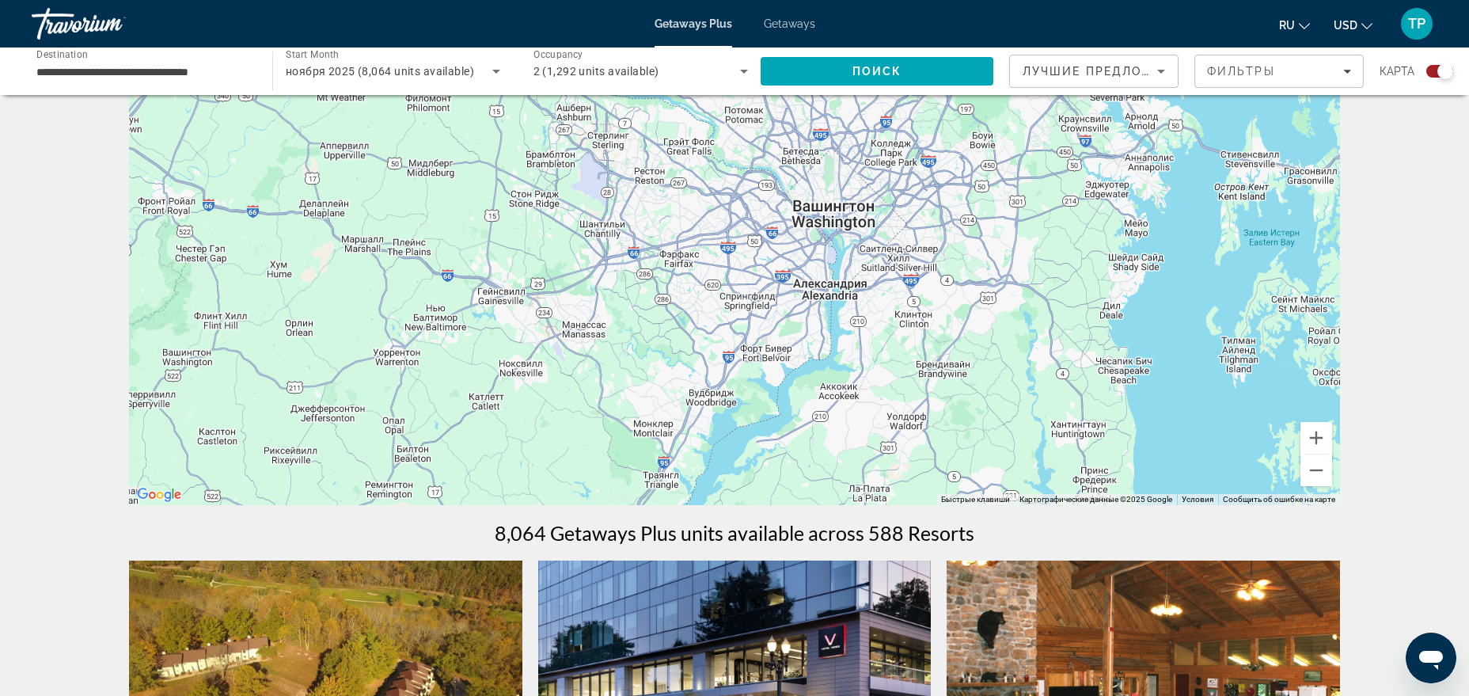
drag, startPoint x: 982, startPoint y: 225, endPoint x: 896, endPoint y: 414, distance: 207.9
click at [896, 414] on div "Чтобы активировать перетаскивание с помощью клавиатуры, нажмите Alt + Ввод. Пос…" at bounding box center [734, 267] width 1211 height 475
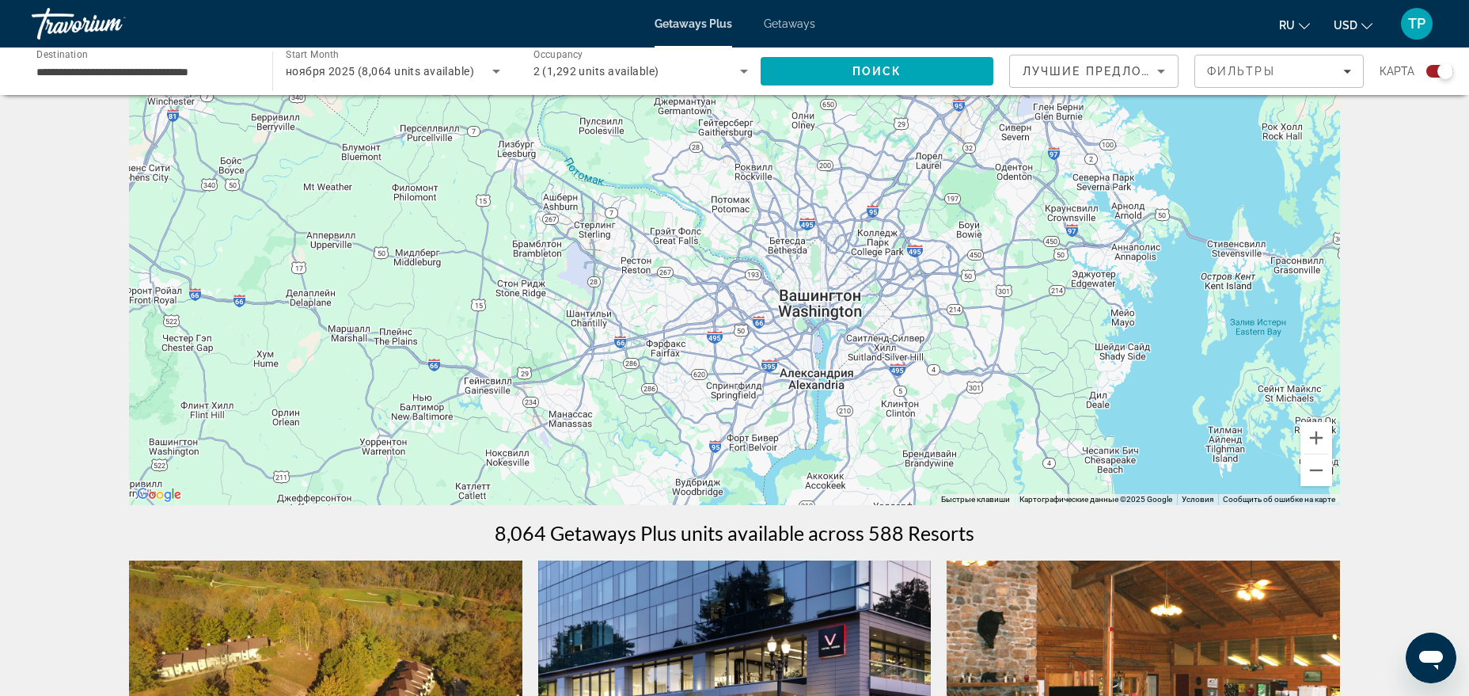
drag, startPoint x: 928, startPoint y: 281, endPoint x: 915, endPoint y: 368, distance: 88.1
click at [915, 368] on div "Чтобы активировать перетаскивание с помощью клавиатуры, нажмите Alt + Ввод. Пос…" at bounding box center [734, 267] width 1211 height 475
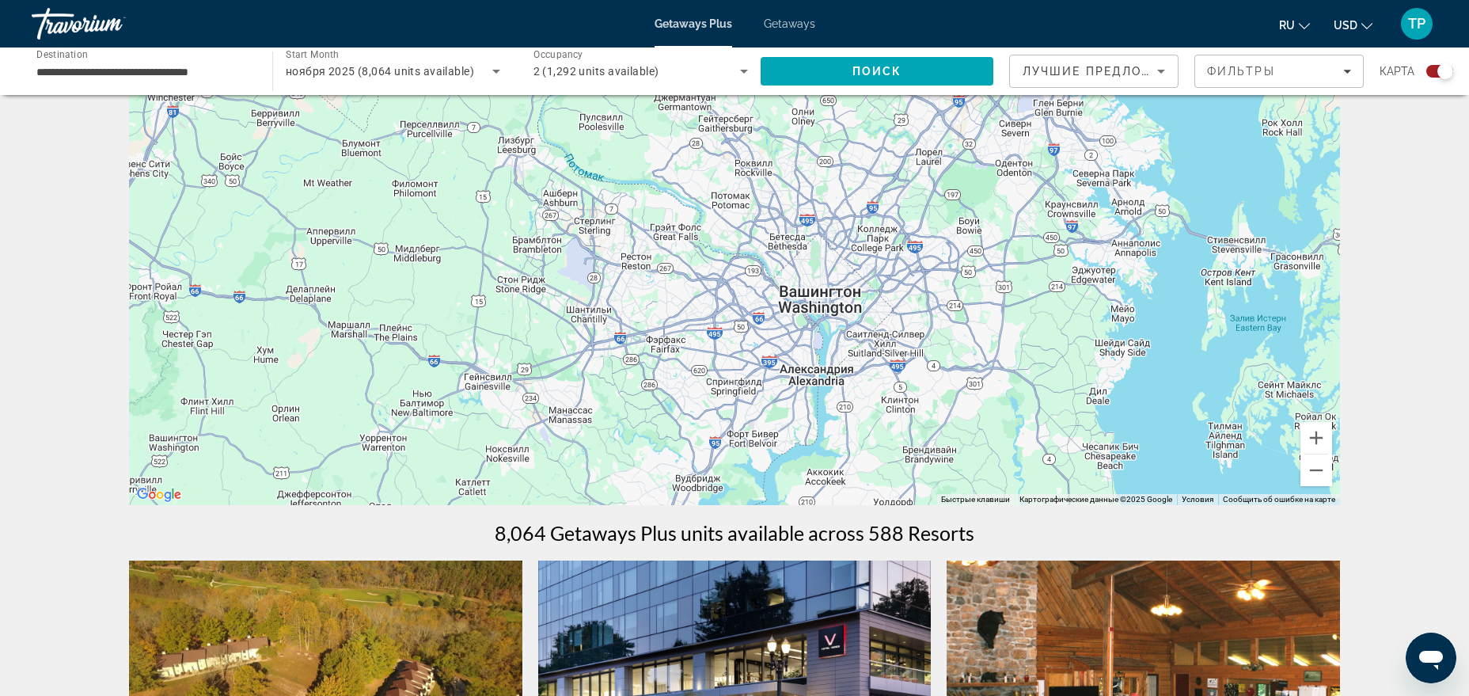
click at [806, 328] on div "Чтобы активировать перетаскивание с помощью клавиатуры, нажмите Alt + Ввод. Пос…" at bounding box center [734, 267] width 1211 height 475
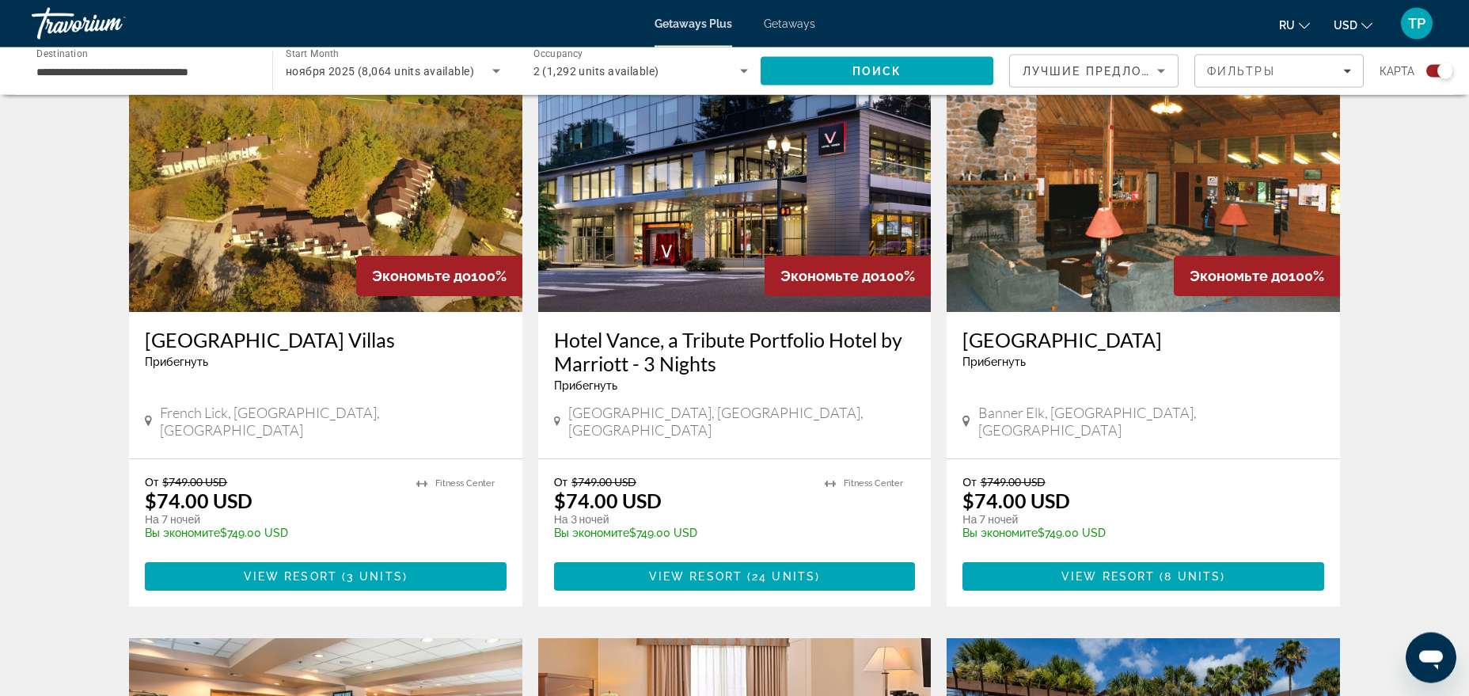
scroll to position [646, 0]
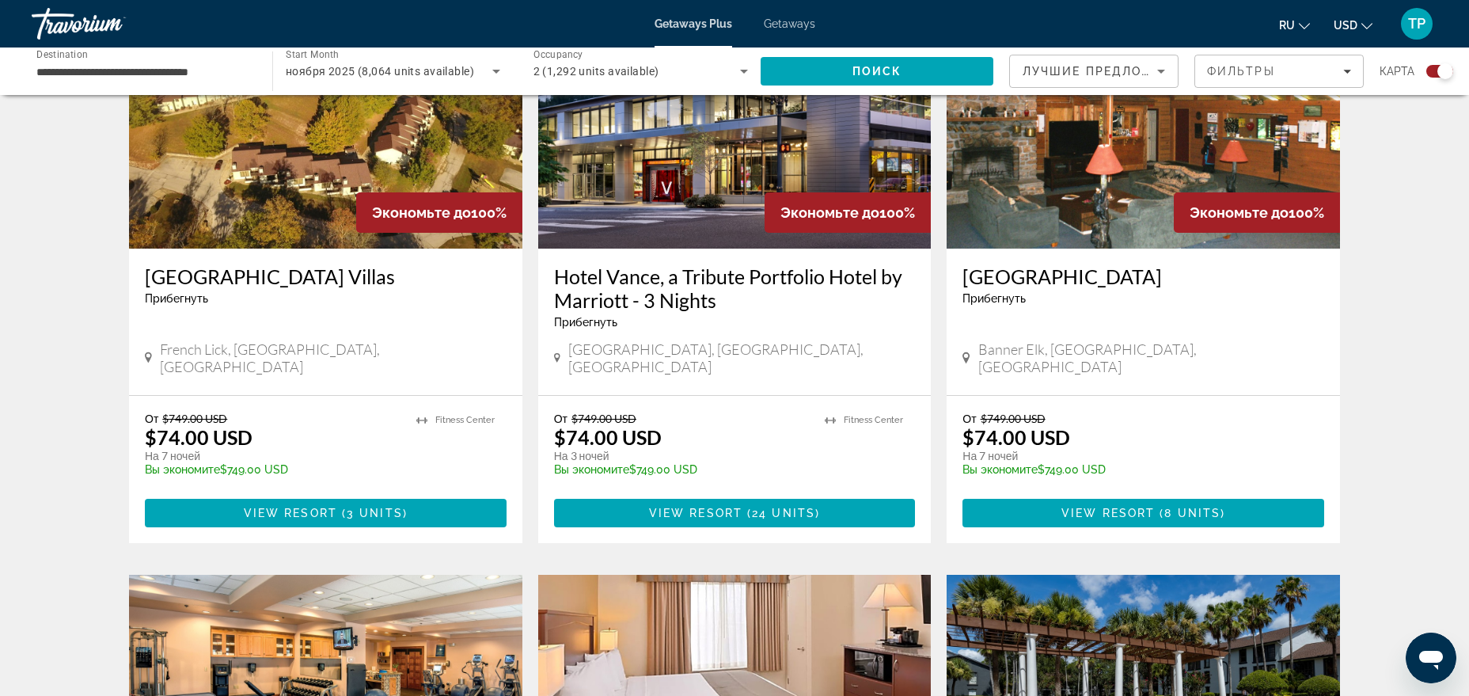
click at [1144, 67] on span "Лучшие предложения" at bounding box center [1107, 71] width 169 height 13
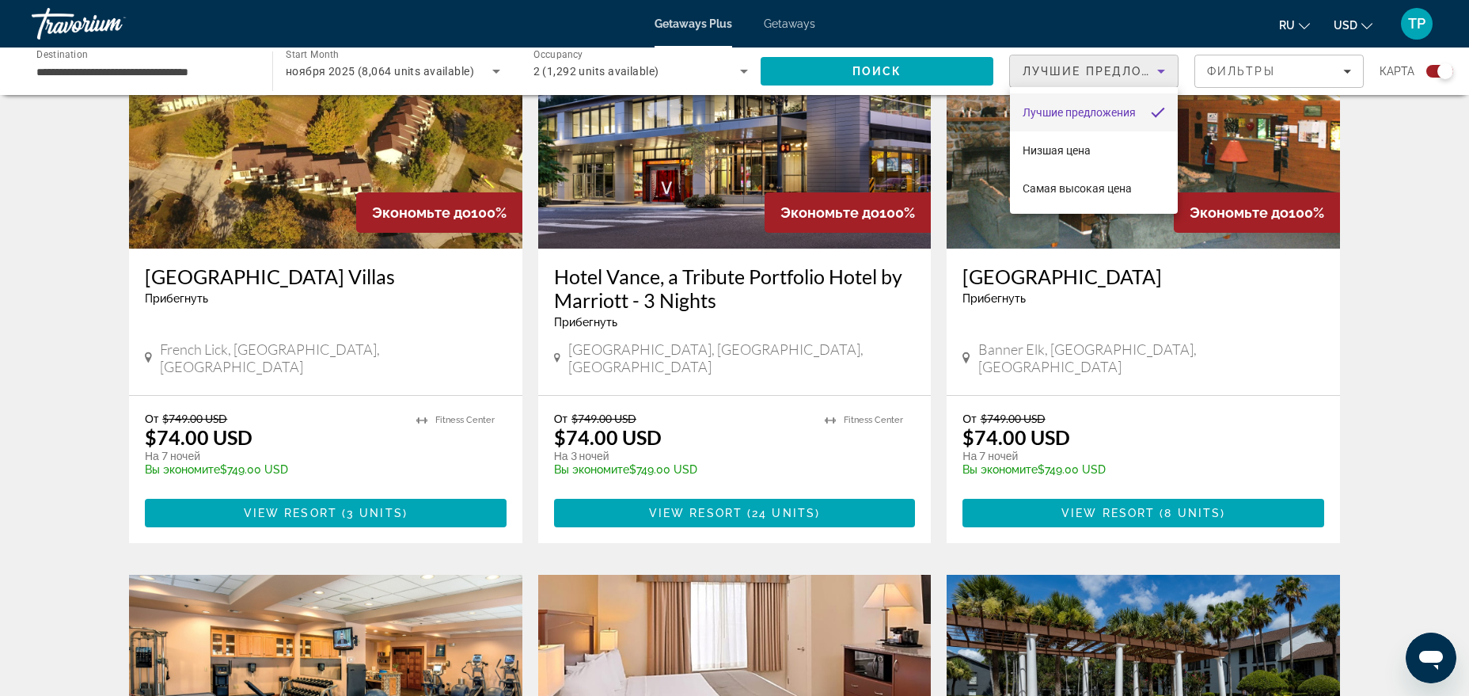
click at [98, 348] on div at bounding box center [734, 348] width 1469 height 696
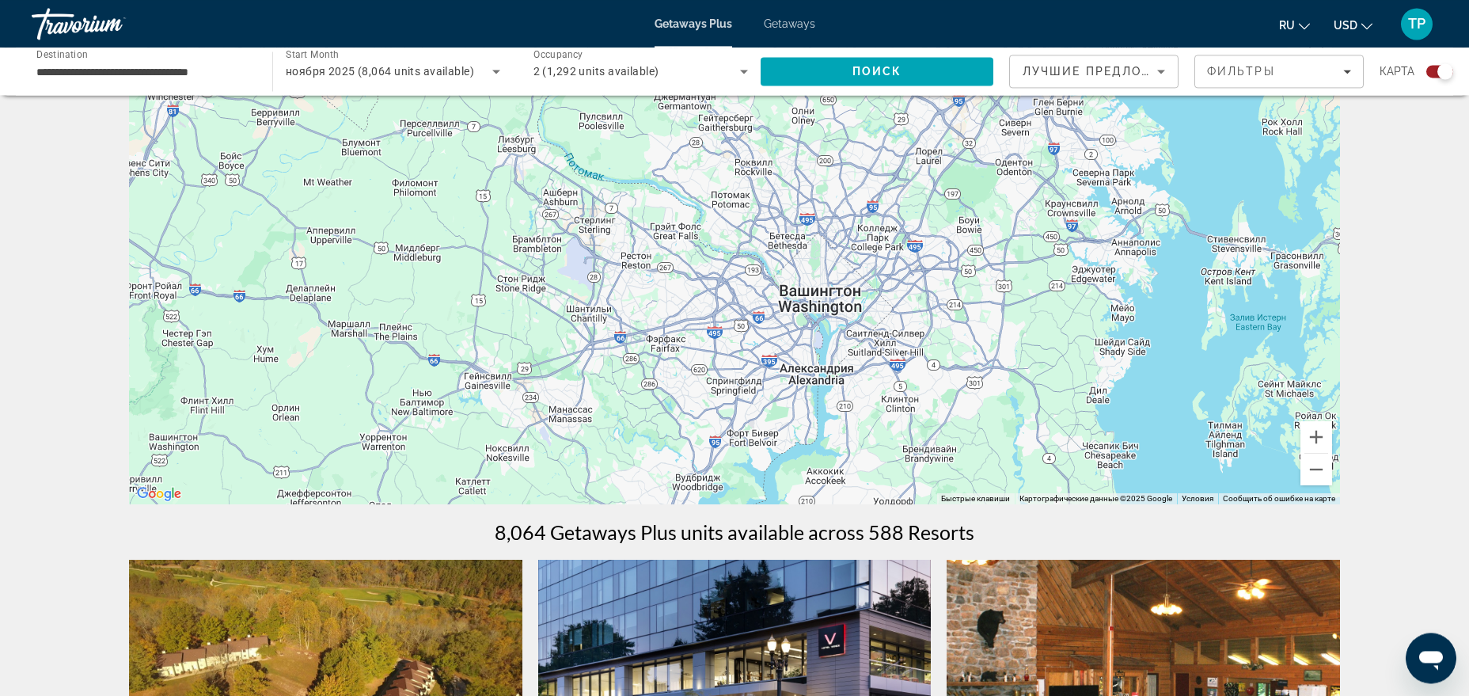
scroll to position [81, 0]
click at [1201, 76] on span "Filters" at bounding box center [1279, 71] width 168 height 38
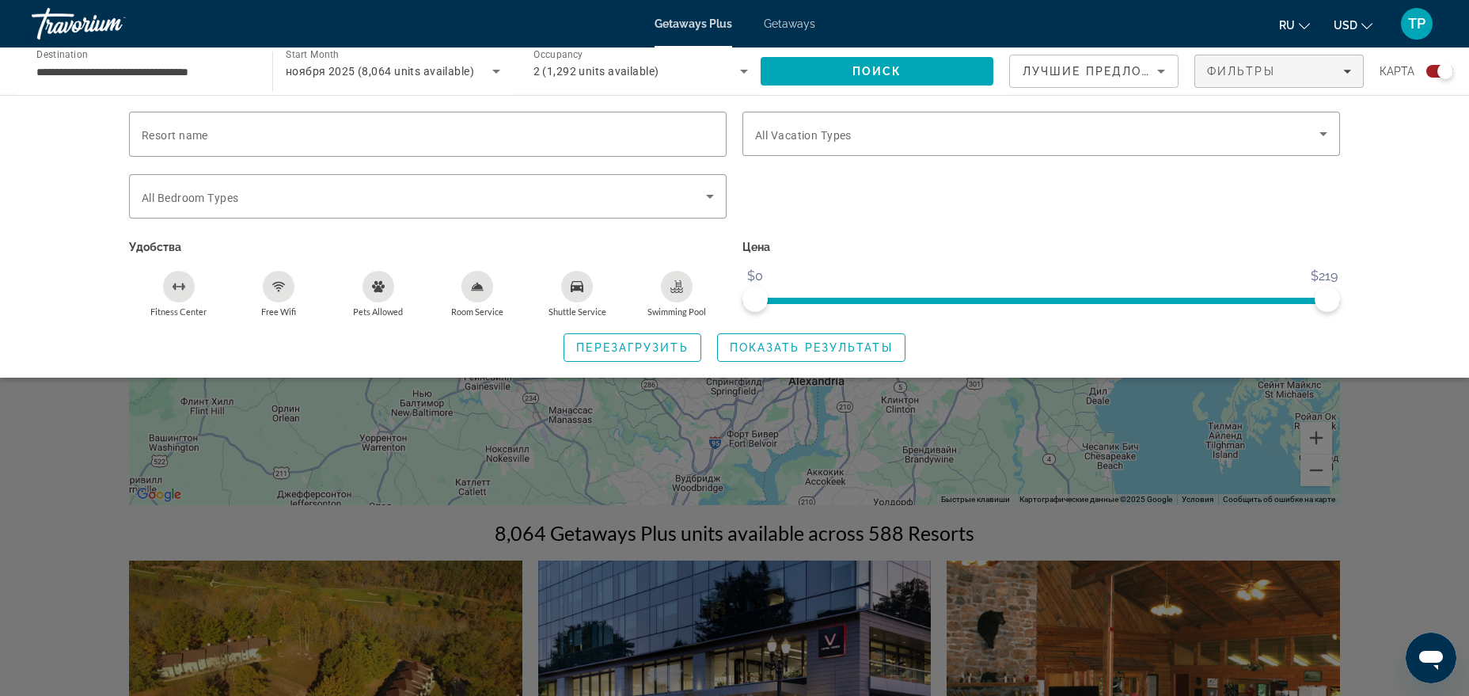
click at [1289, 461] on div "Search widget" at bounding box center [734, 466] width 1469 height 458
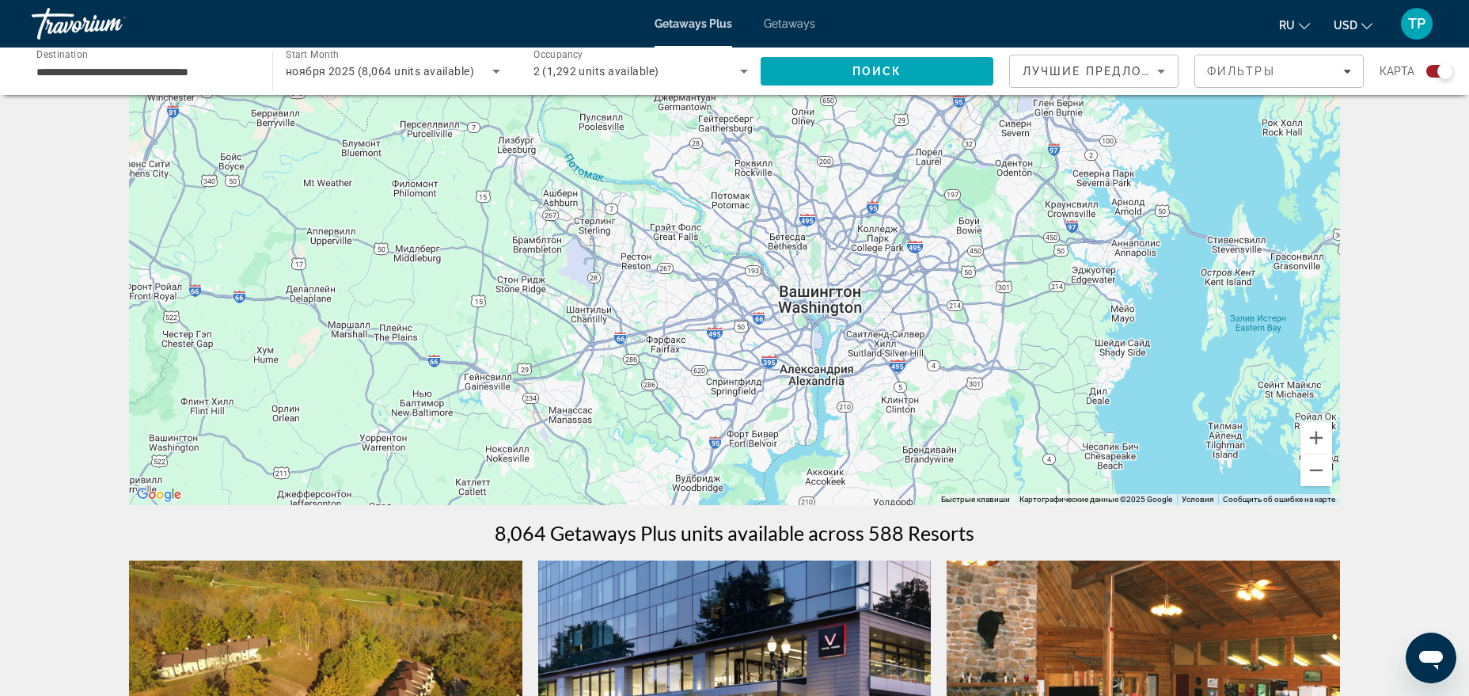
drag, startPoint x: 908, startPoint y: 392, endPoint x: 855, endPoint y: 399, distance: 53.5
click at [855, 399] on div "Чтобы активировать перетаскивание с помощью клавиатуры, нажмите Alt + Ввод. Пос…" at bounding box center [734, 267] width 1211 height 475
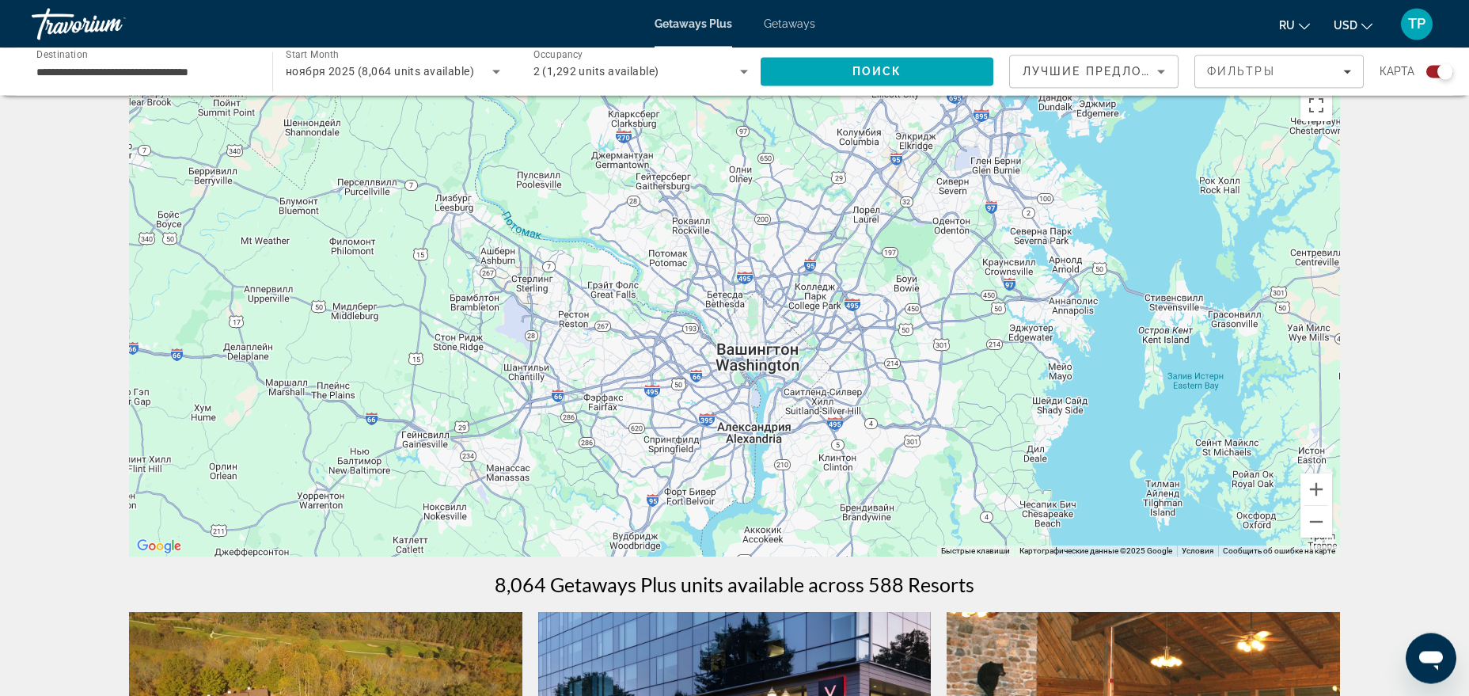
scroll to position [0, 0]
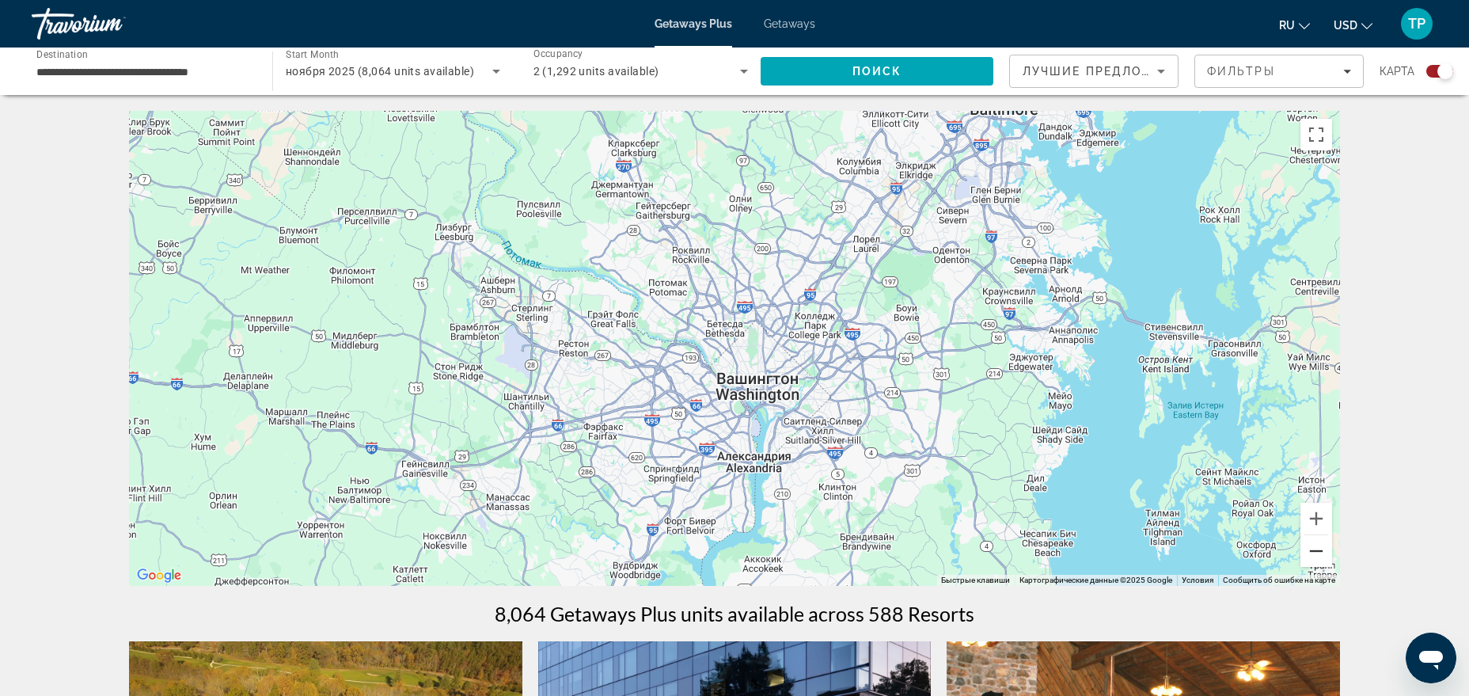
click at [1313, 547] on button "Уменьшить" at bounding box center [1316, 551] width 32 height 32
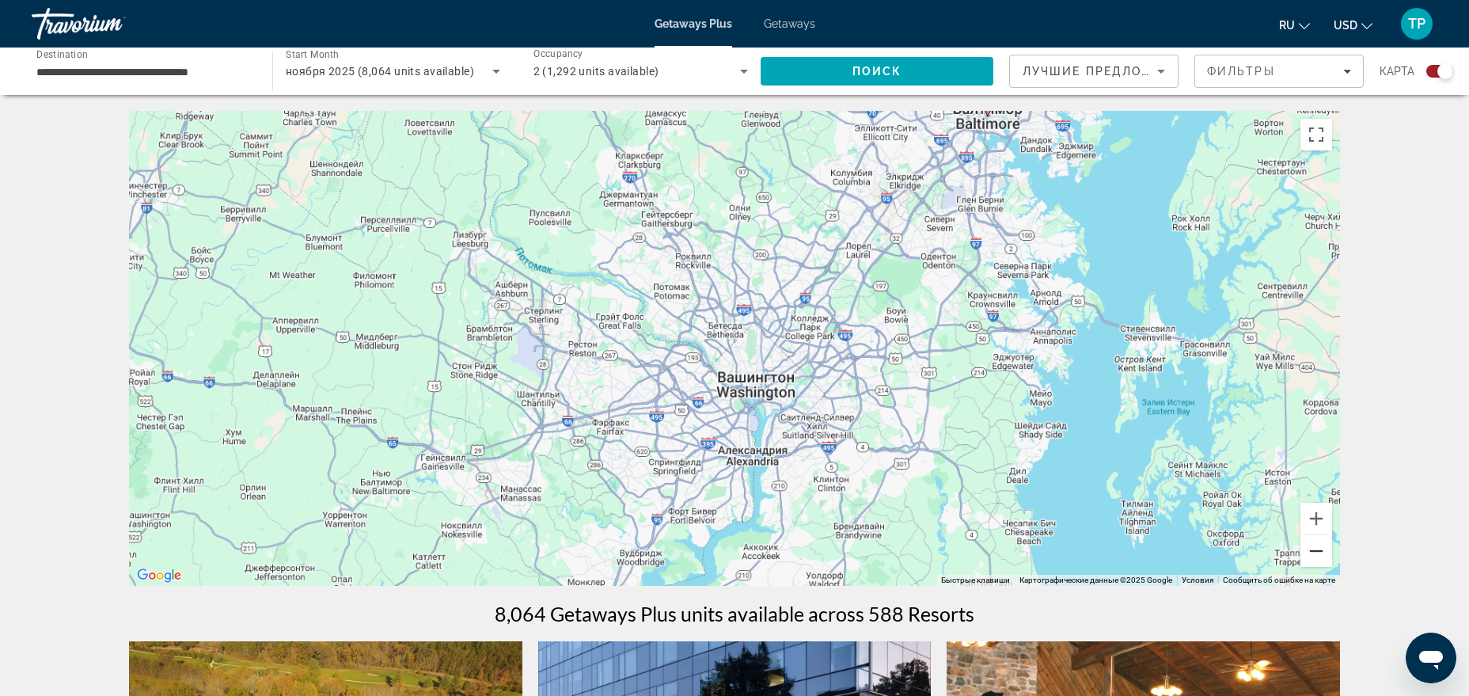
click at [1313, 547] on button "Уменьшить" at bounding box center [1316, 551] width 32 height 32
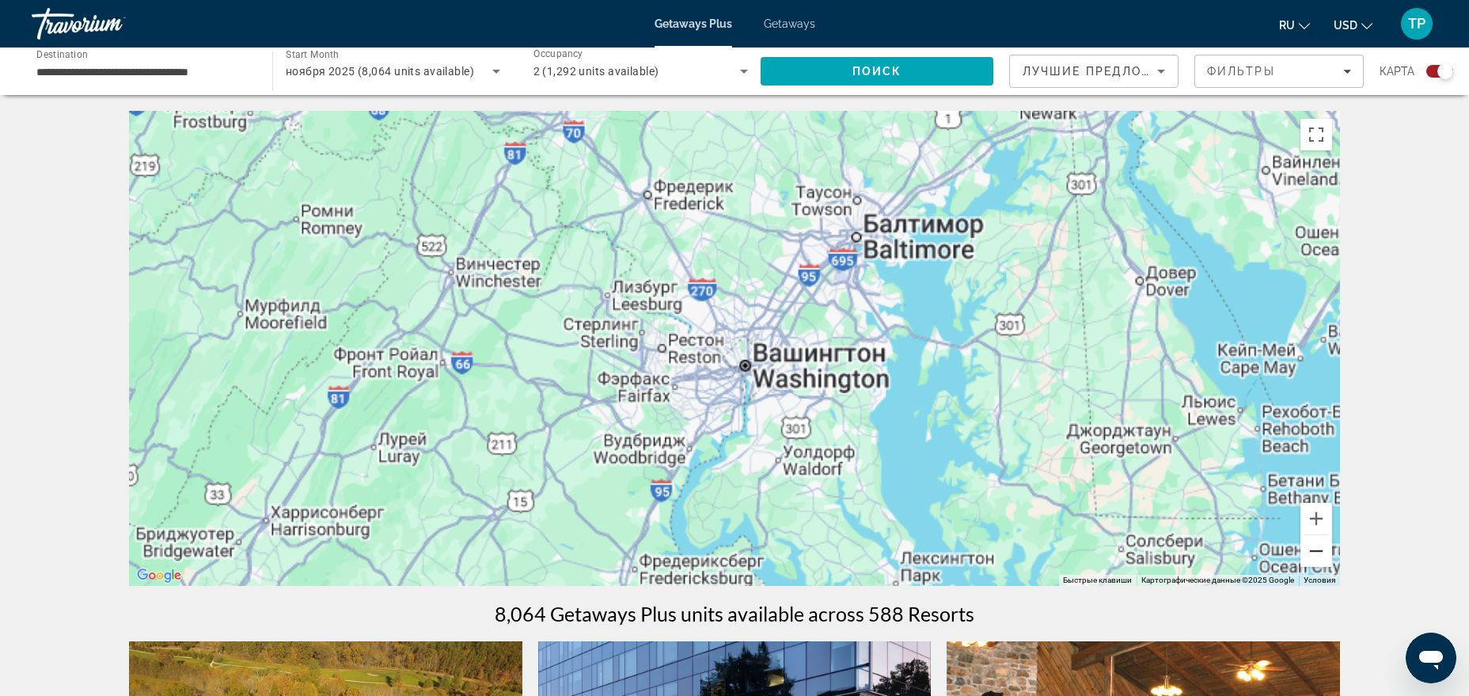
click at [1313, 547] on button "Уменьшить" at bounding box center [1316, 551] width 32 height 32
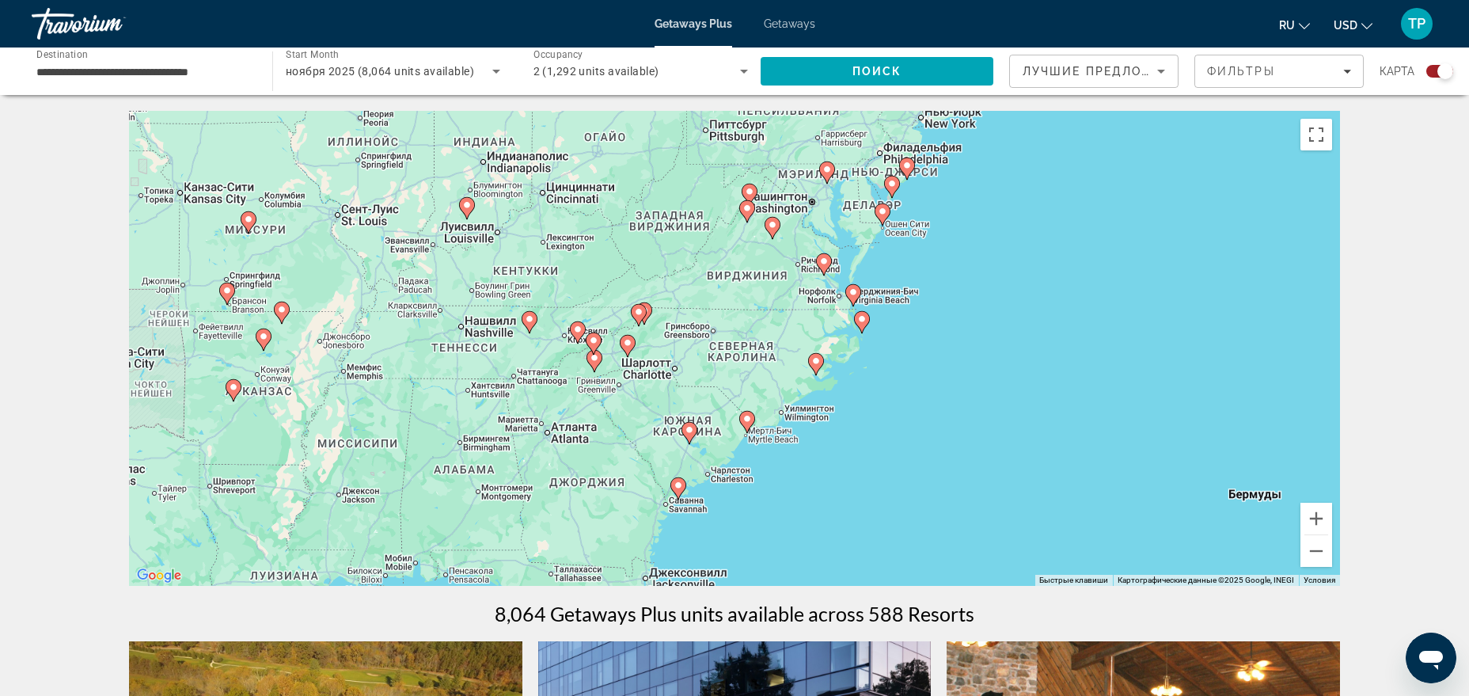
drag, startPoint x: 859, startPoint y: 465, endPoint x: 935, endPoint y: 315, distance: 168.1
click at [935, 315] on div "Чтобы активировать перетаскивание с помощью клавиатуры, нажмите Alt + Ввод. Пос…" at bounding box center [734, 348] width 1211 height 475
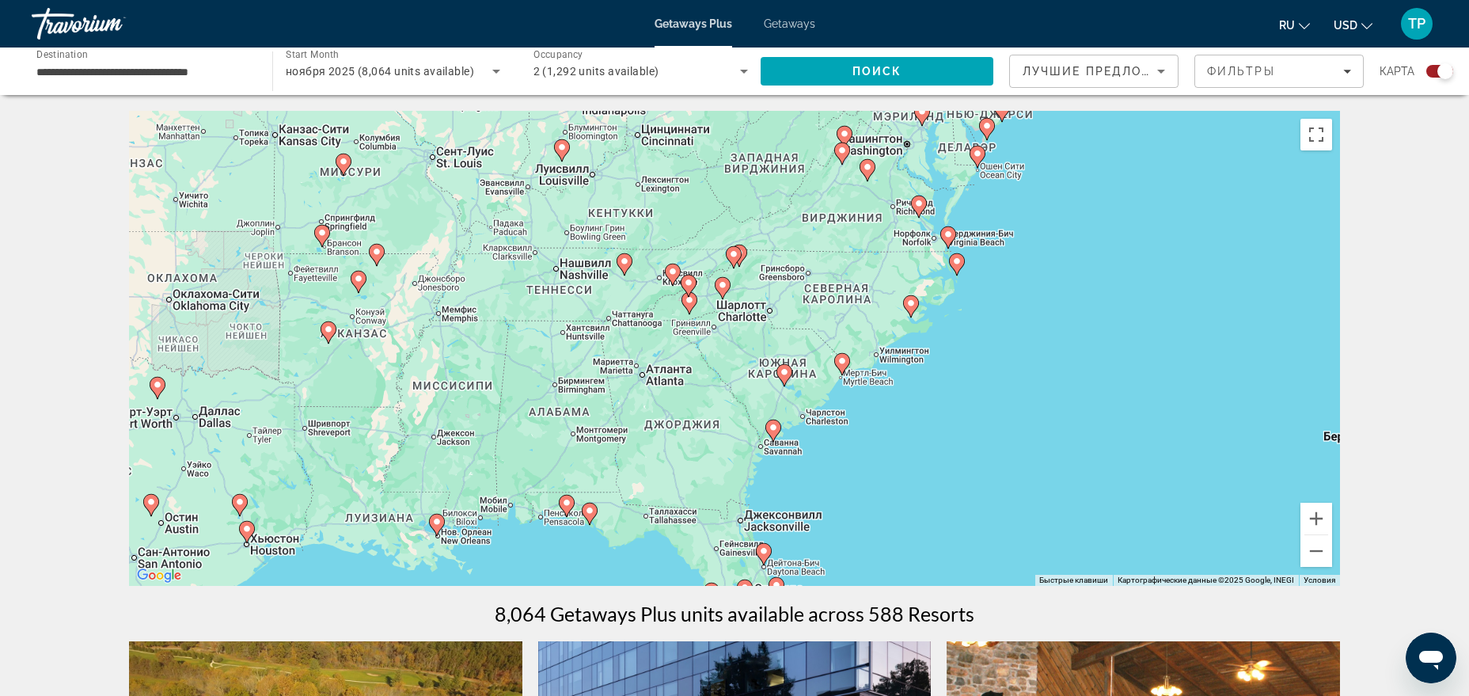
drag, startPoint x: 839, startPoint y: 440, endPoint x: 837, endPoint y: 496, distance: 56.2
click at [837, 496] on div "Чтобы активировать перетаскивание с помощью клавиатуры, нажмите Alt + Ввод. Пос…" at bounding box center [734, 348] width 1211 height 475
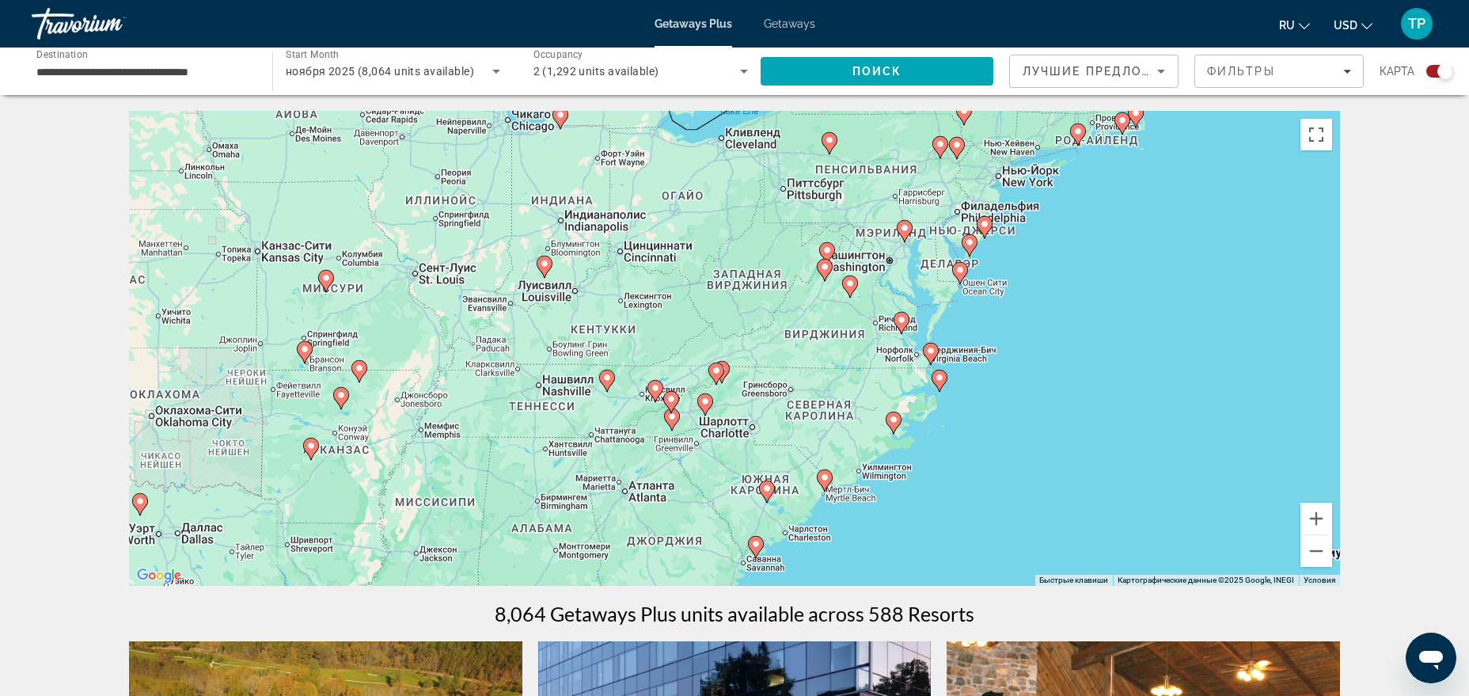
drag, startPoint x: 779, startPoint y: 288, endPoint x: 757, endPoint y: 404, distance: 117.7
click at [757, 404] on div "Чтобы активировать перетаскивание с помощью клавиатуры, нажмите Alt + Ввод. Пос…" at bounding box center [734, 348] width 1211 height 475
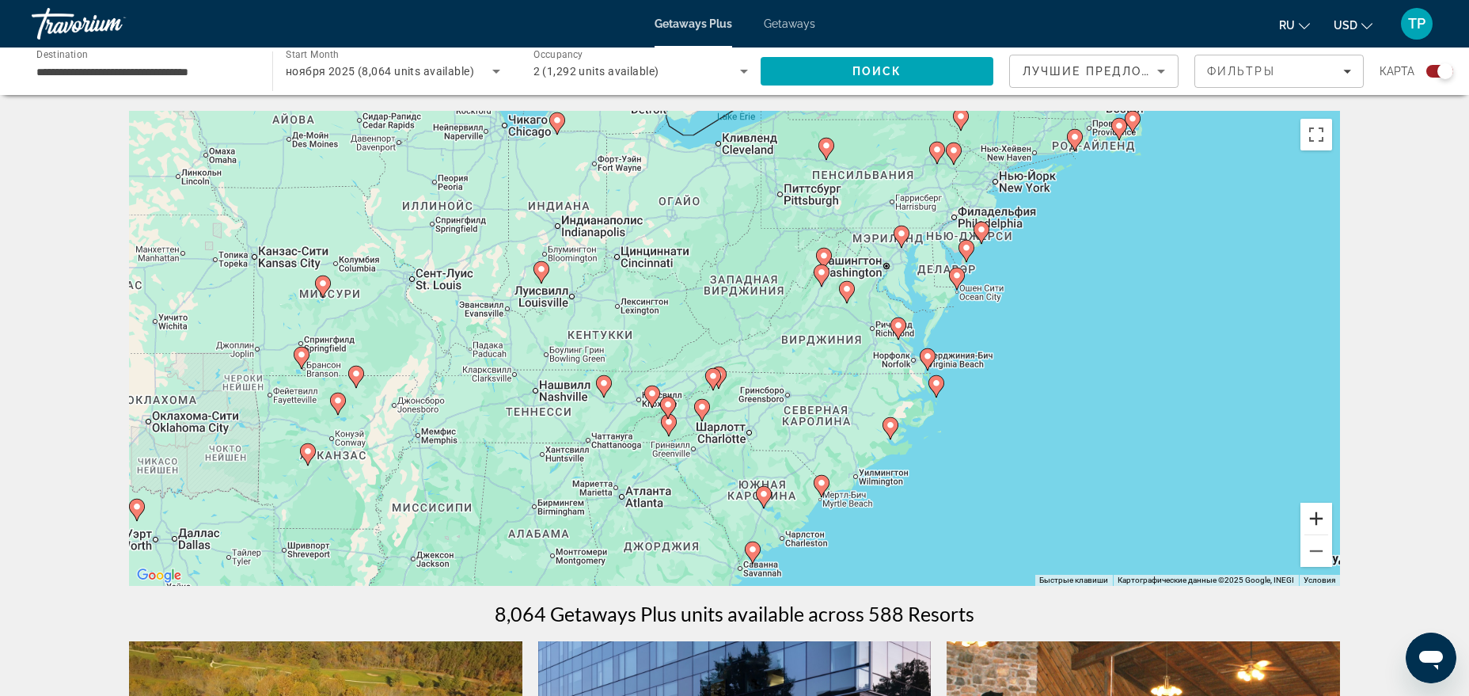
click at [1323, 521] on button "Увеличить" at bounding box center [1316, 519] width 32 height 32
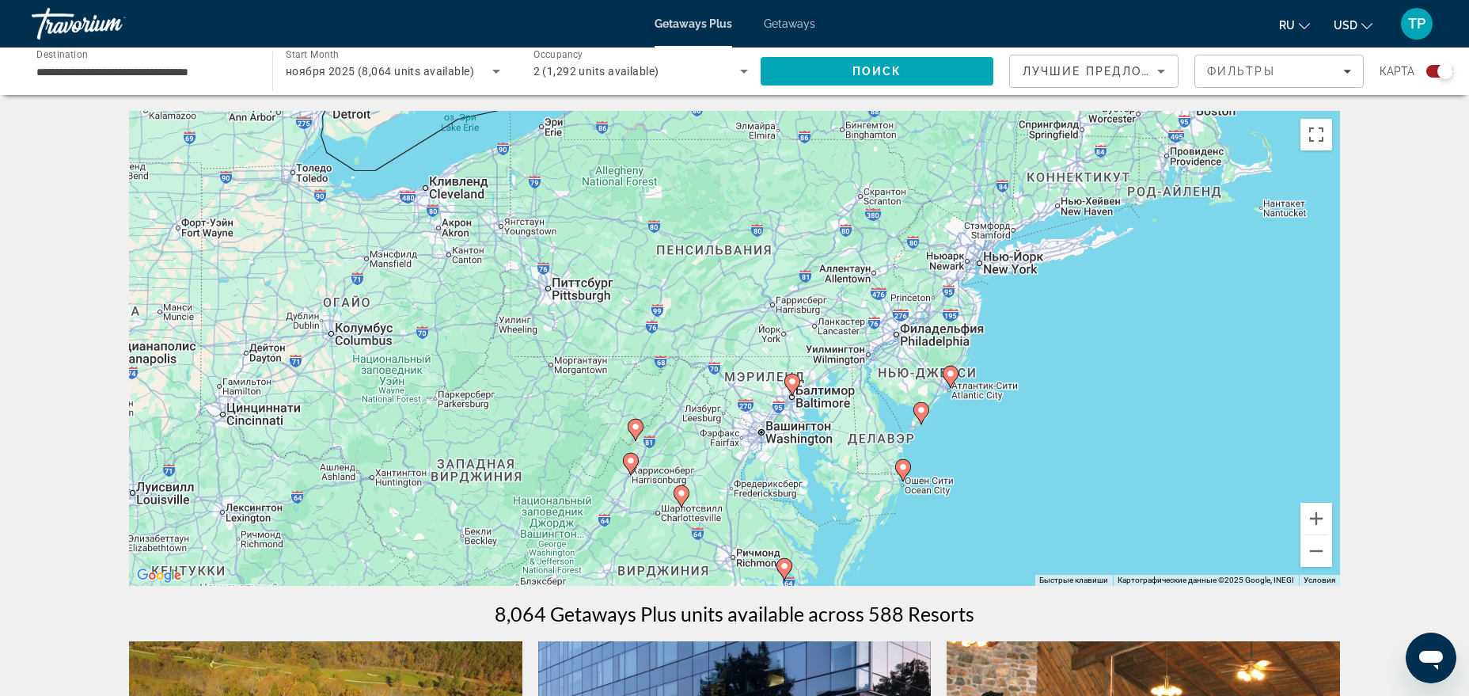
drag, startPoint x: 1114, startPoint y: 305, endPoint x: 835, endPoint y: 555, distance: 374.4
click at [835, 555] on div "Чтобы активировать перетаскивание с помощью клавиатуры, нажмите Alt + Ввод. Пос…" at bounding box center [734, 348] width 1211 height 475
click at [1319, 554] on button "Уменьшить" at bounding box center [1316, 551] width 32 height 32
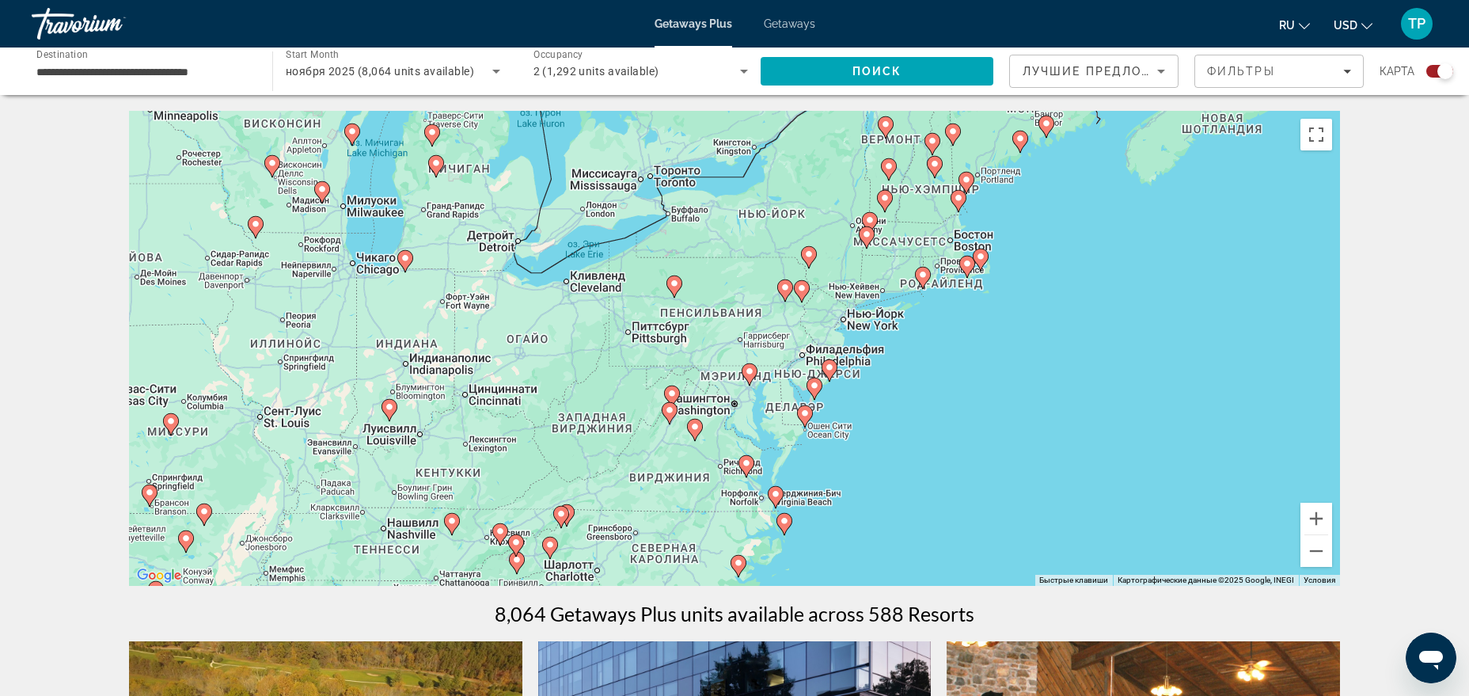
drag, startPoint x: 427, startPoint y: 268, endPoint x: 415, endPoint y: 283, distance: 19.2
click at [415, 283] on div "Чтобы активировать перетаскивание с помощью клавиатуры, нажмите Alt + Ввод. Пос…" at bounding box center [734, 348] width 1211 height 475
click at [1326, 550] on button "Уменьшить" at bounding box center [1316, 551] width 32 height 32
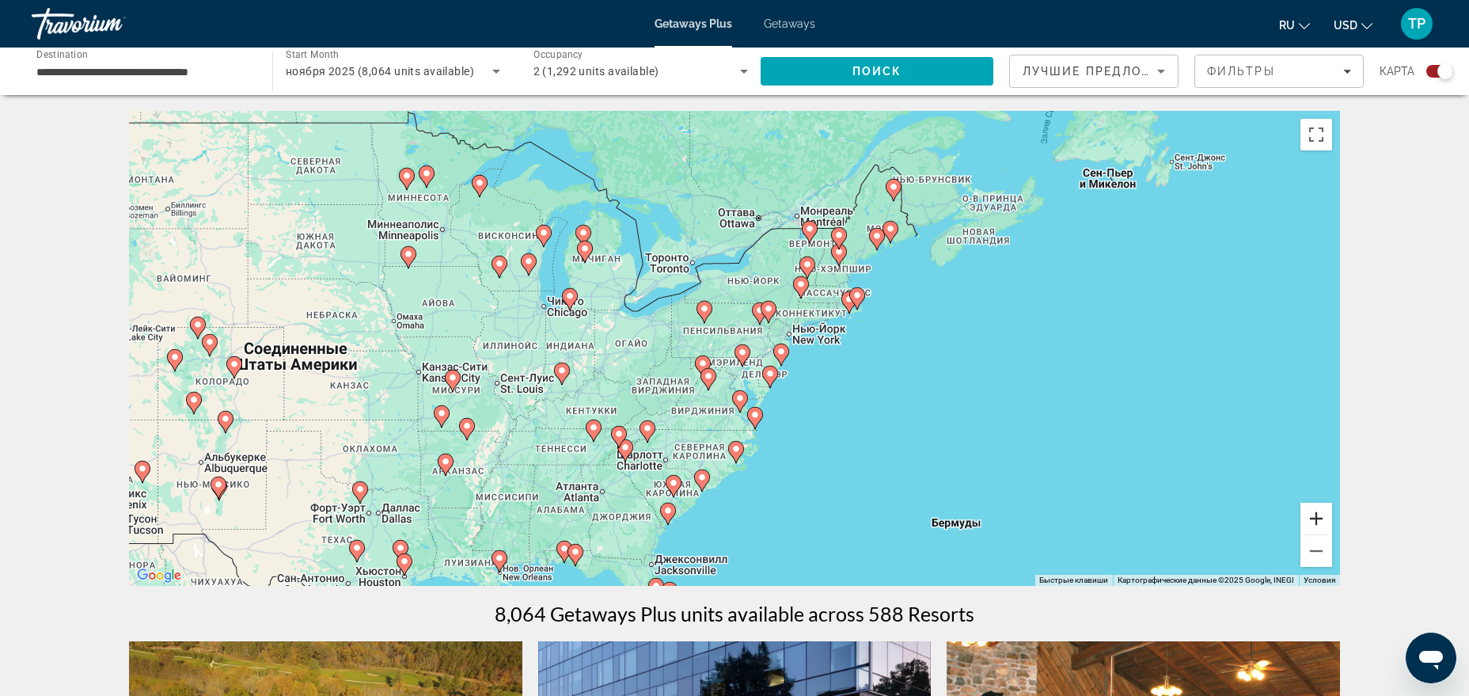
click at [1309, 517] on button "Увеличить" at bounding box center [1316, 519] width 32 height 32
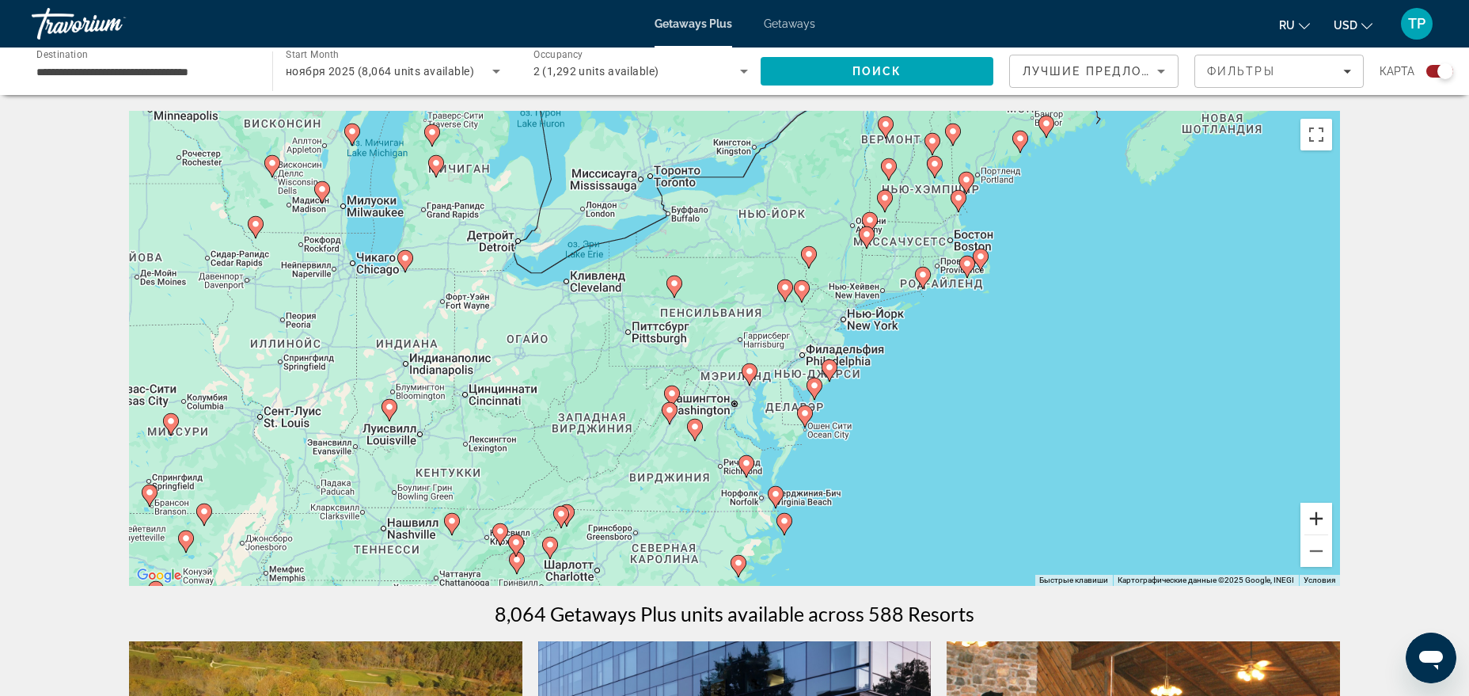
click at [1309, 516] on button "Увеличить" at bounding box center [1316, 519] width 32 height 32
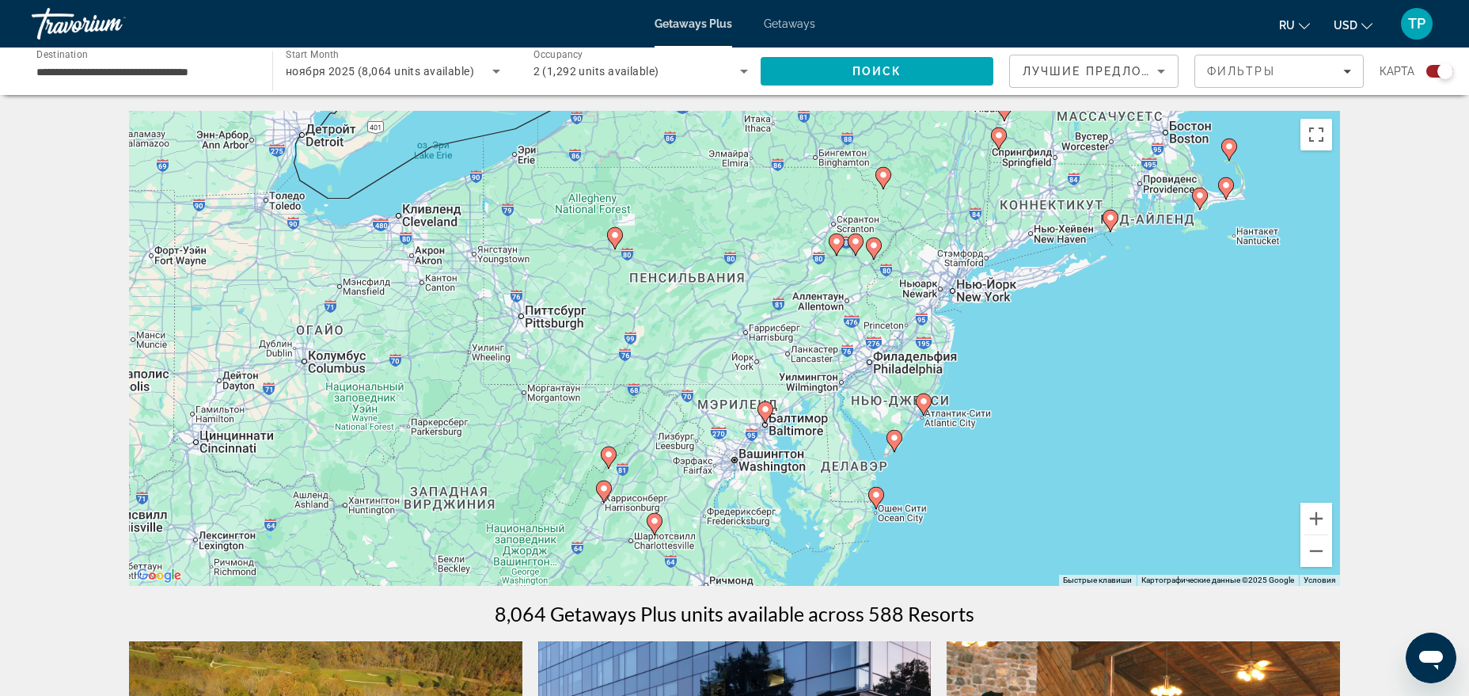
click at [920, 400] on image "Main content" at bounding box center [923, 401] width 9 height 9
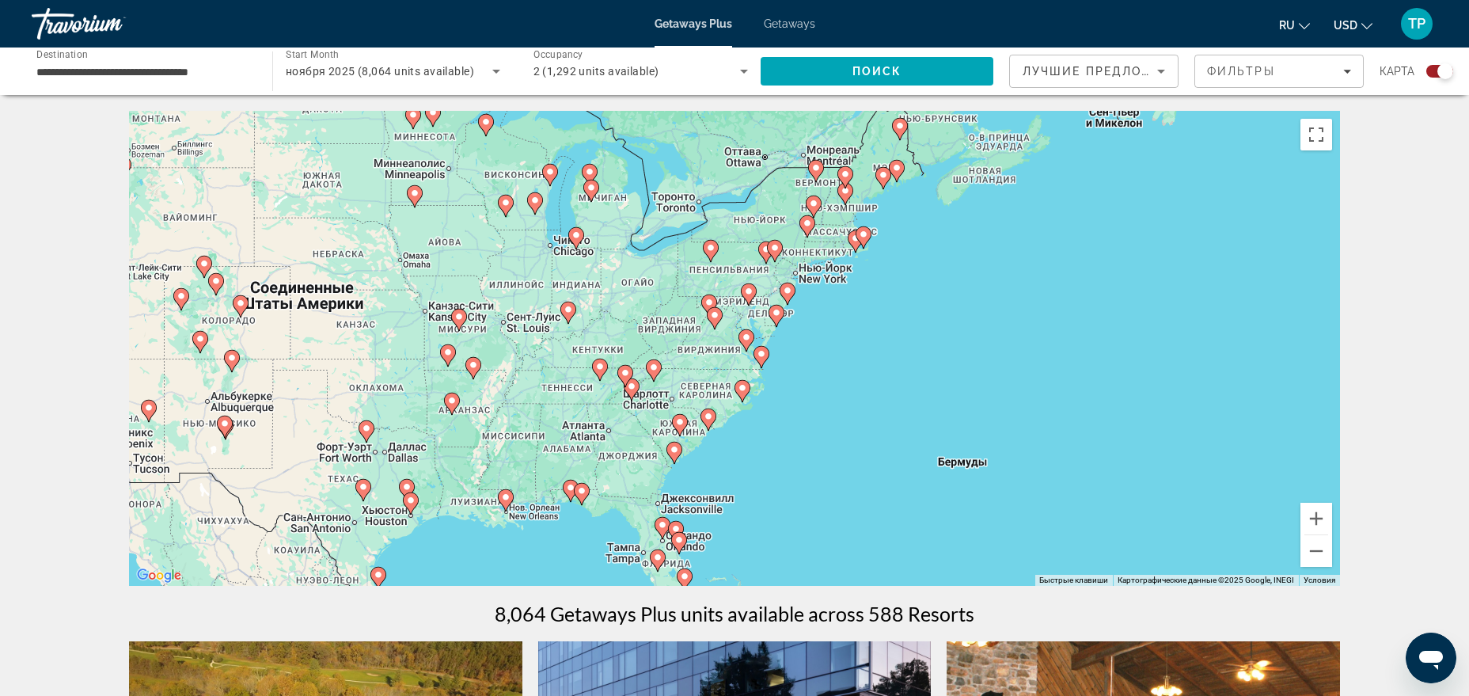
drag, startPoint x: 846, startPoint y: 436, endPoint x: 897, endPoint y: 395, distance: 65.9
click at [898, 395] on div "Чтобы активировать перетаскивание с помощью клавиатуры, нажмите Alt + Ввод. Пос…" at bounding box center [734, 348] width 1211 height 475
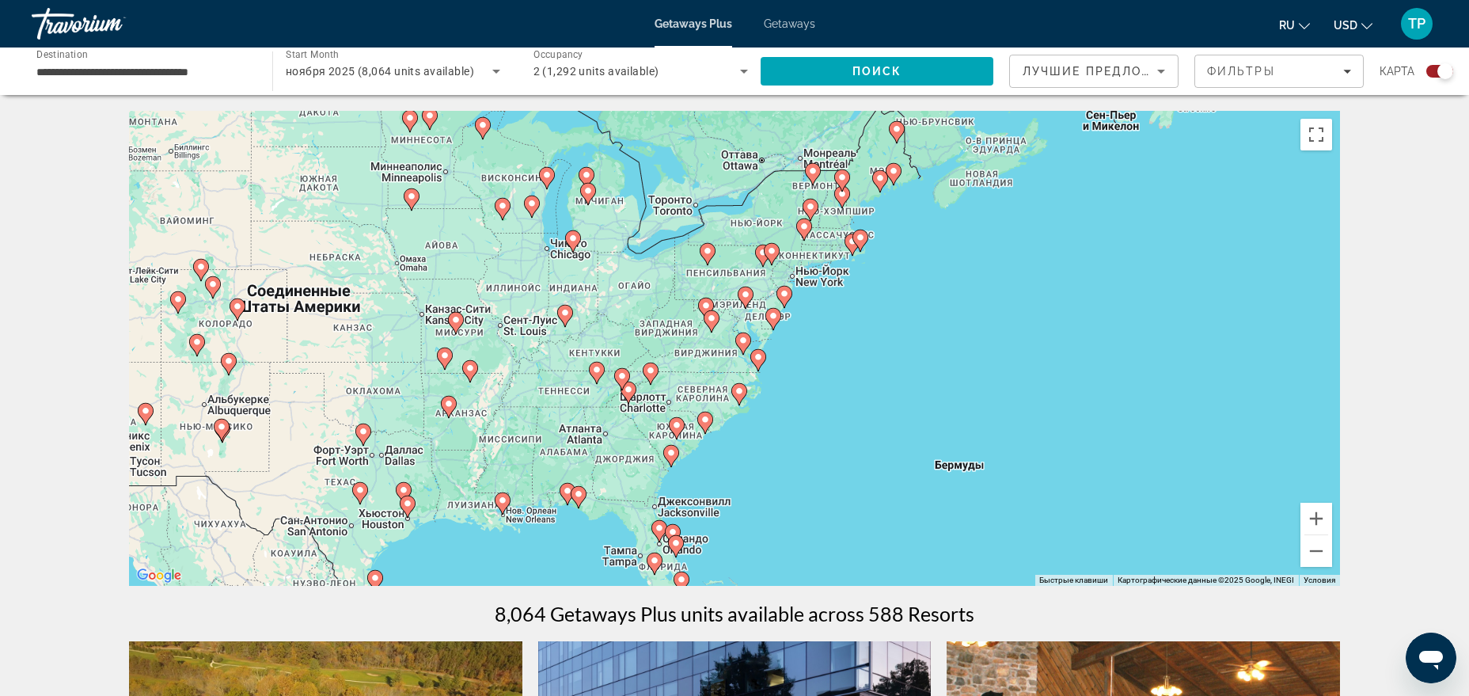
click at [776, 317] on image "Main content" at bounding box center [772, 315] width 9 height 9
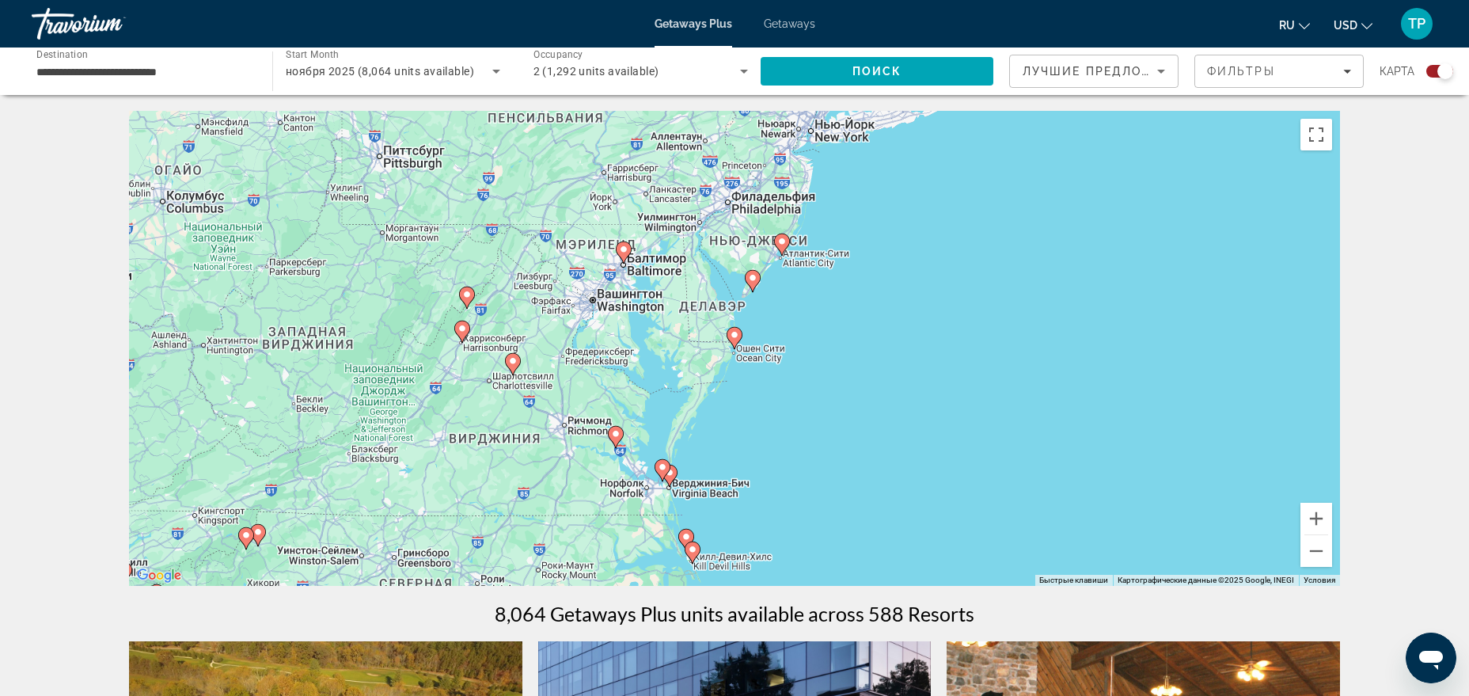
click at [737, 345] on gmp-advanced-marker "Main content" at bounding box center [735, 338] width 16 height 24
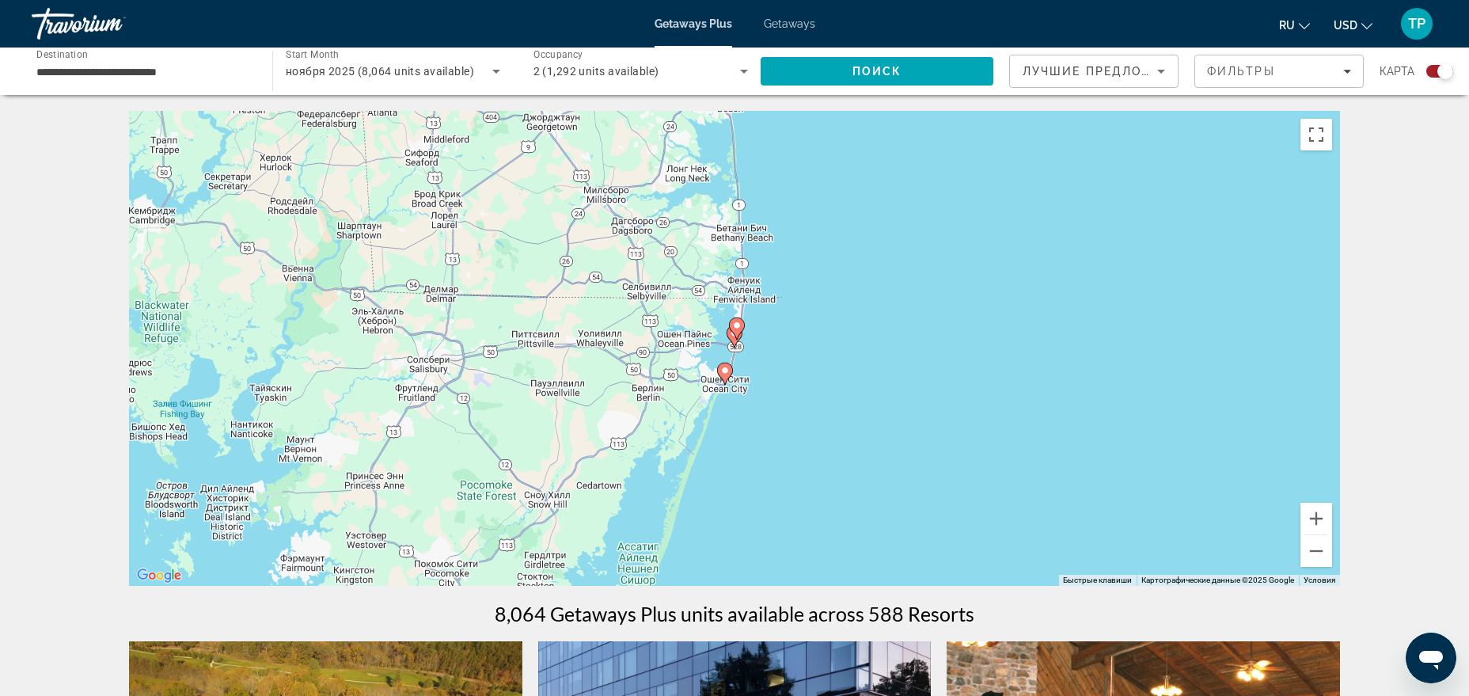
click at [737, 328] on image "Main content" at bounding box center [736, 325] width 9 height 9
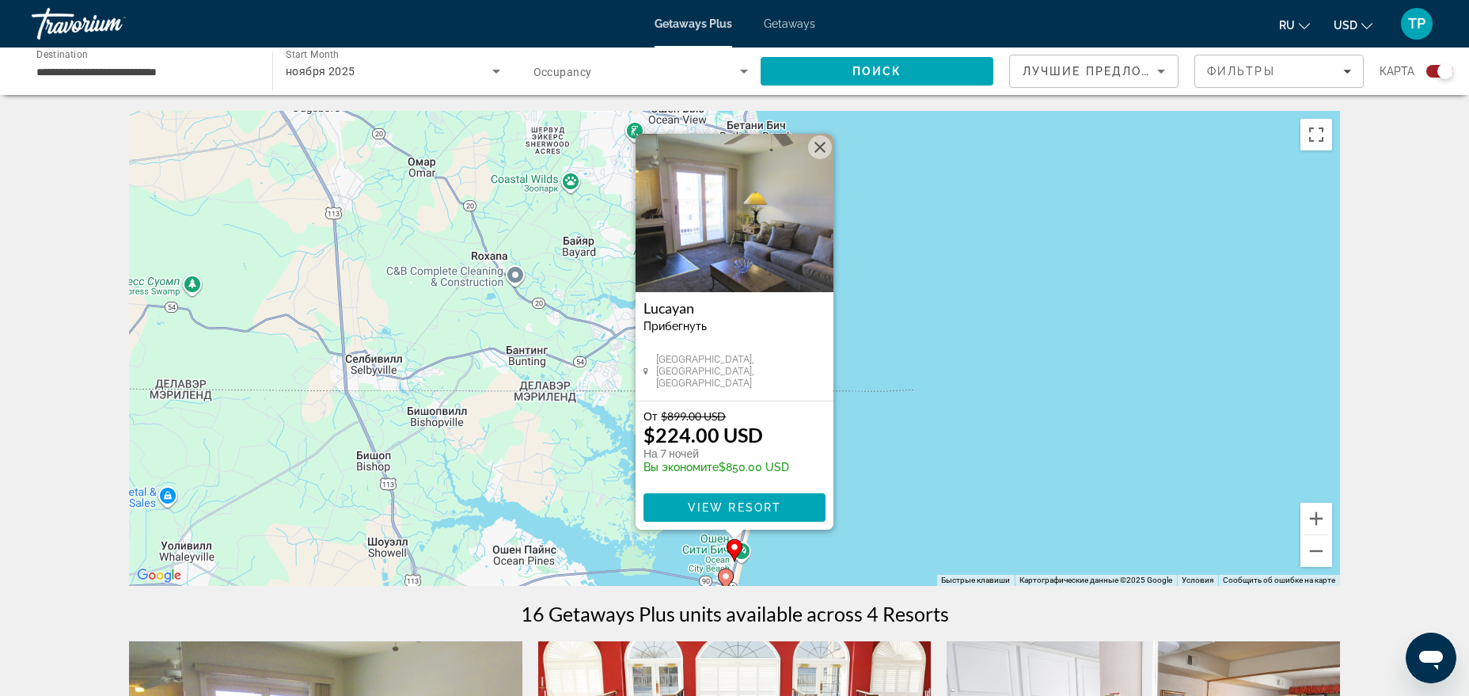
click at [931, 404] on div "Чтобы активировать перетаскивание с помощью клавиатуры, нажмите Alt + Ввод. Пос…" at bounding box center [734, 348] width 1211 height 475
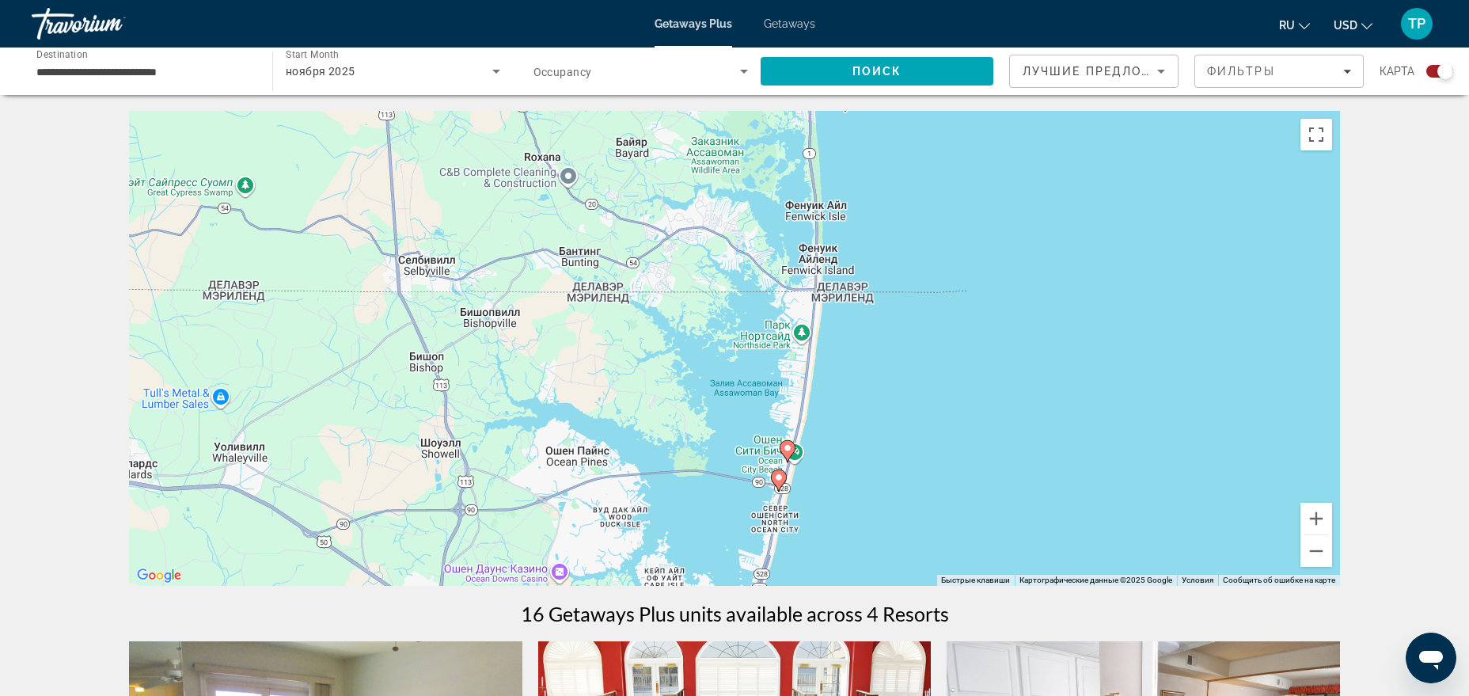
drag, startPoint x: 836, startPoint y: 470, endPoint x: 898, endPoint y: 354, distance: 132.1
click at [898, 354] on div "Чтобы активировать перетаскивание с помощью клавиатуры, нажмите Alt + Ввод. Пос…" at bounding box center [734, 348] width 1211 height 475
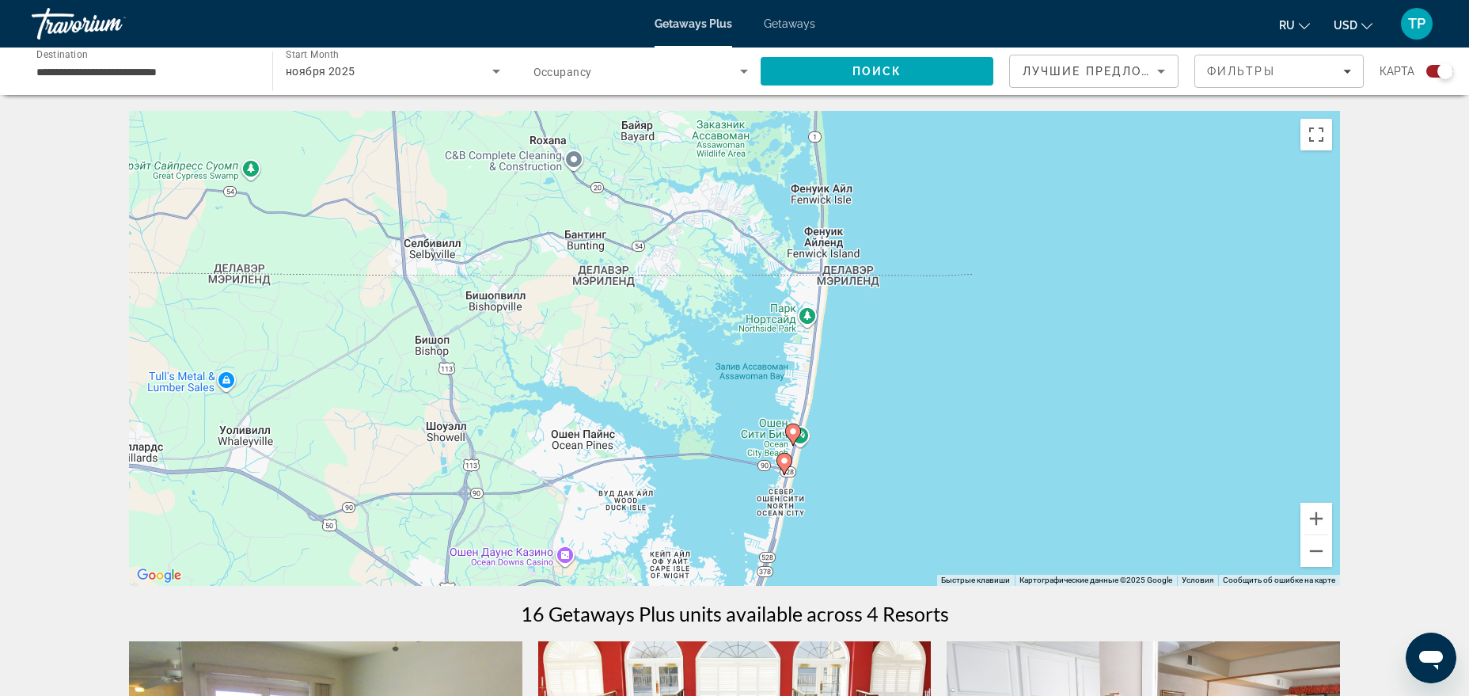
click at [785, 465] on image "Main content" at bounding box center [784, 460] width 9 height 9
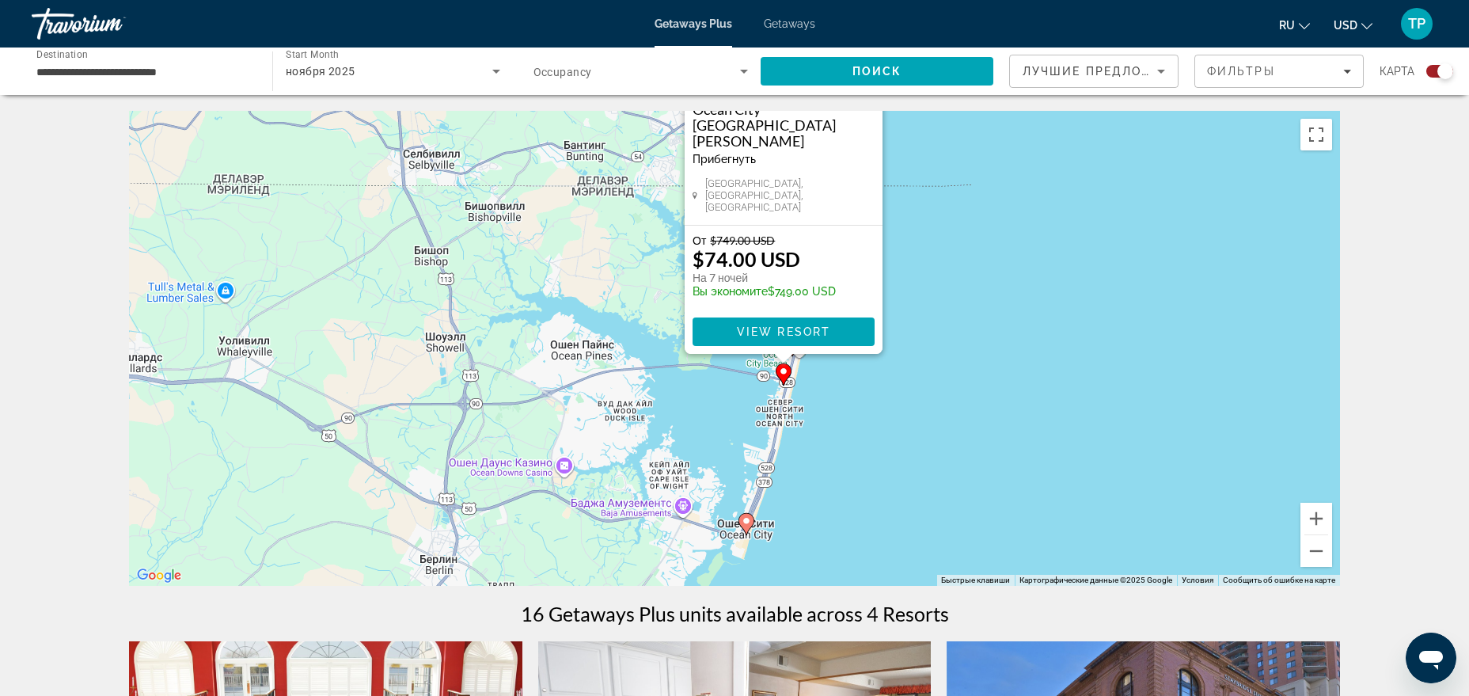
drag, startPoint x: 427, startPoint y: 215, endPoint x: 475, endPoint y: 66, distance: 156.4
click at [475, 111] on div "Чтобы активировать перетаскивание с помощью клавиатуры, нажмите Alt + Ввод. Пос…" at bounding box center [734, 348] width 1211 height 475
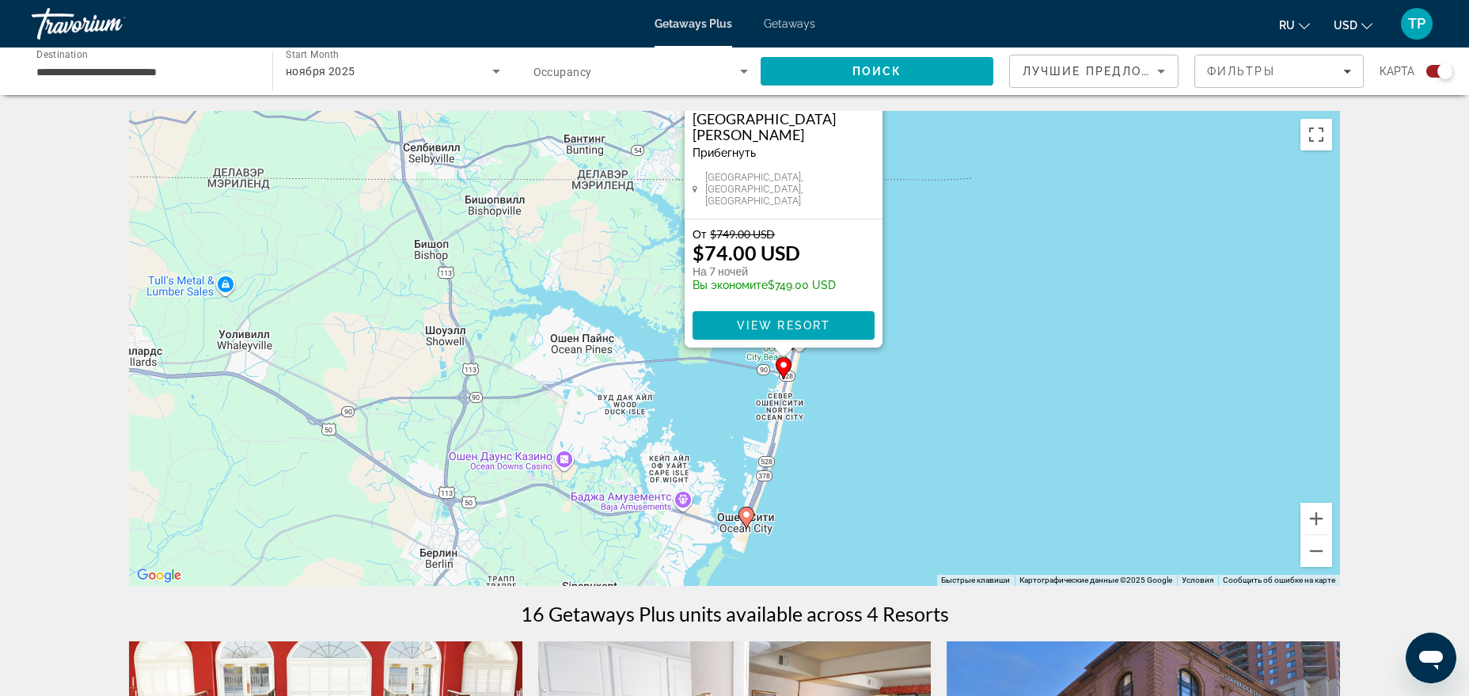
click at [1141, 387] on div "Чтобы активировать перетаскивание с помощью клавиатуры, нажмите Alt + Ввод. Пос…" at bounding box center [734, 348] width 1211 height 475
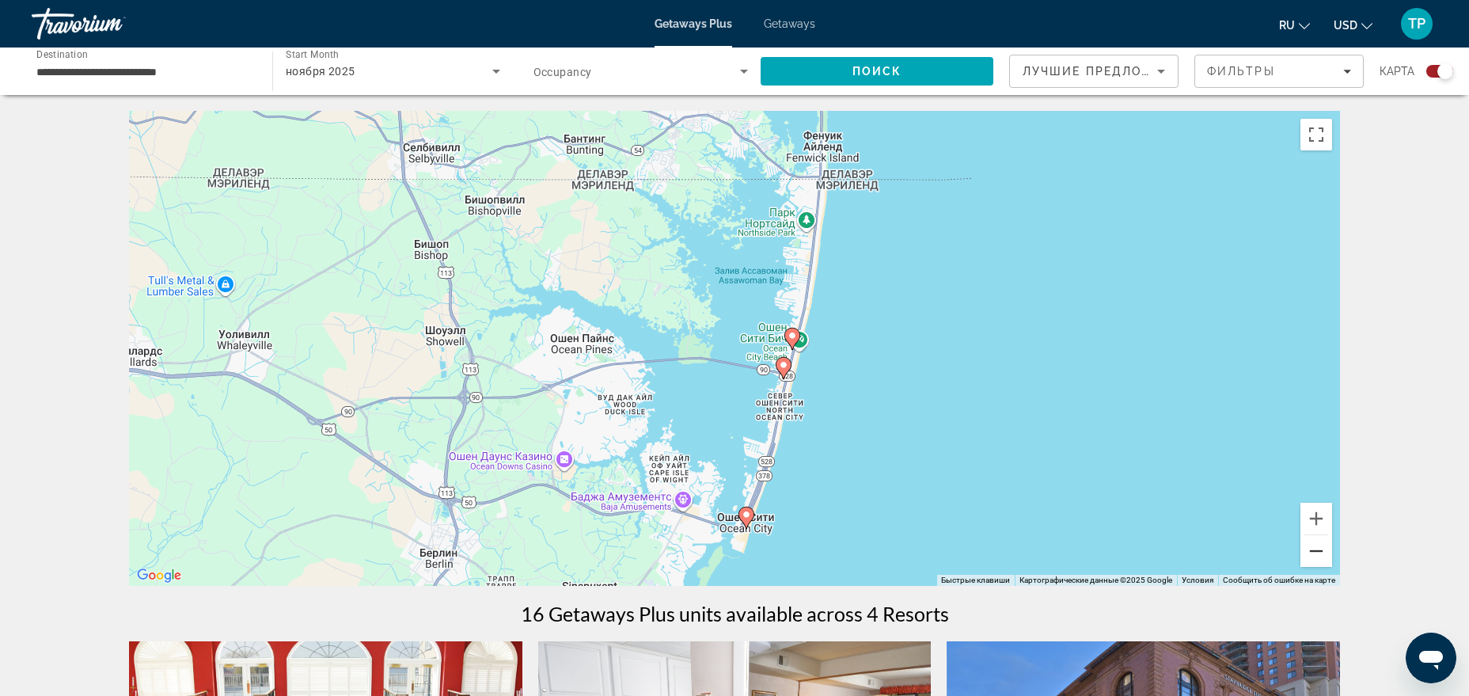
click at [1310, 550] on button "Уменьшить" at bounding box center [1316, 551] width 32 height 32
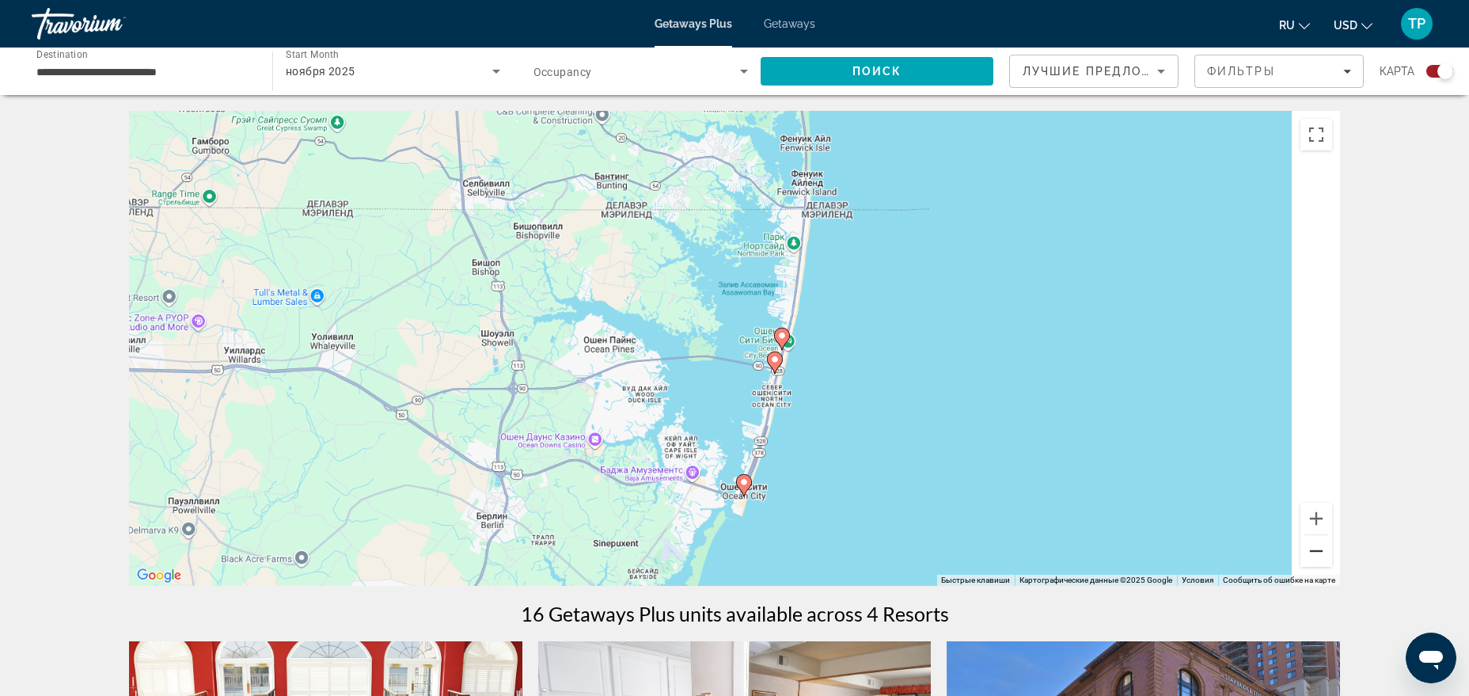
click at [1311, 550] on button "Уменьшить" at bounding box center [1316, 551] width 32 height 32
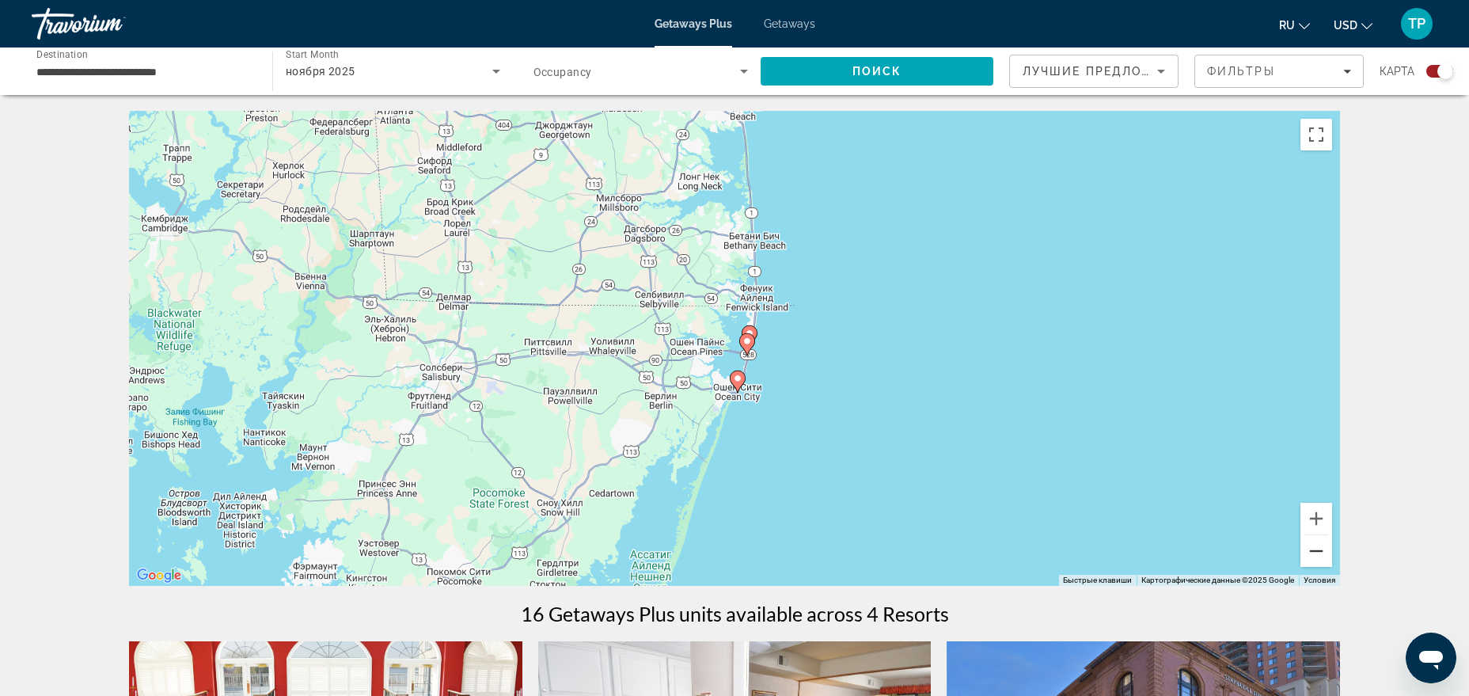
click at [1311, 550] on button "Уменьшить" at bounding box center [1316, 551] width 32 height 32
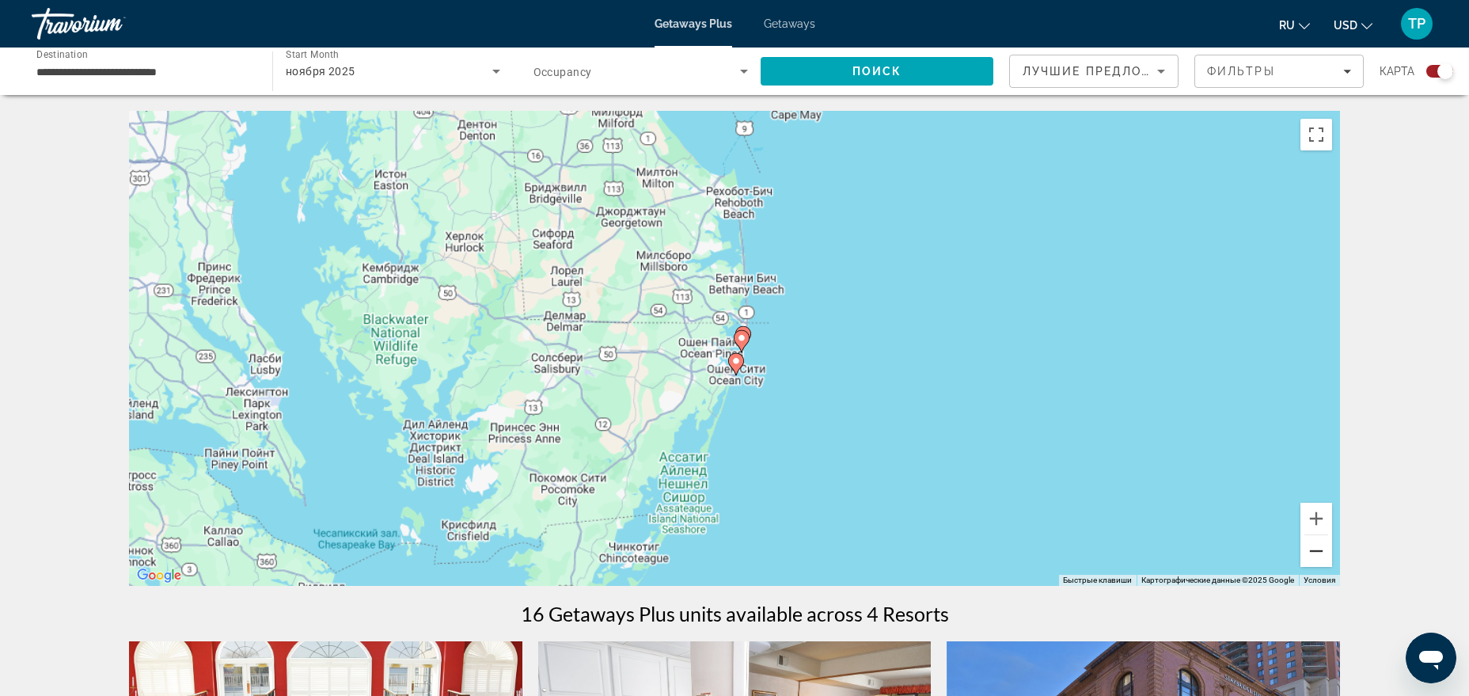
click at [1311, 550] on button "Уменьшить" at bounding box center [1316, 551] width 32 height 32
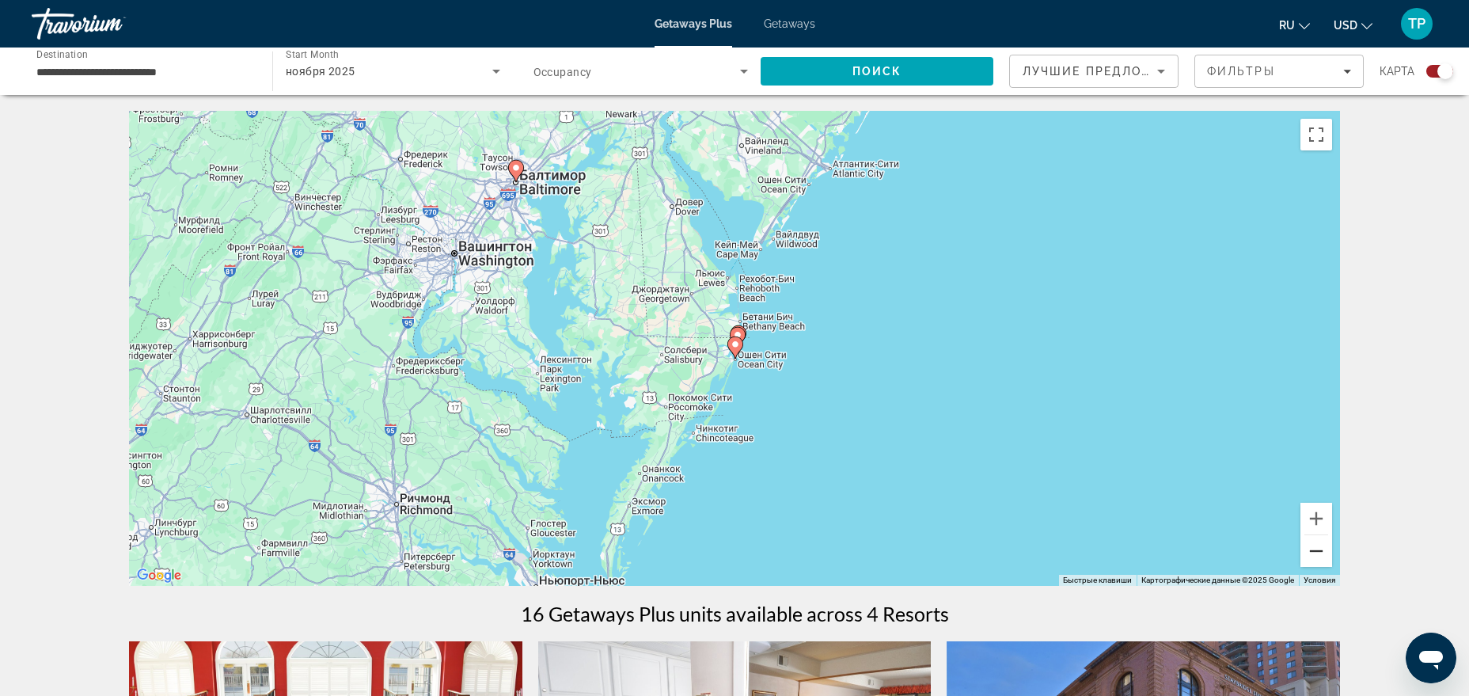
click at [1311, 550] on button "Уменьшить" at bounding box center [1316, 551] width 32 height 32
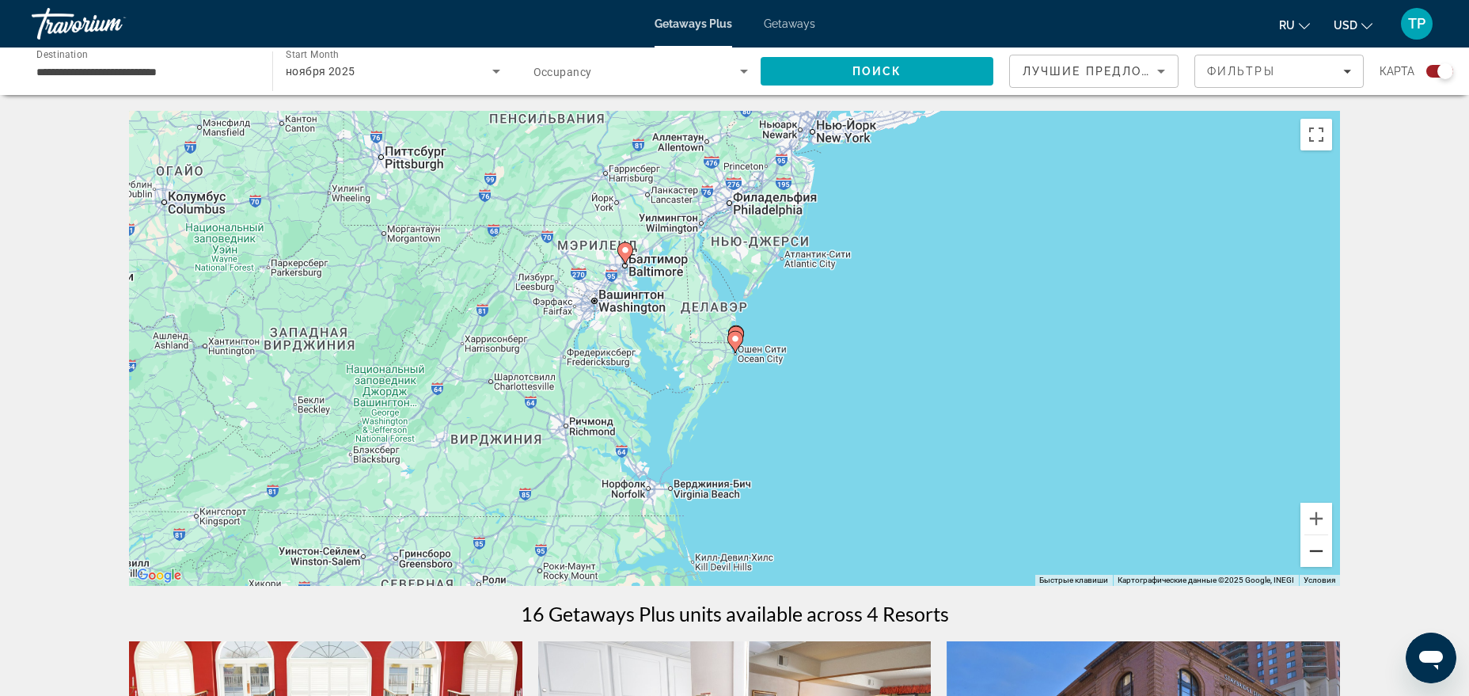
click at [1308, 548] on button "Уменьшить" at bounding box center [1316, 551] width 32 height 32
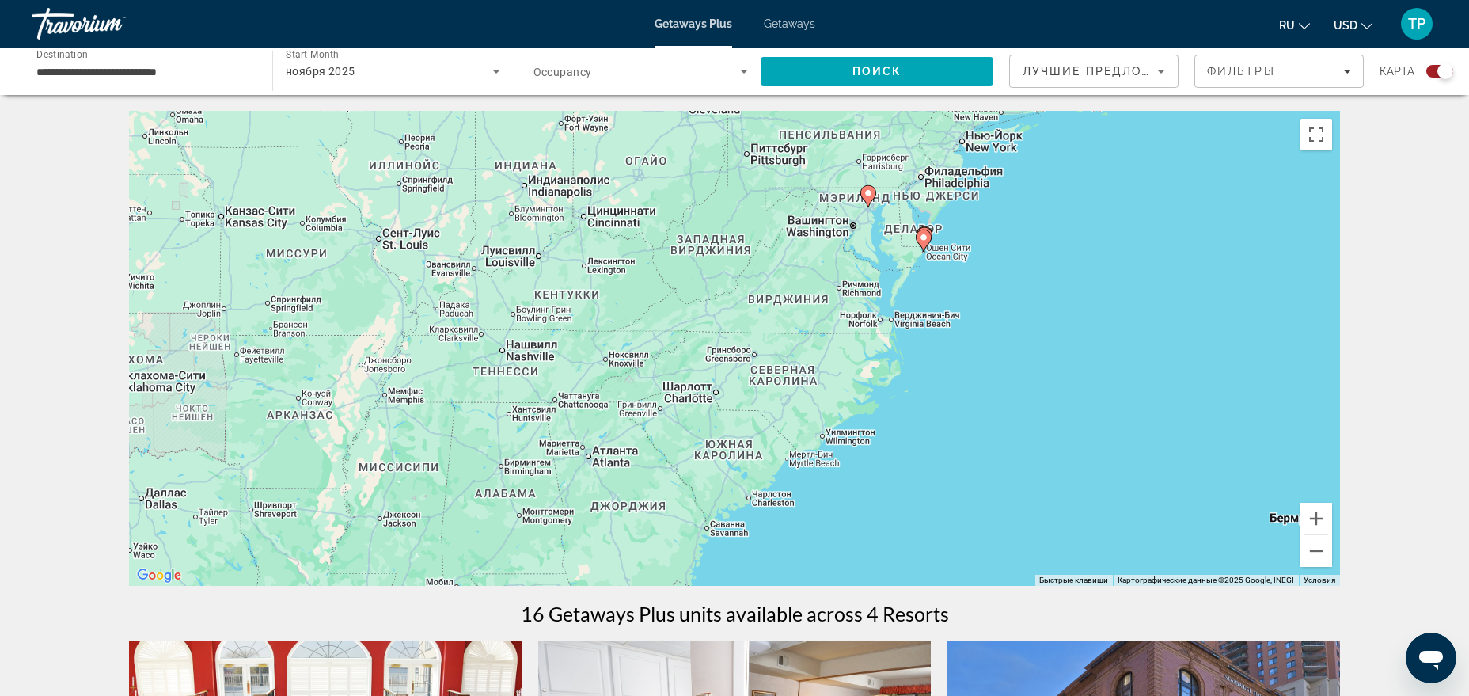
drag, startPoint x: 678, startPoint y: 355, endPoint x: 871, endPoint y: 255, distance: 216.6
click at [868, 255] on div "Чтобы активировать перетаскивание с помощью клавиатуры, нажмите Alt + Ввод. Пос…" at bounding box center [734, 348] width 1211 height 475
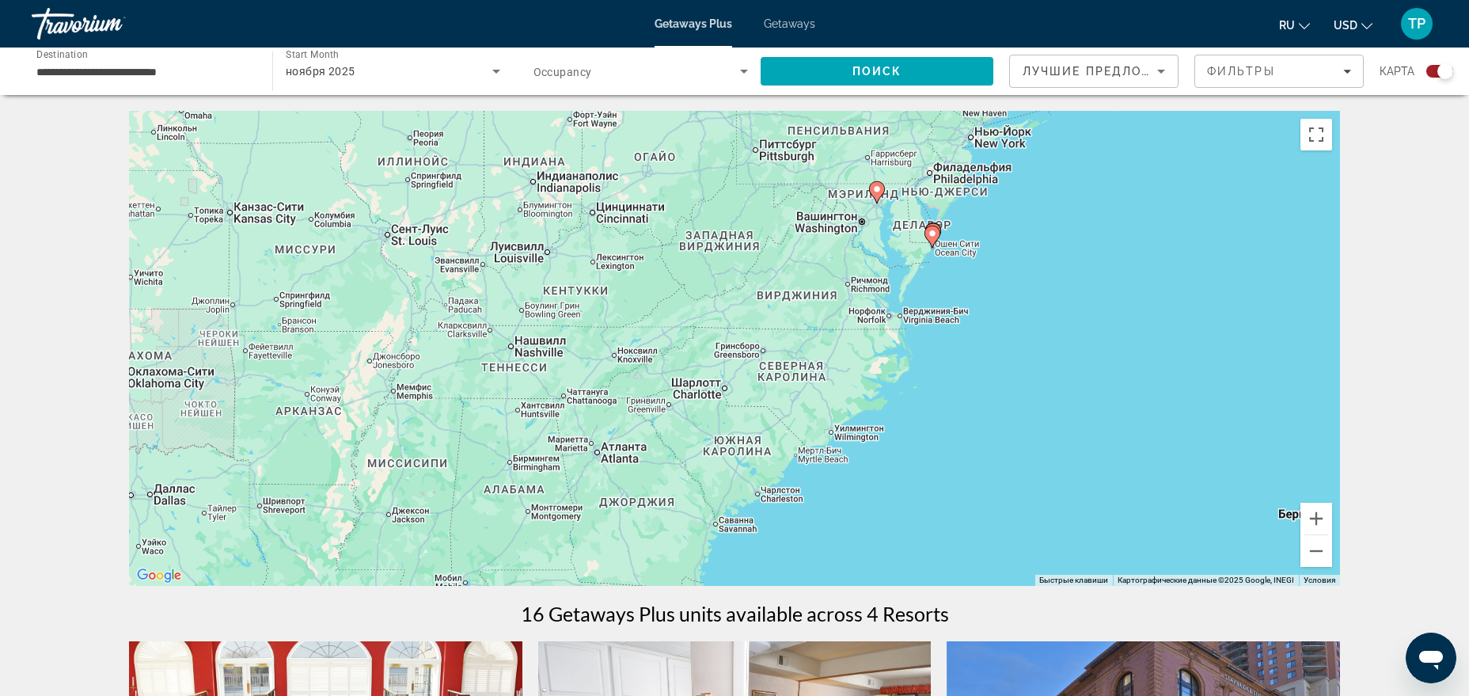
click at [1003, 325] on div "Чтобы активировать перетаскивание с помощью клавиатуры, нажмите Alt + Ввод. Пос…" at bounding box center [734, 348] width 1211 height 475
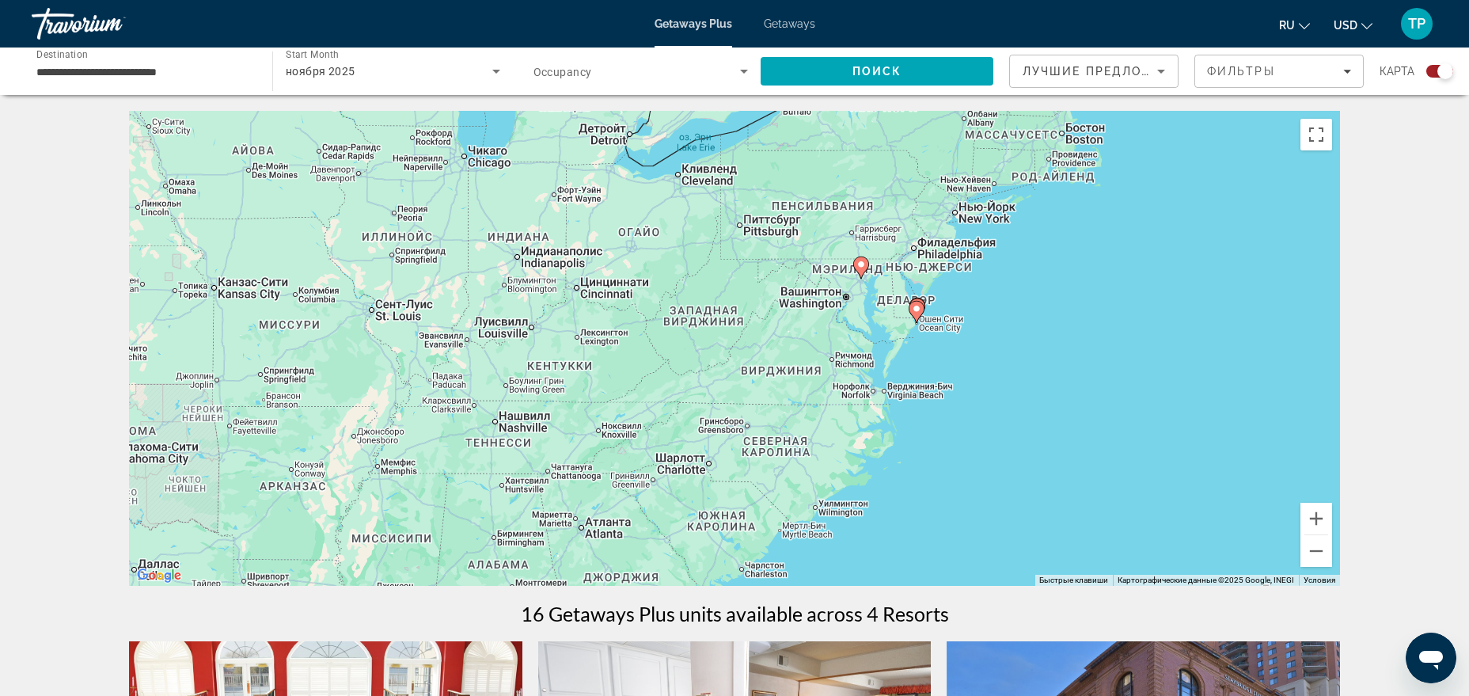
drag, startPoint x: 1010, startPoint y: 266, endPoint x: 992, endPoint y: 332, distance: 68.0
click at [992, 332] on div "Чтобы активировать перетаскивание с помощью клавиатуры, нажмите Alt + Ввод. Пос…" at bounding box center [734, 348] width 1211 height 475
click at [1417, 65] on div "Search widget" at bounding box center [1433, 71] width 39 height 13
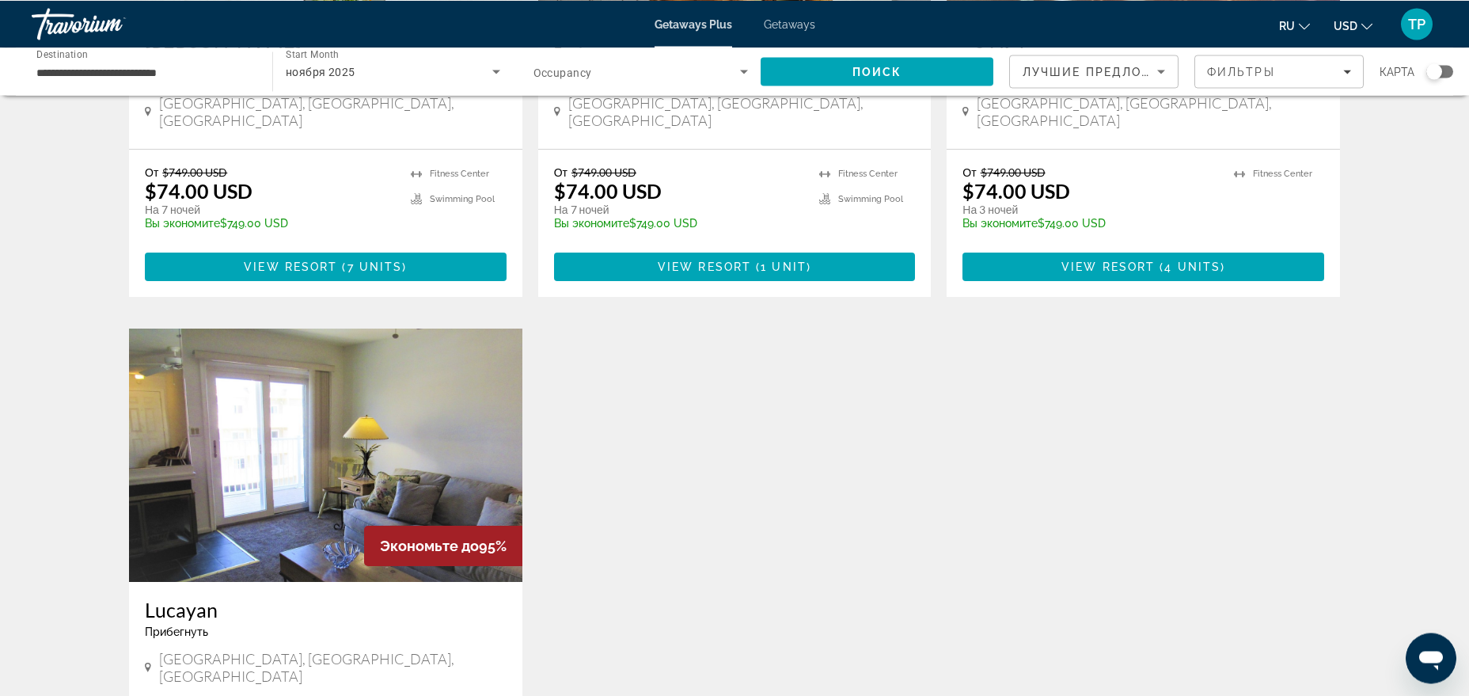
scroll to position [646, 0]
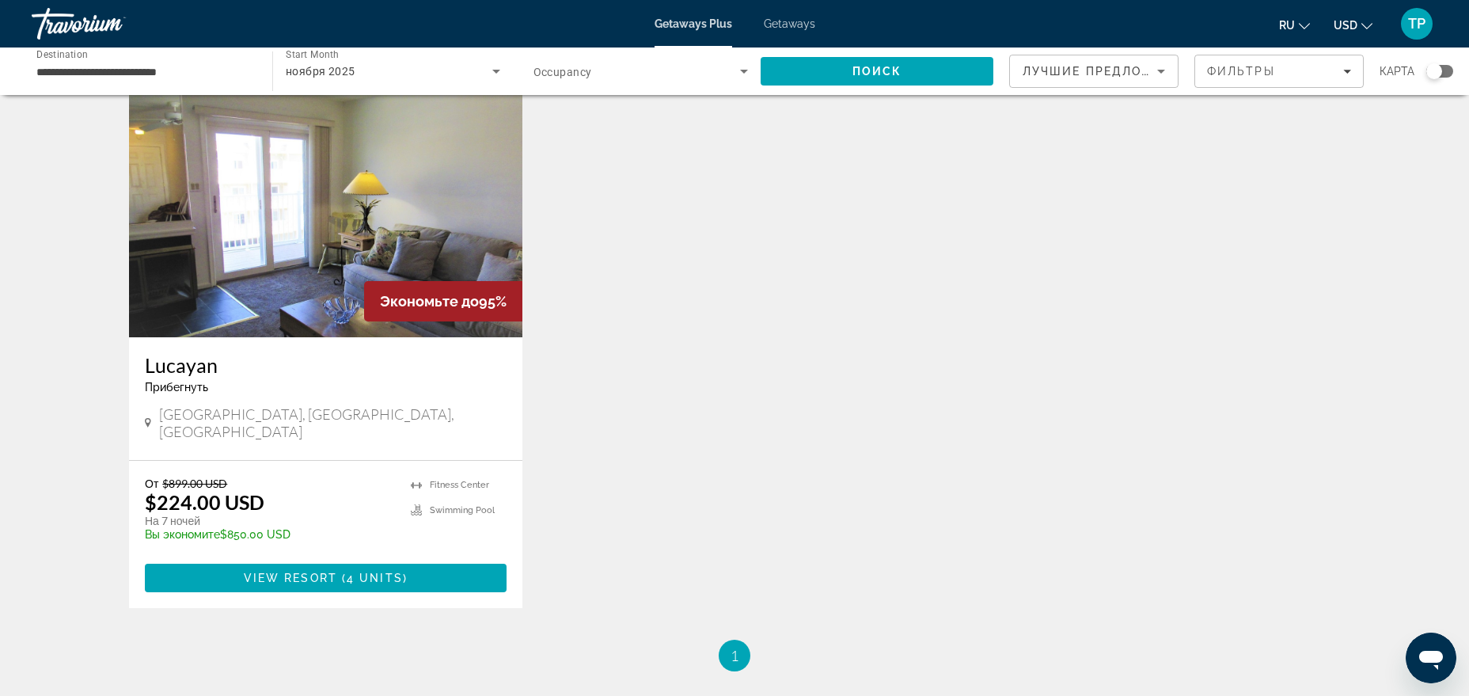
click at [142, 71] on input "**********" at bounding box center [143, 72] width 215 height 19
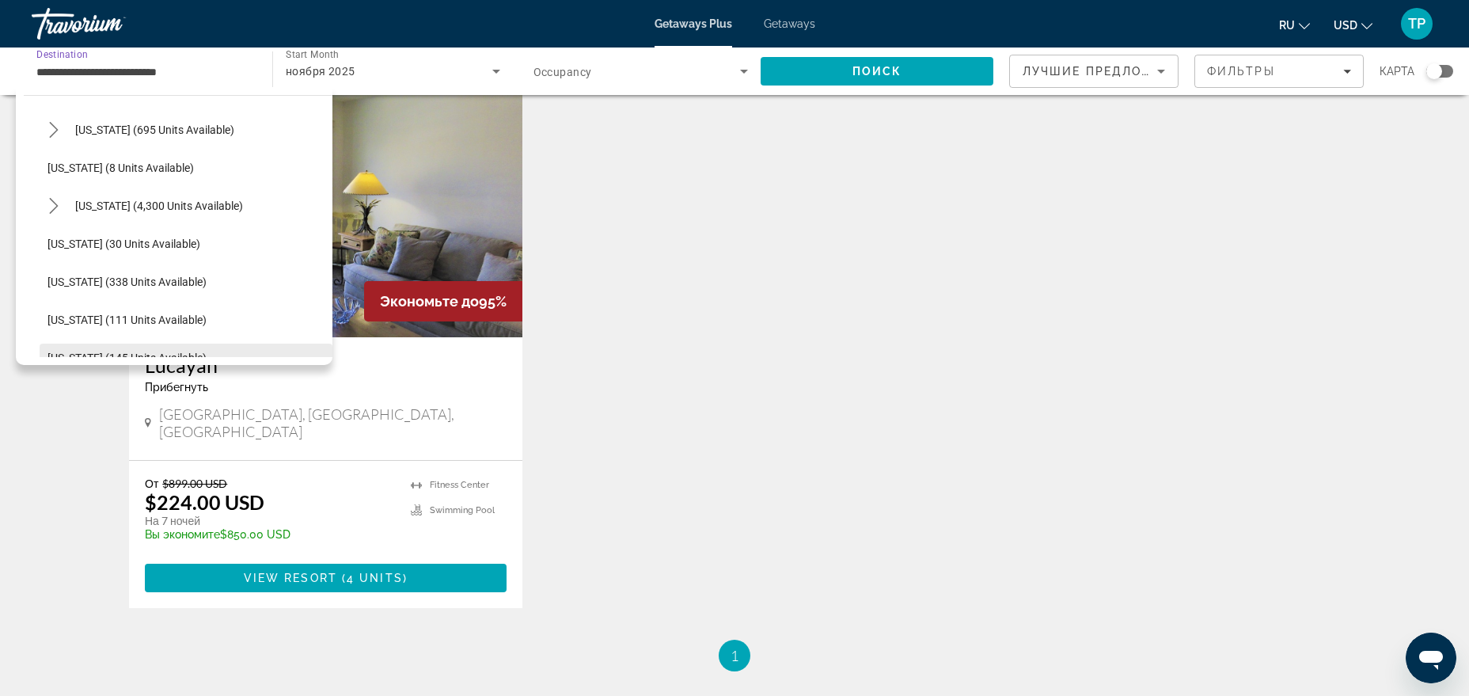
scroll to position [0, 0]
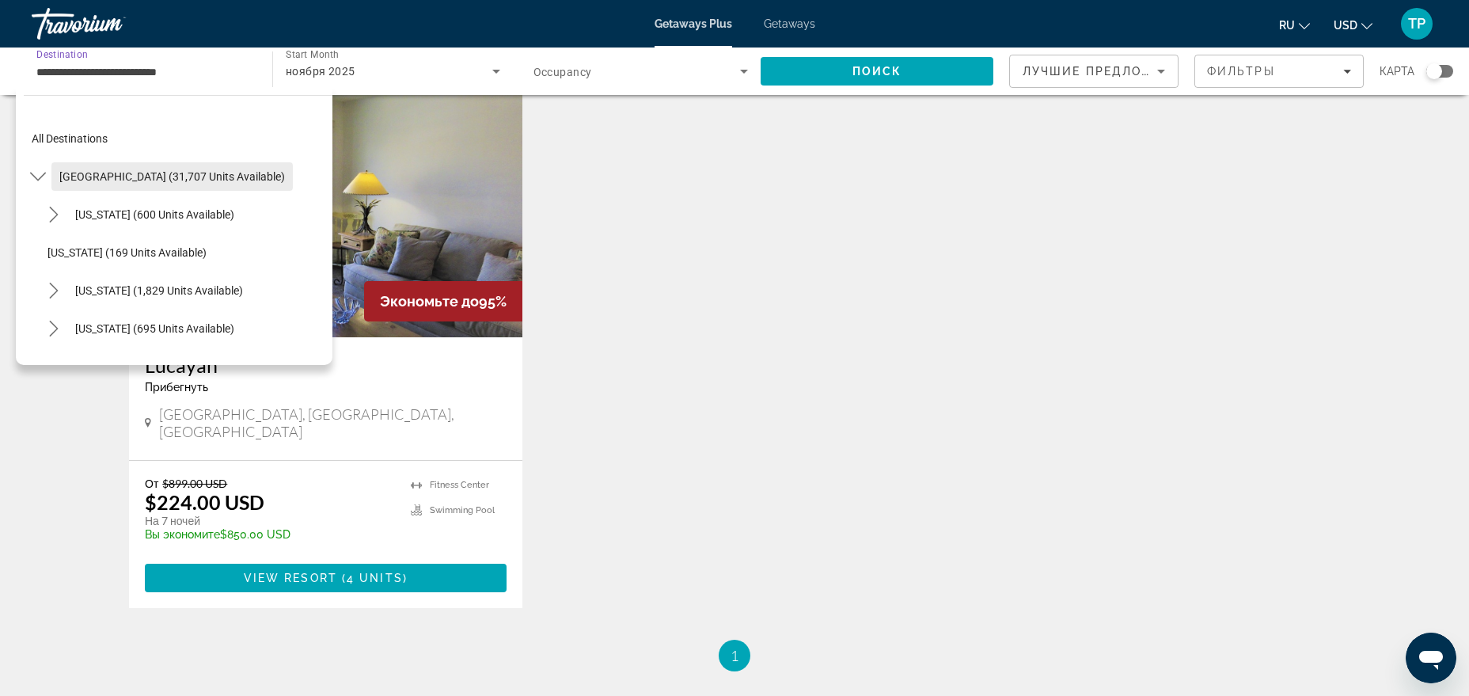
click at [190, 169] on span "Select destination: United States (31,707 units available)" at bounding box center [171, 176] width 241 height 38
type input "**********"
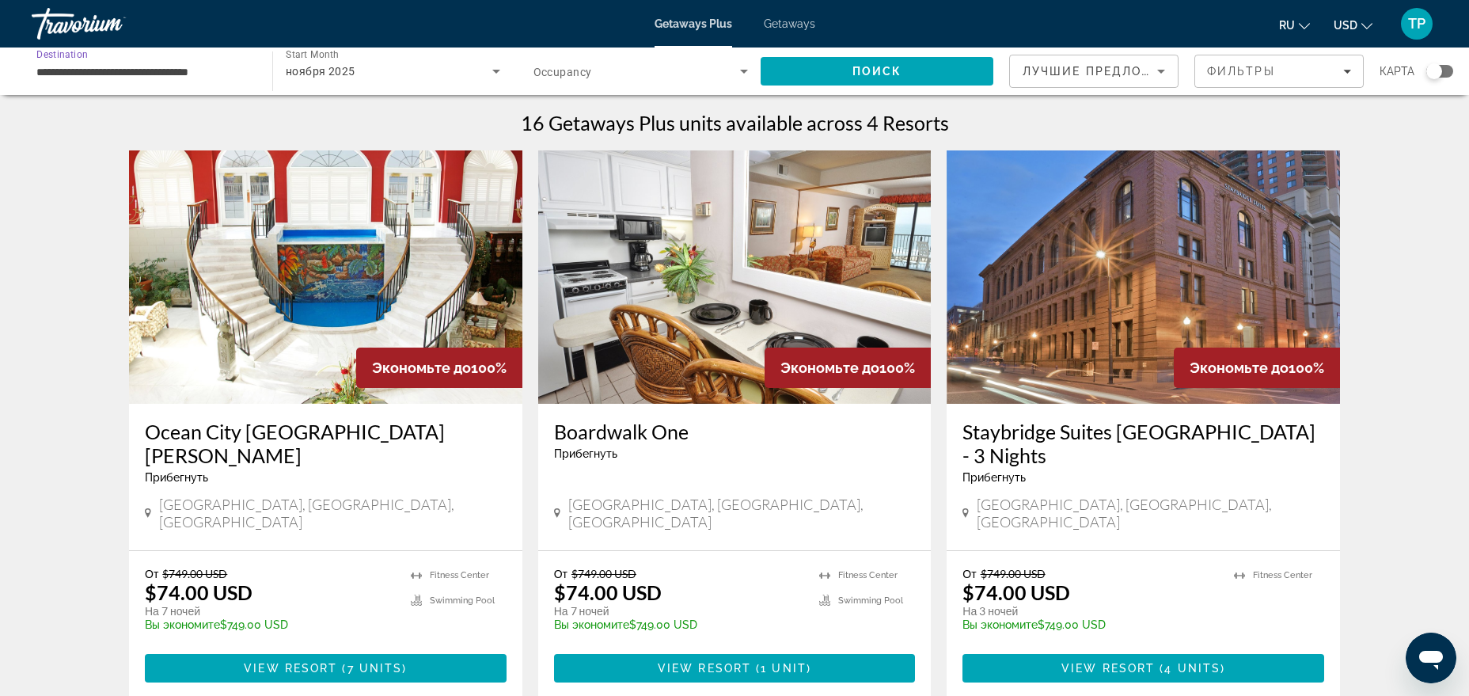
click at [1436, 78] on div "Search widget" at bounding box center [1434, 71] width 16 height 16
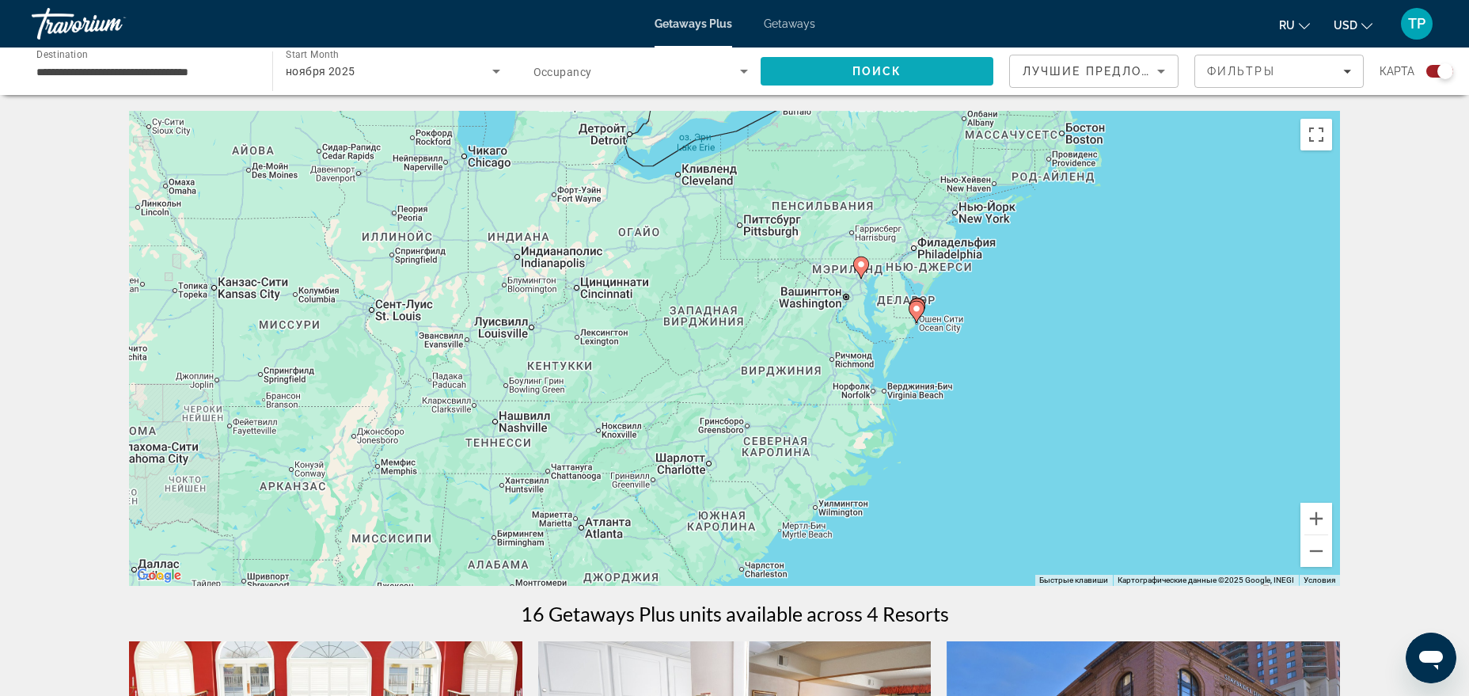
click at [836, 73] on span "Search" at bounding box center [877, 71] width 233 height 38
